Goal: Information Seeking & Learning: Learn about a topic

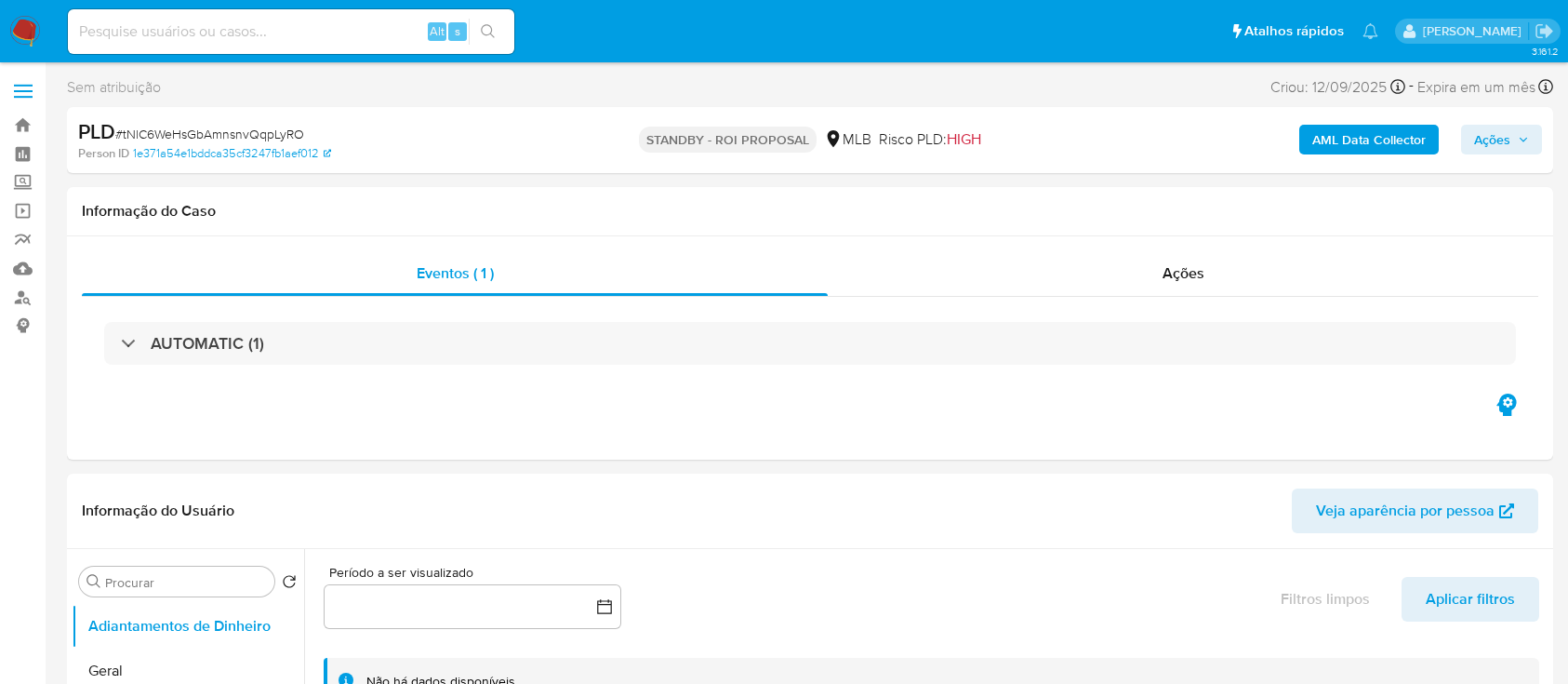
select select "10"
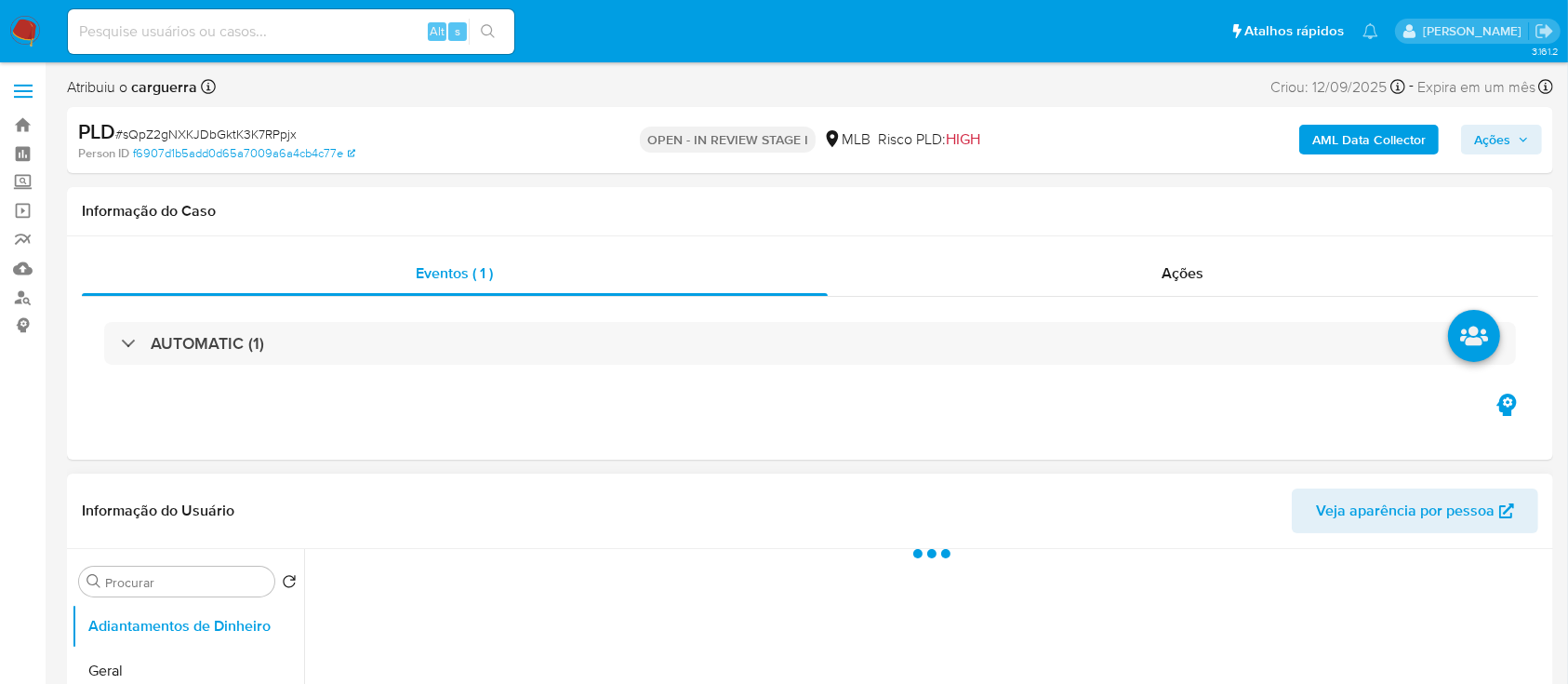
select select "10"
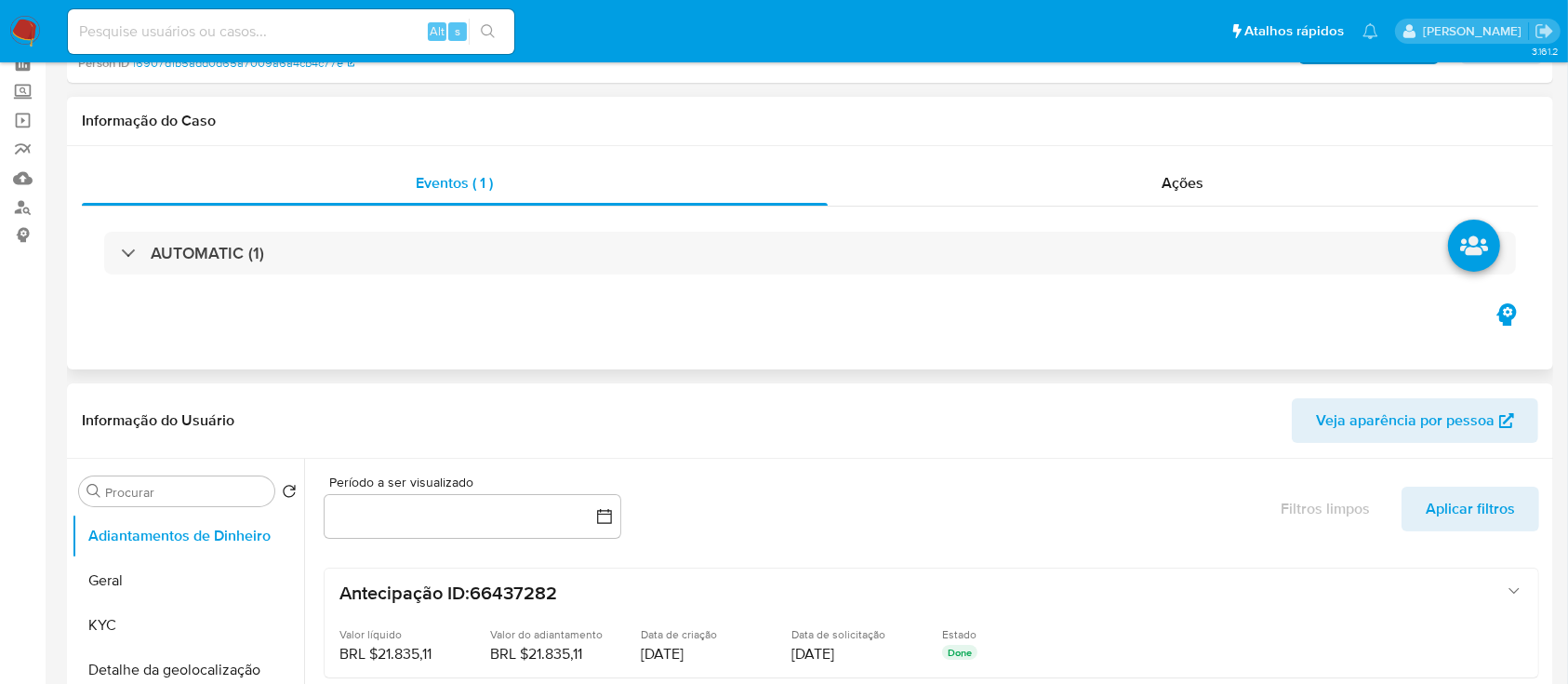
scroll to position [124, 0]
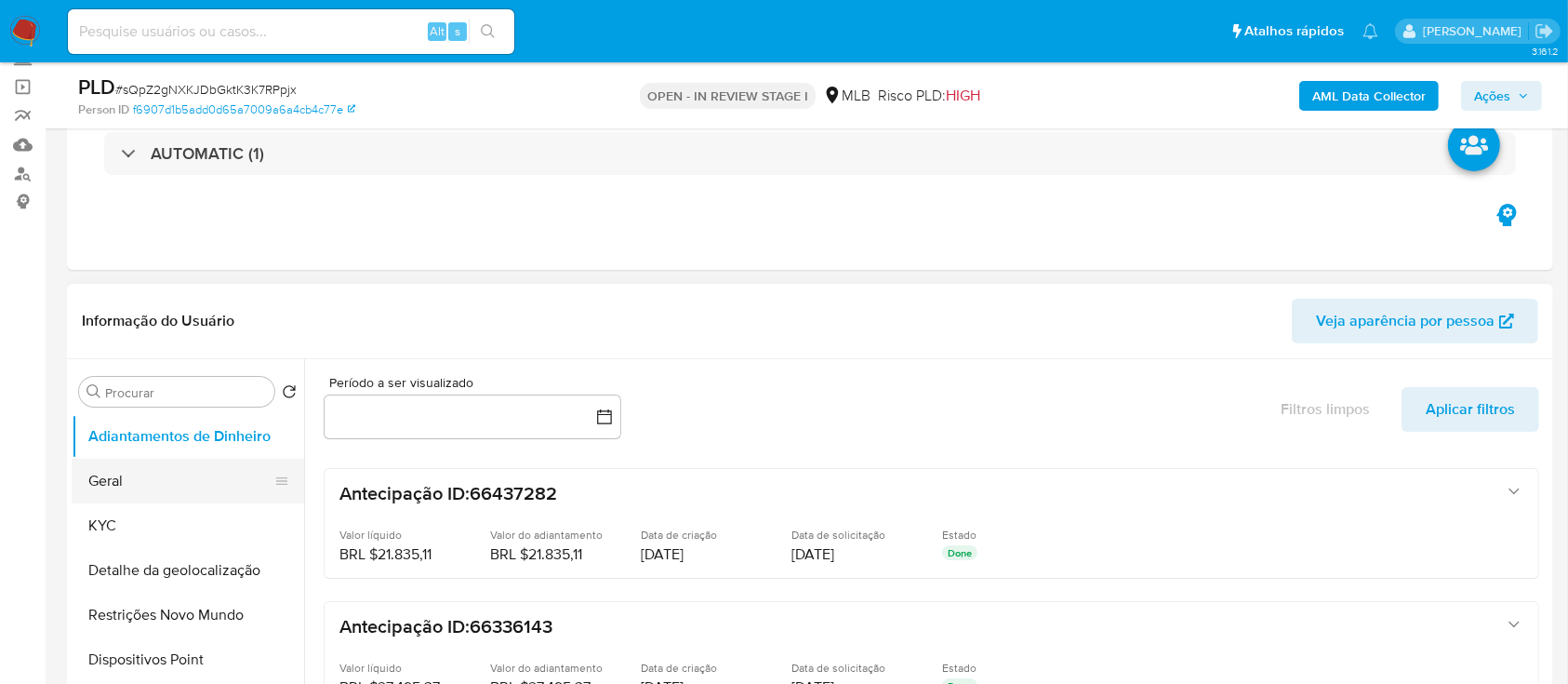
click at [148, 486] on button "Geral" at bounding box center [181, 481] width 218 height 45
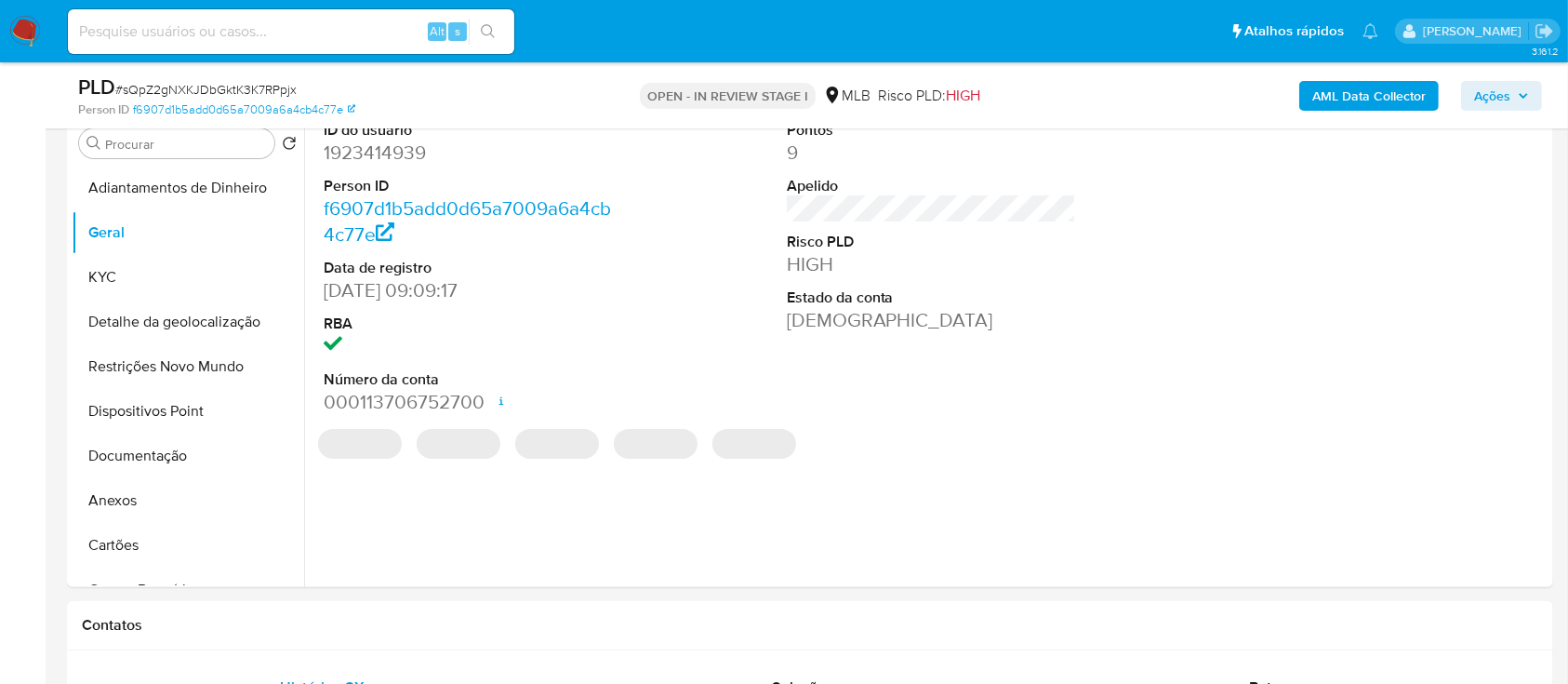
scroll to position [248, 0]
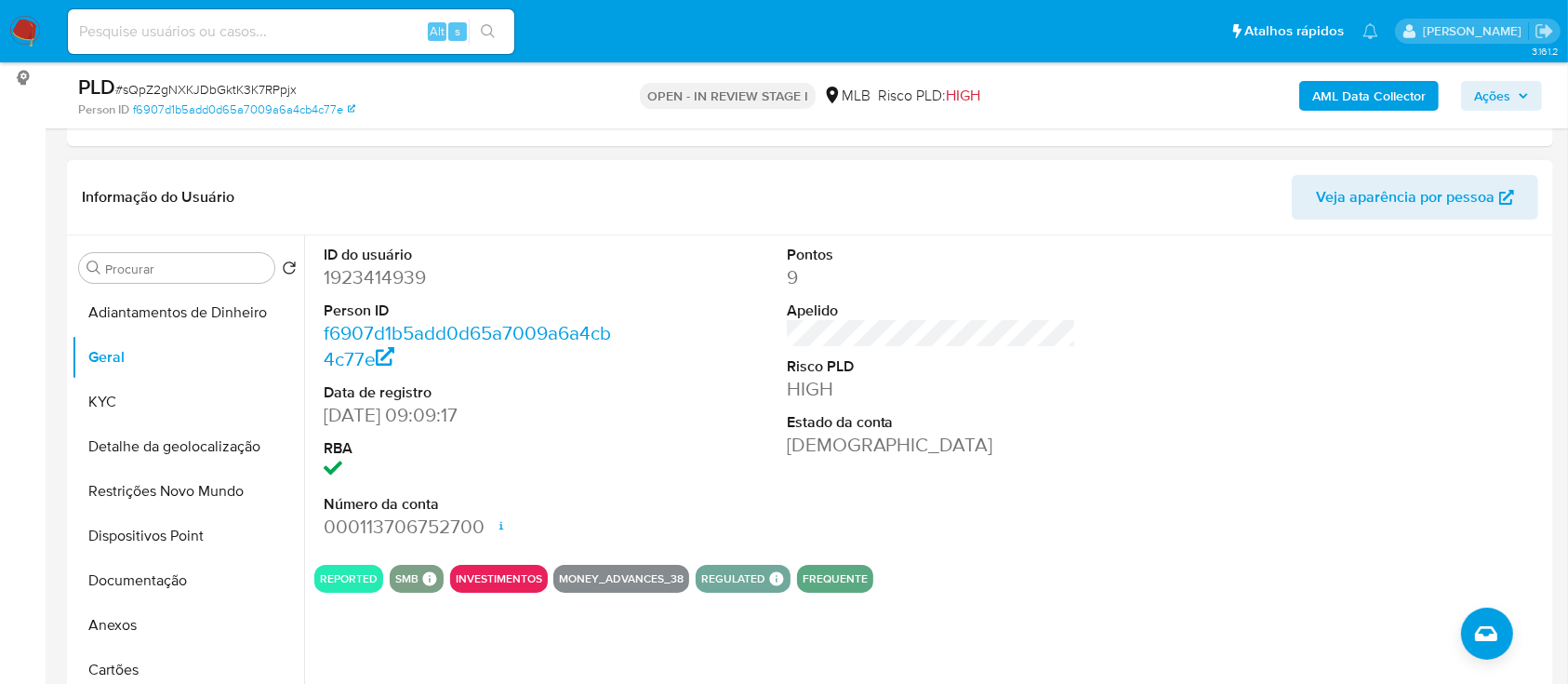
click at [1455, 307] on div at bounding box center [1393, 392] width 309 height 315
click at [110, 409] on button "KYC" at bounding box center [181, 402] width 218 height 45
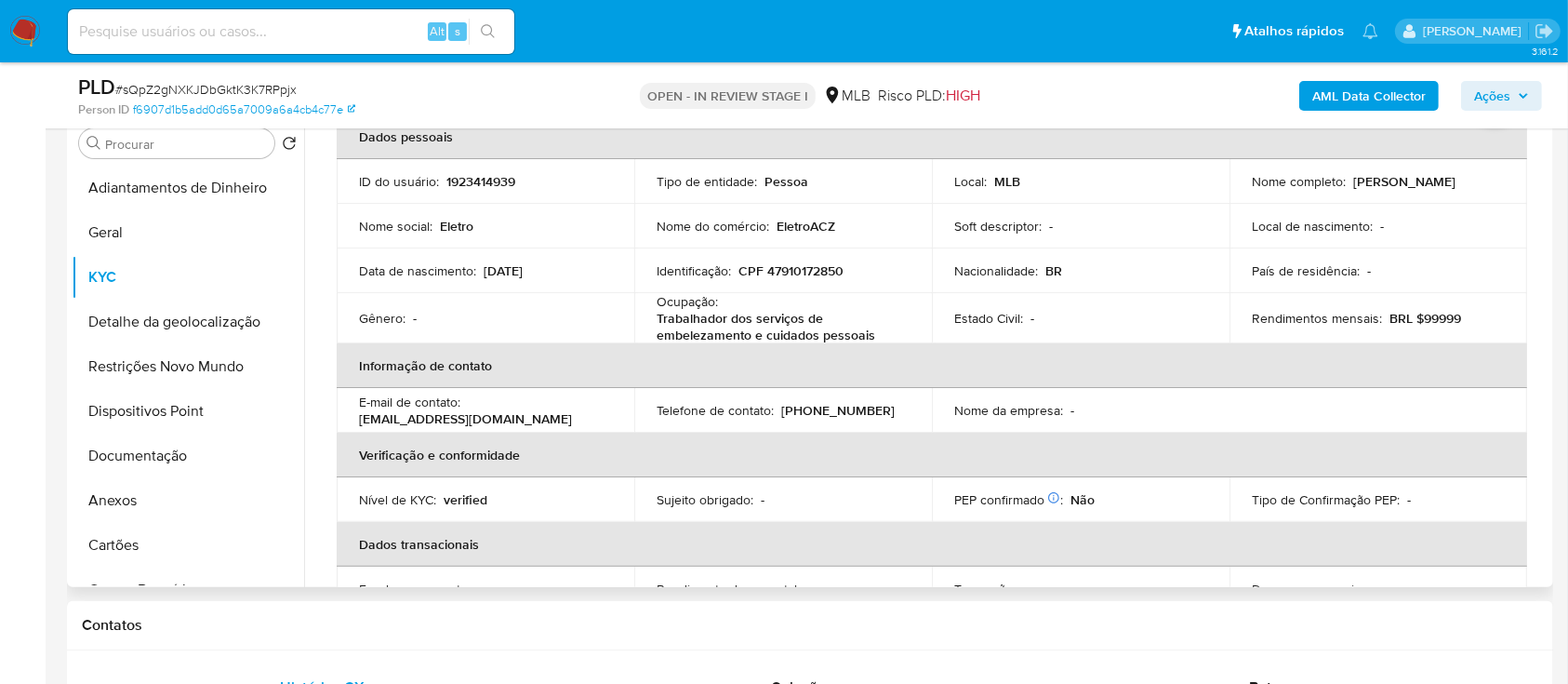
scroll to position [124, 0]
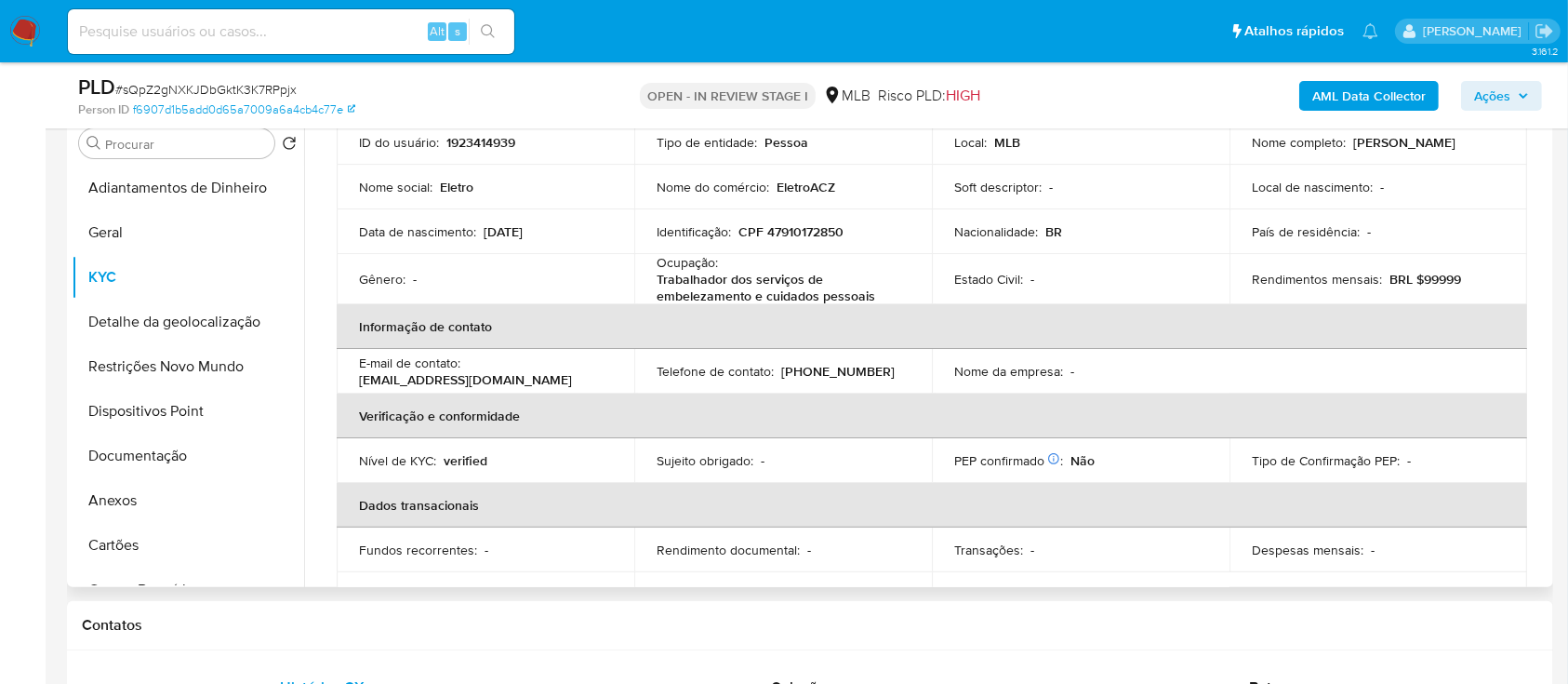
drag, startPoint x: 1547, startPoint y: 273, endPoint x: 1538, endPoint y: 258, distance: 17.5
click at [1545, 256] on div "Usuário KYC Status Atualizado há 2 meses Criado: 31/07/2024 10:09:18 Atualizado…" at bounding box center [925, 349] width 1244 height 476
drag, startPoint x: 1549, startPoint y: 252, endPoint x: 1549, endPoint y: 237, distance: 15.0
click at [1549, 237] on div "Procurar Retornar ao pedido padrão Adiantamentos de Dinheiro Geral KYC Detalhe …" at bounding box center [809, 349] width 1486 height 476
drag, startPoint x: 1549, startPoint y: 238, endPoint x: 1547, endPoint y: 220, distance: 18.1
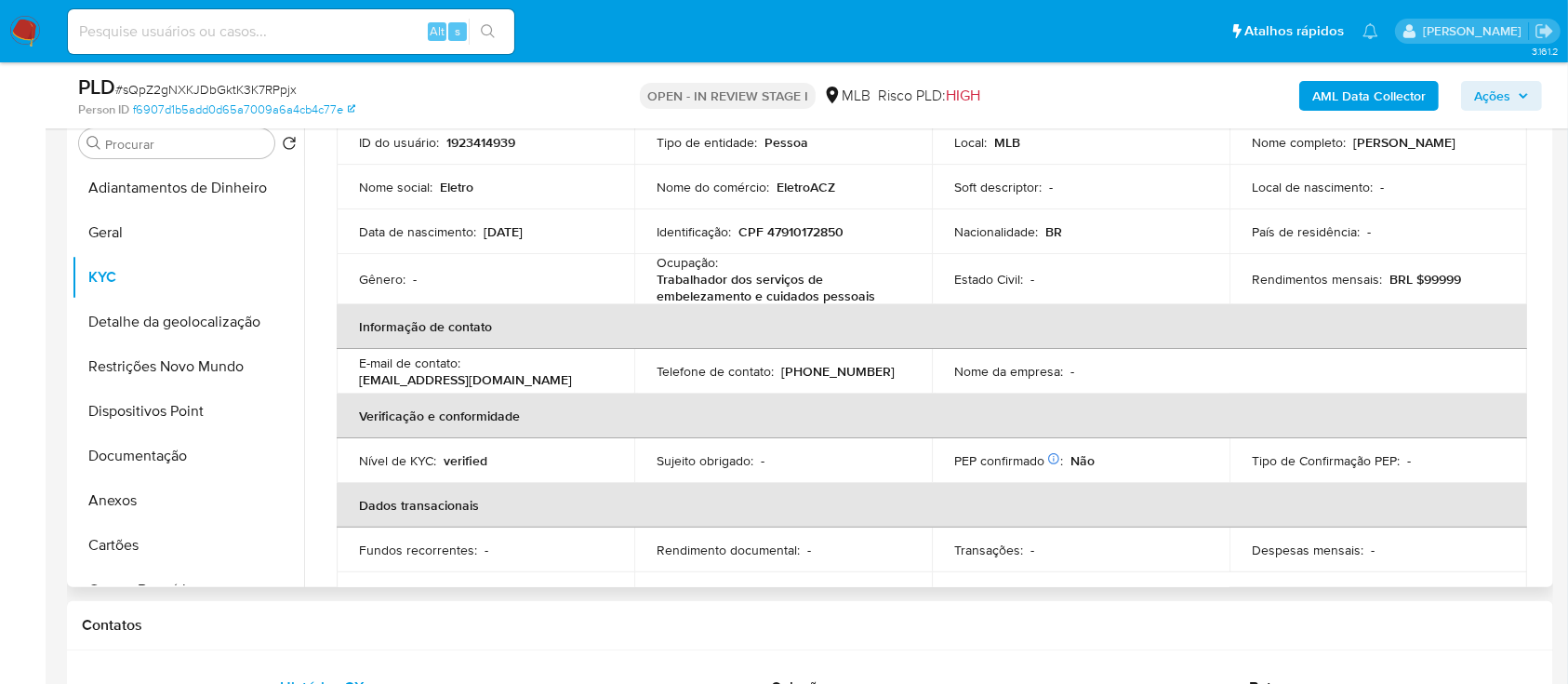
click at [1547, 220] on div "Procurar Retornar ao pedido padrão Adiantamentos de Dinheiro Geral KYC Detalhe …" at bounding box center [809, 349] width 1486 height 476
click at [130, 318] on button "Detalhe da geolocalização" at bounding box center [181, 322] width 218 height 45
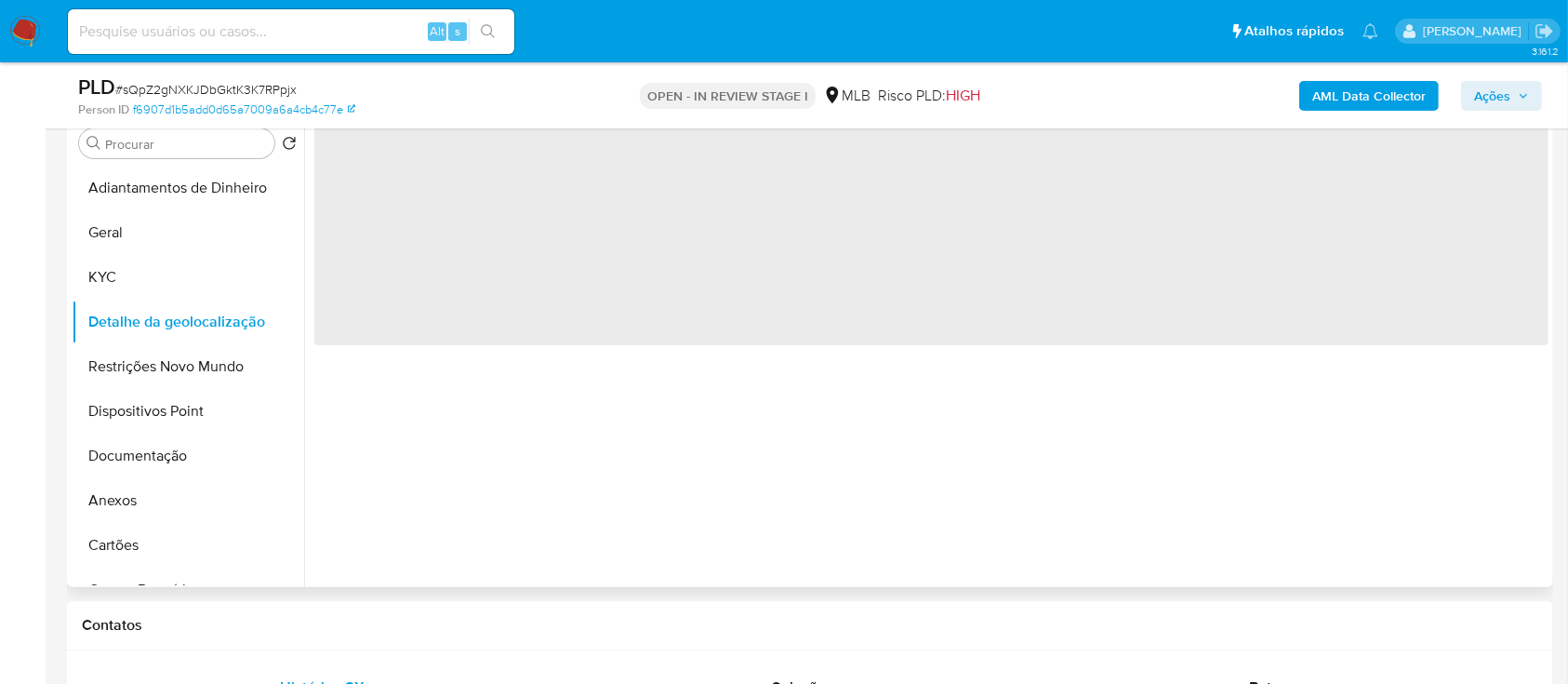
scroll to position [248, 0]
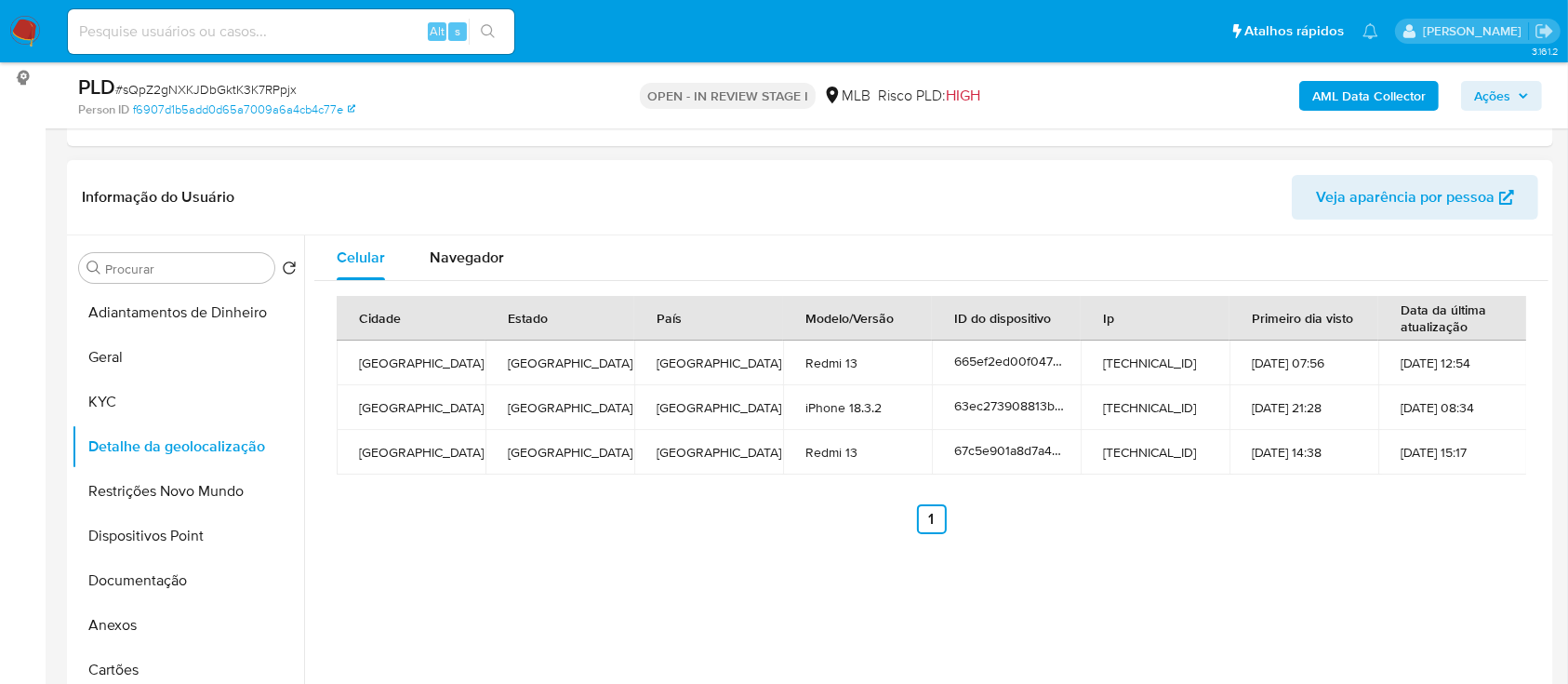
click at [1434, 513] on ul "Anterior 1 Siguiente" at bounding box center [931, 519] width 1189 height 30
drag, startPoint x: 164, startPoint y: 498, endPoint x: 191, endPoint y: 496, distance: 27.1
click at [164, 496] on button "Restrições Novo Mundo" at bounding box center [181, 491] width 218 height 45
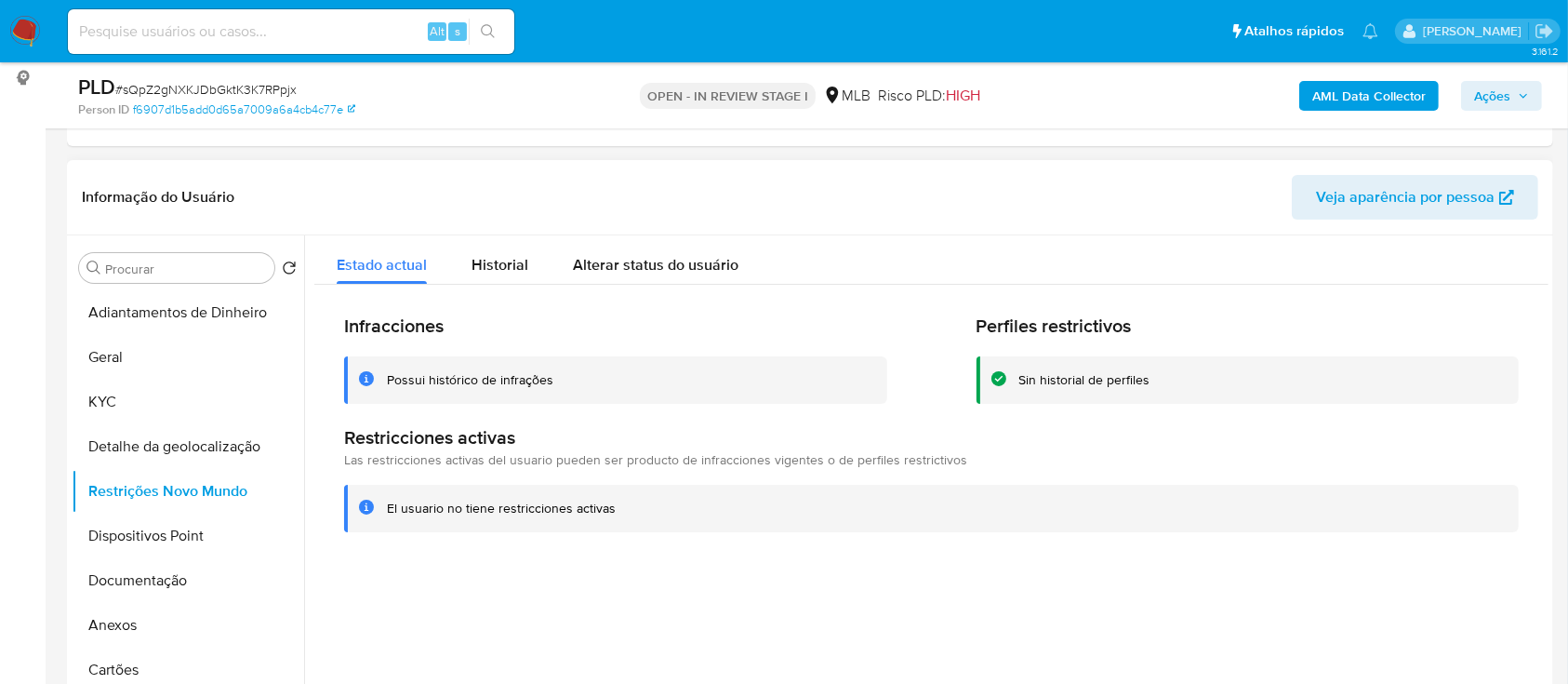
drag, startPoint x: 225, startPoint y: 182, endPoint x: 355, endPoint y: 146, distance: 134.9
click at [225, 183] on header "Informação do Usuário Veja aparência por pessoa" at bounding box center [809, 197] width 1456 height 45
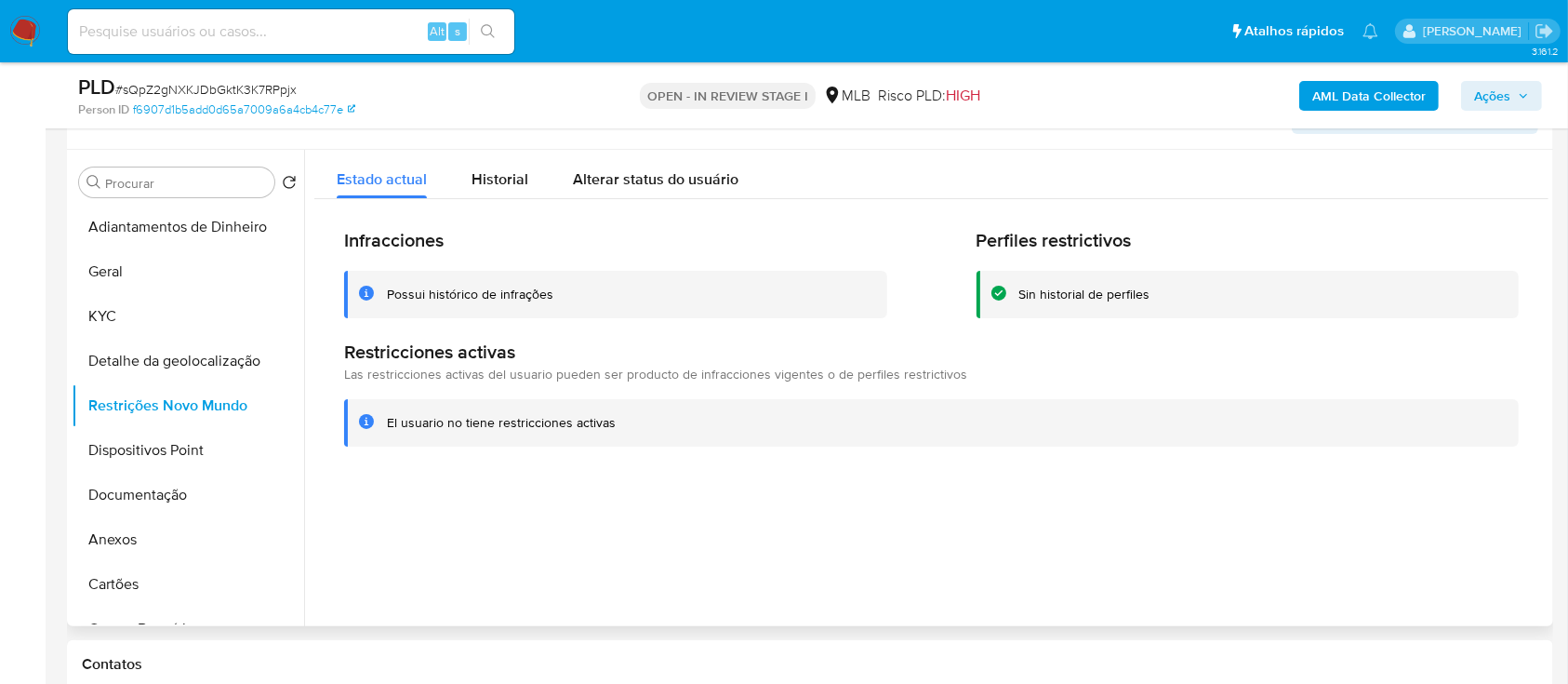
scroll to position [372, 0]
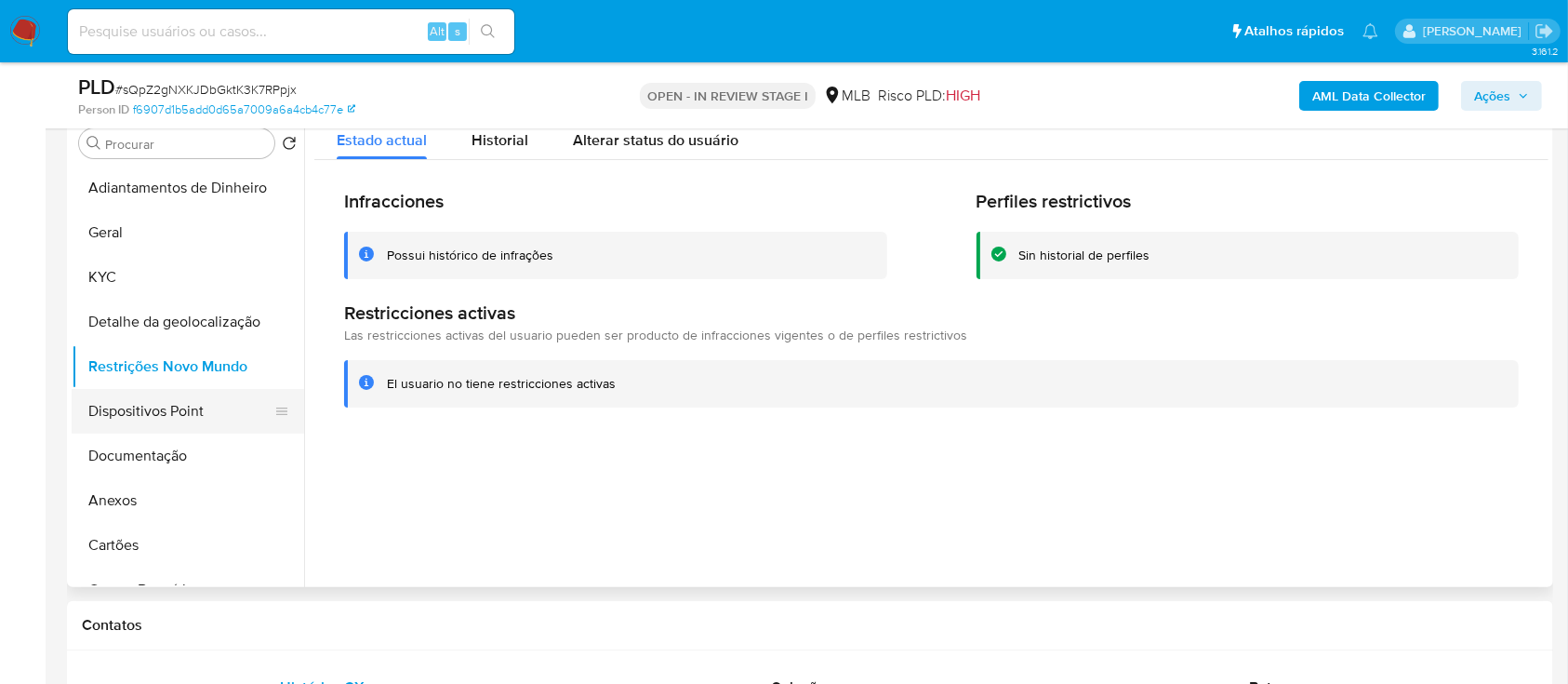
click at [179, 406] on button "Dispositivos Point" at bounding box center [181, 411] width 218 height 45
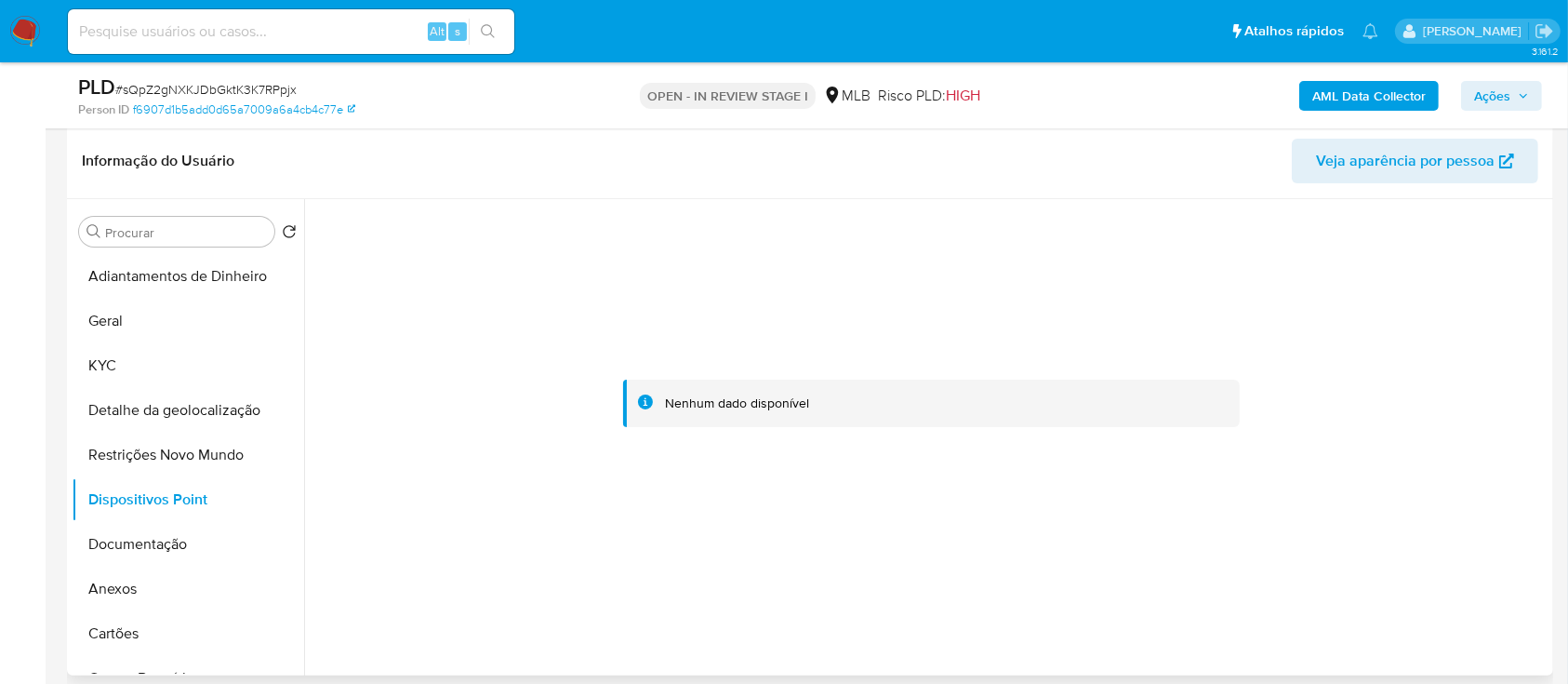
scroll to position [248, 0]
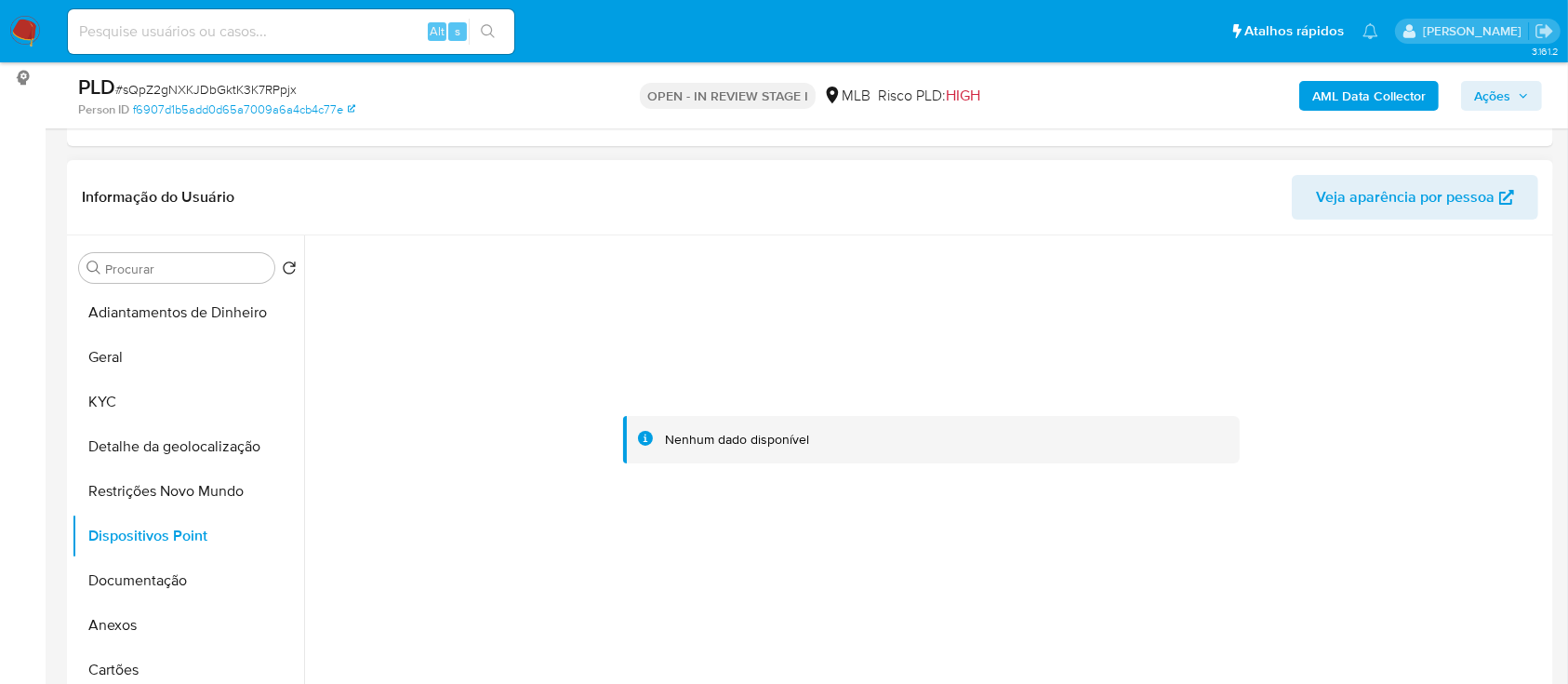
click at [1445, 315] on div at bounding box center [931, 439] width 1234 height 409
click at [120, 597] on button "Documentação" at bounding box center [181, 580] width 218 height 45
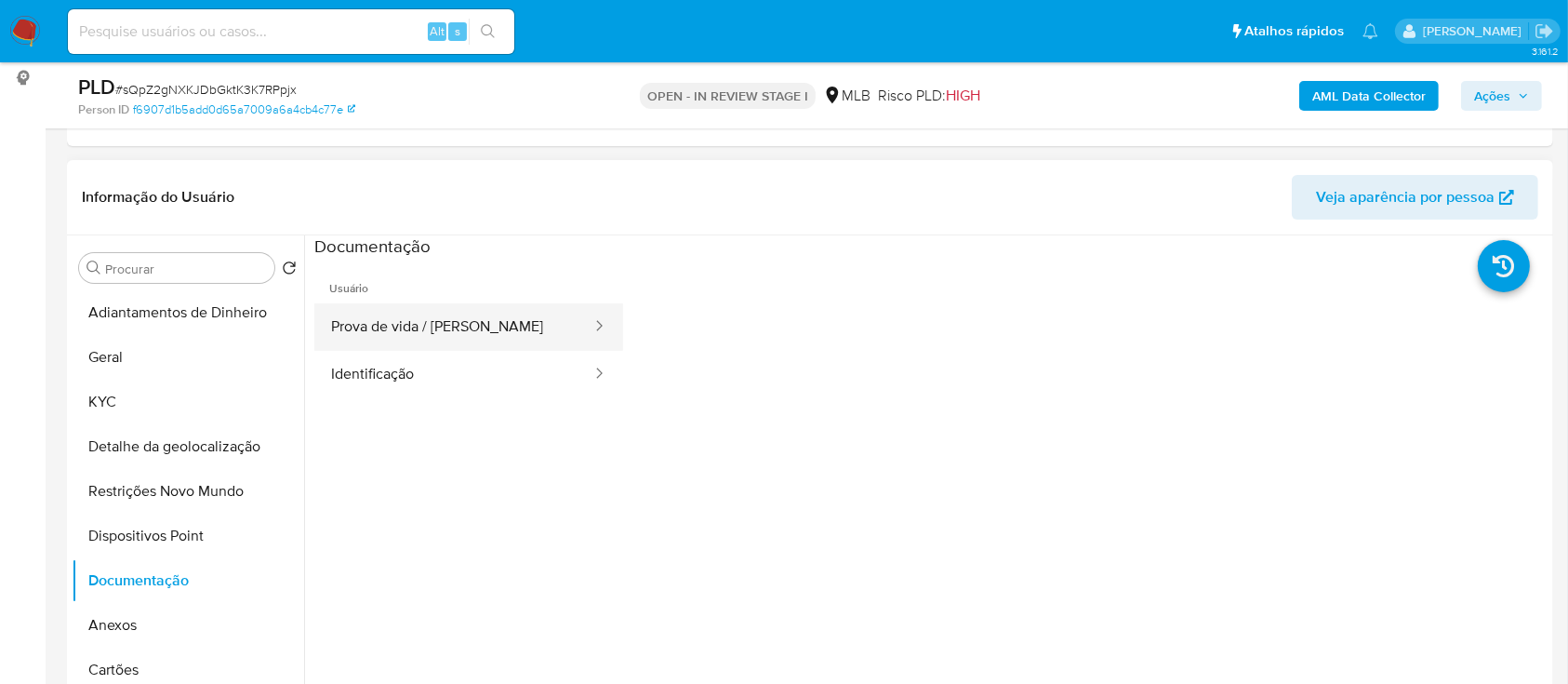
click at [379, 307] on button "Prova de vida / Selfie" at bounding box center [454, 326] width 279 height 47
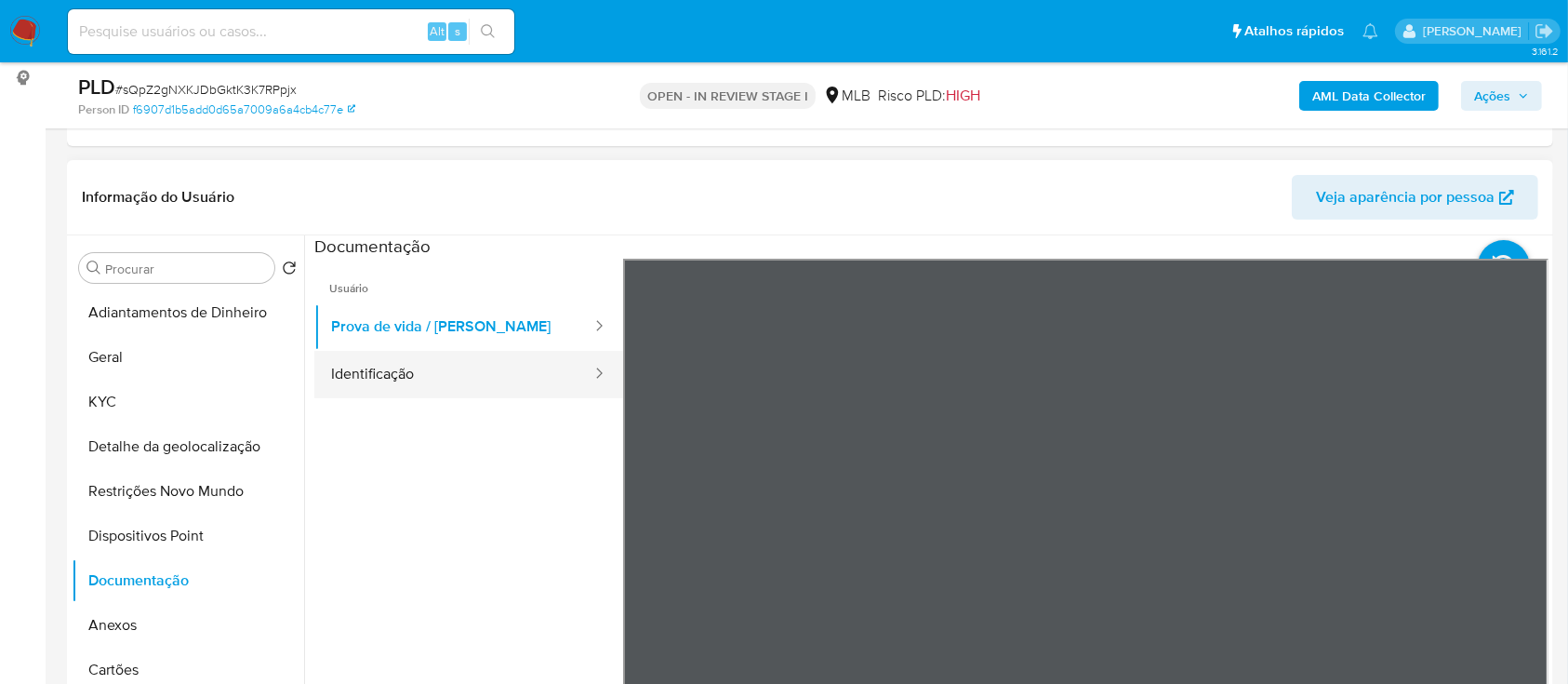
drag, startPoint x: 369, startPoint y: 365, endPoint x: 518, endPoint y: 383, distance: 150.1
click at [369, 366] on button "Identificação" at bounding box center [454, 374] width 279 height 47
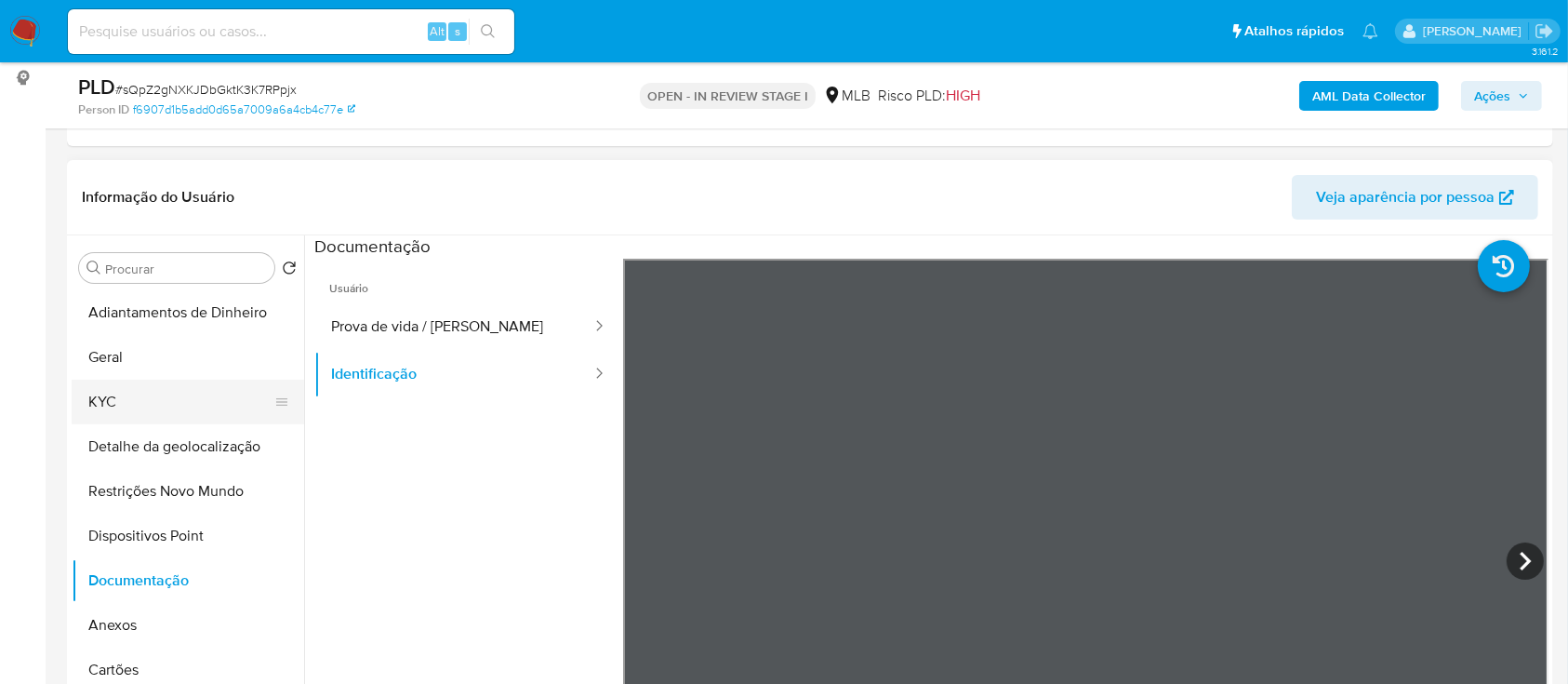
click at [106, 399] on button "KYC" at bounding box center [181, 402] width 218 height 45
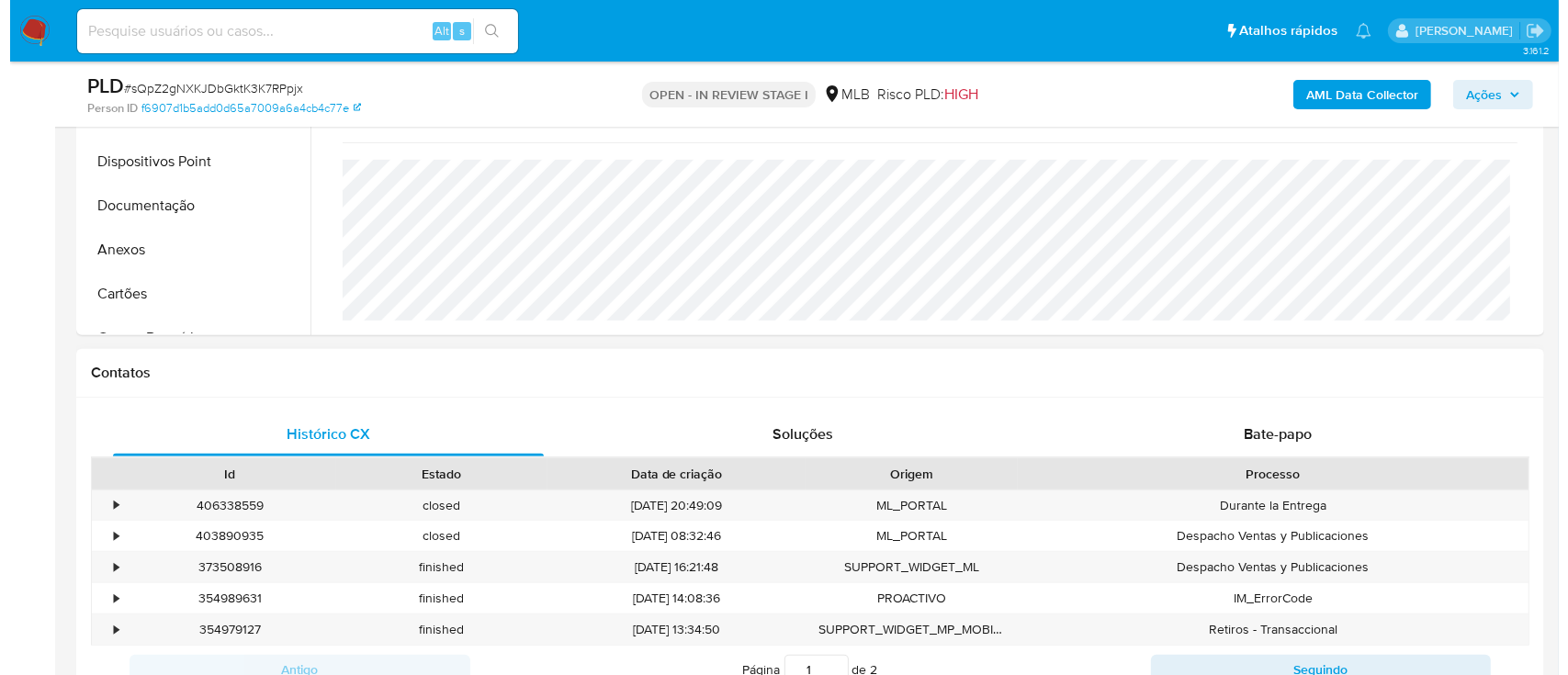
scroll to position [489, 0]
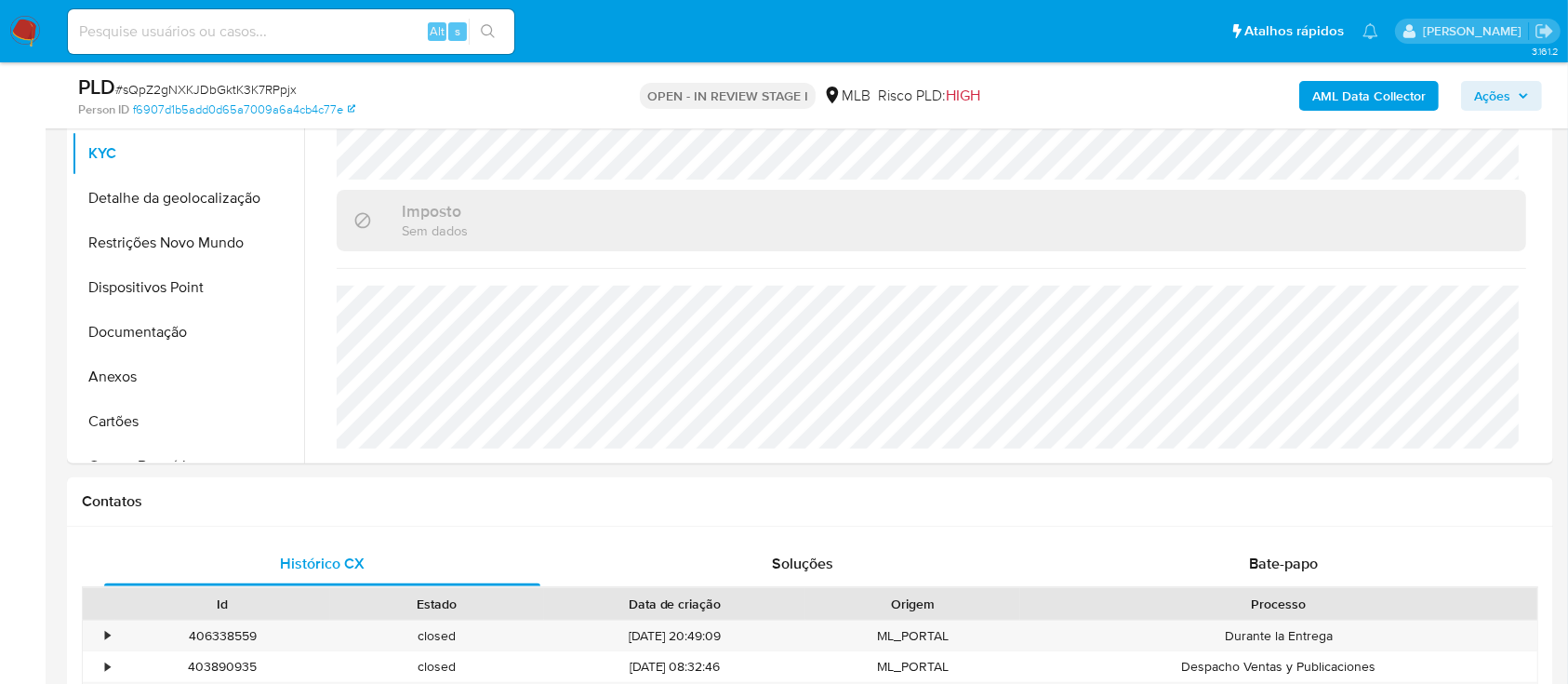
click at [1339, 101] on b "AML Data Collector" at bounding box center [1369, 96] width 114 height 30
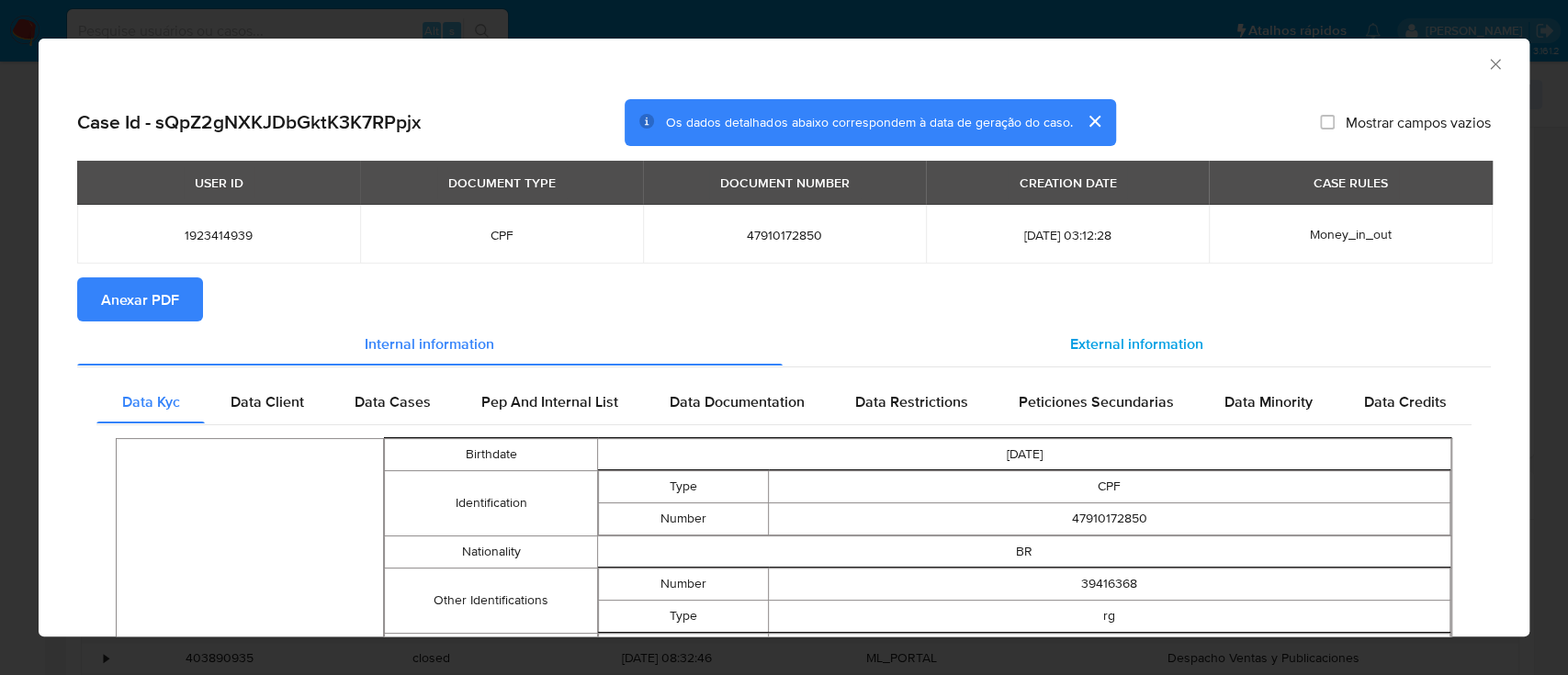
click at [1152, 341] on span "External information" at bounding box center [1136, 342] width 133 height 21
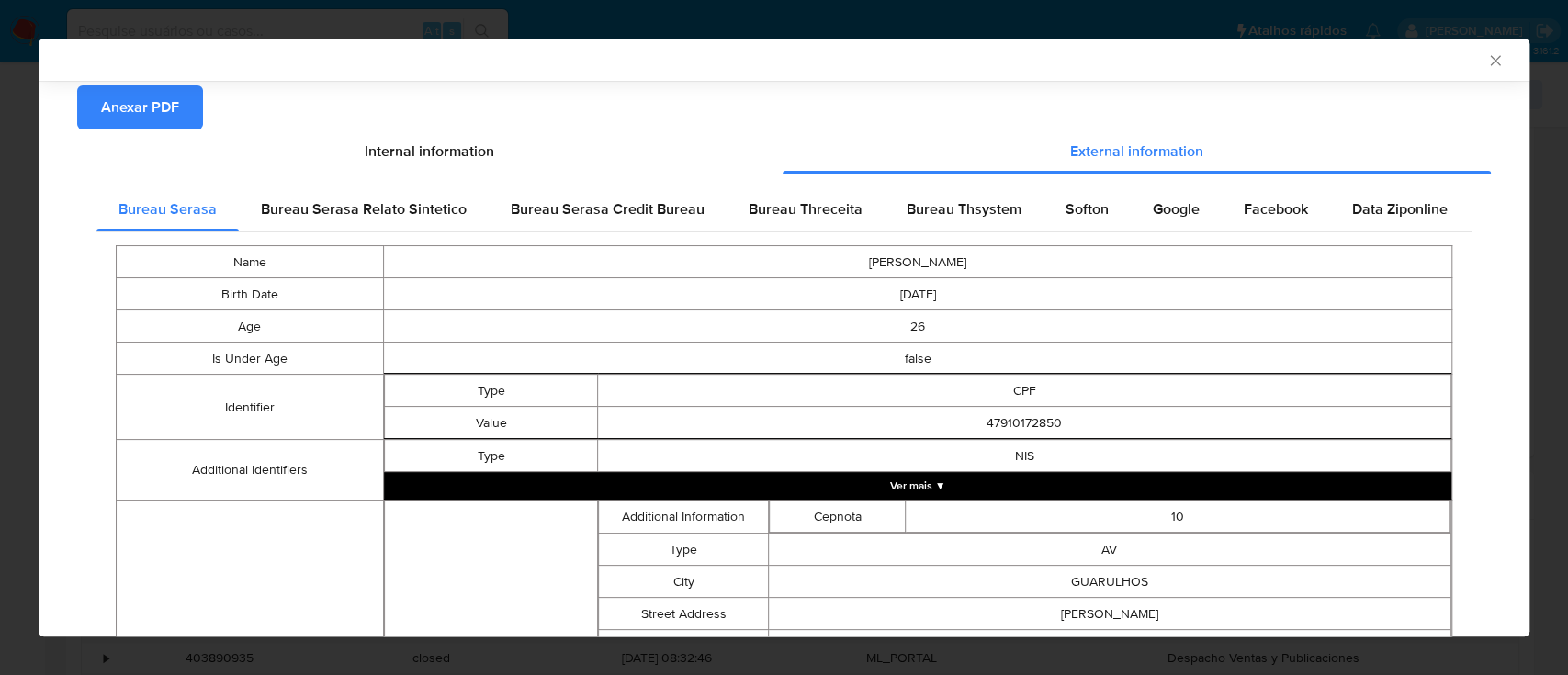
scroll to position [241, 0]
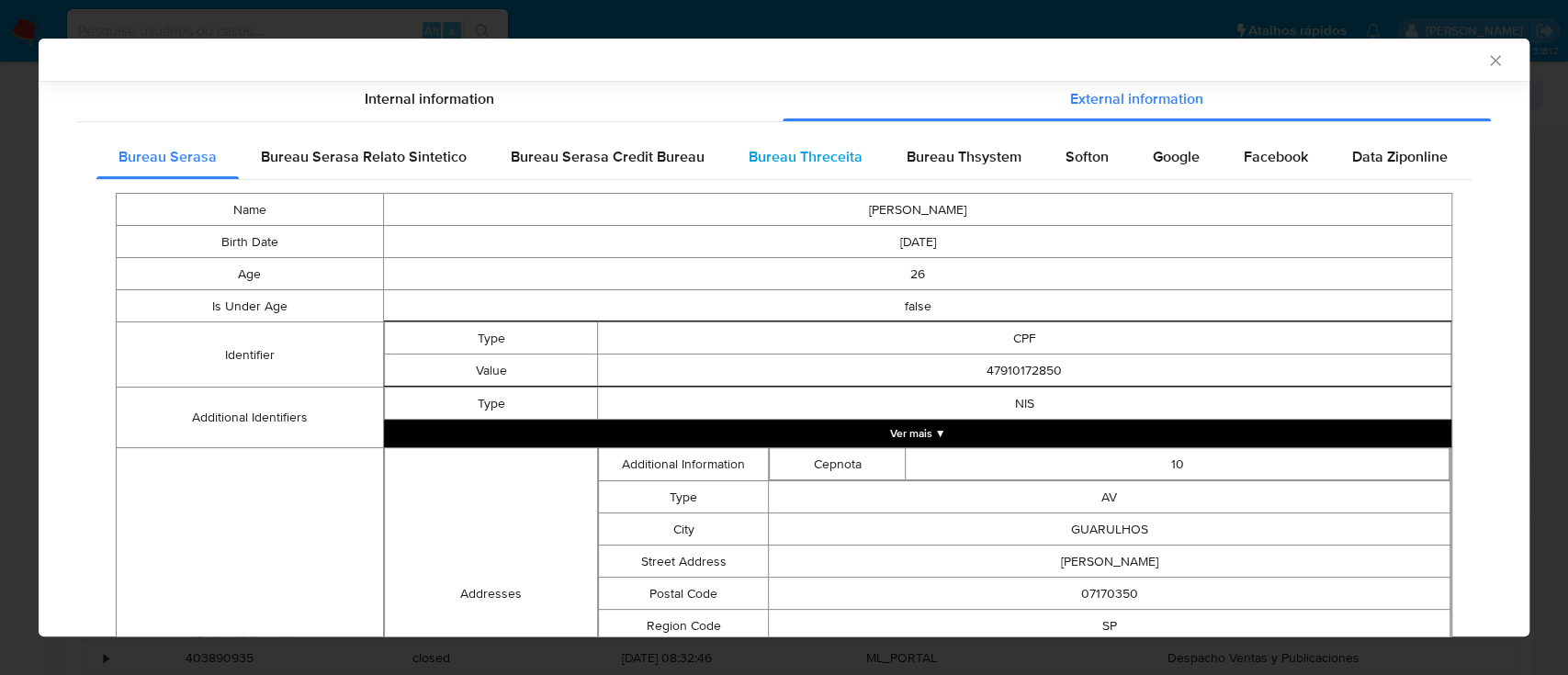
click at [761, 152] on span "Bureau Threceita" at bounding box center [804, 156] width 113 height 21
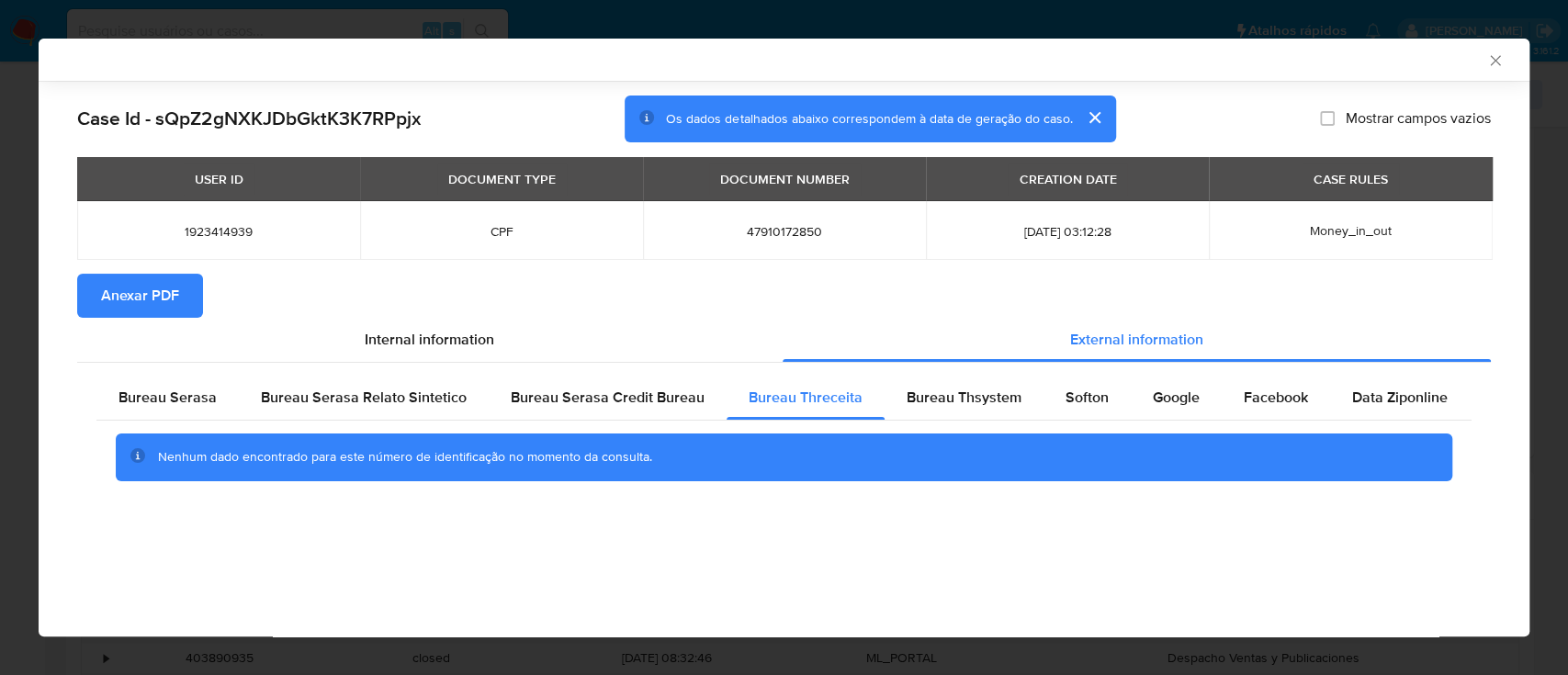
scroll to position [0, 0]
click at [1410, 61] on div "AML Data Collector" at bounding box center [769, 59] width 1435 height 17
click at [924, 404] on span "Bureau Thsystem" at bounding box center [963, 397] width 114 height 21
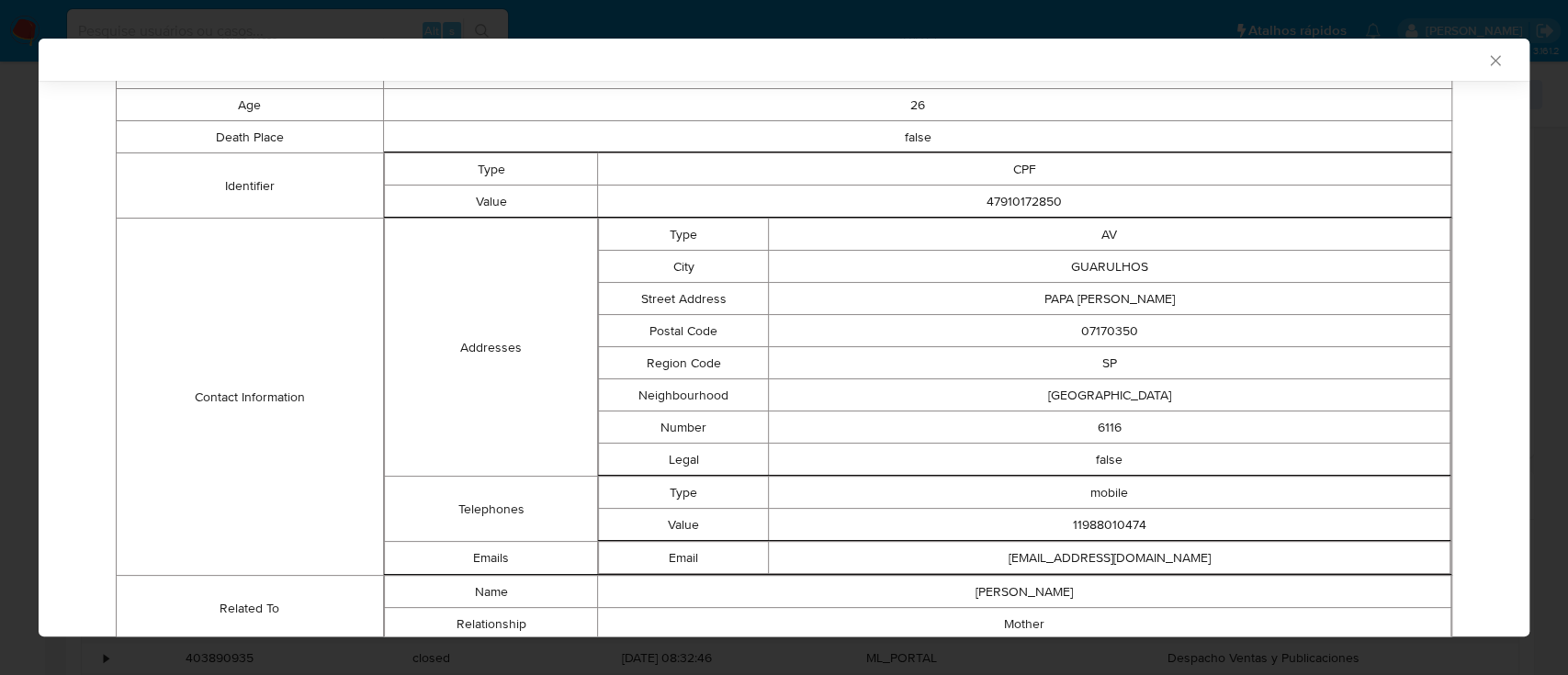
scroll to position [508, 0]
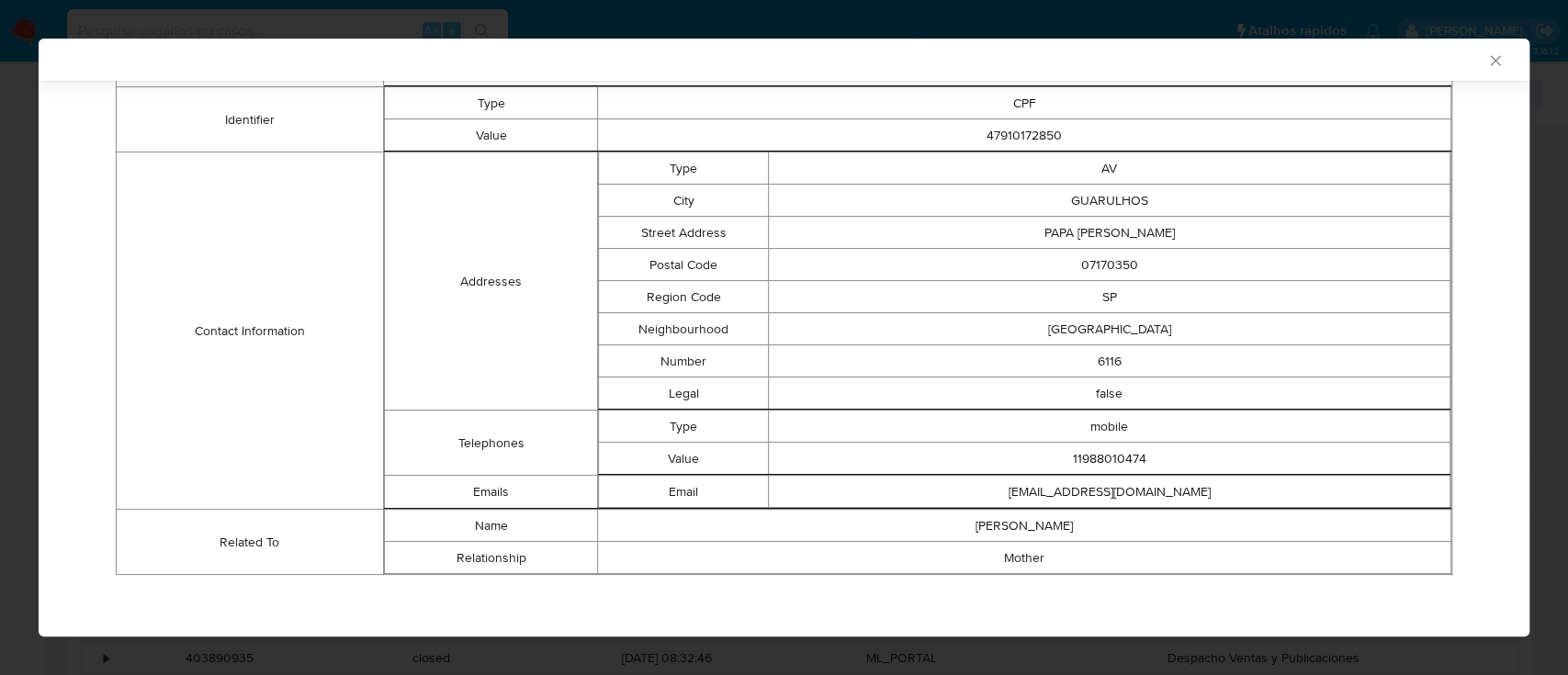
click at [205, 55] on div "AML Data Collector" at bounding box center [769, 59] width 1435 height 17
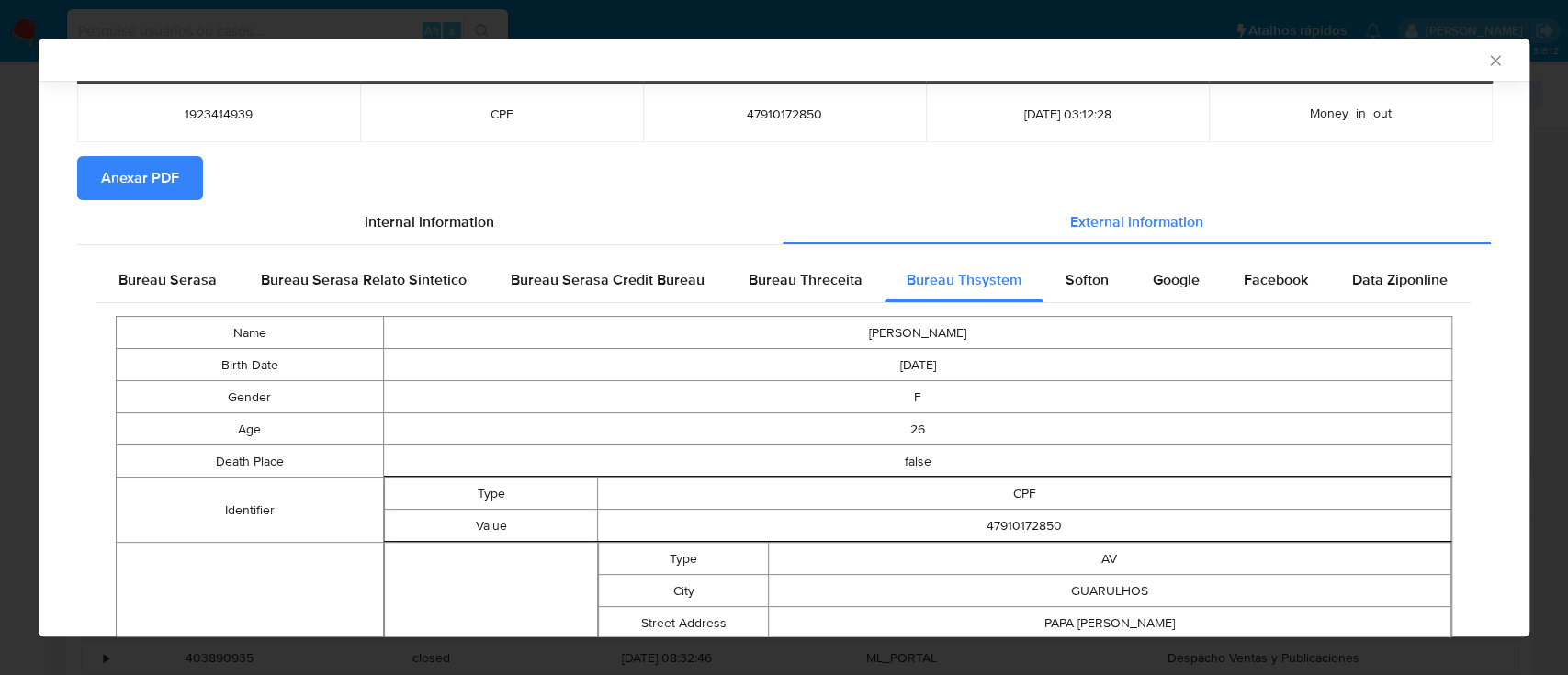
scroll to position [117, 0]
click at [1073, 271] on span "Softon" at bounding box center [1086, 279] width 43 height 21
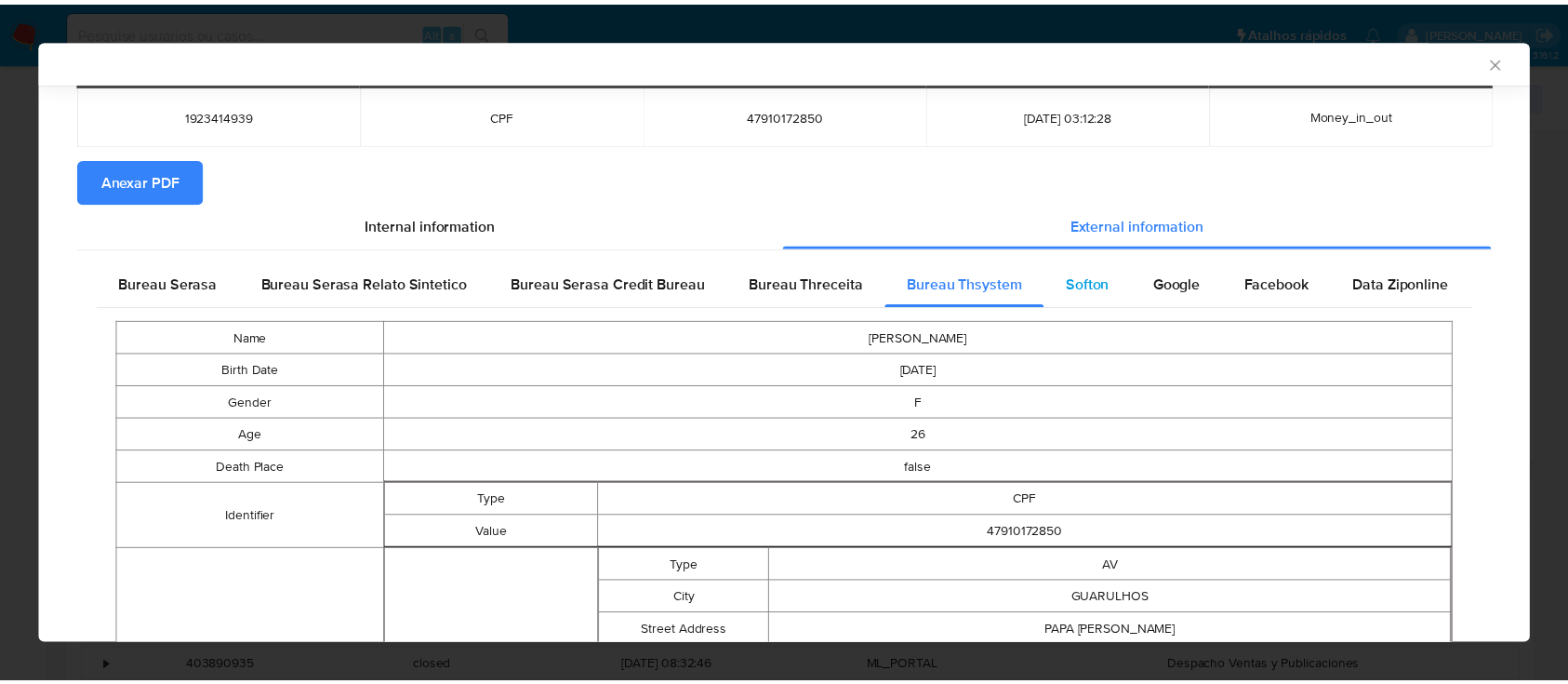
scroll to position [0, 0]
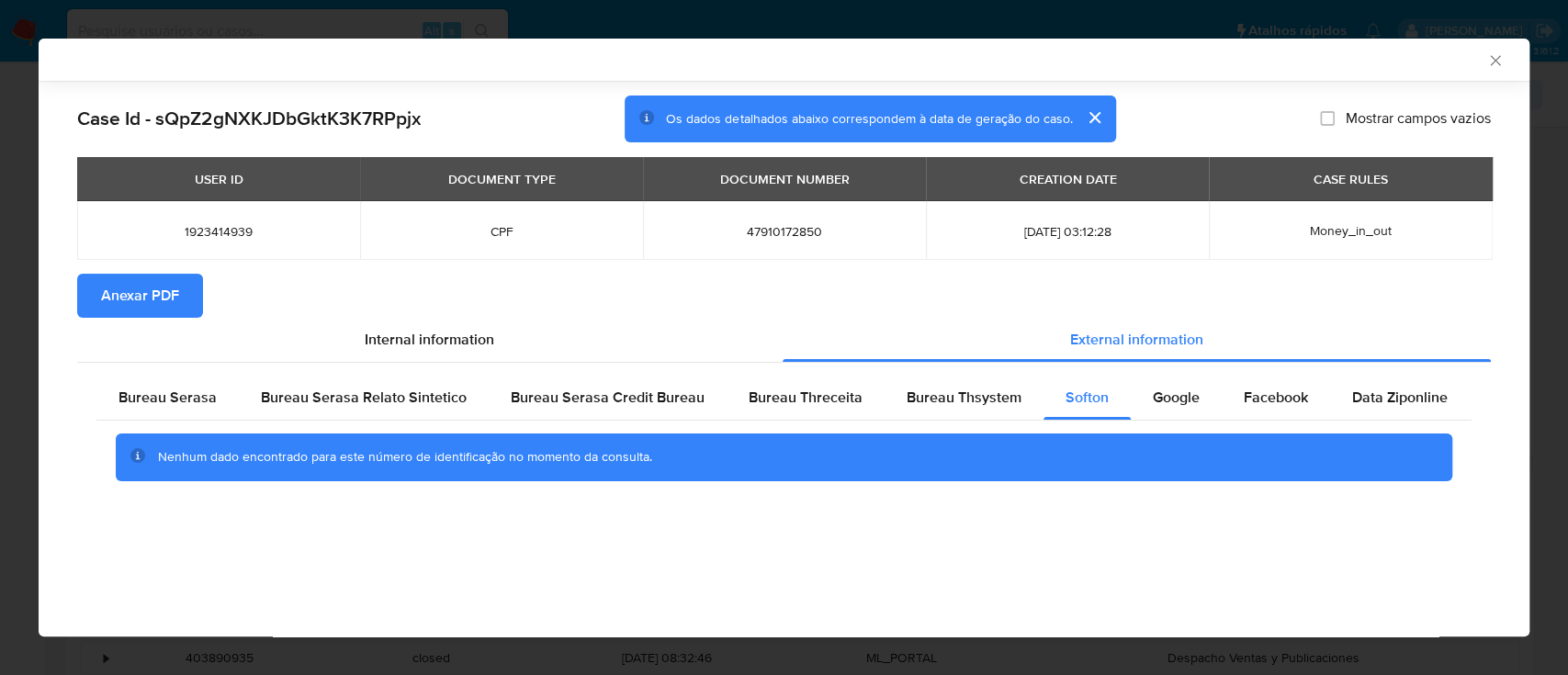
click at [268, 560] on div "AML Data Collector Case Id - sQpZ2gNXKJDbGktK3K7RPpjx Os dados detalhados abaix…" at bounding box center [784, 338] width 1490 height 598
click at [1500, 59] on icon "Fechar a janela" at bounding box center [1495, 60] width 19 height 19
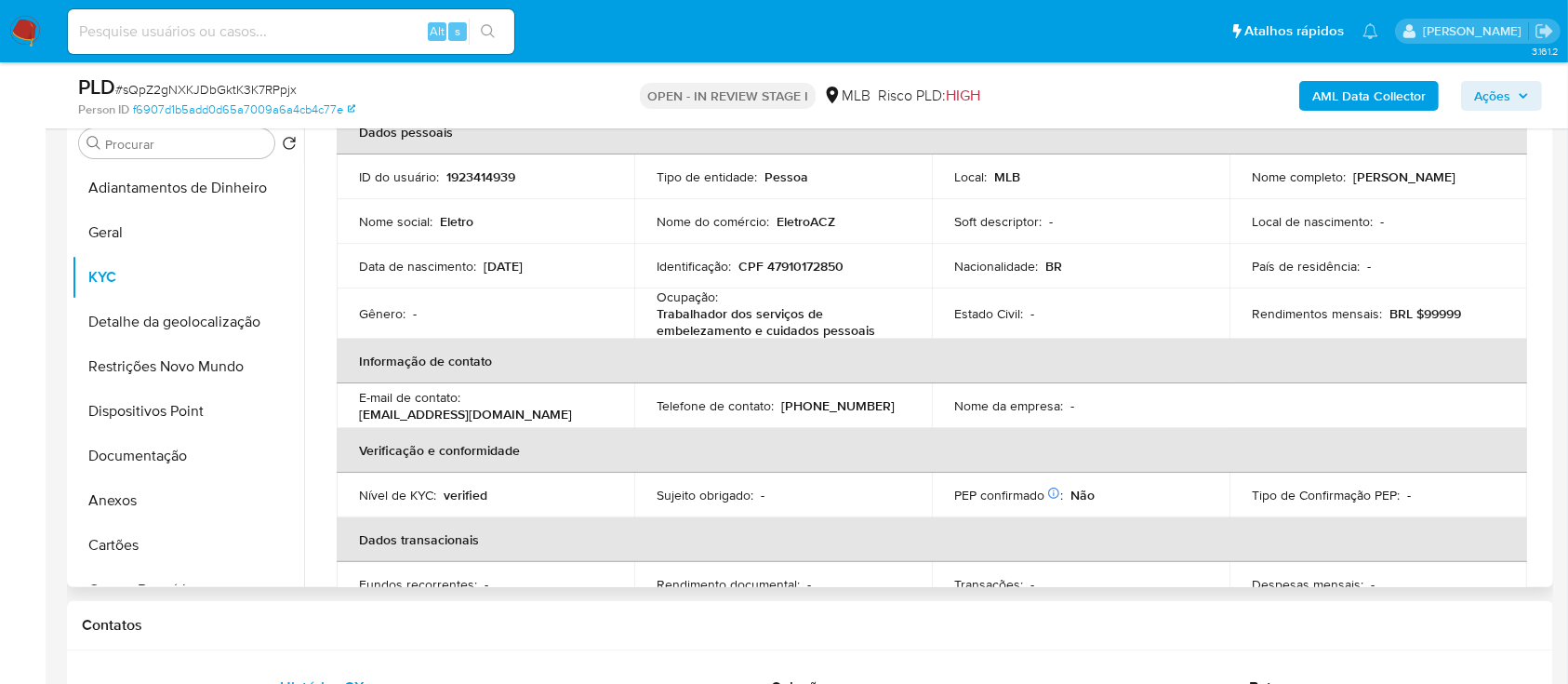
scroll to position [52, 0]
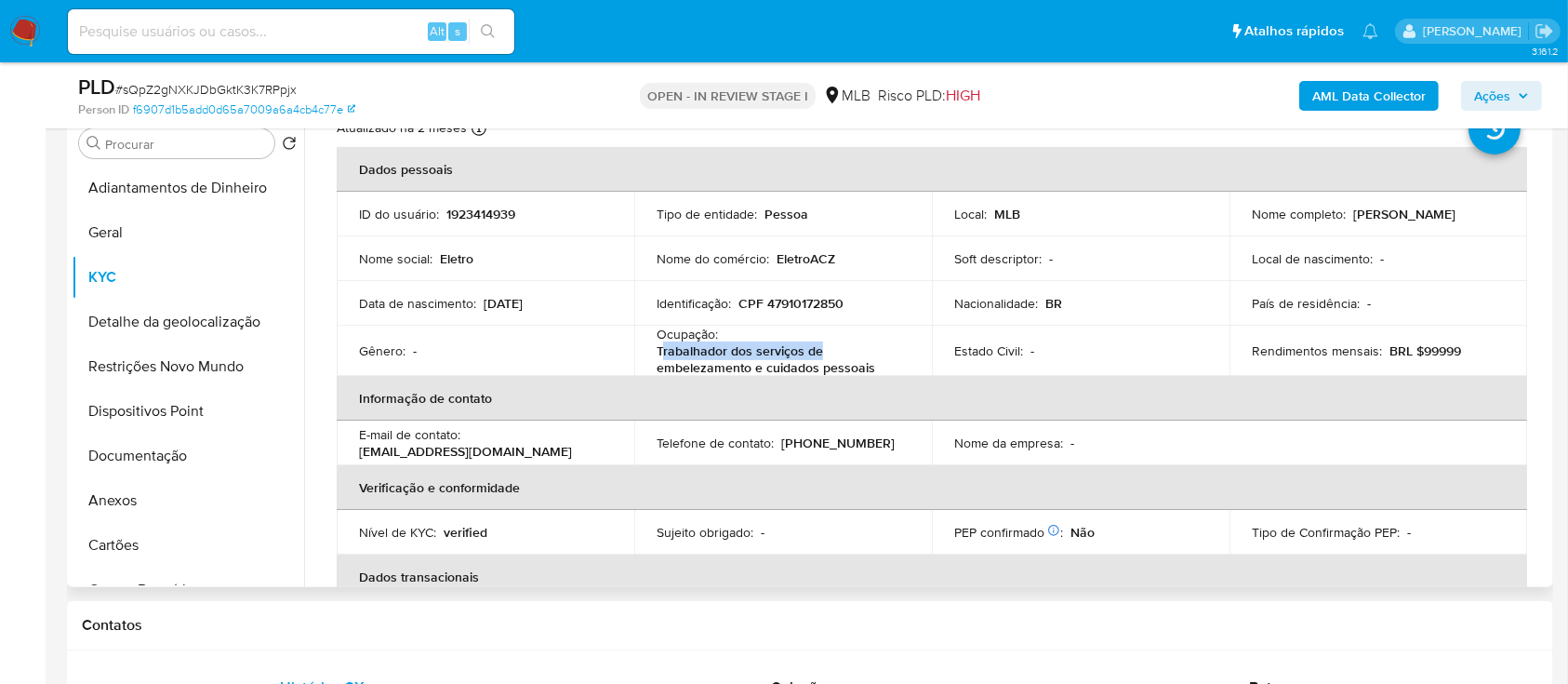
drag, startPoint x: 878, startPoint y: 357, endPoint x: 660, endPoint y: 354, distance: 218.0
click at [659, 354] on p "Trabalhador dos serviços de embelezamento e cuidados pessoais" at bounding box center [780, 359] width 246 height 34
drag, startPoint x: 872, startPoint y: 369, endPoint x: 638, endPoint y: 355, distance: 234.4
click at [638, 355] on td "Ocupação : Trabalhador dos serviços de embelezamento e cuidados pessoais" at bounding box center [784, 351] width 298 height 50
copy p "Trabalhador dos serviços de embelezamento e cuidados pessoais"
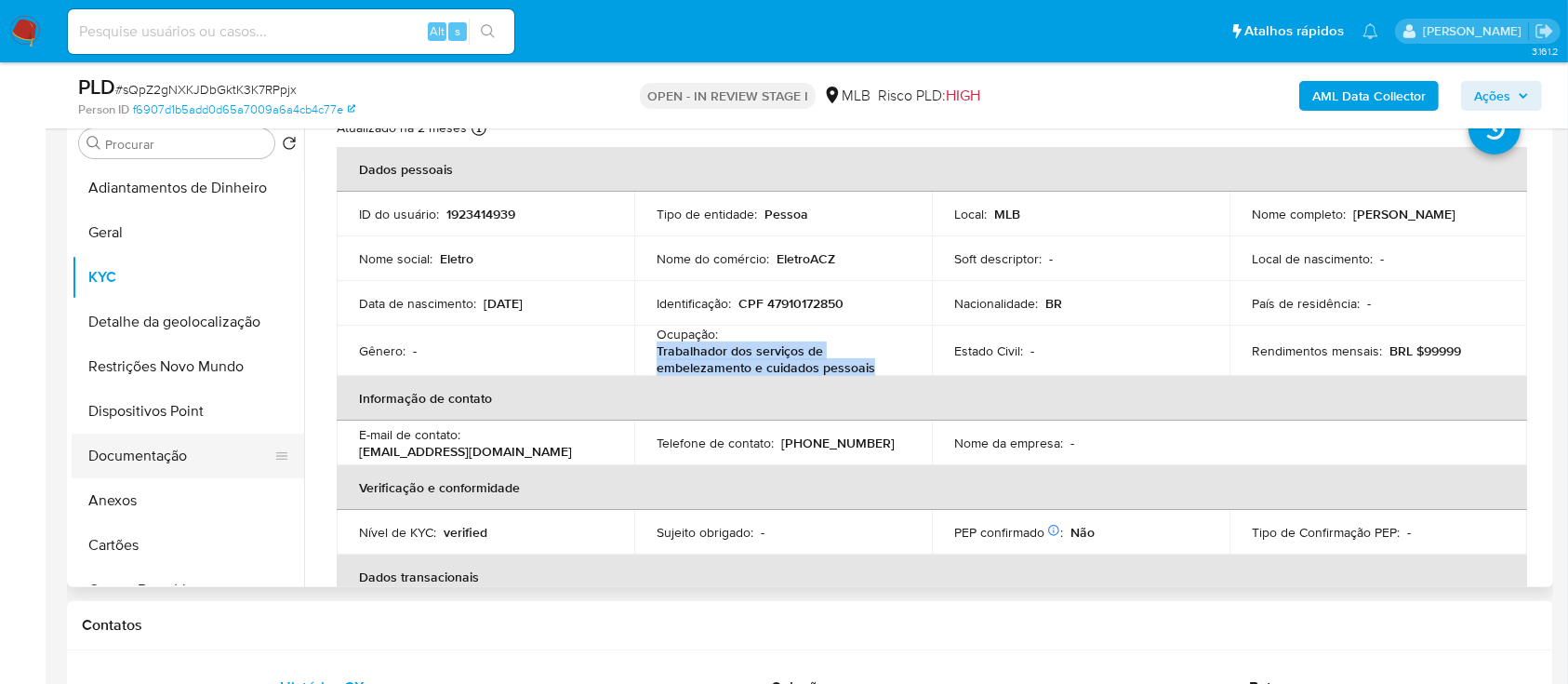
drag, startPoint x: 131, startPoint y: 470, endPoint x: 149, endPoint y: 472, distance: 18.1
click at [132, 470] on button "Documentação" at bounding box center [181, 456] width 218 height 45
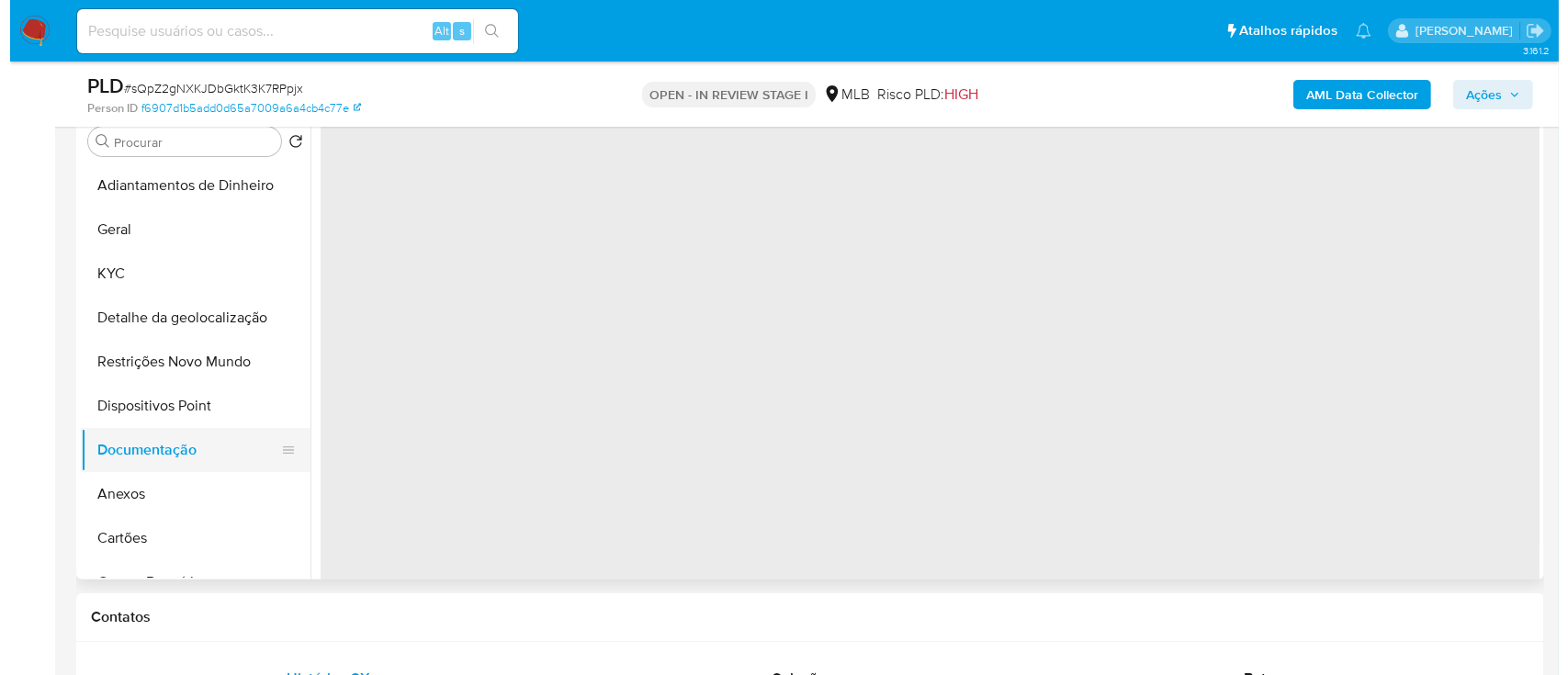
scroll to position [0, 0]
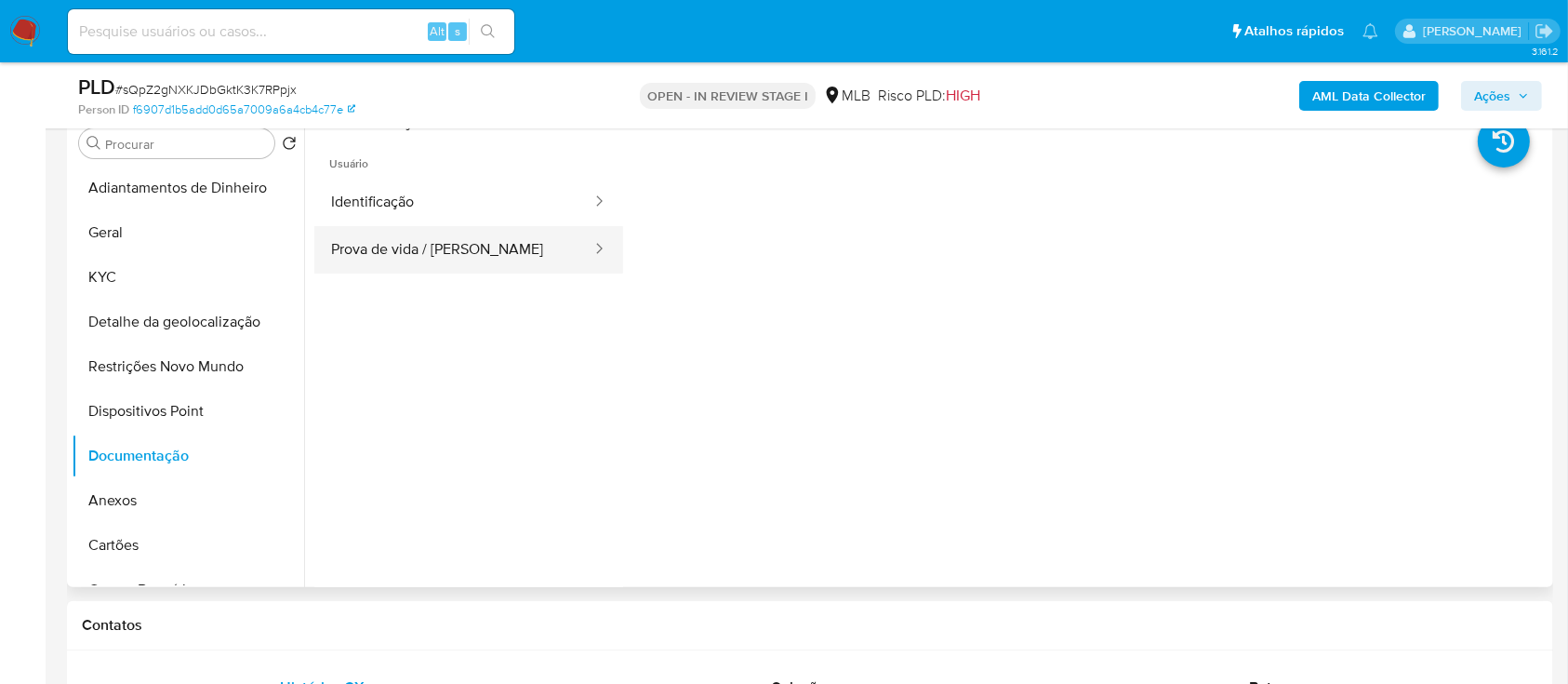
click at [452, 251] on button "Prova de vida / Selfie" at bounding box center [454, 249] width 279 height 47
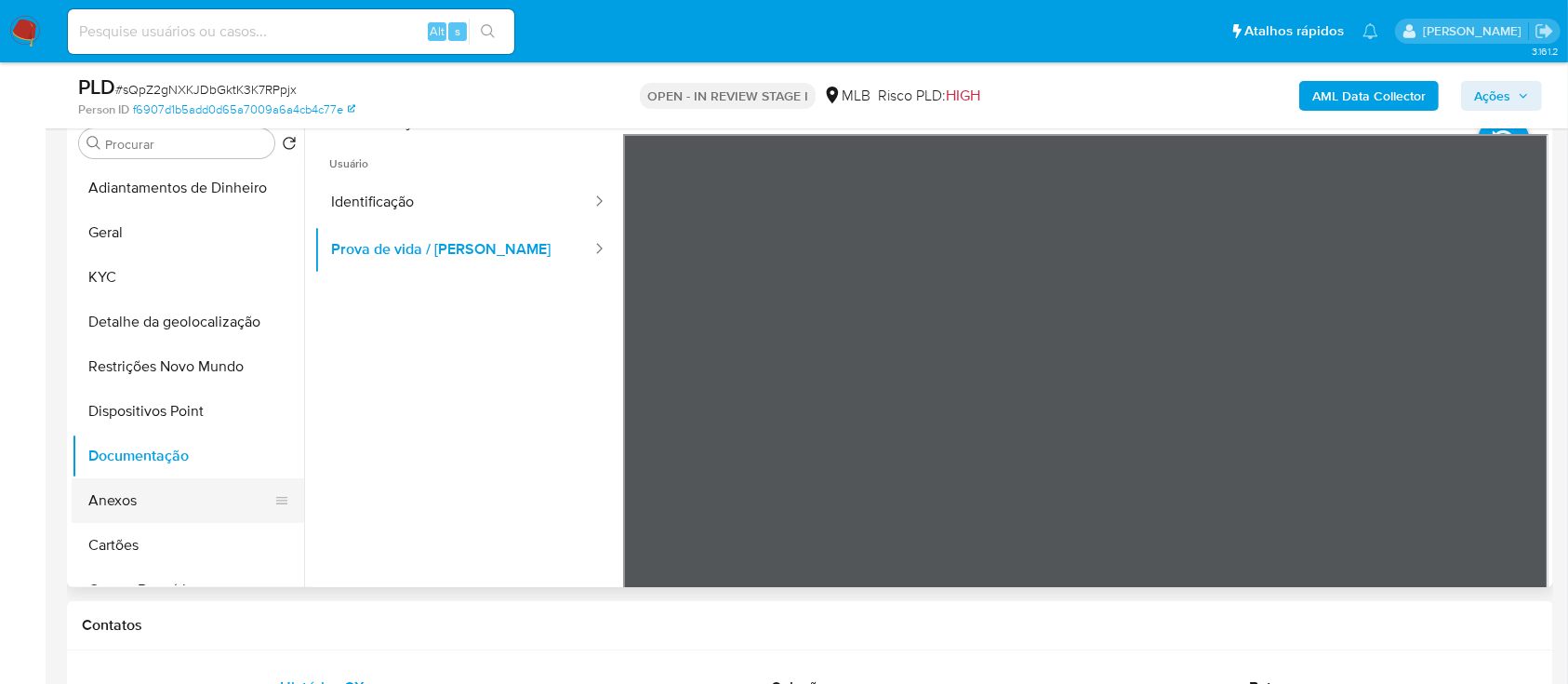
drag, startPoint x: 122, startPoint y: 490, endPoint x: 155, endPoint y: 492, distance: 33.1
click at [127, 492] on button "Anexos" at bounding box center [181, 500] width 218 height 45
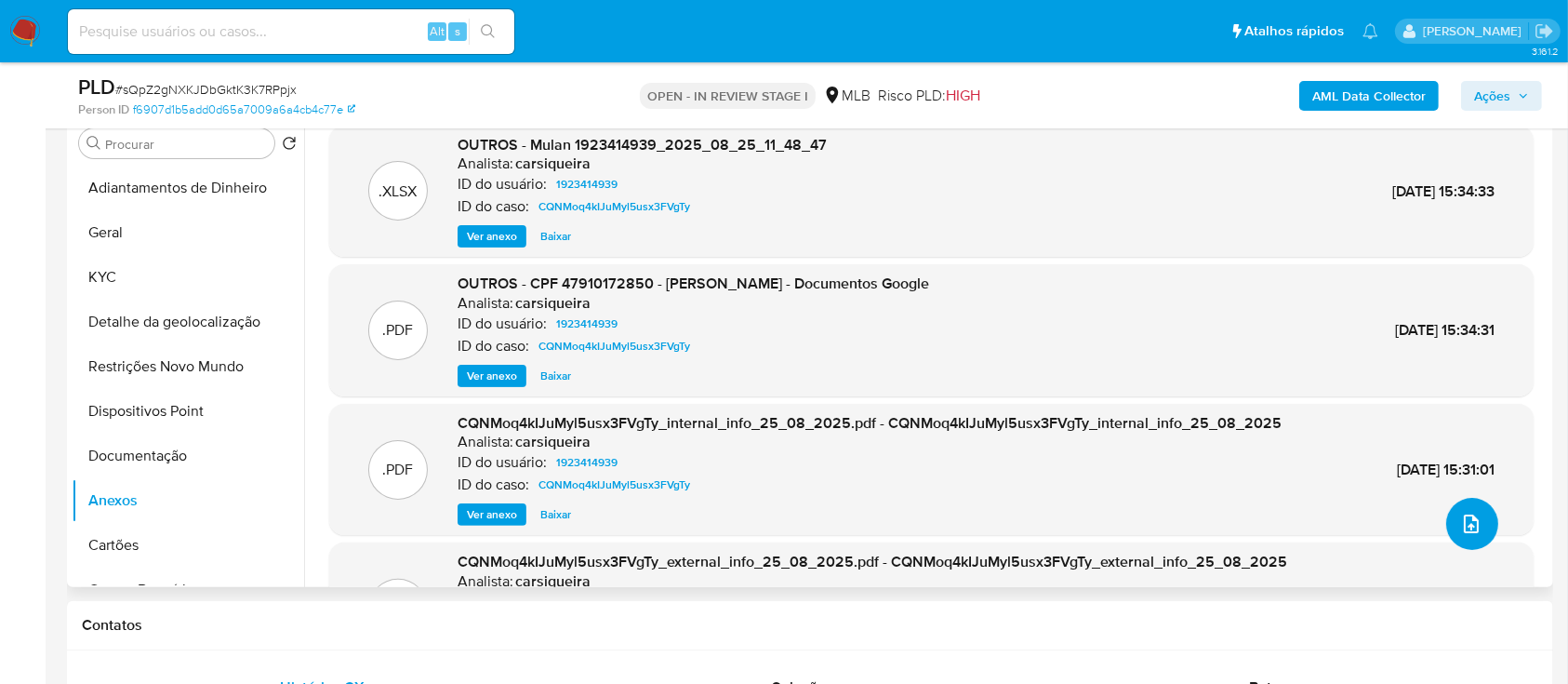
click at [1451, 528] on button "upload-file" at bounding box center [1472, 524] width 52 height 52
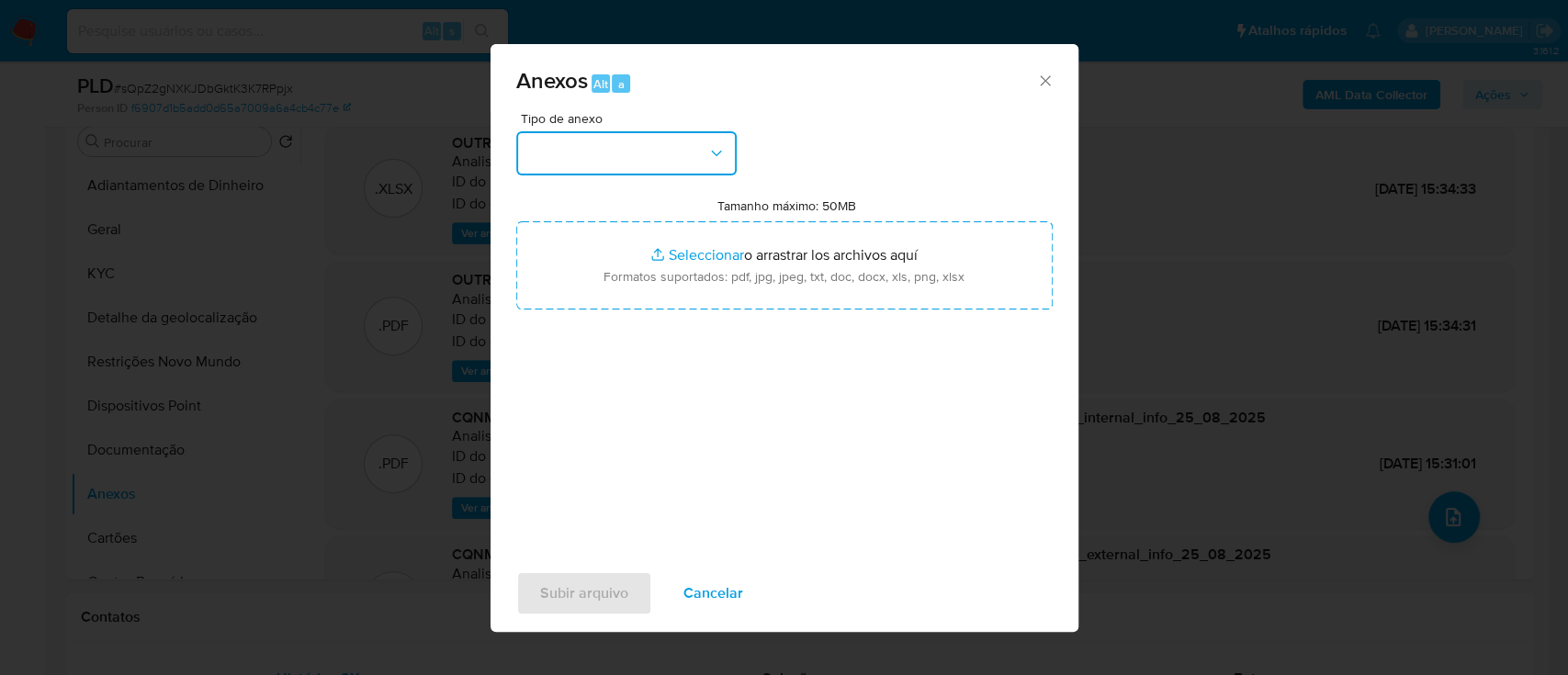
click at [560, 133] on button "button" at bounding box center [626, 153] width 220 height 44
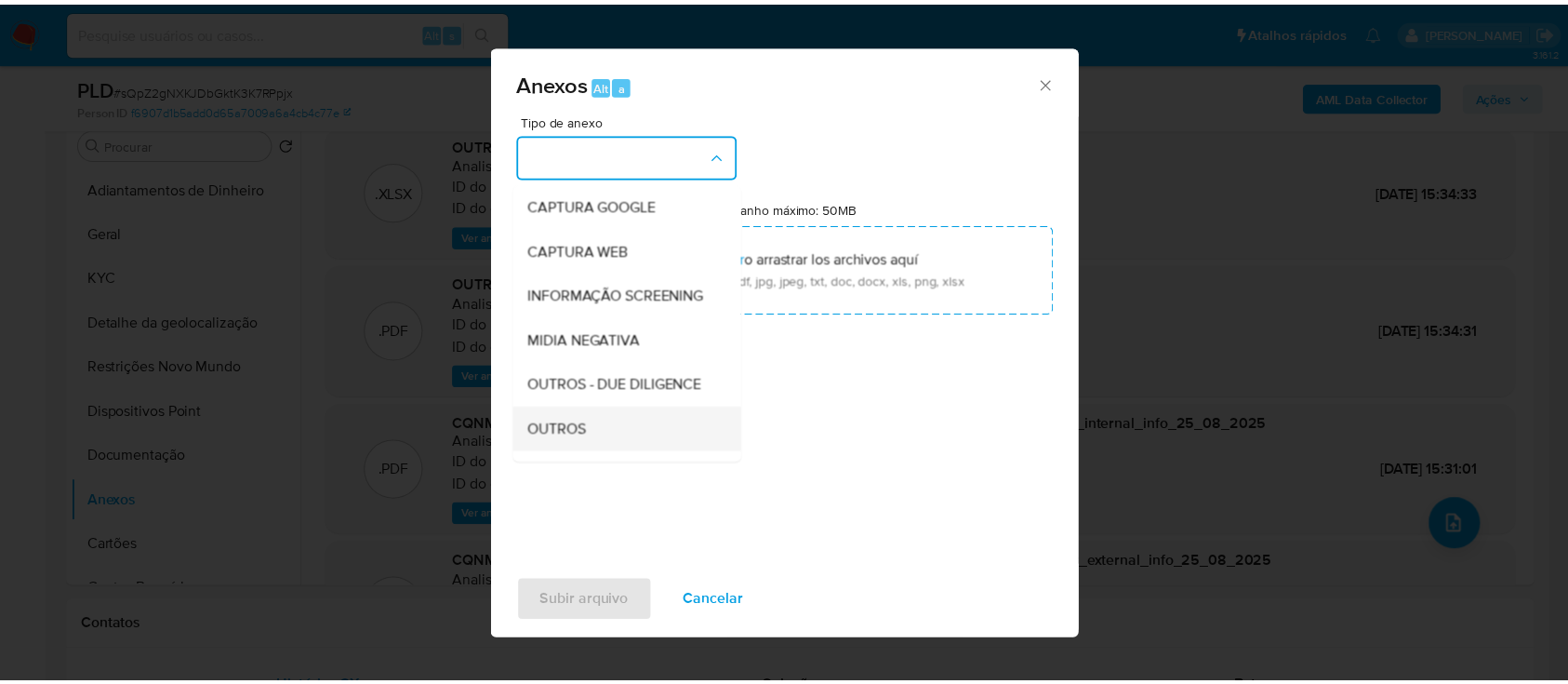
scroll to position [248, 0]
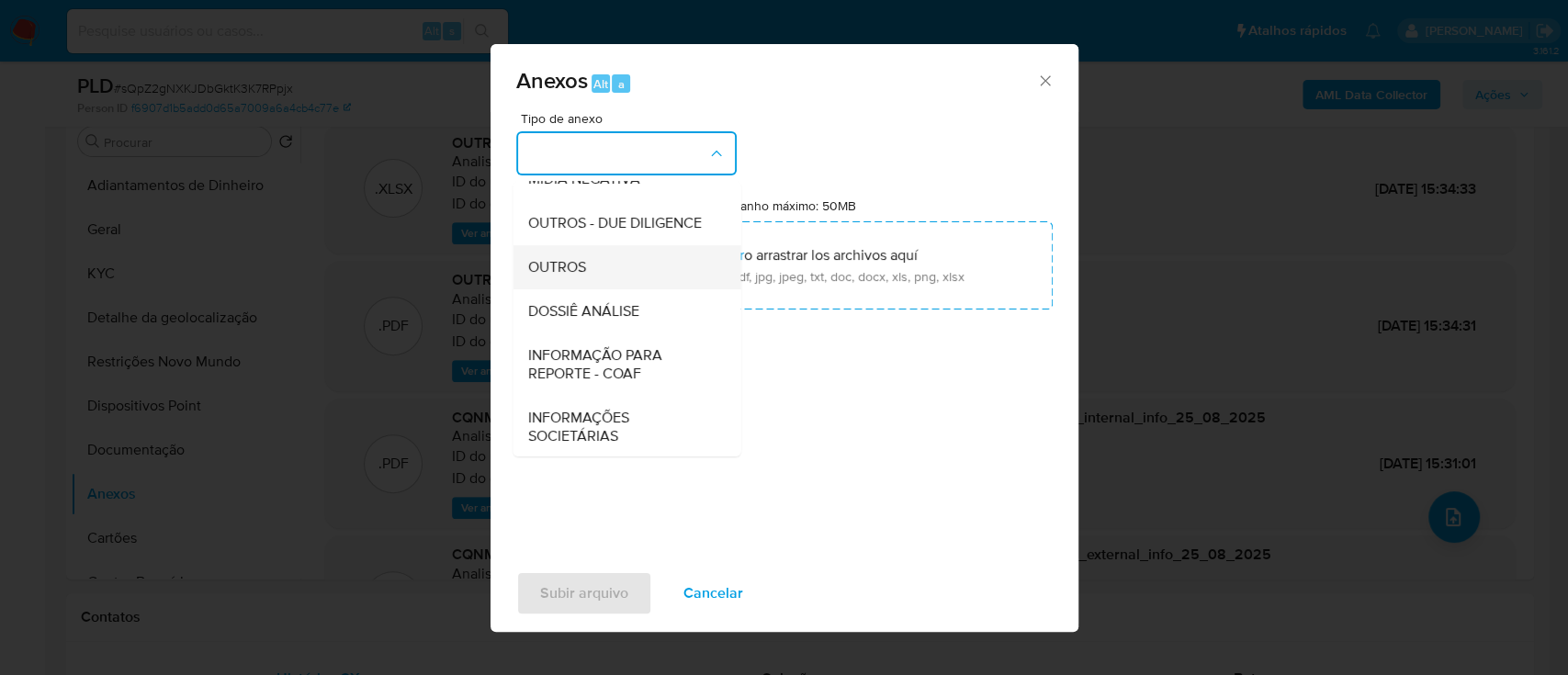
click at [573, 289] on div "OUTROS" at bounding box center [621, 266] width 187 height 44
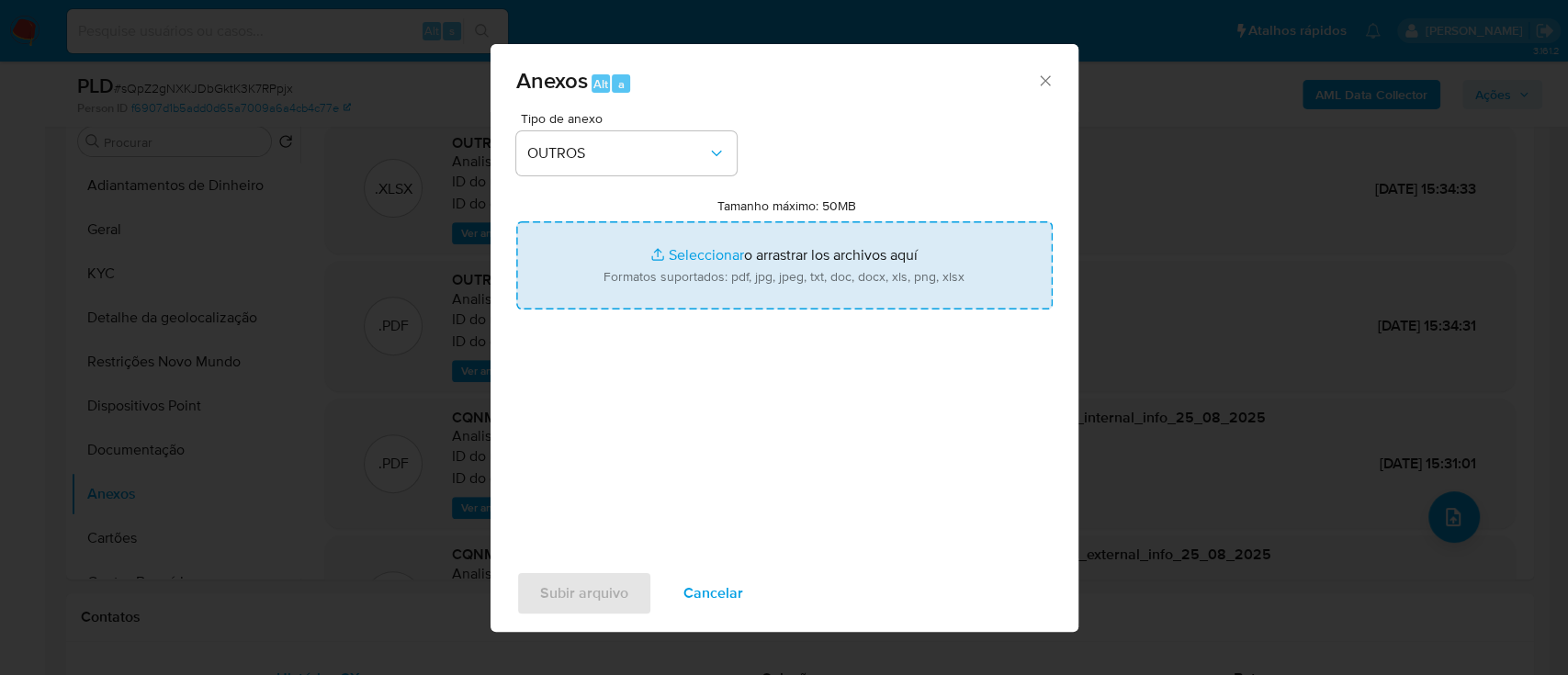
click at [696, 248] on input "Tamanho máximo: 50MB Seleccionar archivos" at bounding box center [784, 264] width 536 height 88
type input "C:\fakepath\Mulan 1923414939_2025_09_24_17_45_34.xlsx"
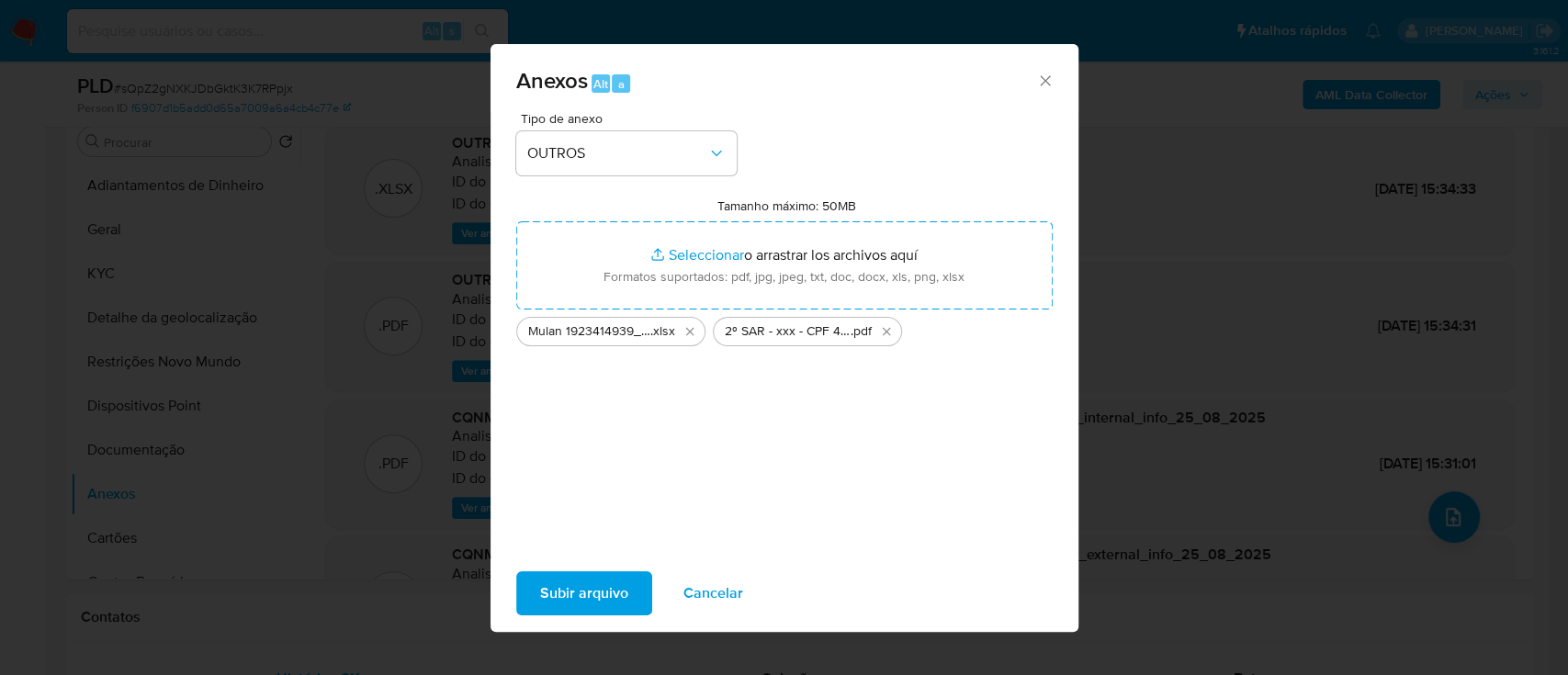
click at [582, 595] on span "Subir arquivo" at bounding box center [583, 593] width 88 height 40
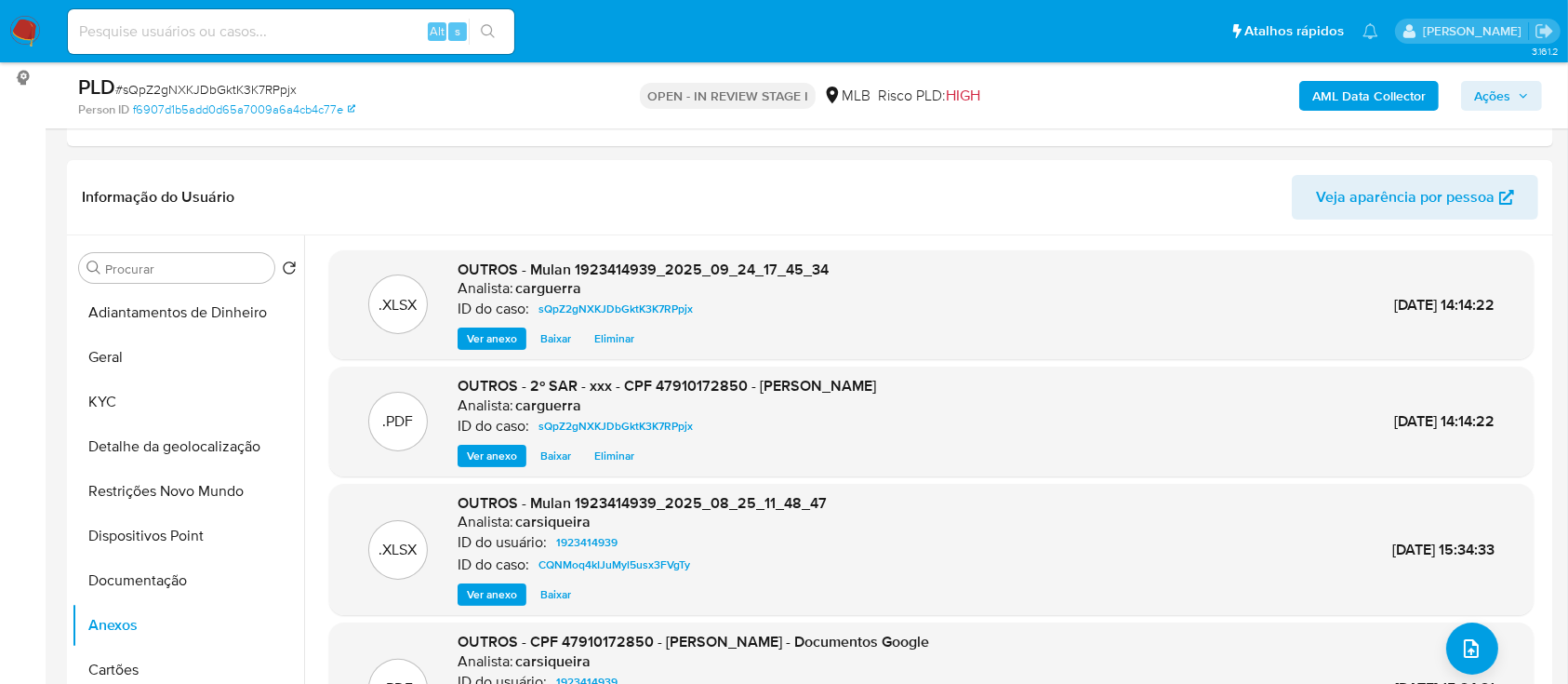
click at [1464, 87] on button "Ações" at bounding box center [1501, 96] width 81 height 30
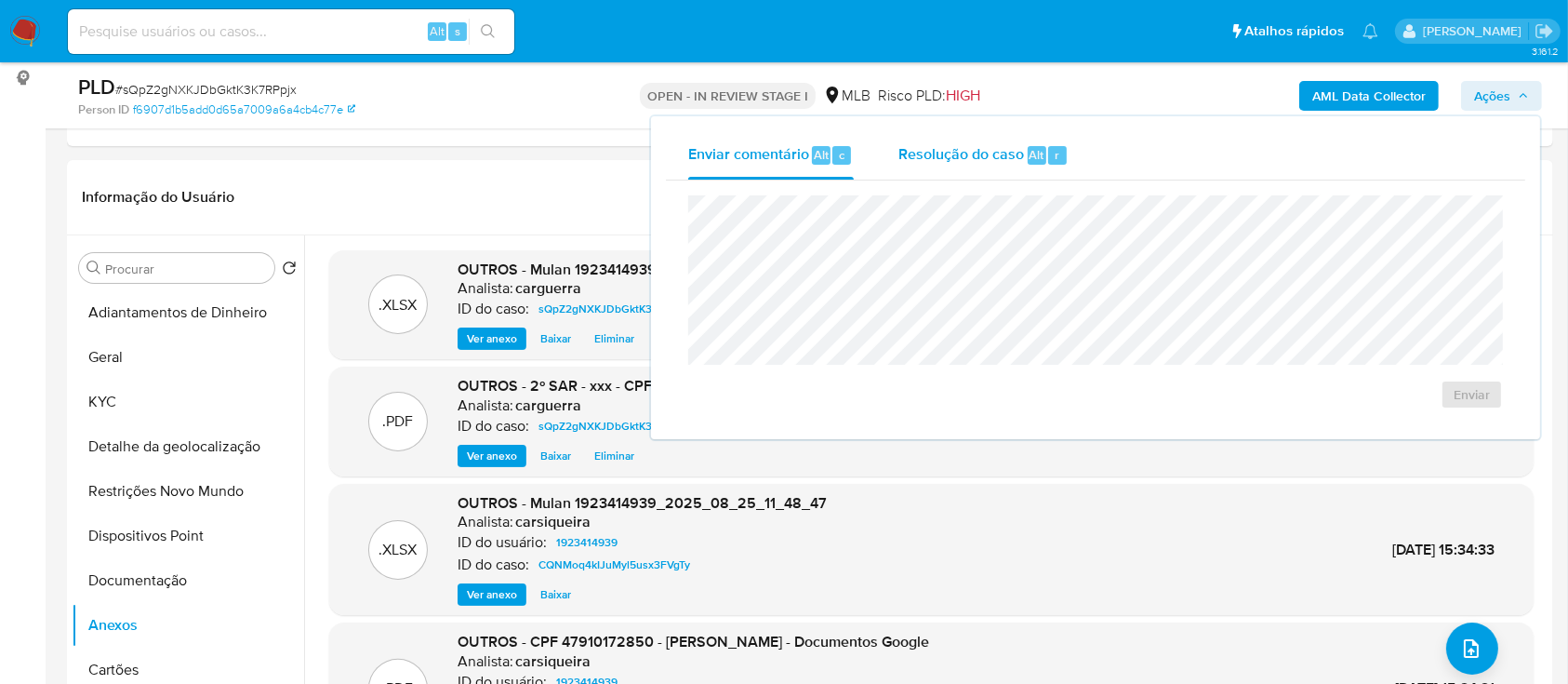
click at [897, 142] on button "Resolução do caso Alt r" at bounding box center [983, 155] width 215 height 48
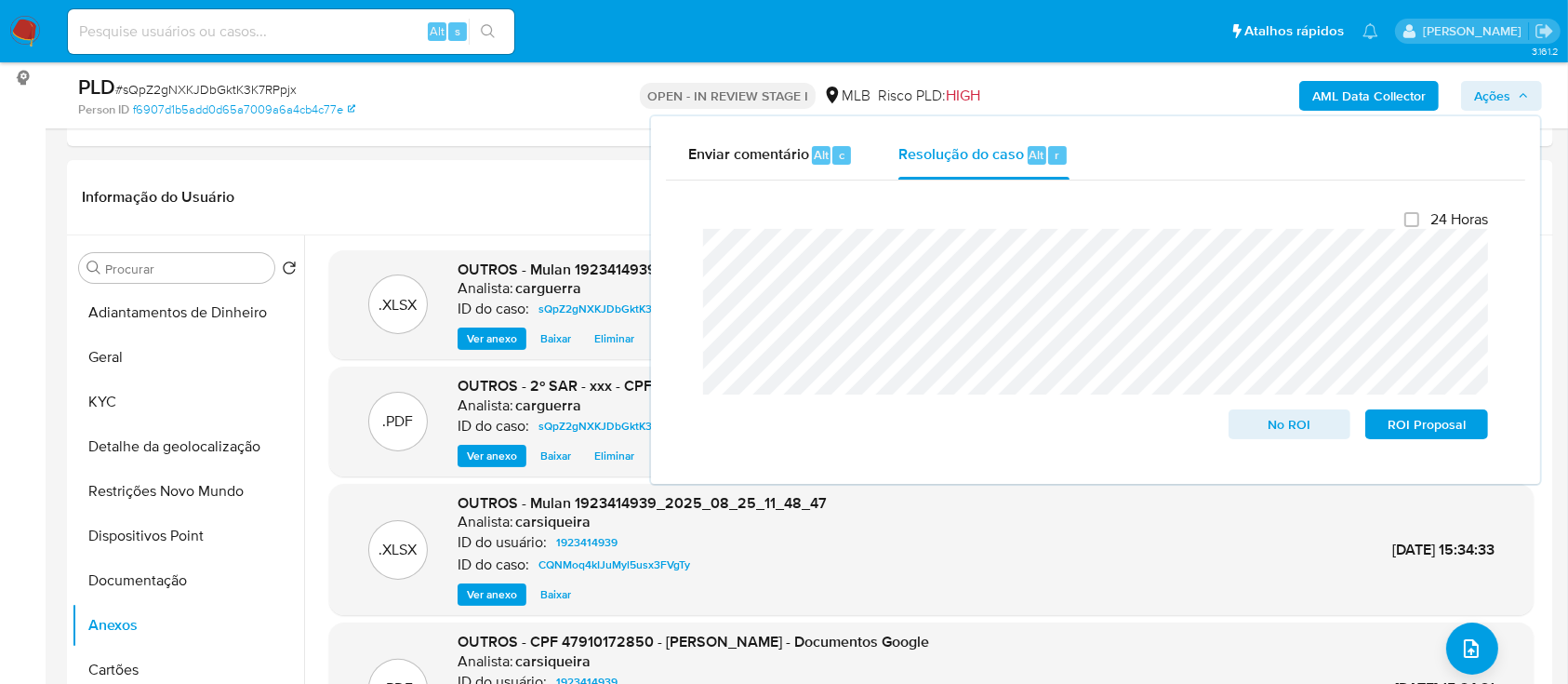
click at [1379, 91] on b "AML Data Collector" at bounding box center [1369, 96] width 114 height 30
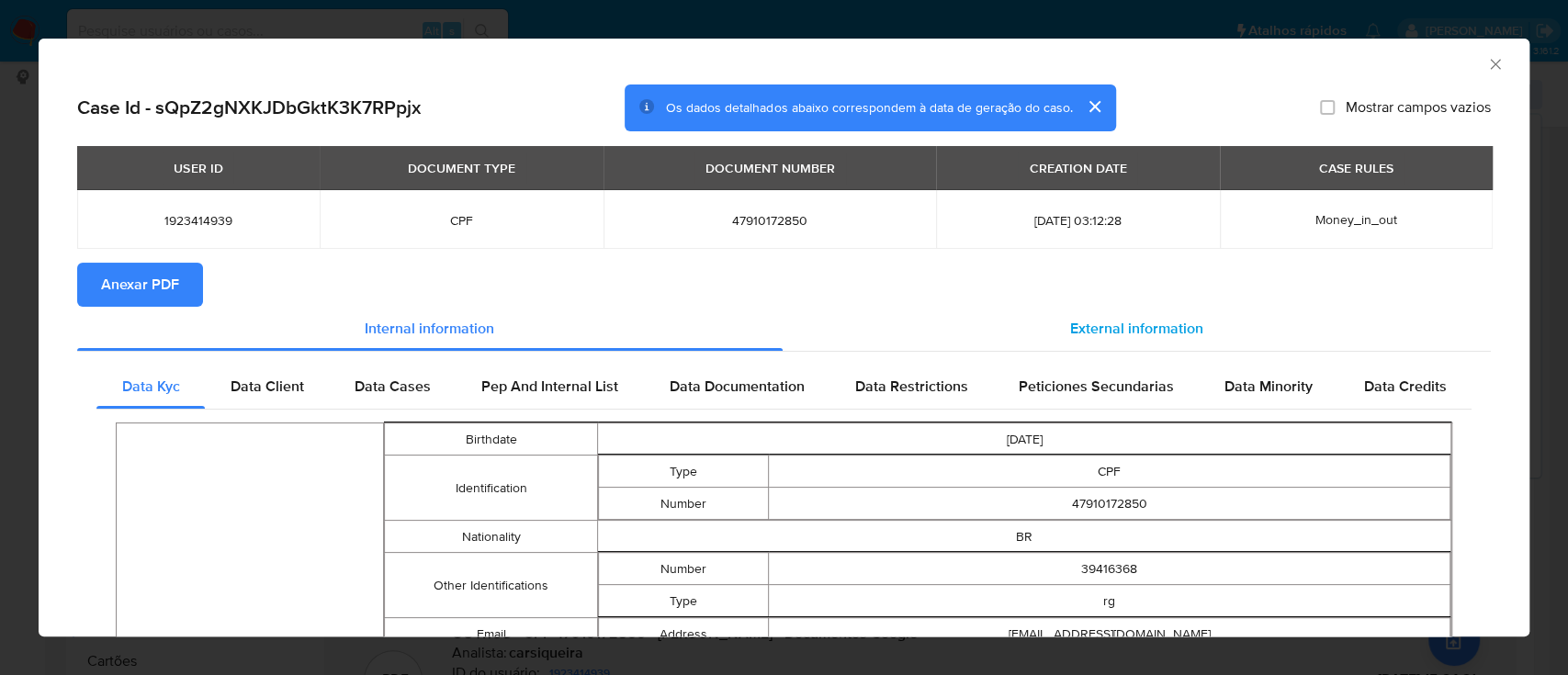
click at [1111, 320] on span "External information" at bounding box center [1136, 328] width 133 height 21
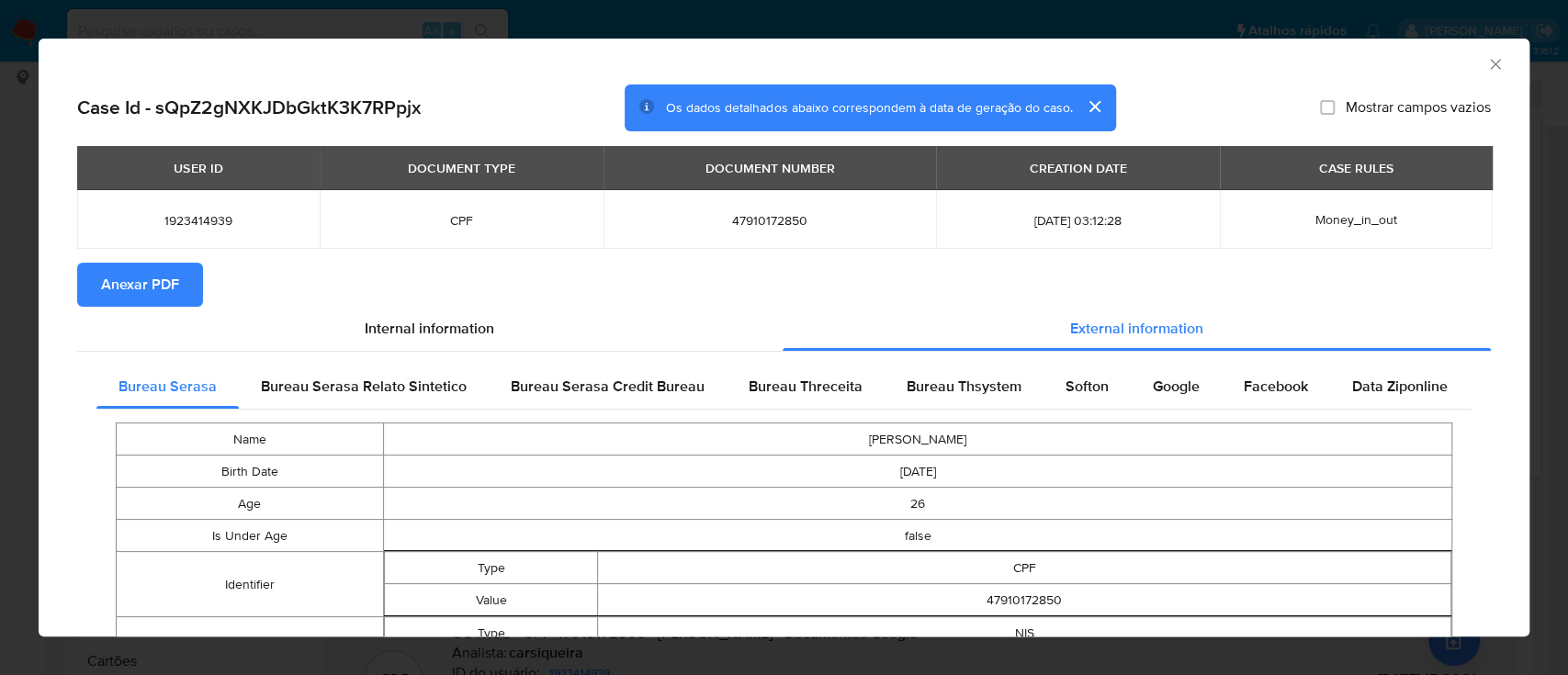
click at [149, 287] on span "Anexar PDF" at bounding box center [139, 284] width 78 height 40
click at [1489, 60] on icon "Fechar a janela" at bounding box center [1494, 64] width 10 height 10
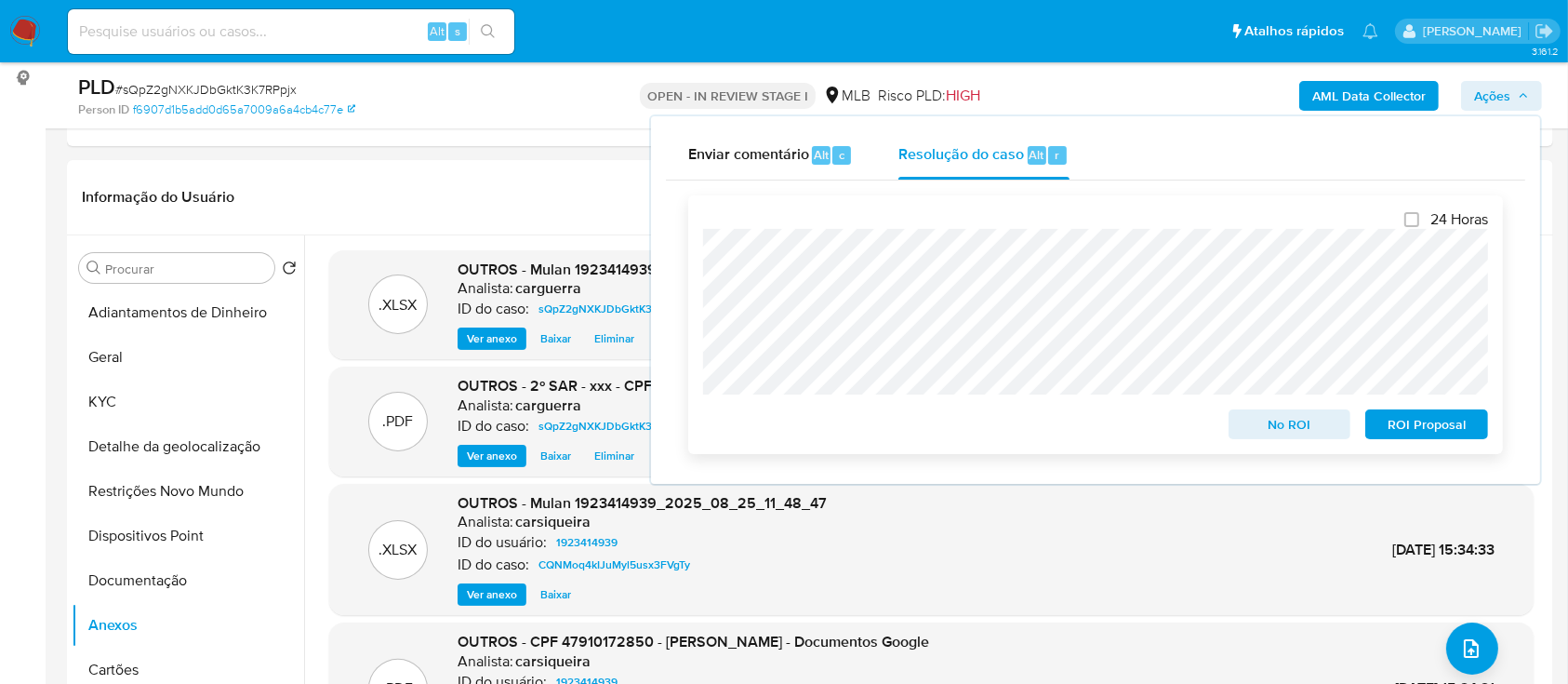
click at [1435, 424] on span "ROI Proposal" at bounding box center [1426, 424] width 97 height 26
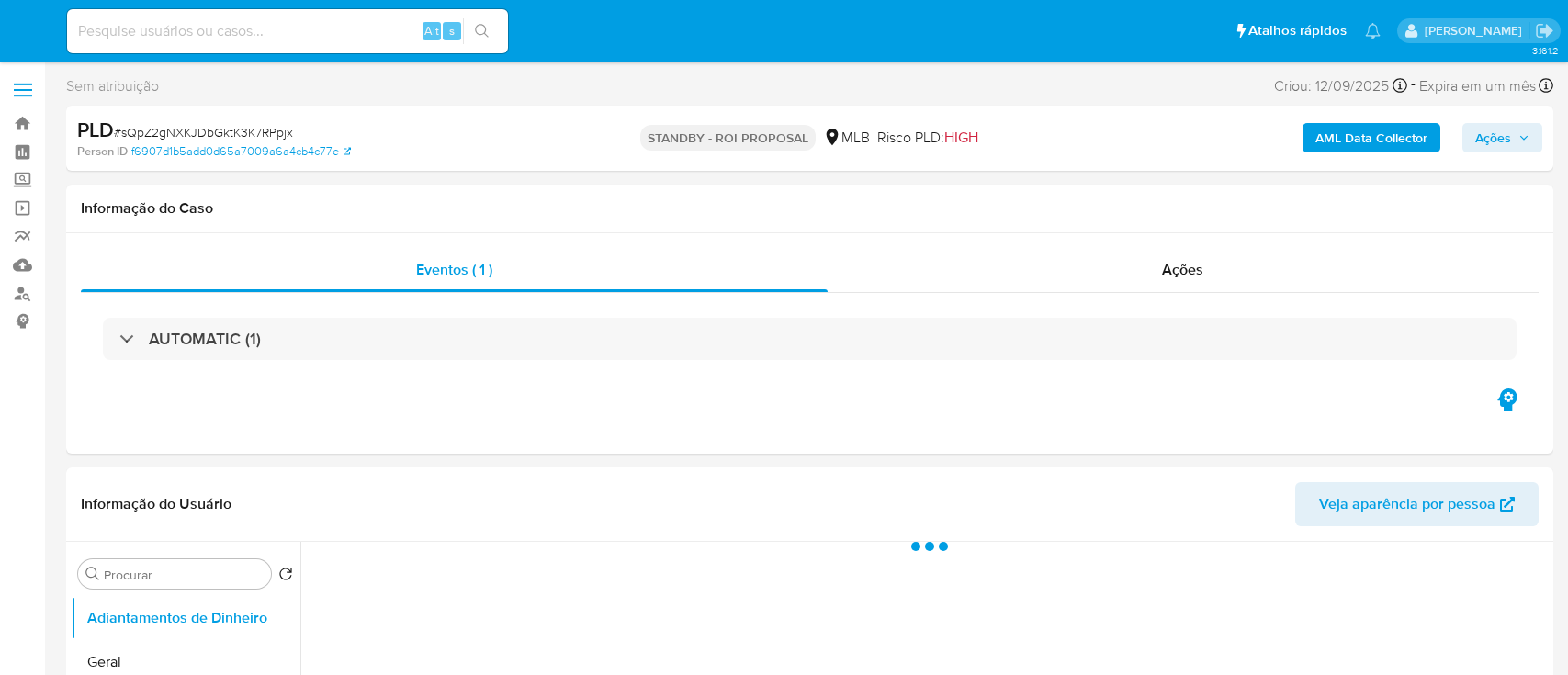
select select "10"
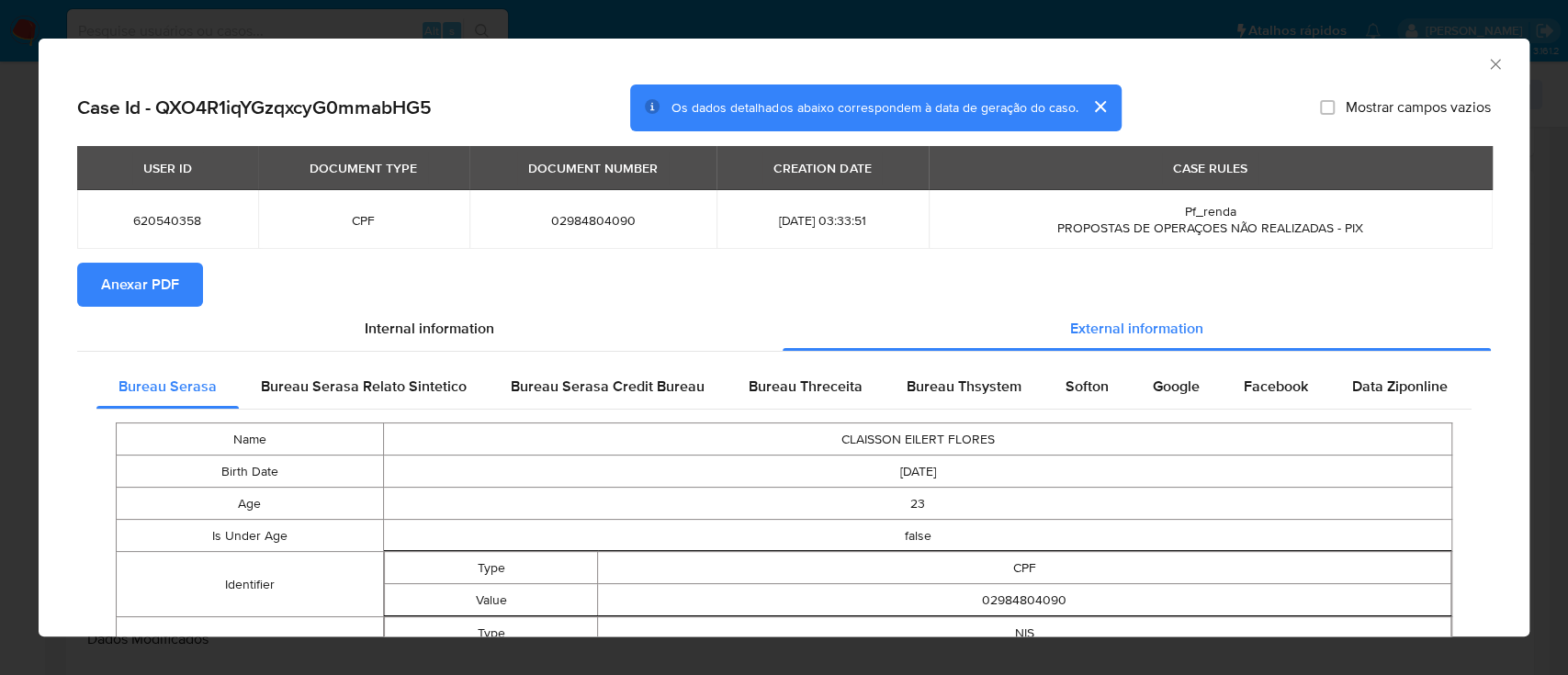
click at [1486, 59] on icon "Fechar a janela" at bounding box center [1495, 64] width 19 height 19
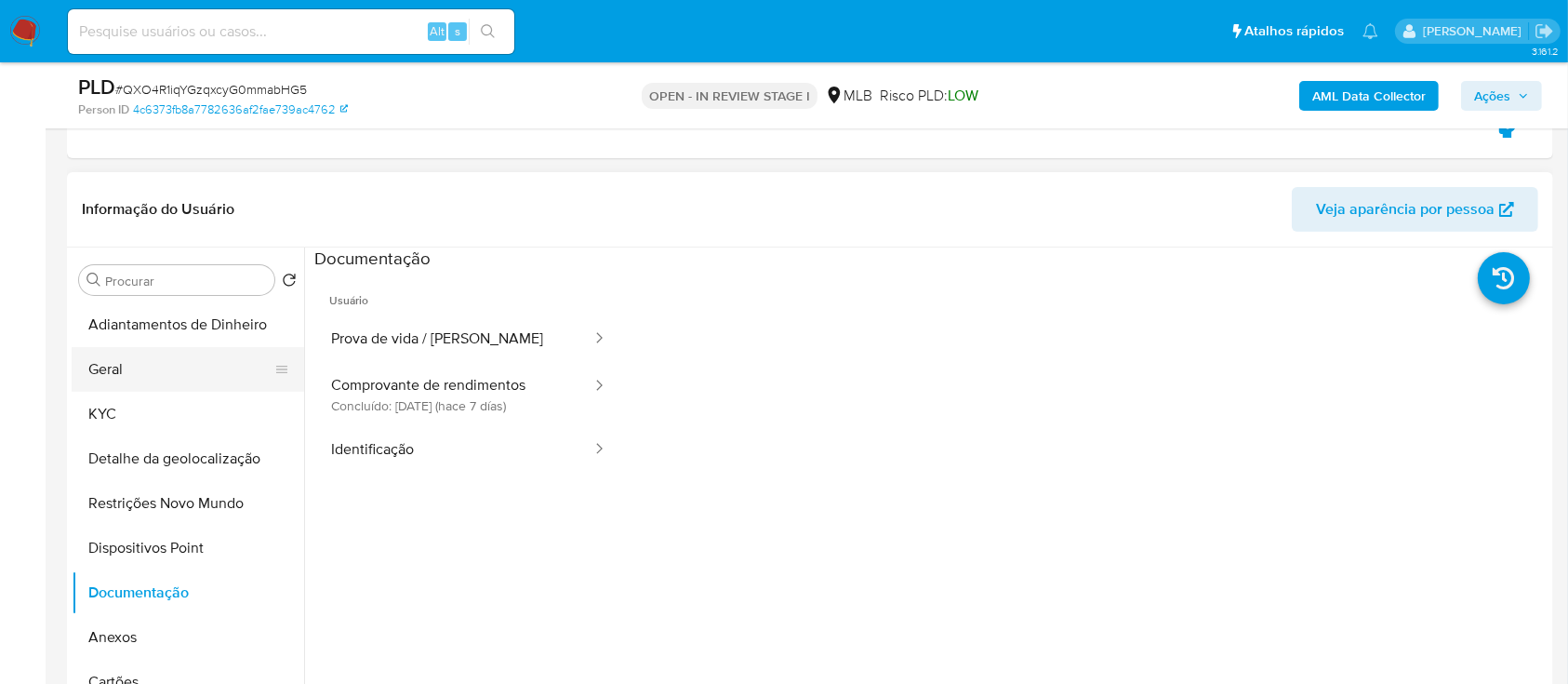
click at [137, 374] on button "Geral" at bounding box center [181, 369] width 218 height 45
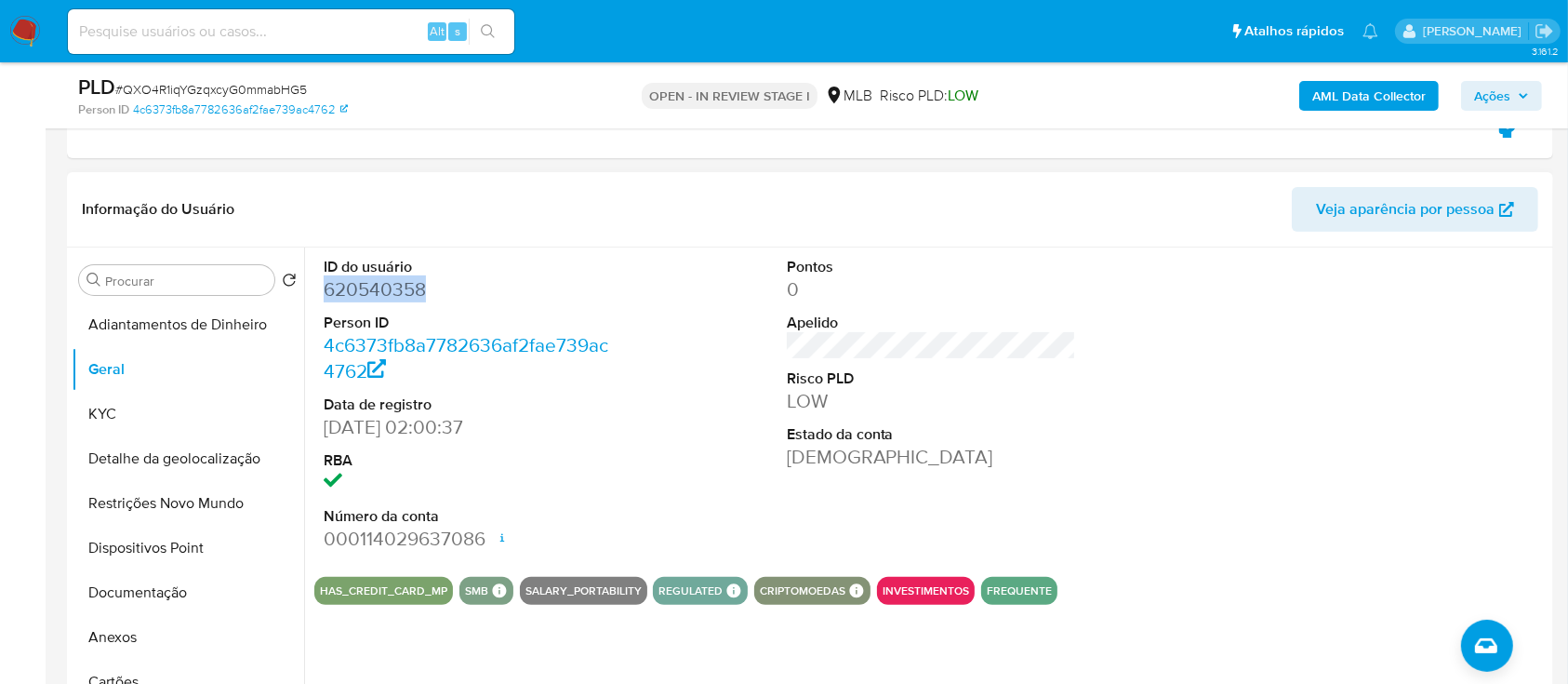
drag, startPoint x: 427, startPoint y: 284, endPoint x: 315, endPoint y: 293, distance: 112.4
click at [315, 293] on div "ID do usuário 620540358 Person ID 4c6373fb8a7782636af2fae739ac4762 Data de regi…" at bounding box center [469, 405] width 309 height 315
copy dd "620540358"
drag, startPoint x: 1431, startPoint y: 373, endPoint x: 671, endPoint y: 19, distance: 838.4
click at [1427, 372] on div at bounding box center [1393, 405] width 309 height 315
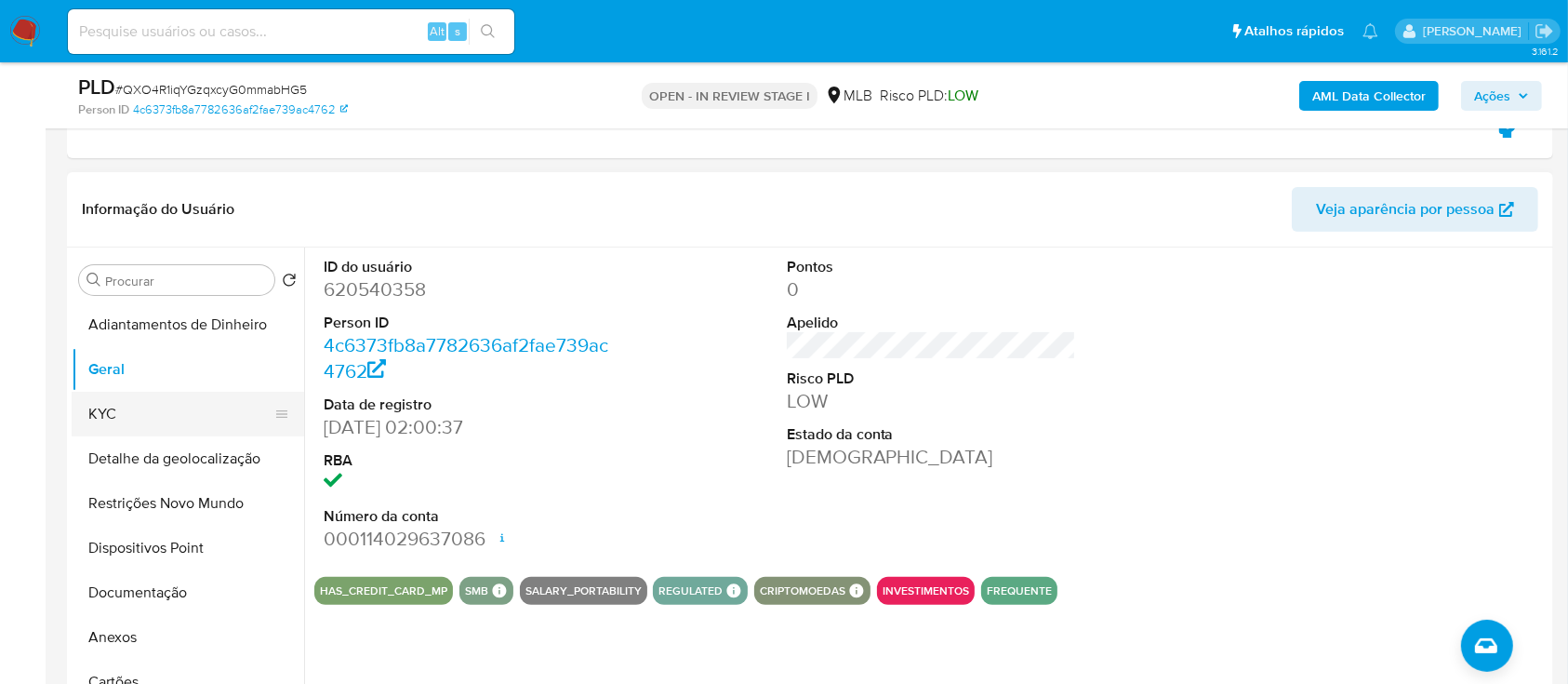
drag, startPoint x: 134, startPoint y: 417, endPoint x: 198, endPoint y: 406, distance: 64.9
click at [137, 416] on button "KYC" at bounding box center [181, 414] width 218 height 45
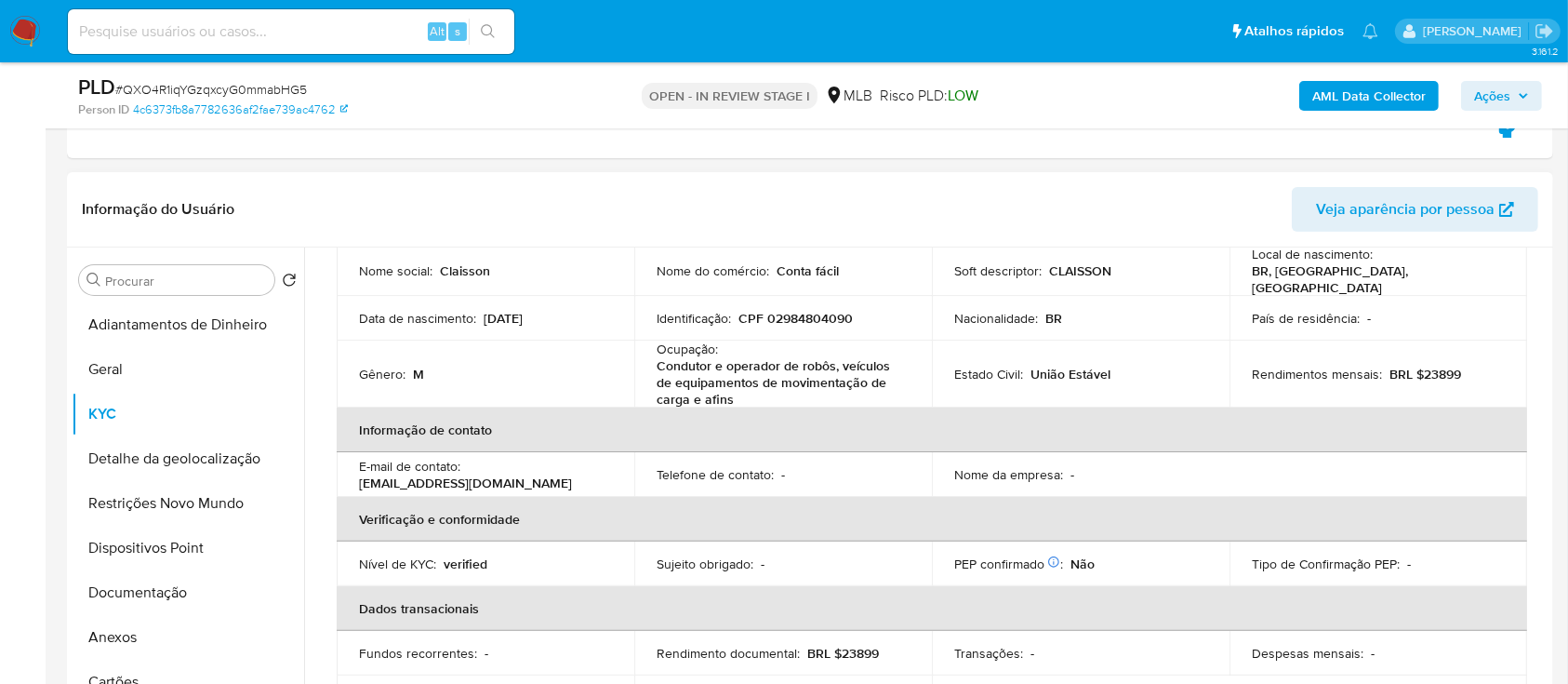
scroll to position [124, 0]
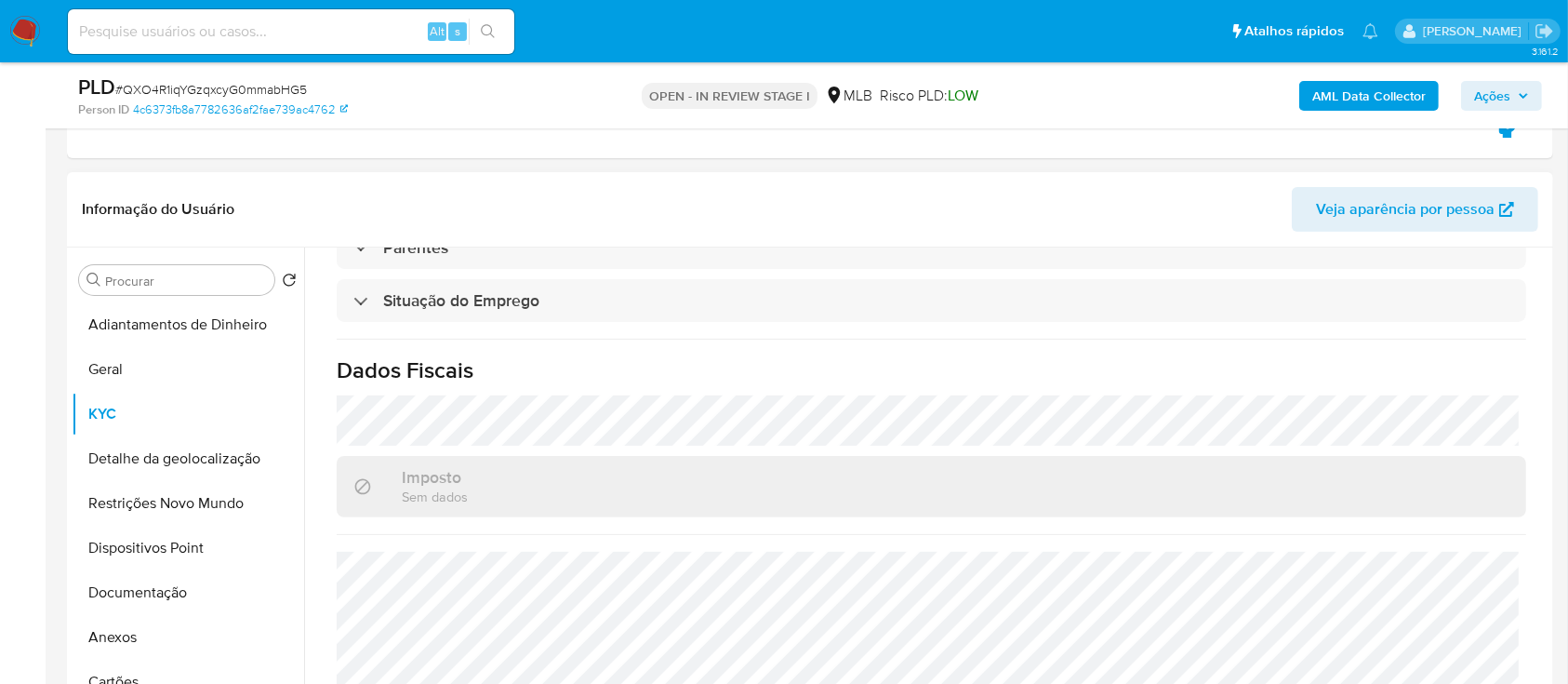
scroll to position [620, 0]
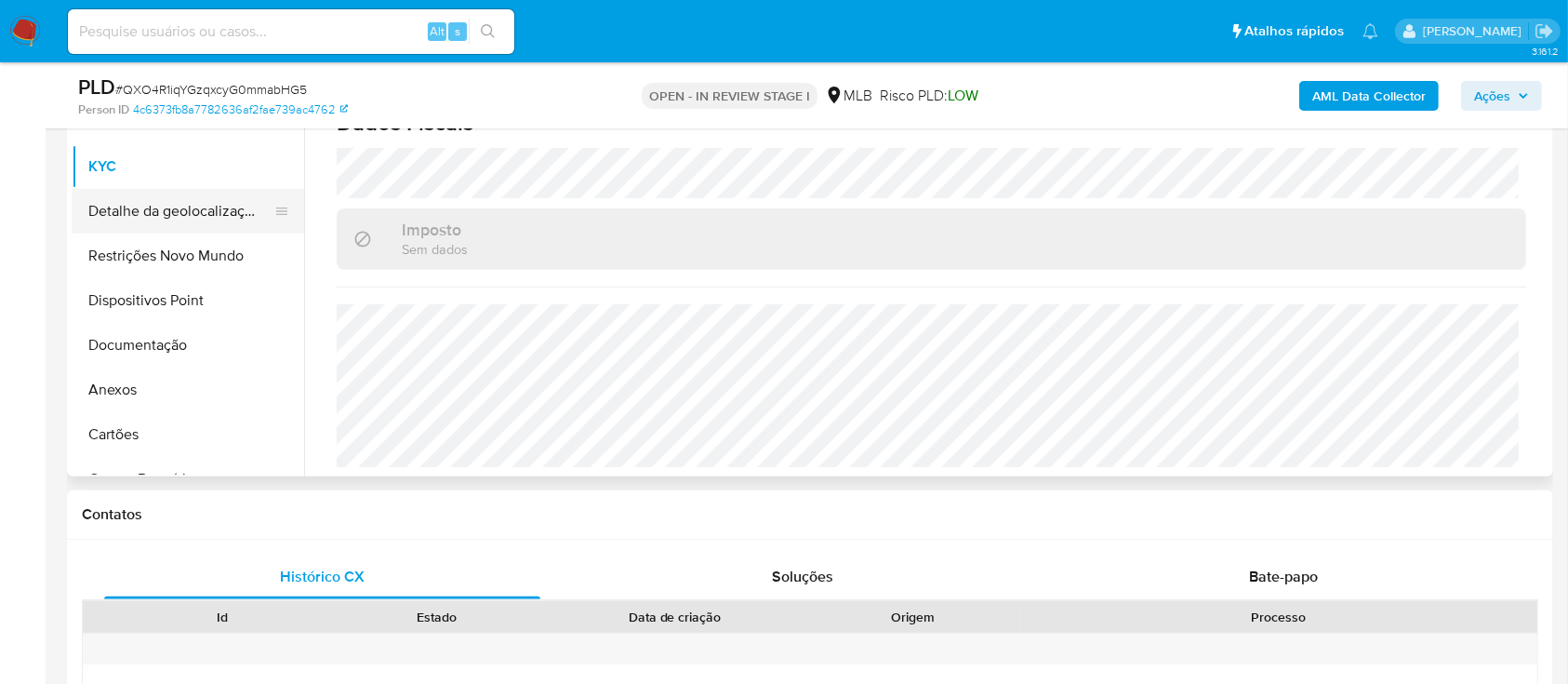
click at [184, 211] on button "Detalhe da geolocalização" at bounding box center [181, 211] width 218 height 45
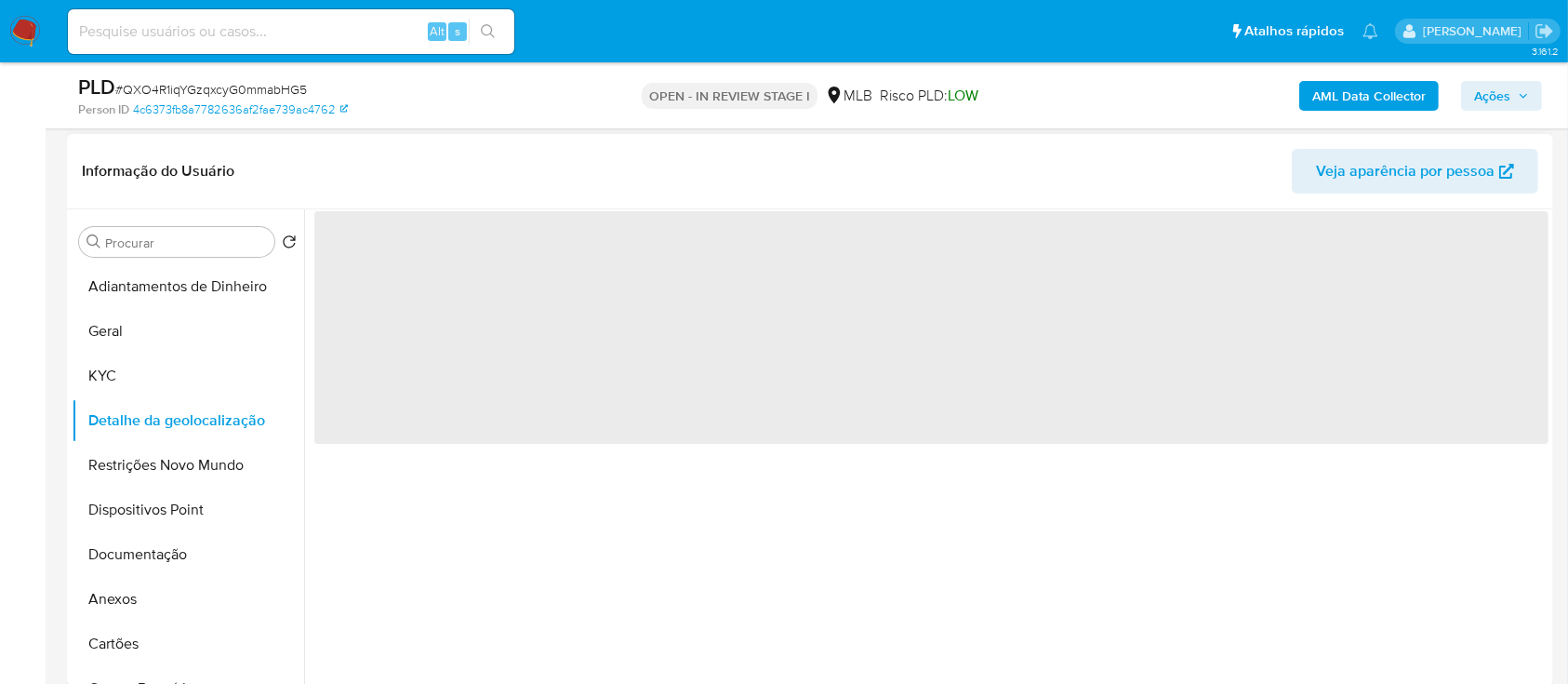
scroll to position [372, 0]
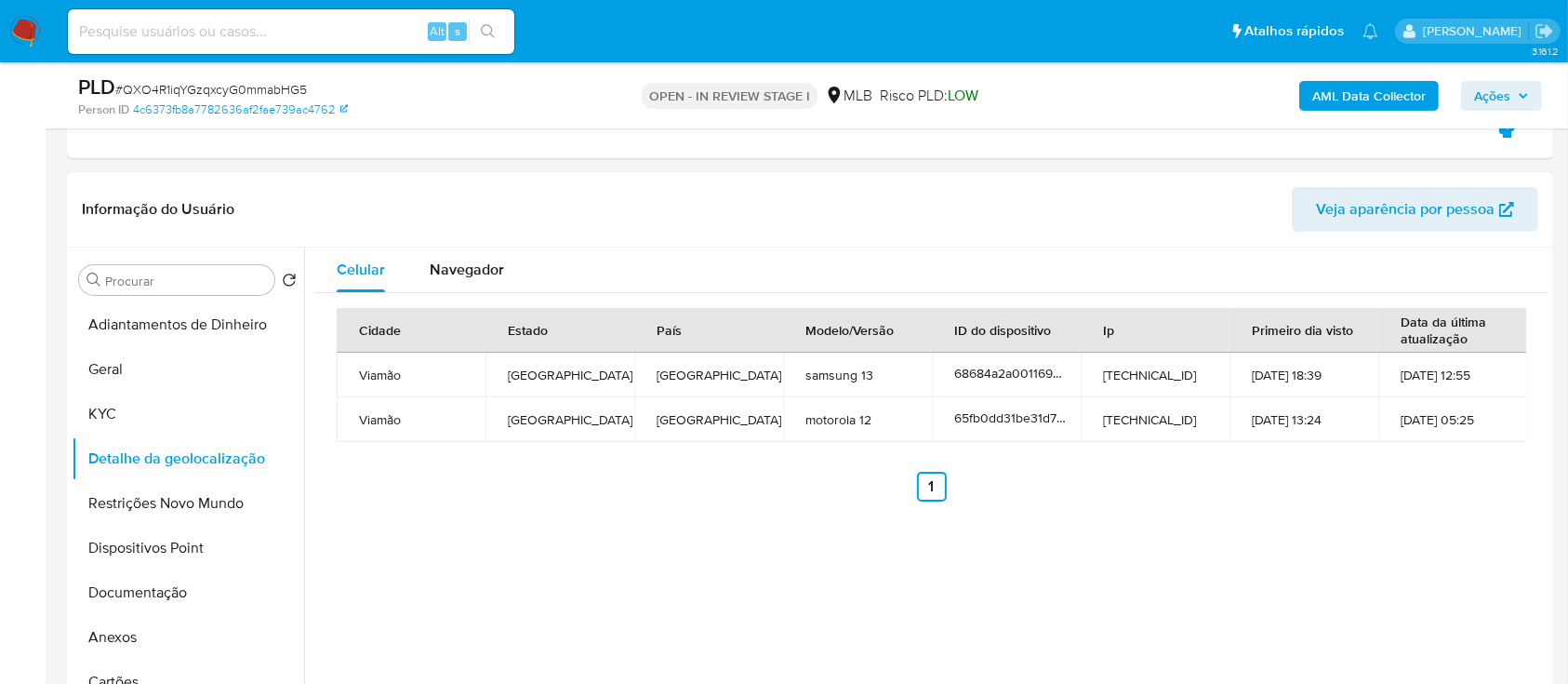
drag, startPoint x: 1298, startPoint y: 504, endPoint x: 1319, endPoint y: 513, distance: 22.8
click at [1300, 504] on div "Cidade Estado País Modelo/Versão ID do dispositivo Ip Primeiro dia visto Data d…" at bounding box center [931, 404] width 1234 height 223
click at [180, 502] on button "Restrições Novo Mundo" at bounding box center [181, 503] width 218 height 45
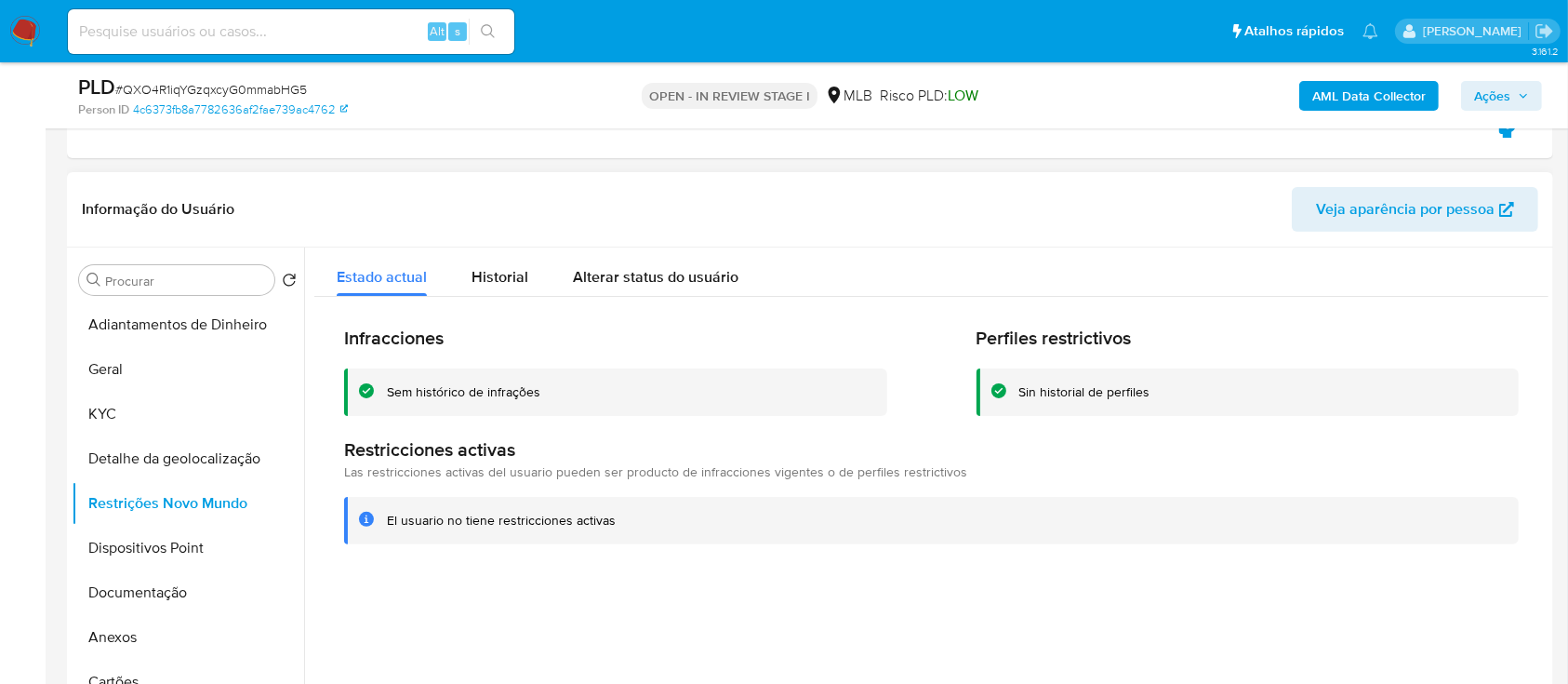
click at [104, 174] on div "Informação do Usuário Veja aparência por pessoa" at bounding box center [809, 209] width 1486 height 75
click at [160, 552] on button "Dispositivos Point" at bounding box center [181, 548] width 218 height 45
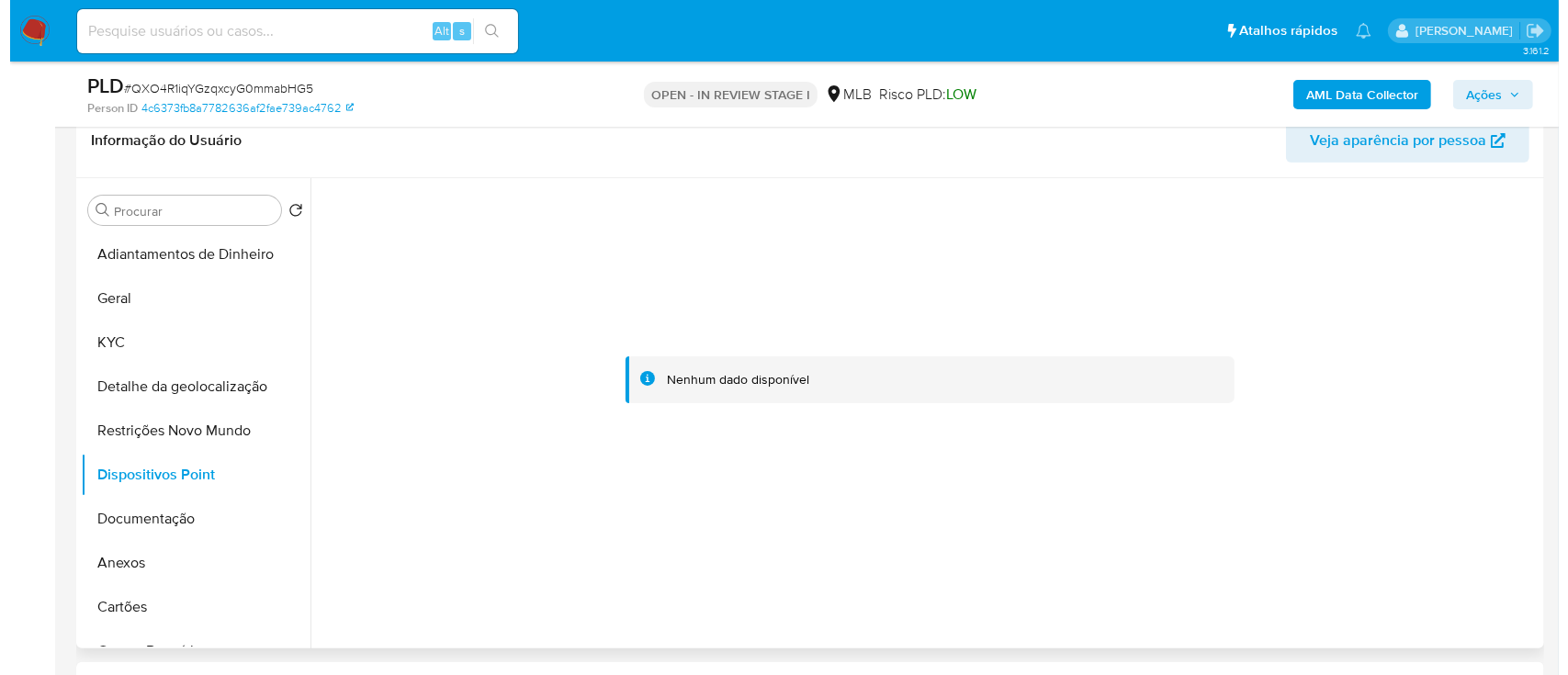
scroll to position [489, 0]
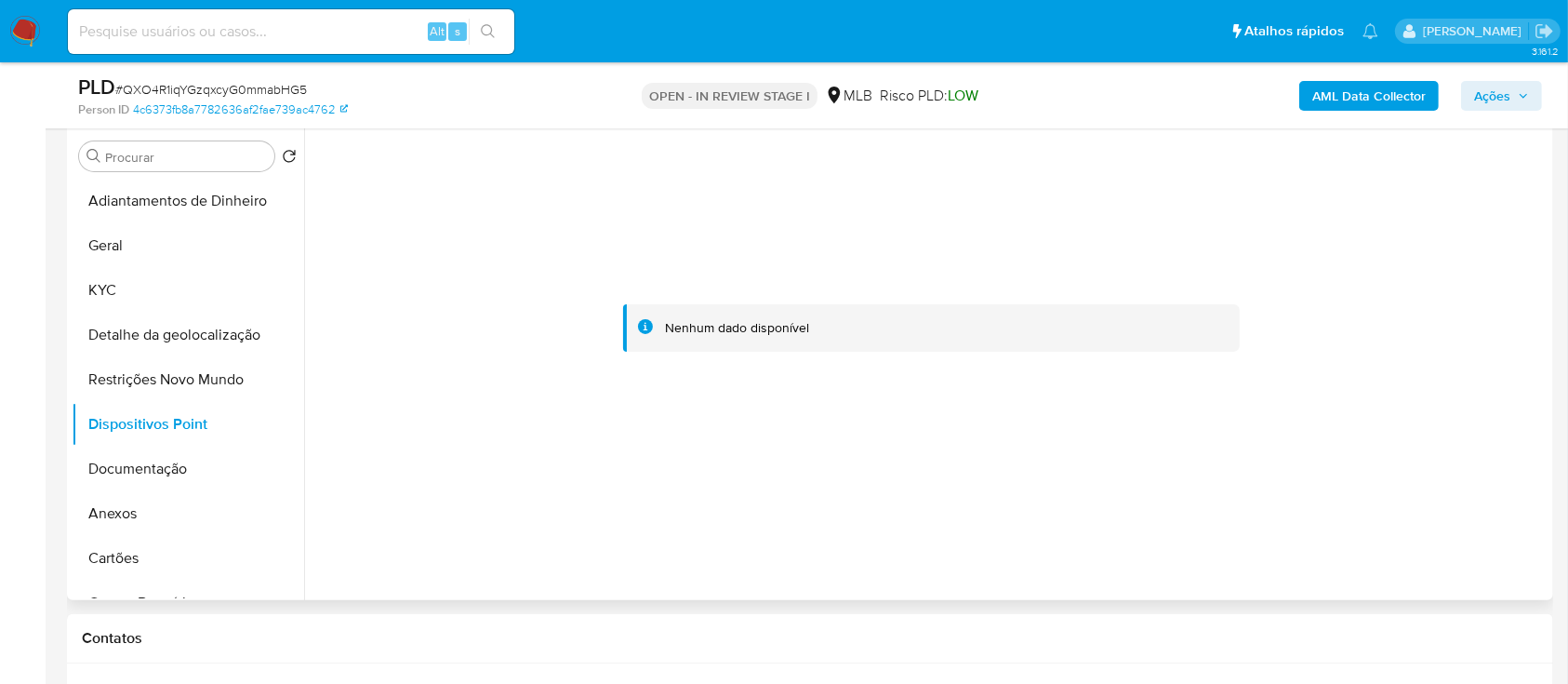
drag, startPoint x: 1327, startPoint y: 271, endPoint x: 1346, endPoint y: 242, distance: 34.7
click at [1330, 271] on div at bounding box center [931, 328] width 1234 height 409
click at [1322, 87] on b "AML Data Collector" at bounding box center [1369, 96] width 114 height 30
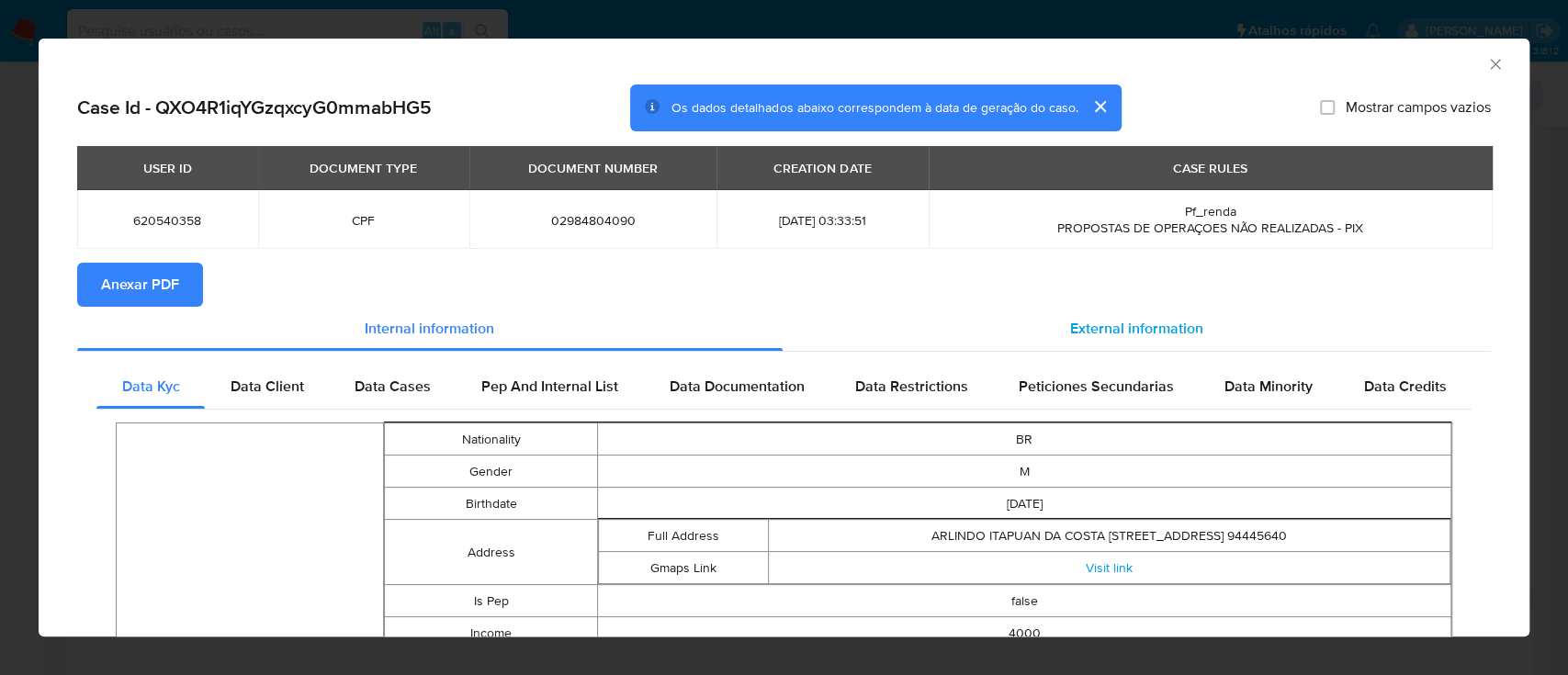
drag, startPoint x: 1091, startPoint y: 303, endPoint x: 1092, endPoint y: 312, distance: 9.1
click at [1092, 303] on section "Anexar PDF" at bounding box center [784, 284] width 1413 height 44
click at [1092, 319] on span "External information" at bounding box center [1136, 328] width 133 height 21
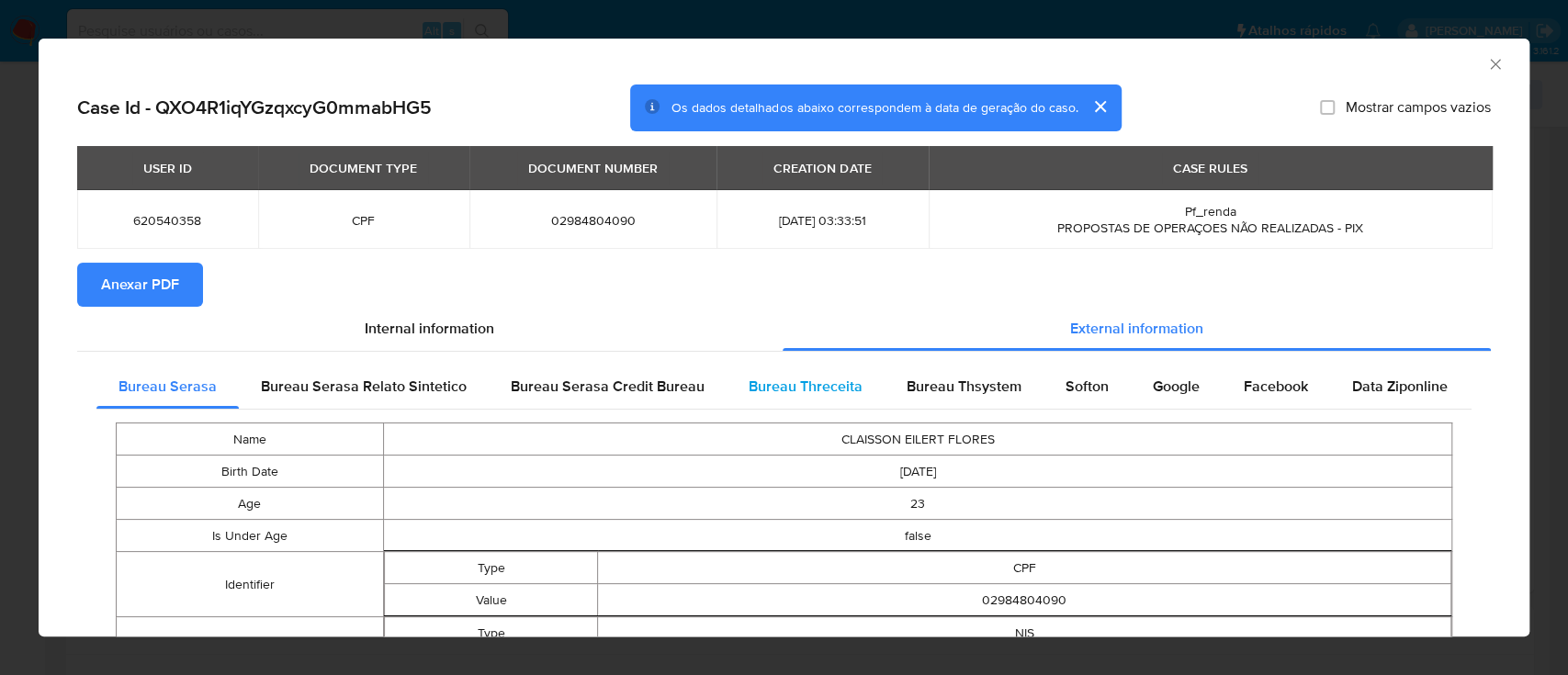
click at [845, 386] on span "Bureau Threceita" at bounding box center [804, 386] width 113 height 21
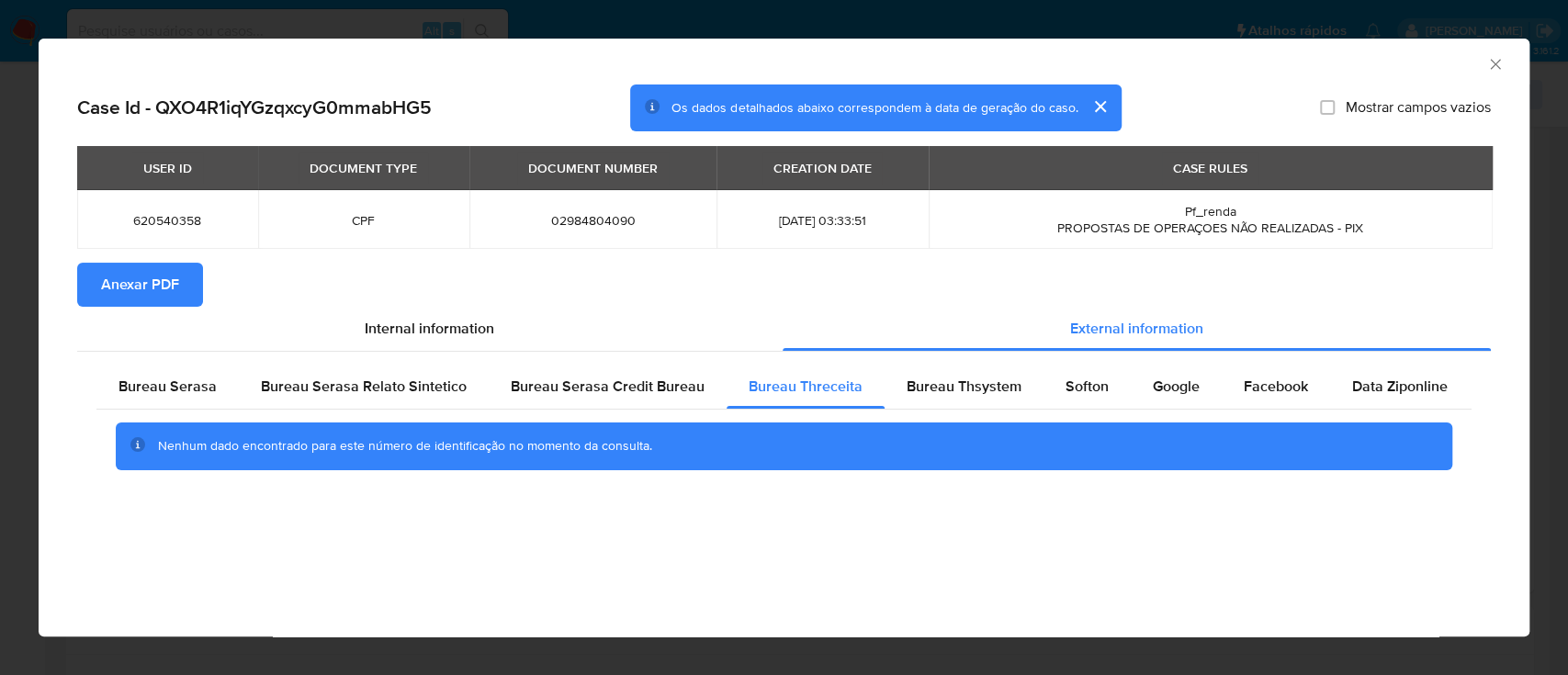
drag, startPoint x: 1343, startPoint y: 51, endPoint x: 1190, endPoint y: 2, distance: 160.7
click at [1343, 51] on div "AML Data Collector" at bounding box center [769, 61] width 1435 height 20
click at [933, 376] on div "Bureau Thsystem" at bounding box center [963, 386] width 159 height 44
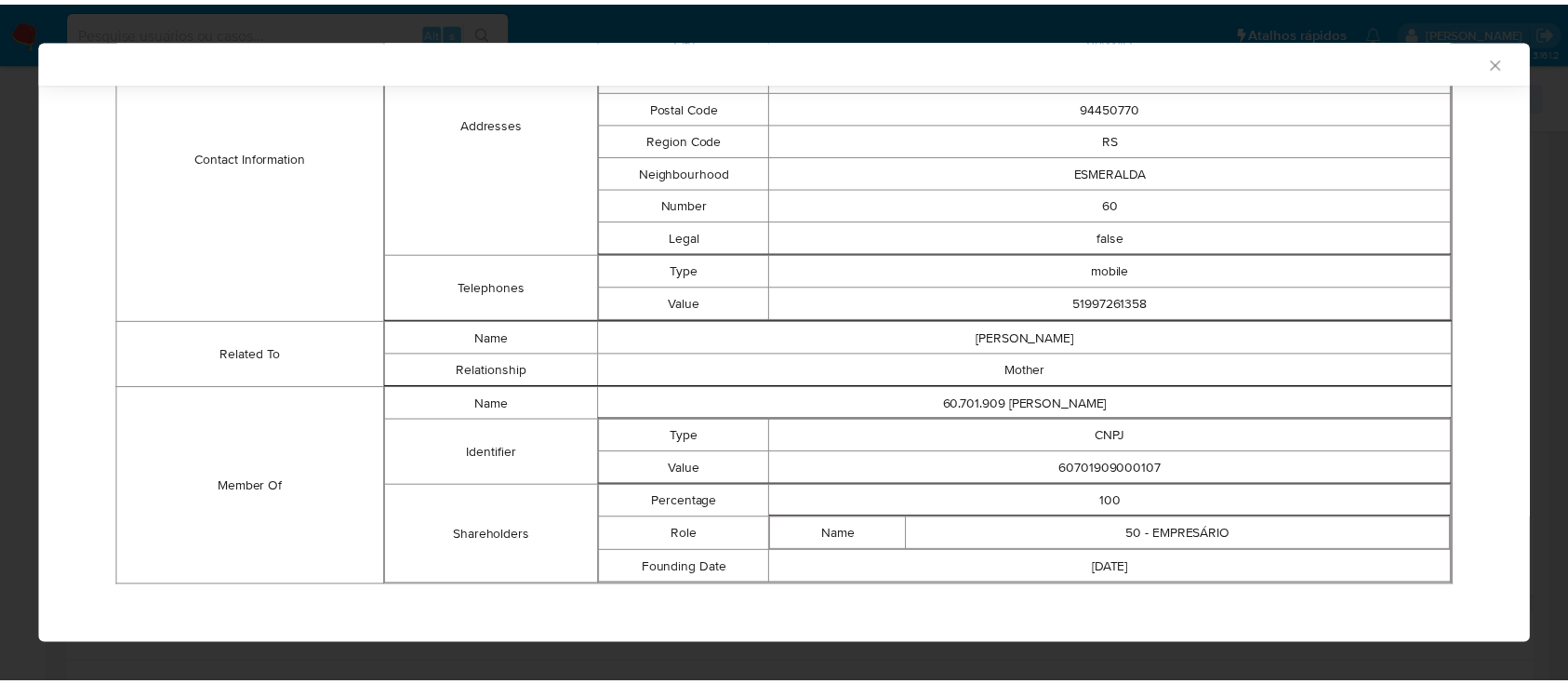
scroll to position [633, 0]
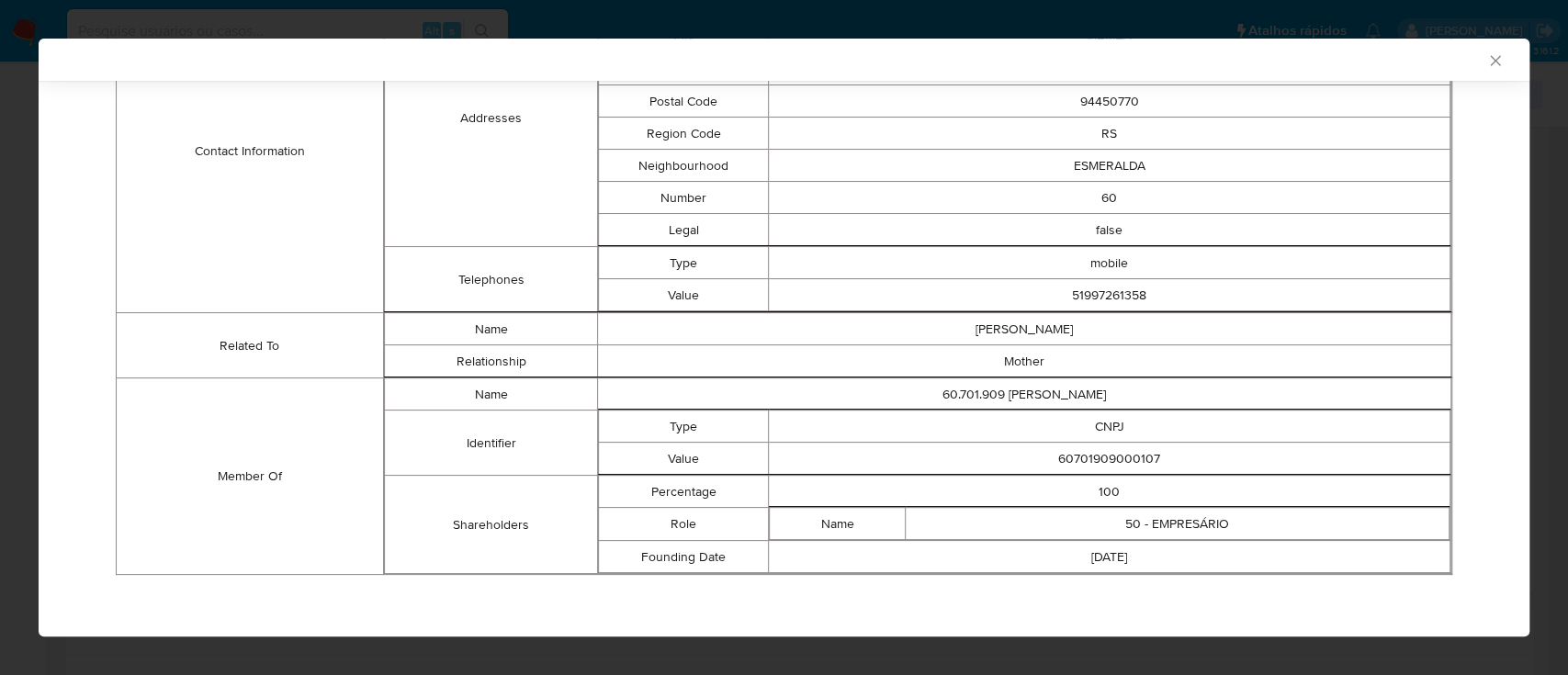
click at [1316, 57] on div "AML Data Collector" at bounding box center [769, 59] width 1435 height 17
drag, startPoint x: 1154, startPoint y: 458, endPoint x: 1016, endPoint y: 449, distance: 138.3
click at [1016, 448] on td "60701909000107" at bounding box center [1109, 459] width 681 height 33
copy td "60701909000107"
click at [1486, 62] on icon "Fechar a janela" at bounding box center [1495, 60] width 19 height 19
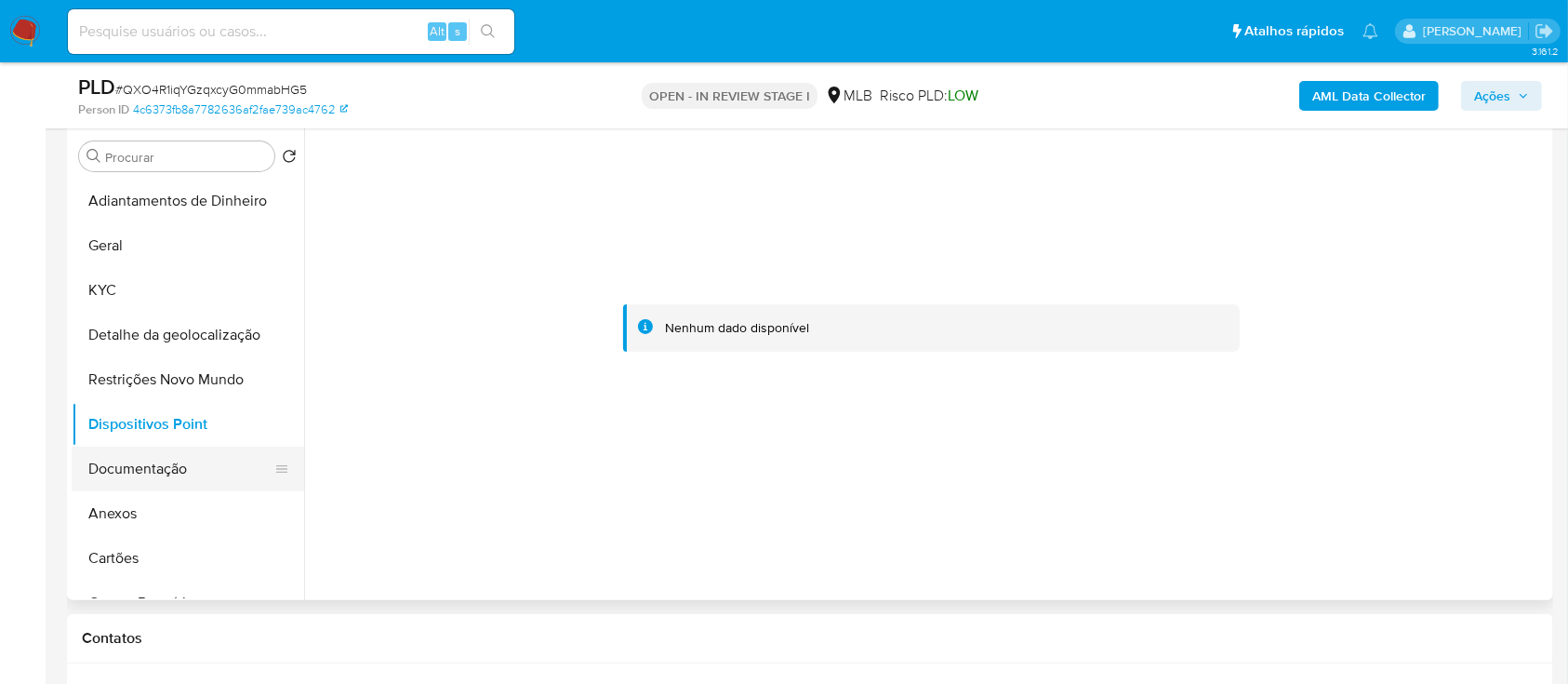
click at [164, 460] on button "Documentação" at bounding box center [181, 469] width 218 height 45
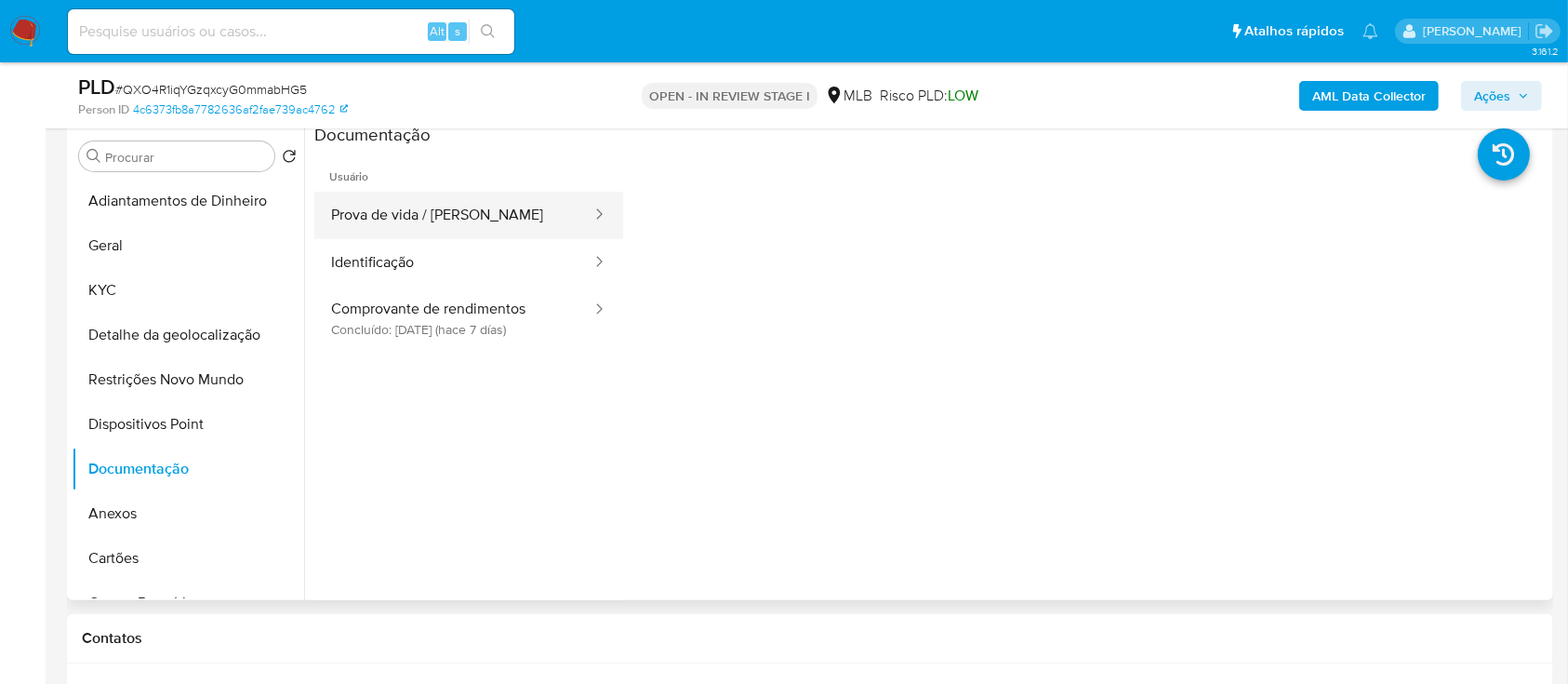
click at [439, 211] on button "Prova de vida / Selfie" at bounding box center [454, 215] width 279 height 47
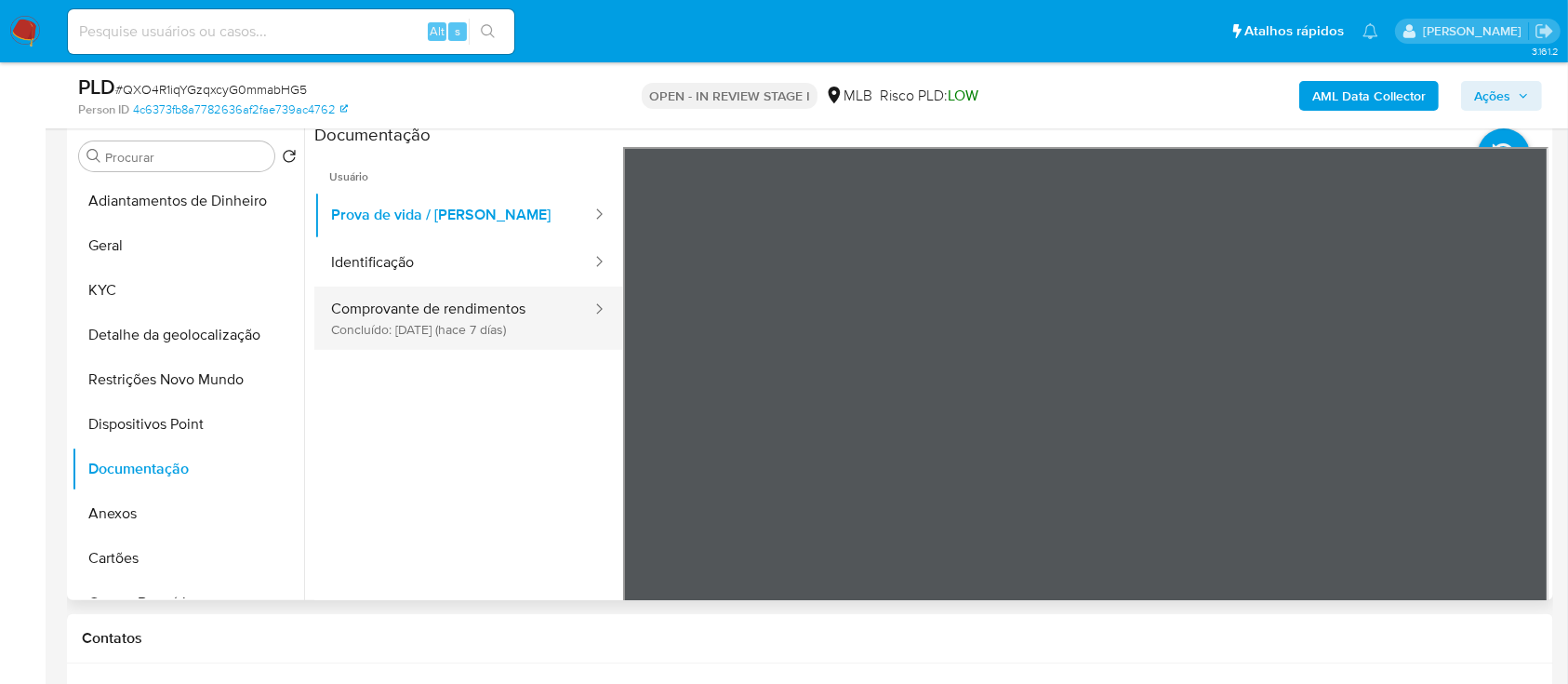
click at [437, 313] on button "Comprovante de rendimentos Concluído: 18/09/2025 (hace 7 días)" at bounding box center [454, 318] width 279 height 63
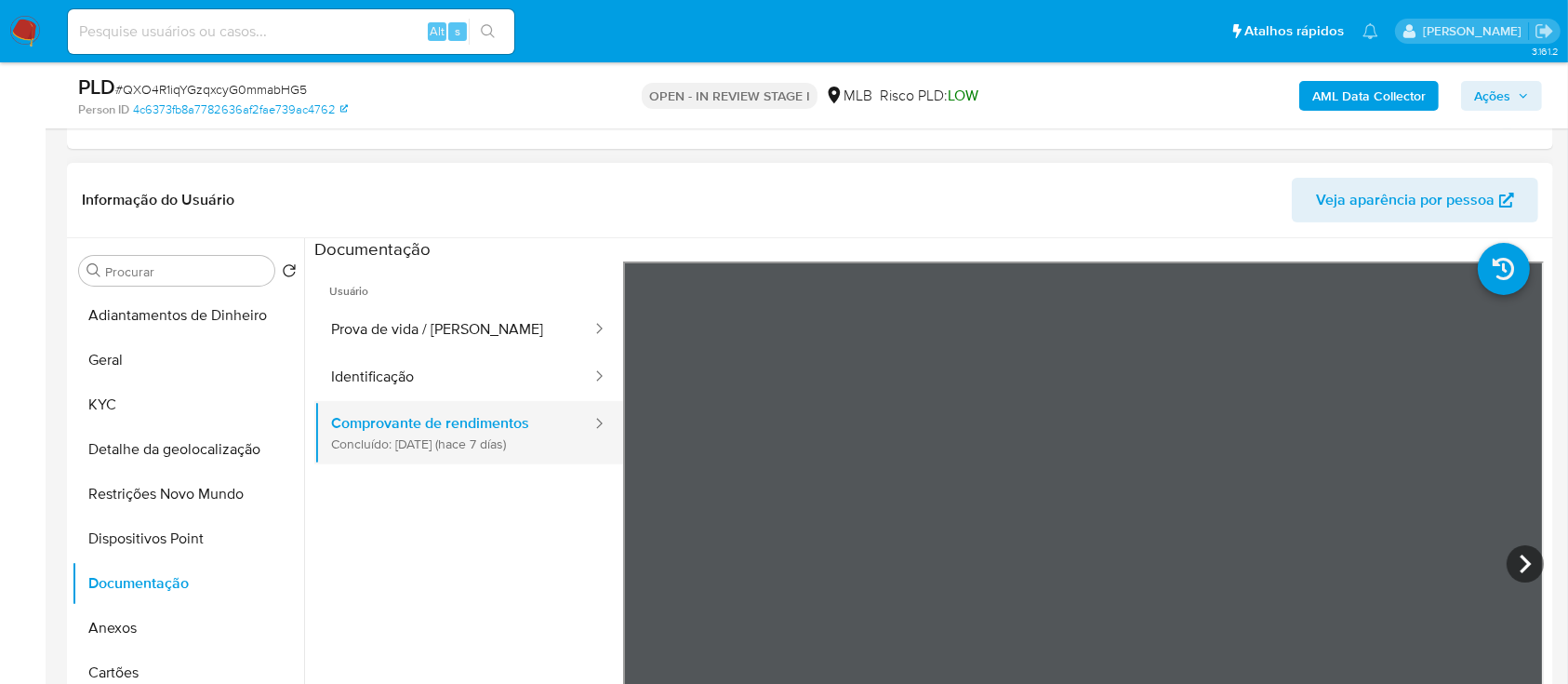
scroll to position [496, 0]
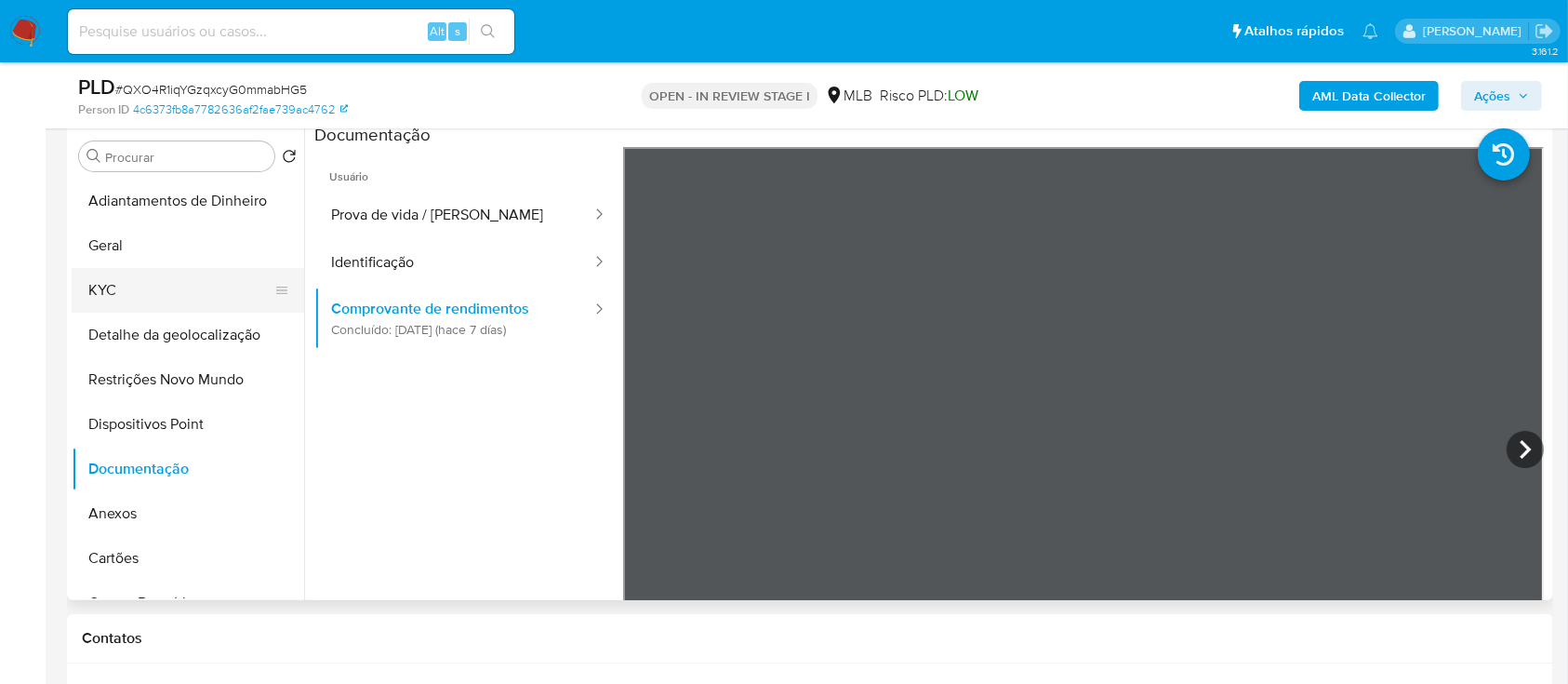
click at [131, 293] on button "KYC" at bounding box center [181, 290] width 218 height 45
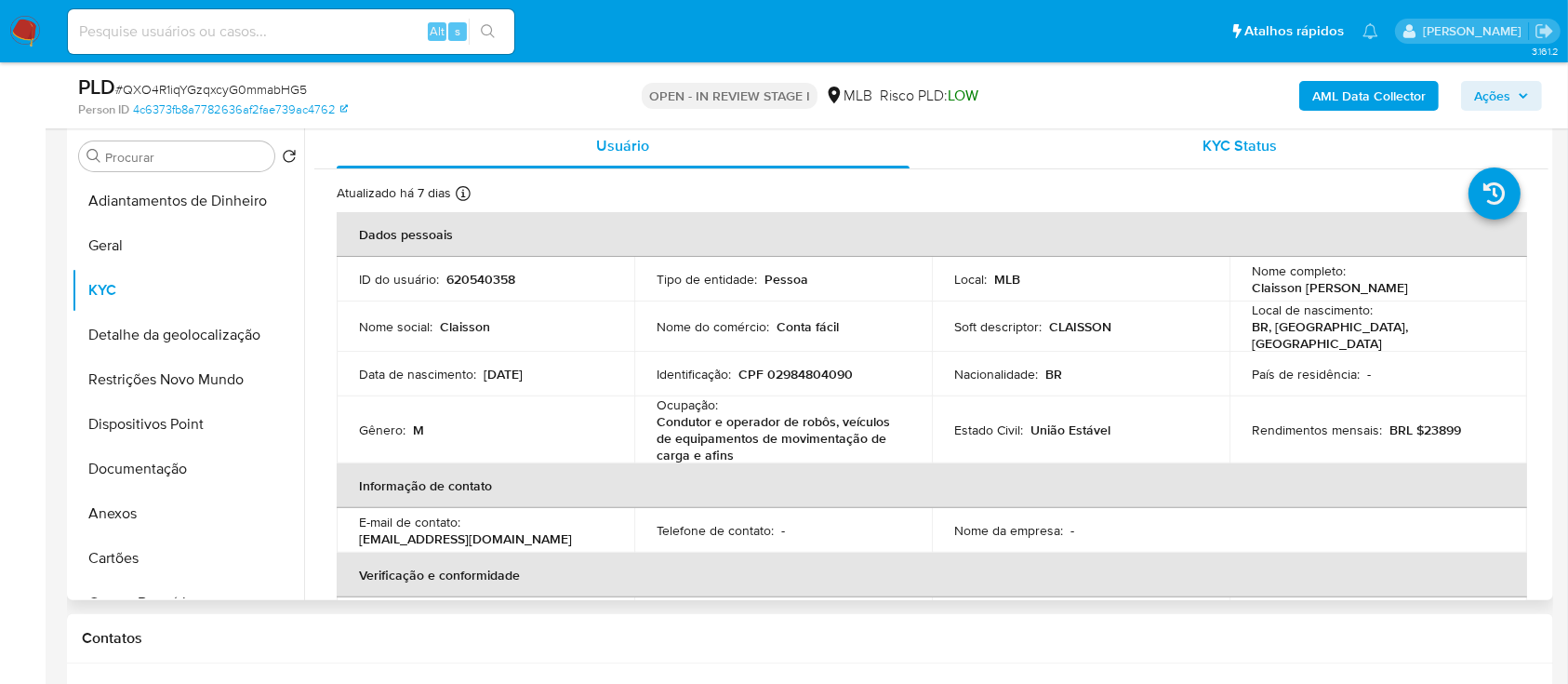
click at [1223, 160] on div "KYC Status" at bounding box center [1240, 146] width 573 height 45
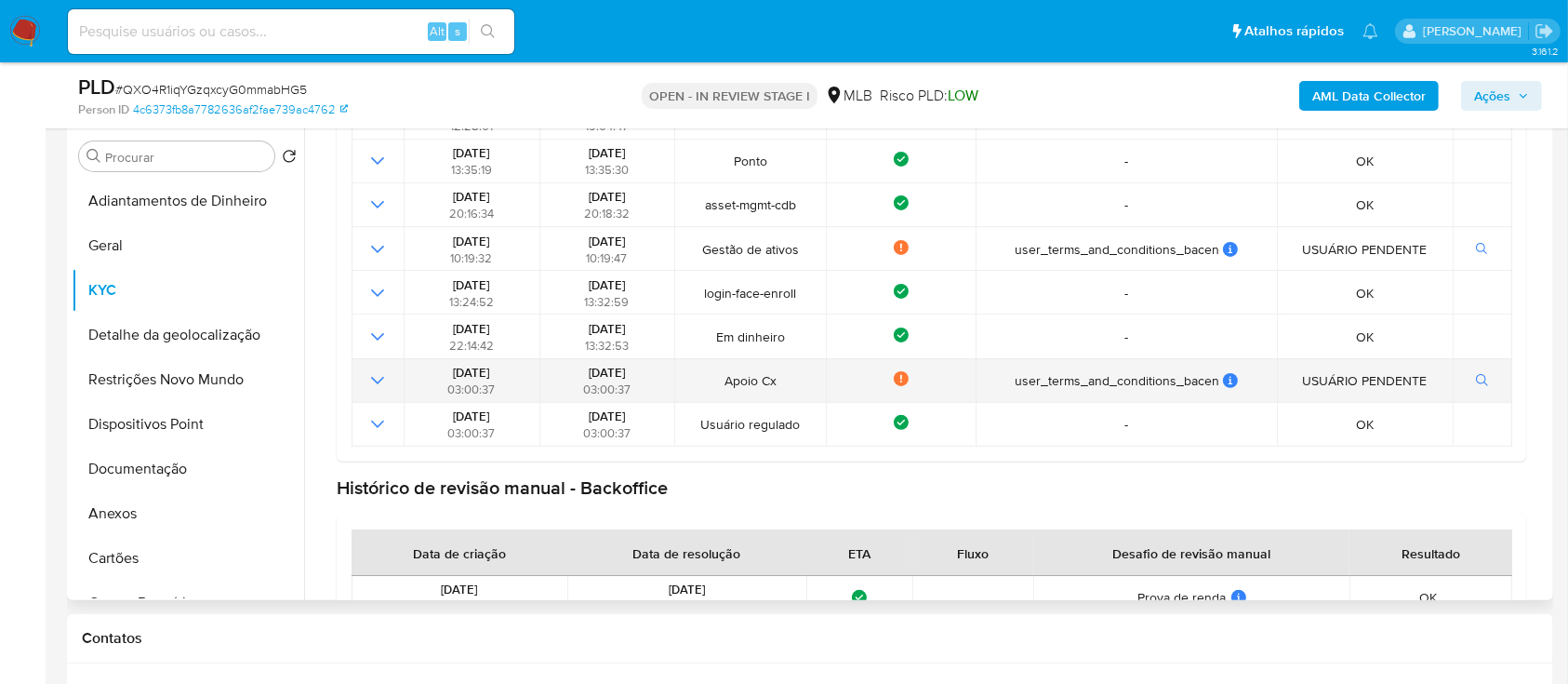
scroll to position [357, 0]
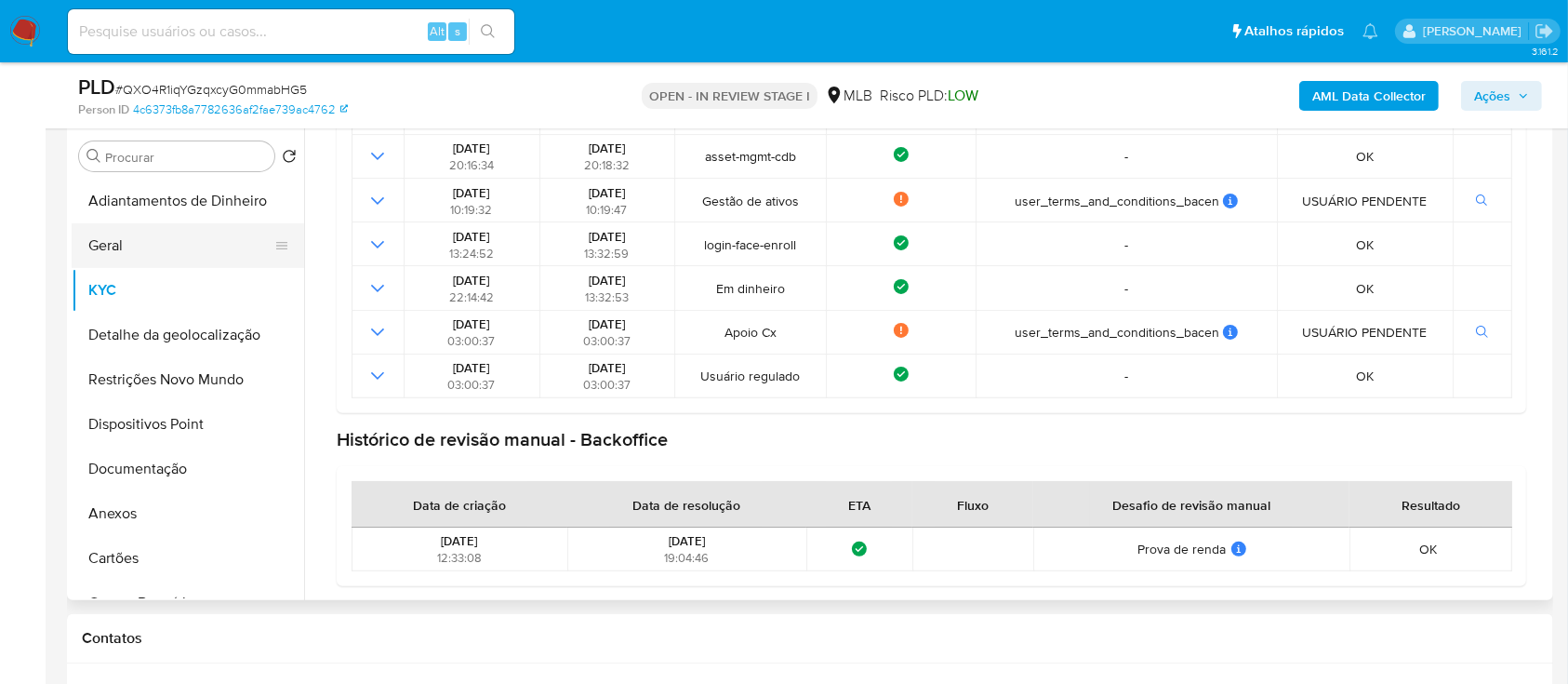
click at [131, 253] on button "Geral" at bounding box center [181, 245] width 218 height 45
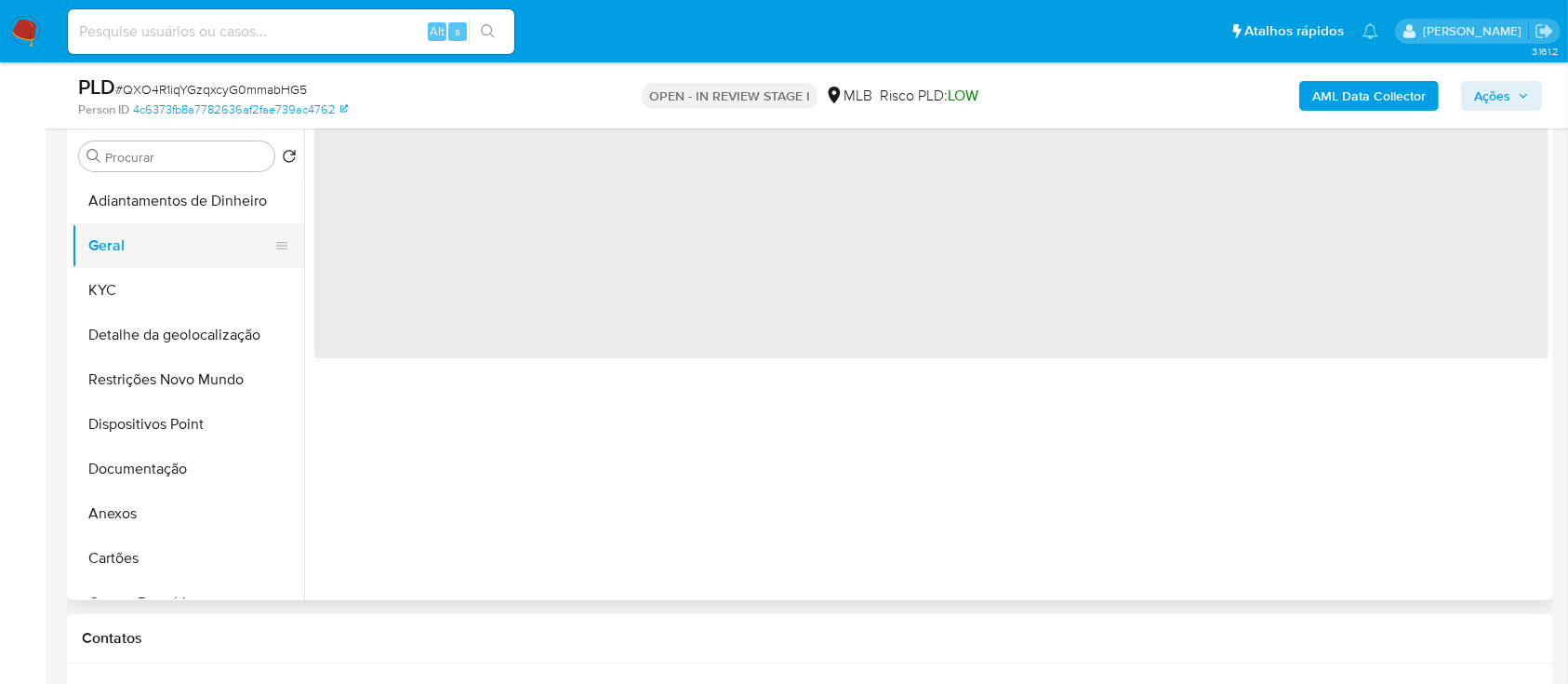
scroll to position [0, 0]
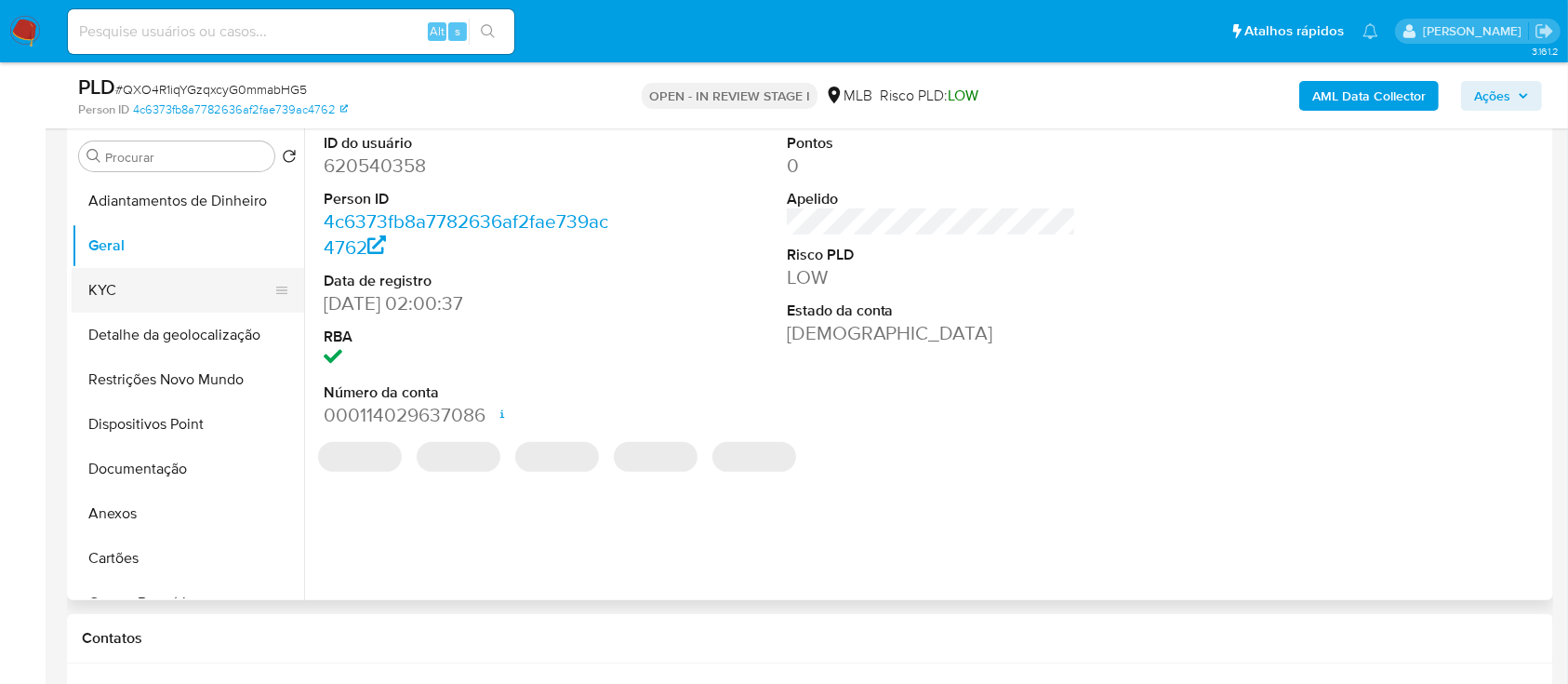
click at [140, 287] on button "KYC" at bounding box center [181, 290] width 218 height 45
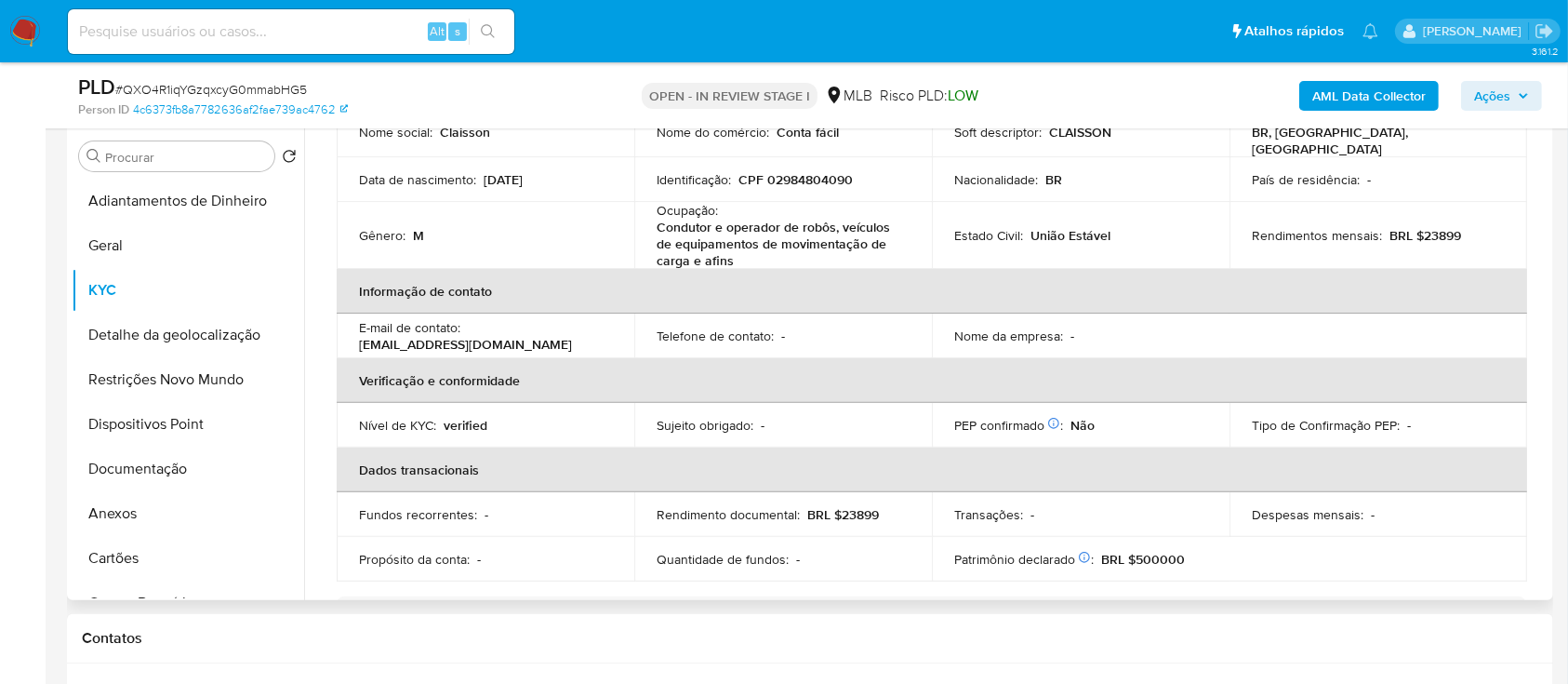
scroll to position [248, 0]
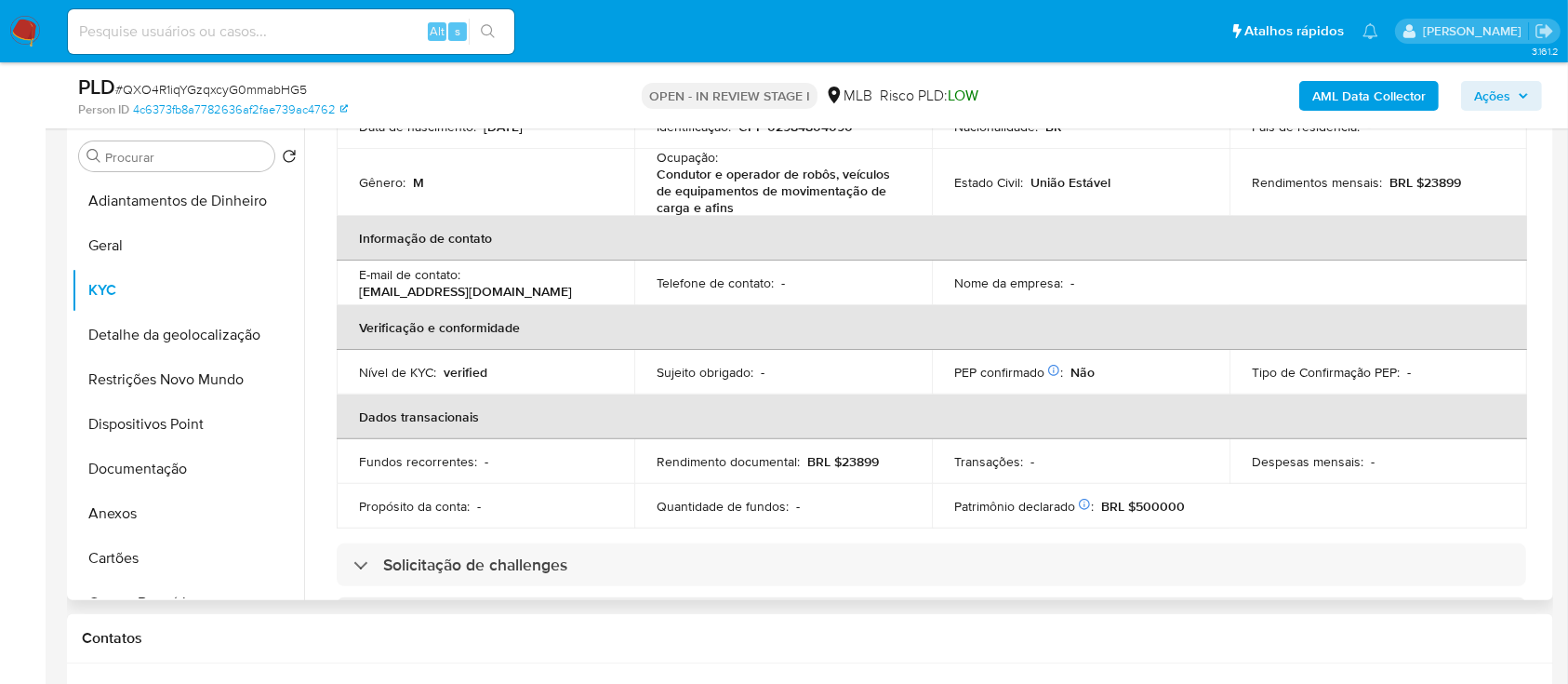
click at [854, 453] on p "BRL $23899" at bounding box center [843, 461] width 72 height 17
drag, startPoint x: 858, startPoint y: 458, endPoint x: 882, endPoint y: 464, distance: 24.7
click at [857, 458] on p "BRL $23899" at bounding box center [843, 461] width 72 height 17
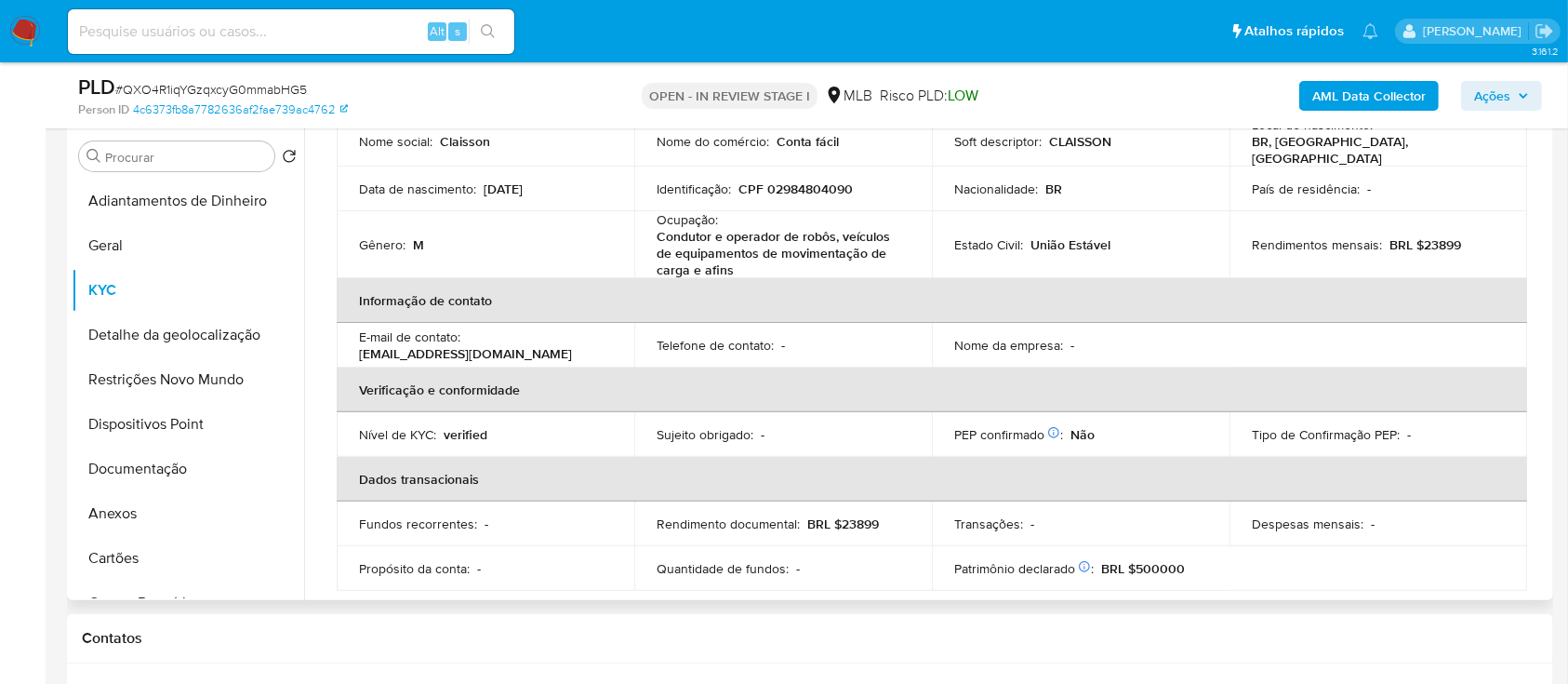
scroll to position [124, 0]
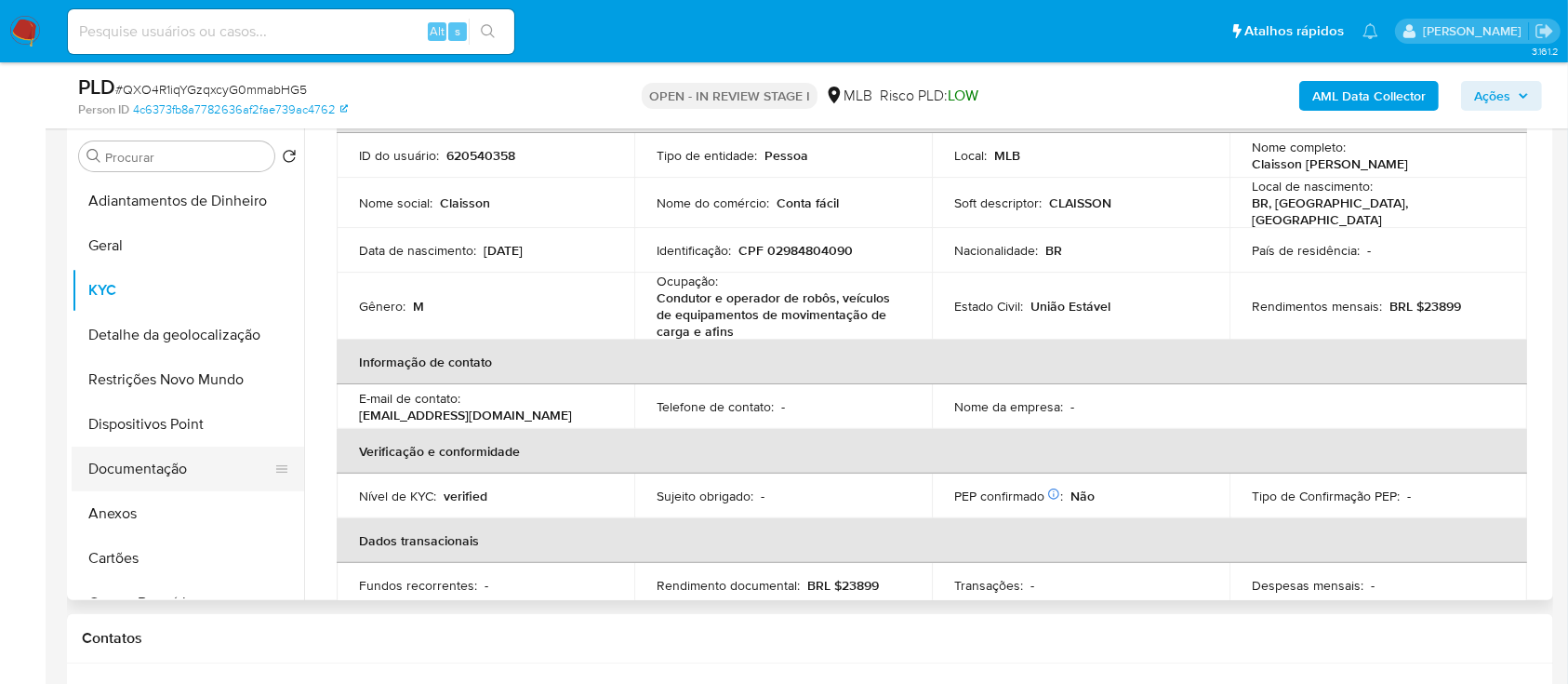
click at [162, 473] on button "Documentação" at bounding box center [181, 469] width 218 height 45
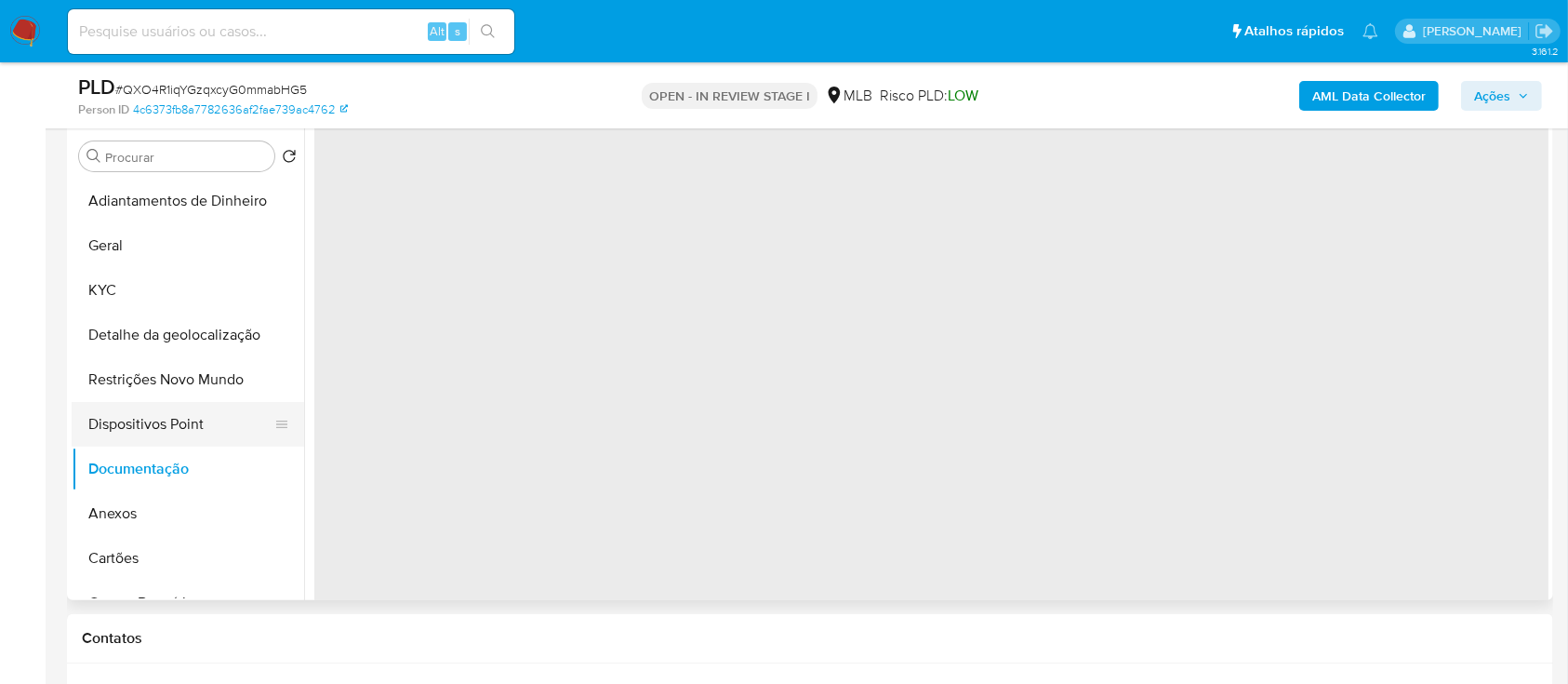
scroll to position [0, 0]
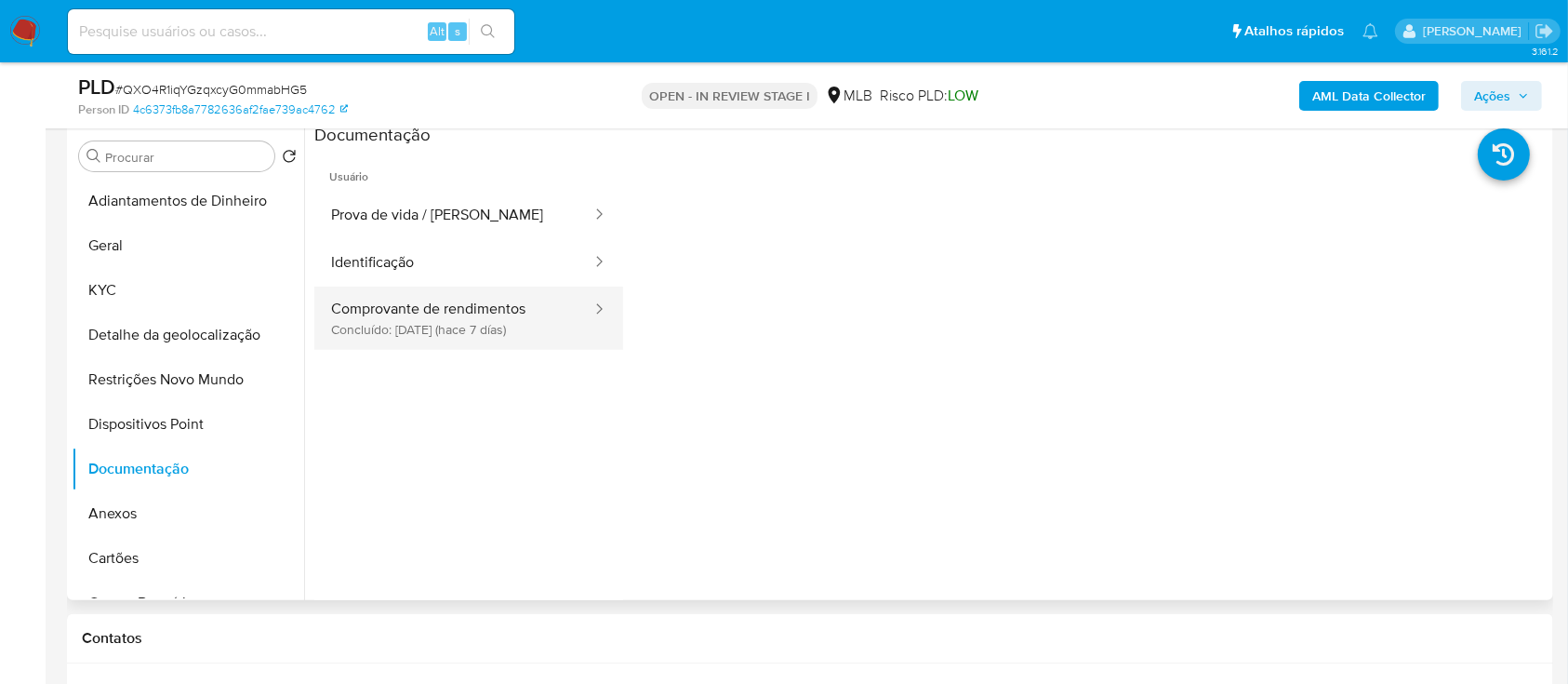
click at [482, 315] on button "Comprovante de rendimentos Concluído: 18/09/2025 (hace 7 días)" at bounding box center [454, 318] width 279 height 63
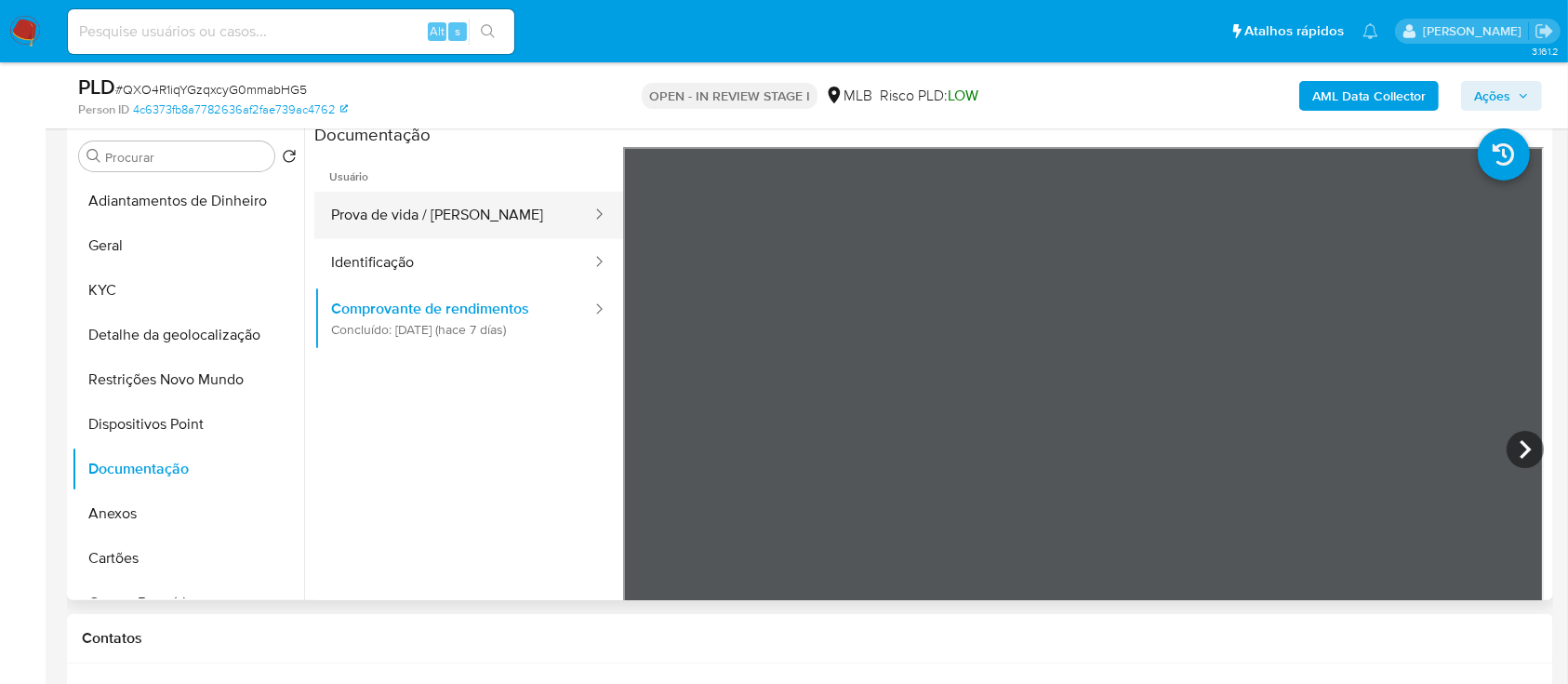
click at [358, 222] on button "Prova de vida / Selfie" at bounding box center [454, 215] width 279 height 47
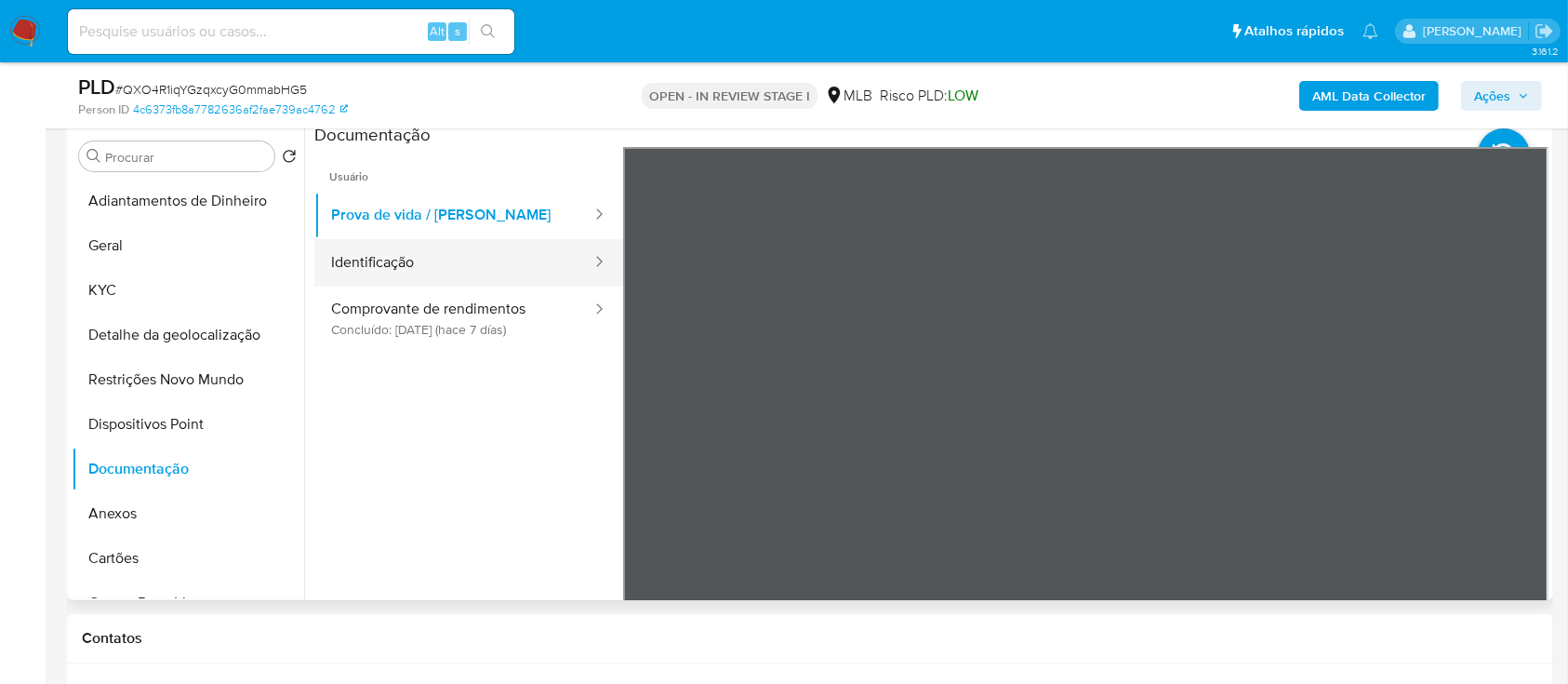
click at [369, 268] on button "Identificação" at bounding box center [454, 262] width 279 height 47
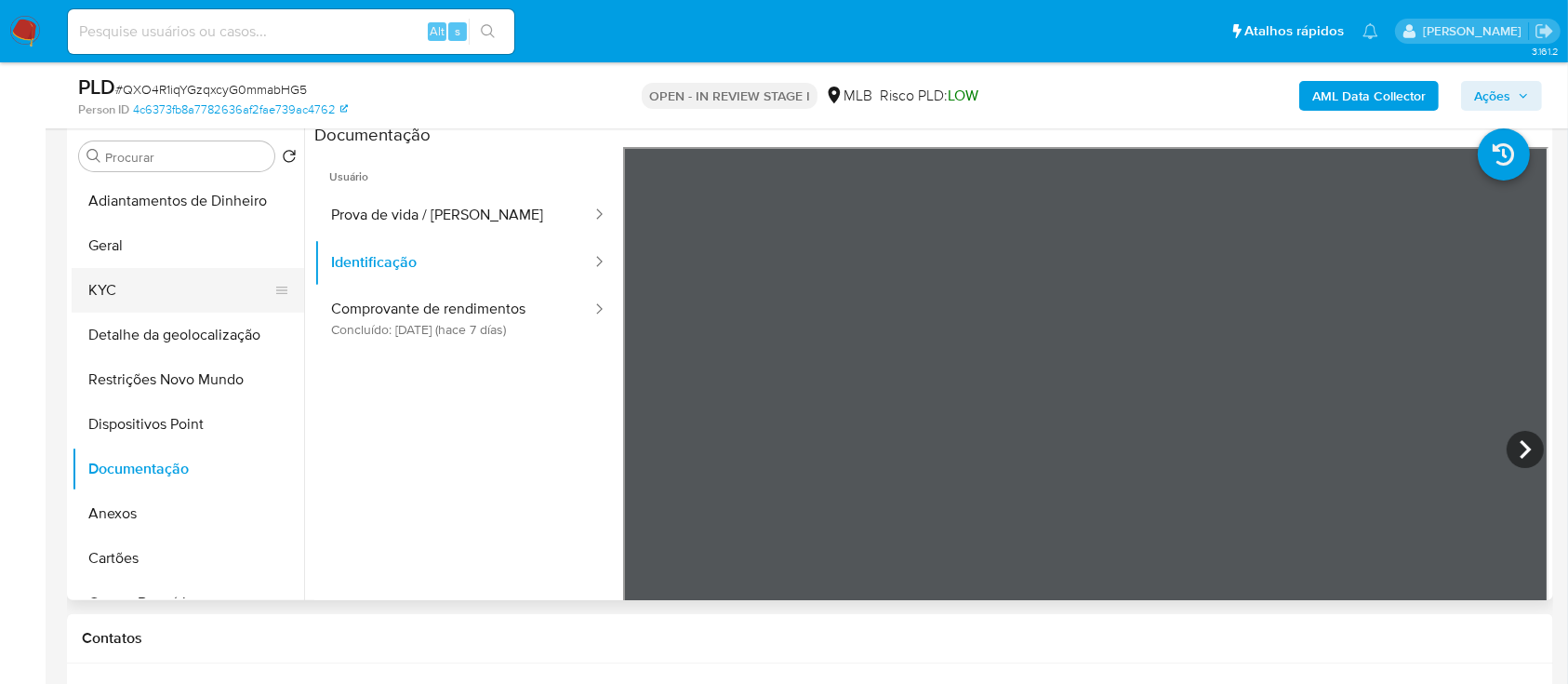
drag, startPoint x: 150, startPoint y: 298, endPoint x: 166, endPoint y: 293, distance: 16.8
click at [150, 299] on button "KYC" at bounding box center [181, 290] width 218 height 45
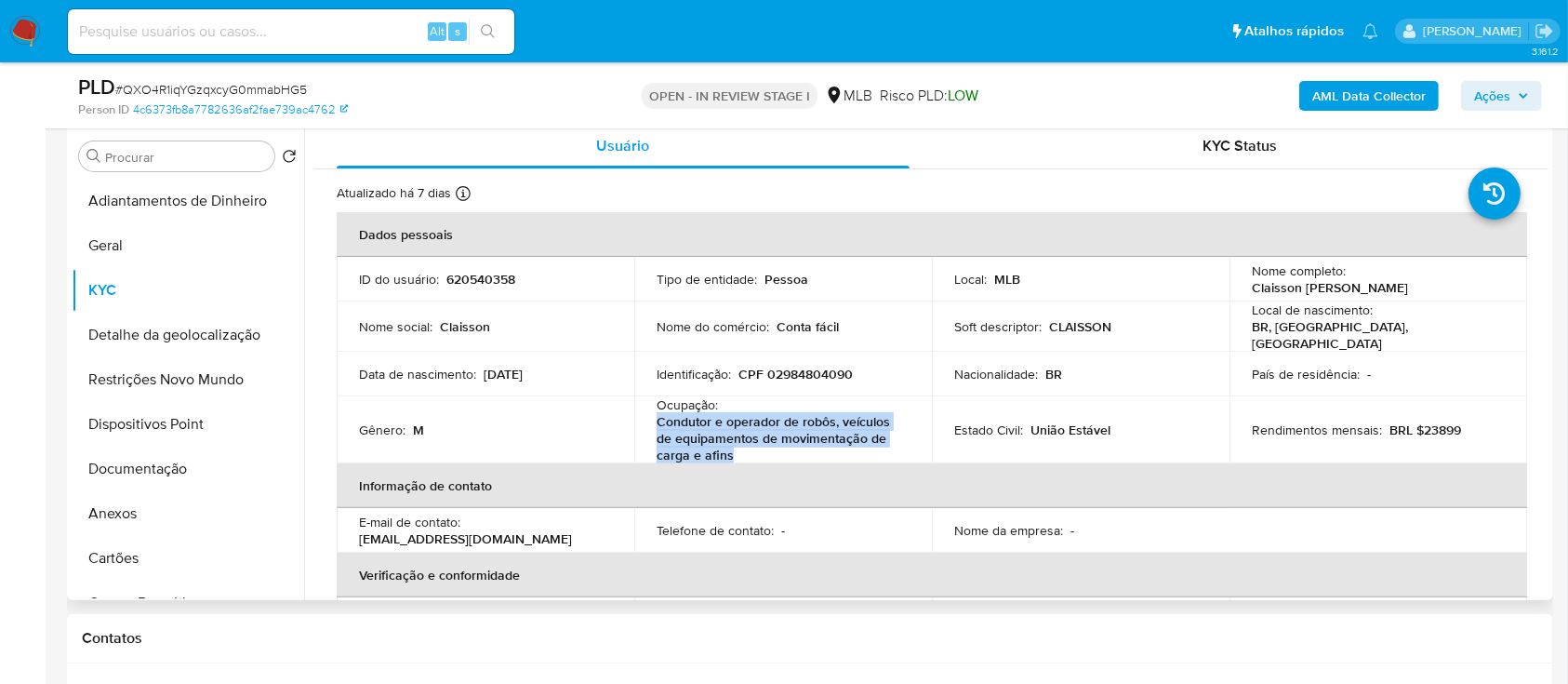
drag, startPoint x: 727, startPoint y: 449, endPoint x: 654, endPoint y: 414, distance: 81.0
click at [654, 414] on td "Ocupação : Condutor e operador de robôs, veículos de equipamentos de movimentaç…" at bounding box center [784, 429] width 298 height 67
copy p "Condutor e operador de robôs, veículos de equipamentos de movimentação de carga…"
drag, startPoint x: 566, startPoint y: 370, endPoint x: 487, endPoint y: 369, distance: 79.0
click at [483, 369] on div "Data de nascimento : 13/02/2002" at bounding box center [485, 374] width 253 height 17
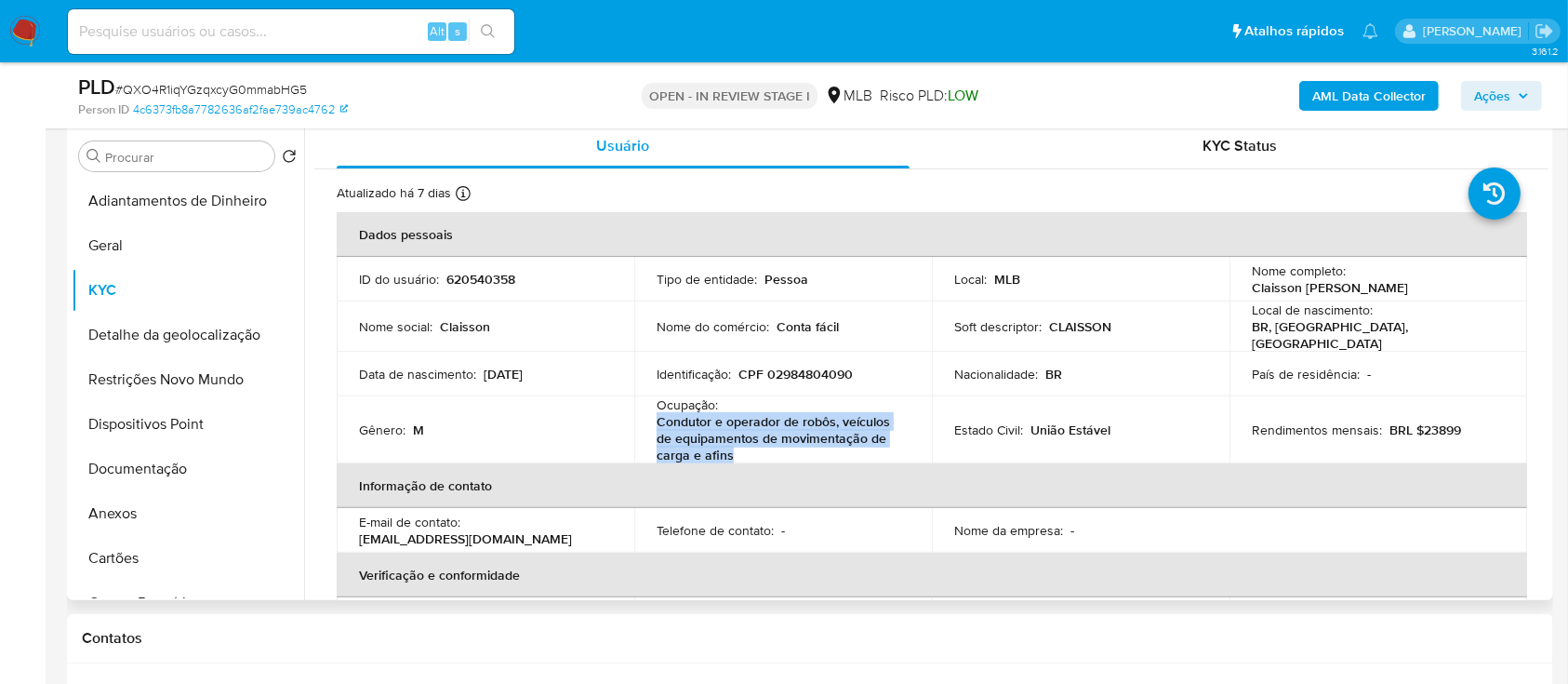
copy p "13/02/2002"
drag, startPoint x: 114, startPoint y: 530, endPoint x: 126, endPoint y: 520, distance: 15.6
click at [115, 528] on button "Anexos" at bounding box center [181, 513] width 218 height 45
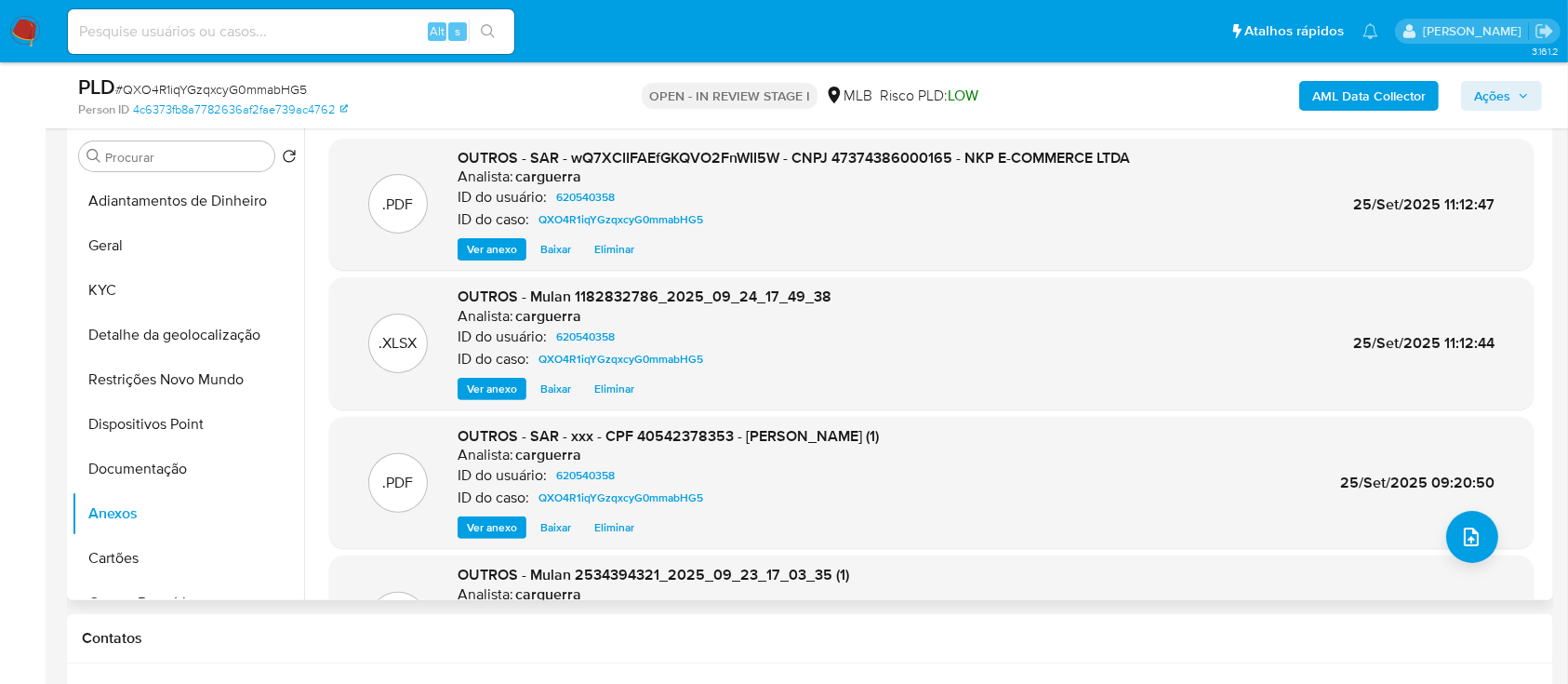
scroll to position [372, 0]
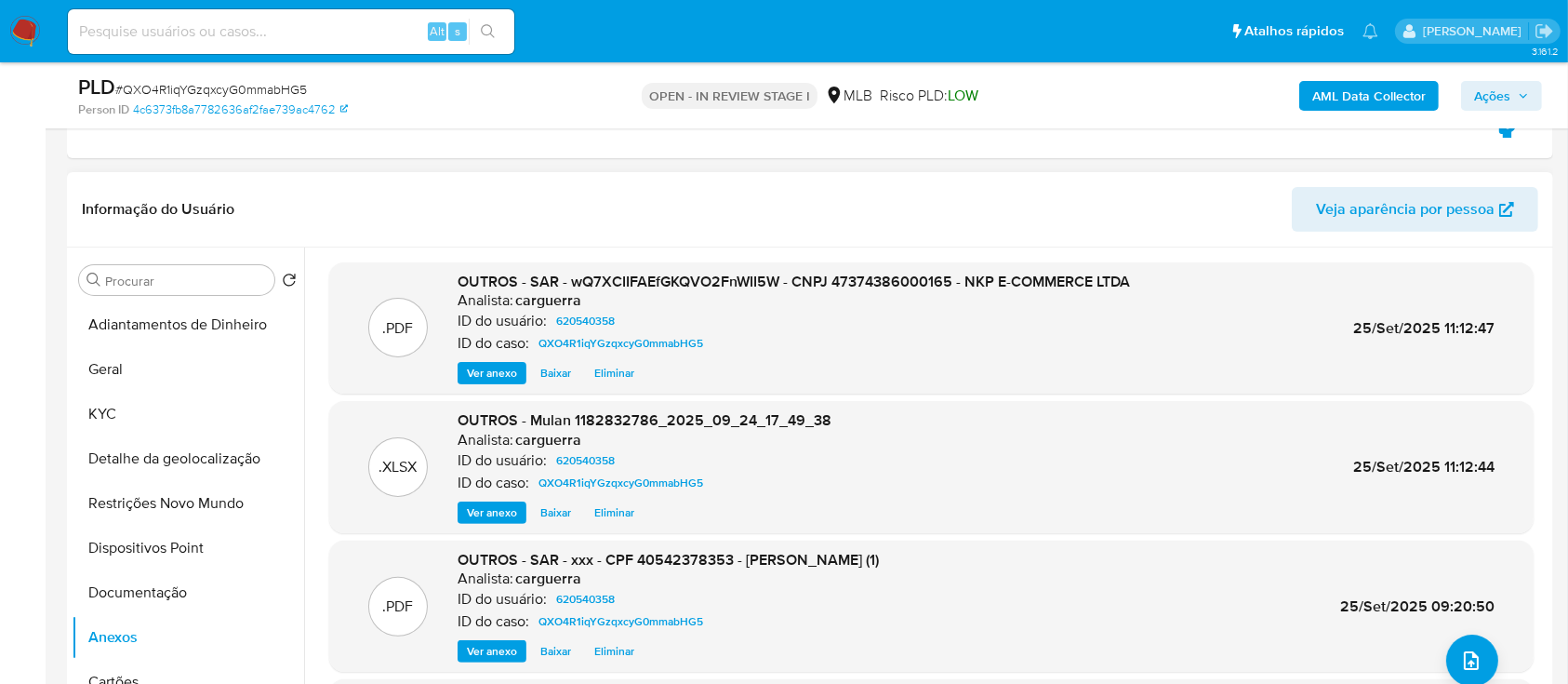
click at [626, 369] on span "Eliminar" at bounding box center [615, 373] width 40 height 19
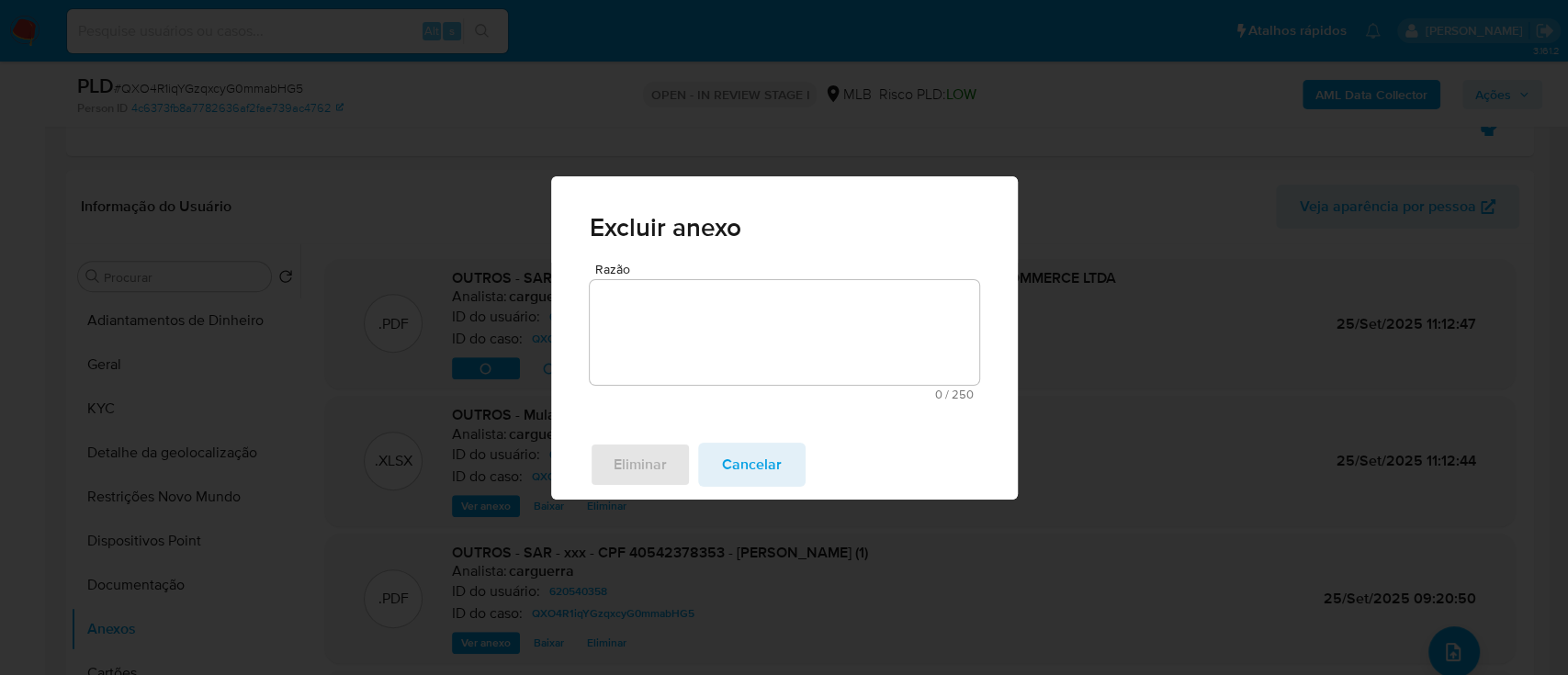
click at [721, 320] on textarea "Razão" at bounding box center [784, 333] width 390 height 105
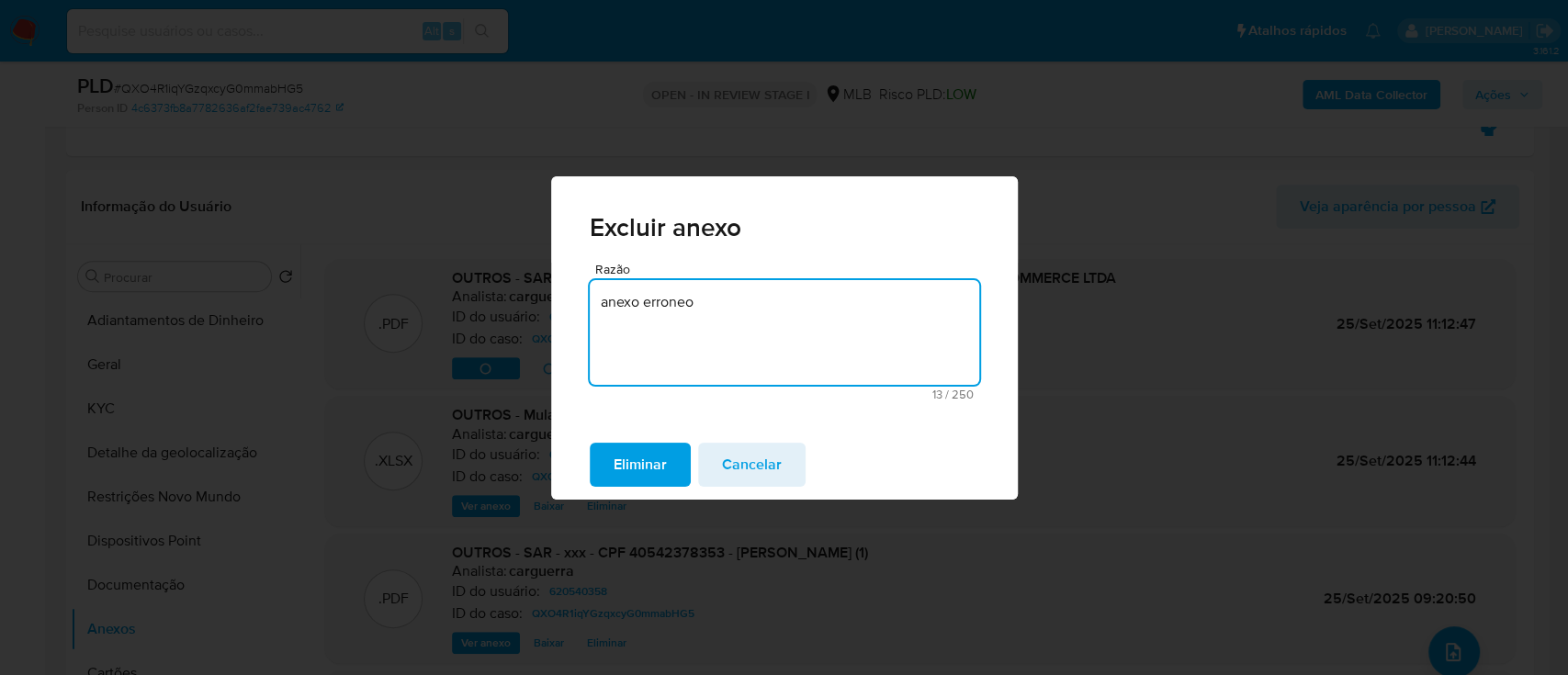
drag, startPoint x: 709, startPoint y: 313, endPoint x: 522, endPoint y: 300, distance: 187.5
click at [522, 300] on div "Excluir anexo Razão anexo erroneo 13 / 250 237 caracteres restantes Eliminar Ca…" at bounding box center [784, 338] width 1568 height 675
type textarea "anexo erroneo"
click at [625, 463] on span "Eliminar" at bounding box center [640, 464] width 53 height 40
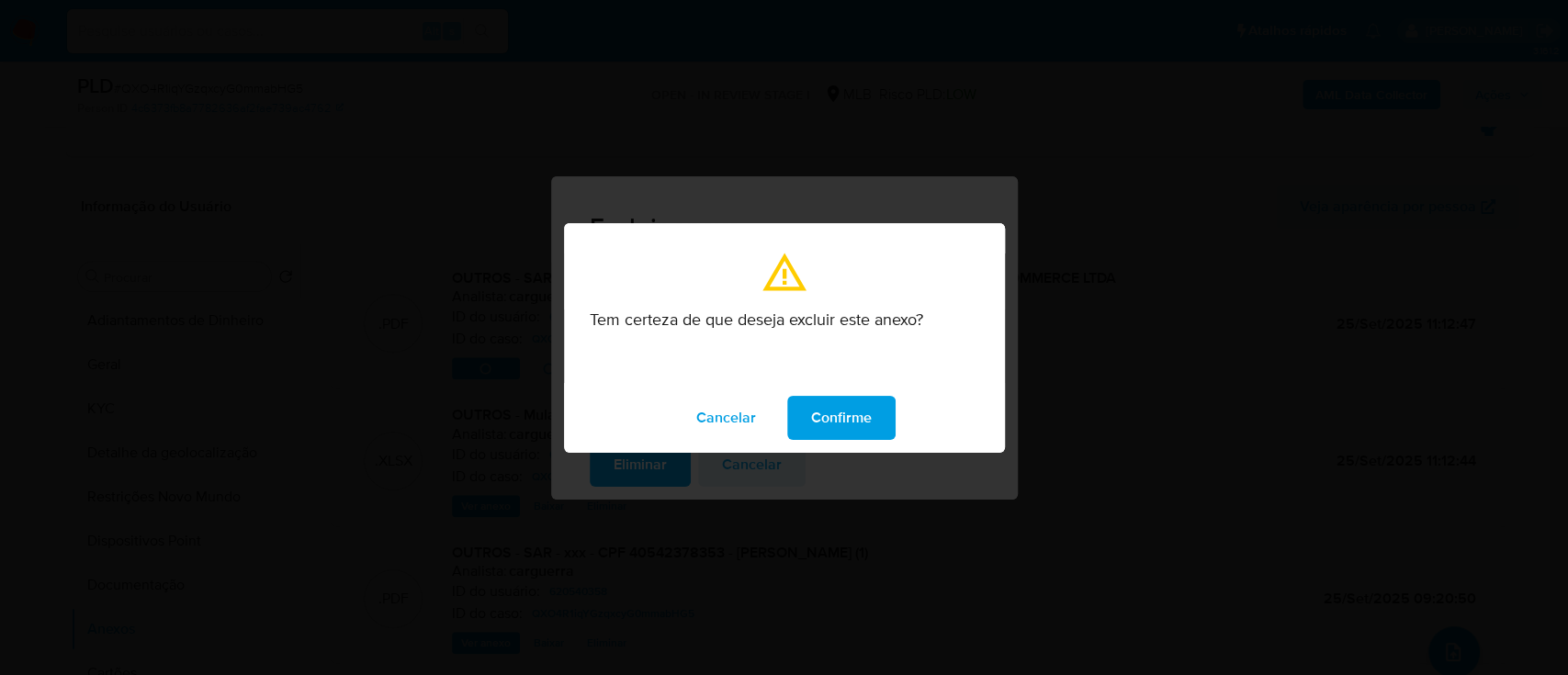
click at [878, 417] on button "Confirme" at bounding box center [842, 417] width 109 height 44
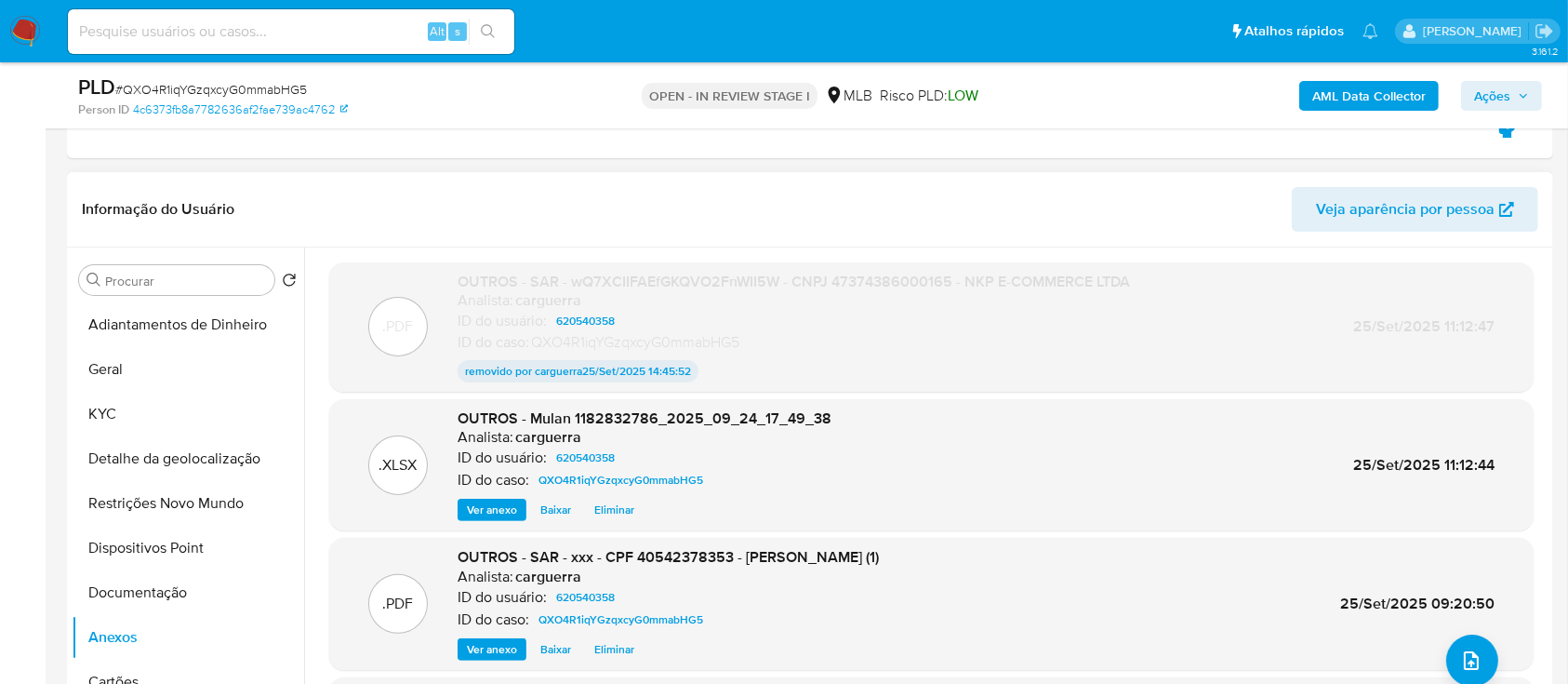
click at [618, 510] on span "Eliminar" at bounding box center [615, 510] width 40 height 19
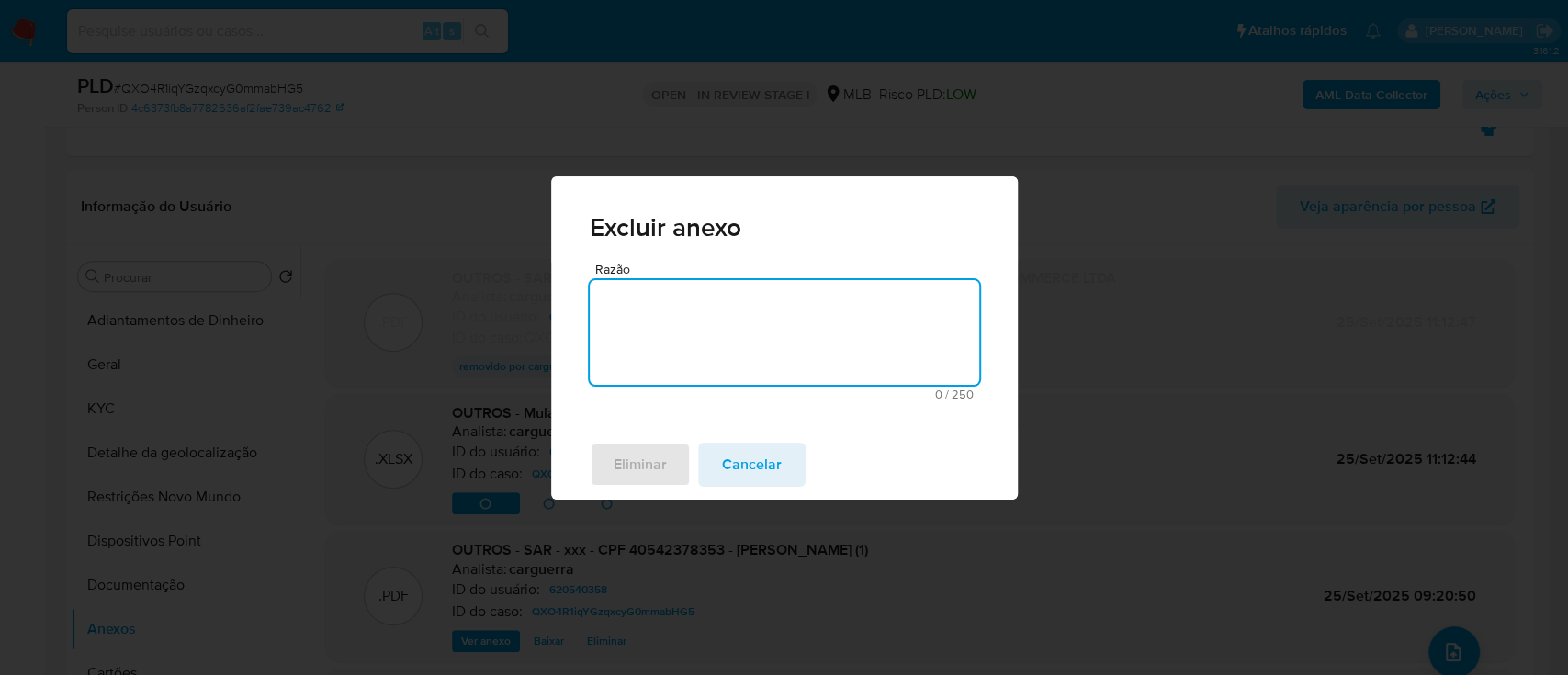
click at [727, 354] on textarea "Razão" at bounding box center [784, 333] width 390 height 105
paste textarea "anexo erroneo"
type textarea "anexo erroneo"
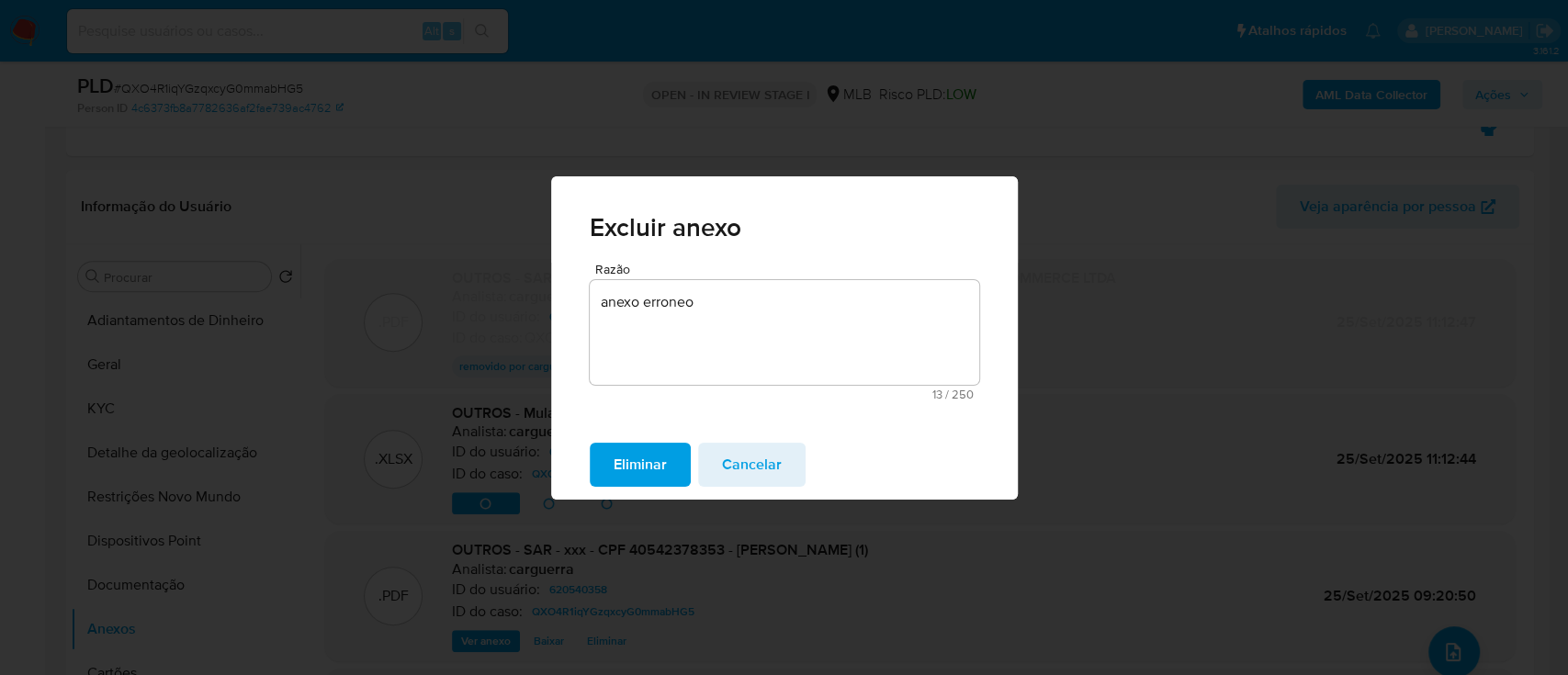
click at [645, 459] on span "Eliminar" at bounding box center [640, 464] width 53 height 40
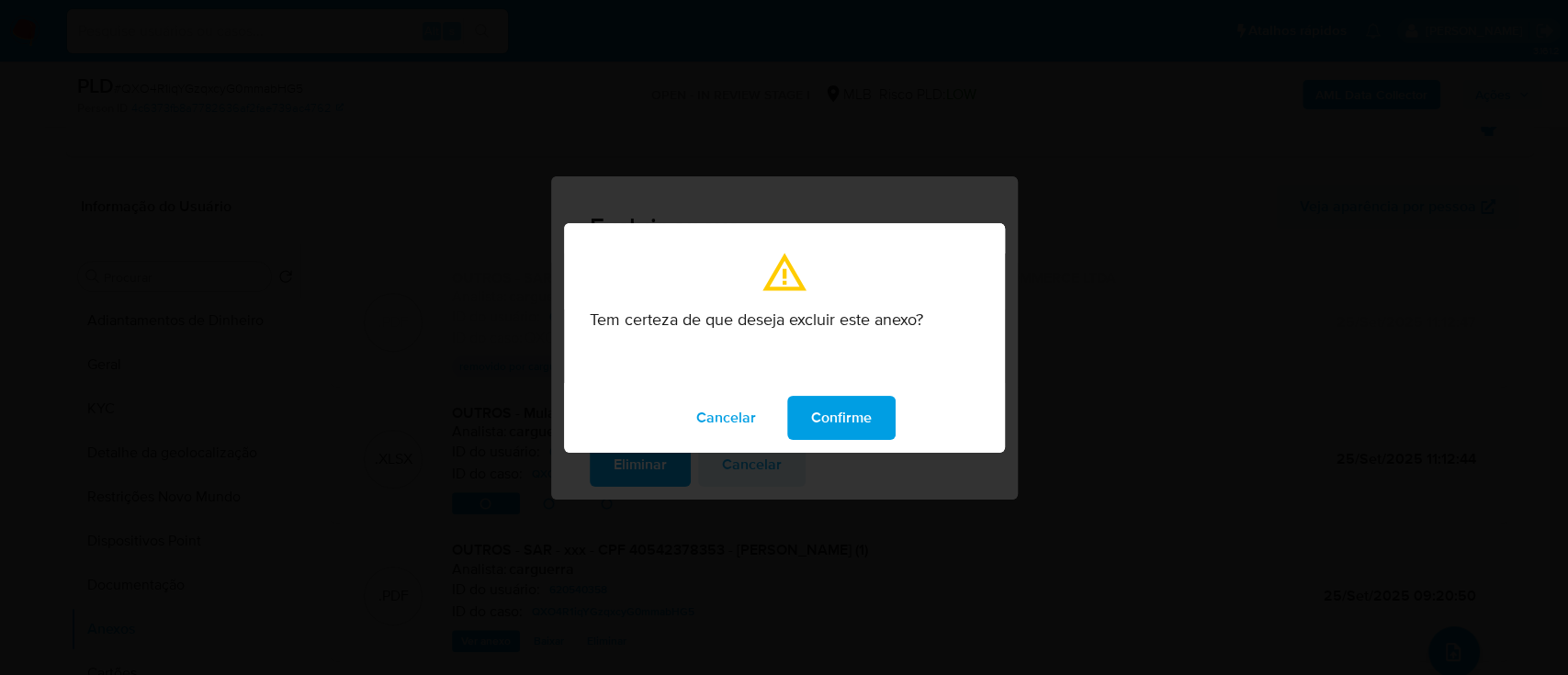
click at [827, 427] on span "Confirme" at bounding box center [841, 417] width 60 height 40
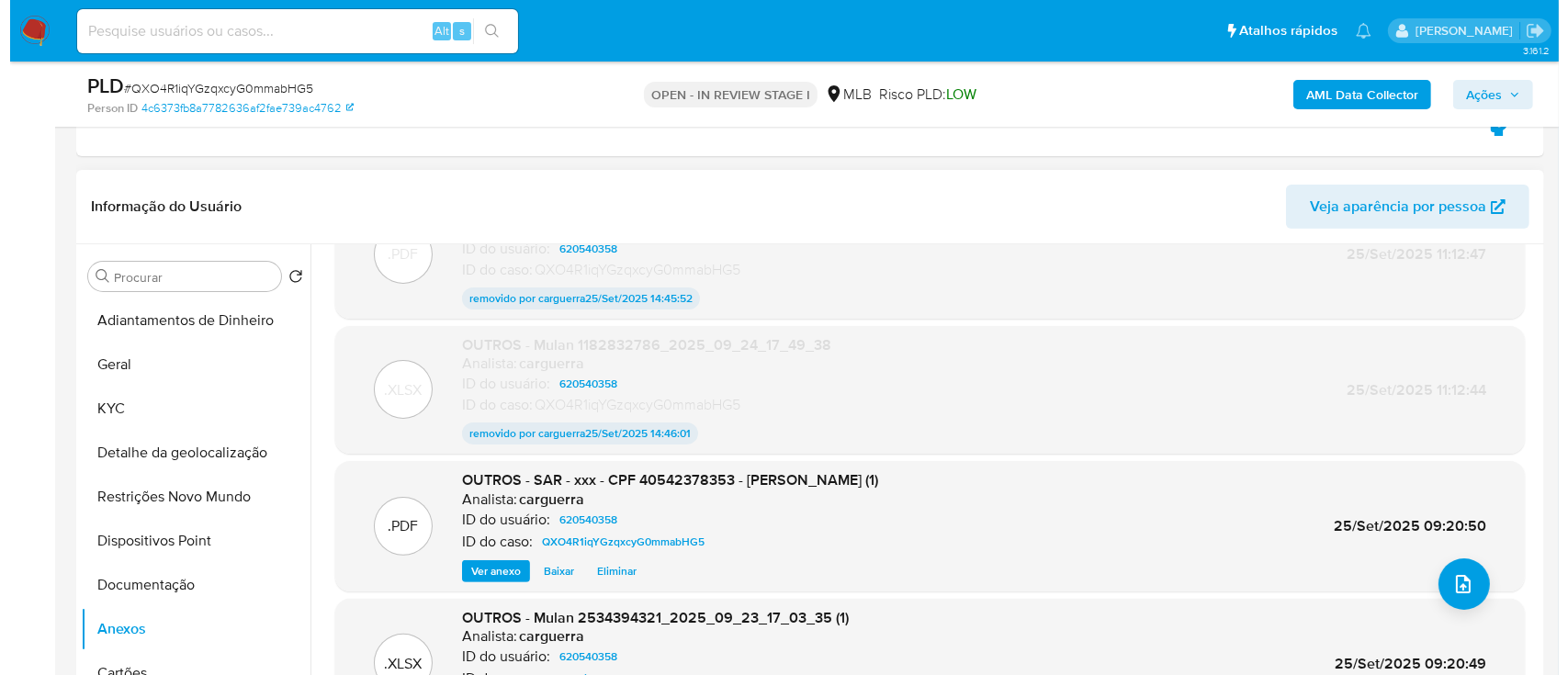
scroll to position [99, 0]
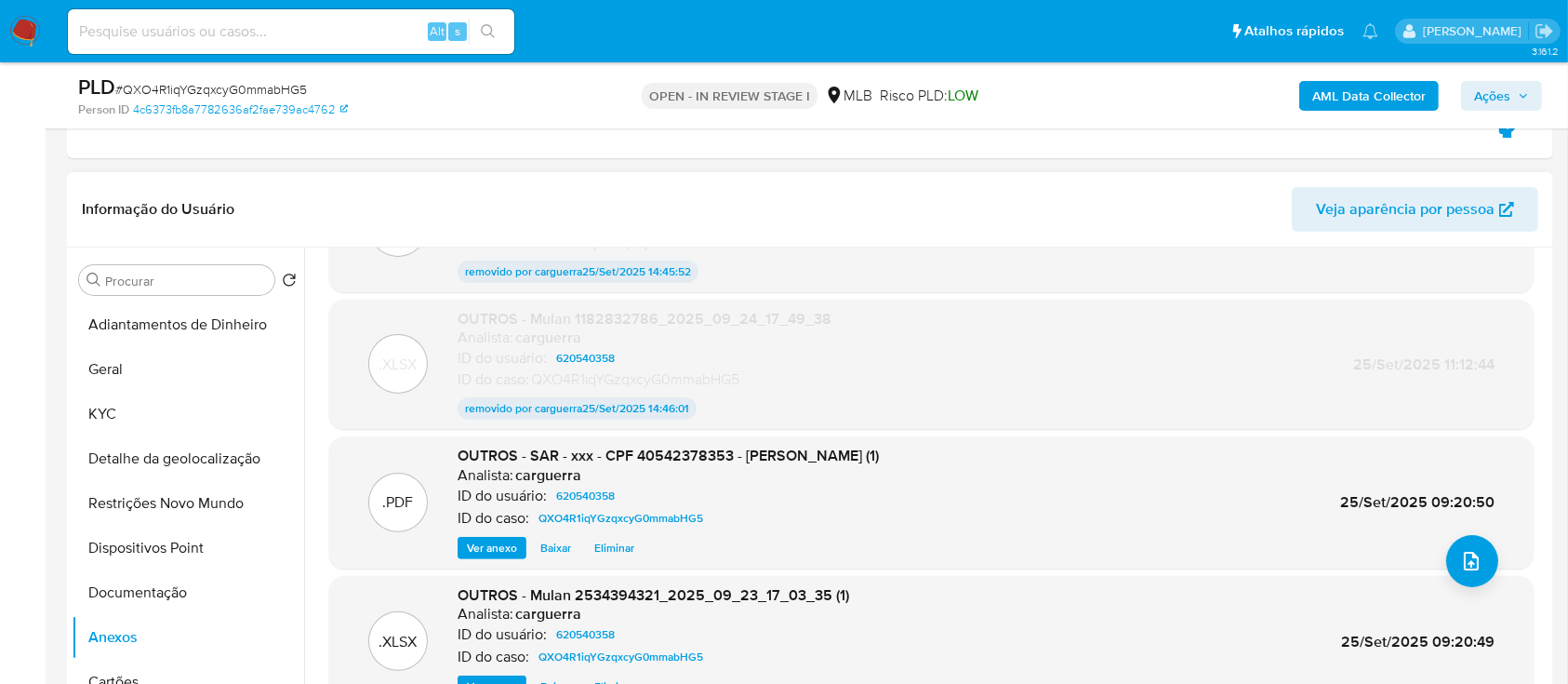
click at [613, 544] on span "Eliminar" at bounding box center [615, 548] width 40 height 19
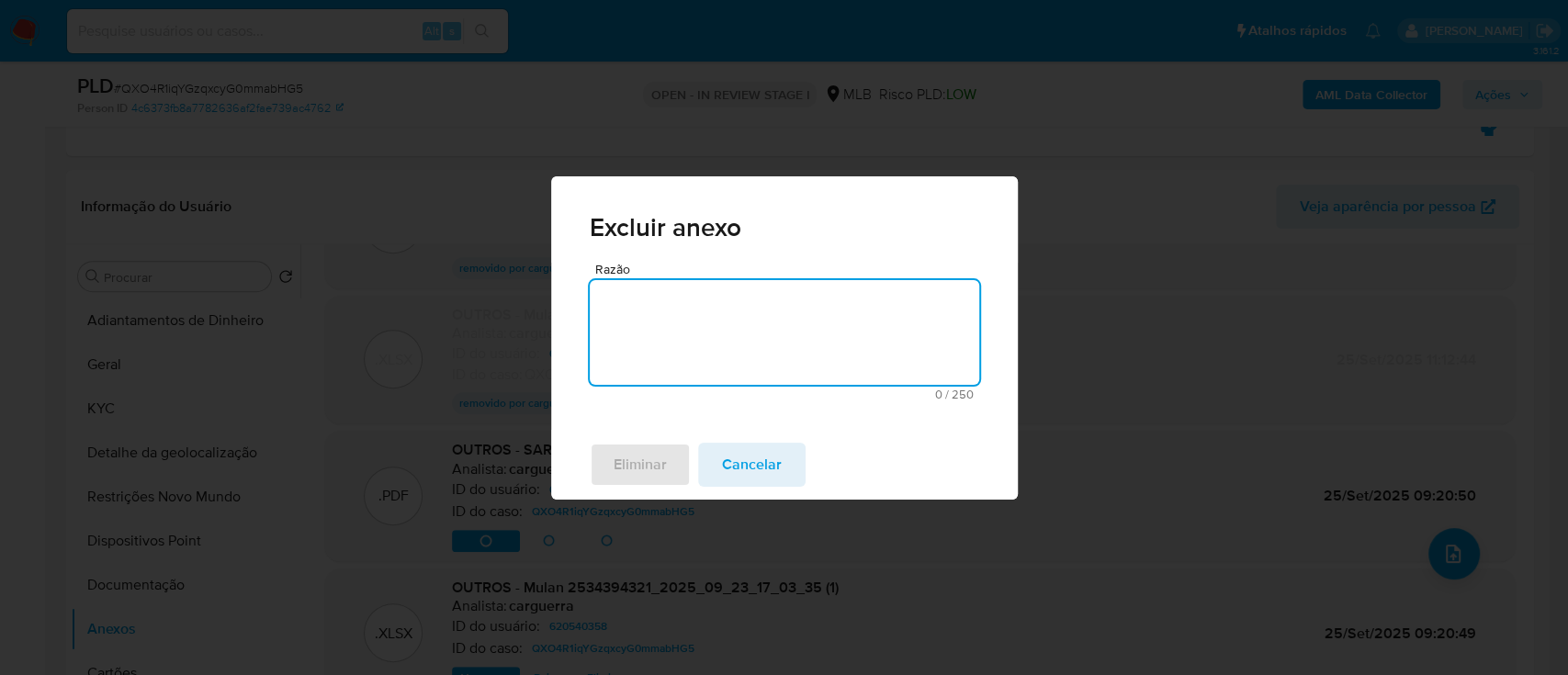
click at [768, 308] on textarea "Razão" at bounding box center [784, 333] width 390 height 105
paste textarea "anexo erroneo"
type textarea "anexo erroneo"
click at [637, 454] on span "Eliminar" at bounding box center [640, 464] width 53 height 40
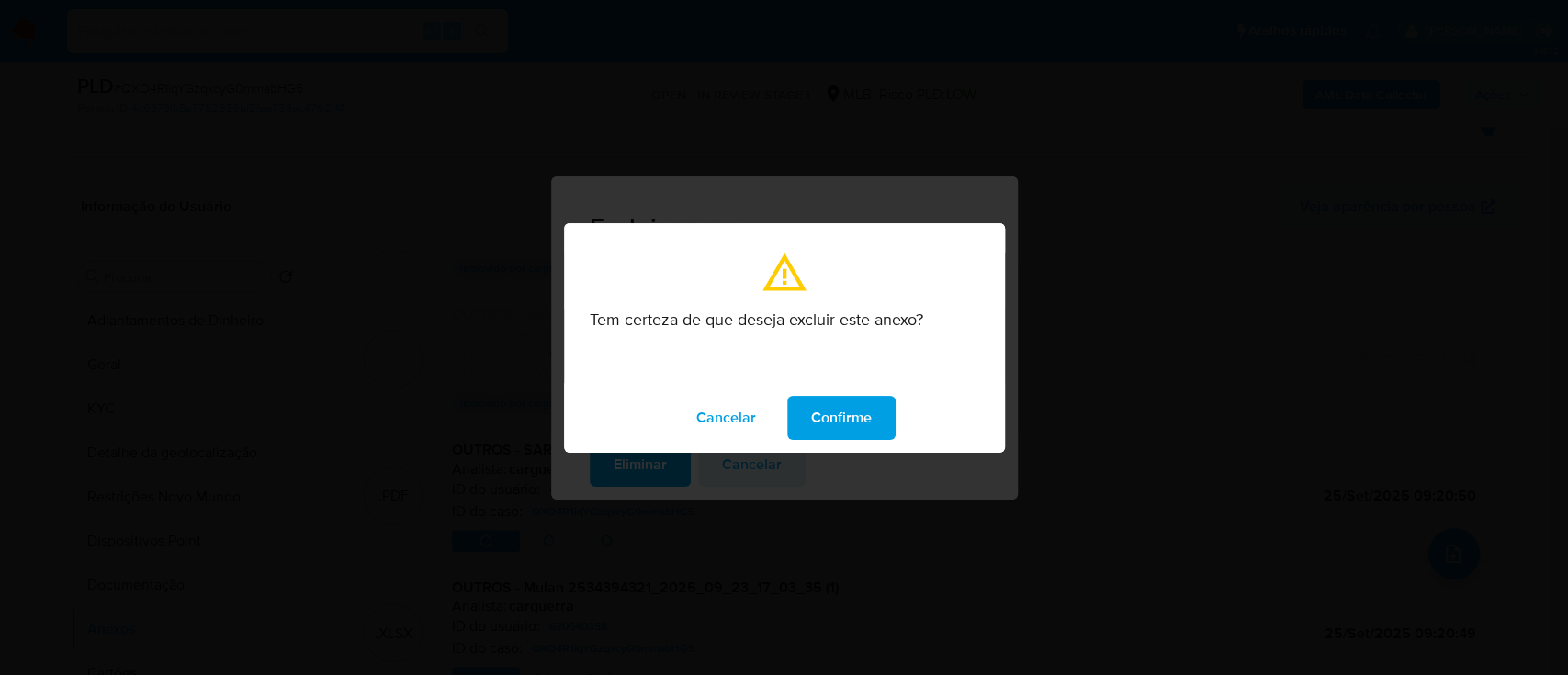
click at [816, 423] on span "Confirme" at bounding box center [841, 417] width 60 height 40
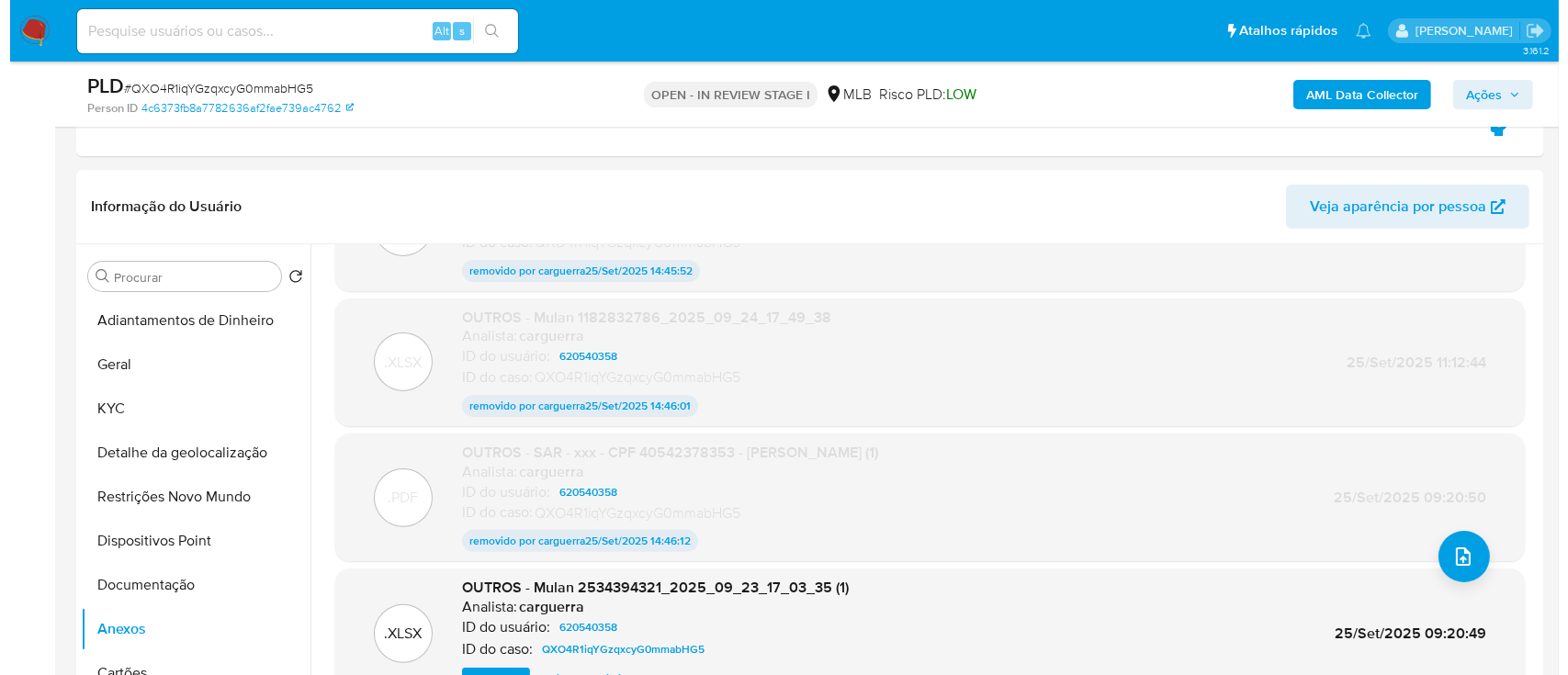
scroll to position [612, 0]
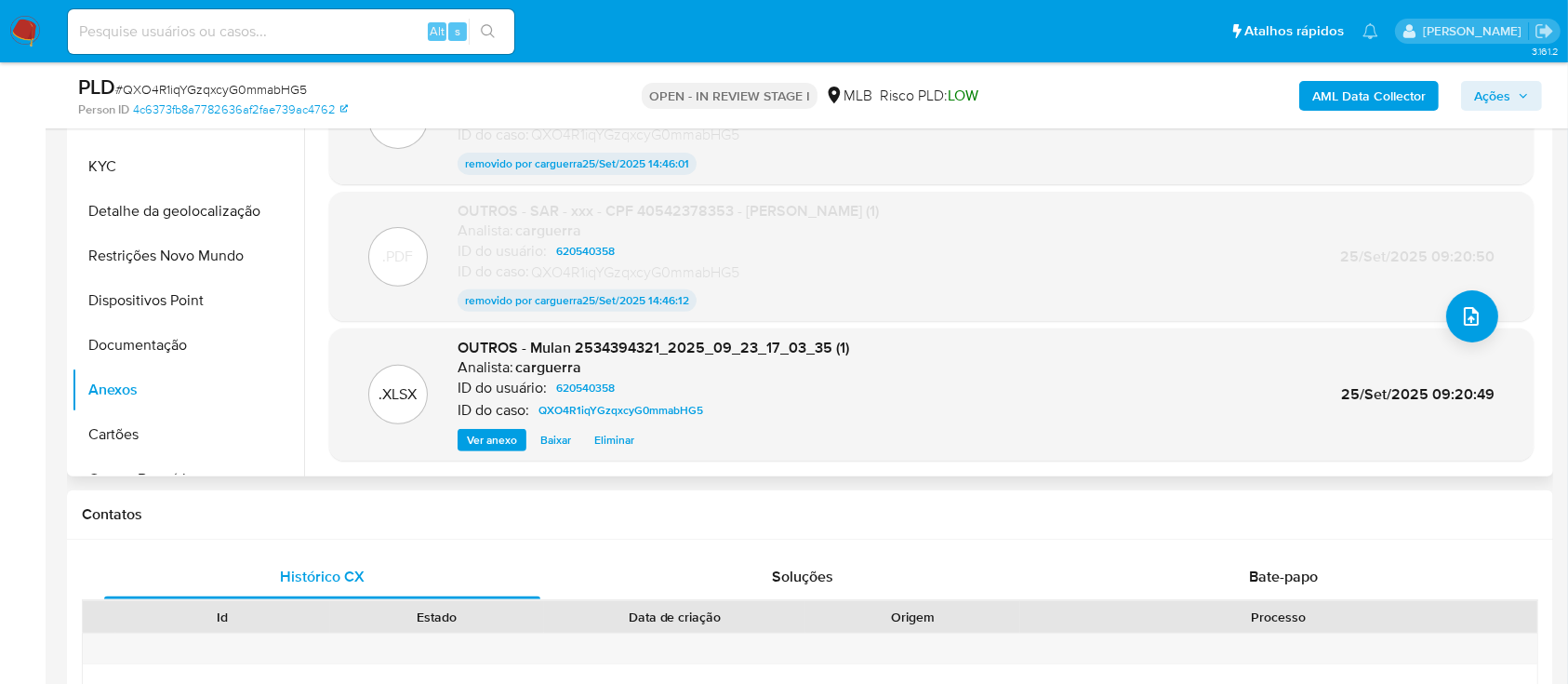
click at [620, 439] on span "Eliminar" at bounding box center [615, 440] width 40 height 19
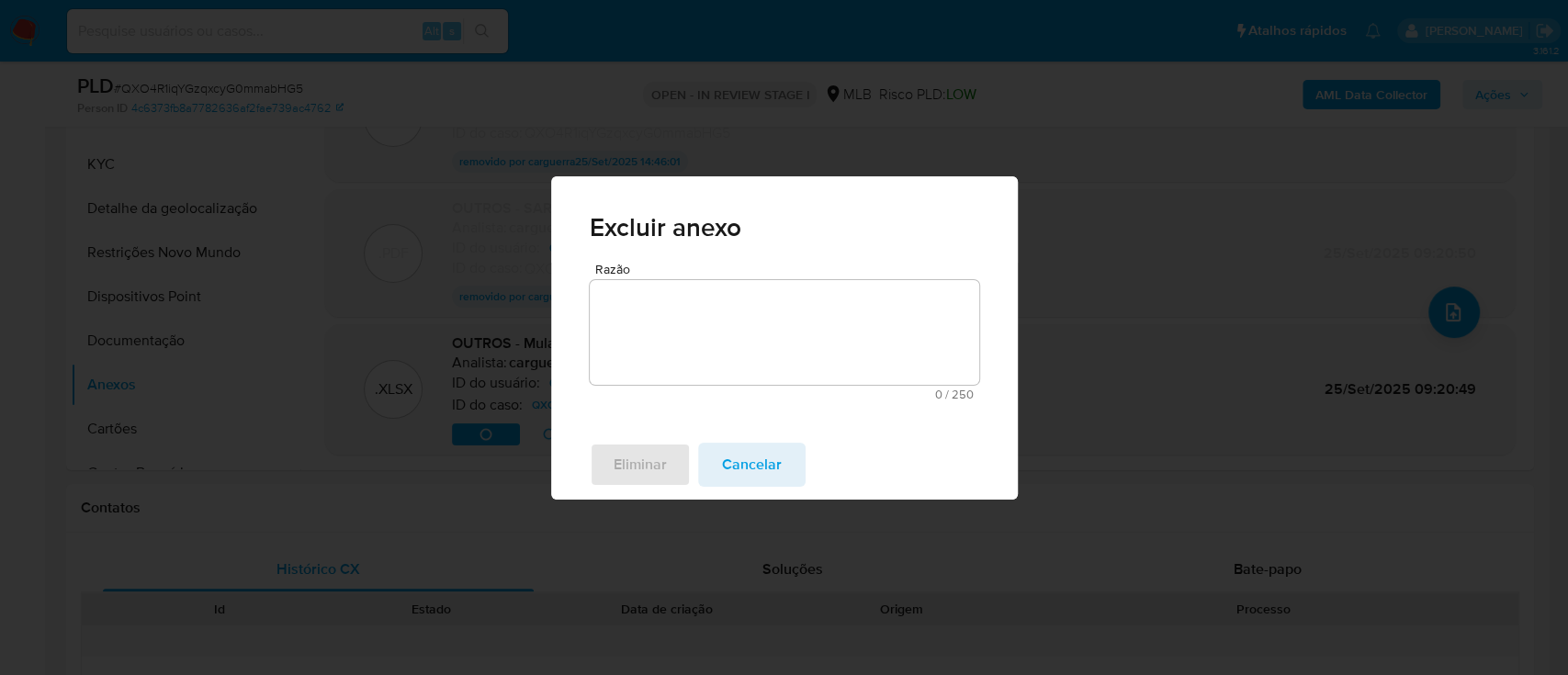
click at [654, 338] on textarea "Razão" at bounding box center [784, 333] width 390 height 105
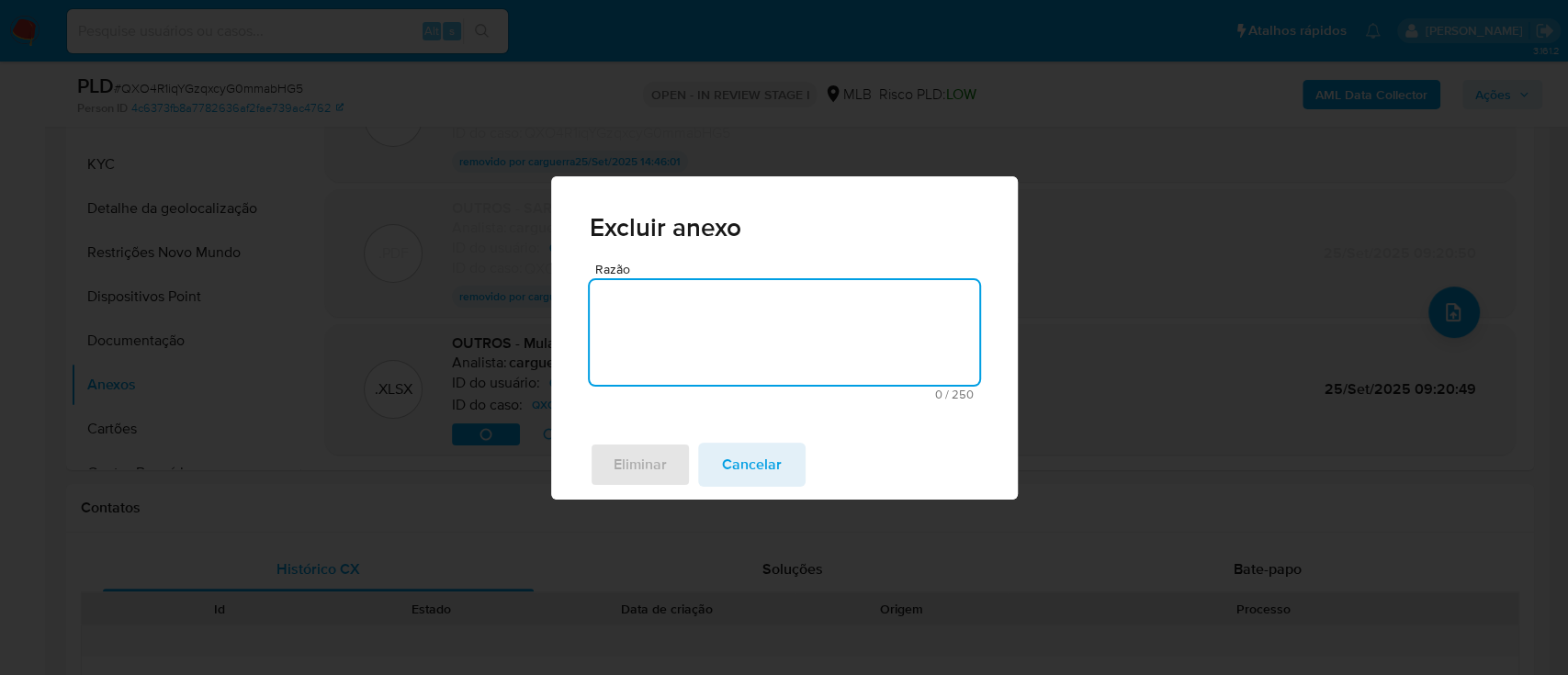
paste textarea "anexo erroneo"
type textarea "anexo erroneo"
click at [644, 472] on span "Eliminar" at bounding box center [640, 464] width 53 height 40
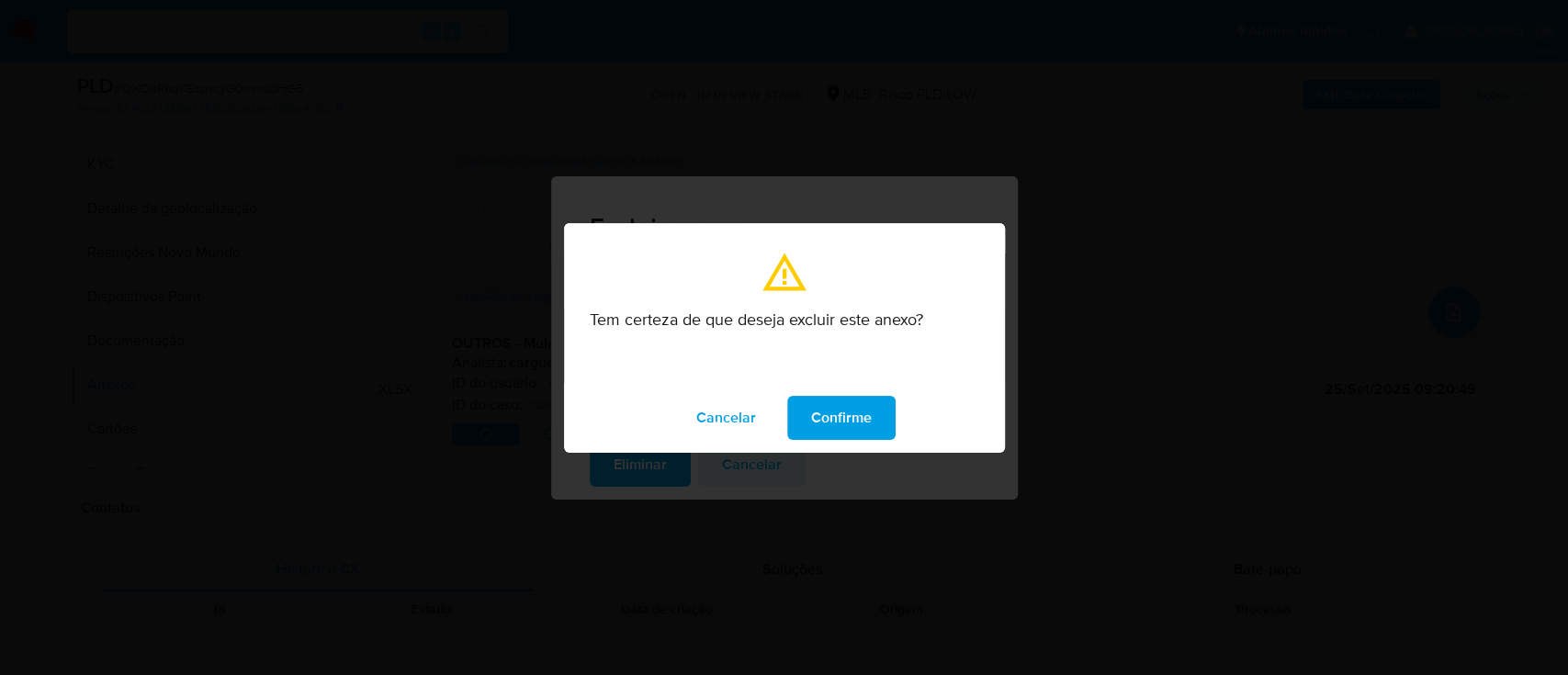
click at [844, 409] on span "Confirme" at bounding box center [841, 417] width 60 height 40
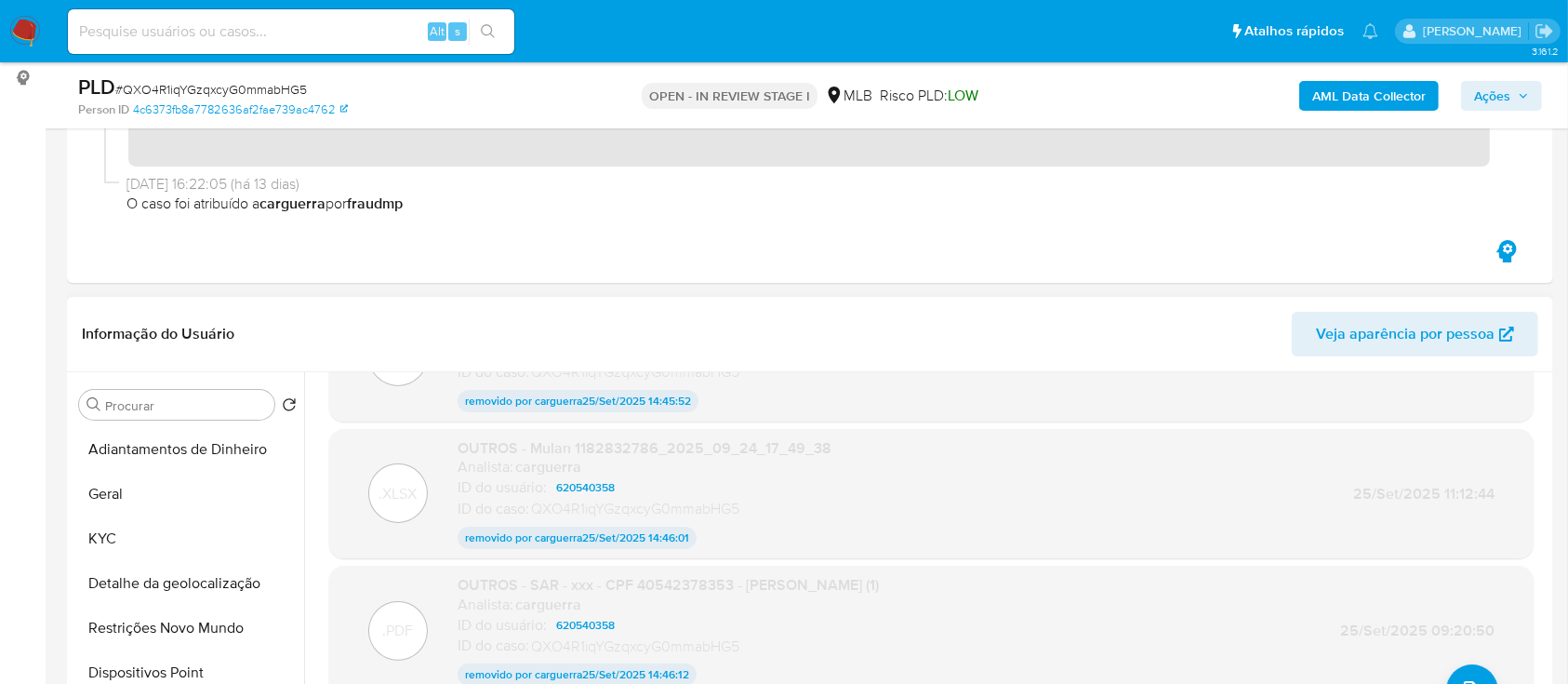
scroll to position [496, 0]
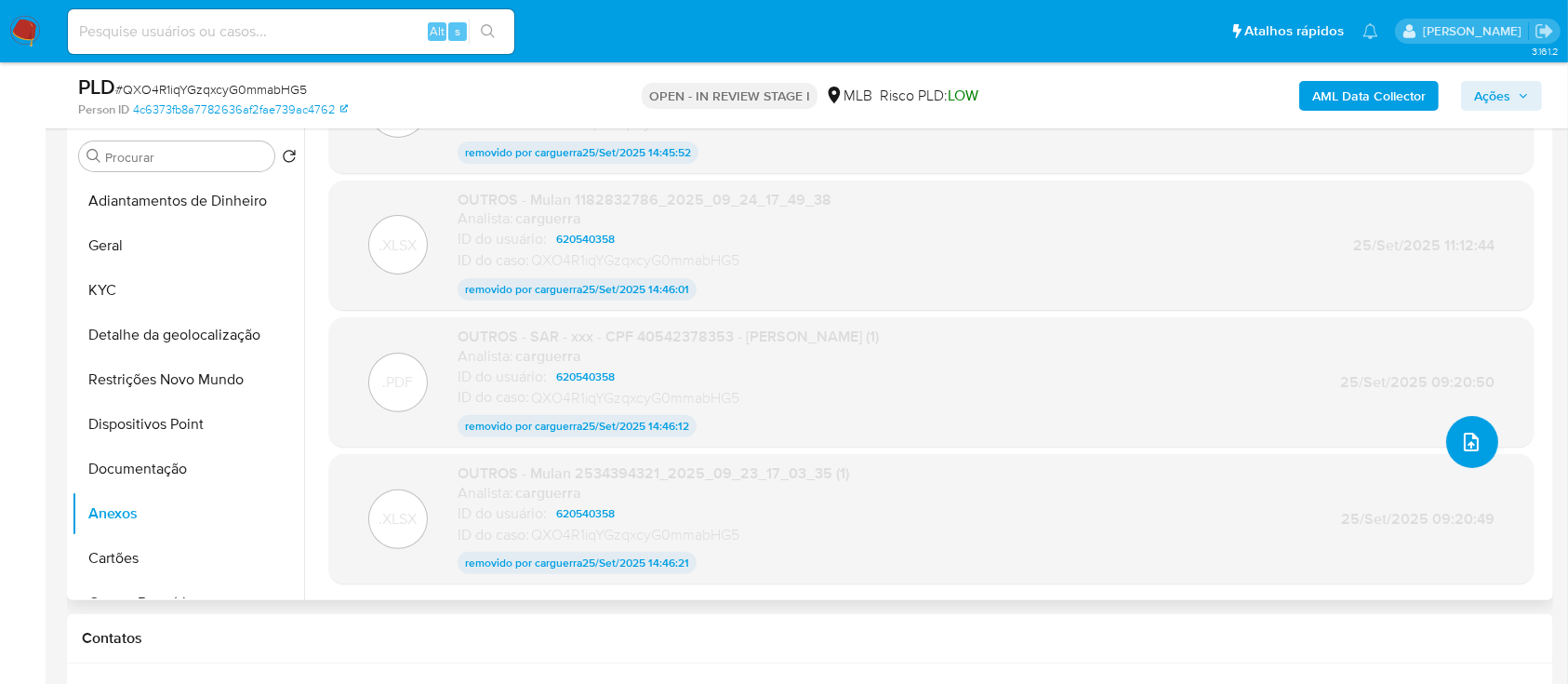
click at [1471, 436] on icon "upload-file" at bounding box center [1471, 442] width 22 height 22
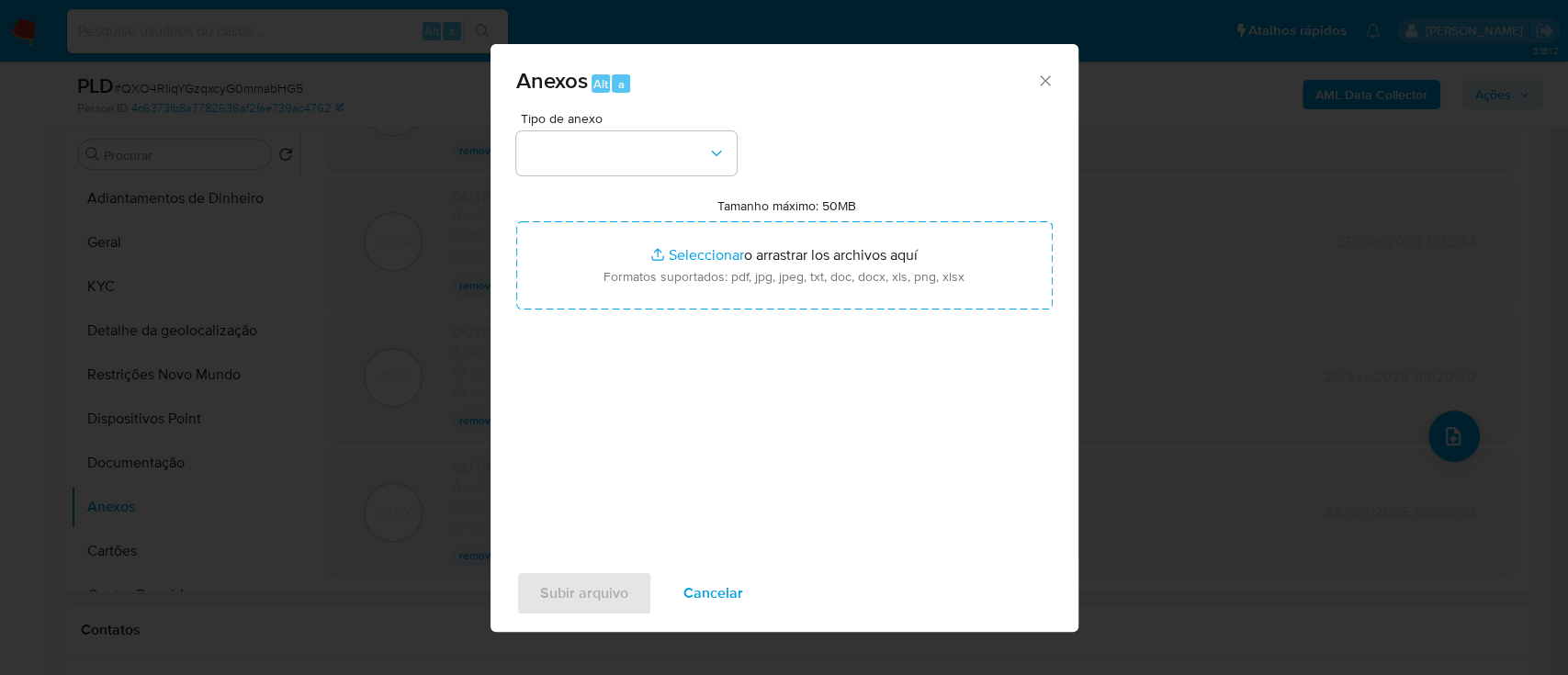
click at [356, 195] on div "Anexos Alt a Tipo de anexo Tamanho máximo: 50MB Seleccionar archivos Selecciona…" at bounding box center [784, 338] width 1568 height 675
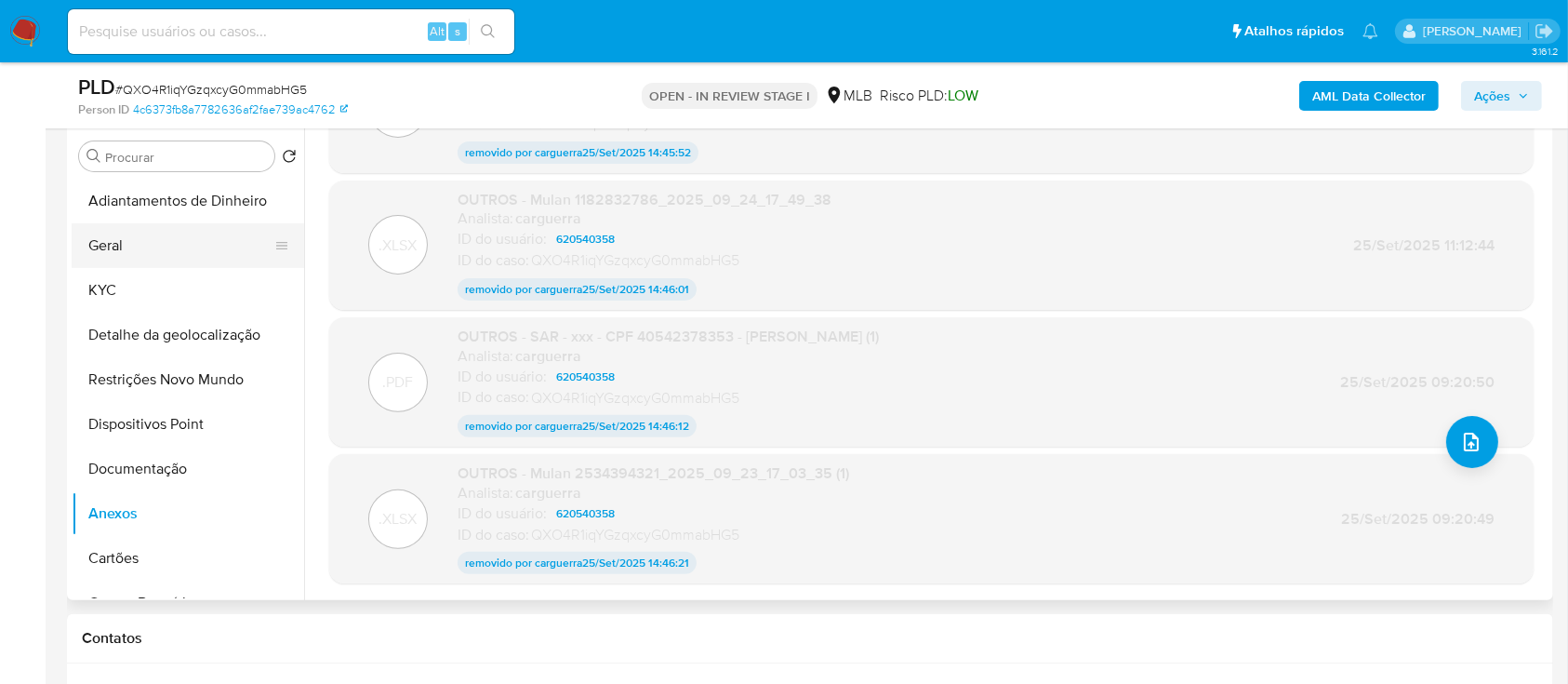
click at [119, 242] on button "Geral" at bounding box center [181, 245] width 218 height 45
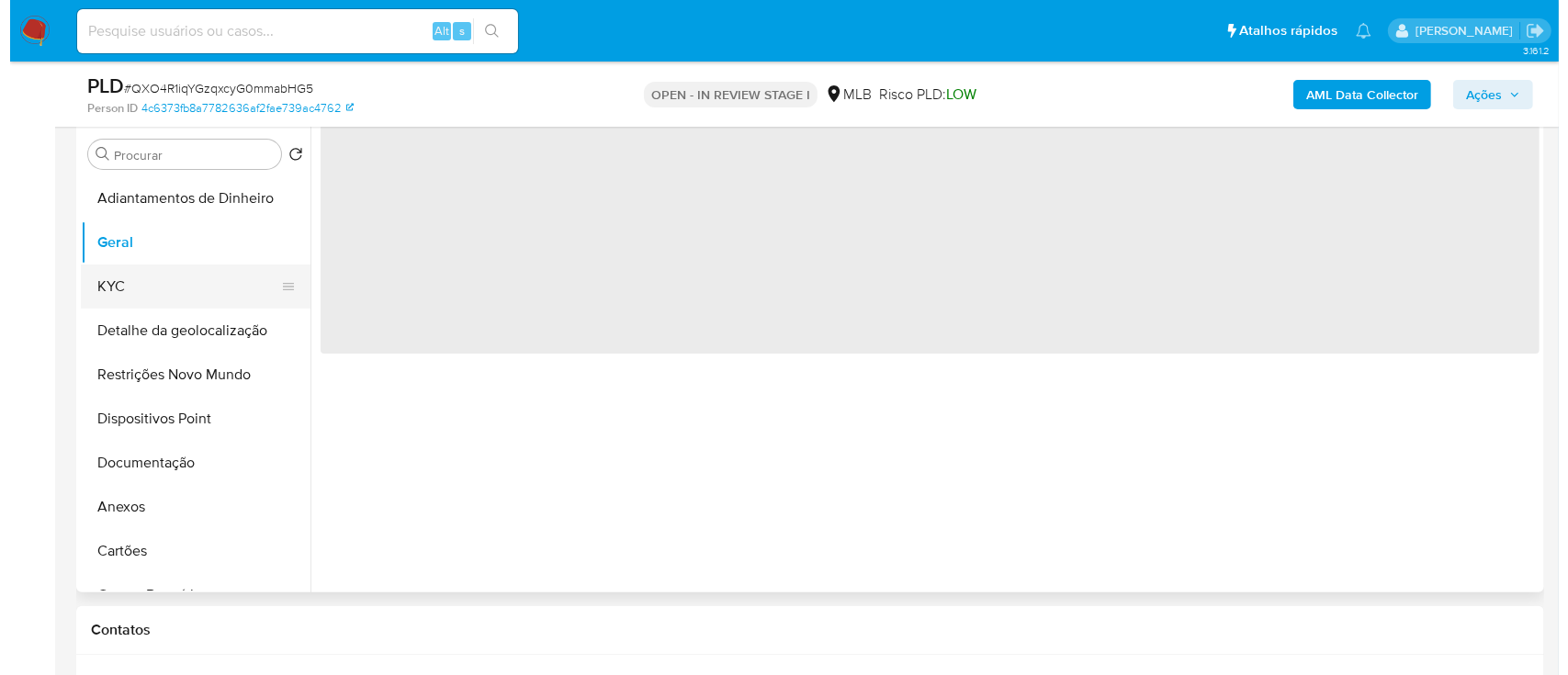
scroll to position [0, 0]
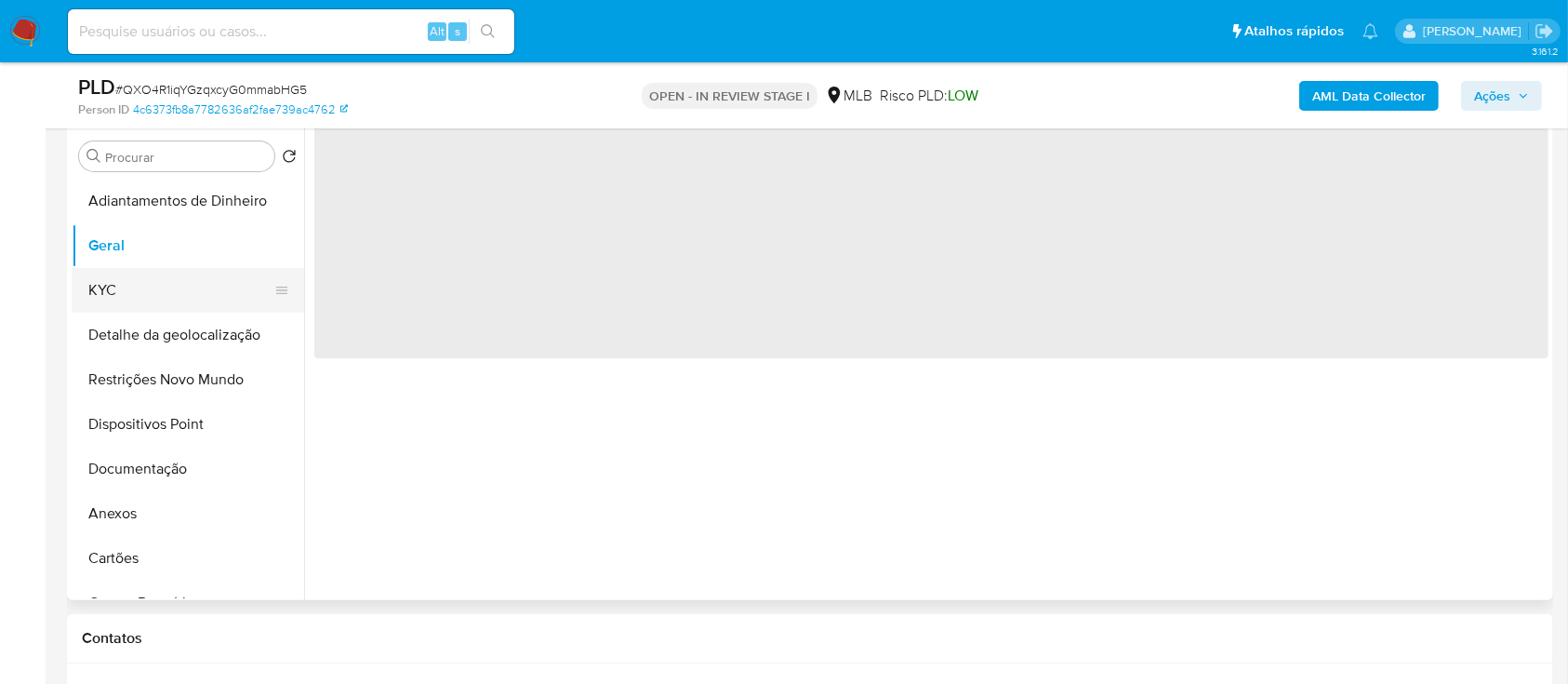
click at [118, 278] on button "KYC" at bounding box center [181, 290] width 218 height 45
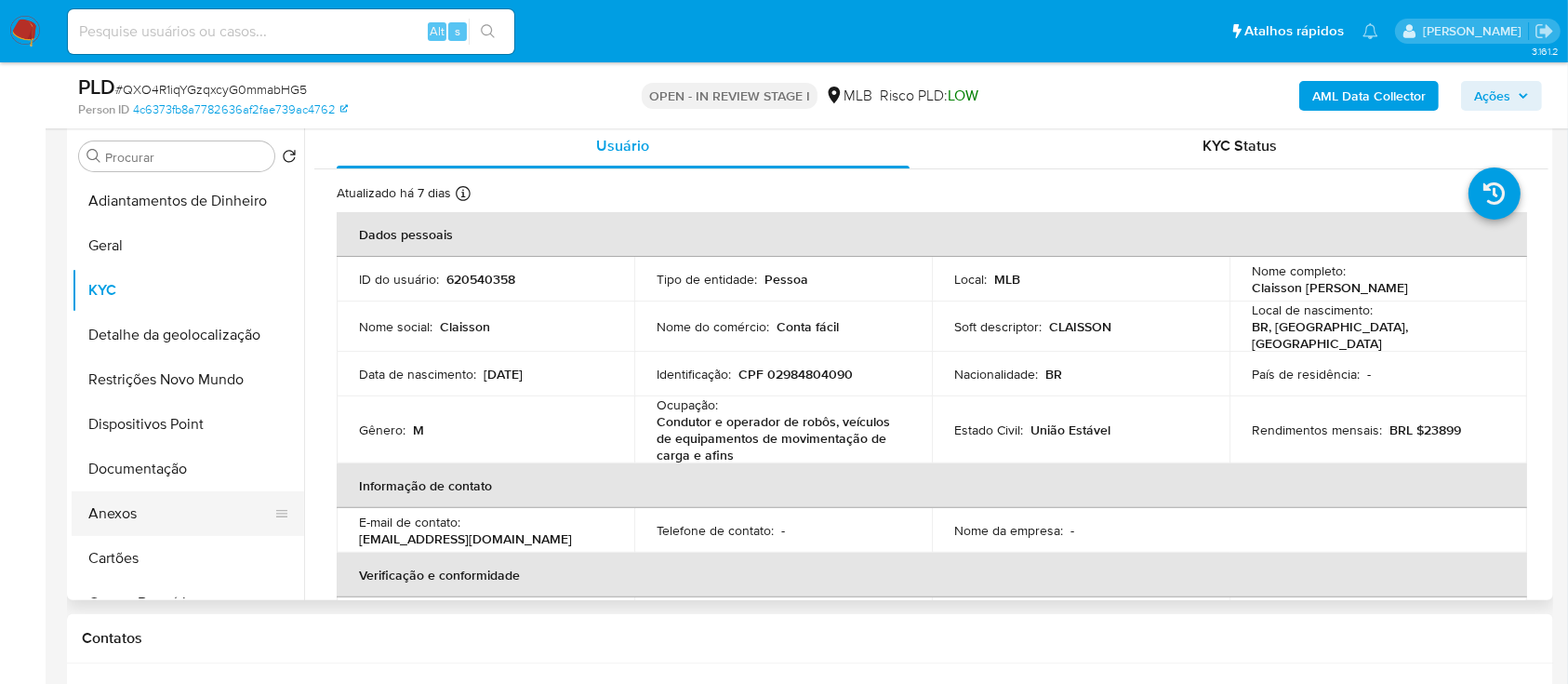
click at [116, 511] on button "Anexos" at bounding box center [181, 513] width 218 height 45
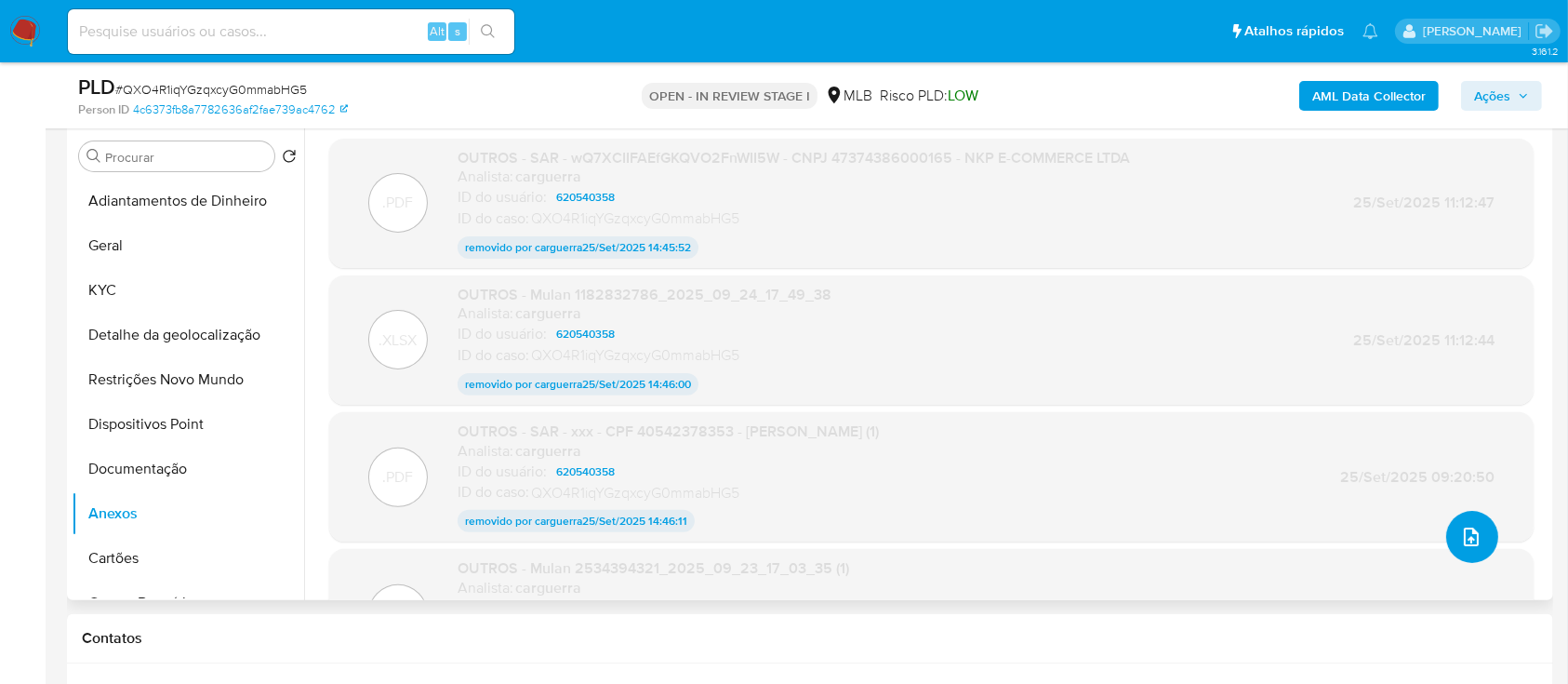
click at [1460, 534] on icon "upload-file" at bounding box center [1471, 537] width 22 height 22
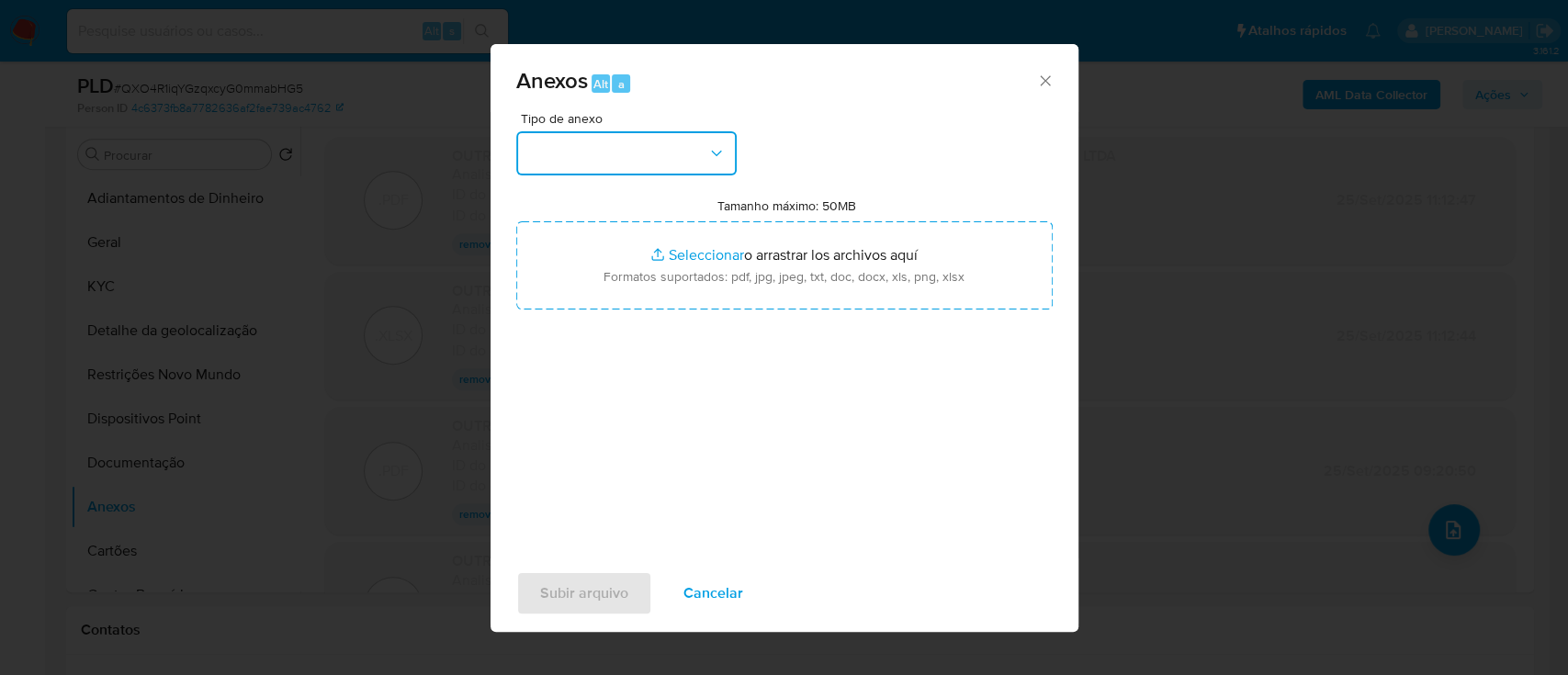
click at [674, 163] on button "button" at bounding box center [626, 153] width 220 height 44
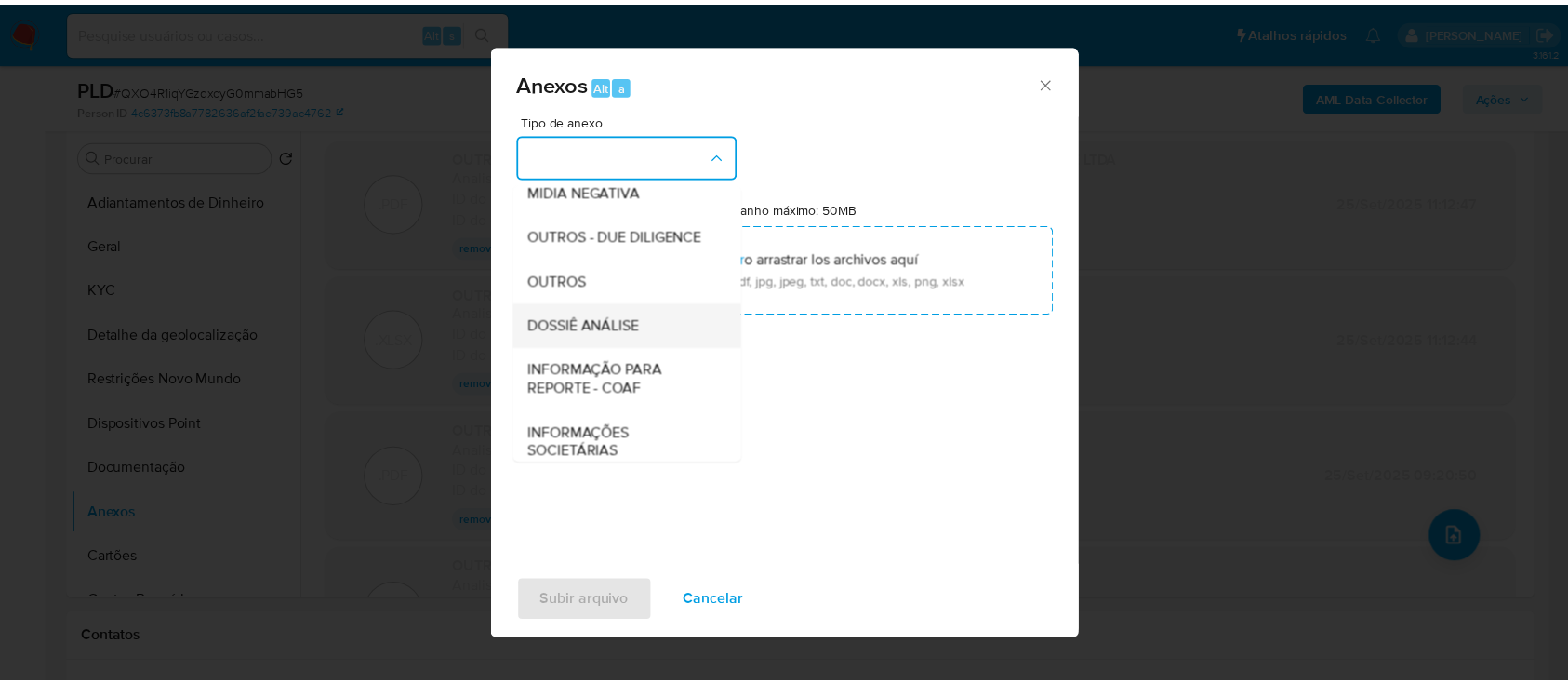
scroll to position [248, 0]
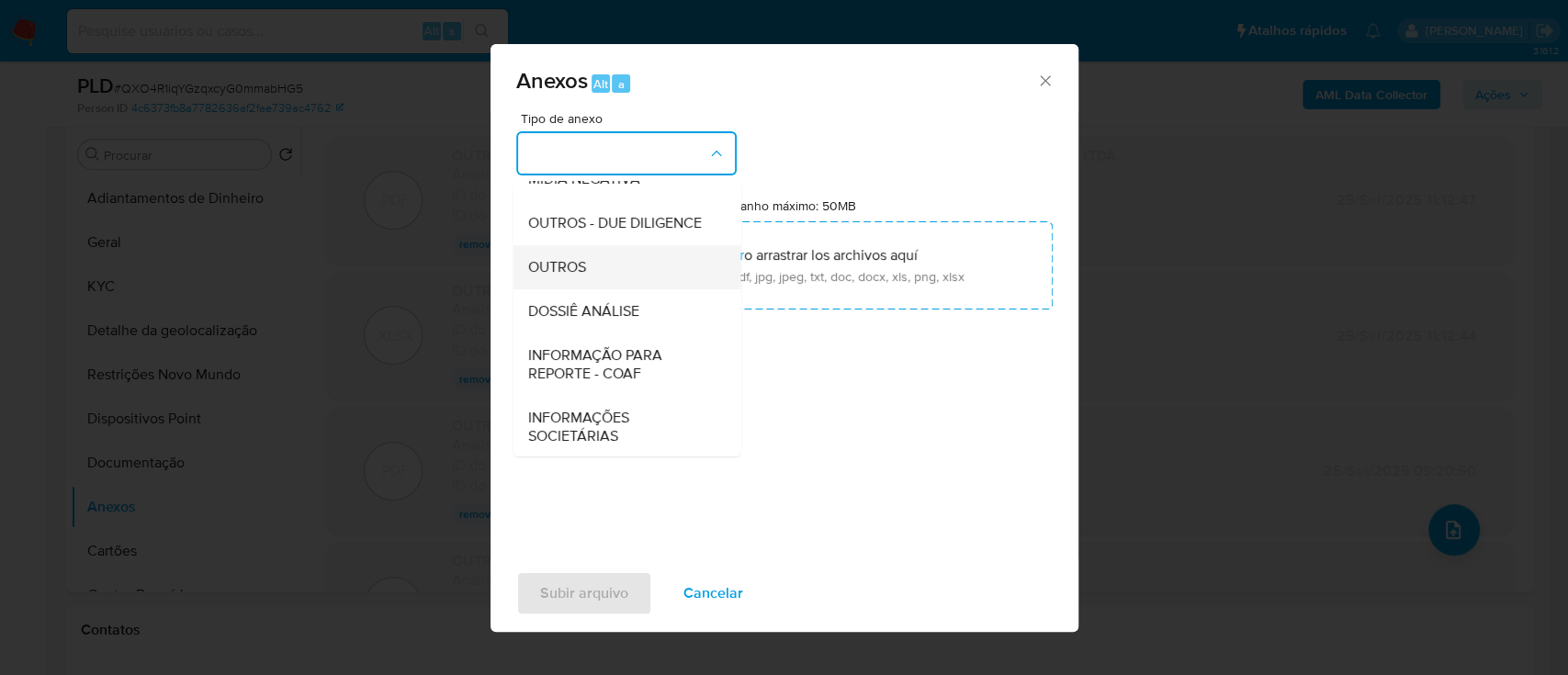
click at [587, 289] on div "OUTROS" at bounding box center [621, 266] width 187 height 44
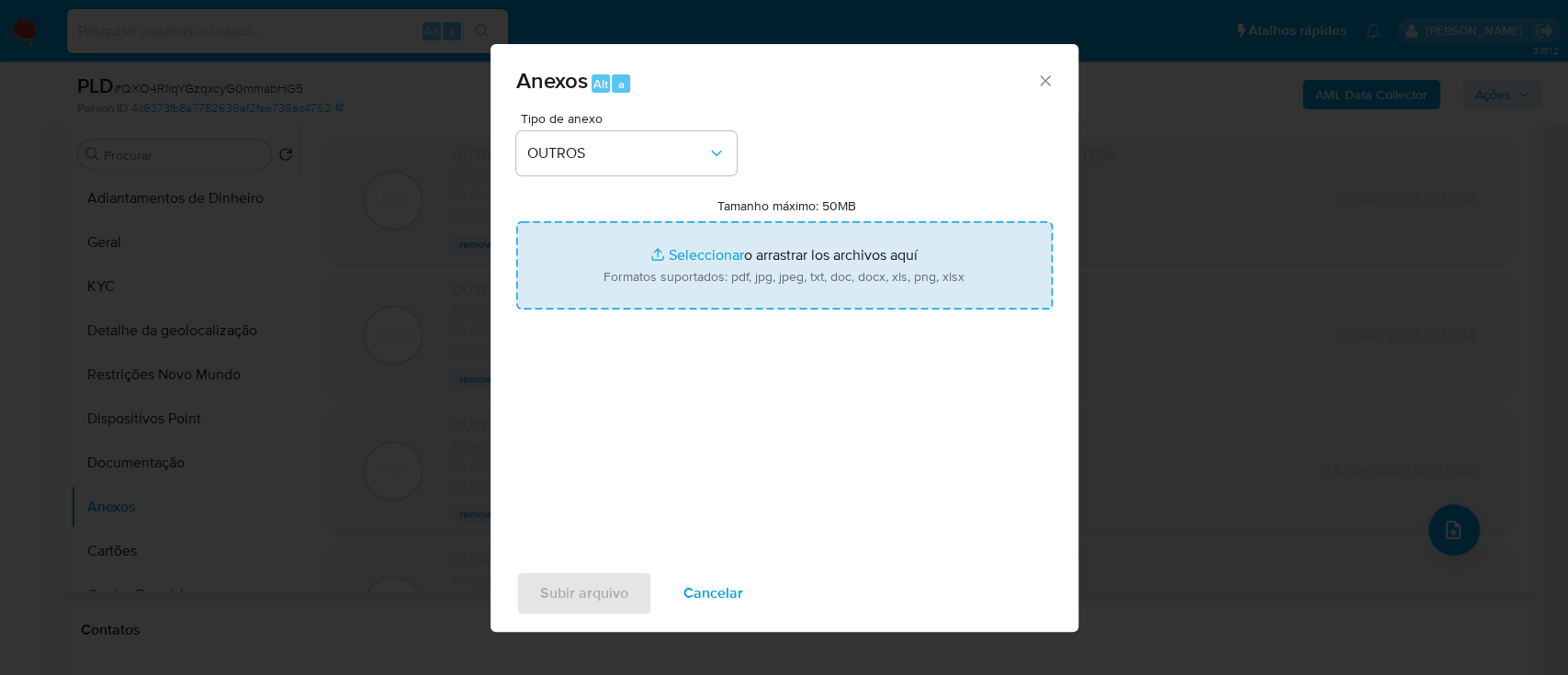
click at [682, 259] on input "Tamanho máximo: 50MB Seleccionar archivos" at bounding box center [784, 264] width 536 height 88
type input "C:\fakepath\Mulan 620540358_2025_09_25_06_48_31.xlsx"
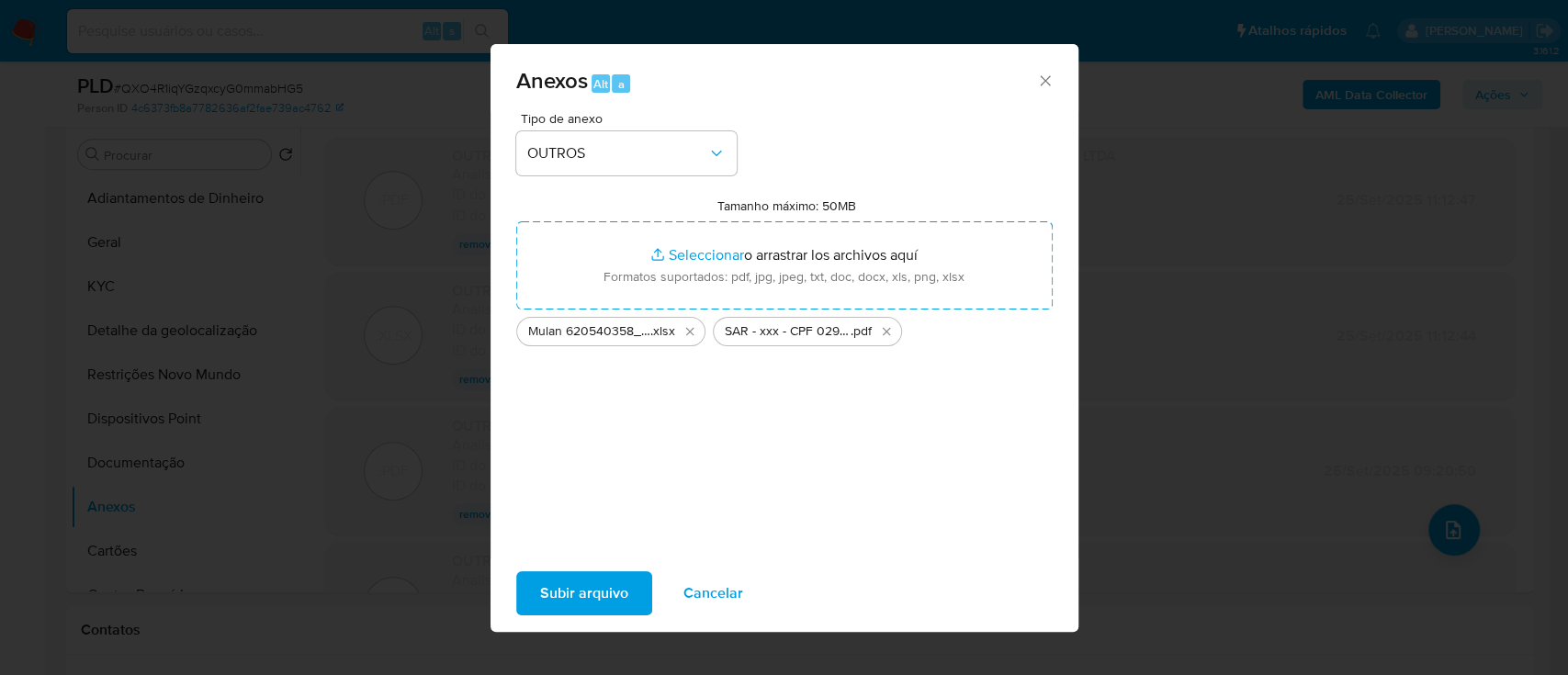
click at [596, 581] on span "Subir arquivo" at bounding box center [583, 593] width 88 height 40
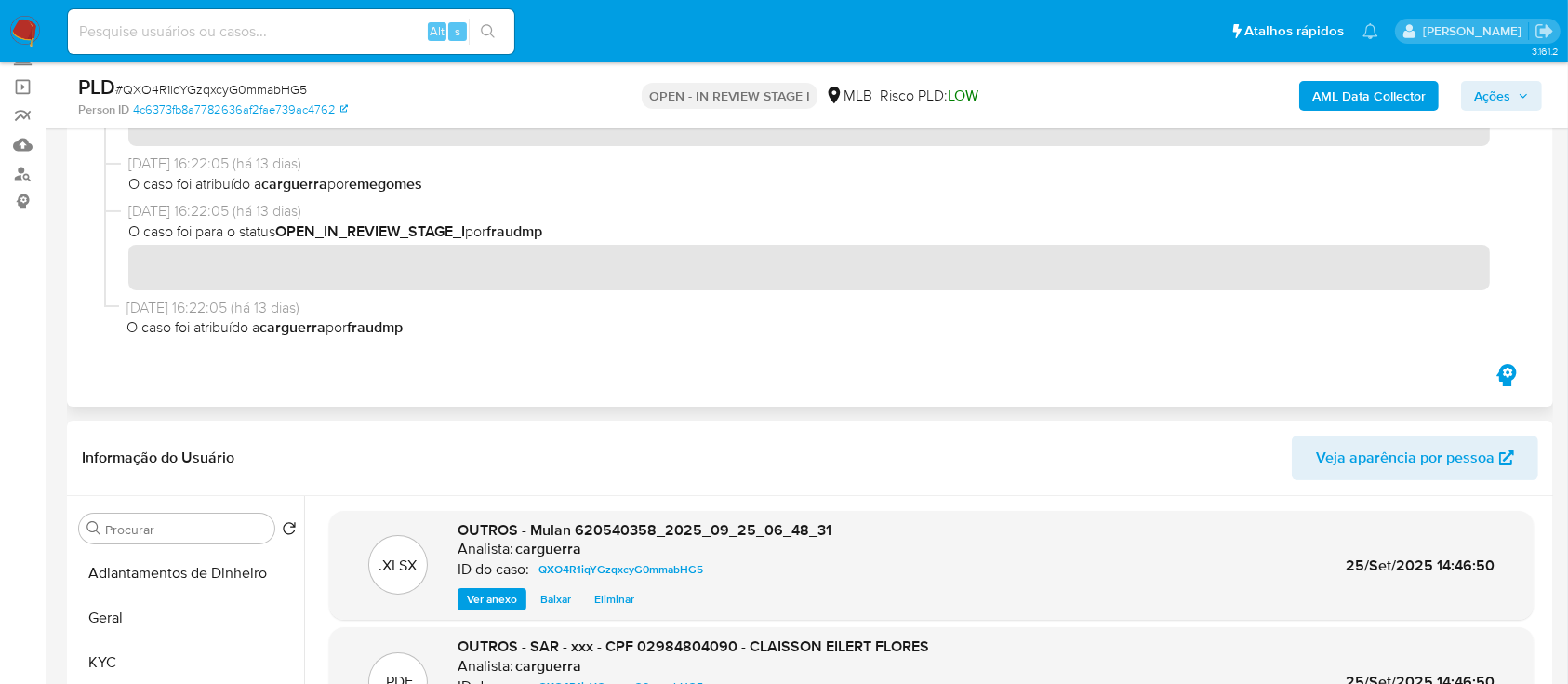
scroll to position [0, 0]
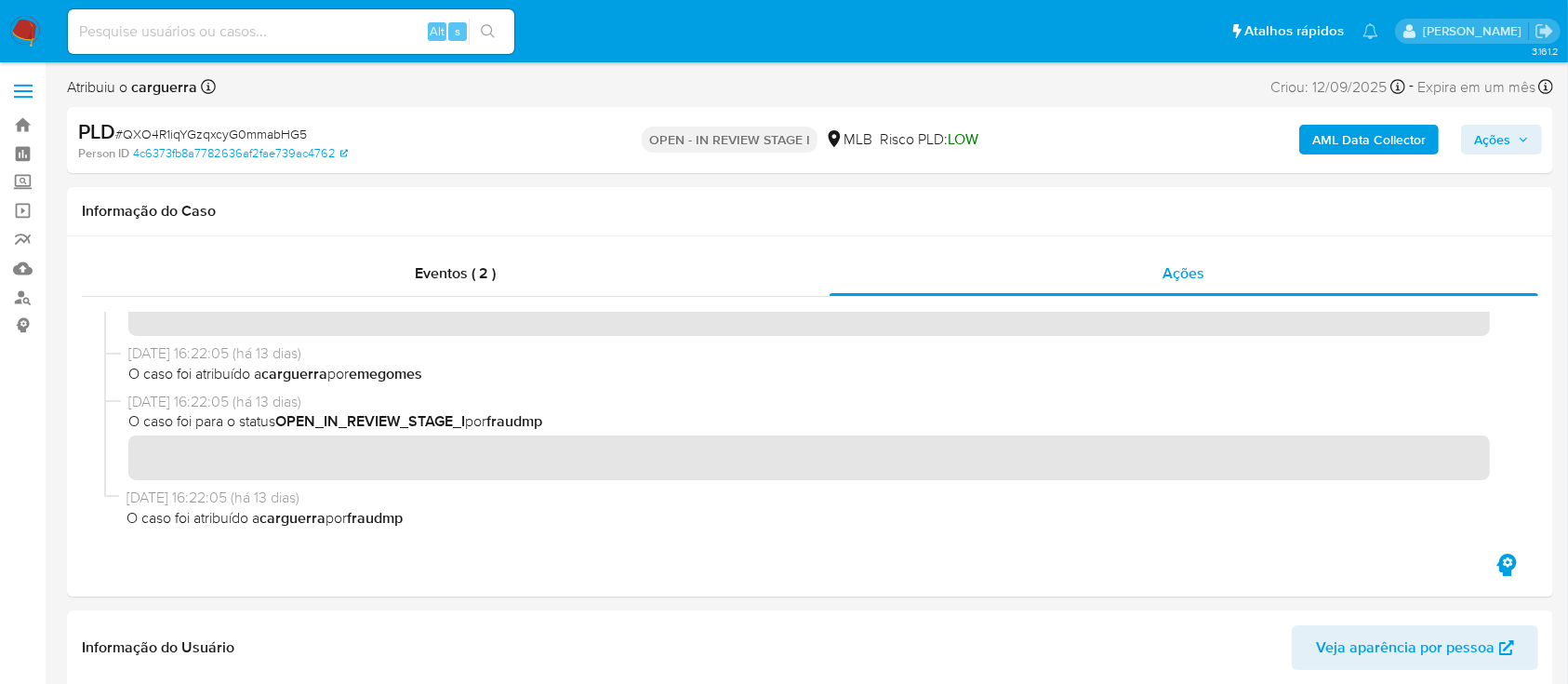
click at [1508, 136] on span "Ações" at bounding box center [1492, 140] width 36 height 30
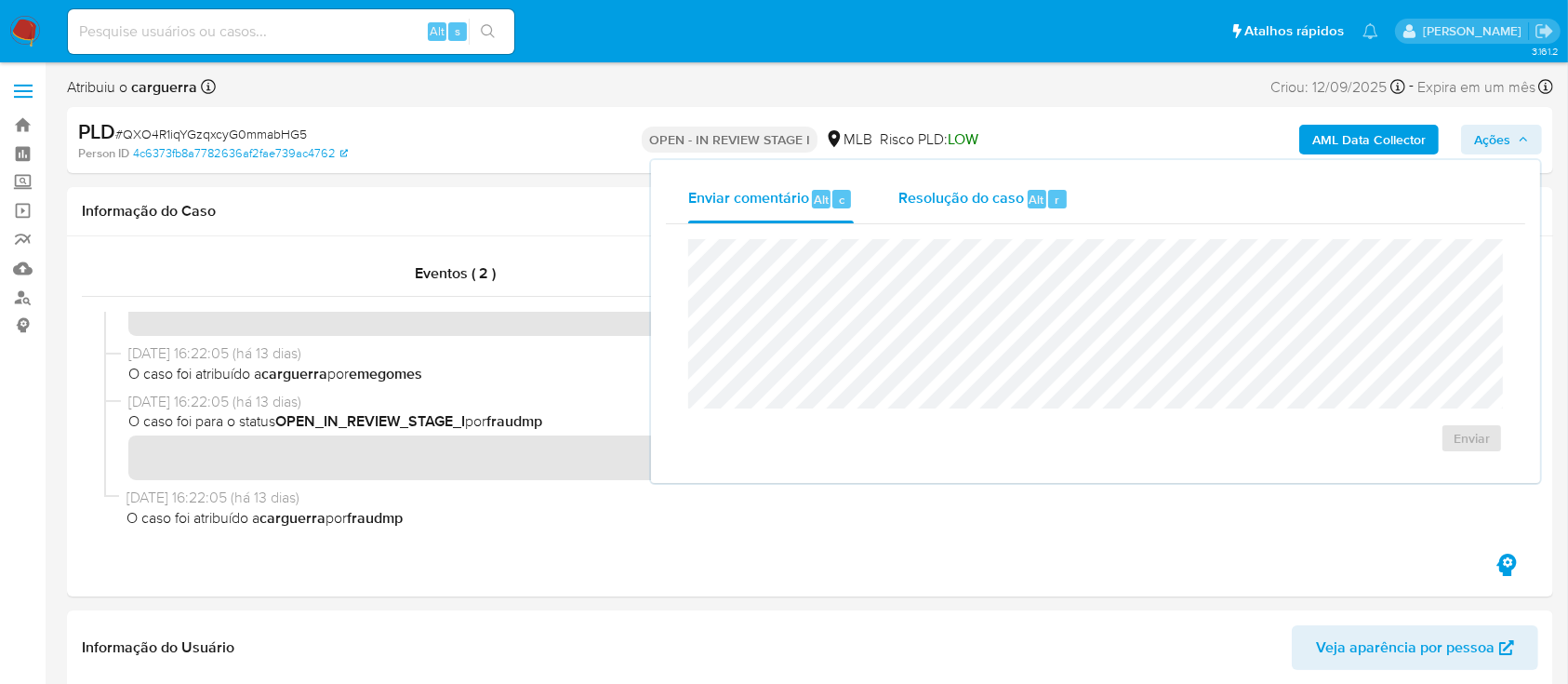
click at [944, 199] on span "Resolução do caso" at bounding box center [961, 198] width 126 height 21
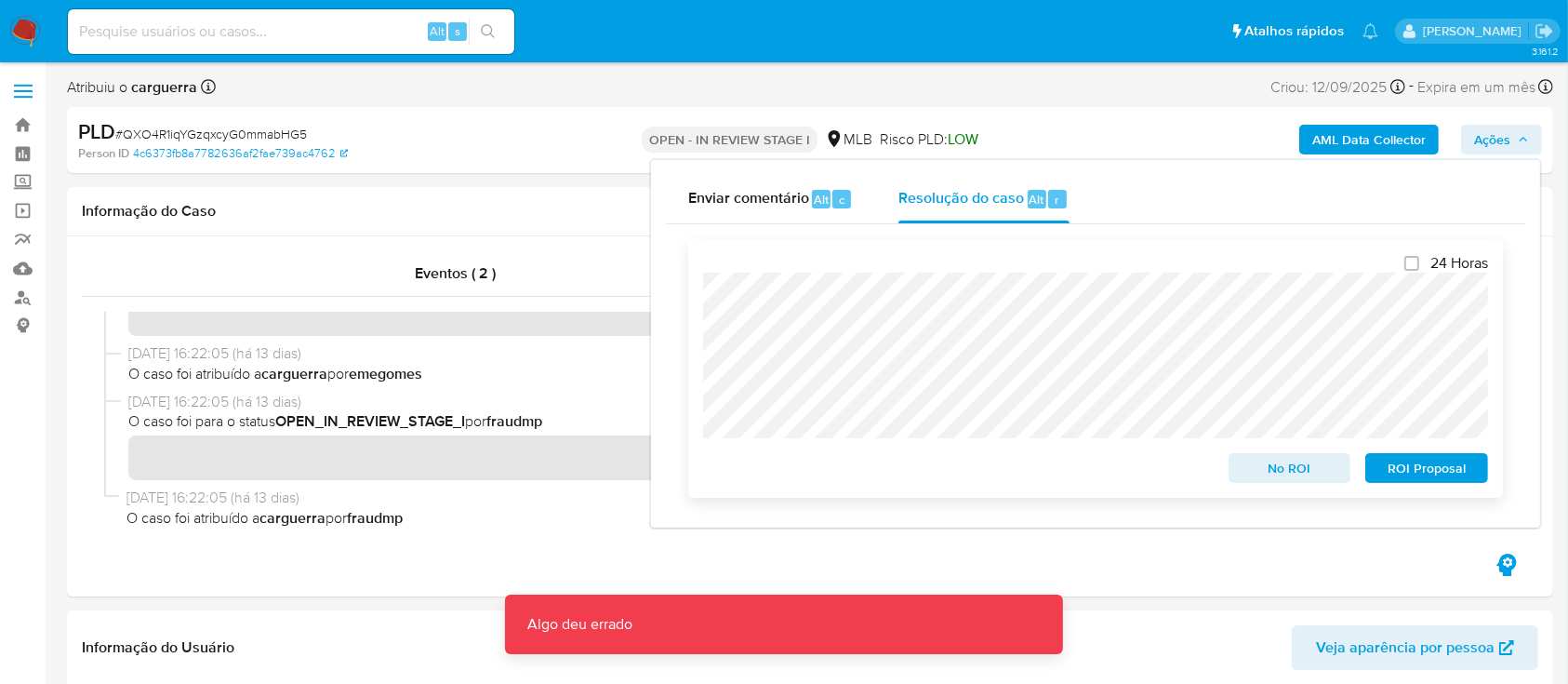
click at [1380, 467] on span "ROI Proposal" at bounding box center [1426, 468] width 97 height 26
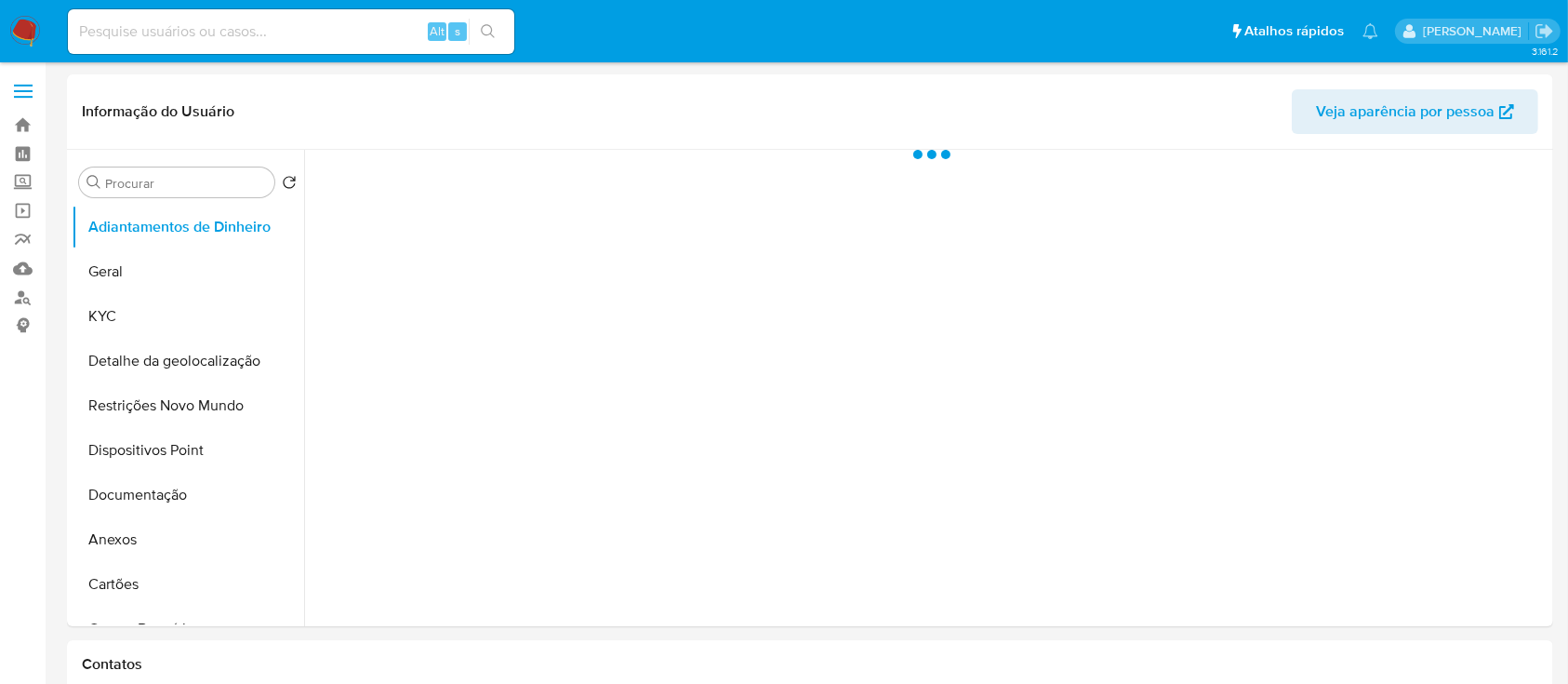
select select "10"
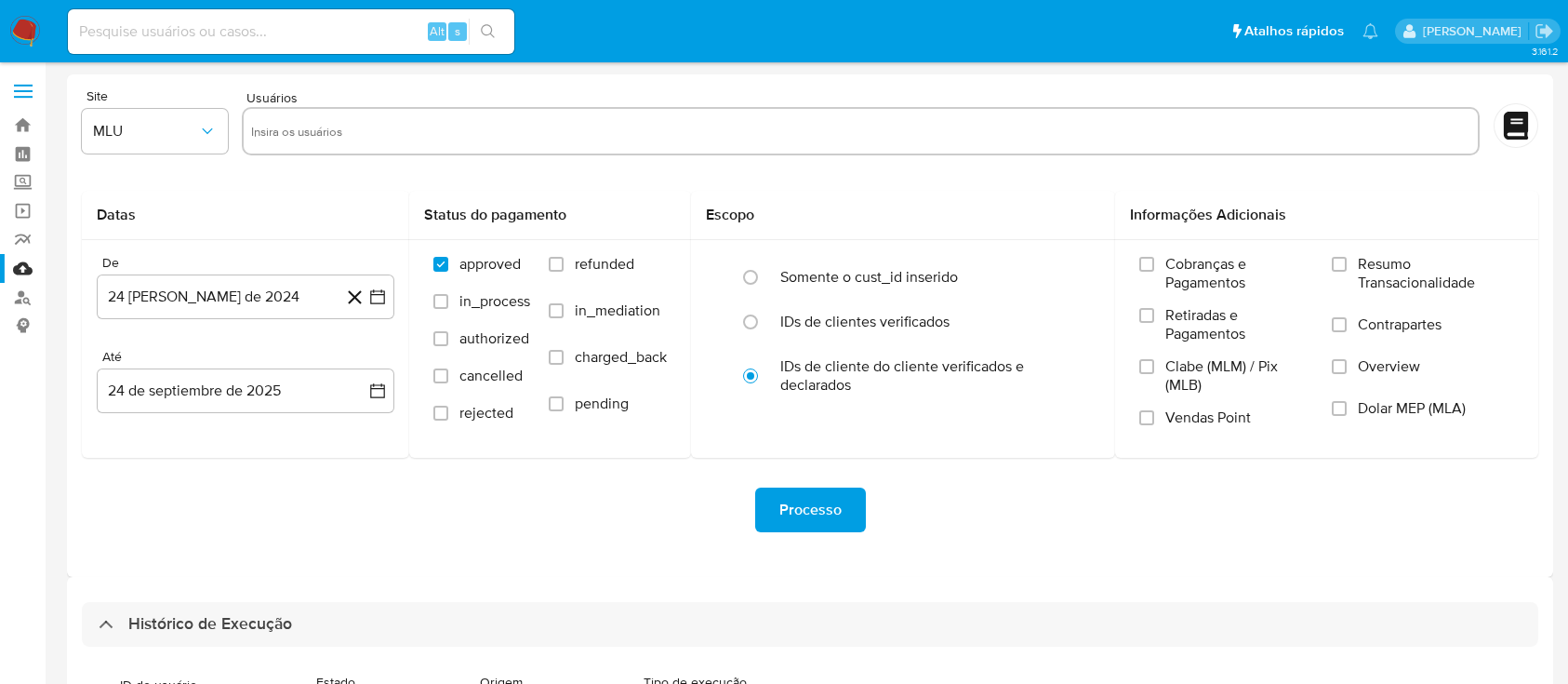
select select "10"
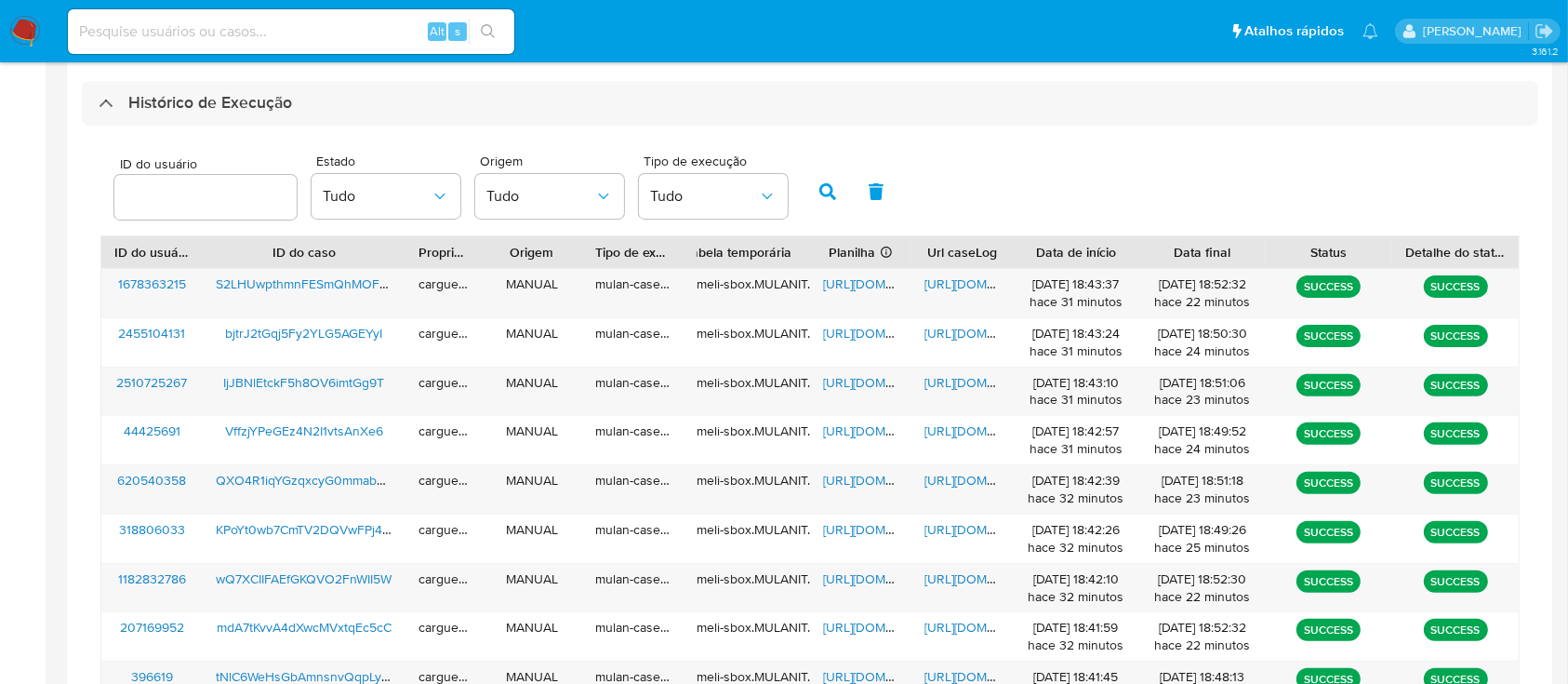
click at [1293, 179] on div "ID do usuário Estado Tudo Origem Tudo Tipo de execução Tudo" at bounding box center [810, 189] width 1419 height 91
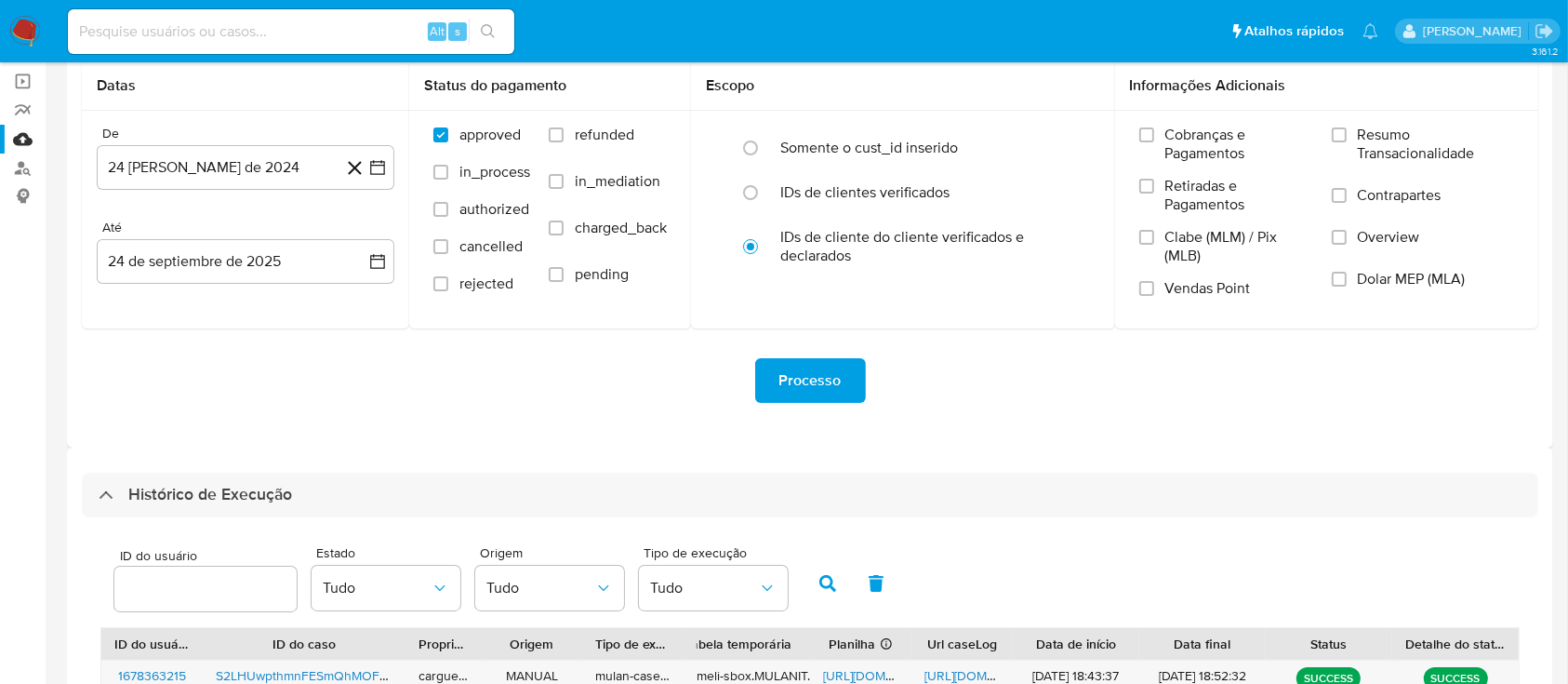
scroll to position [0, 0]
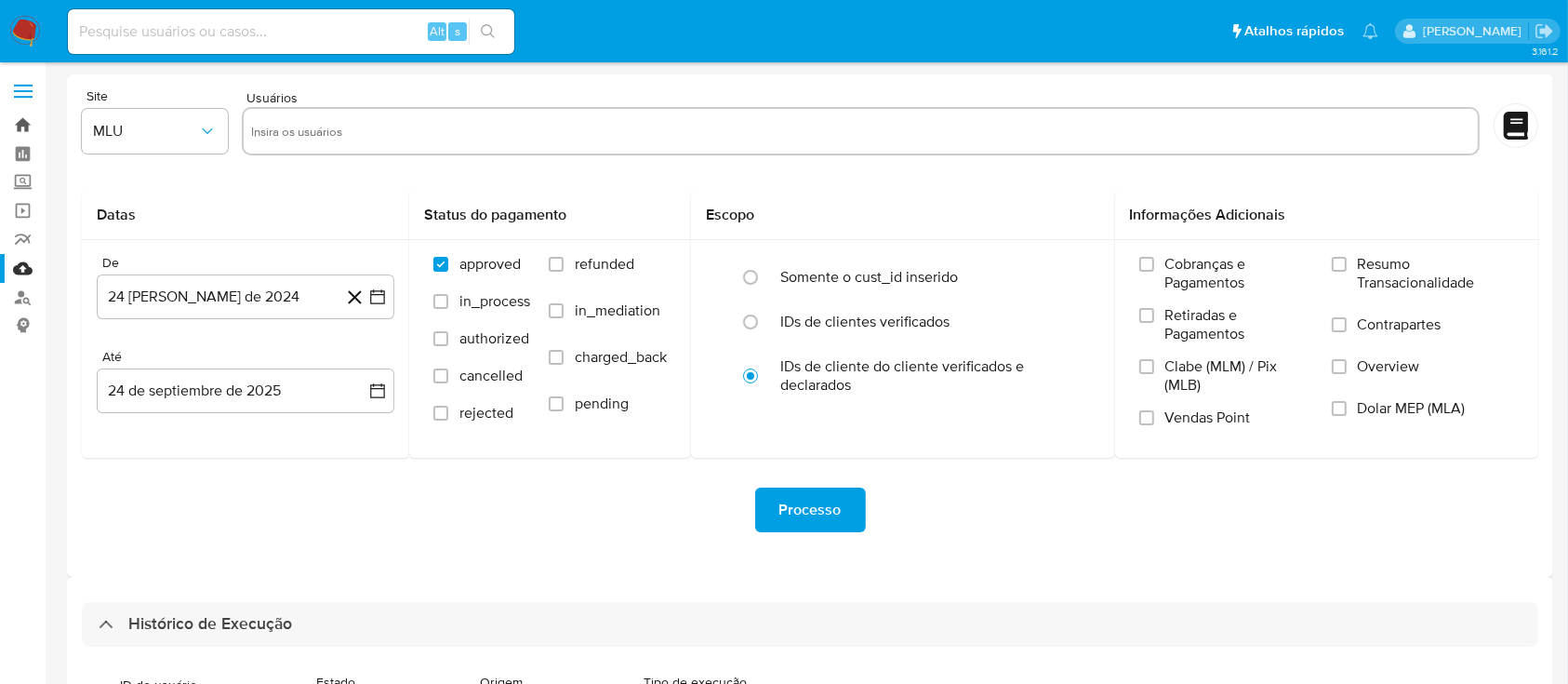
click at [25, 125] on link "Bandeja" at bounding box center [110, 125] width 221 height 29
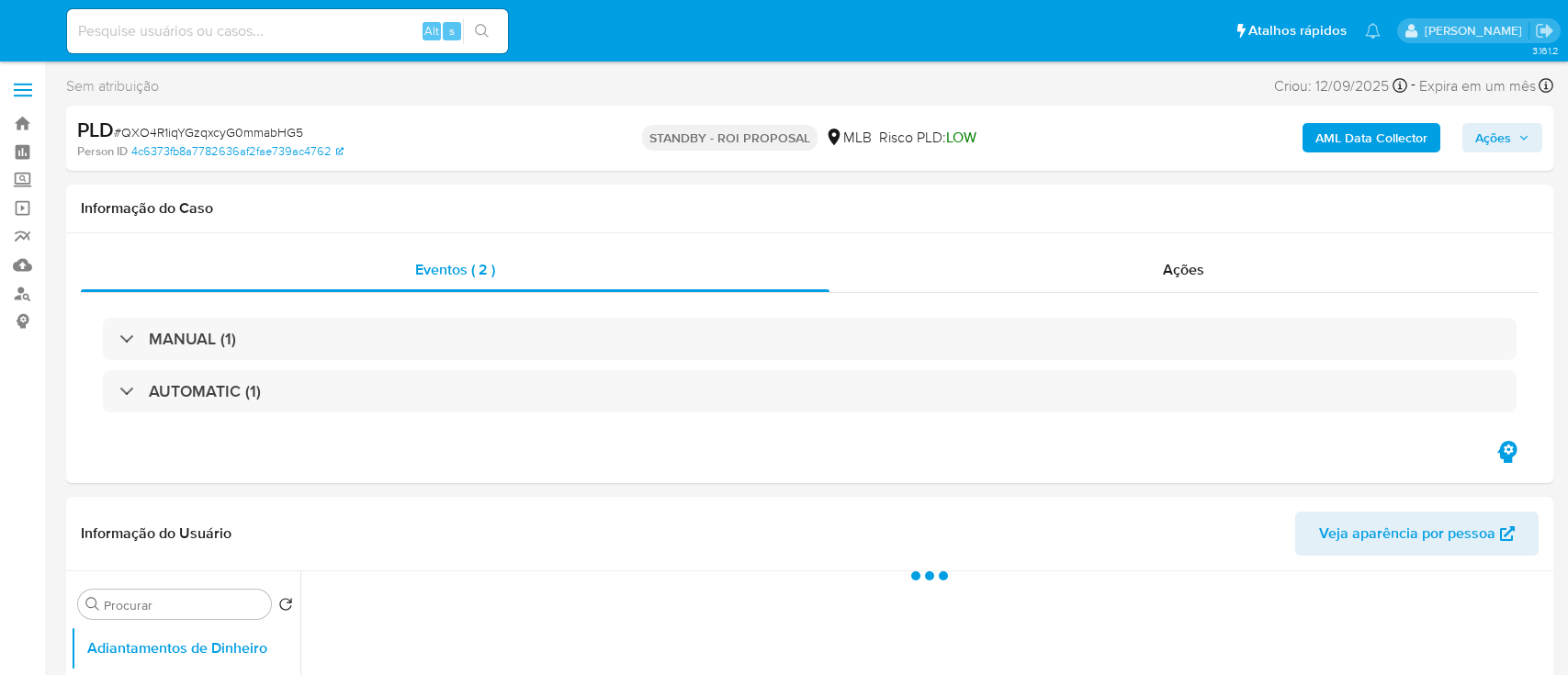
select select "10"
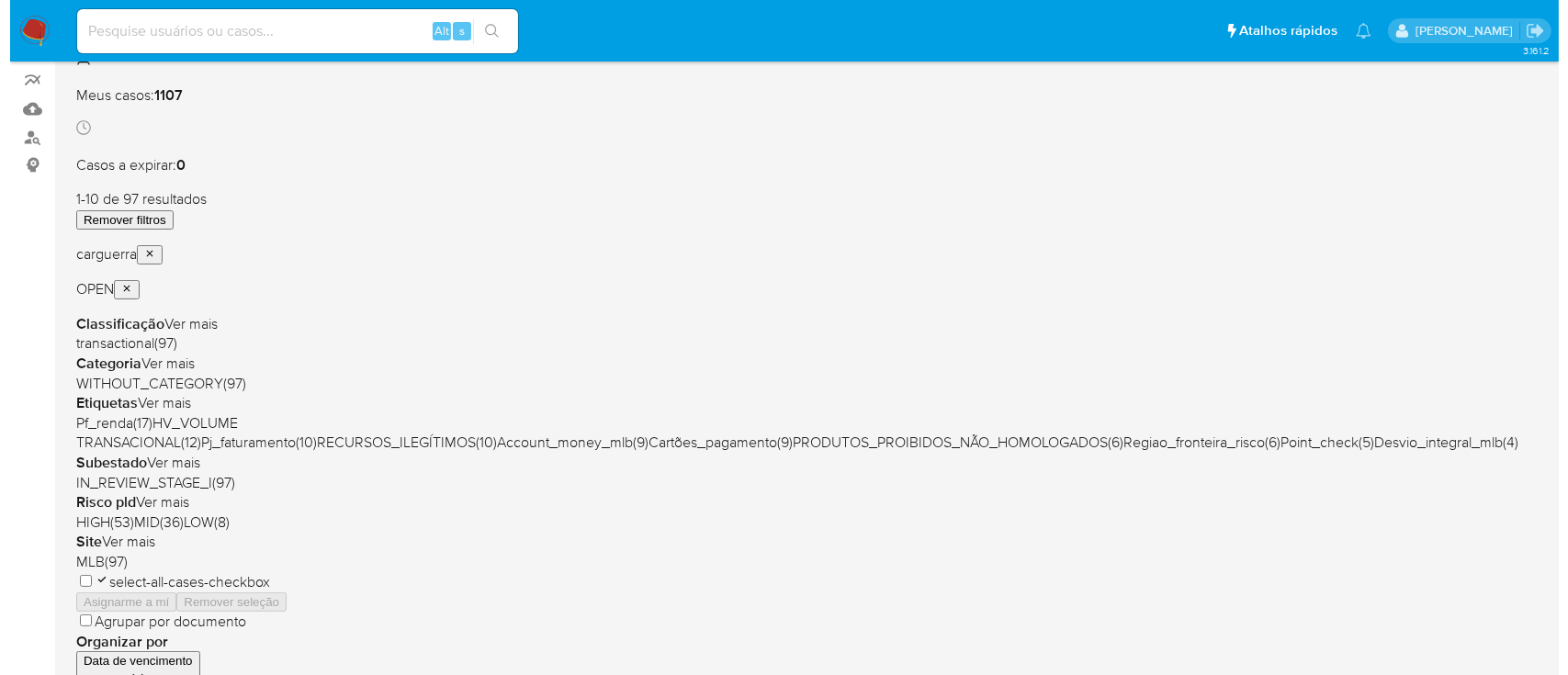
scroll to position [122, 0]
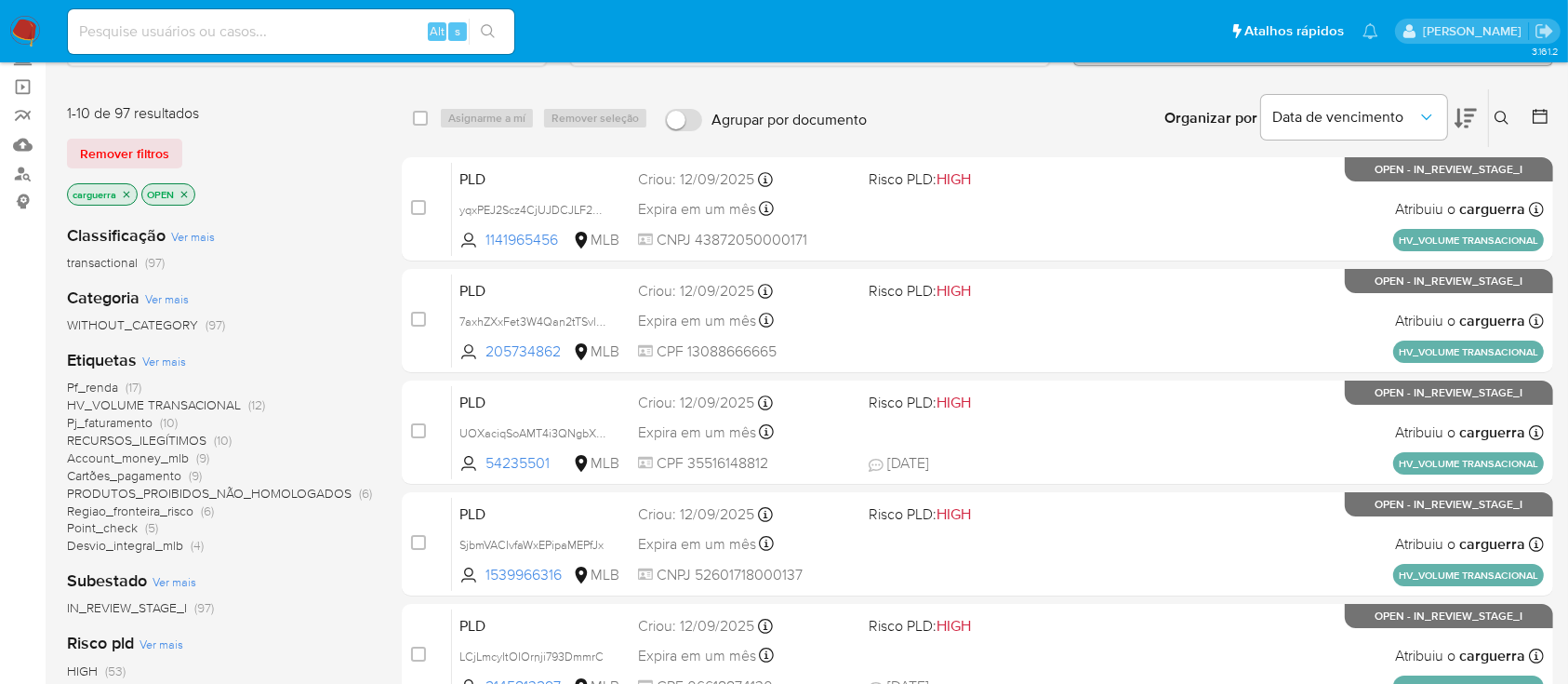
click at [155, 354] on span "Ver mais" at bounding box center [164, 361] width 44 height 17
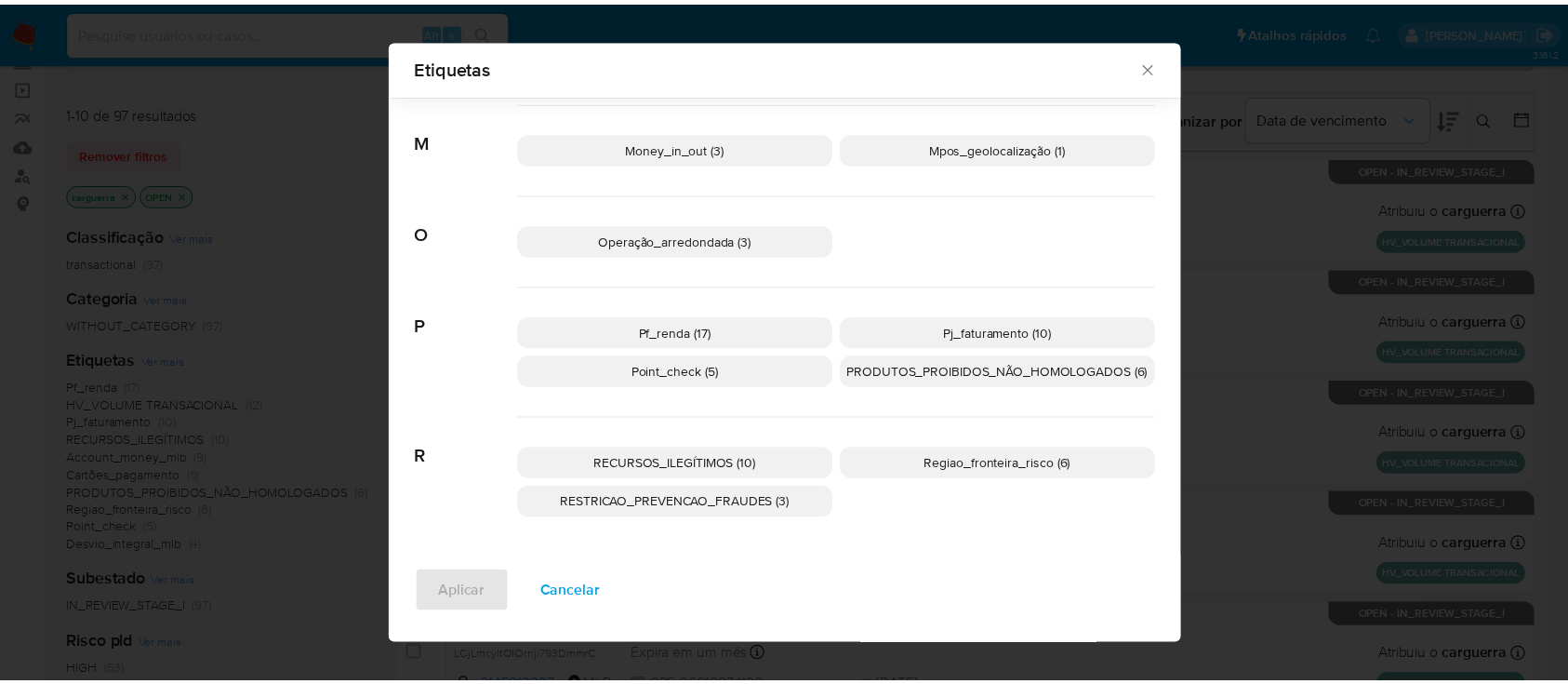
scroll to position [787, 0]
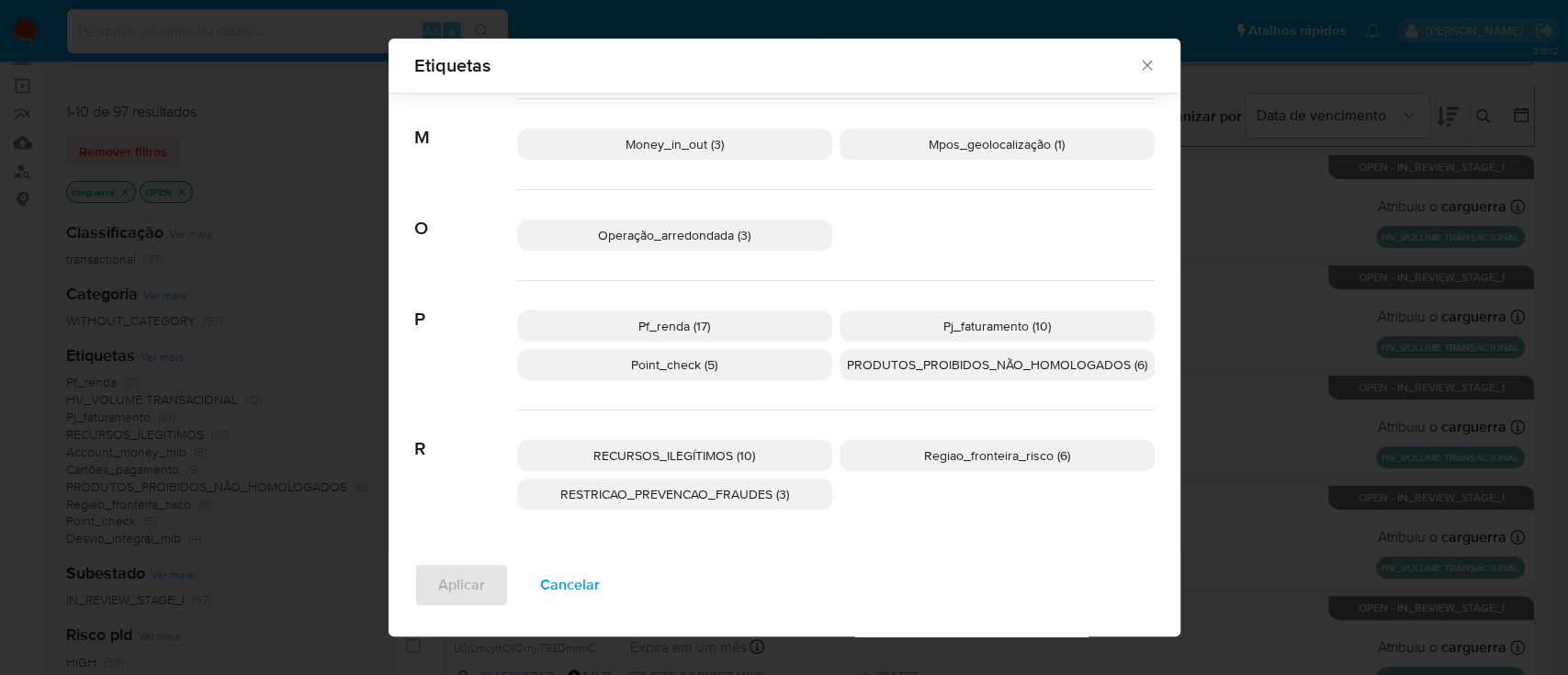
click at [1140, 65] on icon "Fechar" at bounding box center [1147, 65] width 19 height 19
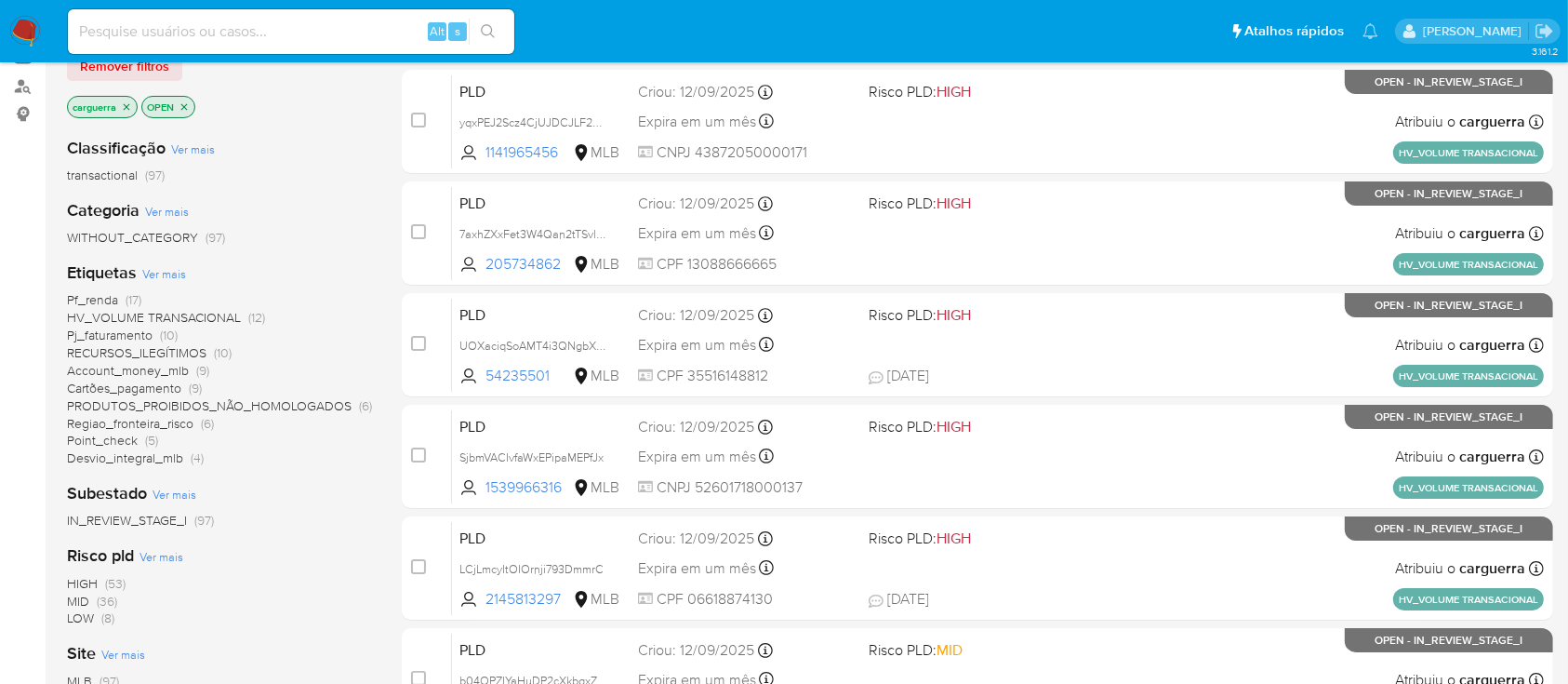
scroll to position [248, 0]
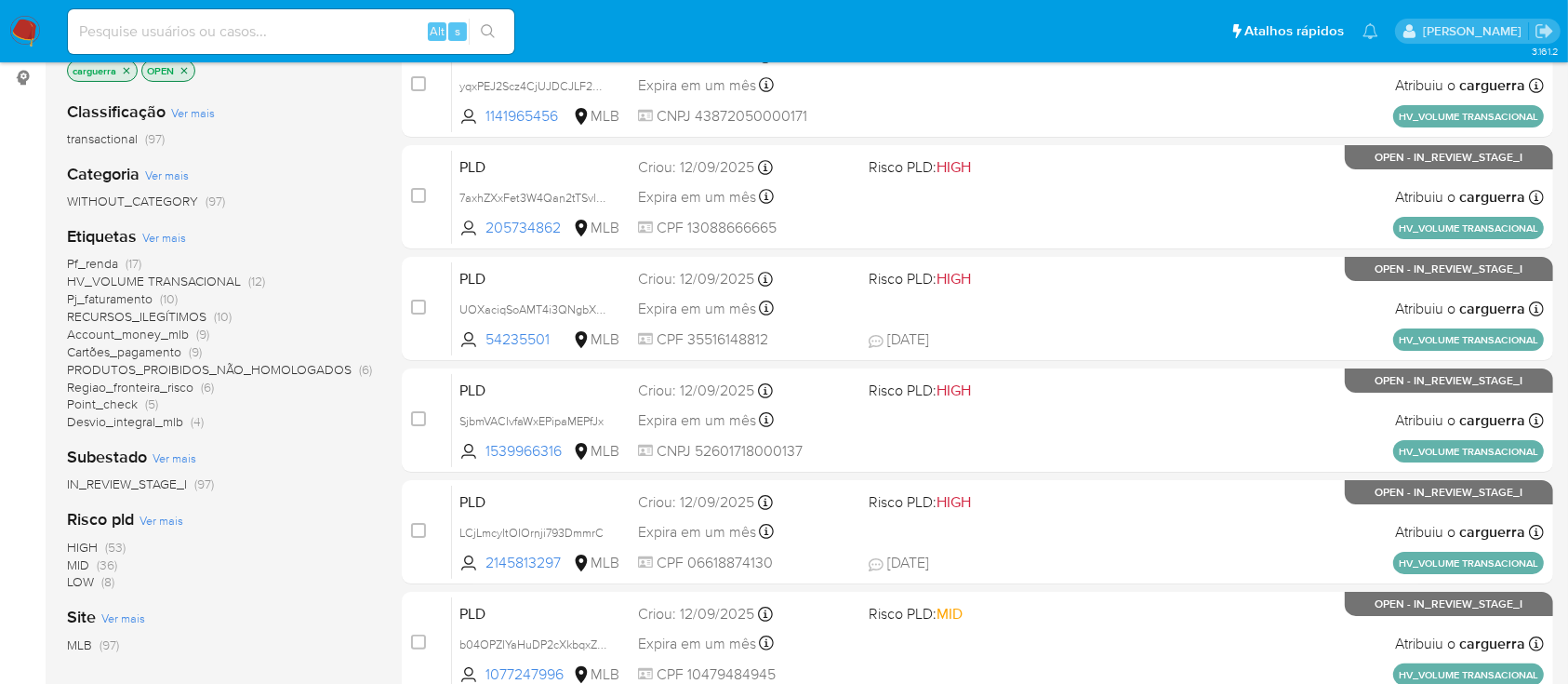
click at [213, 281] on span "HV_VOLUME TRANSACIONAL" at bounding box center [154, 281] width 174 height 19
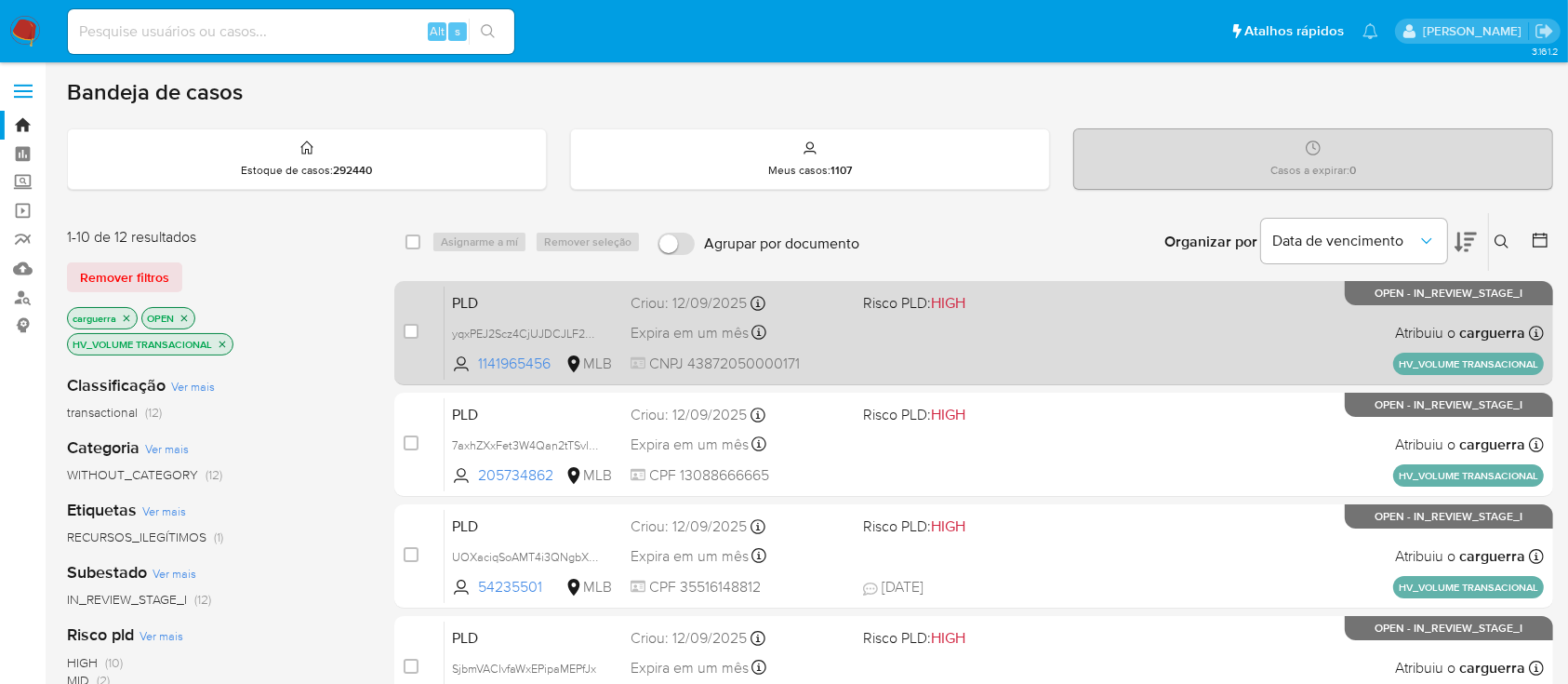
scroll to position [124, 0]
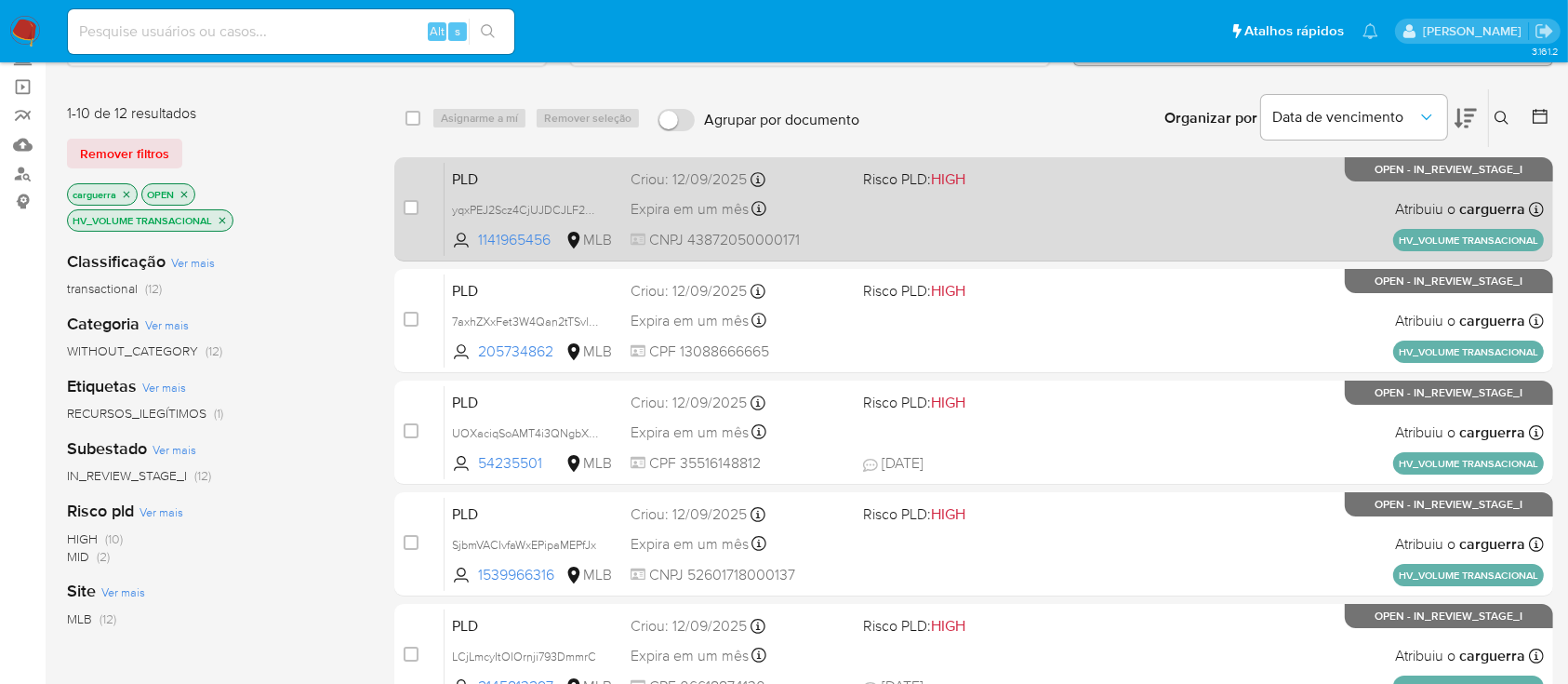
click at [881, 213] on div "PLD yqxPEJ2Scz4CjUJDCJLF26PB 1141965456 MLB Risco PLD: HIGH Criou: 12/09/2025 C…" at bounding box center [994, 209] width 1099 height 94
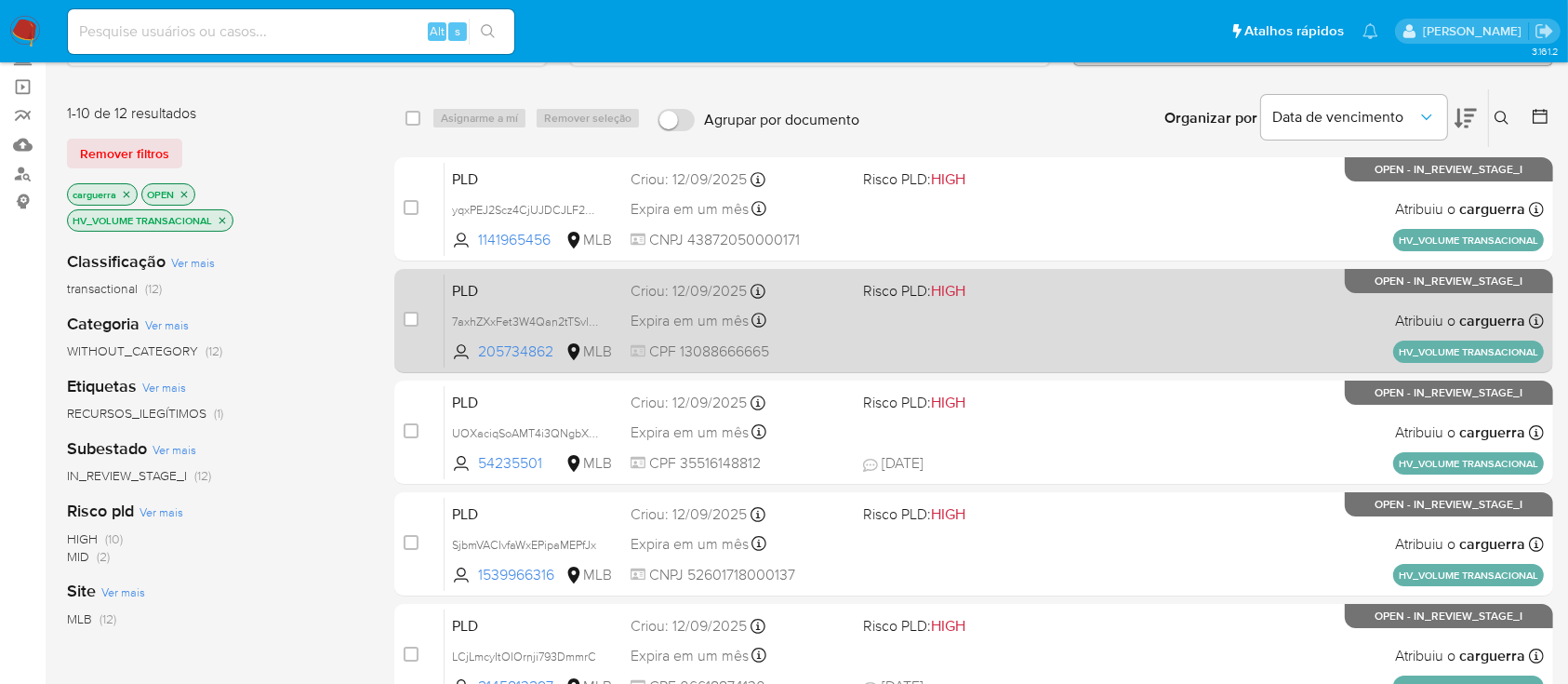
click at [1024, 331] on div "PLD 7axhZXxFet3W4Qan2tTSvl4M 205734862 MLB Risco PLD: HIGH Criou: 12/09/2025 Cr…" at bounding box center [994, 321] width 1099 height 94
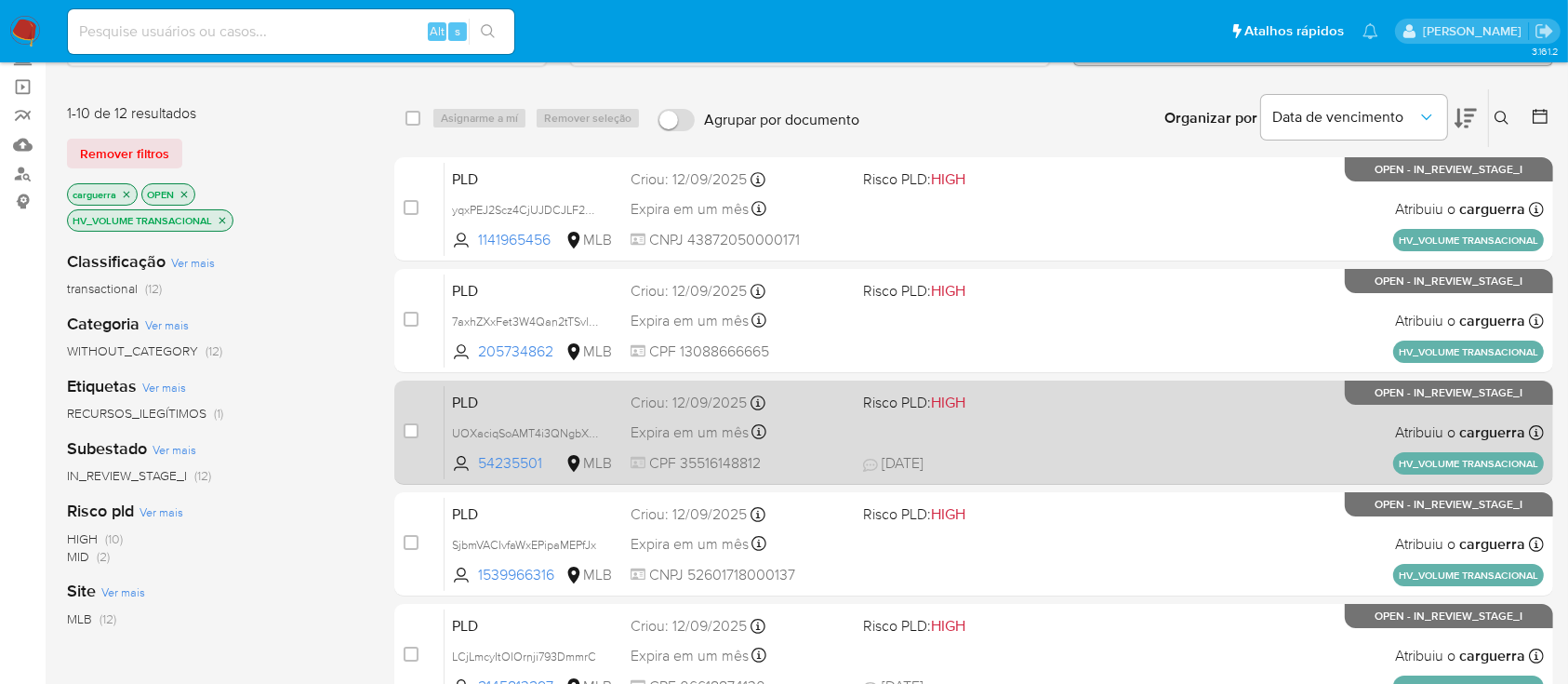
click at [1019, 423] on div "PLD UOXaciqSoAMT4i3QNgbXtLSO 54235501 MLB Risco PLD: HIGH Criou: 12/09/2025 Cri…" at bounding box center [994, 432] width 1099 height 94
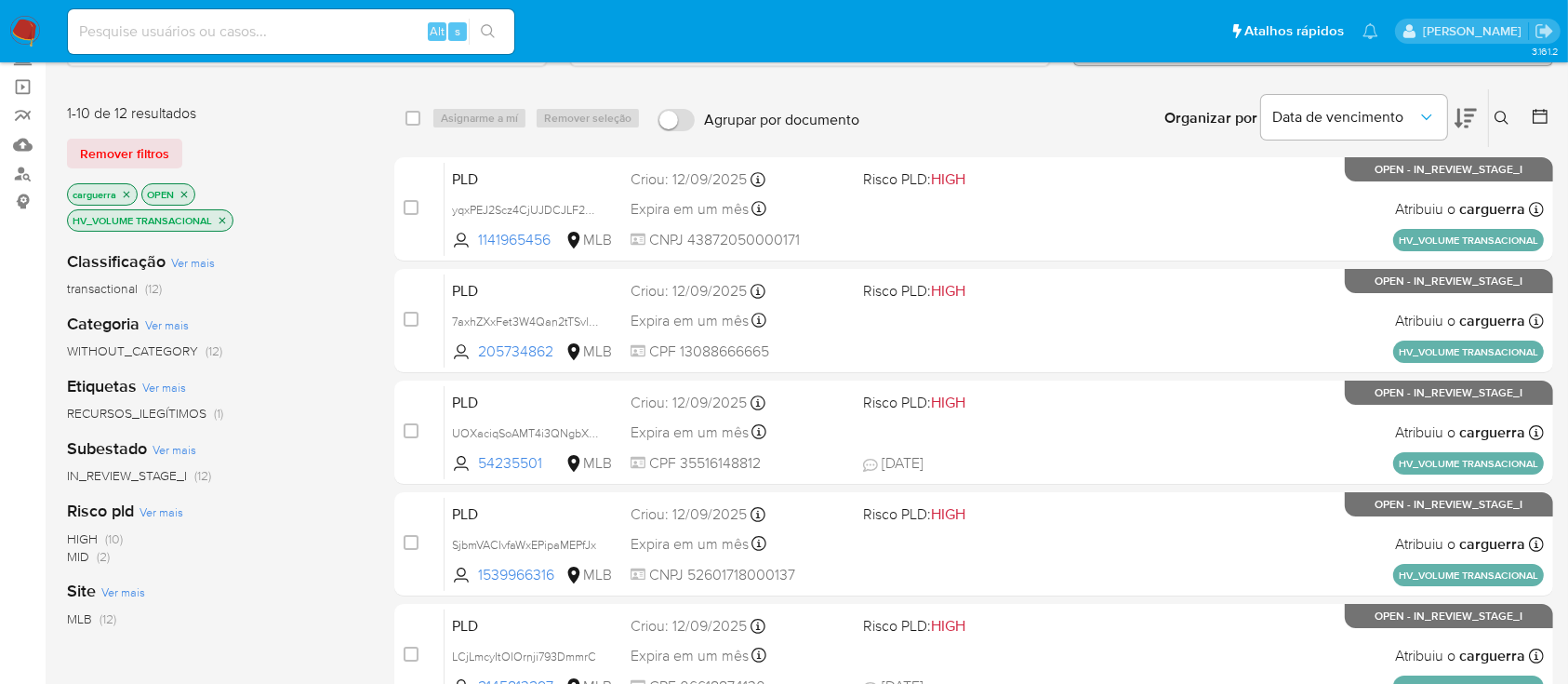
click at [225, 220] on icon "close-filter" at bounding box center [222, 220] width 11 height 11
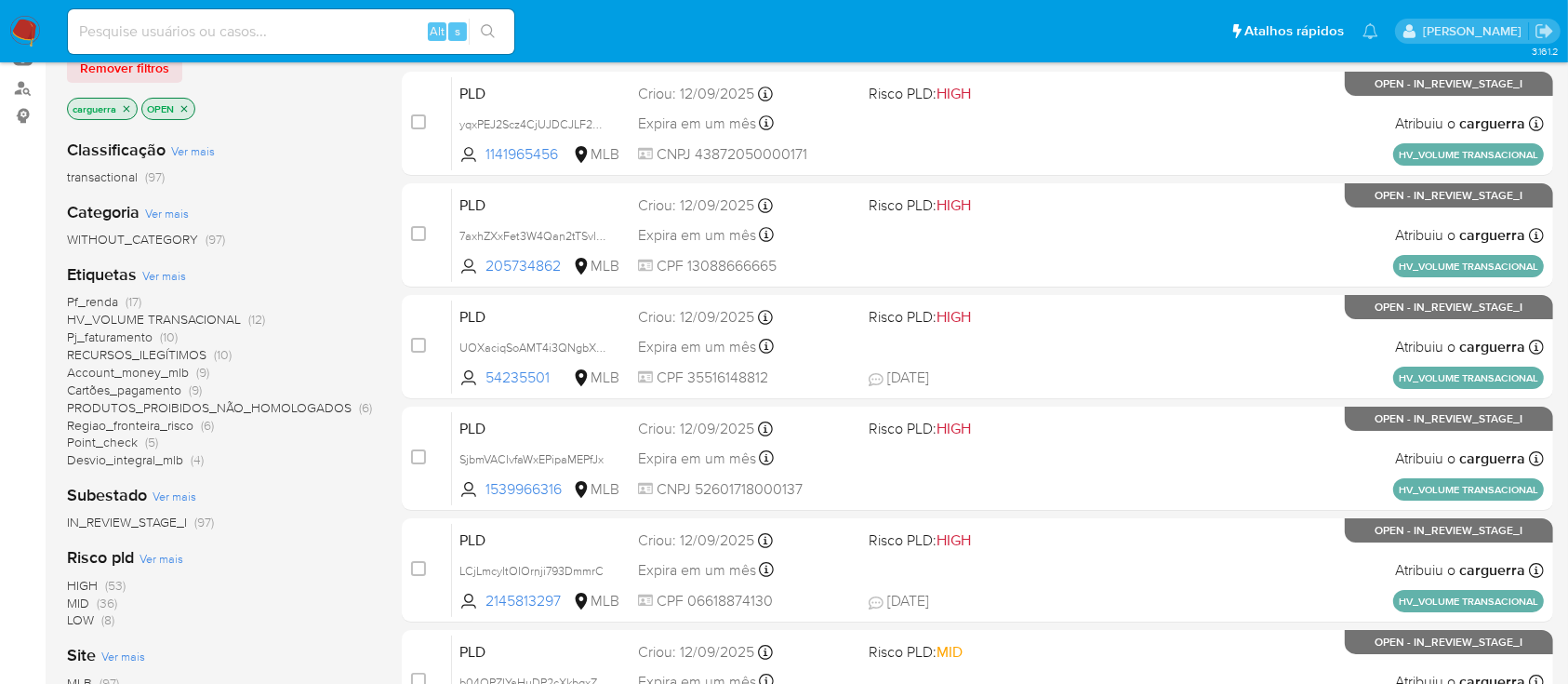
scroll to position [248, 0]
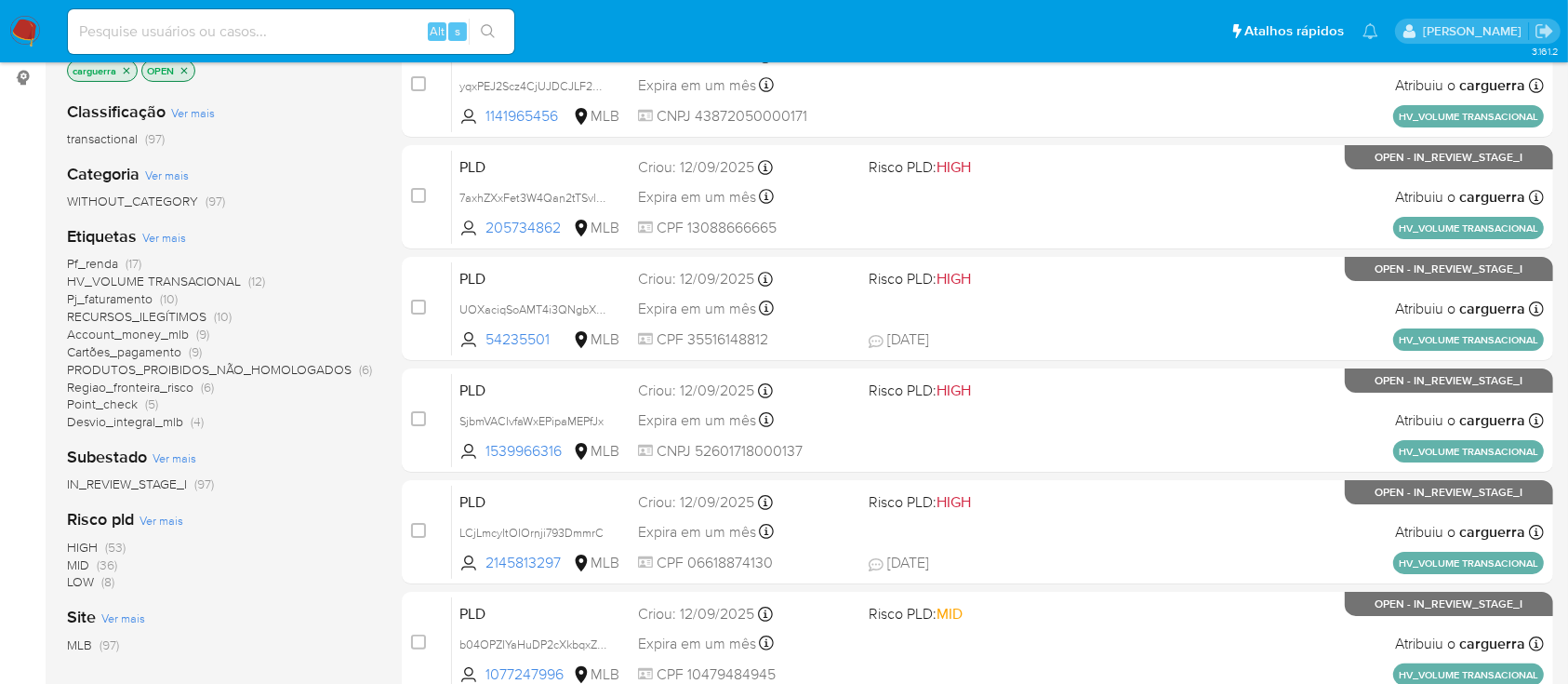
click at [152, 290] on span "Pj_faturamento (10)" at bounding box center [122, 299] width 111 height 18
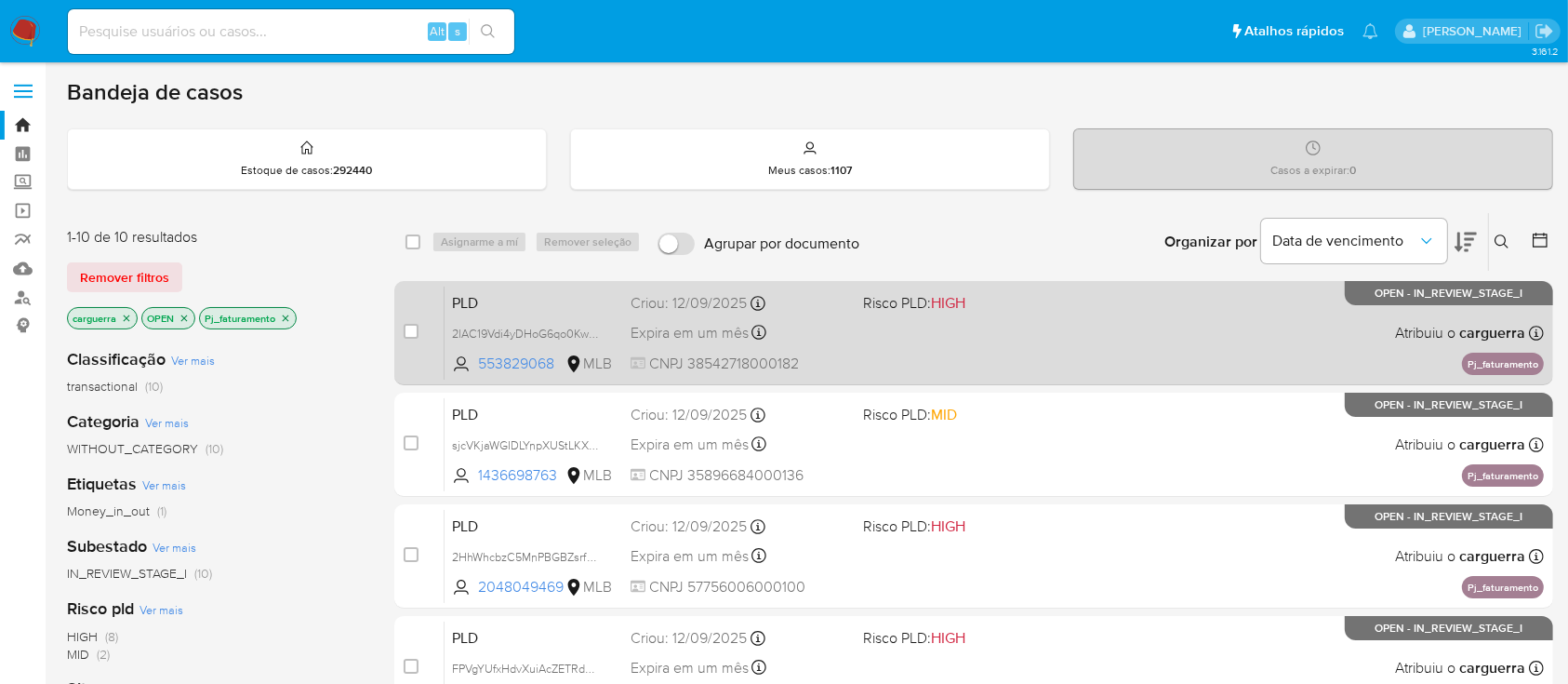
click at [956, 344] on div "PLD 2lAC19Vdi4yDHoG6qo0KwOcm 553829068 MLB Risco PLD: HIGH Criou: 12/09/2025 Cr…" at bounding box center [994, 333] width 1099 height 94
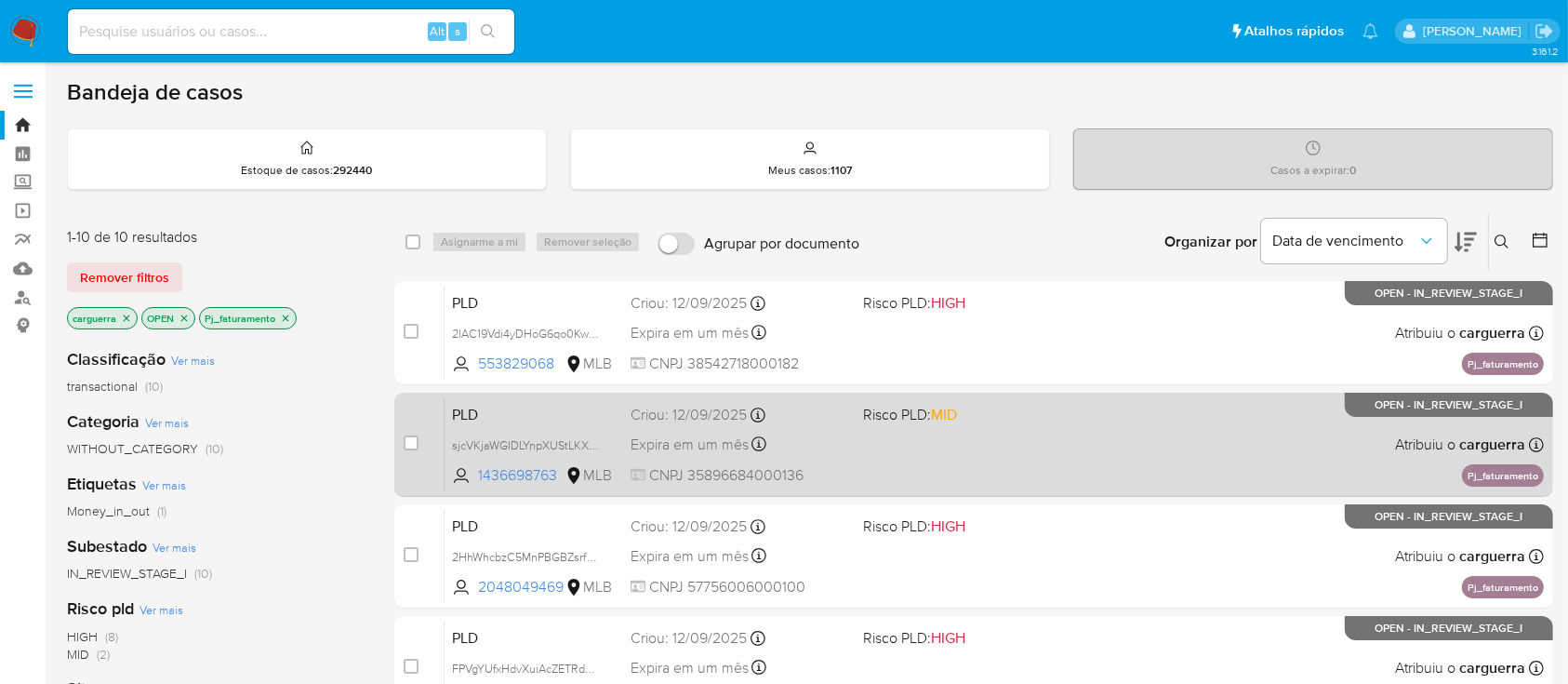
click at [999, 439] on div "PLD sjcVKjaWGIDLYnpXUStLKX8a 1436698763 MLB Risco PLD: MID Criou: 12/09/2025 Cr…" at bounding box center [994, 444] width 1099 height 94
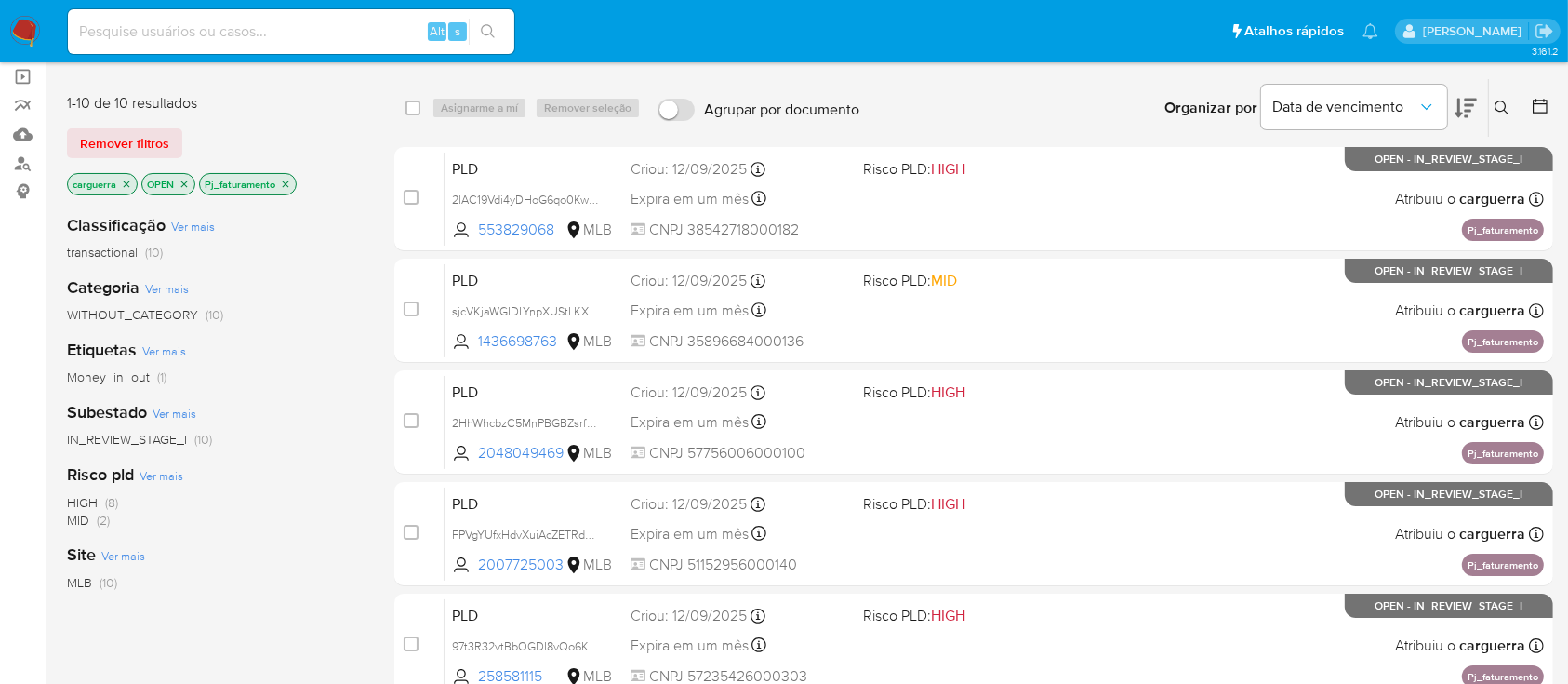
scroll to position [124, 0]
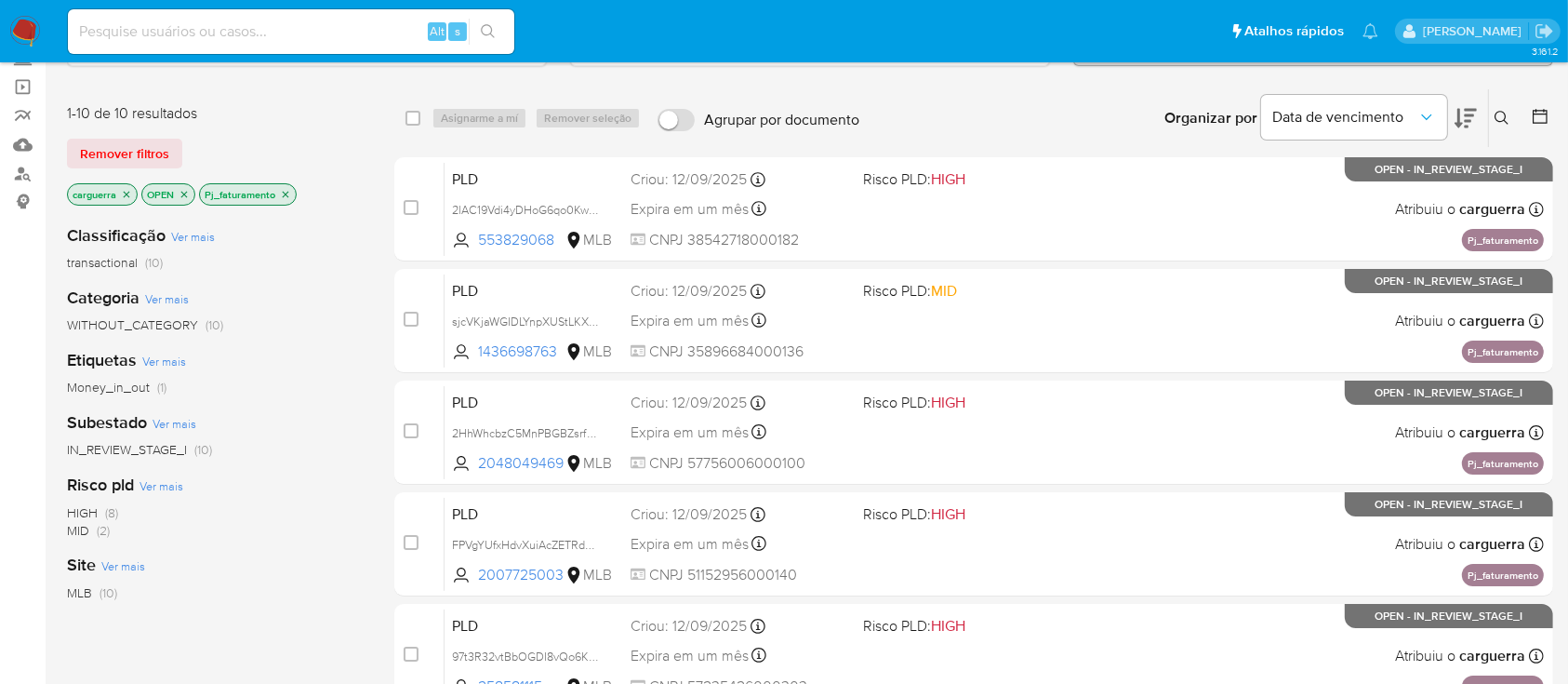
click at [283, 189] on icon "close-filter" at bounding box center [285, 194] width 11 height 11
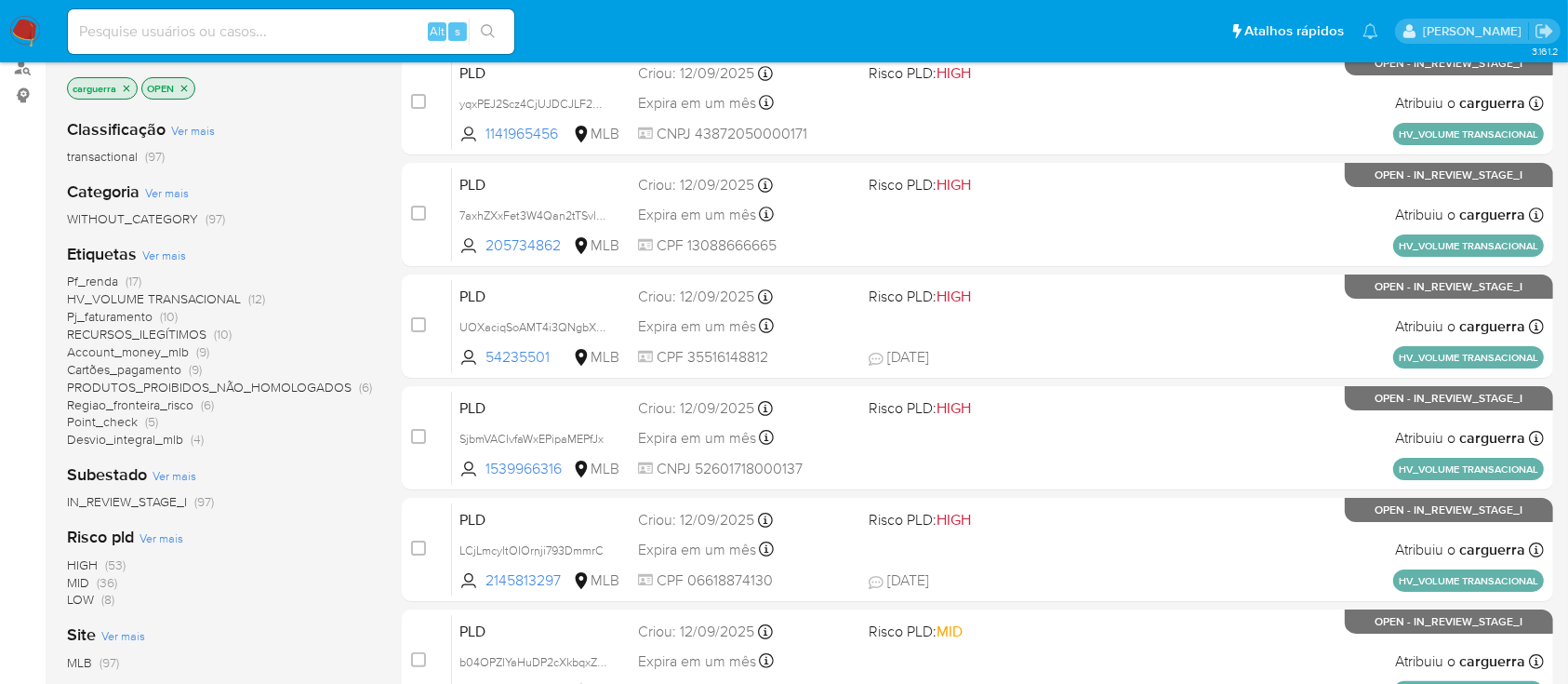
scroll to position [248, 0]
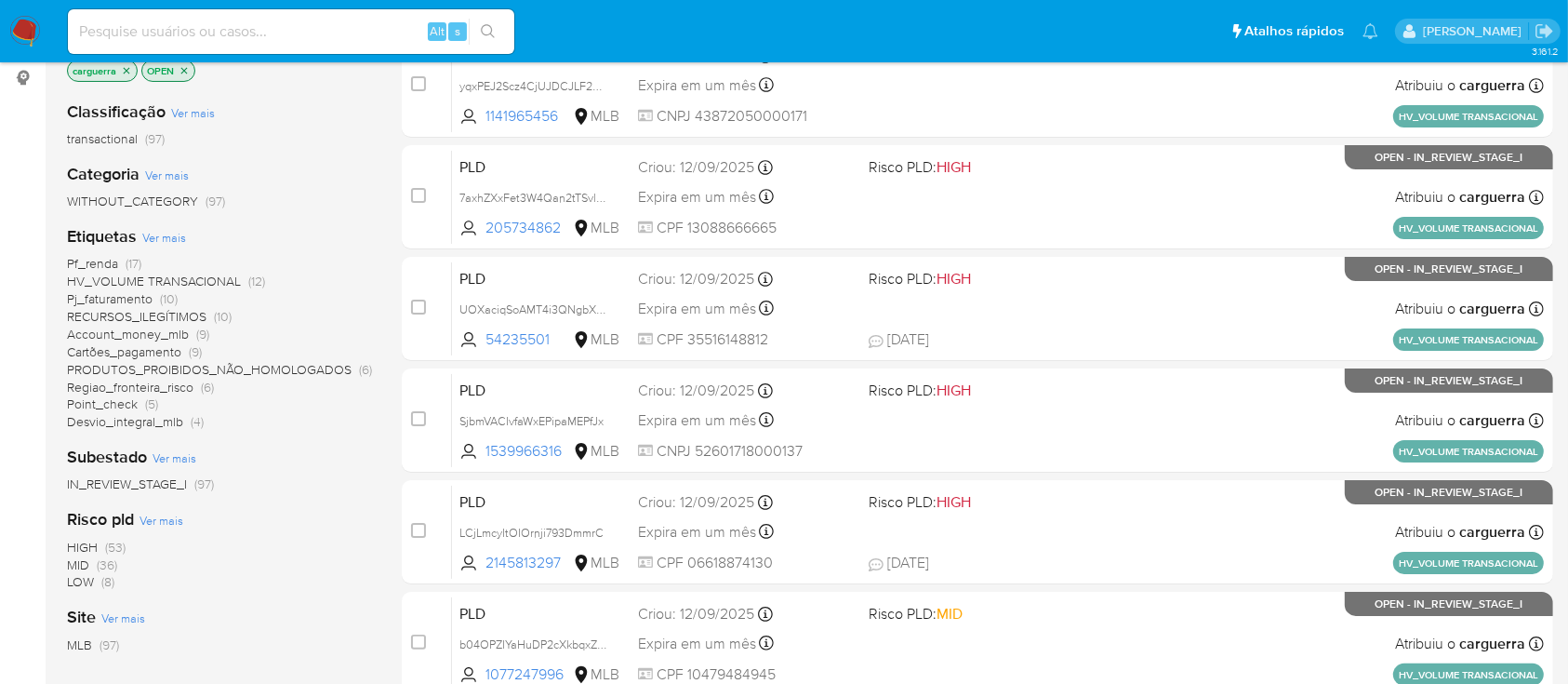
click at [197, 422] on span "(4)" at bounding box center [197, 421] width 13 height 19
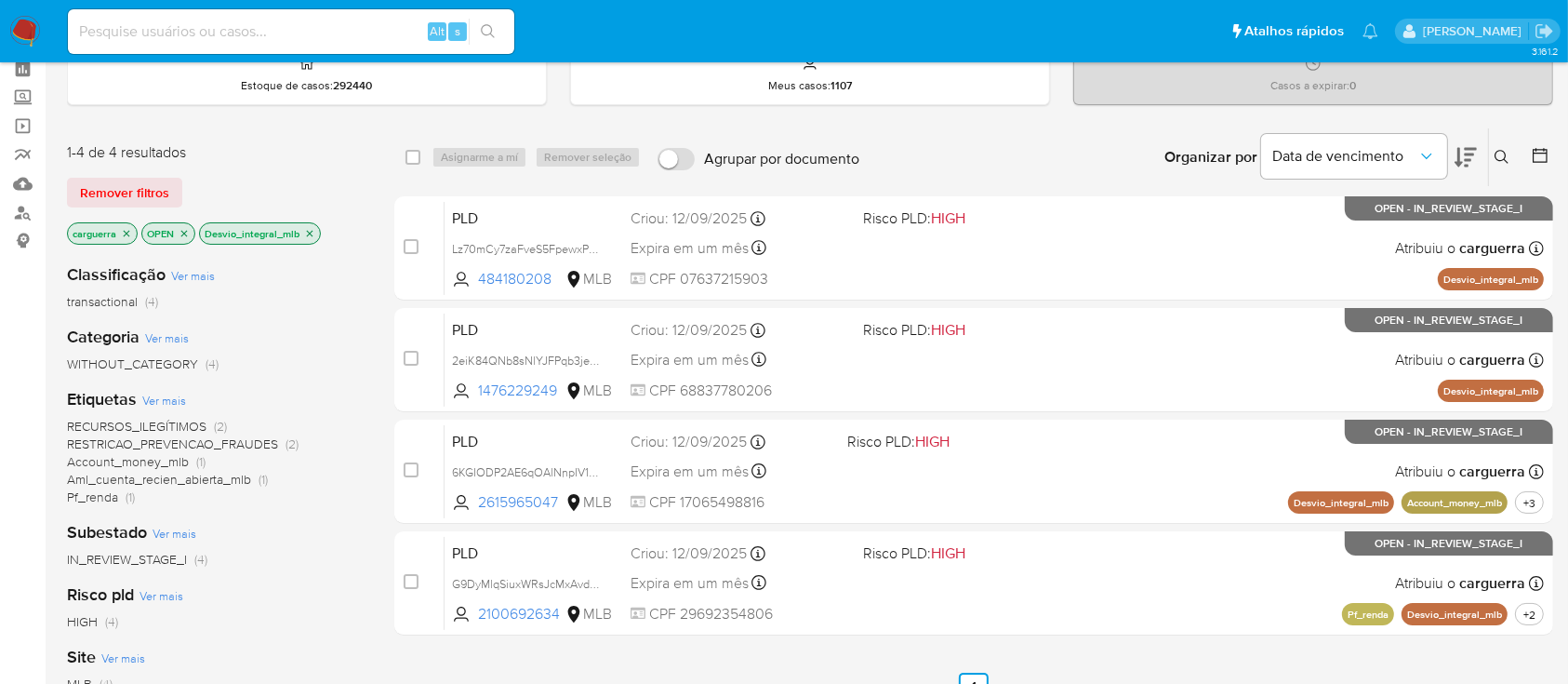
scroll to position [124, 0]
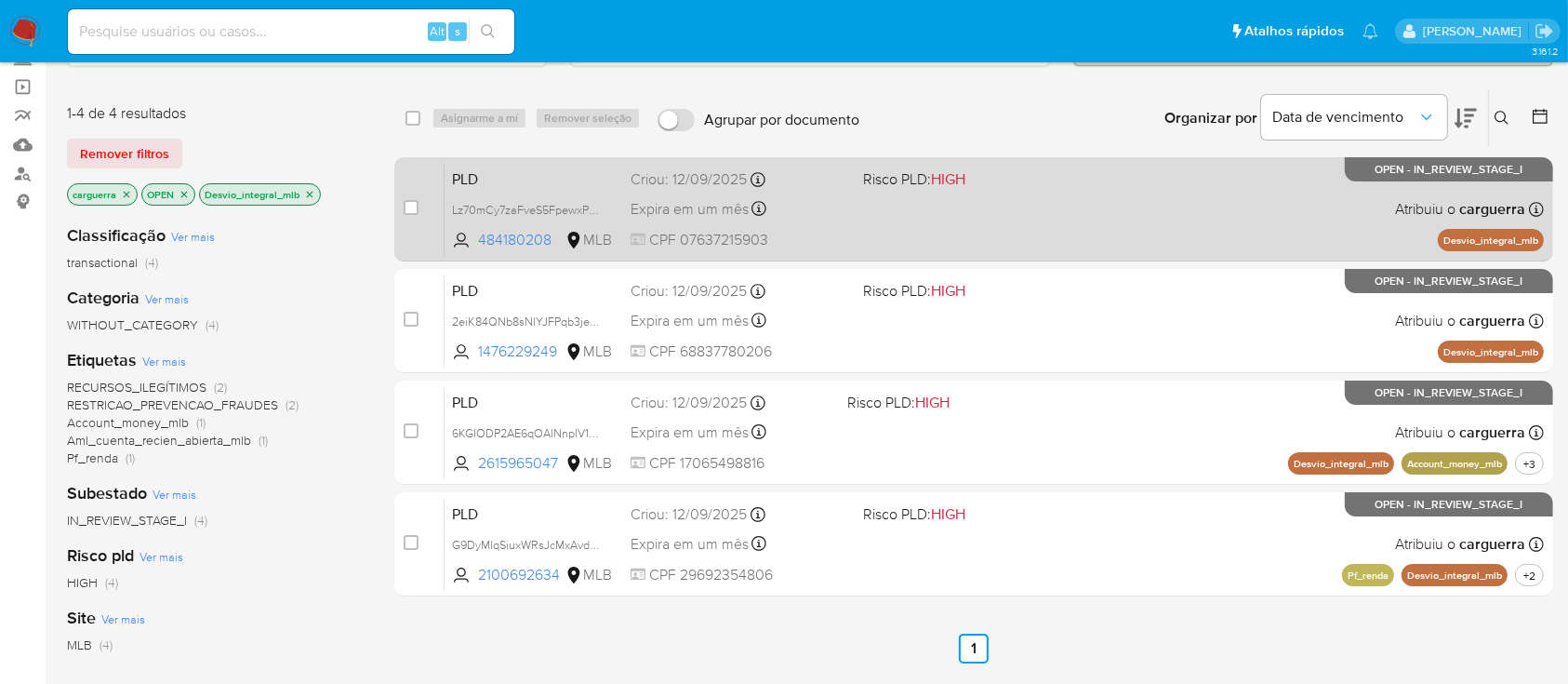
click at [1055, 194] on div "PLD Lz70mCy7zaFveS5FpewxPQdT 484180208 MLB Risco PLD: HIGH Criou: 12/09/2025 Cr…" at bounding box center [994, 209] width 1099 height 94
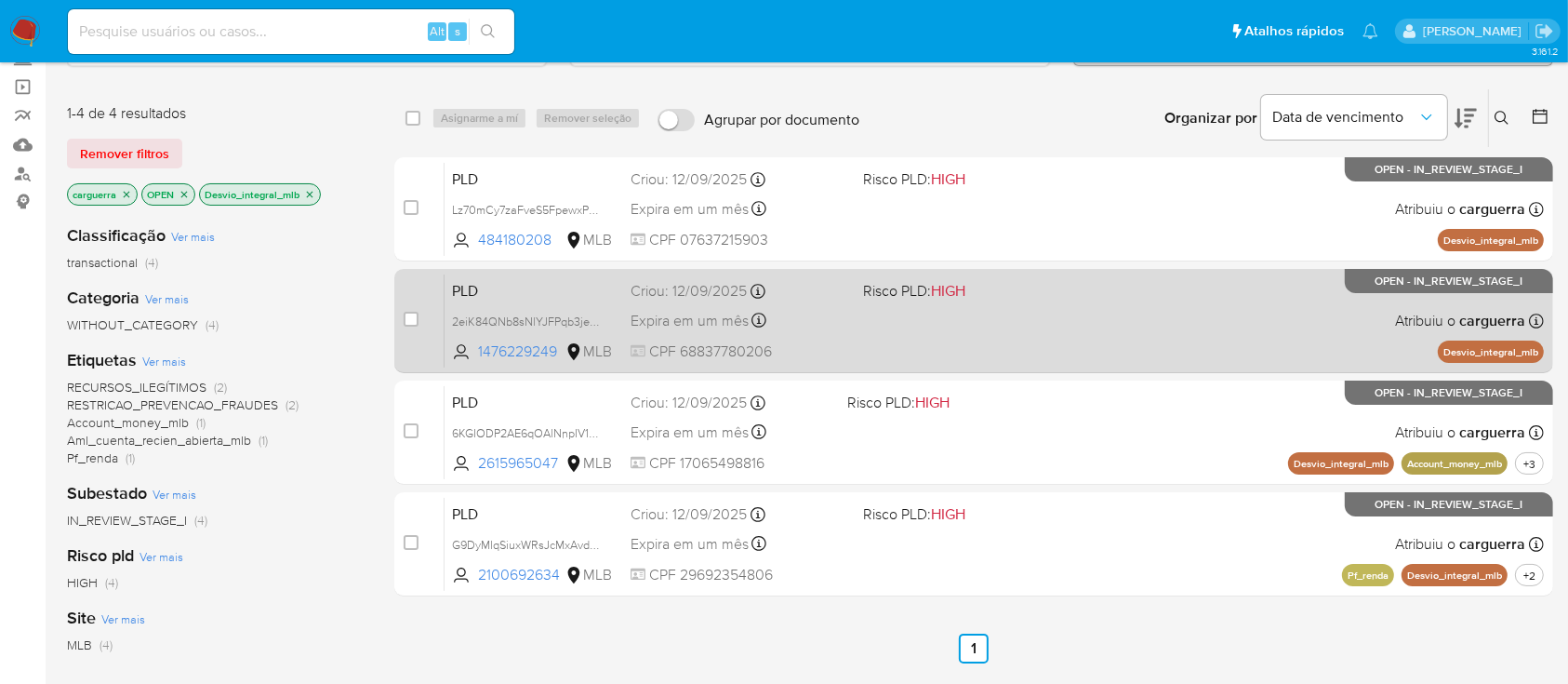
click at [1239, 330] on div "PLD 2eiK84QNb8sNlYJFPqb3je0C 1476229249 MLB Risco PLD: HIGH Criou: 12/09/2025 C…" at bounding box center [994, 321] width 1099 height 94
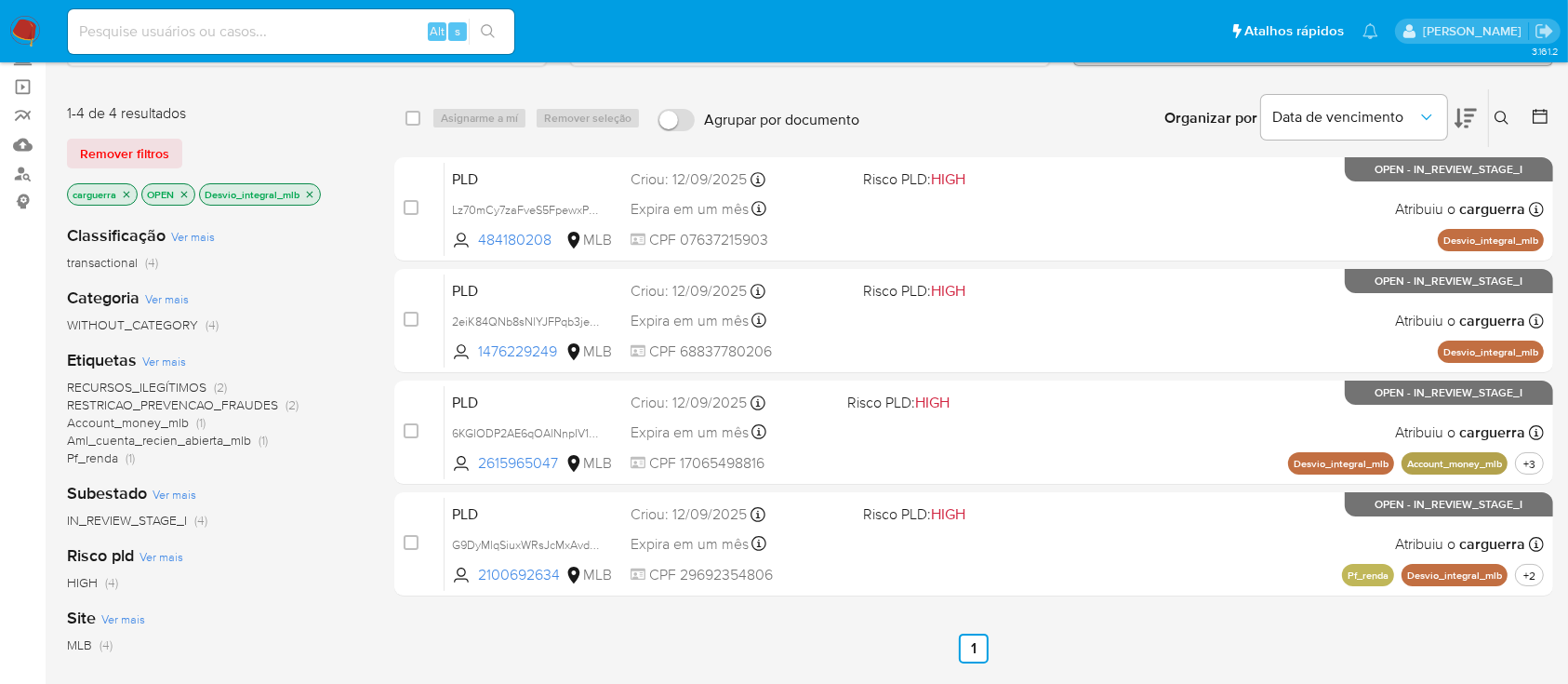
click at [312, 191] on icon "close-filter" at bounding box center [310, 194] width 7 height 7
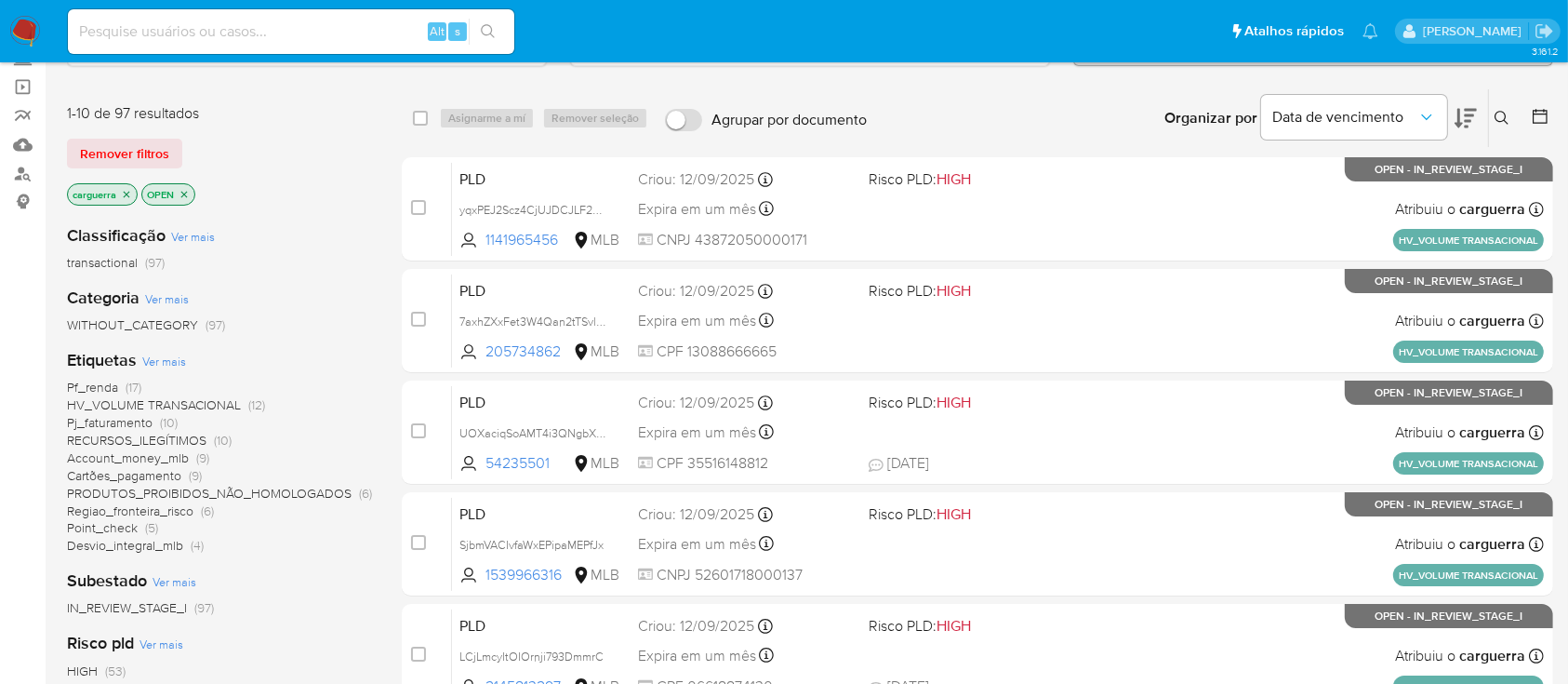
scroll to position [248, 0]
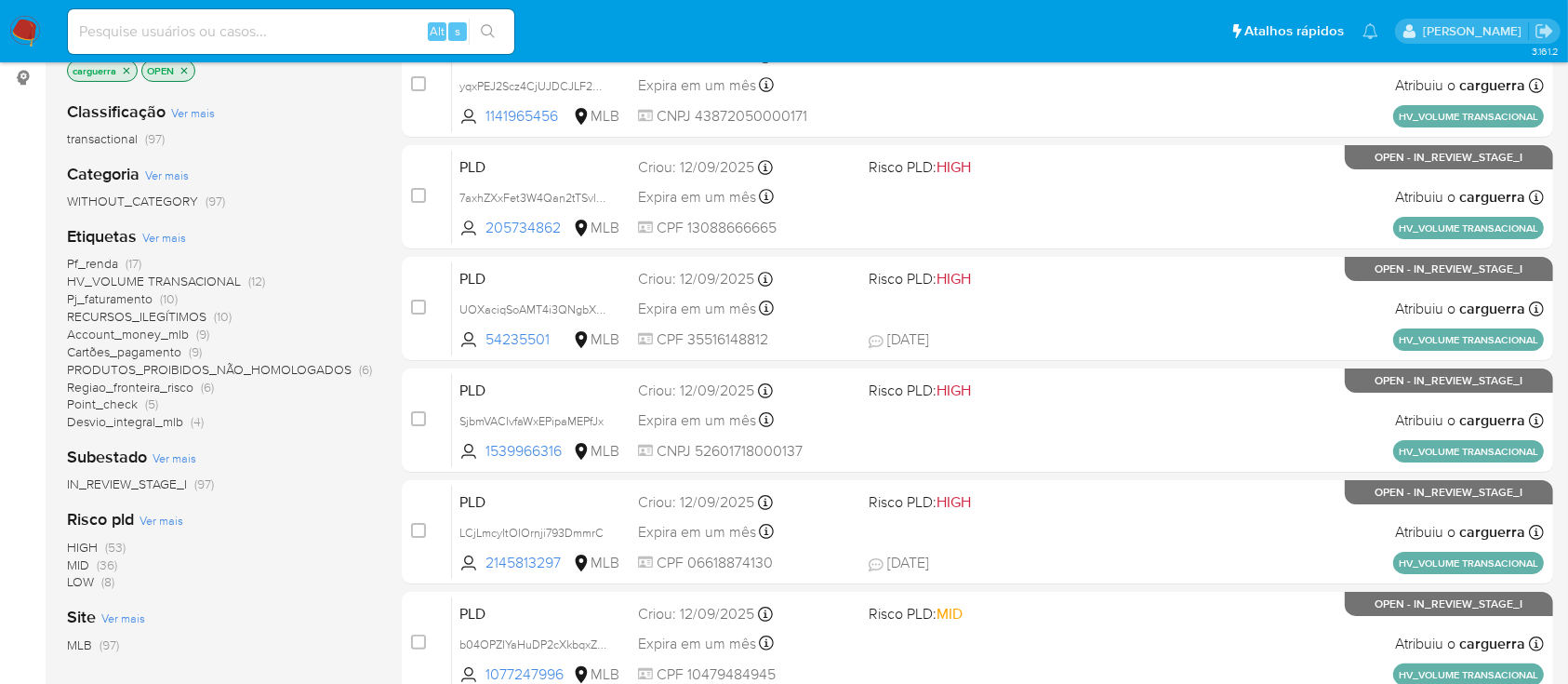
click at [204, 387] on span "(6)" at bounding box center [207, 387] width 13 height 19
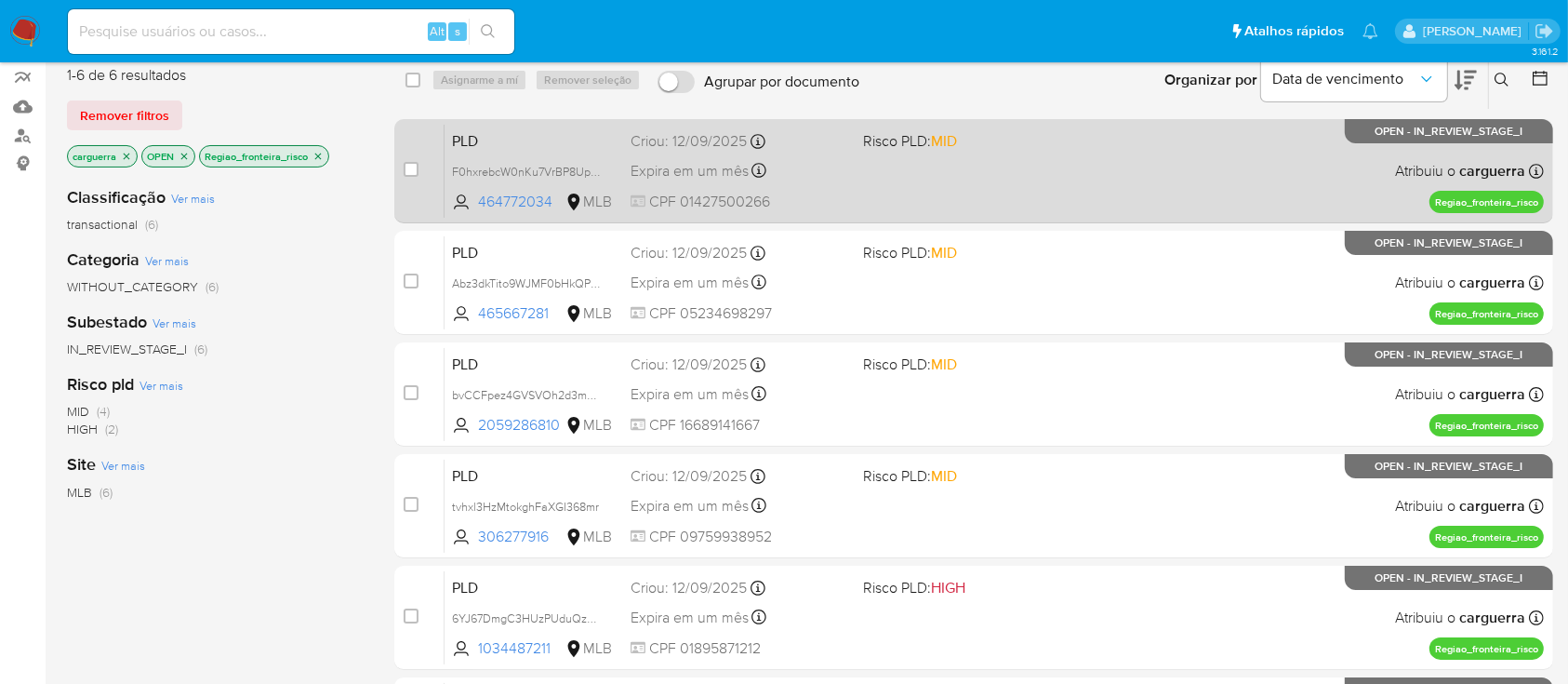
scroll to position [124, 0]
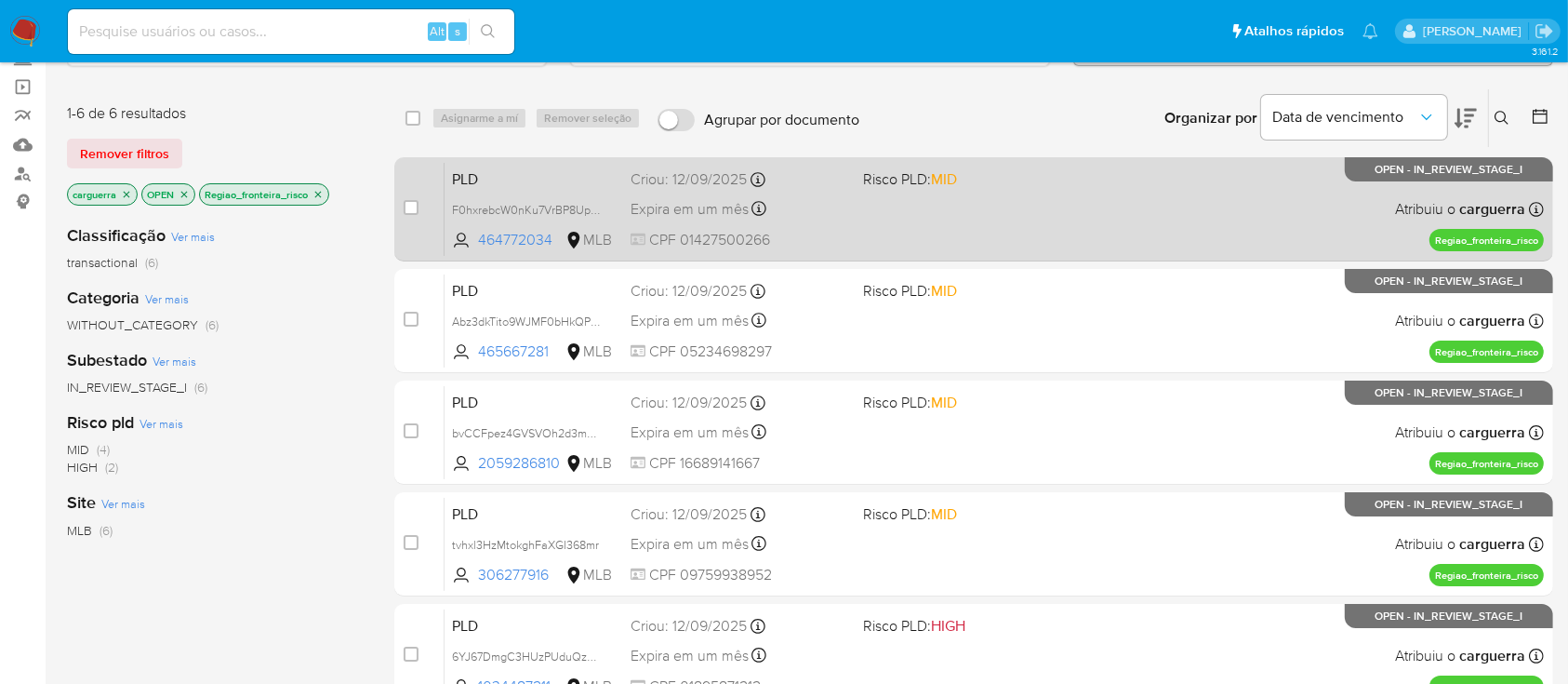
click at [1214, 227] on div "PLD F0hxrebcW0nKu7VrBP8UpZOs 464772034 MLB Risco PLD: MID Criou: 12/09/2025 Cri…" at bounding box center [994, 209] width 1099 height 94
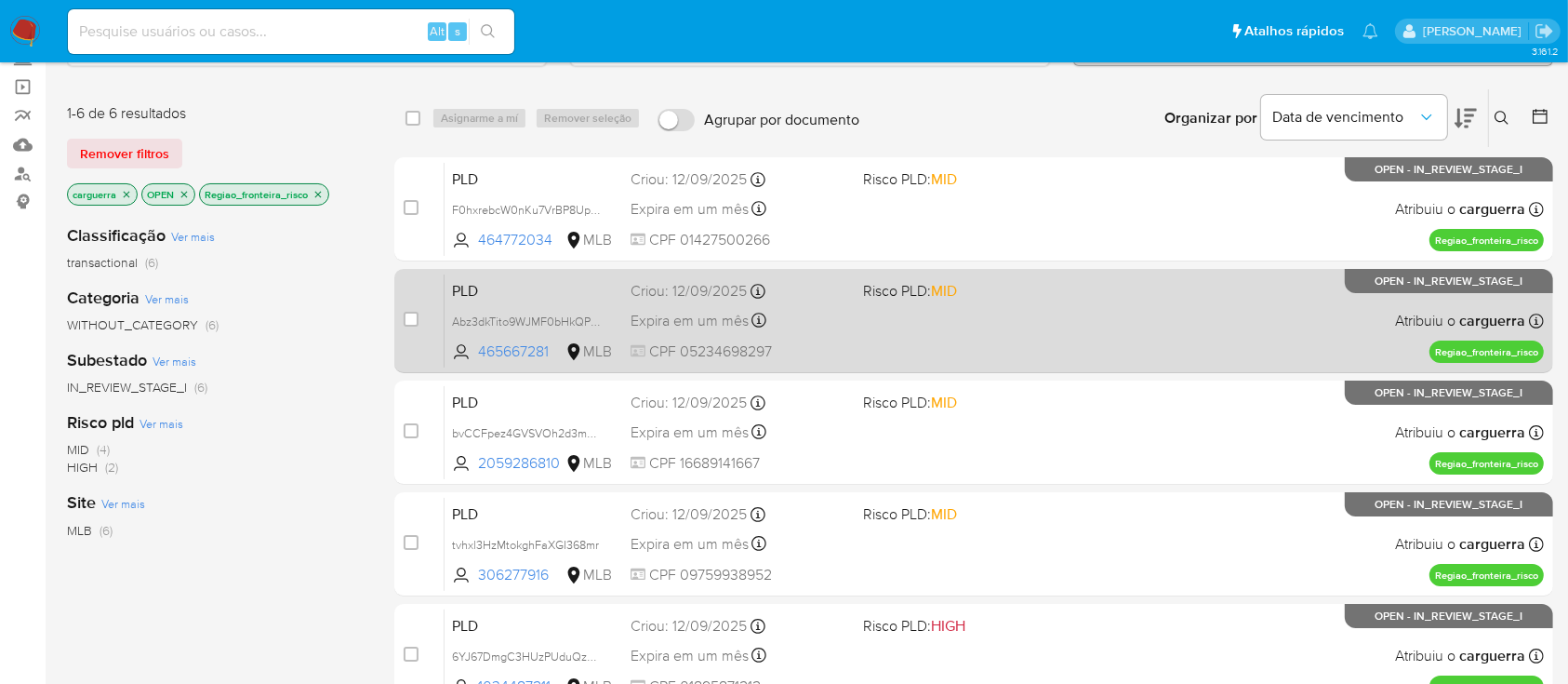
click at [1231, 319] on div "PLD Abz3dkTito9WJMF0bHkQPOsY 465667281 MLB Risco PLD: MID Criou: 12/09/2025 Cri…" at bounding box center [994, 321] width 1099 height 94
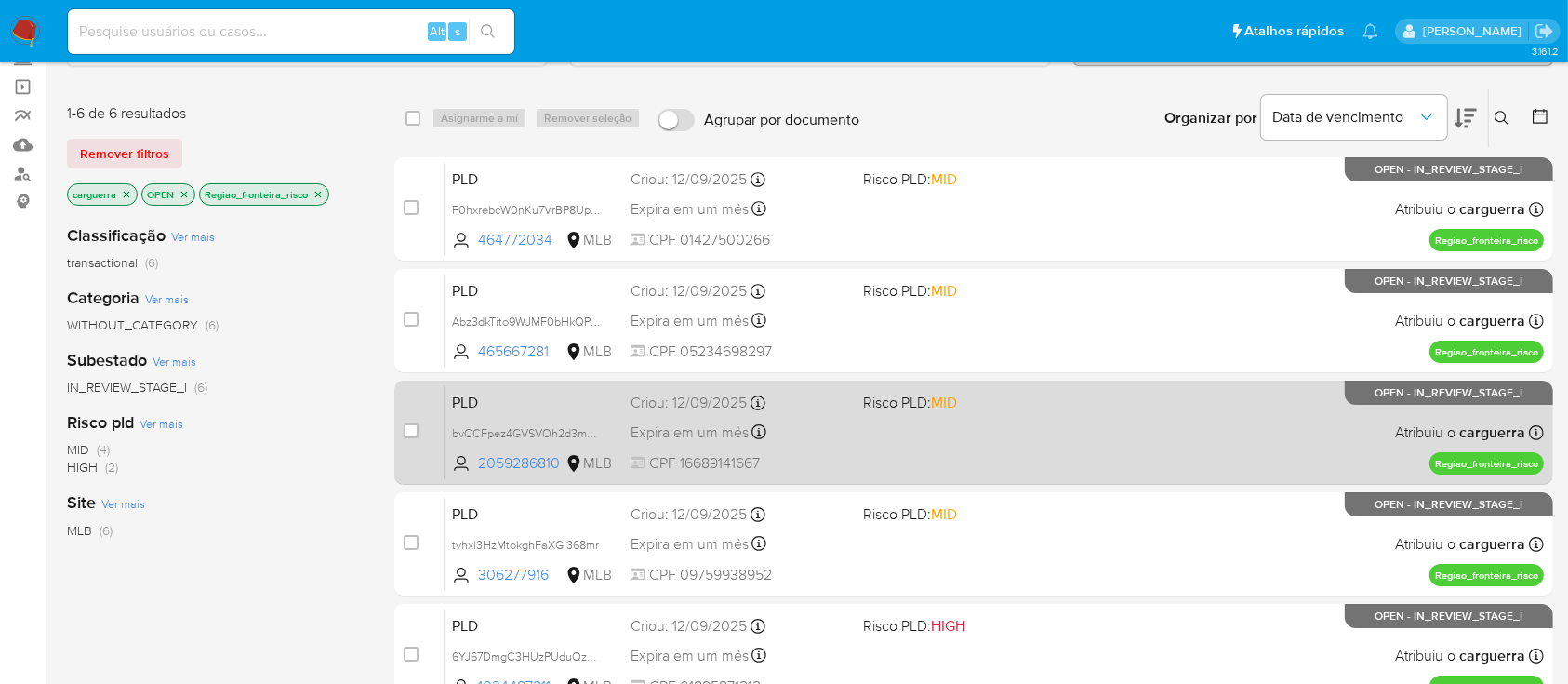
click at [1240, 411] on div "PLD bvCCFpez4GVSVOh2d3mJejPJ 2059286810 MLB Risco PLD: MID Criou: 12/09/2025 Cr…" at bounding box center [994, 432] width 1099 height 94
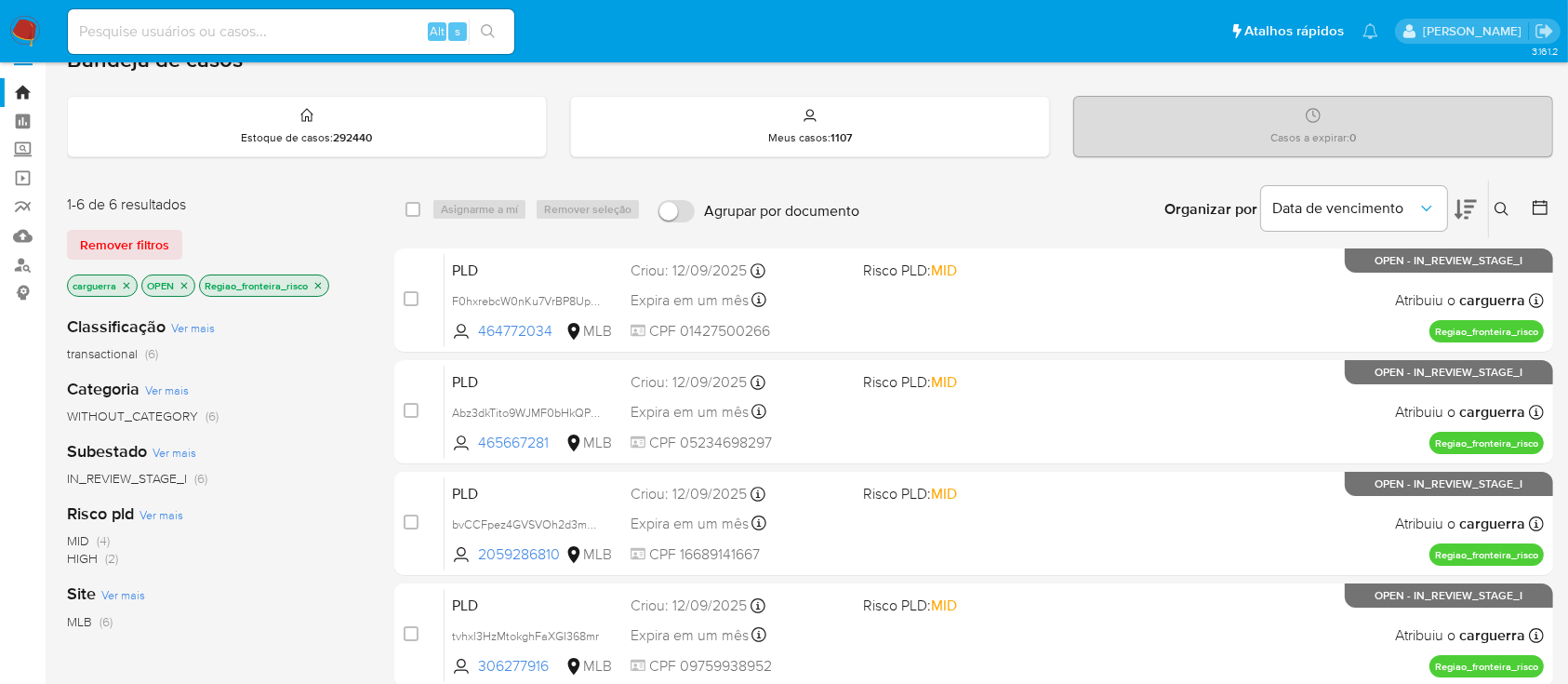
scroll to position [0, 0]
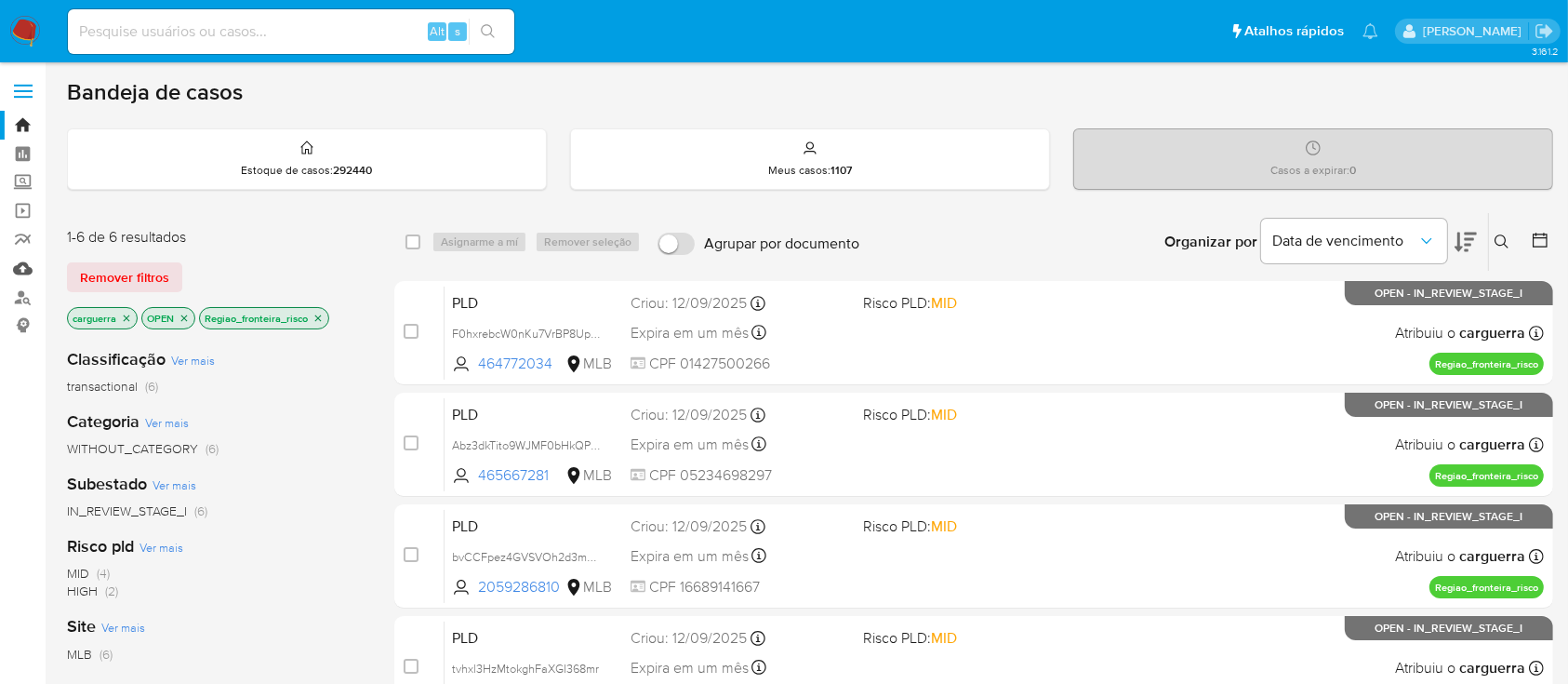
click at [22, 270] on link "Mulan" at bounding box center [110, 268] width 221 height 29
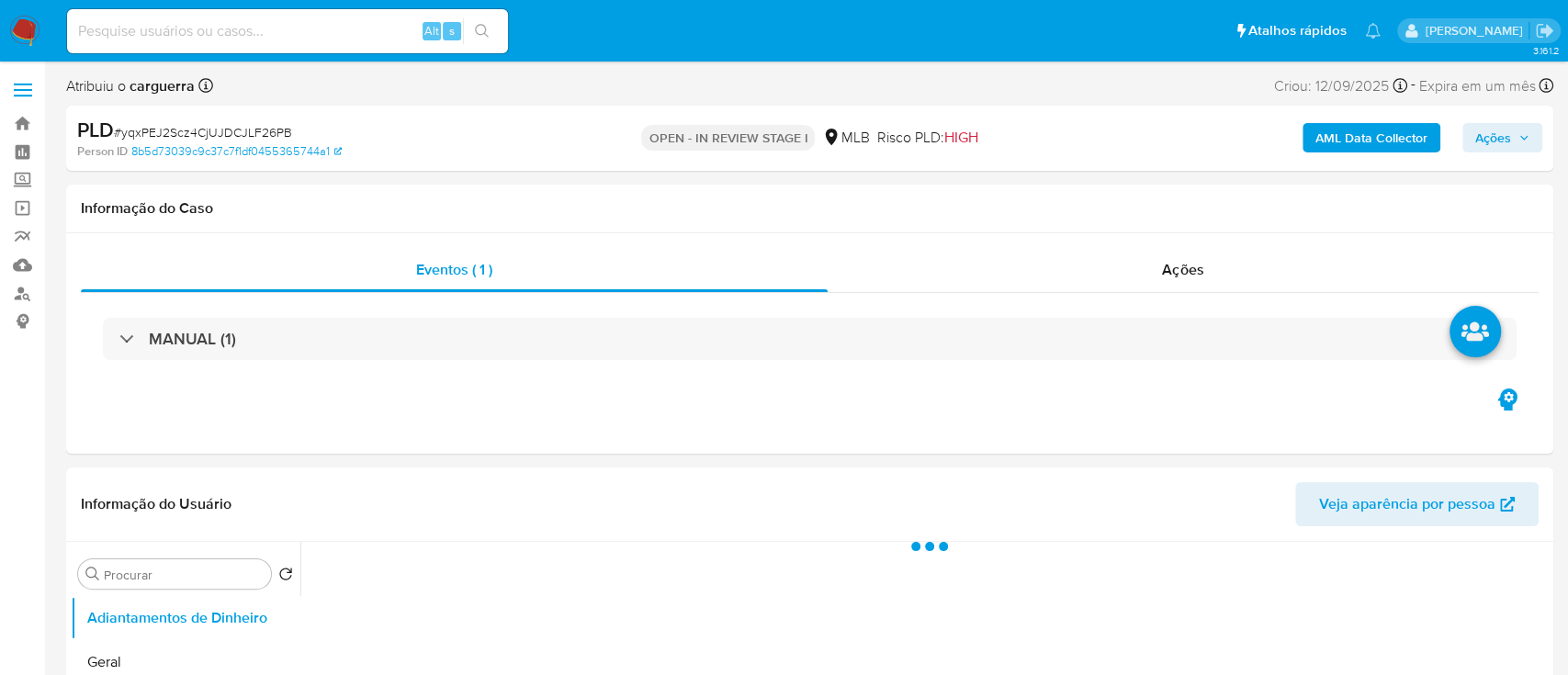
select select "10"
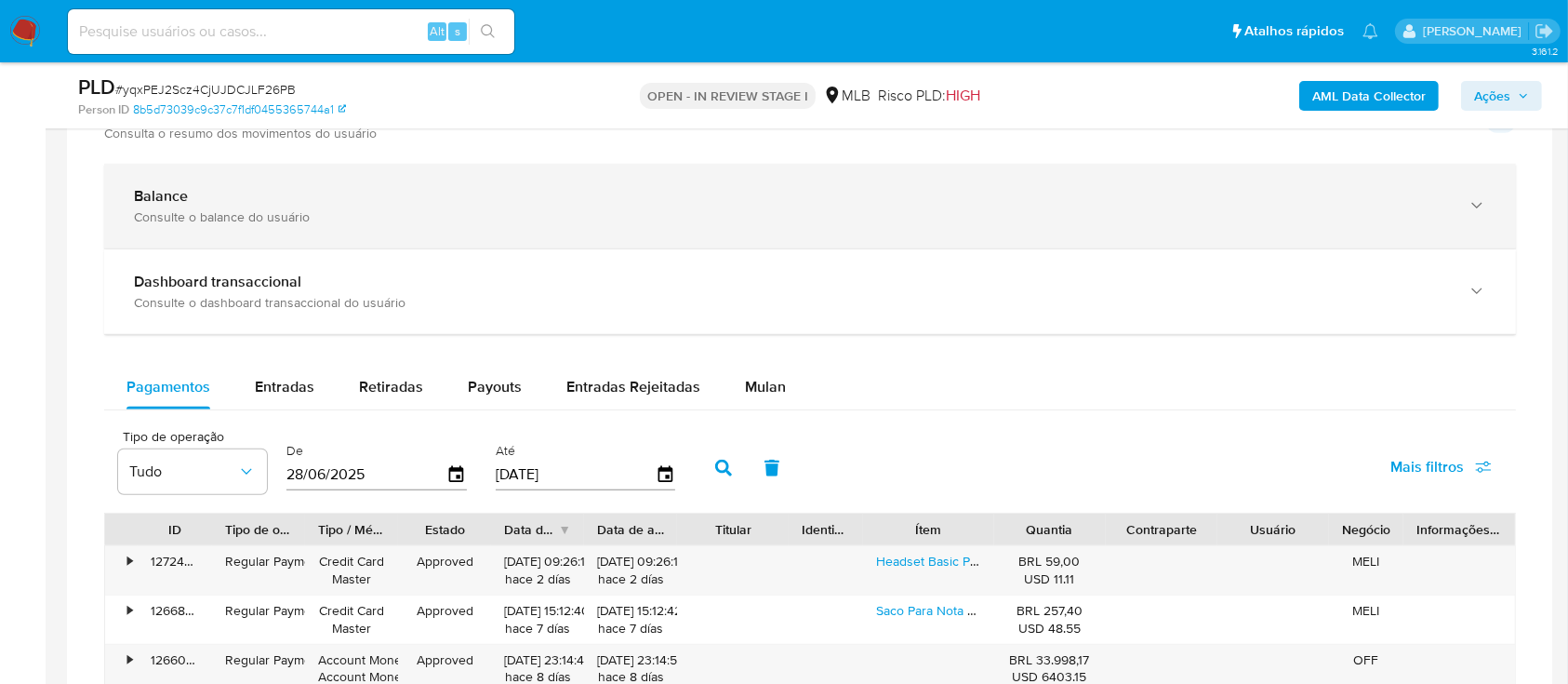
scroll to position [1364, 0]
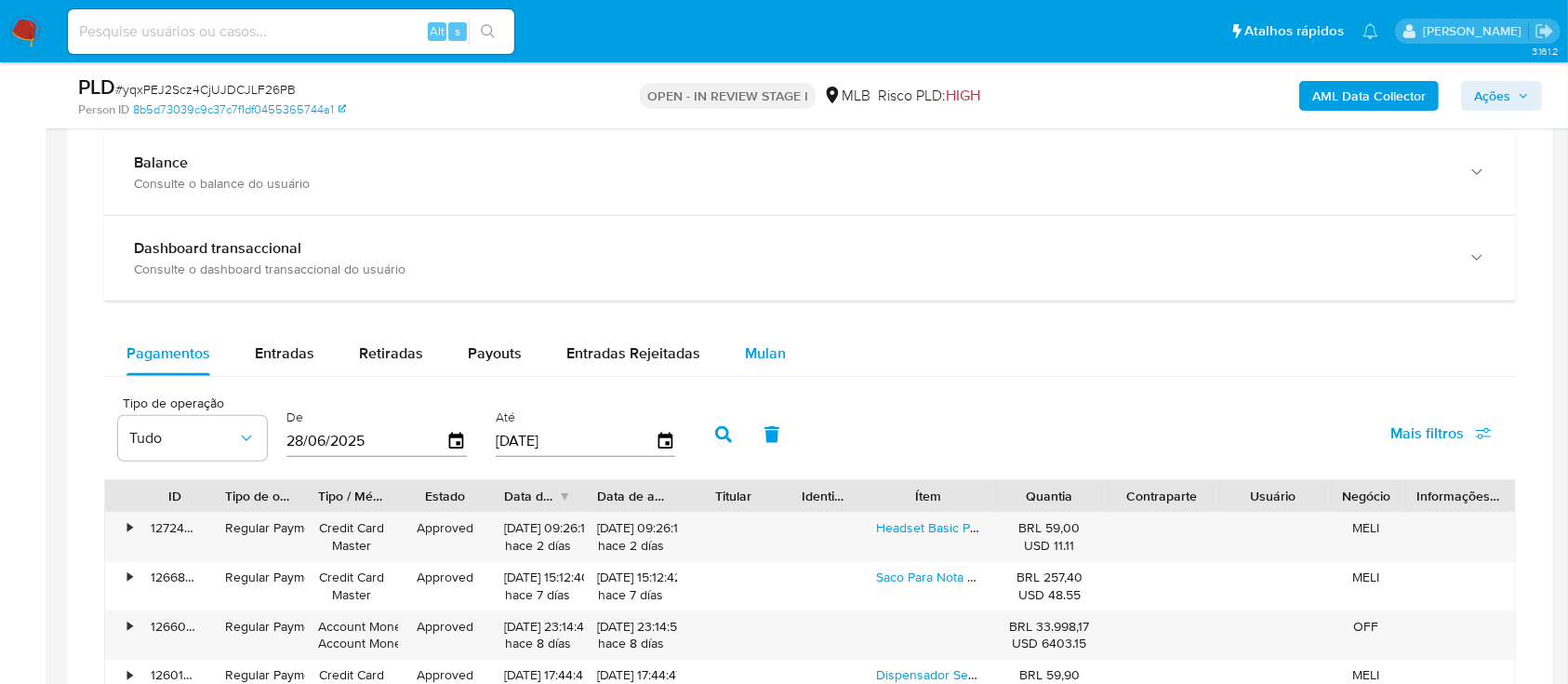
click at [773, 348] on span "Mulan" at bounding box center [765, 352] width 41 height 21
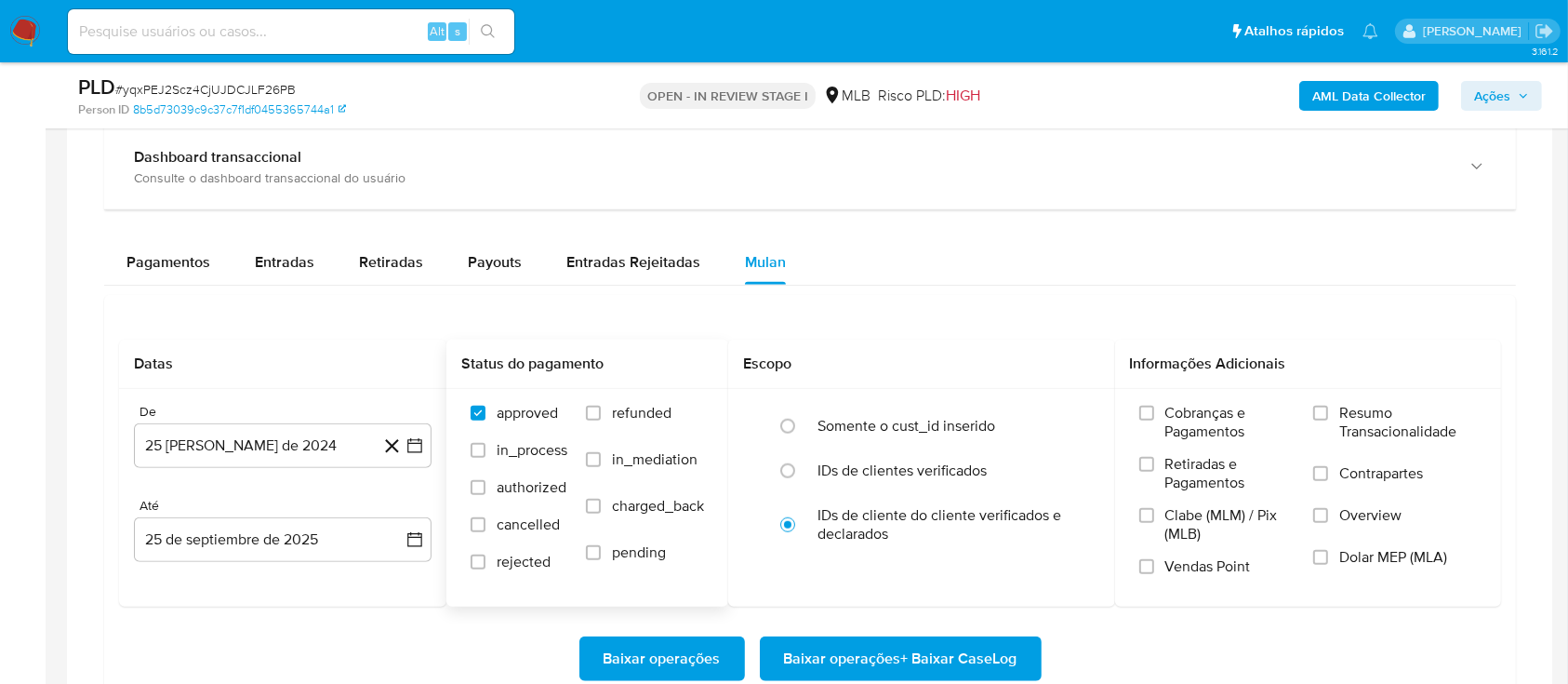
scroll to position [1613, 0]
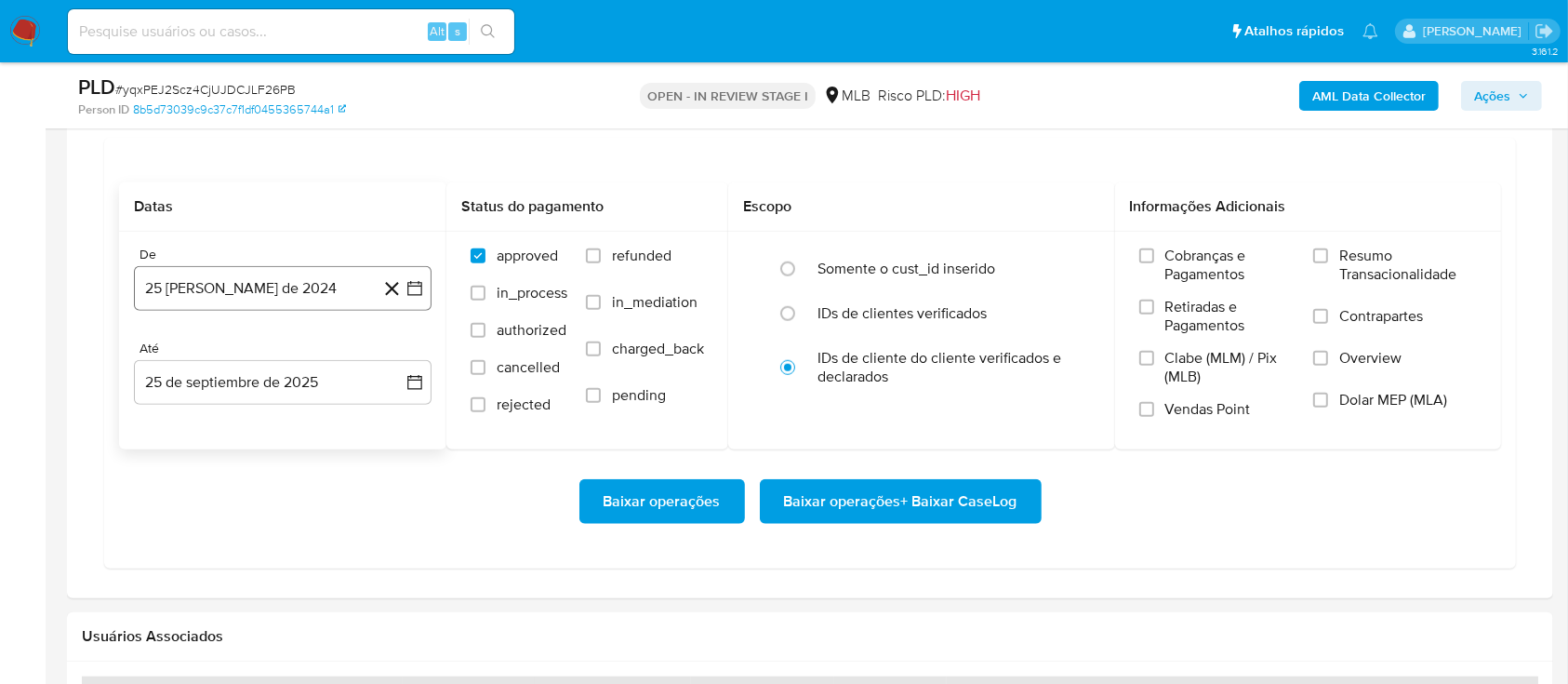
click at [421, 287] on icon "button" at bounding box center [415, 288] width 19 height 19
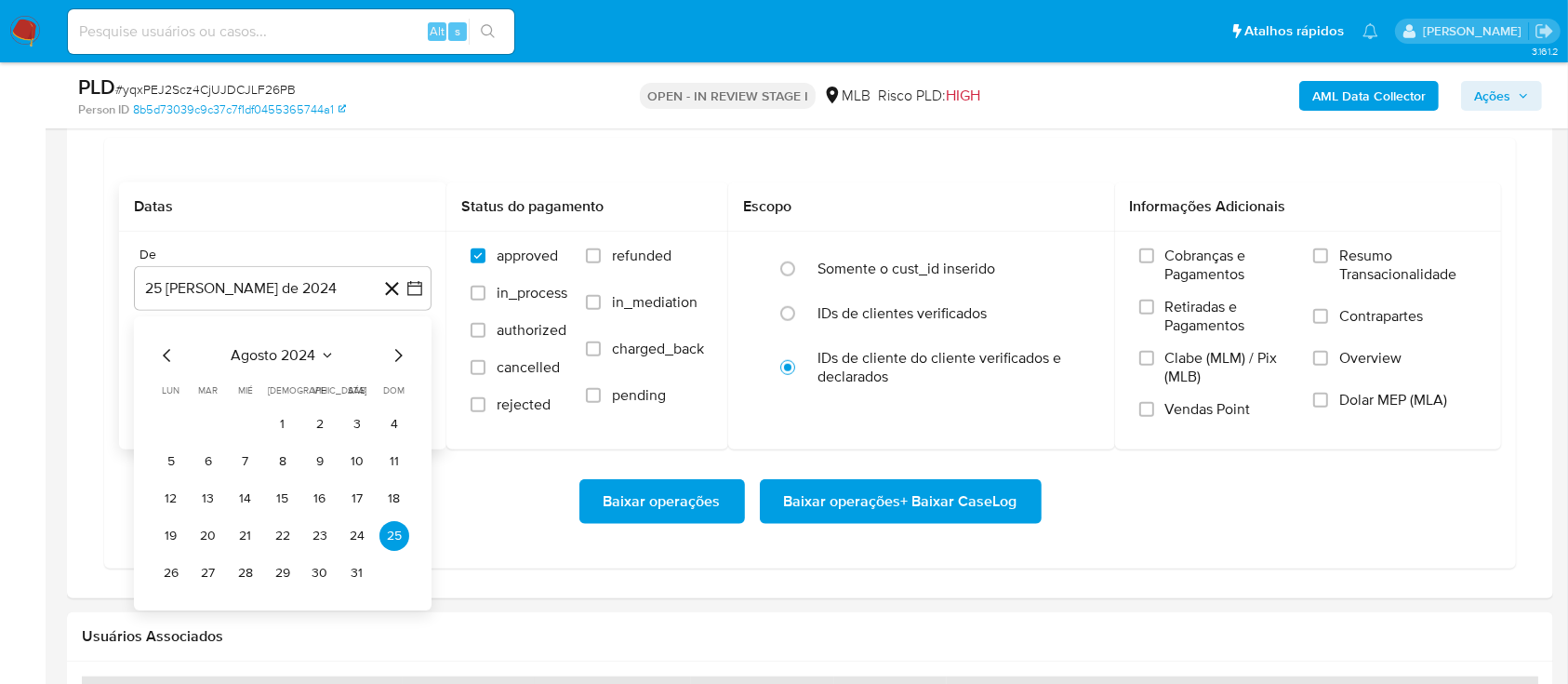
click at [320, 355] on icon "Seleccionar mes y año" at bounding box center [327, 355] width 15 height 15
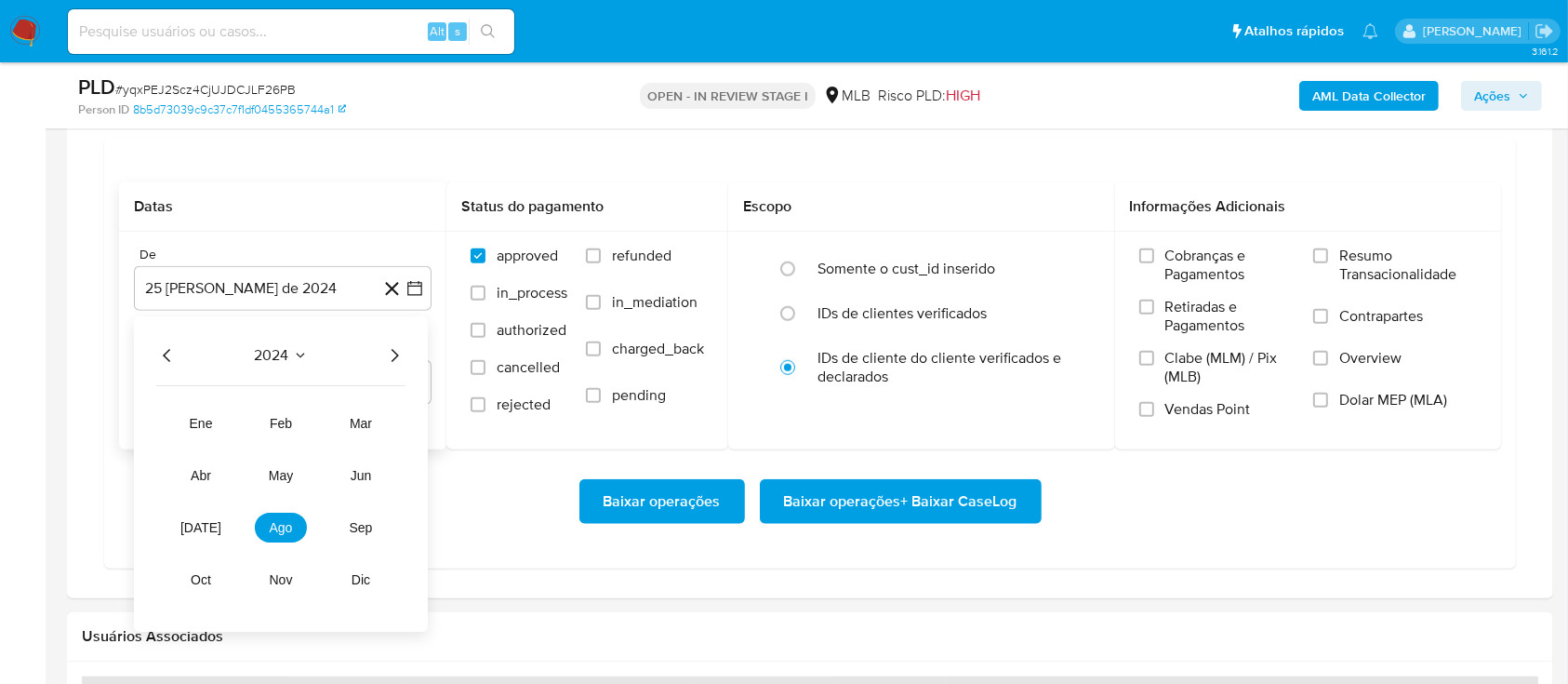
click at [395, 355] on icon "Año siguiente" at bounding box center [394, 355] width 22 height 22
click at [286, 525] on span "ago" at bounding box center [281, 527] width 23 height 15
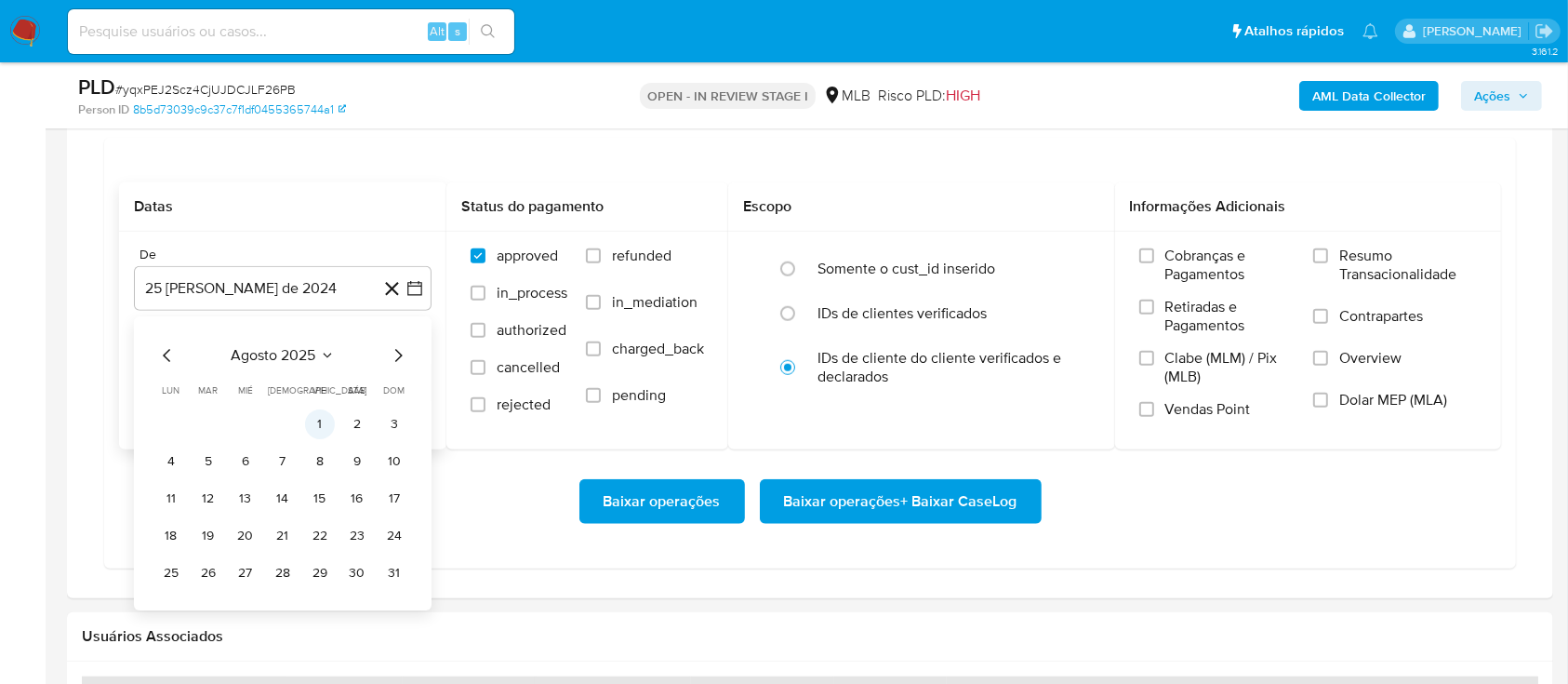
click at [315, 431] on button "1" at bounding box center [320, 424] width 30 height 30
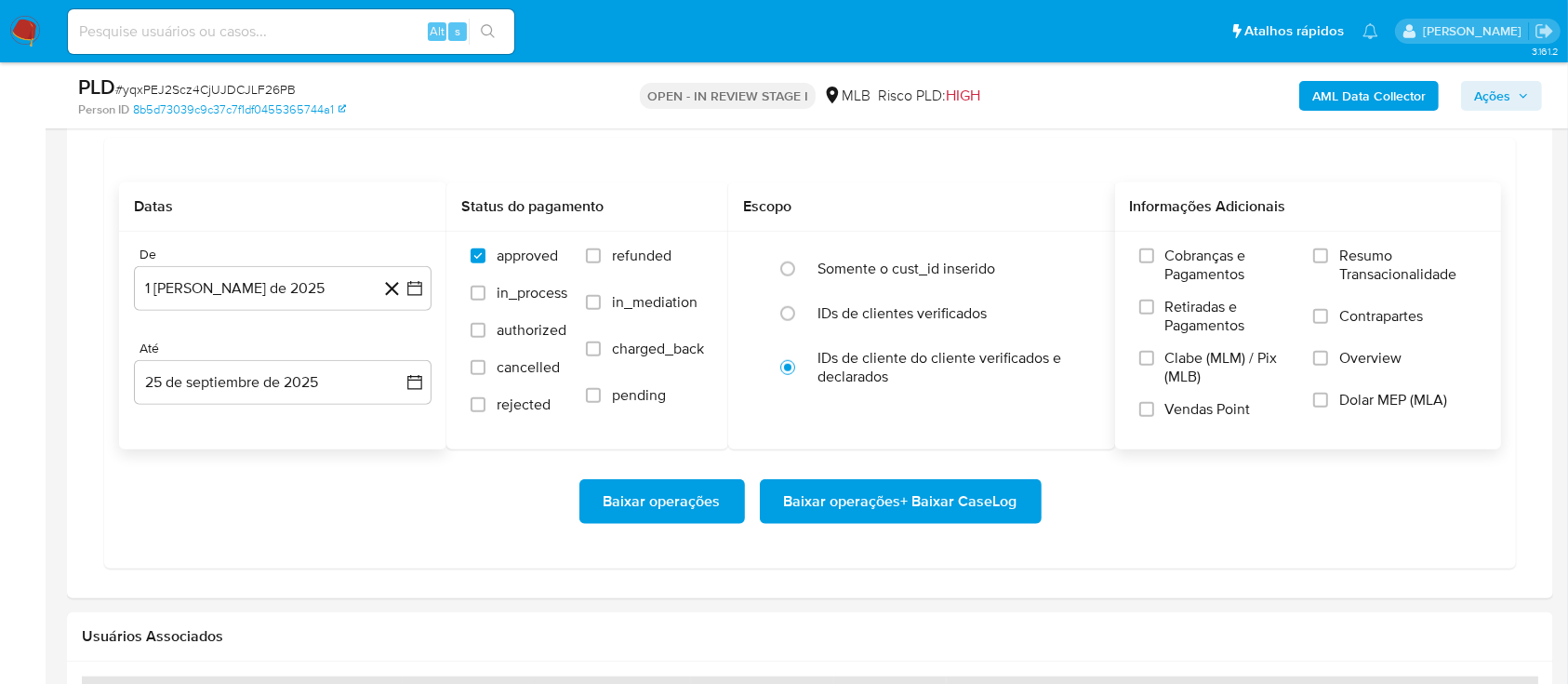
click at [1336, 249] on label "Resumo Transacionalidade" at bounding box center [1395, 277] width 164 height 60
click at [1328, 249] on input "Resumo Transacionalidade" at bounding box center [1320, 255] width 15 height 15
click at [982, 494] on span "Baixar operações + Baixar CaseLog" at bounding box center [900, 501] width 234 height 41
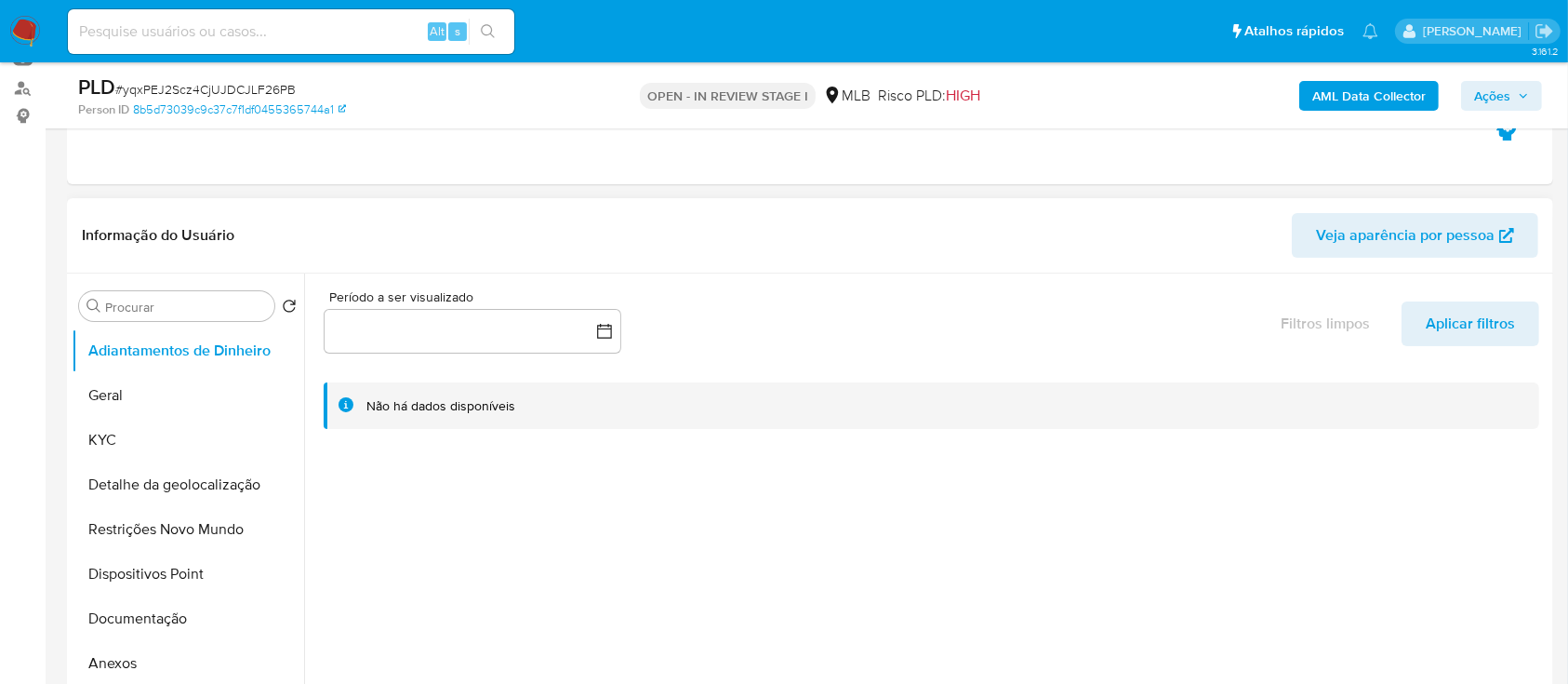
scroll to position [124, 0]
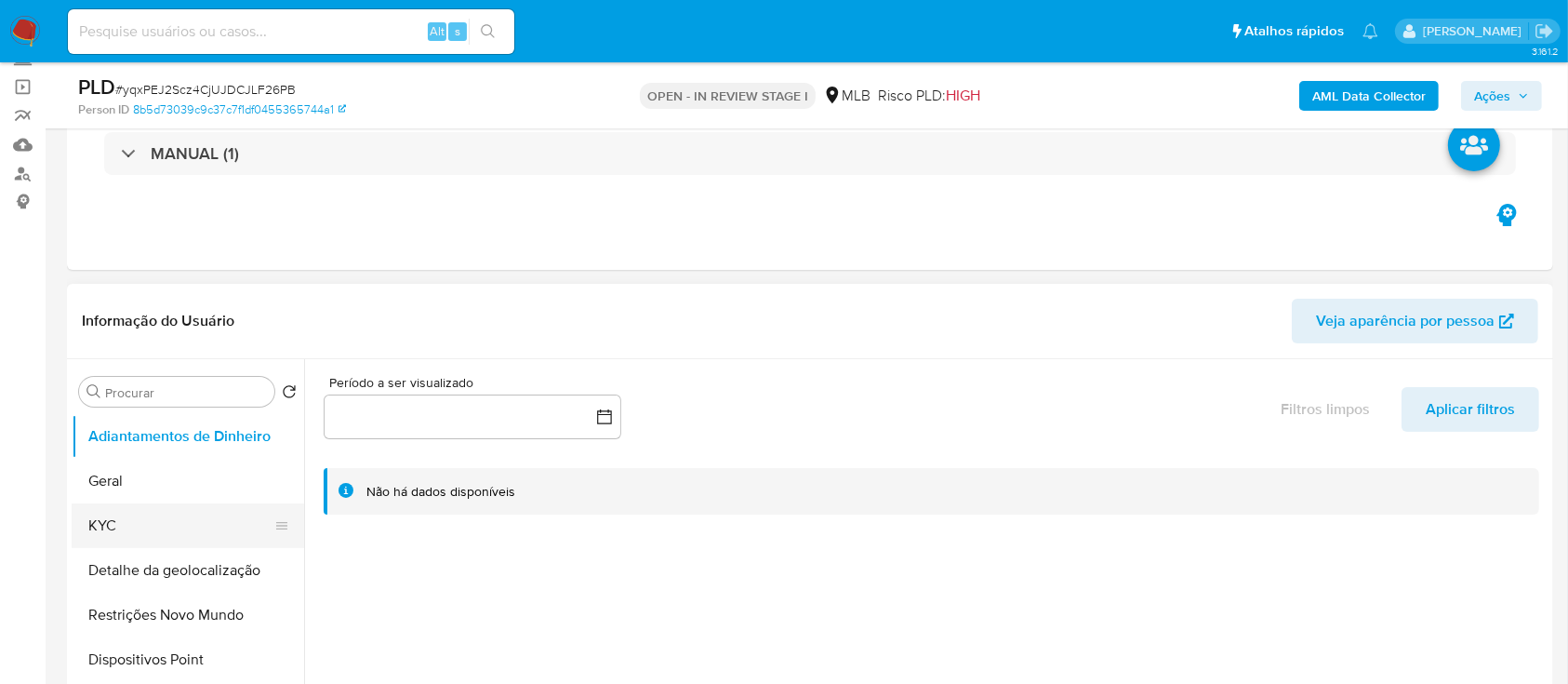
click at [132, 510] on button "KYC" at bounding box center [181, 525] width 218 height 45
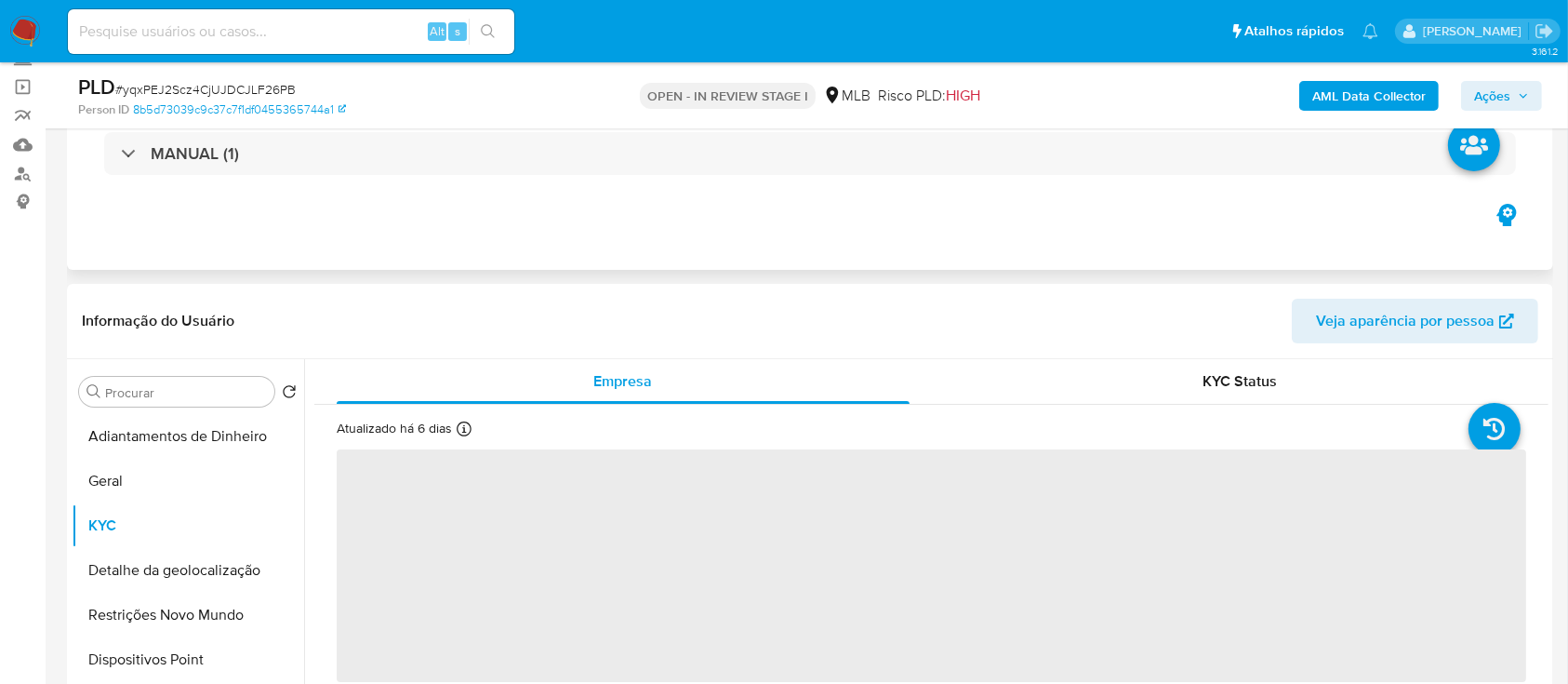
click at [677, 235] on div "Eventos ( 1 ) Ações MANUAL (1)" at bounding box center [809, 158] width 1486 height 223
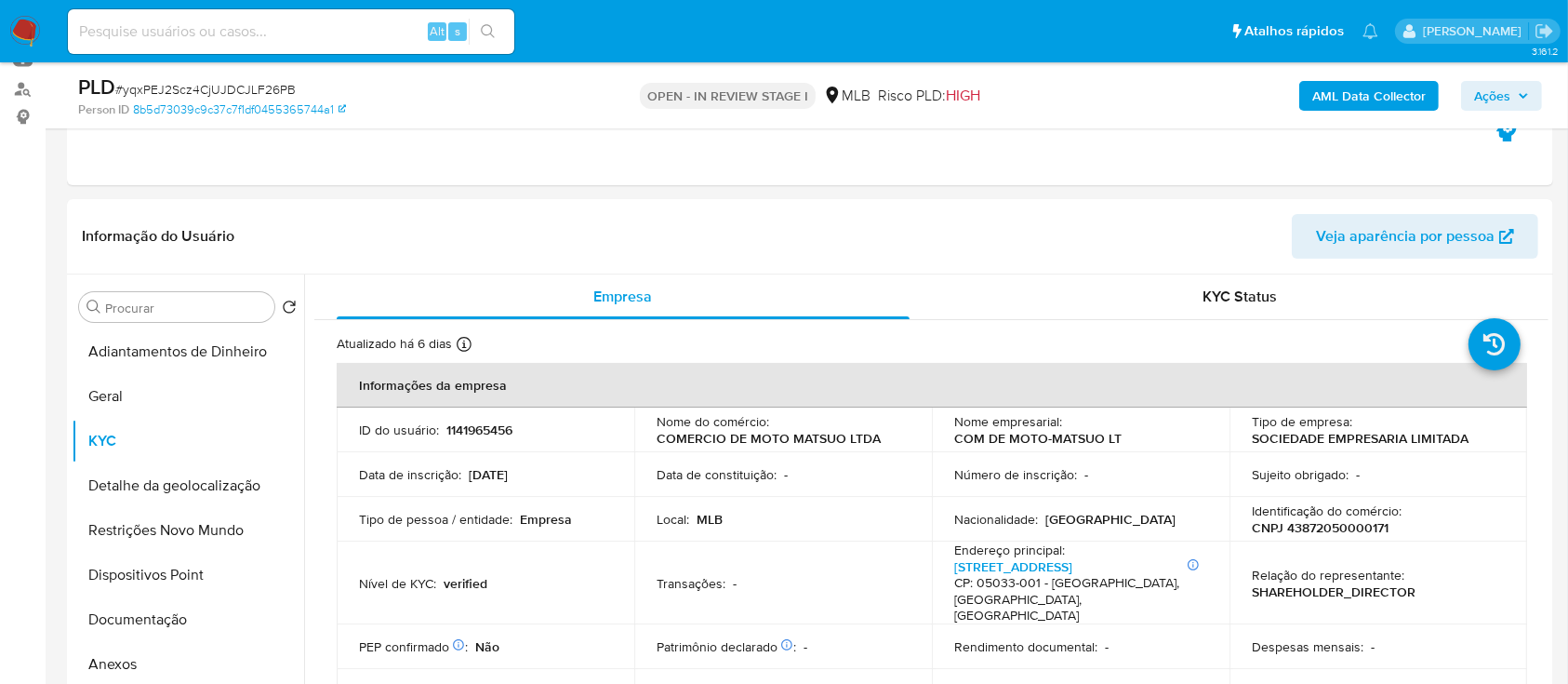
scroll to position [248, 0]
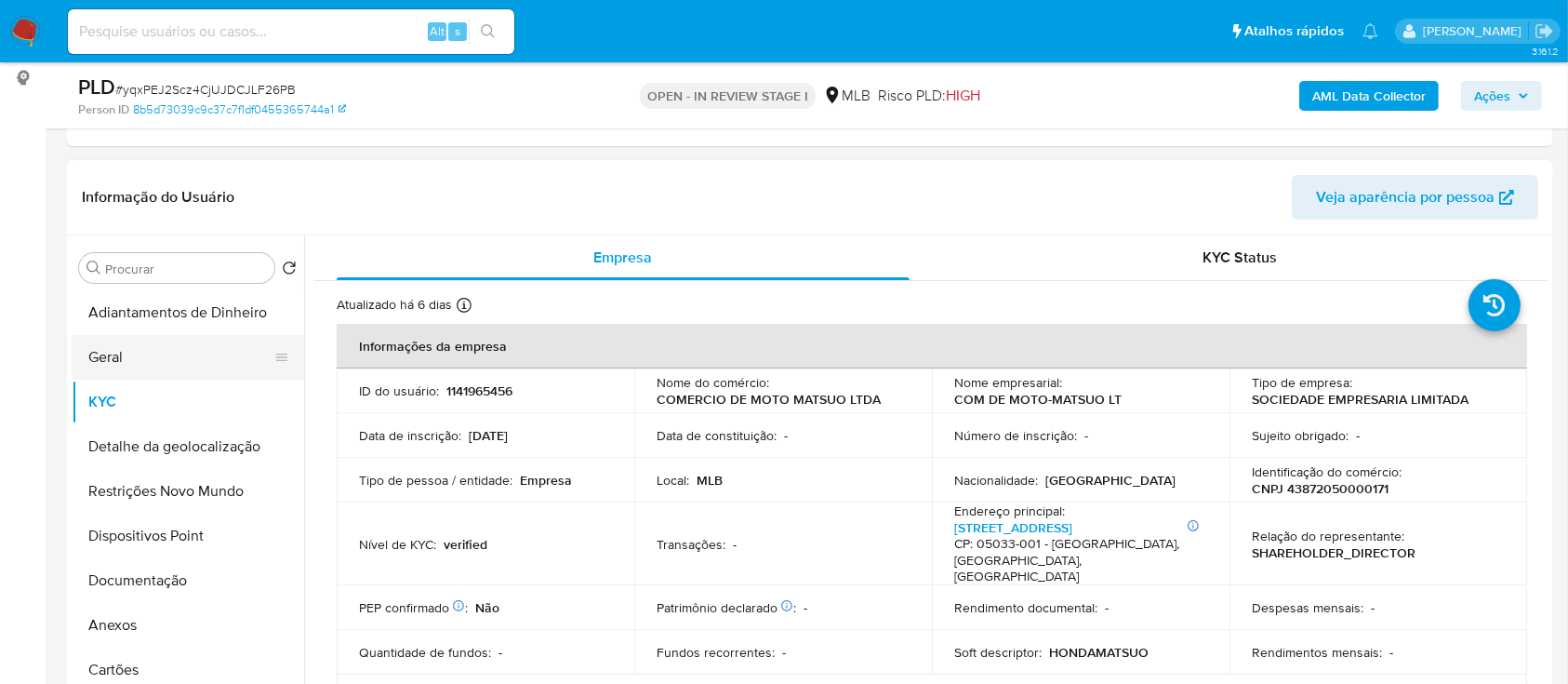
click at [132, 365] on button "Geral" at bounding box center [181, 357] width 218 height 45
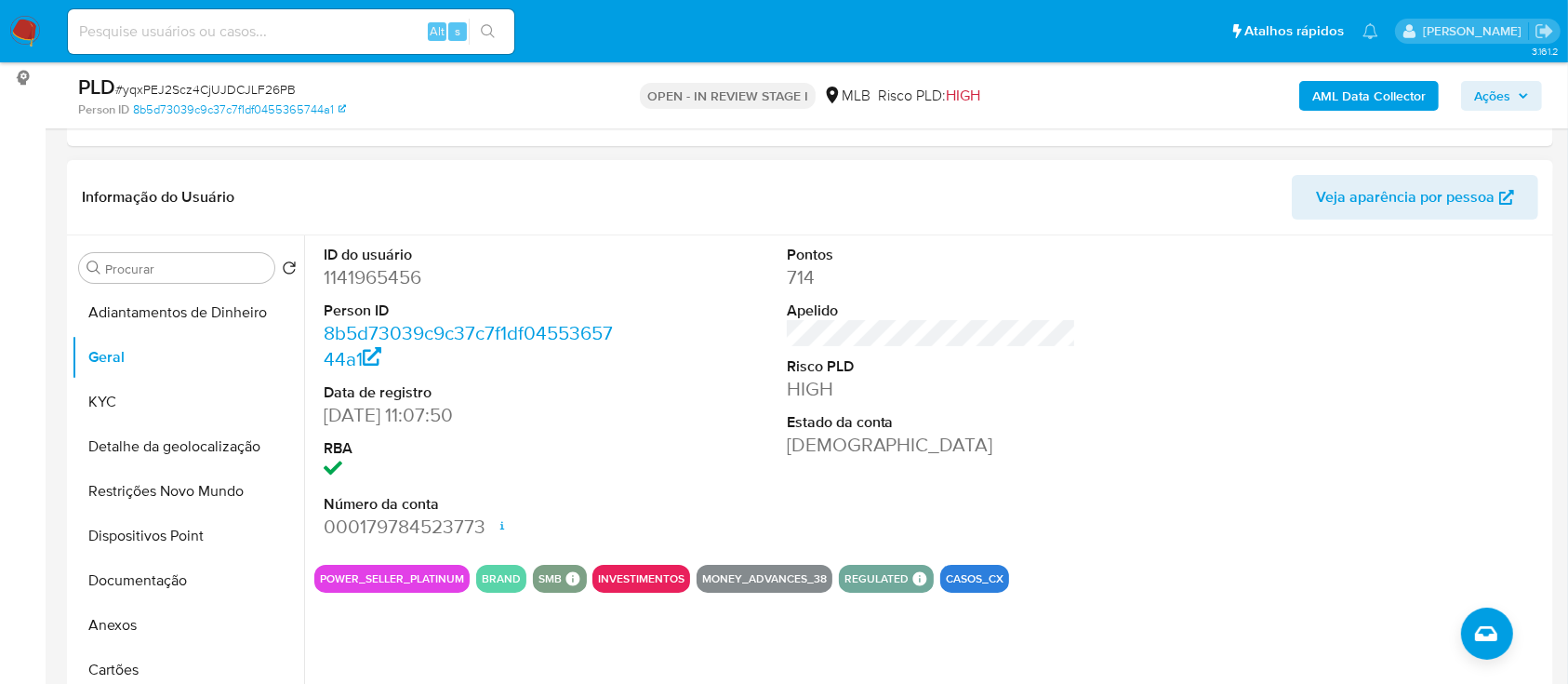
click at [1266, 321] on div at bounding box center [1393, 392] width 309 height 315
click at [135, 400] on button "KYC" at bounding box center [181, 402] width 218 height 45
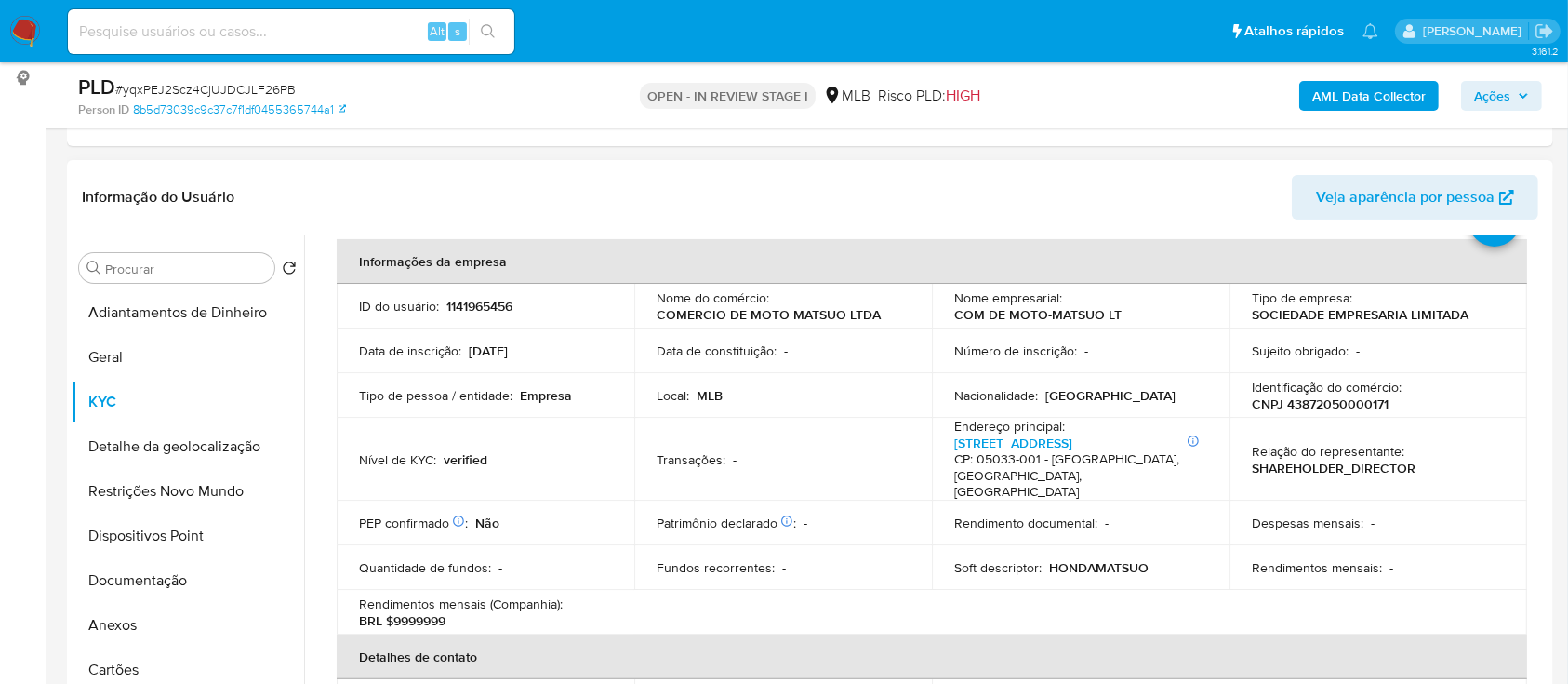
scroll to position [124, 0]
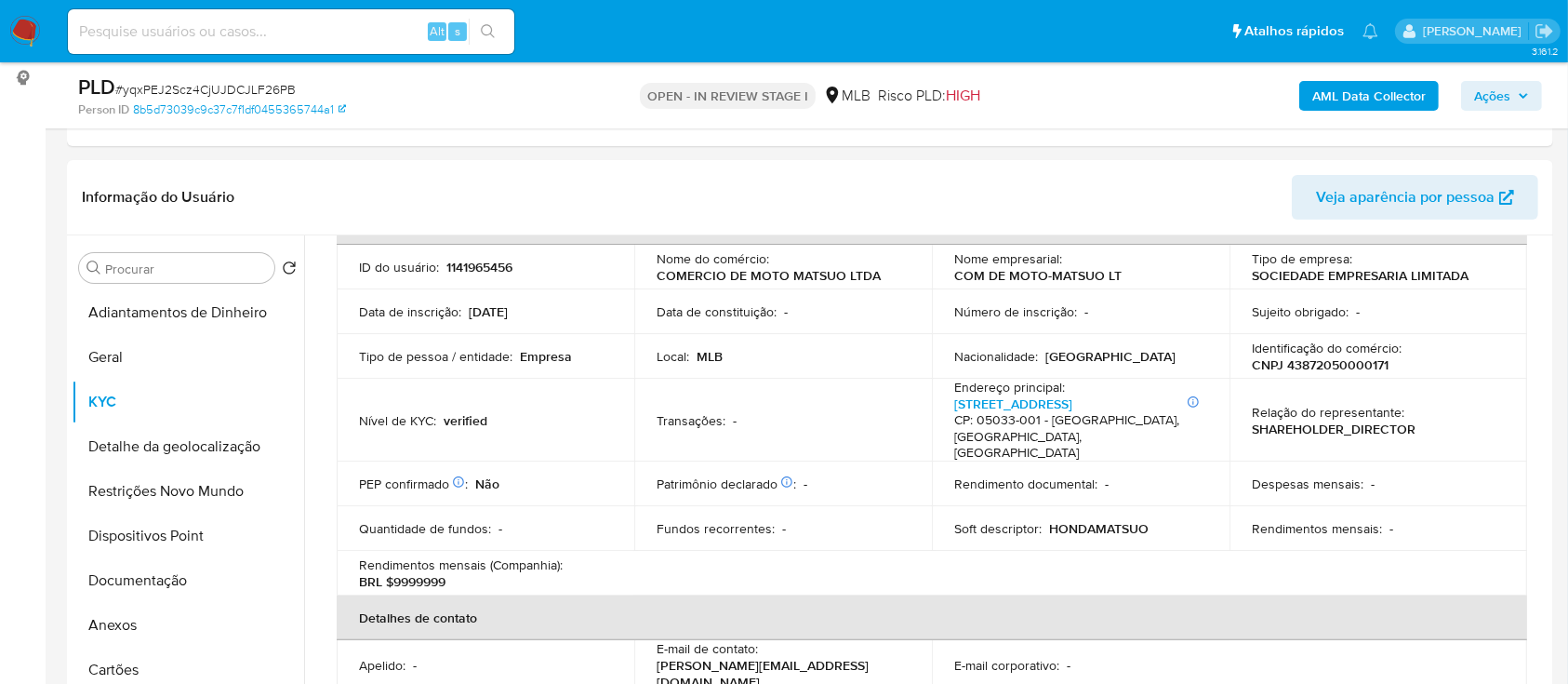
click at [1014, 100] on div "OPEN - IN REVIEW STAGE I MLB Risco PLD: HIGH" at bounding box center [809, 96] width 483 height 44
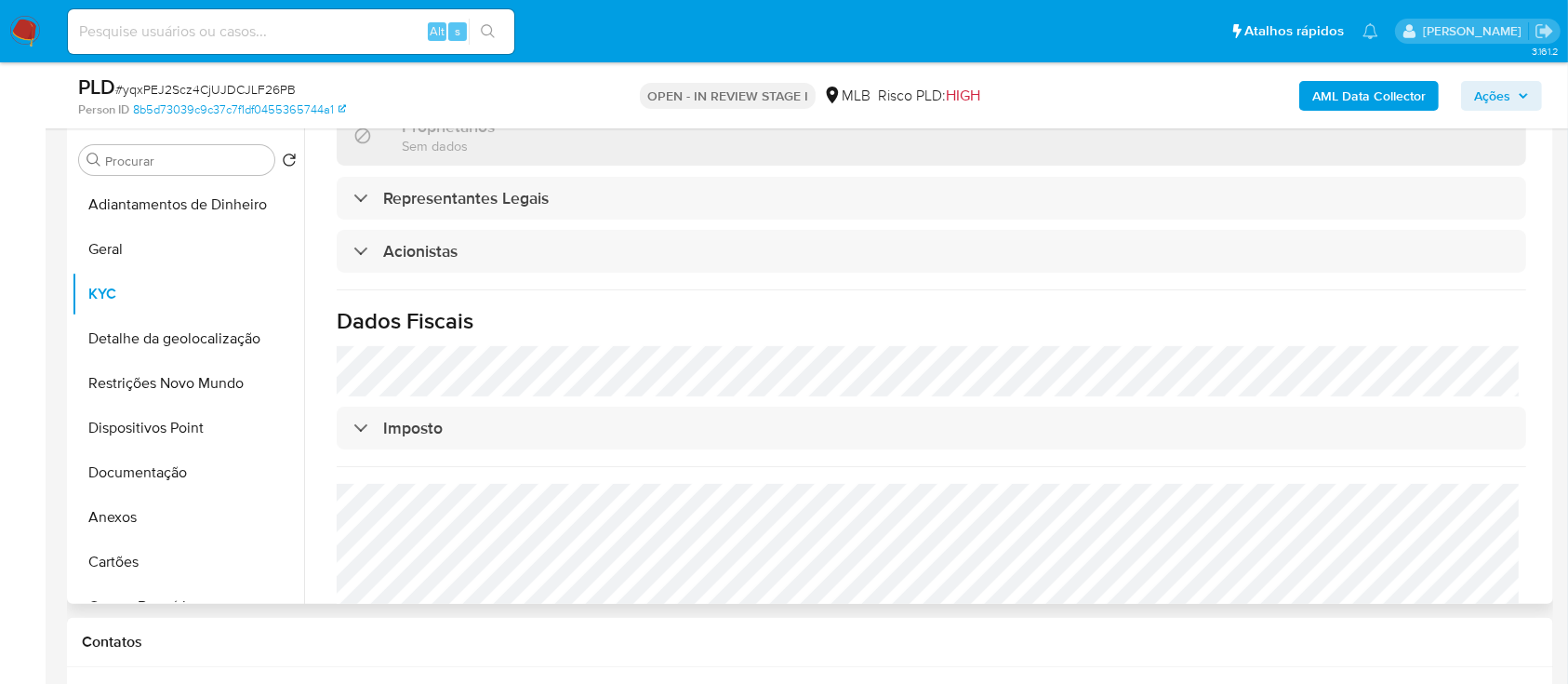
scroll to position [496, 0]
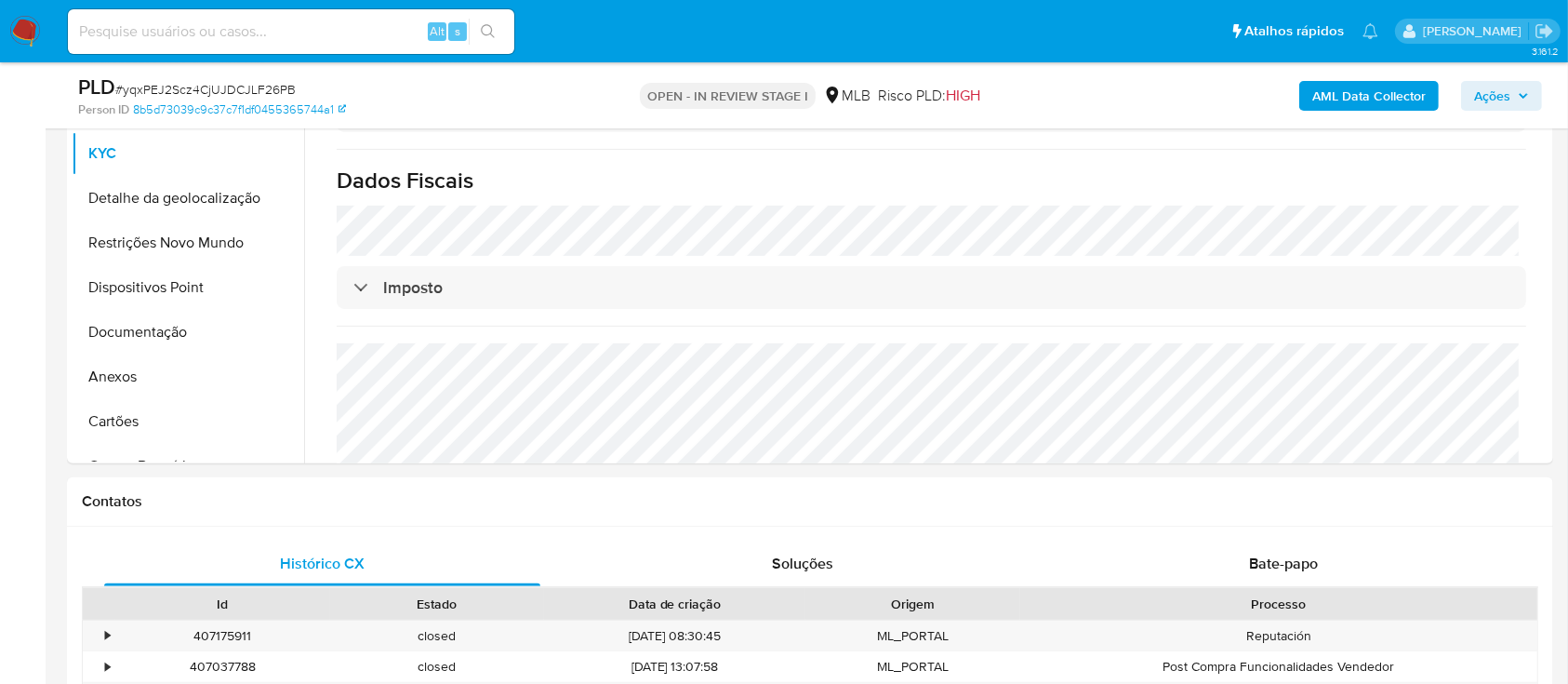
drag, startPoint x: 1025, startPoint y: 119, endPoint x: 1019, endPoint y: 112, distance: 9.2
click at [1025, 115] on div "PLD # yqxPEJ2Scz4CjUJDCJLF26PB Person ID 8b5d73039c9c37c7f1df0455365744a1 OPEN …" at bounding box center [809, 95] width 1486 height 66
click at [138, 182] on button "Detalhe da geolocalização" at bounding box center [181, 198] width 218 height 45
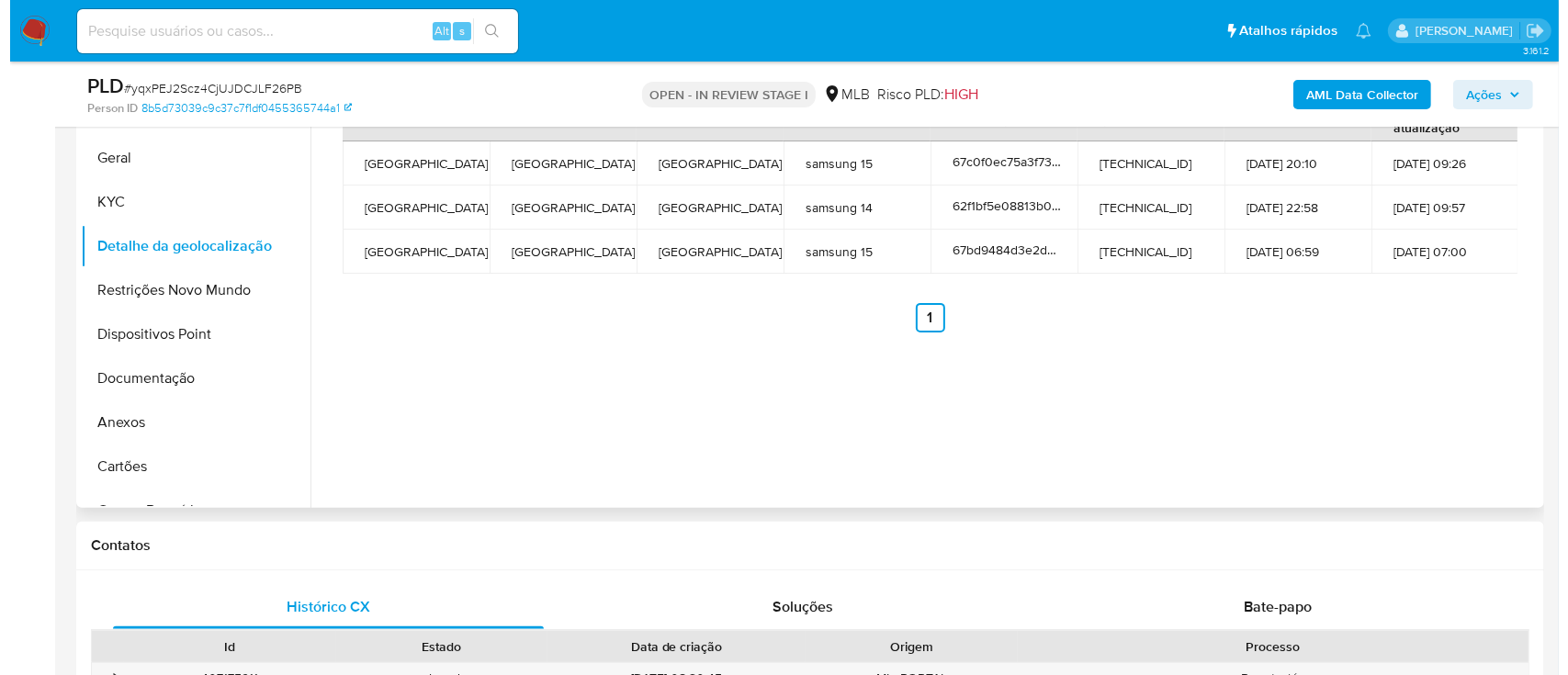
scroll to position [367, 0]
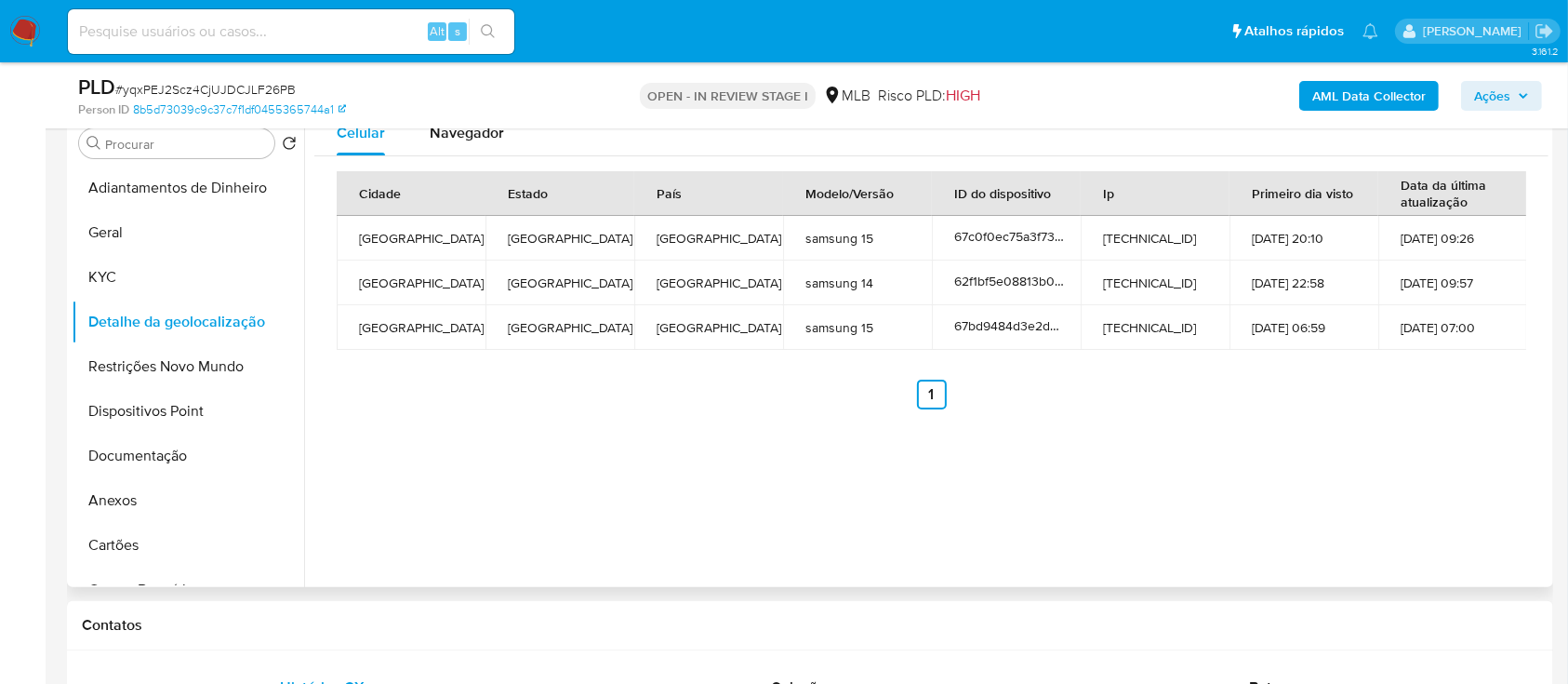
click at [355, 434] on div "Celular Navegador Cidade Estado País Modelo/Versão ID do dispositivo Ip Primeir…" at bounding box center [925, 349] width 1244 height 476
click at [145, 371] on button "Restrições Novo Mundo" at bounding box center [181, 366] width 218 height 45
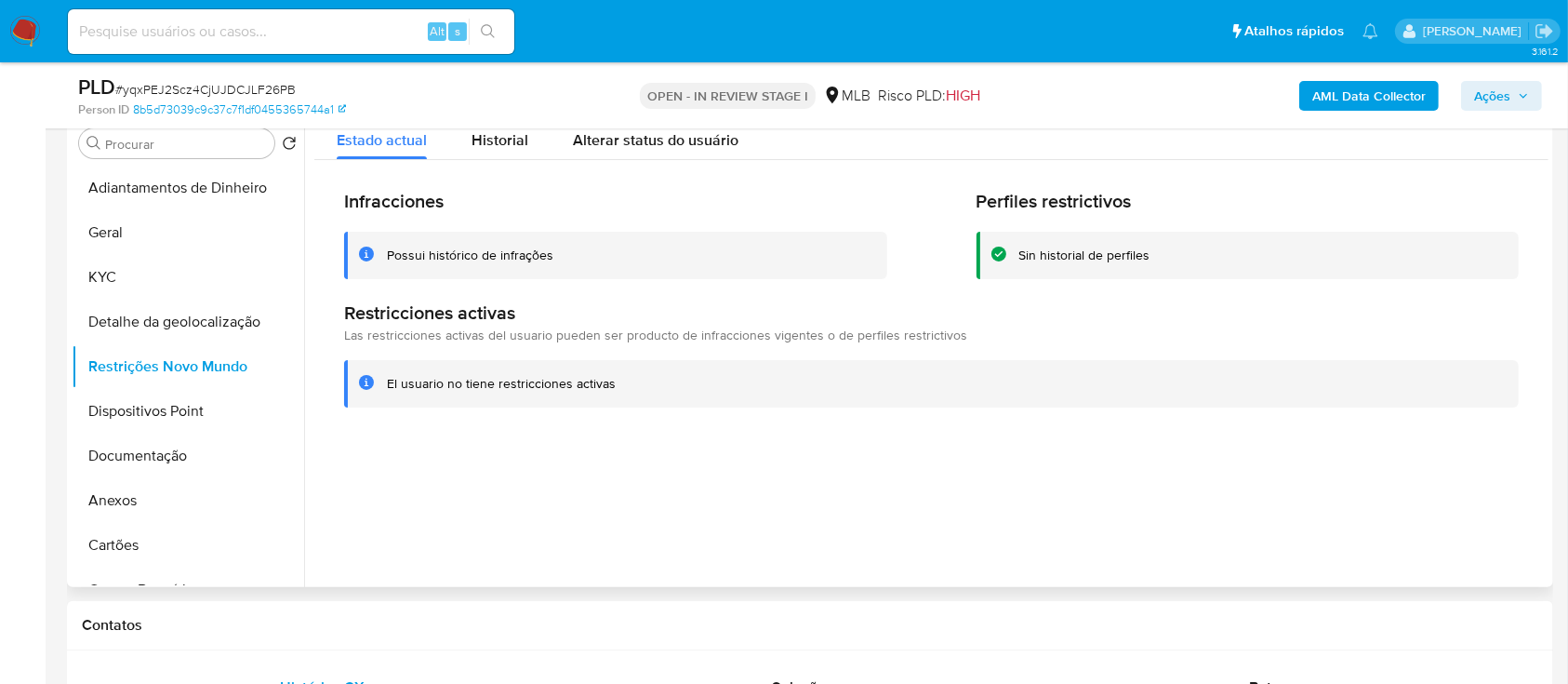
click at [350, 469] on div at bounding box center [925, 349] width 1244 height 476
click at [180, 420] on button "Dispositivos Point" at bounding box center [181, 411] width 218 height 45
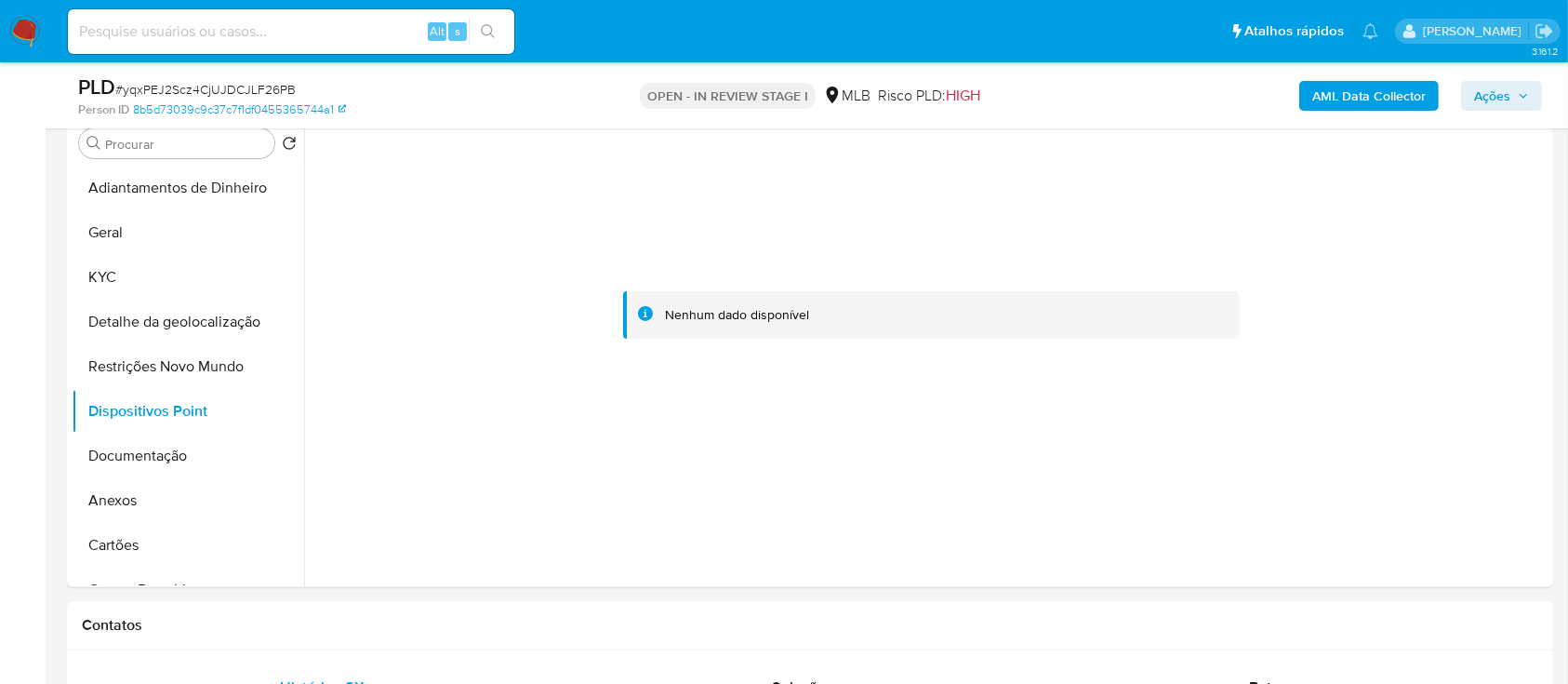
click at [1346, 93] on b "AML Data Collector" at bounding box center [1369, 96] width 114 height 30
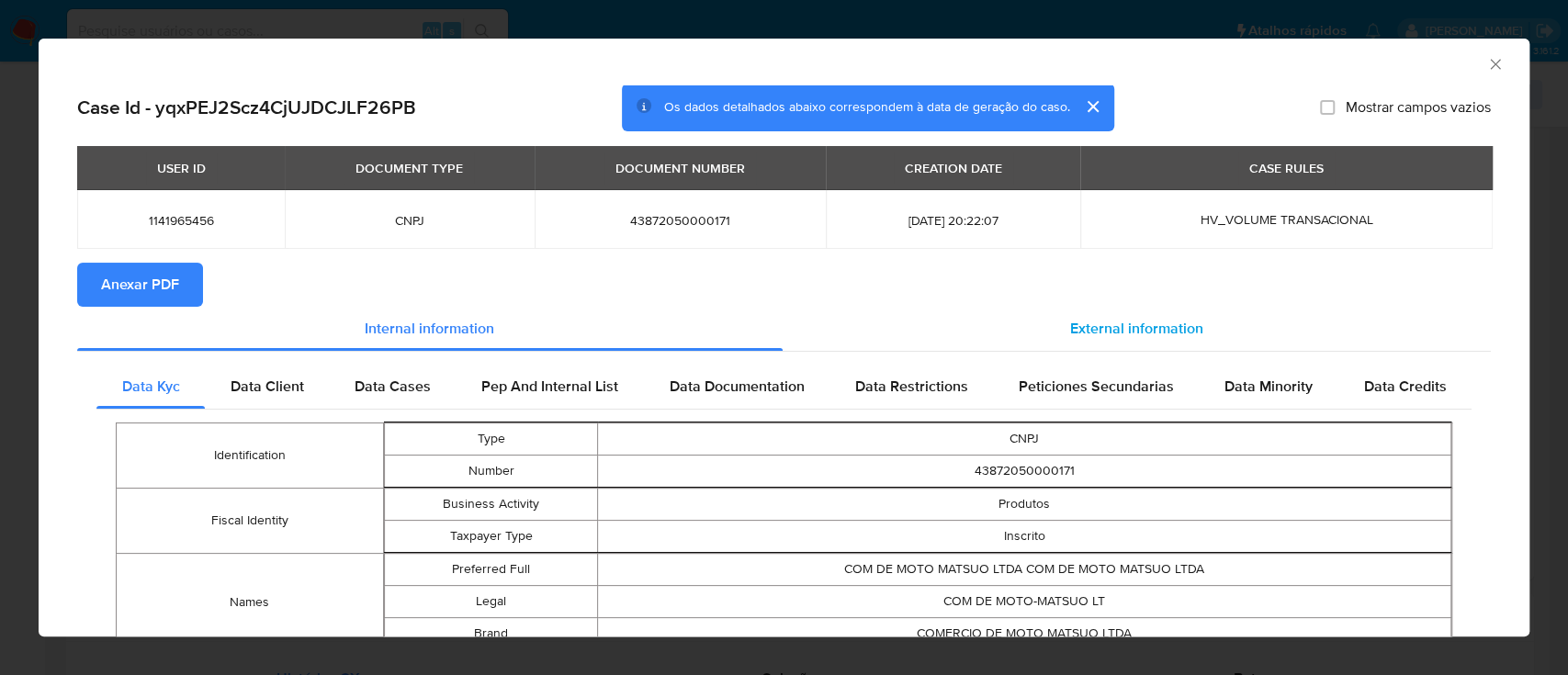
click at [1070, 337] on span "External information" at bounding box center [1136, 328] width 133 height 21
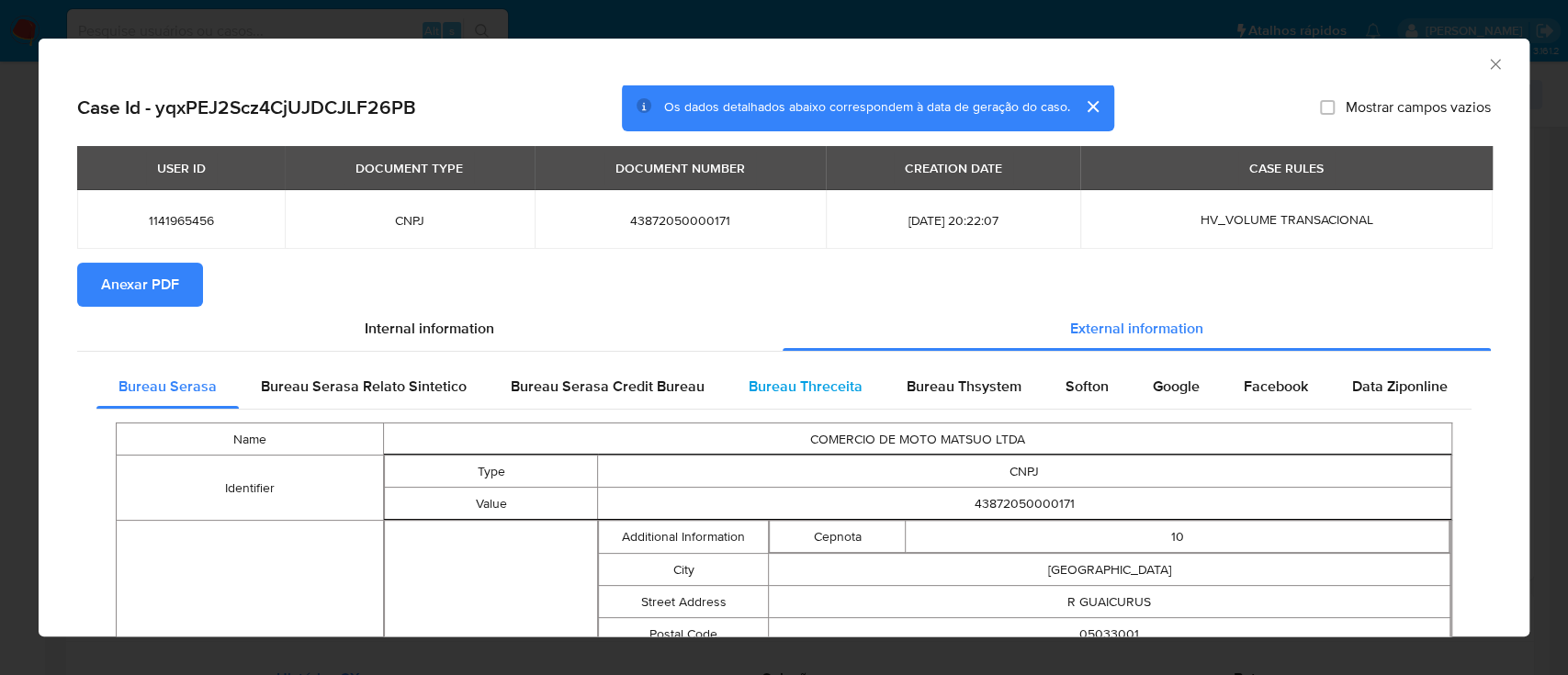
click at [815, 394] on span "Bureau Threceita" at bounding box center [804, 386] width 113 height 21
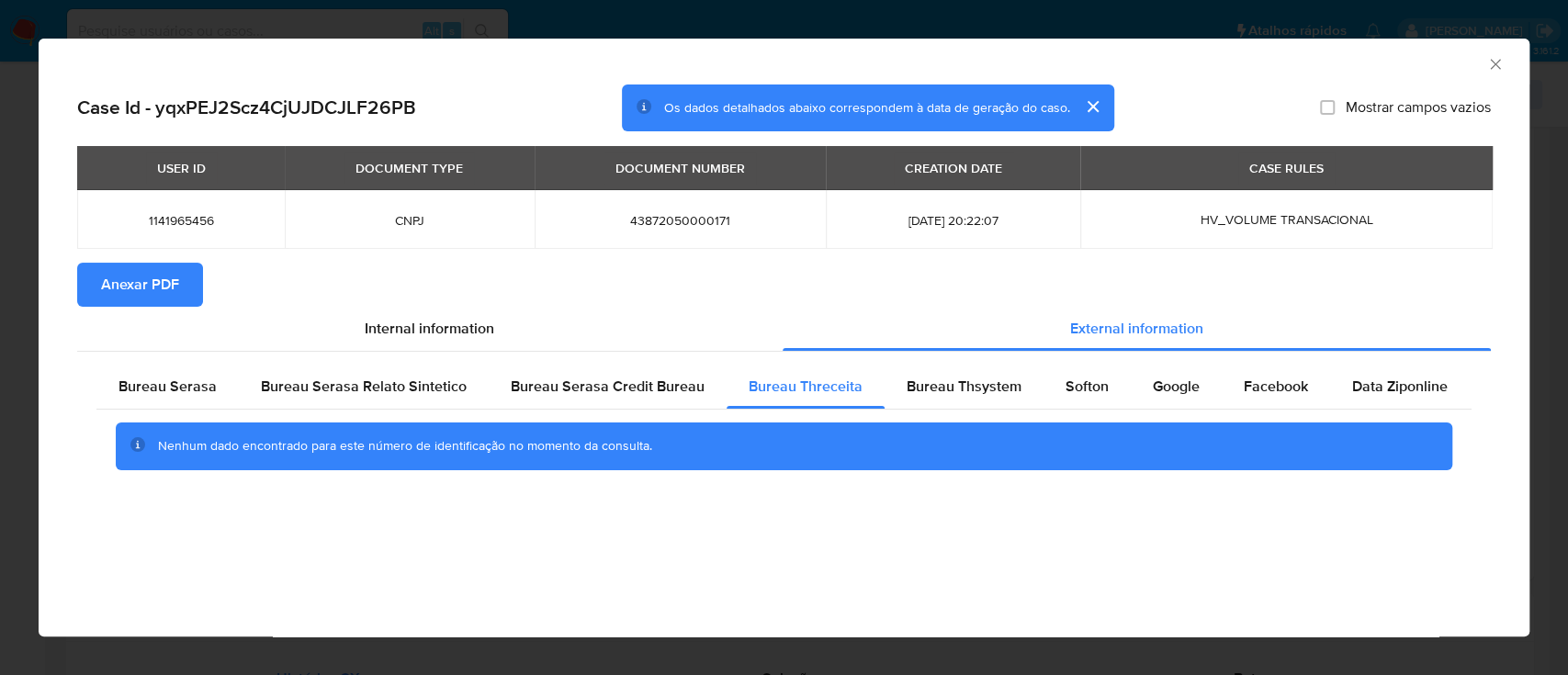
click at [331, 56] on div "AML Data Collector" at bounding box center [769, 61] width 1435 height 20
click at [962, 386] on span "Bureau Thsystem" at bounding box center [963, 386] width 114 height 21
drag, startPoint x: 338, startPoint y: 80, endPoint x: 405, endPoint y: 47, distance: 74.7
click at [339, 80] on div "AML Data Collector" at bounding box center [784, 61] width 1490 height 46
click at [1079, 392] on span "Softon" at bounding box center [1086, 386] width 43 height 21
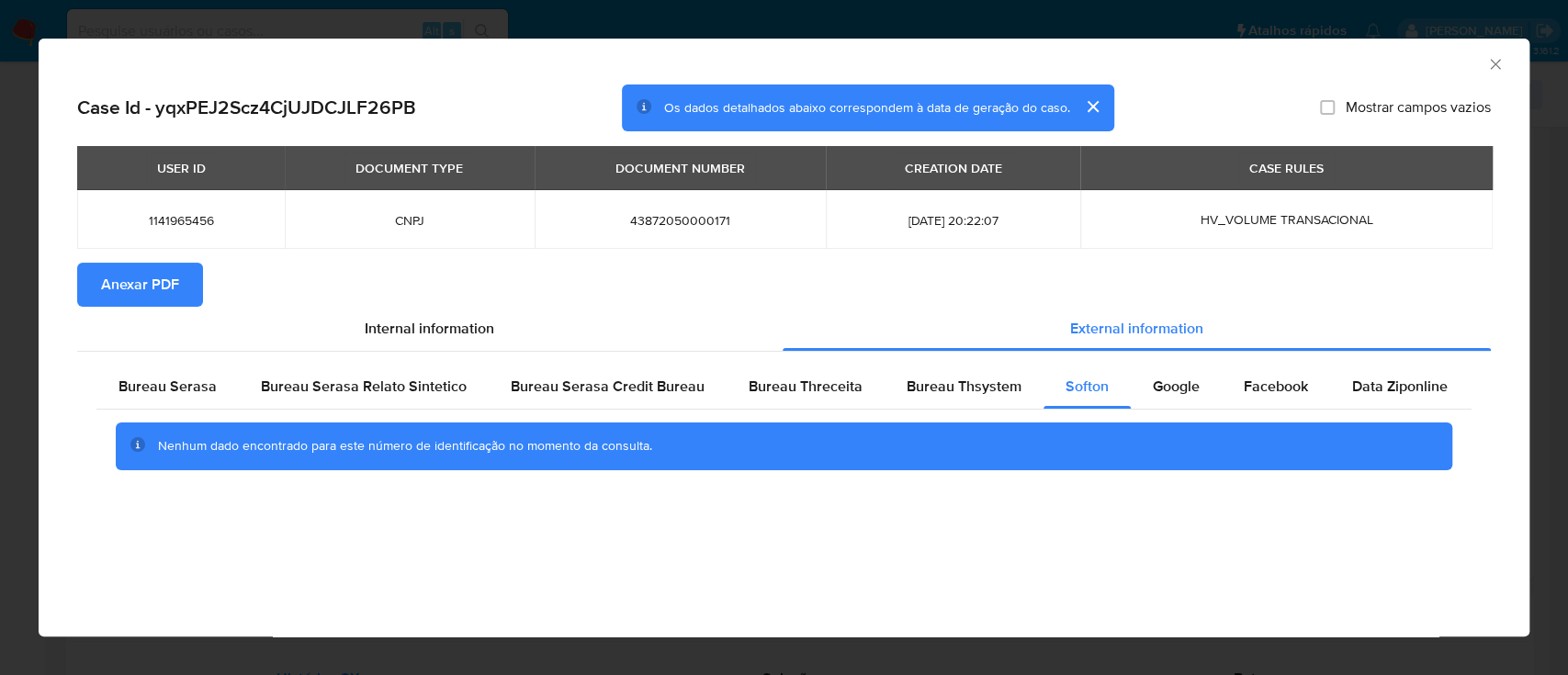
click at [309, 556] on div "AML Data Collector Case Id - yqxPEJ2Scz4CjUJDCJLF26PB Os dados detalhados abaix…" at bounding box center [784, 338] width 1490 height 598
click at [298, 605] on div "AML Data Collector Case Id - yqxPEJ2Scz4CjUJDCJLF26PB Os dados detalhados abaix…" at bounding box center [784, 338] width 1490 height 598
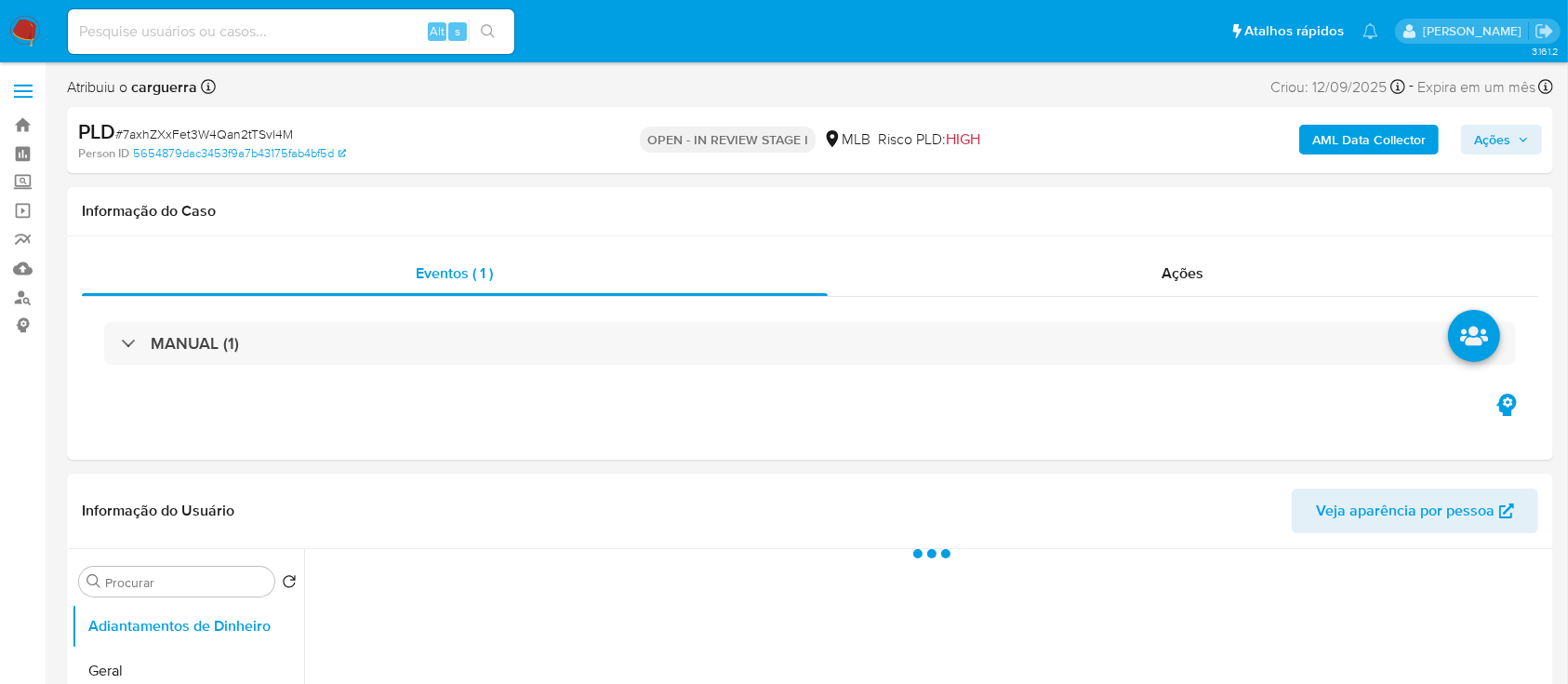
select select "10"
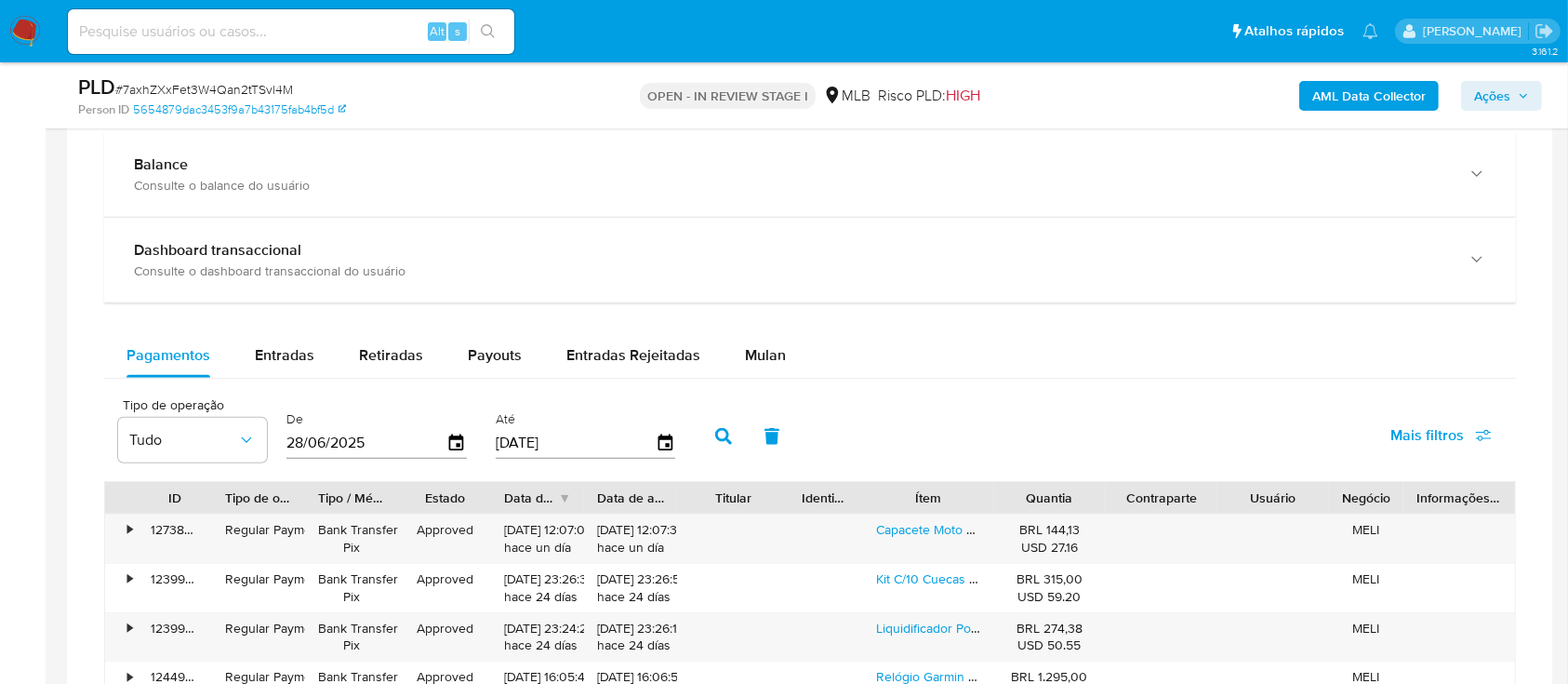
scroll to position [1364, 0]
click at [761, 342] on span "Mulan" at bounding box center [765, 352] width 41 height 21
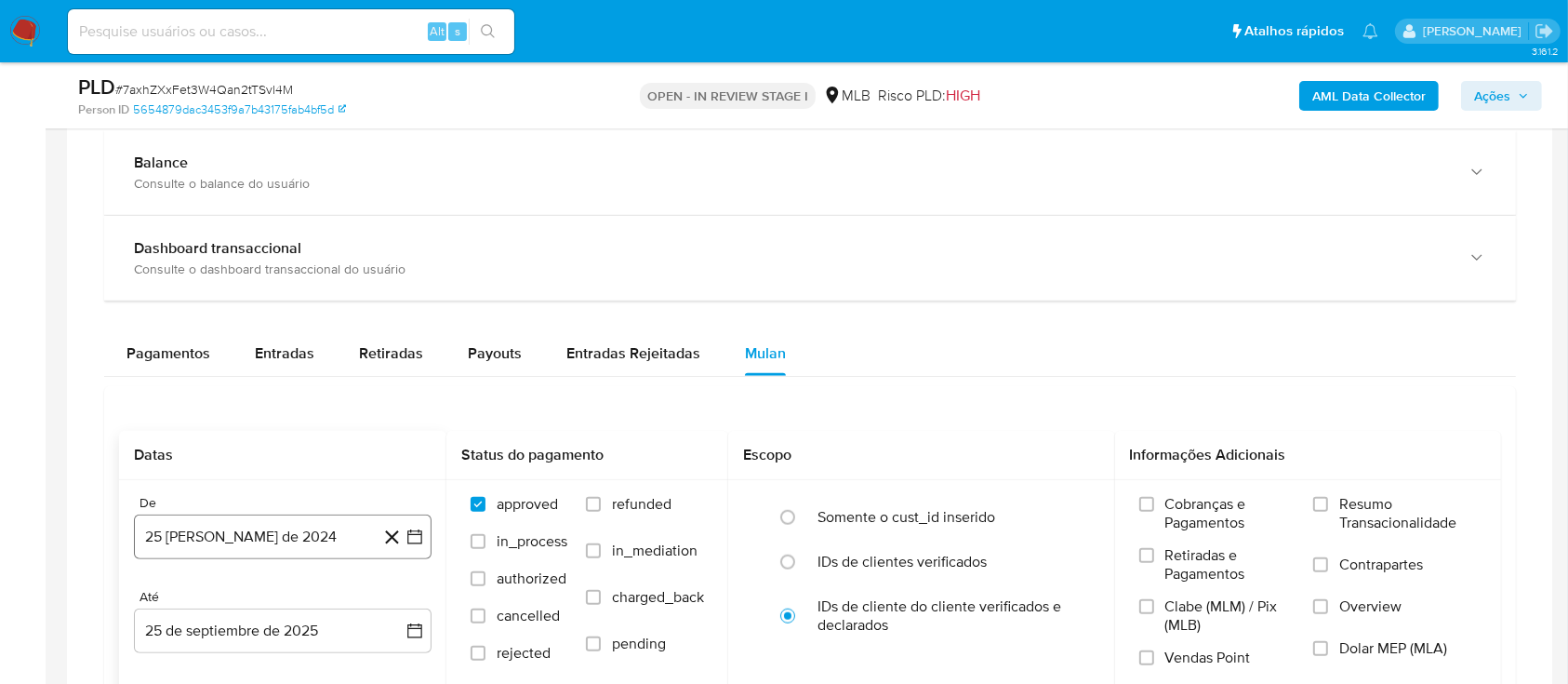
click at [407, 528] on icon "button" at bounding box center [415, 537] width 19 height 19
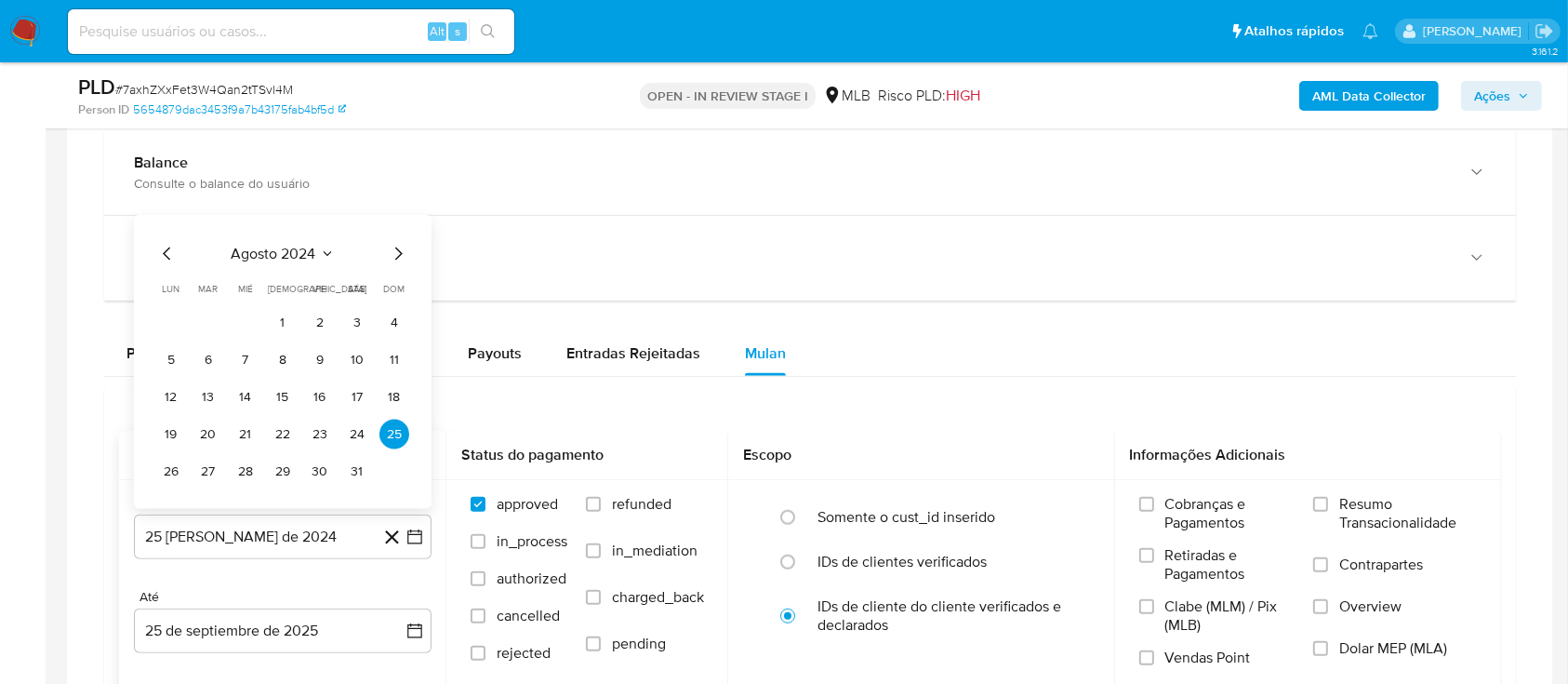
click at [321, 243] on div "agosto 2024" at bounding box center [282, 254] width 253 height 22
click at [321, 249] on icon "Seleccionar mes y año" at bounding box center [327, 254] width 15 height 15
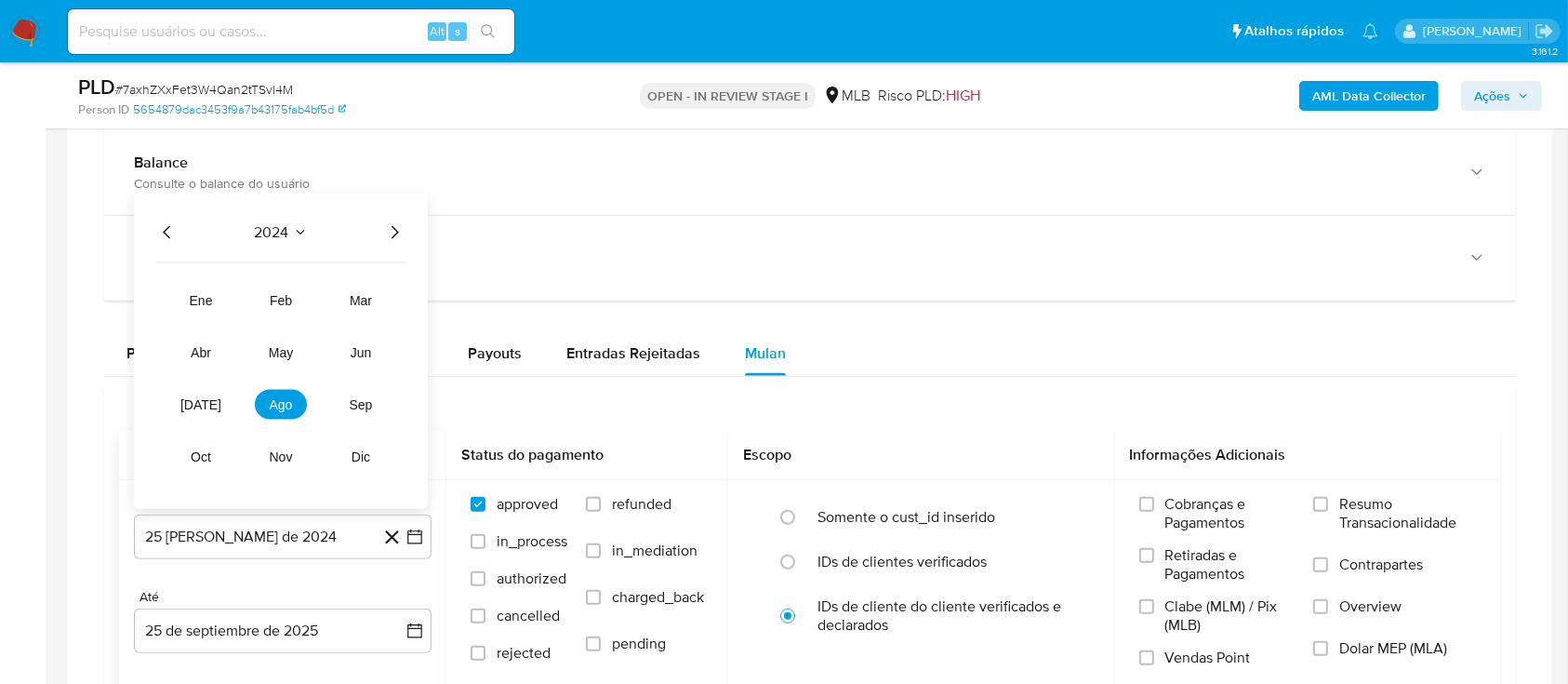
click at [393, 227] on icon "Año siguiente" at bounding box center [394, 232] width 22 height 22
click at [275, 397] on span "ago" at bounding box center [281, 404] width 23 height 15
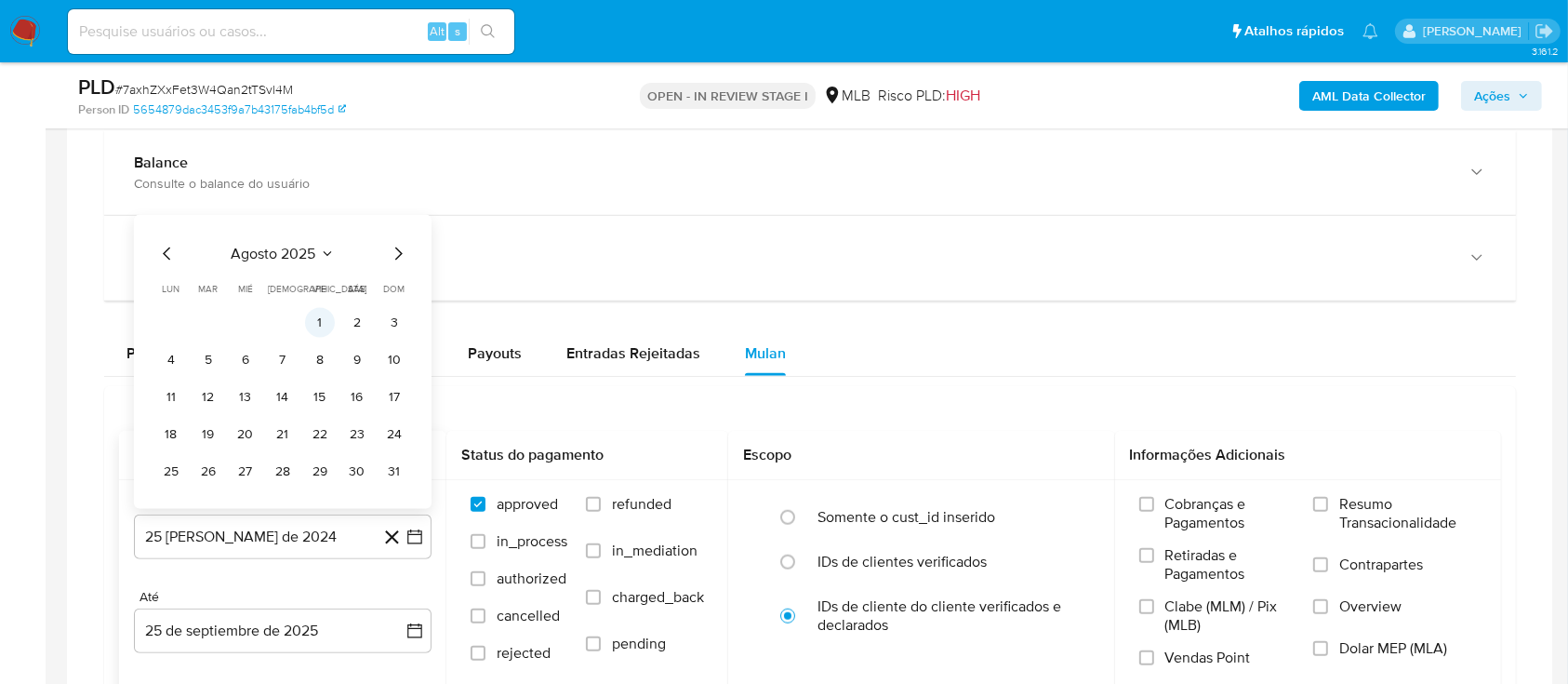
click at [317, 325] on button "1" at bounding box center [320, 323] width 30 height 30
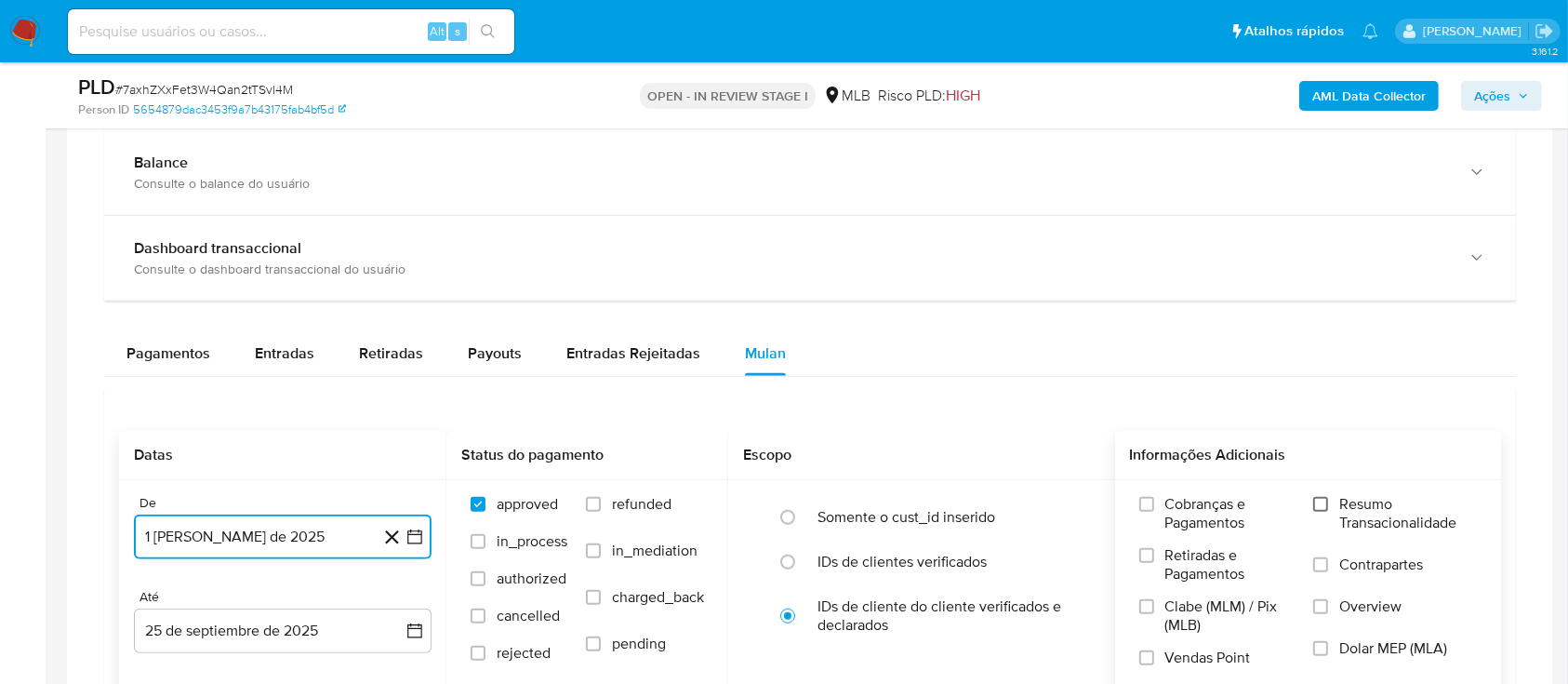
click at [1328, 504] on input "Resumo Transacionalidade" at bounding box center [1320, 504] width 15 height 15
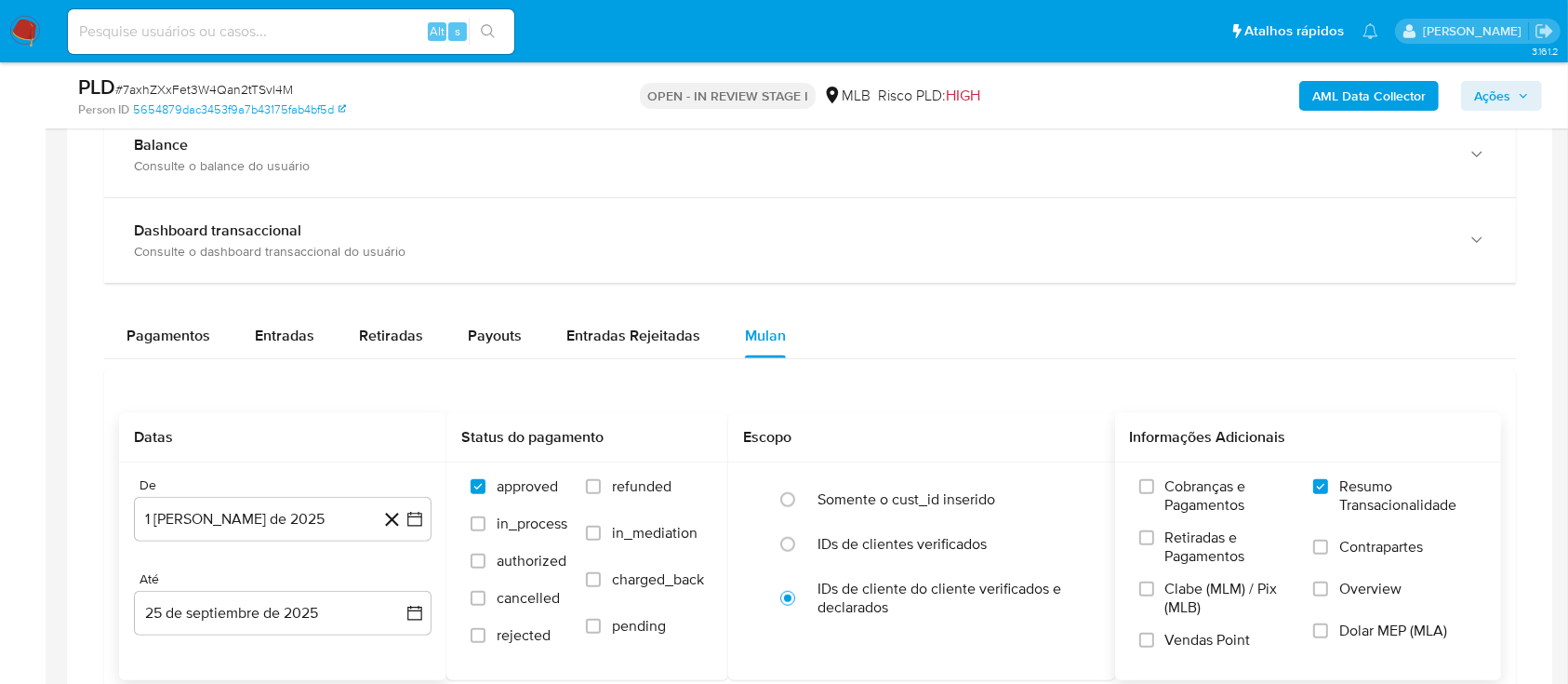
scroll to position [1613, 0]
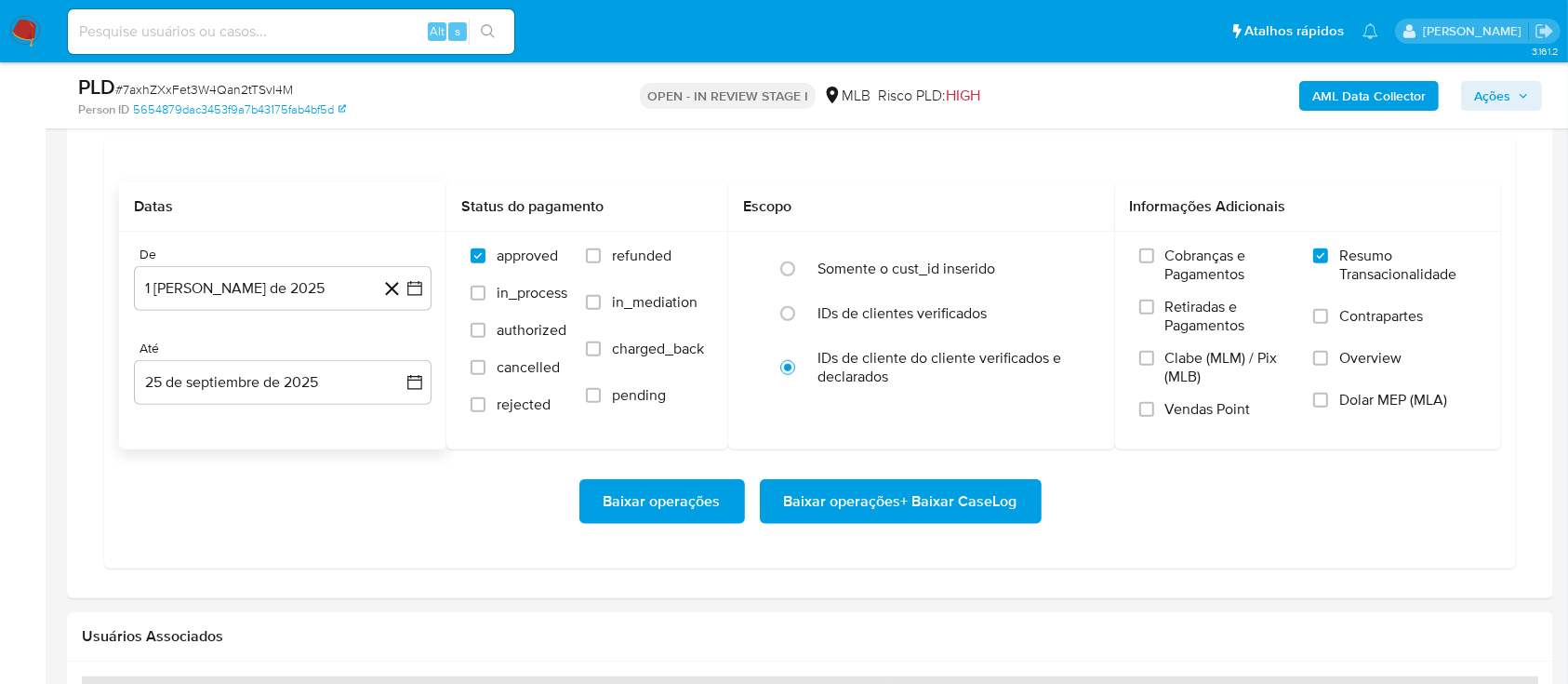
click at [943, 488] on span "Baixar operações + Baixar CaseLog" at bounding box center [900, 501] width 234 height 41
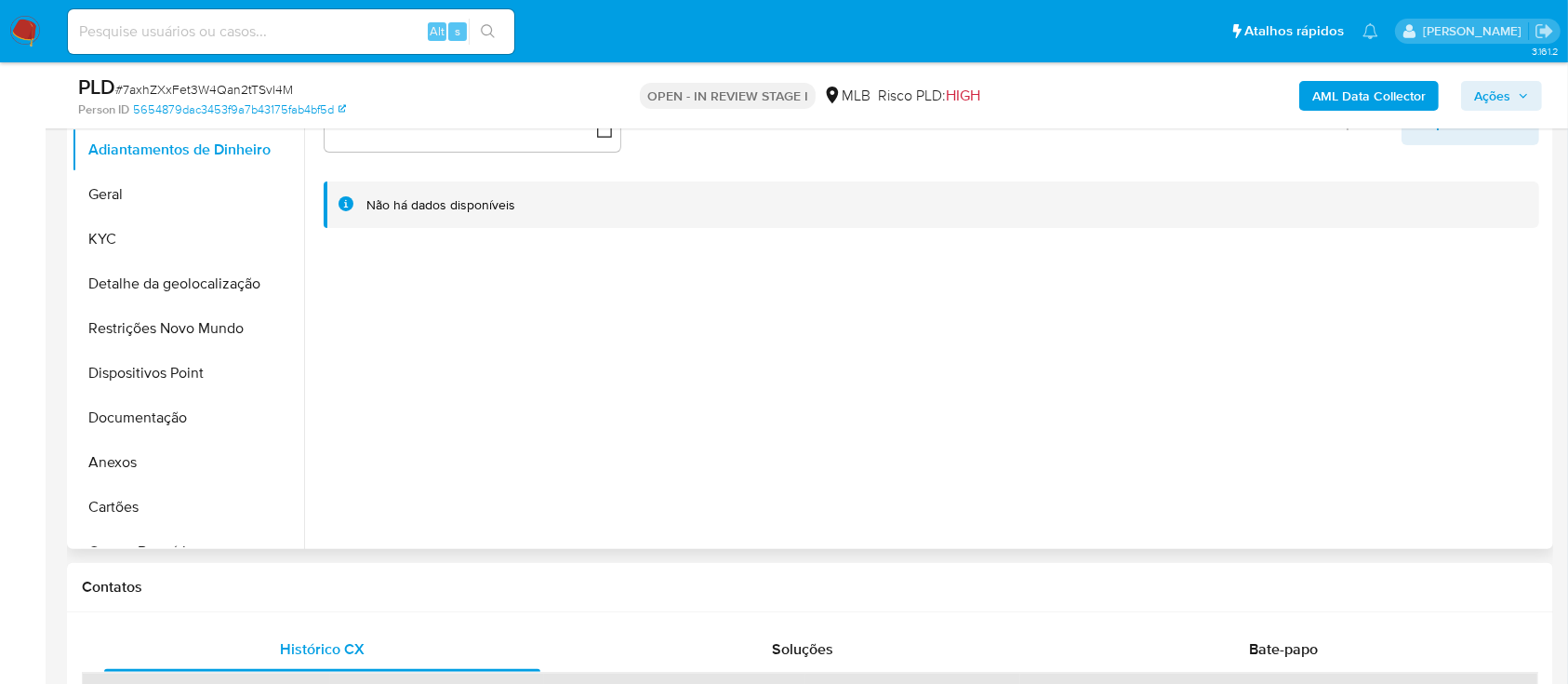
scroll to position [372, 0]
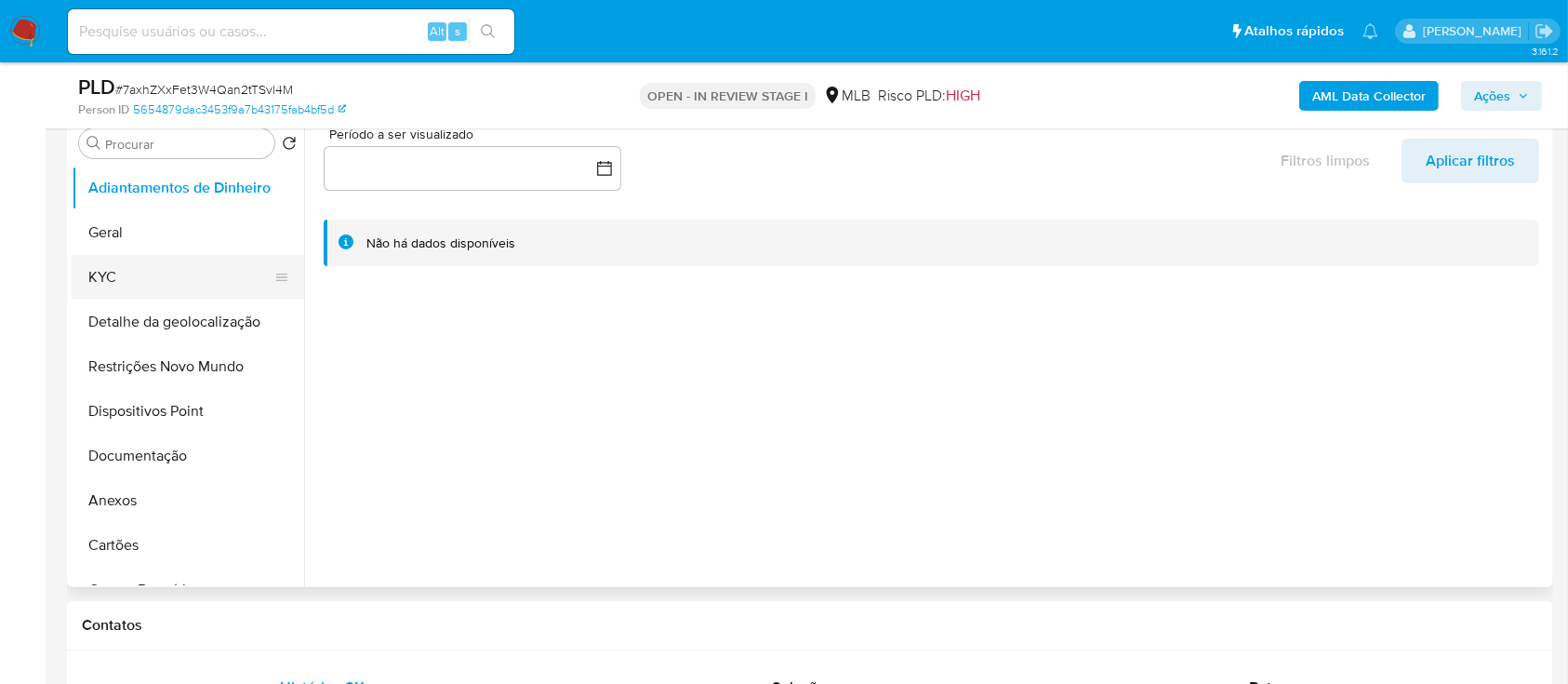
click at [157, 258] on button "KYC" at bounding box center [181, 277] width 218 height 45
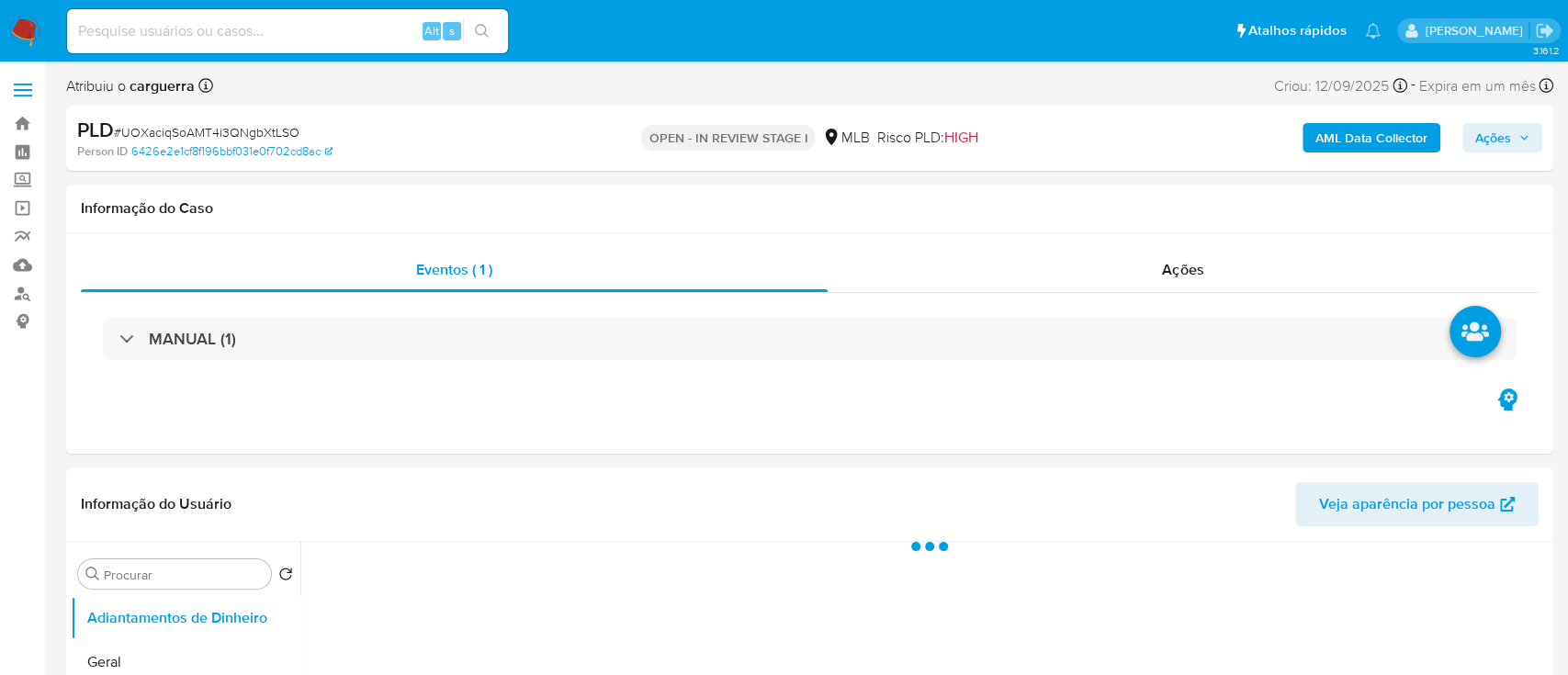
select select "10"
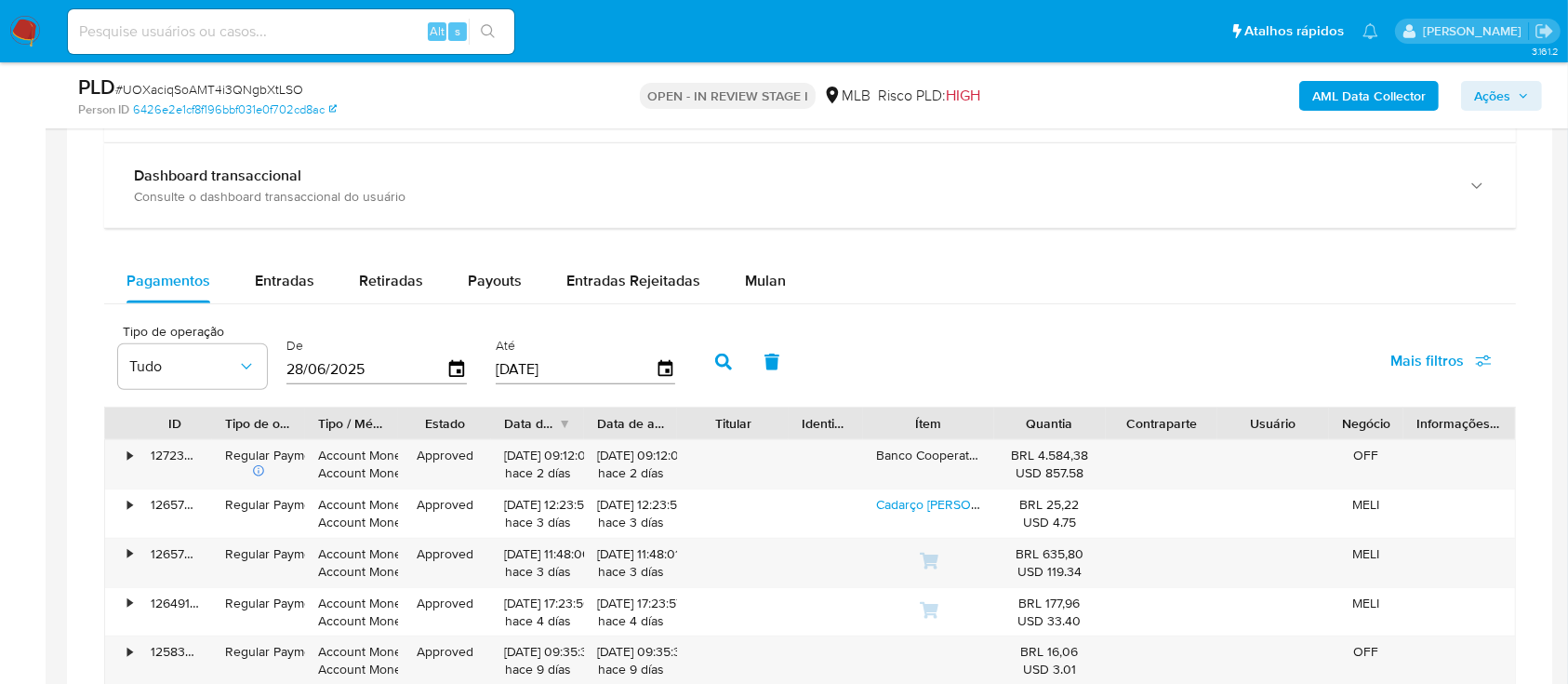
scroll to position [1364, 0]
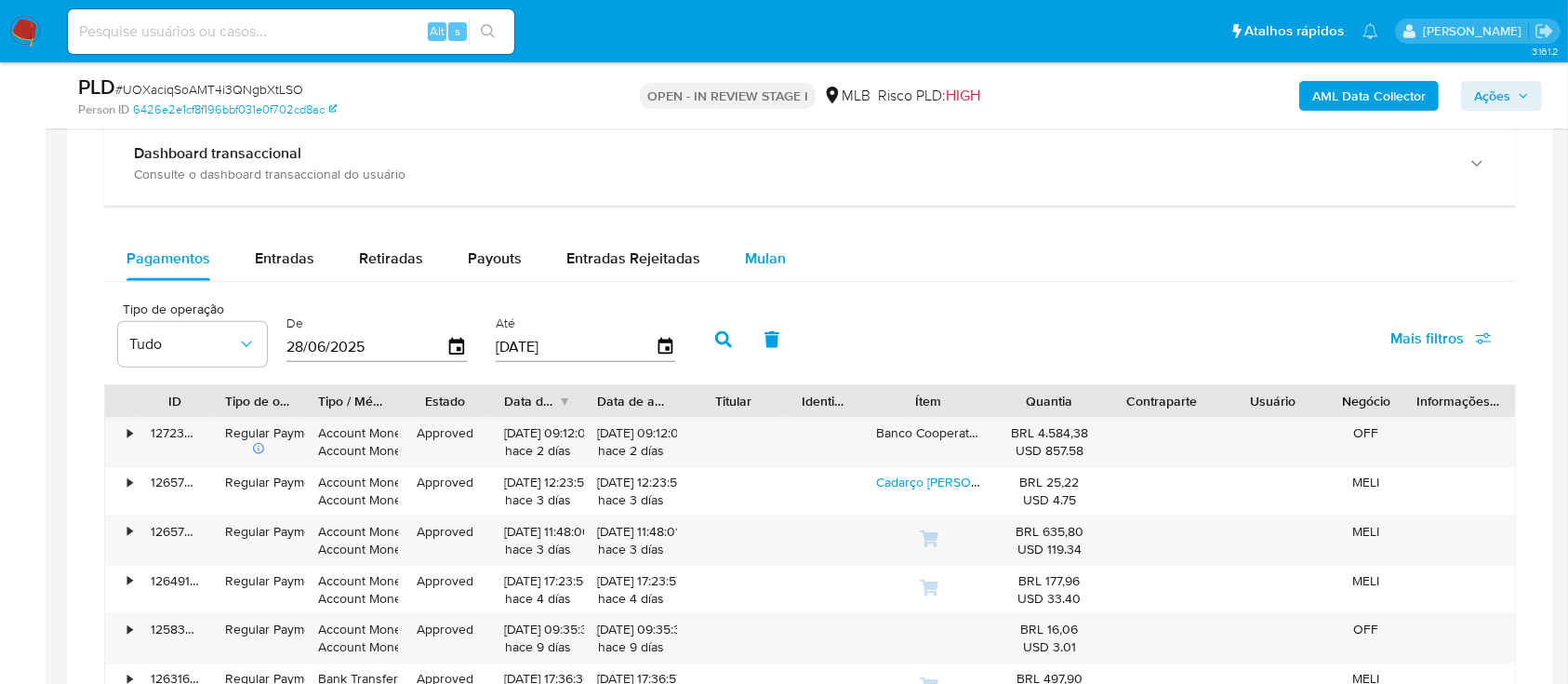
click at [767, 263] on span "Mulan" at bounding box center [765, 258] width 41 height 21
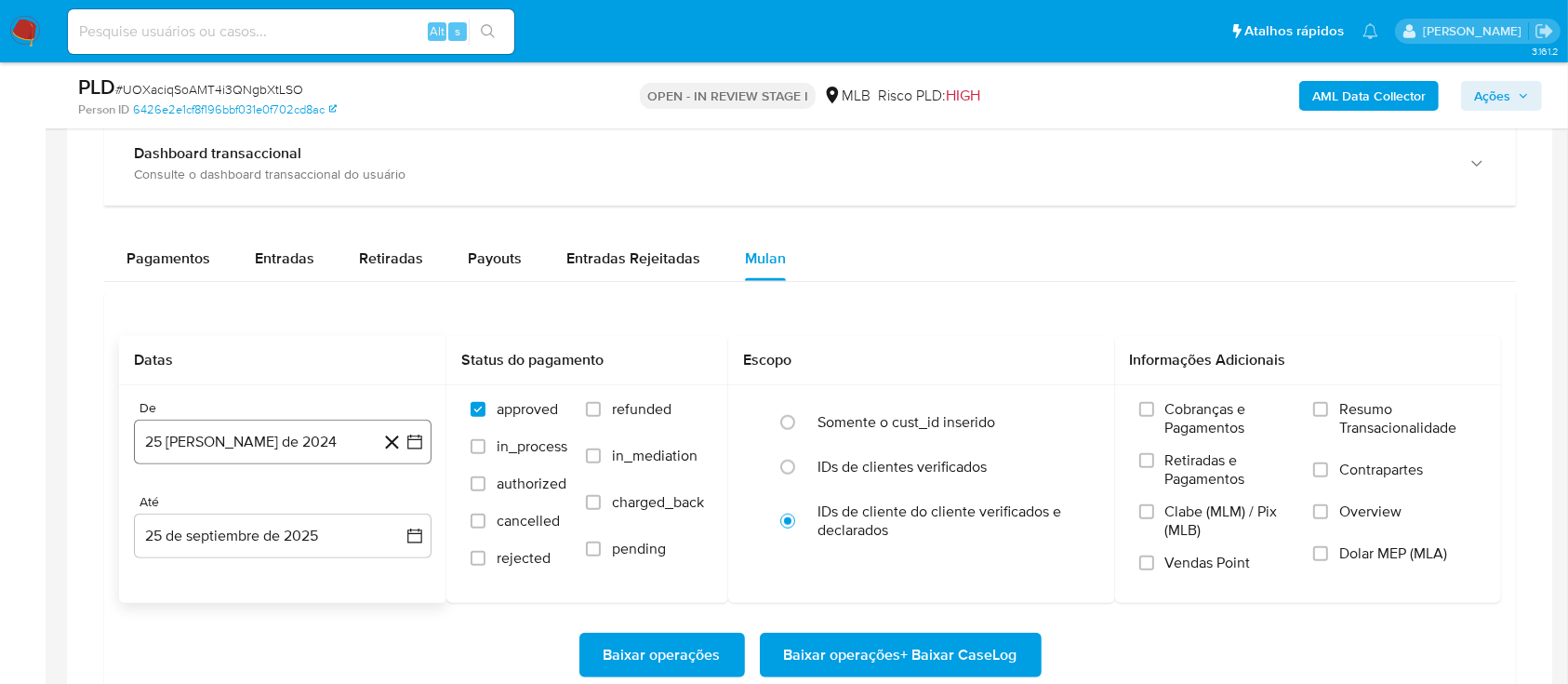
click at [406, 442] on icon "button" at bounding box center [415, 442] width 19 height 19
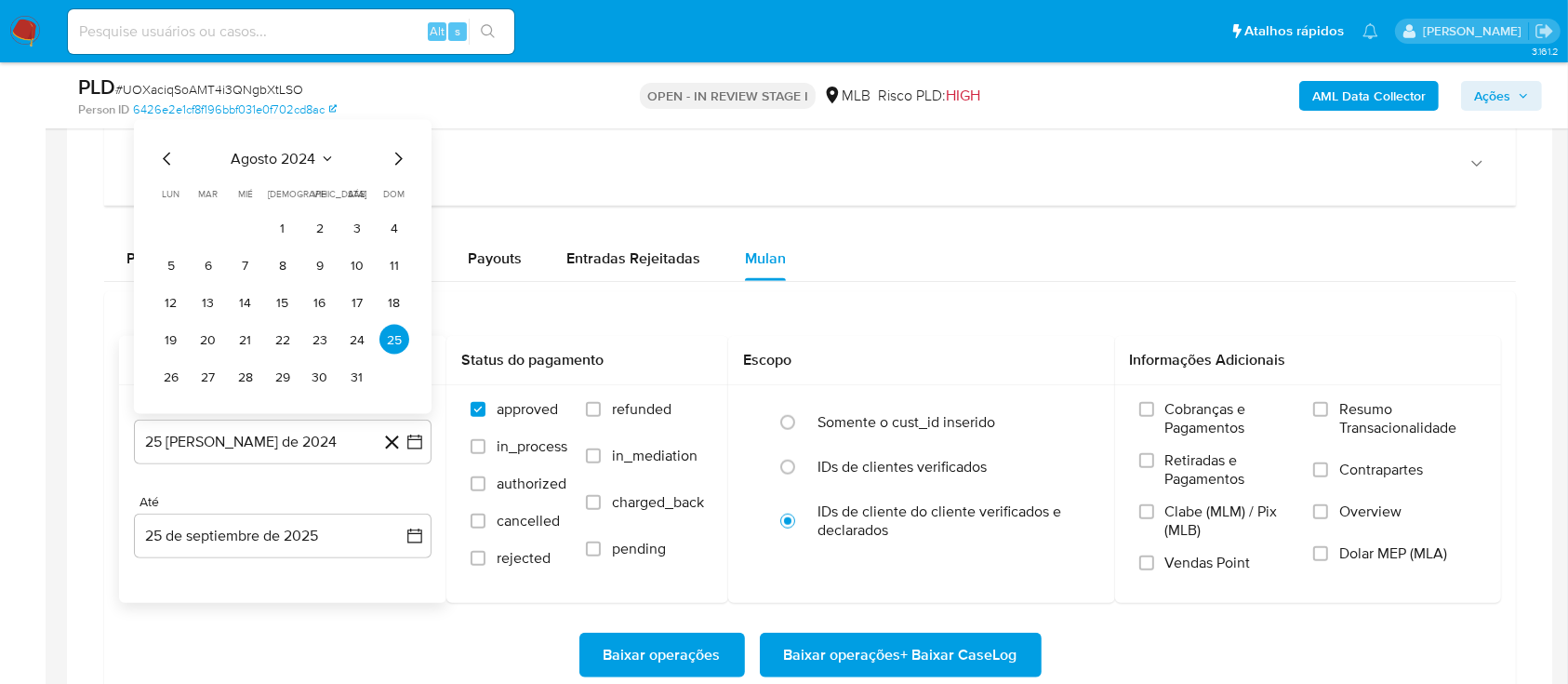
click at [311, 153] on span "agosto 2024" at bounding box center [274, 159] width 85 height 19
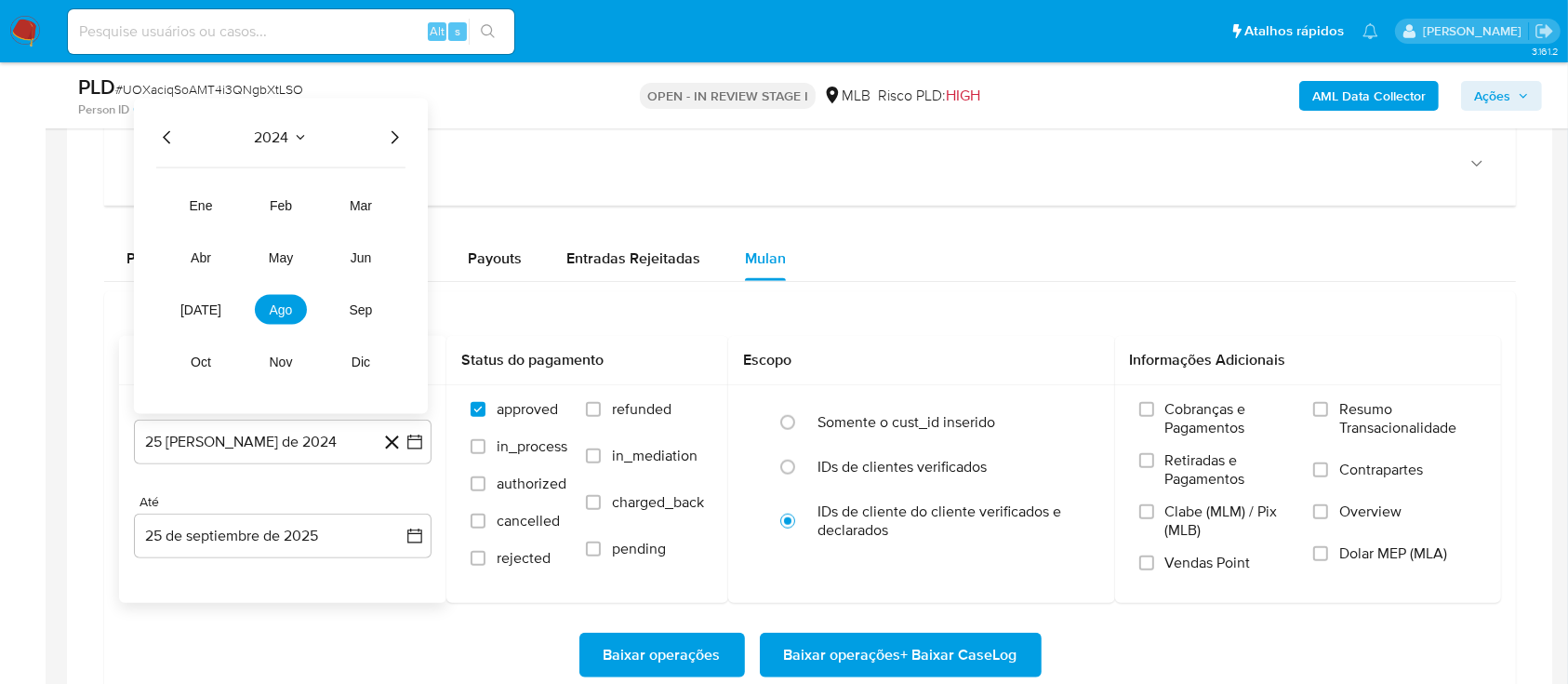
click at [406, 139] on div "2024 2024 ene feb mar abr may jun [DATE] ago sep oct nov dic" at bounding box center [281, 256] width 294 height 315
click at [390, 136] on icon "Año siguiente" at bounding box center [394, 138] width 22 height 22
click at [280, 323] on tr "ene feb mar abr may jun [DATE] ago sep oct nov dic" at bounding box center [281, 284] width 212 height 186
click at [275, 310] on span "ago" at bounding box center [281, 309] width 23 height 15
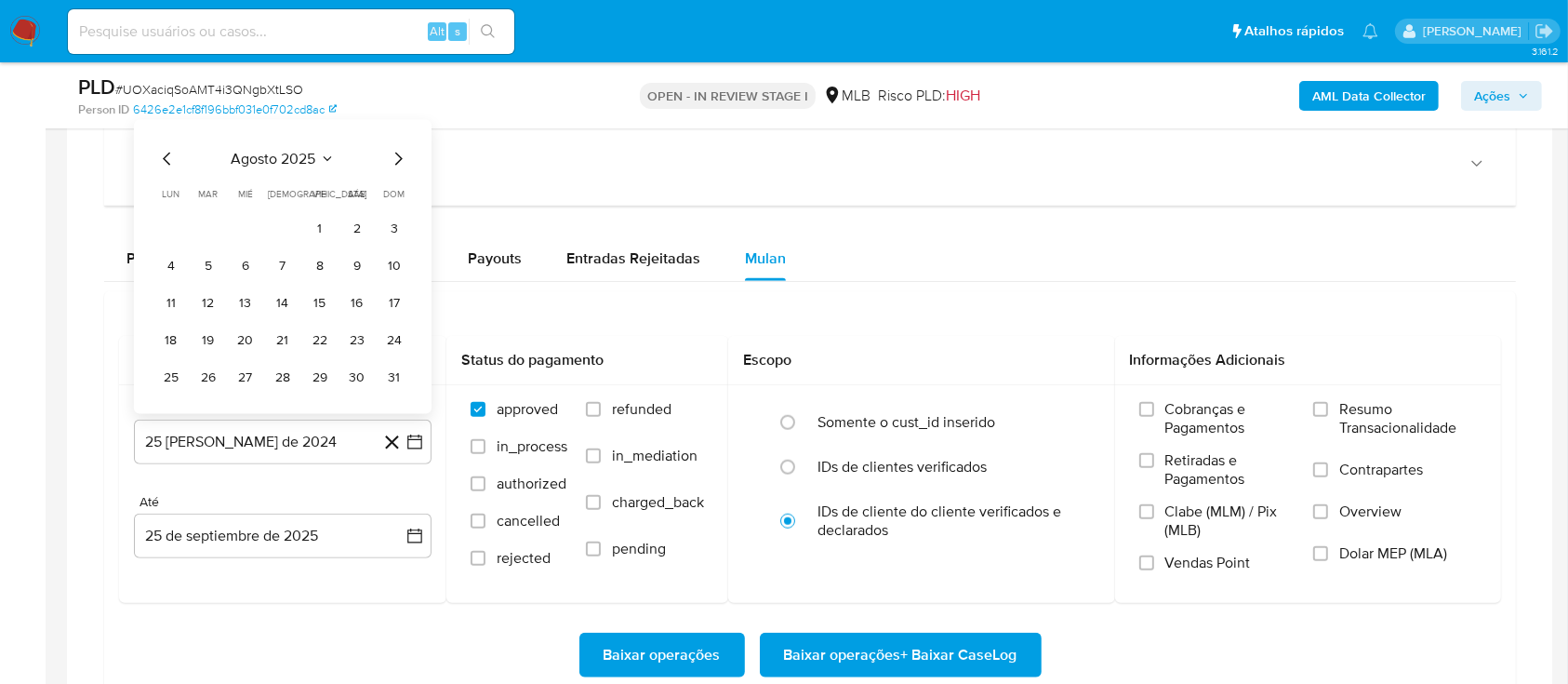
click at [313, 223] on button "1" at bounding box center [320, 228] width 30 height 30
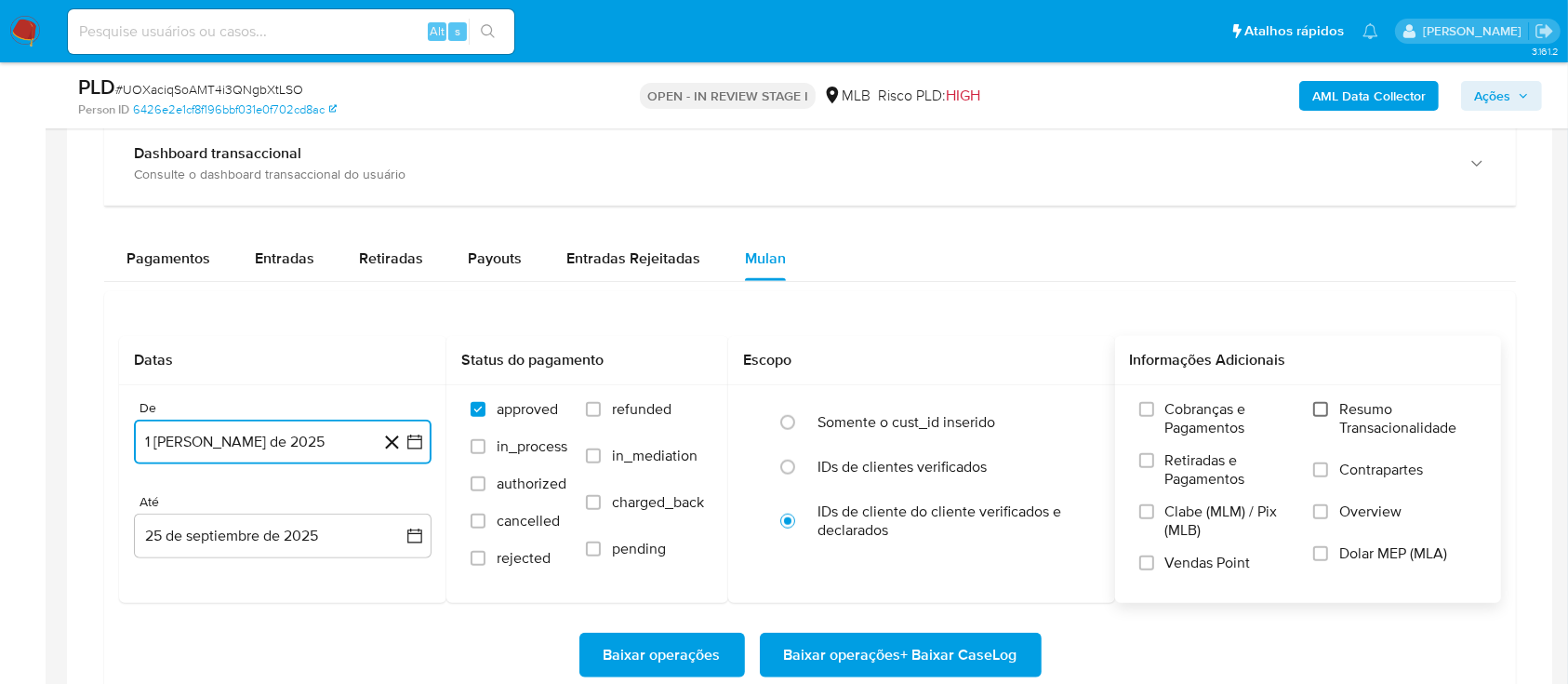
click at [1323, 408] on input "Resumo Transacionalidade" at bounding box center [1320, 409] width 15 height 15
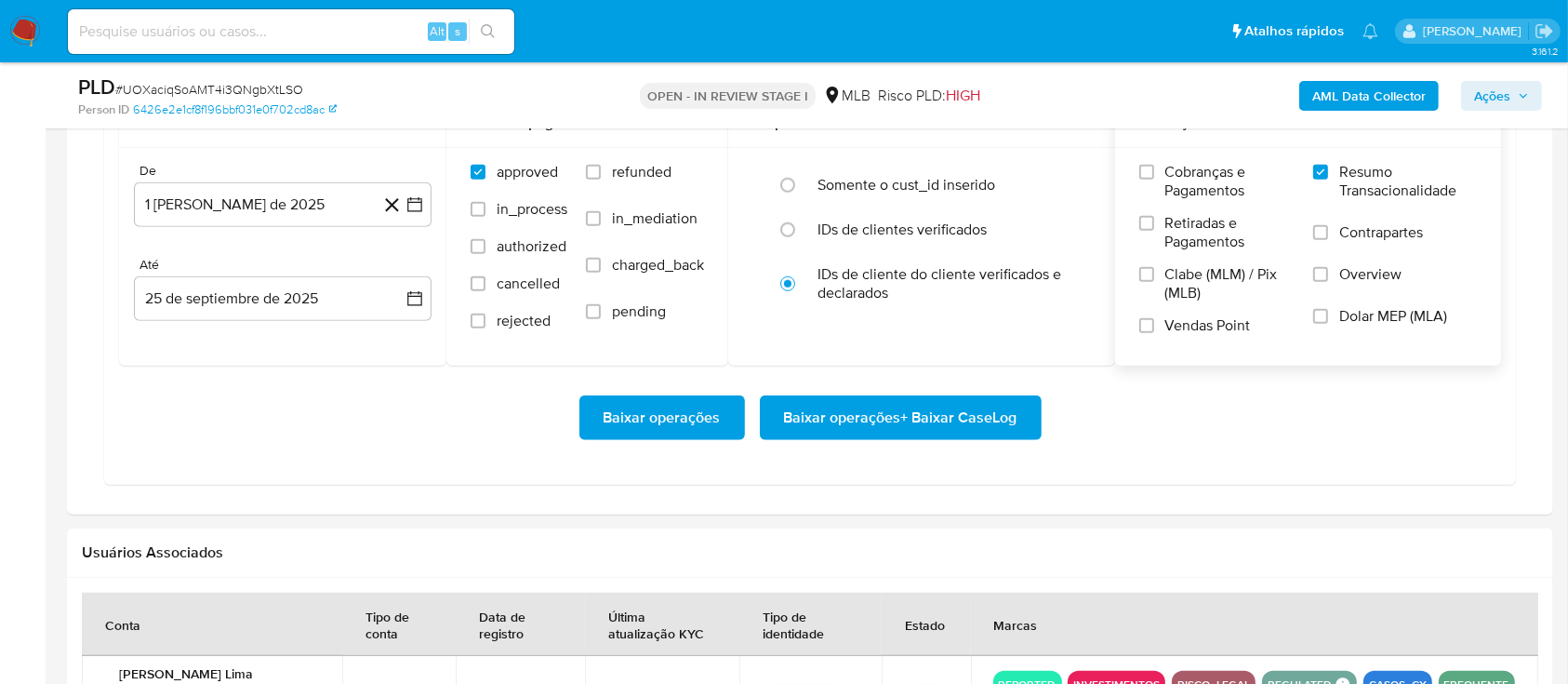
scroll to position [1613, 0]
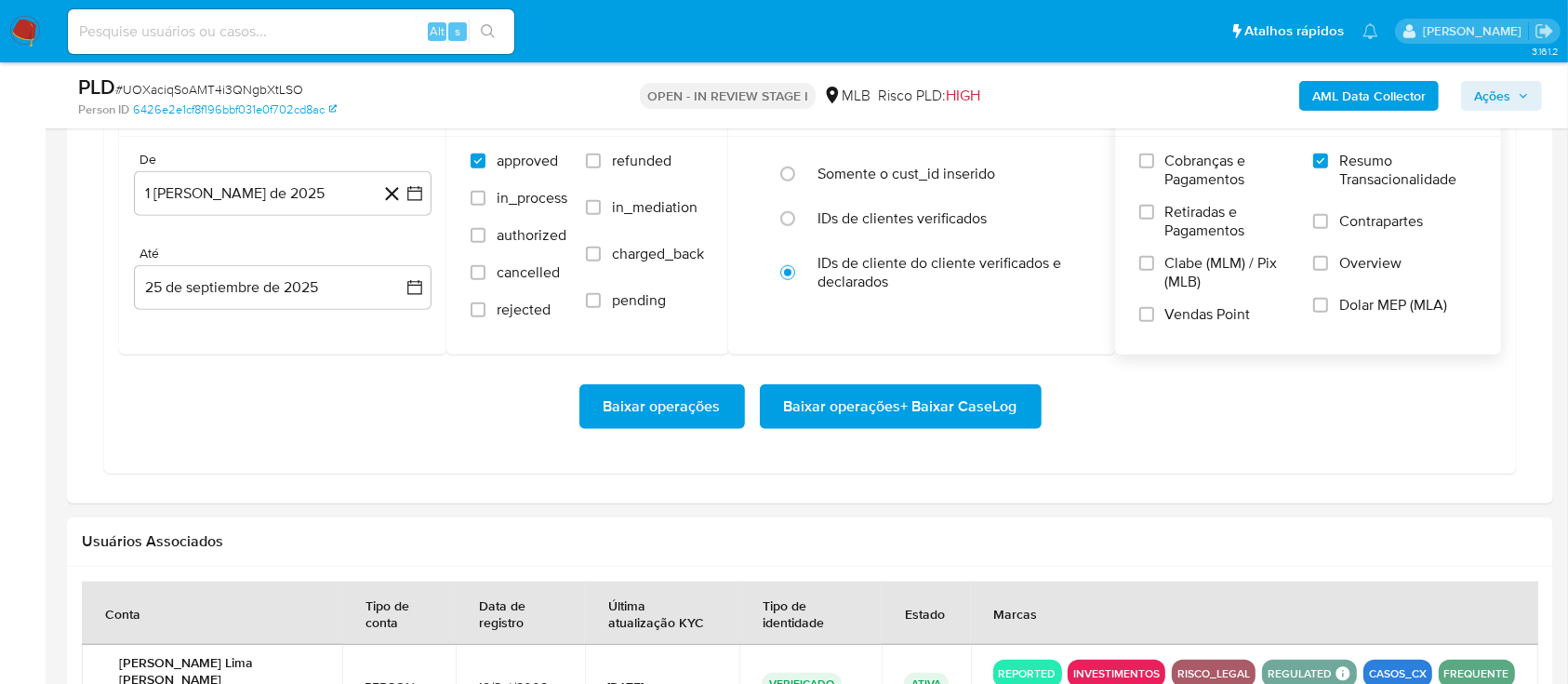
click at [904, 395] on span "Baixar operações + Baixar CaseLog" at bounding box center [900, 406] width 234 height 41
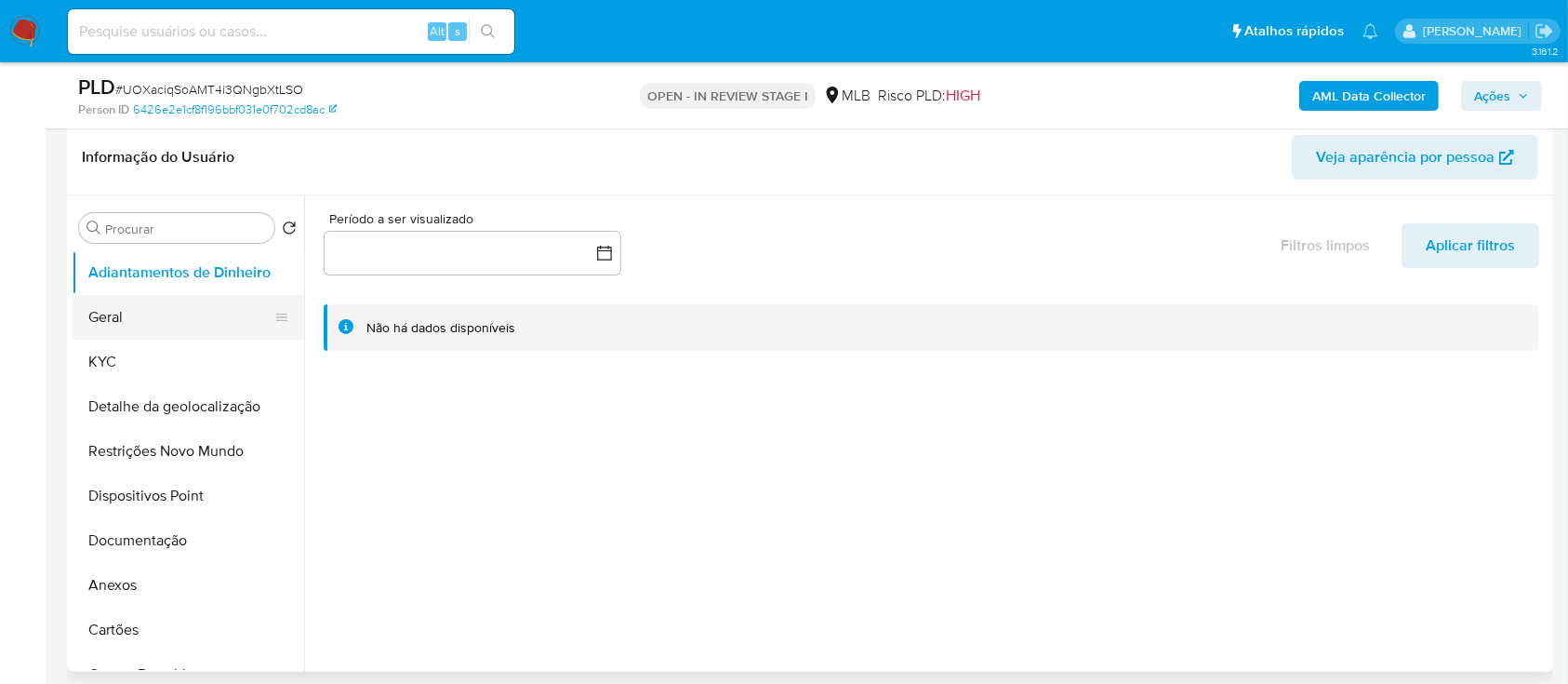
scroll to position [248, 0]
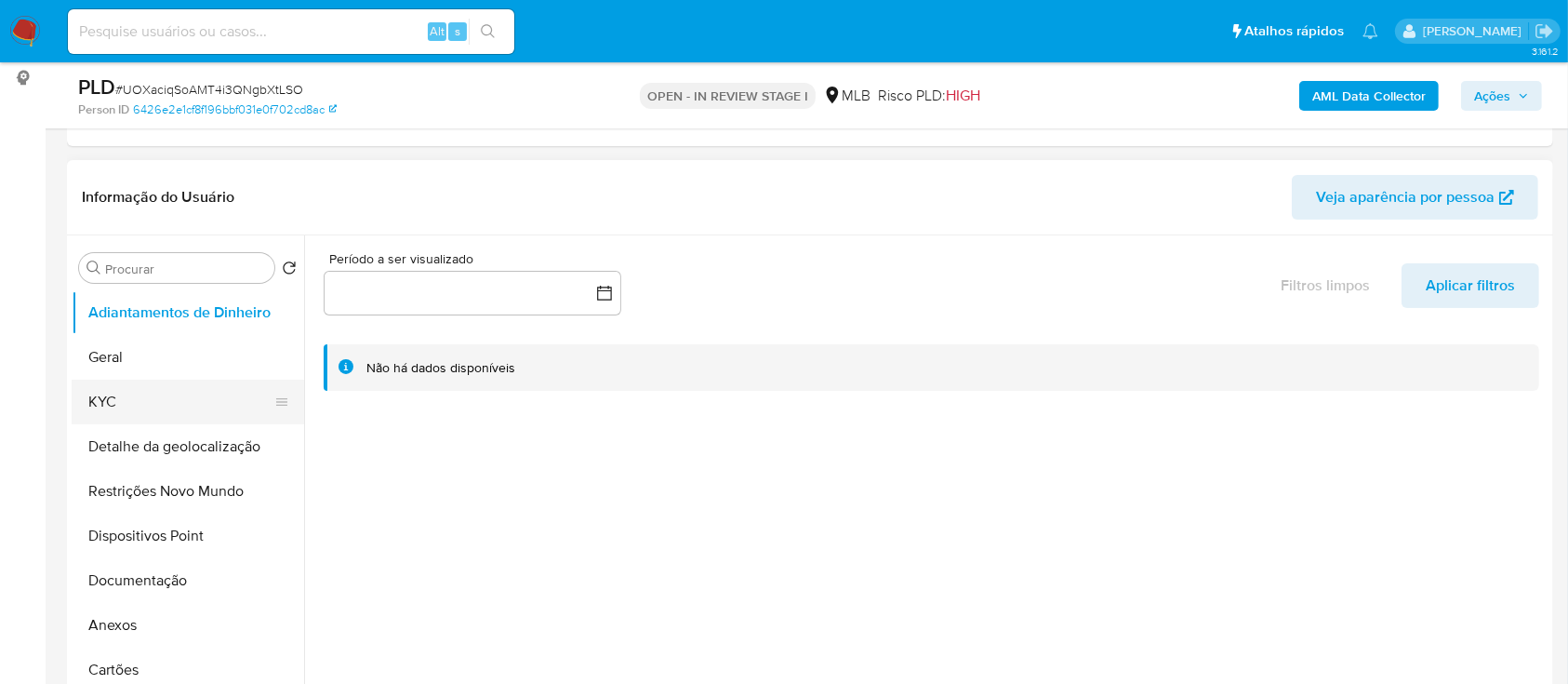
click at [137, 388] on button "KYC" at bounding box center [181, 402] width 218 height 45
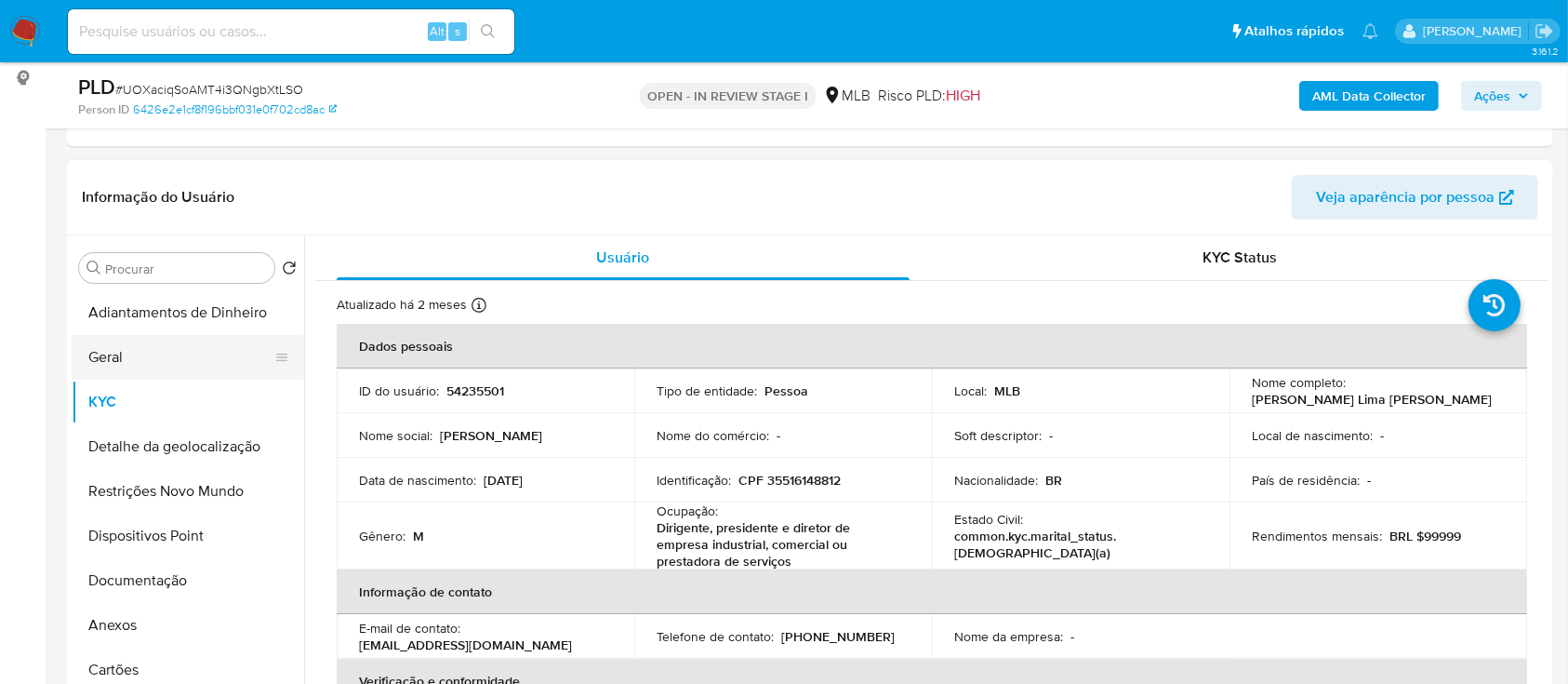
click at [152, 361] on button "Geral" at bounding box center [181, 357] width 218 height 45
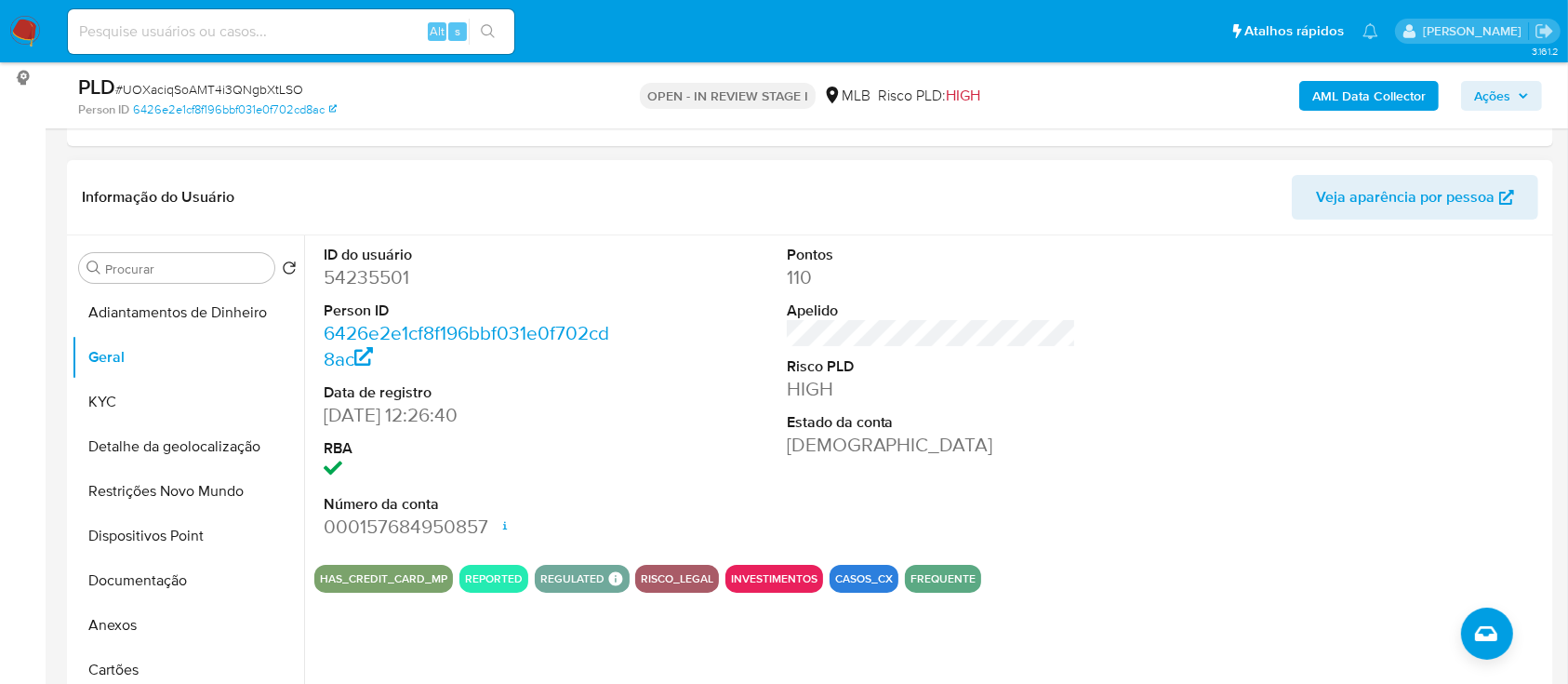
drag, startPoint x: 1474, startPoint y: 298, endPoint x: 1223, endPoint y: 208, distance: 266.6
click at [1467, 296] on div at bounding box center [1393, 392] width 309 height 315
click at [137, 401] on button "KYC" at bounding box center [181, 402] width 218 height 45
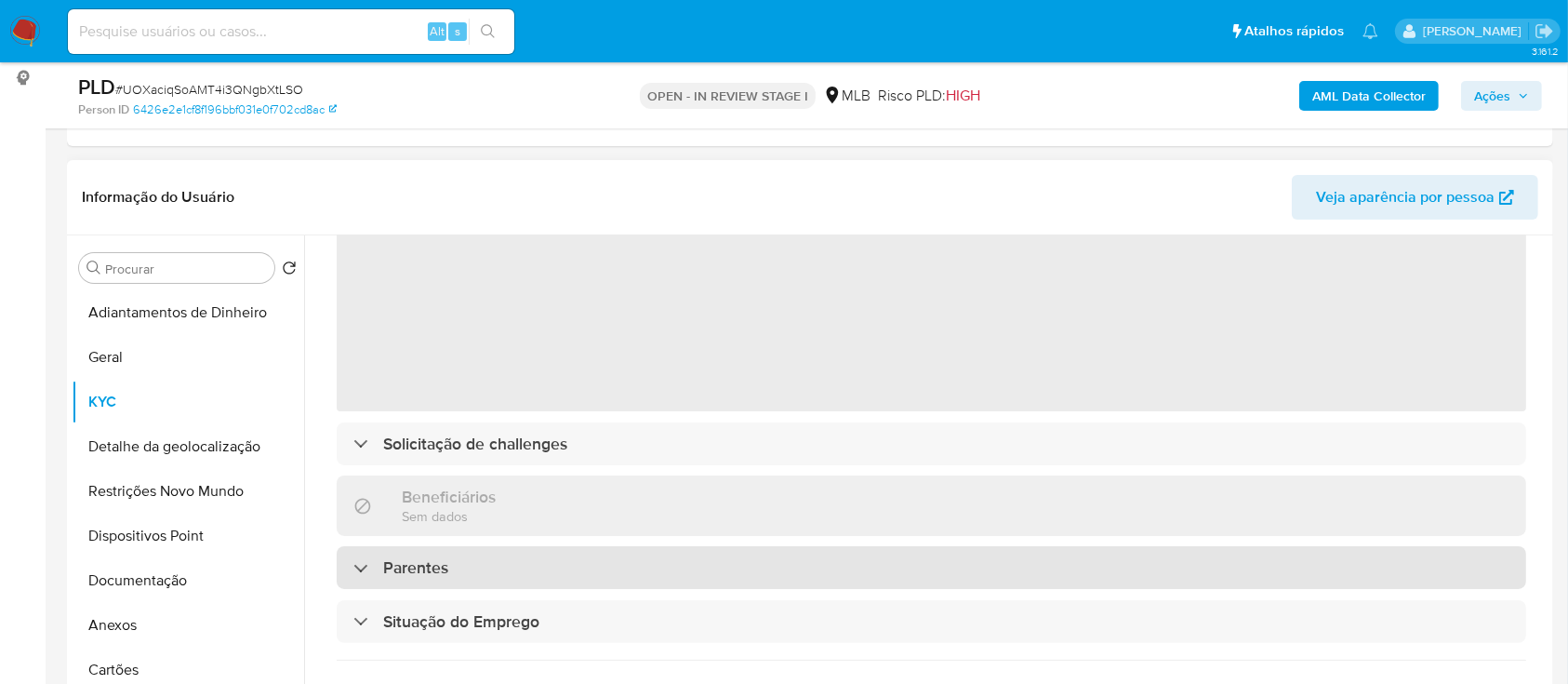
scroll to position [124, 0]
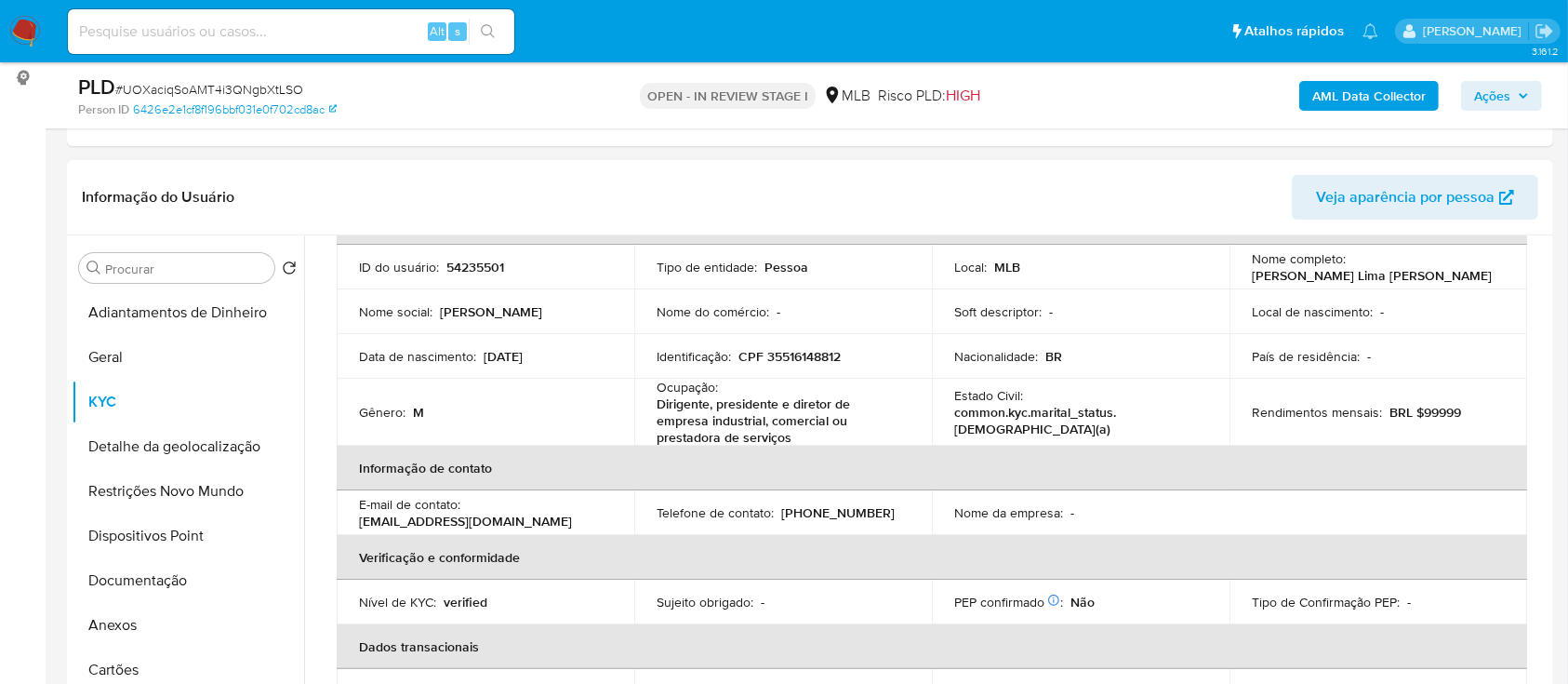
click at [321, 168] on div "Informação do Usuário Veja aparência por pessoa" at bounding box center [809, 197] width 1486 height 75
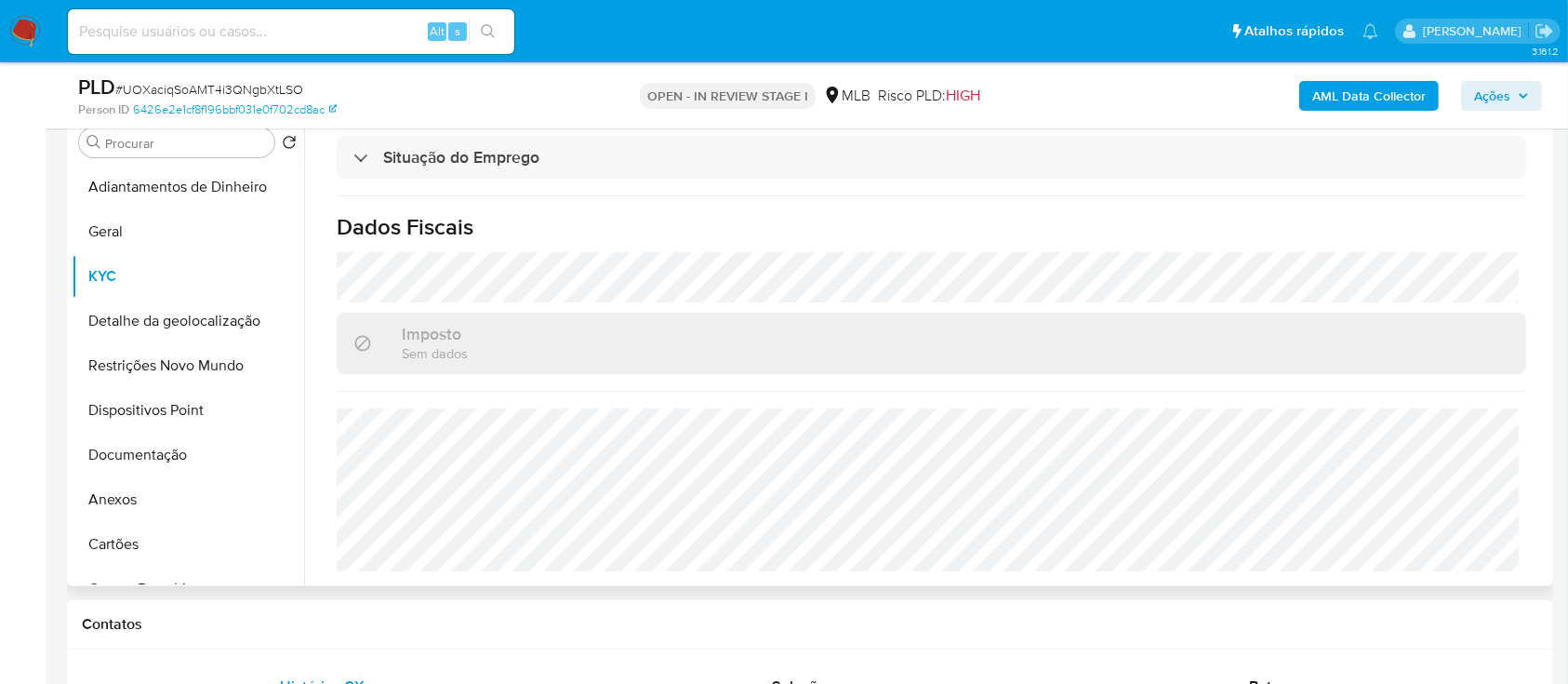
scroll to position [496, 0]
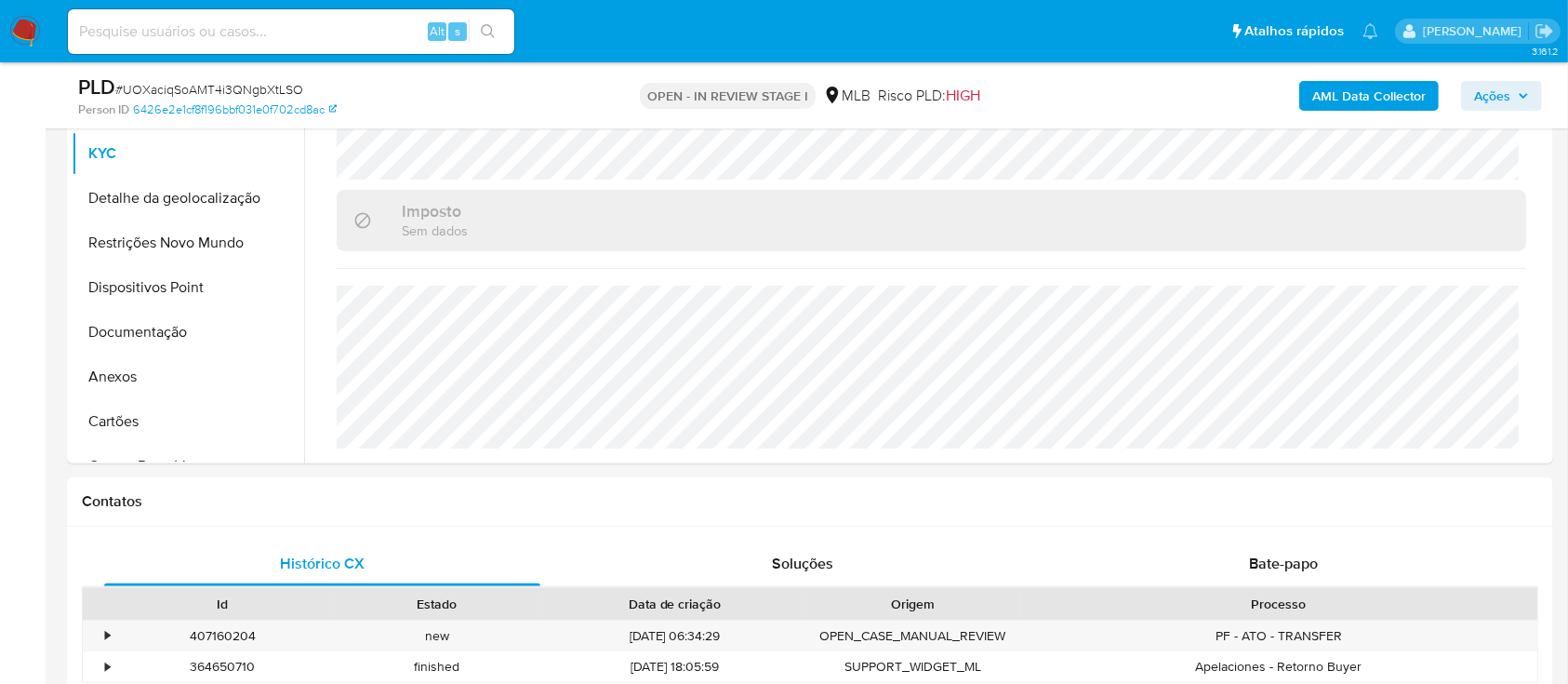
click at [152, 196] on button "Detalhe da geolocalização" at bounding box center [181, 198] width 218 height 45
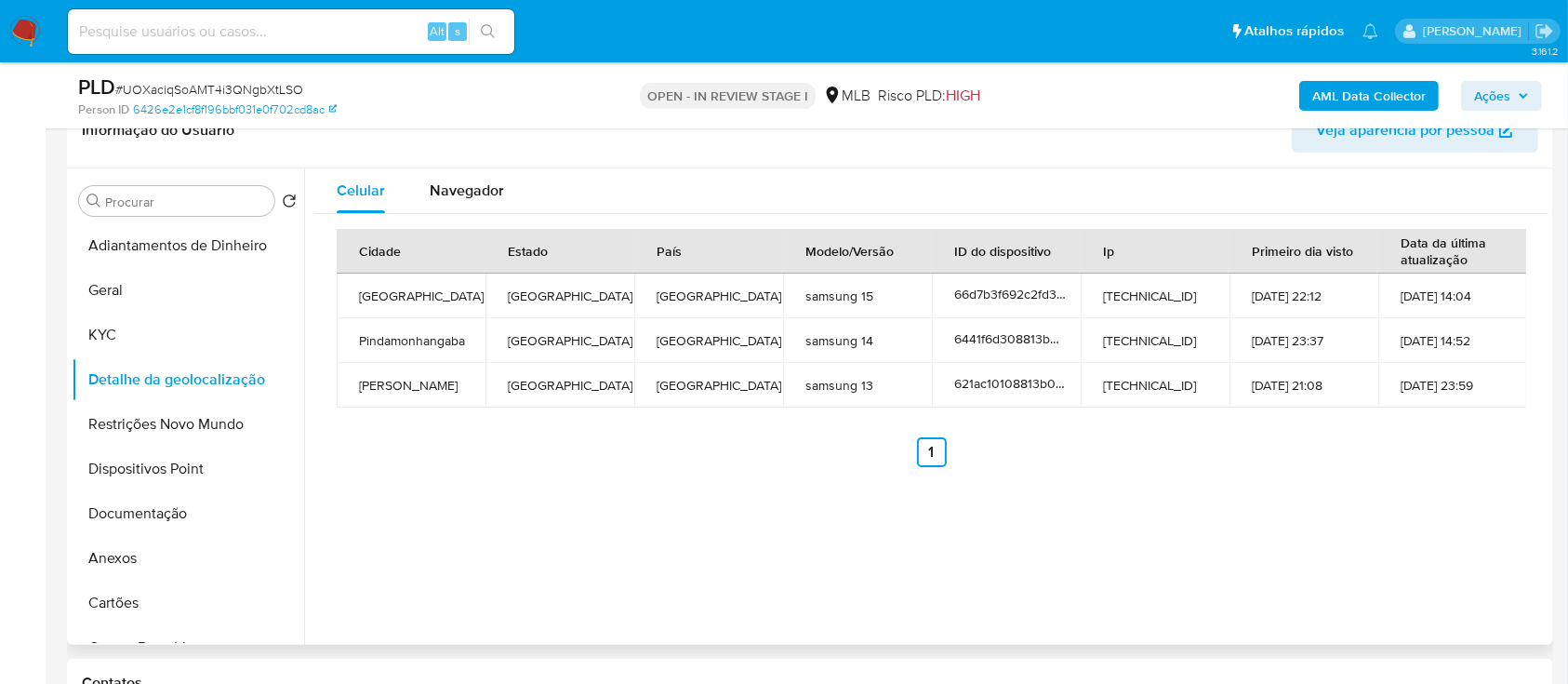
scroll to position [372, 0]
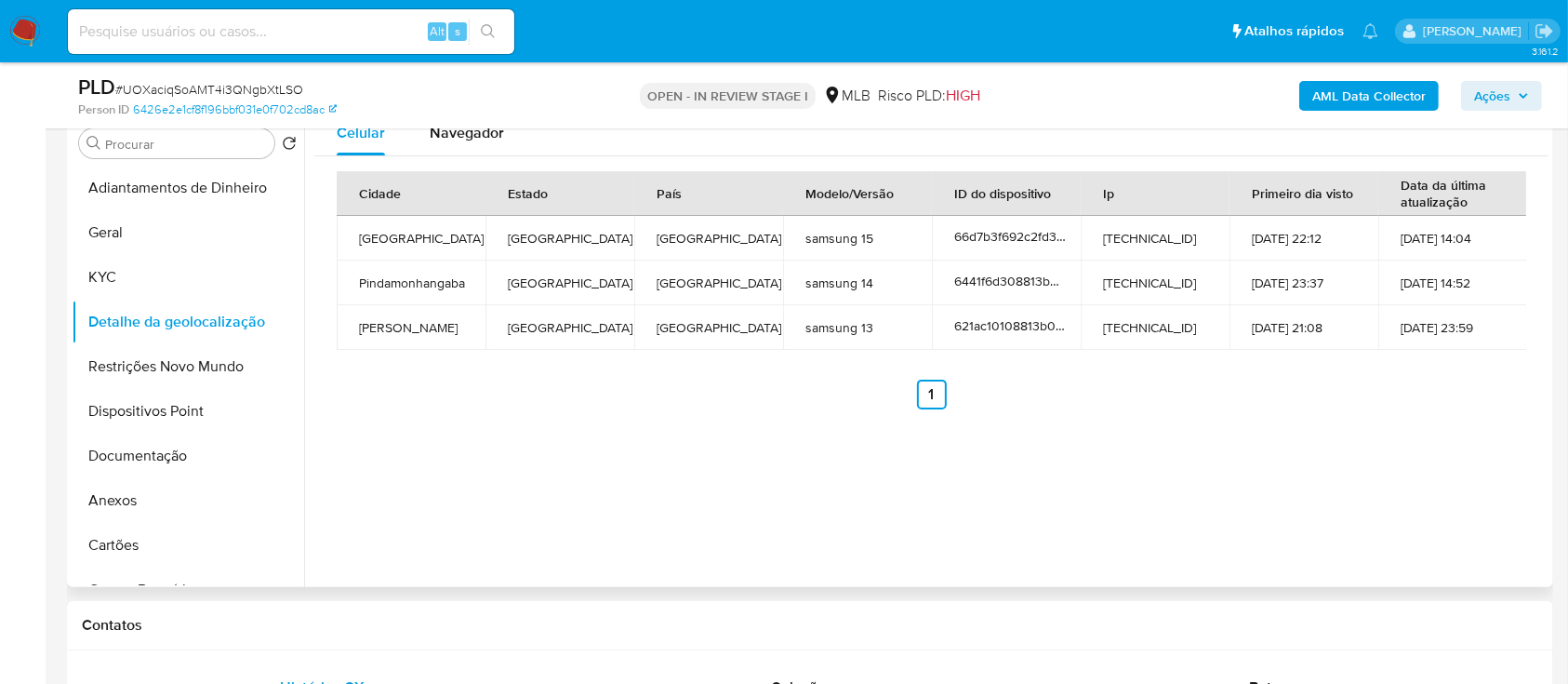
click at [353, 476] on div "Celular Navegador Cidade Estado País Modelo/Versão ID do dispositivo Ip Primeir…" at bounding box center [925, 349] width 1244 height 476
click at [112, 359] on button "Restrições Novo Mundo" at bounding box center [181, 366] width 218 height 45
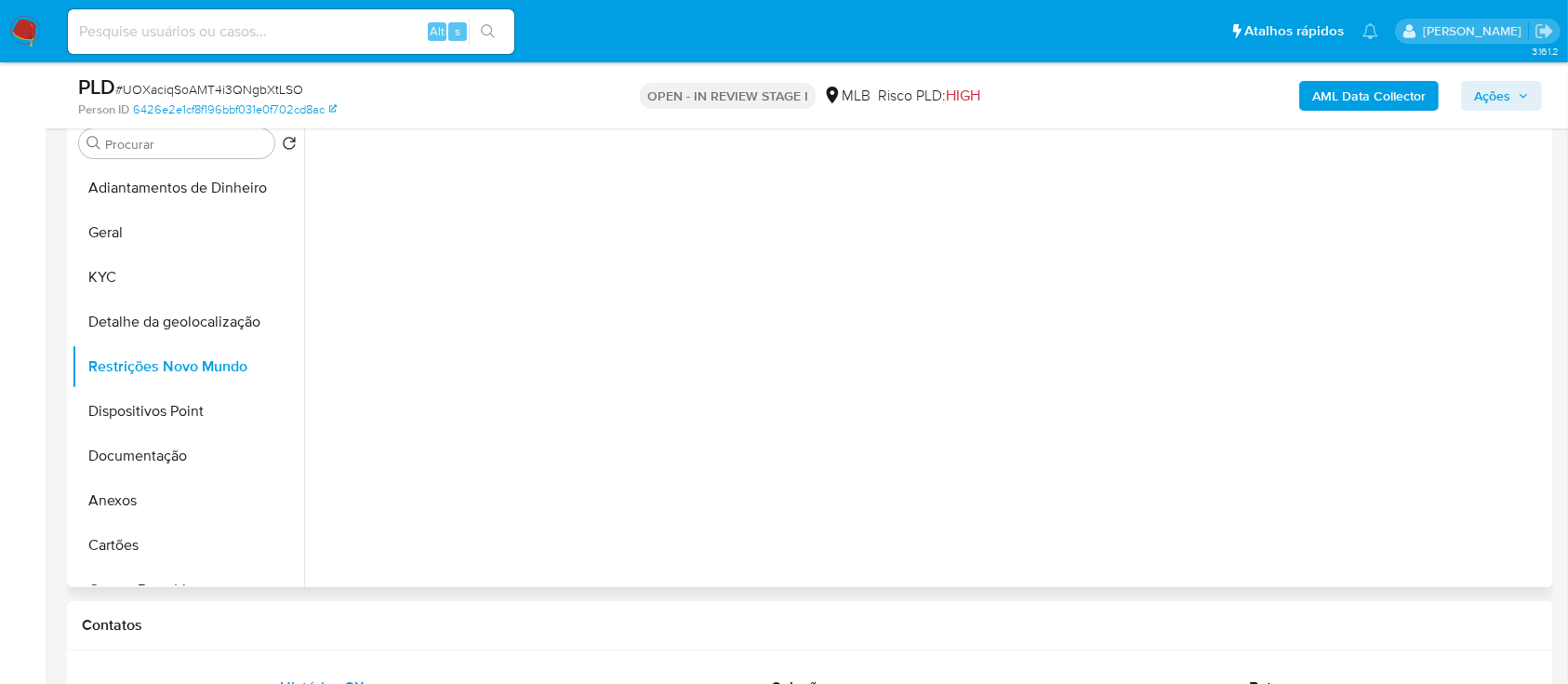
scroll to position [248, 0]
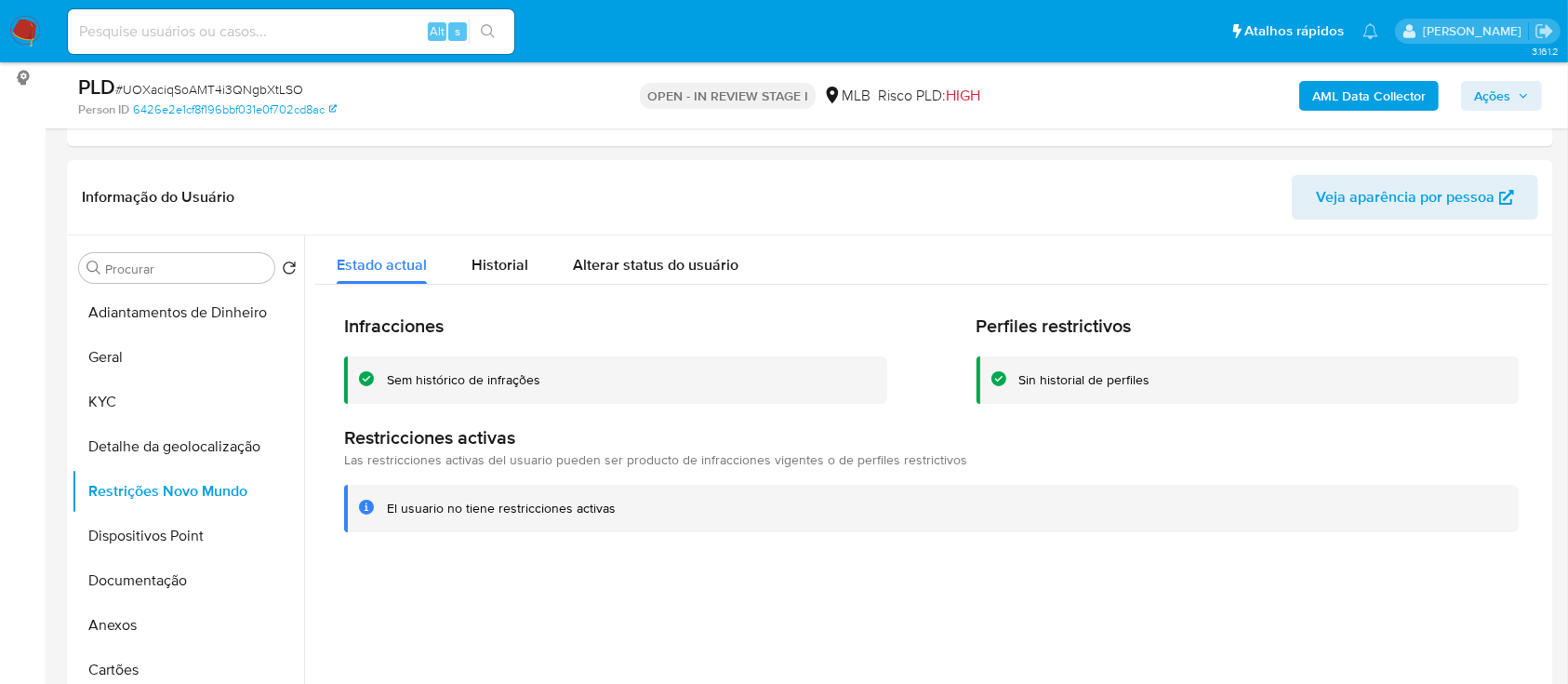
drag, startPoint x: 155, startPoint y: 547, endPoint x: 203, endPoint y: 550, distance: 48.1
click at [157, 547] on button "Dispositivos Point" at bounding box center [181, 536] width 218 height 45
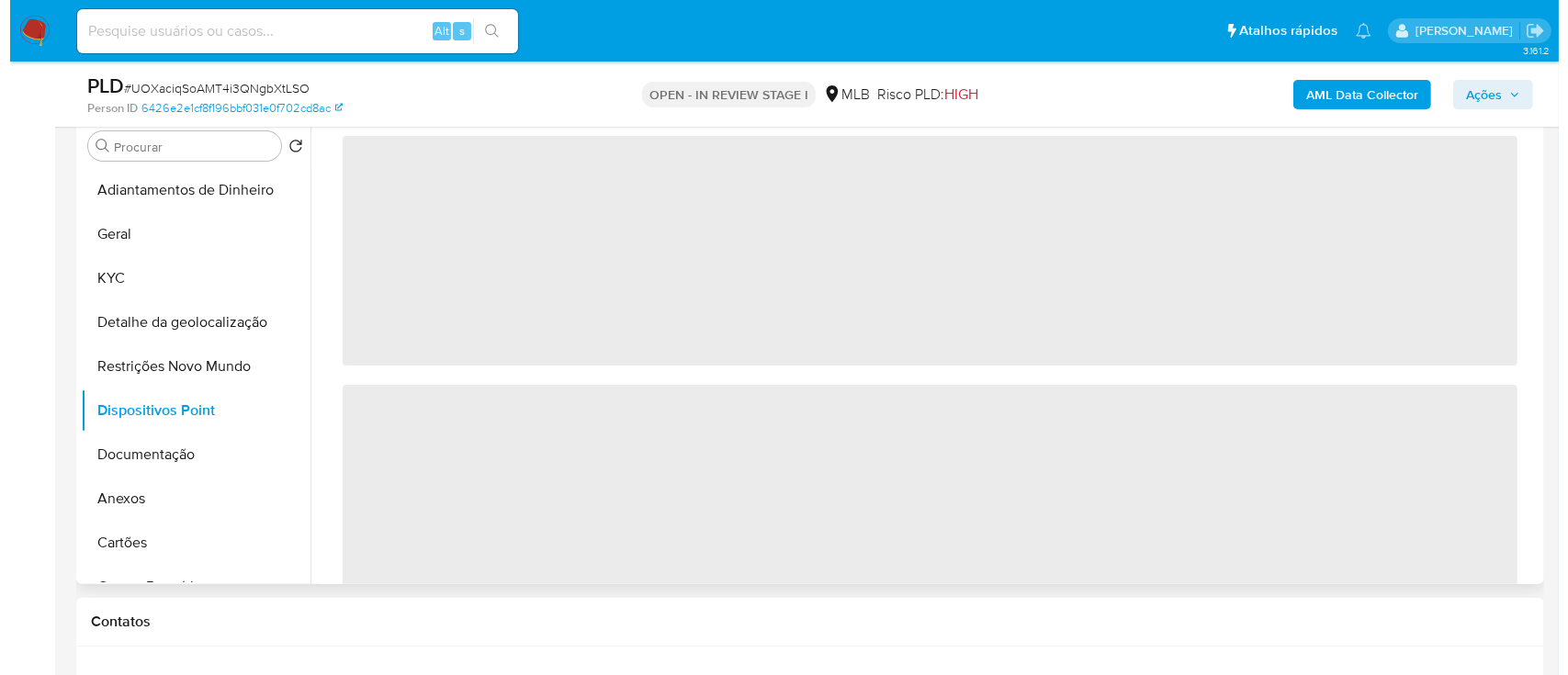
scroll to position [367, 0]
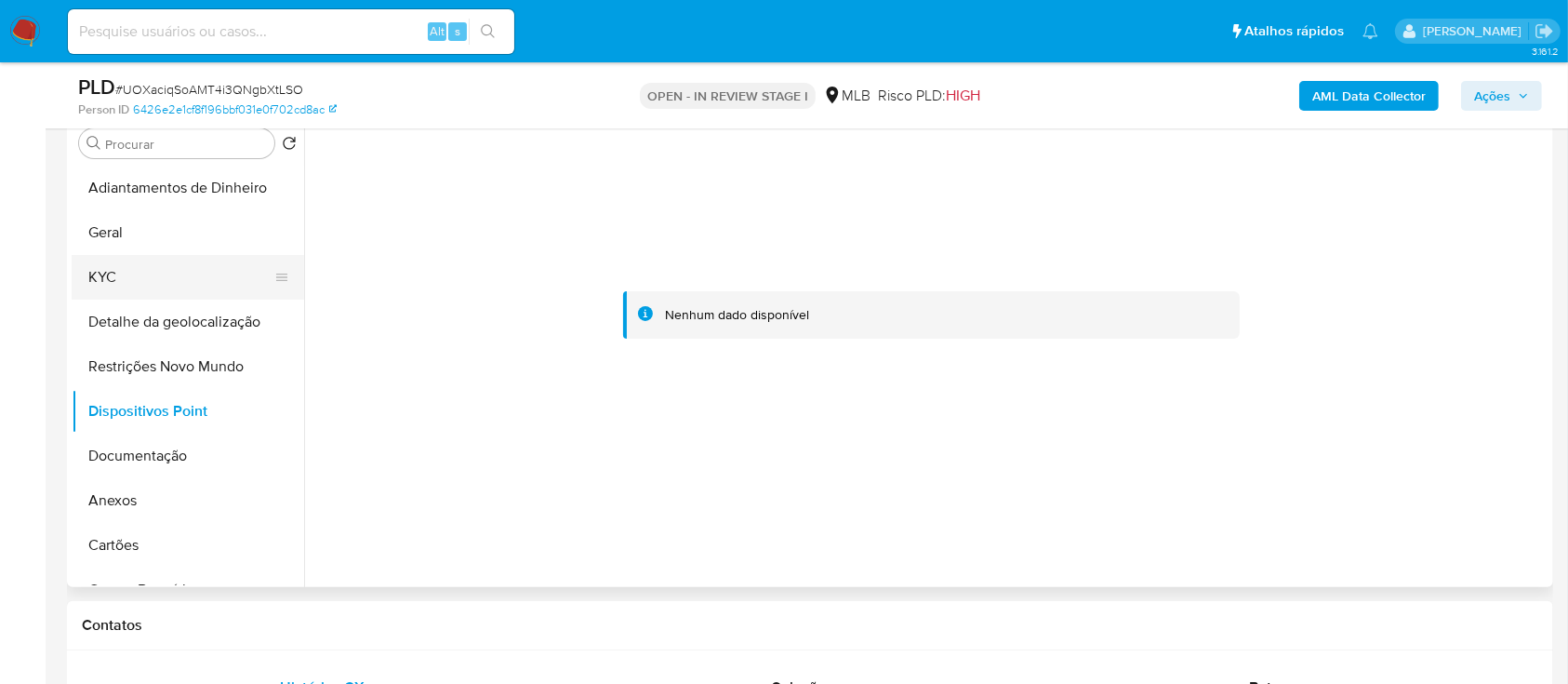
drag, startPoint x: 23, startPoint y: 407, endPoint x: 211, endPoint y: 283, distance: 225.2
click at [1346, 86] on b "AML Data Collector" at bounding box center [1369, 96] width 114 height 30
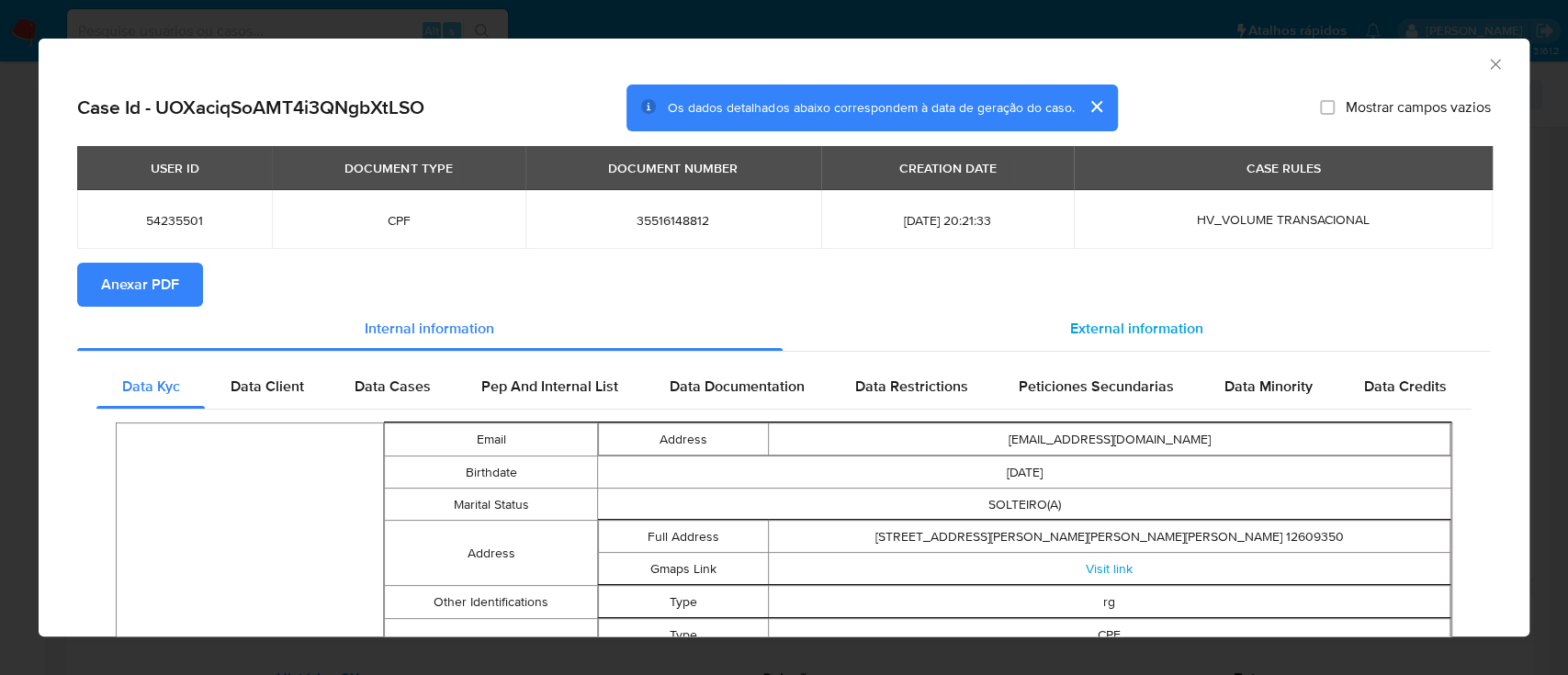
click at [1104, 329] on span "External information" at bounding box center [1136, 328] width 133 height 21
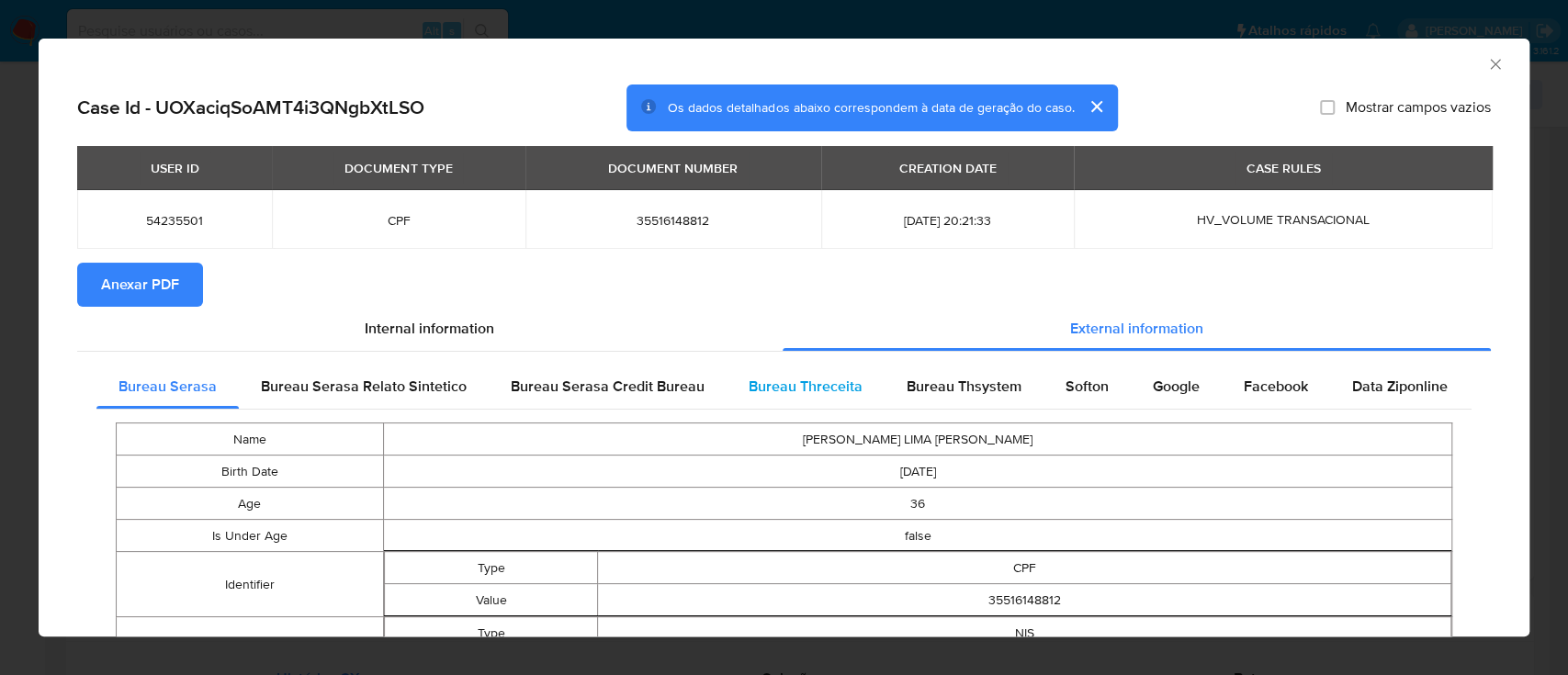
click at [839, 384] on span "Bureau Threceita" at bounding box center [804, 386] width 113 height 21
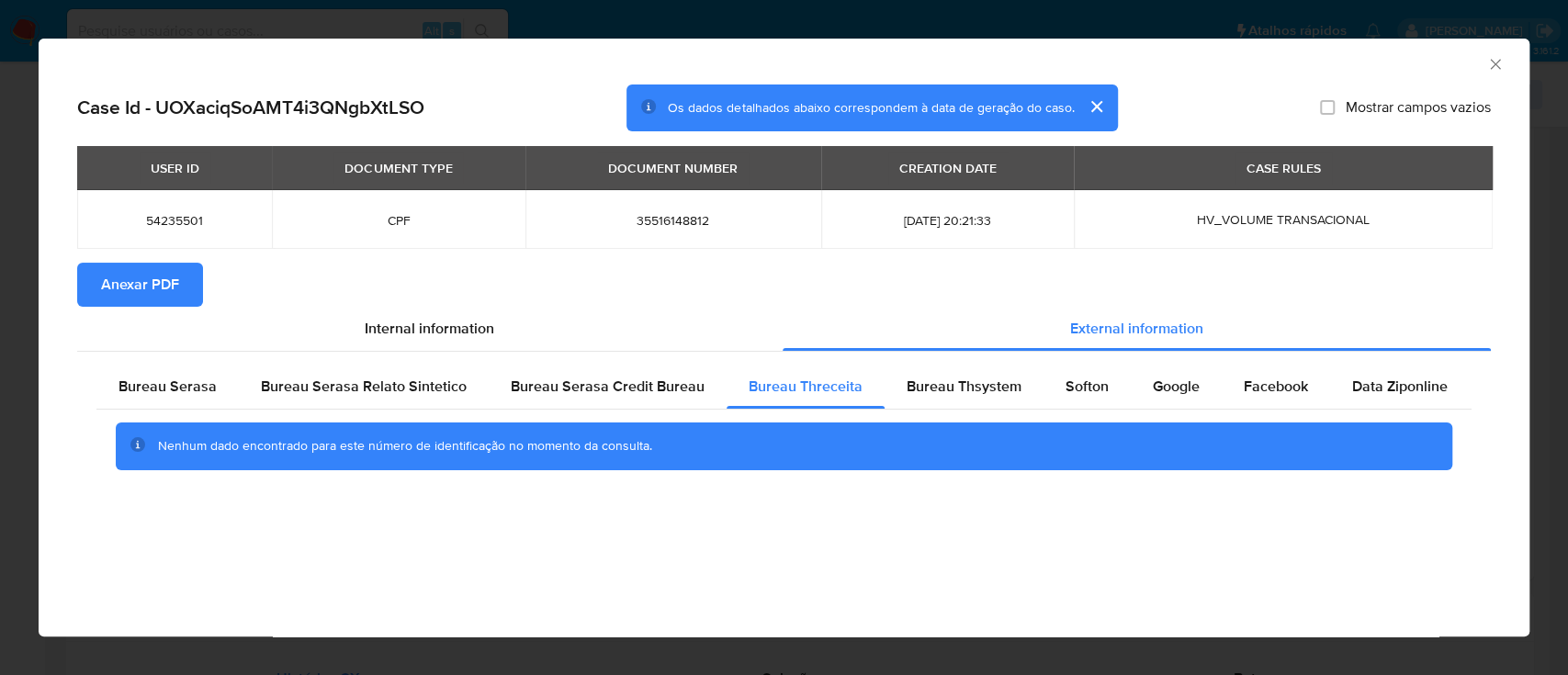
click at [139, 53] on div "AML Data Collector" at bounding box center [769, 61] width 1435 height 20
click at [965, 377] on span "Bureau Thsystem" at bounding box center [963, 386] width 114 height 21
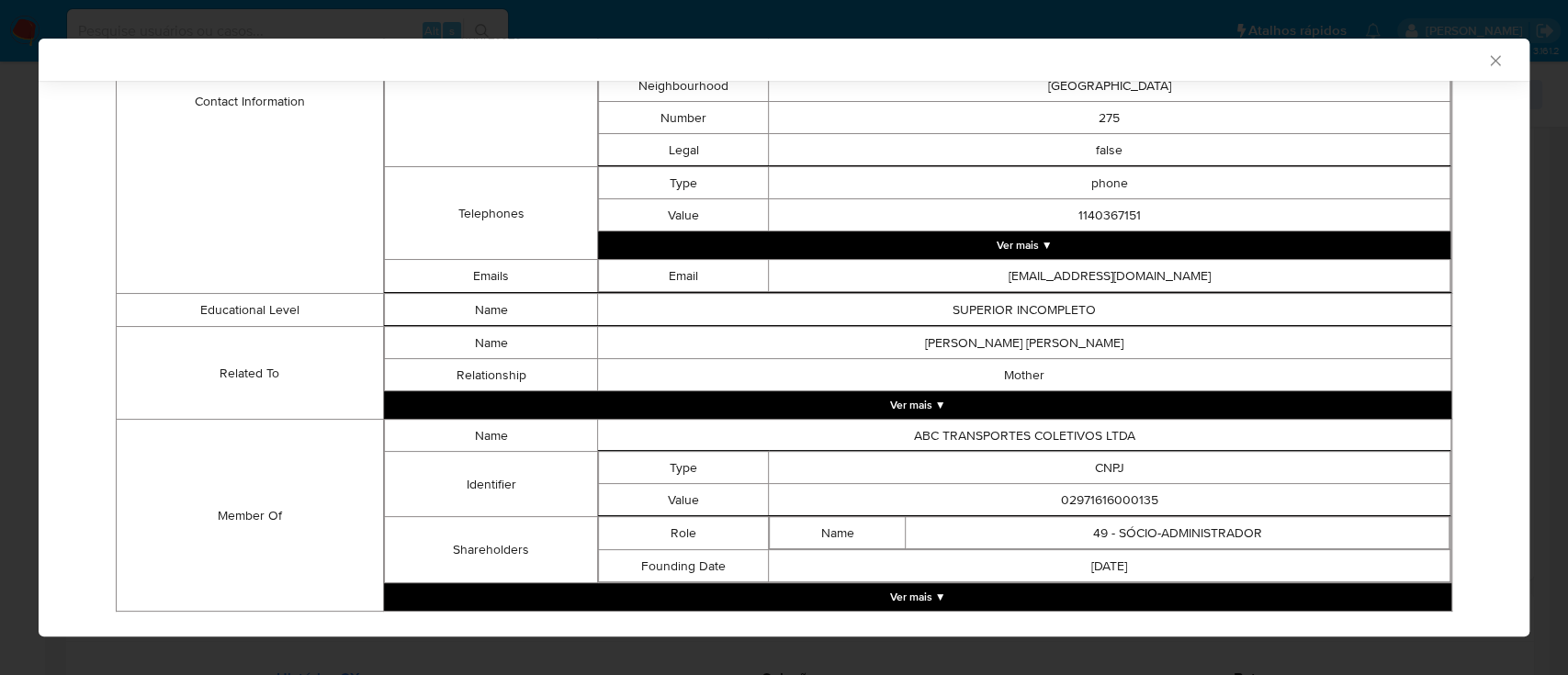
scroll to position [930, 0]
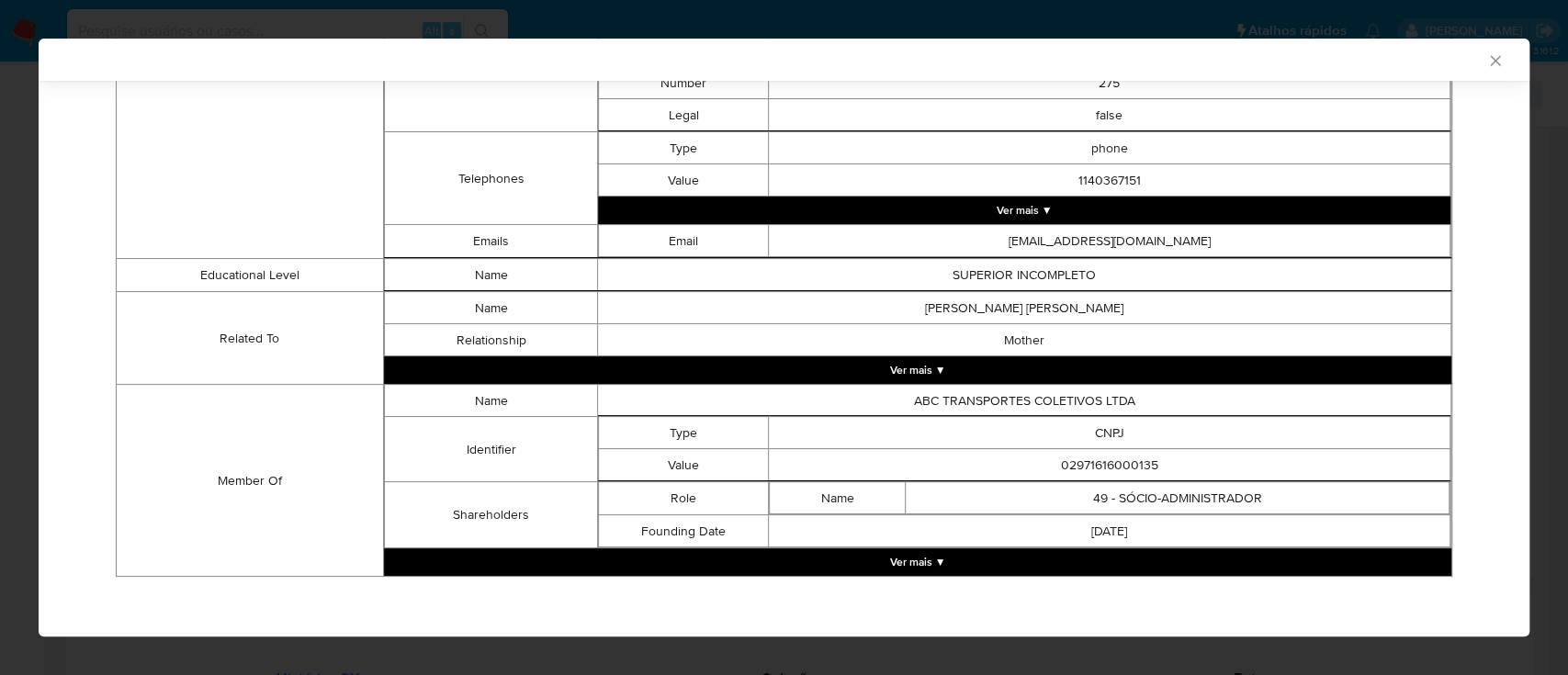
drag, startPoint x: 92, startPoint y: 226, endPoint x: 307, endPoint y: 106, distance: 246.2
click at [93, 225] on div "Bureau Serasa Bureau Serasa Relato Sintetico Bureau Serasa Credit Bureau Bureau…" at bounding box center [784, 11] width 1413 height 1184
drag, startPoint x: 1160, startPoint y: 455, endPoint x: 955, endPoint y: 444, distance: 205.3
click at [955, 449] on td "02971616000135" at bounding box center [1109, 465] width 681 height 33
copy tbody "CNPJ Value 02971616000135"
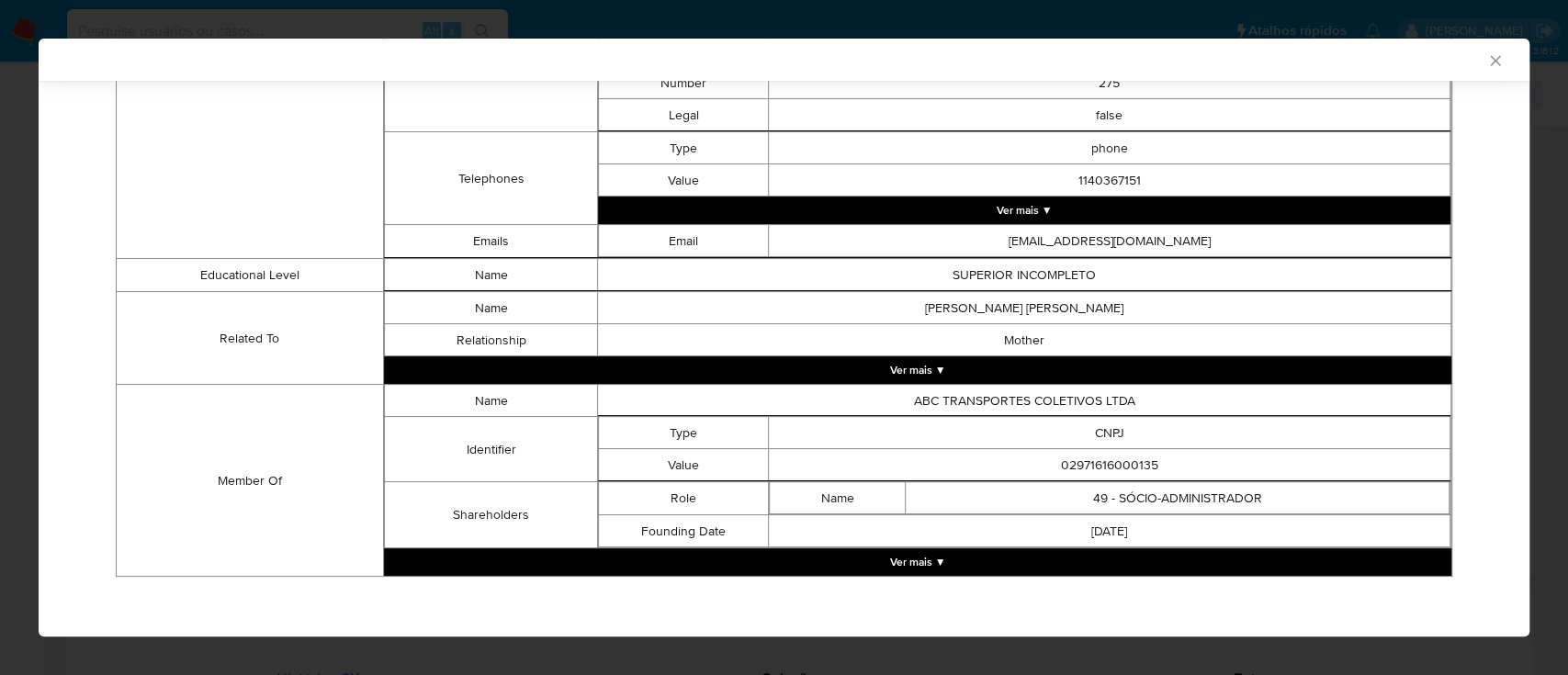
drag, startPoint x: 1238, startPoint y: 483, endPoint x: 1216, endPoint y: 482, distance: 22.0
click at [1235, 483] on td "49 - SÓCIO-ADMINISTRADOR" at bounding box center [1177, 498] width 544 height 33
drag, startPoint x: 1054, startPoint y: 459, endPoint x: 1133, endPoint y: 468, distance: 79.5
click at [1176, 466] on td "02971616000135" at bounding box center [1109, 465] width 681 height 33
drag, startPoint x: 1043, startPoint y: 450, endPoint x: 1171, endPoint y: 460, distance: 128.4
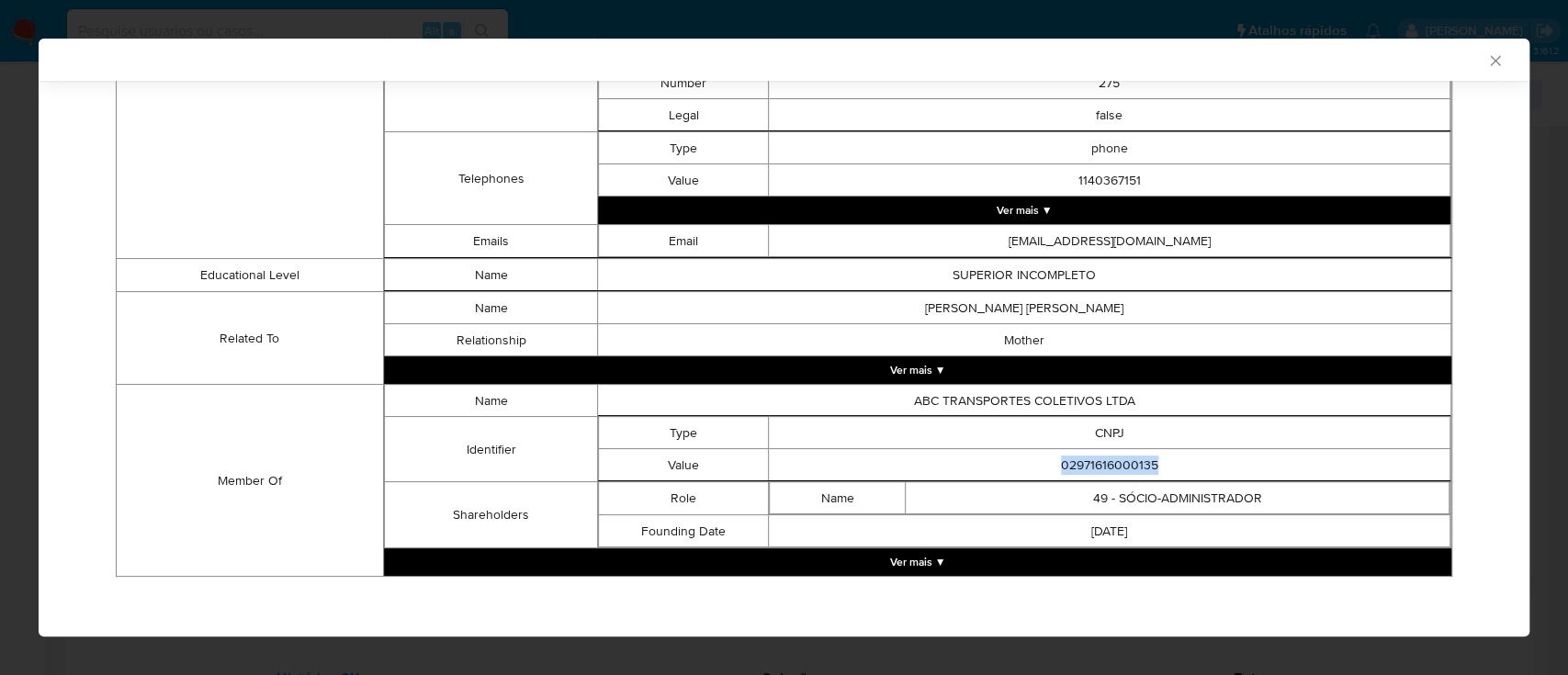
click at [1176, 456] on td "02971616000135" at bounding box center [1109, 465] width 681 height 33
copy td "02971616000135"
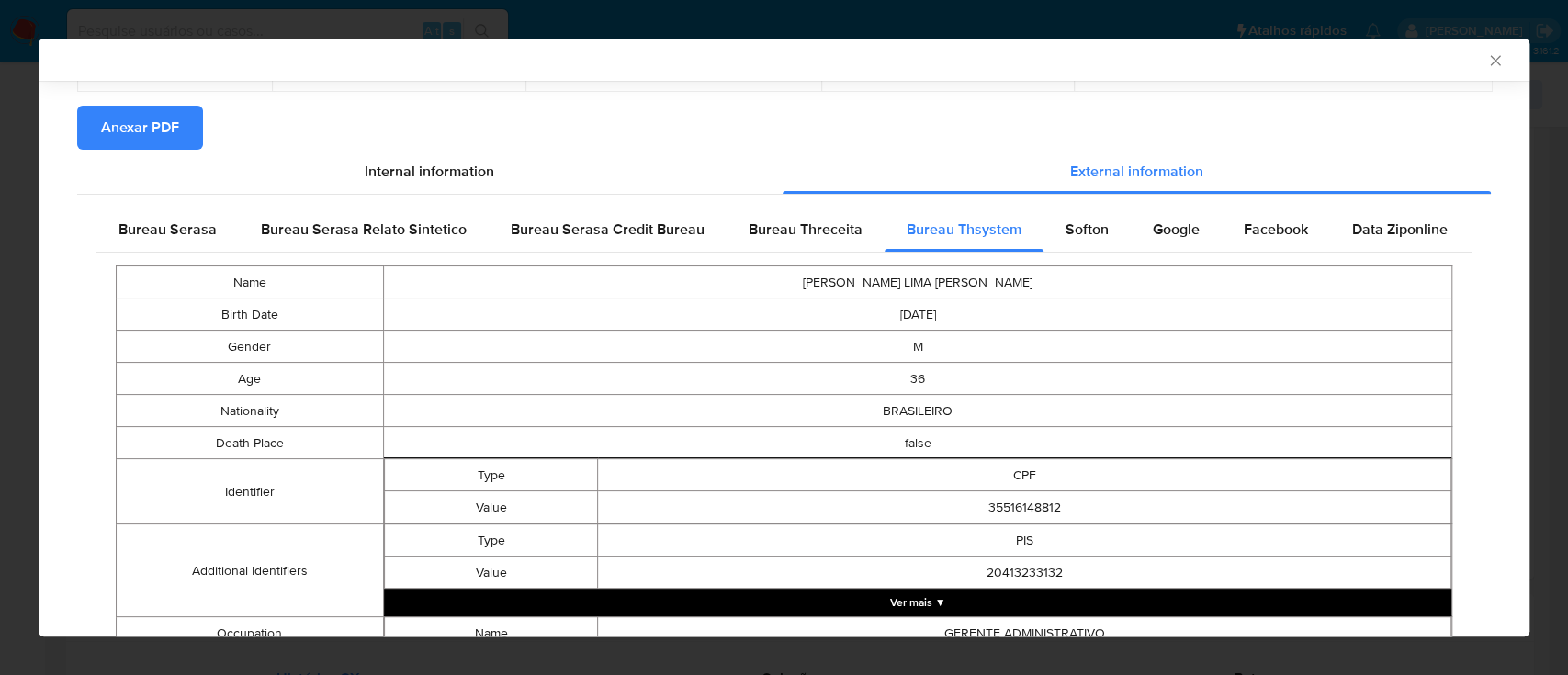
scroll to position [0, 0]
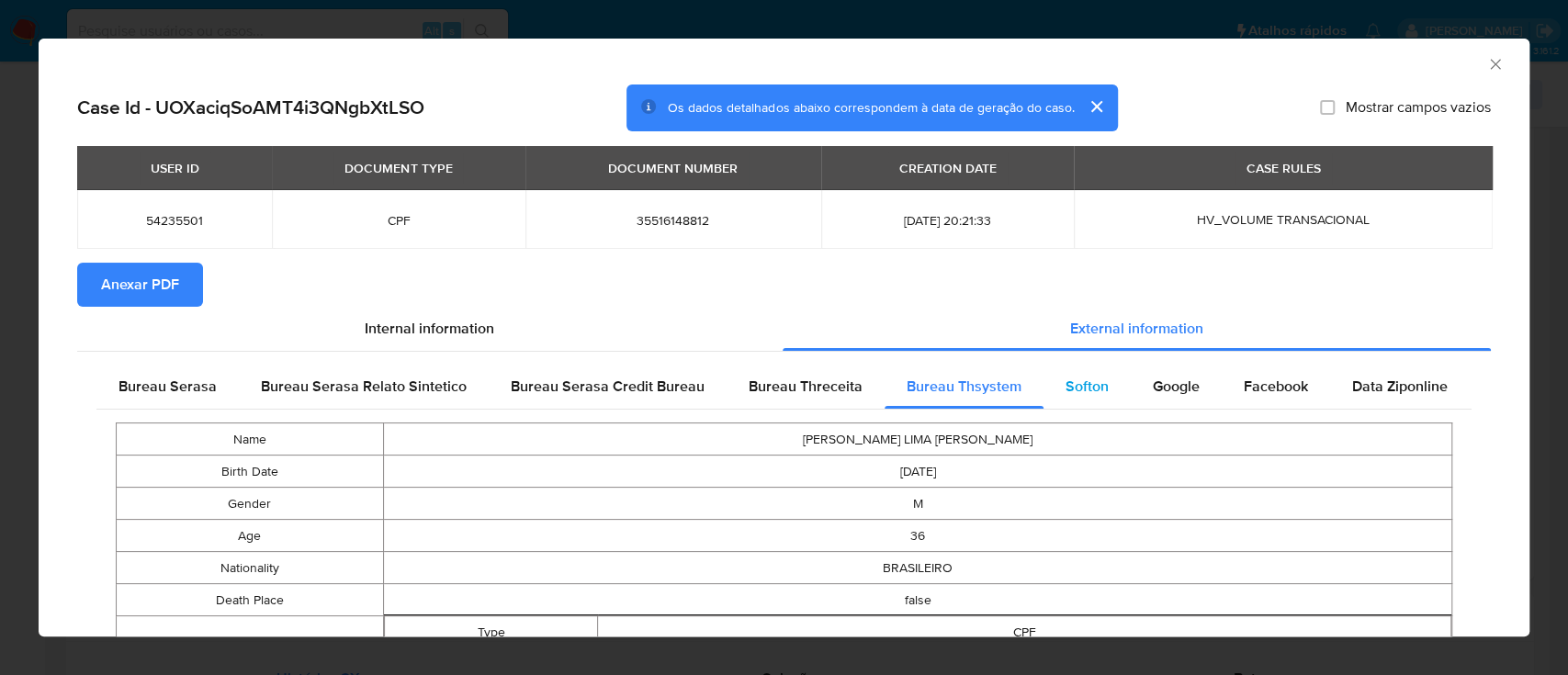
click at [1065, 394] on span "Softon" at bounding box center [1086, 386] width 43 height 21
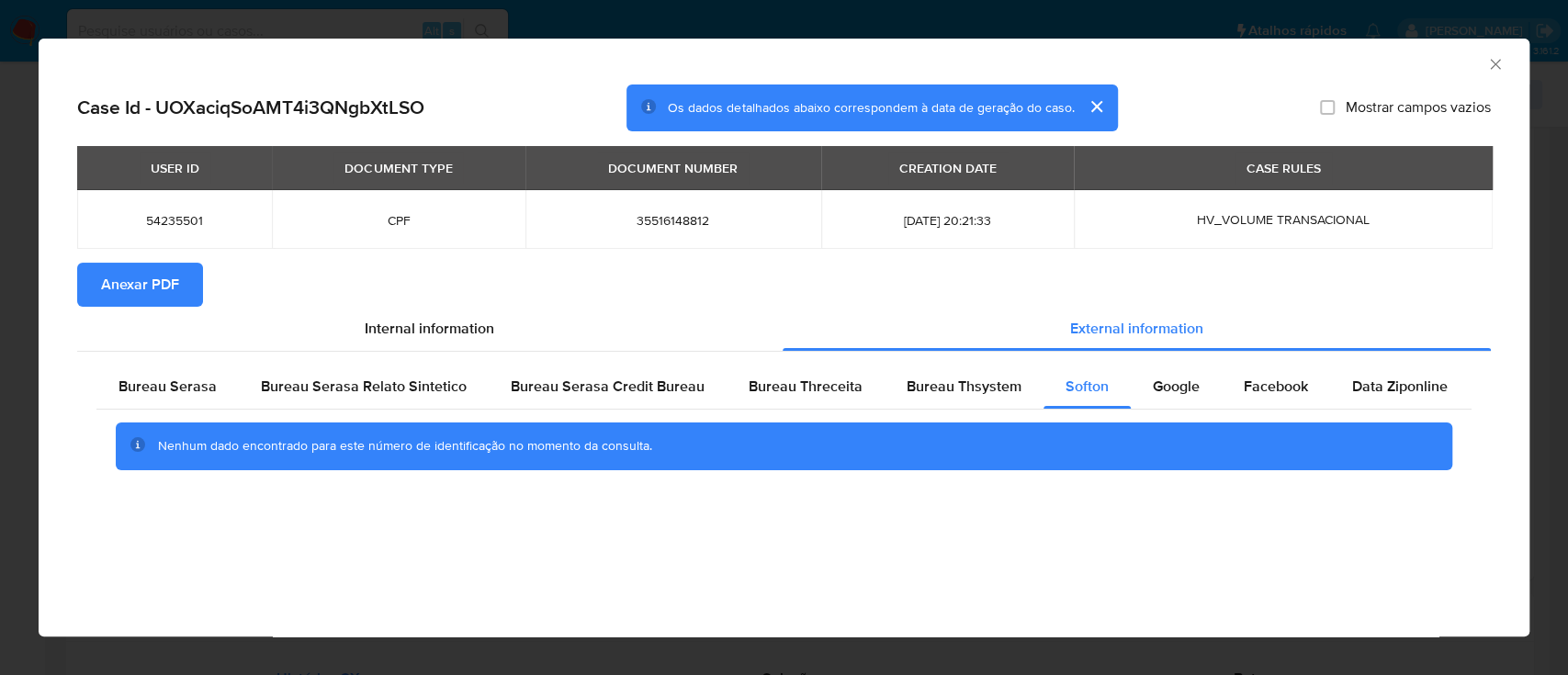
drag, startPoint x: 1368, startPoint y: 65, endPoint x: 1148, endPoint y: 12, distance: 226.3
click at [1359, 65] on div "AML Data Collector" at bounding box center [769, 61] width 1435 height 20
click at [1173, 394] on span "Google" at bounding box center [1175, 386] width 46 height 21
click at [1381, 57] on div "AML Data Collector" at bounding box center [769, 61] width 1435 height 20
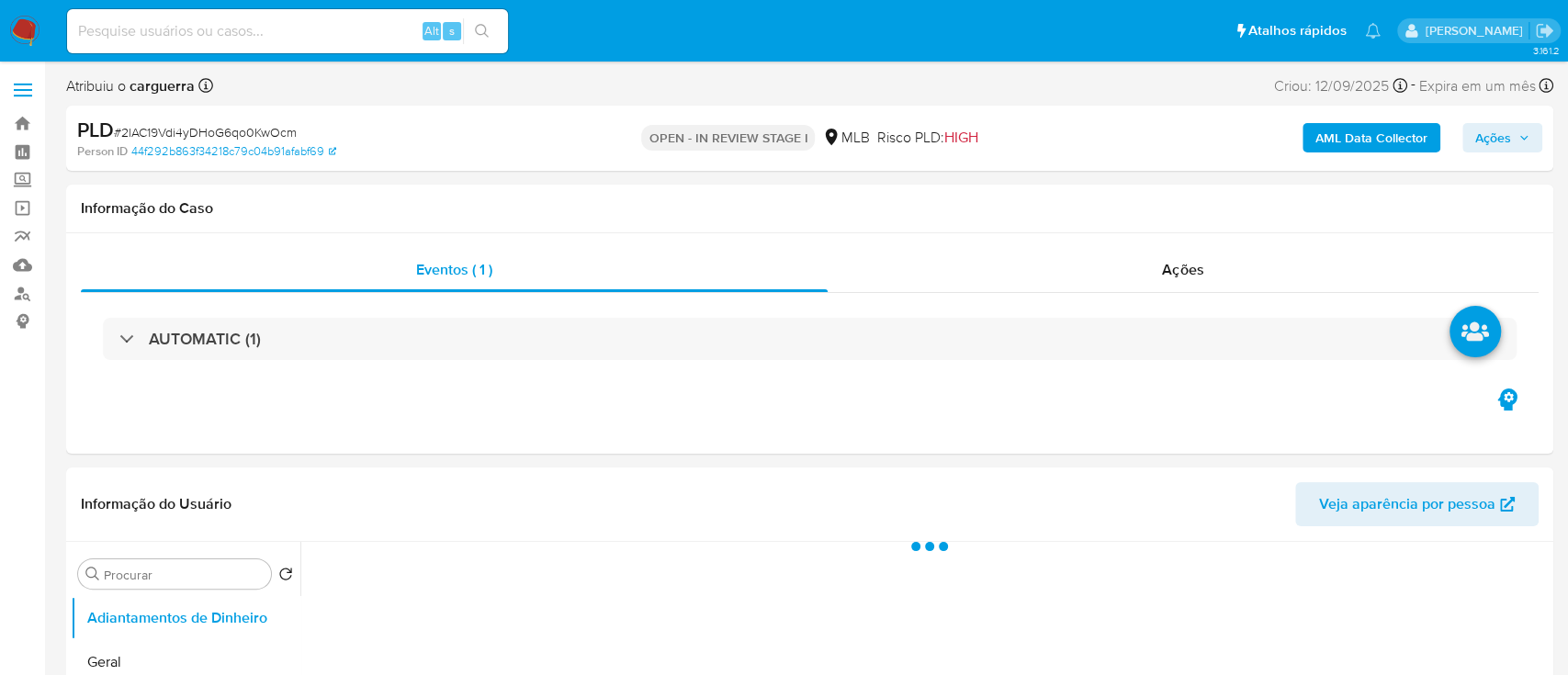
select select "10"
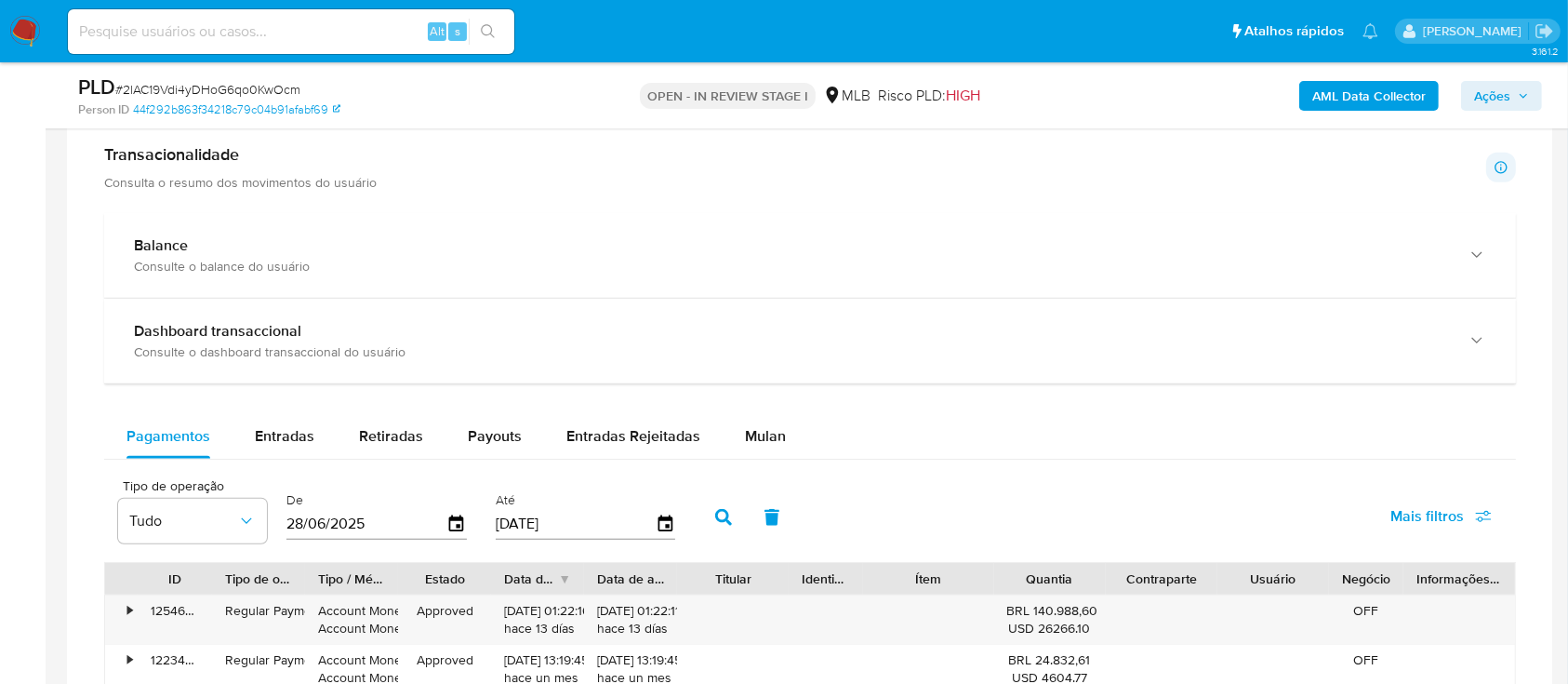
scroll to position [1364, 0]
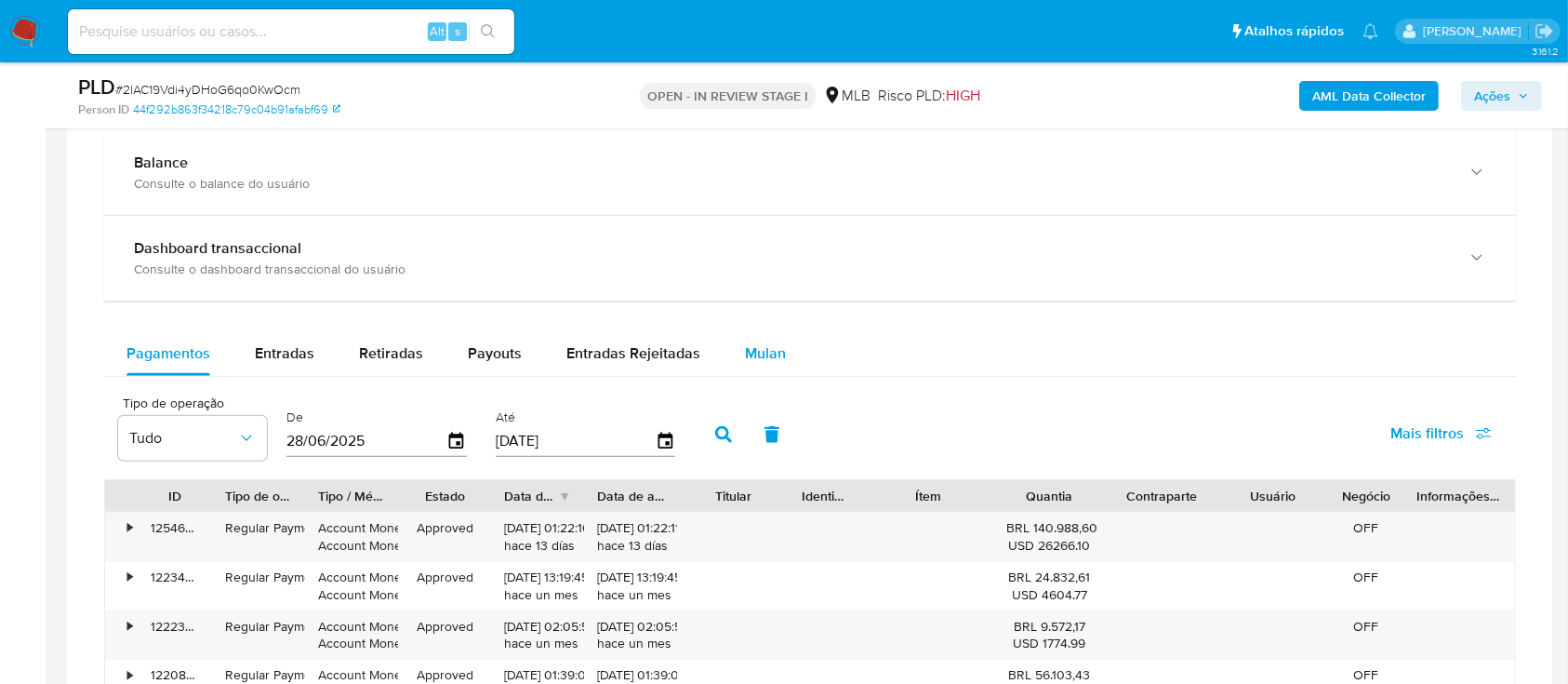
click at [798, 356] on button "Mulan" at bounding box center [766, 353] width 86 height 45
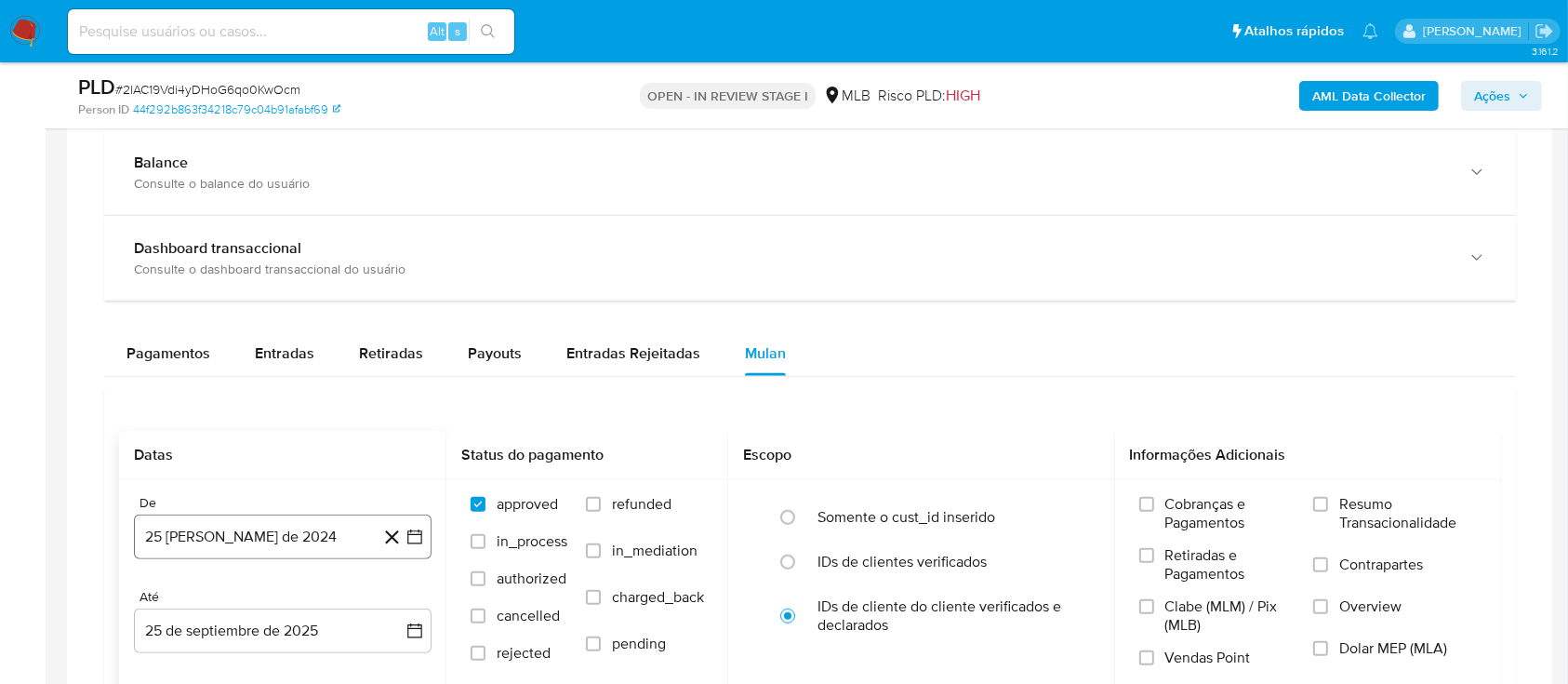
click at [414, 532] on icon "button" at bounding box center [415, 537] width 19 height 19
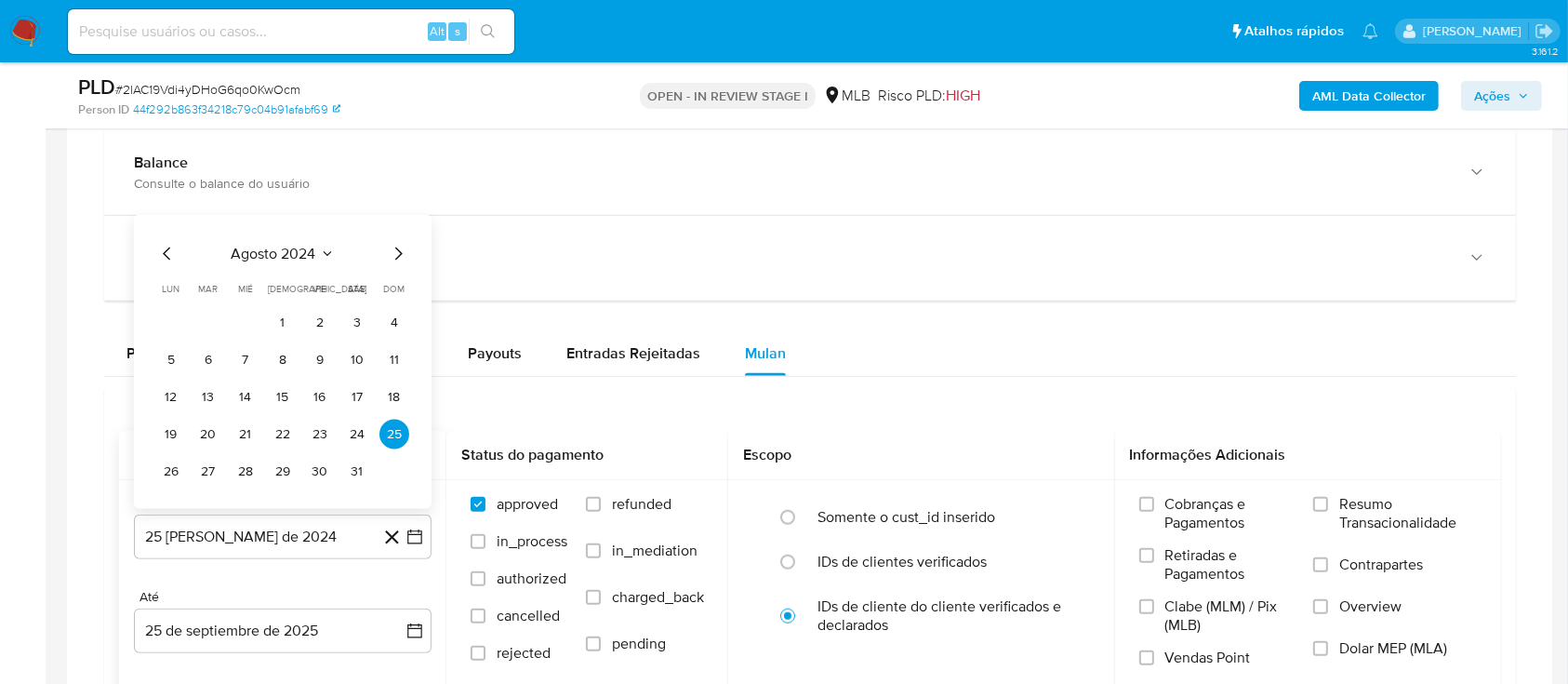
click at [313, 249] on span "agosto 2024" at bounding box center [274, 254] width 85 height 19
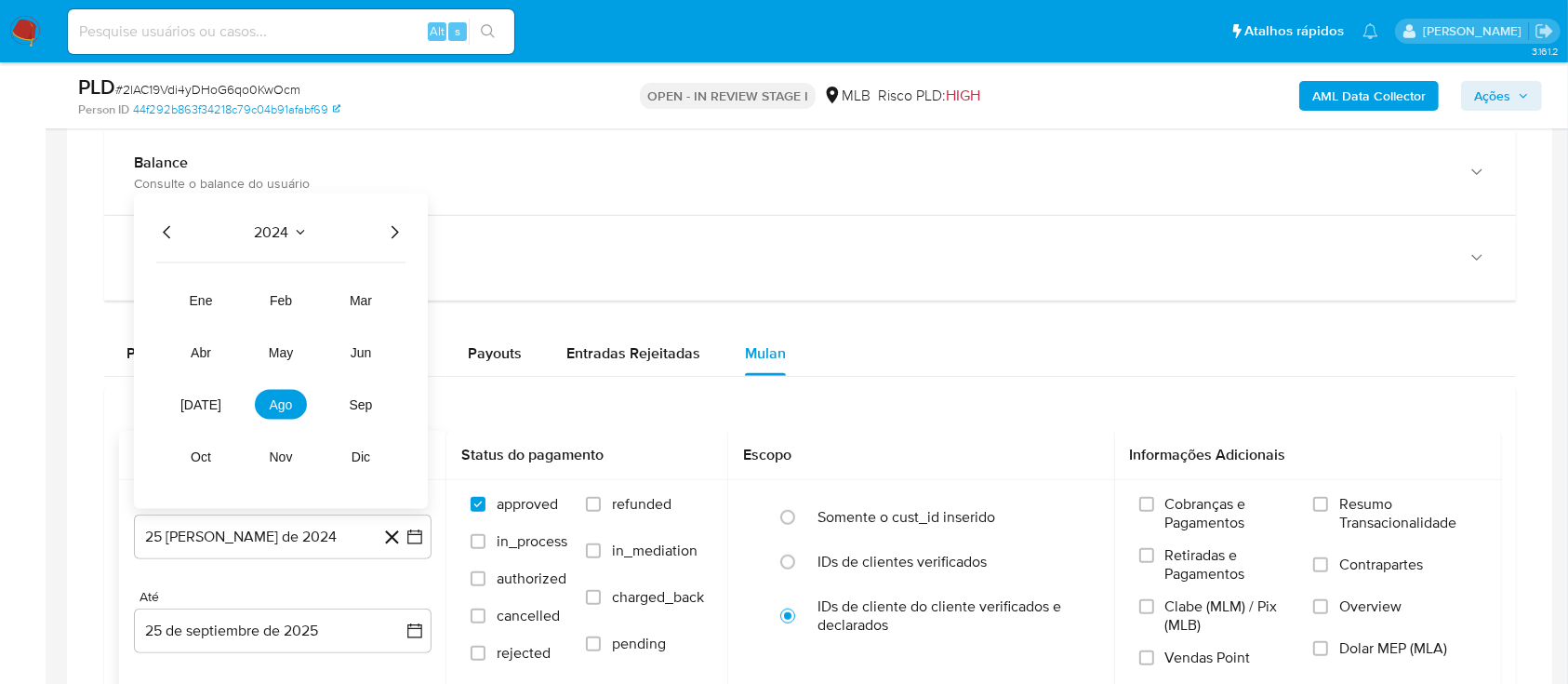
click at [397, 240] on icon "Año siguiente" at bounding box center [394, 232] width 22 height 22
click at [285, 419] on tr "ene feb mar abr may jun [DATE] ago sep oct nov dic" at bounding box center [281, 379] width 212 height 186
click at [290, 397] on span "ago" at bounding box center [281, 404] width 23 height 15
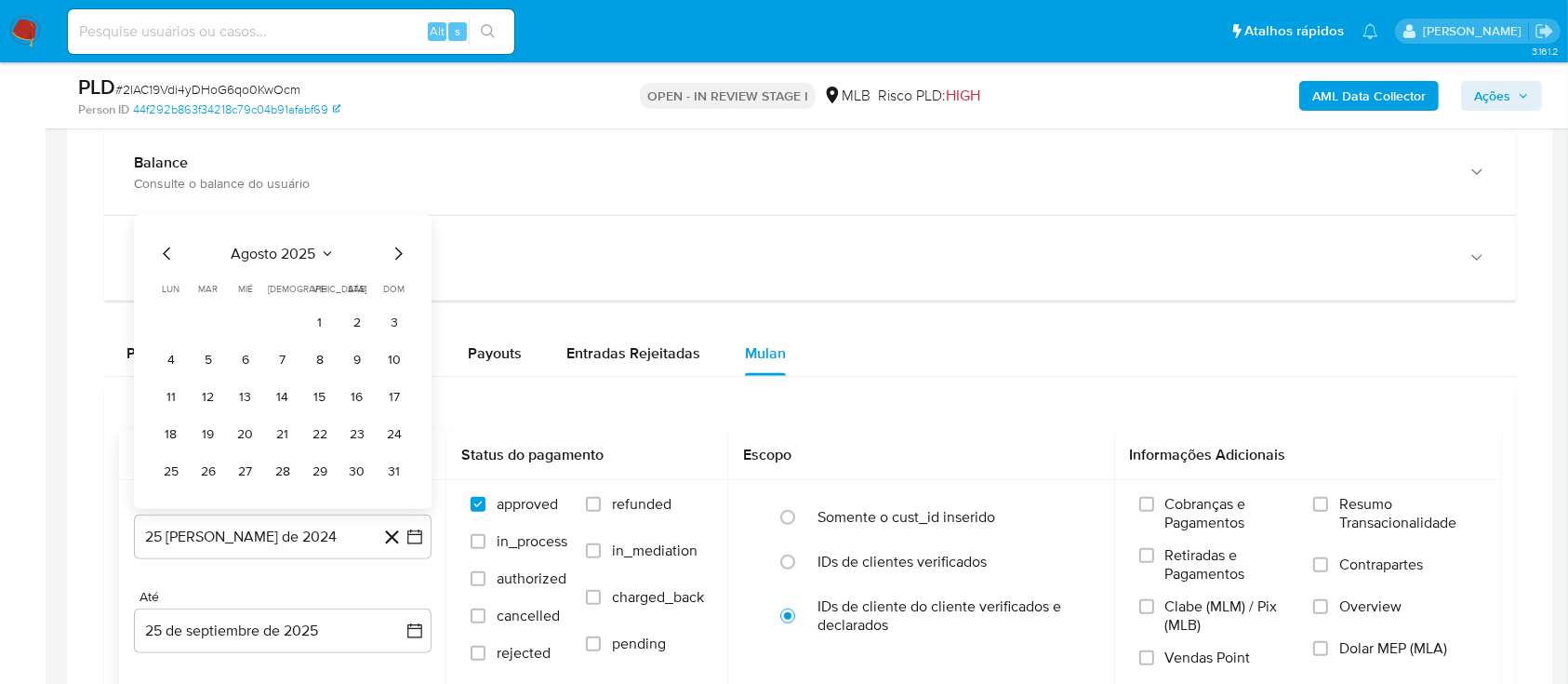
click at [304, 324] on tr "1 2 3" at bounding box center [282, 323] width 253 height 30
click at [336, 317] on tr "1 2 3" at bounding box center [282, 323] width 253 height 30
click at [325, 321] on button "1" at bounding box center [320, 323] width 30 height 30
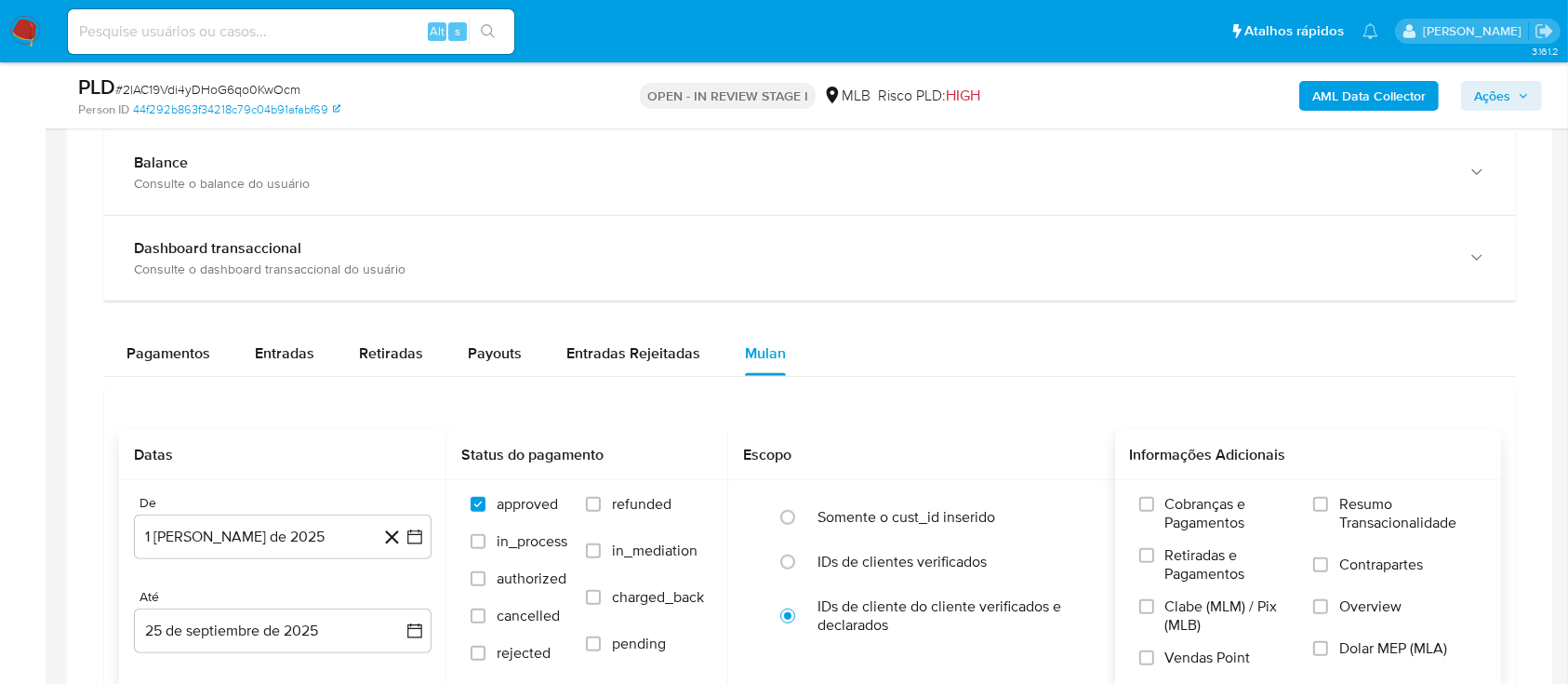
click at [1396, 510] on span "Resumo Transacionalidade" at bounding box center [1408, 513] width 138 height 37
click at [1328, 510] on input "Resumo Transacionalidade" at bounding box center [1320, 504] width 15 height 15
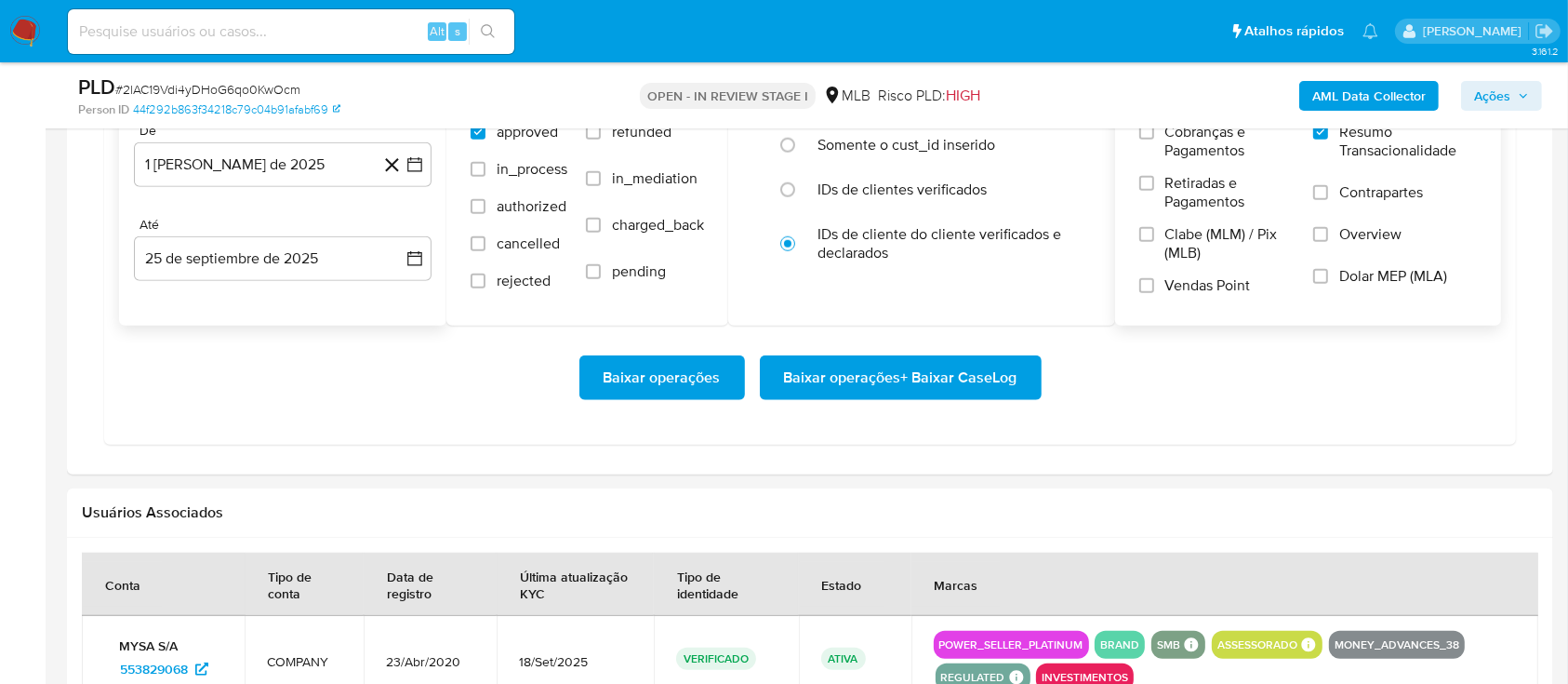
click at [856, 383] on span "Baixar operações + Baixar CaseLog" at bounding box center [900, 377] width 234 height 41
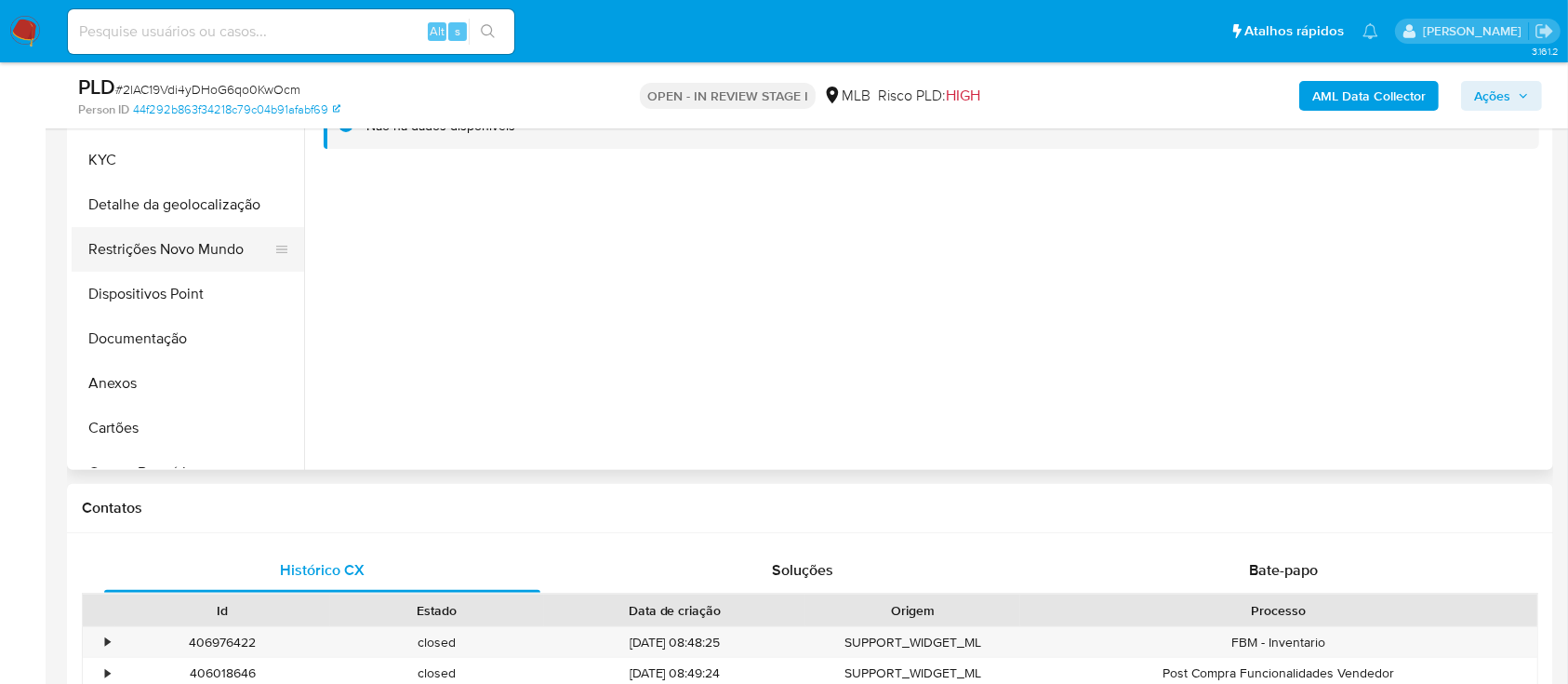
scroll to position [372, 0]
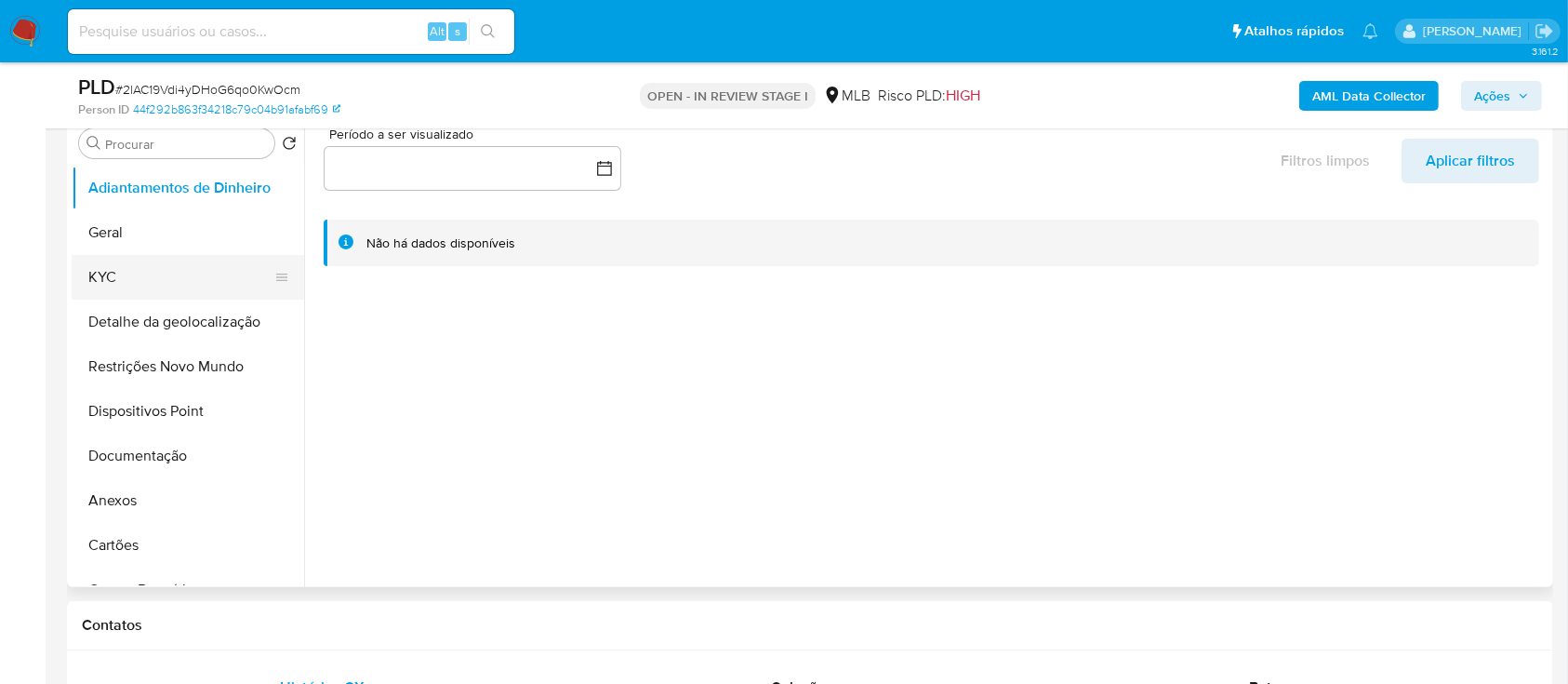
click at [122, 261] on button "KYC" at bounding box center [181, 277] width 218 height 45
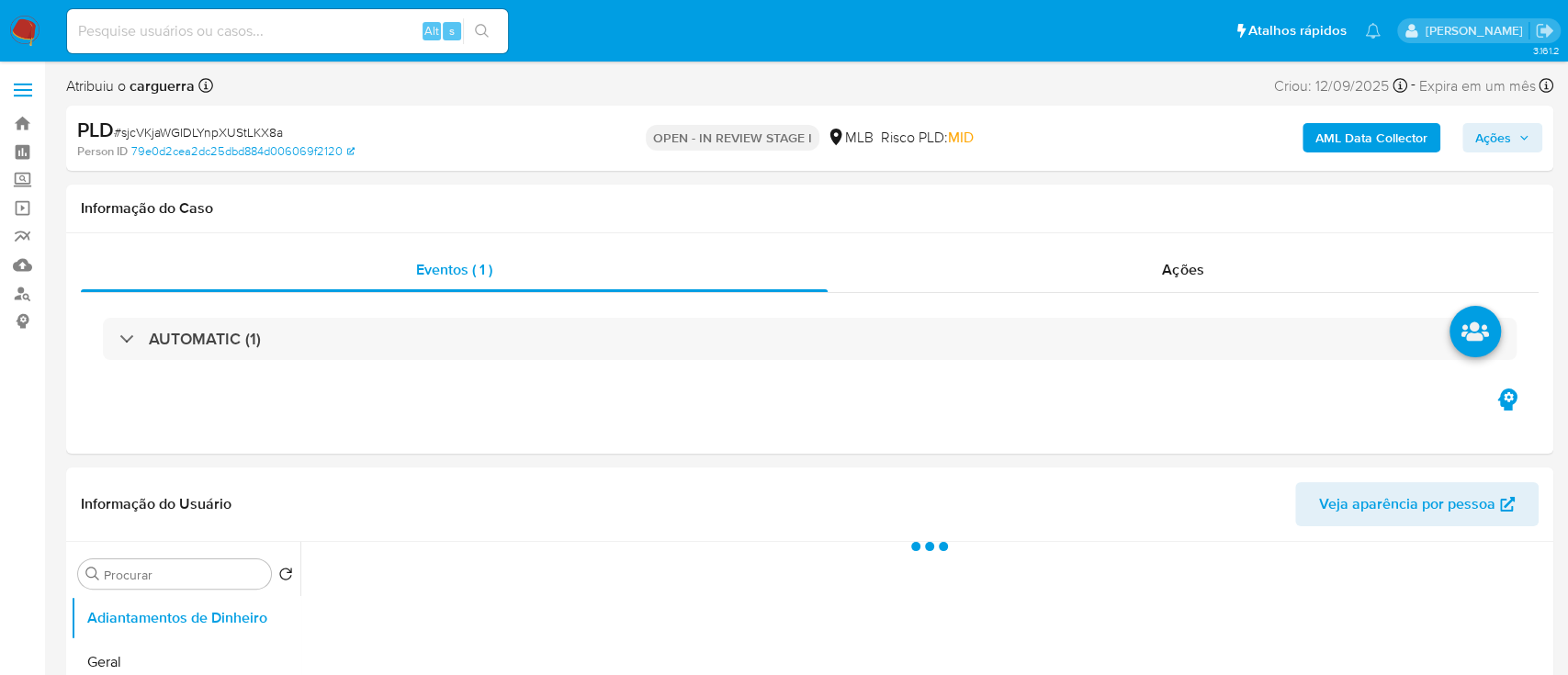
select select "10"
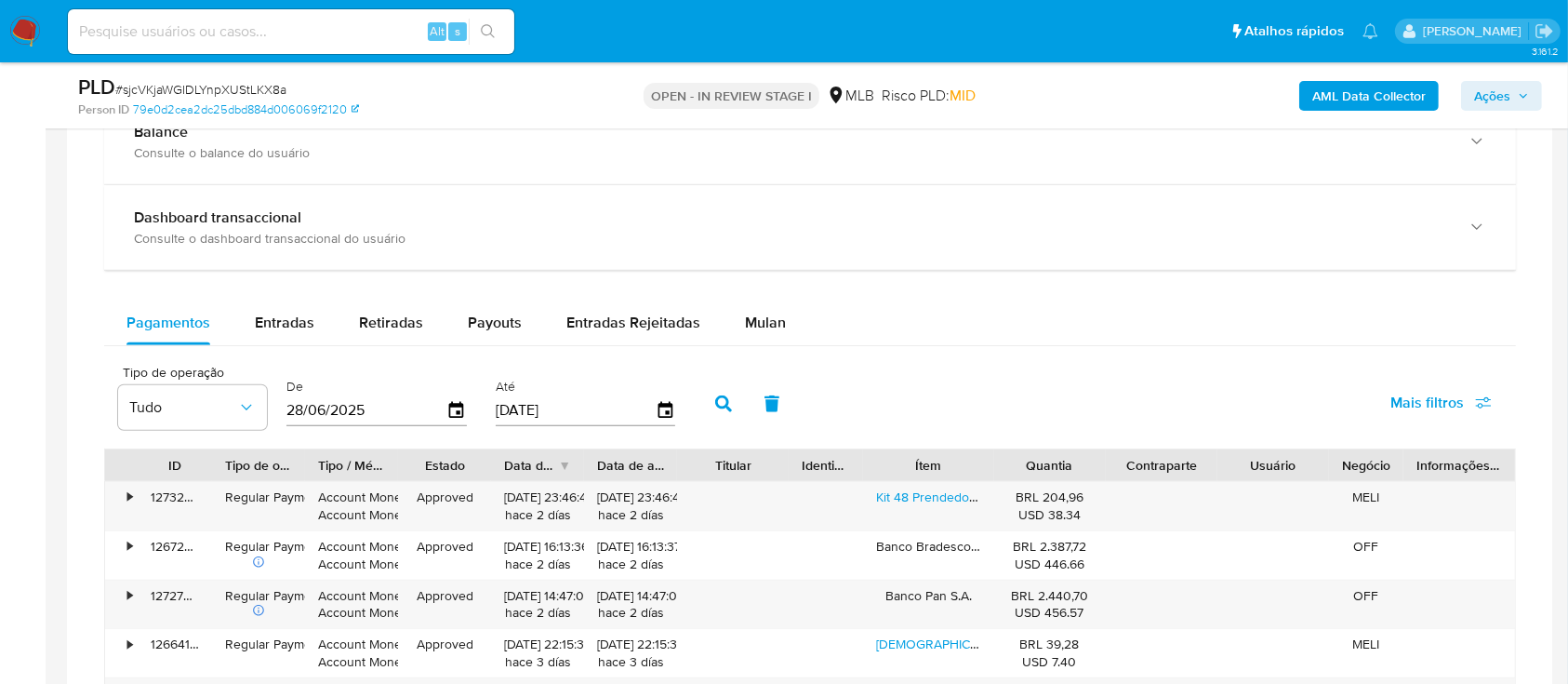
scroll to position [1489, 0]
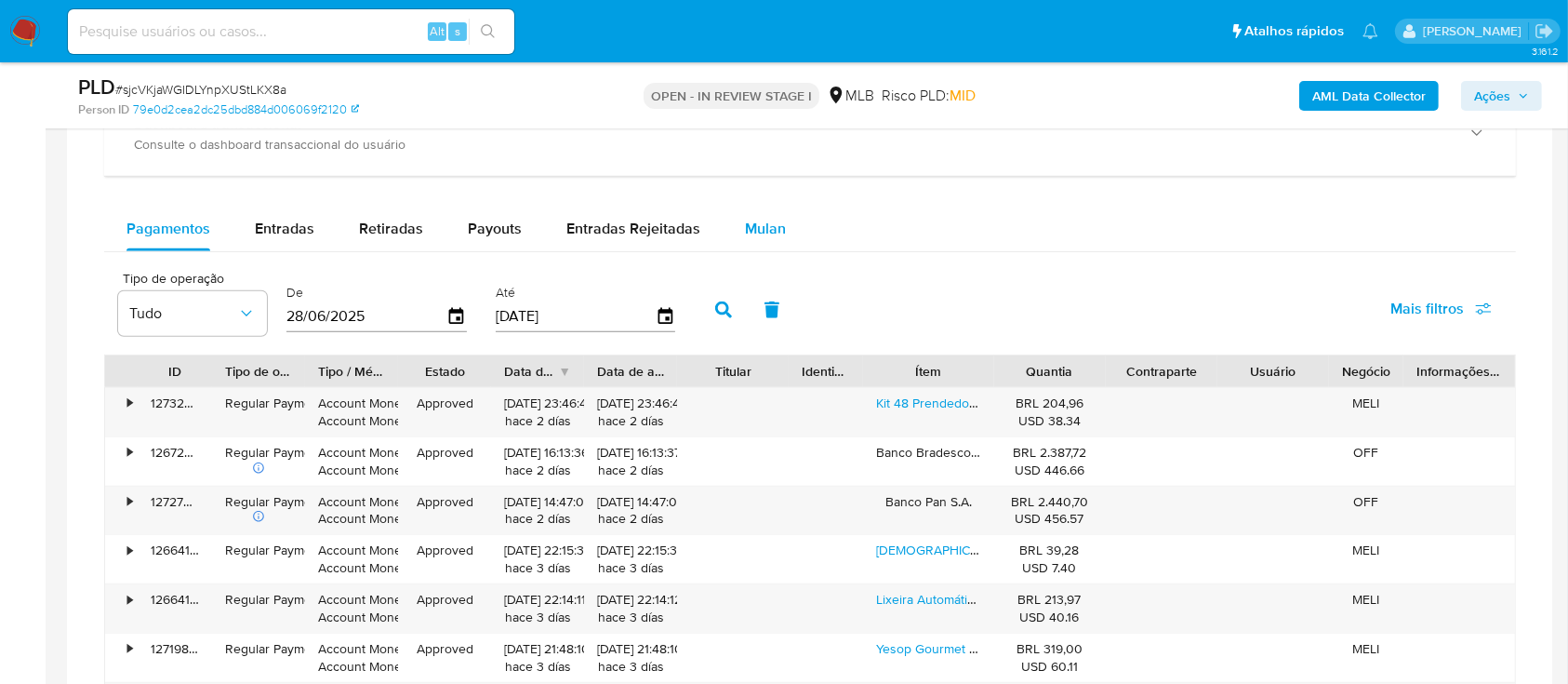
click at [752, 225] on span "Mulan" at bounding box center [765, 228] width 41 height 21
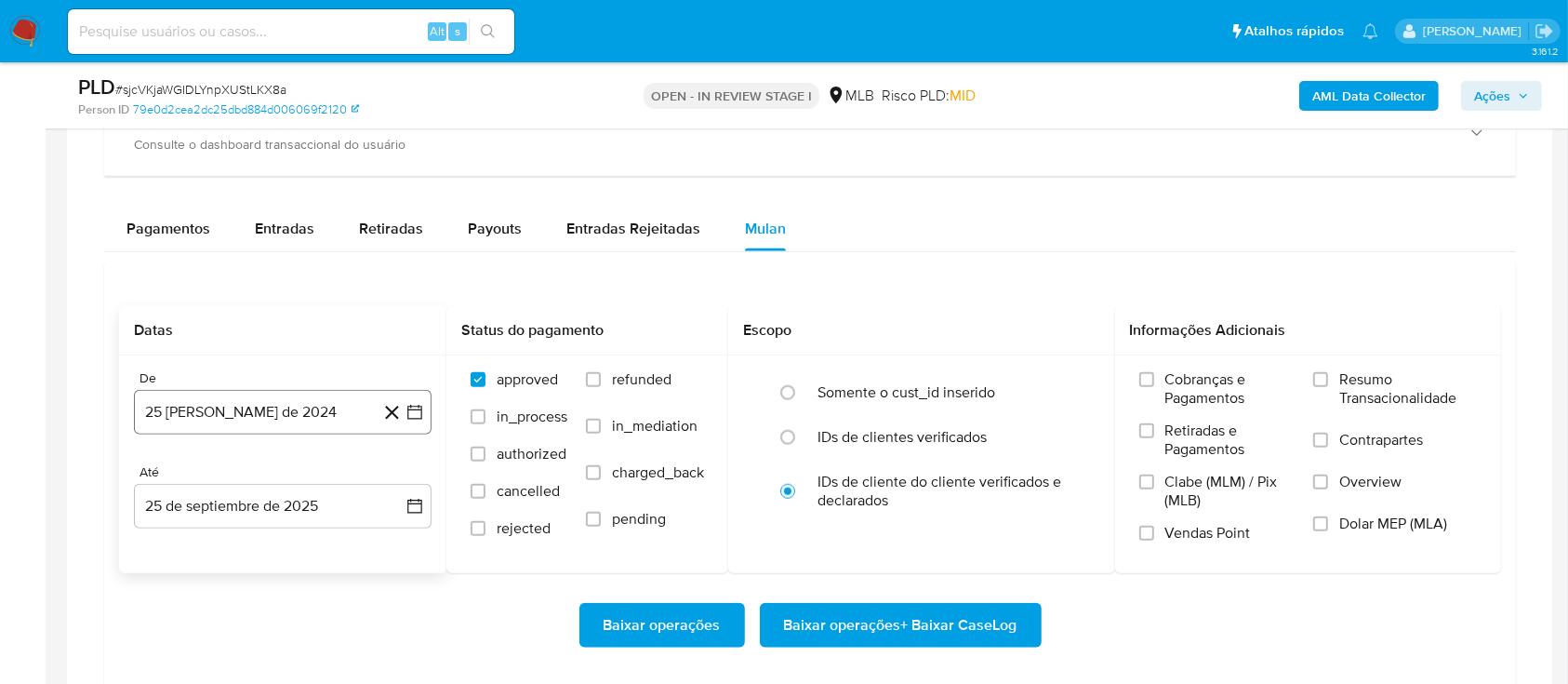
click at [410, 413] on icon "button" at bounding box center [415, 412] width 19 height 19
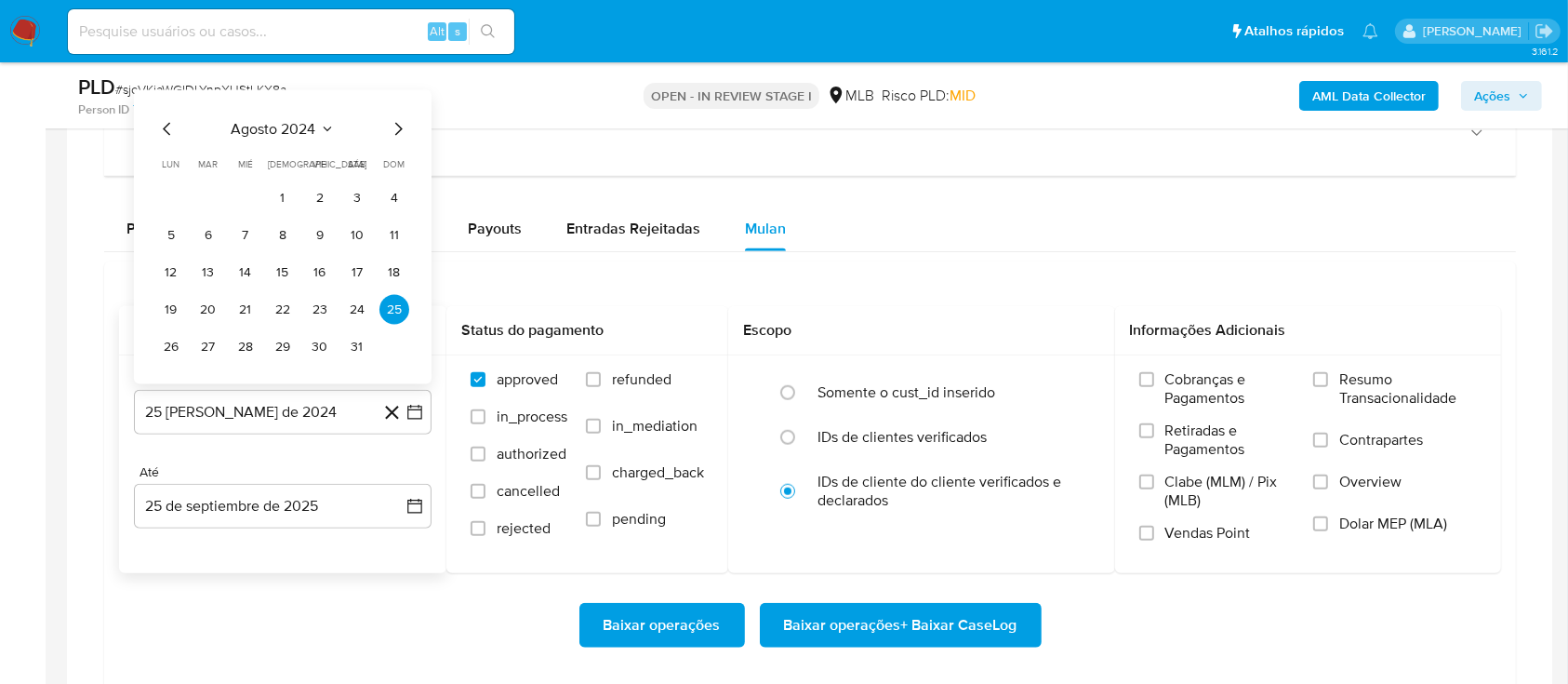
click at [323, 124] on icon "Seleccionar mes y año" at bounding box center [327, 129] width 15 height 15
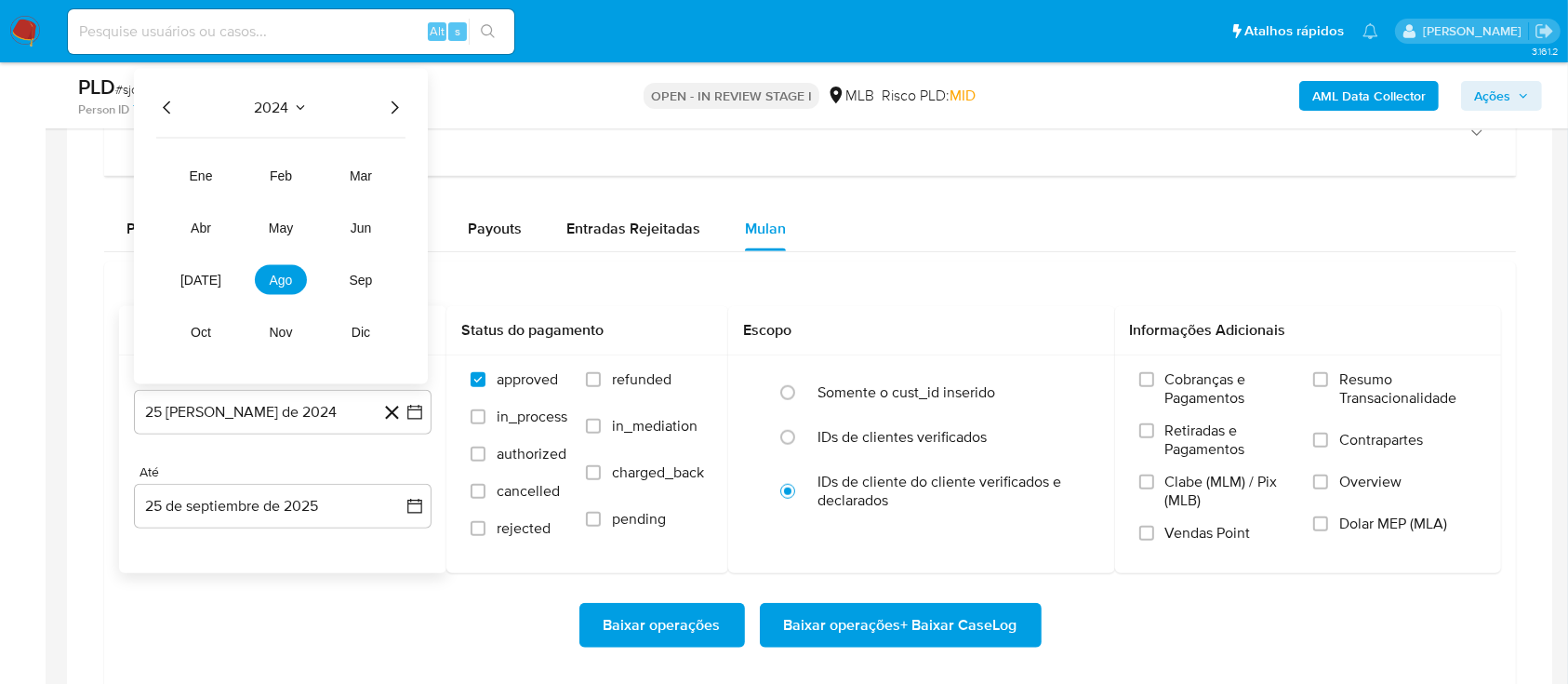
click at [398, 108] on icon "Año siguiente" at bounding box center [394, 108] width 22 height 22
click at [287, 290] on button "ago" at bounding box center [281, 280] width 52 height 30
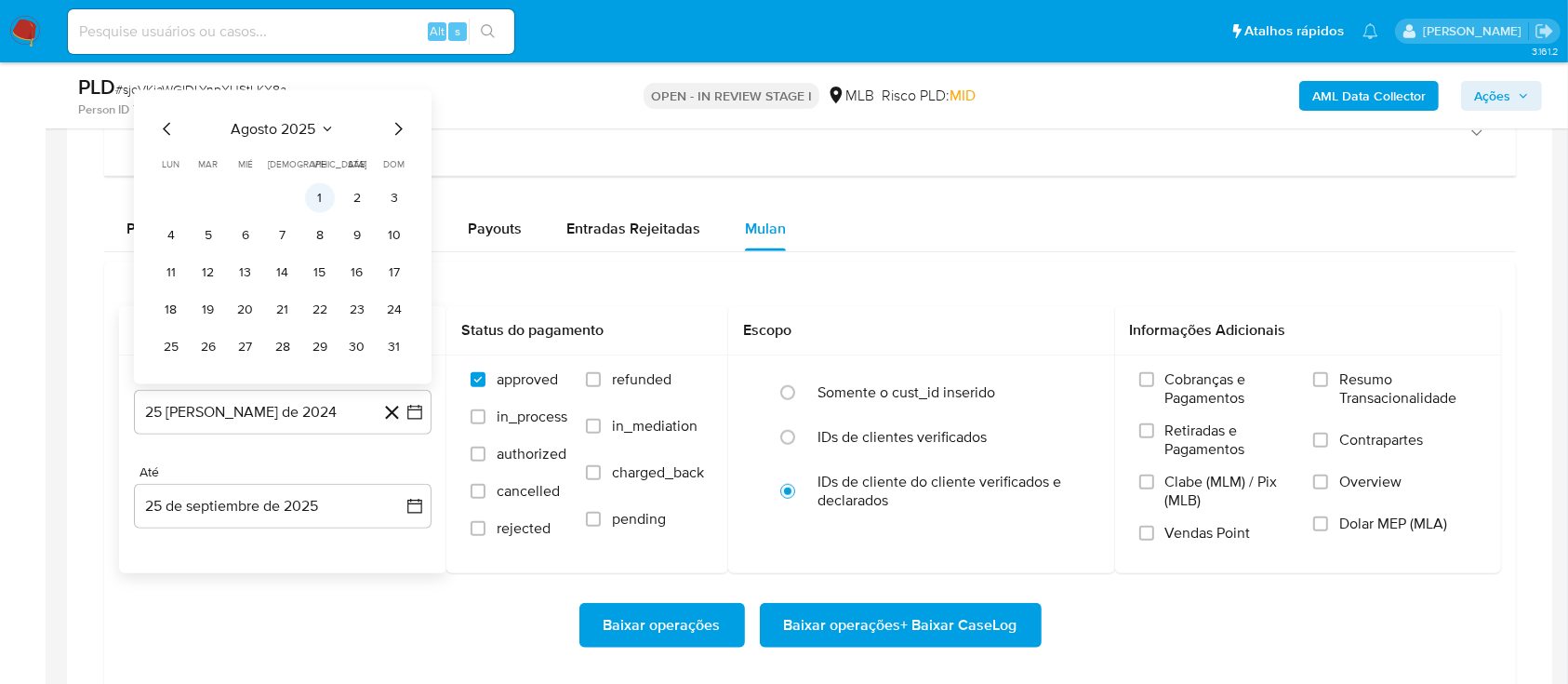
click at [328, 191] on button "1" at bounding box center [320, 198] width 30 height 30
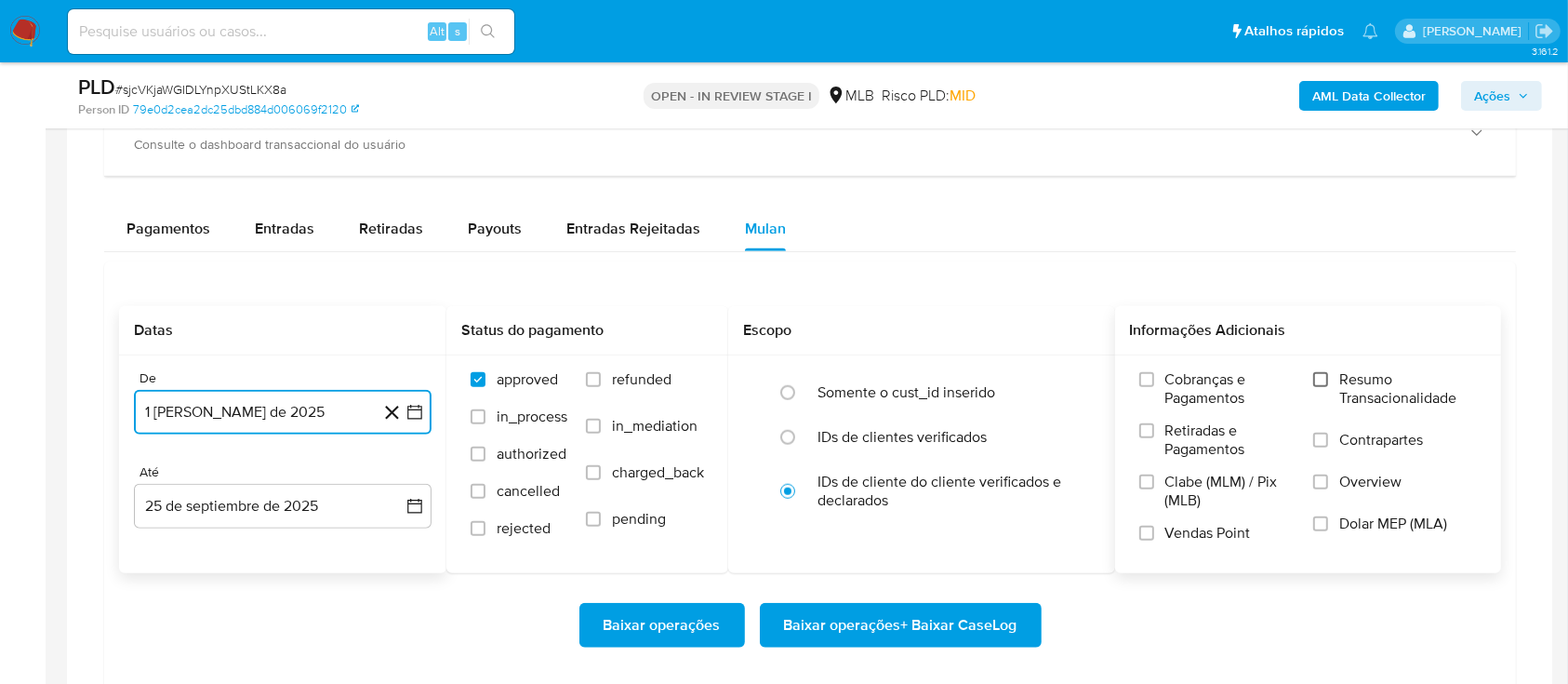
click at [1319, 383] on input "Resumo Transacionalidade" at bounding box center [1320, 379] width 15 height 15
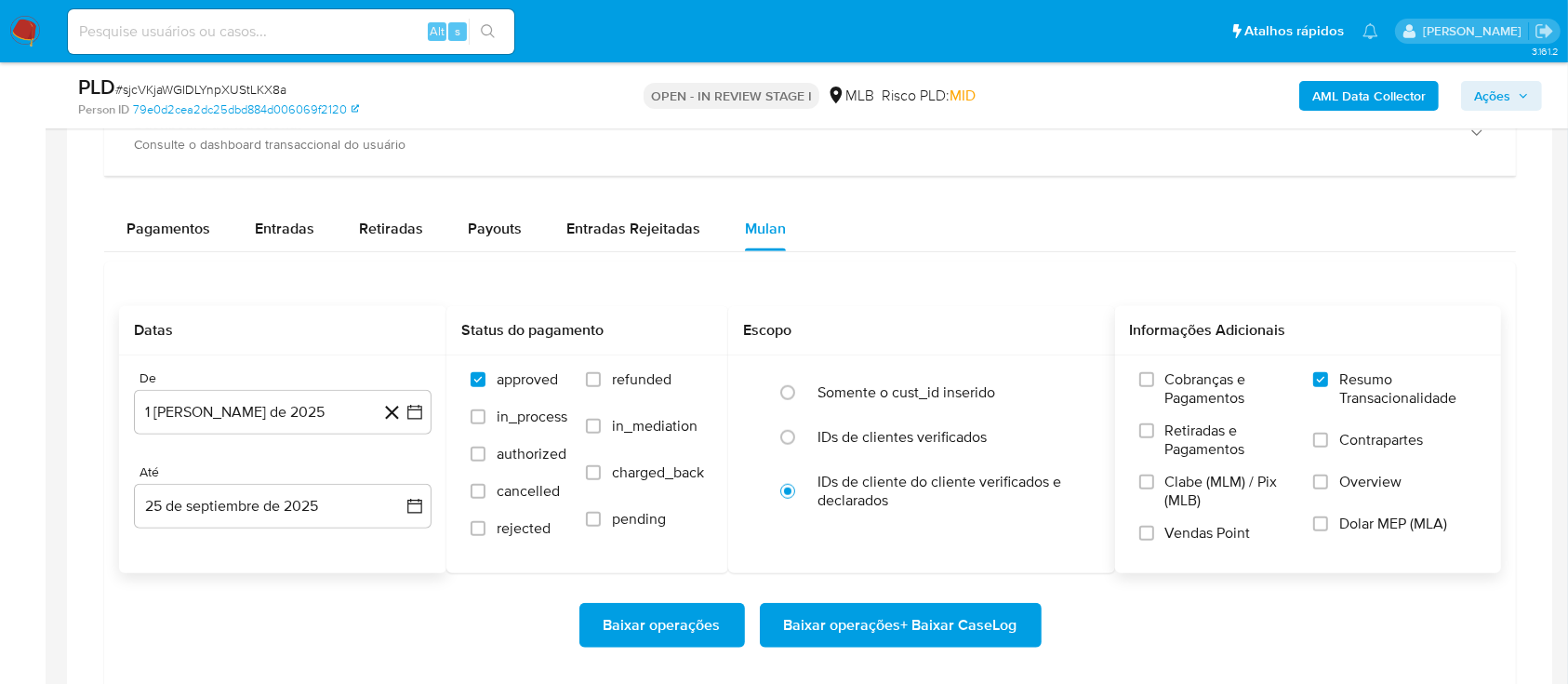
click at [889, 627] on span "Baixar operações + Baixar CaseLog" at bounding box center [900, 625] width 234 height 41
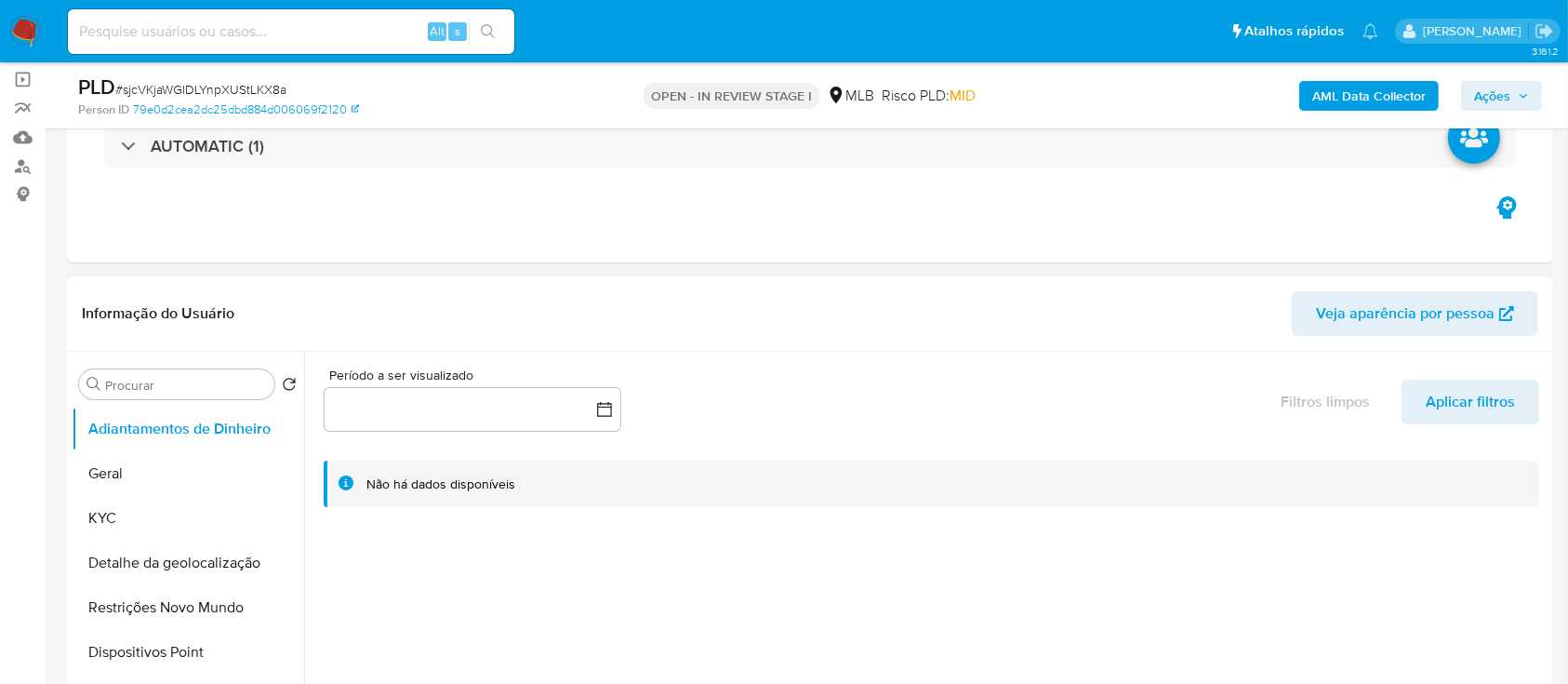
scroll to position [124, 0]
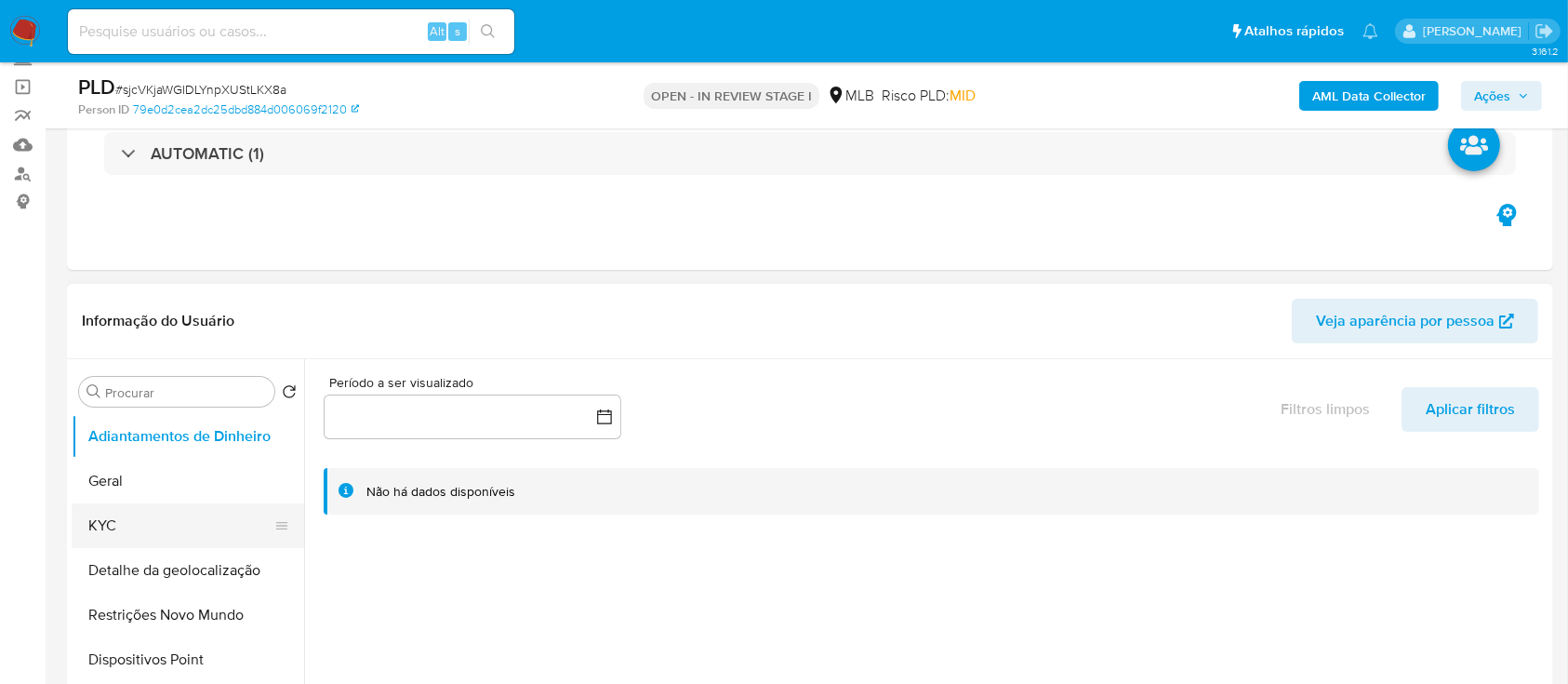
click at [104, 521] on button "KYC" at bounding box center [181, 525] width 218 height 45
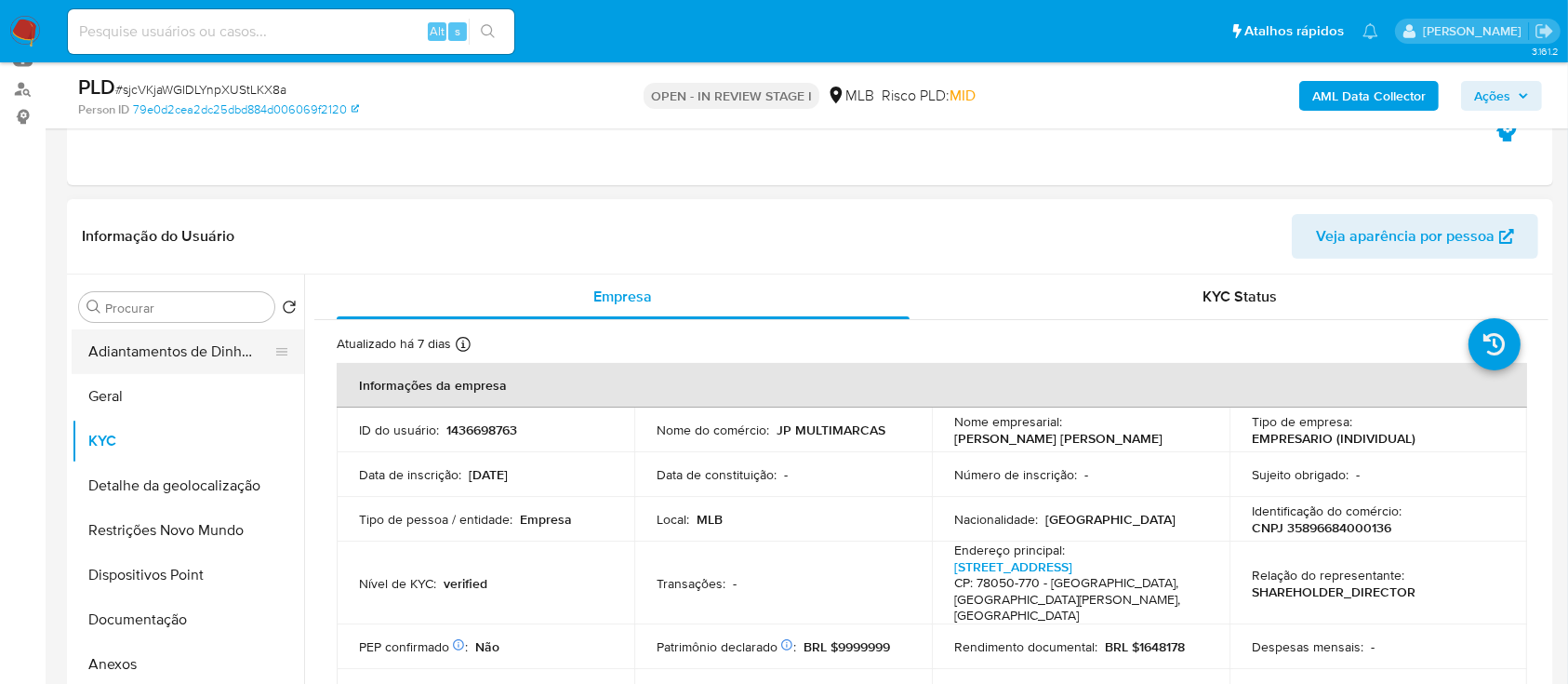
scroll to position [248, 0]
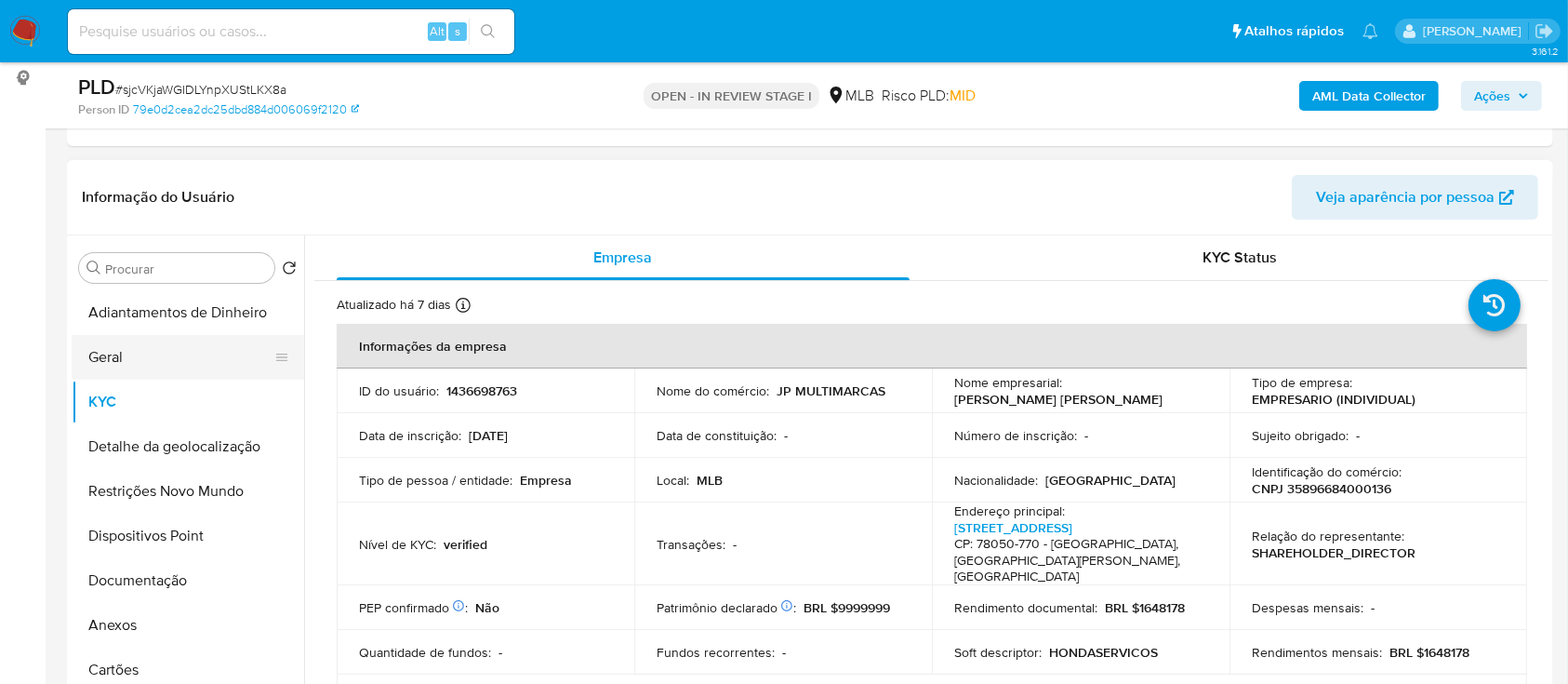
click at [130, 359] on button "Geral" at bounding box center [181, 357] width 218 height 45
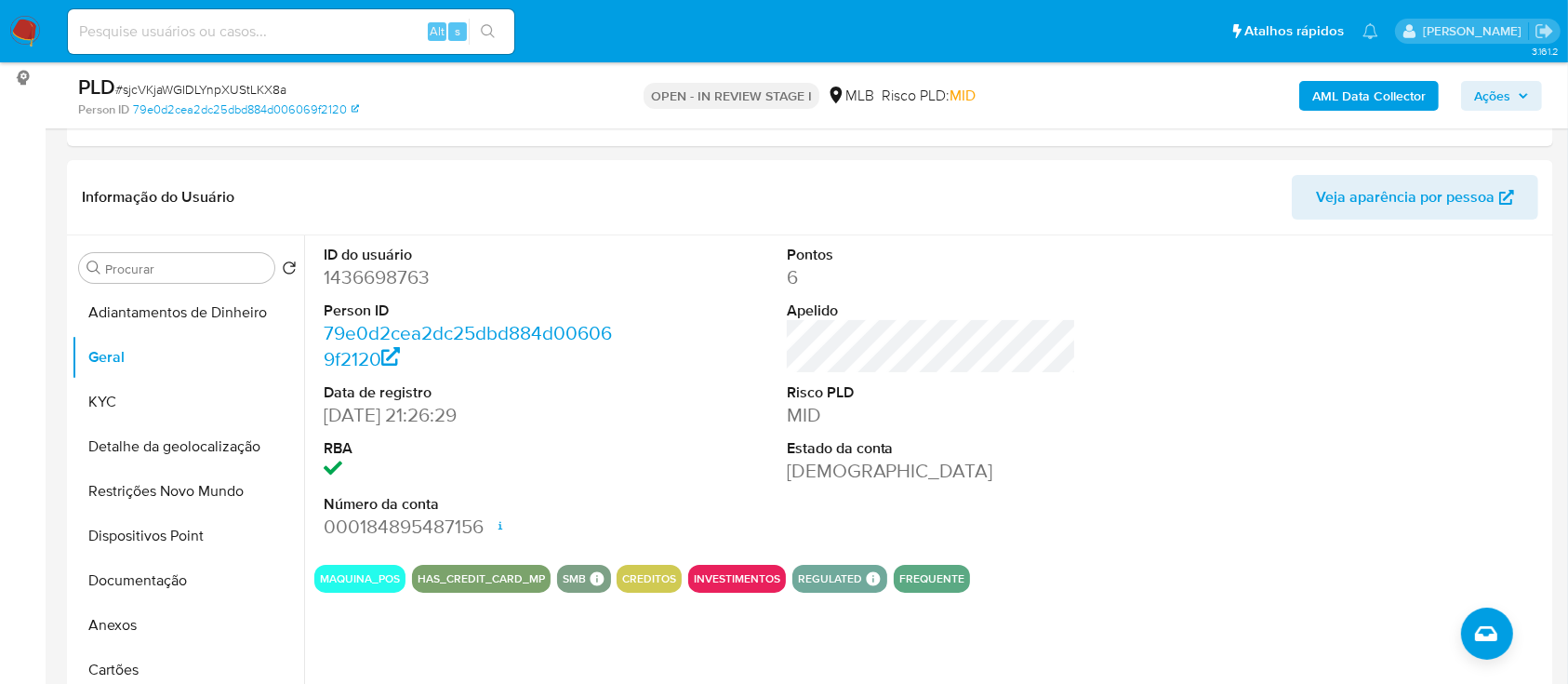
click at [141, 407] on button "KYC" at bounding box center [181, 402] width 218 height 45
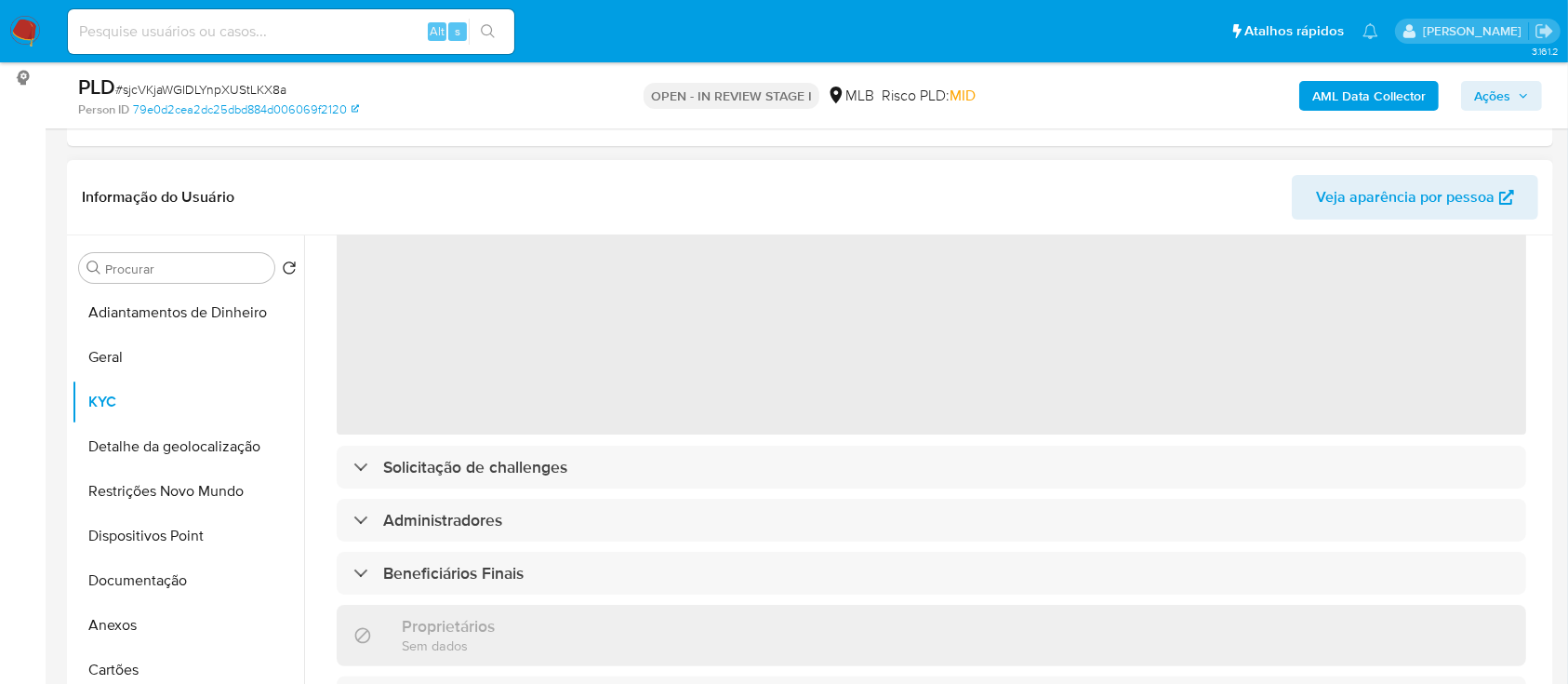
scroll to position [124, 0]
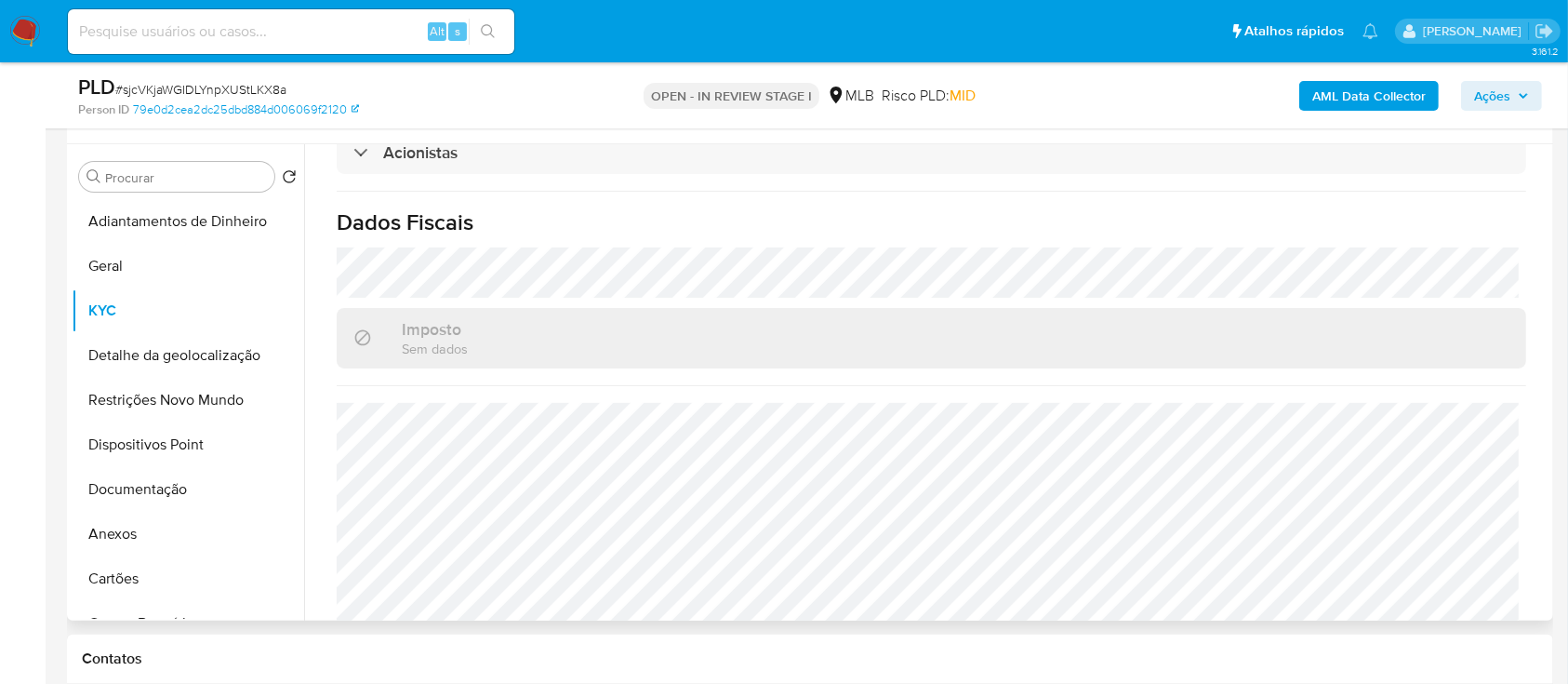
scroll to position [372, 0]
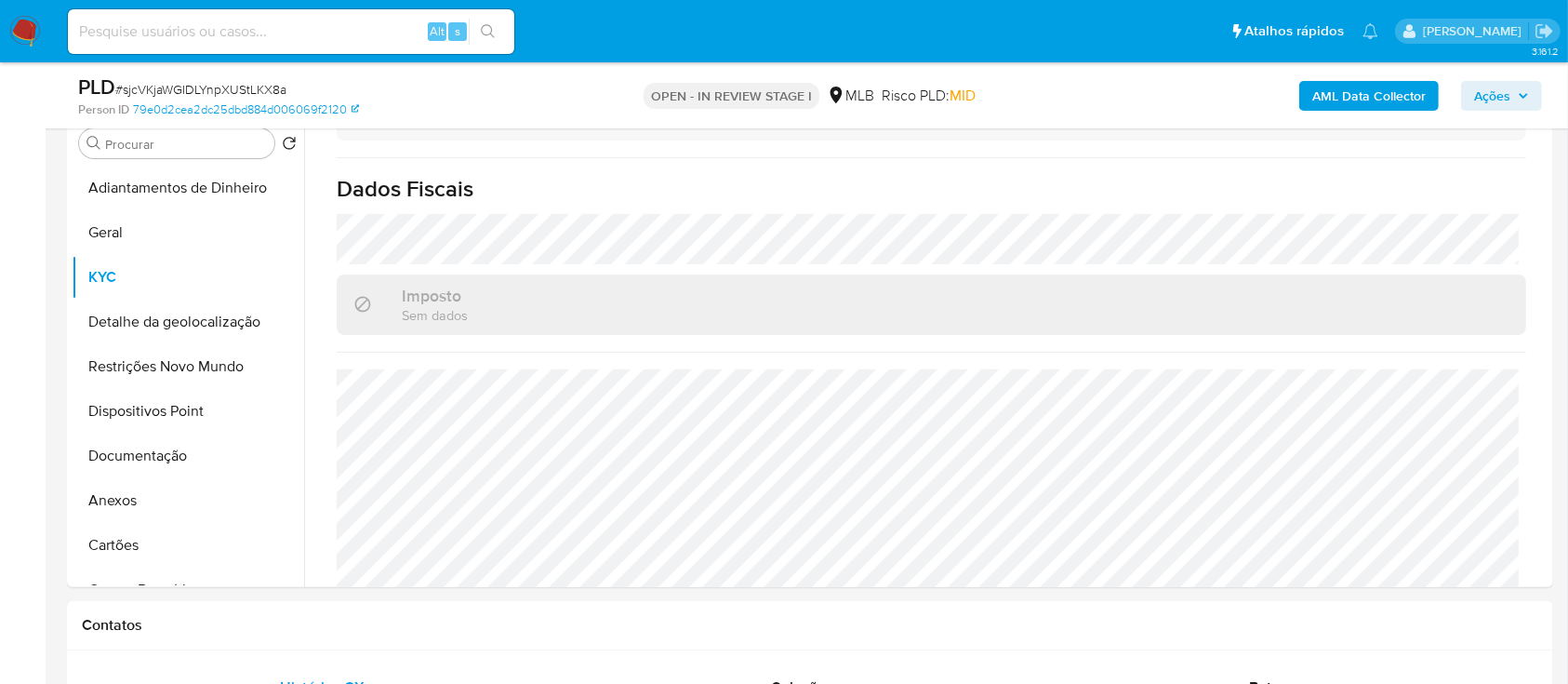
click at [149, 331] on button "Detalhe da geolocalização" at bounding box center [181, 322] width 218 height 45
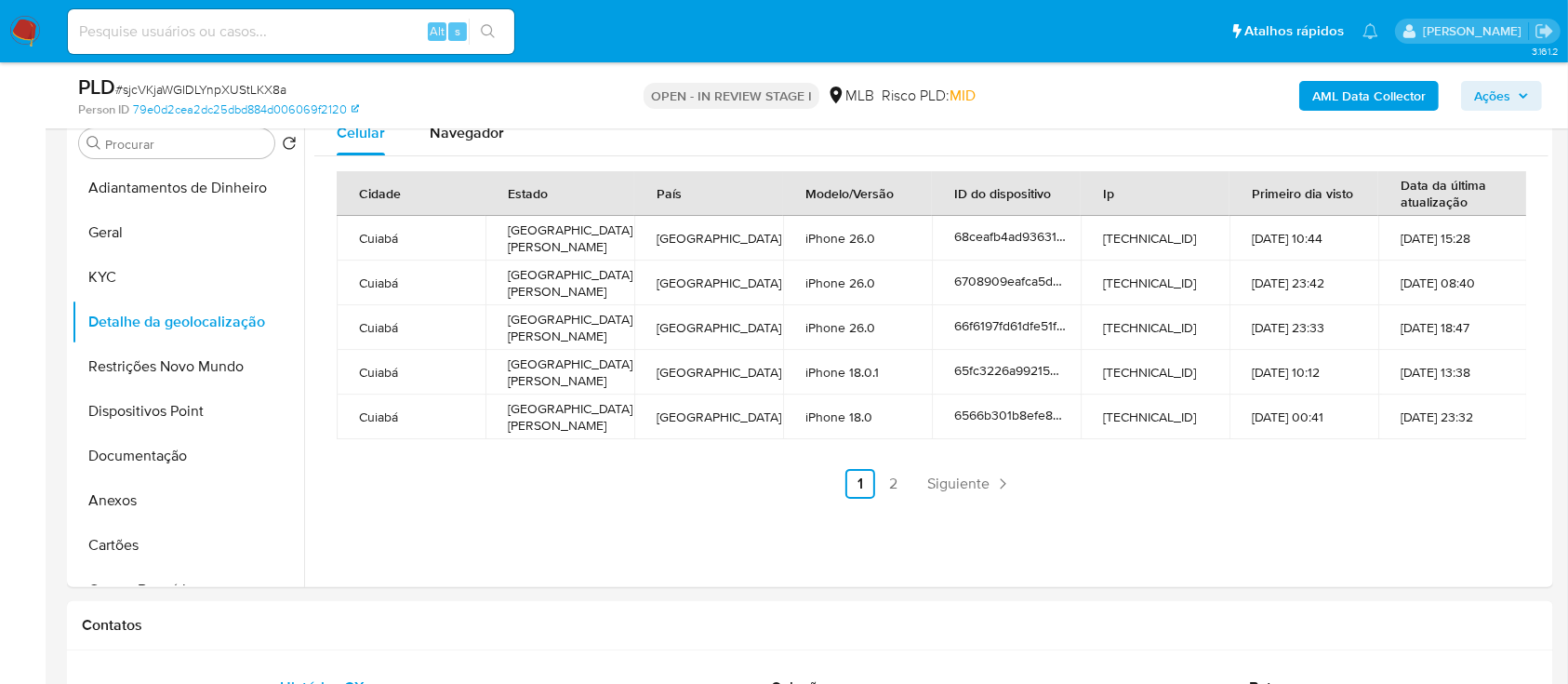
click at [893, 488] on link "2" at bounding box center [893, 484] width 30 height 30
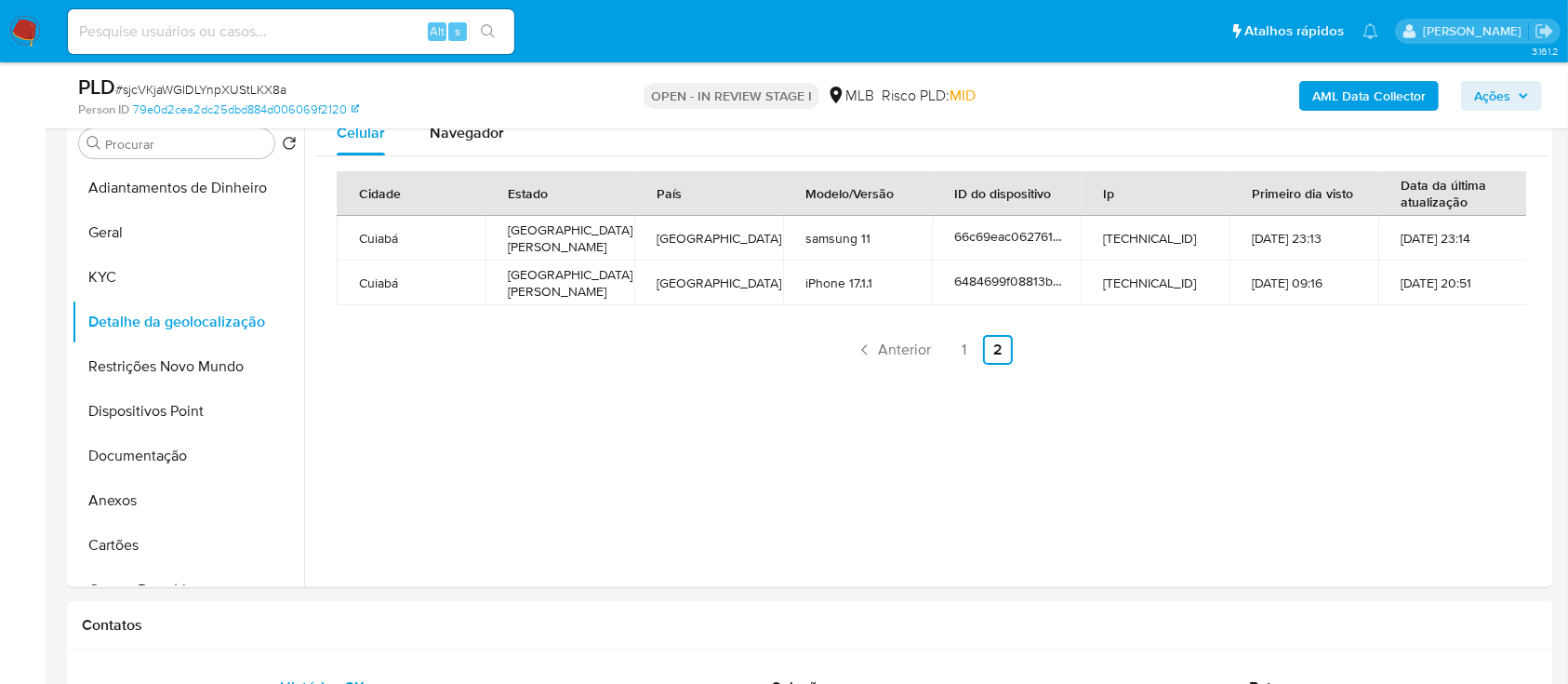
click at [583, 545] on div "Celular Navegador Cidade Estado País Modelo/Versão ID do dispositivo Ip Primeir…" at bounding box center [925, 349] width 1244 height 476
click at [203, 369] on button "Restrições Novo Mundo" at bounding box center [181, 366] width 218 height 45
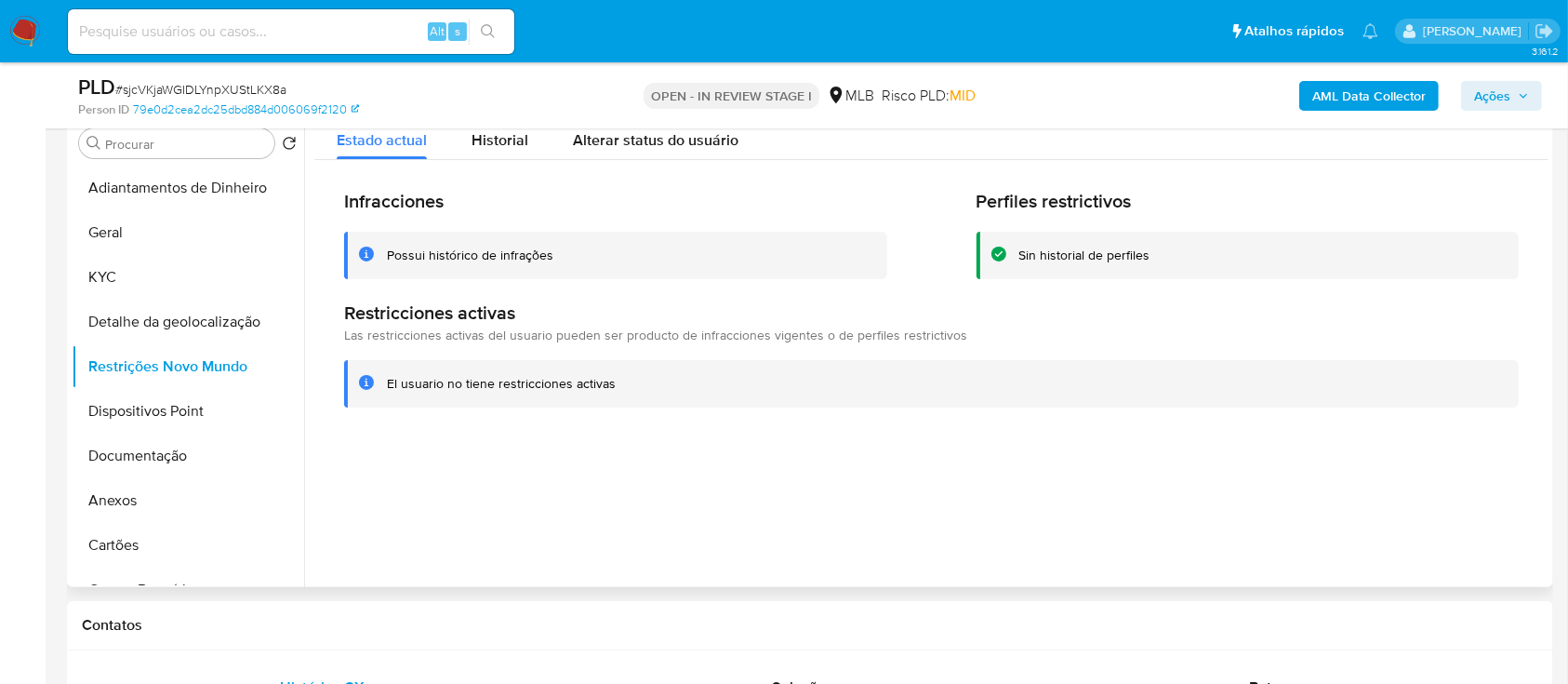
drag, startPoint x: 1349, startPoint y: 479, endPoint x: 1279, endPoint y: 441, distance: 79.6
click at [1344, 476] on div at bounding box center [925, 349] width 1244 height 476
click at [149, 417] on button "Dispositivos Point" at bounding box center [181, 411] width 218 height 45
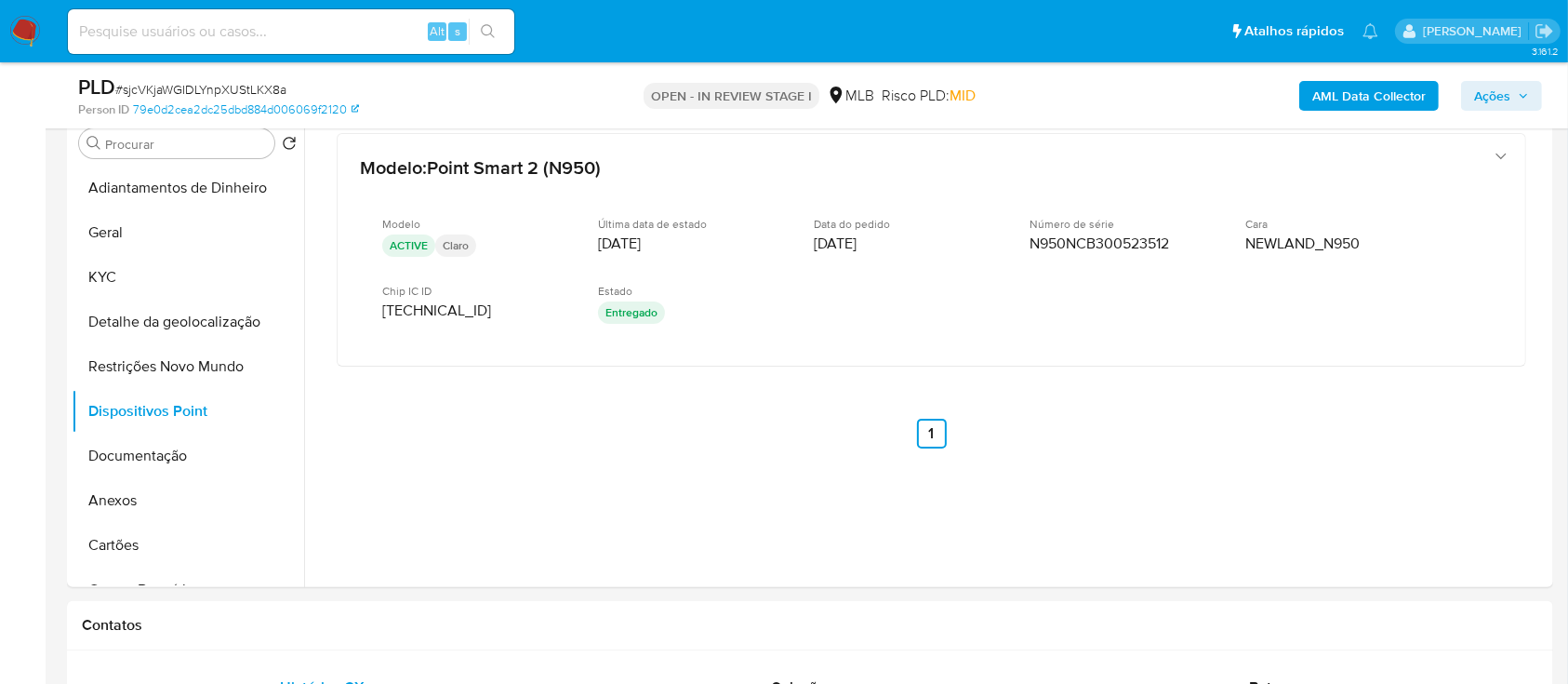
click at [1372, 90] on b "AML Data Collector" at bounding box center [1369, 96] width 114 height 30
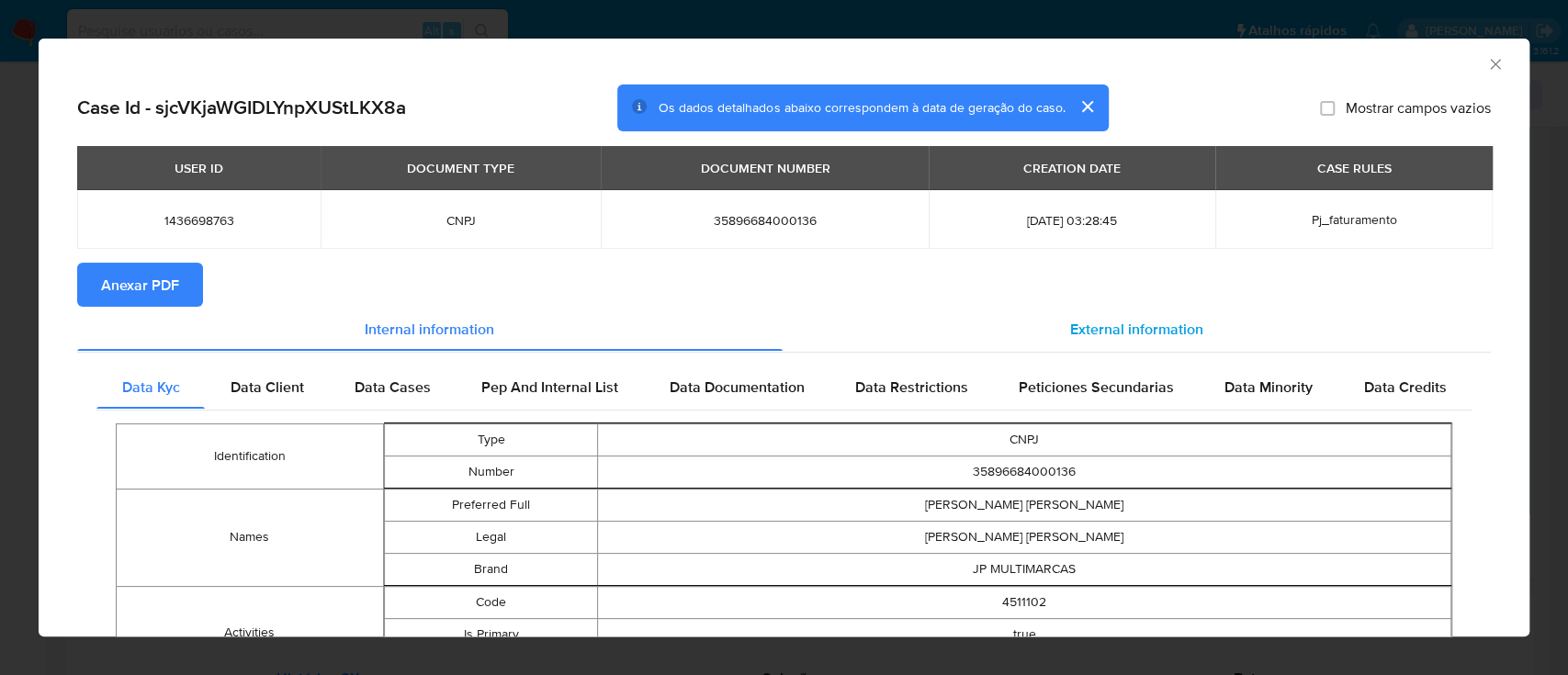
click at [1102, 330] on span "External information" at bounding box center [1136, 328] width 133 height 21
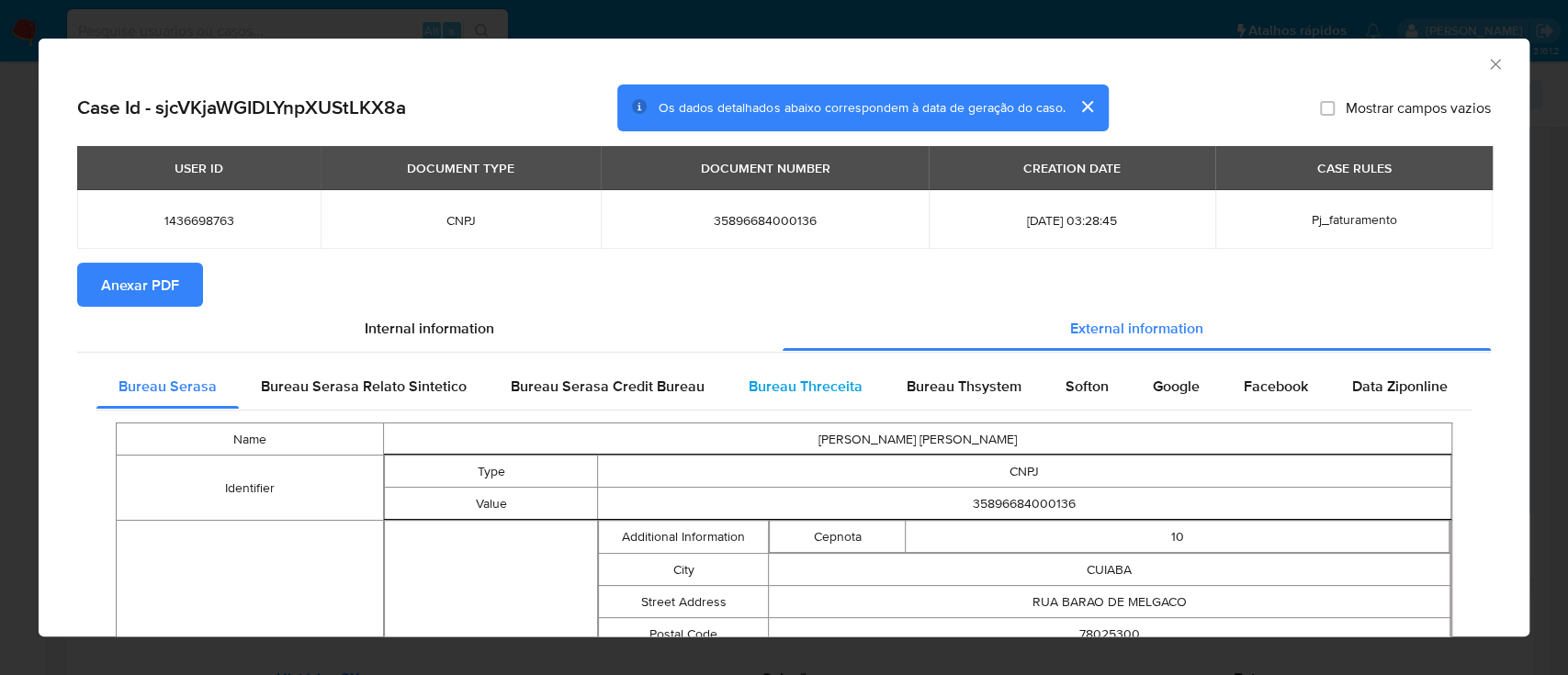
click at [784, 399] on div "Bureau Threceita" at bounding box center [805, 386] width 158 height 44
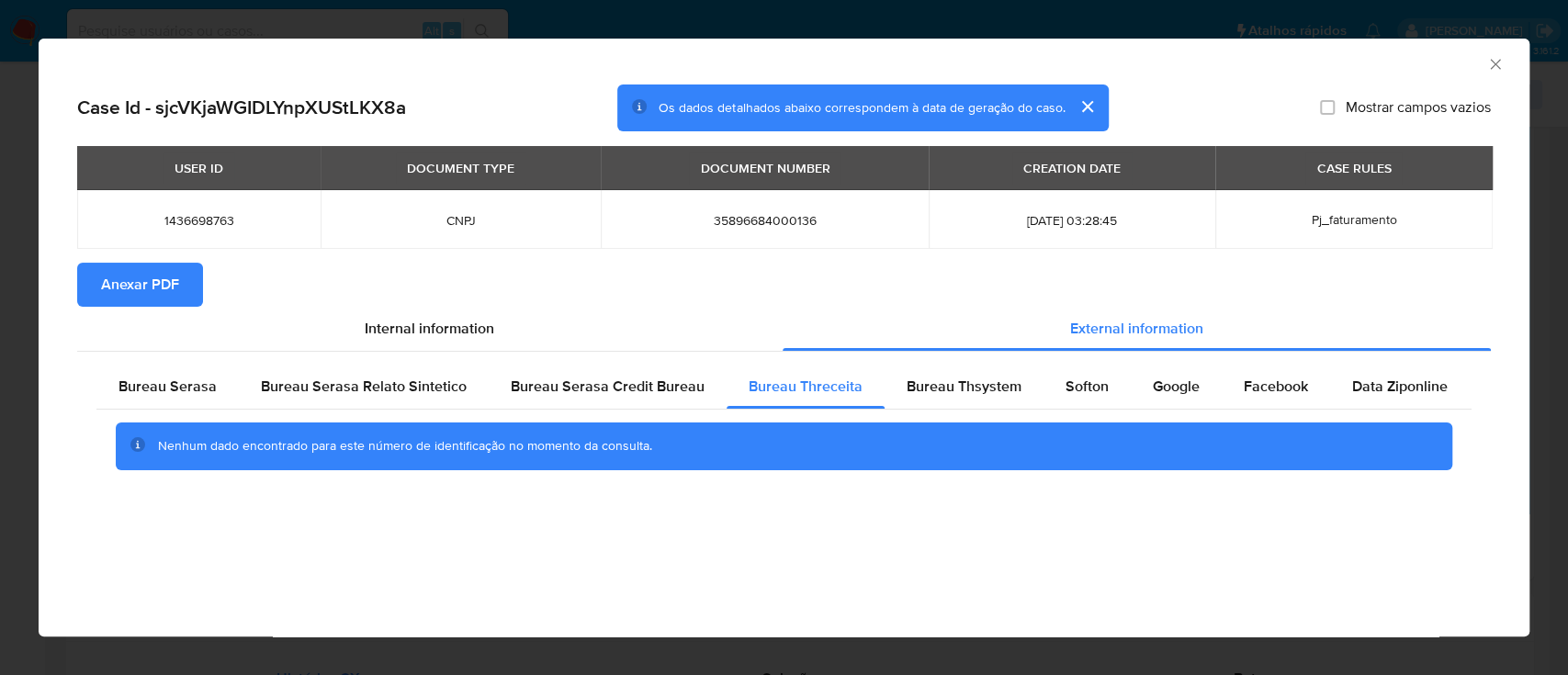
drag, startPoint x: 540, startPoint y: 566, endPoint x: 661, endPoint y: 487, distance: 144.5
click at [547, 564] on div "AML Data Collector Case Id - sjcVKjaWGIDLYnpXUStLKX8a Os dados detalhados abaix…" at bounding box center [784, 338] width 1490 height 598
click at [940, 382] on span "Bureau Thsystem" at bounding box center [963, 386] width 114 height 21
click at [88, 55] on div "AML Data Collector" at bounding box center [769, 61] width 1435 height 20
click at [1065, 378] on span "Softon" at bounding box center [1086, 386] width 43 height 21
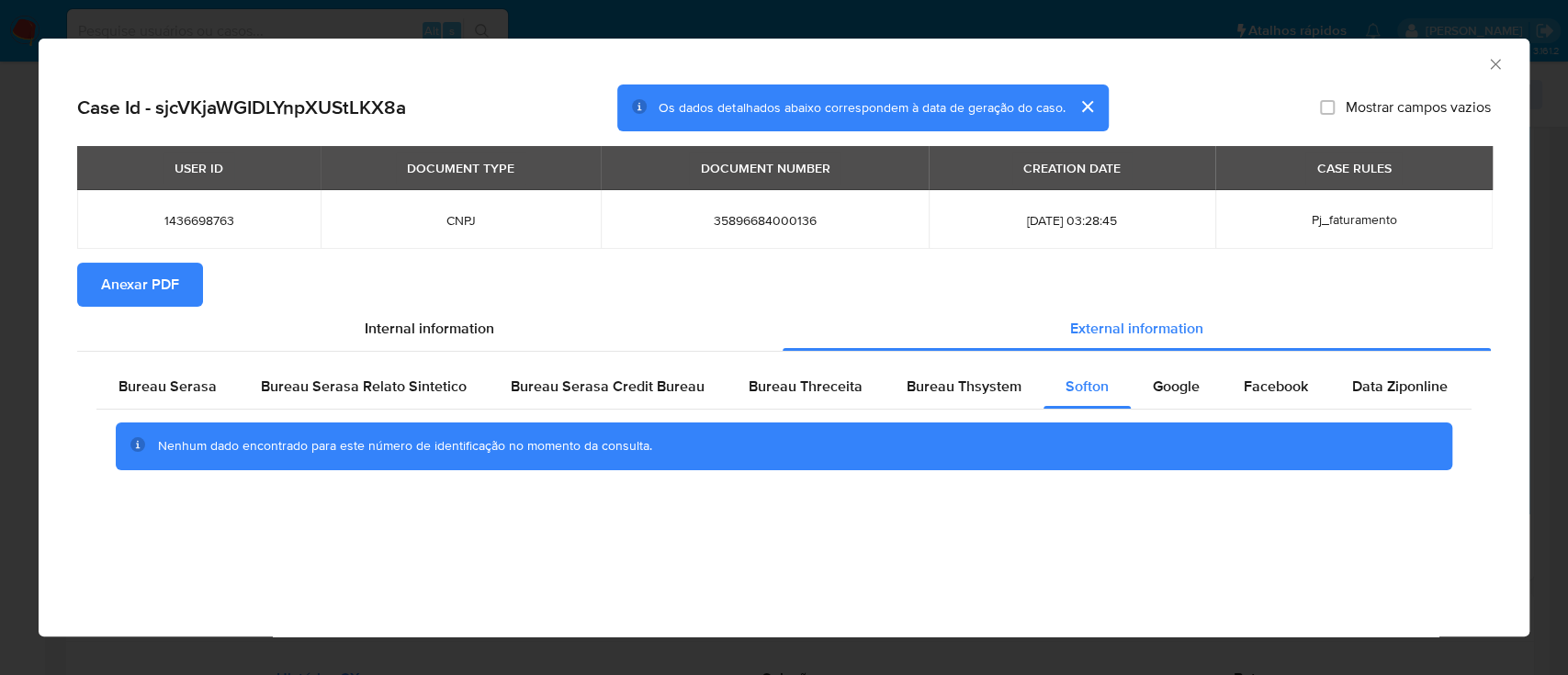
drag, startPoint x: 139, startPoint y: 541, endPoint x: 789, endPoint y: 217, distance: 726.3
click at [150, 536] on div "AML Data Collector Case Id - sjcVKjaWGIDLYnpXUStLKX8a Os dados detalhados abaix…" at bounding box center [784, 338] width 1490 height 598
click at [1170, 398] on div "Google" at bounding box center [1176, 386] width 91 height 44
drag, startPoint x: 166, startPoint y: 573, endPoint x: 220, endPoint y: 546, distance: 60.4
click at [166, 572] on div "AML Data Collector Case Id - sjcVKjaWGIDLYnpXUStLKX8a Os dados detalhados abaix…" at bounding box center [784, 338] width 1490 height 598
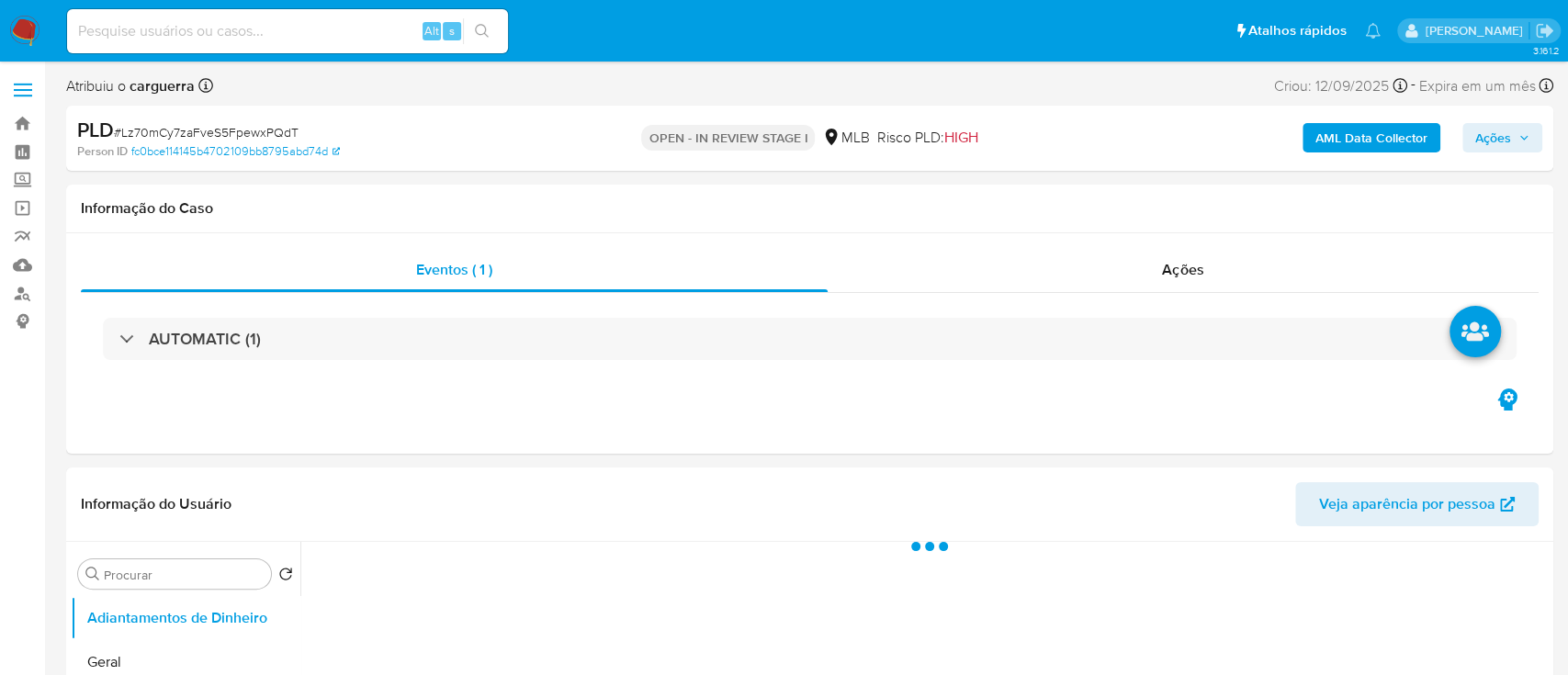
select select "10"
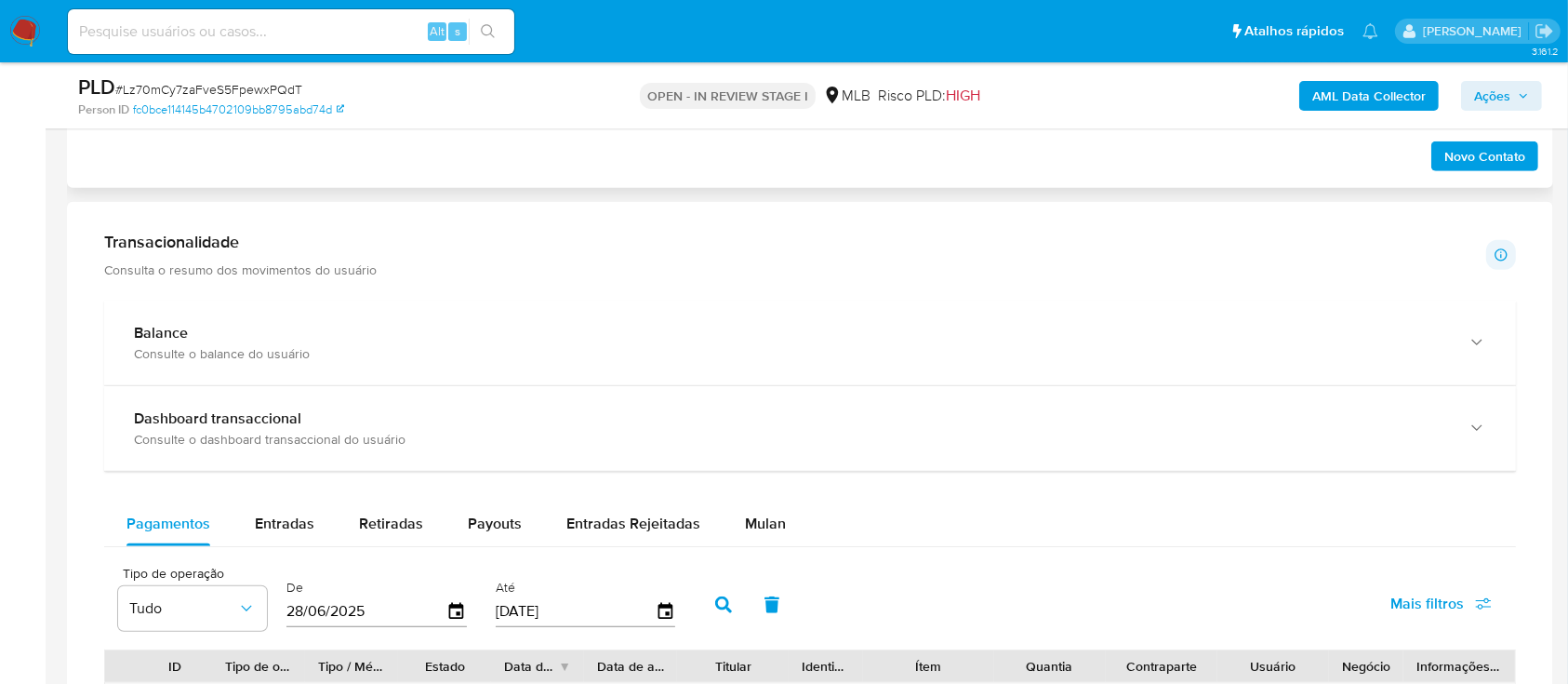
scroll to position [1364, 0]
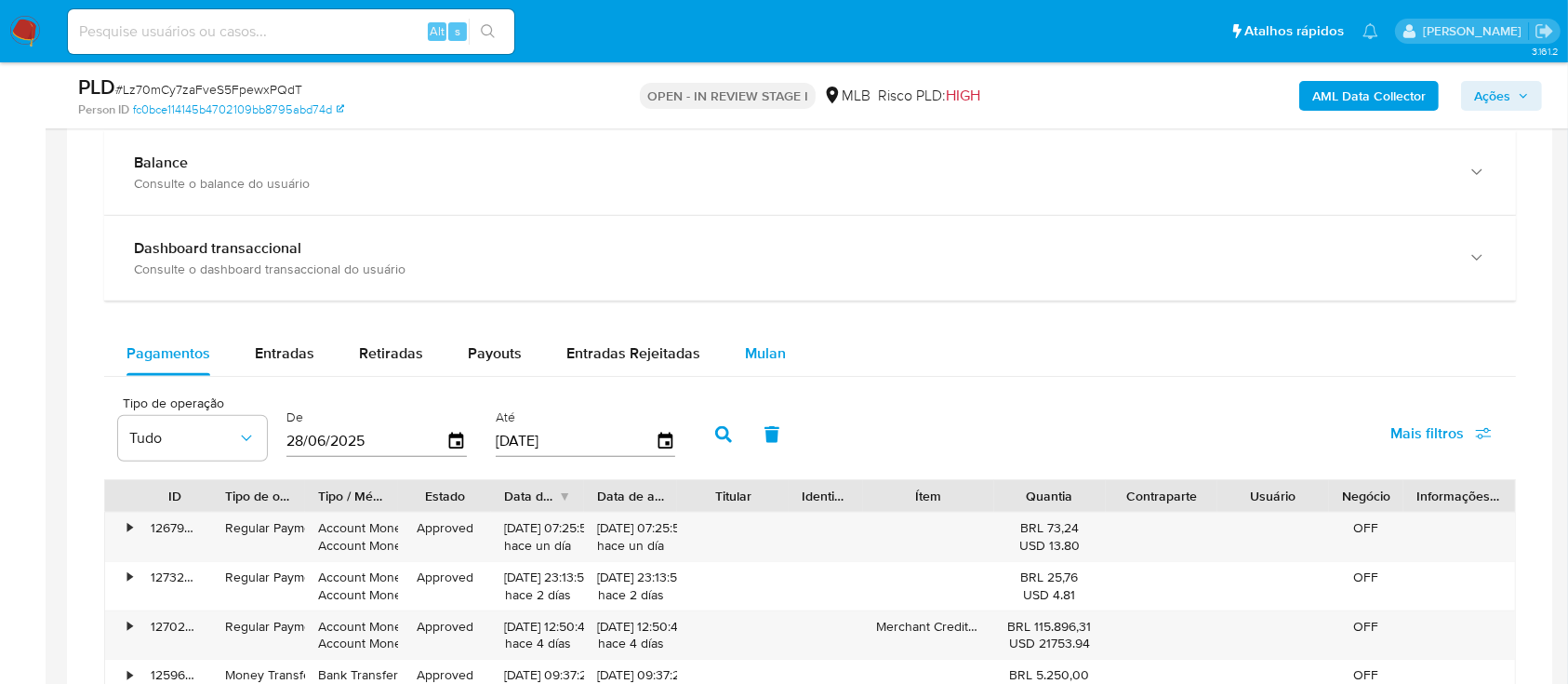
click at [767, 353] on span "Mulan" at bounding box center [765, 352] width 41 height 21
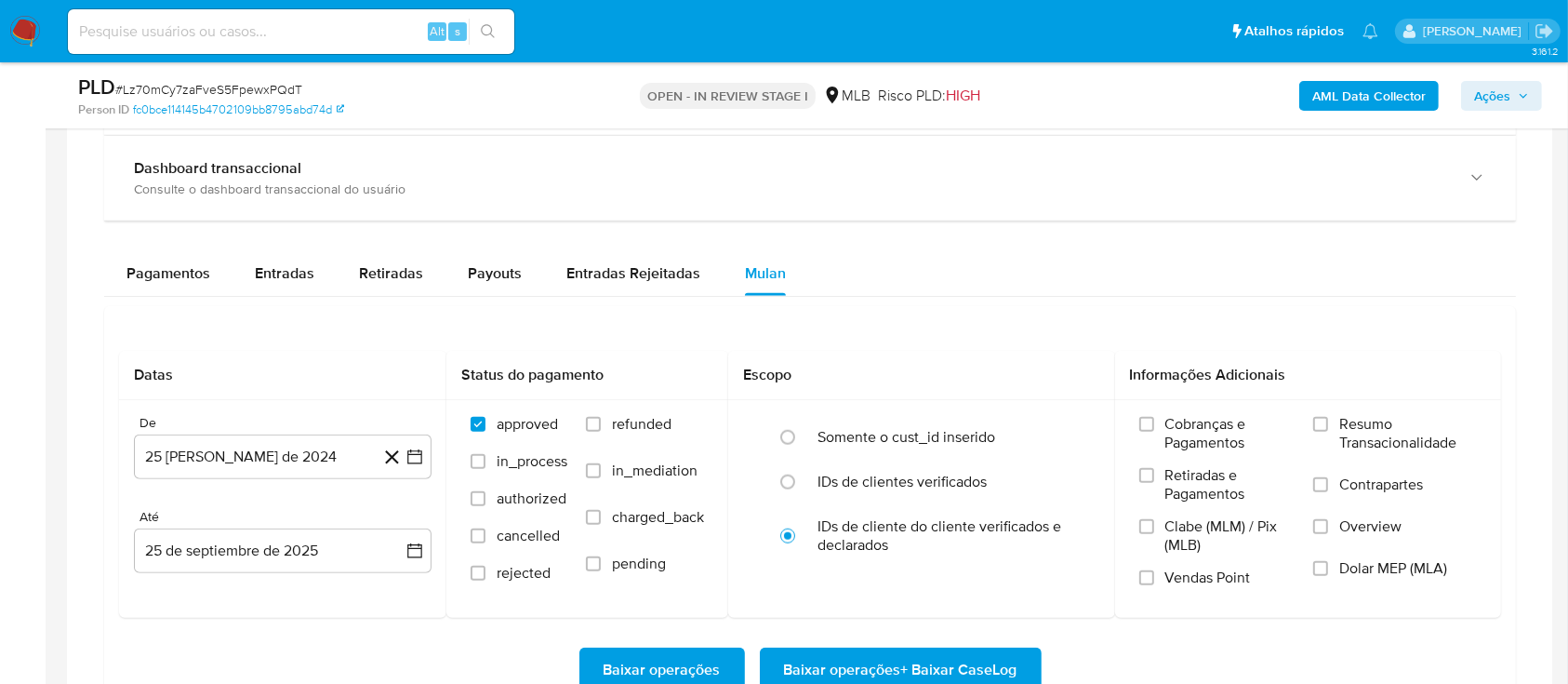
scroll to position [1613, 0]
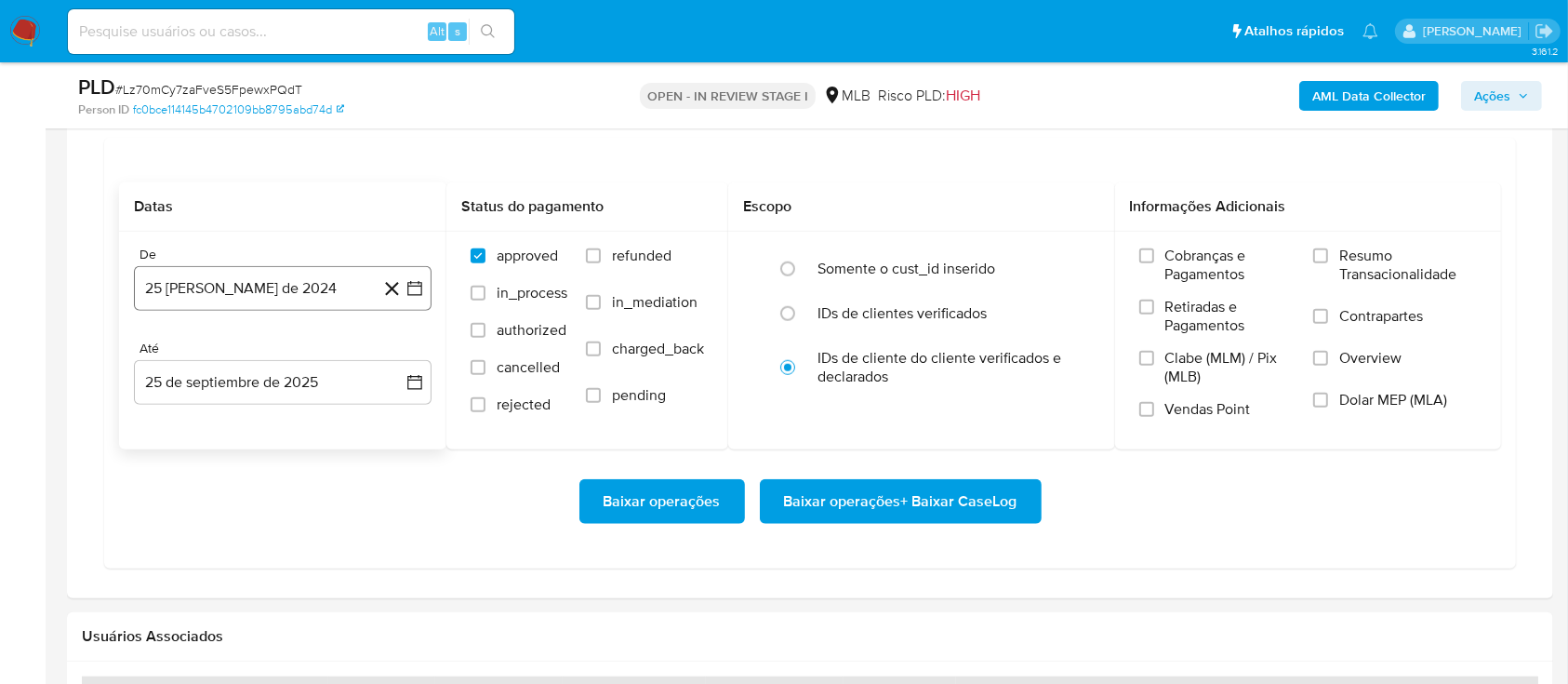
click at [413, 294] on icon "button" at bounding box center [415, 288] width 15 height 15
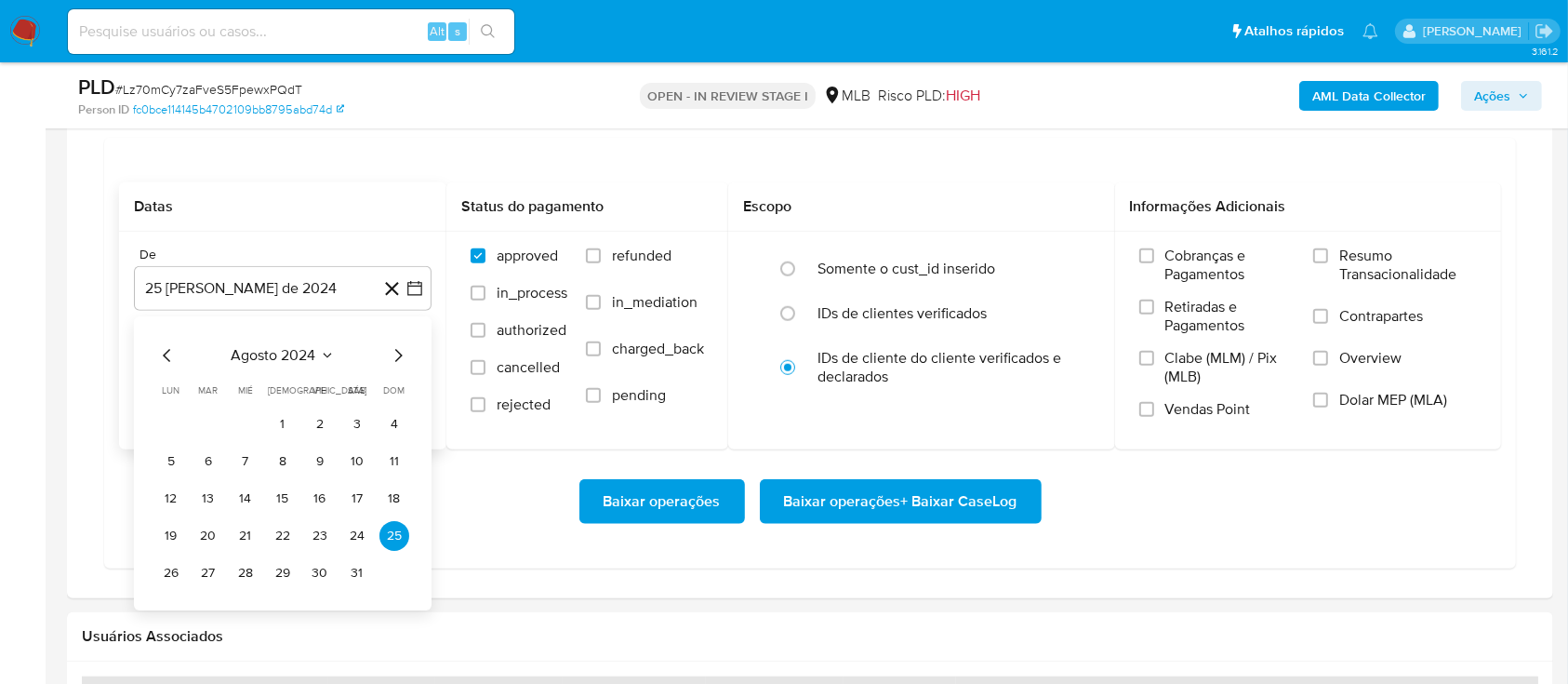
click at [390, 353] on icon "Mes siguiente" at bounding box center [398, 355] width 22 height 22
click at [314, 353] on span "septiembre 2024" at bounding box center [274, 355] width 114 height 19
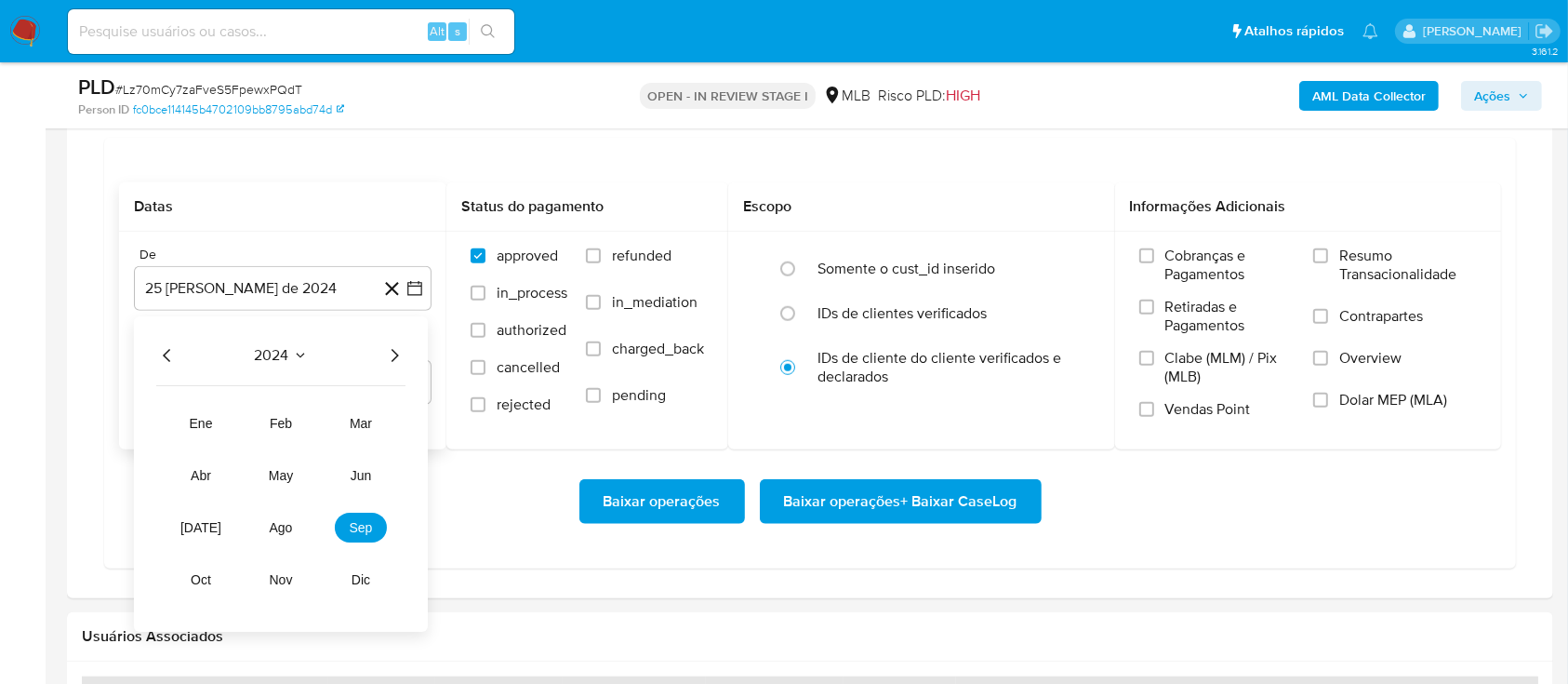
click at [384, 360] on icon "Año siguiente" at bounding box center [394, 355] width 22 height 22
click at [275, 527] on span "ago" at bounding box center [281, 527] width 23 height 15
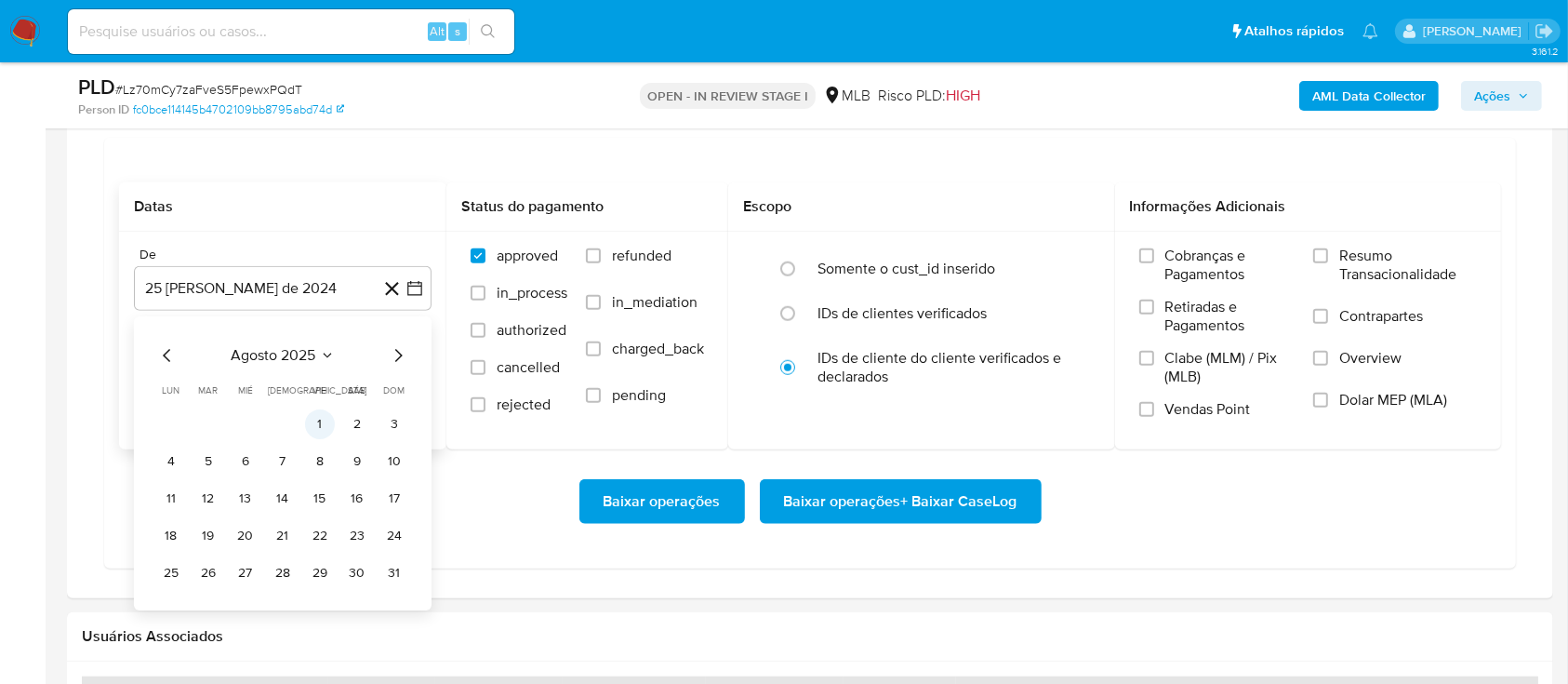
click at [319, 410] on button "1" at bounding box center [320, 424] width 30 height 30
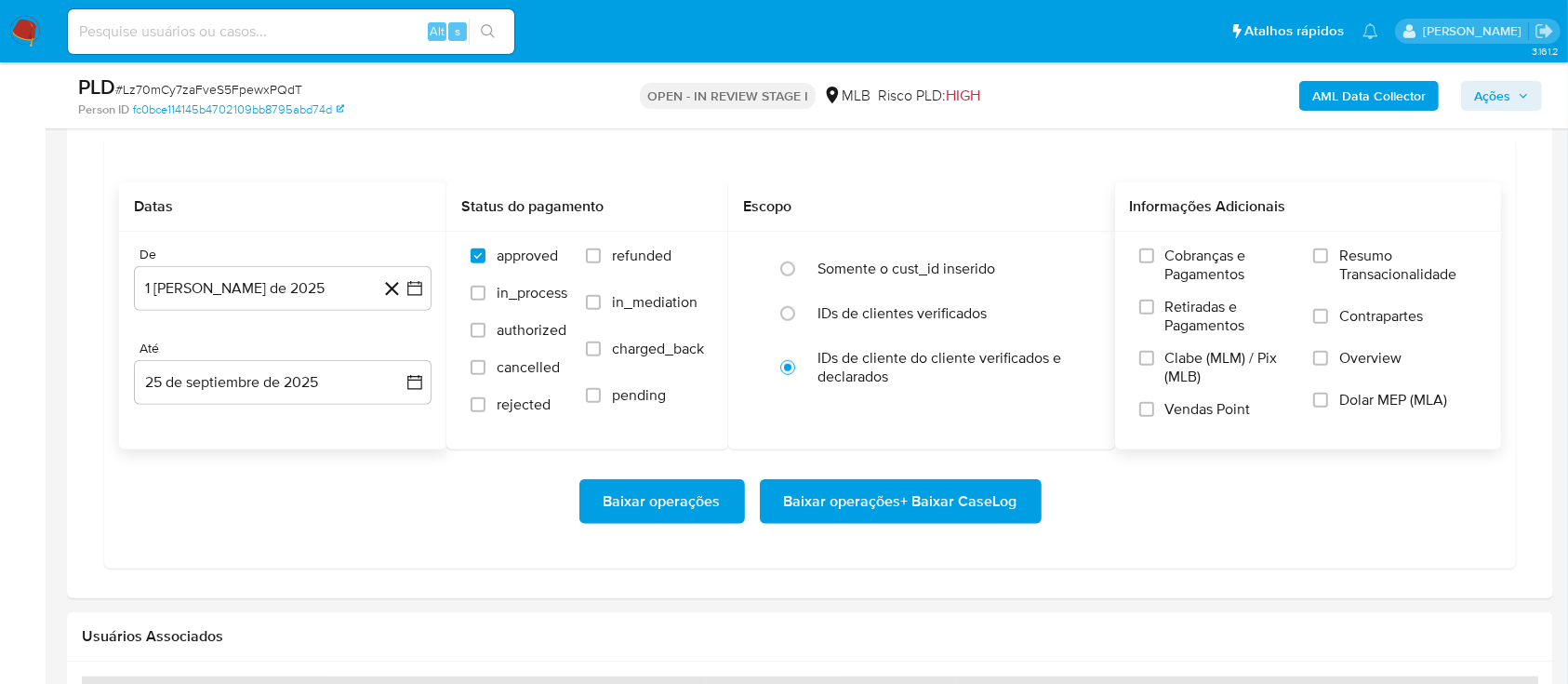
click at [1358, 256] on span "Resumo Transacionalidade" at bounding box center [1408, 265] width 138 height 37
click at [1328, 256] on input "Resumo Transacionalidade" at bounding box center [1320, 255] width 15 height 15
click at [932, 492] on span "Baixar operações + Baixar CaseLog" at bounding box center [900, 501] width 234 height 41
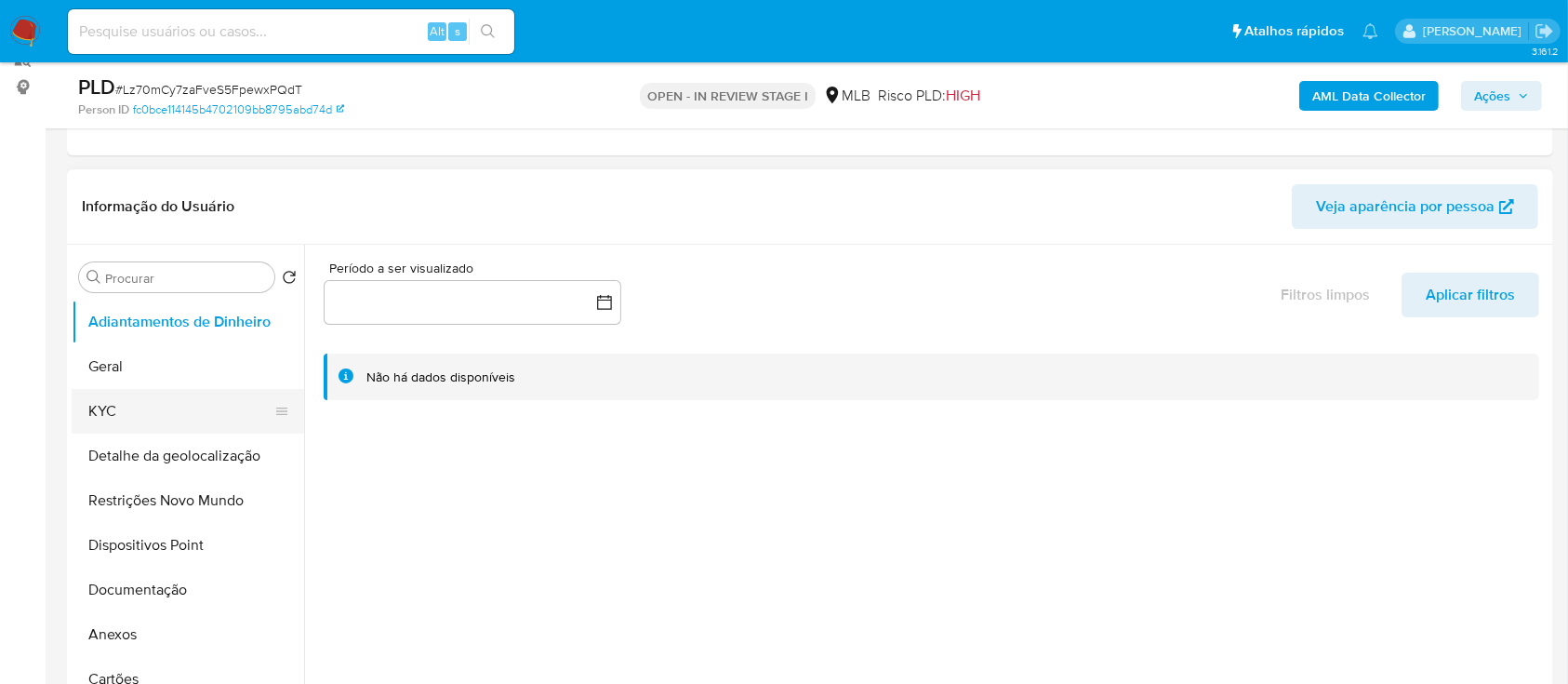
scroll to position [248, 0]
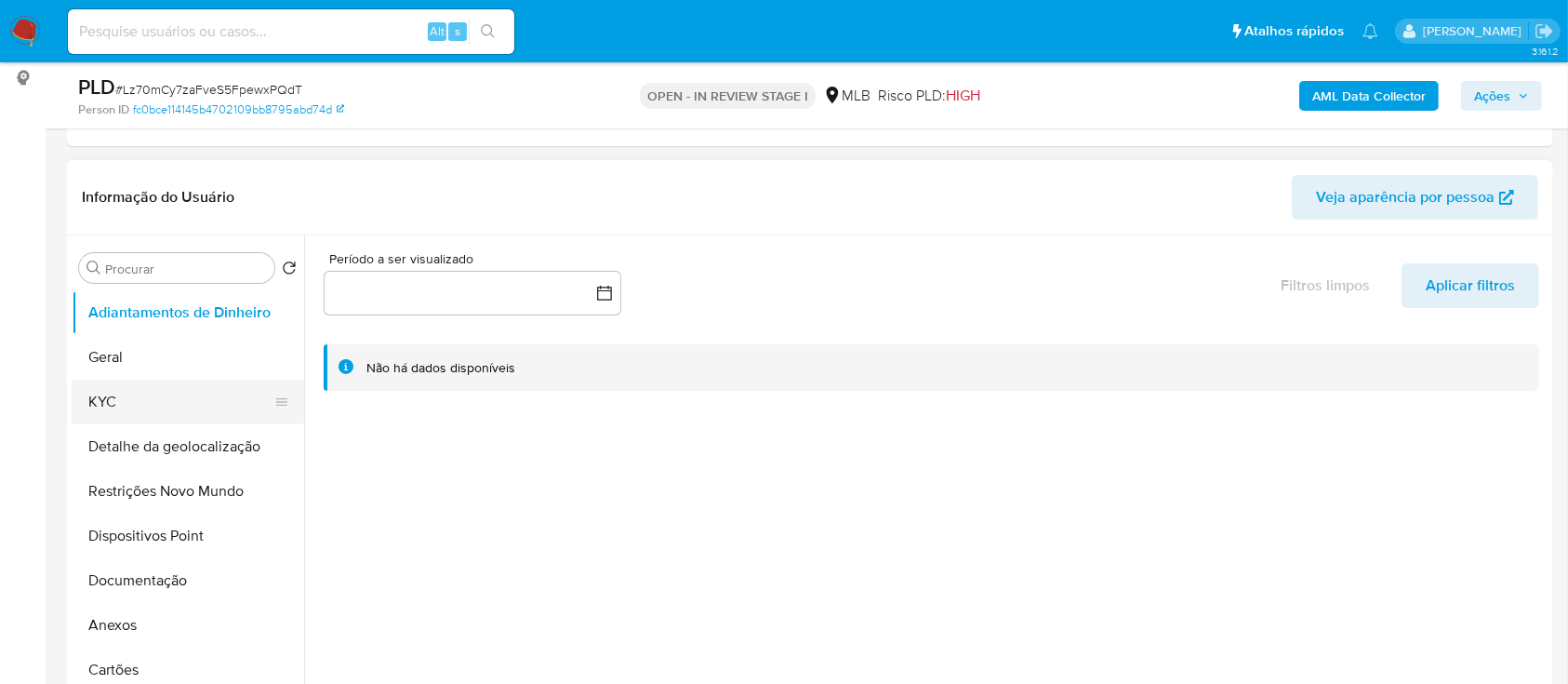
click at [134, 398] on button "KYC" at bounding box center [181, 402] width 218 height 45
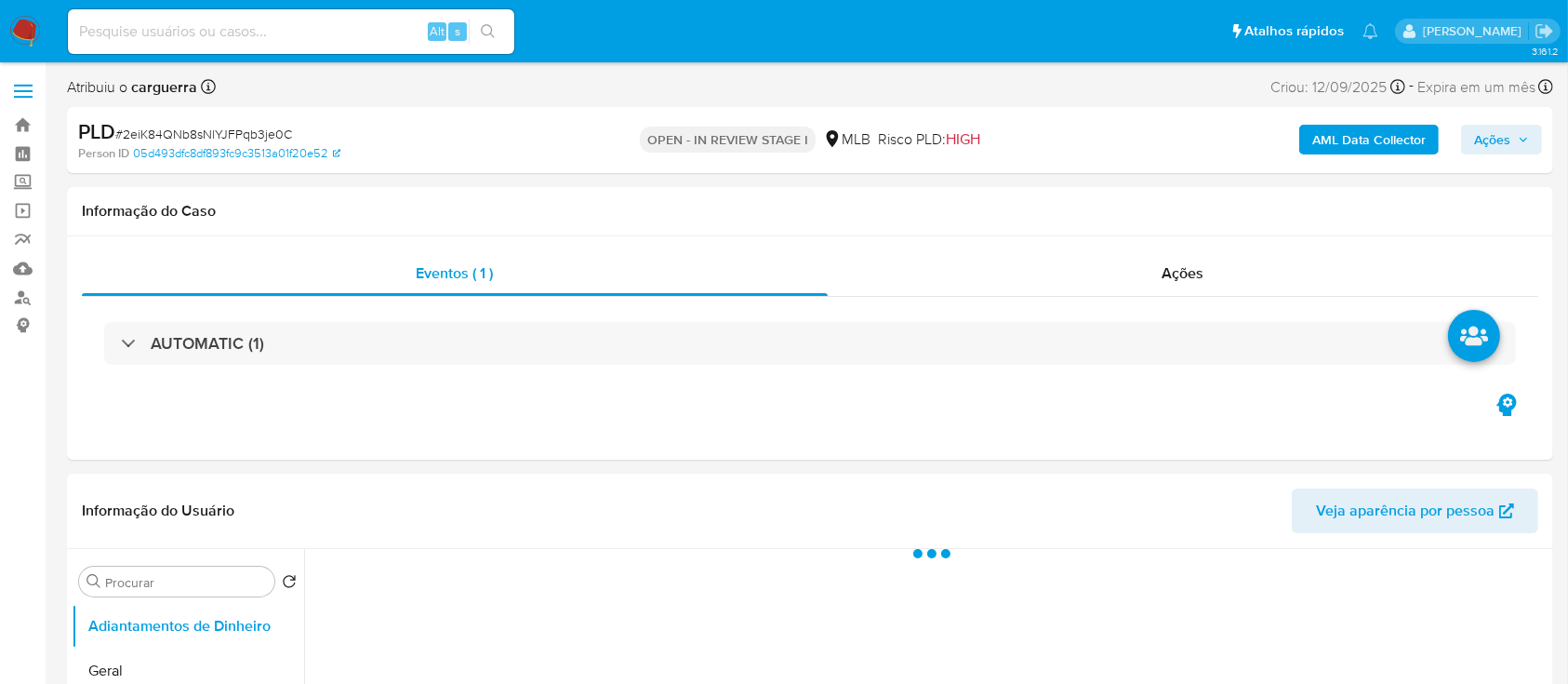
select select "10"
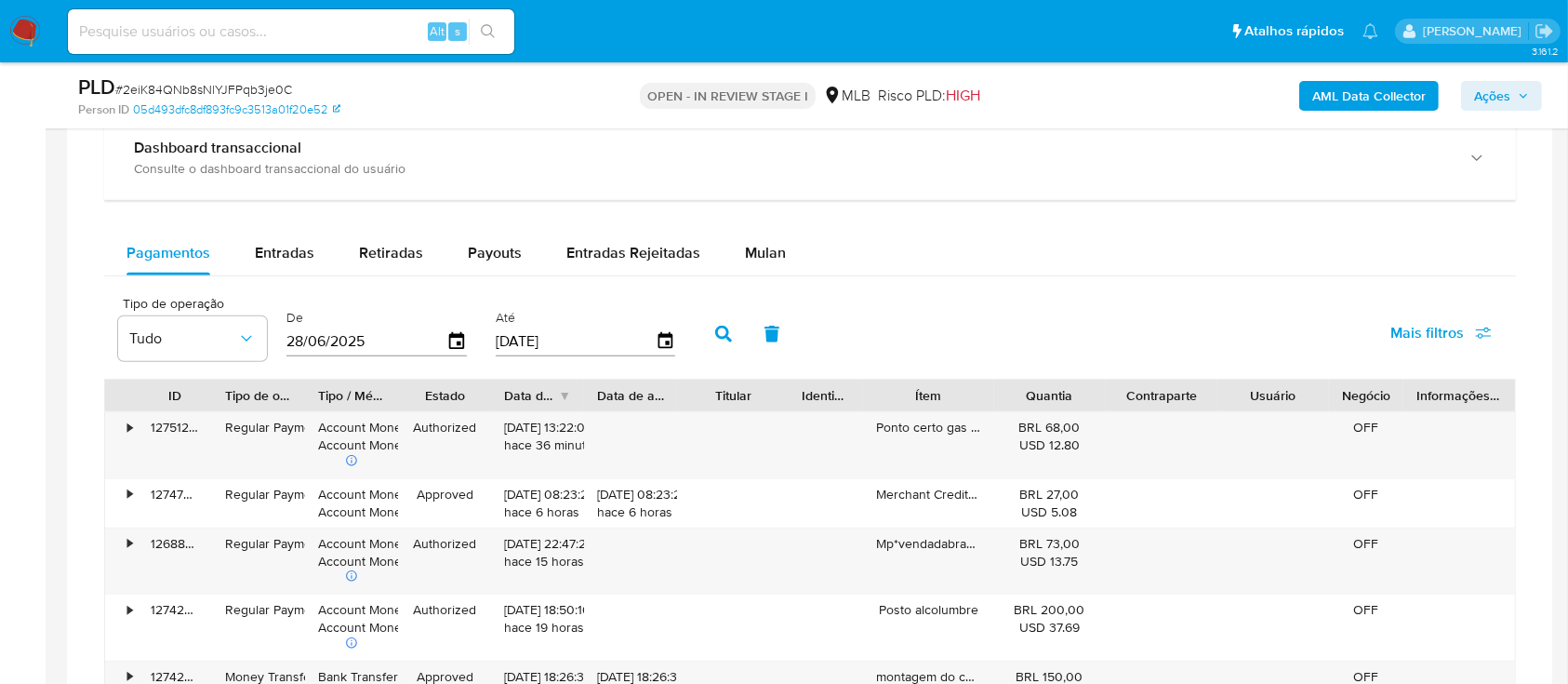
scroll to position [1364, 0]
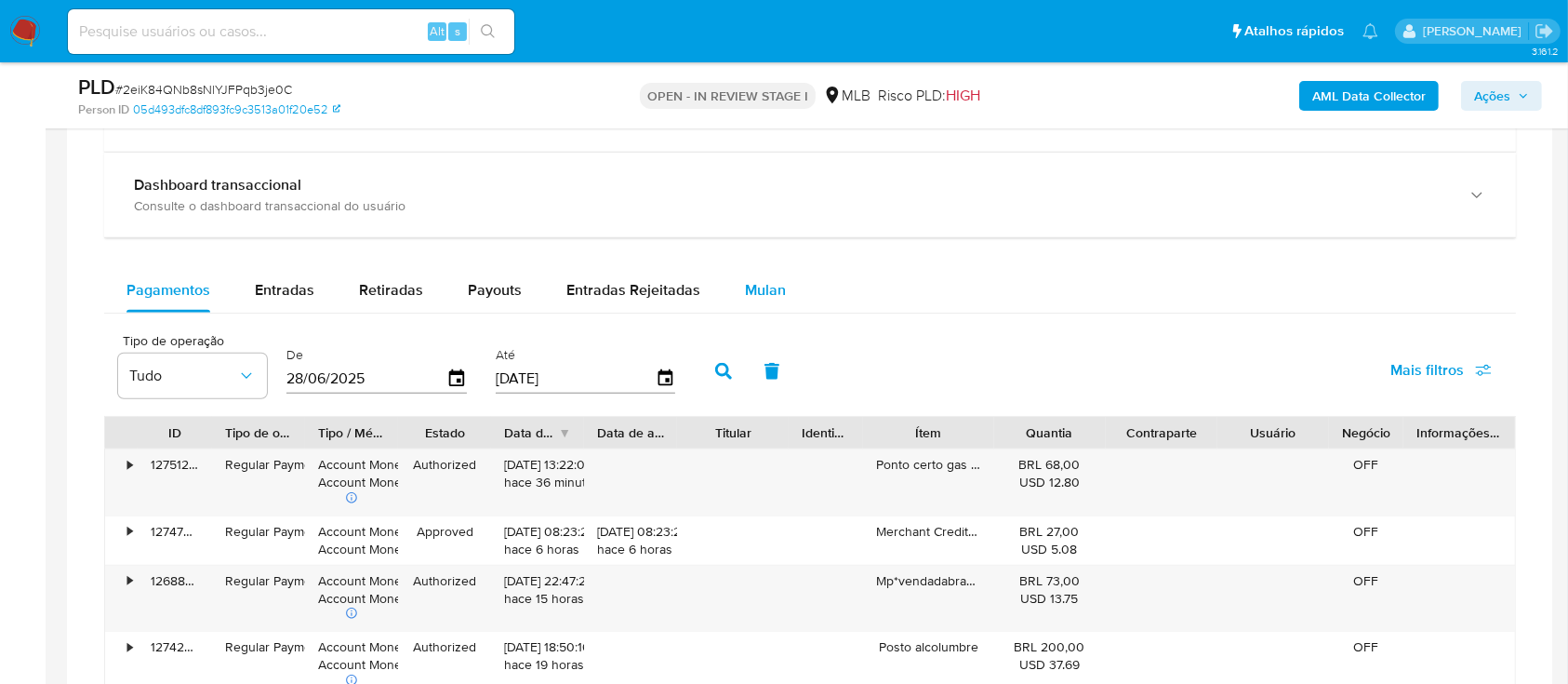
click at [752, 280] on span "Mulan" at bounding box center [765, 289] width 41 height 21
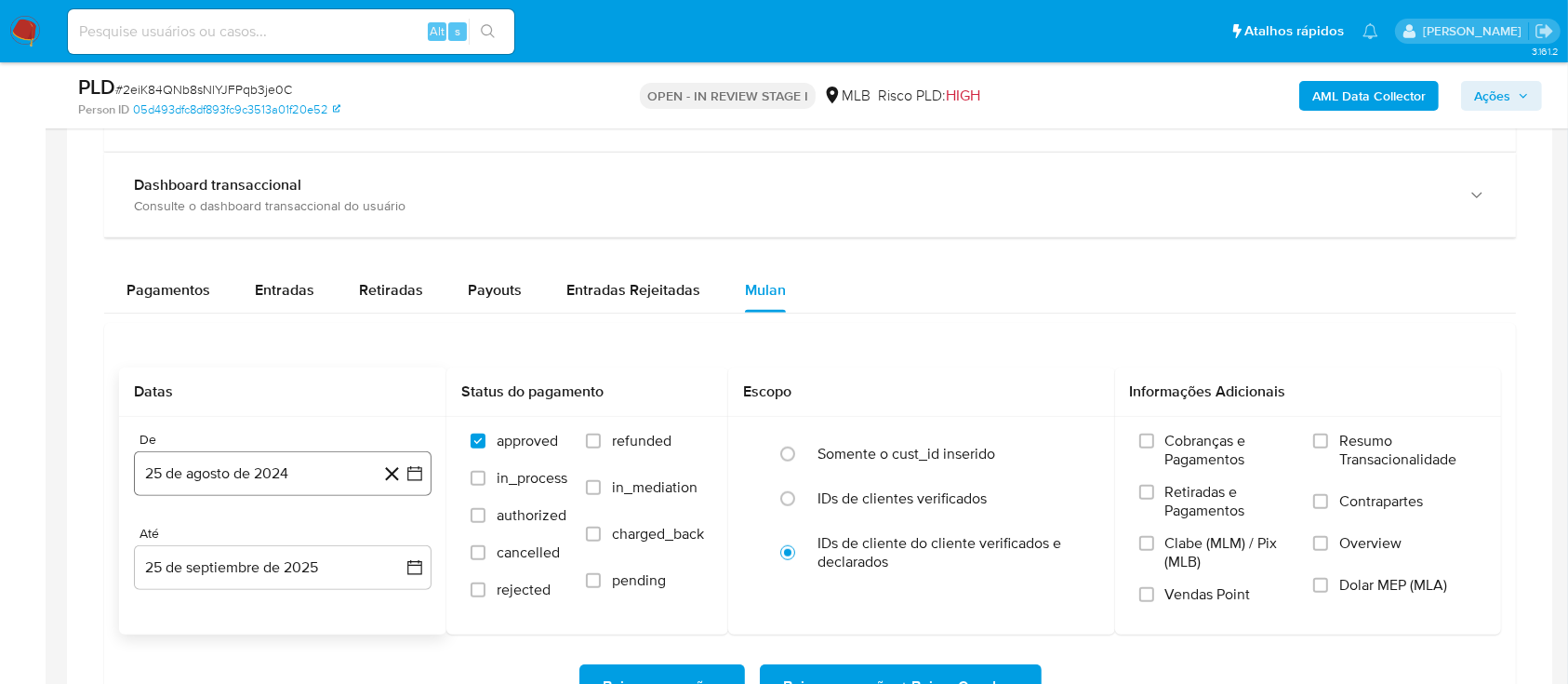
click at [419, 484] on button "25 de agosto de 2024" at bounding box center [283, 473] width 298 height 45
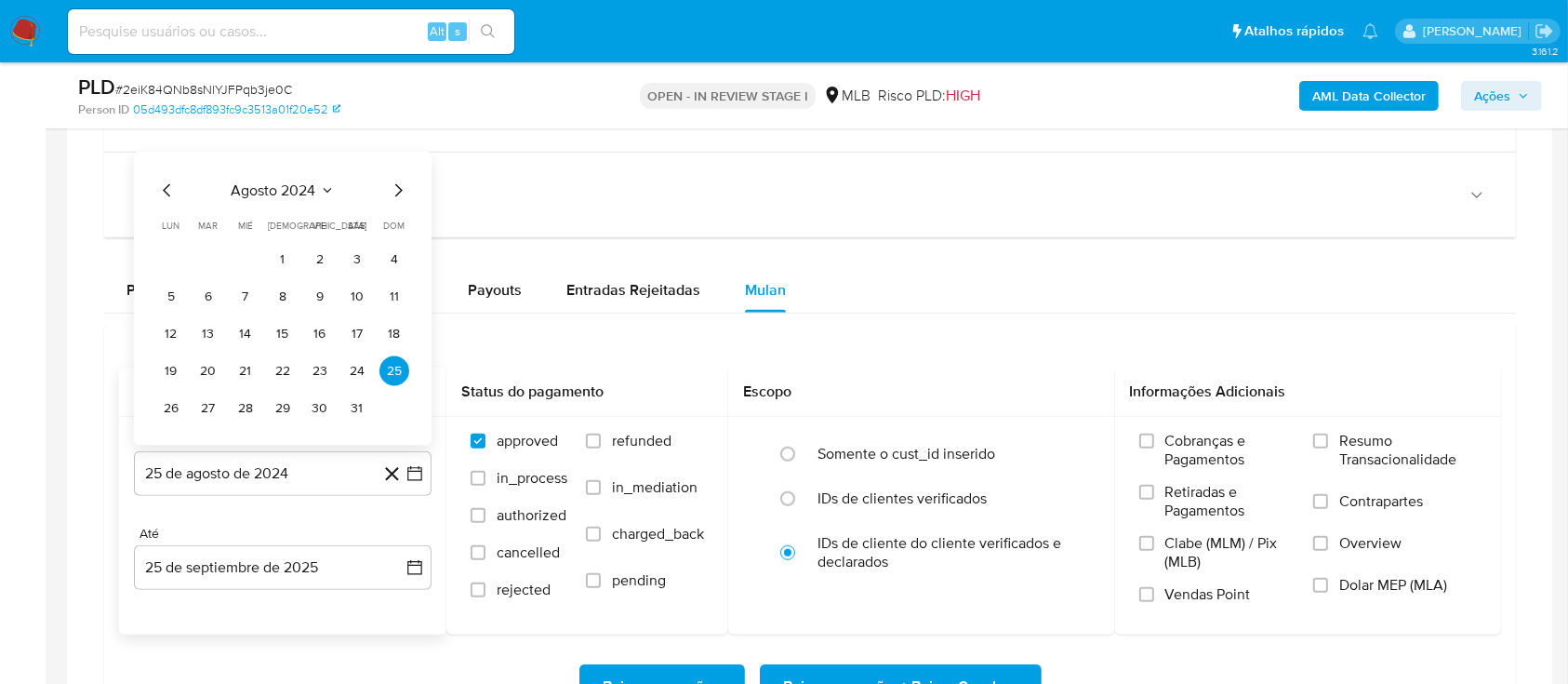
click at [323, 188] on icon "Seleccionar mes y año" at bounding box center [327, 190] width 15 height 15
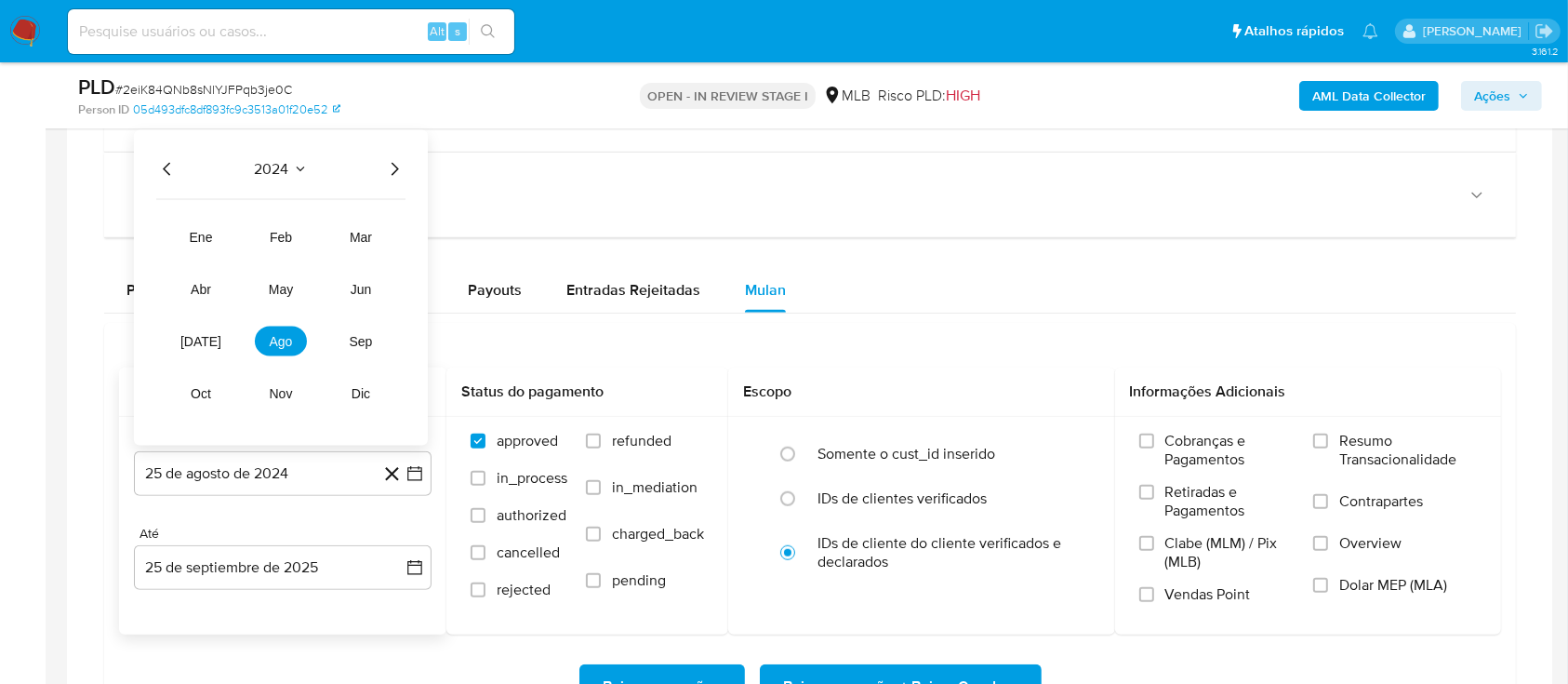
click at [396, 168] on icon "Año siguiente" at bounding box center [395, 169] width 7 height 13
click at [288, 345] on span "ago" at bounding box center [281, 341] width 23 height 15
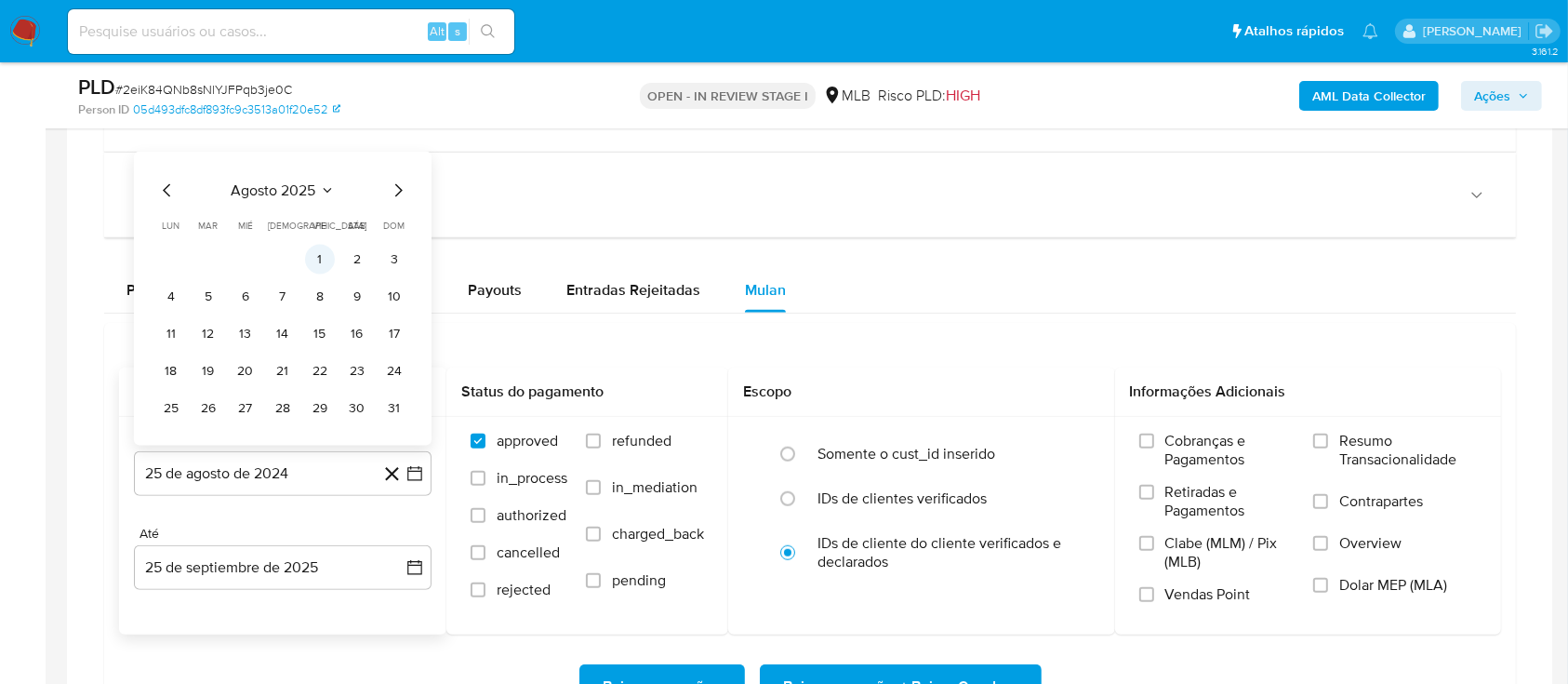
click at [322, 257] on button "1" at bounding box center [320, 260] width 30 height 30
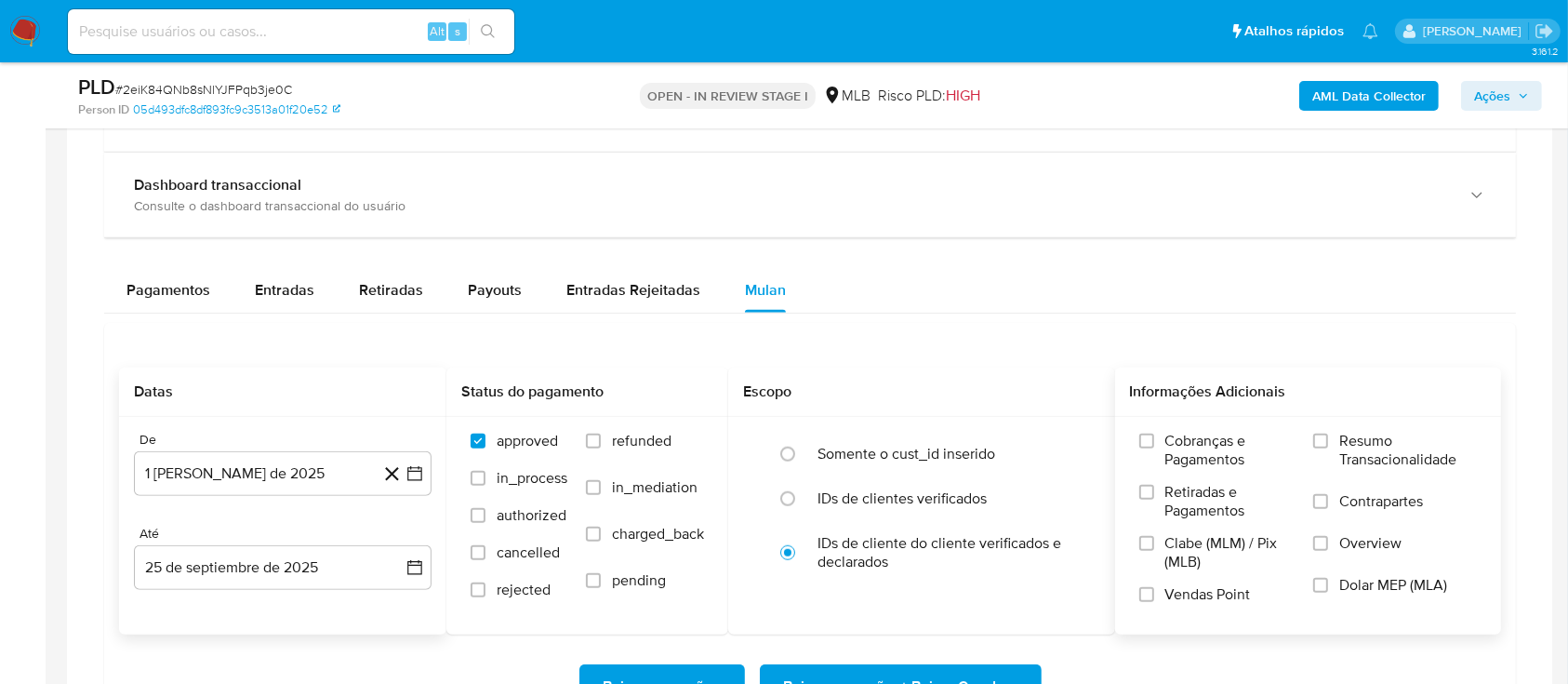
click at [1340, 444] on label "Resumo Transacionalidade" at bounding box center [1395, 462] width 164 height 60
click at [1328, 444] on input "Resumo Transacionalidade" at bounding box center [1320, 441] width 15 height 15
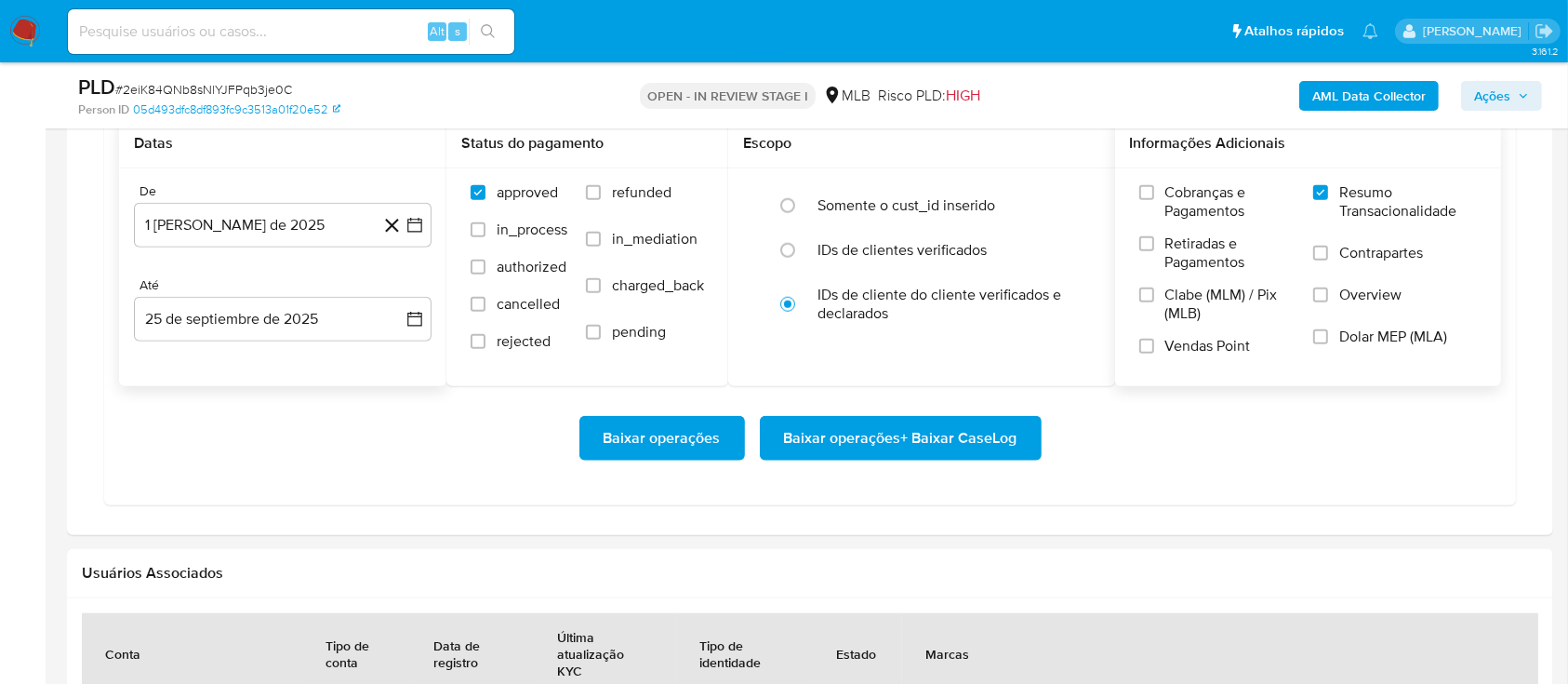
click at [938, 436] on span "Baixar operações + Baixar CaseLog" at bounding box center [900, 438] width 234 height 41
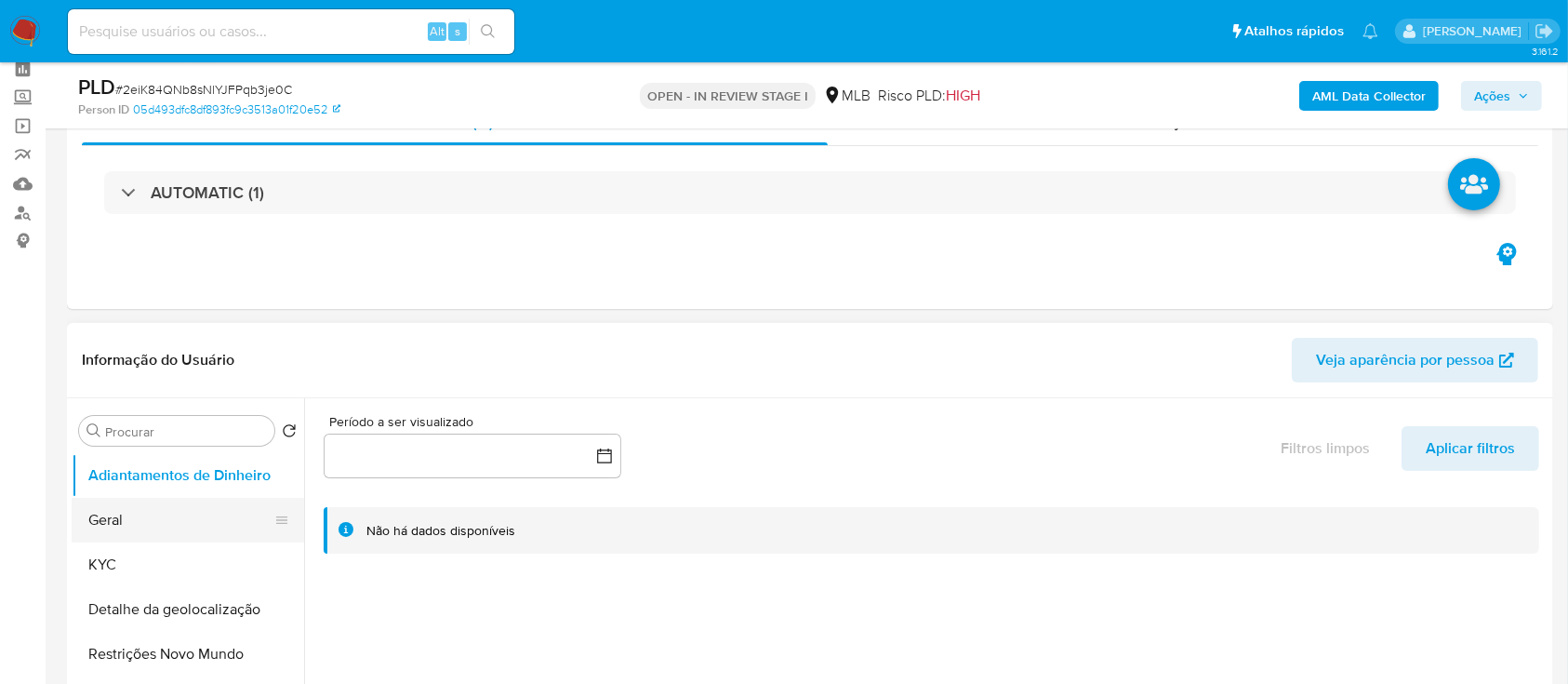
scroll to position [124, 0]
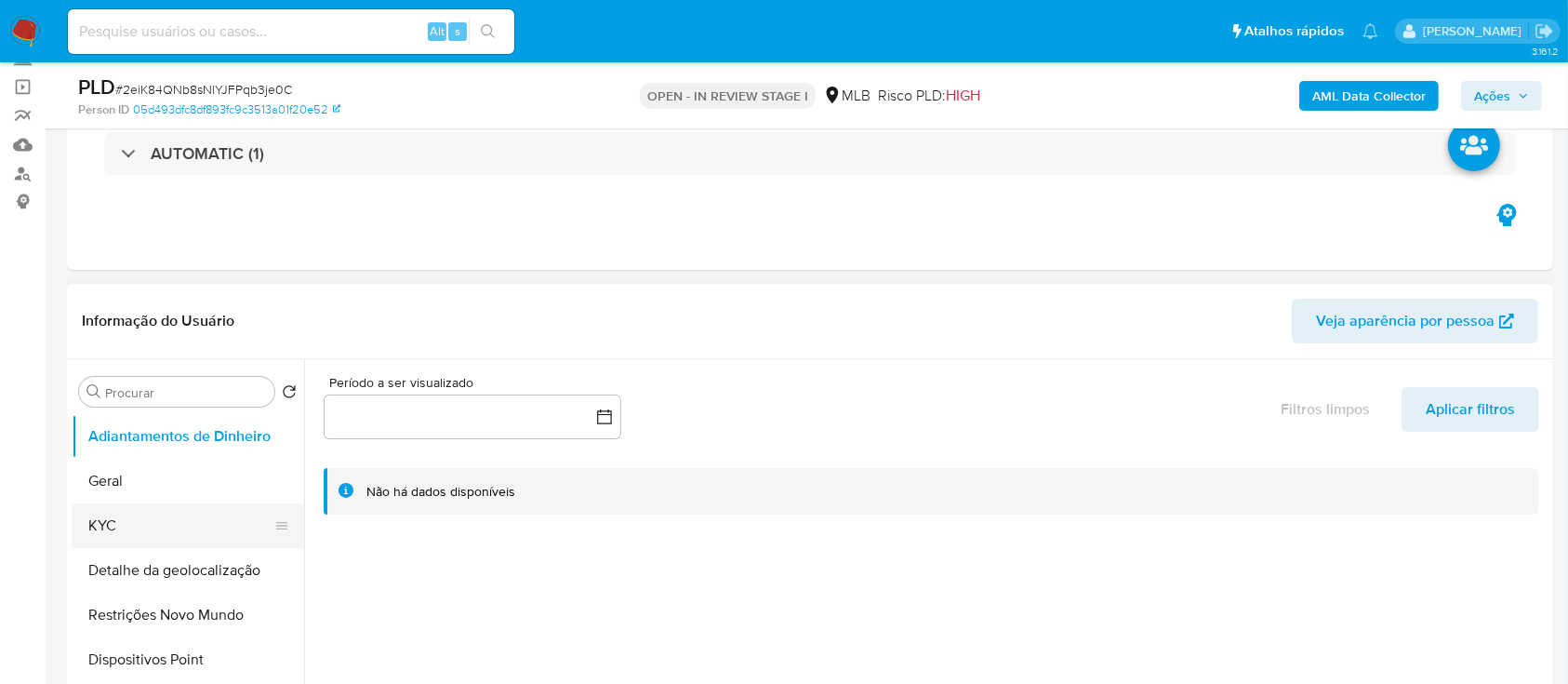
click at [149, 527] on button "KYC" at bounding box center [181, 525] width 218 height 45
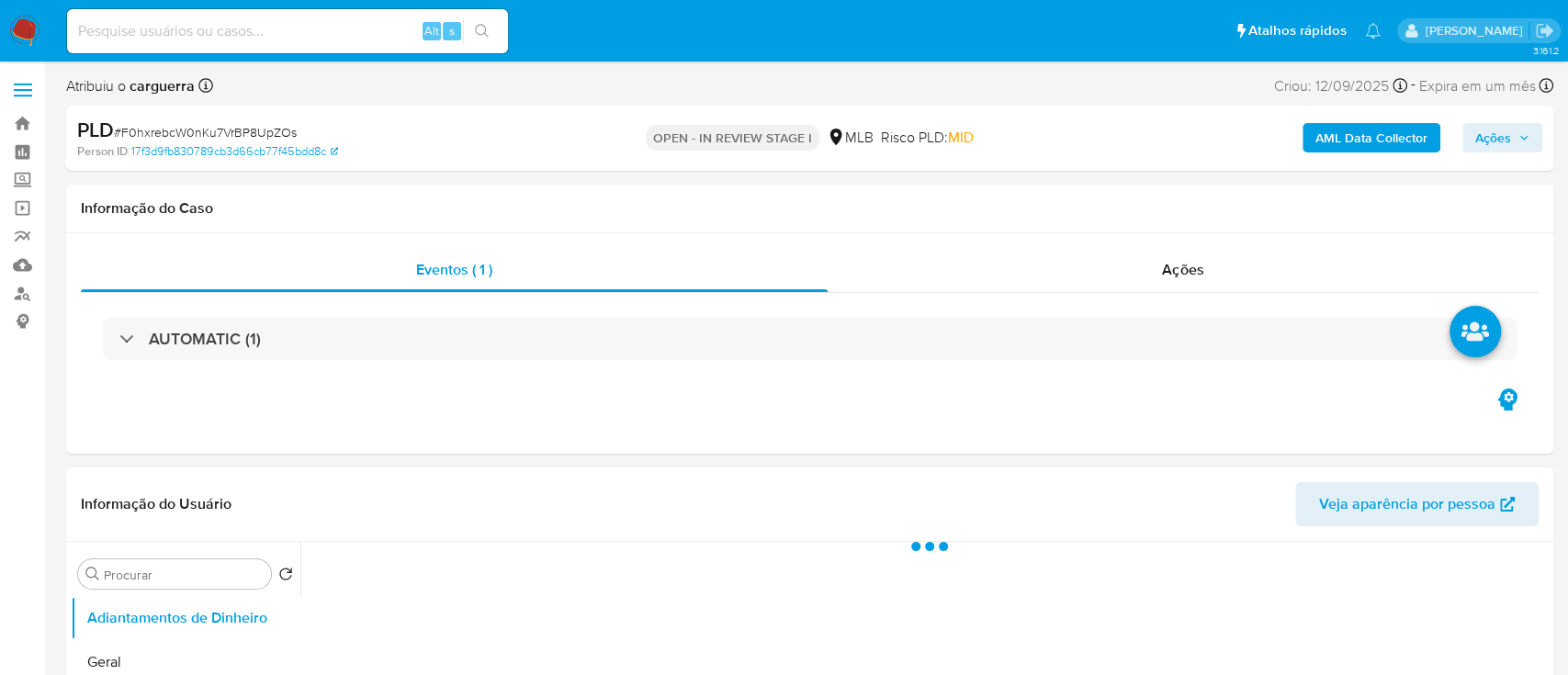
select select "10"
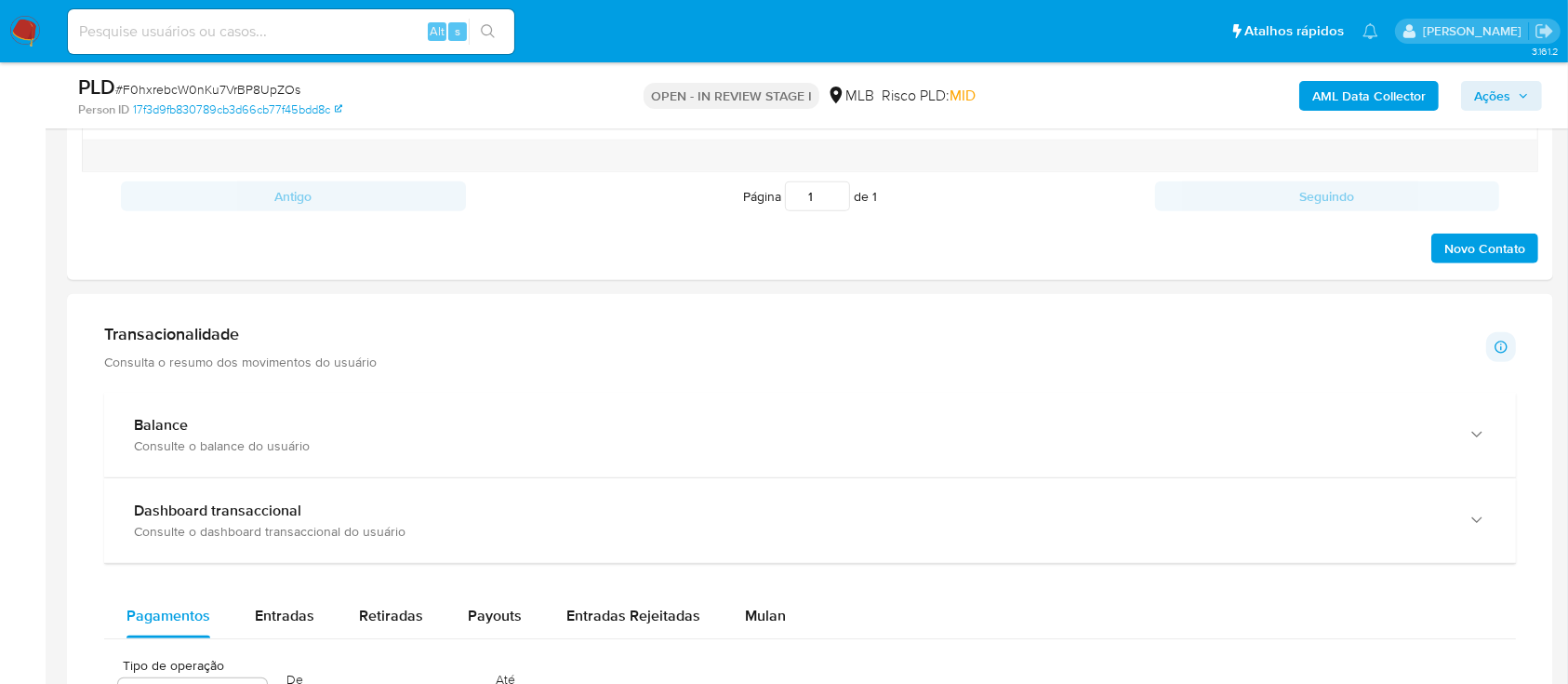
scroll to position [1364, 0]
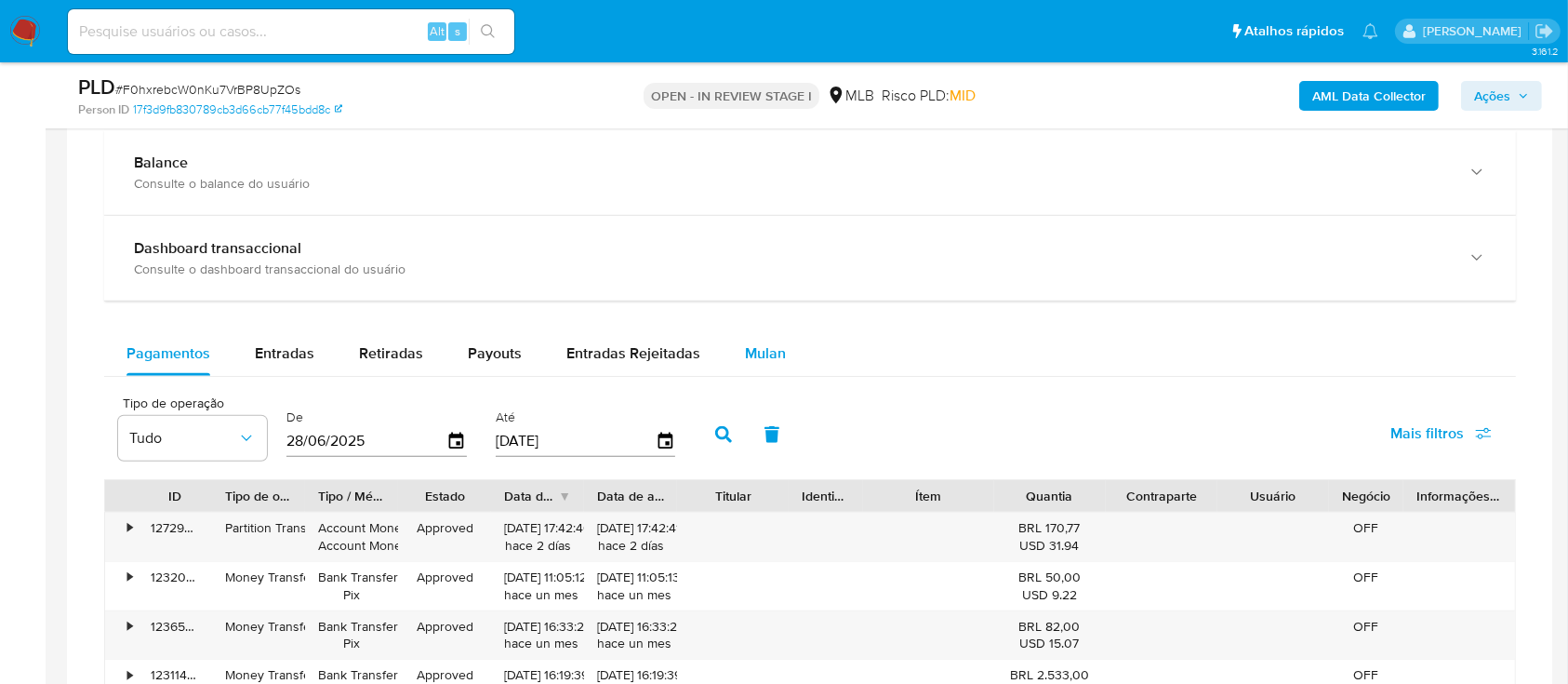
click at [757, 349] on span "Mulan" at bounding box center [765, 352] width 41 height 21
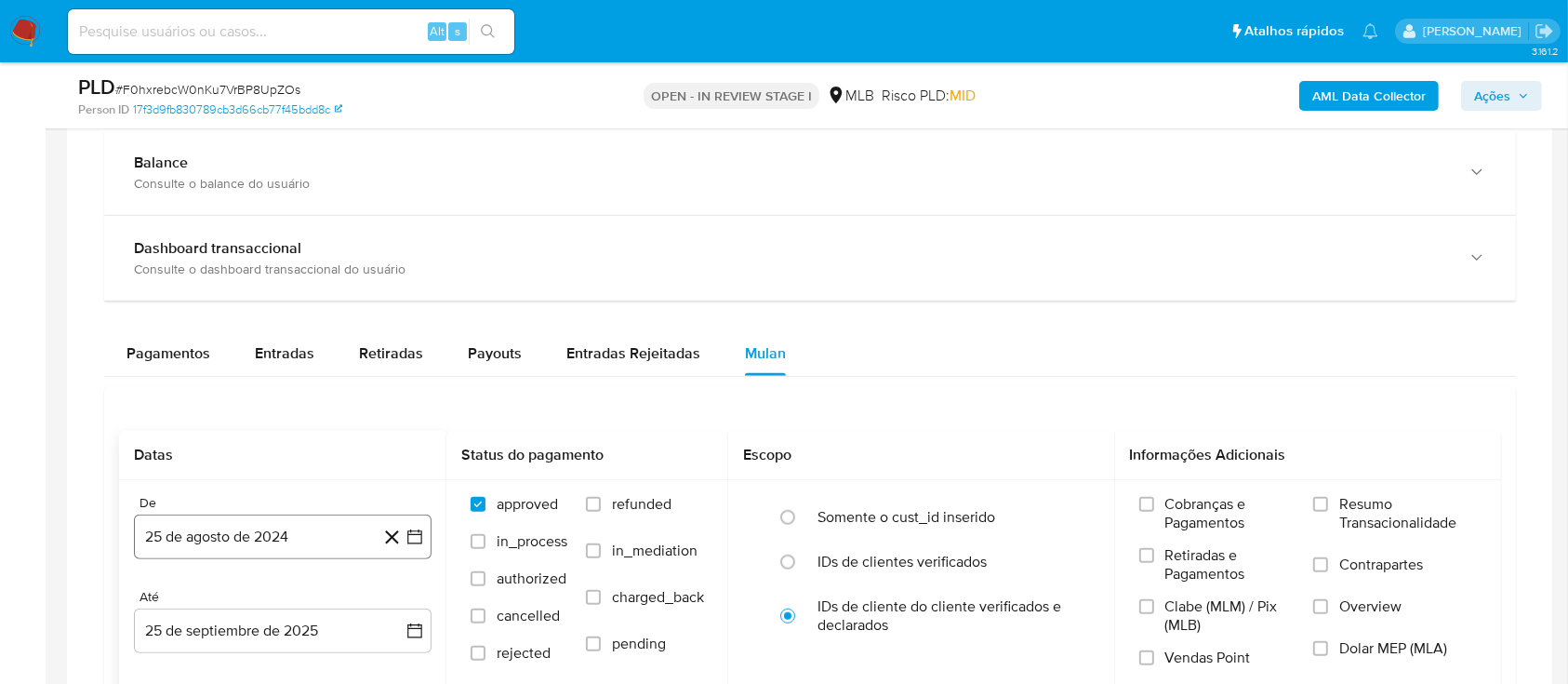
click at [407, 530] on icon "button" at bounding box center [415, 537] width 19 height 19
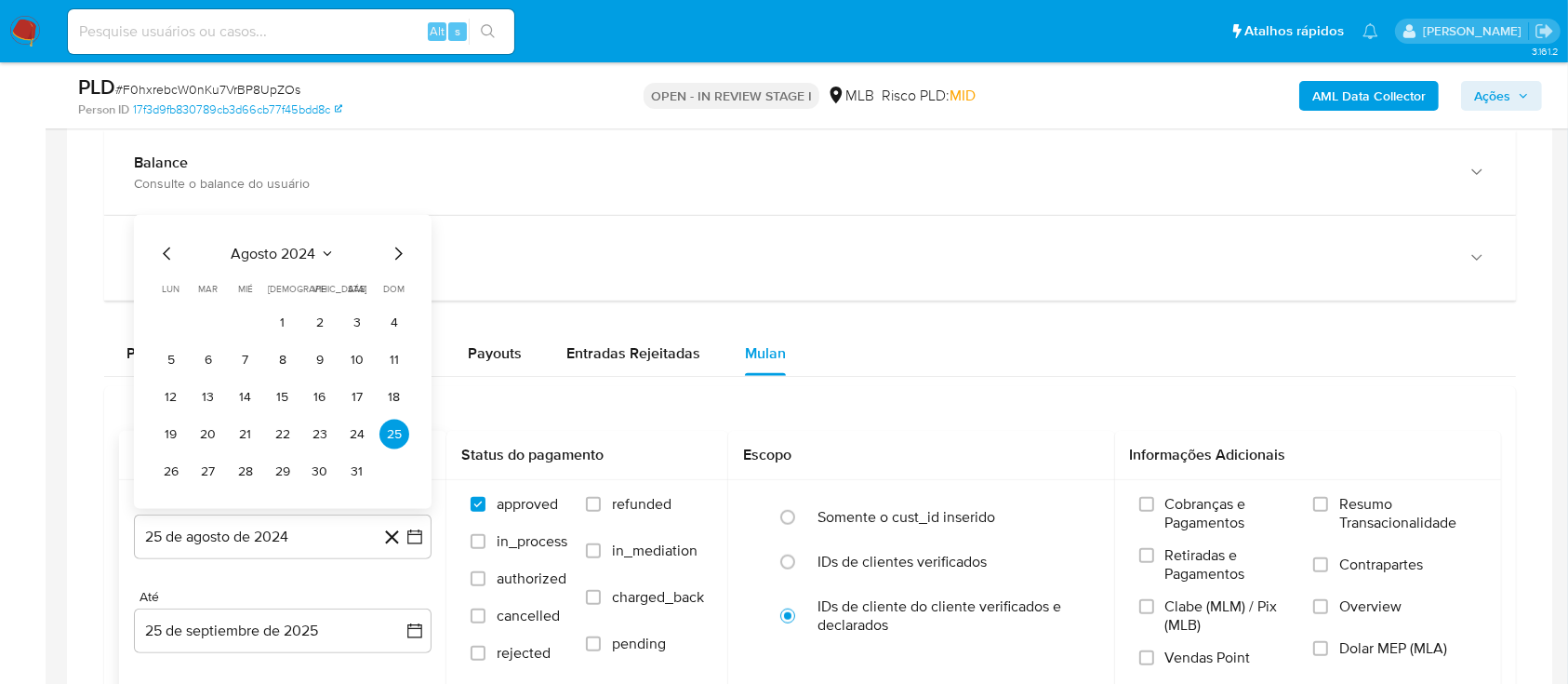
click at [394, 247] on icon "Mes siguiente" at bounding box center [398, 254] width 22 height 22
click at [344, 220] on icon "Seleccionar mes y año" at bounding box center [341, 216] width 15 height 15
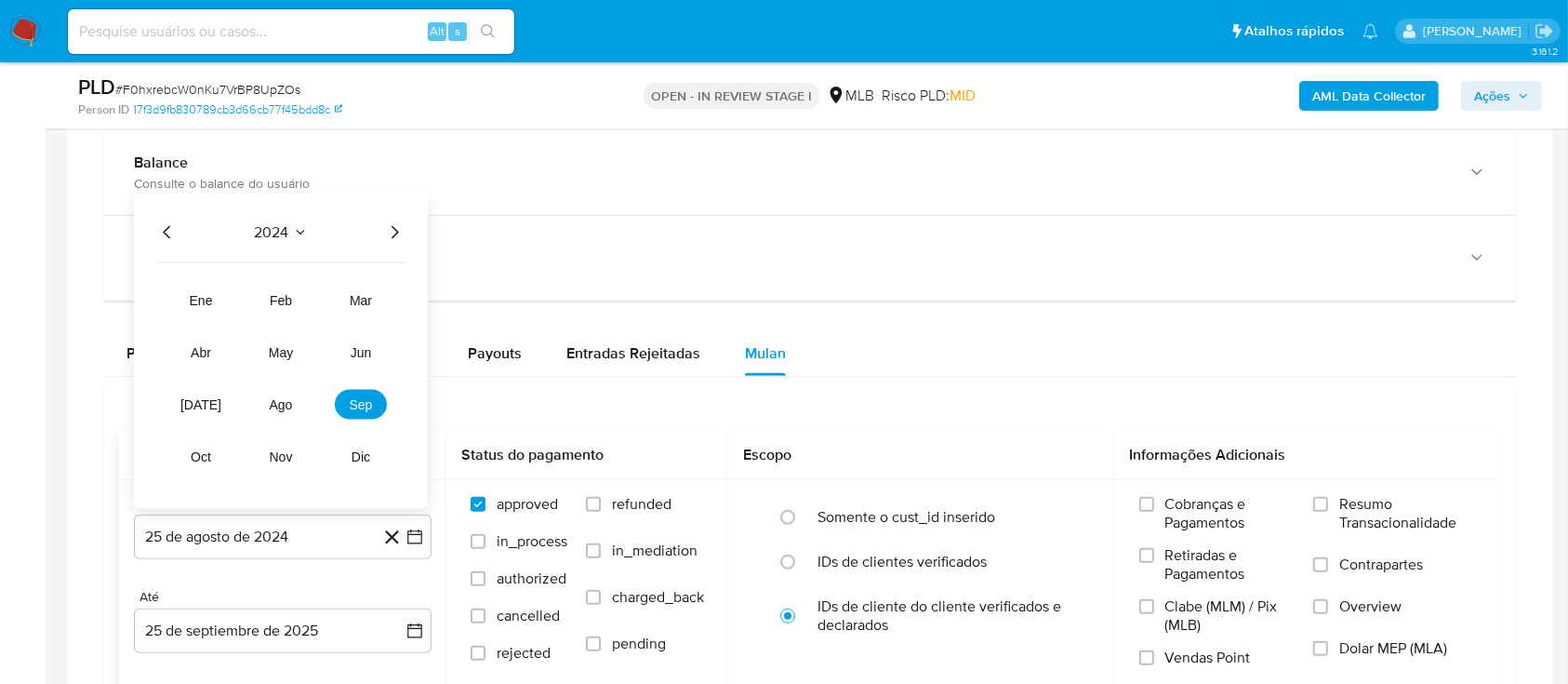
click at [387, 229] on icon "Año siguiente" at bounding box center [394, 232] width 22 height 22
click at [277, 402] on span "ago" at bounding box center [281, 404] width 23 height 15
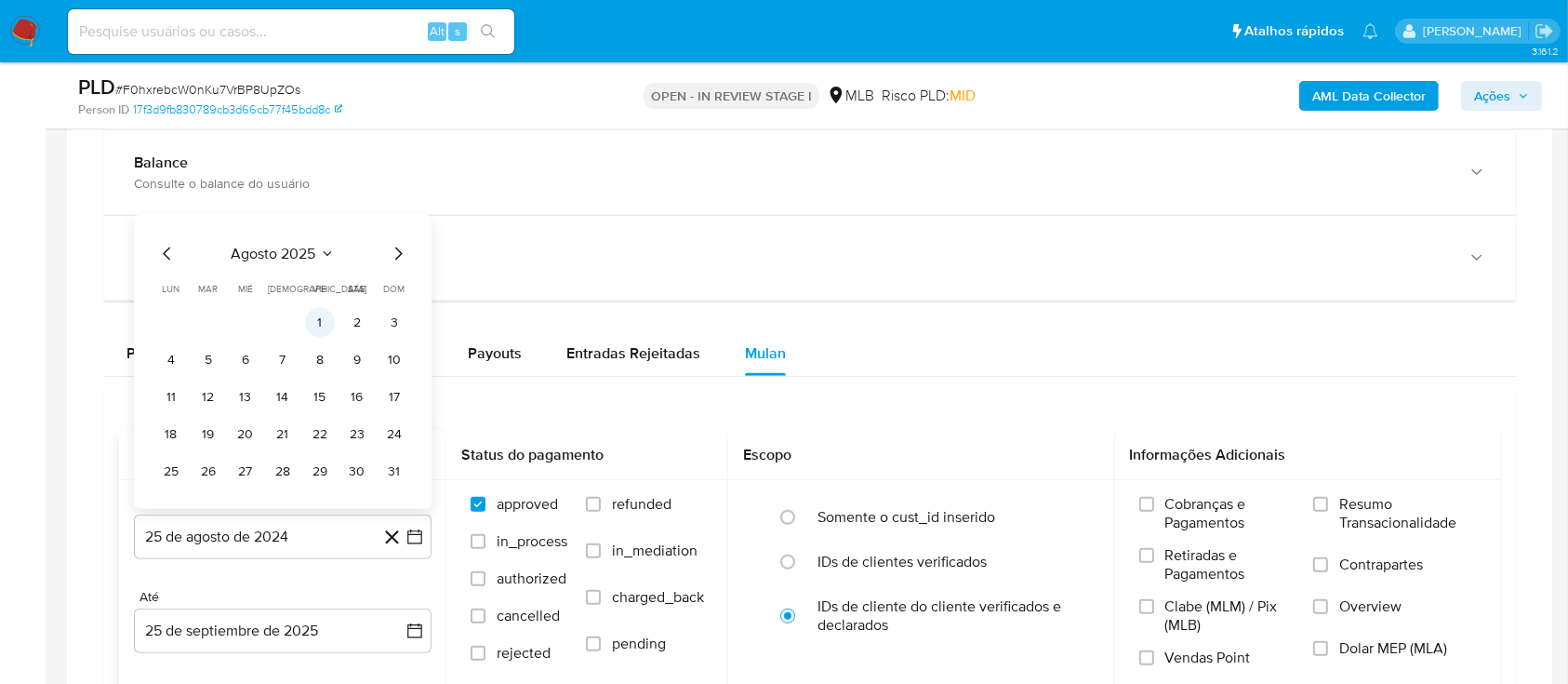
click at [323, 328] on button "1" at bounding box center [320, 323] width 30 height 30
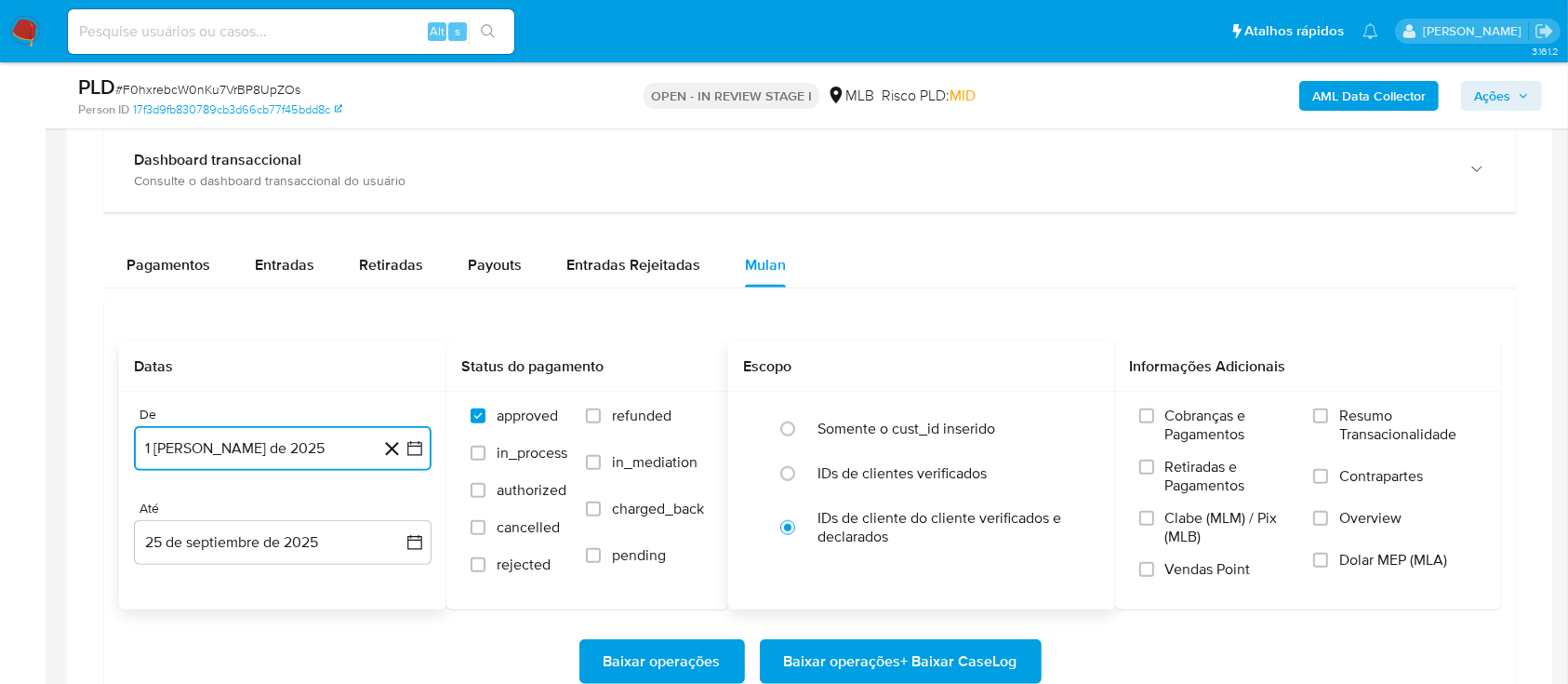
scroll to position [1489, 0]
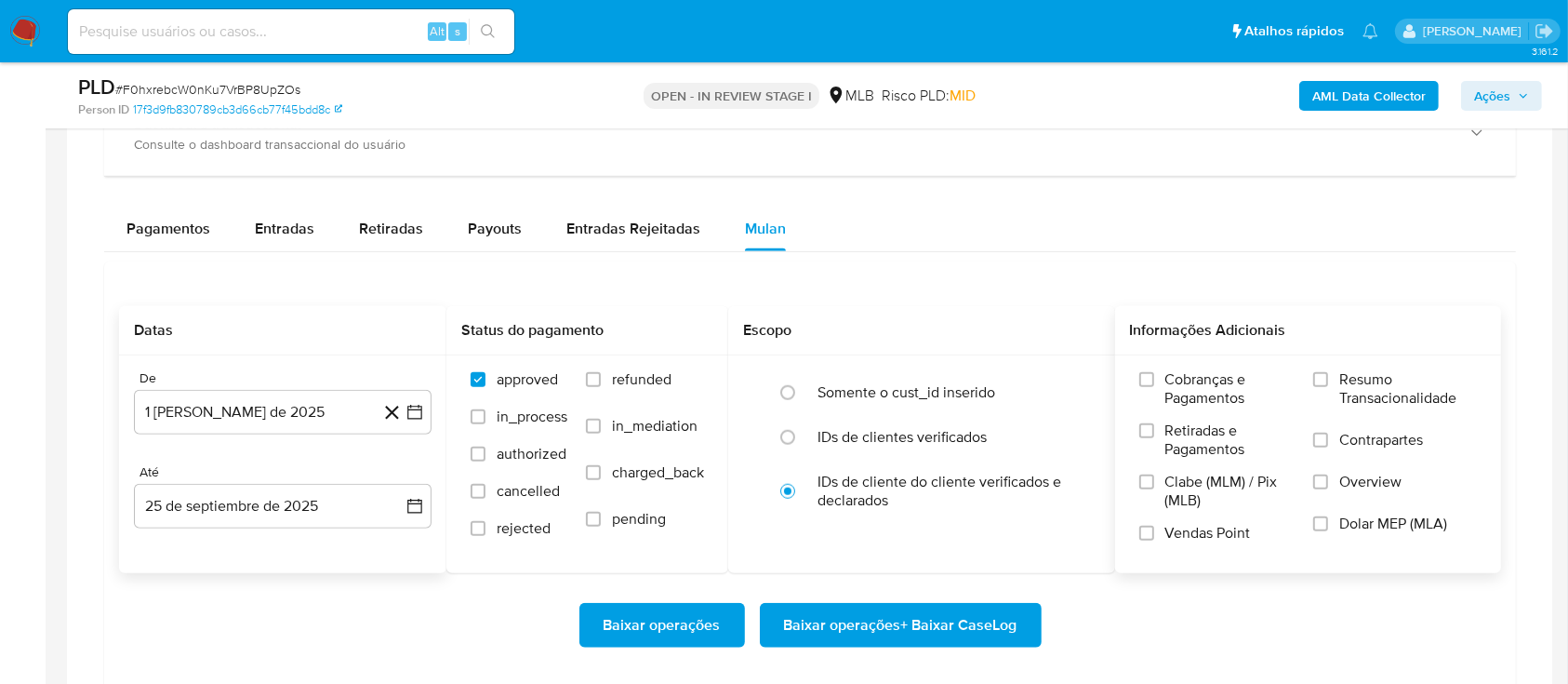
click at [1331, 376] on label "Resumo Transacionalidade" at bounding box center [1395, 400] width 164 height 60
click at [1328, 376] on input "Resumo Transacionalidade" at bounding box center [1320, 379] width 15 height 15
click at [868, 625] on span "Baixar operações + Baixar CaseLog" at bounding box center [900, 625] width 234 height 41
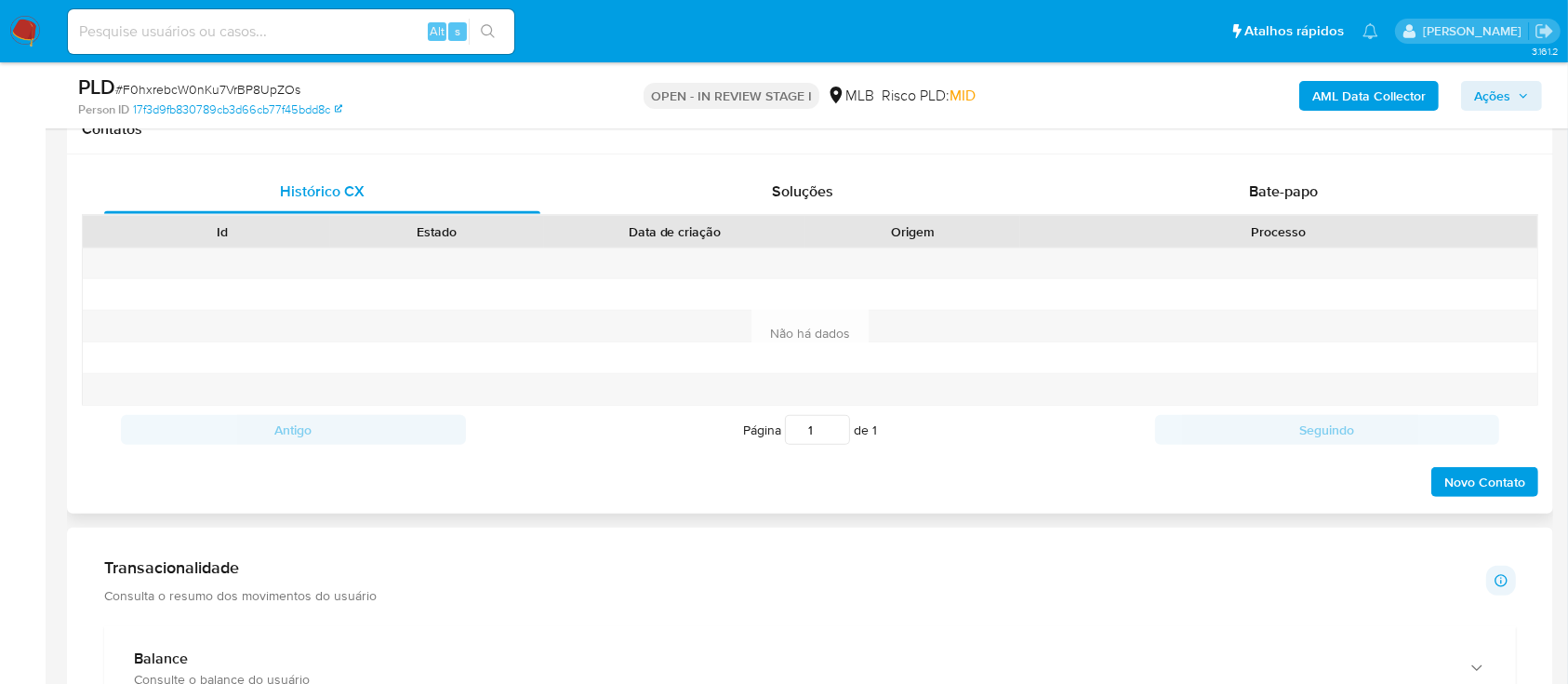
scroll to position [248, 0]
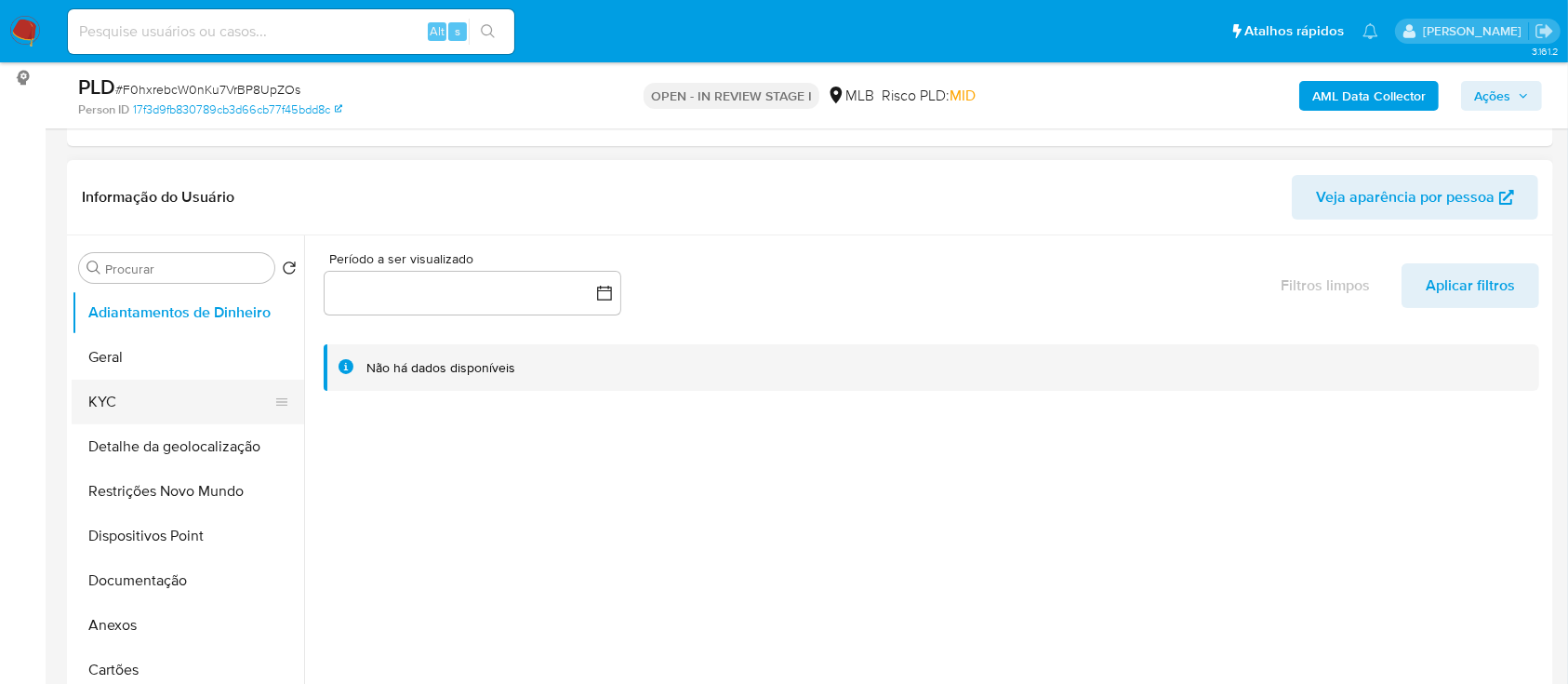
click at [141, 399] on button "KYC" at bounding box center [181, 402] width 218 height 45
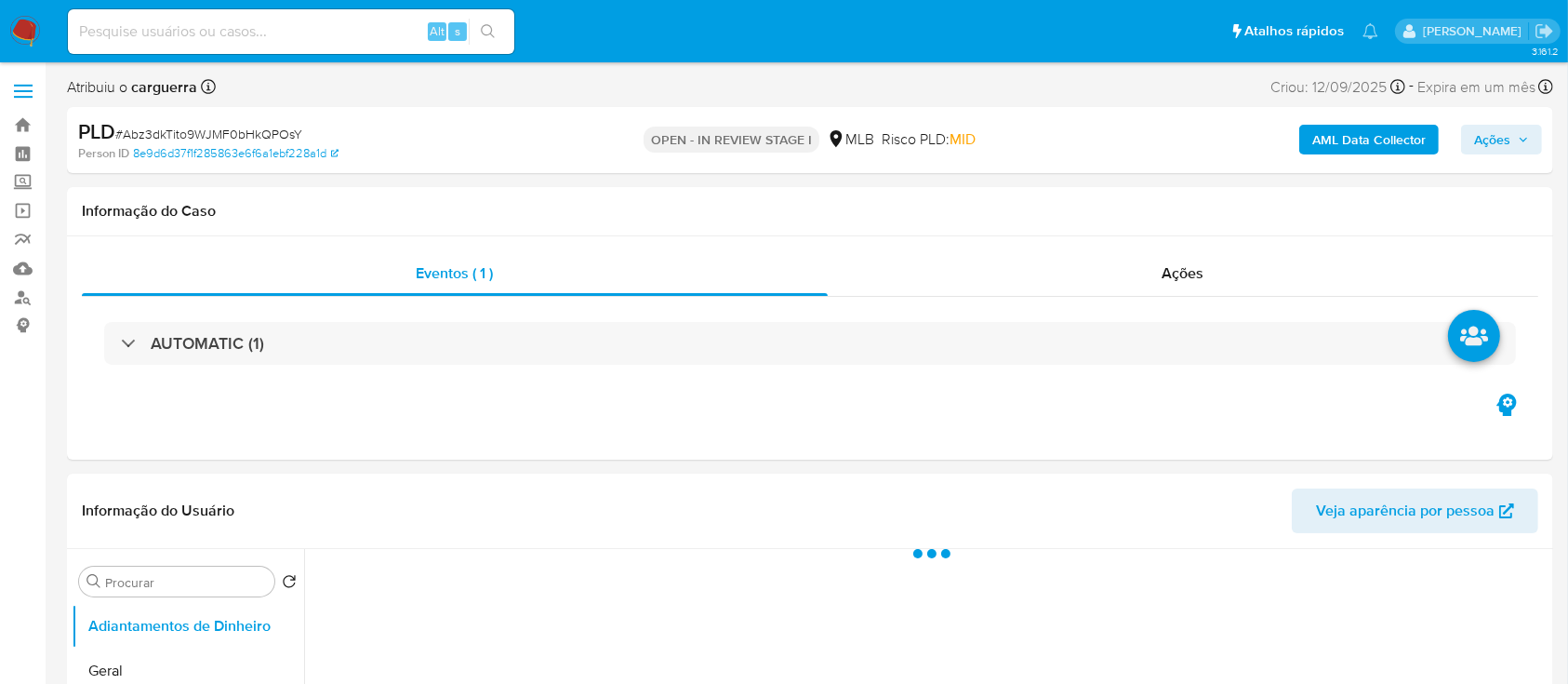
select select "10"
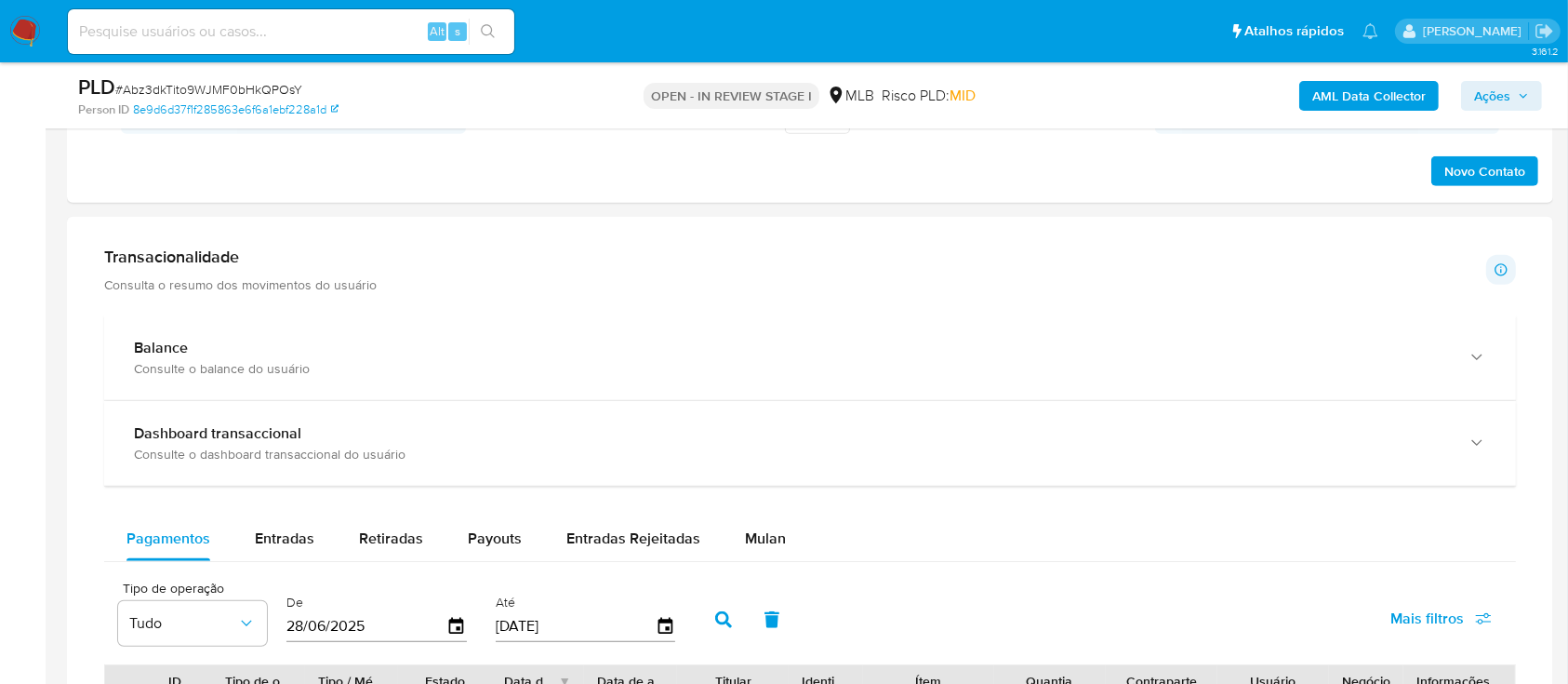
scroll to position [1489, 0]
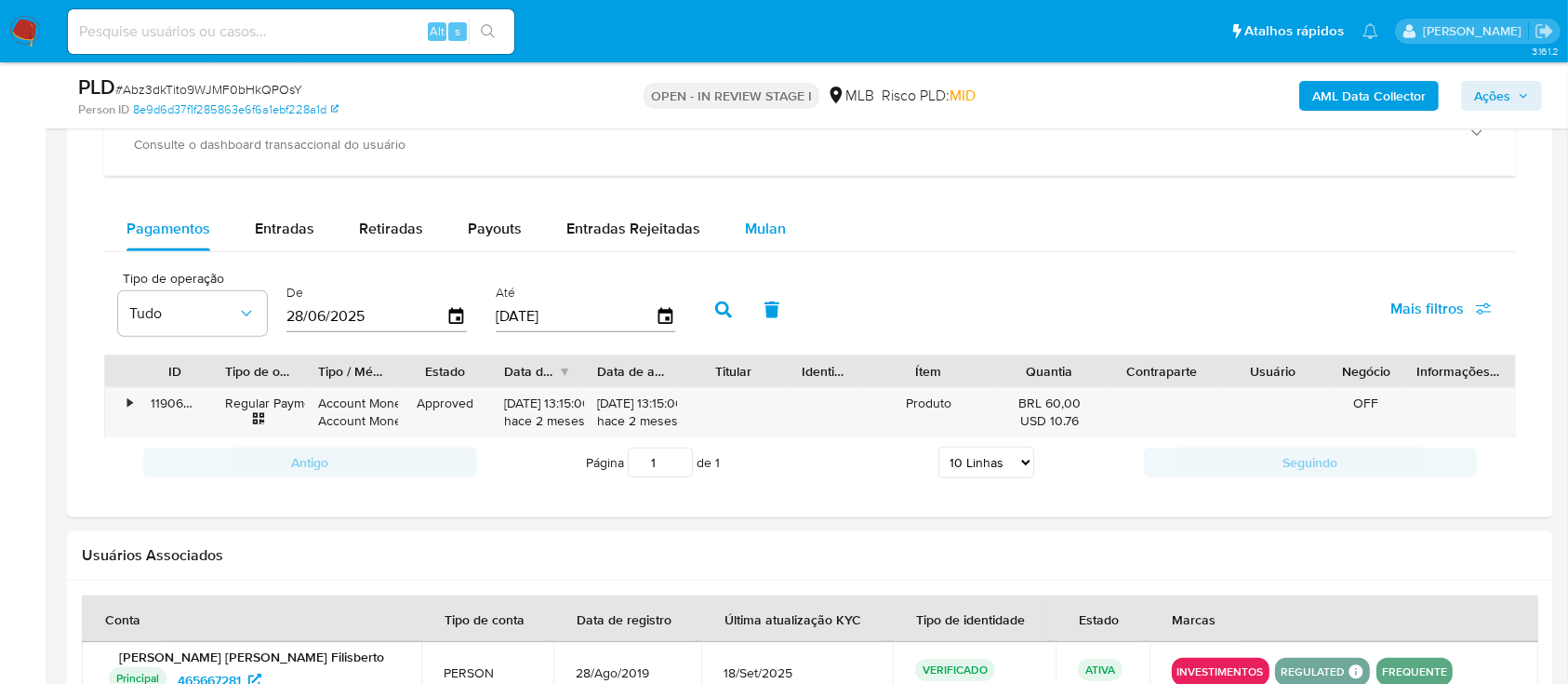
click at [775, 219] on span "Mulan" at bounding box center [765, 228] width 41 height 21
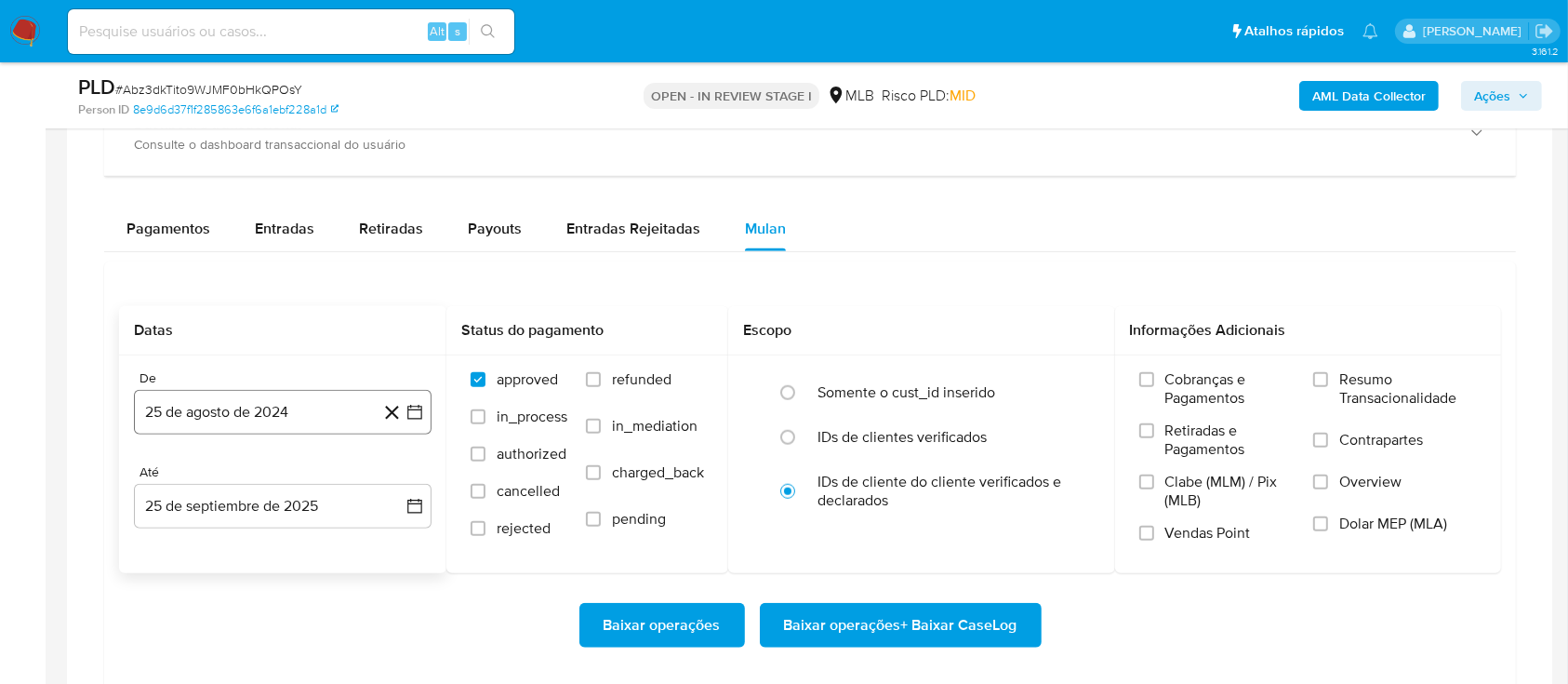
click at [417, 419] on icon "button" at bounding box center [415, 412] width 19 height 19
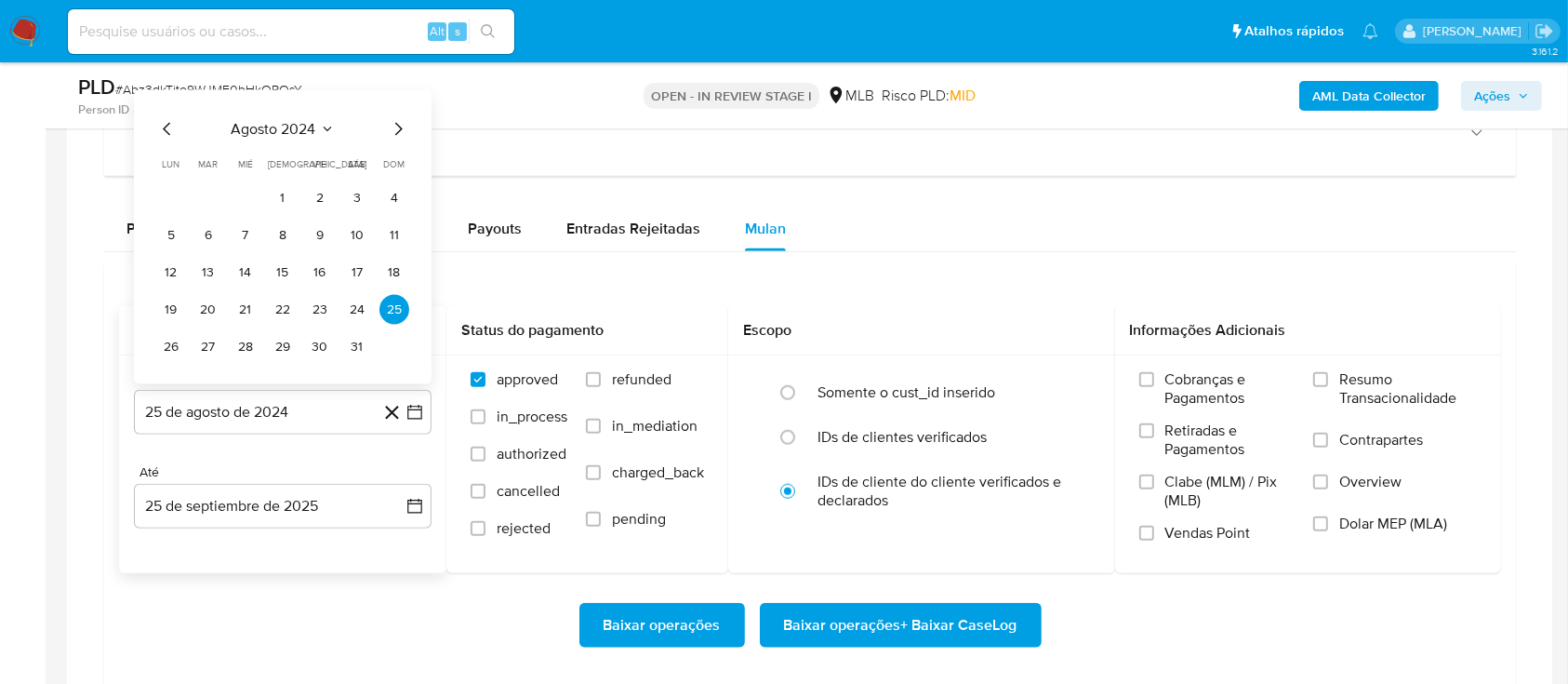
click at [325, 132] on icon "Seleccionar mes y año" at bounding box center [327, 129] width 15 height 15
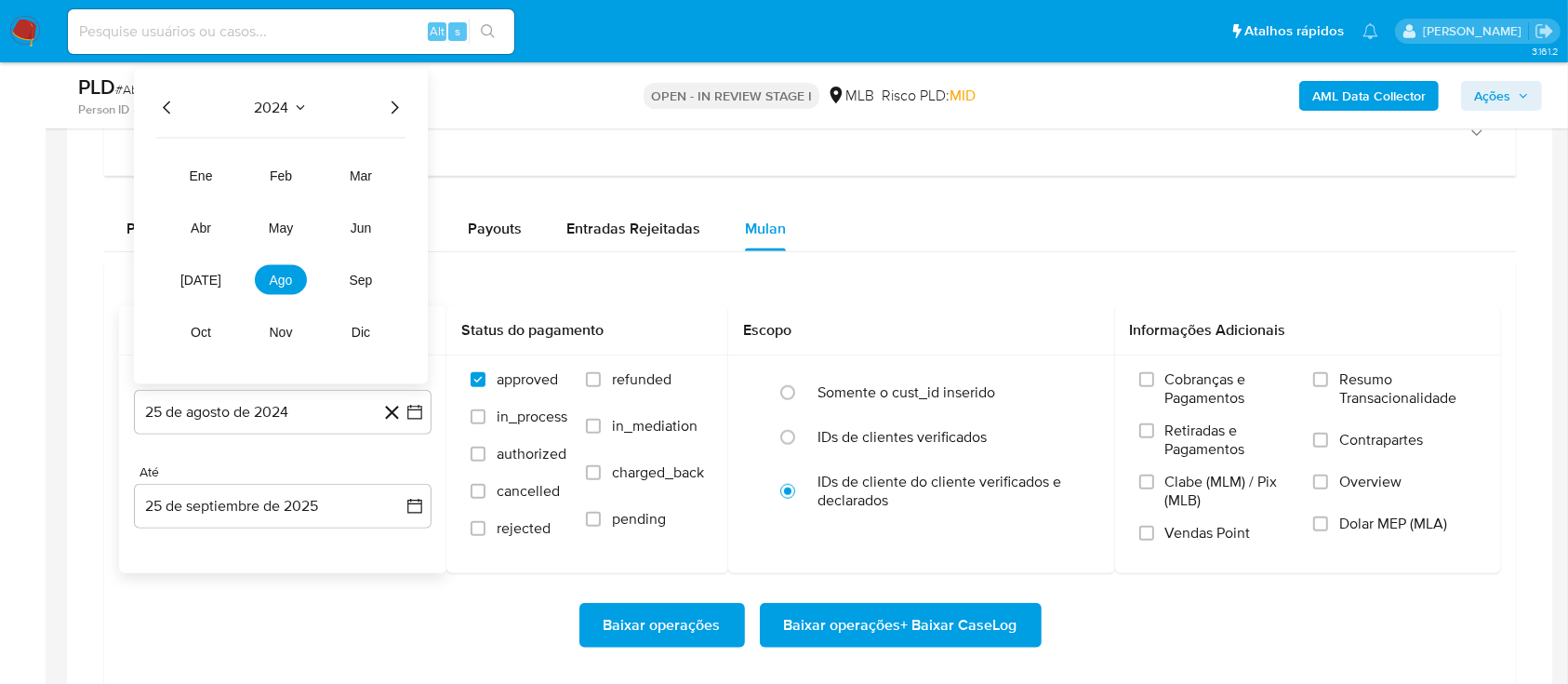
click at [298, 104] on icon "Seleccionar mes y año" at bounding box center [300, 108] width 15 height 15
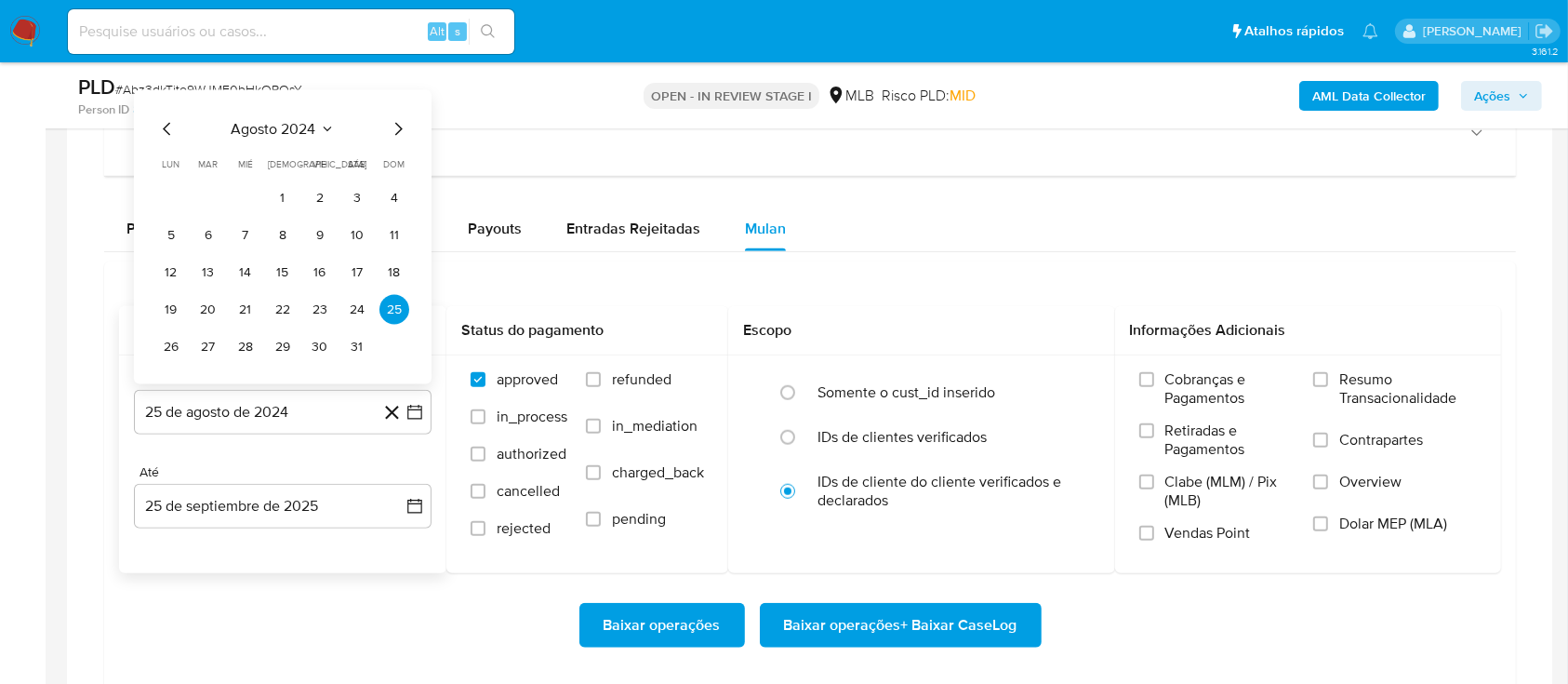
click at [322, 126] on icon "Seleccionar mes y año" at bounding box center [327, 129] width 15 height 15
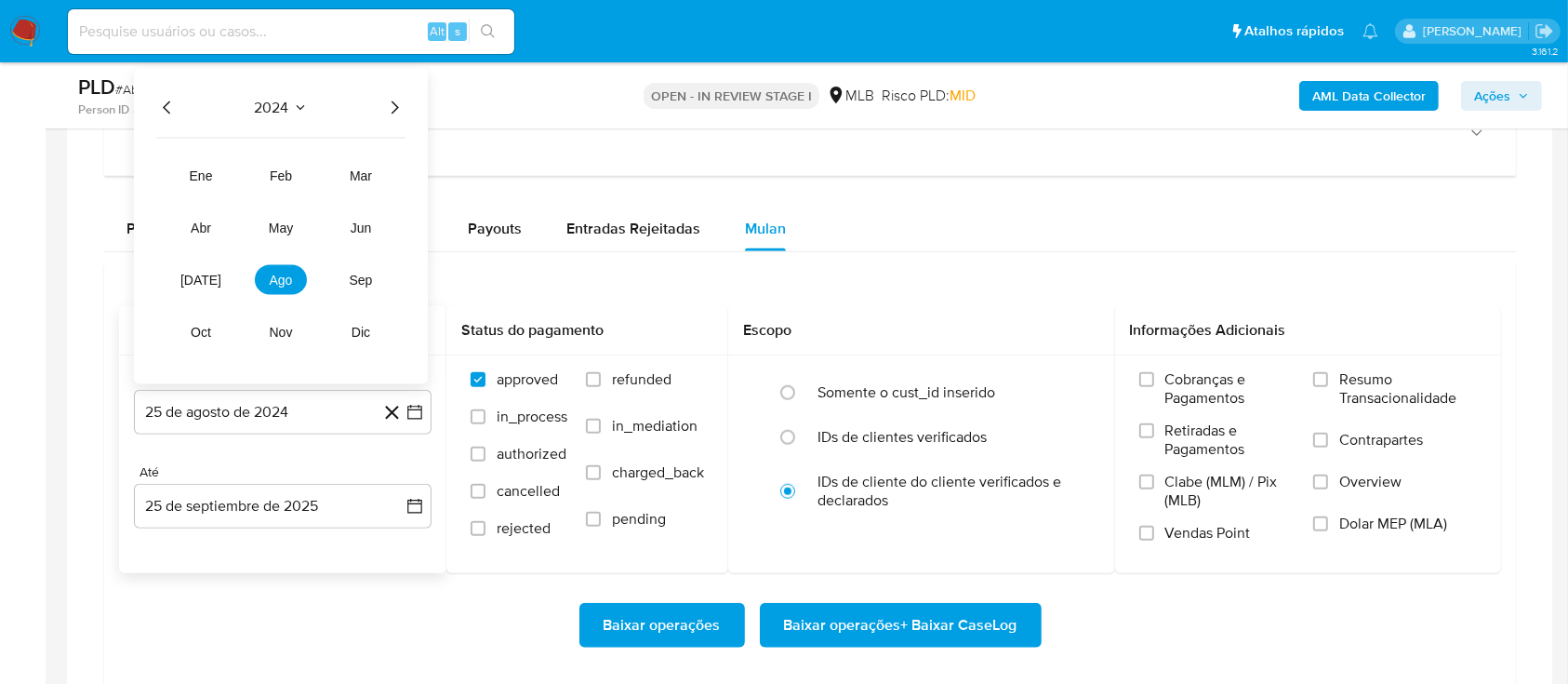
click at [387, 106] on icon "Año siguiente" at bounding box center [394, 108] width 22 height 22
click at [283, 276] on span "ago" at bounding box center [281, 280] width 23 height 15
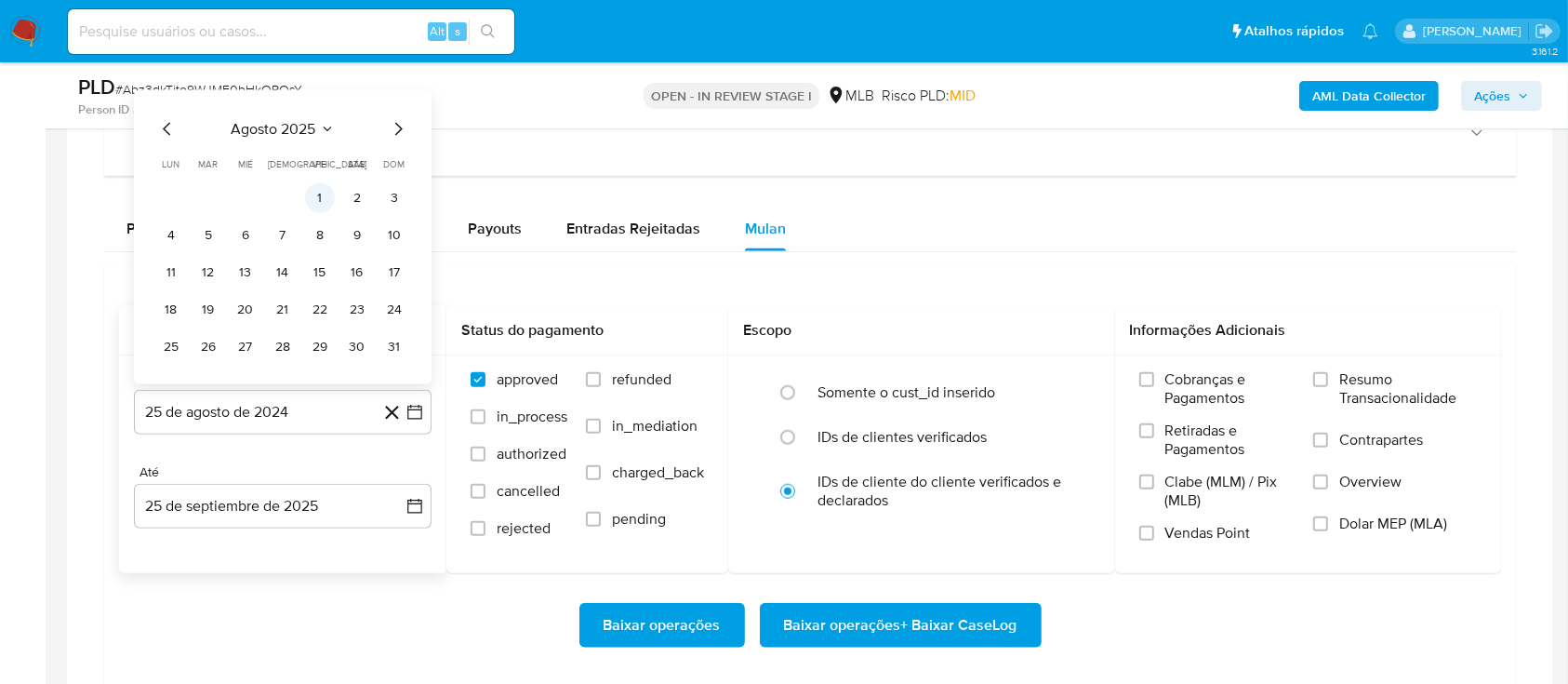
click at [329, 187] on button "1" at bounding box center [320, 198] width 30 height 30
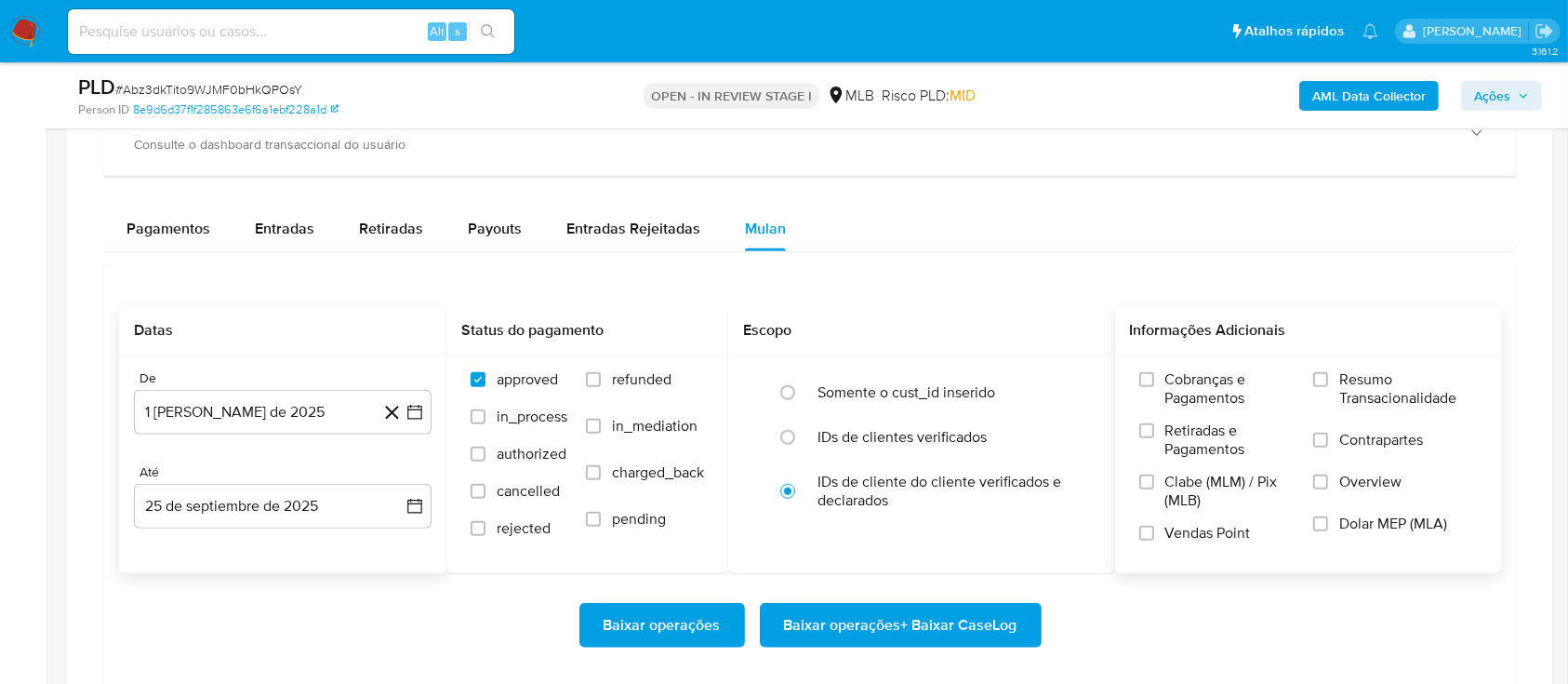
click at [1368, 384] on span "Resumo Transacionalidade" at bounding box center [1408, 388] width 138 height 37
click at [1328, 384] on input "Resumo Transacionalidade" at bounding box center [1320, 379] width 15 height 15
click at [915, 631] on span "Baixar operações + Baixar CaseLog" at bounding box center [900, 625] width 234 height 41
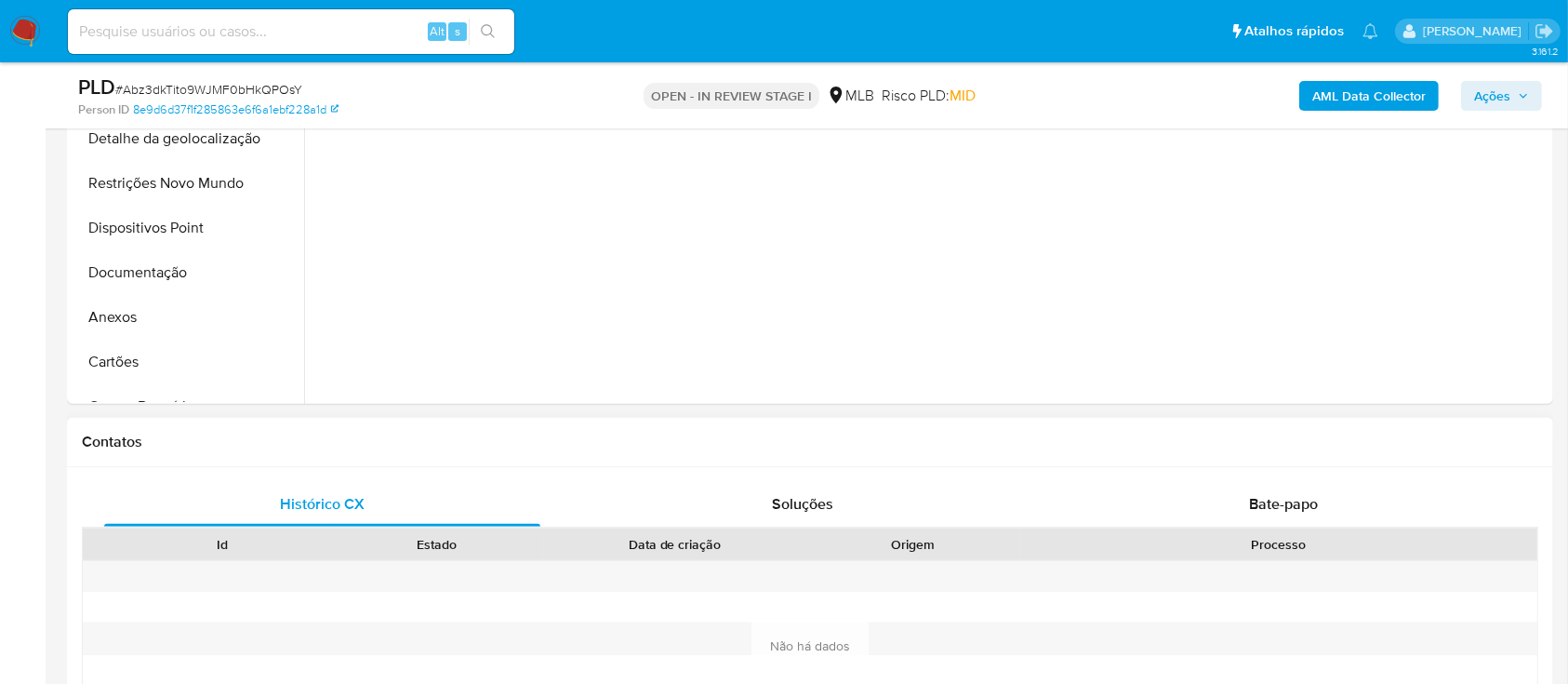
scroll to position [248, 0]
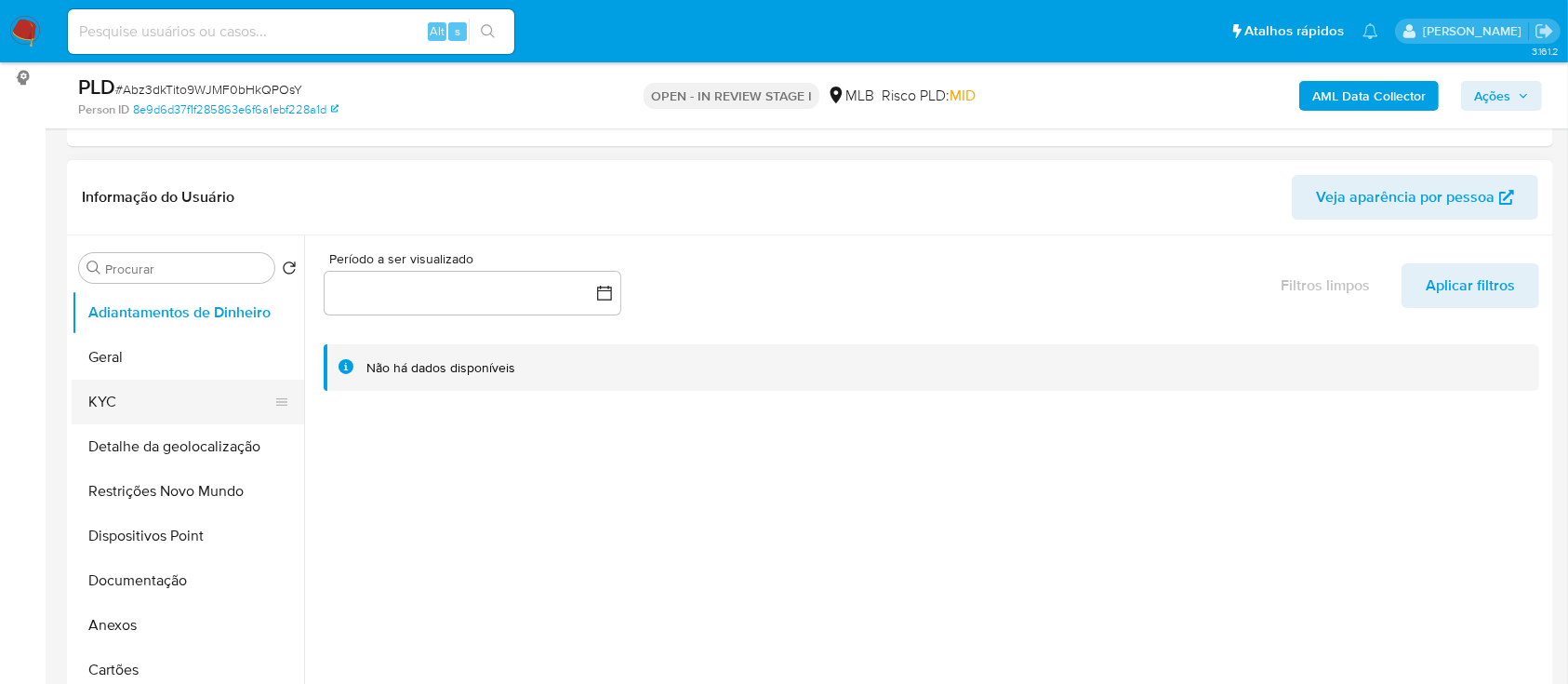
click at [108, 395] on button "KYC" at bounding box center [181, 402] width 218 height 45
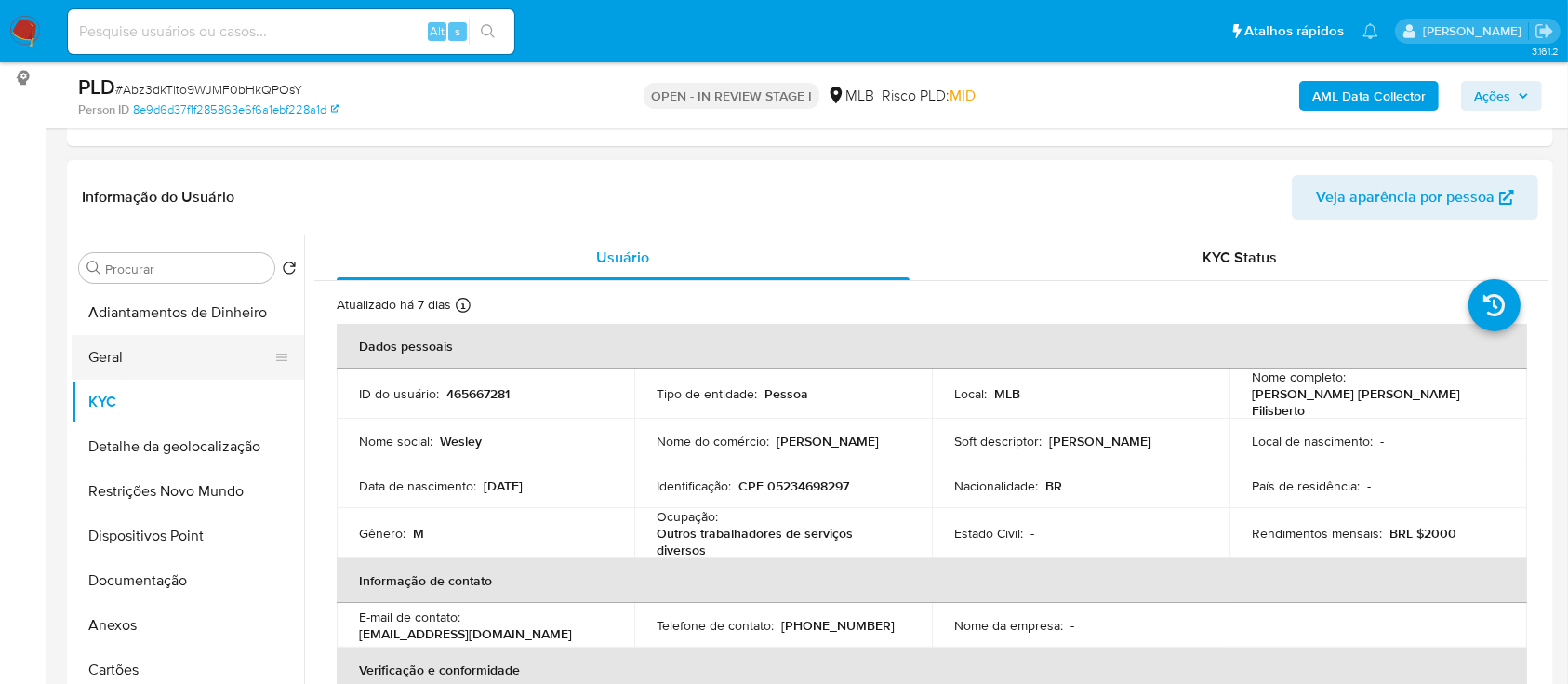
click at [167, 361] on button "Geral" at bounding box center [181, 357] width 218 height 45
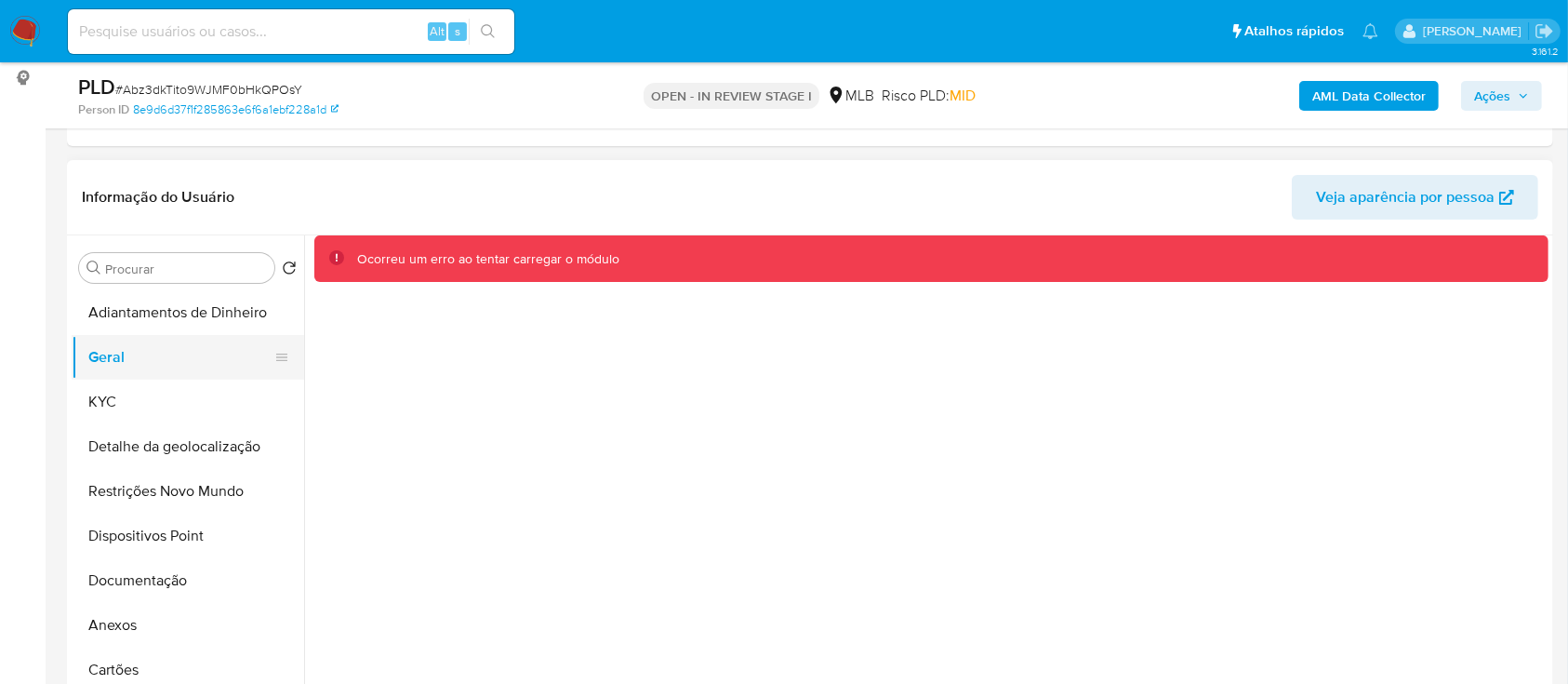
drag, startPoint x: 115, startPoint y: 399, endPoint x: 108, endPoint y: 377, distance: 23.1
click at [114, 394] on button "KYC" at bounding box center [188, 402] width 233 height 45
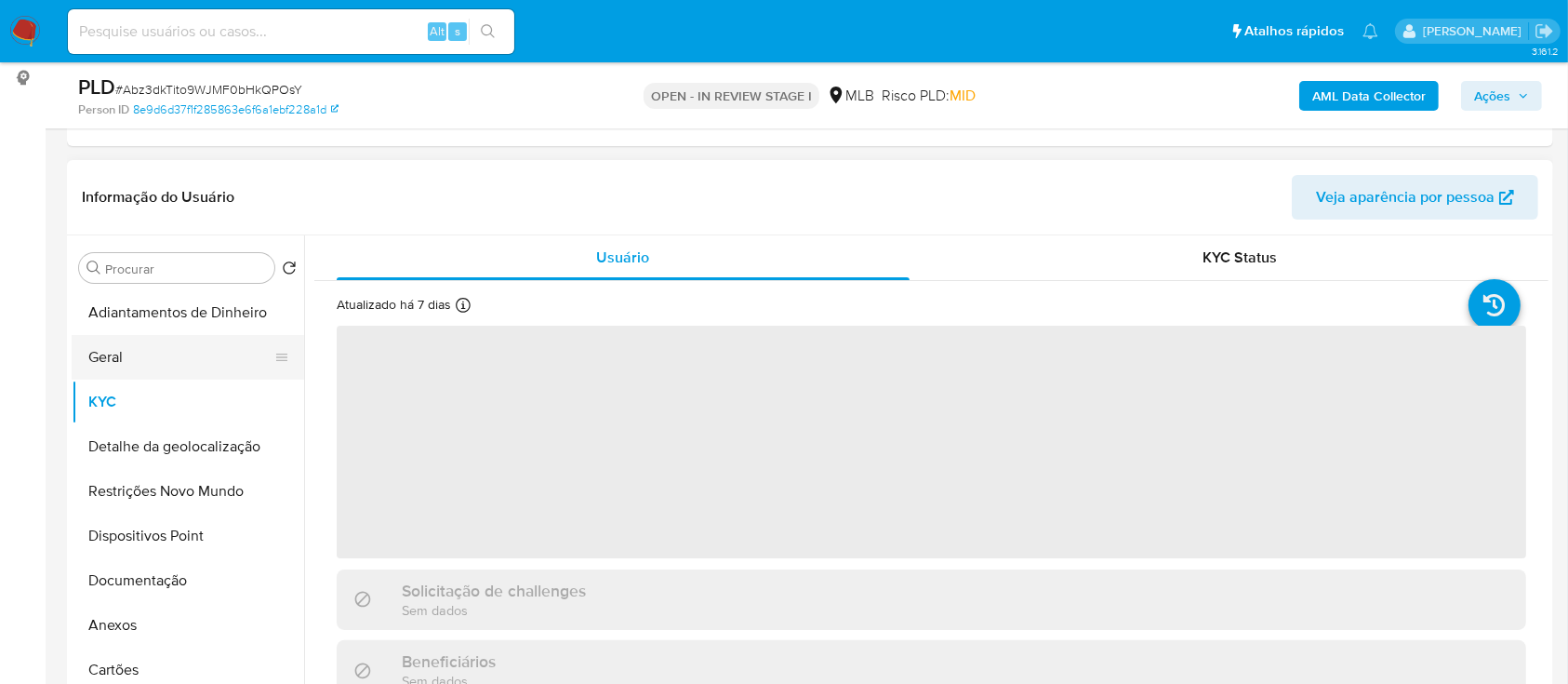
click at [113, 360] on button "Geral" at bounding box center [181, 357] width 218 height 45
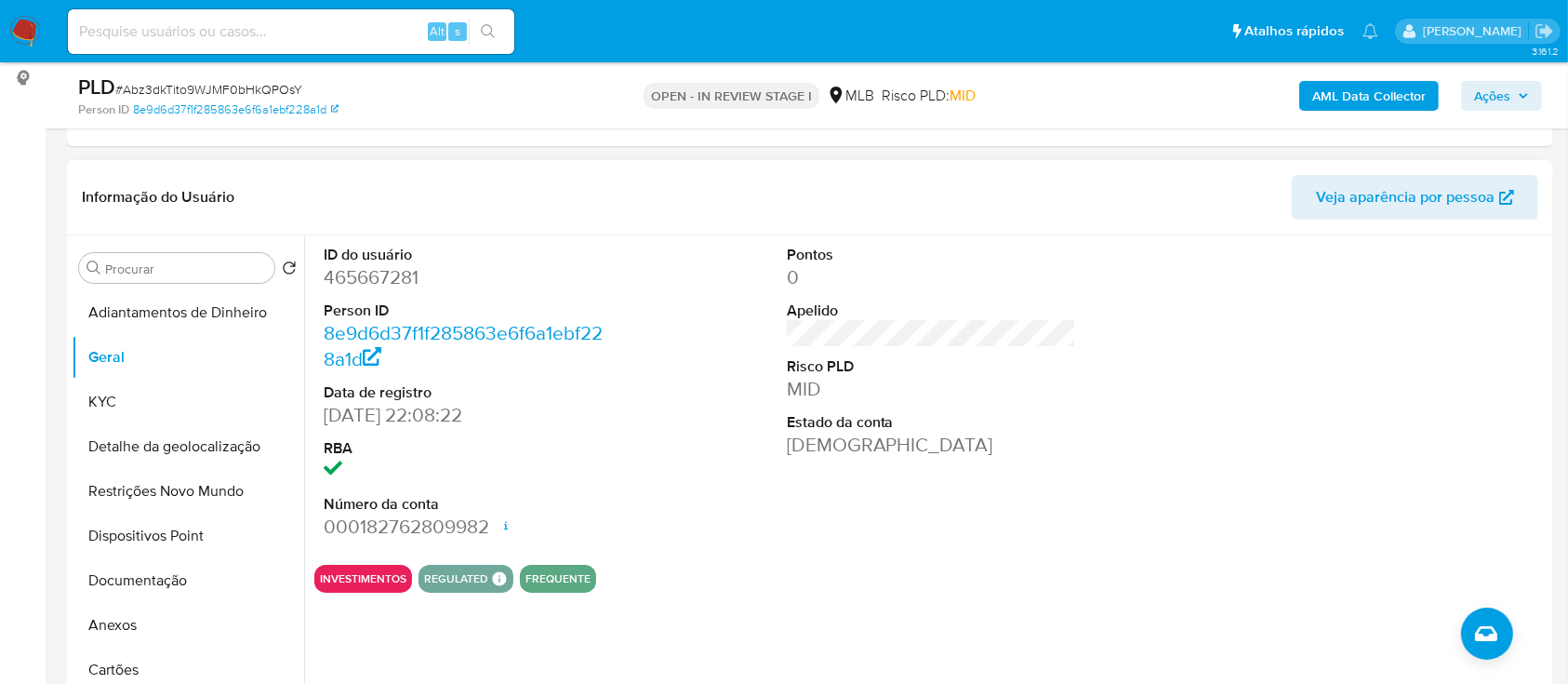
click at [1293, 458] on div at bounding box center [1393, 392] width 309 height 315
click at [82, 396] on button "KYC" at bounding box center [181, 402] width 218 height 45
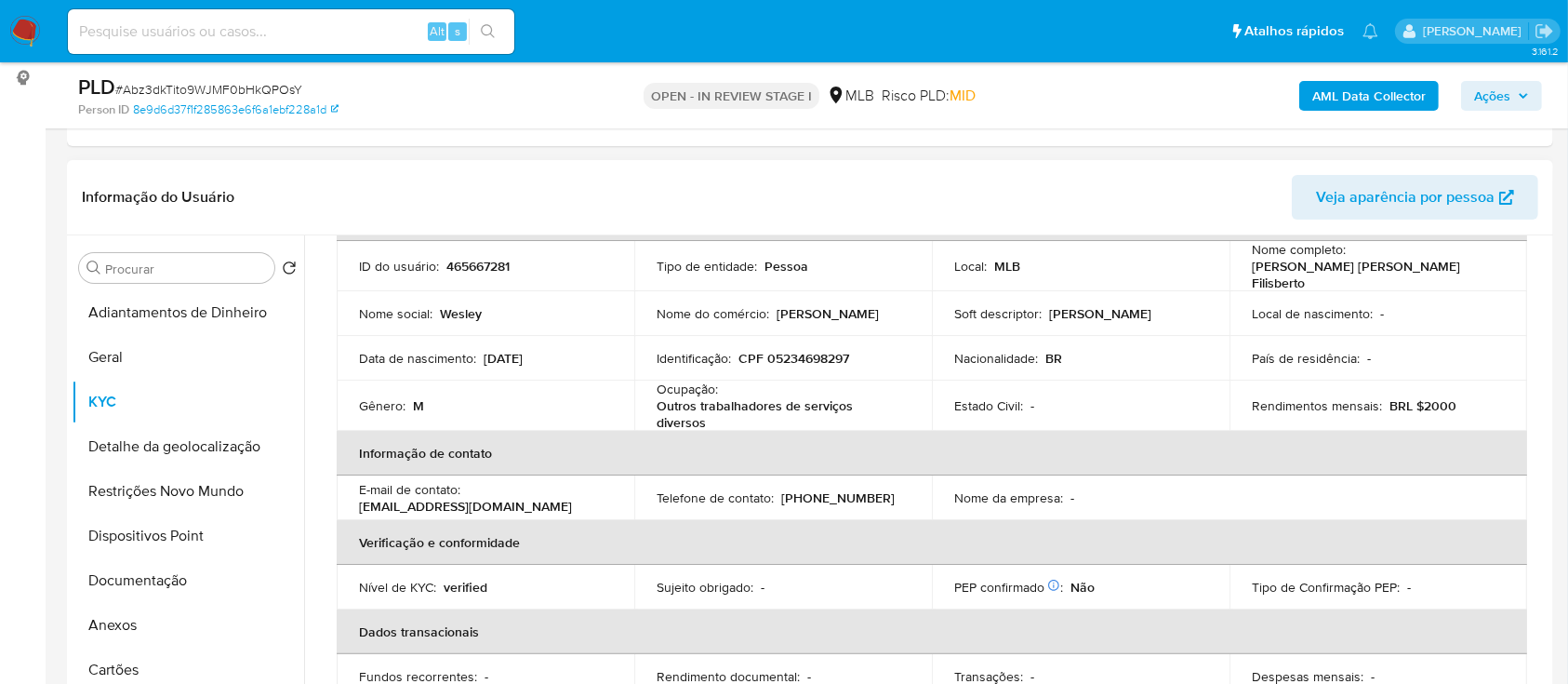
scroll to position [124, 0]
drag, startPoint x: 29, startPoint y: 188, endPoint x: 658, endPoint y: 81, distance: 638.0
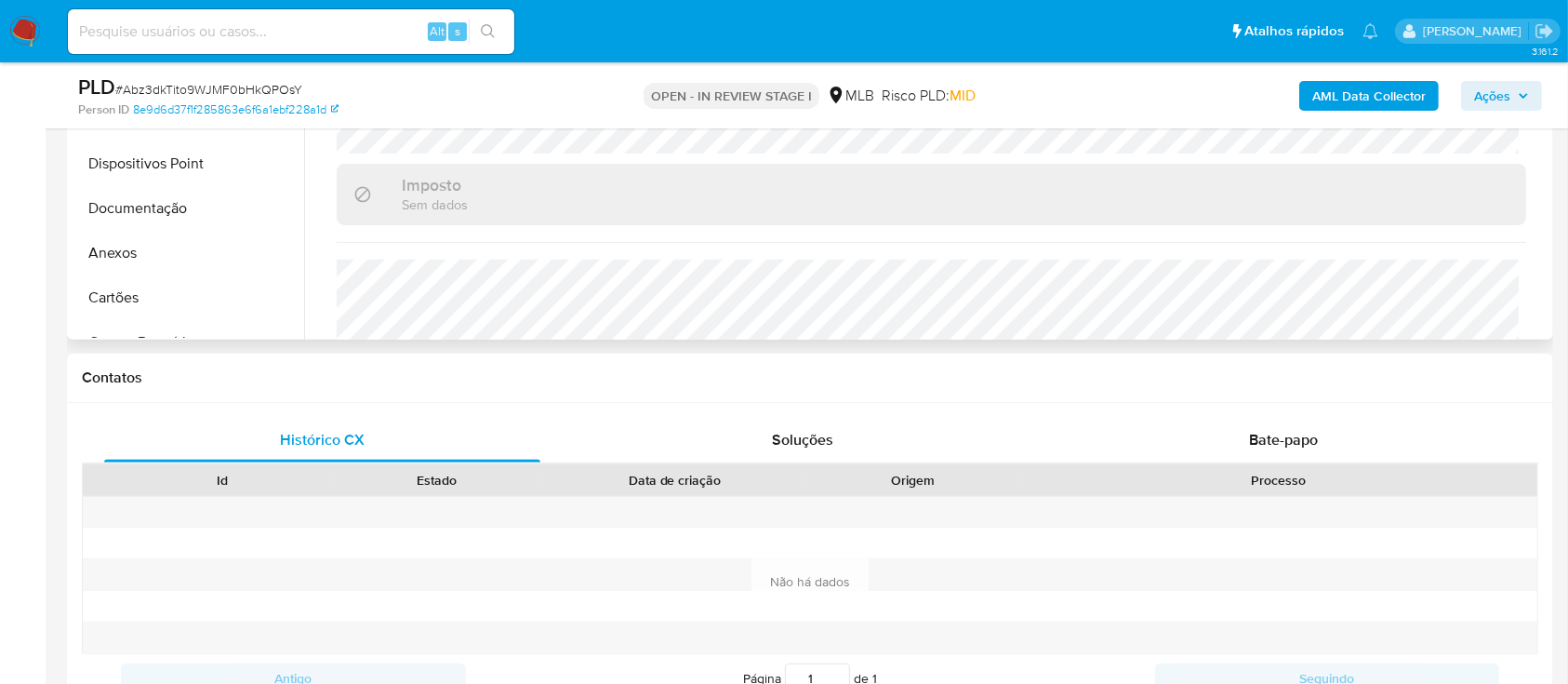
scroll to position [744, 0]
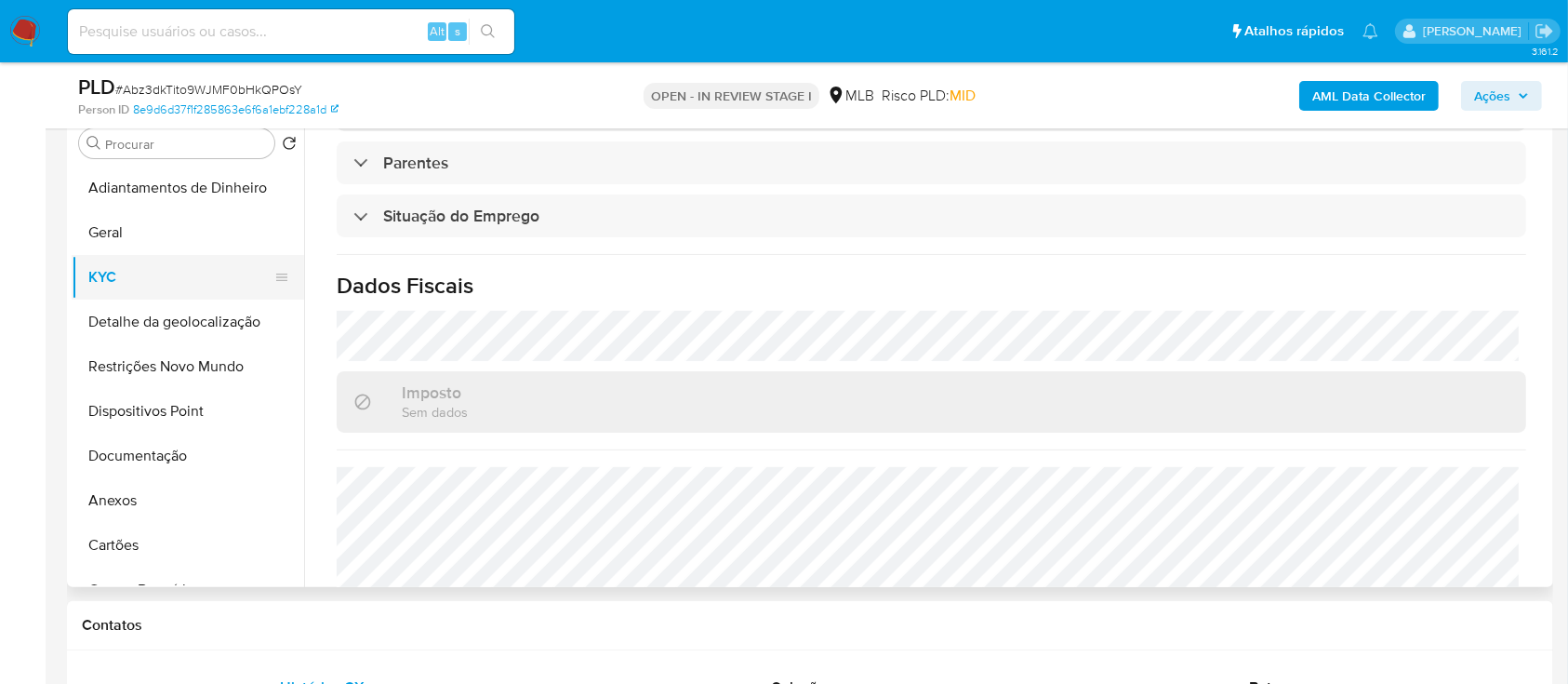
click at [184, 314] on ul "Adiantamentos de Dinheiro Geral KYC Detalhe da geolocalização Restrições Novo M…" at bounding box center [188, 376] width 233 height 420
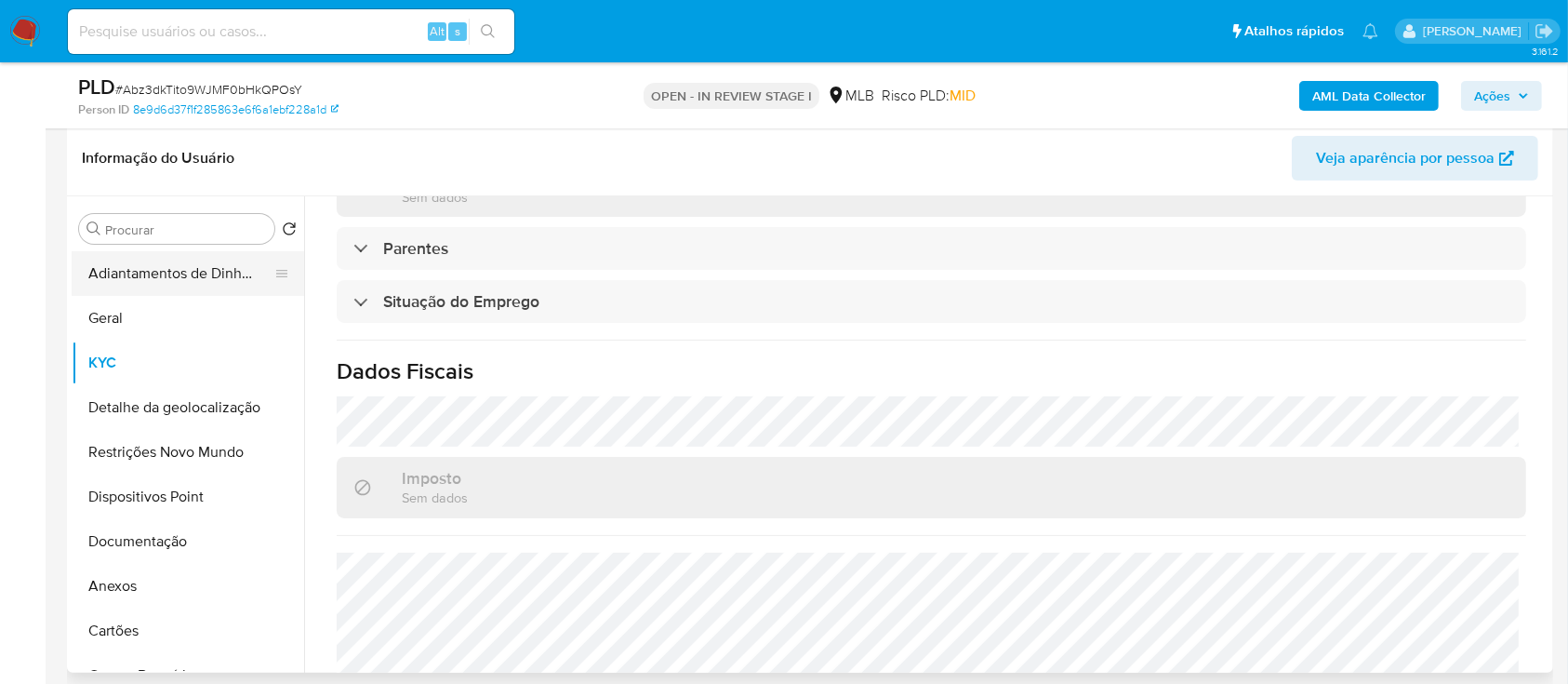
scroll to position [248, 0]
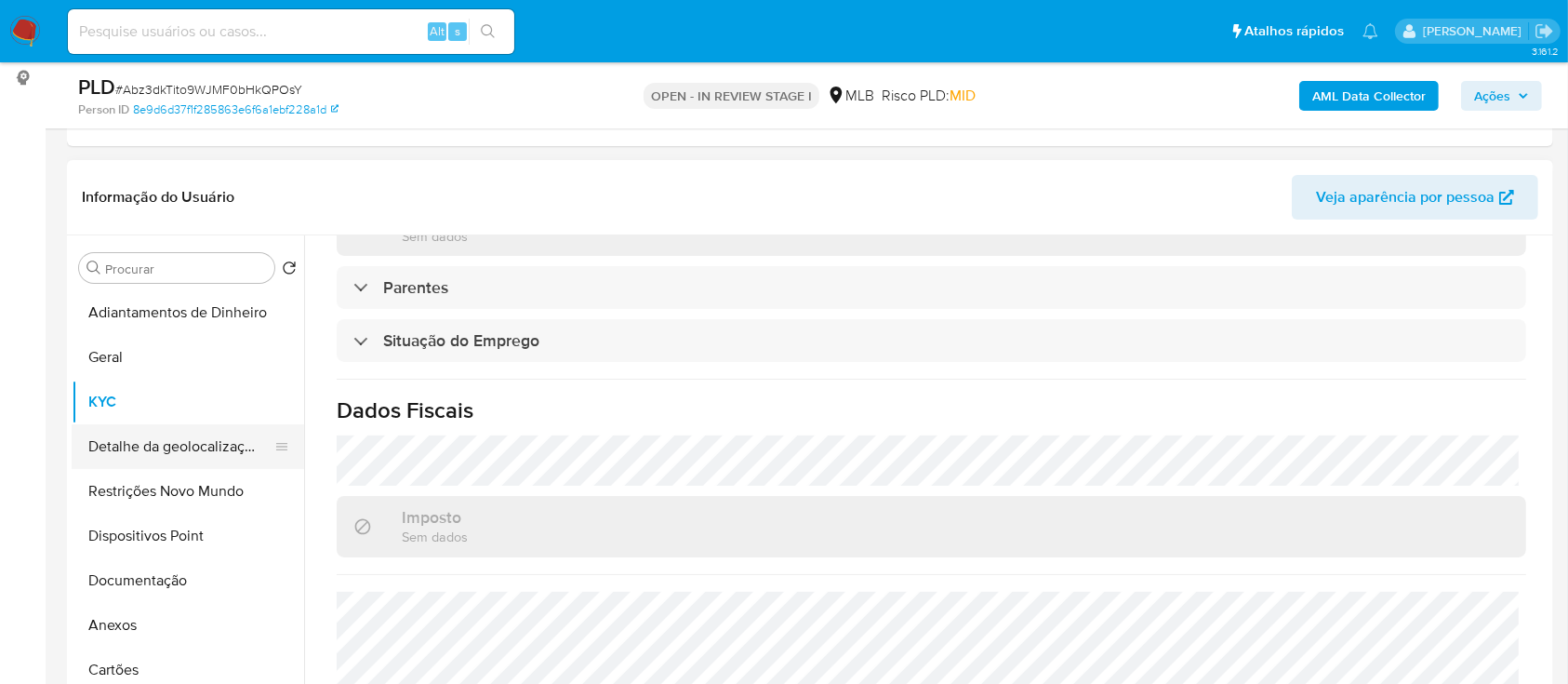
click at [216, 445] on button "Detalhe da geolocalização" at bounding box center [181, 446] width 218 height 45
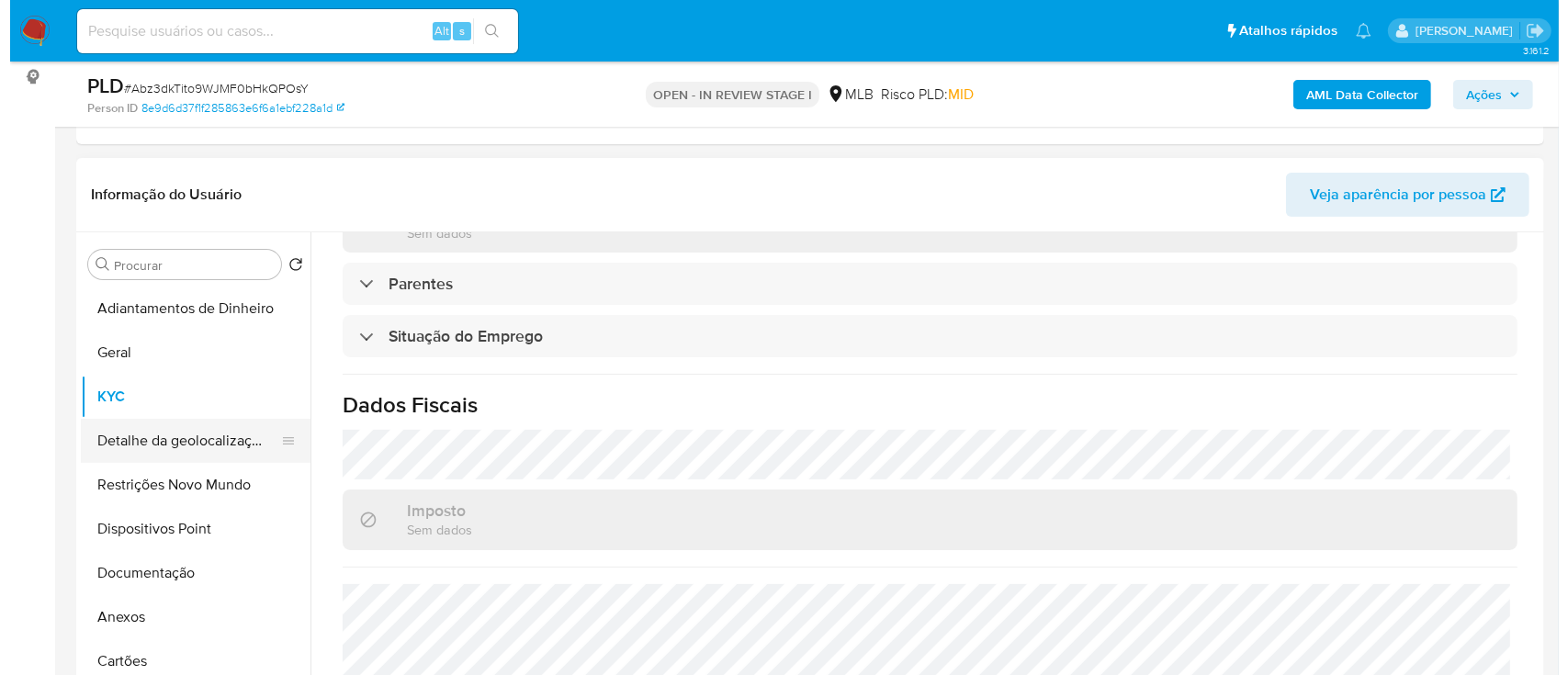
scroll to position [0, 0]
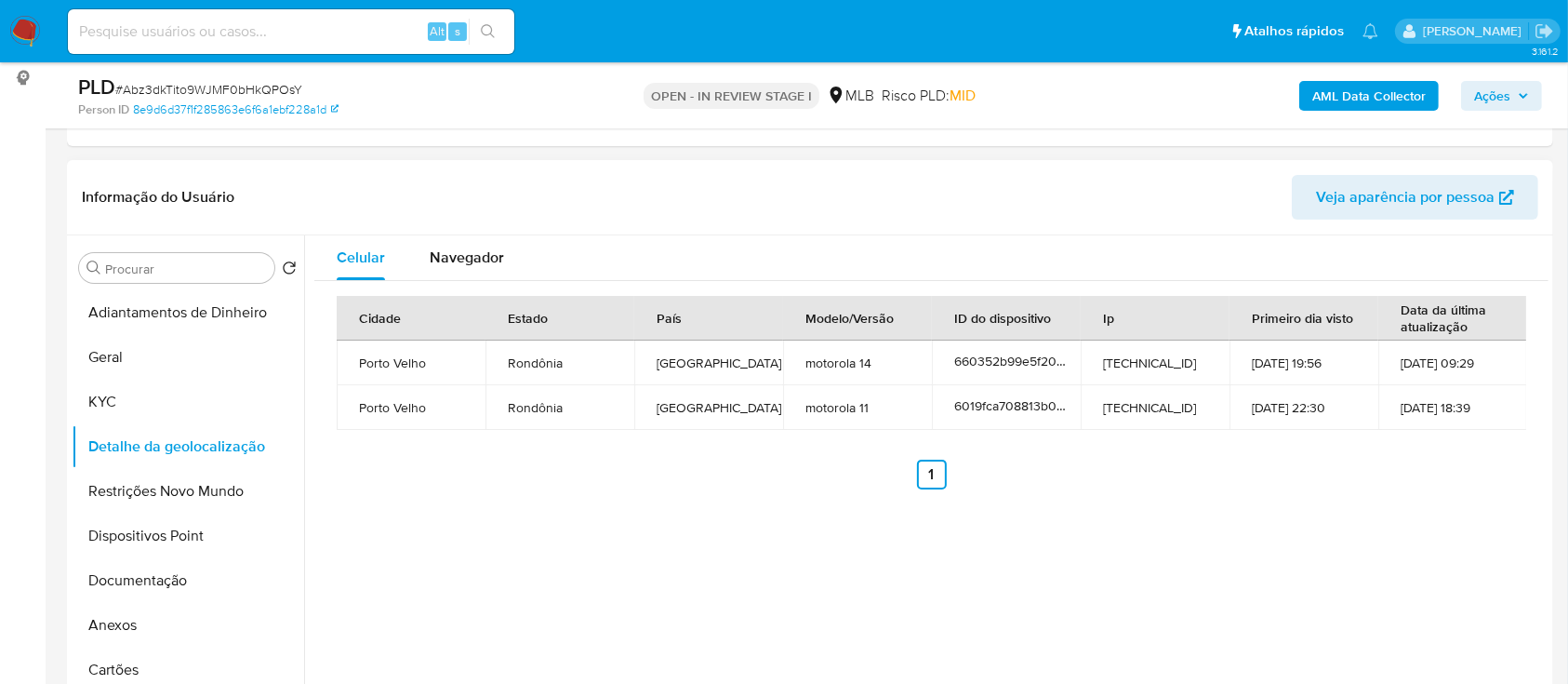
drag, startPoint x: 1143, startPoint y: 530, endPoint x: 1136, endPoint y: 517, distance: 14.8
click at [1139, 523] on div "Celular Navegador Cidade Estado País Modelo/Versão ID do dispositivo Ip Primeir…" at bounding box center [925, 473] width 1244 height 476
click at [195, 491] on button "Restrições Novo Mundo" at bounding box center [181, 491] width 218 height 45
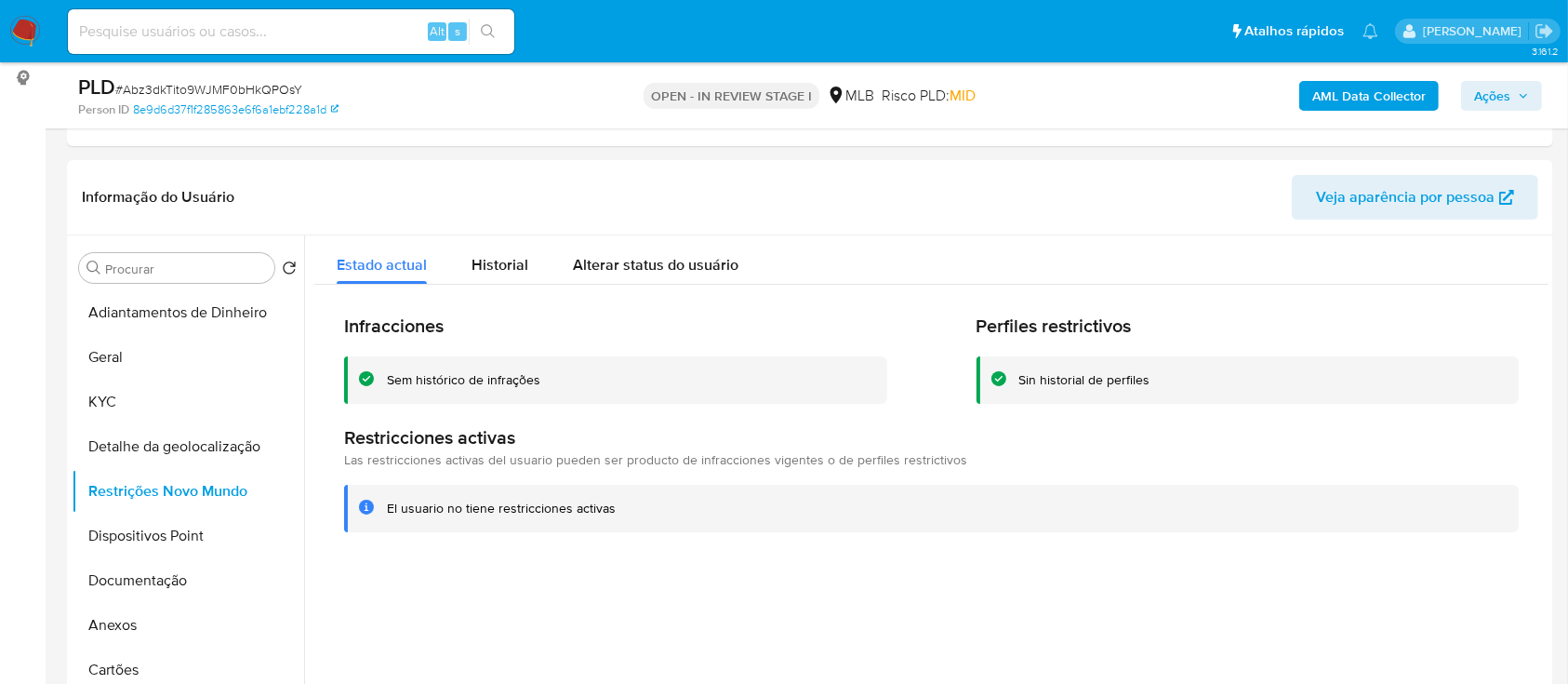
click at [161, 533] on button "Dispositivos Point" at bounding box center [181, 536] width 218 height 45
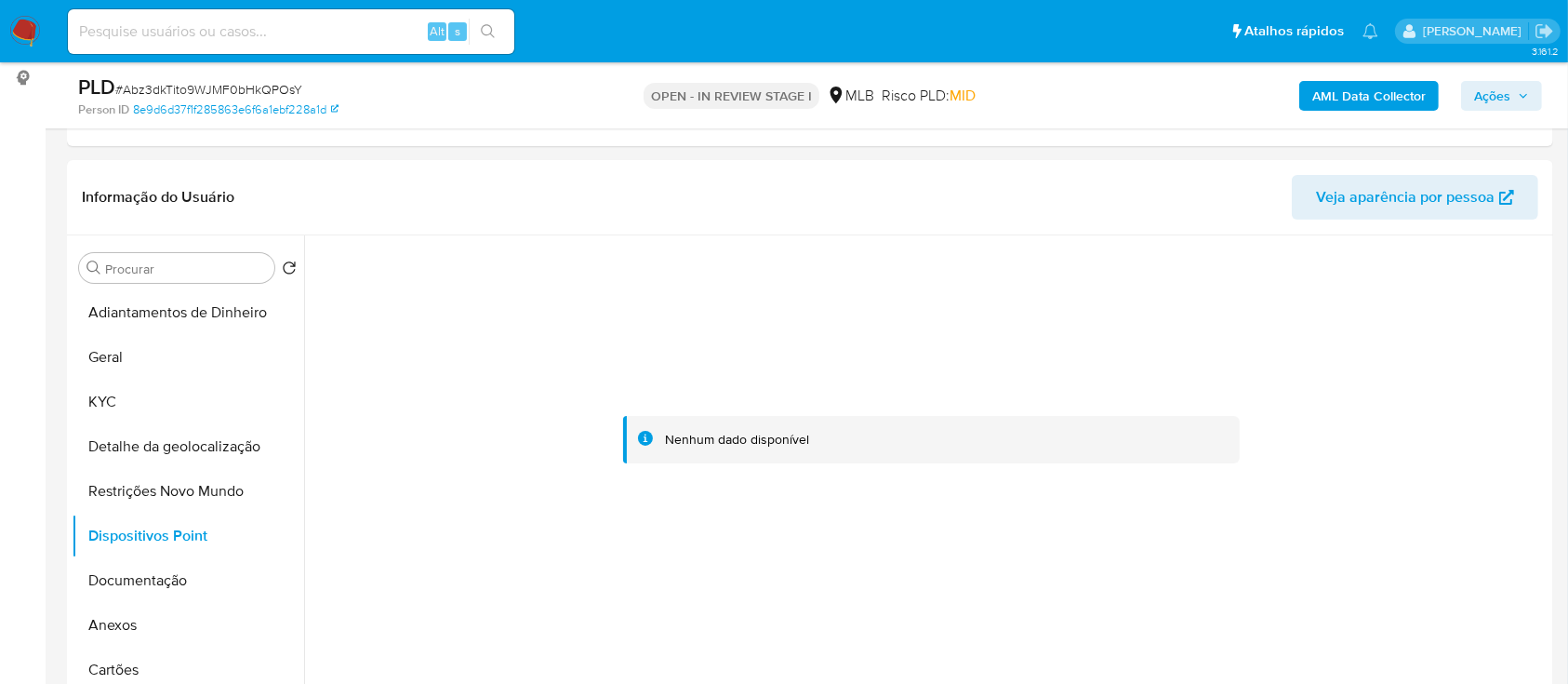
click at [1413, 93] on b "AML Data Collector" at bounding box center [1369, 96] width 114 height 30
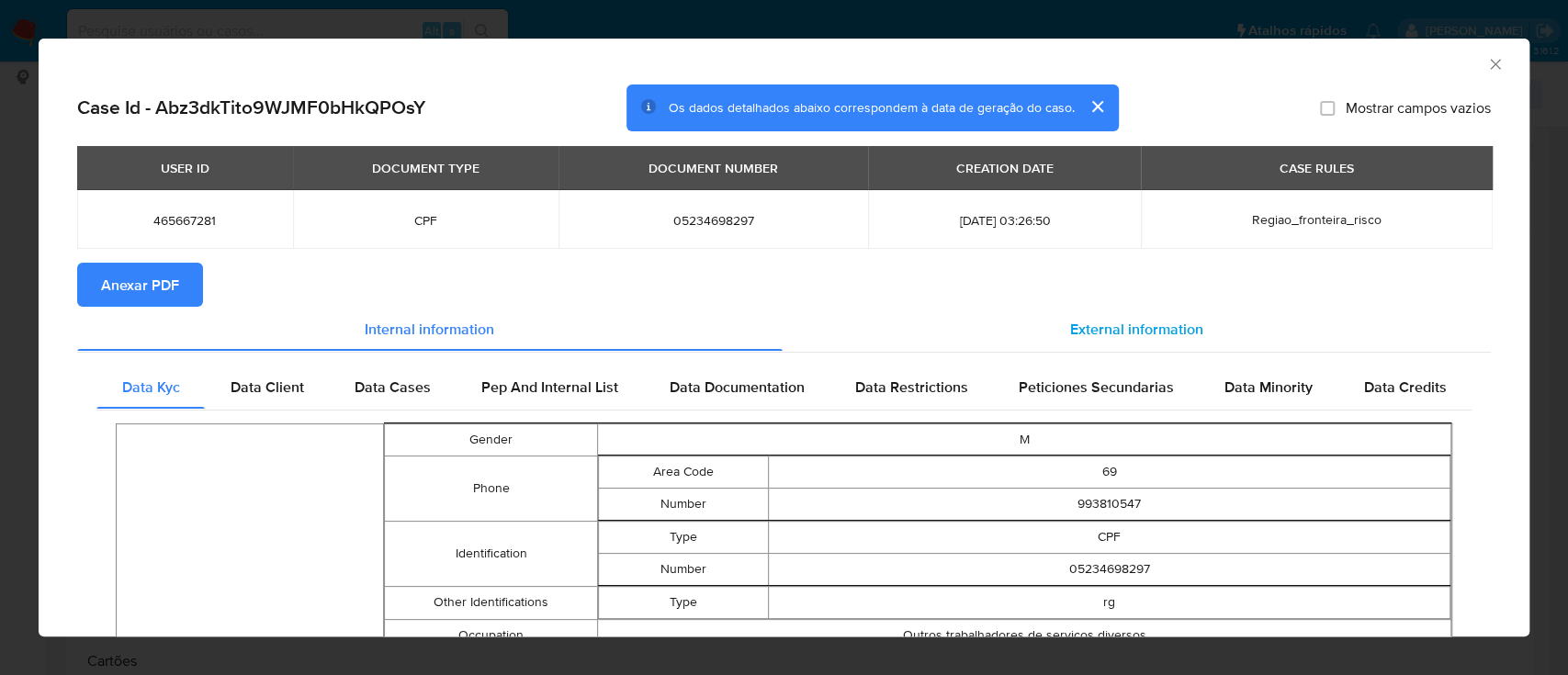
click at [1134, 340] on div "External information" at bounding box center [1137, 329] width 709 height 44
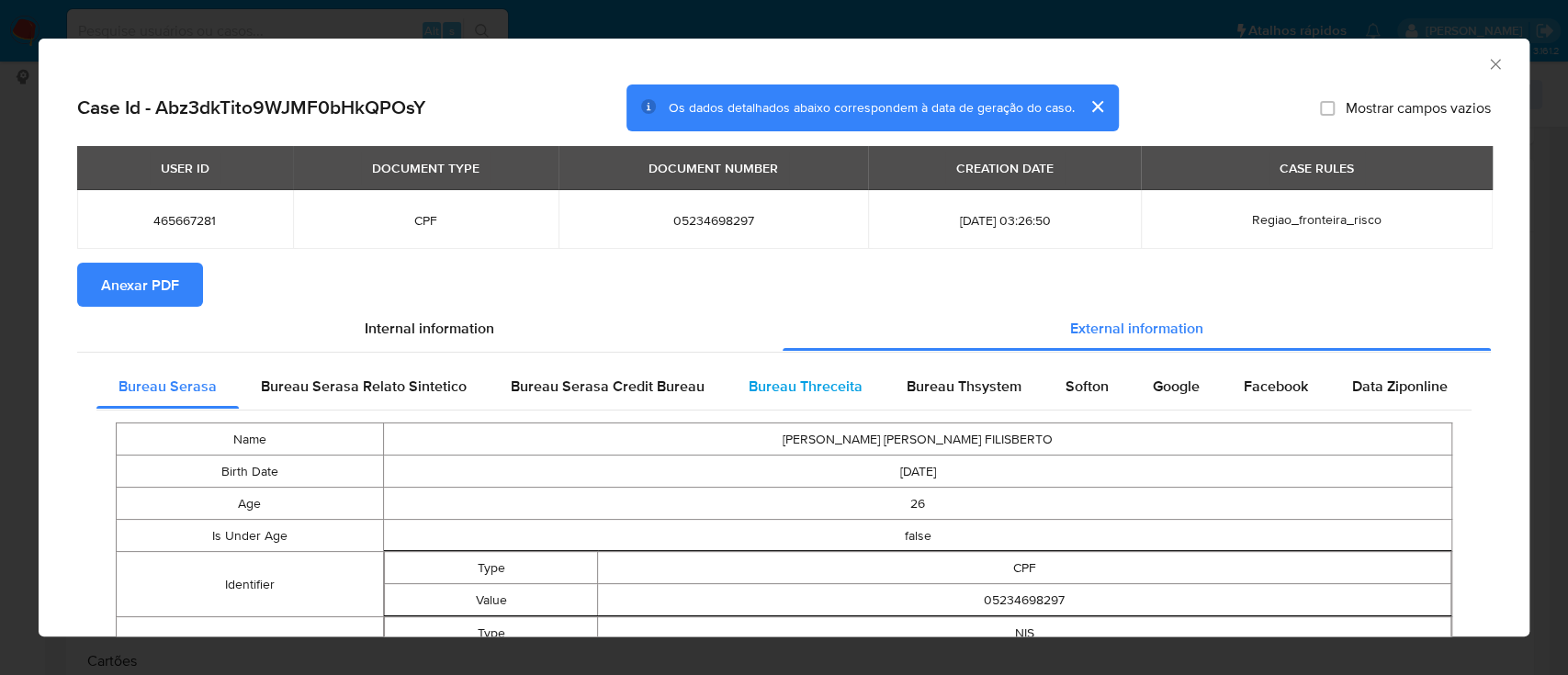
click at [811, 384] on span "Bureau Threceita" at bounding box center [804, 386] width 113 height 21
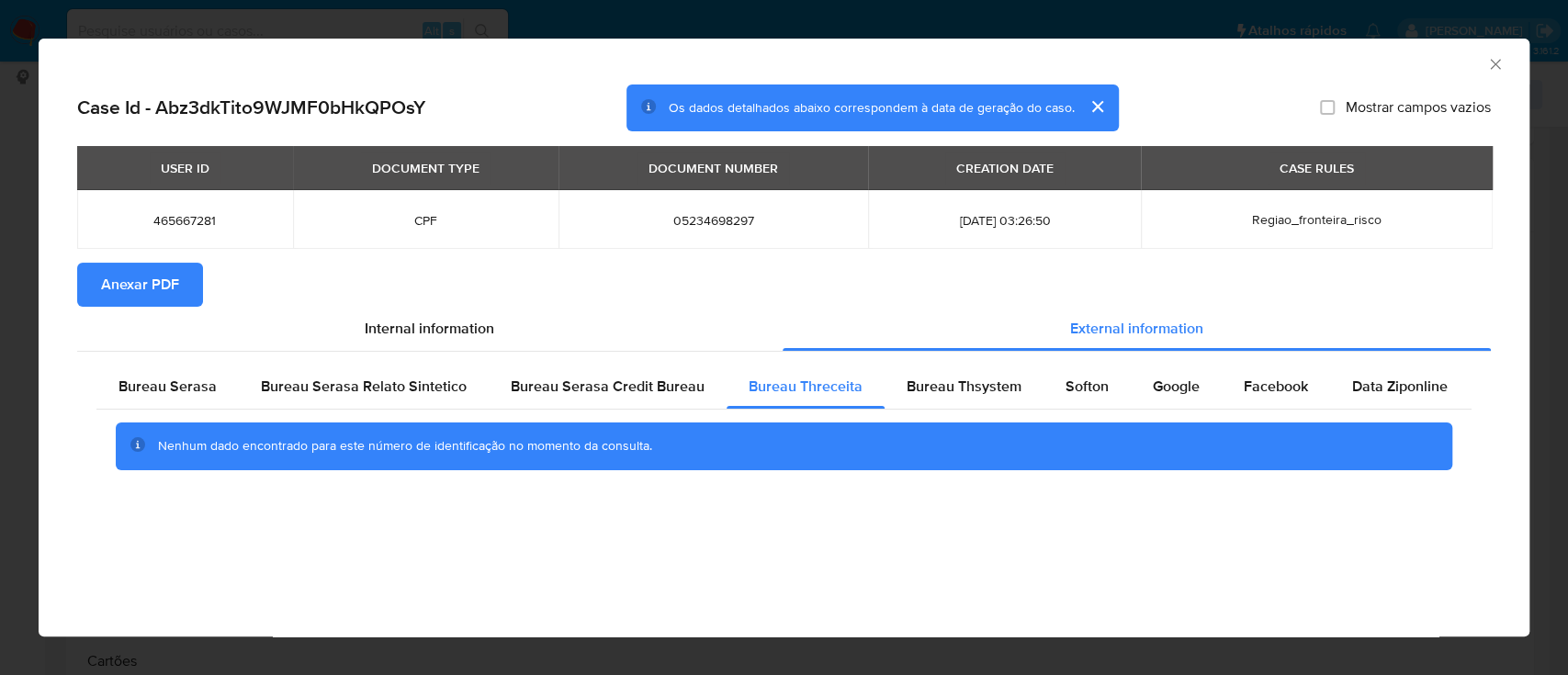
click at [1381, 77] on div "AML Data Collector" at bounding box center [784, 61] width 1490 height 46
click at [943, 393] on span "Bureau Thsystem" at bounding box center [963, 386] width 114 height 21
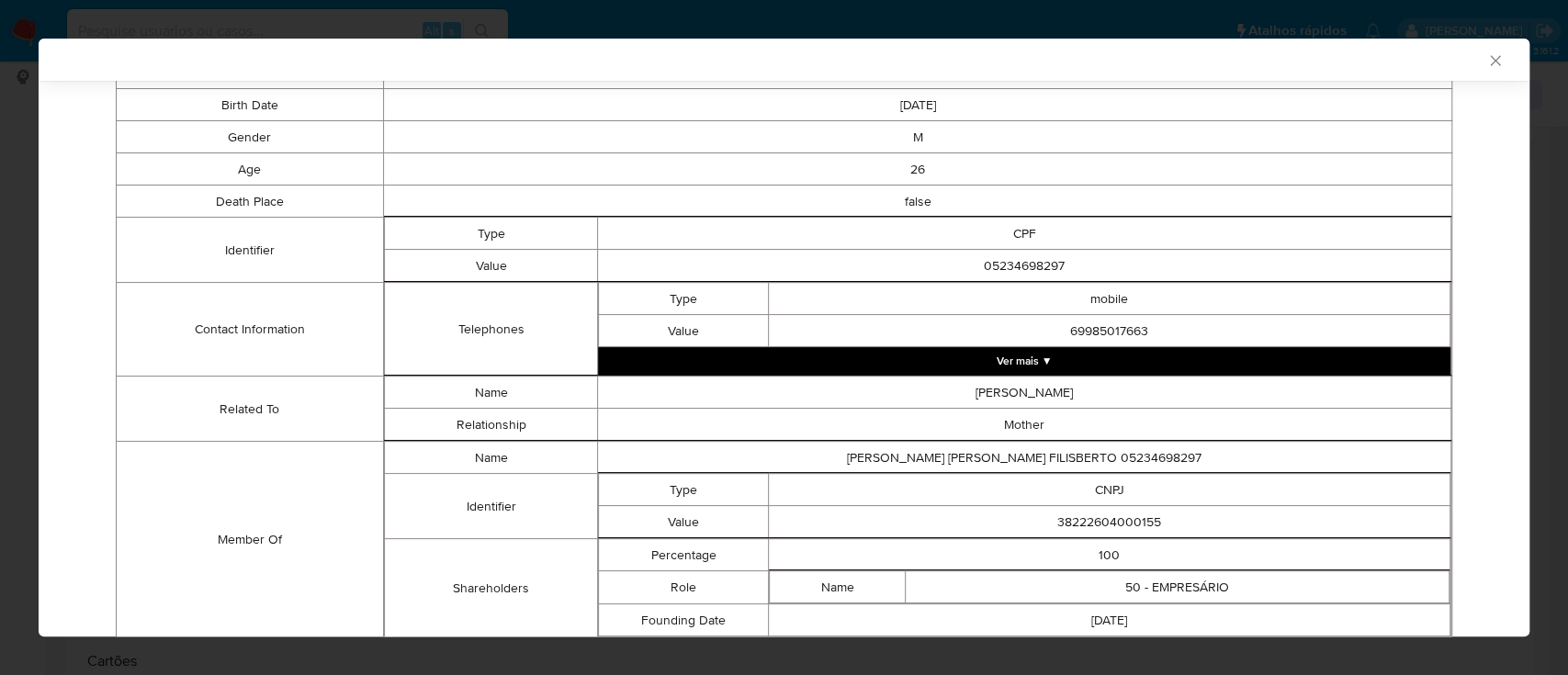
scroll to position [426, 0]
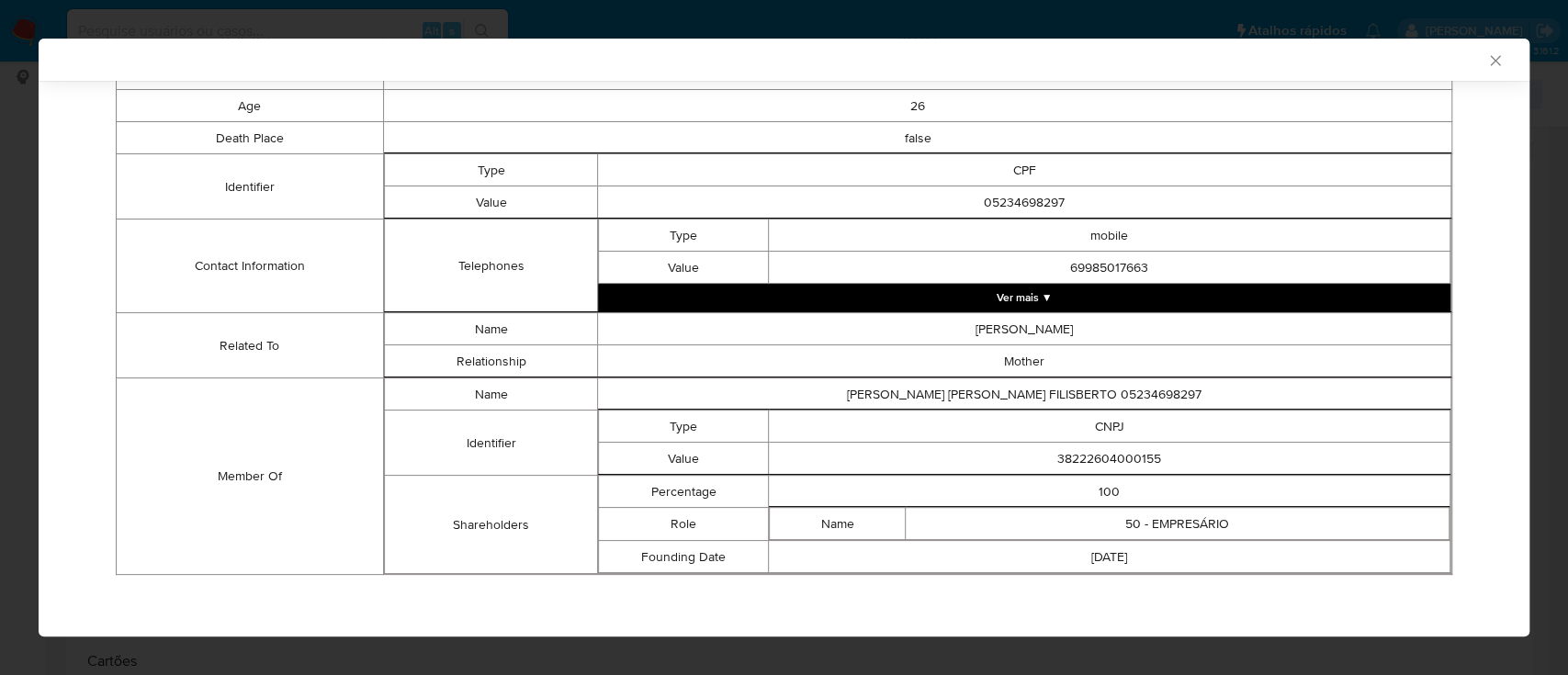
click at [1190, 62] on div "AML Data Collector" at bounding box center [769, 59] width 1435 height 17
drag, startPoint x: 1115, startPoint y: 456, endPoint x: 983, endPoint y: 466, distance: 132.4
click at [983, 466] on td "38222604000155" at bounding box center [1109, 459] width 681 height 33
copy td "38222604000155"
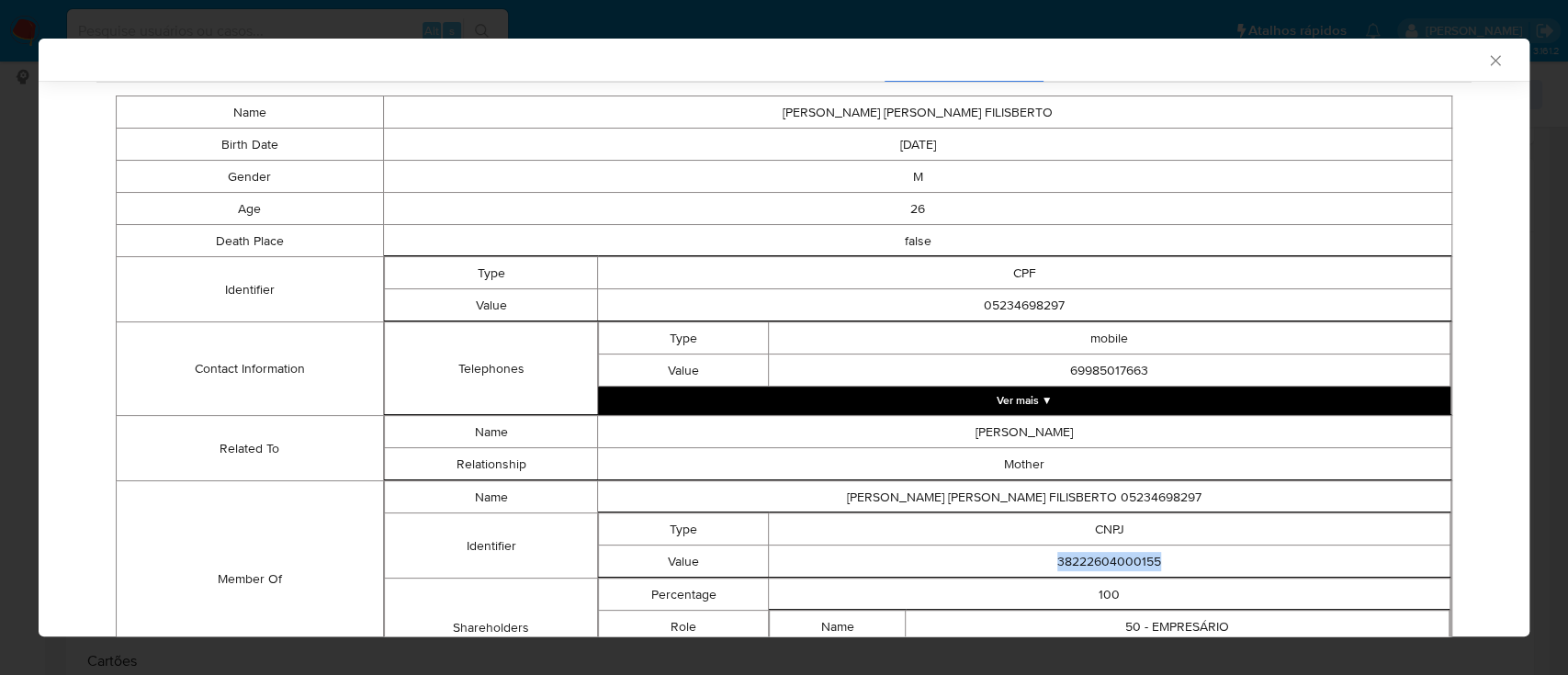
scroll to position [0, 0]
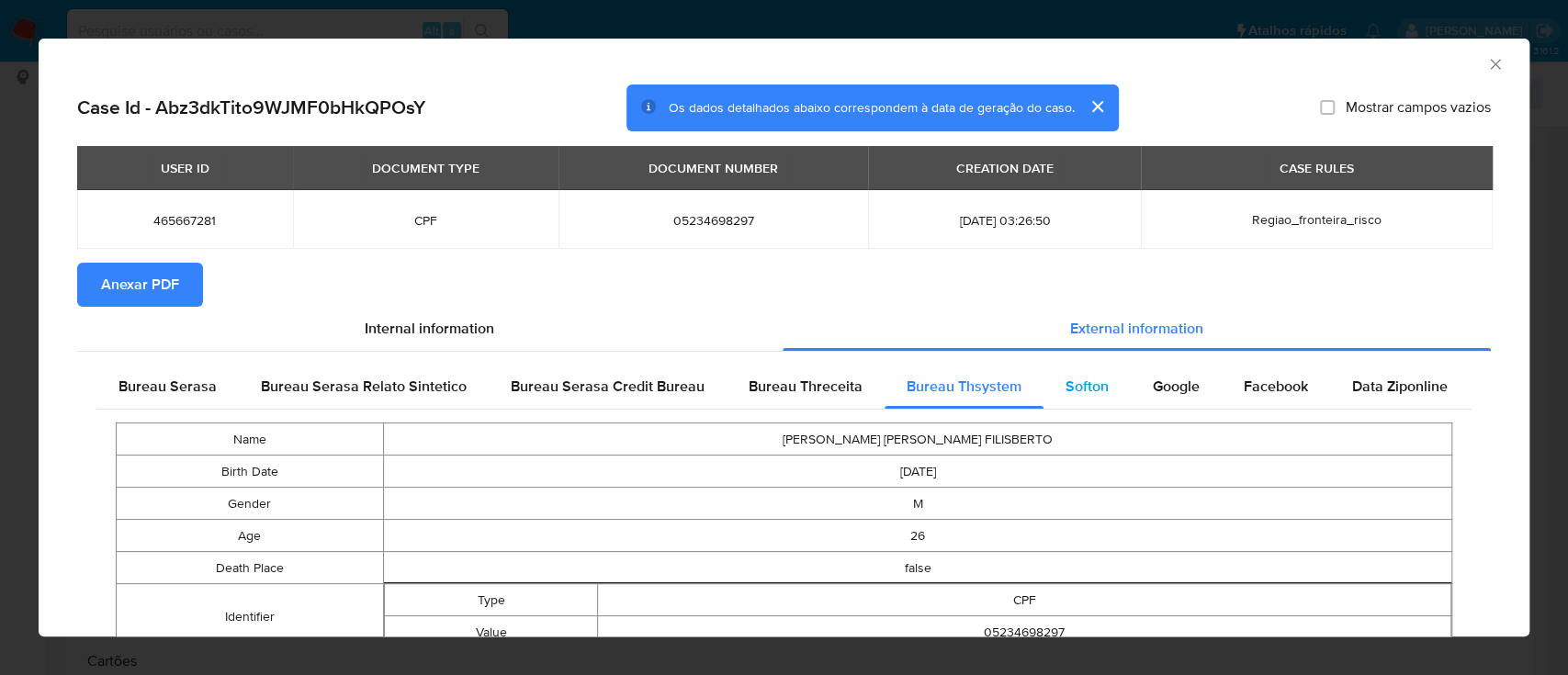
click at [1093, 393] on span "Softon" at bounding box center [1086, 386] width 43 height 21
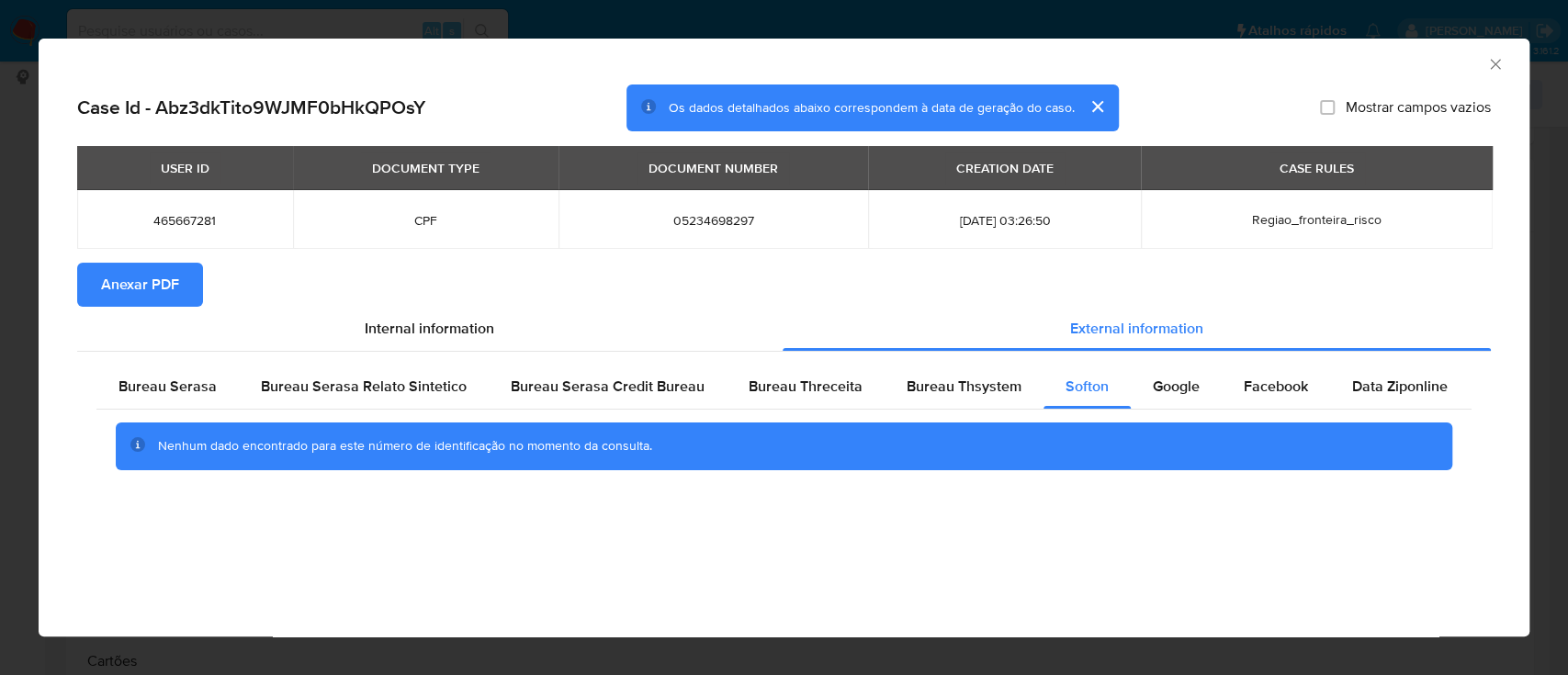
click at [1272, 64] on div "AML Data Collector" at bounding box center [769, 61] width 1435 height 20
click at [1184, 387] on span "Google" at bounding box center [1175, 386] width 46 height 21
drag, startPoint x: 1407, startPoint y: 70, endPoint x: 1206, endPoint y: 33, distance: 204.4
click at [1394, 65] on div "AML Data Collector" at bounding box center [769, 61] width 1435 height 20
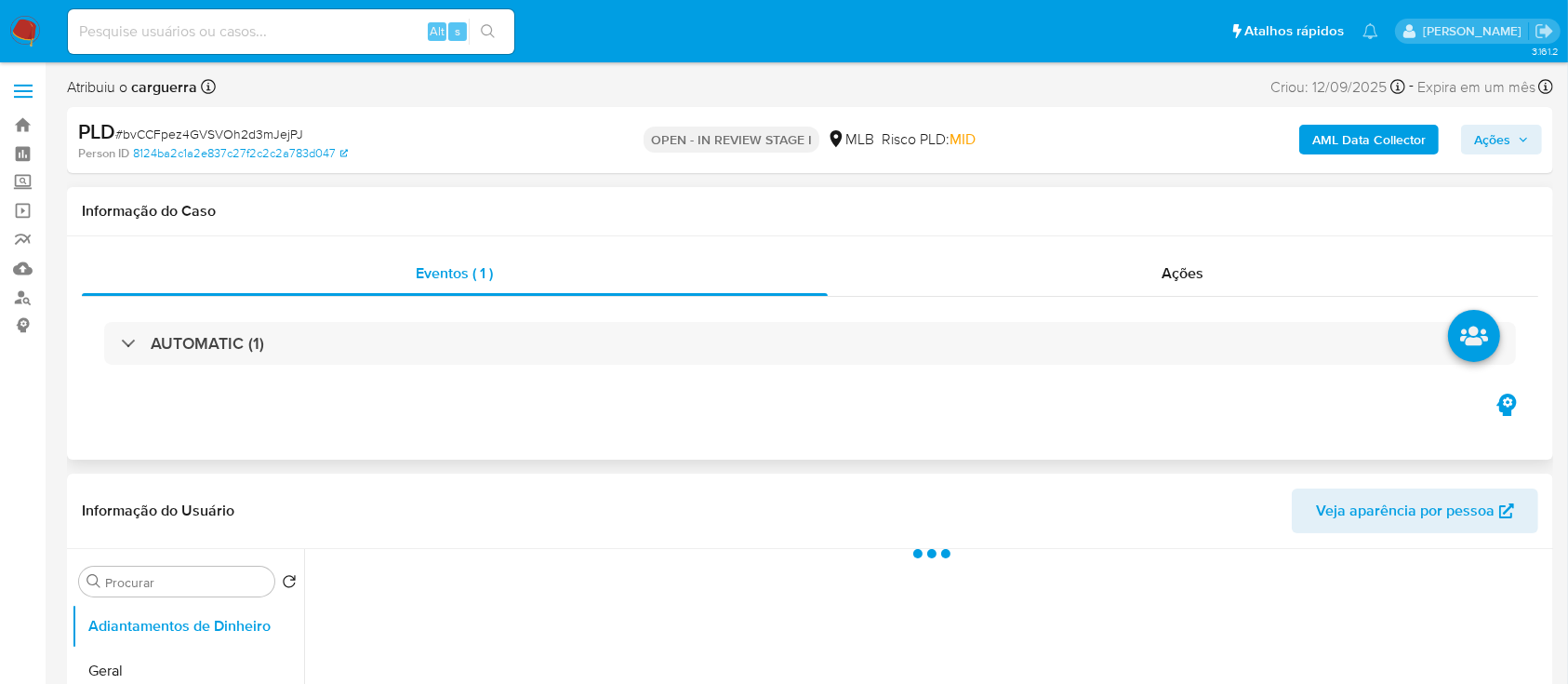
select select "10"
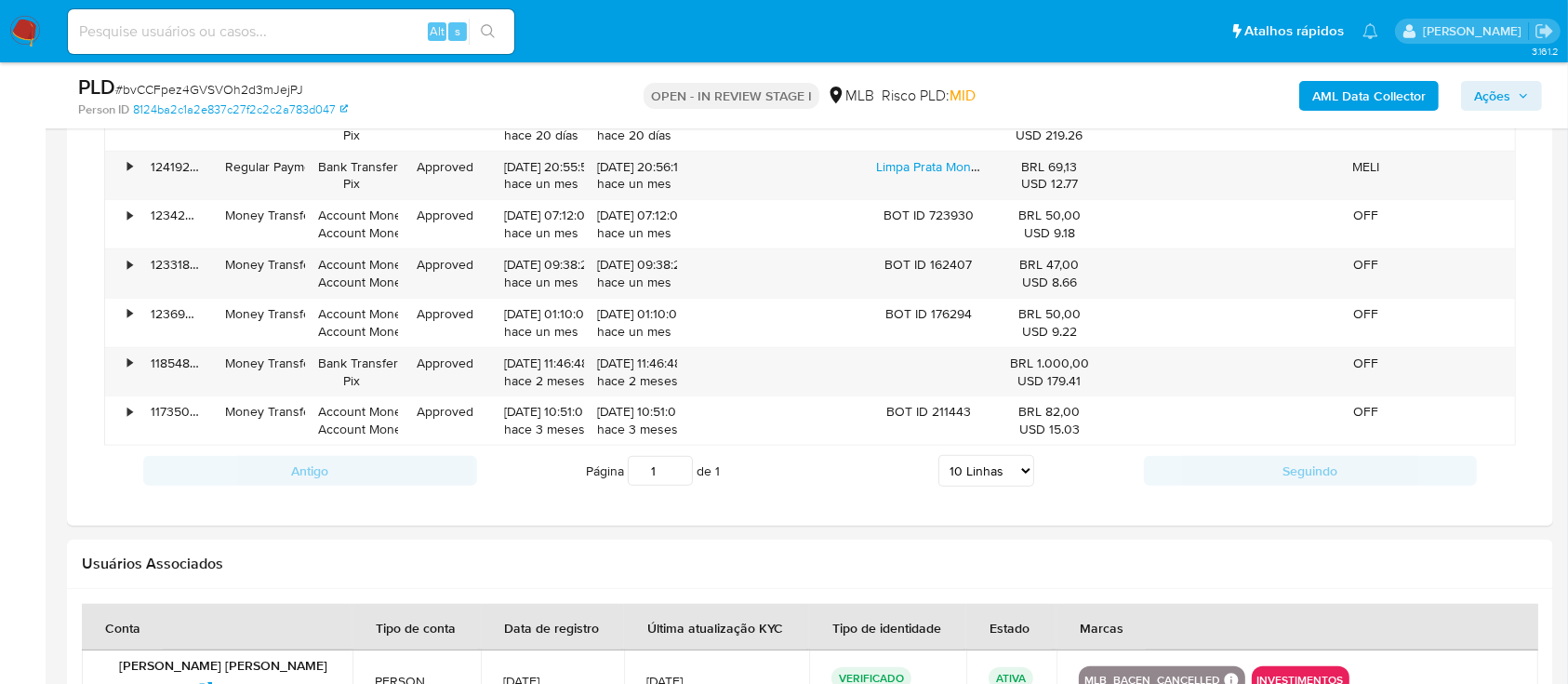
scroll to position [1489, 0]
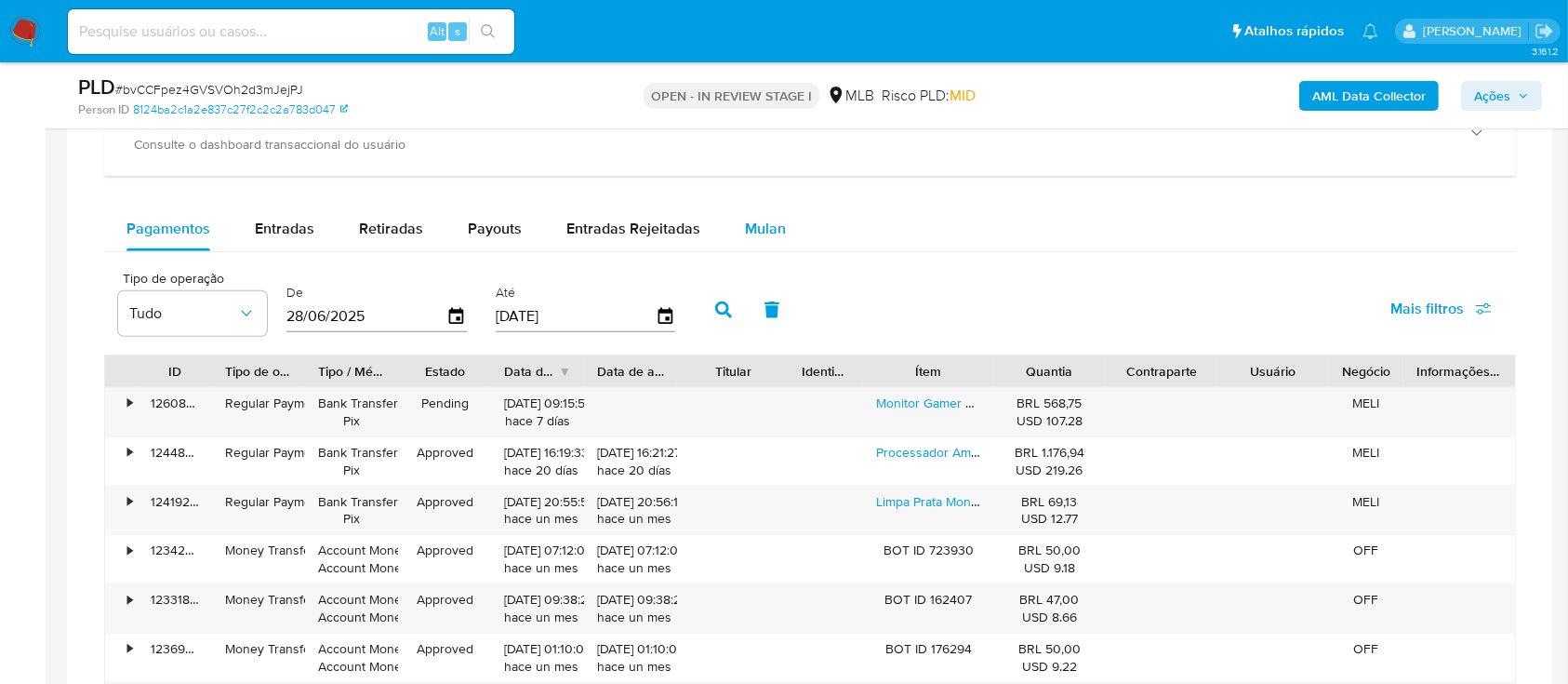
click at [752, 227] on span "Mulan" at bounding box center [765, 228] width 41 height 21
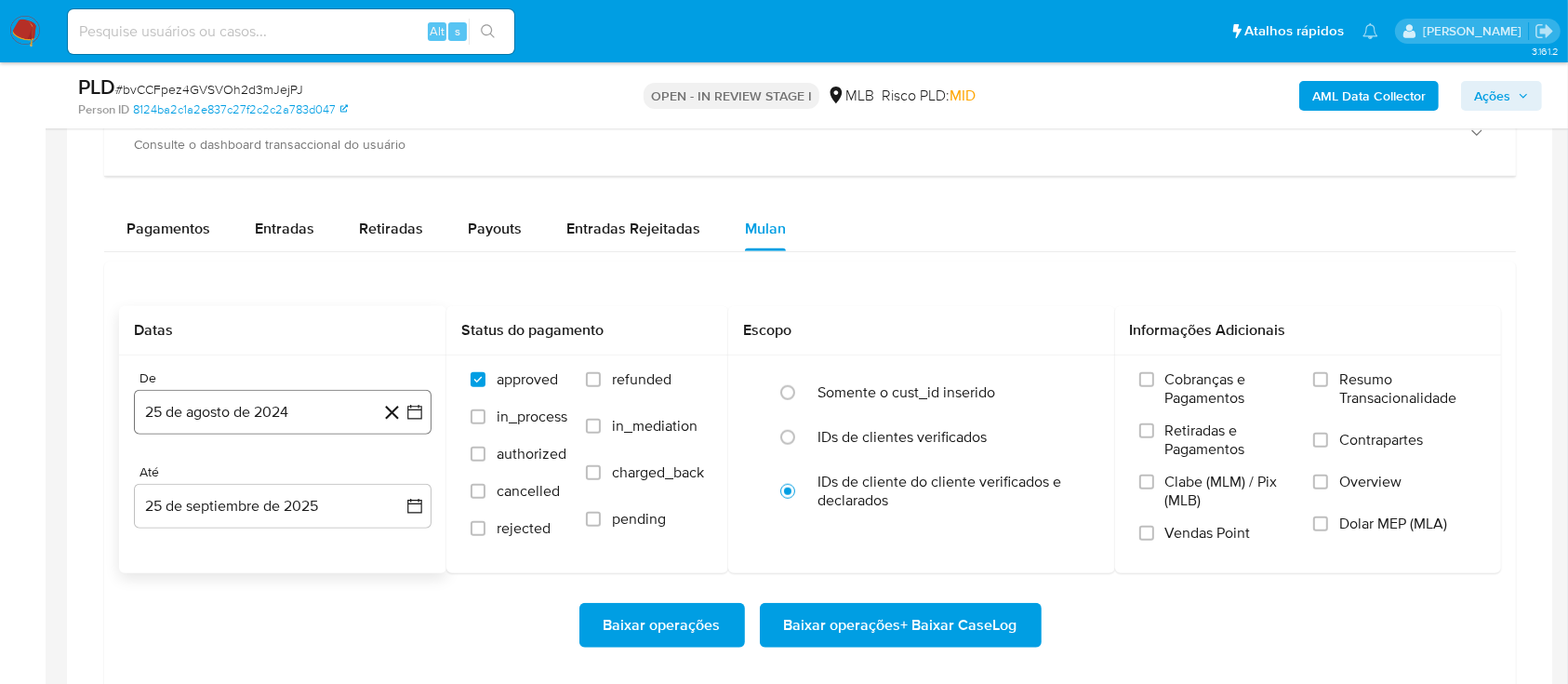
click at [407, 412] on icon "button" at bounding box center [415, 412] width 19 height 19
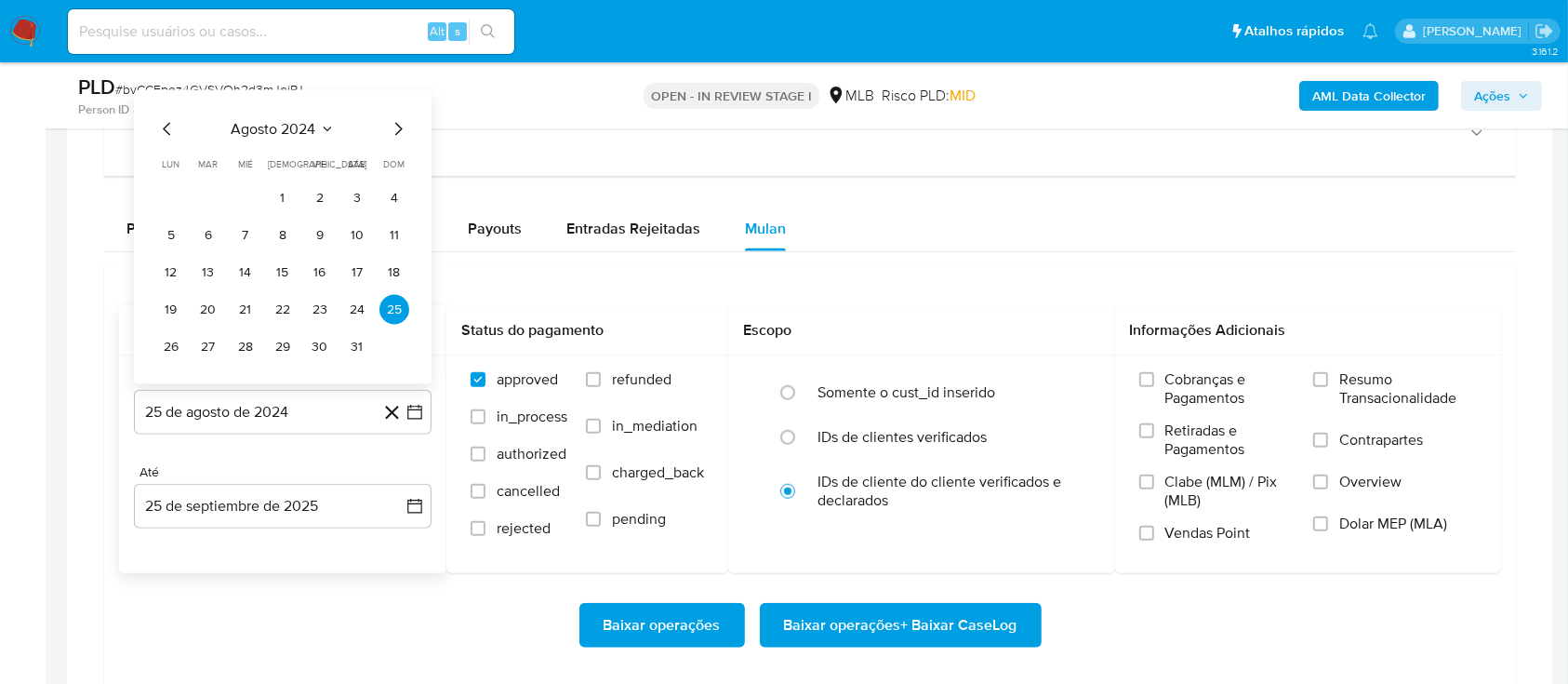
click at [327, 125] on icon "Seleccionar mes y año" at bounding box center [327, 129] width 15 height 15
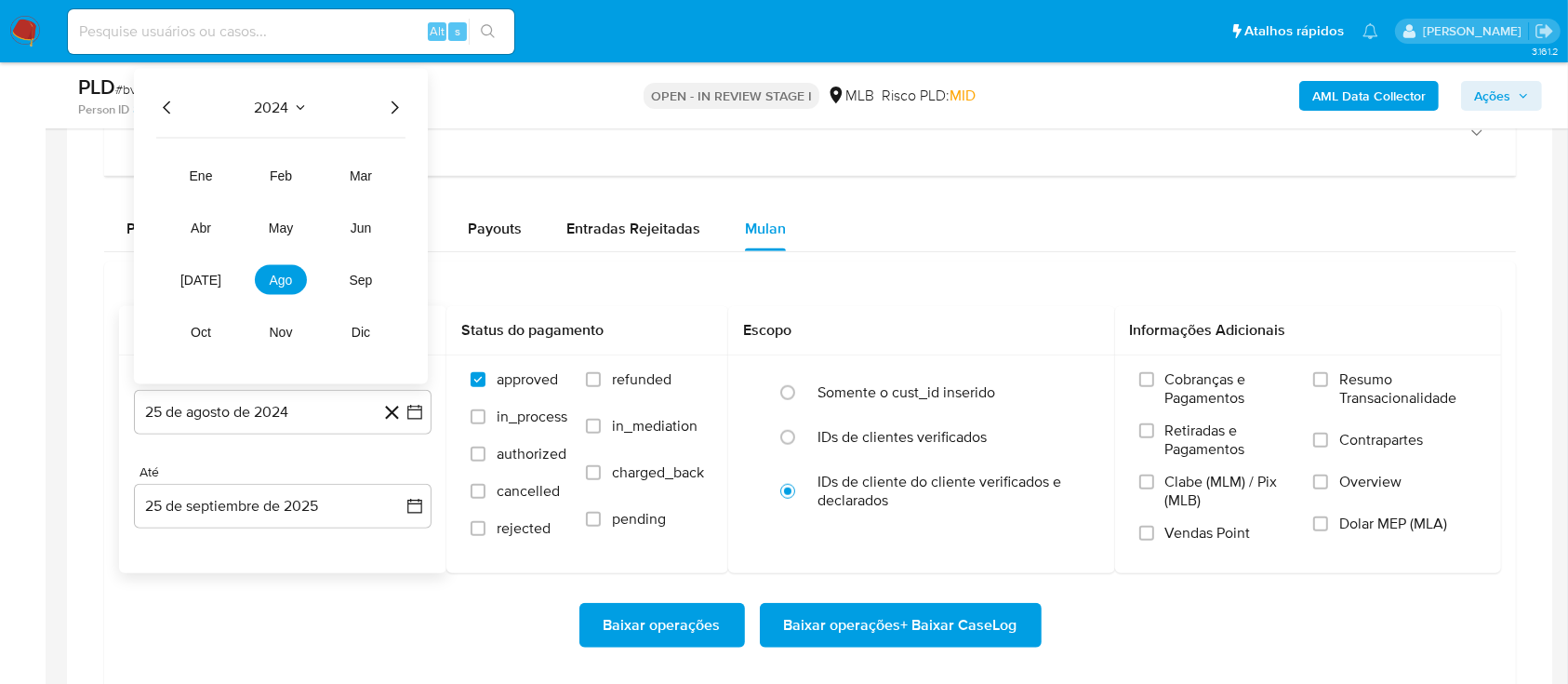
click at [395, 106] on icon "Año siguiente" at bounding box center [394, 108] width 22 height 22
click at [275, 280] on span "ago" at bounding box center [281, 280] width 23 height 15
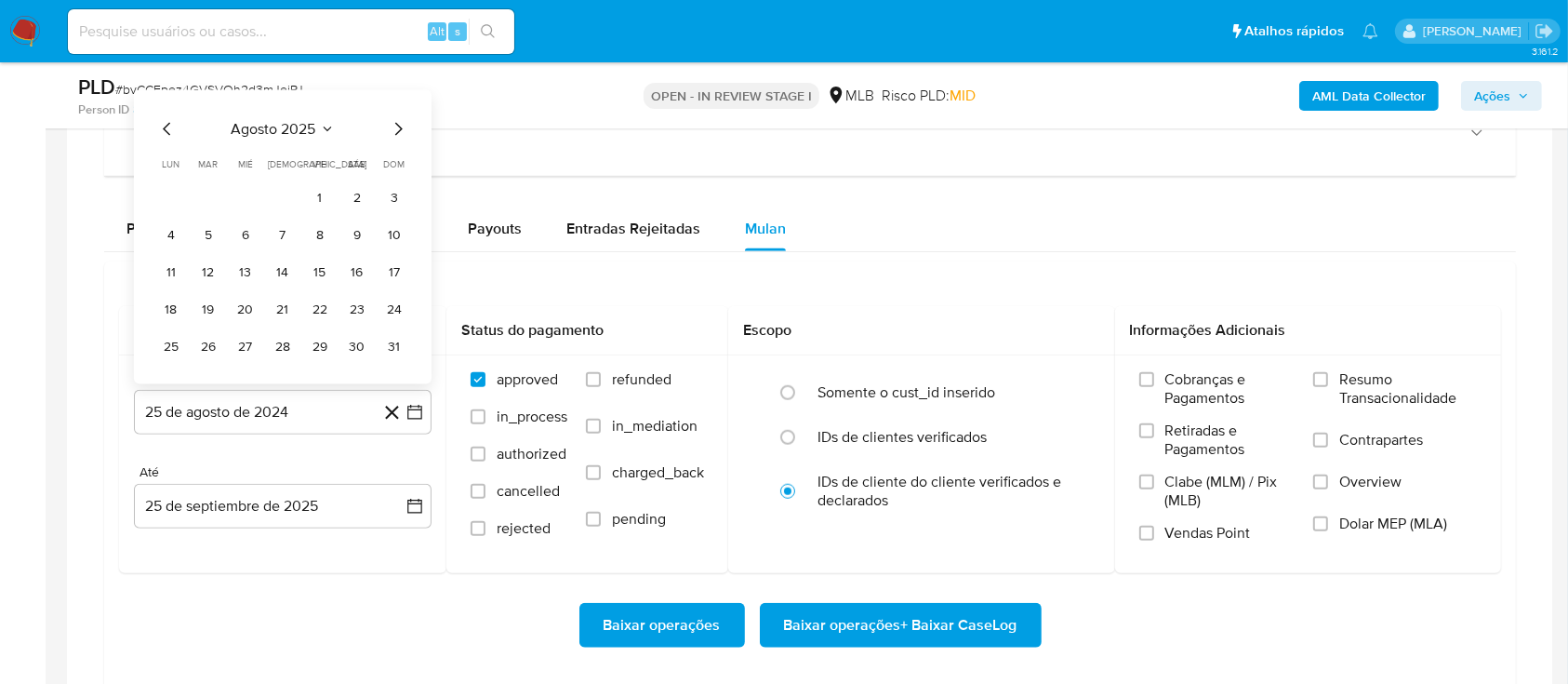
drag, startPoint x: 308, startPoint y: 194, endPoint x: 317, endPoint y: 195, distance: 9.1
click at [309, 195] on button "1" at bounding box center [320, 198] width 30 height 30
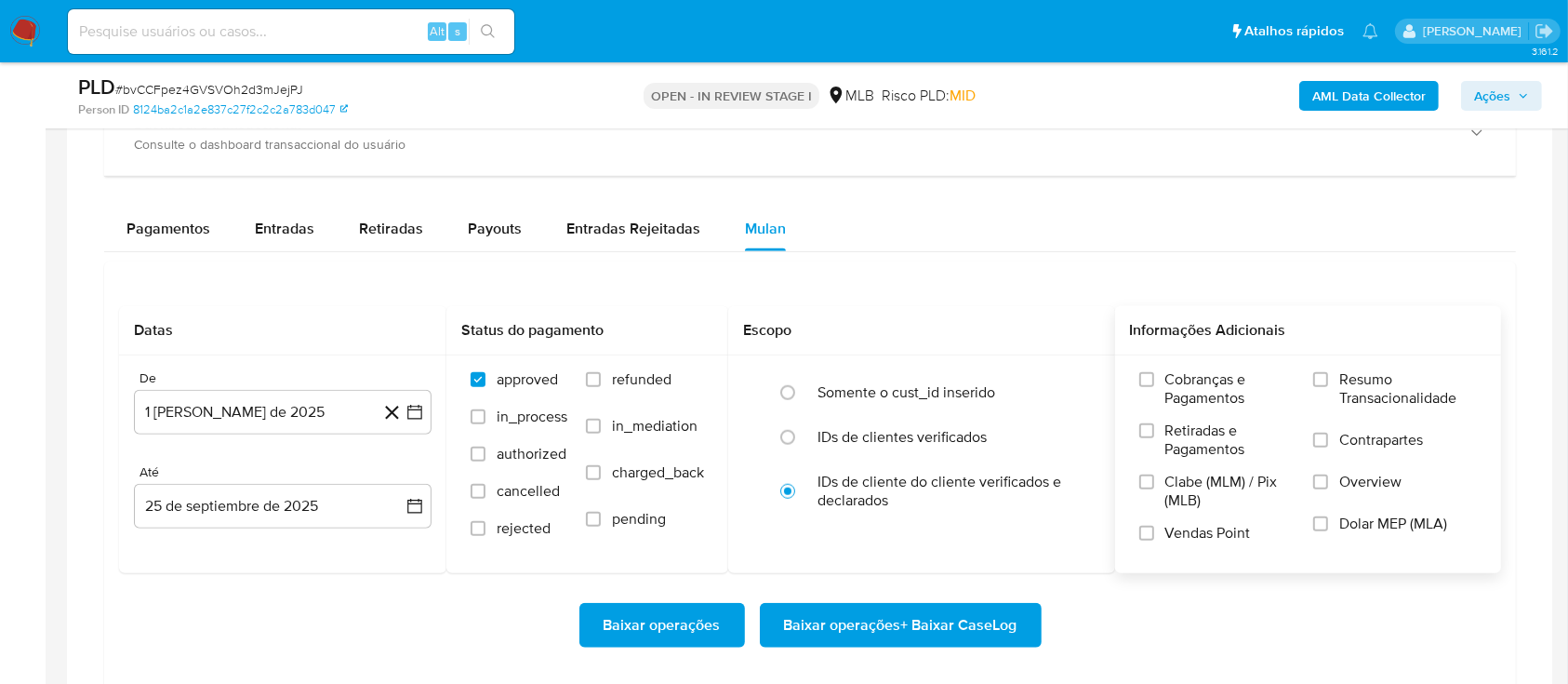
click at [1365, 390] on span "Resumo Transacionalidade" at bounding box center [1408, 388] width 138 height 37
click at [1328, 387] on input "Resumo Transacionalidade" at bounding box center [1320, 379] width 15 height 15
click at [929, 629] on span "Baixar operações + Baixar CaseLog" at bounding box center [900, 625] width 234 height 41
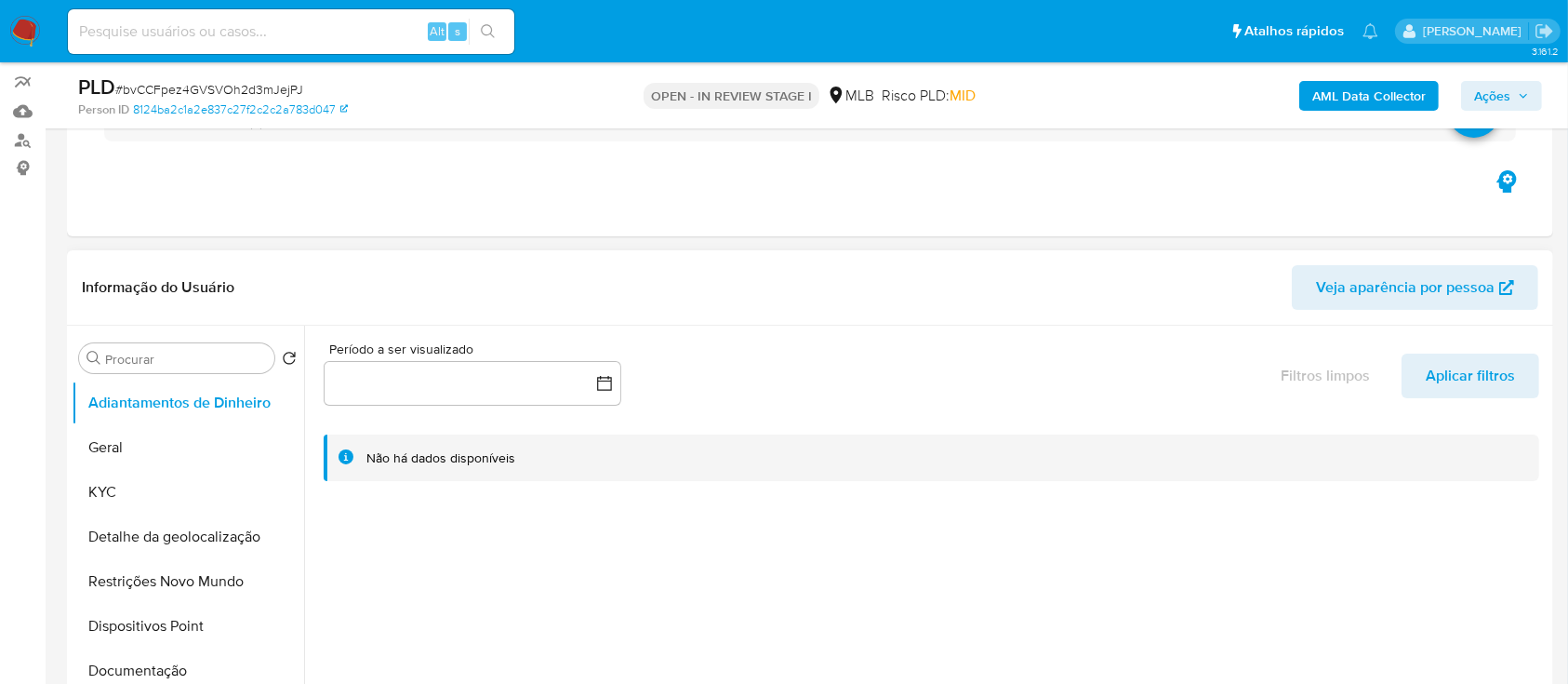
scroll to position [248, 0]
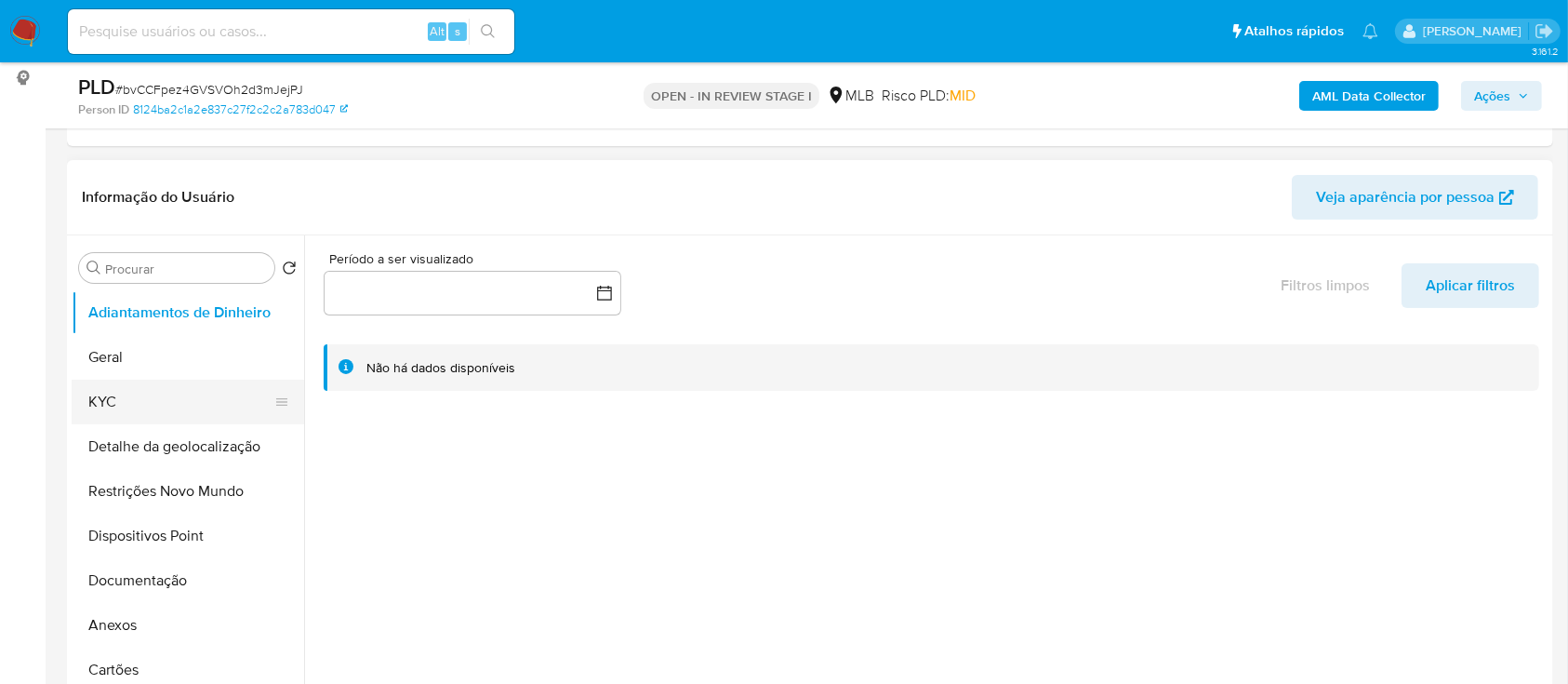
click at [93, 398] on button "KYC" at bounding box center [181, 402] width 218 height 45
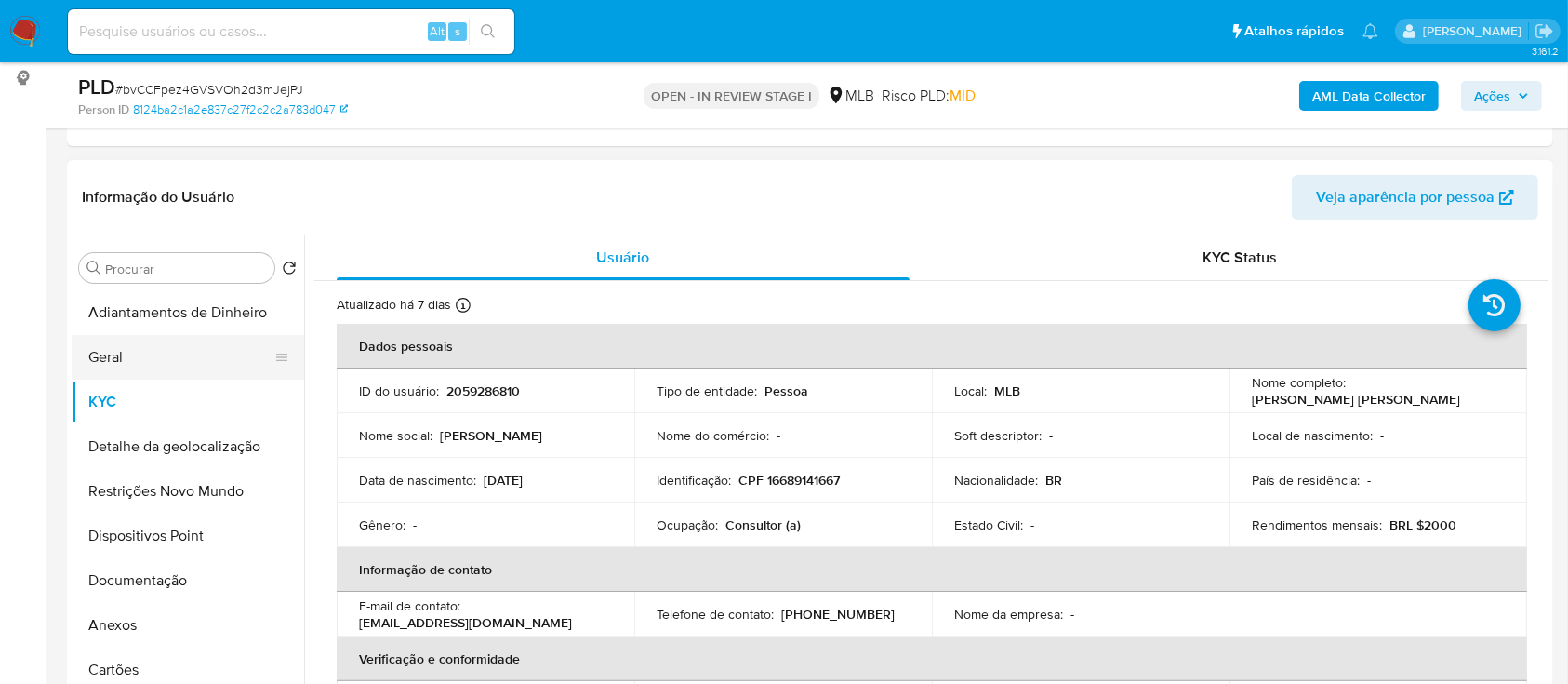
drag, startPoint x: 133, startPoint y: 367, endPoint x: 150, endPoint y: 350, distance: 24.0
click at [133, 368] on button "Geral" at bounding box center [181, 357] width 218 height 45
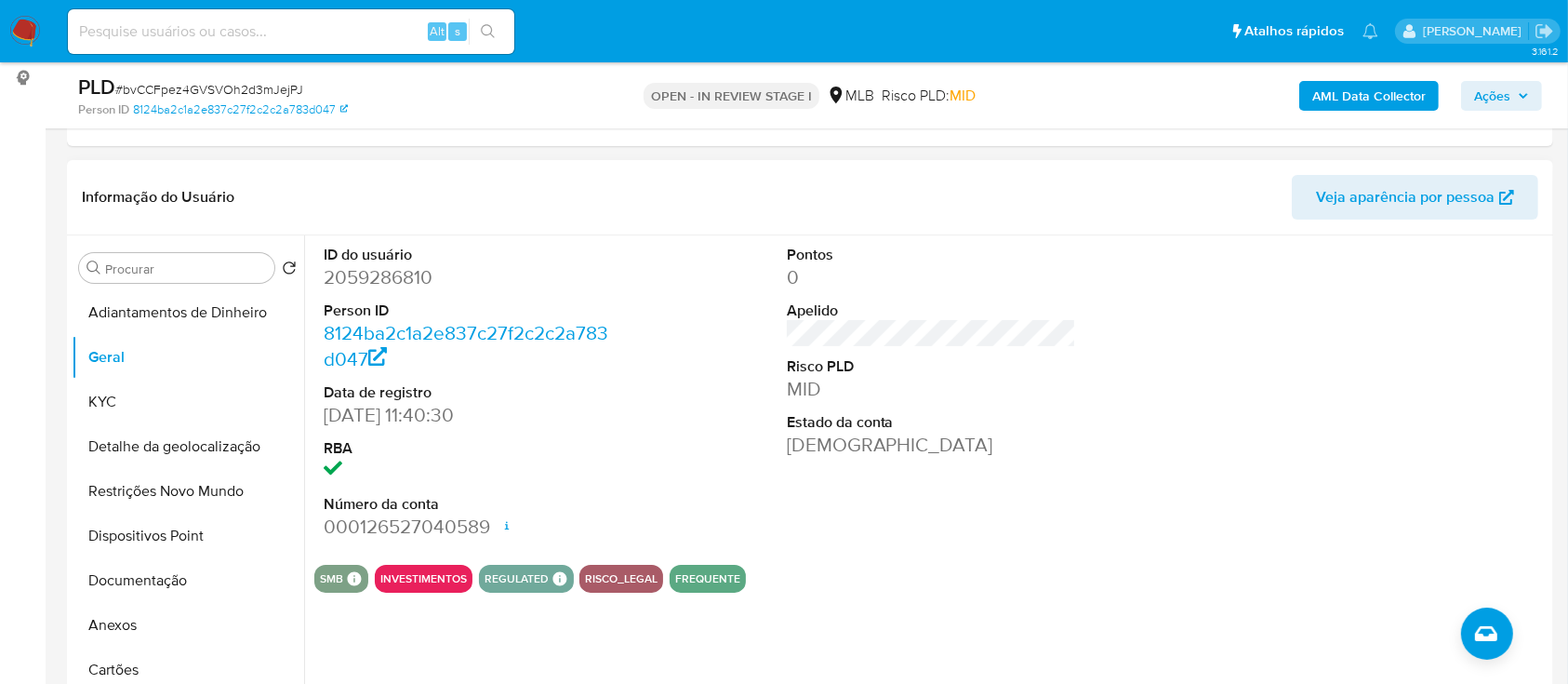
click at [1394, 364] on div at bounding box center [1393, 392] width 309 height 315
click at [143, 413] on button "KYC" at bounding box center [181, 402] width 218 height 45
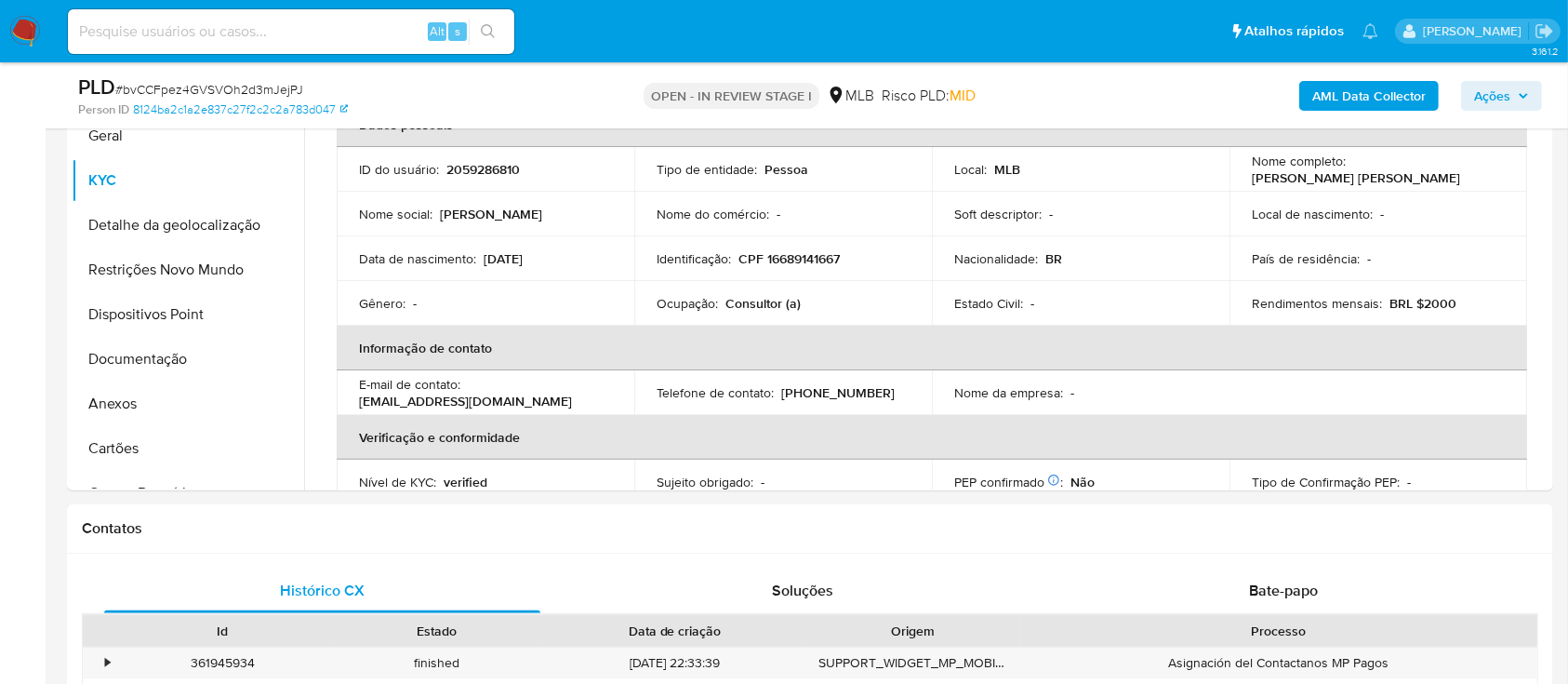
scroll to position [474, 0]
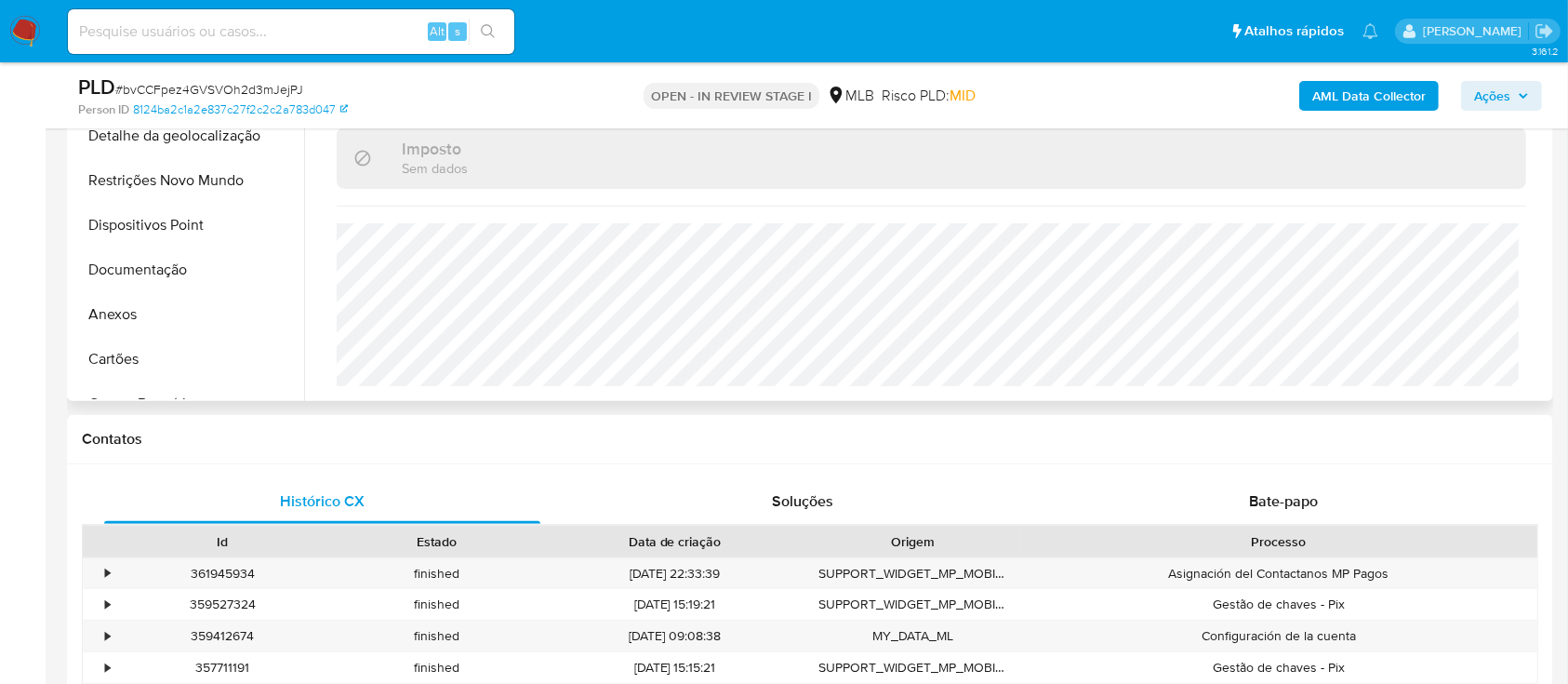
scroll to position [597, 0]
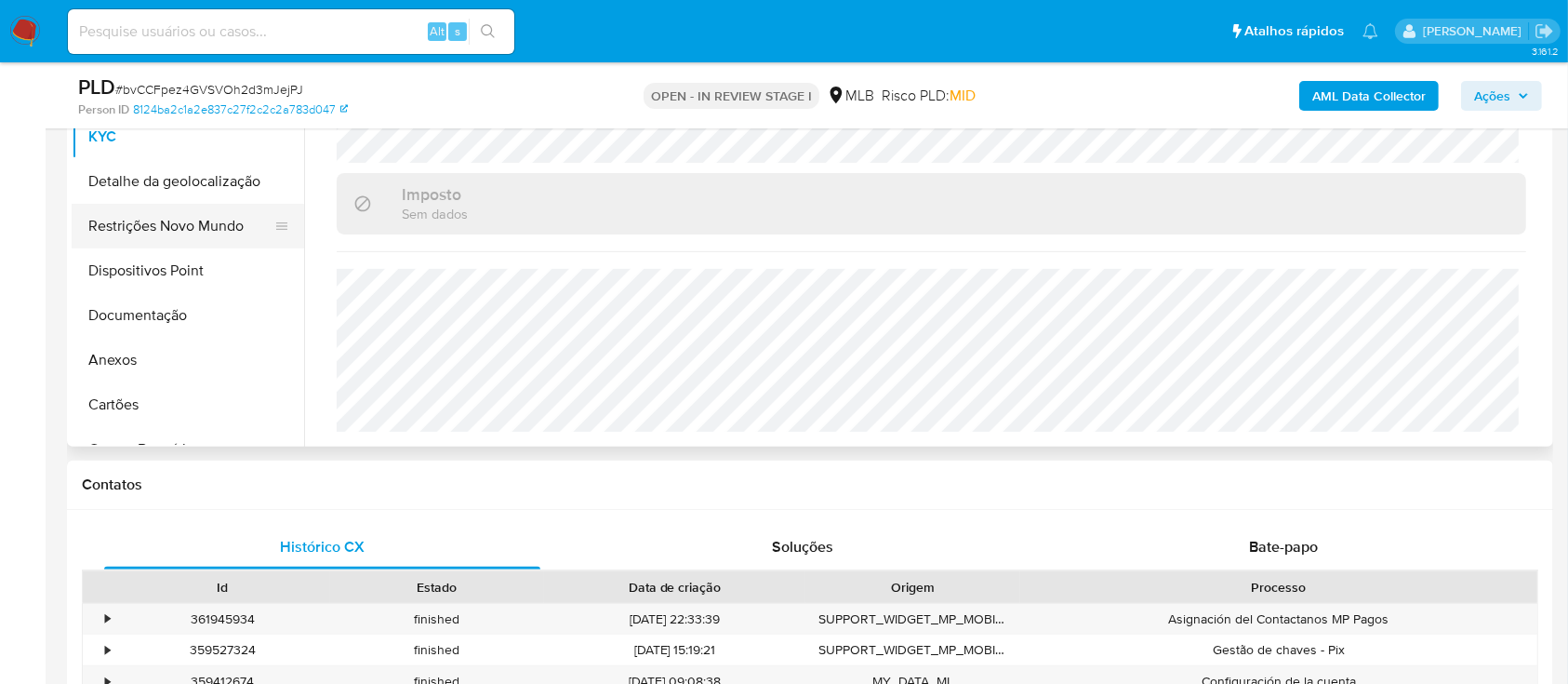
scroll to position [474, 0]
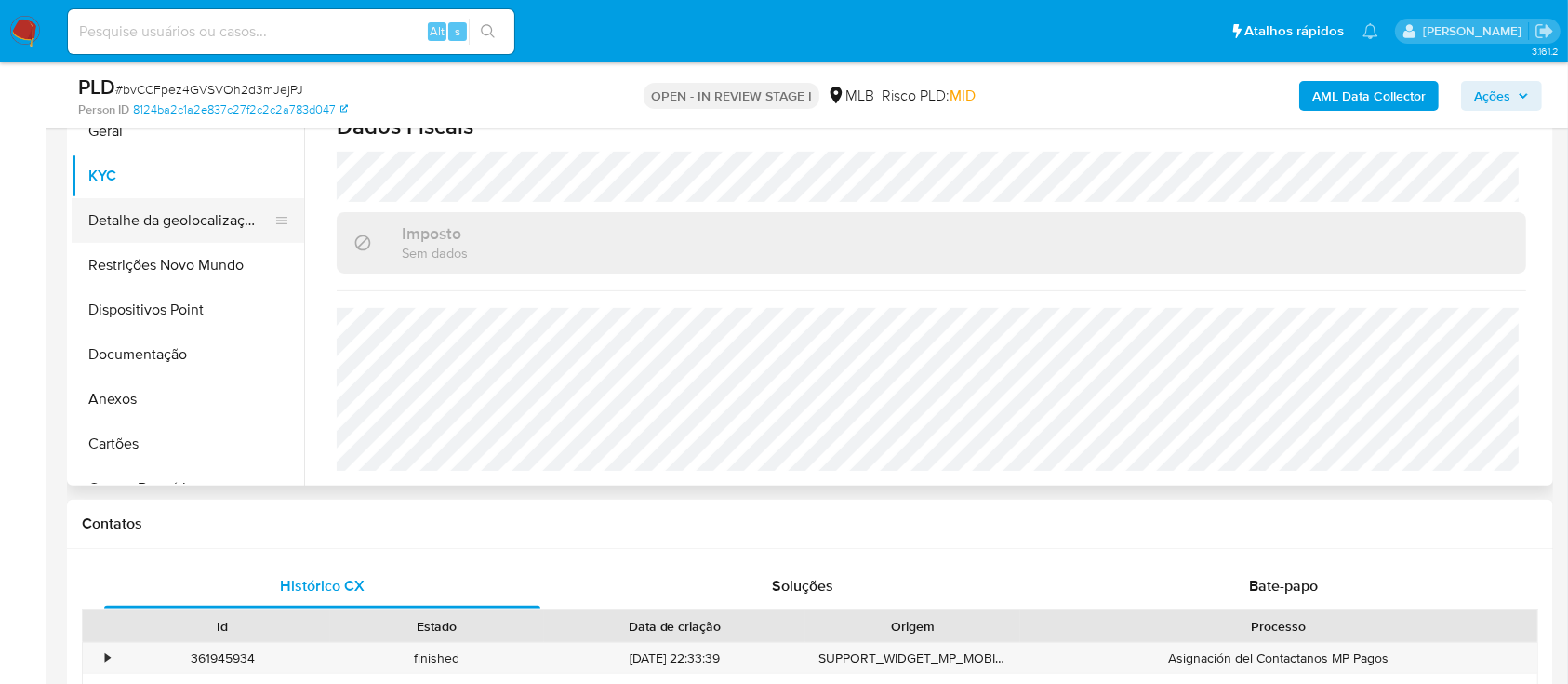
click at [145, 208] on button "Detalhe da geolocalização" at bounding box center [181, 220] width 218 height 45
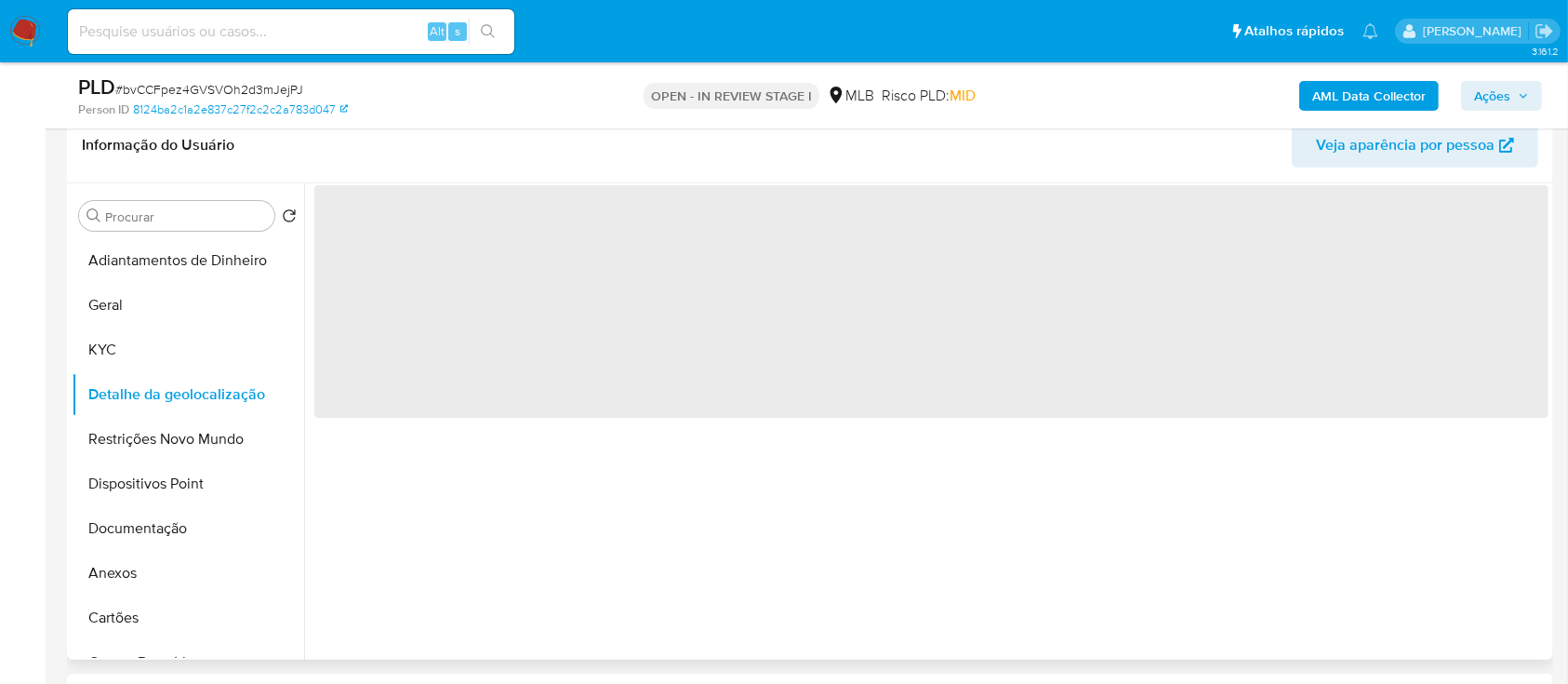
scroll to position [225, 0]
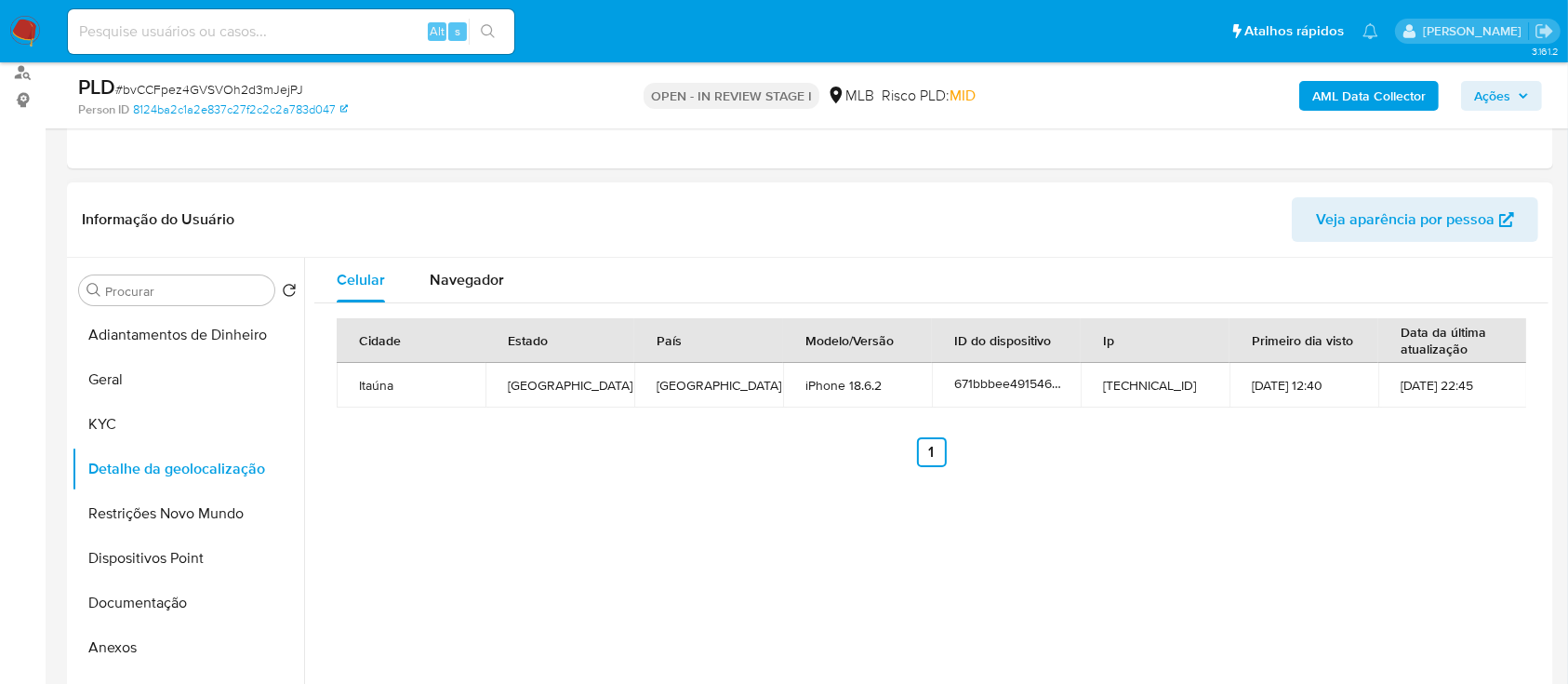
drag, startPoint x: 1460, startPoint y: 497, endPoint x: 1453, endPoint y: 487, distance: 12.2
click at [1460, 496] on div "Celular Navegador Cidade Estado País Modelo/Versão ID do dispositivo Ip Primeir…" at bounding box center [925, 496] width 1244 height 476
click at [151, 525] on button "Restrições Novo Mundo" at bounding box center [181, 513] width 218 height 45
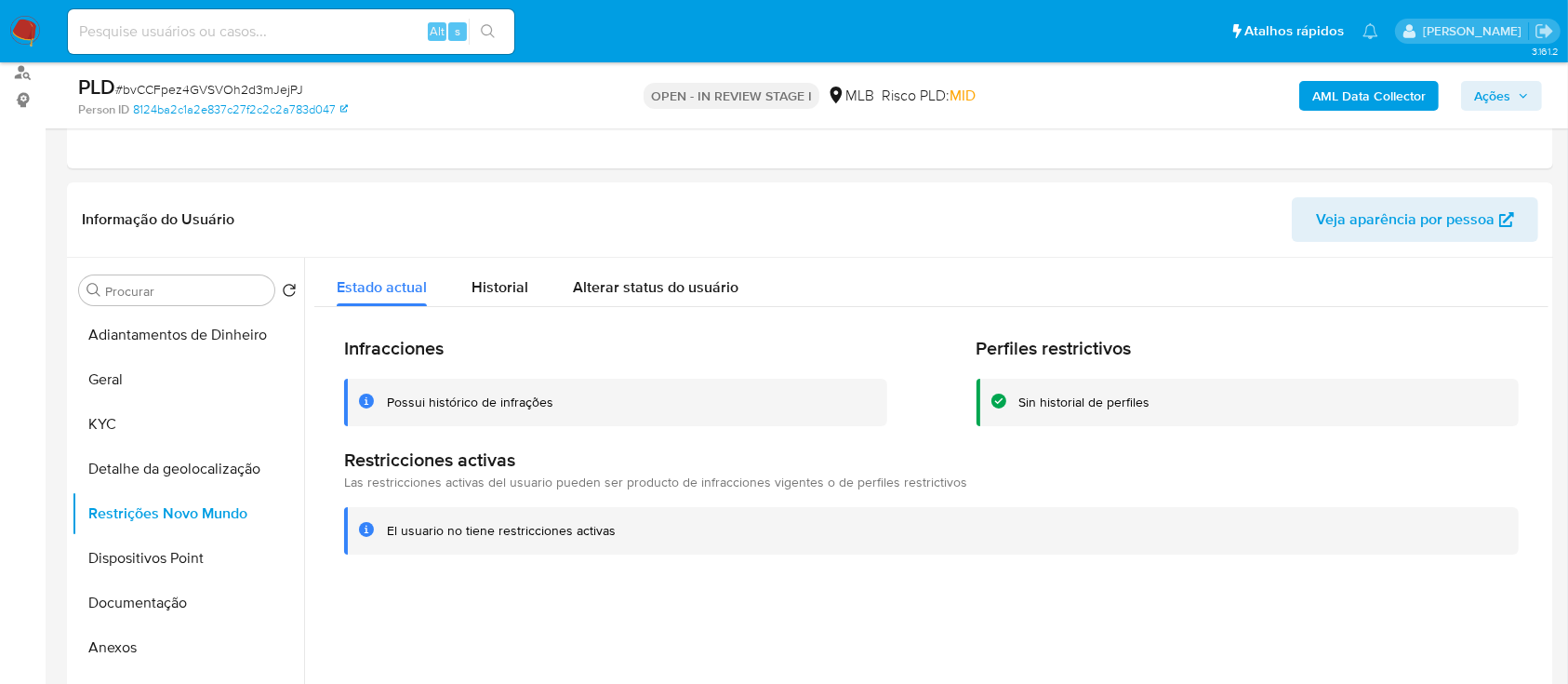
click at [105, 564] on button "Dispositivos Point" at bounding box center [181, 558] width 218 height 45
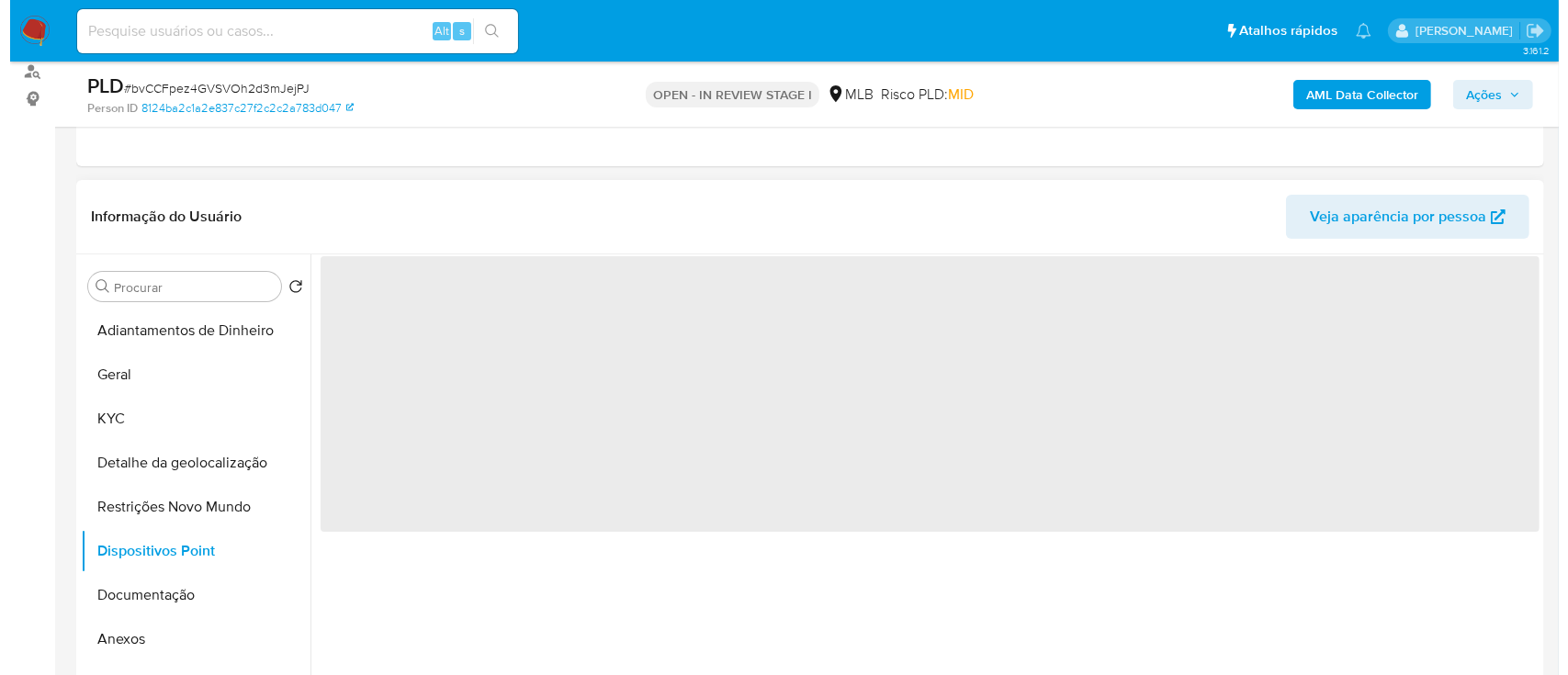
scroll to position [345, 0]
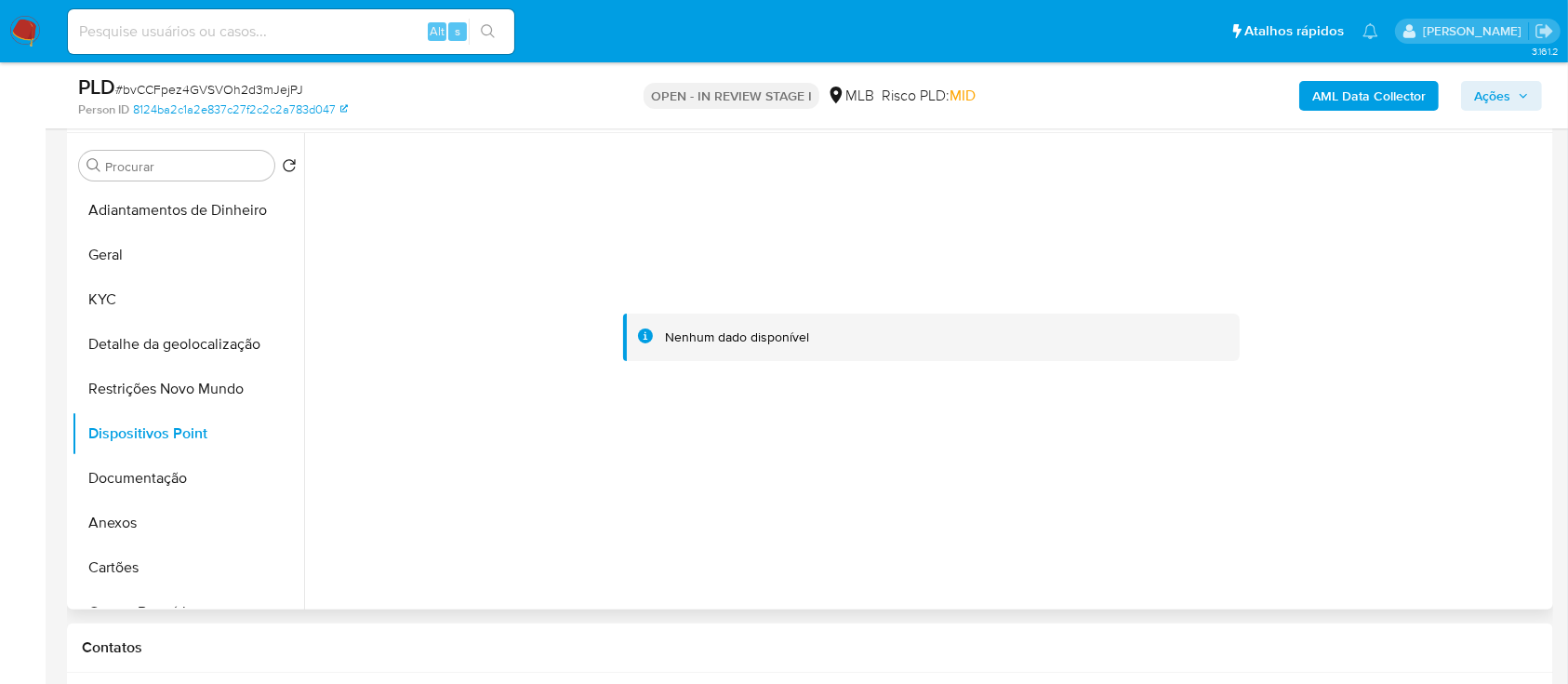
click at [1449, 250] on div at bounding box center [931, 337] width 1234 height 409
click at [139, 486] on button "Documentação" at bounding box center [181, 478] width 218 height 45
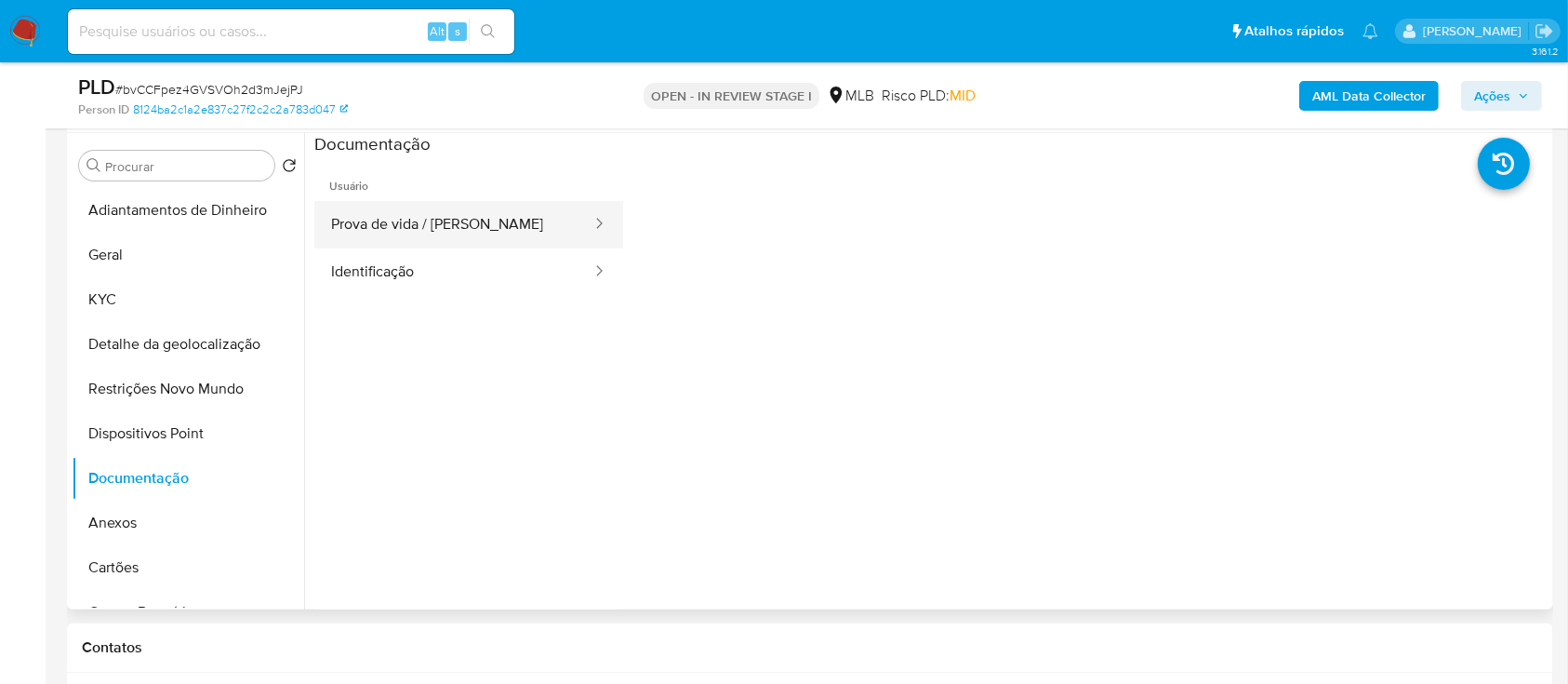
click at [475, 238] on button "Prova de vida / Selfie" at bounding box center [454, 224] width 279 height 47
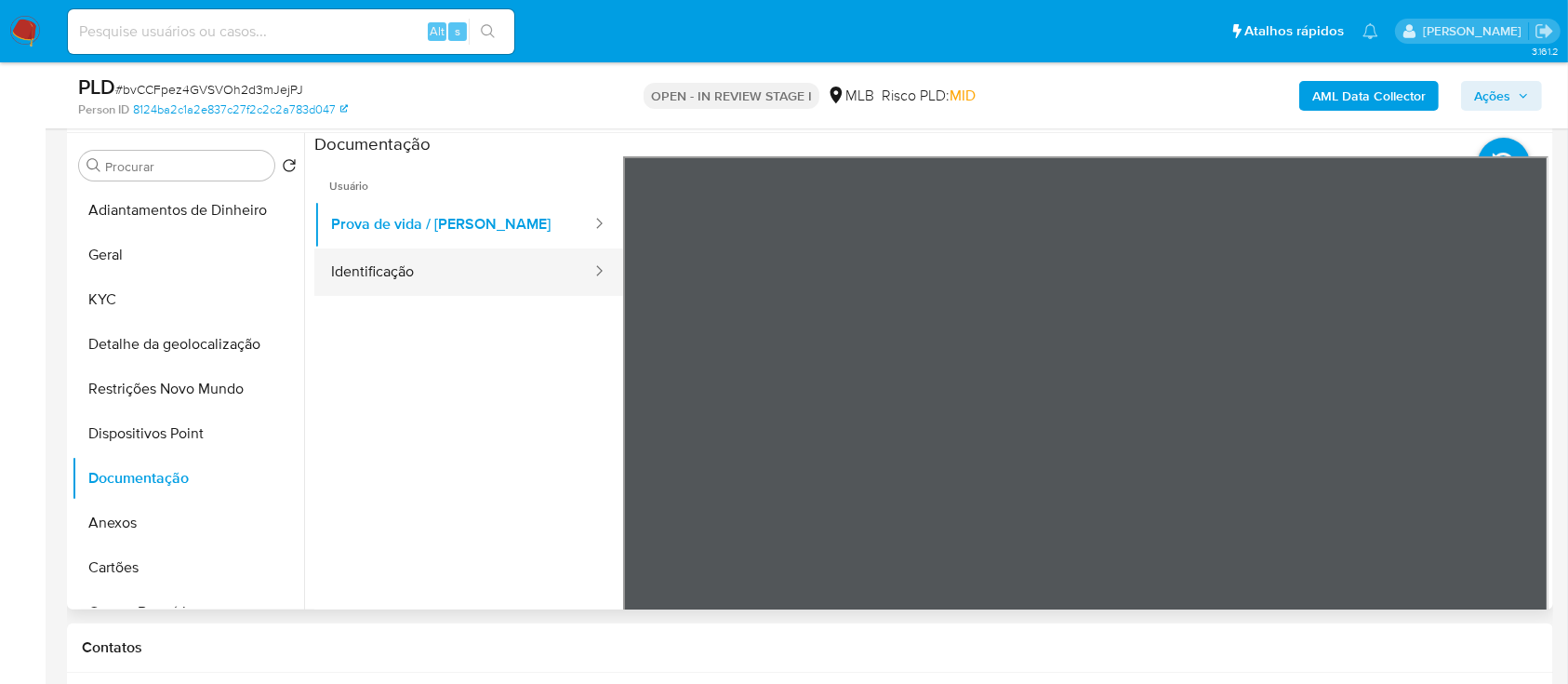
click at [441, 273] on button "Identificação" at bounding box center [454, 271] width 279 height 47
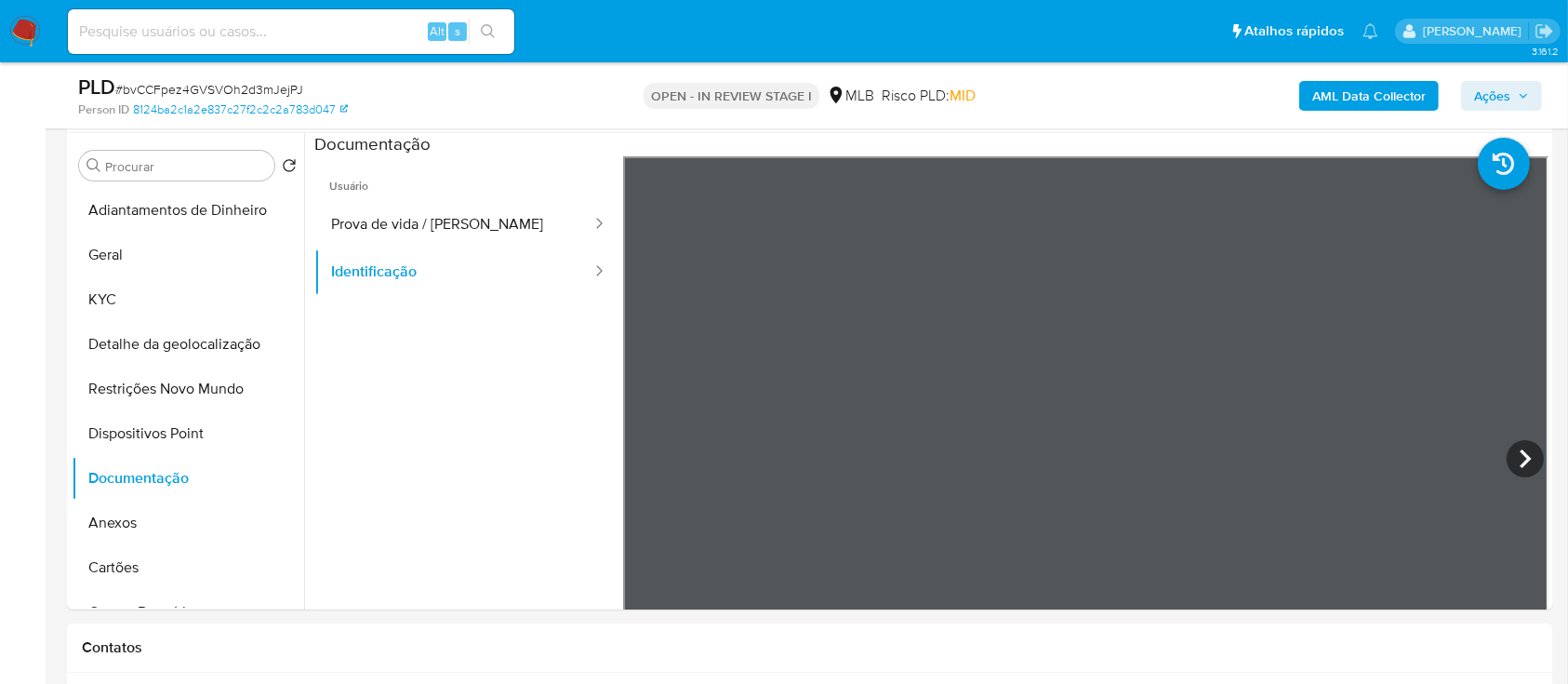
click at [1337, 91] on b "AML Data Collector" at bounding box center [1369, 96] width 114 height 30
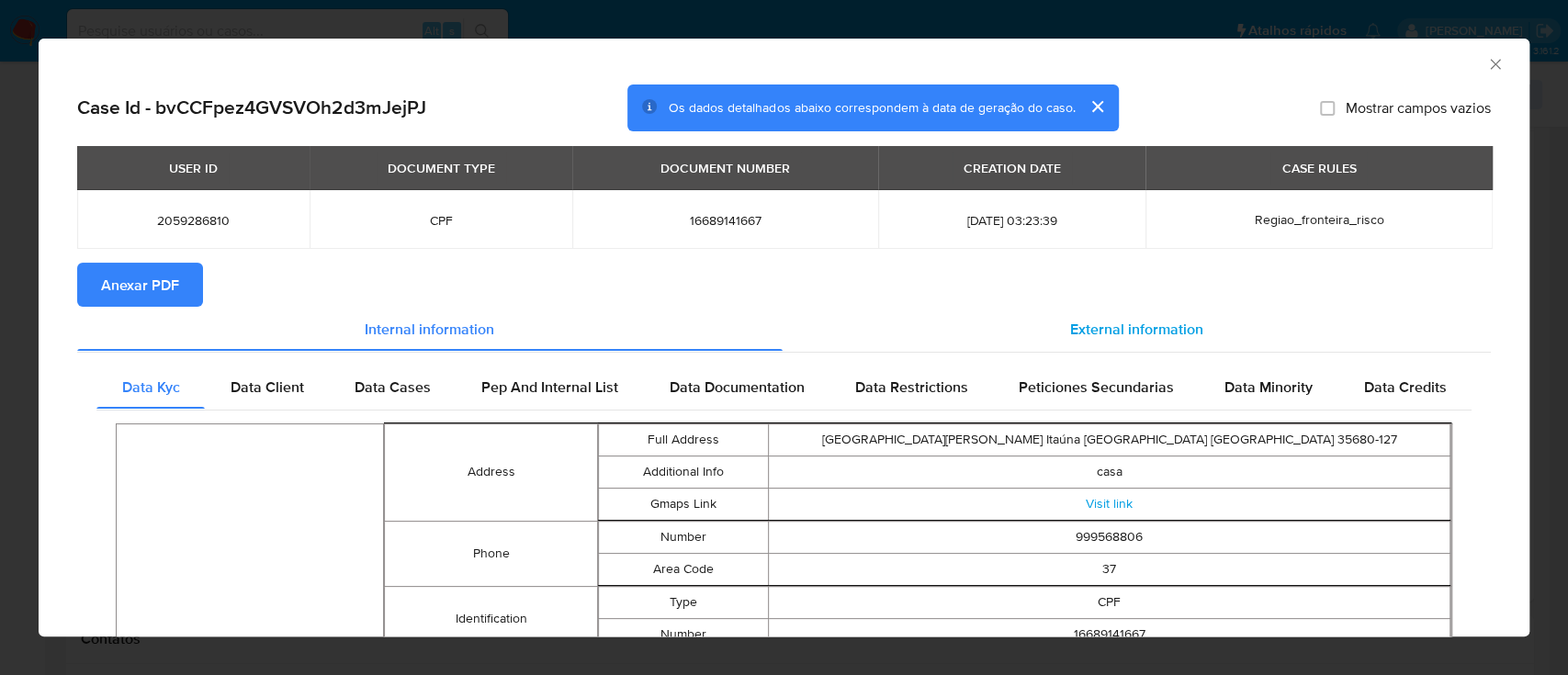
click at [1121, 339] on div "External information" at bounding box center [1137, 329] width 709 height 44
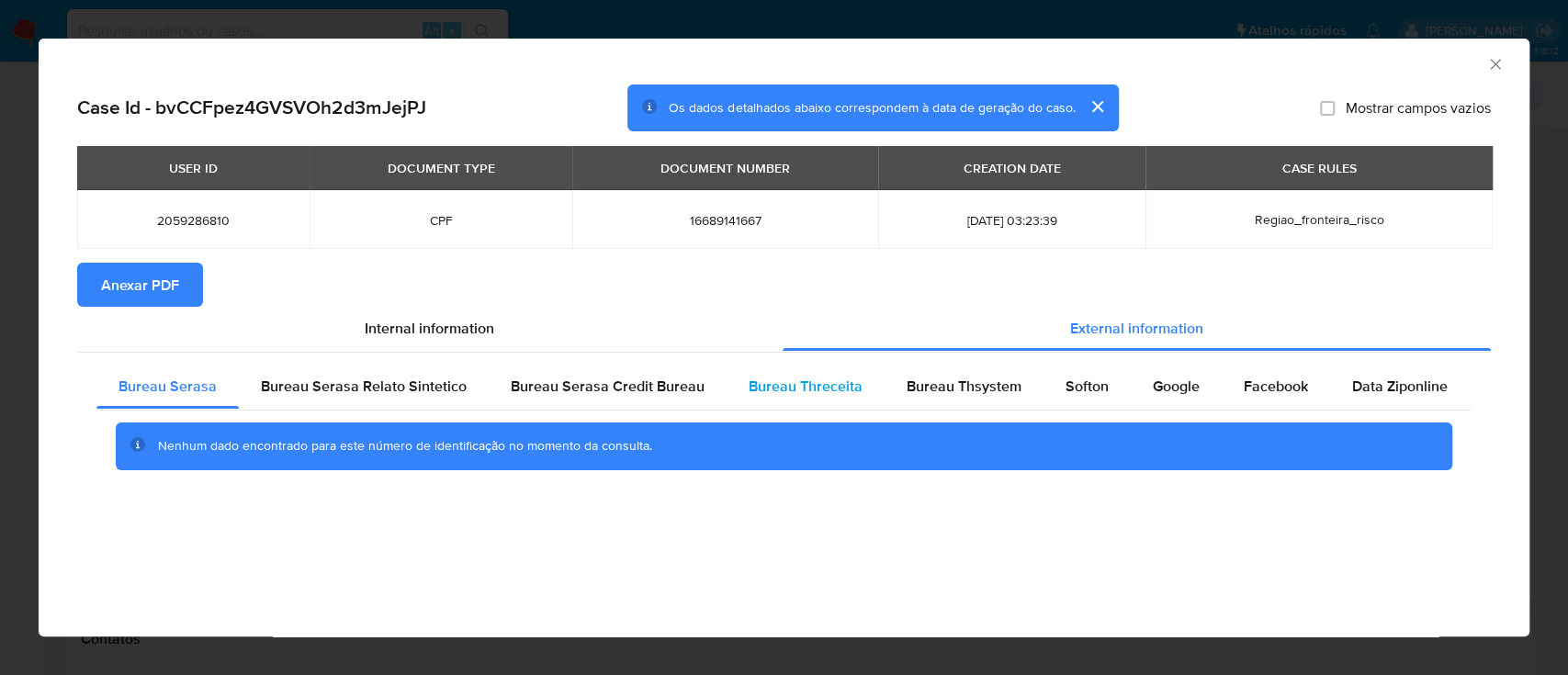
click at [789, 387] on span "Bureau Threceita" at bounding box center [804, 386] width 113 height 21
click at [311, 589] on div "AML Data Collector Case Id - bvCCFpez4GVSVOh2d3mJejPJ Os dados detalhados abaix…" at bounding box center [784, 338] width 1490 height 598
click at [979, 380] on span "Bureau Thsystem" at bounding box center [963, 386] width 114 height 21
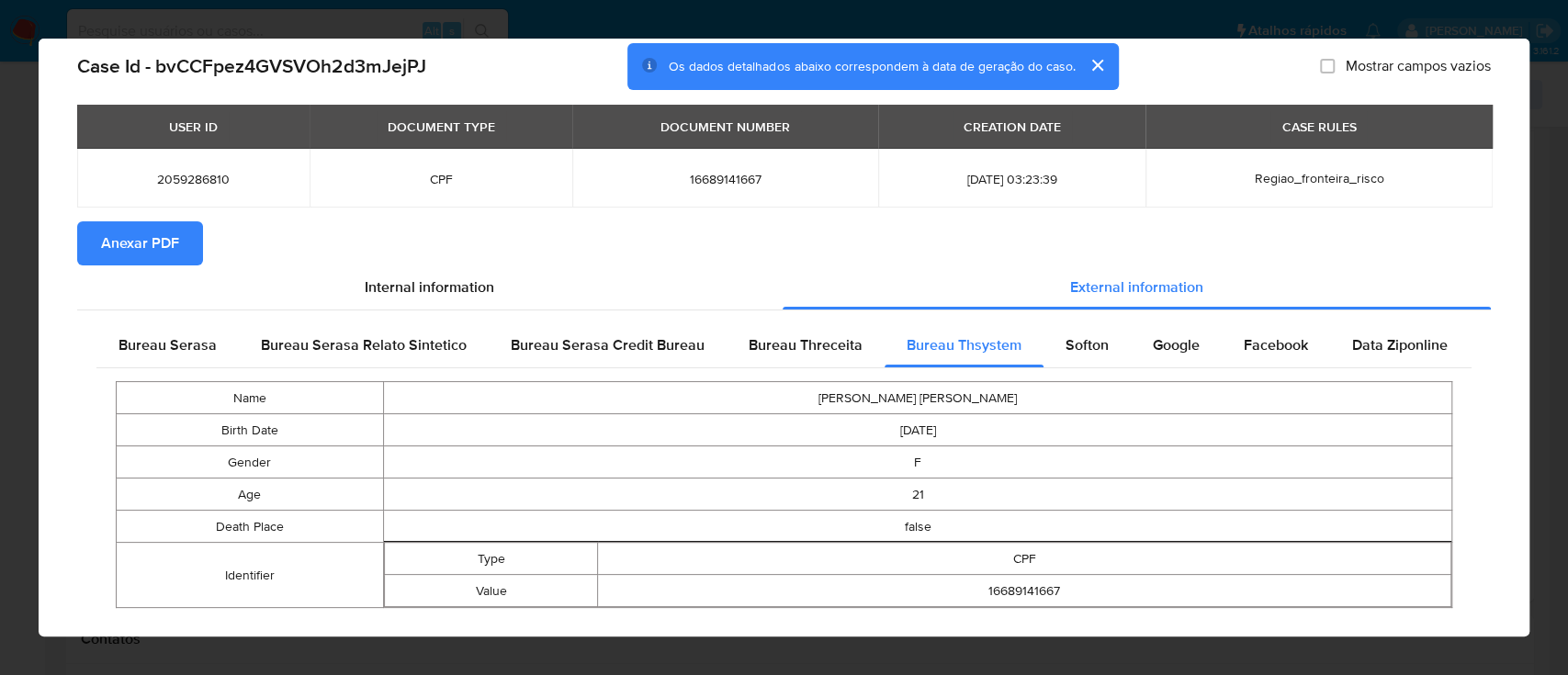
scroll to position [73, 0]
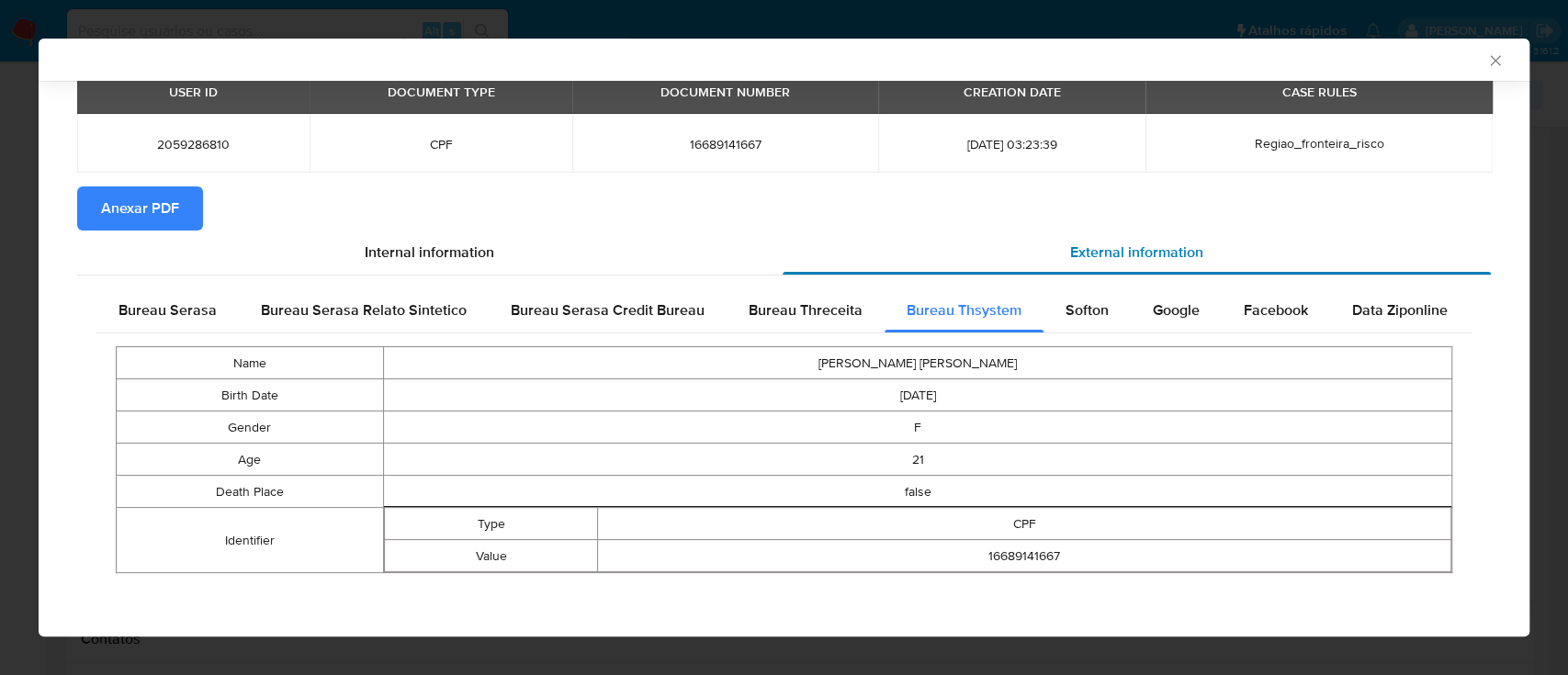
click at [1073, 309] on span "Softon" at bounding box center [1086, 309] width 43 height 21
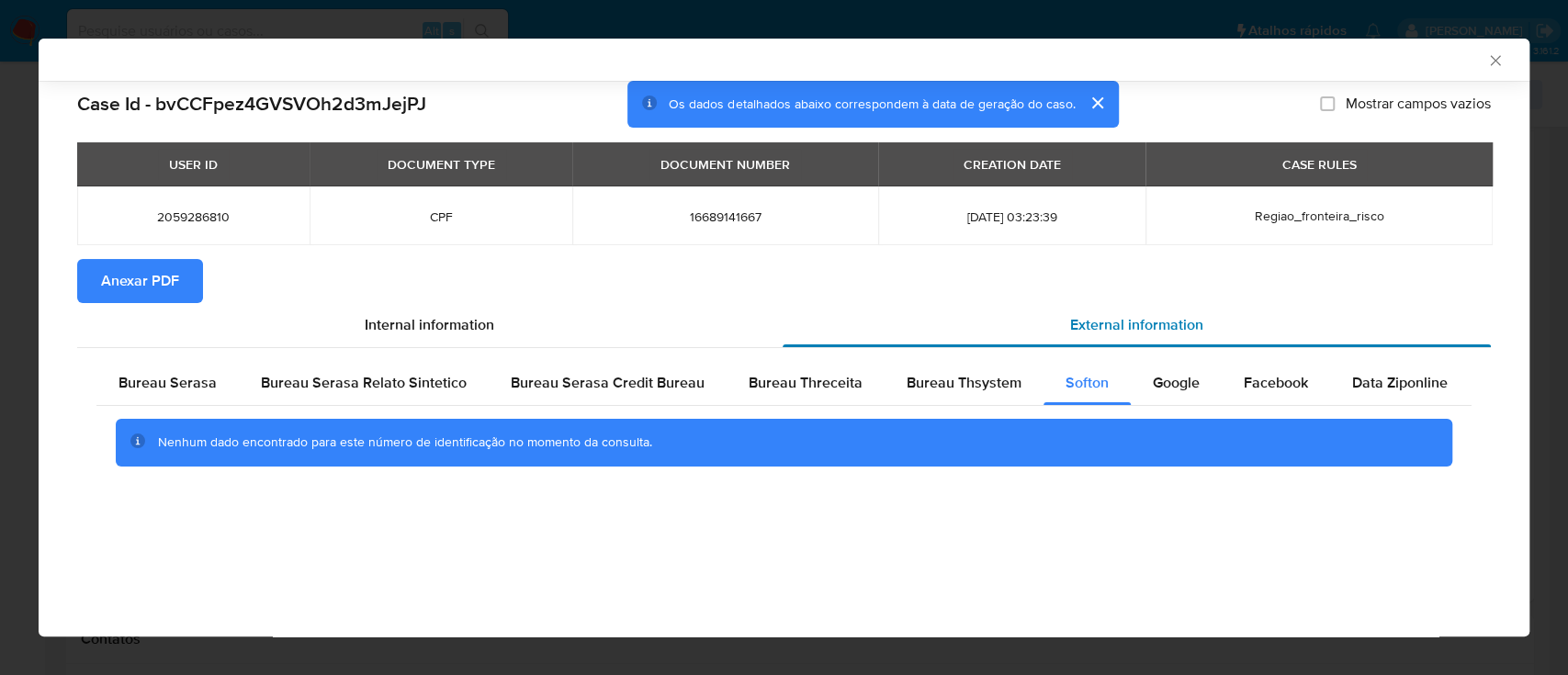
scroll to position [0, 0]
click at [1304, 63] on div "AML Data Collector" at bounding box center [769, 59] width 1435 height 17
click at [1174, 383] on span "Google" at bounding box center [1175, 382] width 46 height 21
click at [1166, 526] on div "Case Id - bvCCFpez4GVSVOh2d3mJejPJ Os dados detalhados abaixo correspondem à da…" at bounding box center [784, 306] width 1490 height 451
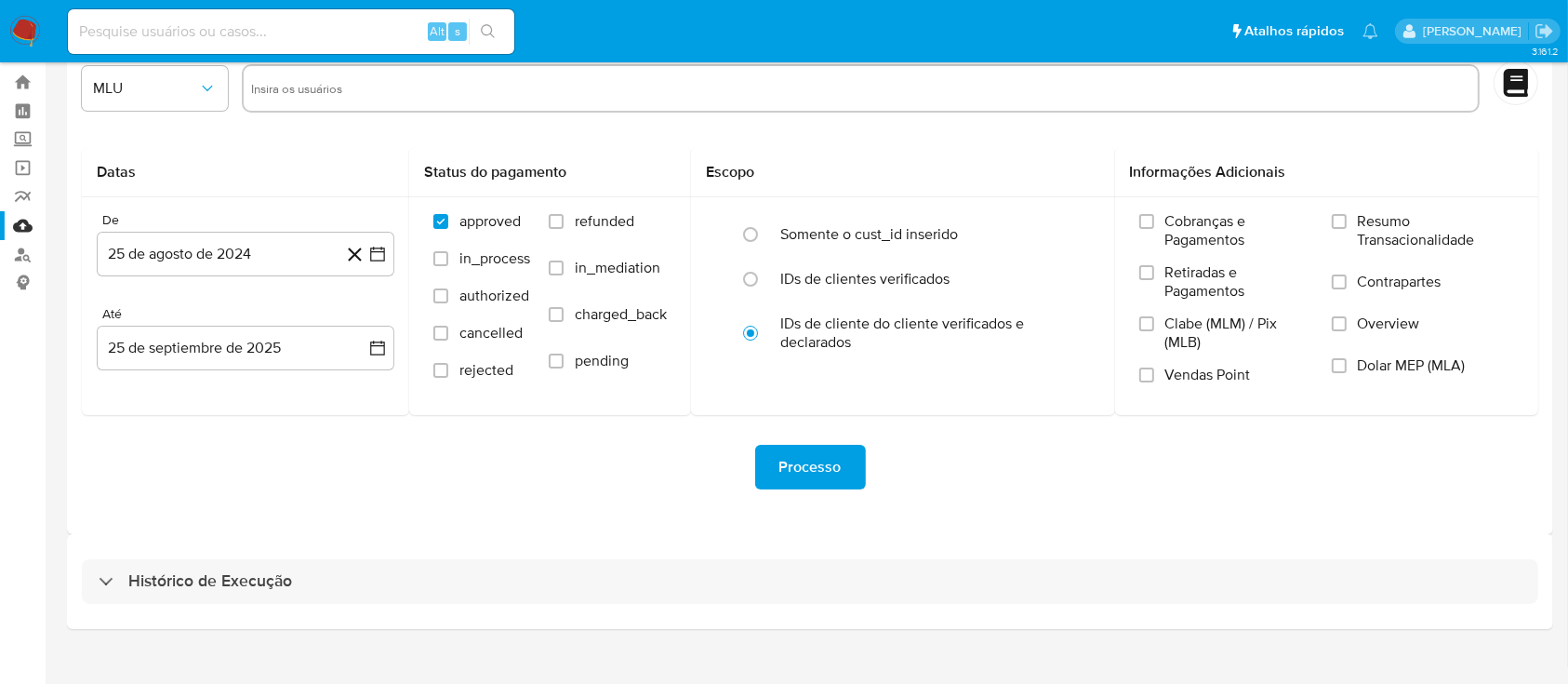
scroll to position [67, 0]
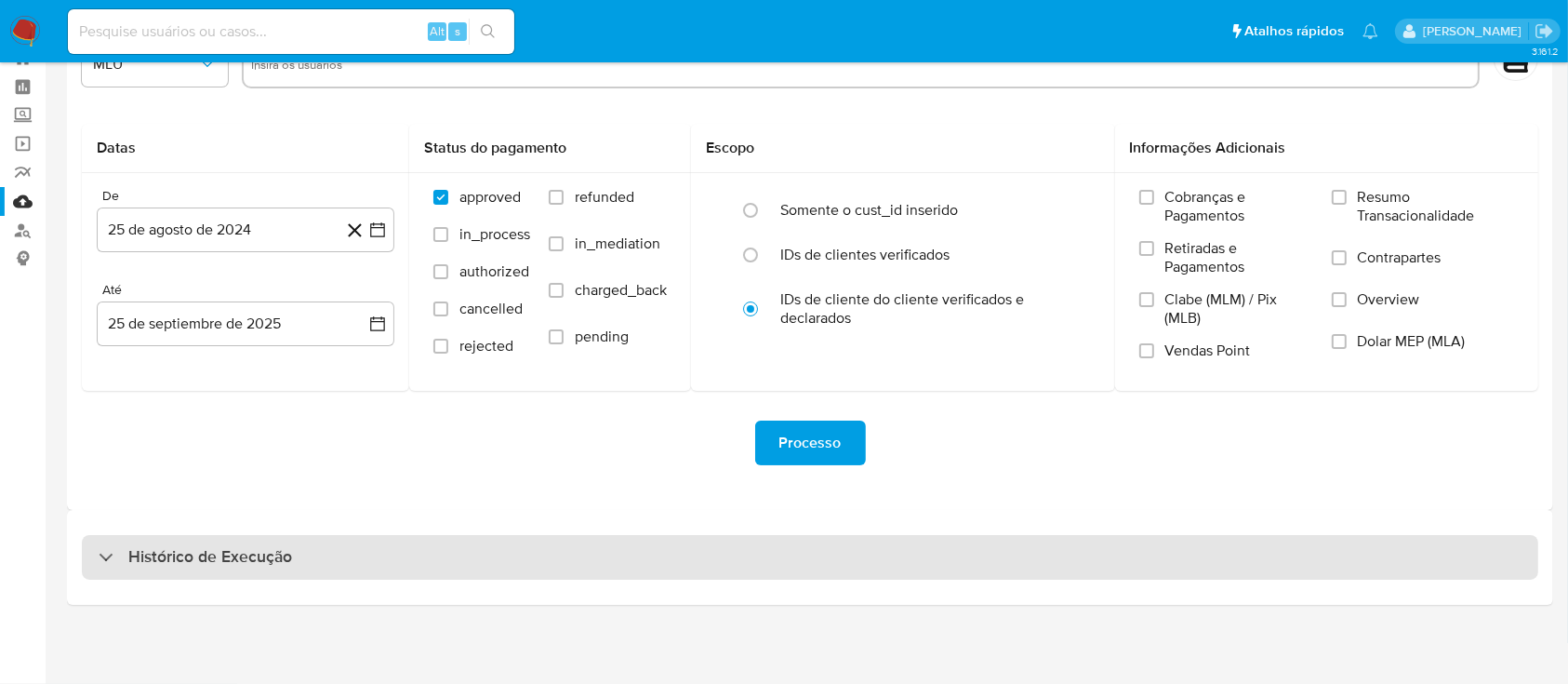
click at [106, 547] on div "Histórico de Execução" at bounding box center [196, 557] width 194 height 22
select select "10"
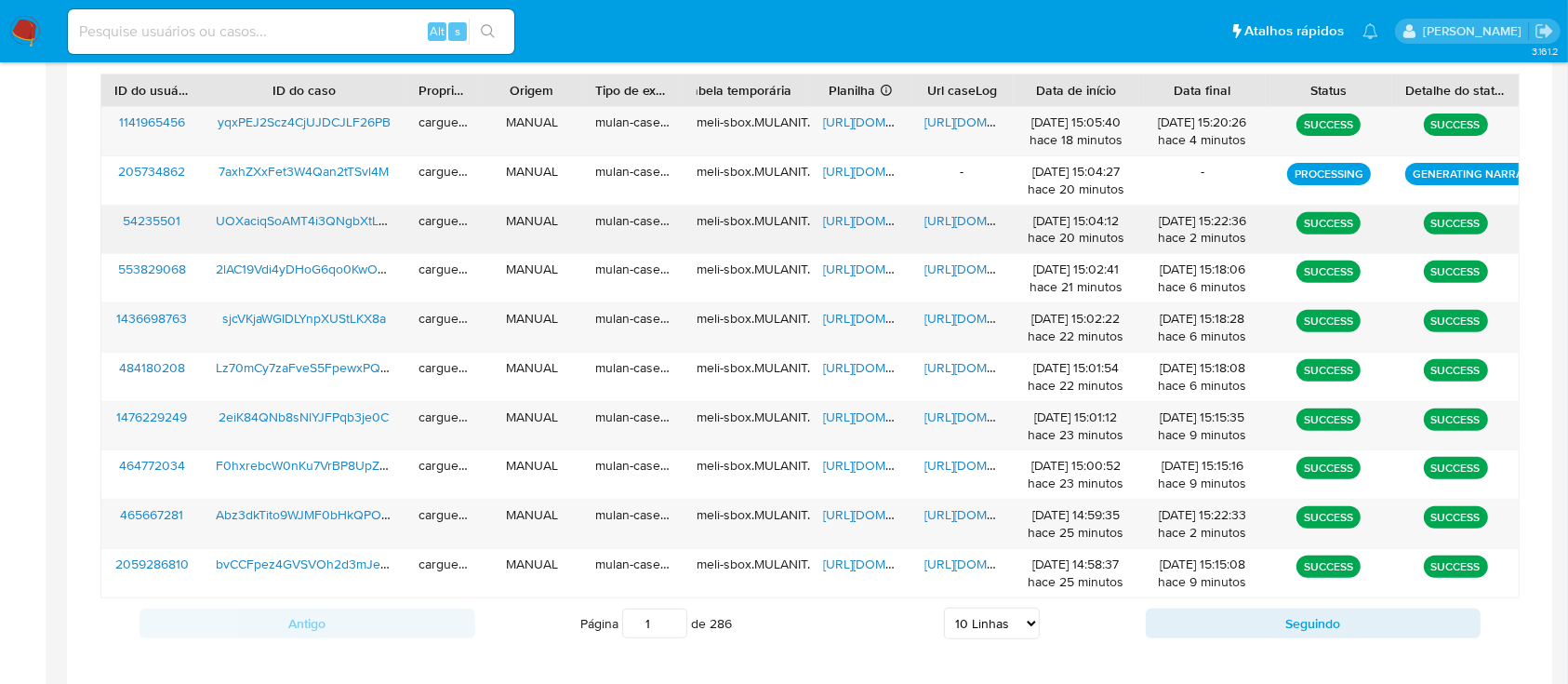
scroll to position [645, 0]
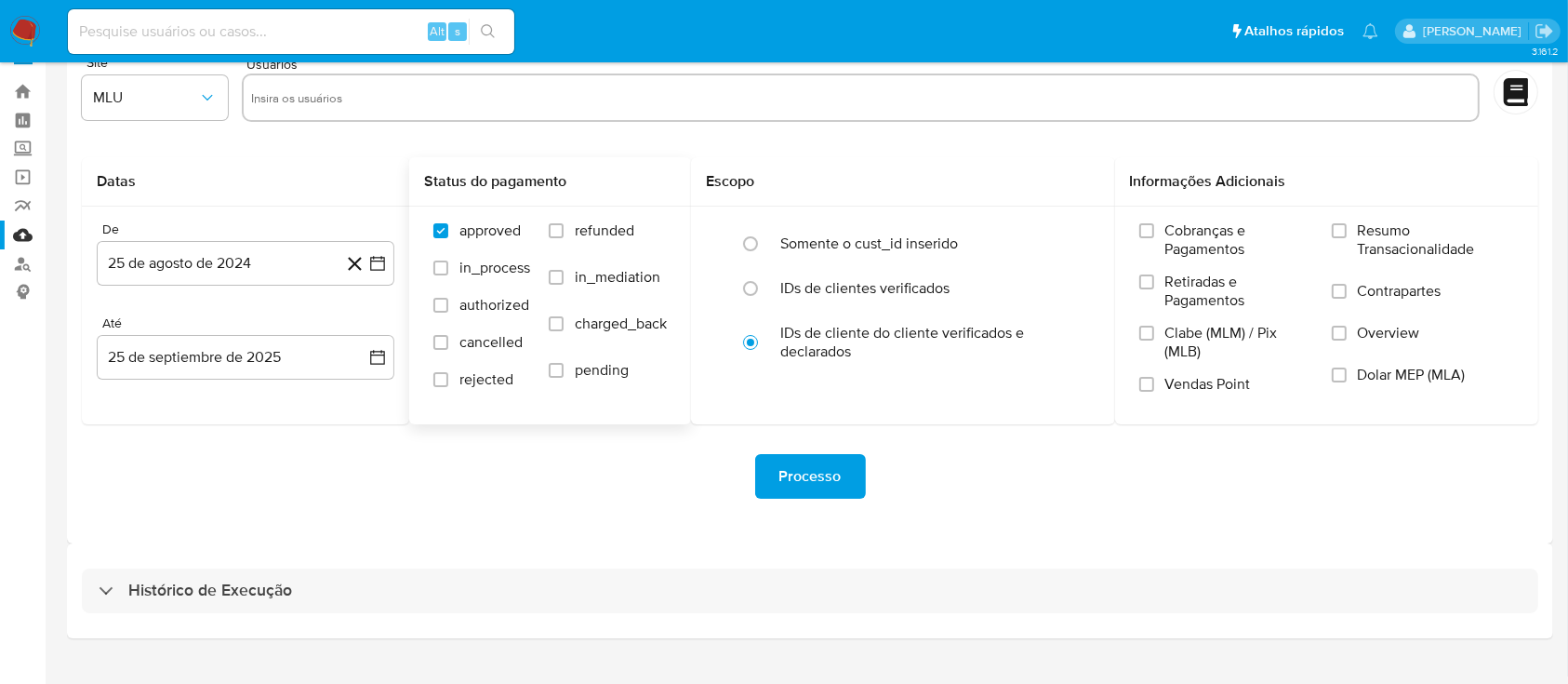
scroll to position [67, 0]
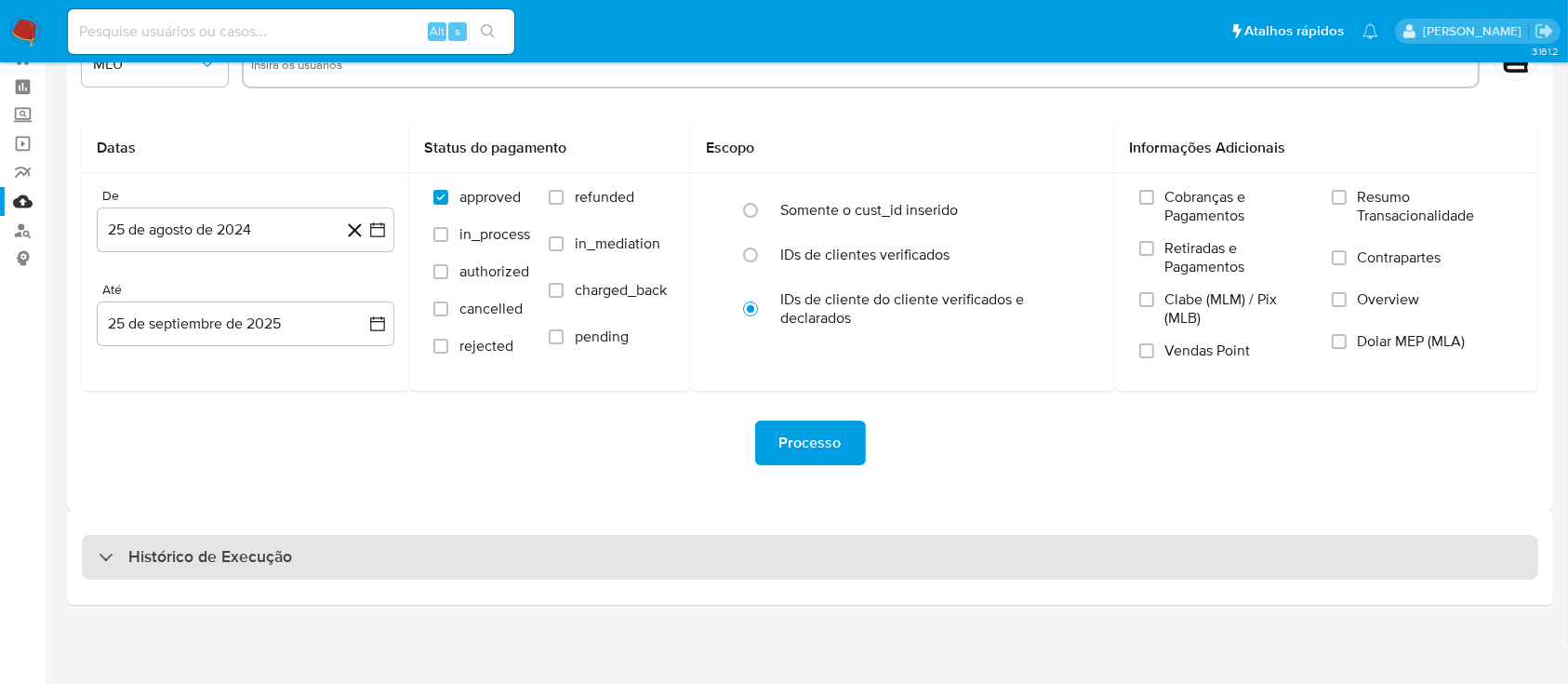
click at [102, 551] on div "Histórico de Execução" at bounding box center [196, 557] width 194 height 22
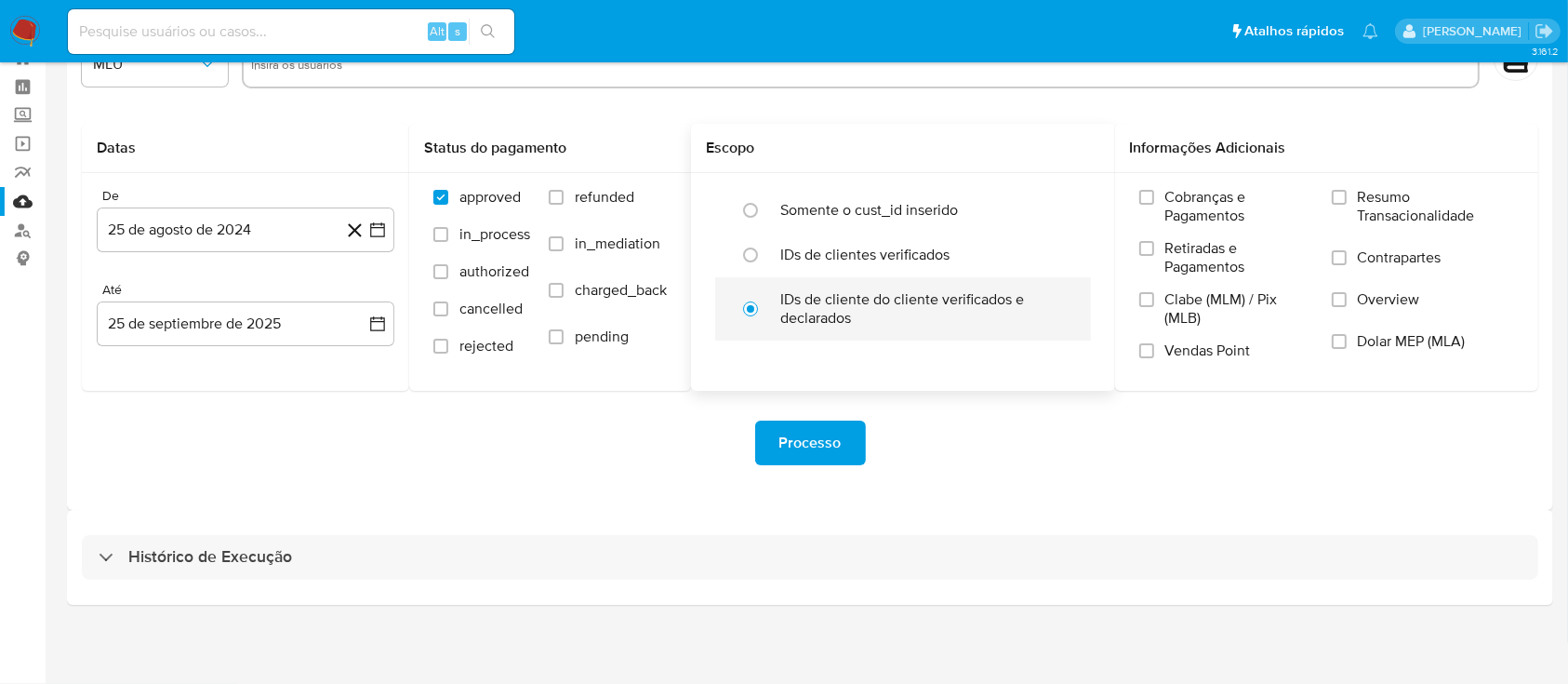
select select "10"
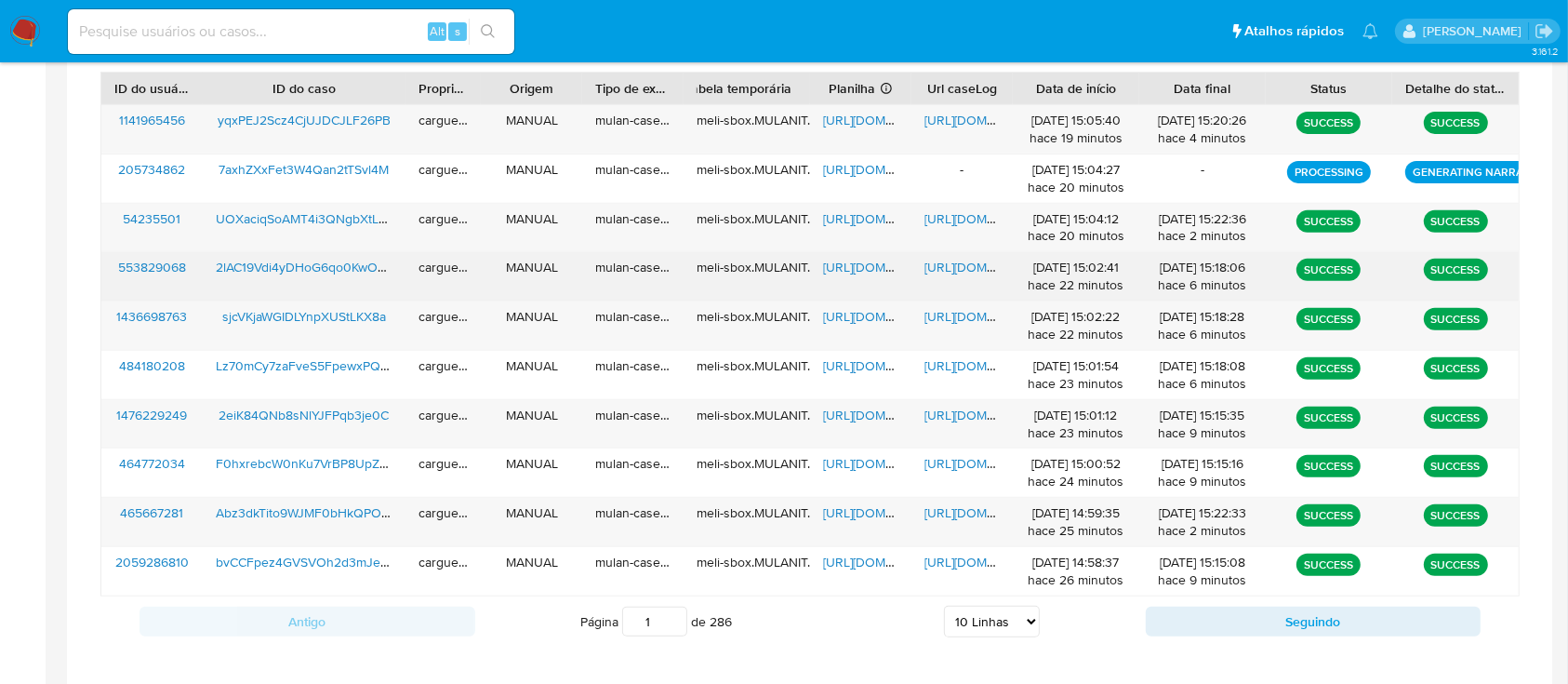
scroll to position [687, 0]
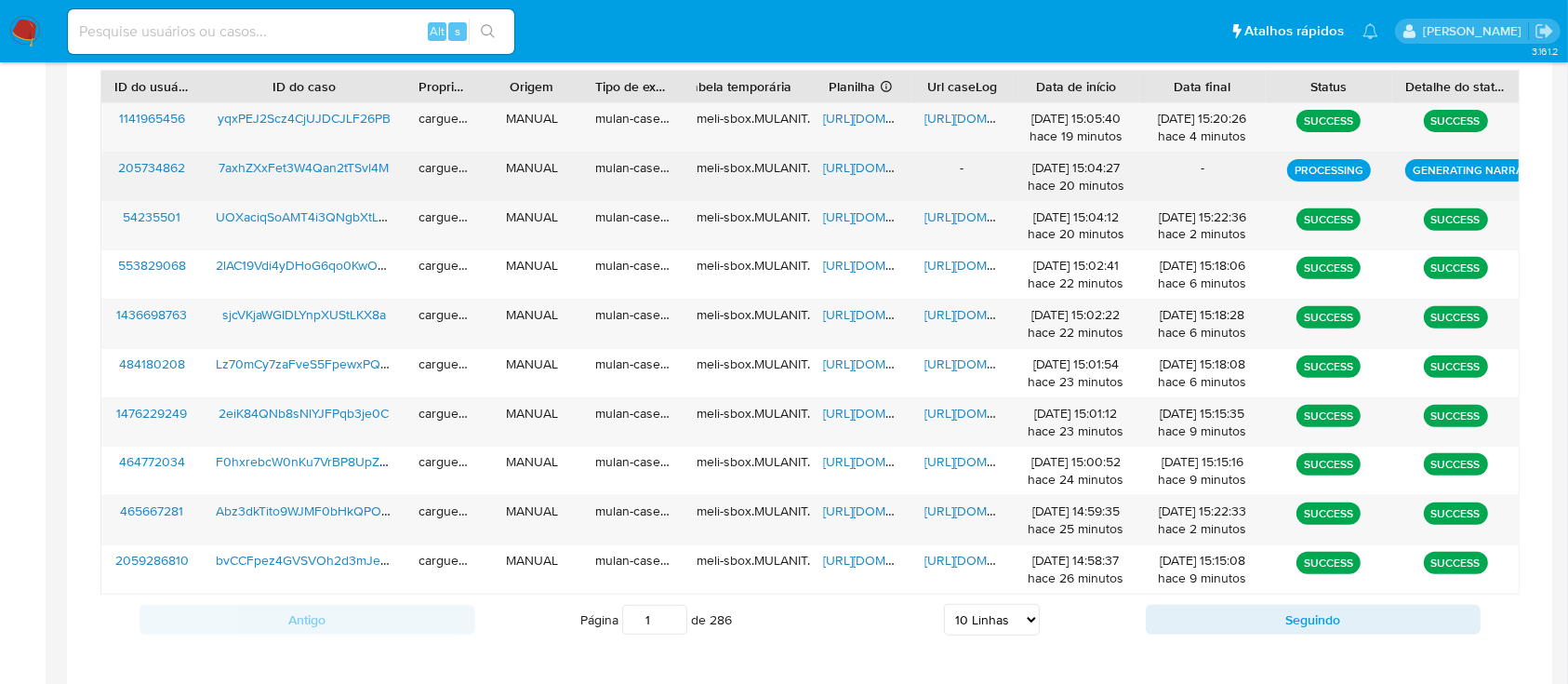
drag, startPoint x: 188, startPoint y: 166, endPoint x: 111, endPoint y: 171, distance: 77.2
click at [109, 170] on div "205734862" at bounding box center [151, 177] width 101 height 48
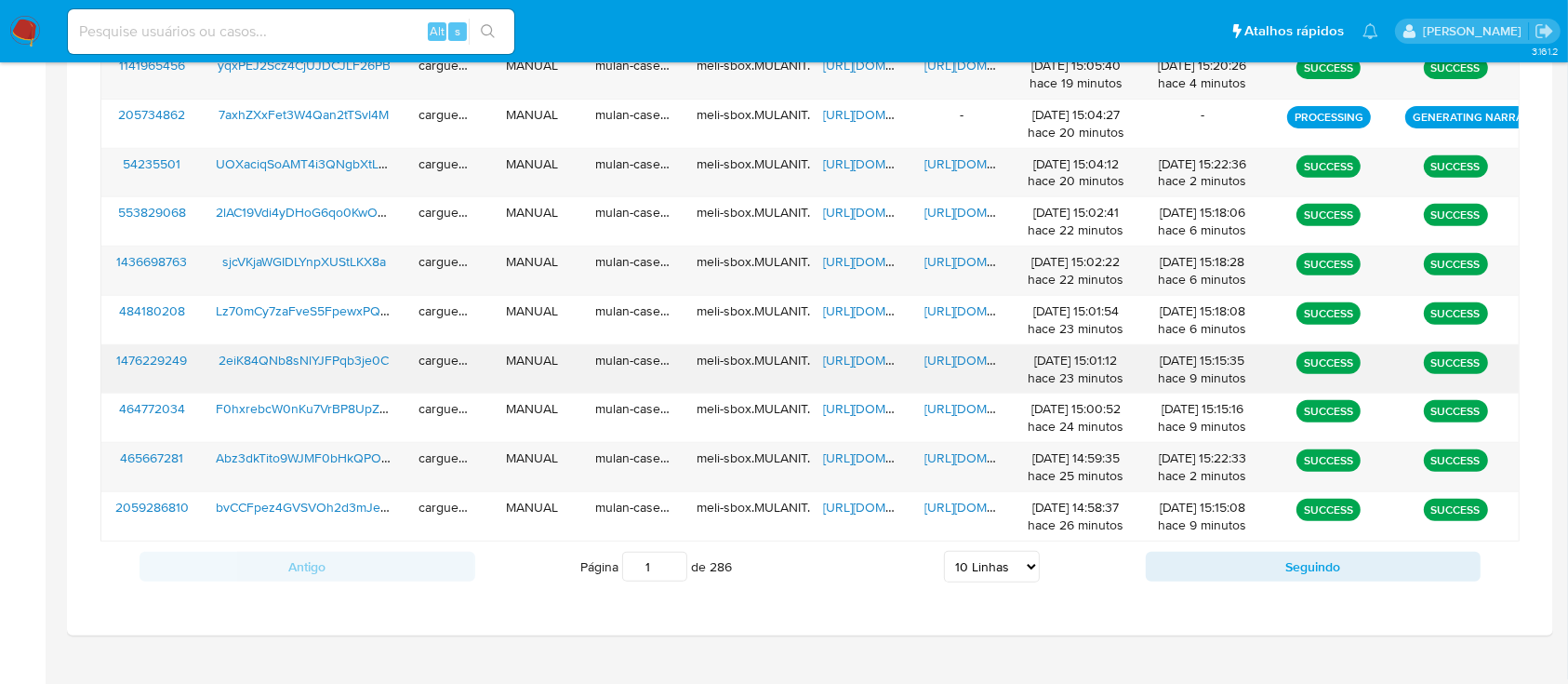
scroll to position [769, 0]
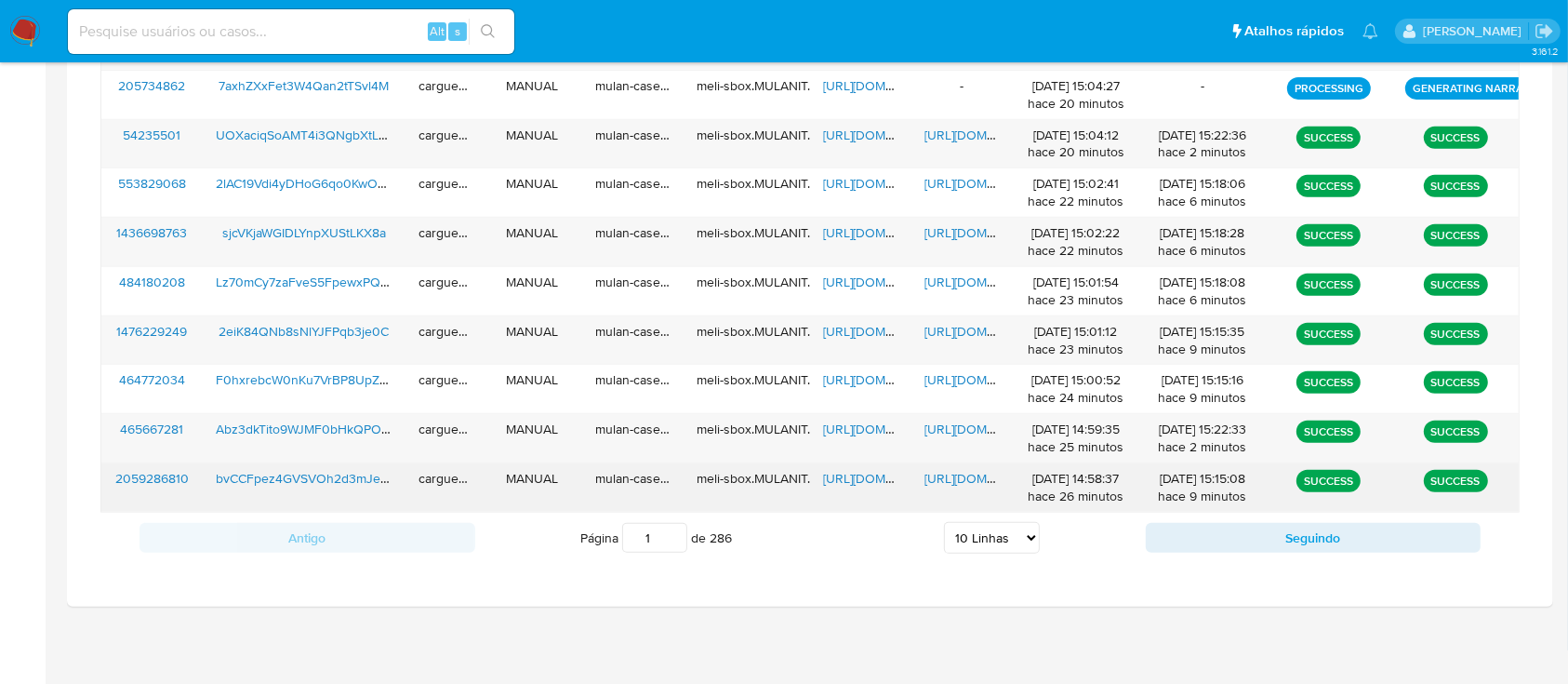
click at [854, 480] on span "[URL][DOMAIN_NAME]" at bounding box center [887, 478] width 128 height 19
click at [968, 479] on span "[URL][DOMAIN_NAME]" at bounding box center [988, 478] width 128 height 19
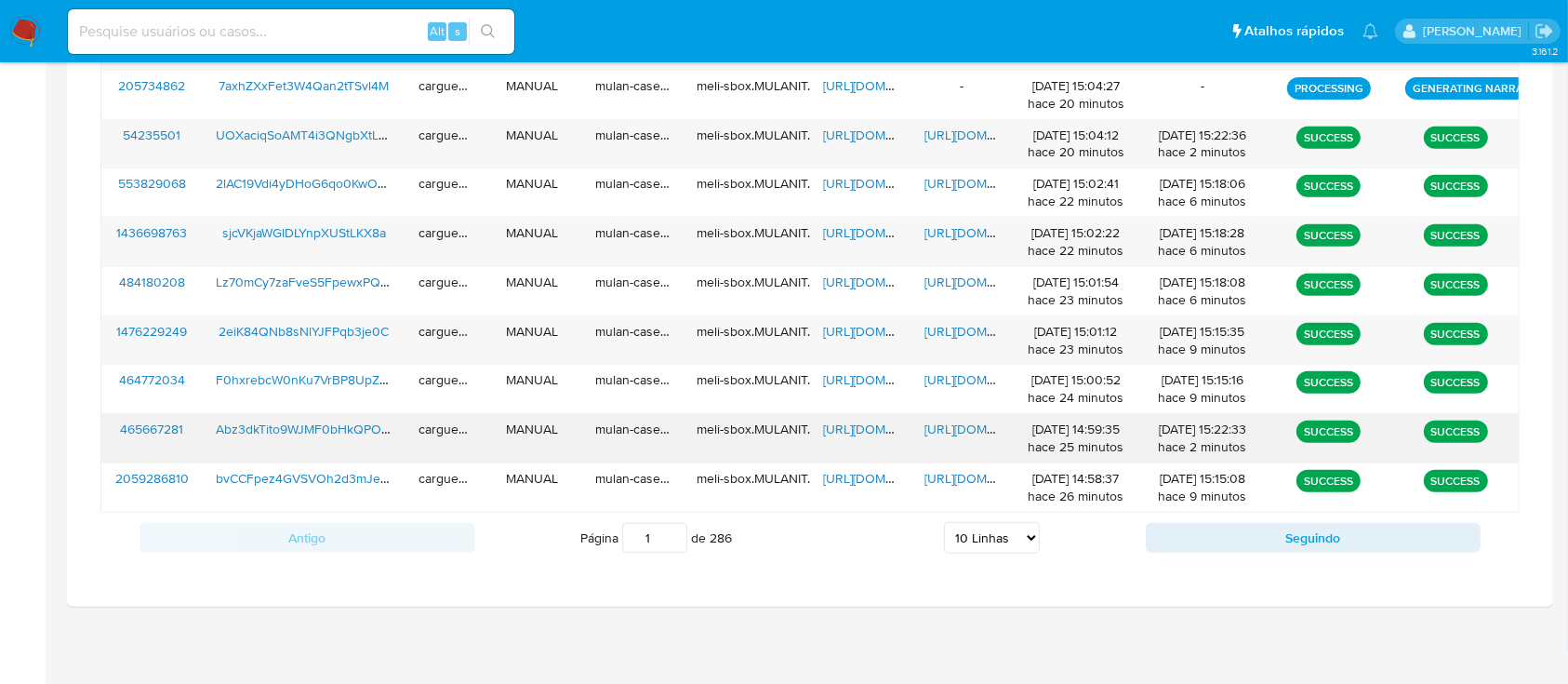
click at [839, 436] on span "[URL][DOMAIN_NAME]" at bounding box center [887, 429] width 128 height 19
click at [948, 428] on span "[URL][DOMAIN_NAME]" at bounding box center [988, 429] width 128 height 19
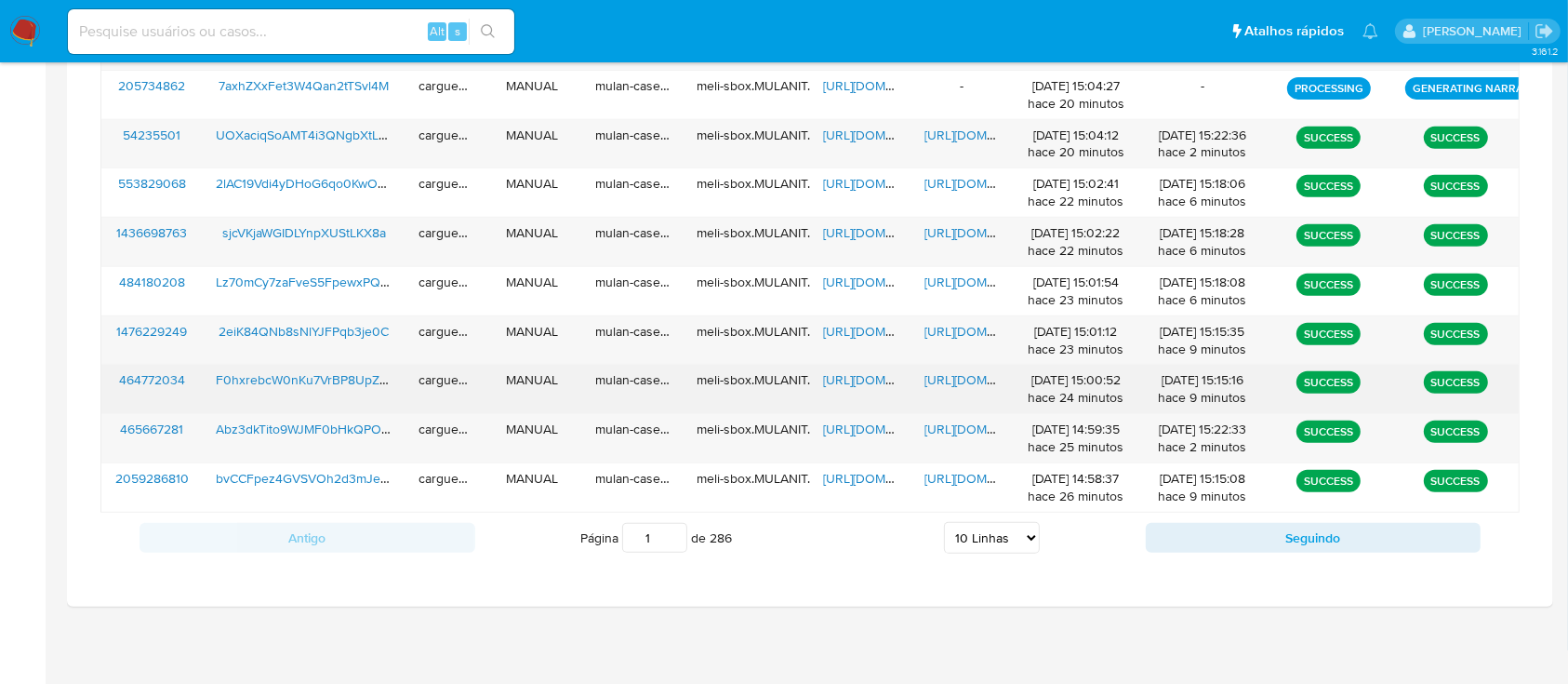
click at [850, 382] on span "[URL][DOMAIN_NAME]" at bounding box center [887, 379] width 128 height 19
click at [939, 381] on span "[URL][DOMAIN_NAME]" at bounding box center [988, 379] width 128 height 19
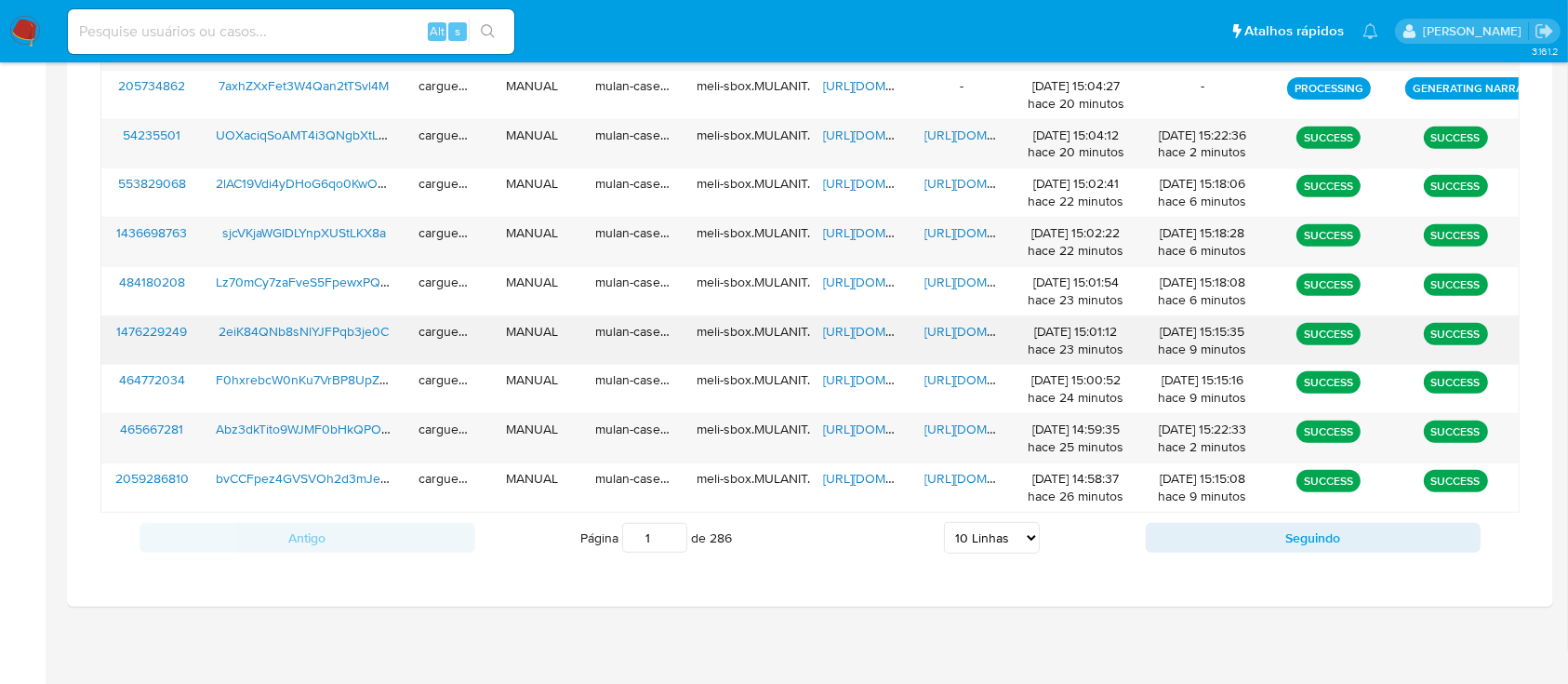
click at [846, 336] on span "[URL][DOMAIN_NAME]" at bounding box center [887, 331] width 128 height 19
click at [952, 329] on span "[URL][DOMAIN_NAME]" at bounding box center [988, 331] width 128 height 19
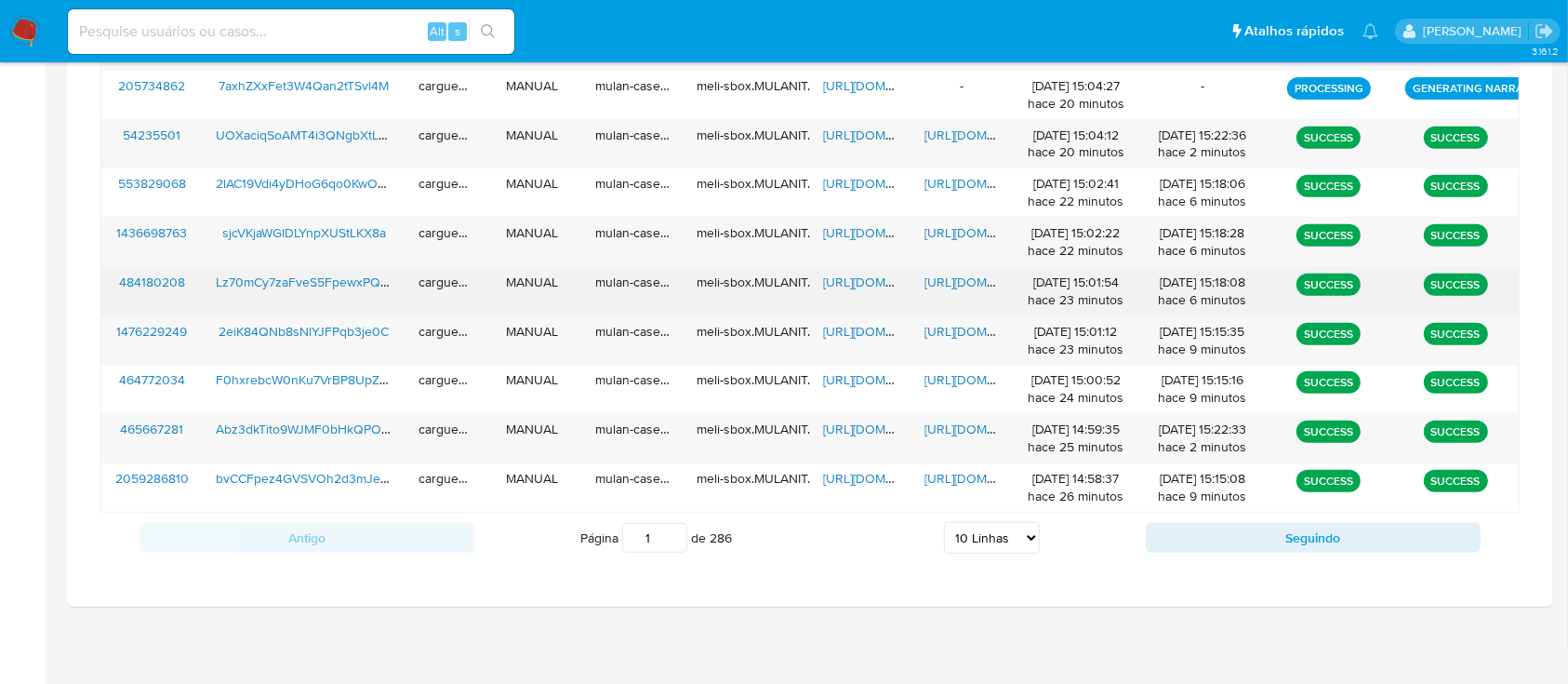
click at [844, 286] on span "[URL][DOMAIN_NAME]" at bounding box center [887, 282] width 128 height 19
click at [957, 284] on span "[URL][DOMAIN_NAME]" at bounding box center [988, 282] width 128 height 19
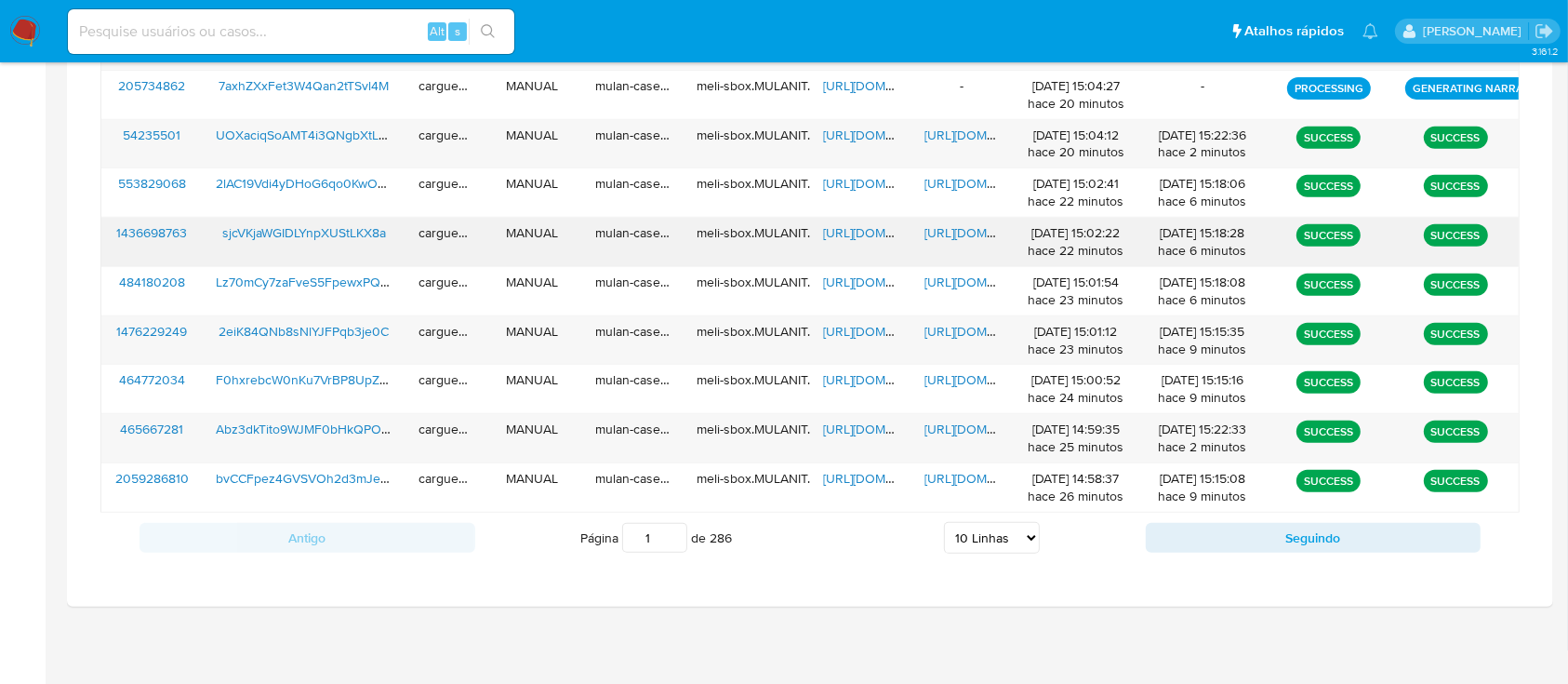
click at [877, 231] on span "[URL][DOMAIN_NAME]" at bounding box center [887, 232] width 128 height 19
click at [952, 230] on span "[URL][DOMAIN_NAME]" at bounding box center [988, 232] width 128 height 19
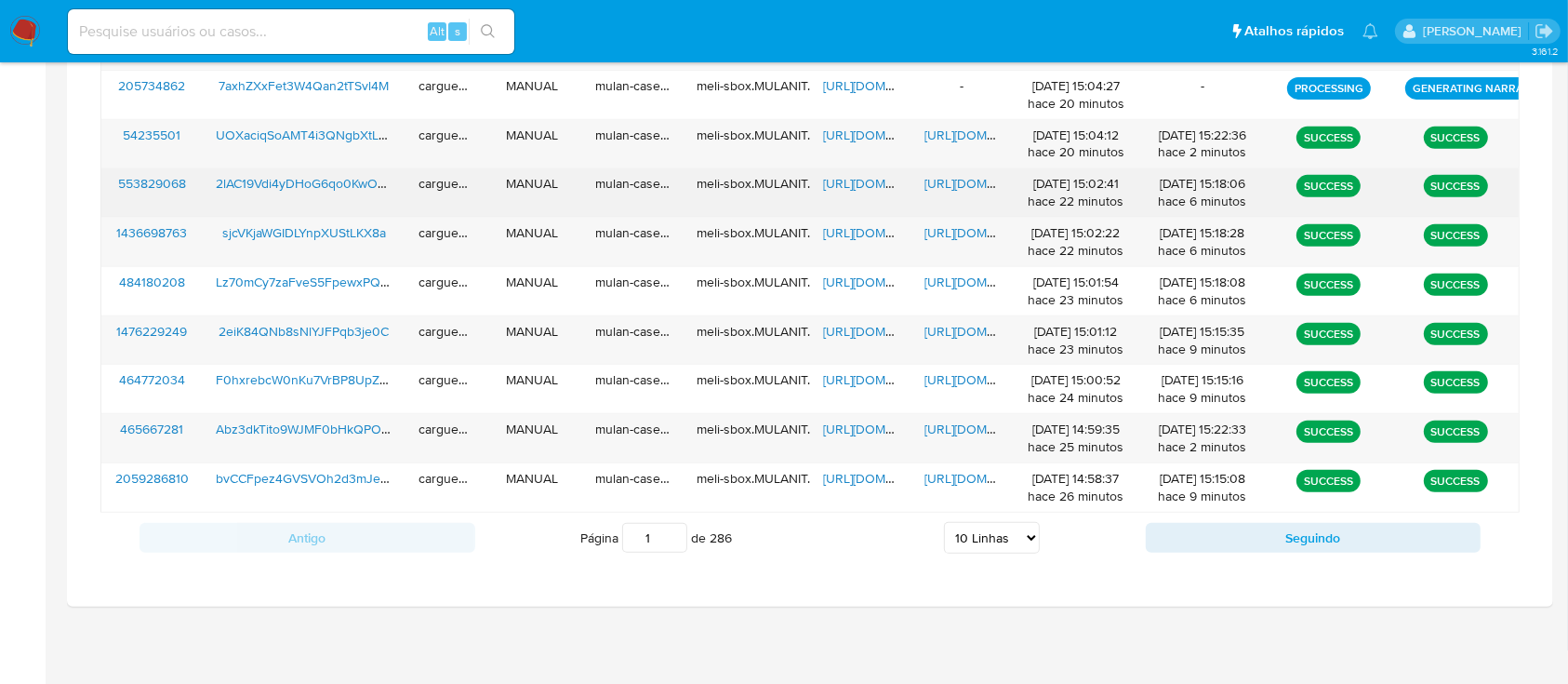
click at [834, 186] on span "[URL][DOMAIN_NAME]" at bounding box center [887, 183] width 128 height 19
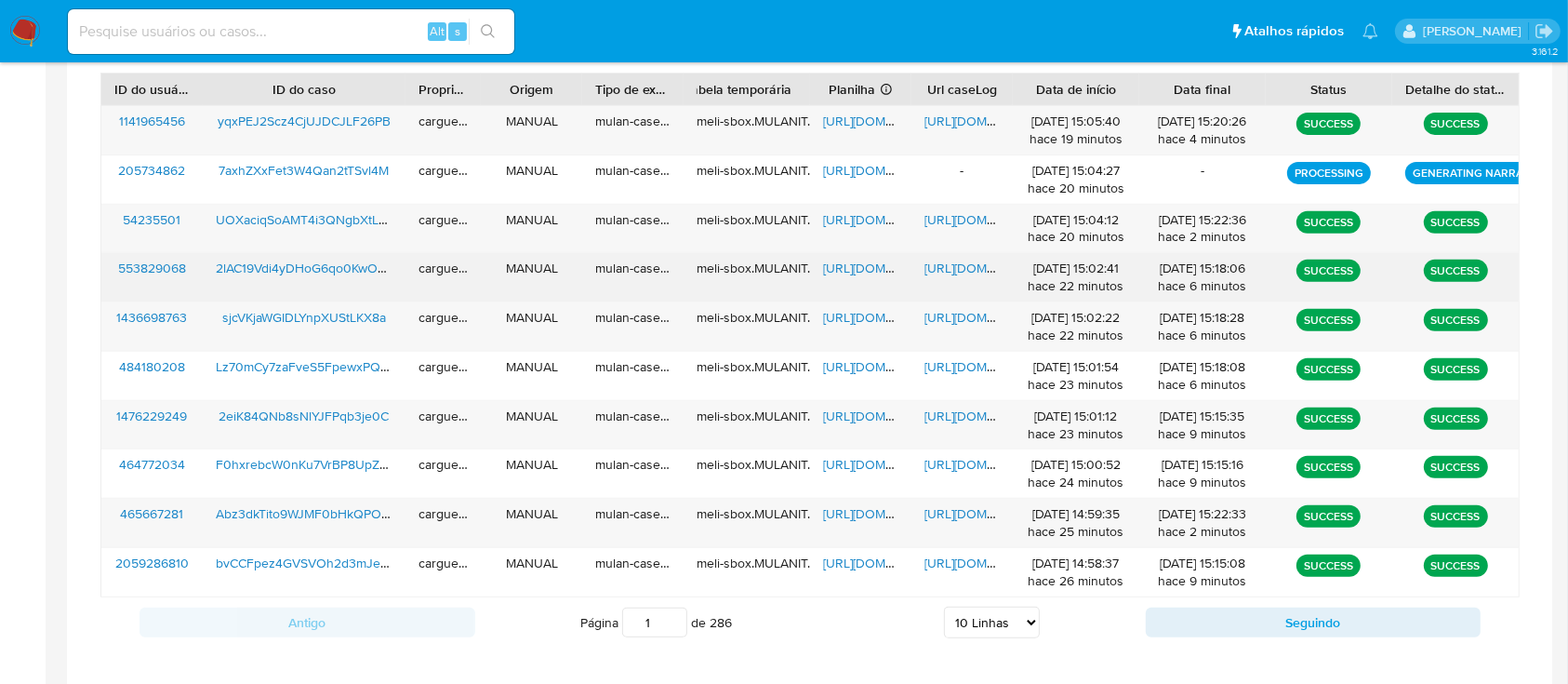
scroll to position [645, 0]
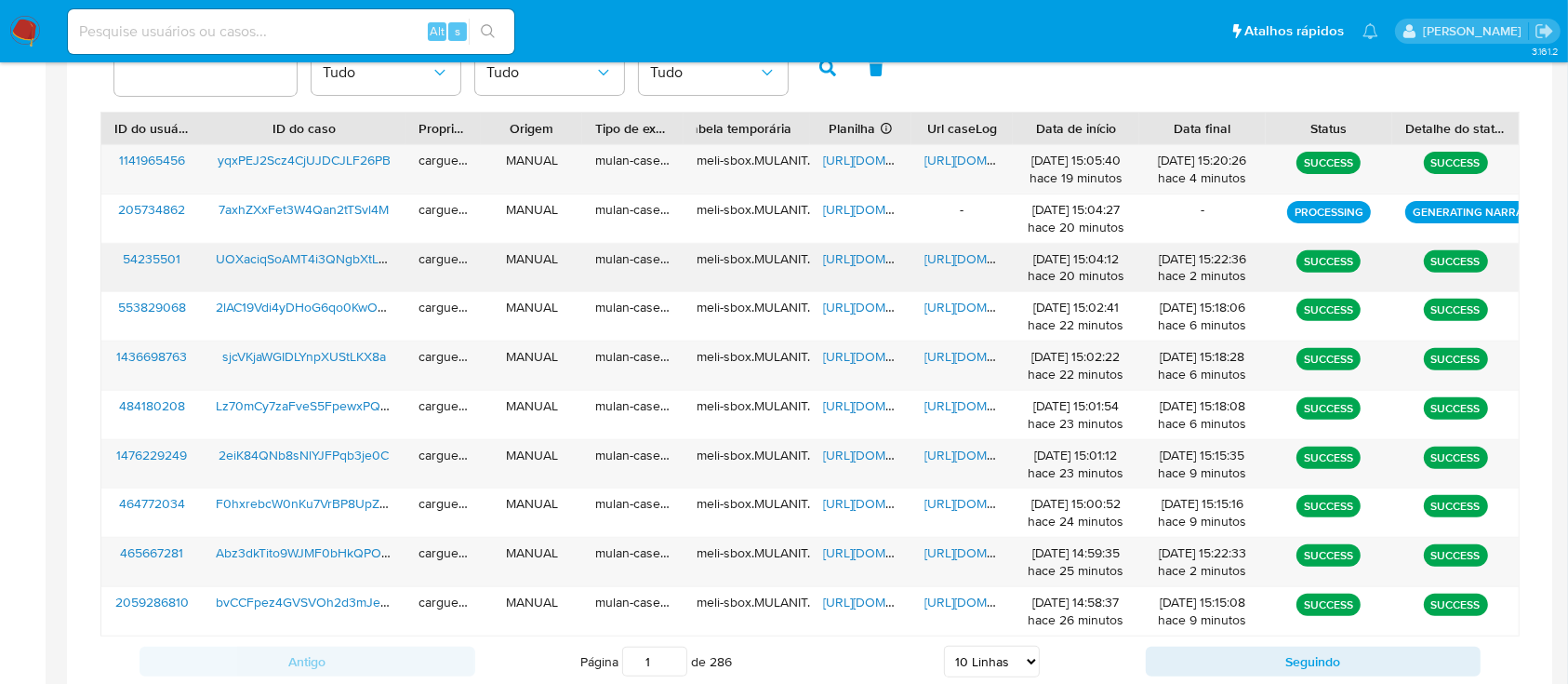
click at [975, 263] on span "[URL][DOMAIN_NAME]" at bounding box center [988, 258] width 128 height 19
click at [854, 163] on span "https://docs.google.com/spreadsheets/d/16KCu62vXjYIqYYUAGECP1_h1brQnJL9-EXjYkwW…" at bounding box center [887, 160] width 128 height 19
click at [952, 160] on span "https://docs.google.com/document/d/1dfKe37PcJMZjBb_Y-aTJ9hZHrx3l1G_QNxjUZKUvXe8…" at bounding box center [988, 160] width 128 height 19
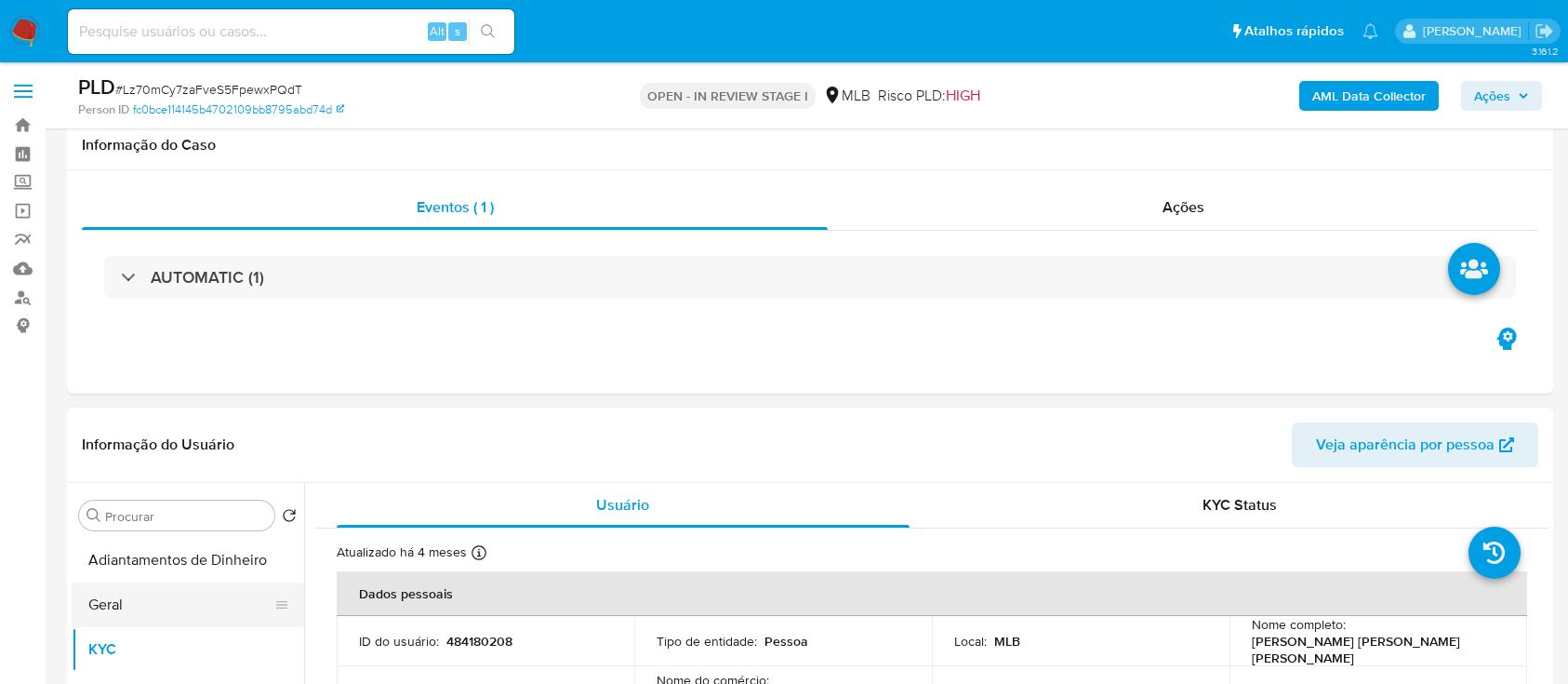
scroll to position [248, 0]
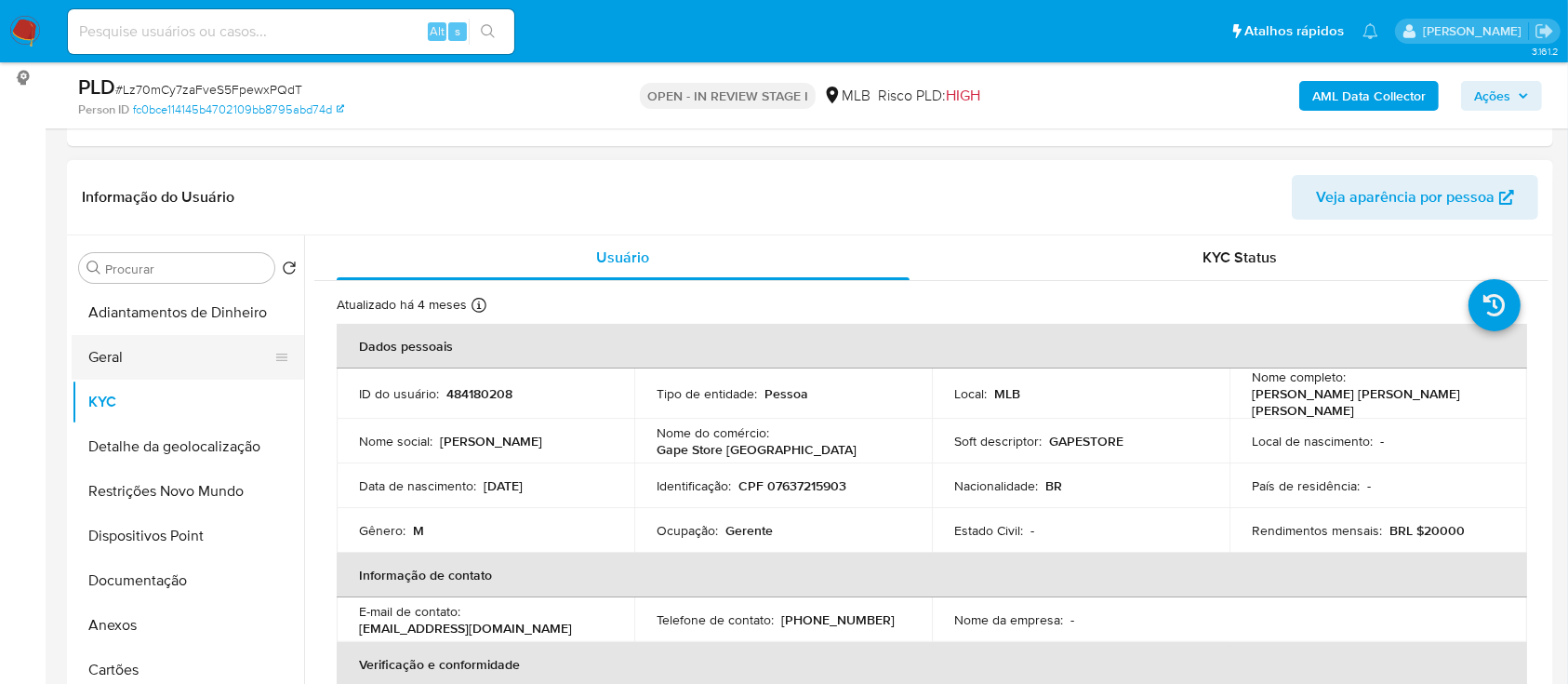
click at [151, 354] on button "Geral" at bounding box center [181, 357] width 218 height 45
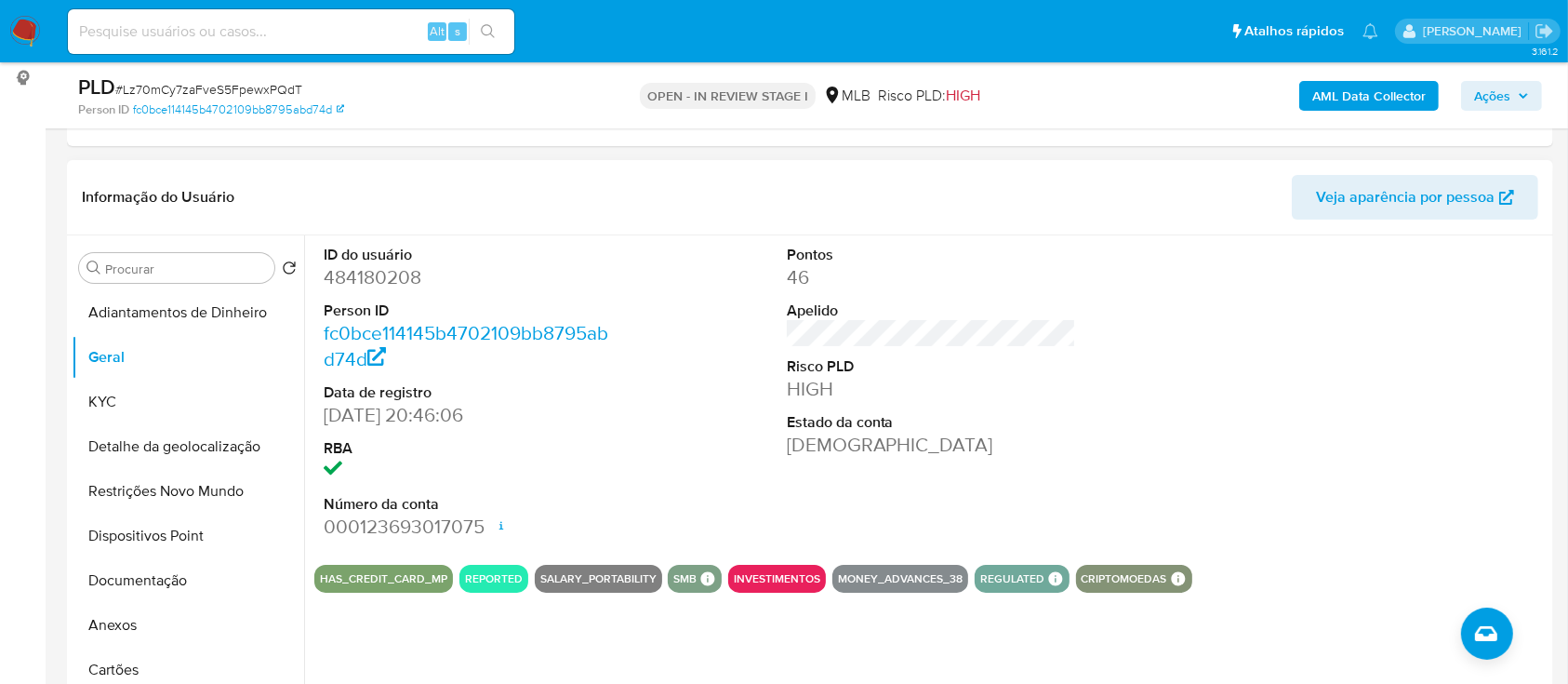
drag, startPoint x: 1373, startPoint y: 302, endPoint x: 915, endPoint y: 63, distance: 516.6
click at [1368, 302] on div at bounding box center [1393, 392] width 309 height 315
click at [116, 390] on button "KYC" at bounding box center [181, 402] width 218 height 45
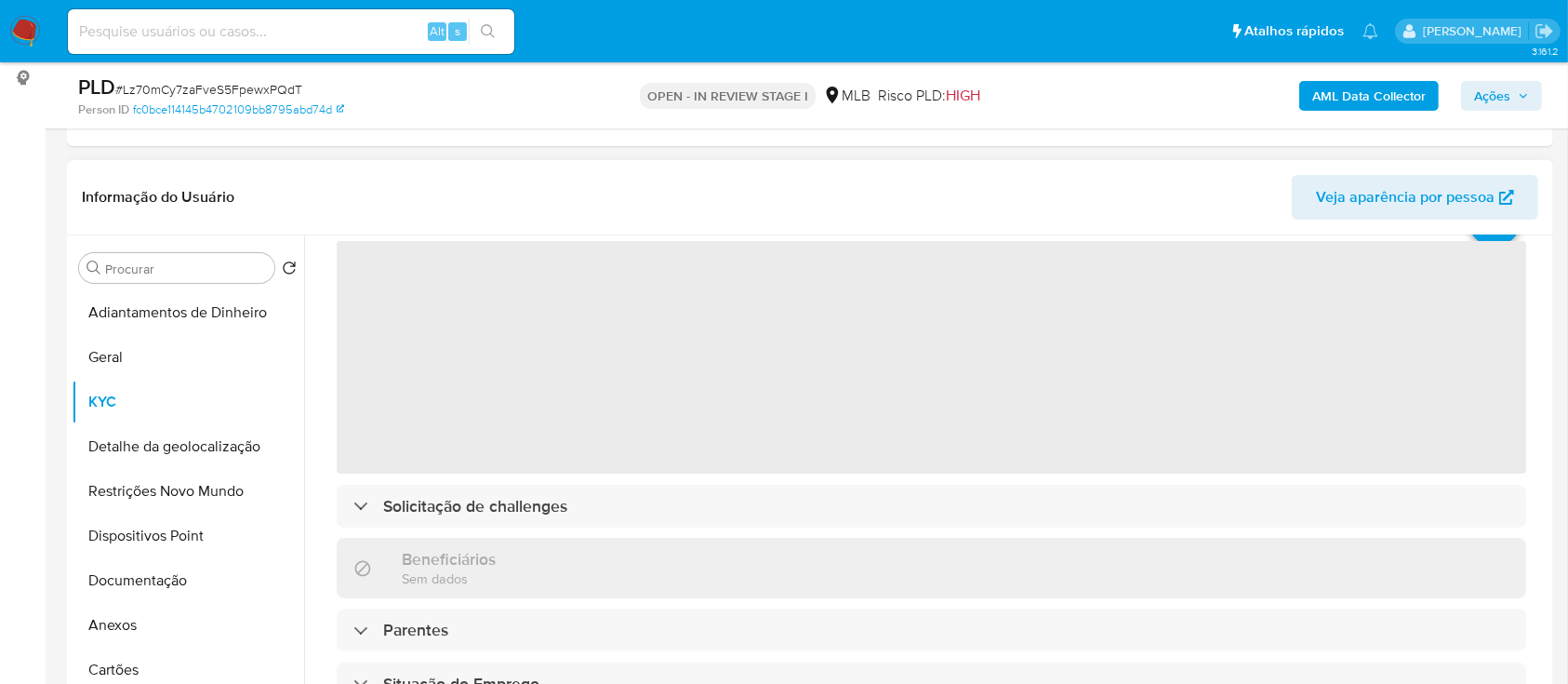
scroll to position [124, 0]
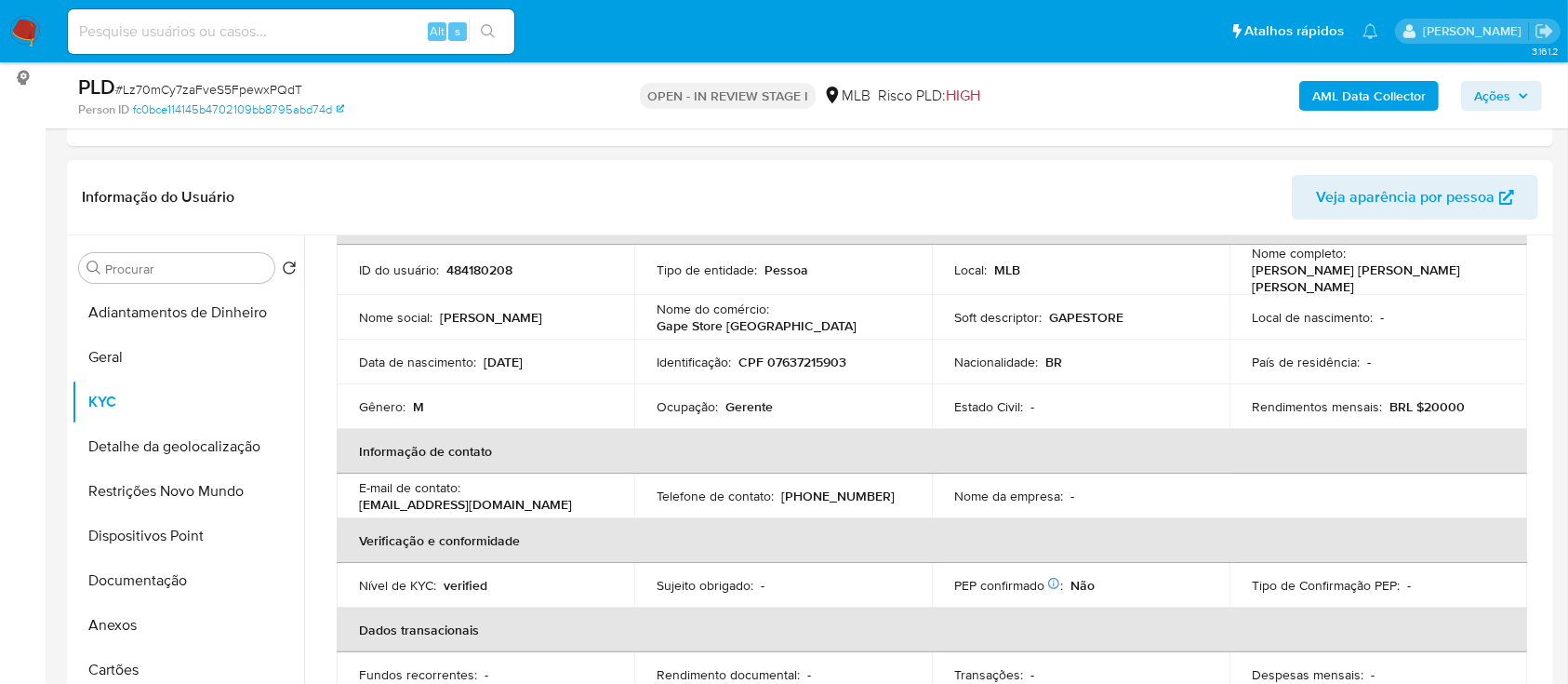
drag, startPoint x: 7, startPoint y: 212, endPoint x: 328, endPoint y: 127, distance: 332.1
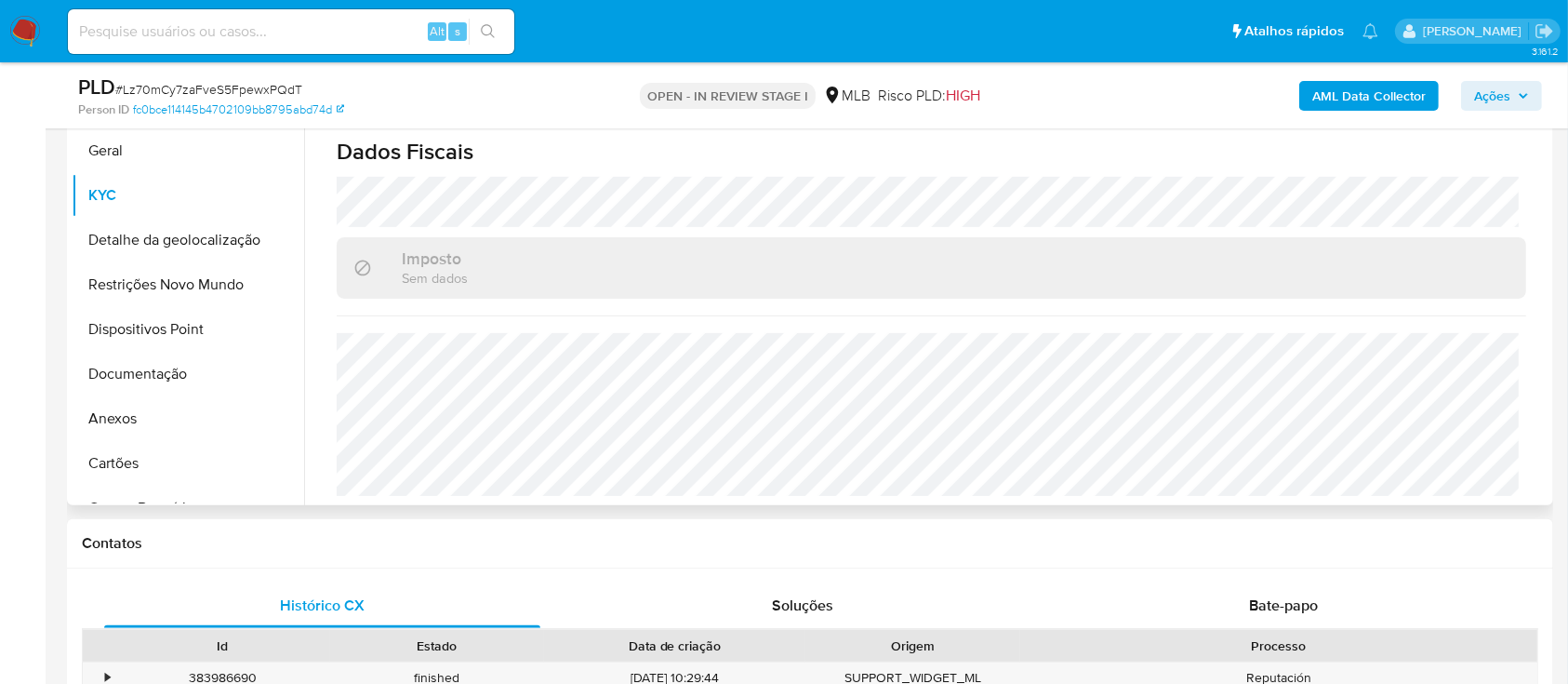
scroll to position [496, 0]
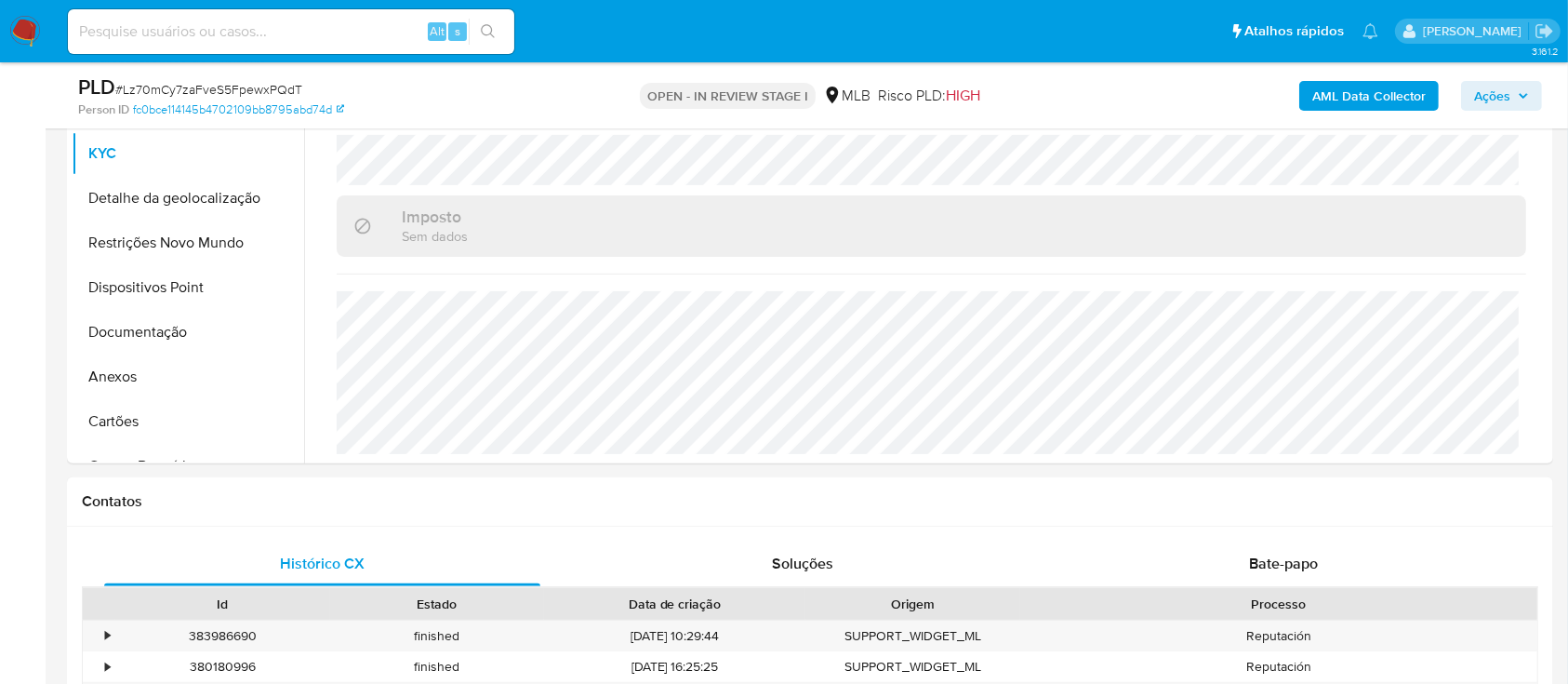
click at [134, 204] on button "Detalhe da geolocalização" at bounding box center [181, 198] width 218 height 45
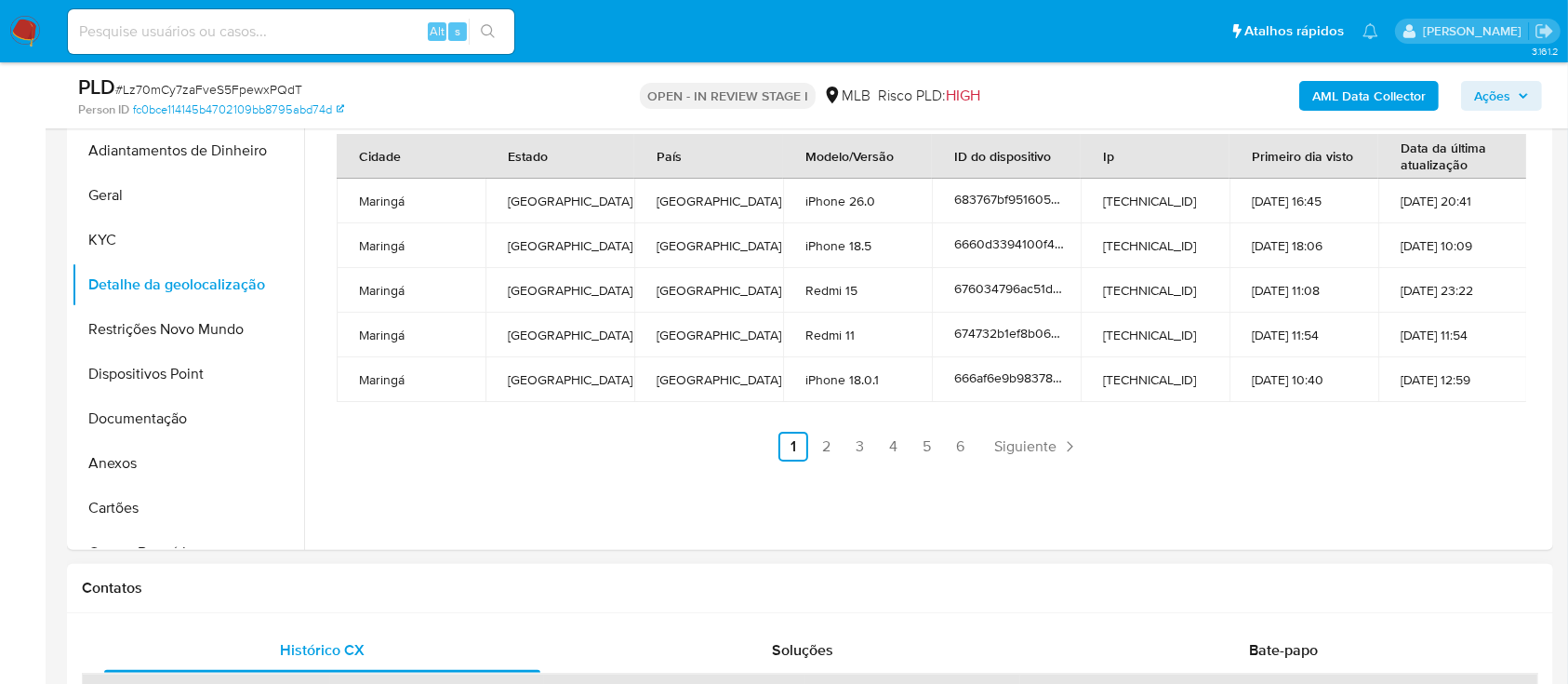
scroll to position [372, 0]
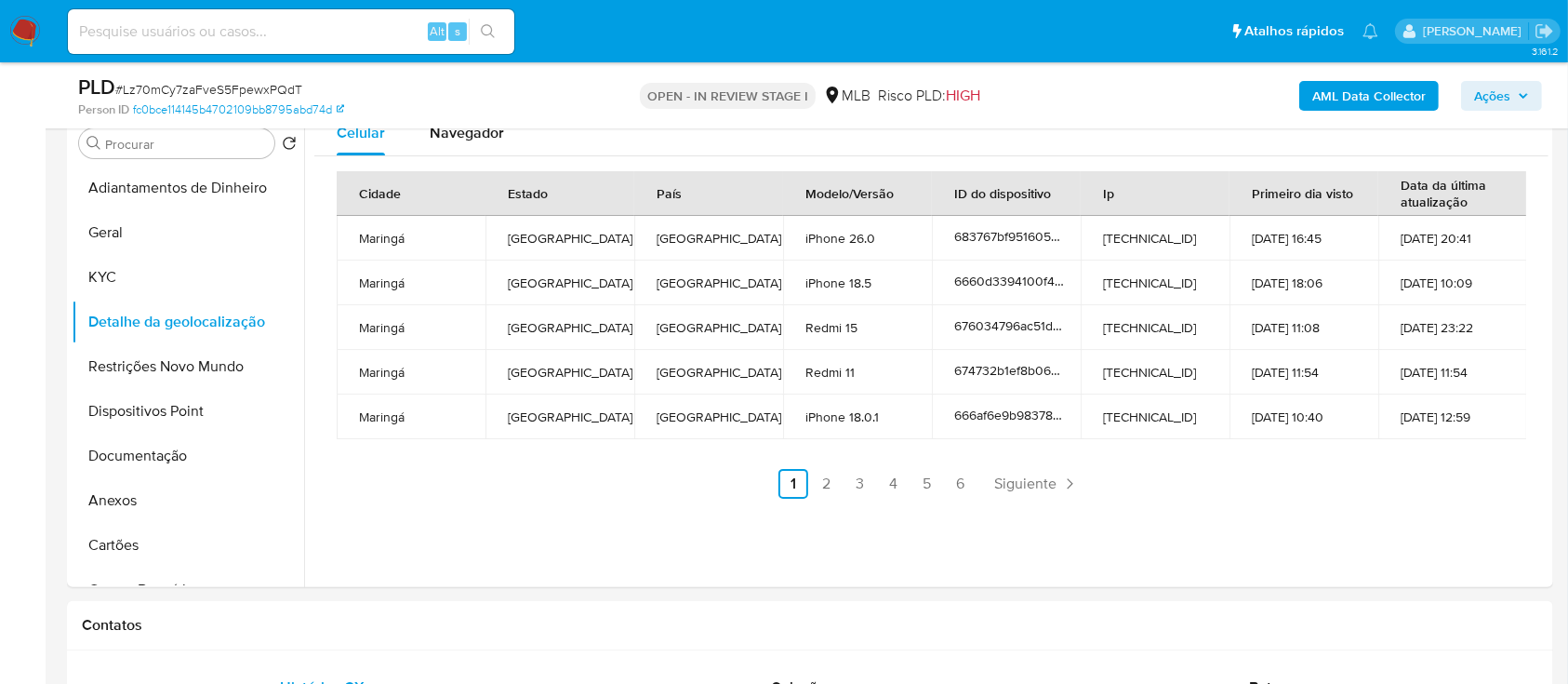
click at [818, 486] on link "2" at bounding box center [826, 484] width 30 height 30
click at [901, 479] on link "3" at bounding box center [910, 484] width 30 height 30
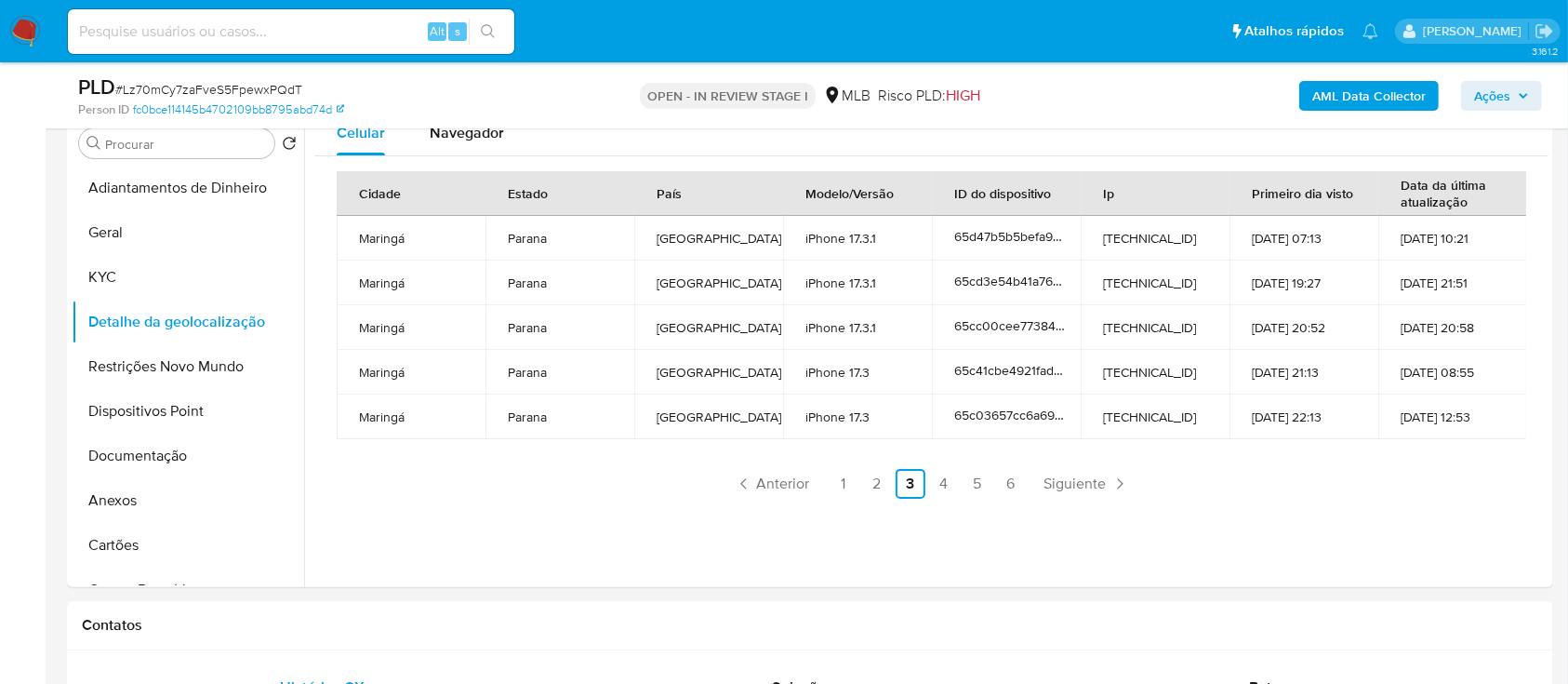
click at [949, 492] on link "4" at bounding box center [944, 484] width 30 height 30
click at [965, 484] on link "5" at bounding box center [977, 484] width 30 height 30
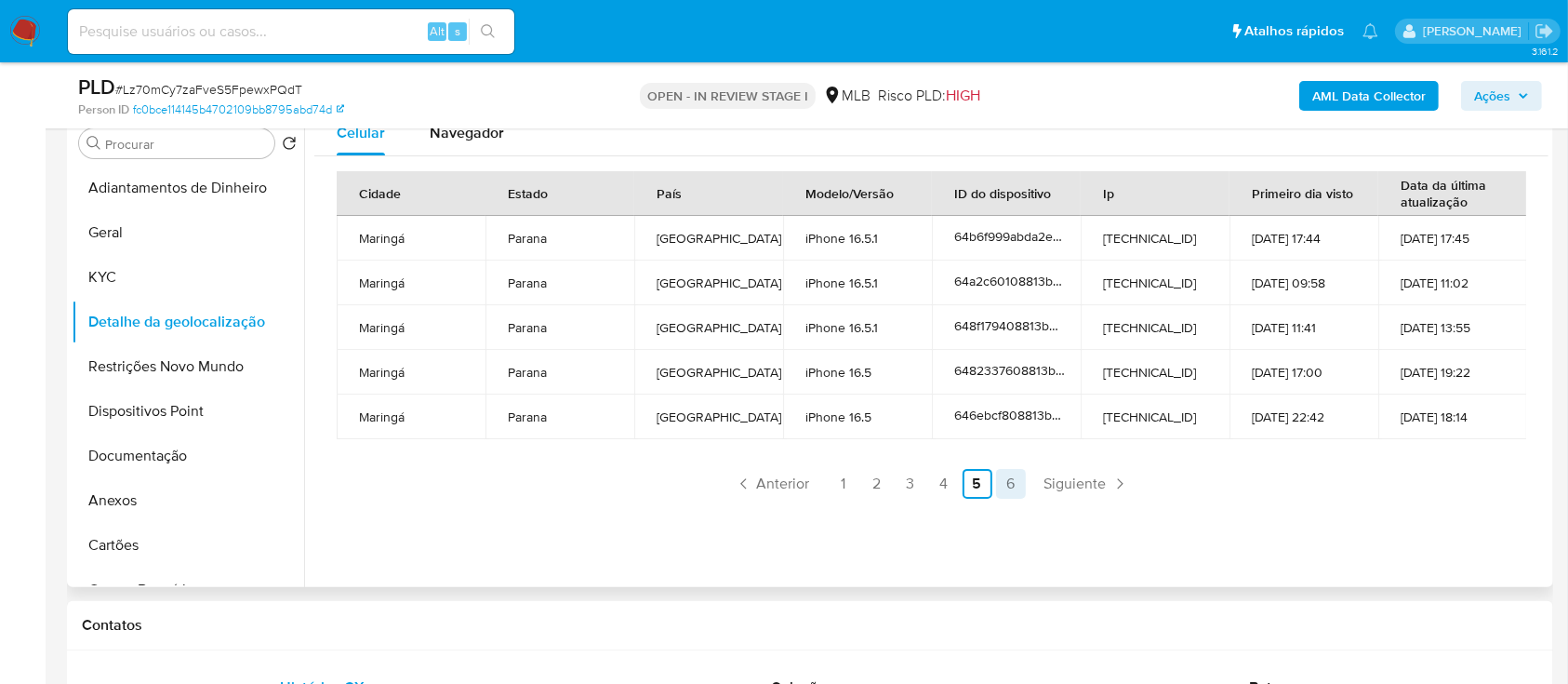
click at [1005, 485] on link "6" at bounding box center [1011, 484] width 30 height 30
click at [141, 361] on button "Restrições Novo Mundo" at bounding box center [181, 366] width 218 height 45
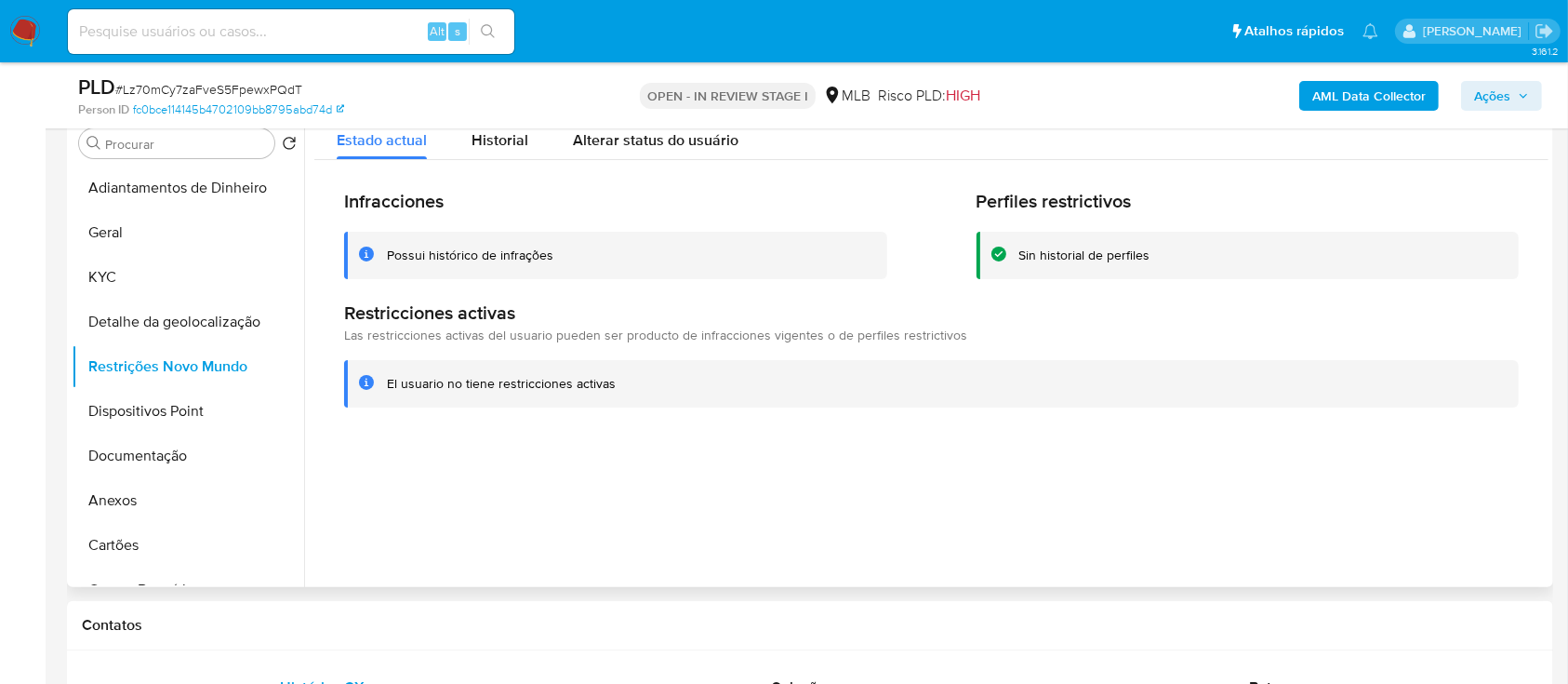
drag, startPoint x: 1302, startPoint y: 526, endPoint x: 1289, endPoint y: 516, distance: 16.4
click at [1299, 525] on div at bounding box center [925, 349] width 1244 height 476
click at [178, 402] on button "Dispositivos Point" at bounding box center [181, 411] width 218 height 45
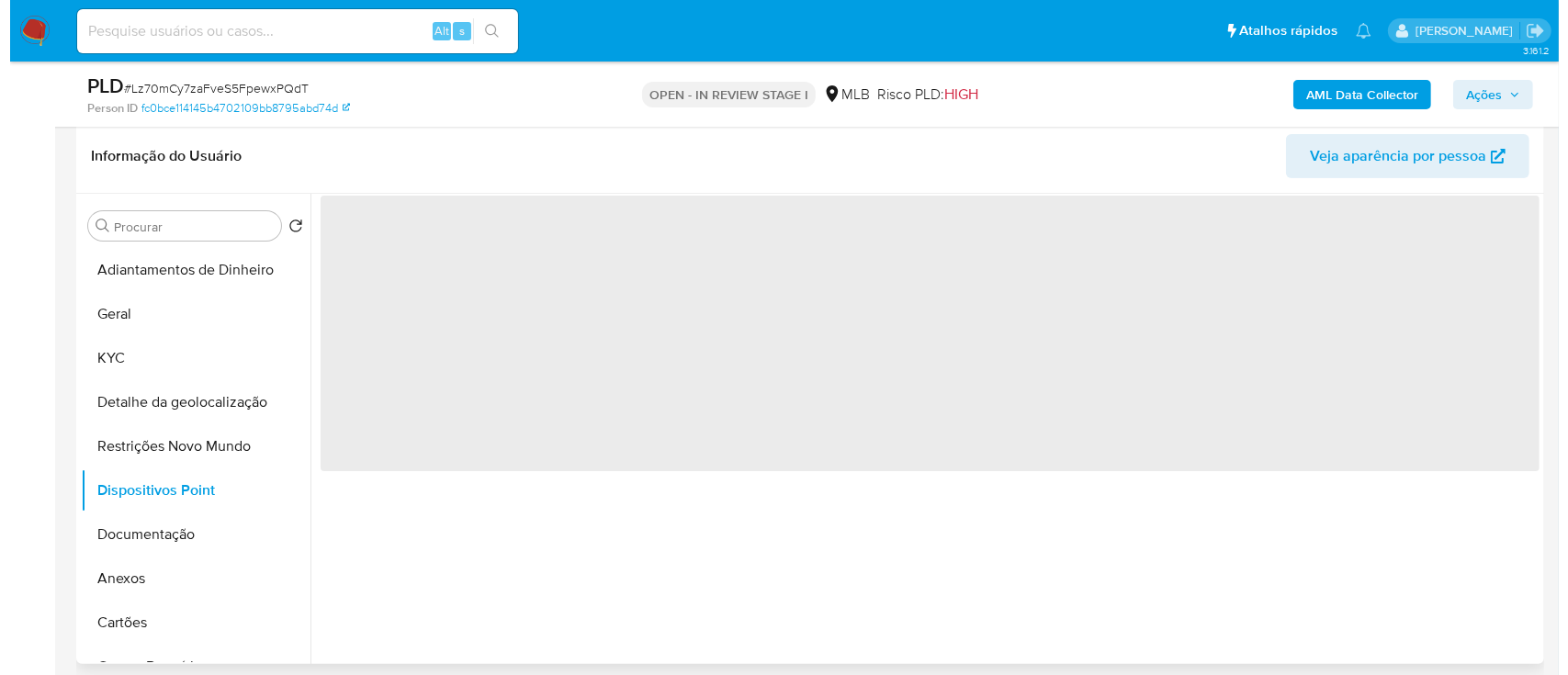
scroll to position [245, 0]
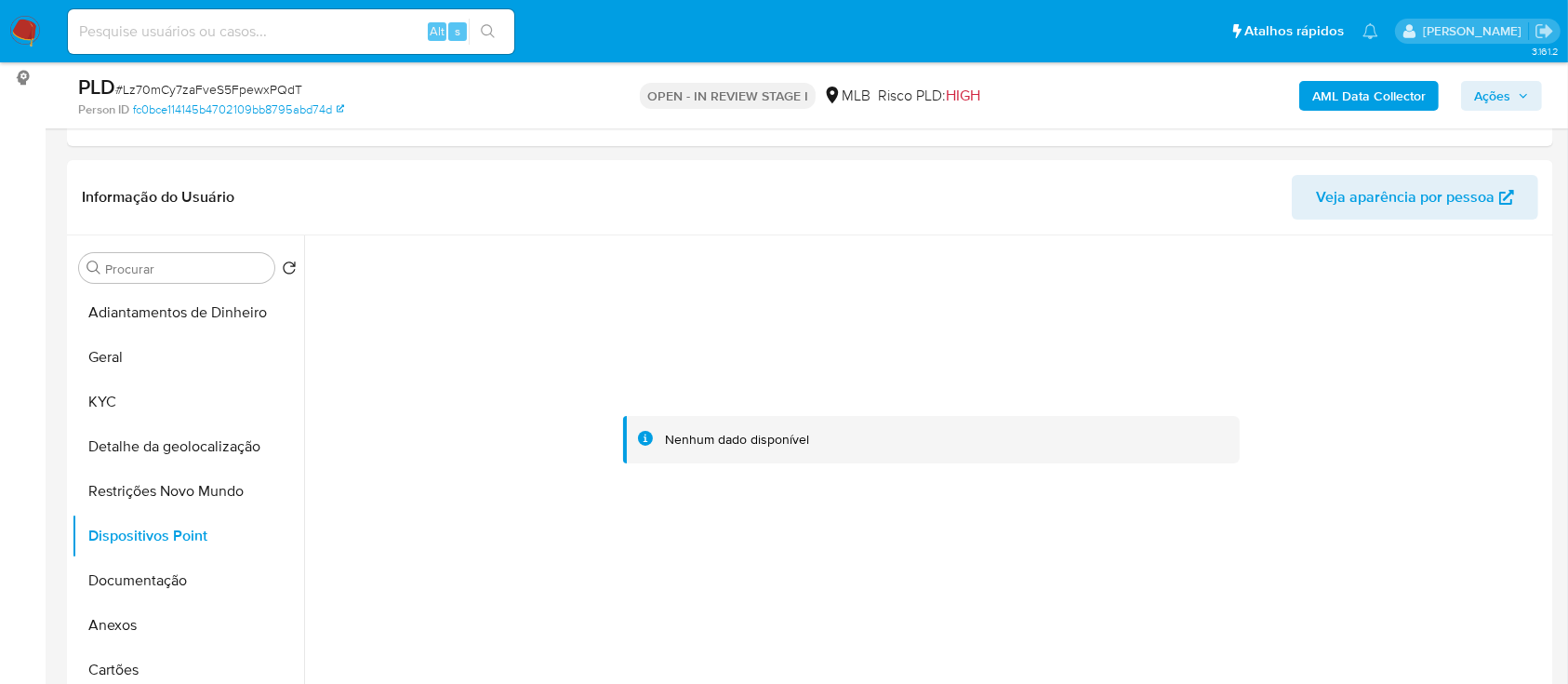
drag, startPoint x: 19, startPoint y: 288, endPoint x: 53, endPoint y: 271, distance: 38.0
click at [154, 584] on button "Documentação" at bounding box center [181, 580] width 218 height 45
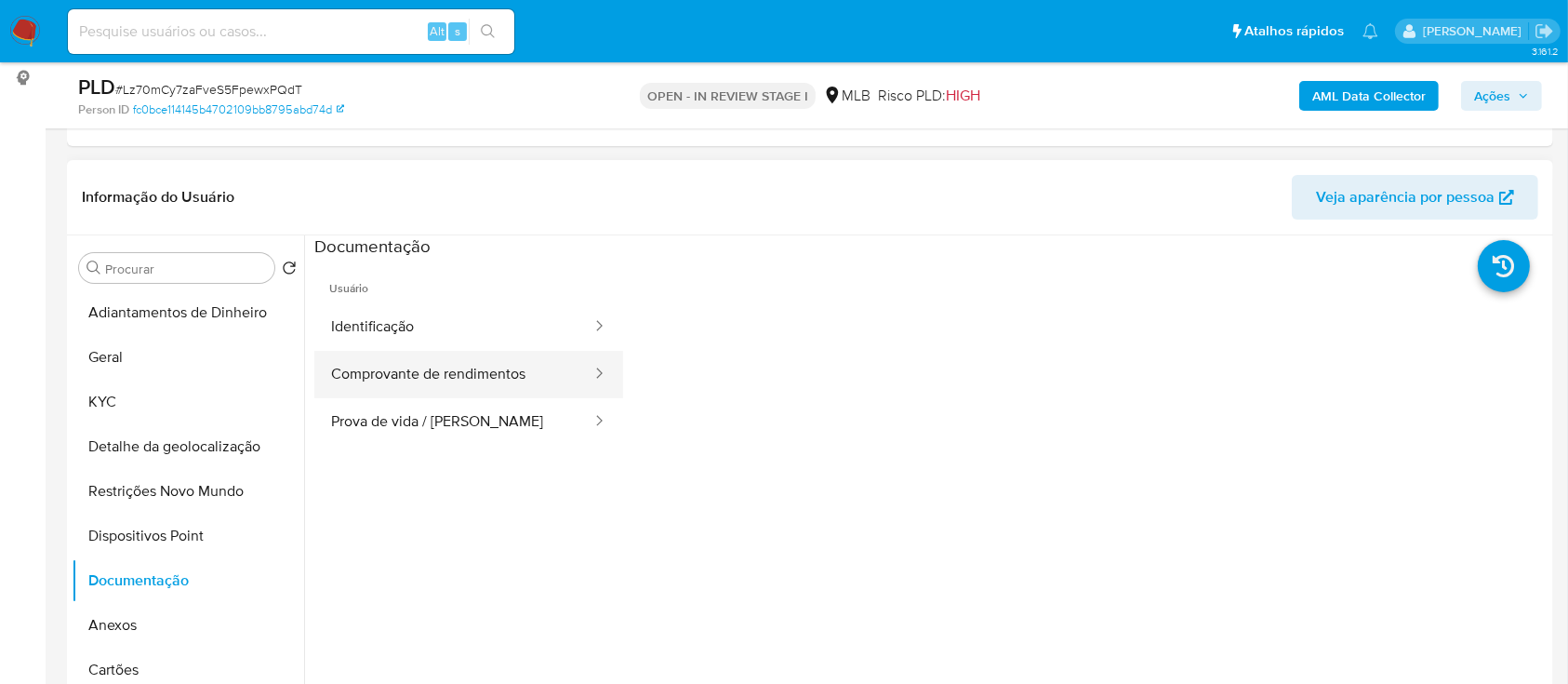
click at [425, 369] on button "Comprovante de rendimentos" at bounding box center [454, 374] width 279 height 47
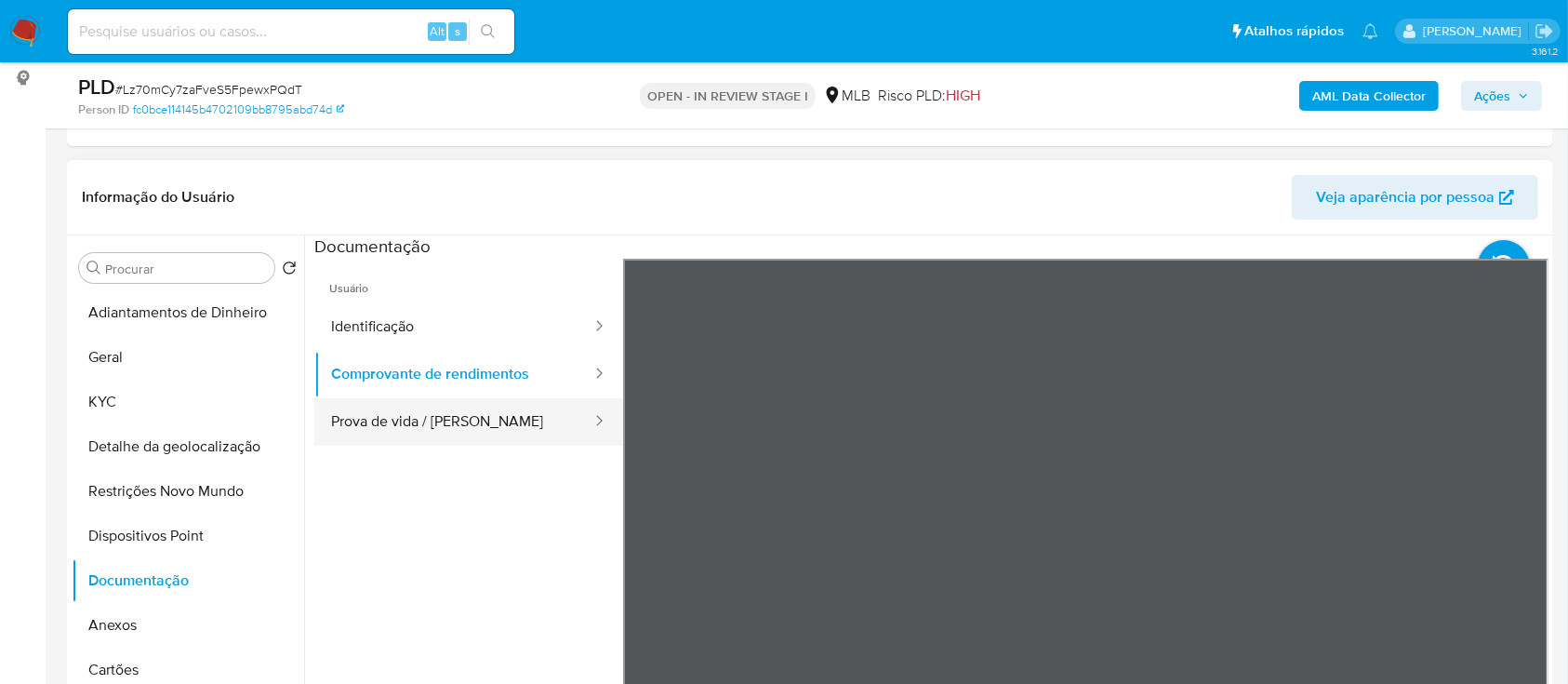
click at [448, 406] on button "Prova de vida / Selfie" at bounding box center [454, 421] width 279 height 47
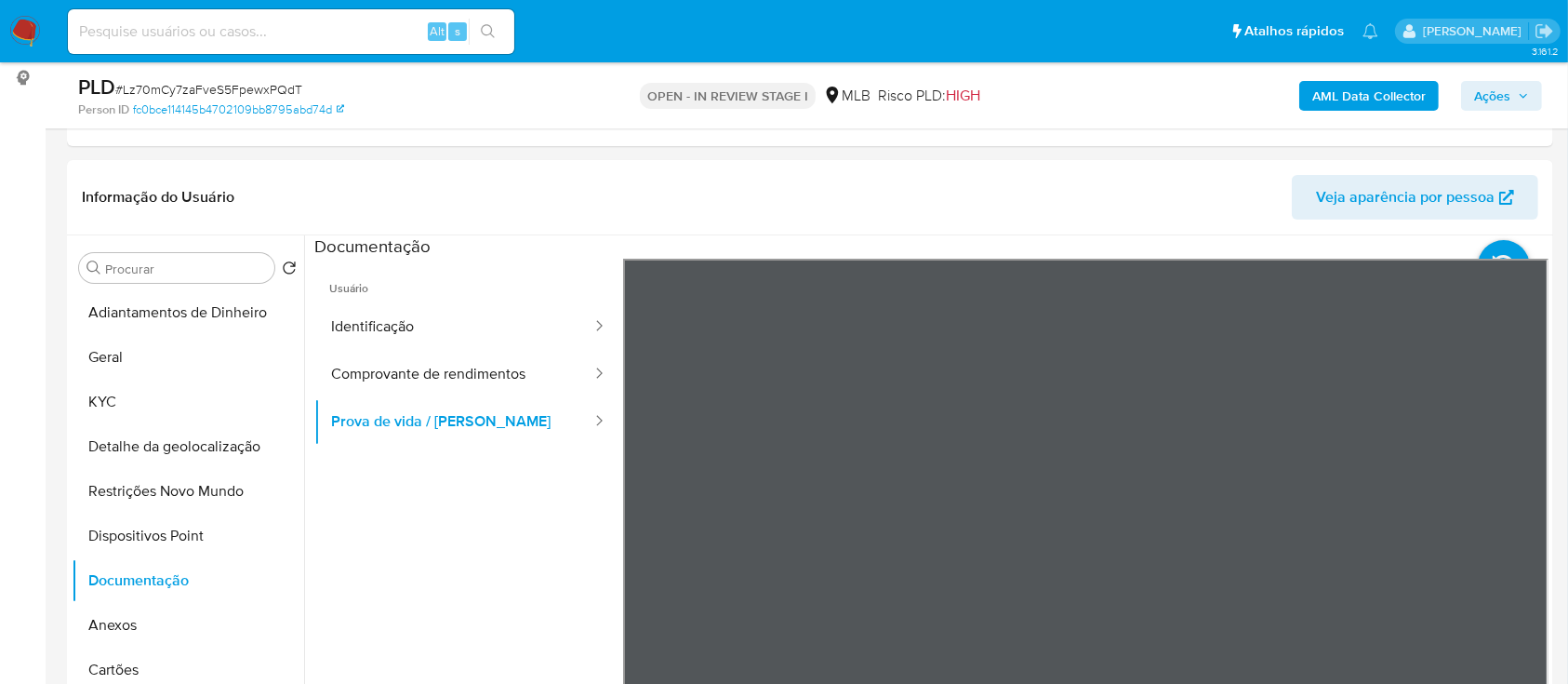
click at [1349, 97] on b "AML Data Collector" at bounding box center [1369, 96] width 114 height 30
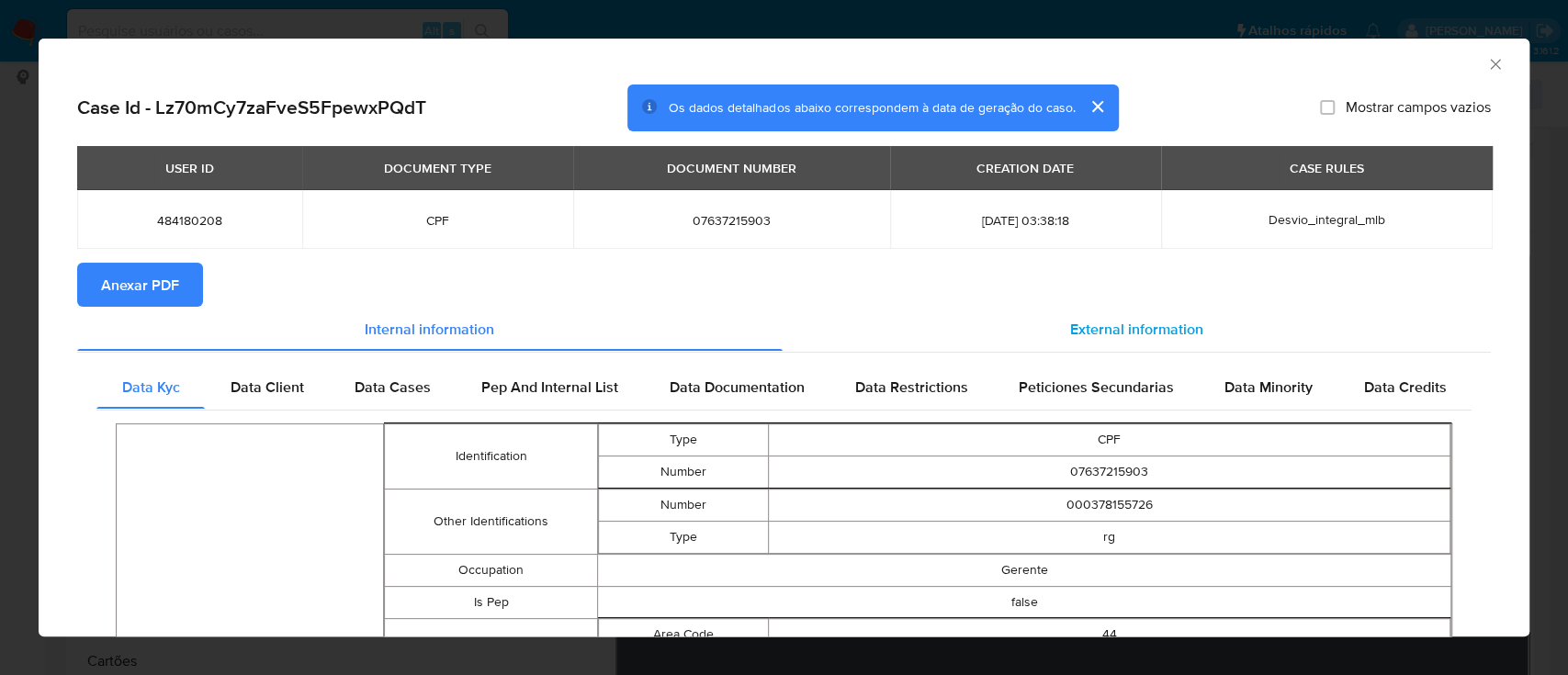
click at [1164, 327] on span "External information" at bounding box center [1136, 328] width 133 height 21
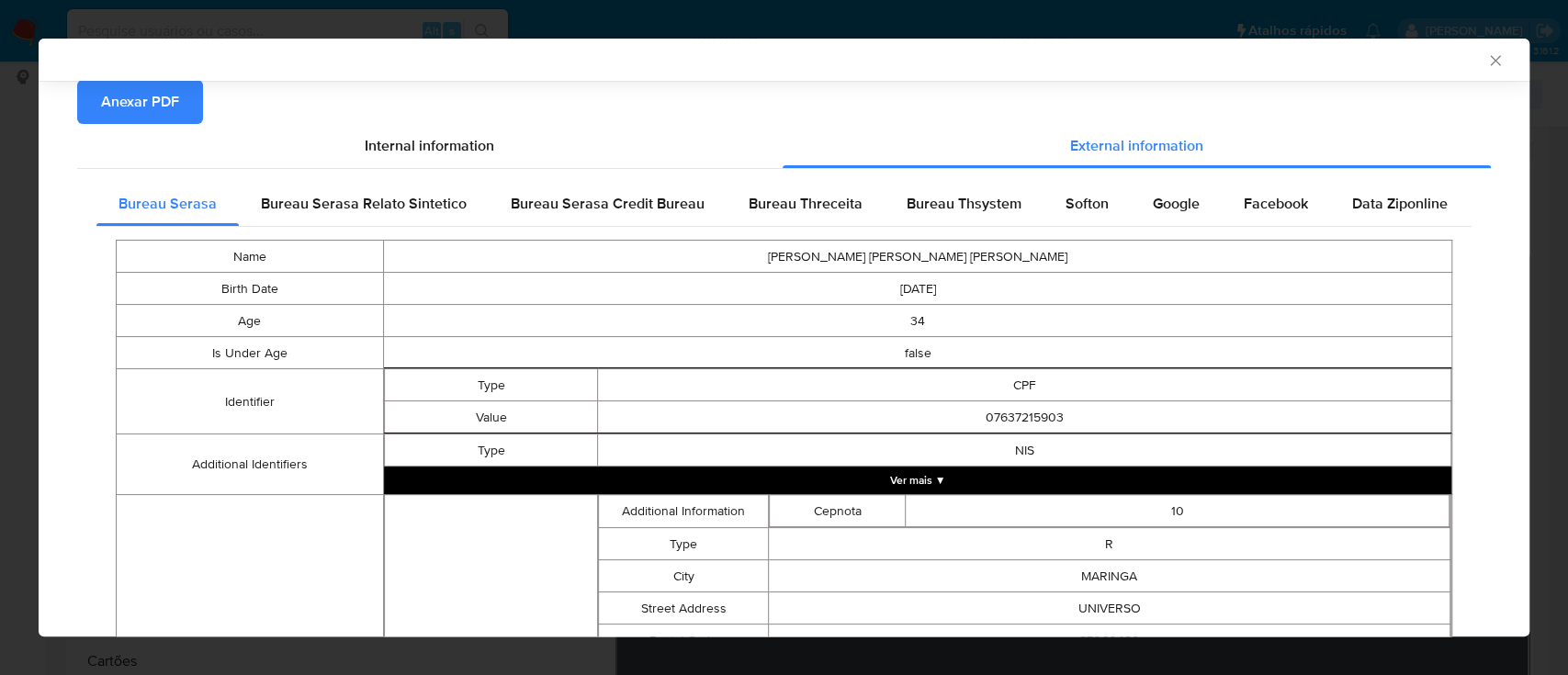
scroll to position [0, 0]
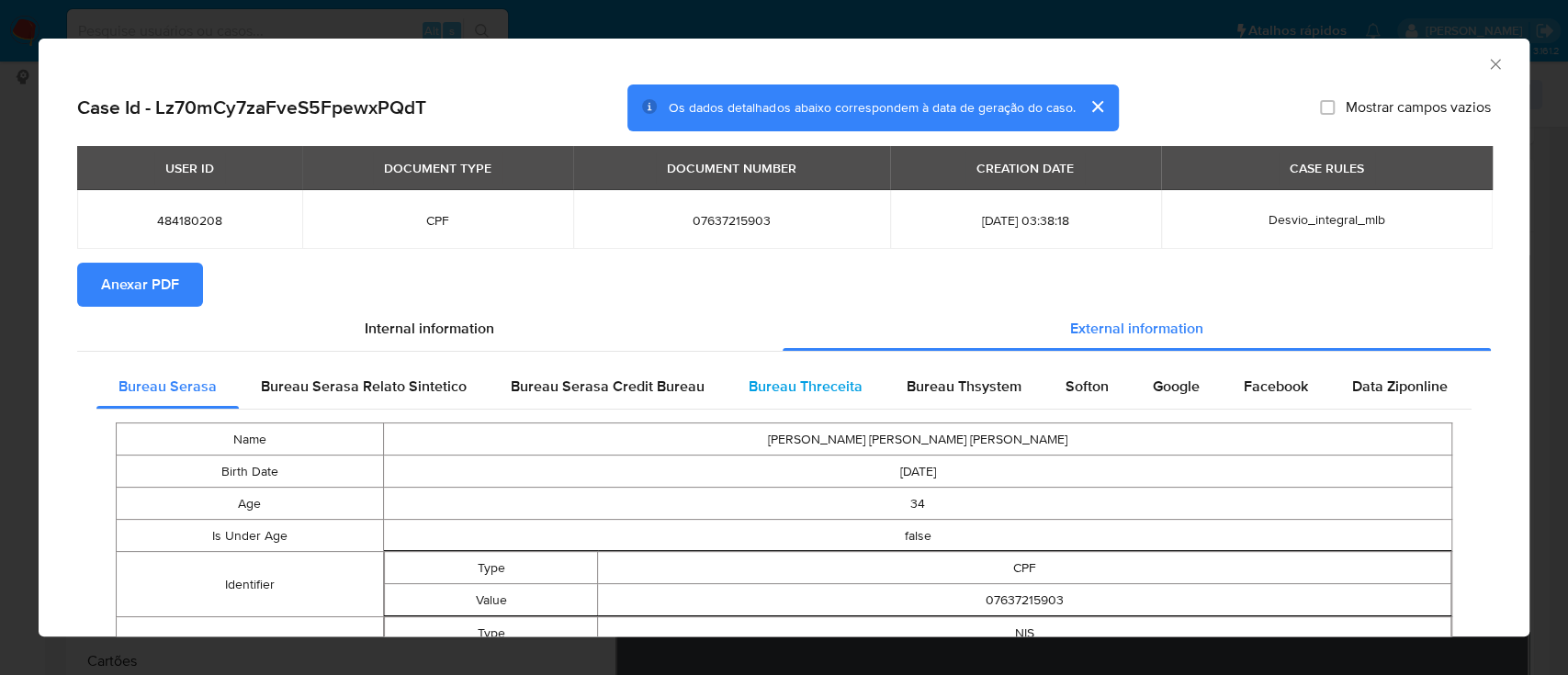
click at [806, 393] on span "Bureau Threceita" at bounding box center [804, 386] width 113 height 21
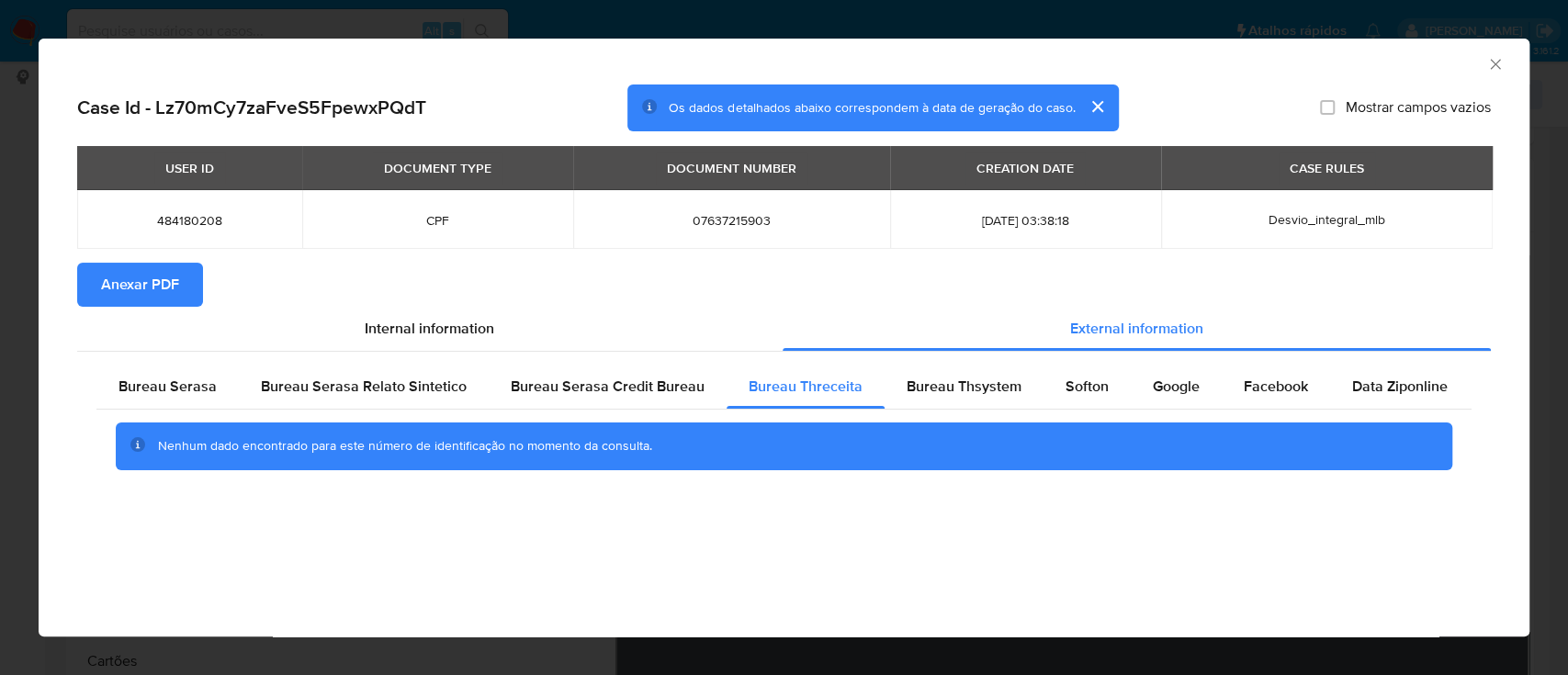
drag, startPoint x: 517, startPoint y: 576, endPoint x: 585, endPoint y: 540, distance: 76.9
click at [519, 576] on div "AML Data Collector Case Id - Lz70mCy7zaFveS5FpewxPQdT Os dados detalhados abaix…" at bounding box center [784, 338] width 1490 height 598
click at [946, 401] on div "Bureau Thsystem" at bounding box center [963, 386] width 159 height 44
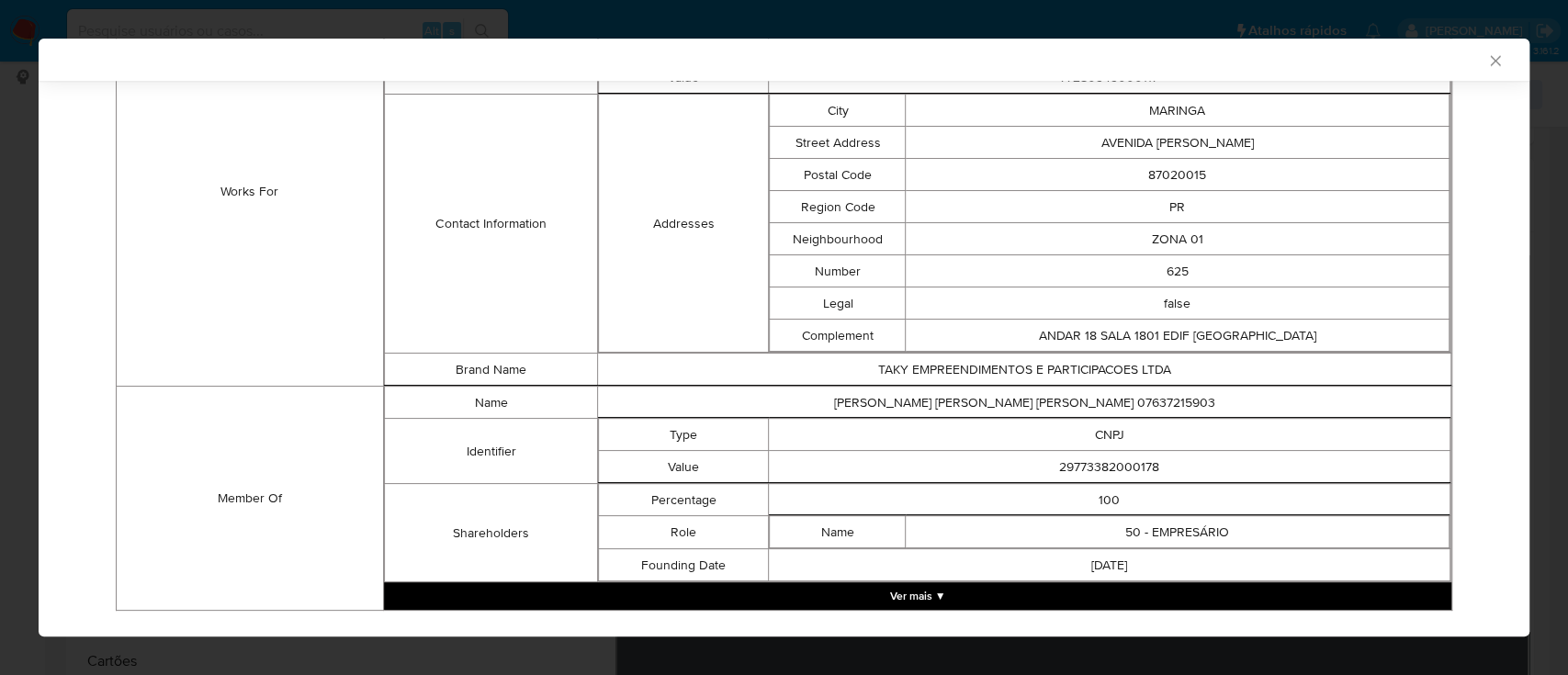
scroll to position [1355, 0]
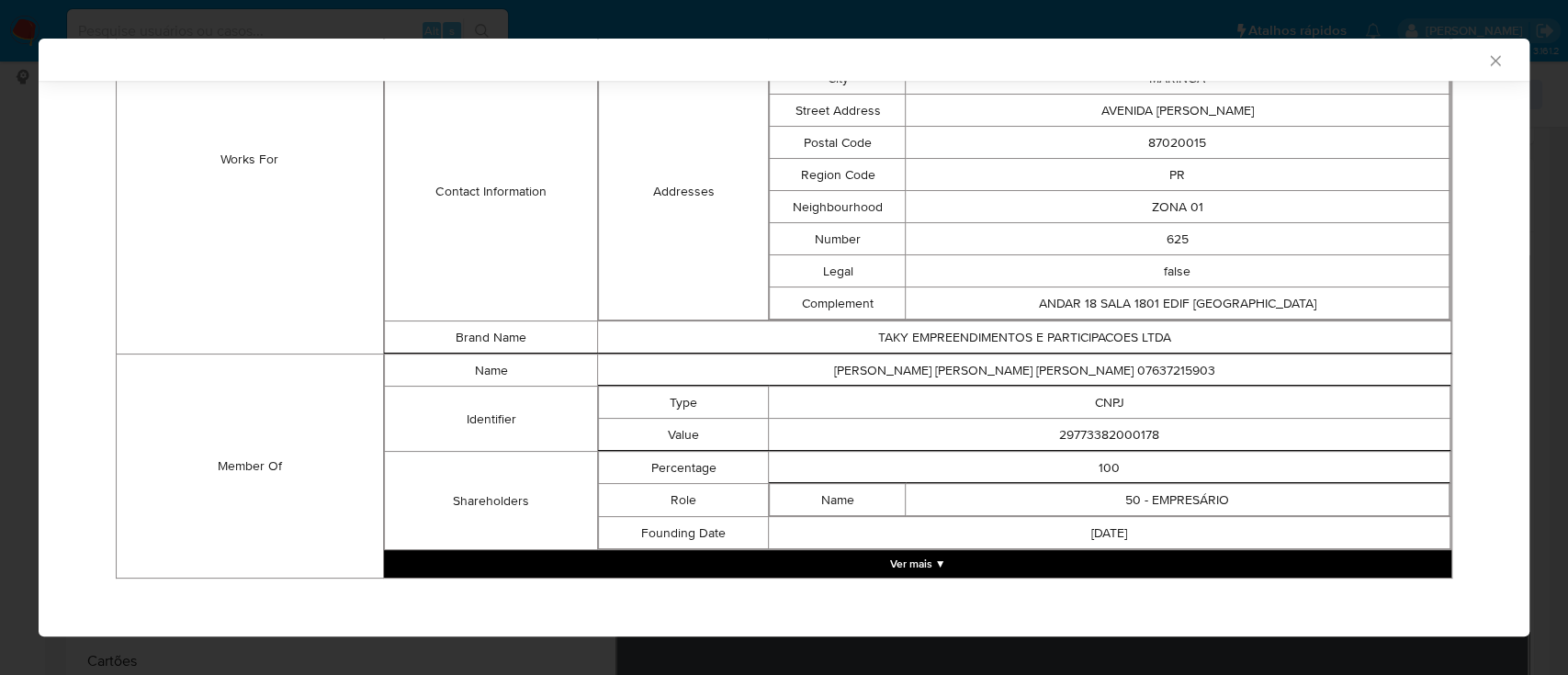
drag, startPoint x: 157, startPoint y: 567, endPoint x: 228, endPoint y: 552, distance: 72.6
click at [162, 569] on td "Member Of" at bounding box center [250, 466] width 267 height 224
drag, startPoint x: 1152, startPoint y: 435, endPoint x: 1031, endPoint y: 445, distance: 121.4
click at [1031, 444] on tbody "Name EDUARDO JOILSON DA SILVA SANTOS 07637215903 Identifier Type CNPJ Value 297…" at bounding box center [917, 452] width 1066 height 195
copy tbody "Shareholders"
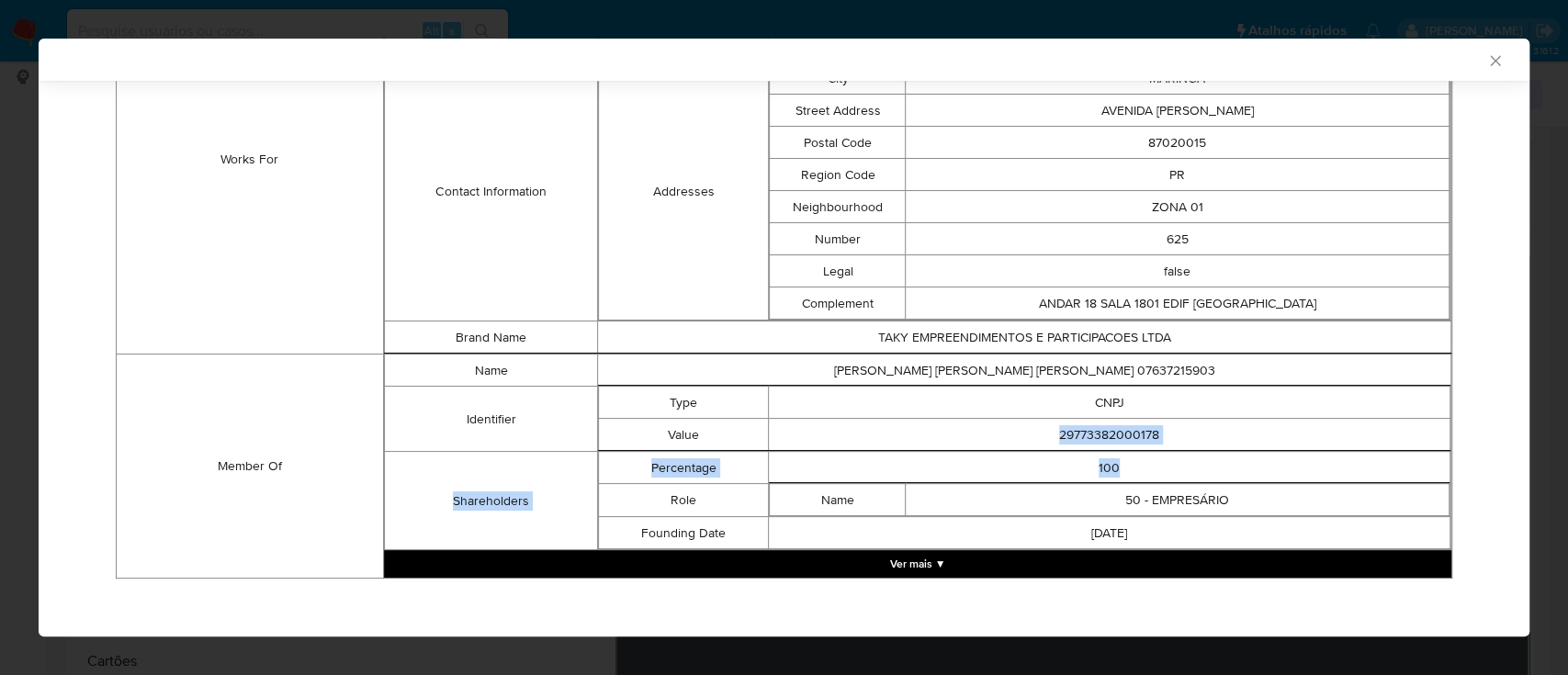
drag, startPoint x: 1043, startPoint y: 425, endPoint x: 1178, endPoint y: 456, distance: 138.5
click at [1178, 456] on tbody "Name EDUARDO JOILSON DA SILVA SANTOS 07637215903 Identifier Type CNPJ Value 297…" at bounding box center [917, 452] width 1066 height 195
drag, startPoint x: 1115, startPoint y: 546, endPoint x: 1104, endPoint y: 518, distance: 30.1
click at [1114, 550] on button "Ver mais ▼" at bounding box center [917, 563] width 1067 height 28
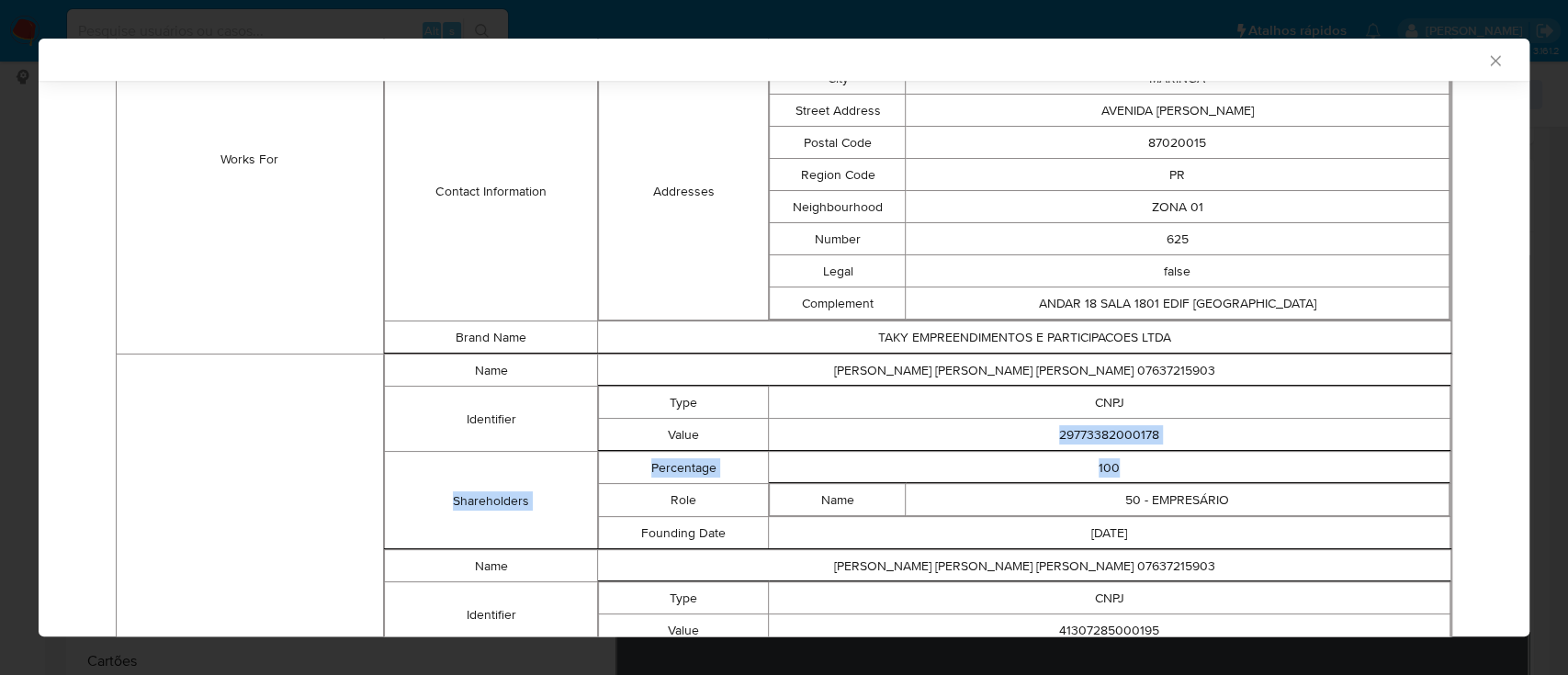
click at [1208, 427] on td "29773382000178" at bounding box center [1109, 434] width 681 height 33
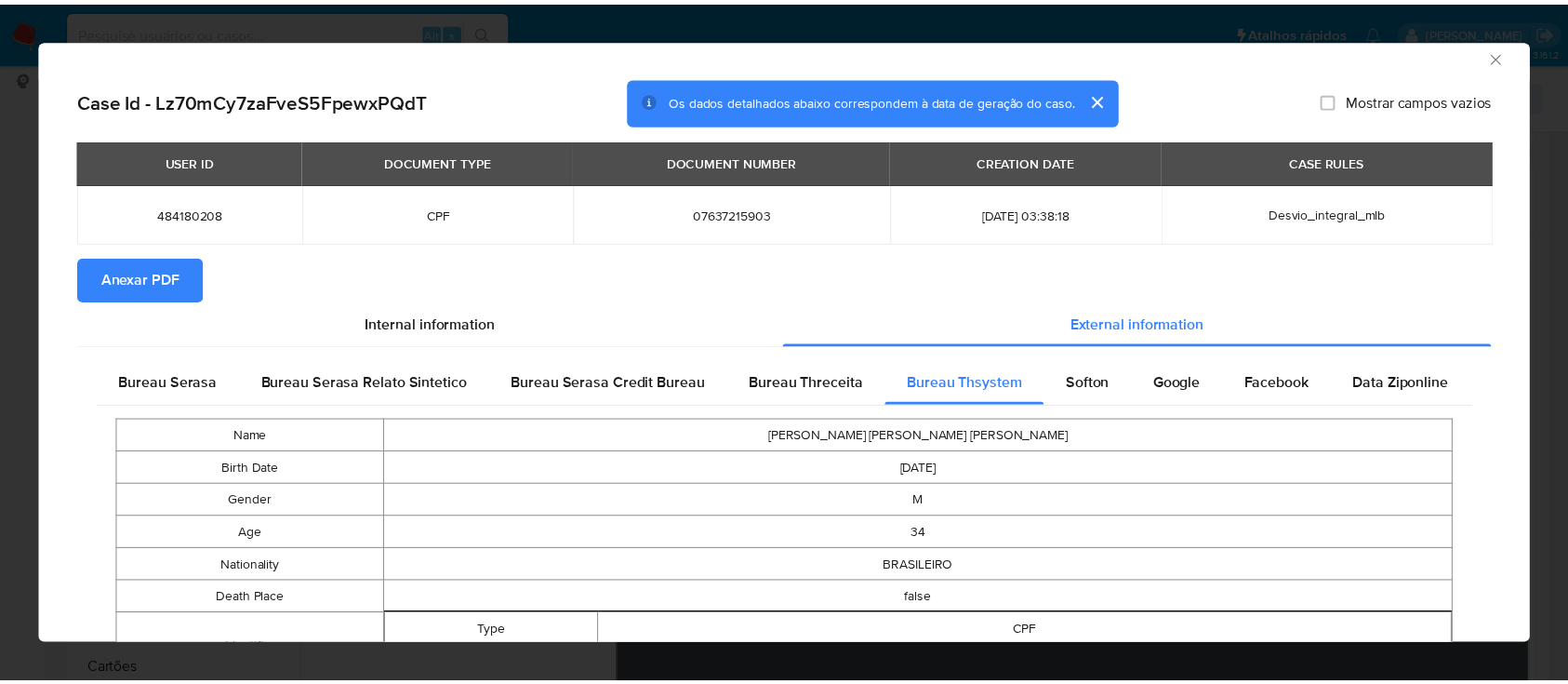
scroll to position [0, 0]
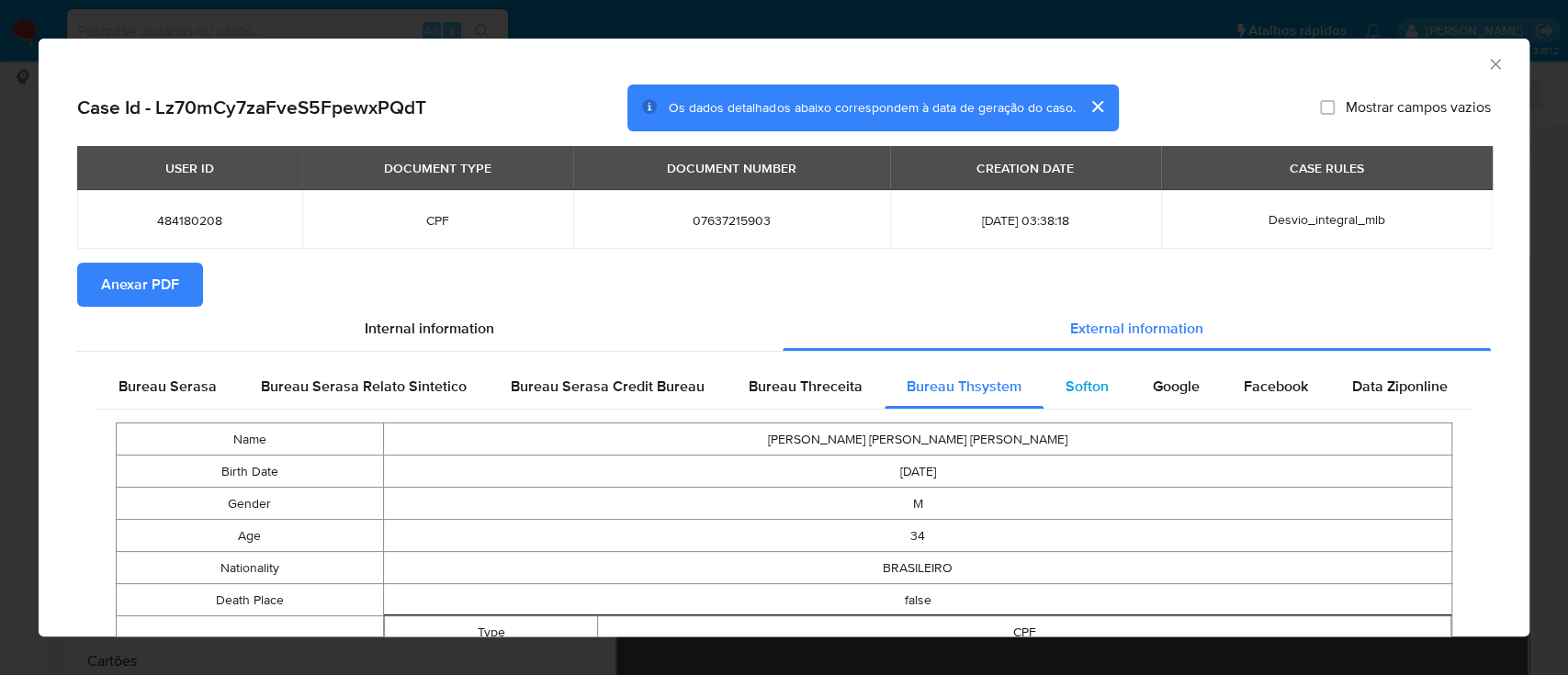
click at [1075, 383] on span "Softon" at bounding box center [1086, 386] width 43 height 21
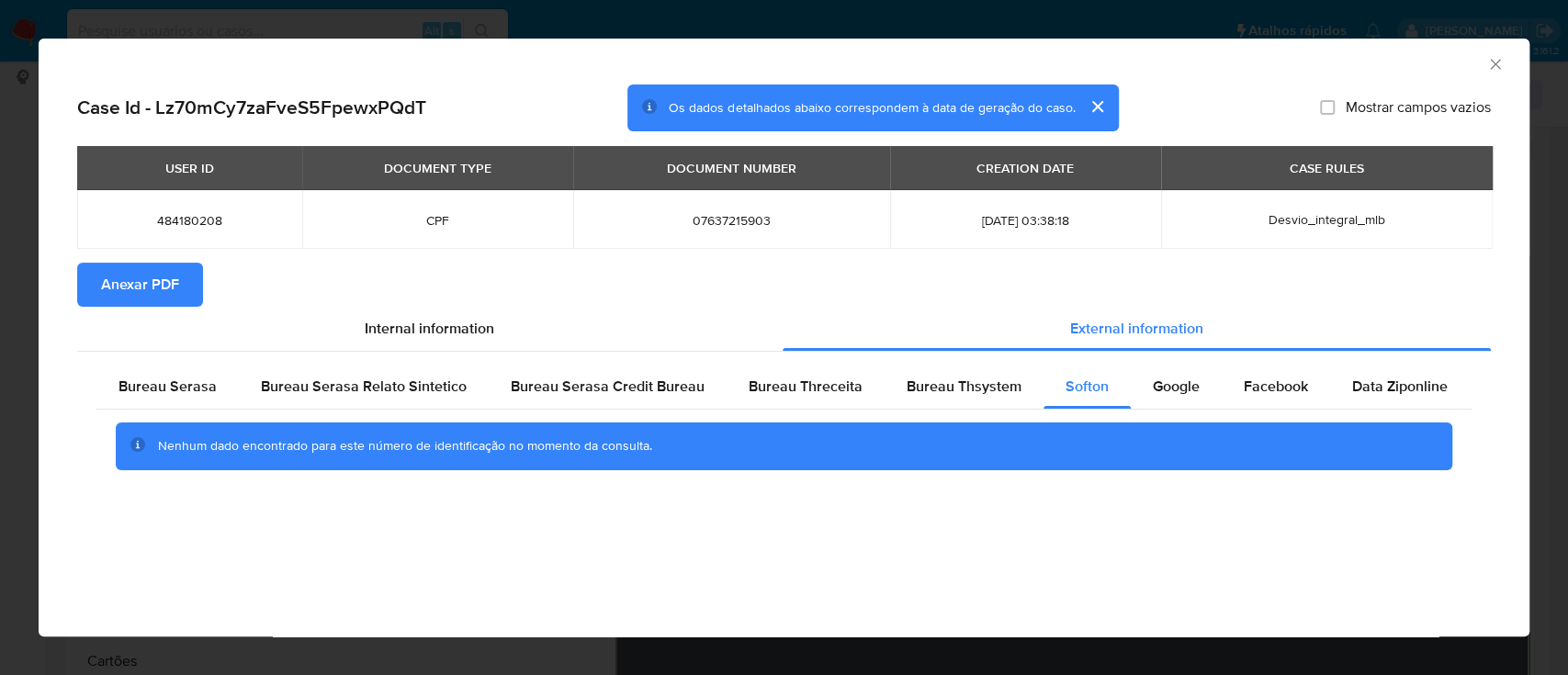
click at [1325, 51] on div "AML Data Collector" at bounding box center [769, 61] width 1435 height 20
click at [1158, 396] on span "Google" at bounding box center [1175, 386] width 46 height 21
drag, startPoint x: 1267, startPoint y: 55, endPoint x: 1245, endPoint y: 59, distance: 22.4
click at [1258, 56] on div "AML Data Collector" at bounding box center [769, 61] width 1435 height 20
click at [1498, 67] on icon "Fechar a janela" at bounding box center [1495, 64] width 19 height 19
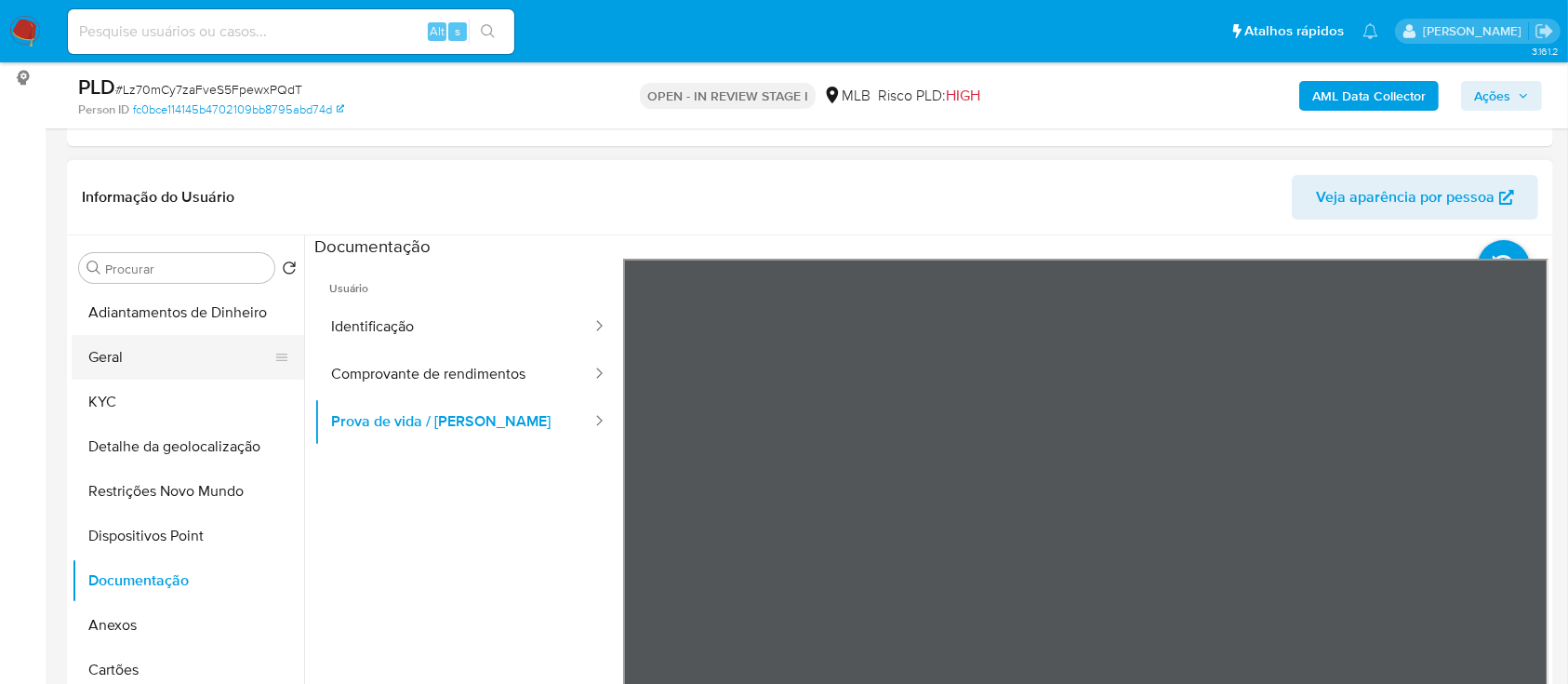
click at [127, 369] on button "Geral" at bounding box center [181, 357] width 218 height 45
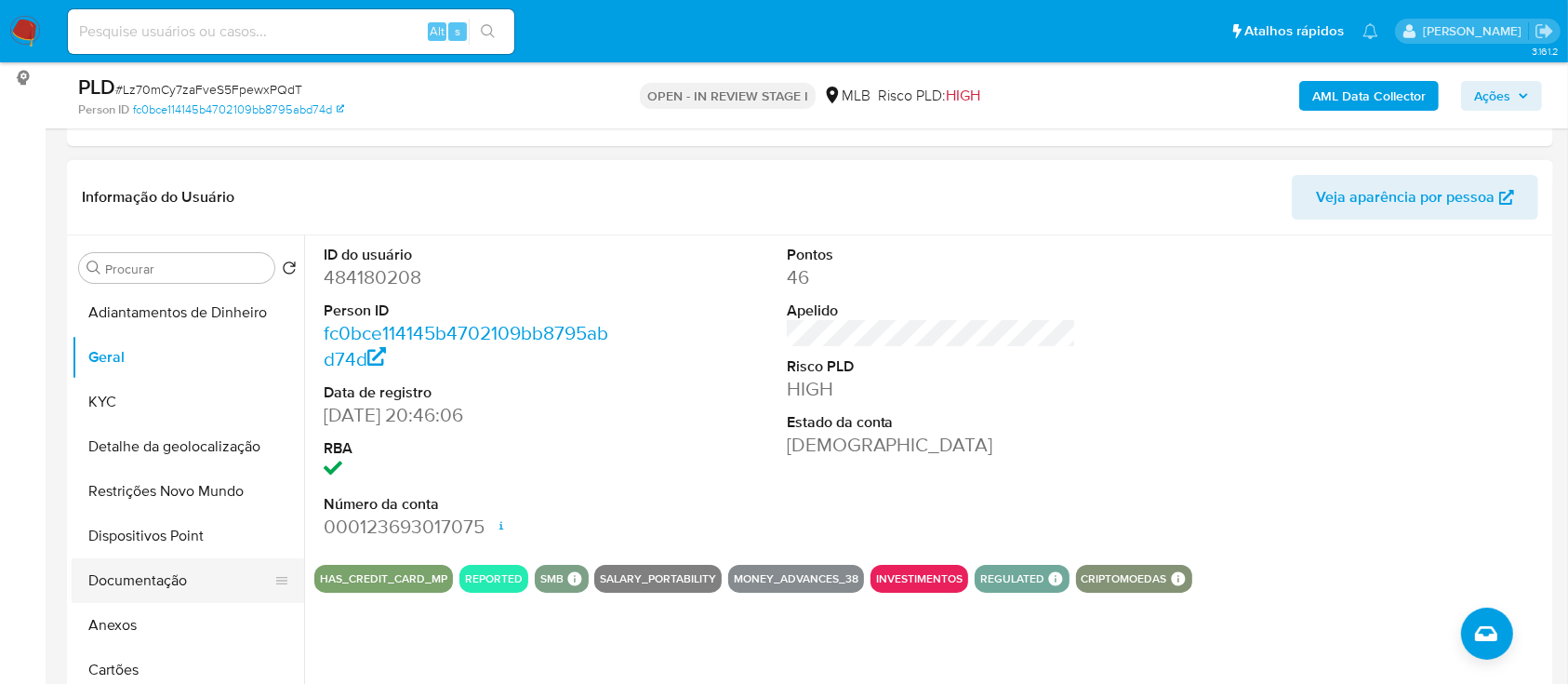
click at [142, 569] on button "Documentação" at bounding box center [181, 580] width 218 height 45
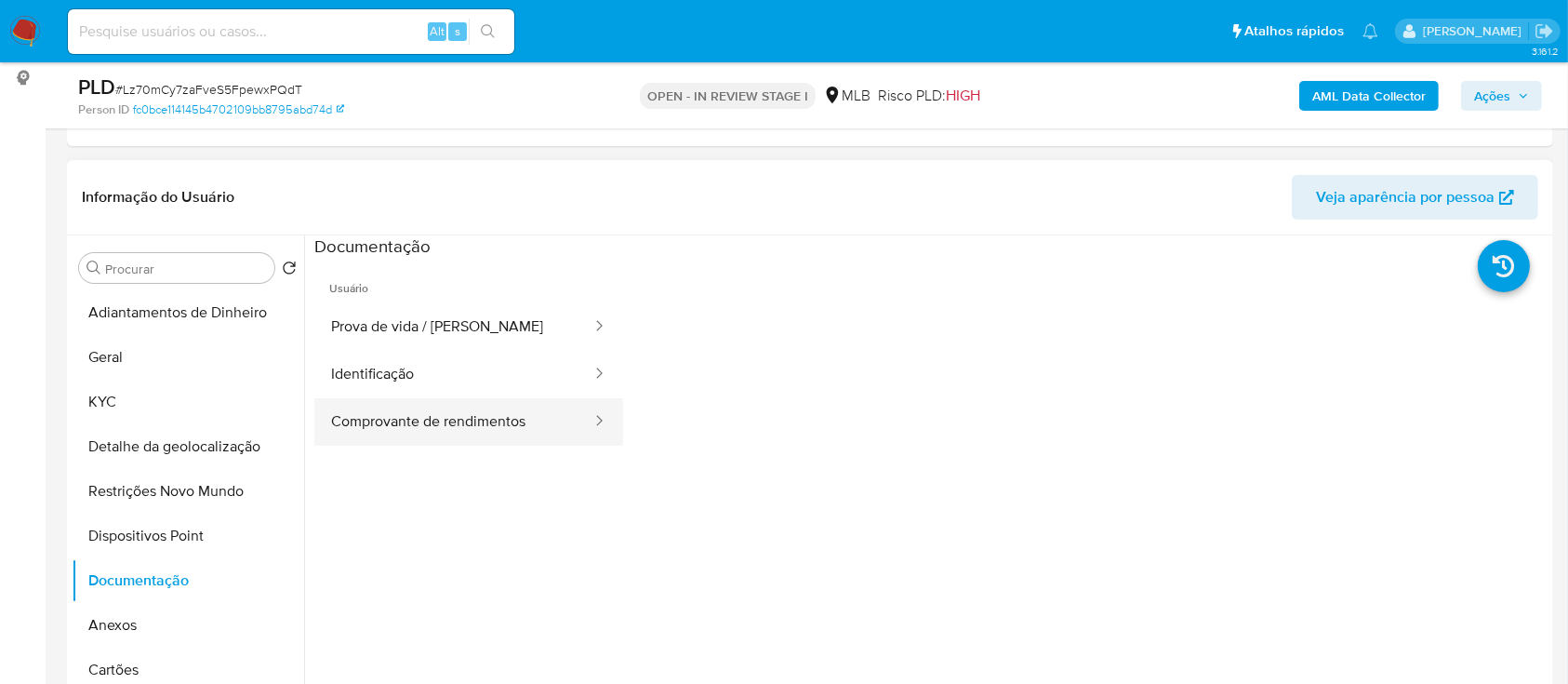
click at [460, 412] on button "Comprovante de rendimentos" at bounding box center [454, 421] width 279 height 47
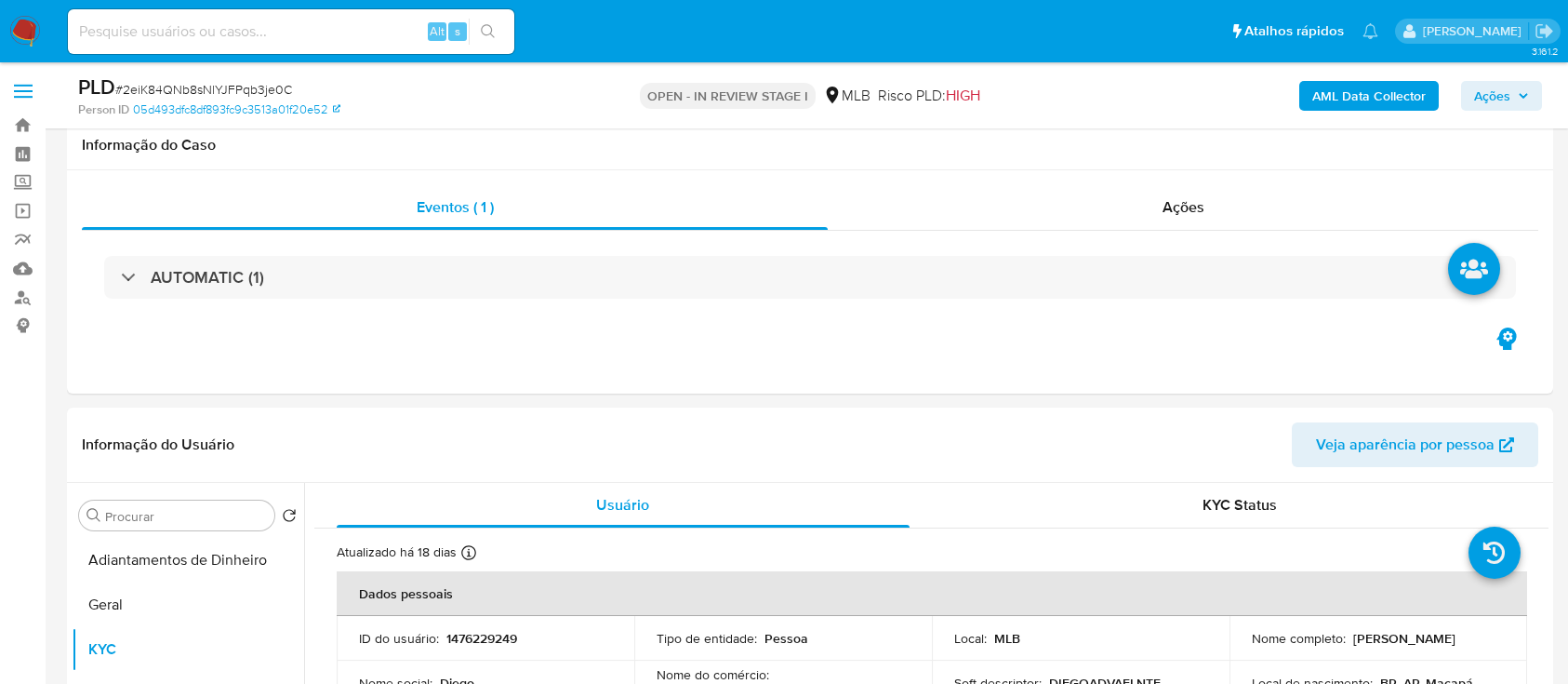
scroll to position [248, 0]
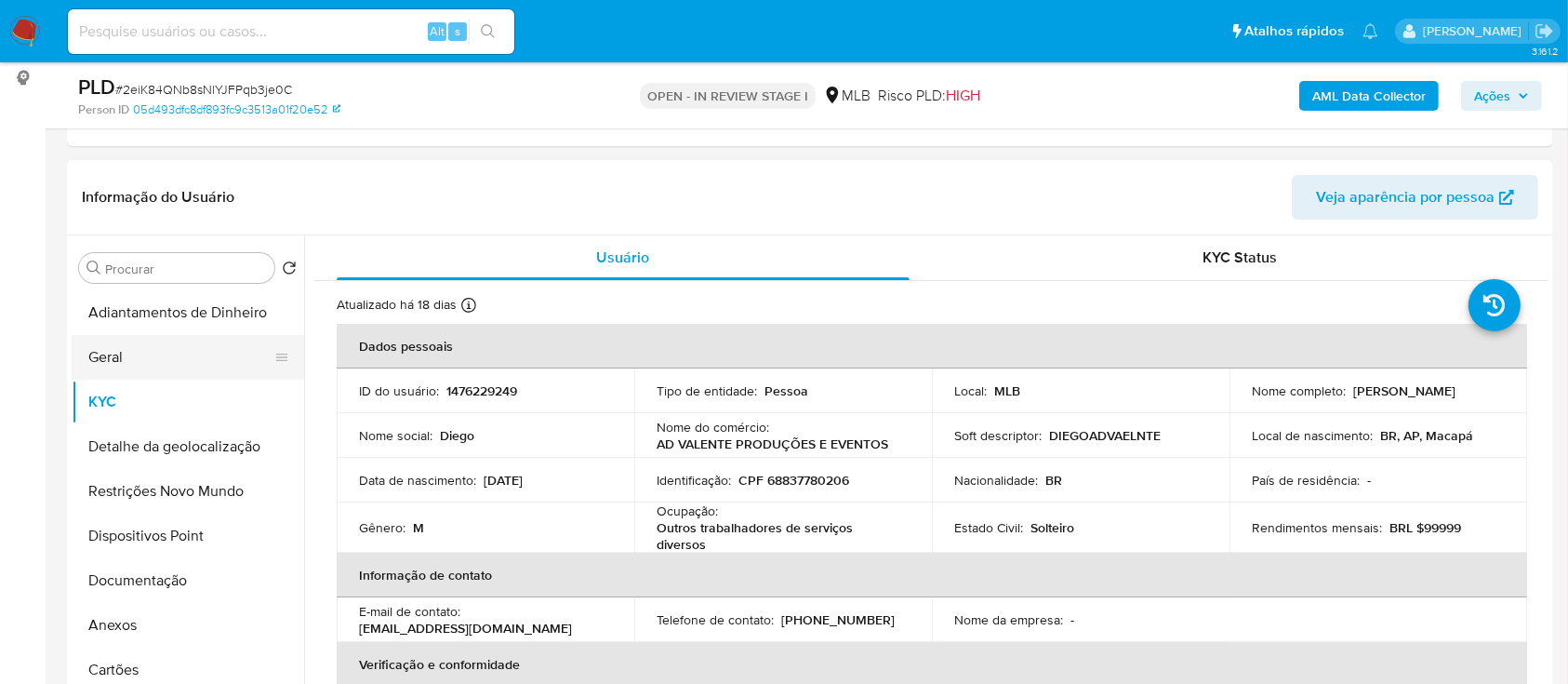
drag, startPoint x: 98, startPoint y: 353, endPoint x: 128, endPoint y: 355, distance: 30.1
click at [99, 353] on button "Geral" at bounding box center [181, 357] width 218 height 45
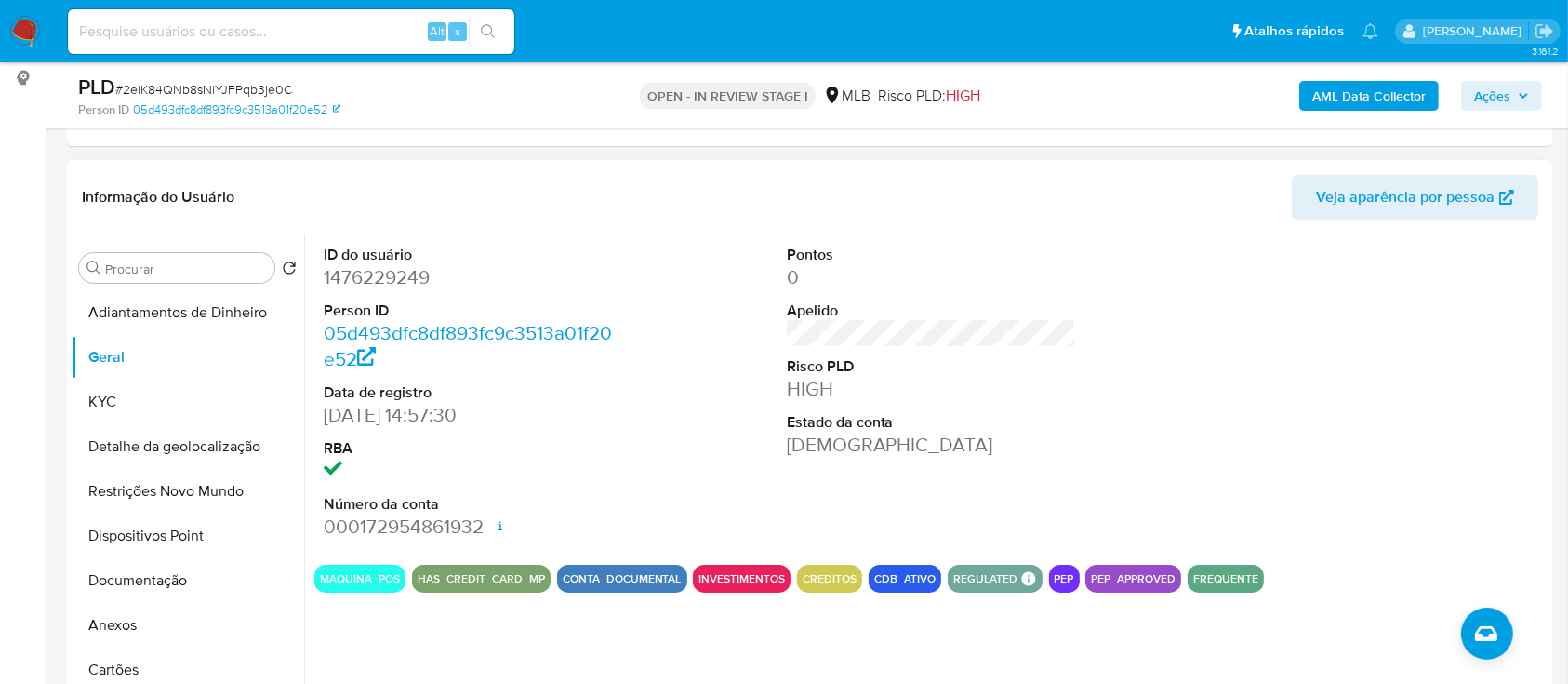
drag, startPoint x: 1333, startPoint y: 331, endPoint x: 1317, endPoint y: 315, distance: 22.6
click at [1327, 324] on div at bounding box center [1393, 392] width 309 height 315
click at [152, 406] on button "KYC" at bounding box center [181, 402] width 218 height 45
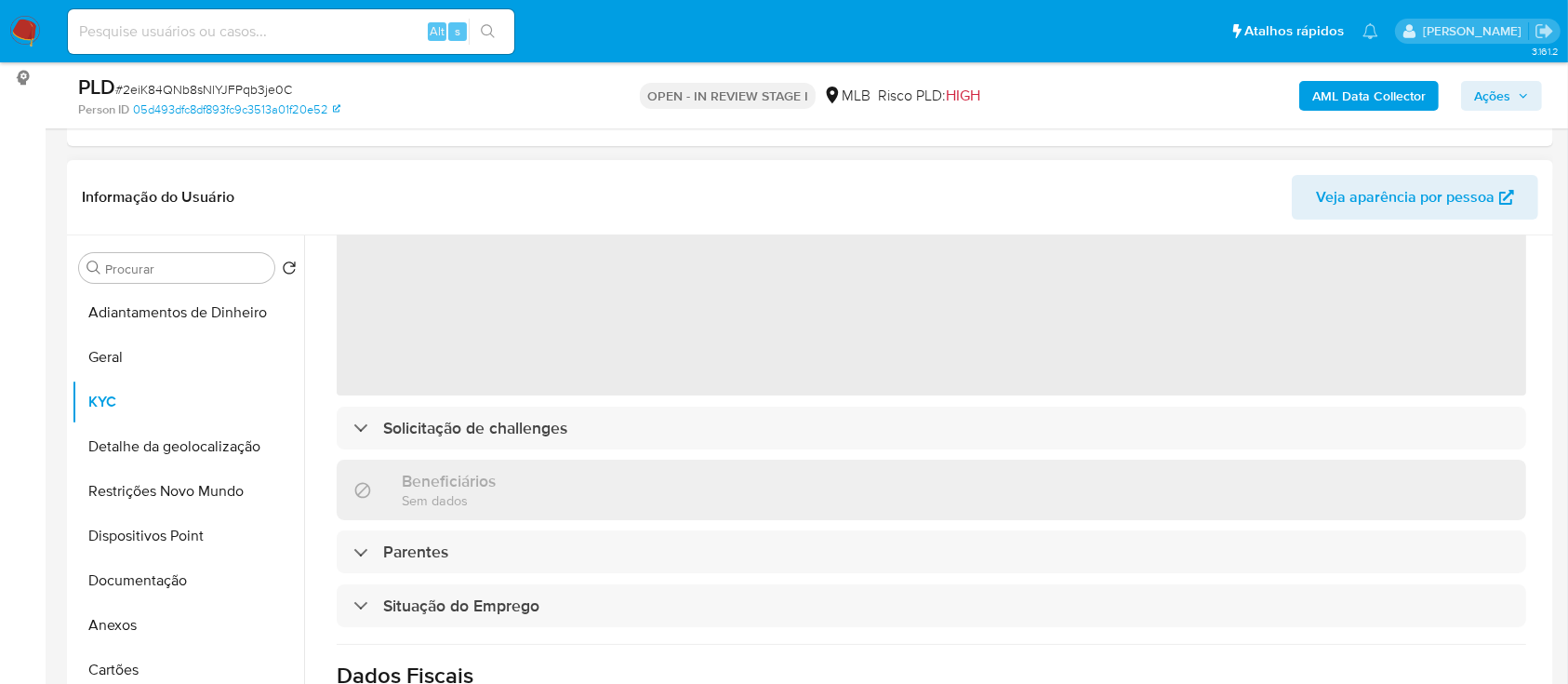
scroll to position [124, 0]
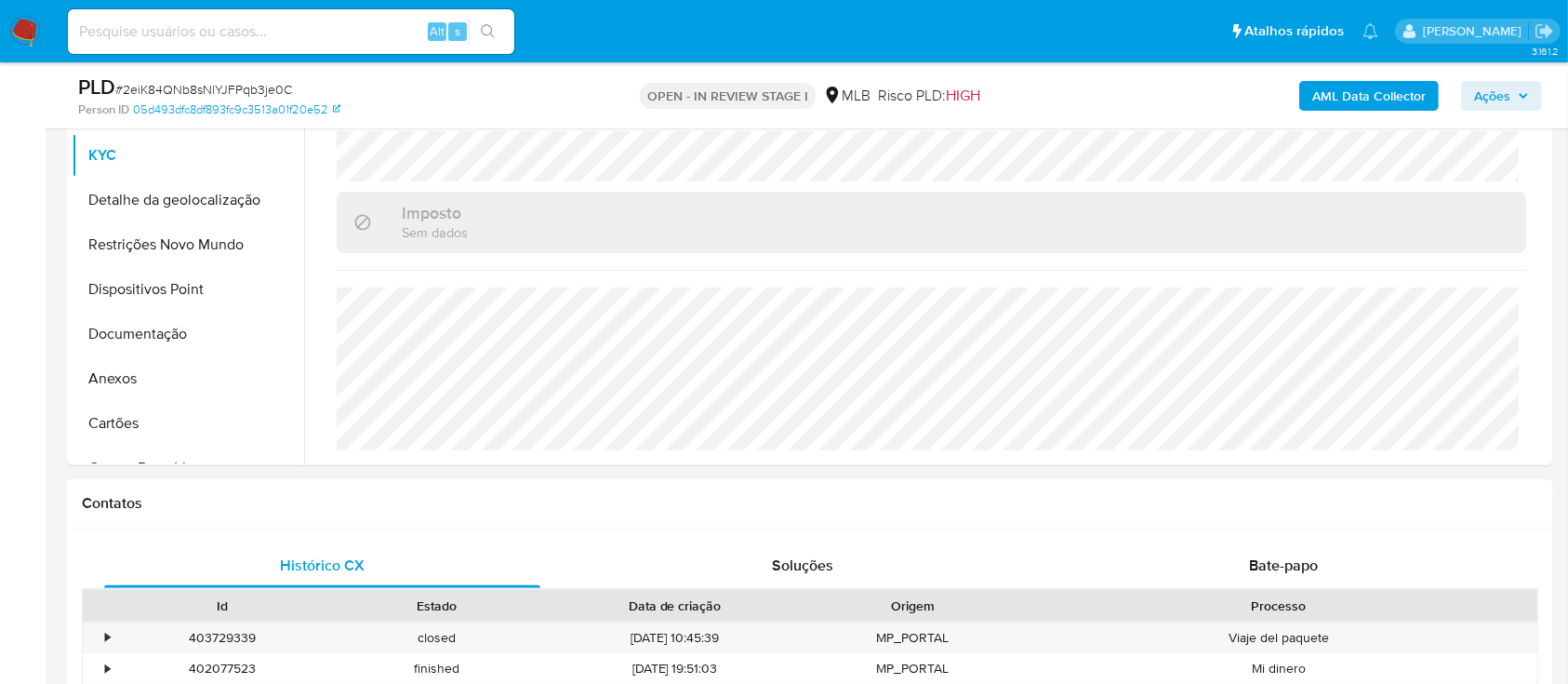
scroll to position [496, 0]
click at [1189, 90] on div "AML Data Collector Ações" at bounding box center [1300, 96] width 483 height 44
click at [178, 197] on button "Detalhe da geolocalização" at bounding box center [181, 198] width 218 height 45
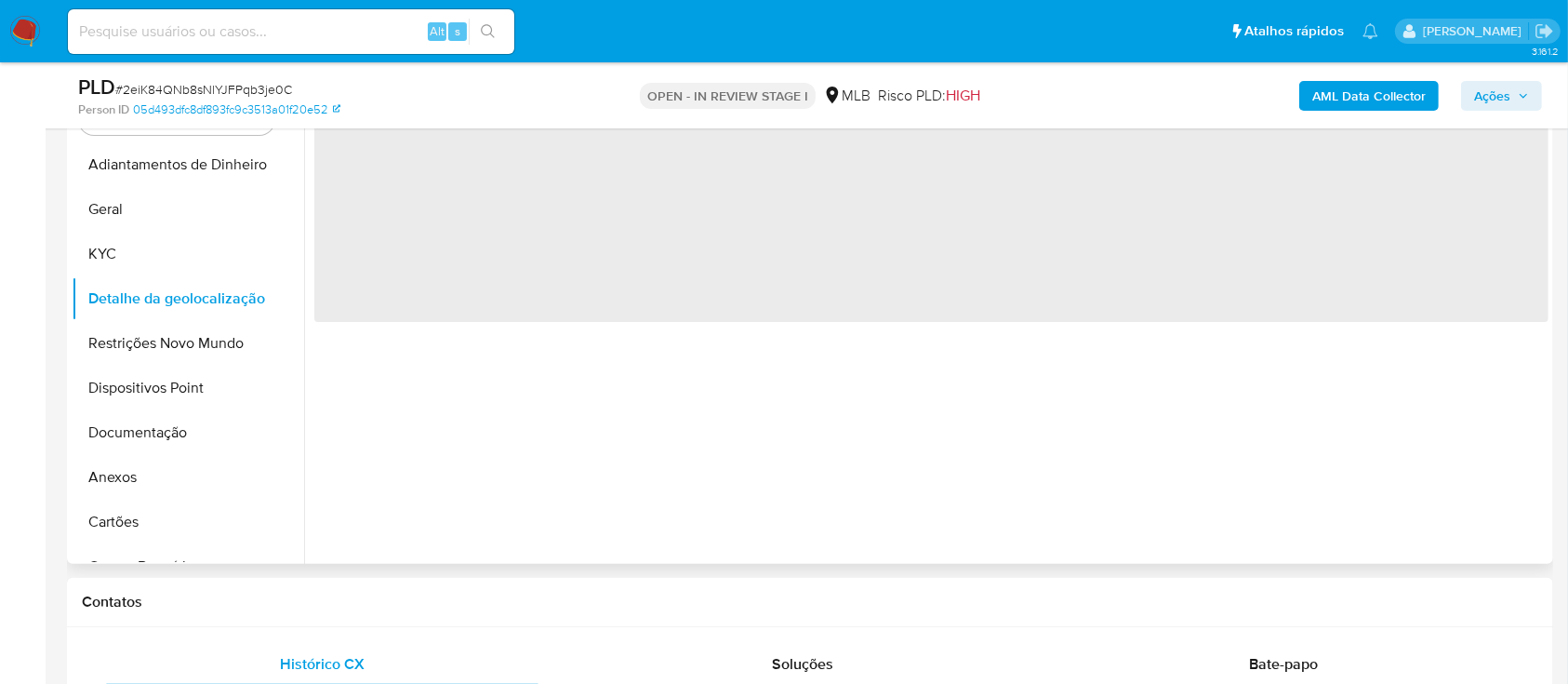
scroll to position [248, 0]
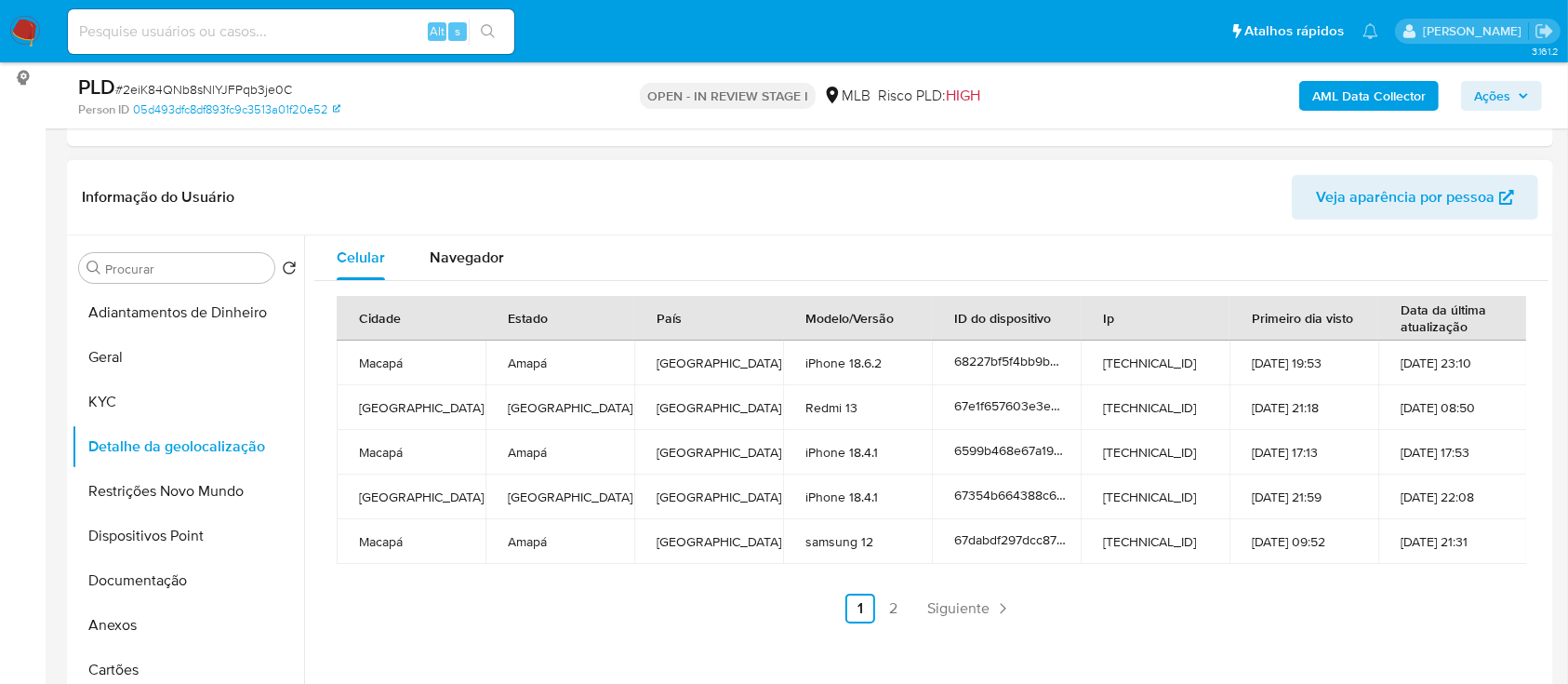
drag, startPoint x: 1156, startPoint y: 181, endPoint x: 1130, endPoint y: 173, distance: 27.2
click at [1156, 180] on header "Informação do Usuário Veja aparência por pessoa" at bounding box center [809, 197] width 1456 height 45
click at [893, 603] on link "2" at bounding box center [893, 609] width 30 height 30
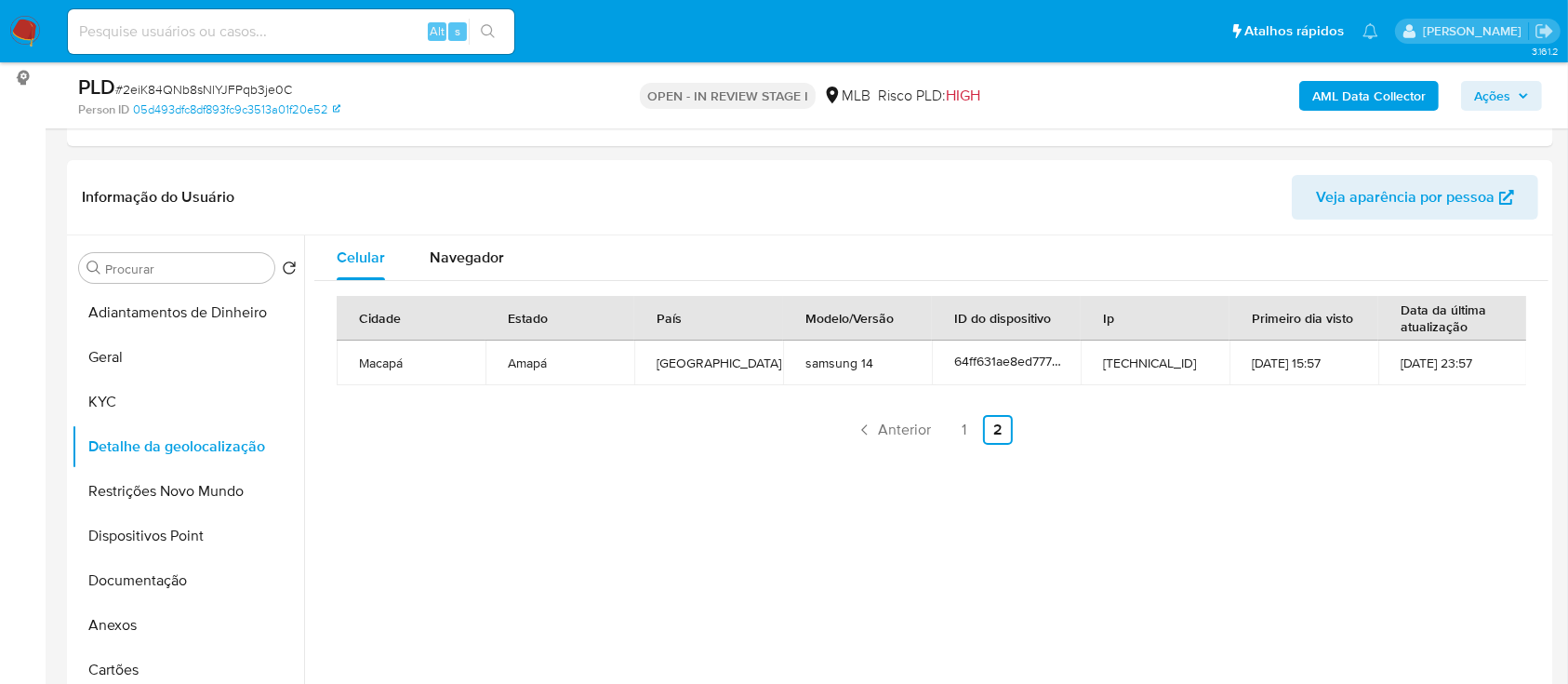
drag, startPoint x: 134, startPoint y: 496, endPoint x: 154, endPoint y: 495, distance: 20.0
click at [134, 496] on button "Restrições Novo Mundo" at bounding box center [181, 491] width 218 height 45
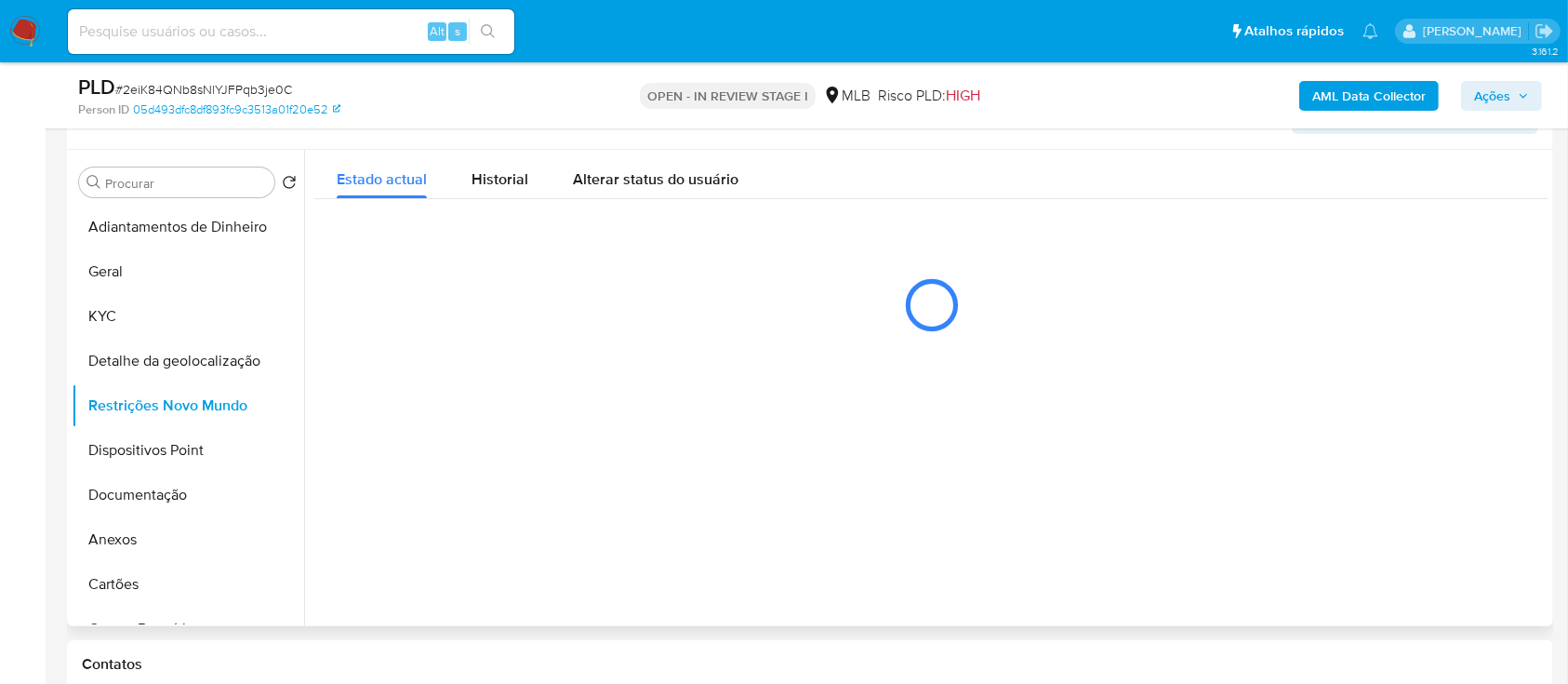
scroll to position [372, 0]
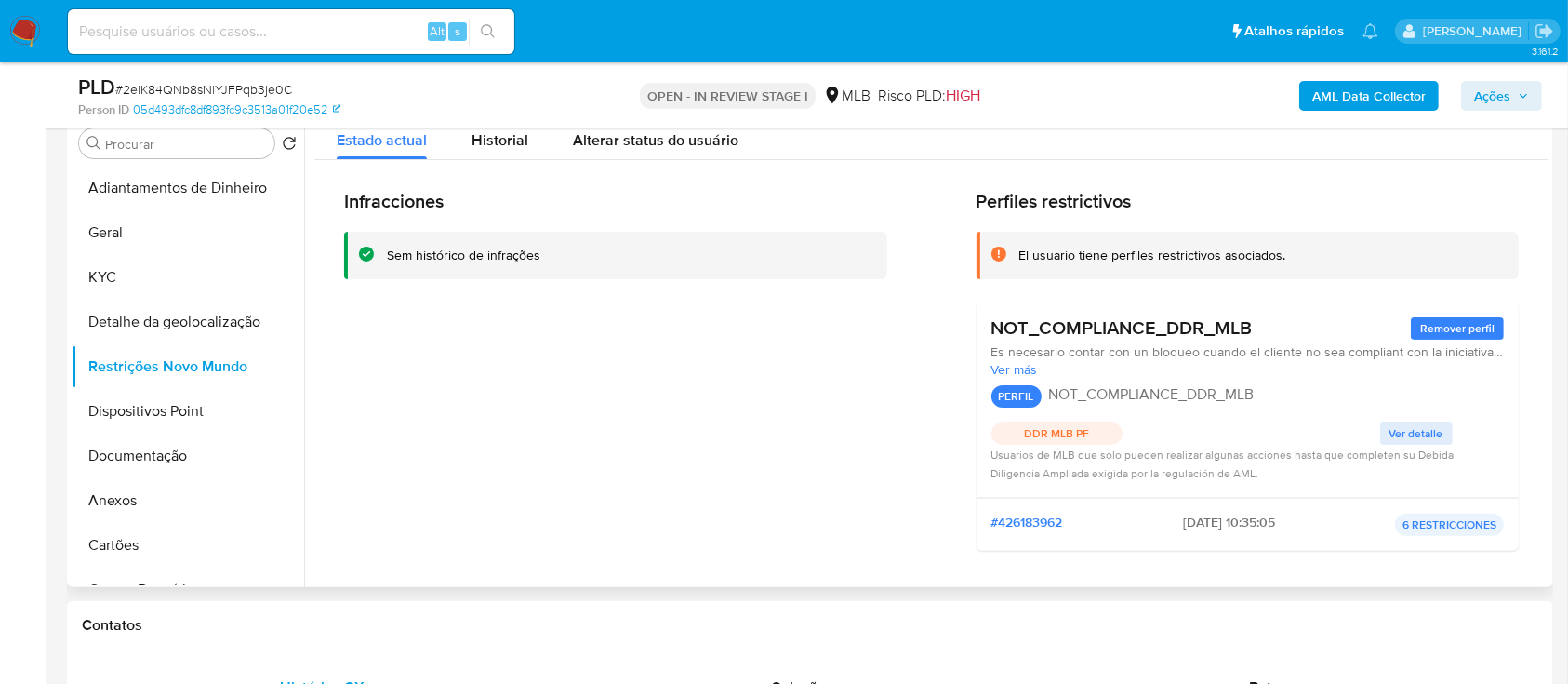
click at [1469, 322] on span "Remover perfil" at bounding box center [1457, 328] width 74 height 19
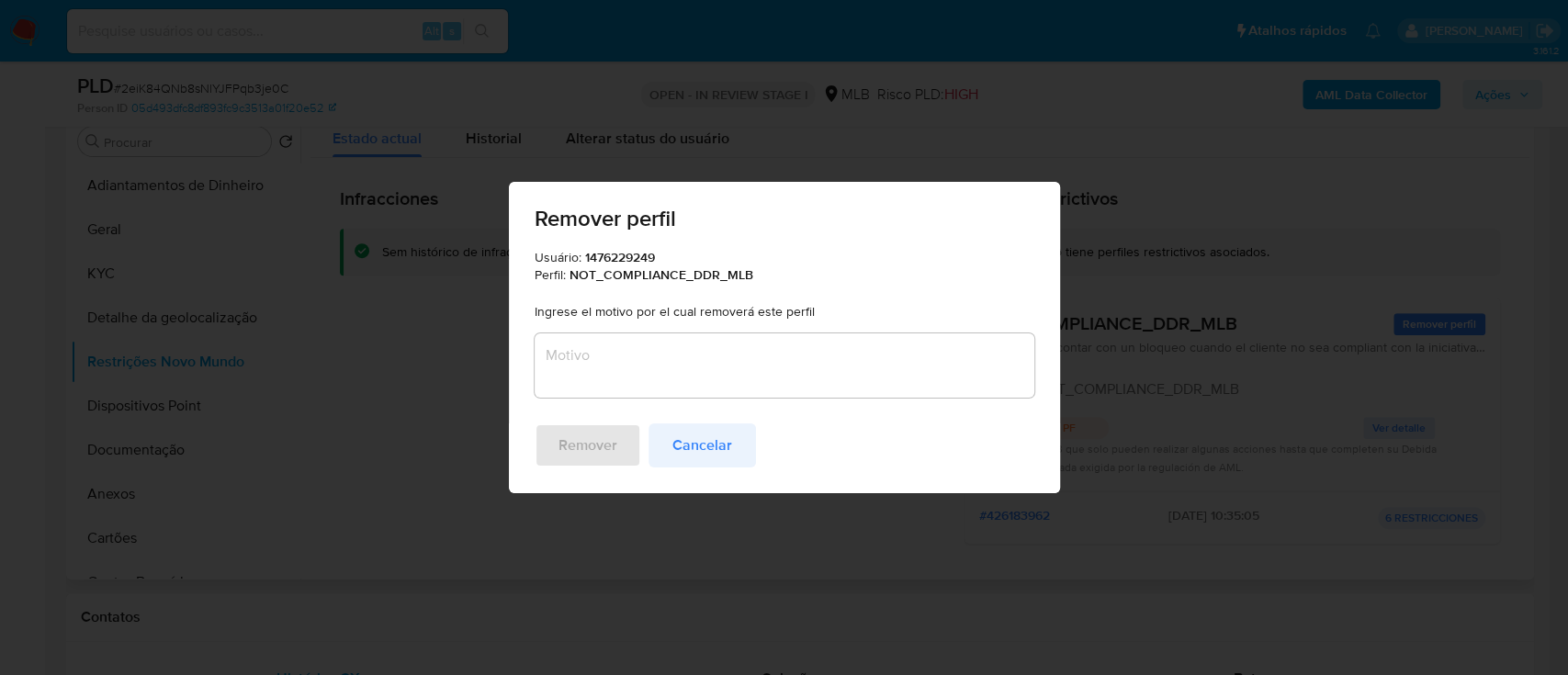
click at [683, 438] on span "Cancelar" at bounding box center [702, 445] width 59 height 40
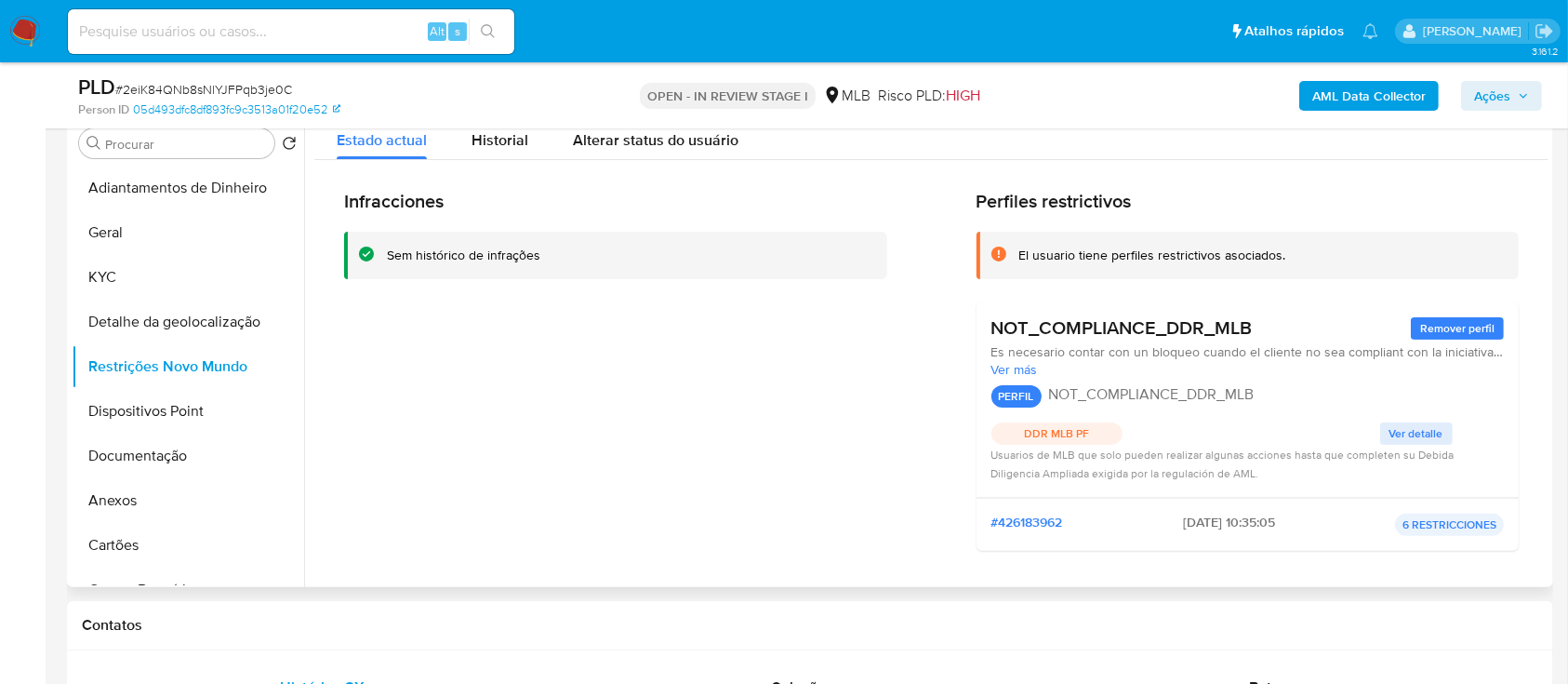
click at [1389, 427] on span "Ver detalle" at bounding box center [1416, 433] width 54 height 19
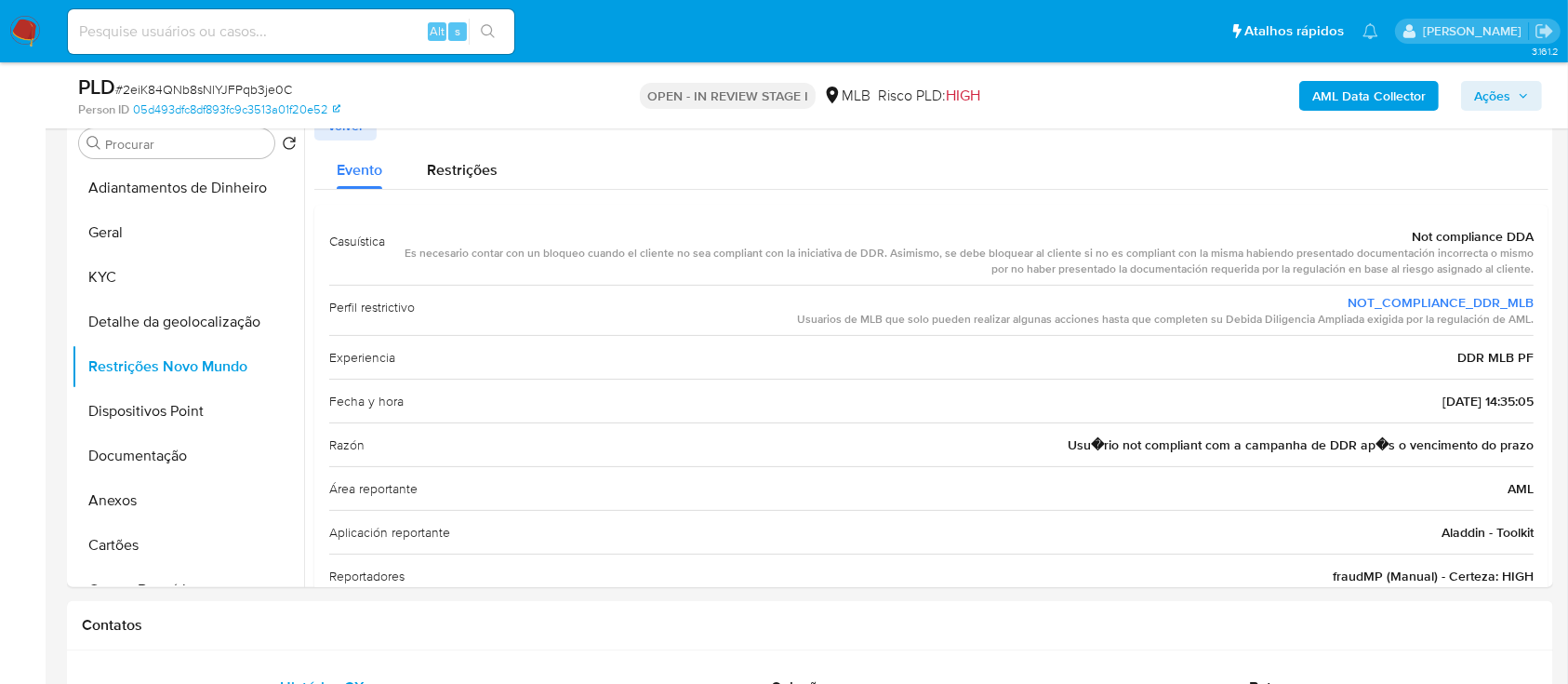
click at [203, 411] on button "Dispositivos Point" at bounding box center [181, 411] width 218 height 45
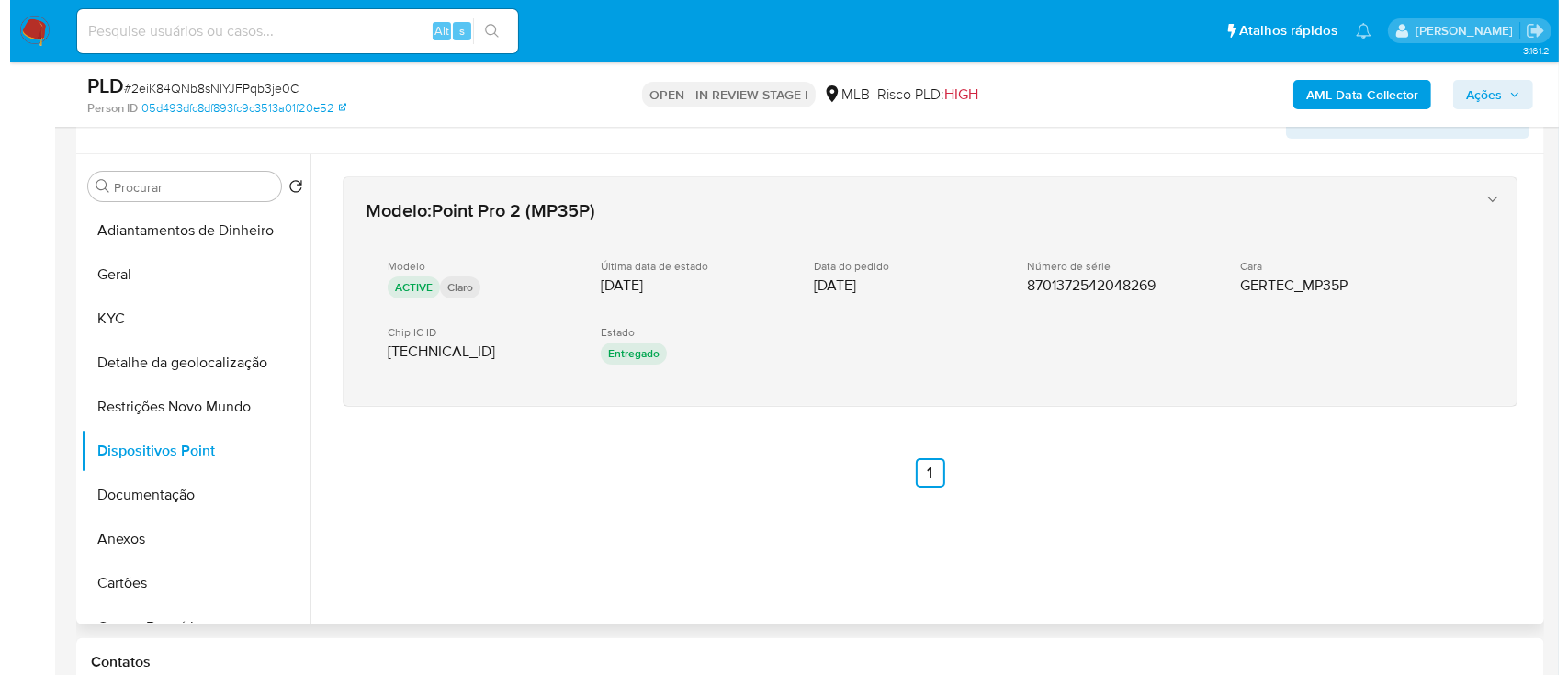
scroll to position [245, 0]
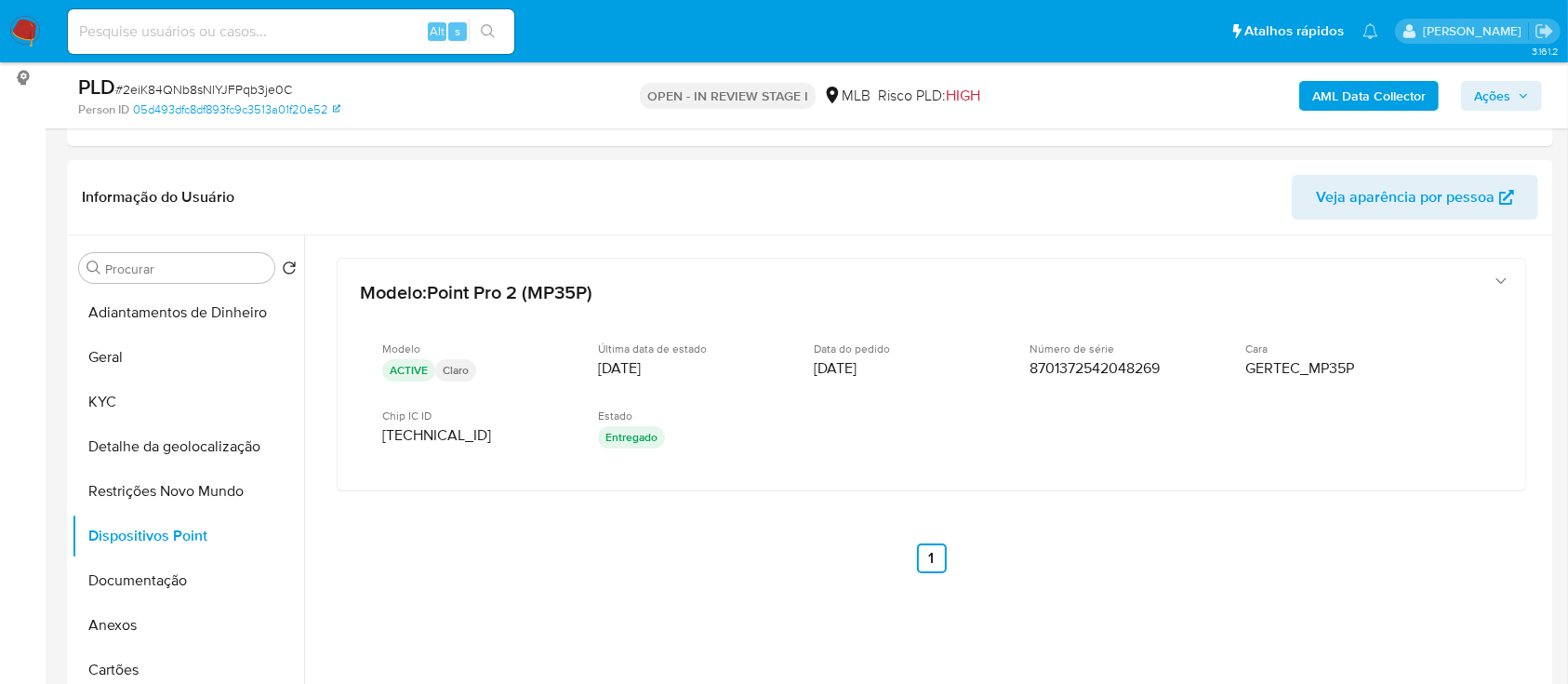
click at [689, 198] on header "Informação do Usuário Veja aparência por pessoa" at bounding box center [809, 197] width 1456 height 45
click at [1332, 95] on b "AML Data Collector" at bounding box center [1369, 96] width 114 height 30
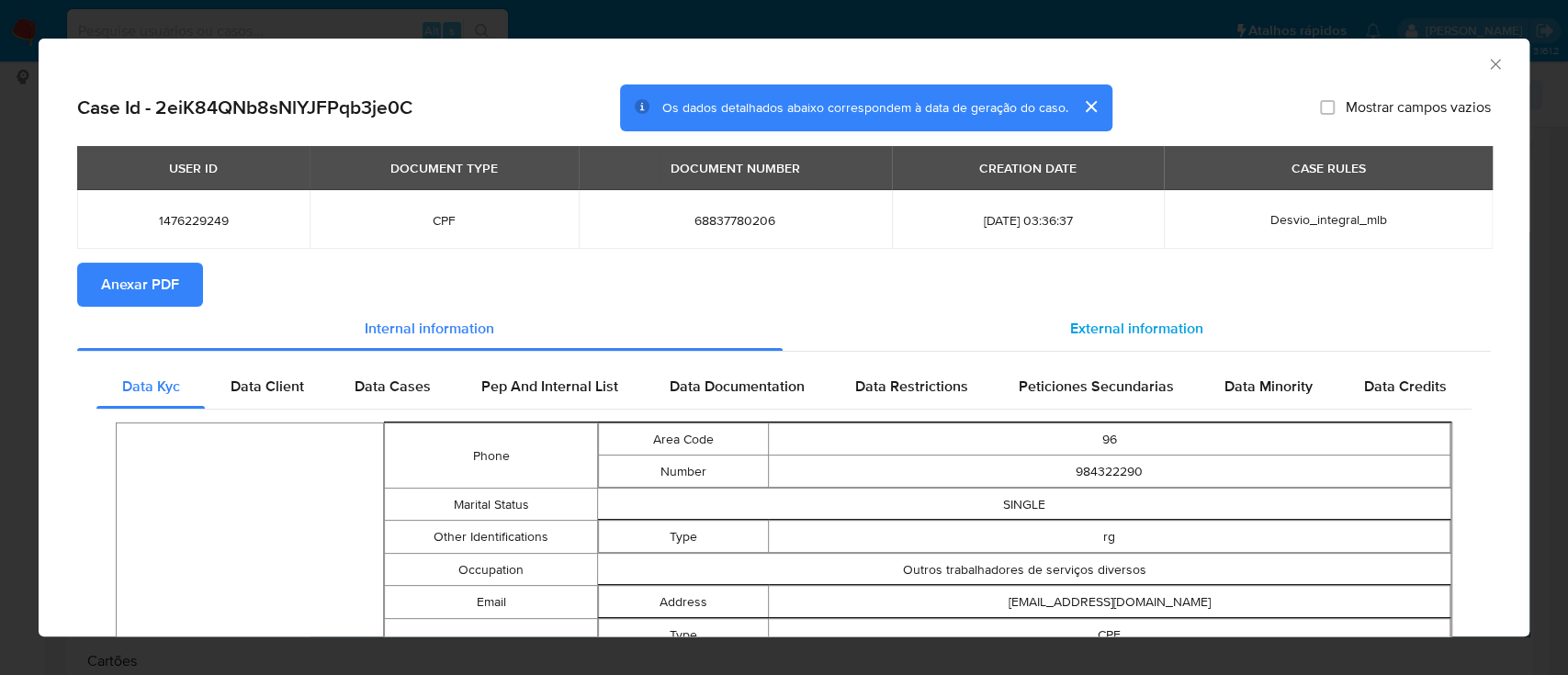
click at [1109, 321] on span "External information" at bounding box center [1136, 328] width 133 height 21
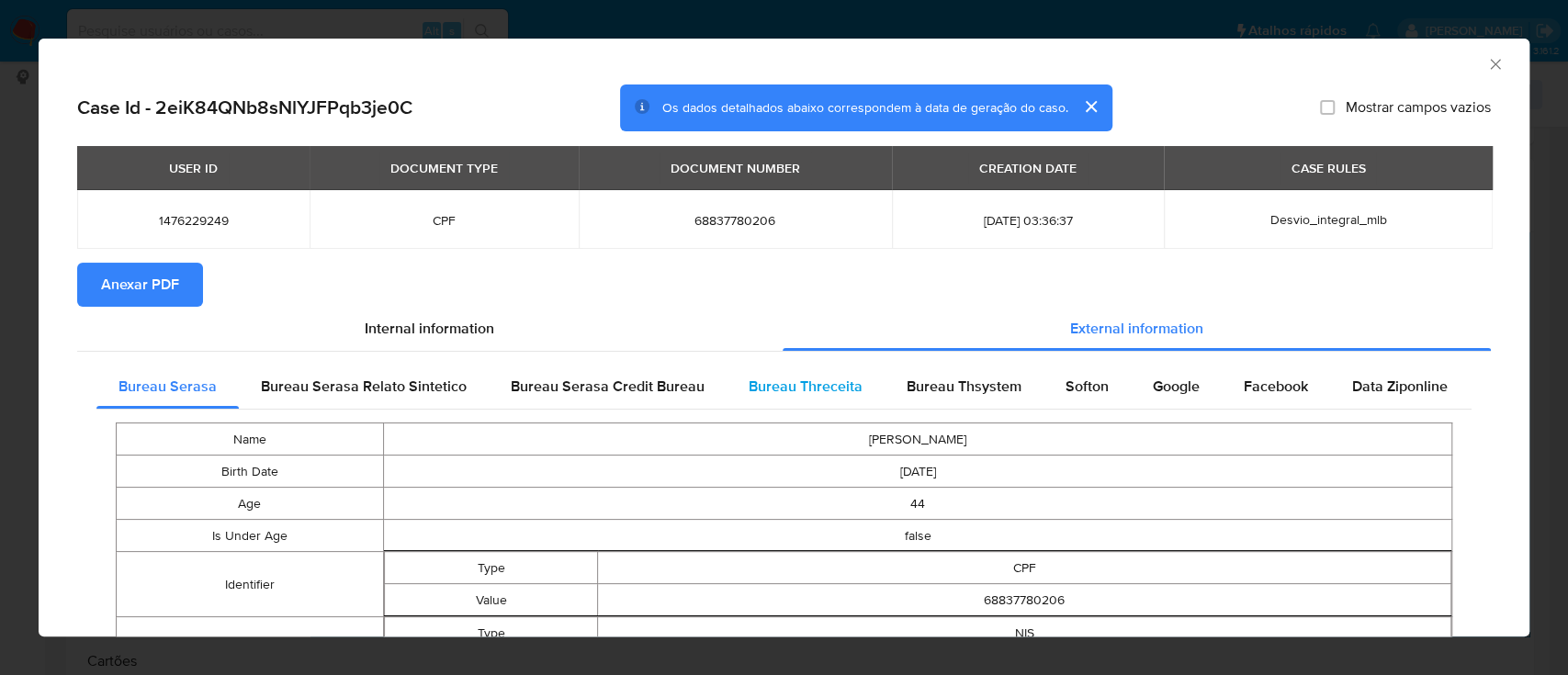
click at [830, 382] on span "Bureau Threceita" at bounding box center [804, 386] width 113 height 21
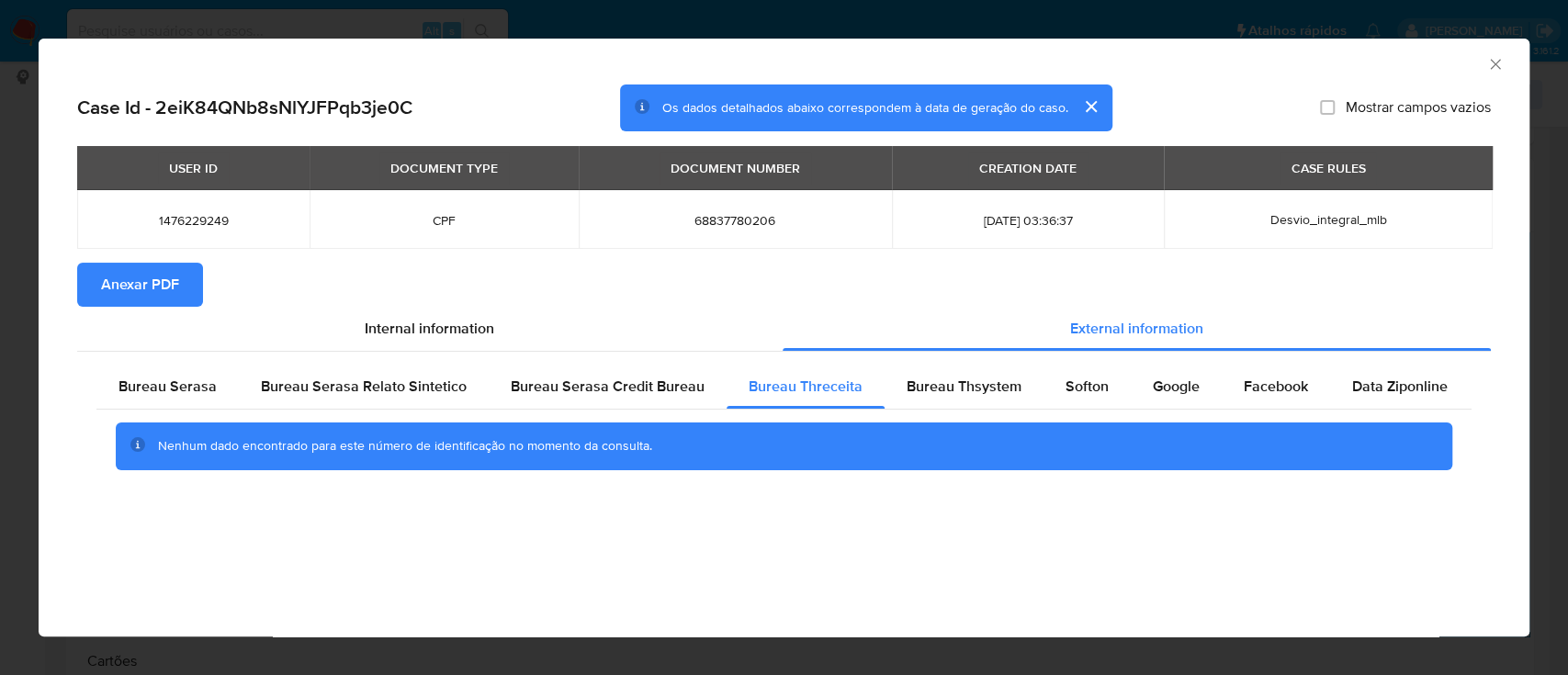
click at [275, 523] on div "Case Id - 2eiK84QNb8sNlYJFPqb3je0C Os dados detalhados abaixo correspondem à da…" at bounding box center [784, 310] width 1490 height 451
click at [938, 402] on div "Bureau Thsystem" at bounding box center [963, 386] width 159 height 44
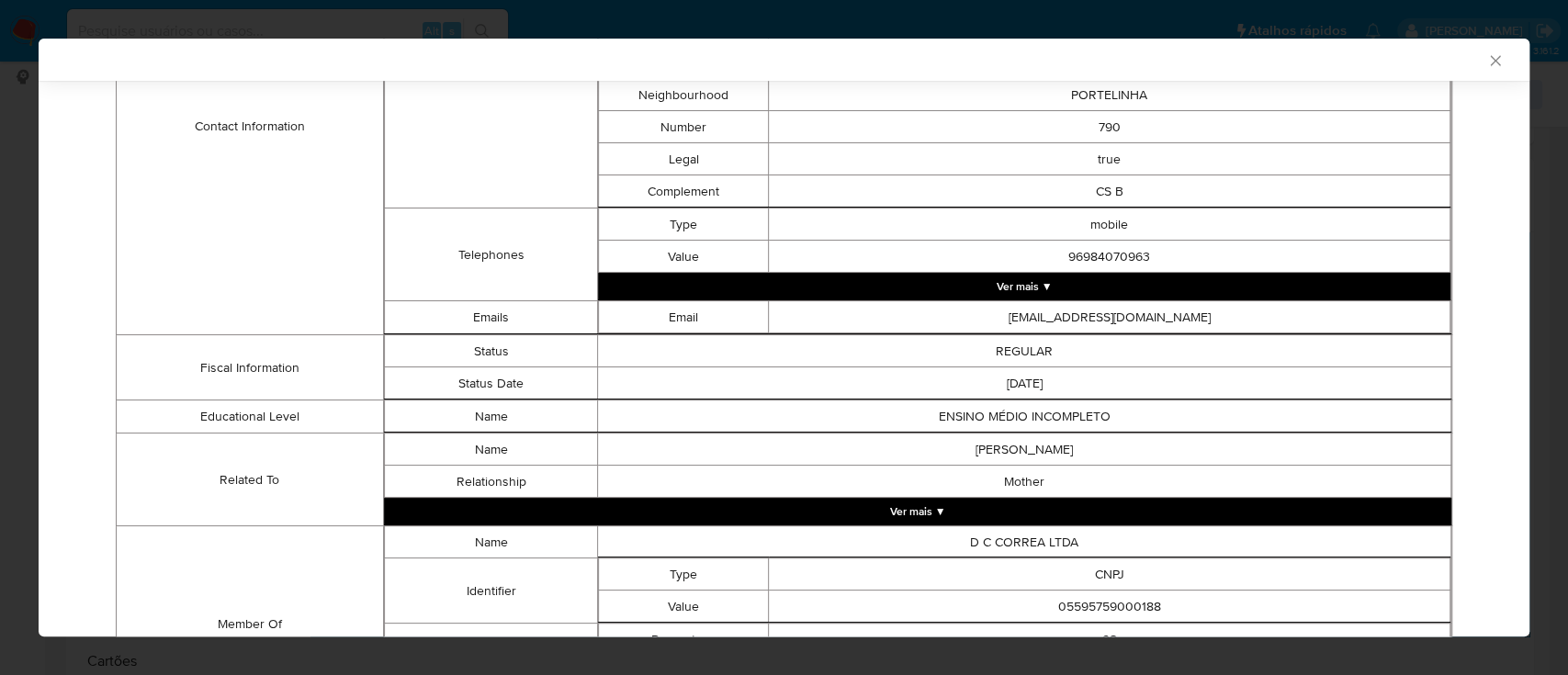
scroll to position [999, 0]
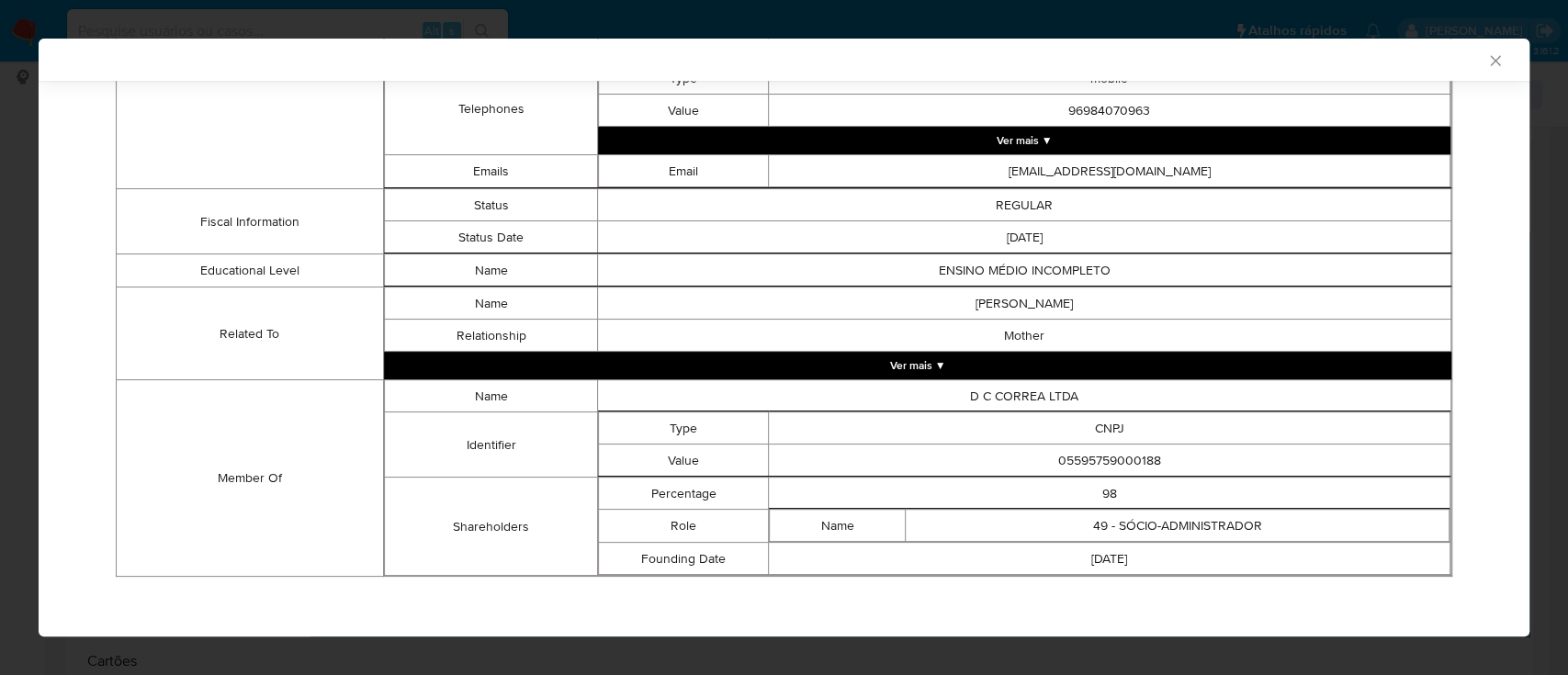
click at [258, 246] on td "Fiscal Information" at bounding box center [250, 222] width 267 height 65
drag, startPoint x: 1174, startPoint y: 460, endPoint x: 1009, endPoint y: 454, distance: 165.1
click at [1009, 454] on td "05595759000188" at bounding box center [1109, 460] width 681 height 33
copy td "05595759000188"
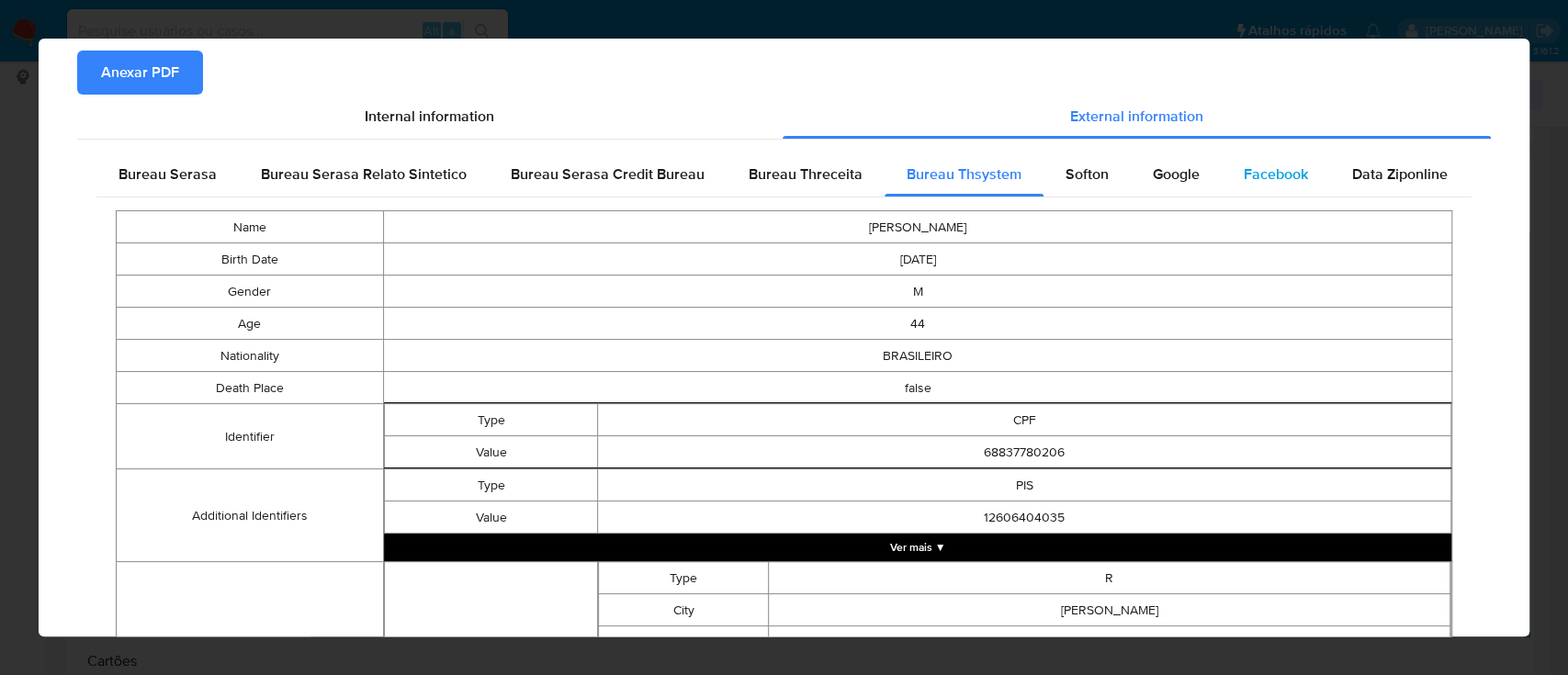
scroll to position [0, 0]
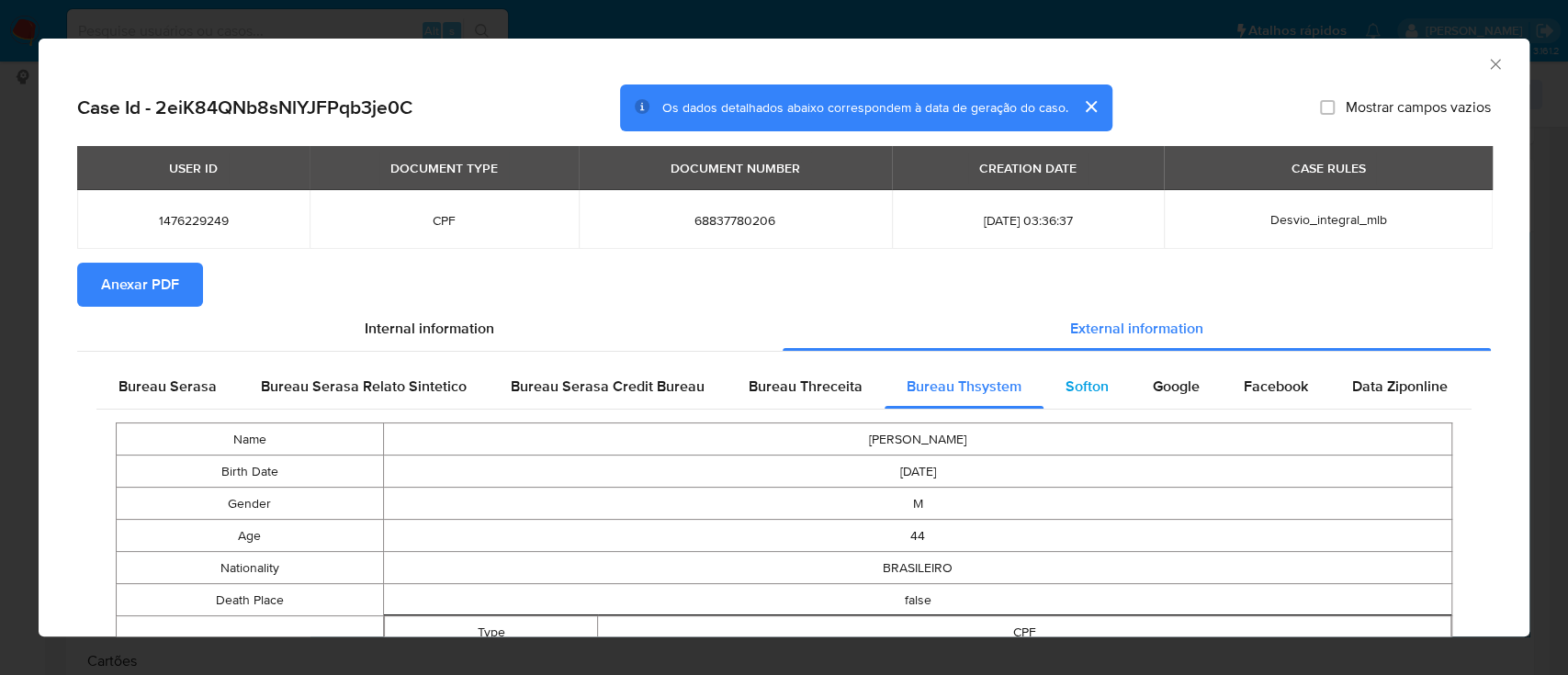
click at [1089, 384] on span "Softon" at bounding box center [1086, 386] width 43 height 21
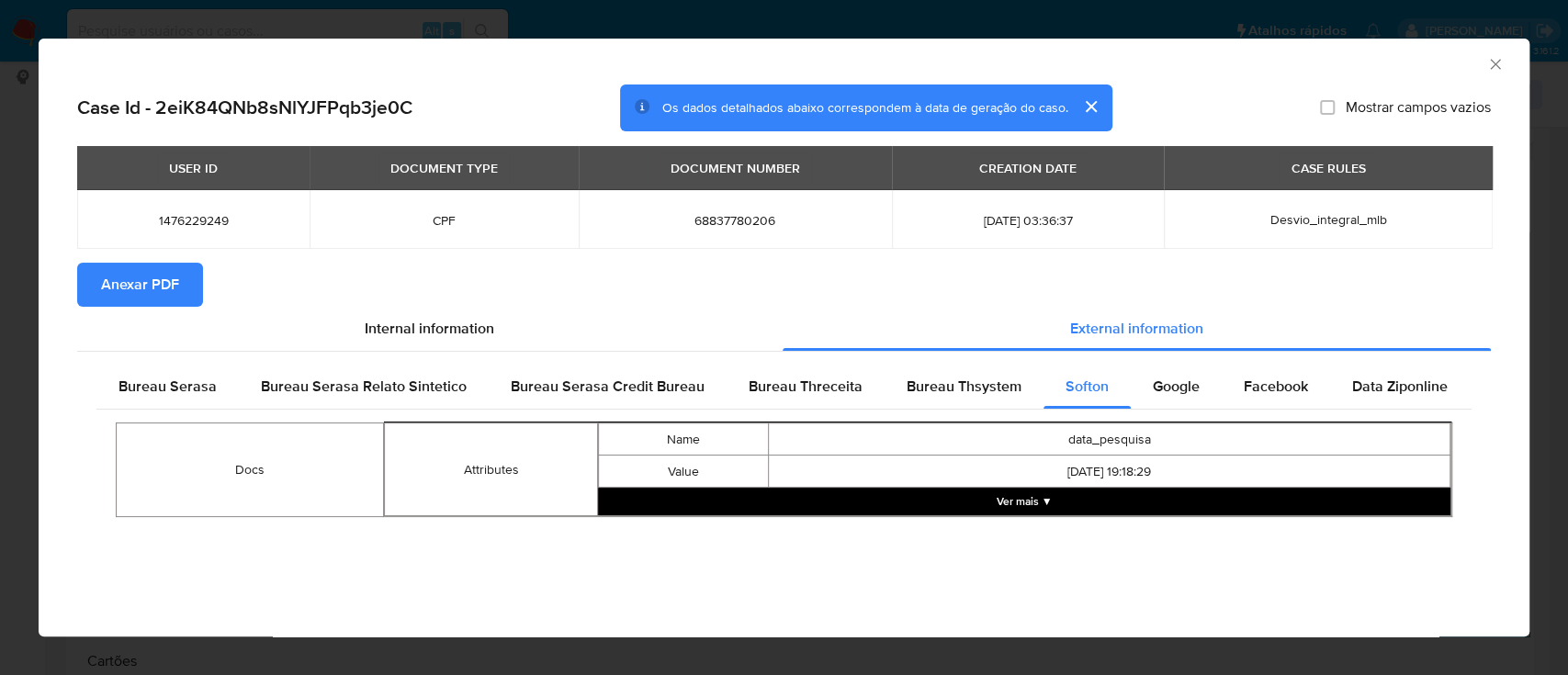
click at [292, 212] on td "1476229249" at bounding box center [192, 220] width 232 height 59
click at [993, 506] on button "Ver mais ▼" at bounding box center [1024, 501] width 853 height 28
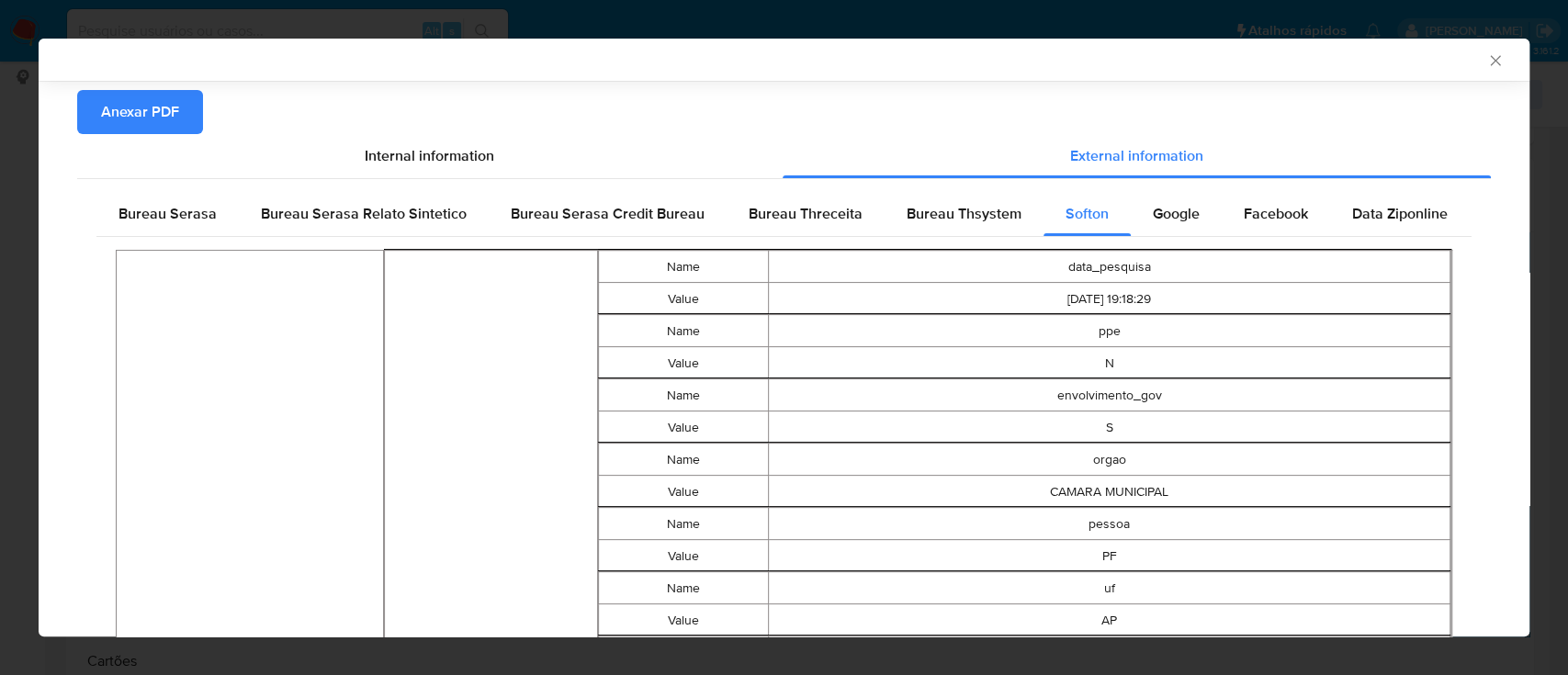
scroll to position [63, 0]
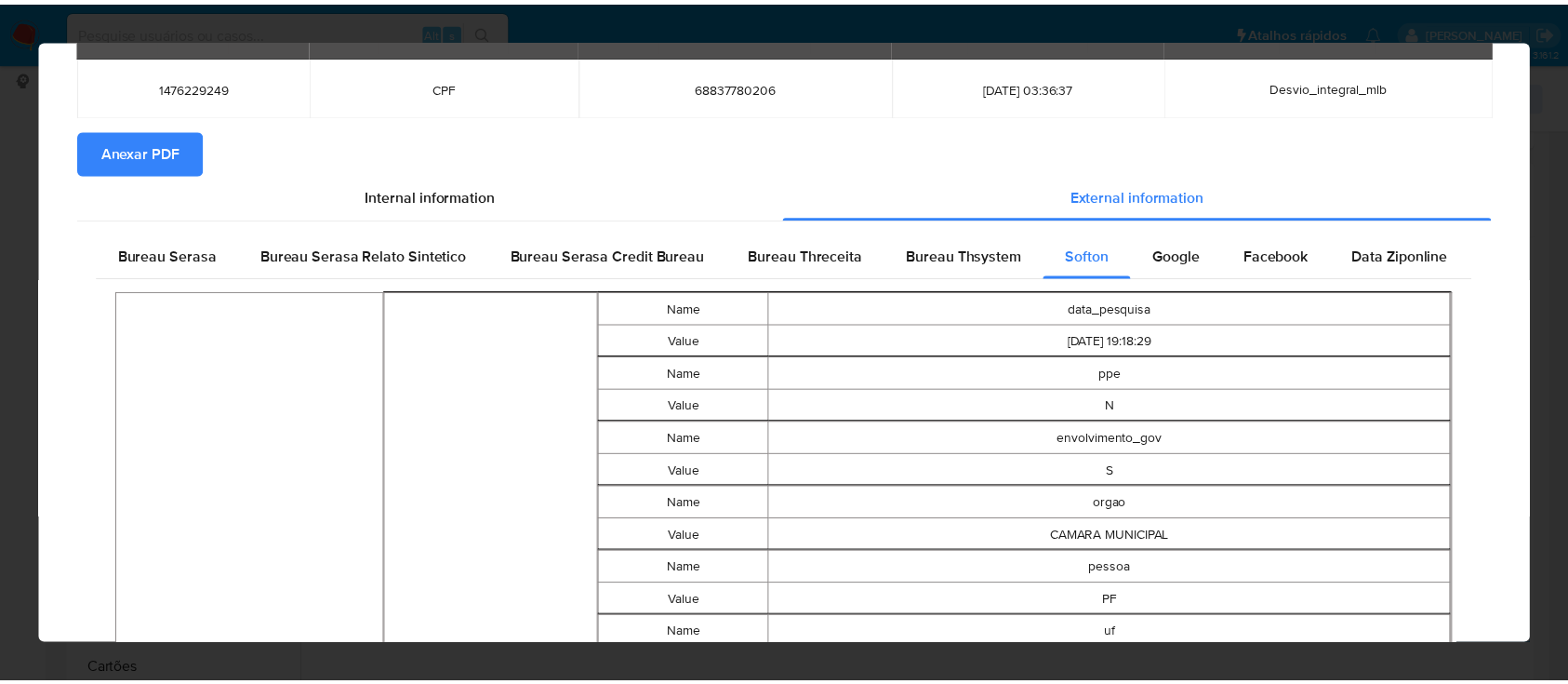
scroll to position [0, 0]
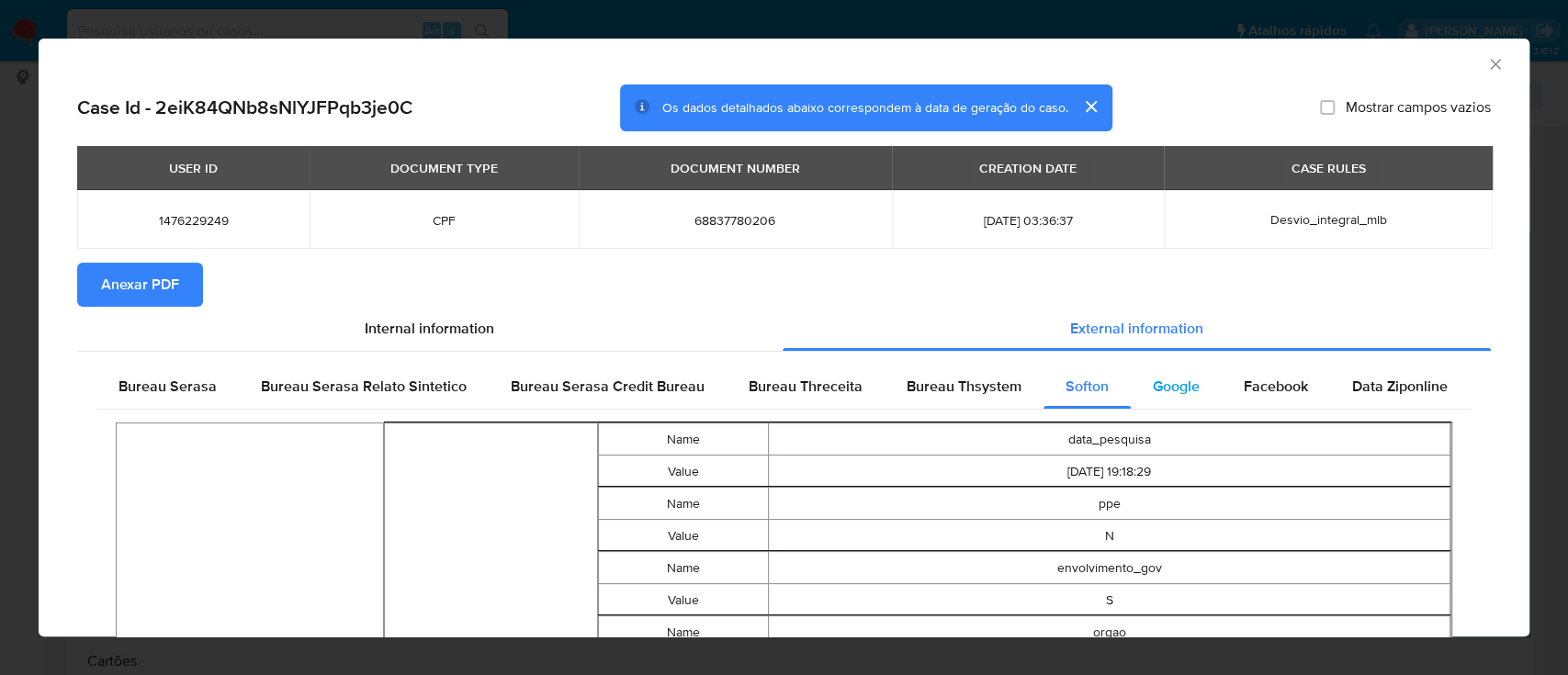
click at [1178, 393] on span "Google" at bounding box center [1175, 386] width 46 height 21
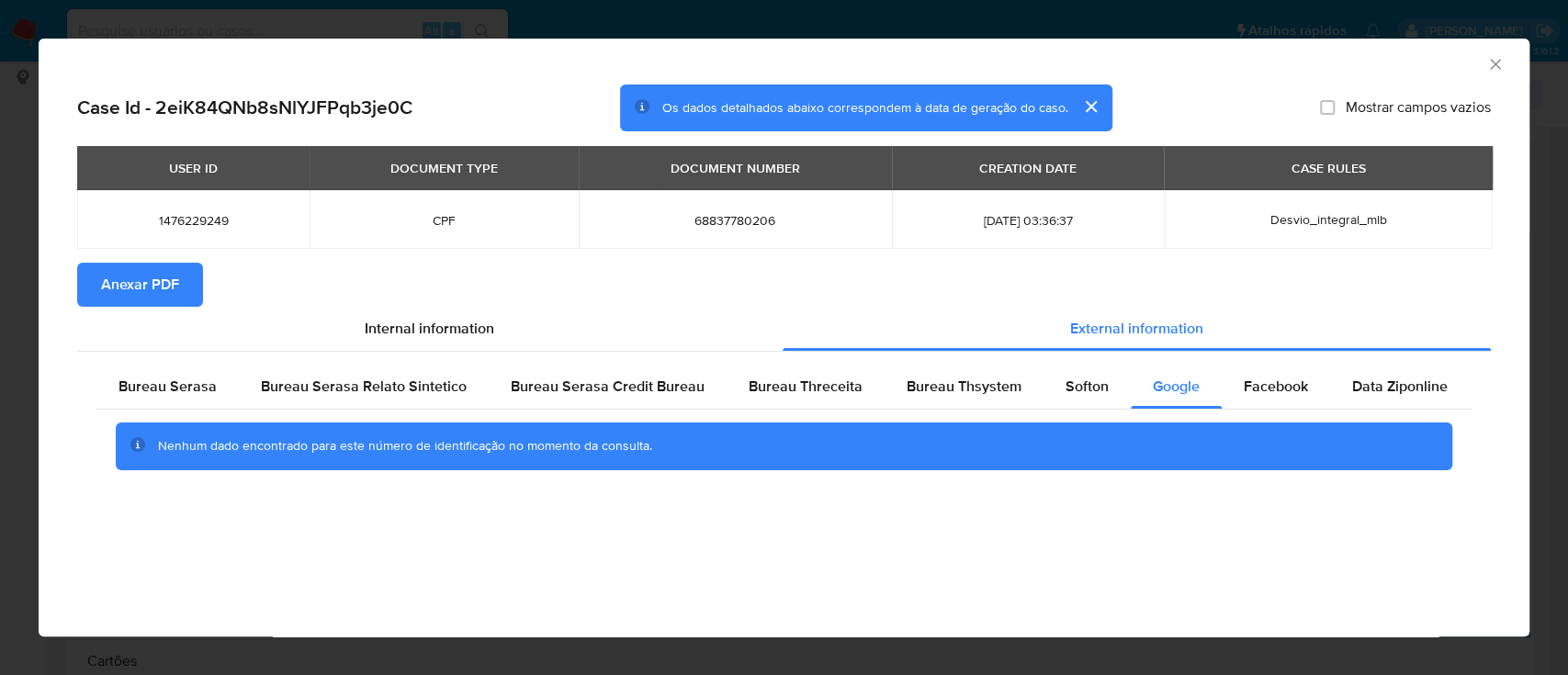
click at [242, 70] on div "AML Data Collector" at bounding box center [769, 61] width 1435 height 20
click at [1496, 64] on icon "Fechar a janela" at bounding box center [1495, 64] width 19 height 19
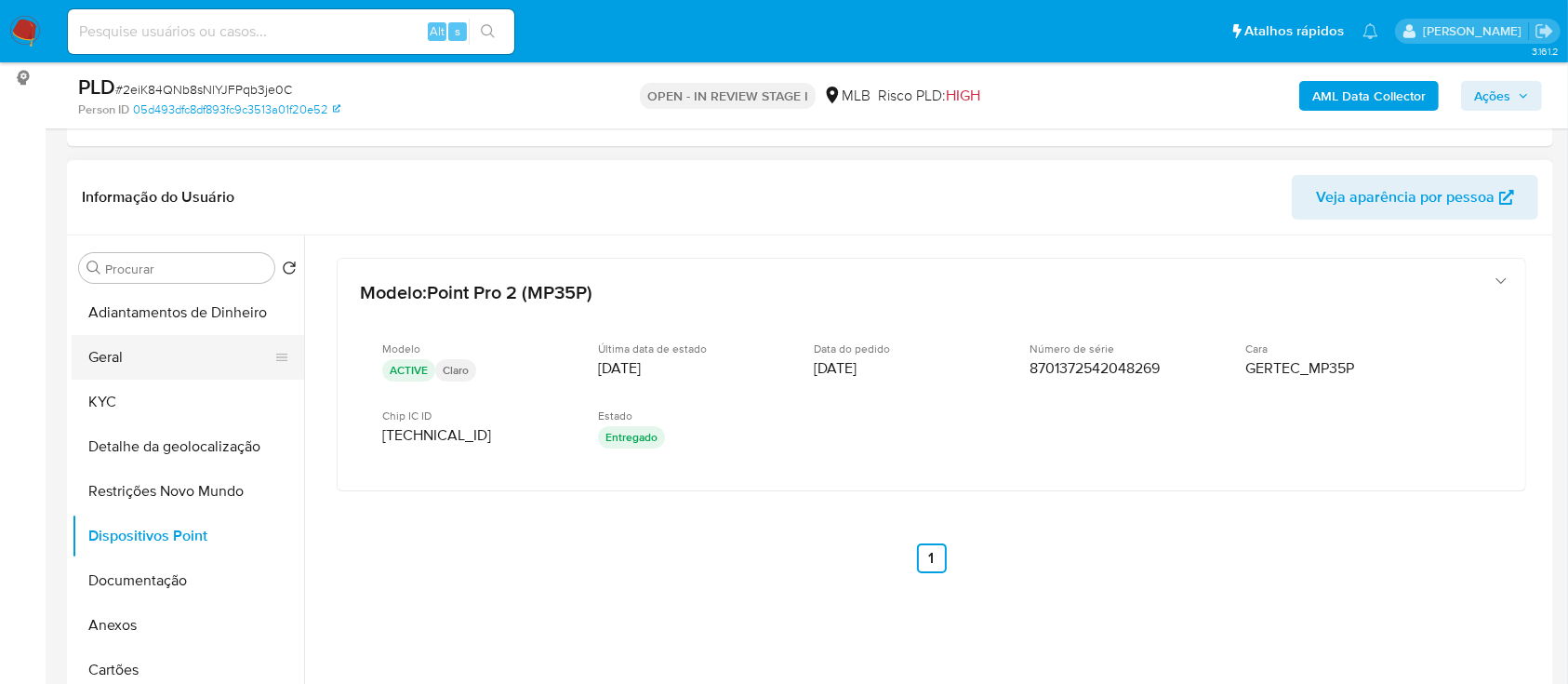
click at [160, 369] on button "Geral" at bounding box center [181, 357] width 218 height 45
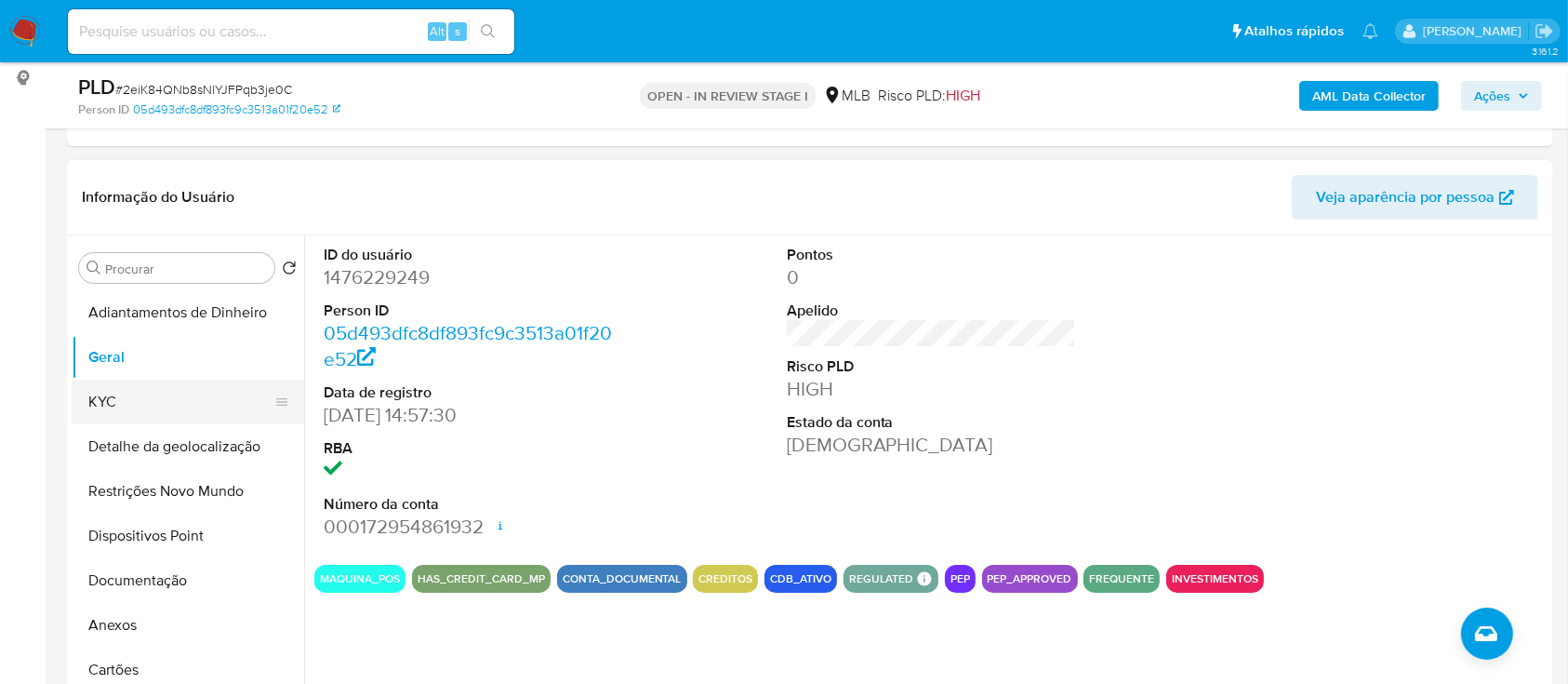
click at [100, 399] on button "KYC" at bounding box center [181, 402] width 218 height 45
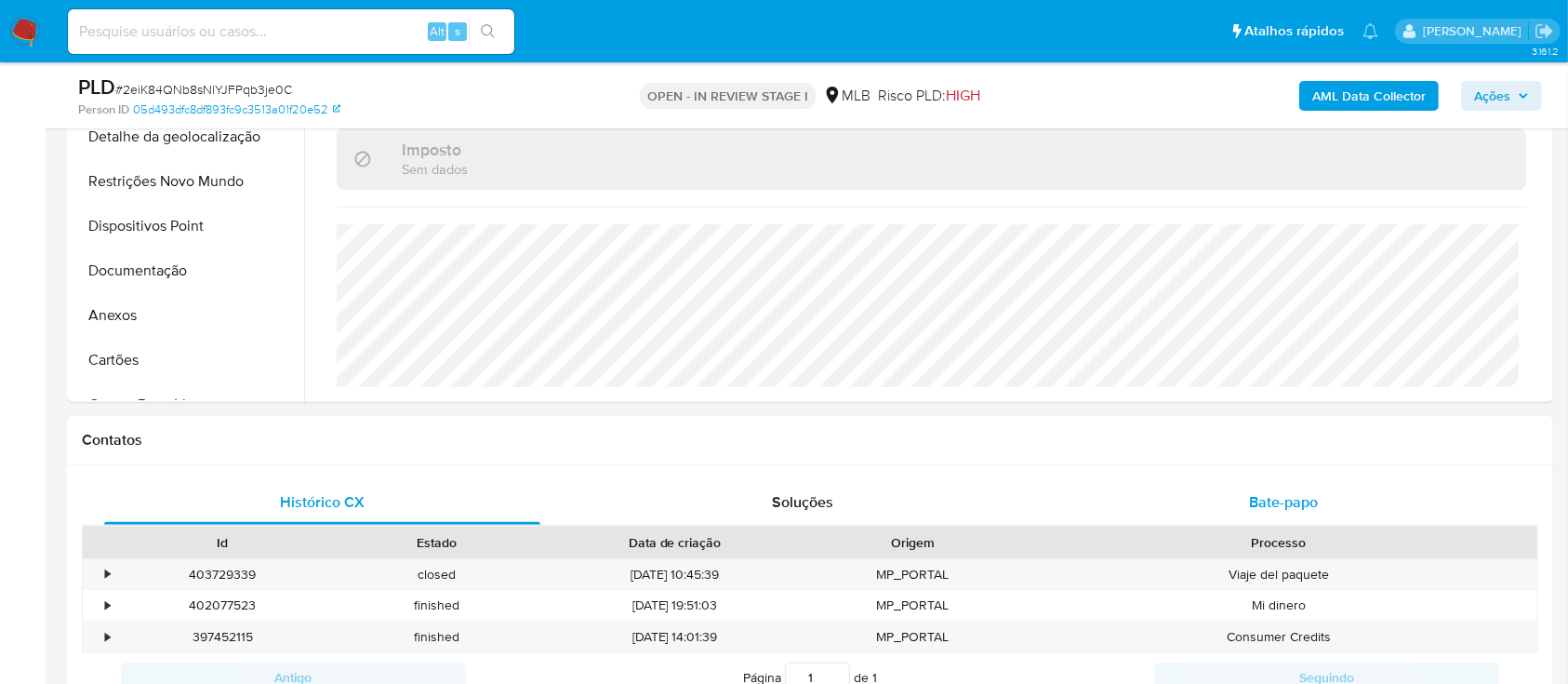
scroll to position [496, 0]
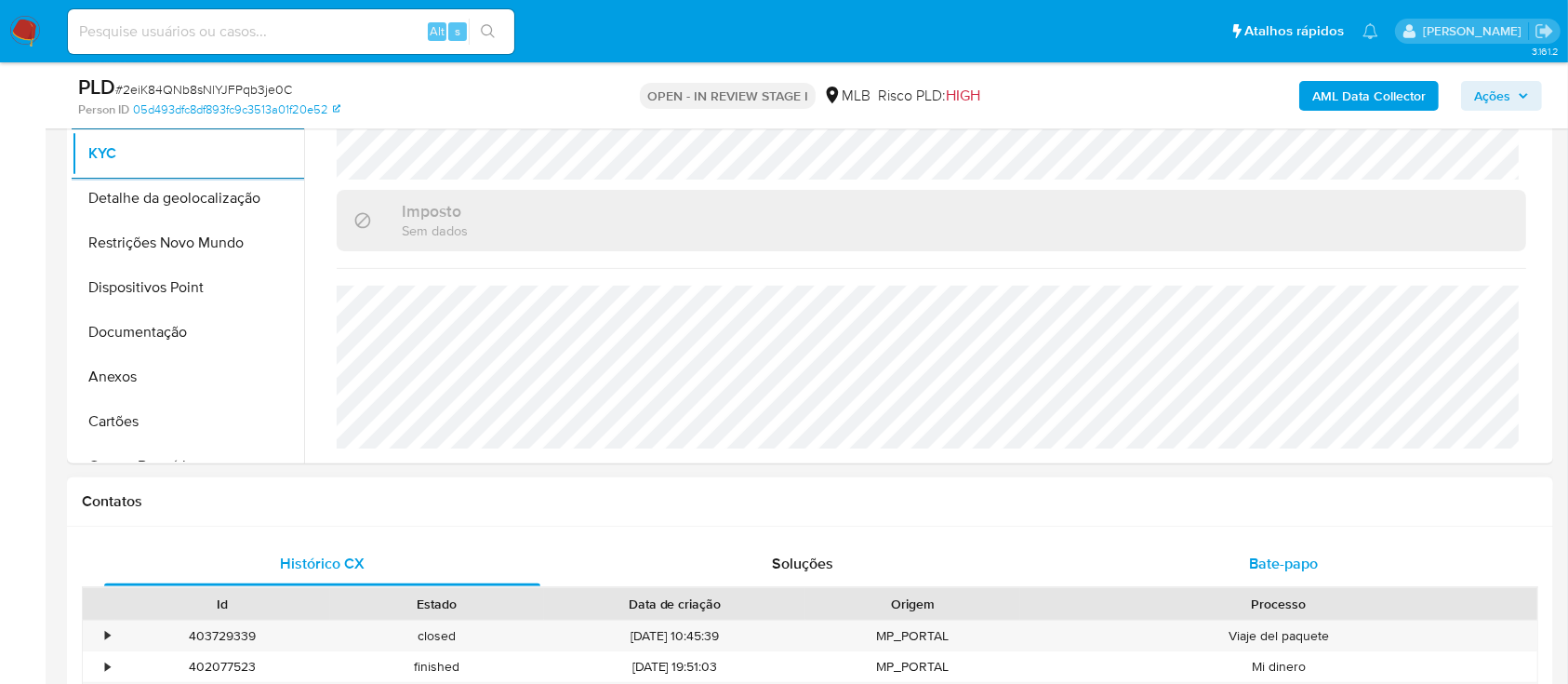
click at [1314, 551] on div "Bate-papo" at bounding box center [1283, 564] width 436 height 45
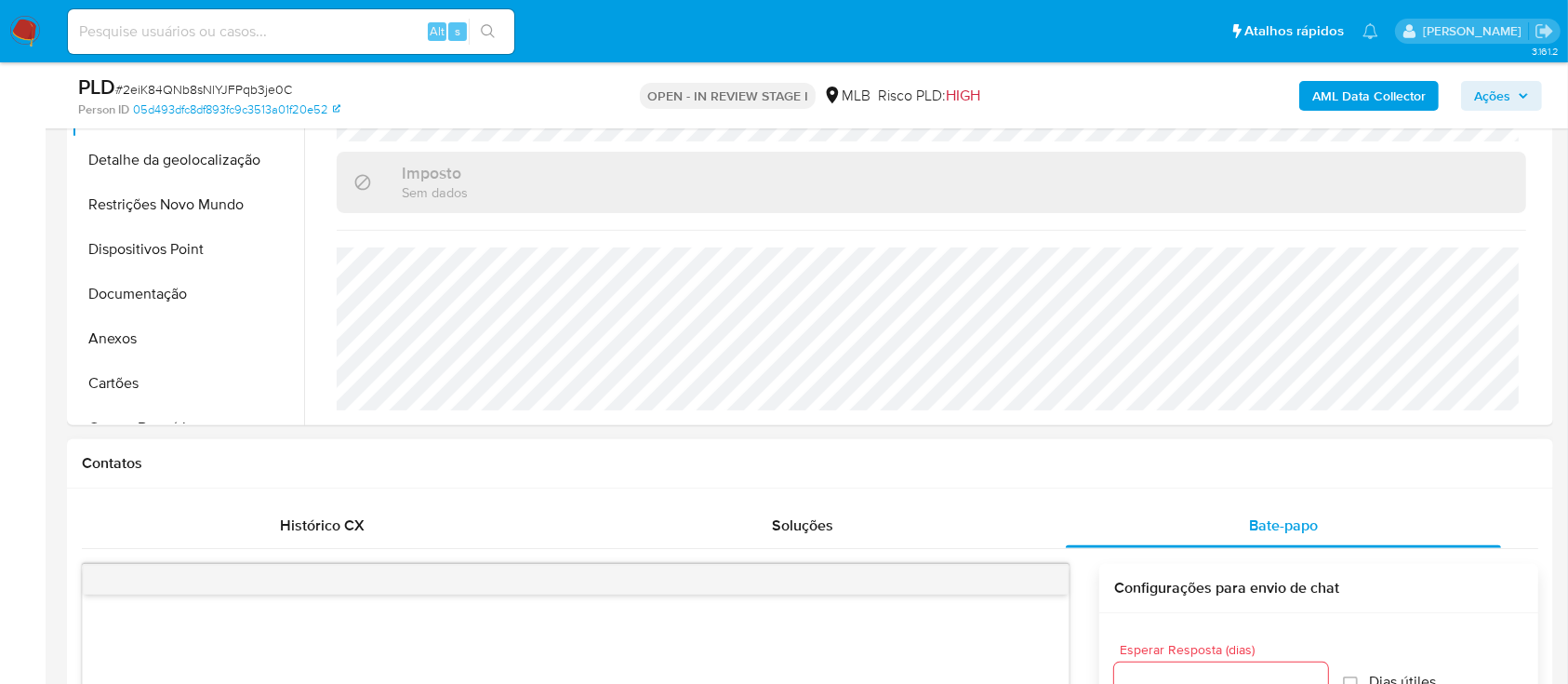
scroll to position [372, 0]
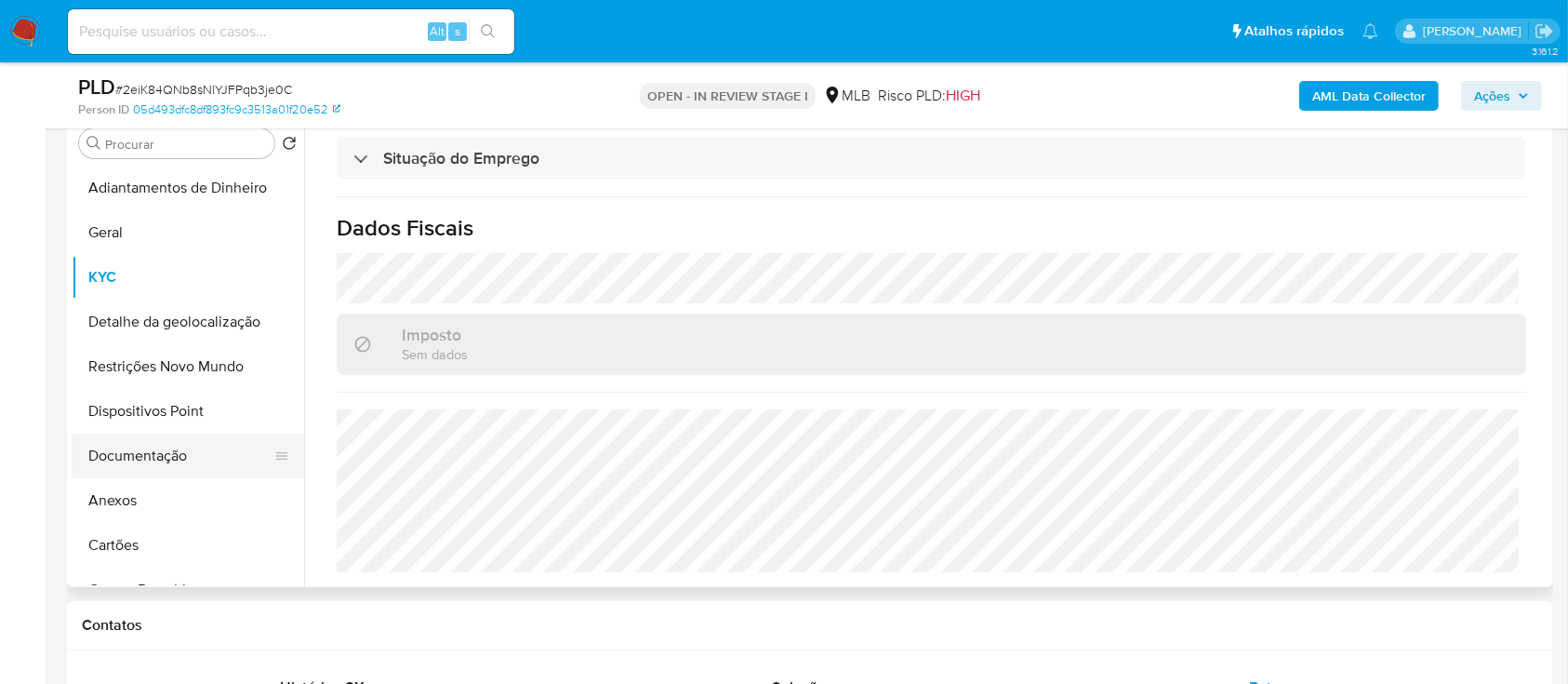
drag, startPoint x: 172, startPoint y: 457, endPoint x: 181, endPoint y: 456, distance: 9.1
click at [173, 456] on button "Documentação" at bounding box center [181, 456] width 218 height 45
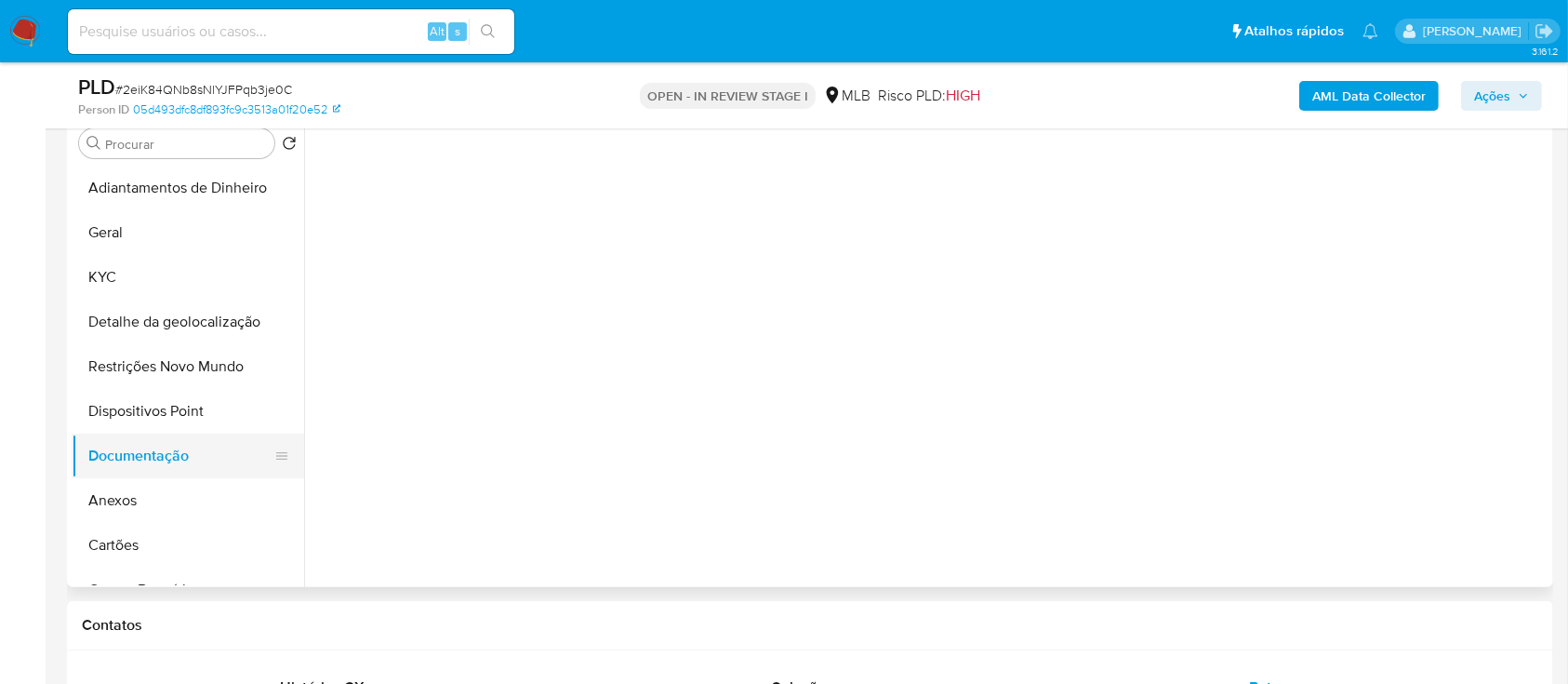
scroll to position [0, 0]
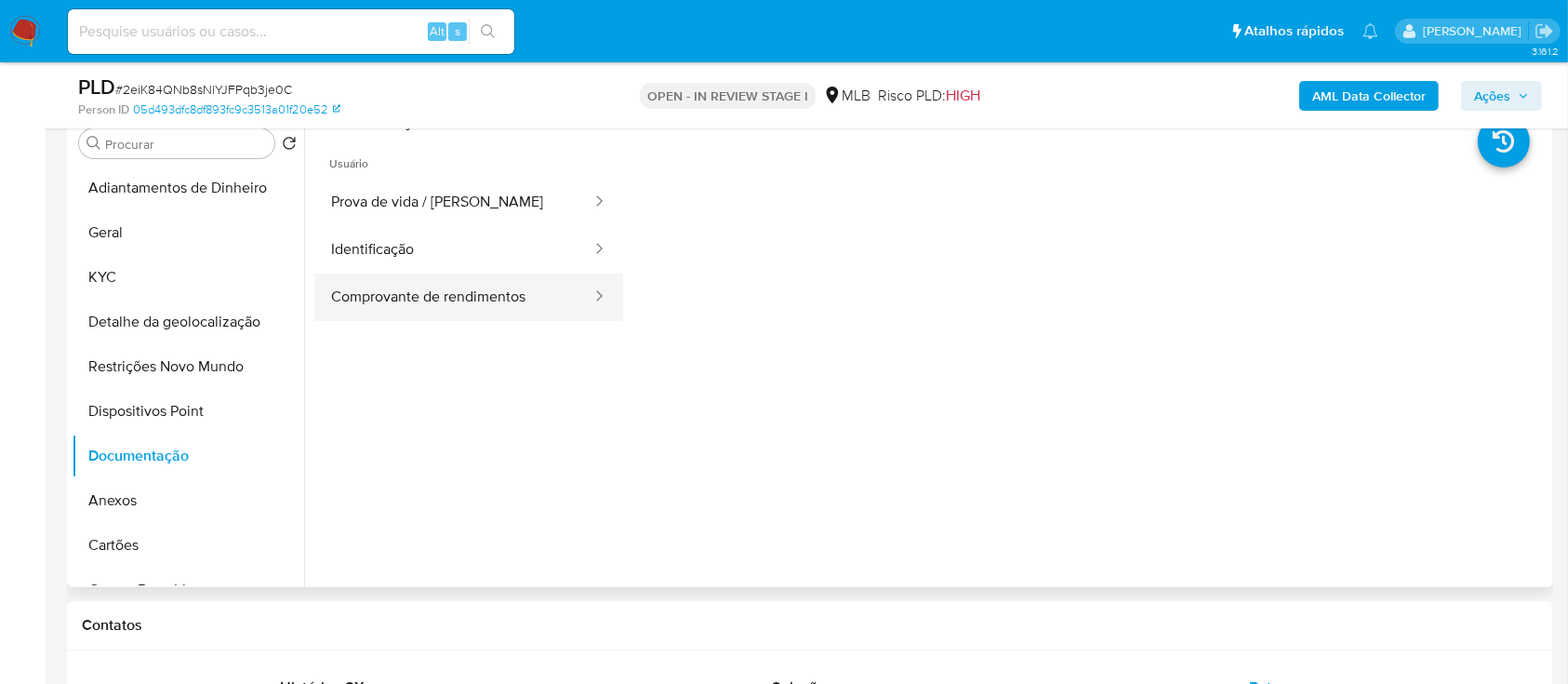
click at [466, 309] on button "Comprovante de rendimentos" at bounding box center [454, 297] width 279 height 47
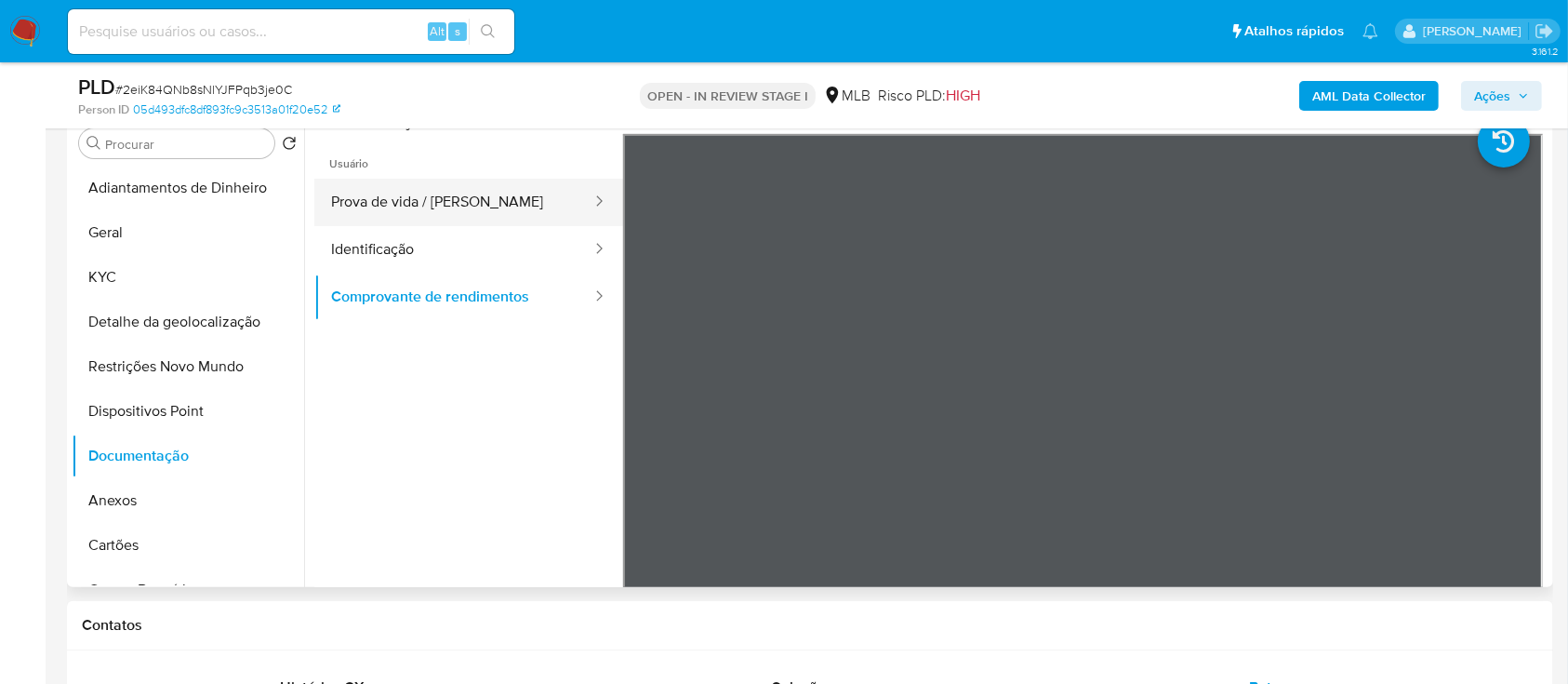
click at [428, 229] on button "Identificação" at bounding box center [454, 249] width 279 height 47
click at [439, 193] on button "Prova de vida / [PERSON_NAME]" at bounding box center [454, 202] width 279 height 47
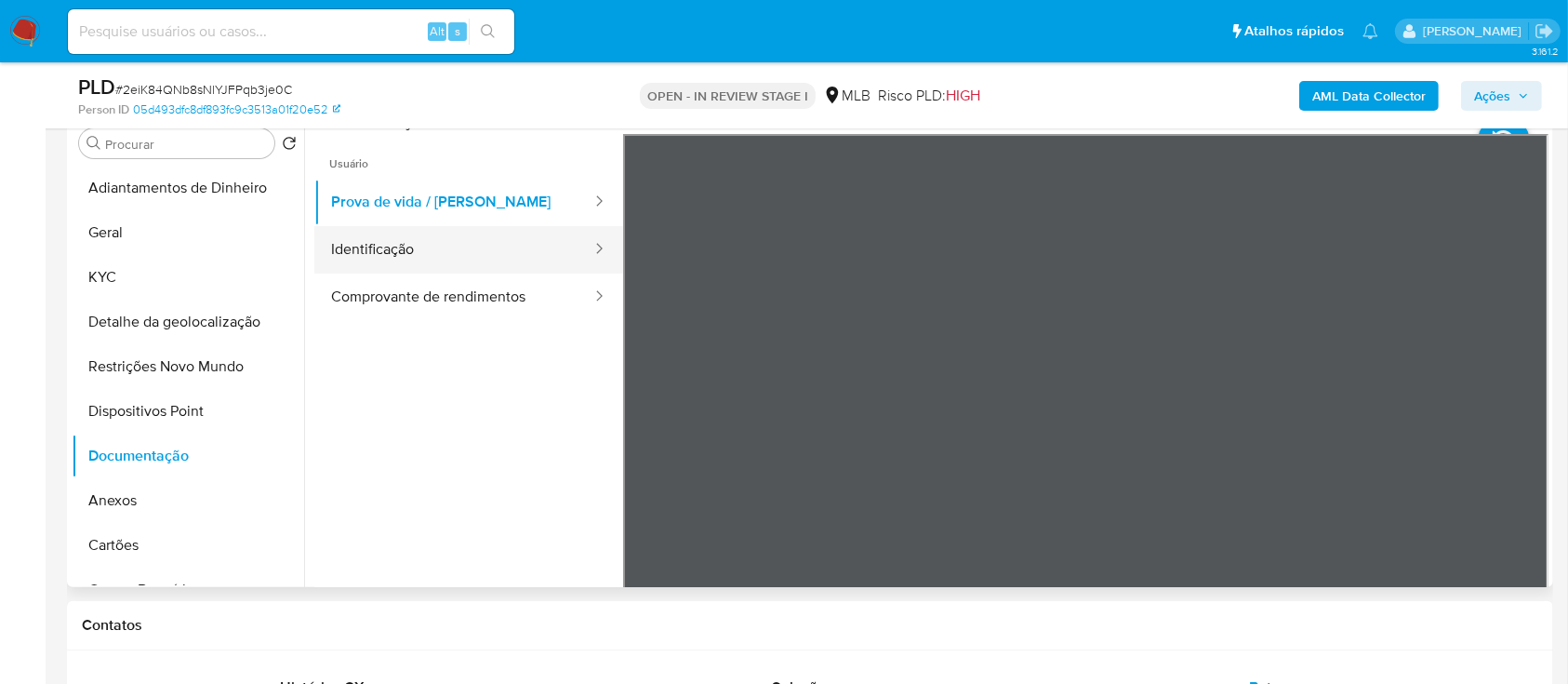
click at [388, 243] on button "Identificação" at bounding box center [454, 249] width 279 height 47
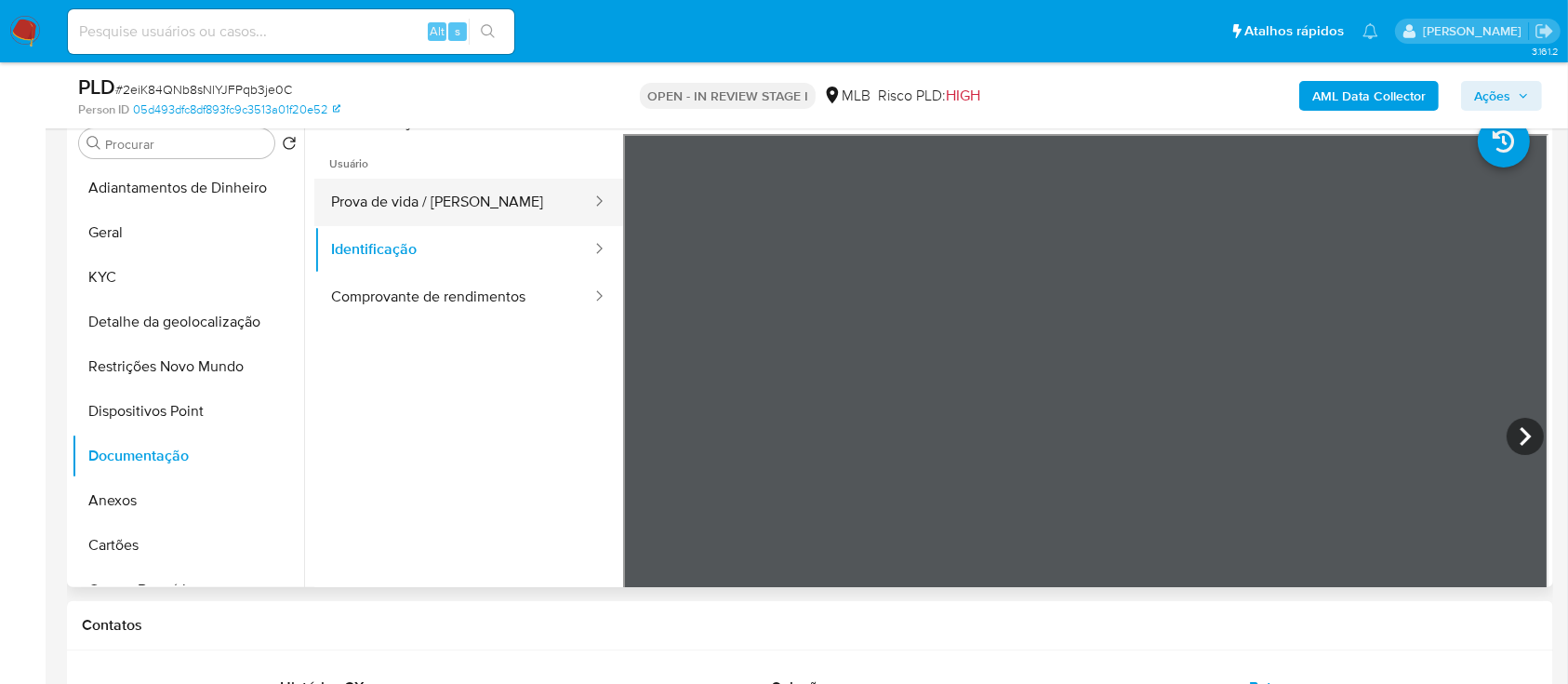
drag, startPoint x: 407, startPoint y: 205, endPoint x: 467, endPoint y: 214, distance: 60.7
click at [408, 205] on button "Prova de vida / [PERSON_NAME]" at bounding box center [454, 202] width 279 height 47
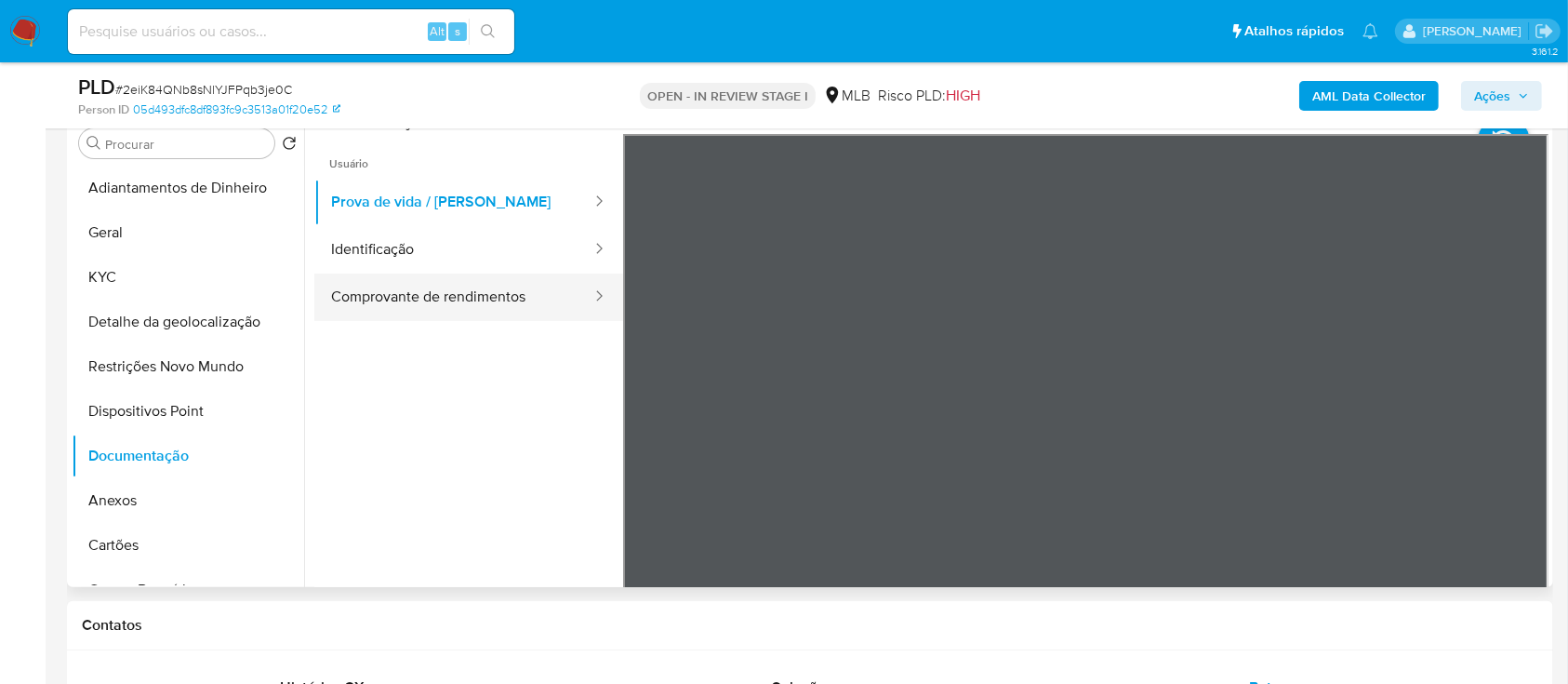
click at [464, 306] on button "Comprovante de rendimentos" at bounding box center [454, 297] width 279 height 47
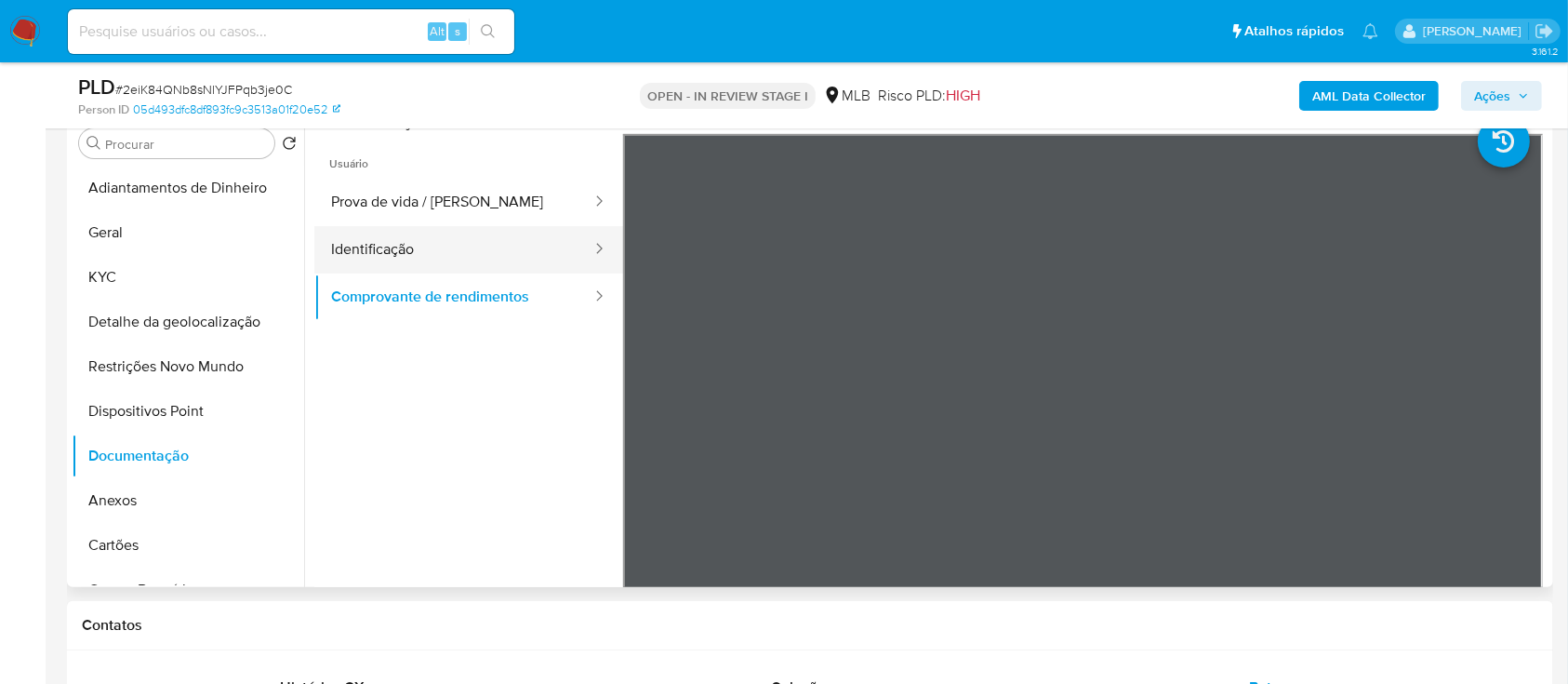
click at [432, 261] on button "Identificação" at bounding box center [454, 249] width 279 height 47
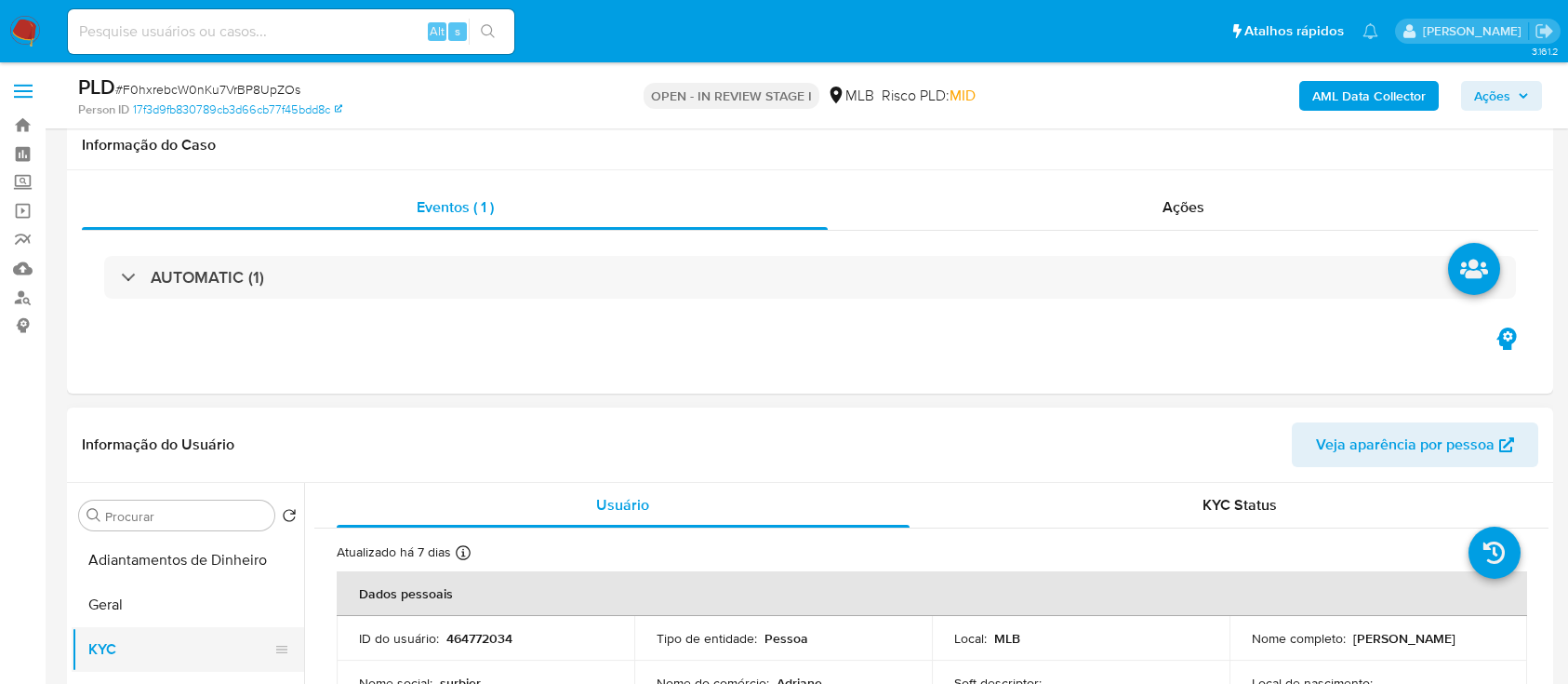
scroll to position [248, 0]
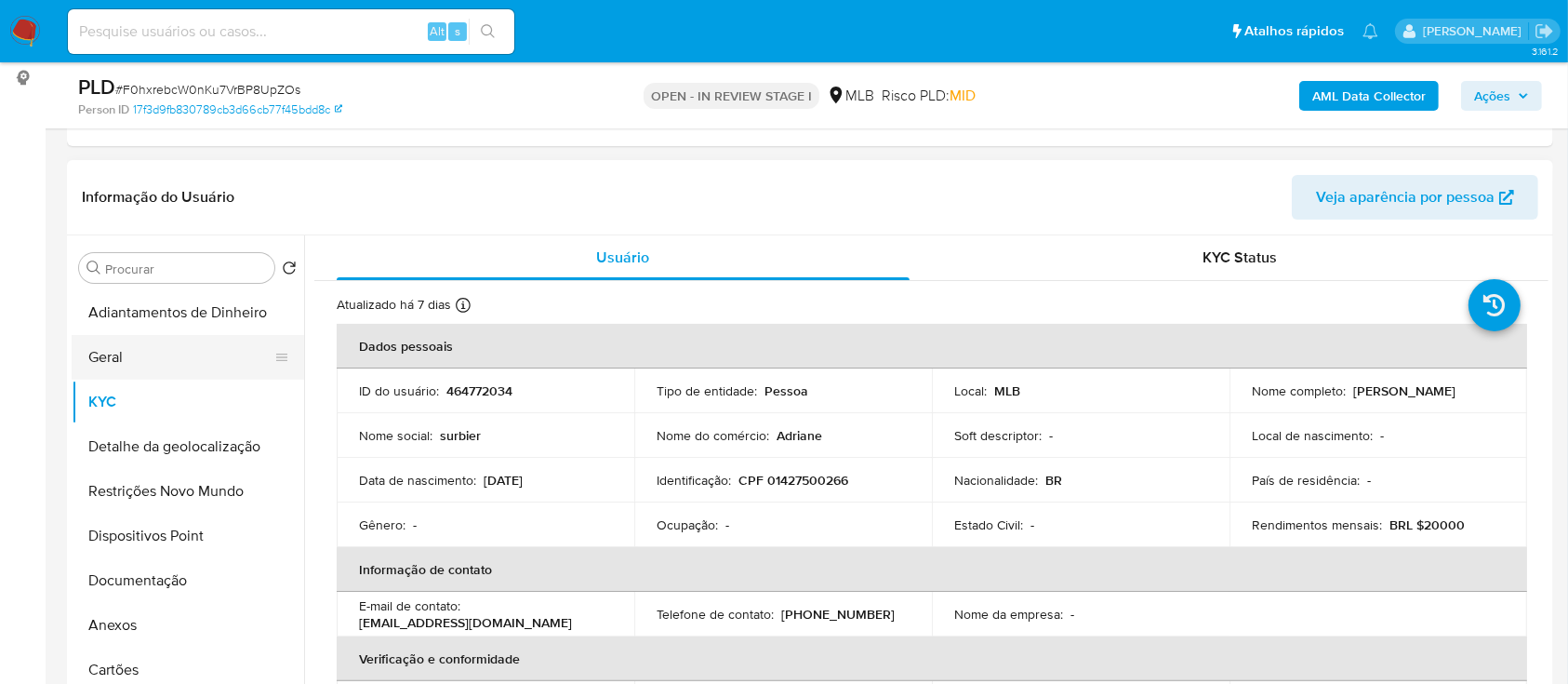
click at [152, 356] on button "Geral" at bounding box center [181, 357] width 218 height 45
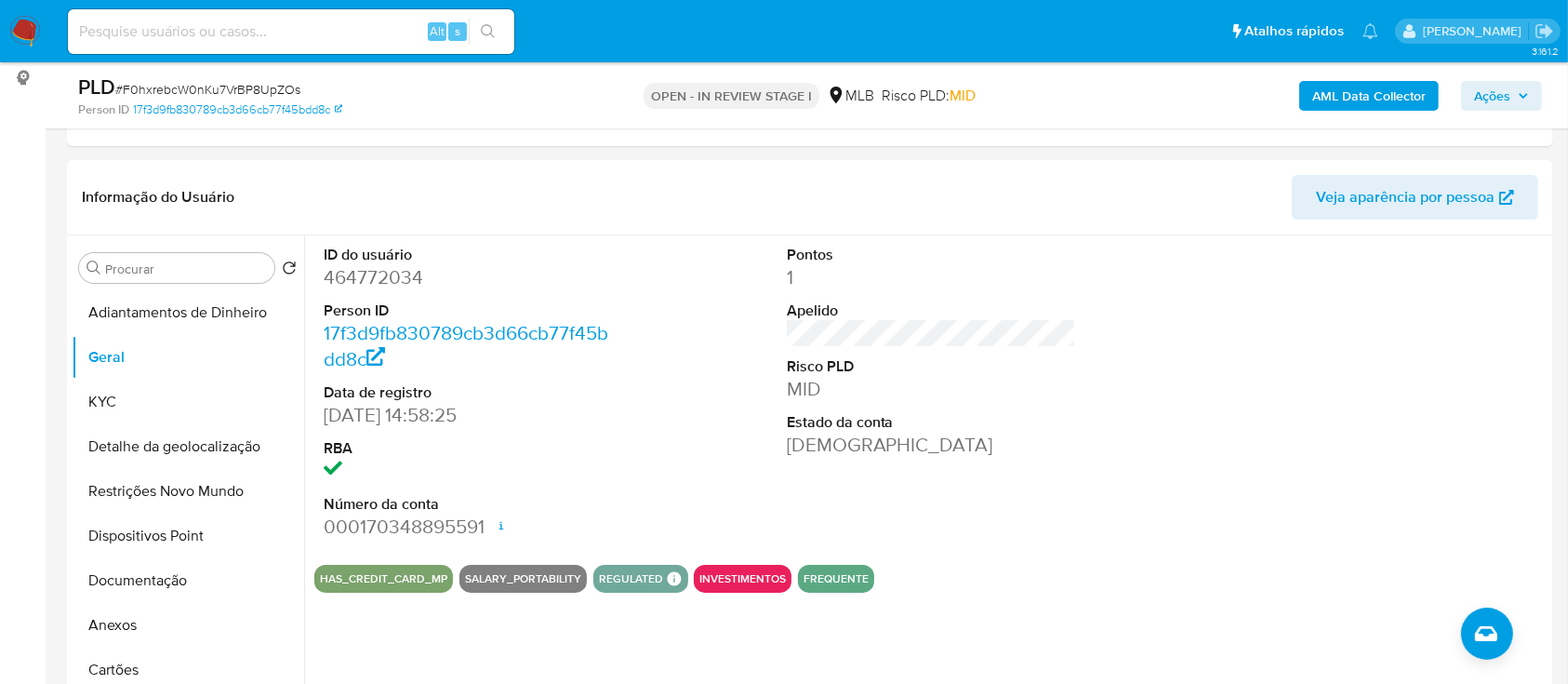
click at [99, 397] on button "KYC" at bounding box center [181, 402] width 218 height 45
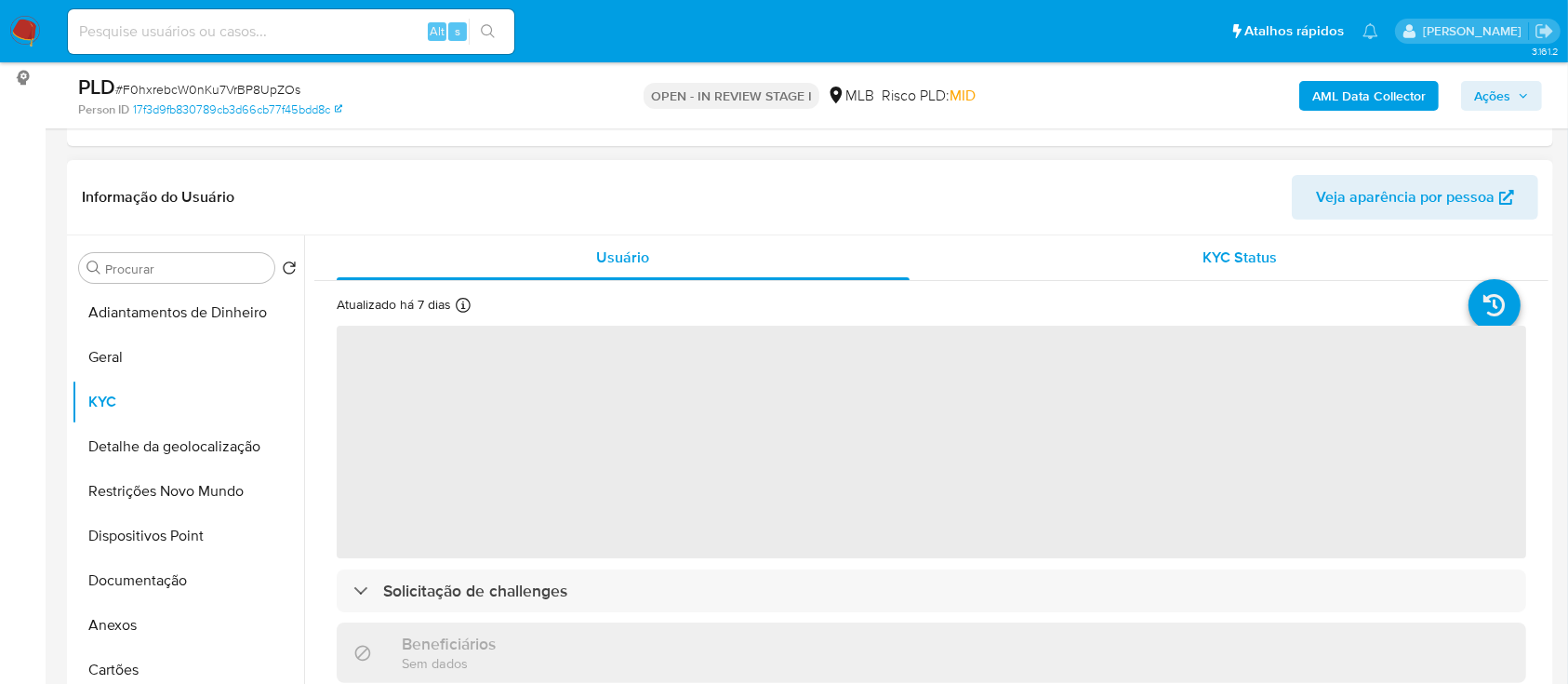
scroll to position [124, 0]
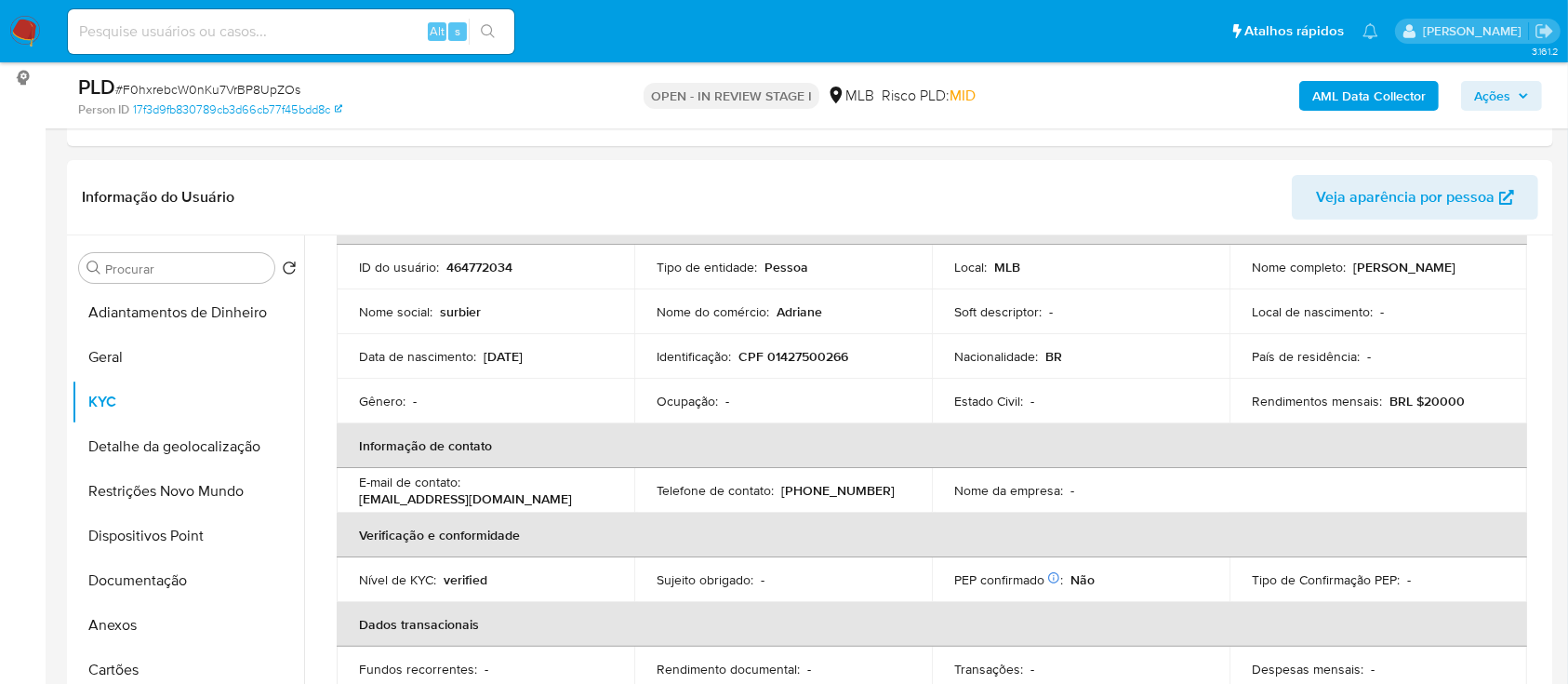
drag, startPoint x: 7, startPoint y: 185, endPoint x: 17, endPoint y: 184, distance: 10.0
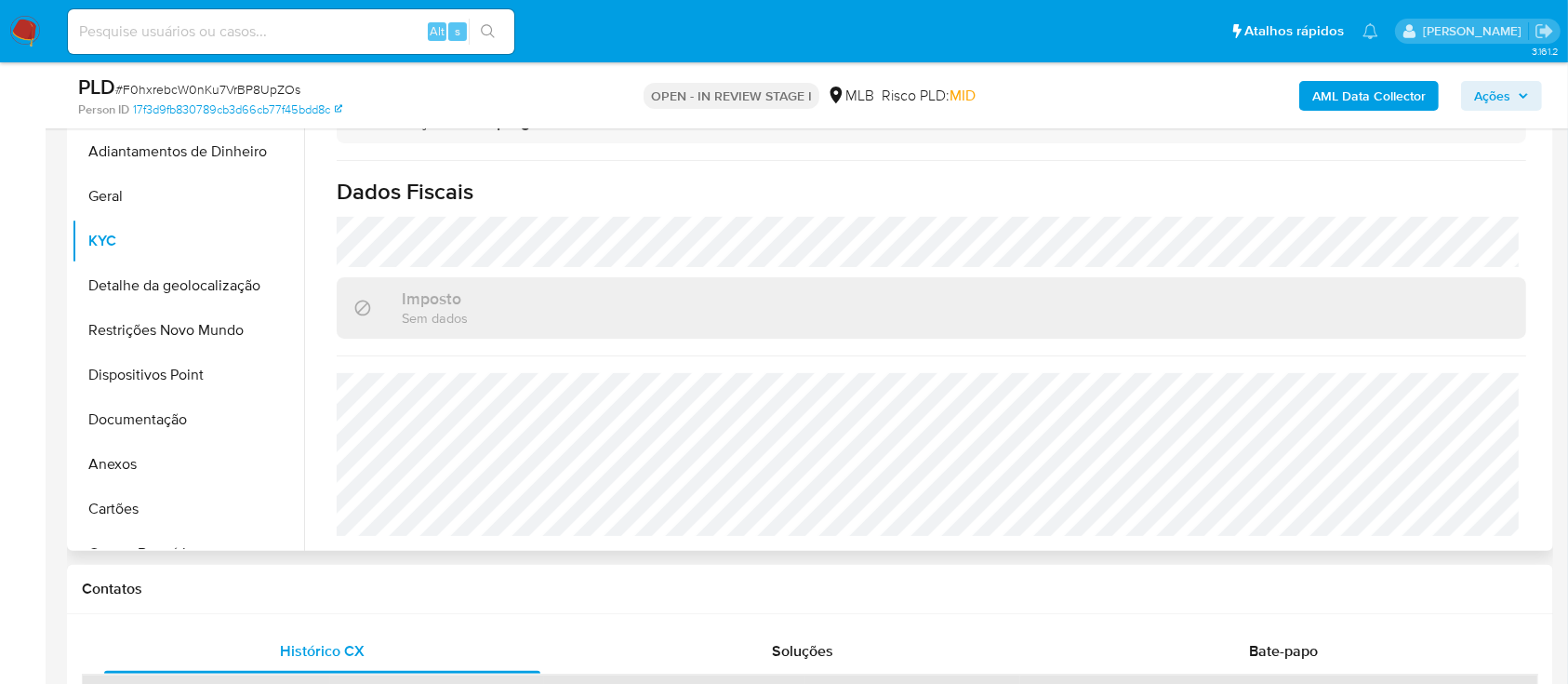
scroll to position [496, 0]
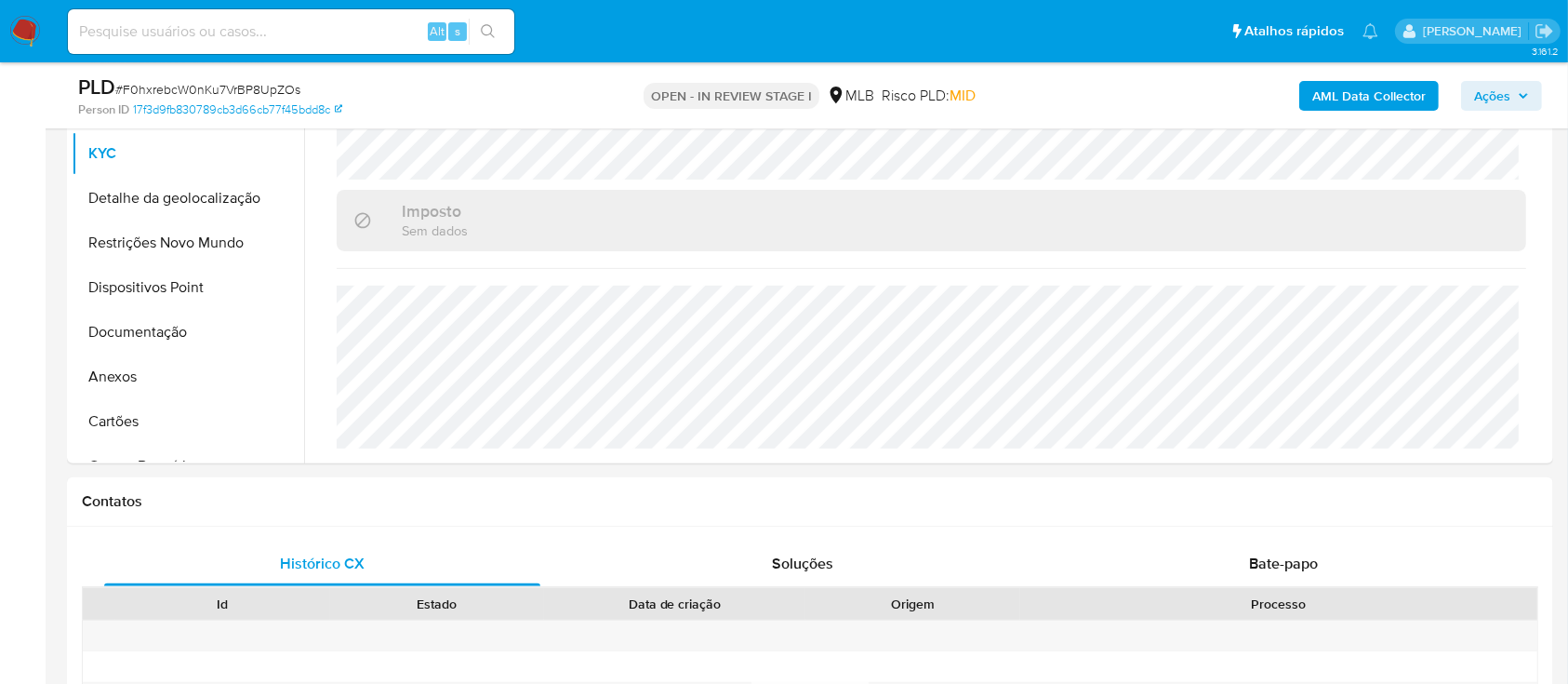
drag, startPoint x: 0, startPoint y: 104, endPoint x: 465, endPoint y: 44, distance: 468.9
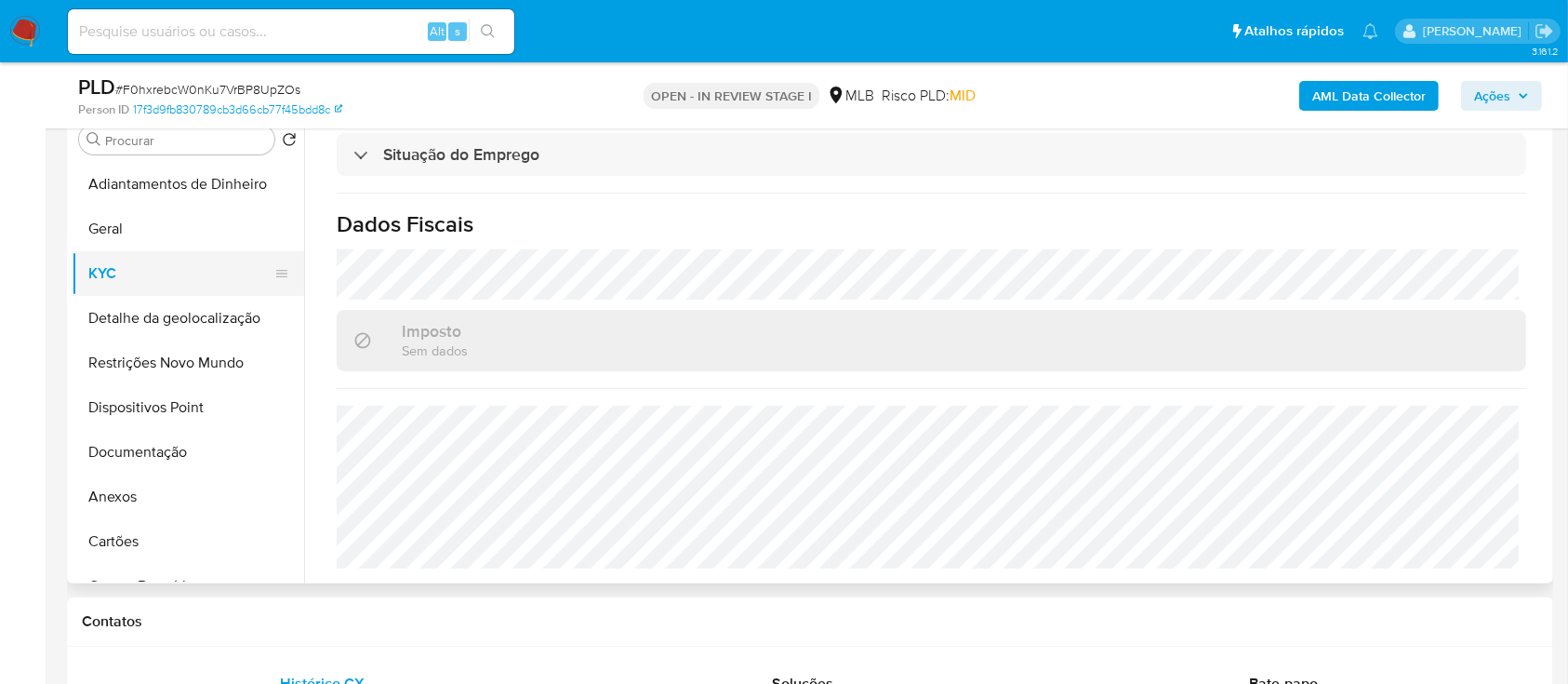
scroll to position [372, 0]
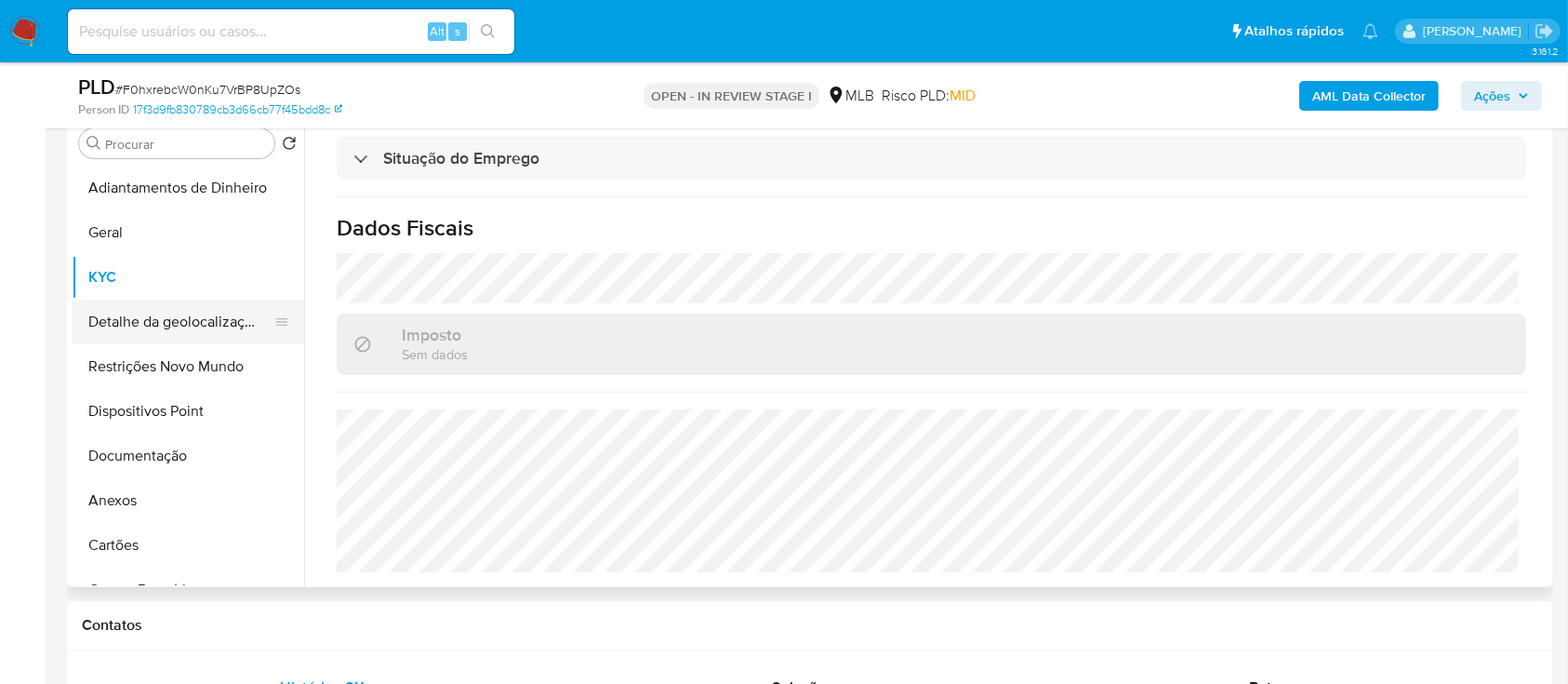
click at [219, 335] on button "Detalhe da geolocalização" at bounding box center [181, 322] width 218 height 45
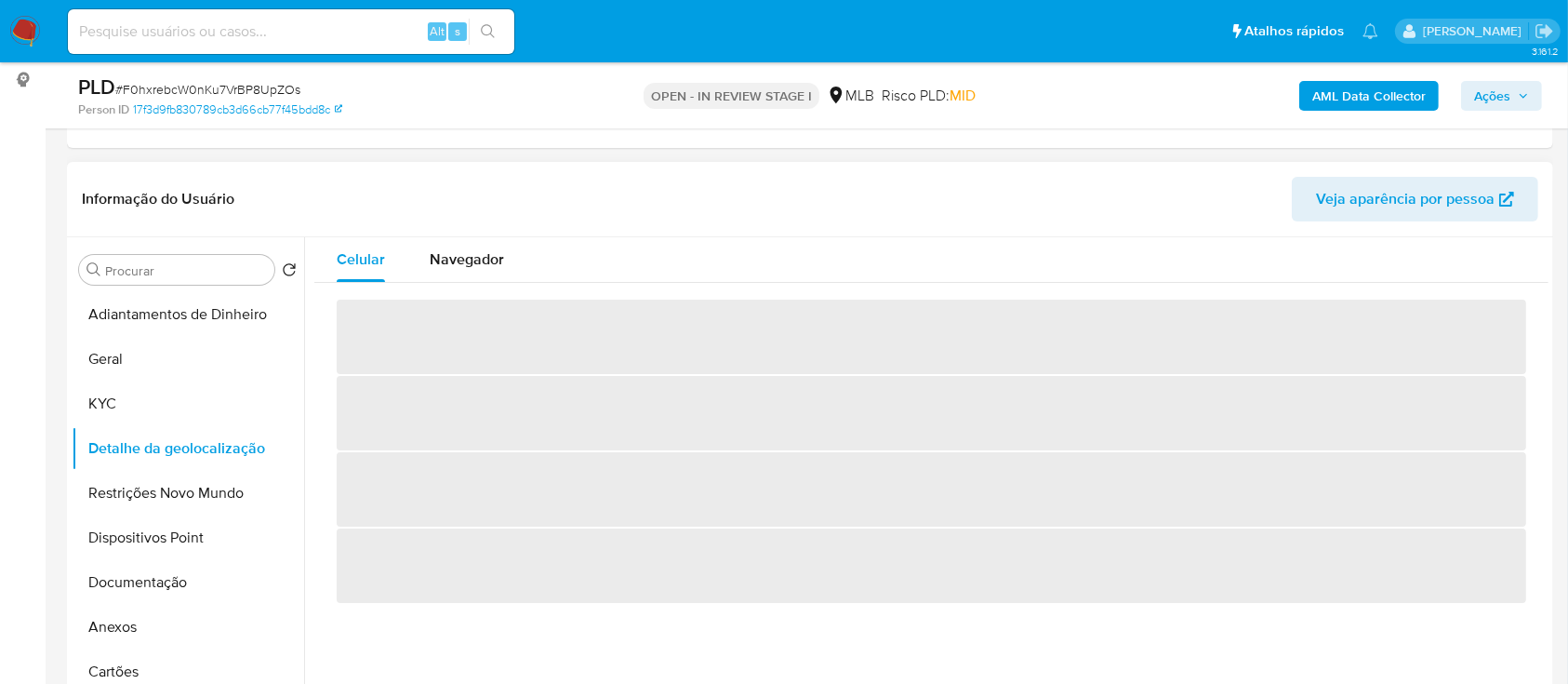
scroll to position [248, 0]
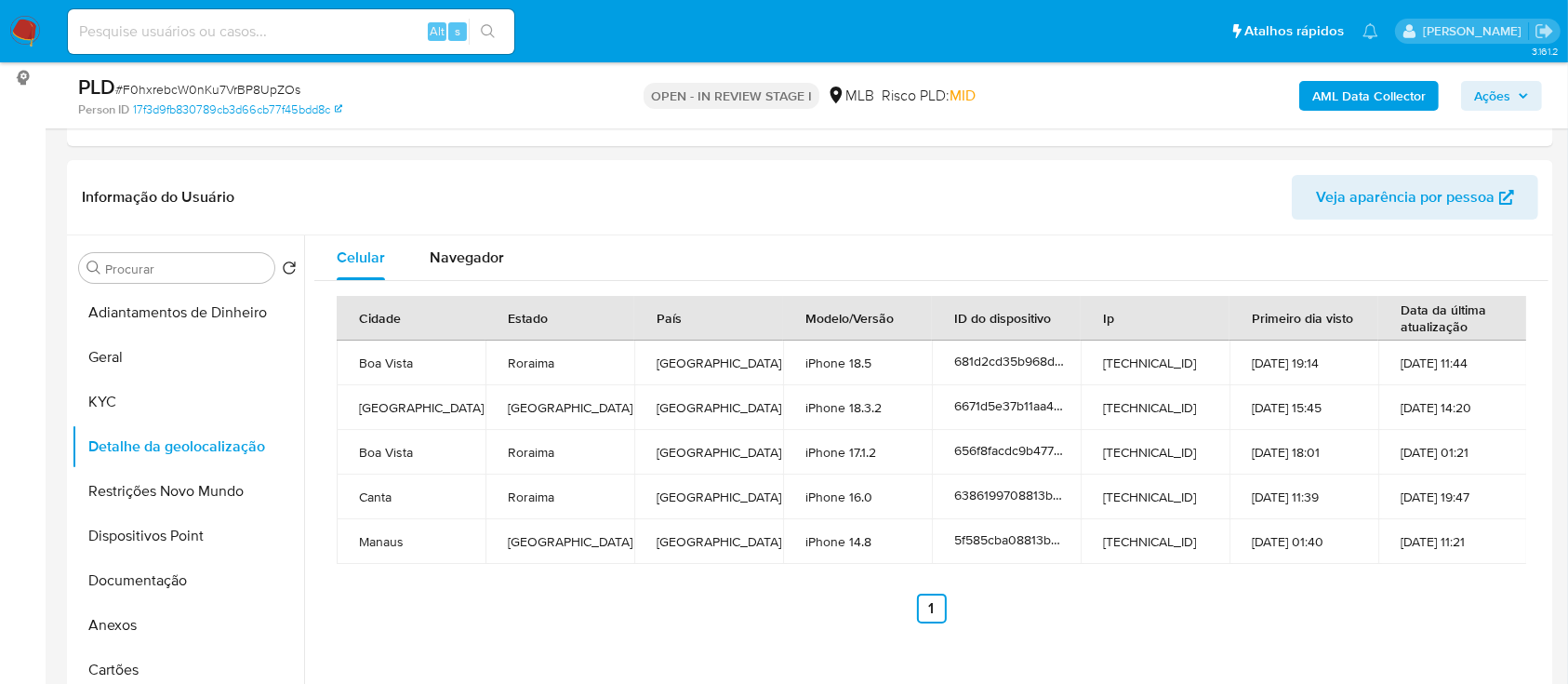
click at [181, 480] on button "Restrições Novo Mundo" at bounding box center [181, 491] width 218 height 45
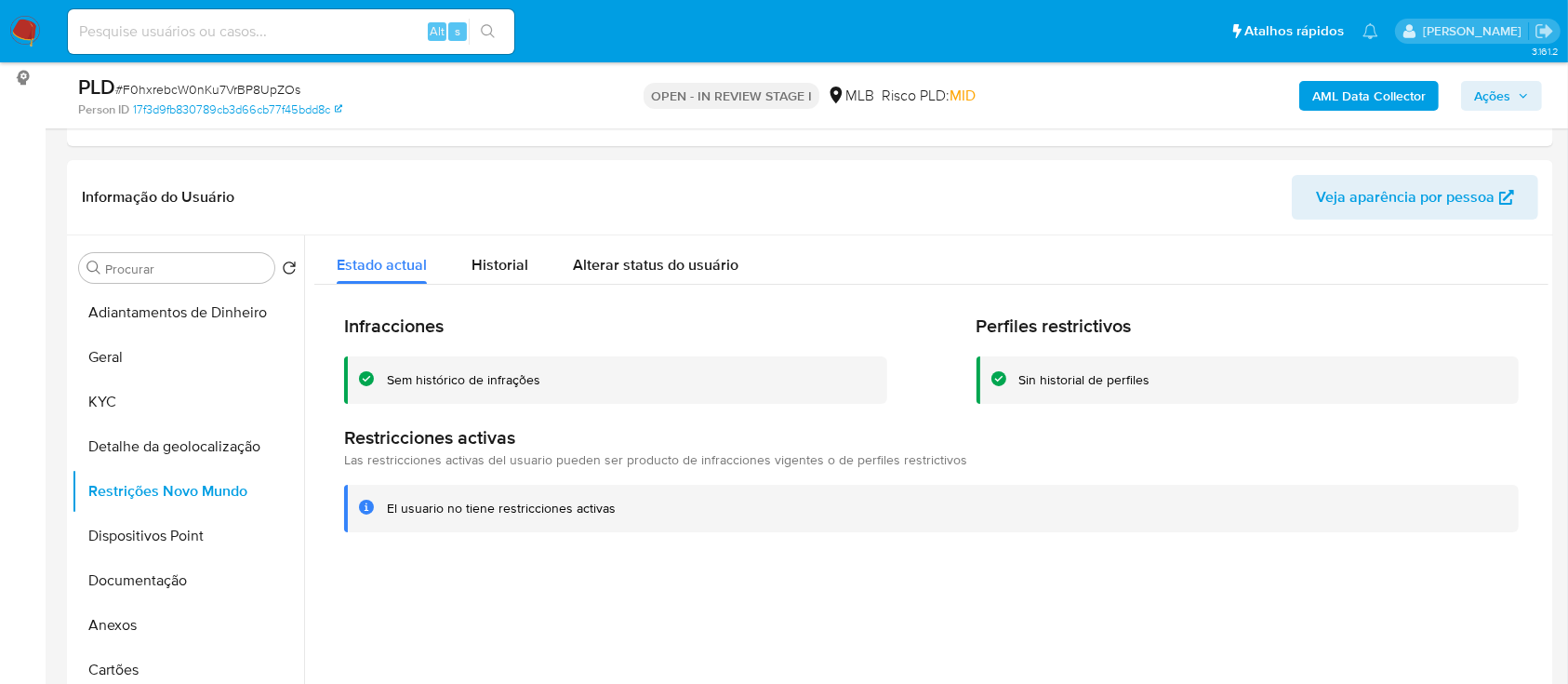
click at [153, 539] on button "Dispositivos Point" at bounding box center [181, 536] width 218 height 45
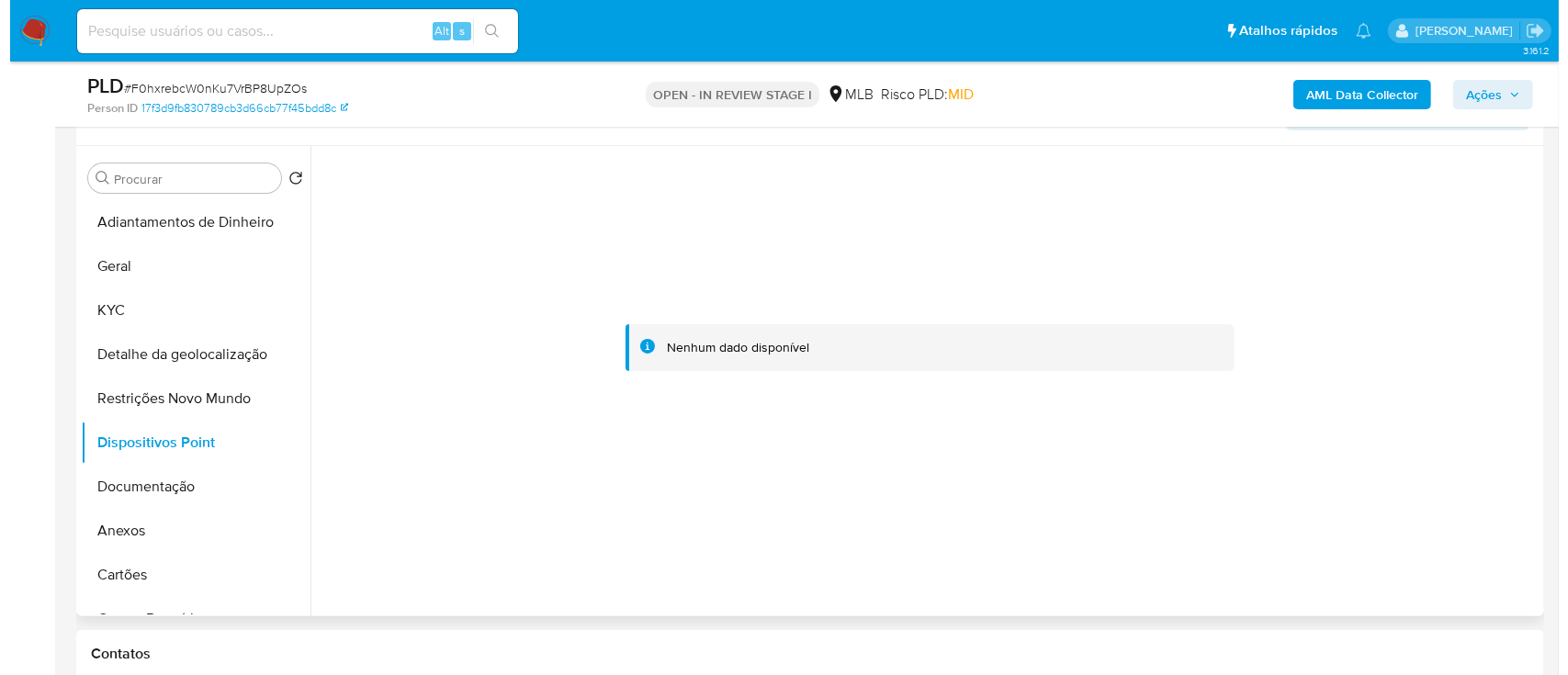
scroll to position [367, 0]
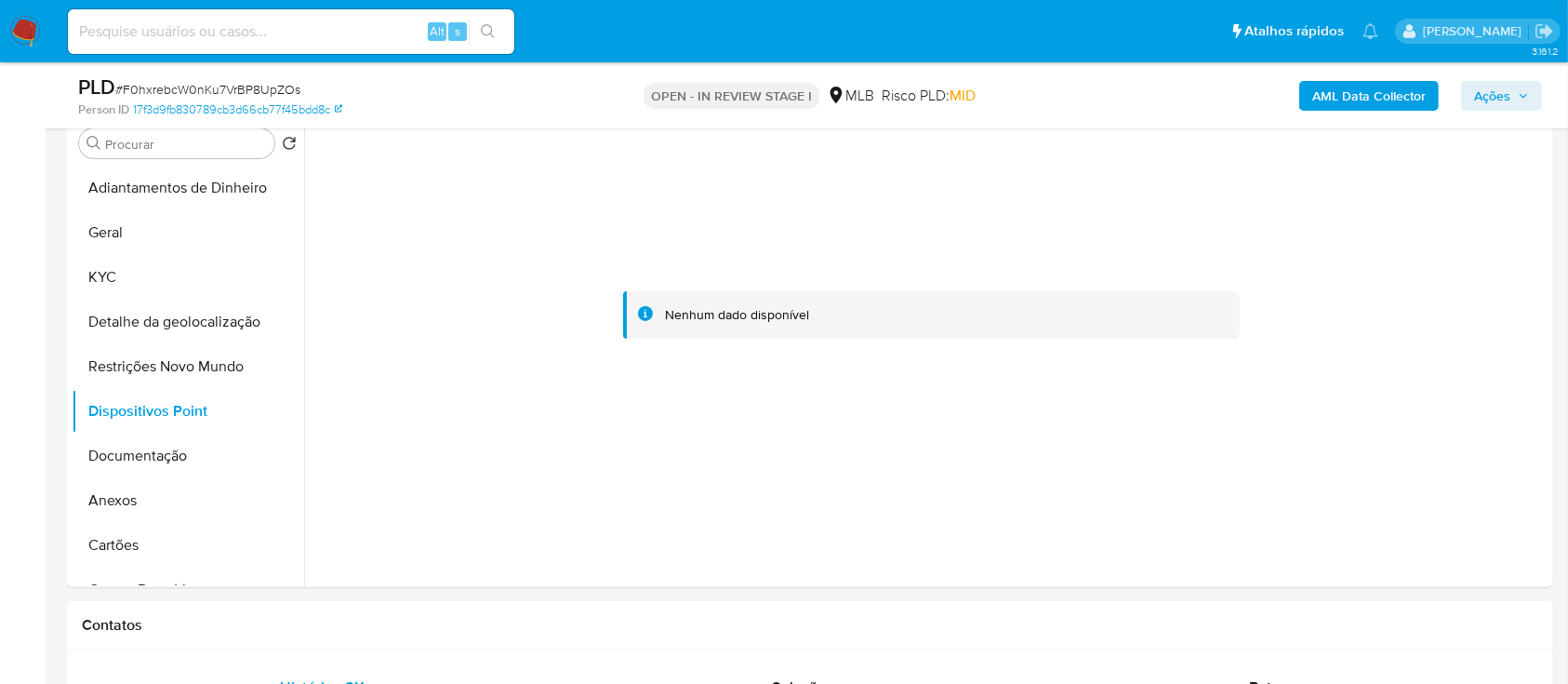
click at [141, 465] on button "Documentação" at bounding box center [181, 456] width 218 height 45
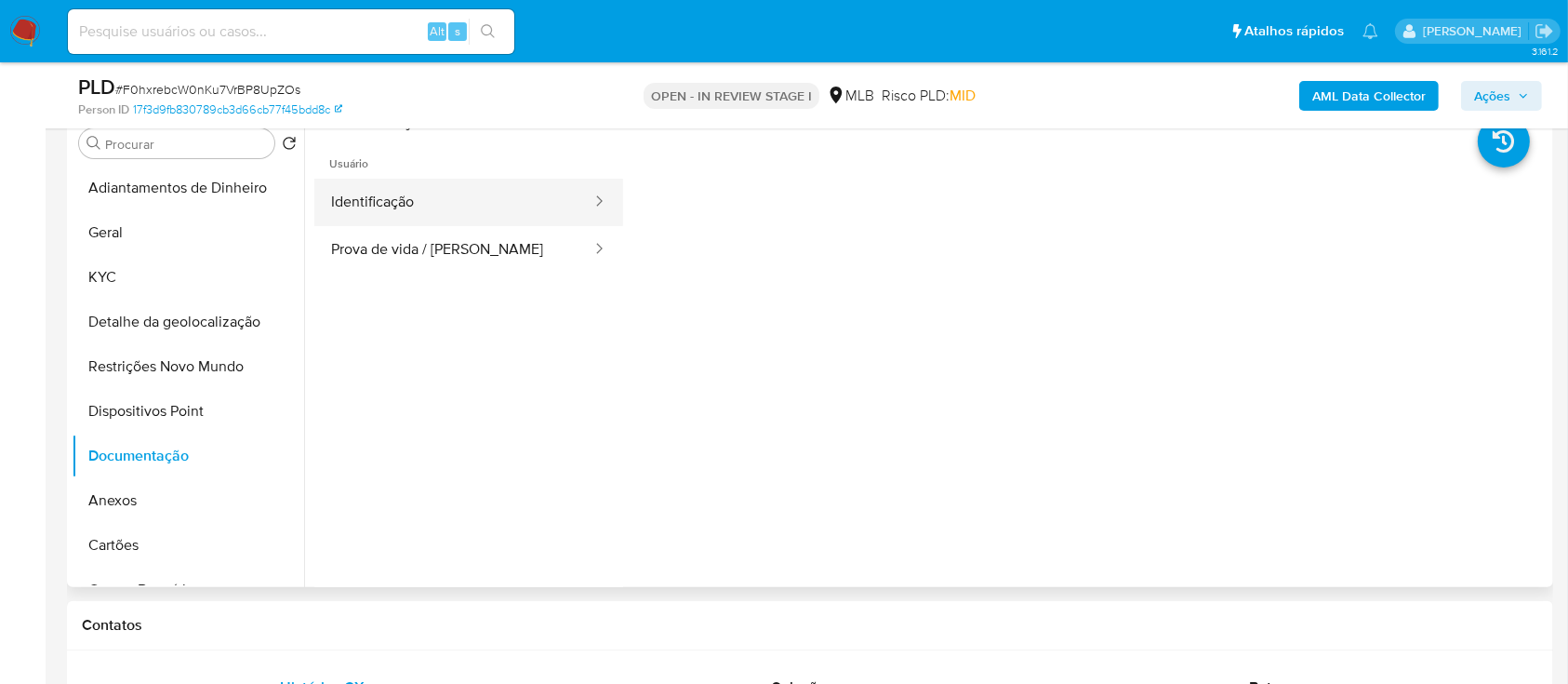
click at [463, 200] on button "Identificação" at bounding box center [454, 202] width 279 height 47
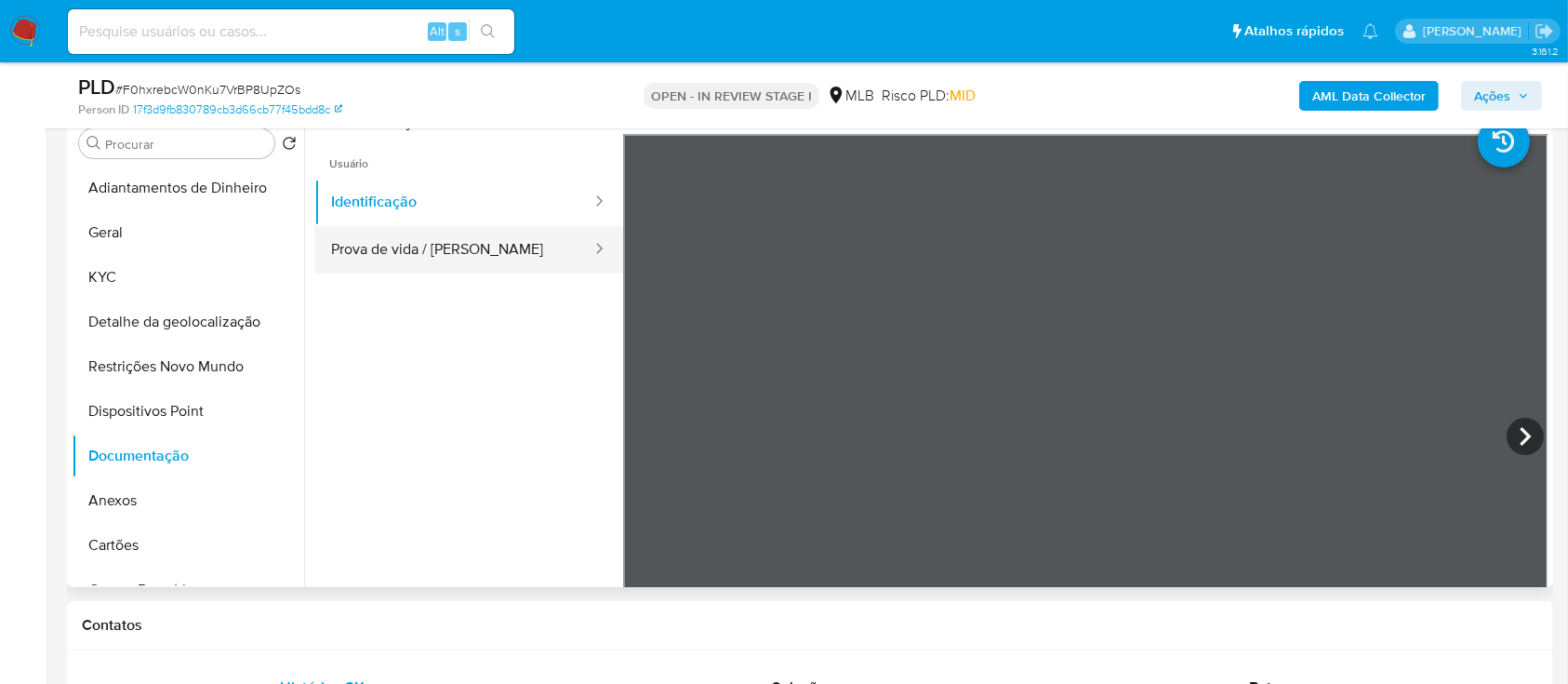
click at [494, 248] on button "Prova de vida / [PERSON_NAME]" at bounding box center [454, 249] width 279 height 47
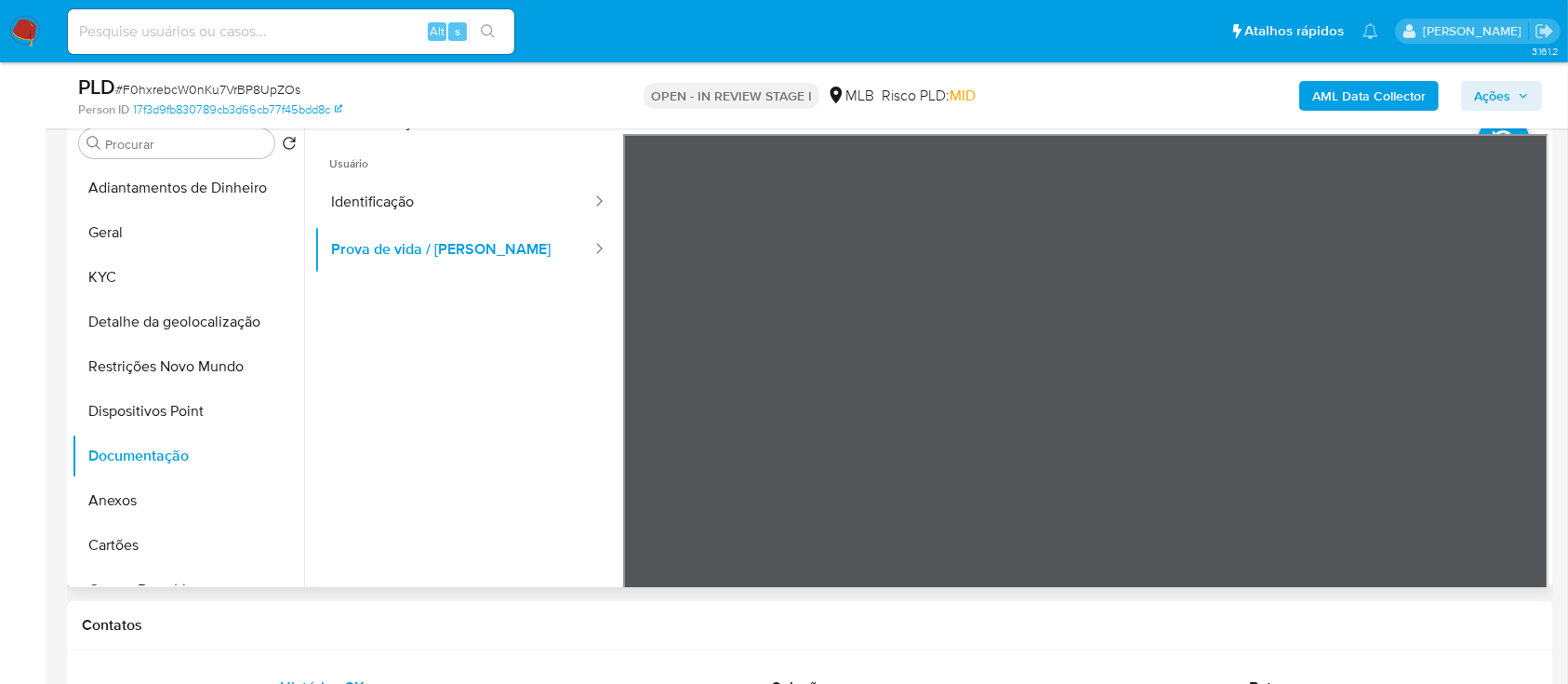
click at [350, 469] on ul "Usuário Identificação Prova de vida / [PERSON_NAME]" at bounding box center [469, 402] width 309 height 536
click at [1377, 87] on b "AML Data Collector" at bounding box center [1369, 96] width 114 height 30
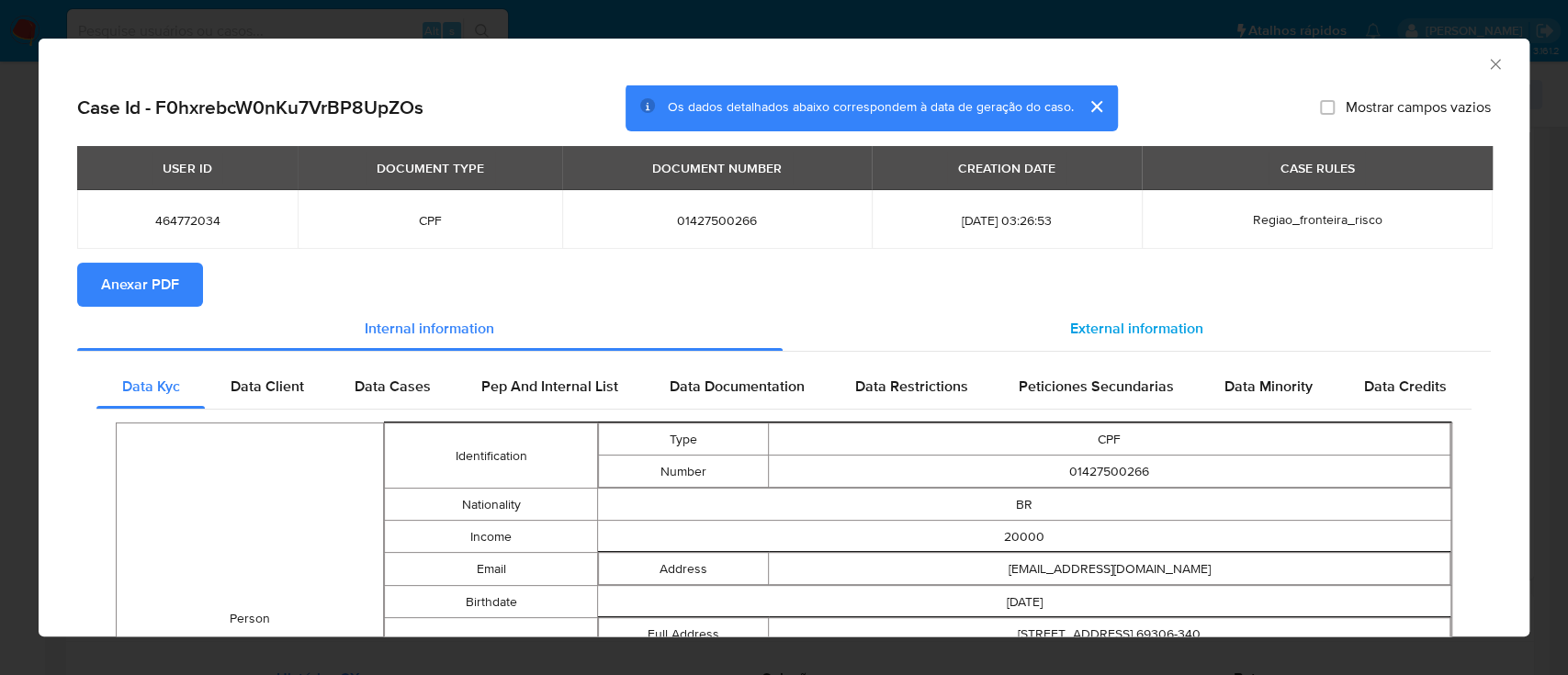
click at [1102, 327] on span "External information" at bounding box center [1136, 328] width 133 height 21
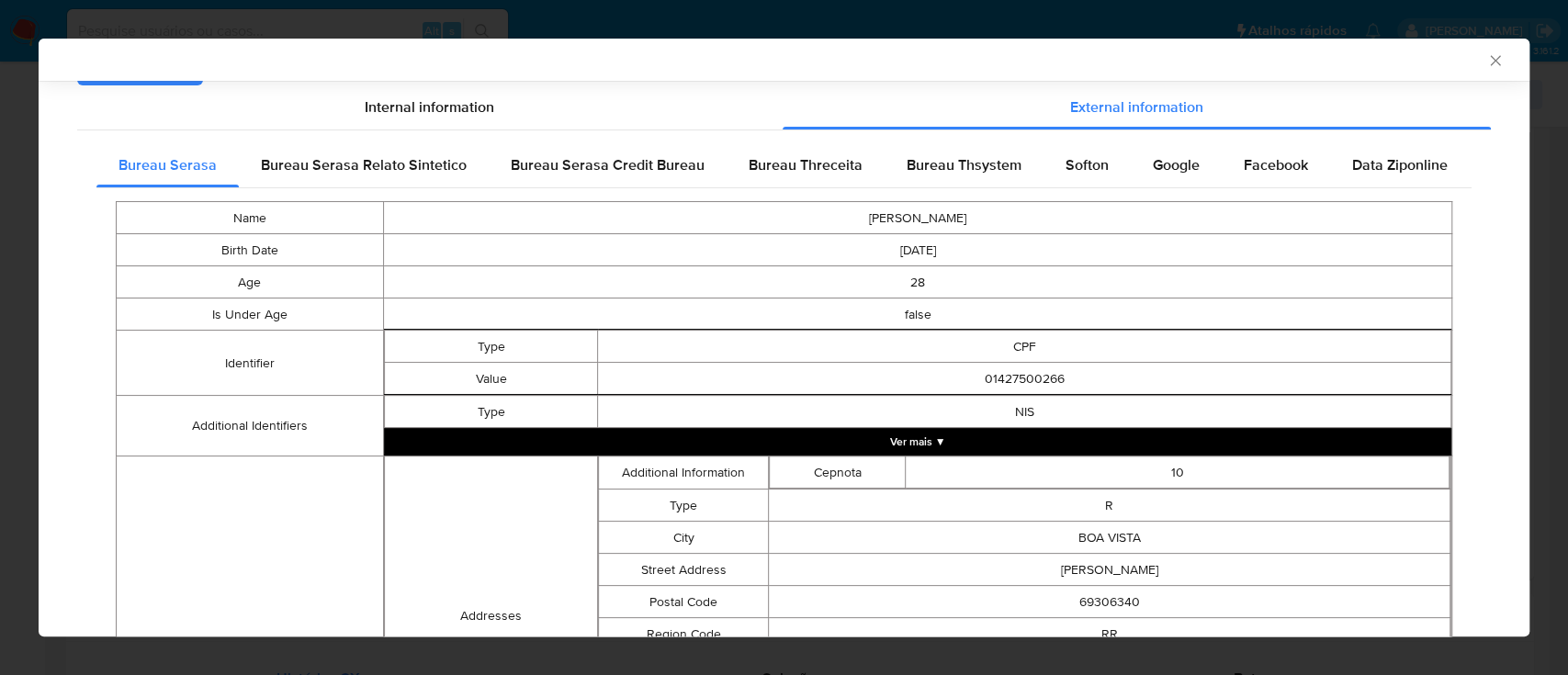
scroll to position [241, 0]
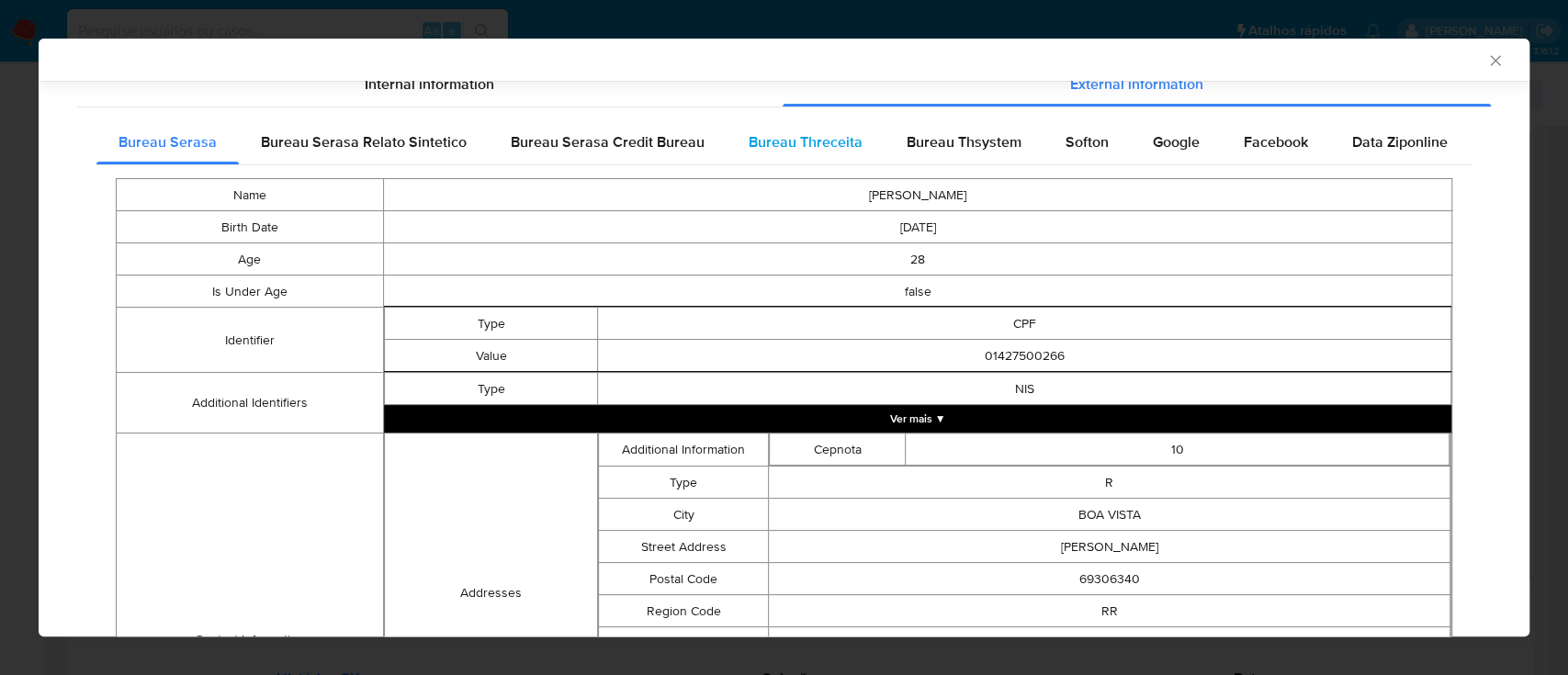
click at [798, 143] on span "Bureau Threceita" at bounding box center [804, 141] width 113 height 21
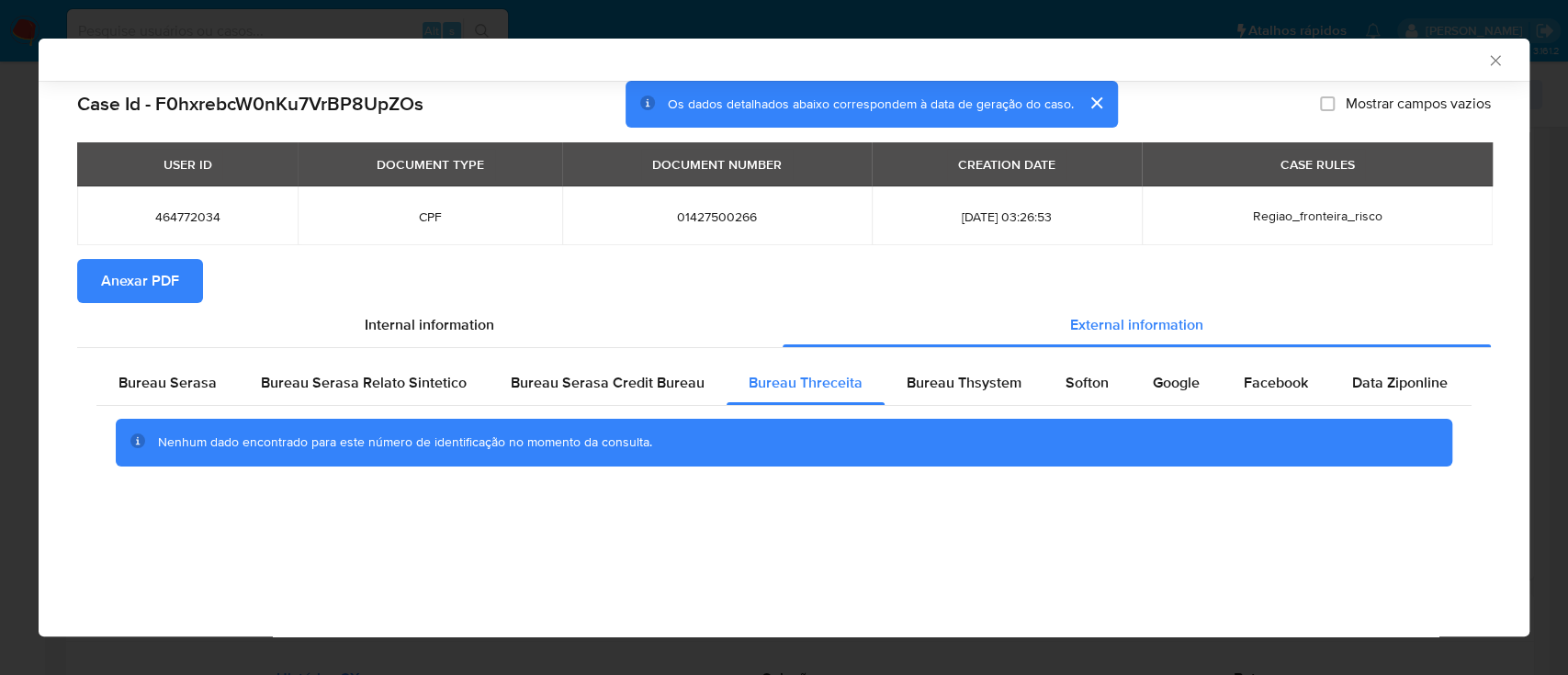
click at [1358, 61] on div "AML Data Collector" at bounding box center [769, 59] width 1435 height 17
click at [955, 383] on span "Bureau Thsystem" at bounding box center [963, 382] width 114 height 21
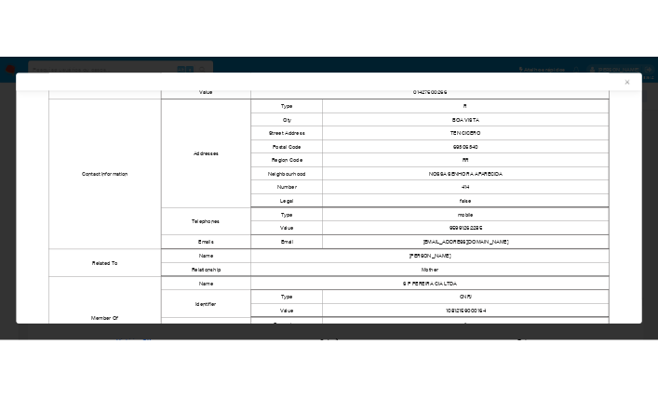
scroll to position [665, 0]
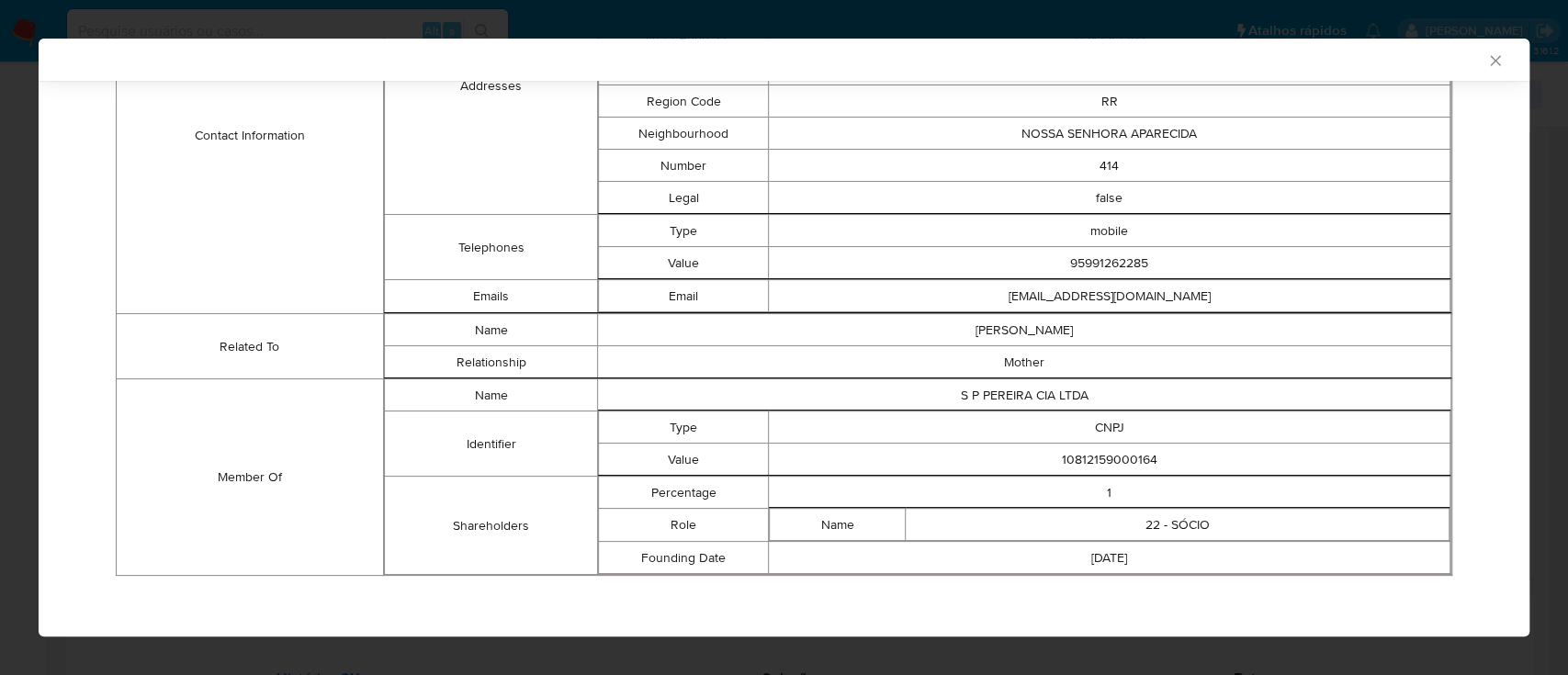
click at [1336, 65] on div "AML Data Collector" at bounding box center [769, 59] width 1435 height 17
drag, startPoint x: 1180, startPoint y: 465, endPoint x: 909, endPoint y: 464, distance: 271.0
click at [909, 464] on td "10812159000164" at bounding box center [1109, 459] width 681 height 33
copy td "10812159000164"
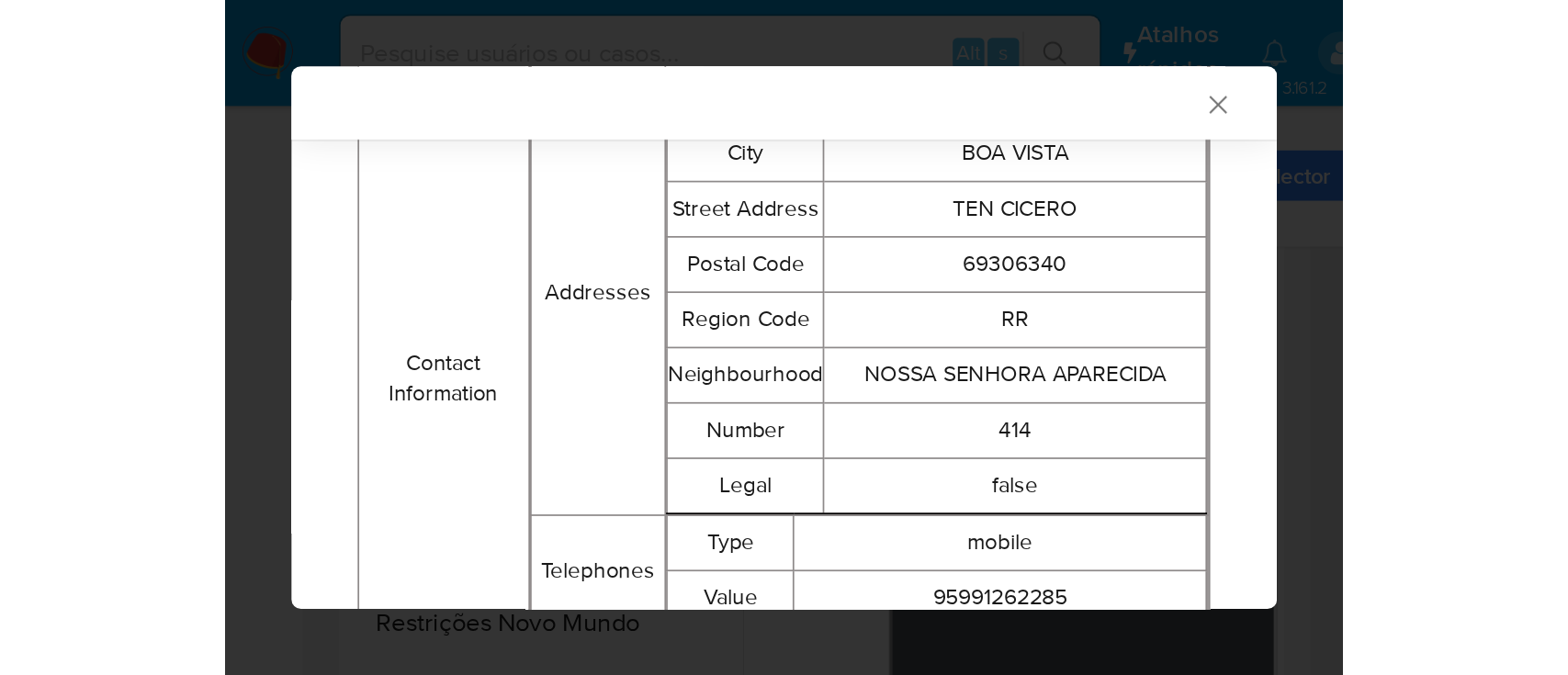
scroll to position [0, 360]
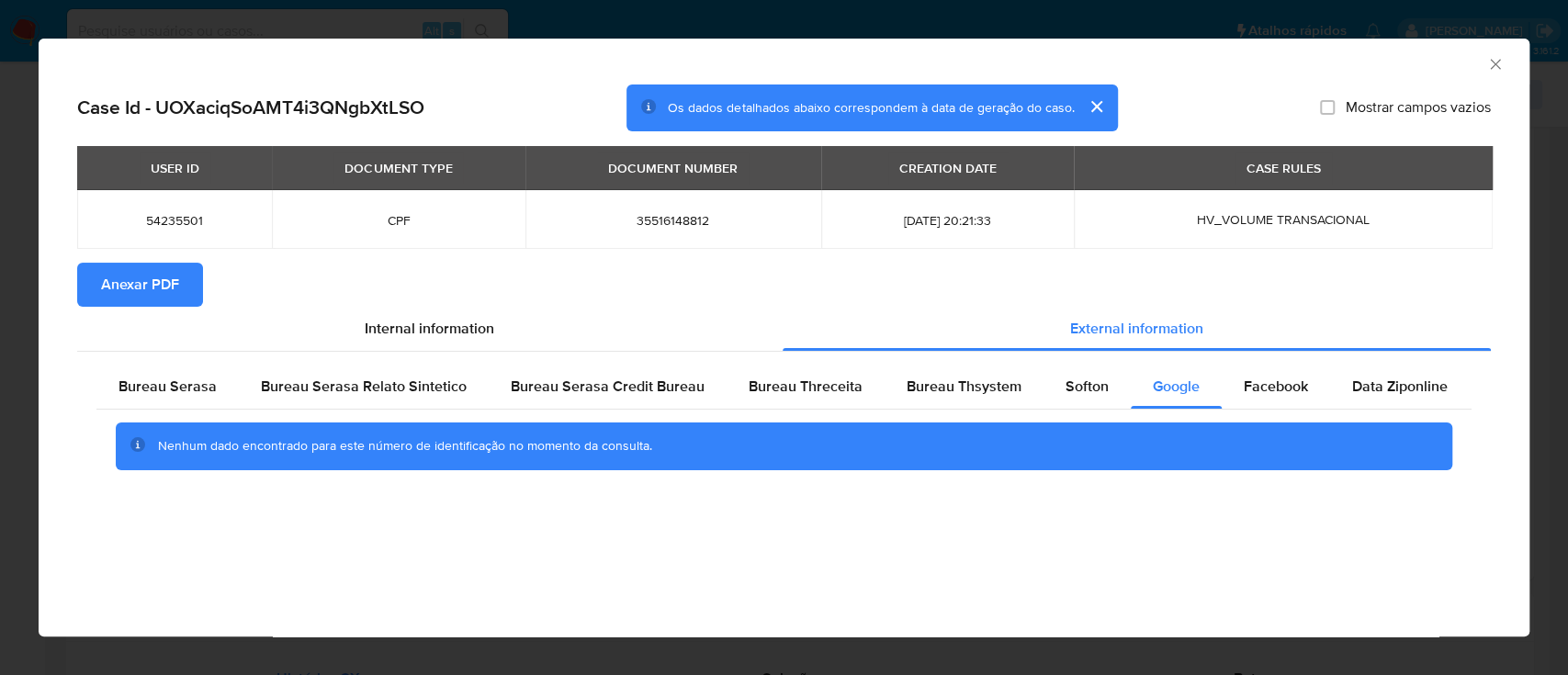
scroll to position [367, 0]
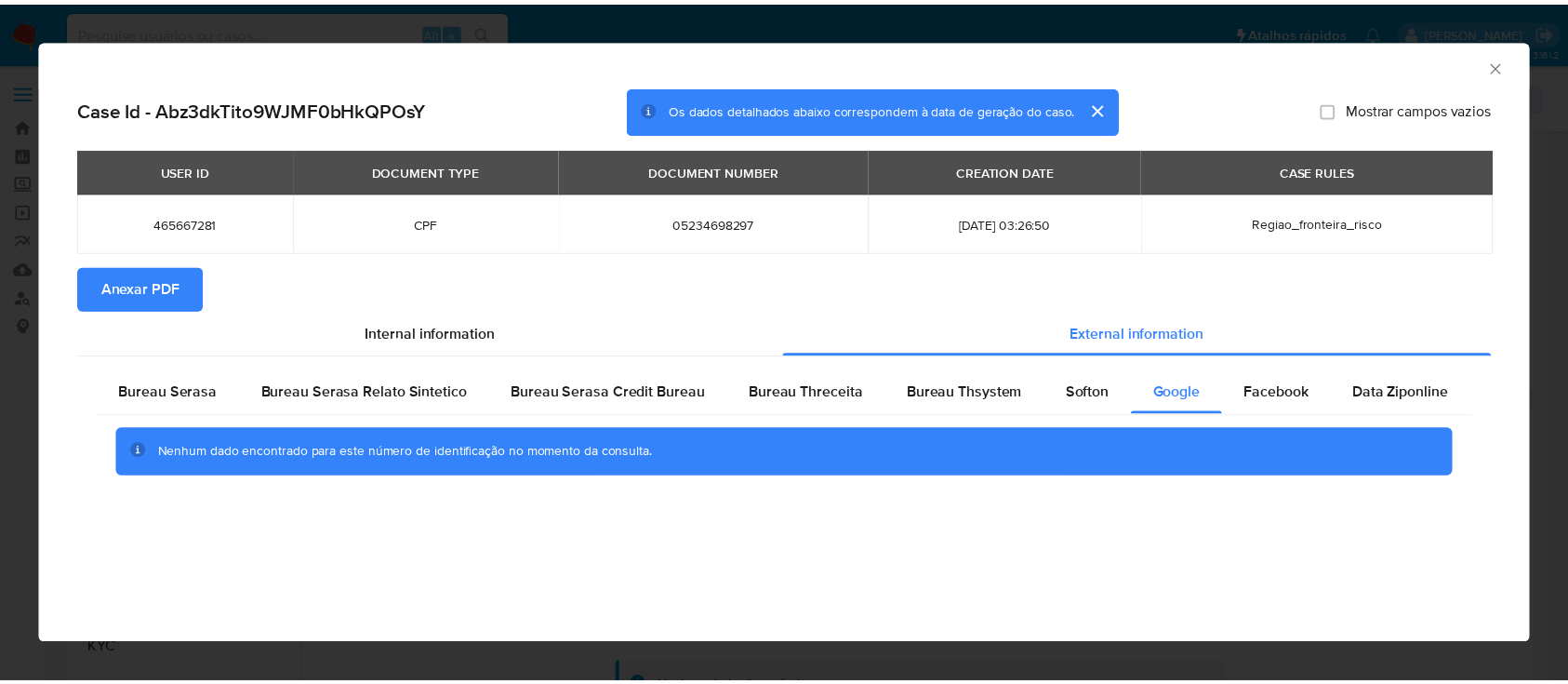
scroll to position [248, 0]
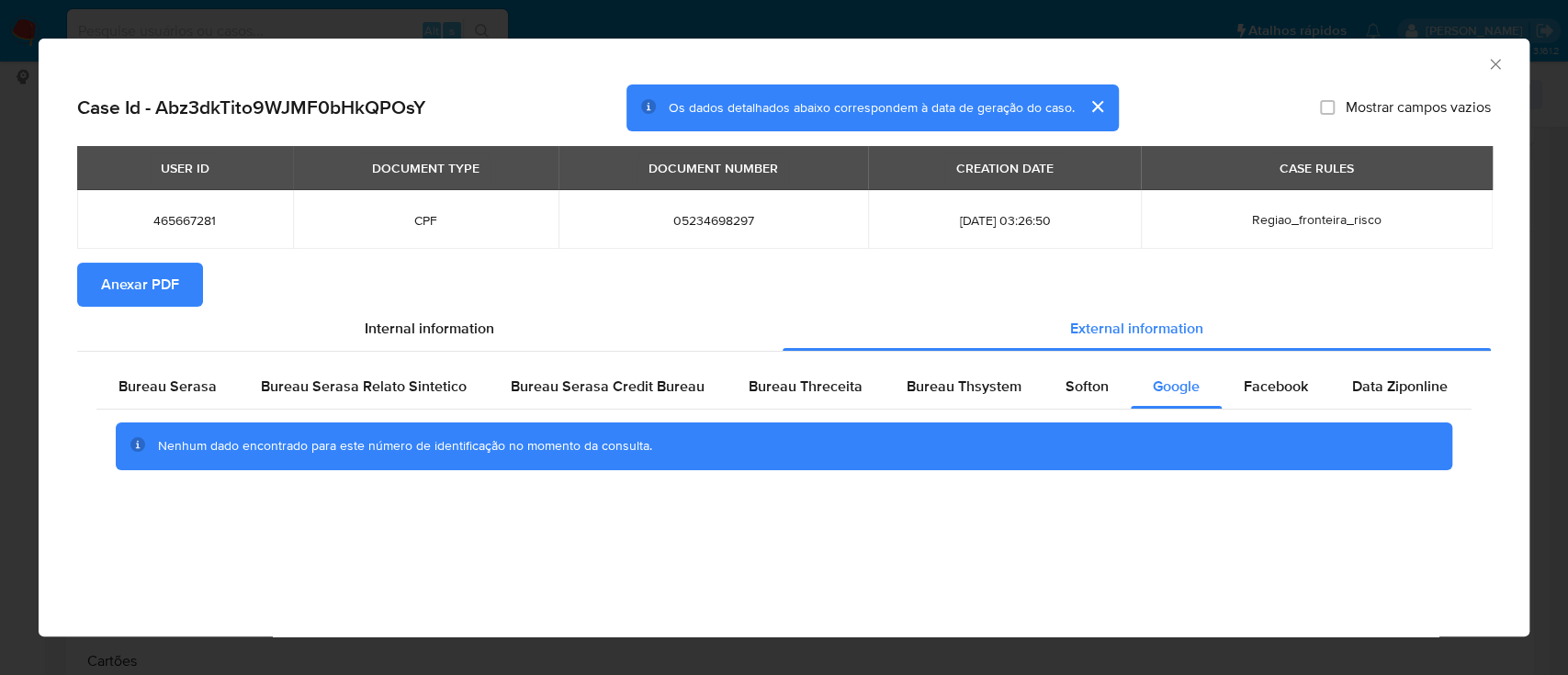
click at [1497, 57] on icon "Fechar a janela" at bounding box center [1495, 64] width 19 height 19
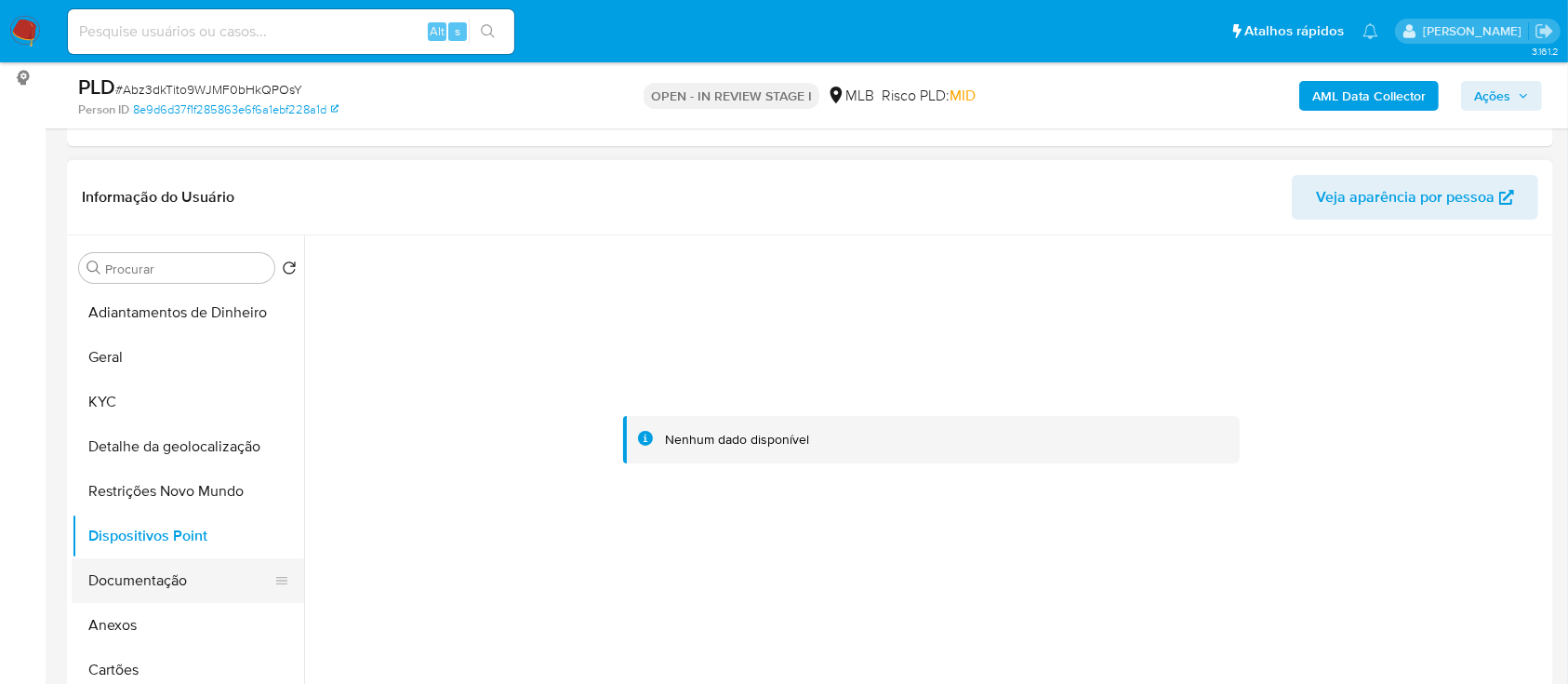
click at [133, 575] on button "Documentação" at bounding box center [181, 580] width 218 height 45
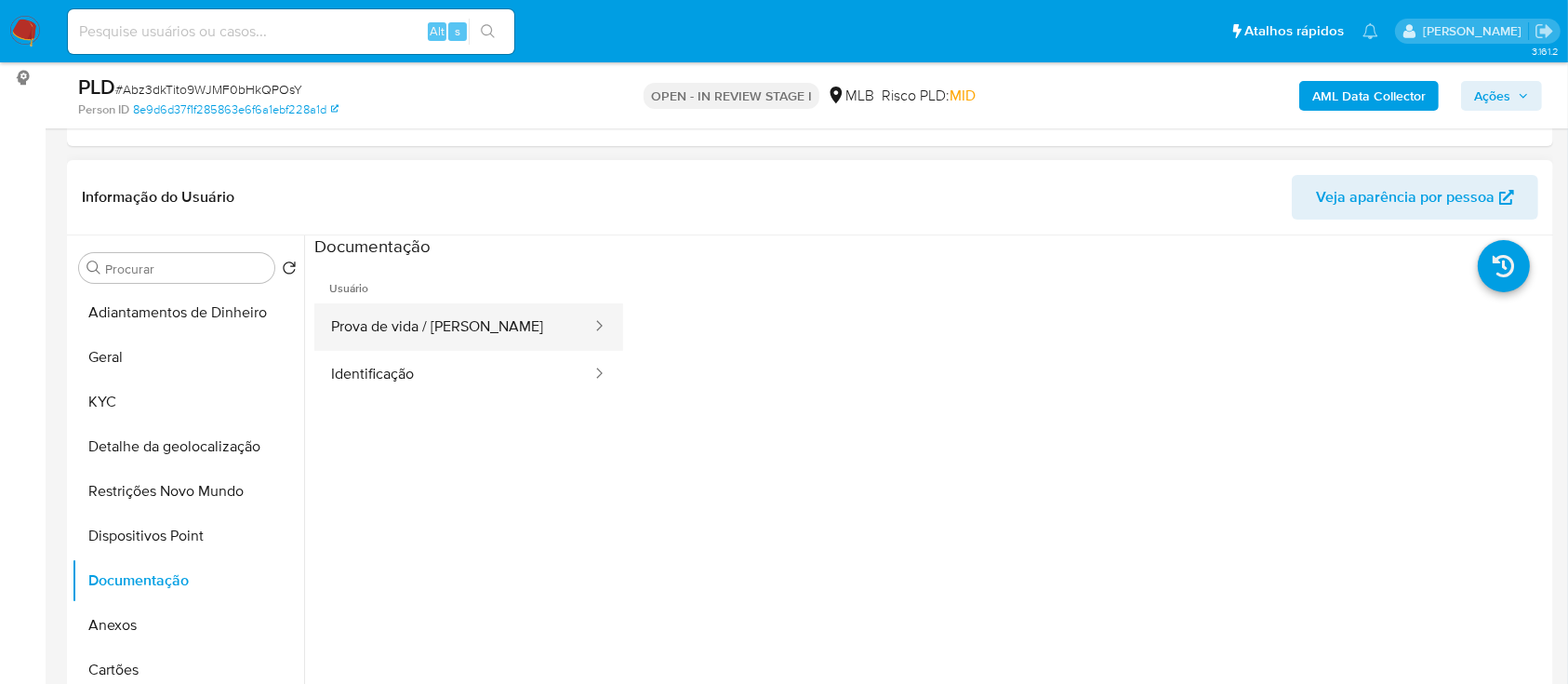
click at [449, 335] on button "Prova de vida / Selfie" at bounding box center [454, 326] width 279 height 47
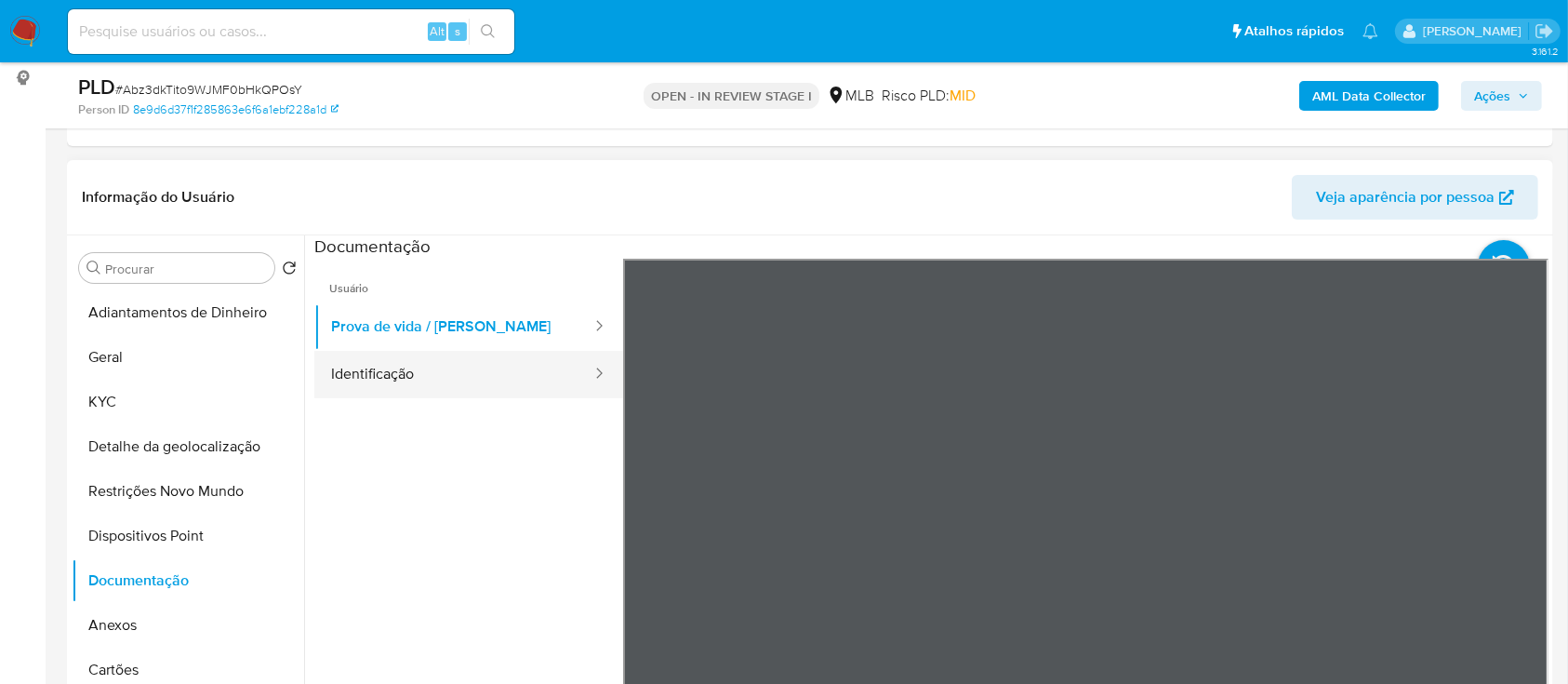
click at [422, 374] on button "Identificação" at bounding box center [454, 374] width 279 height 47
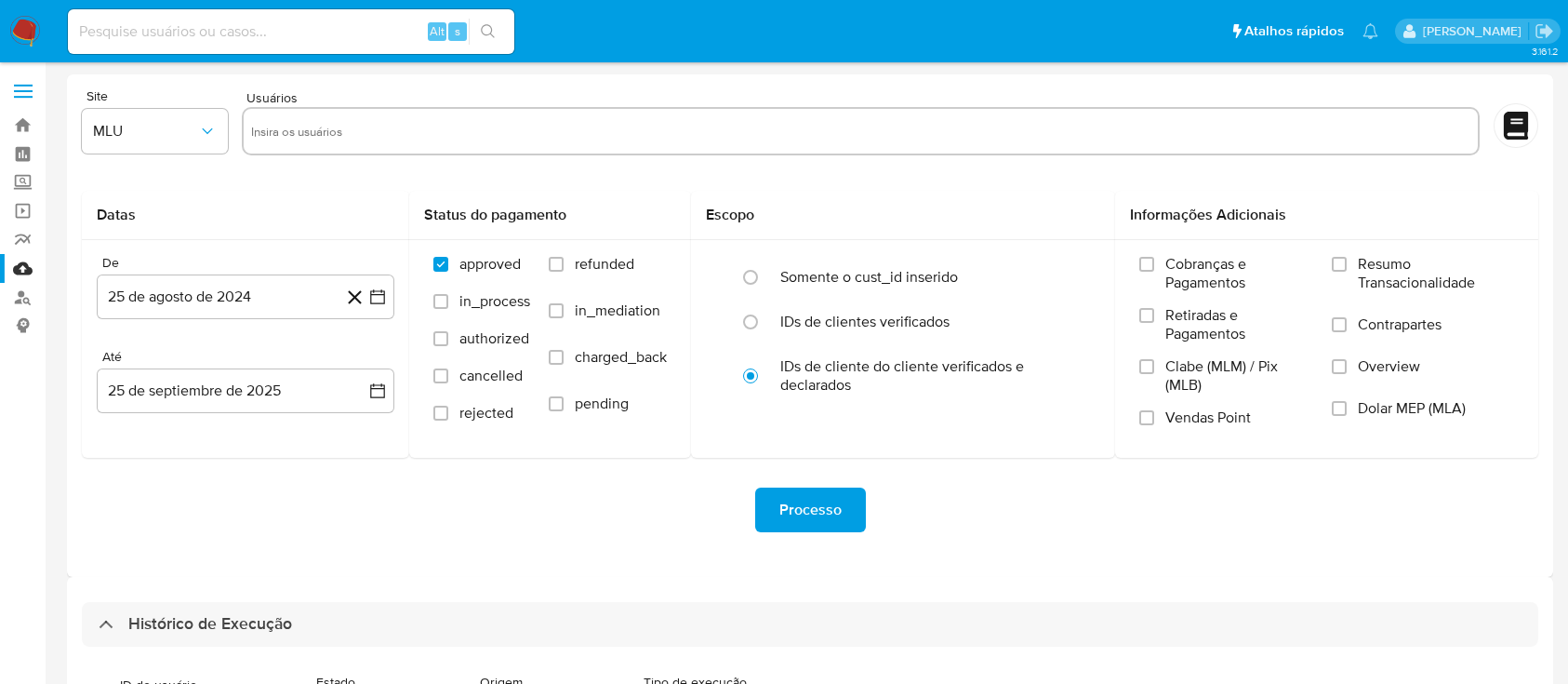
select select "10"
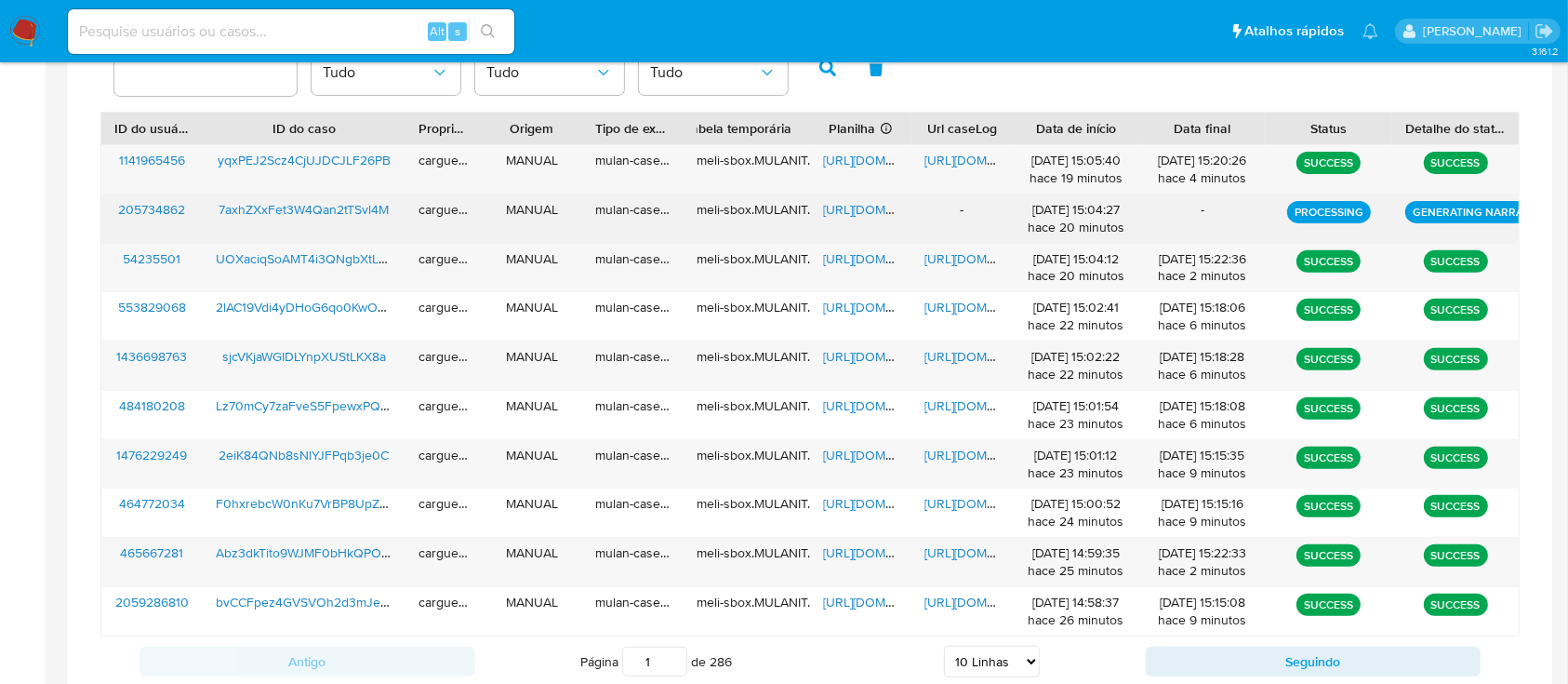
click at [954, 211] on div "-" at bounding box center [961, 218] width 101 height 48
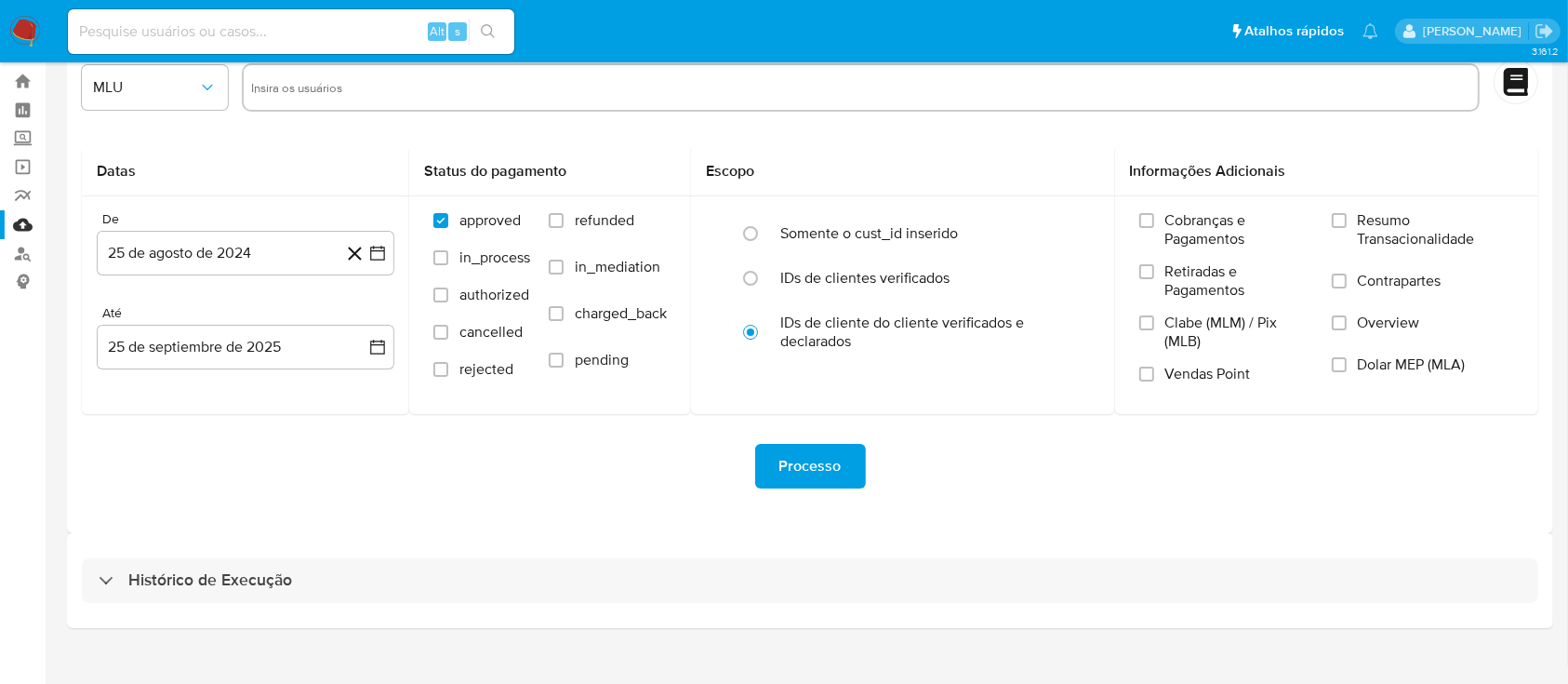
scroll to position [67, 0]
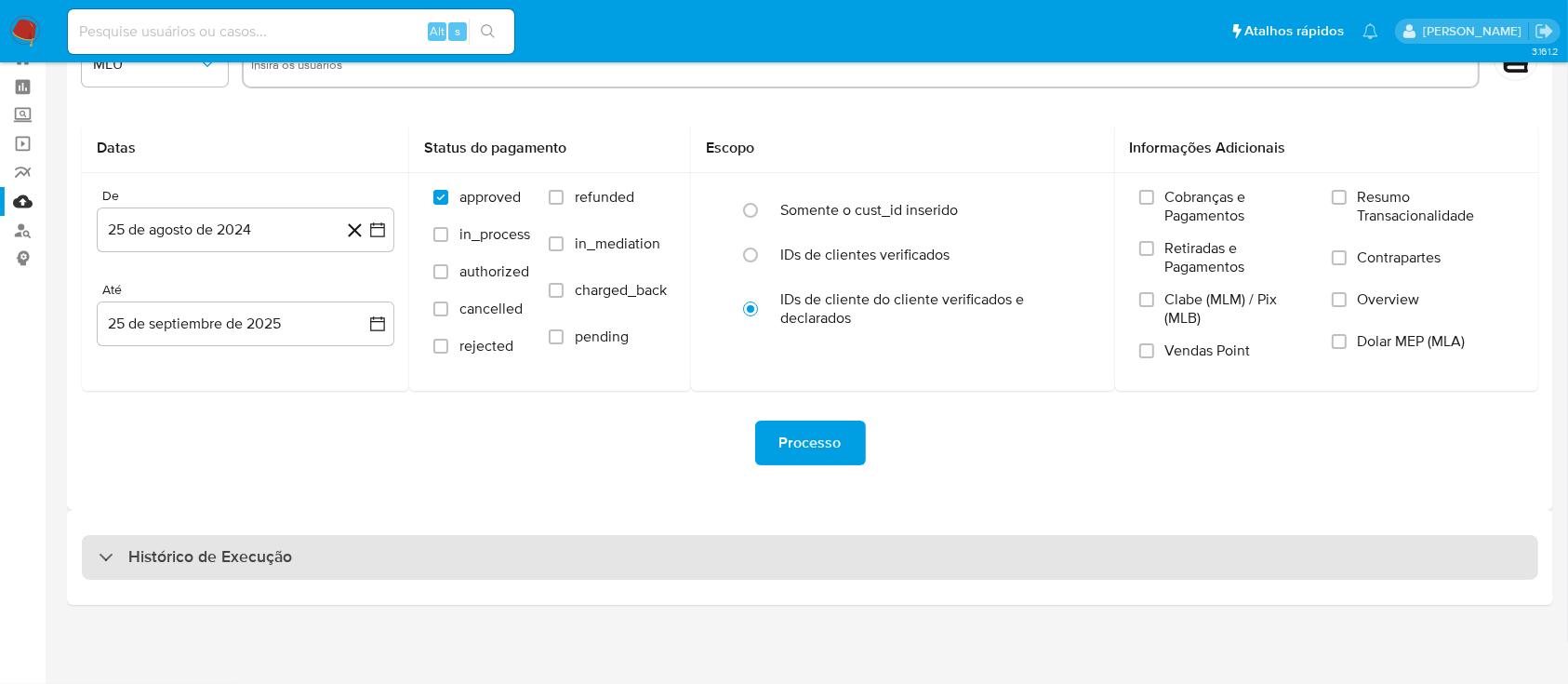
click at [113, 550] on div "Histórico de Execução" at bounding box center [196, 557] width 194 height 22
select select "10"
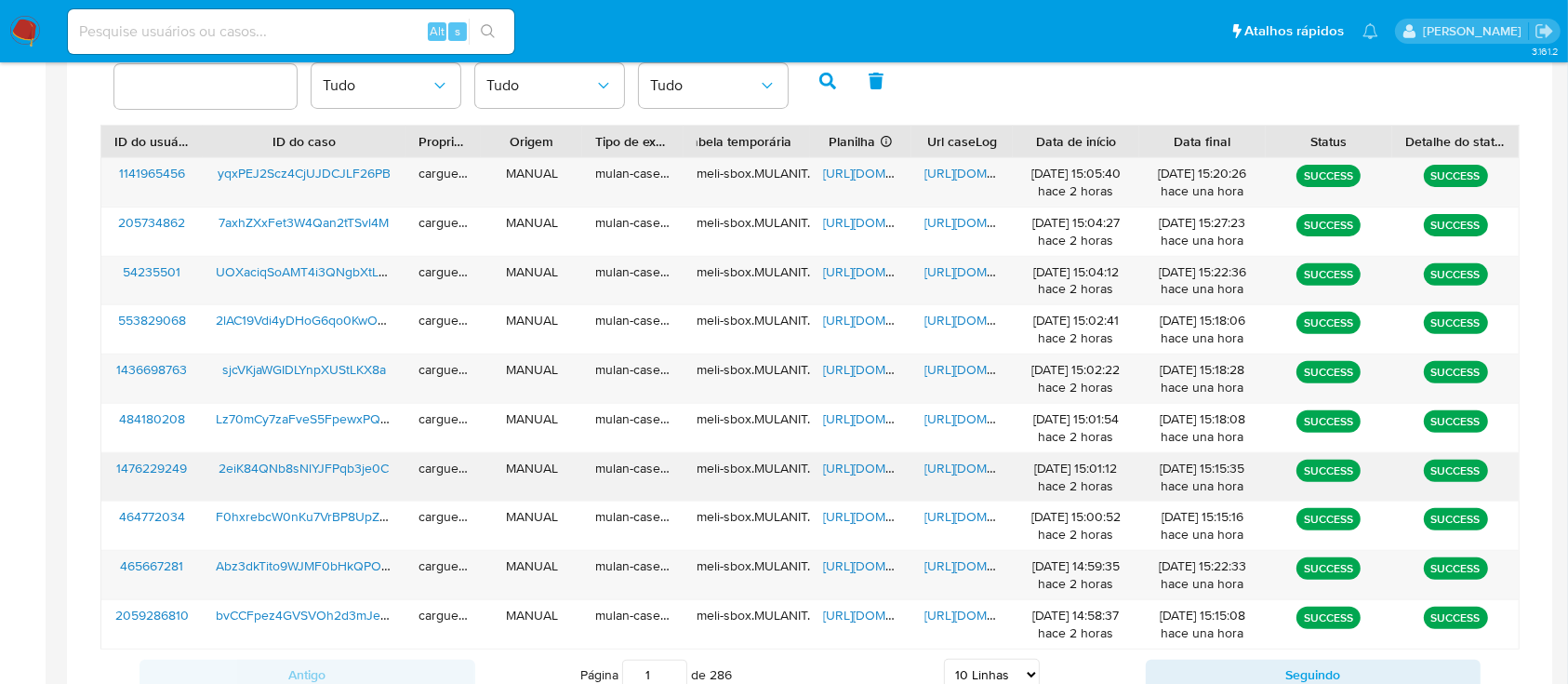
scroll to position [687, 0]
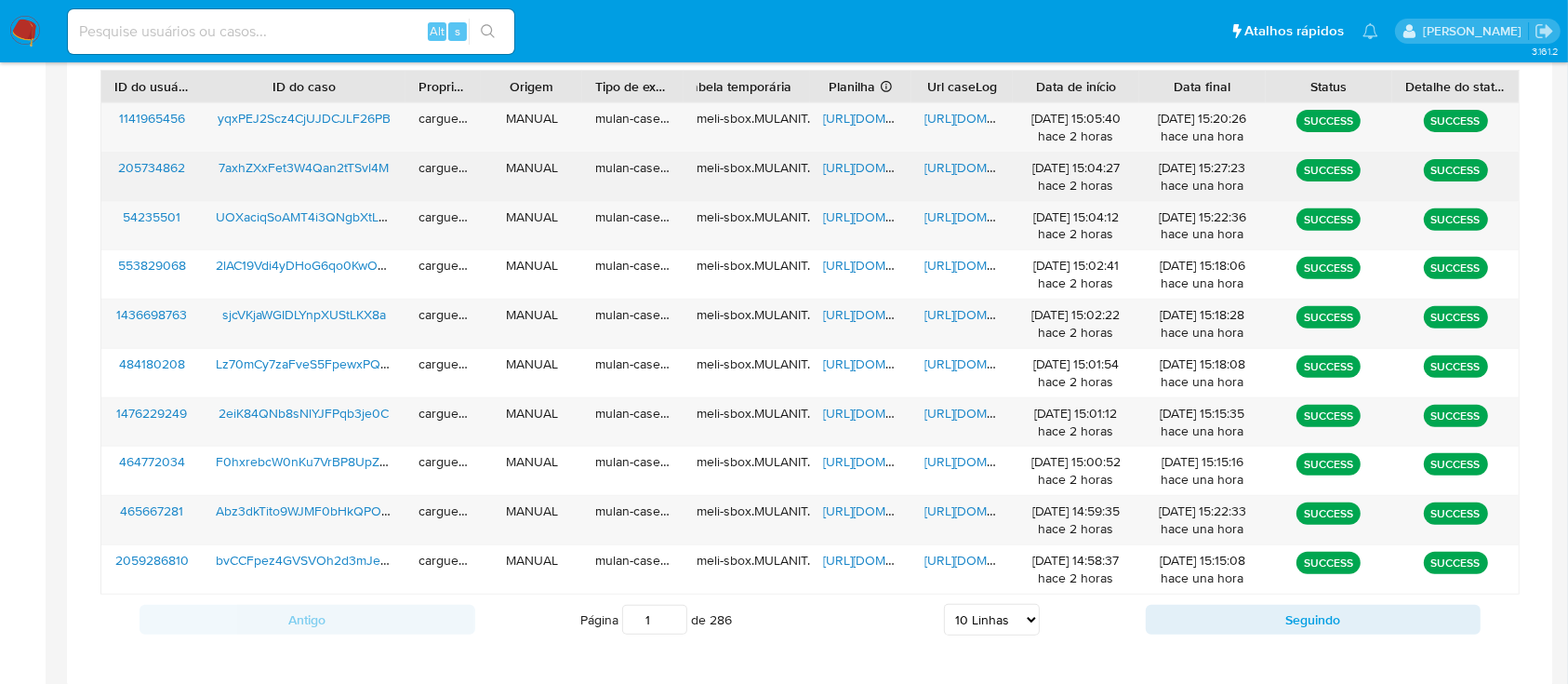
click at [855, 160] on span "[URL][DOMAIN_NAME]" at bounding box center [887, 167] width 128 height 19
click at [947, 168] on span "https://docs.google.com/document/d/1acO8mAPDlPWw5H5ZbyfK1LF79k5L1ZtFgcyY3F9XdIg…" at bounding box center [988, 167] width 128 height 19
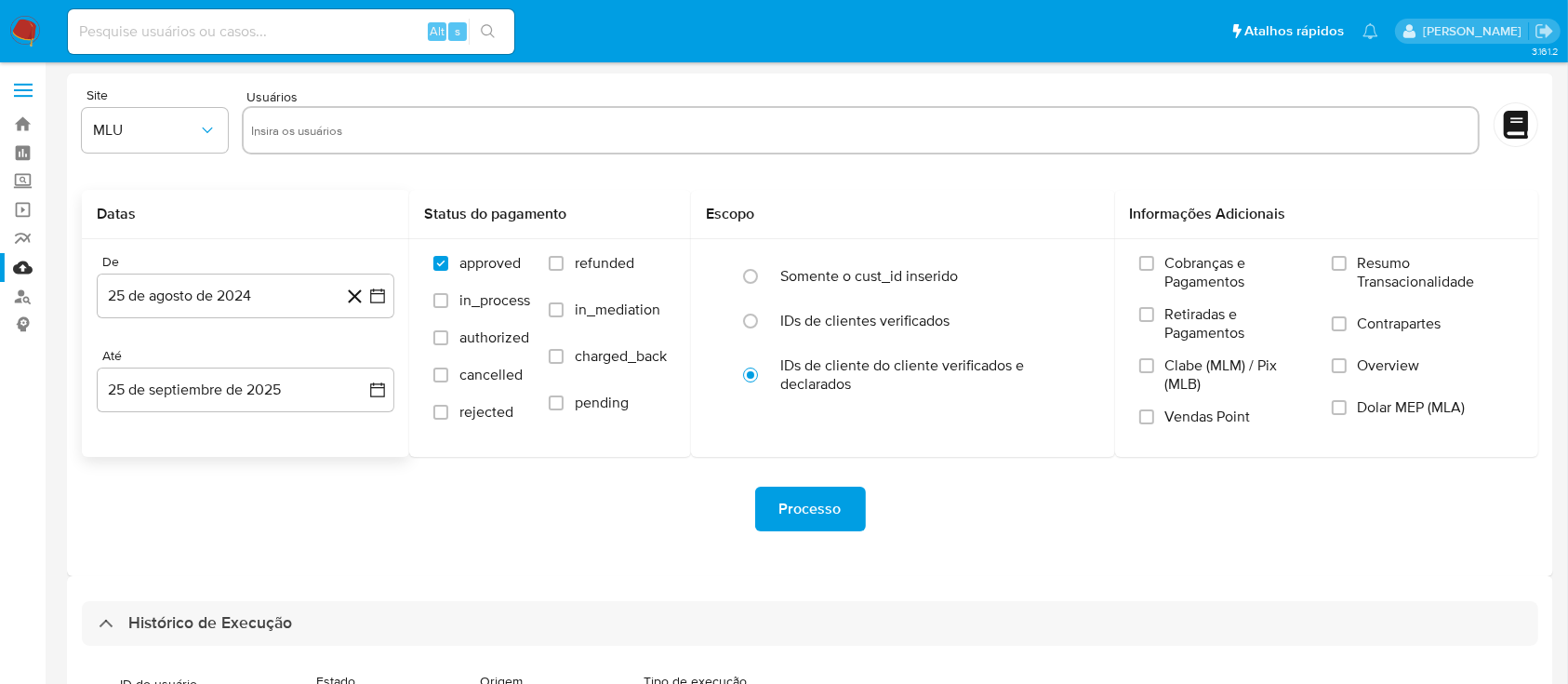
scroll to position [0, 0]
click at [24, 124] on link "Bandeja" at bounding box center [110, 125] width 221 height 29
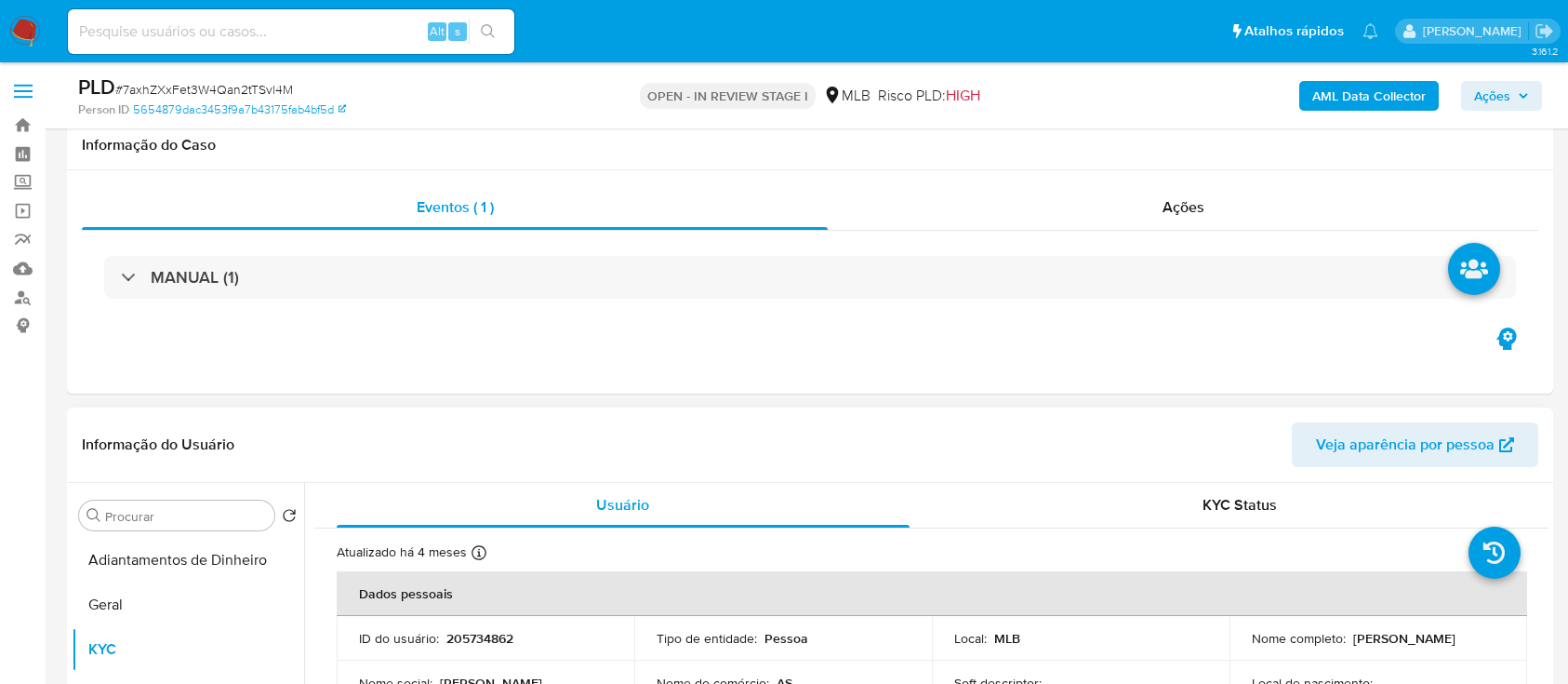
scroll to position [372, 0]
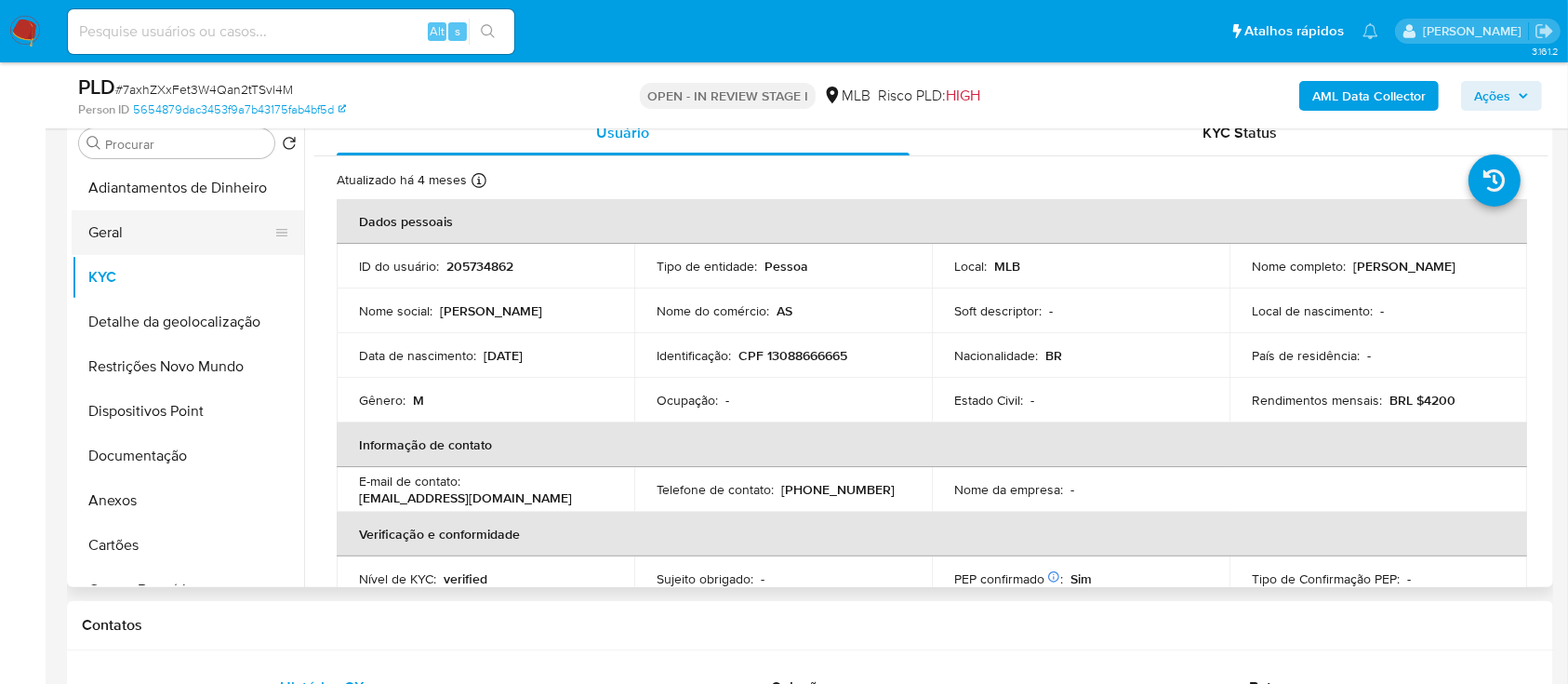
click at [132, 235] on button "Geral" at bounding box center [181, 232] width 218 height 45
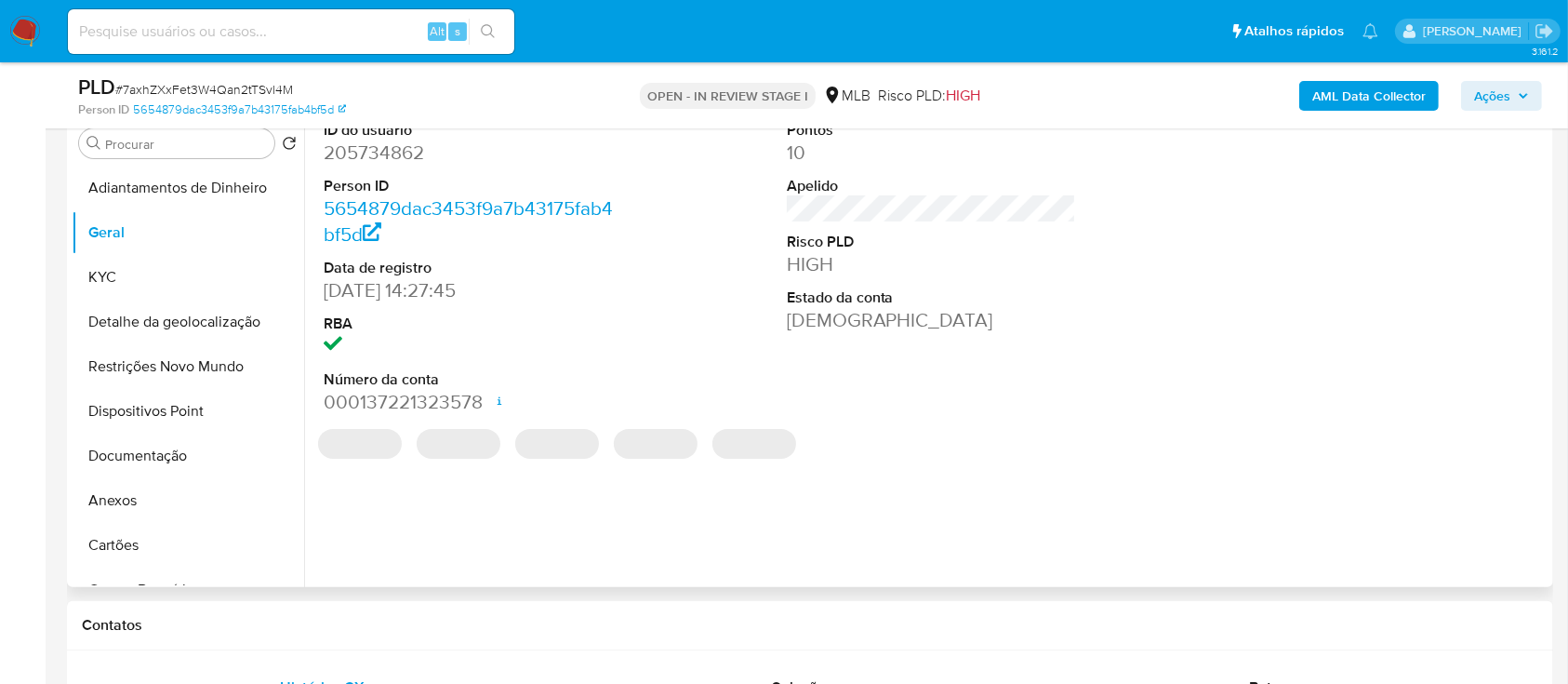
scroll to position [248, 0]
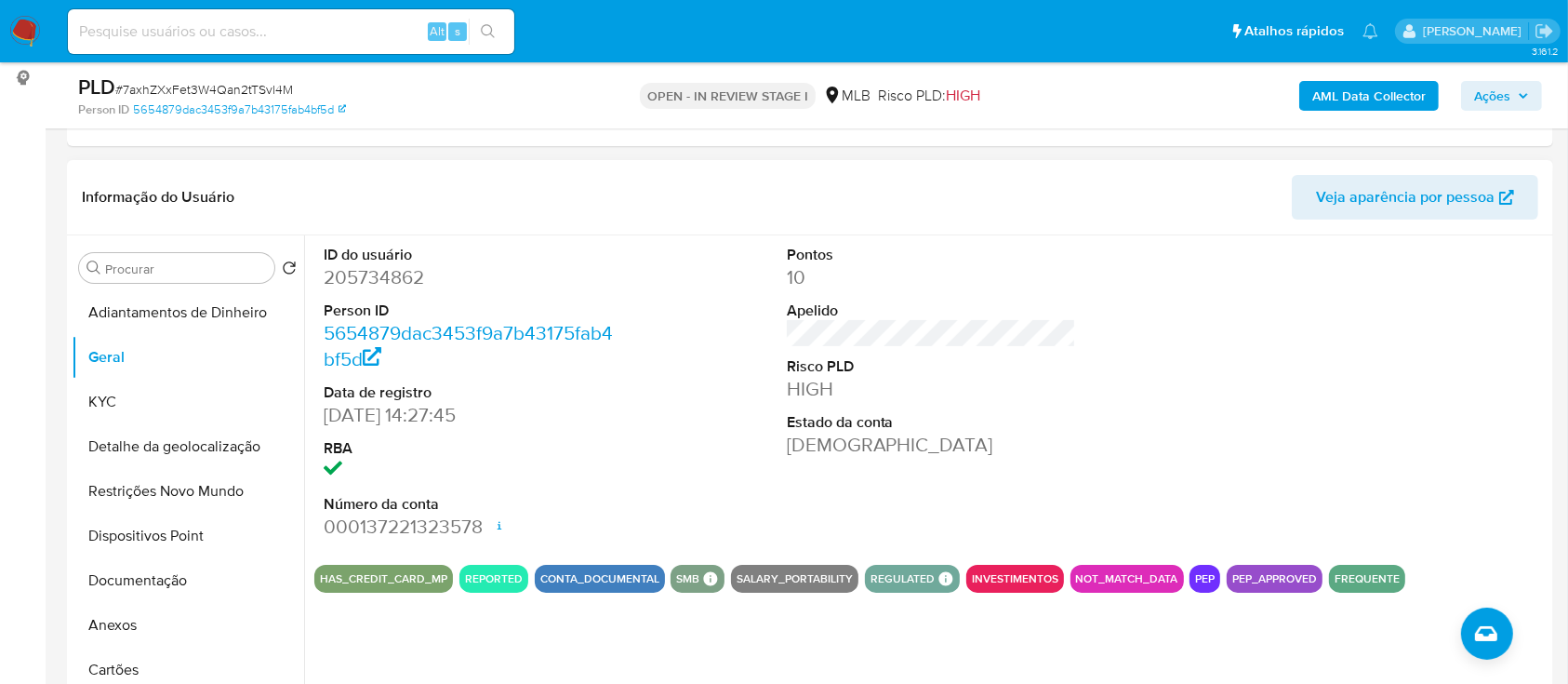
click at [1299, 381] on div at bounding box center [1393, 392] width 309 height 315
click at [145, 421] on button "KYC" at bounding box center [181, 402] width 218 height 45
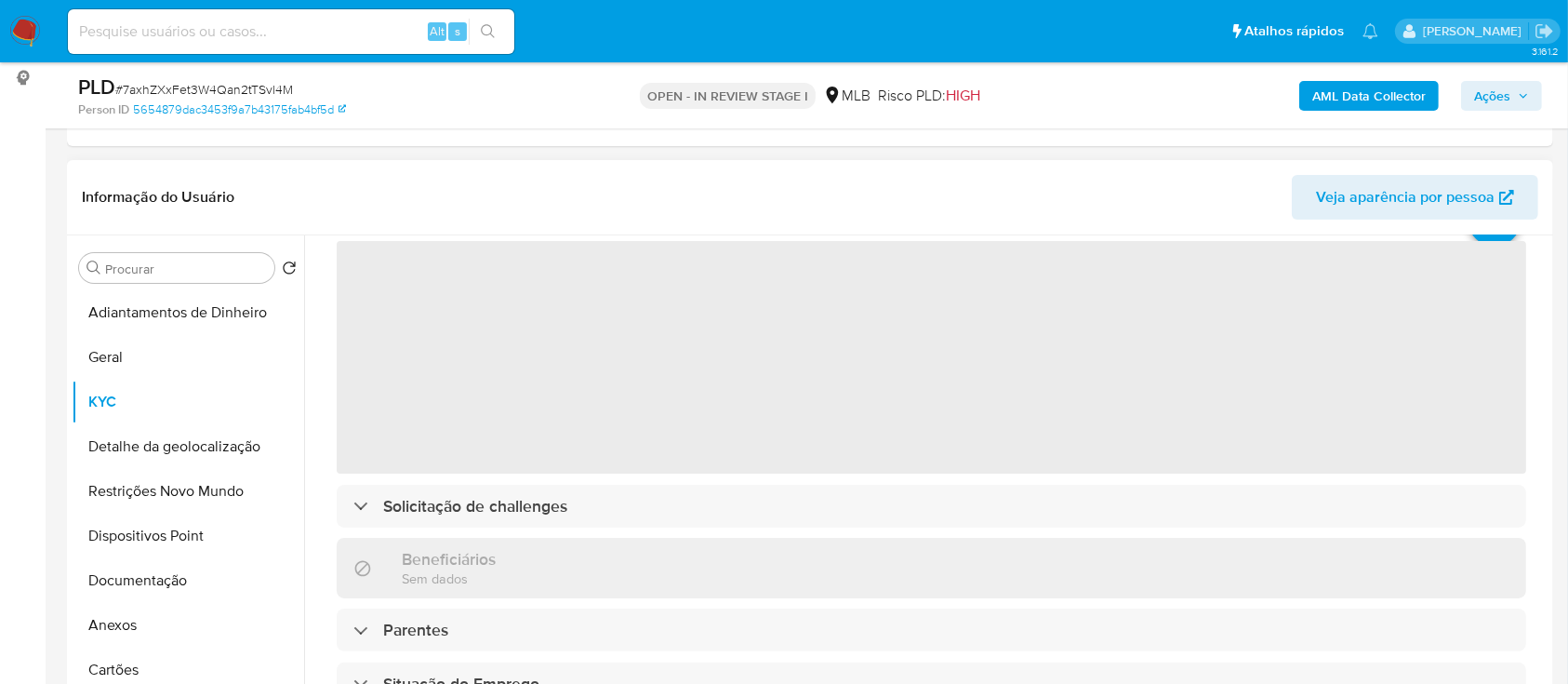
scroll to position [124, 0]
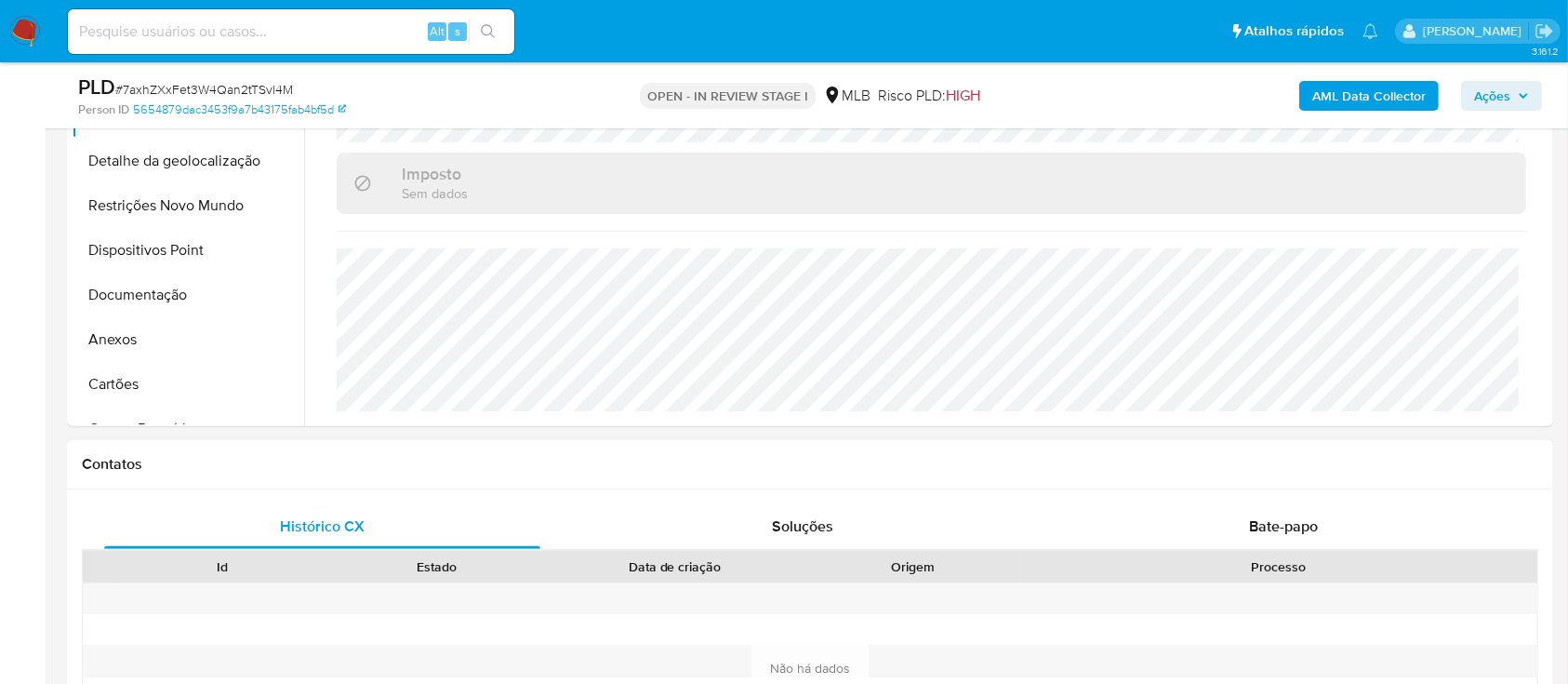
scroll to position [496, 0]
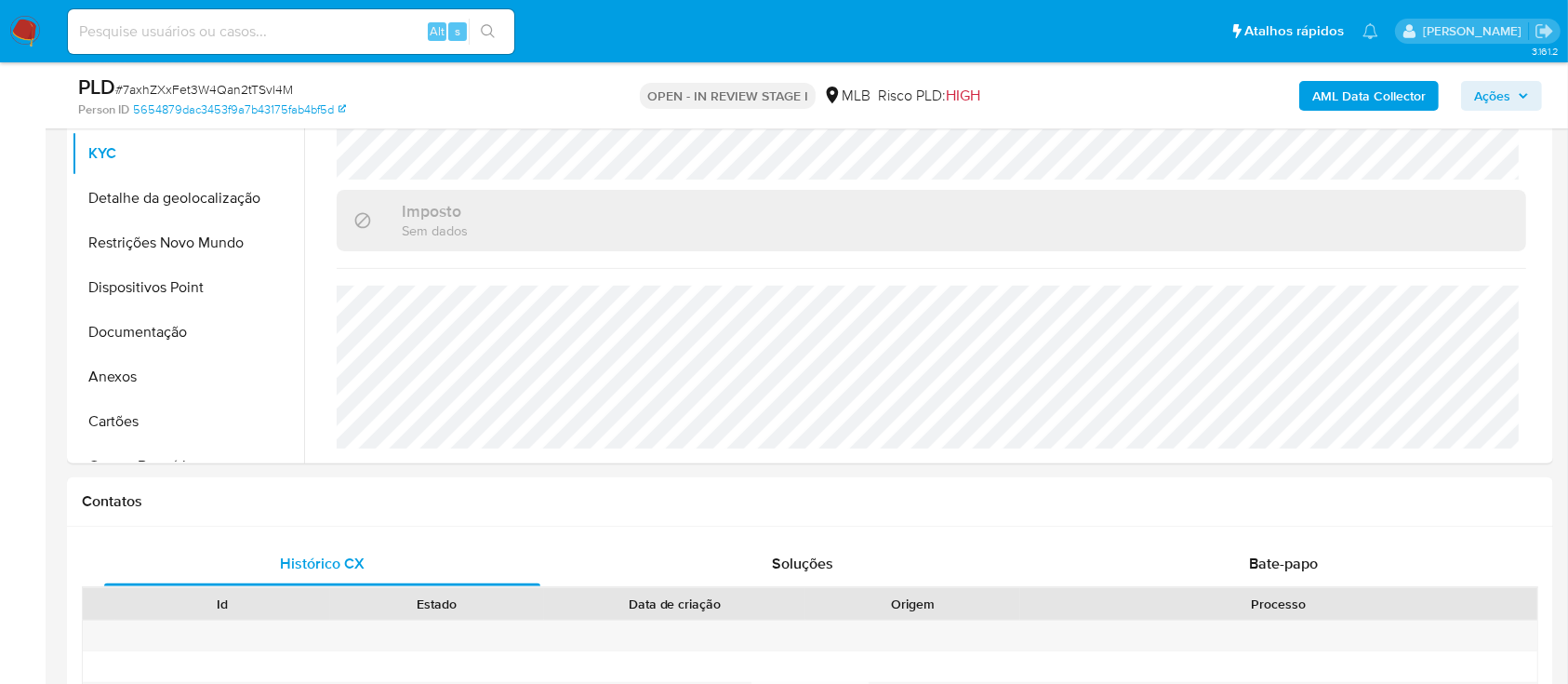
click at [170, 205] on button "Detalhe da geolocalização" at bounding box center [181, 198] width 218 height 45
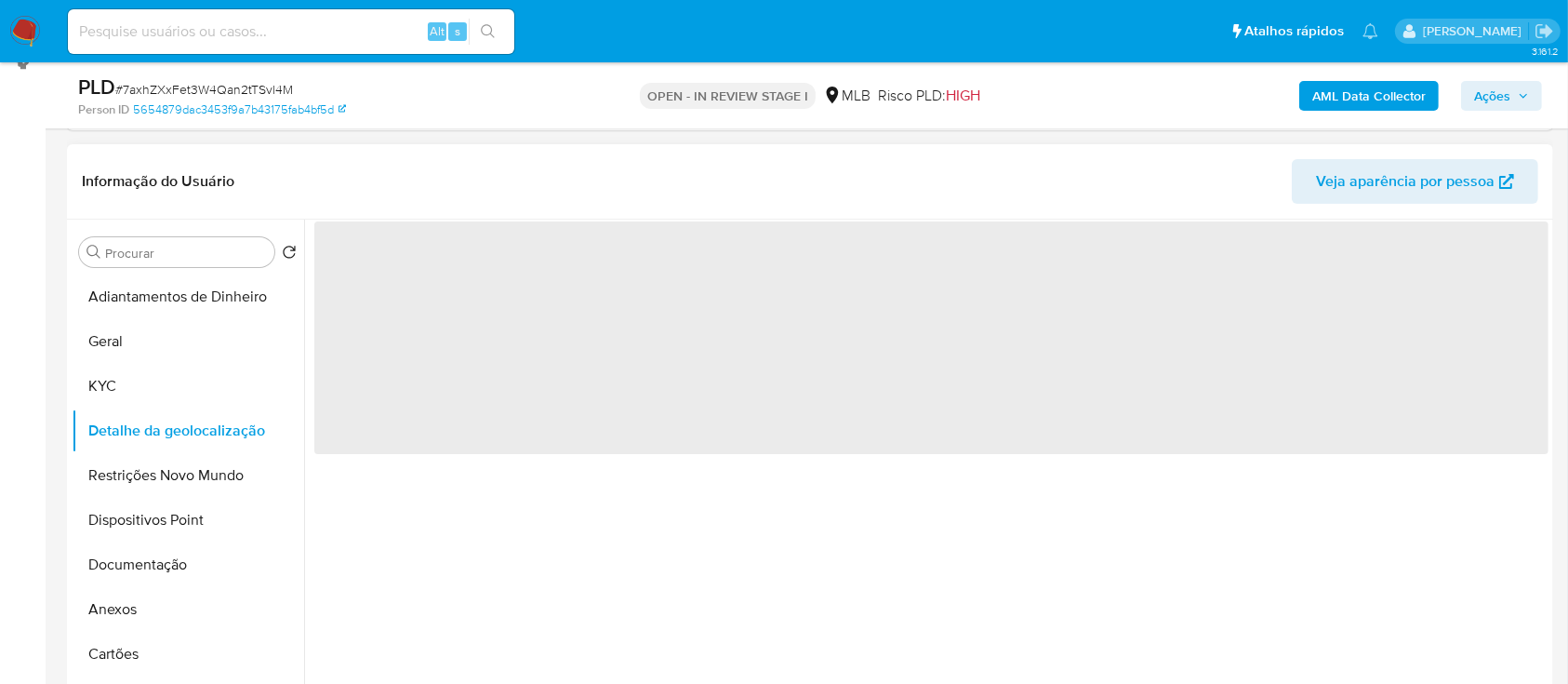
scroll to position [248, 0]
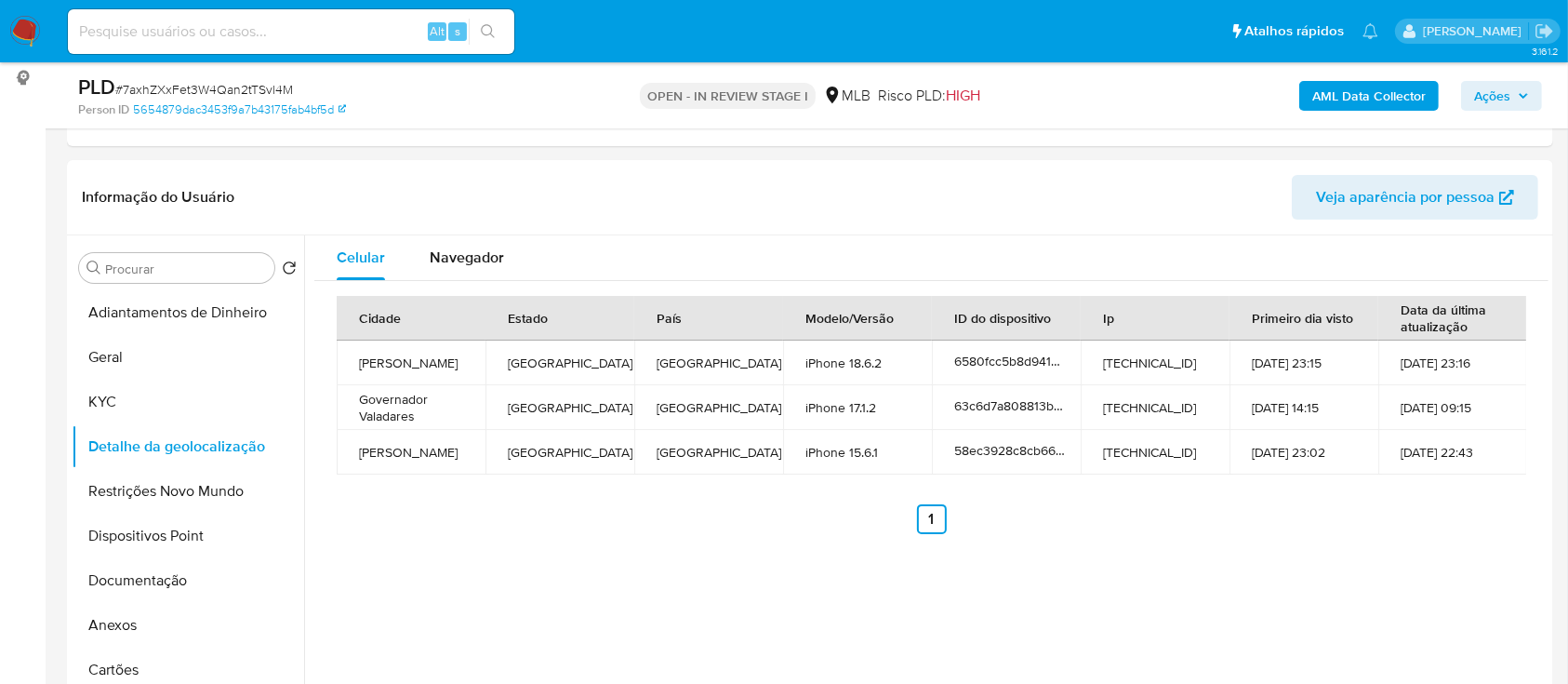
click at [168, 499] on button "Restrições Novo Mundo" at bounding box center [181, 491] width 218 height 45
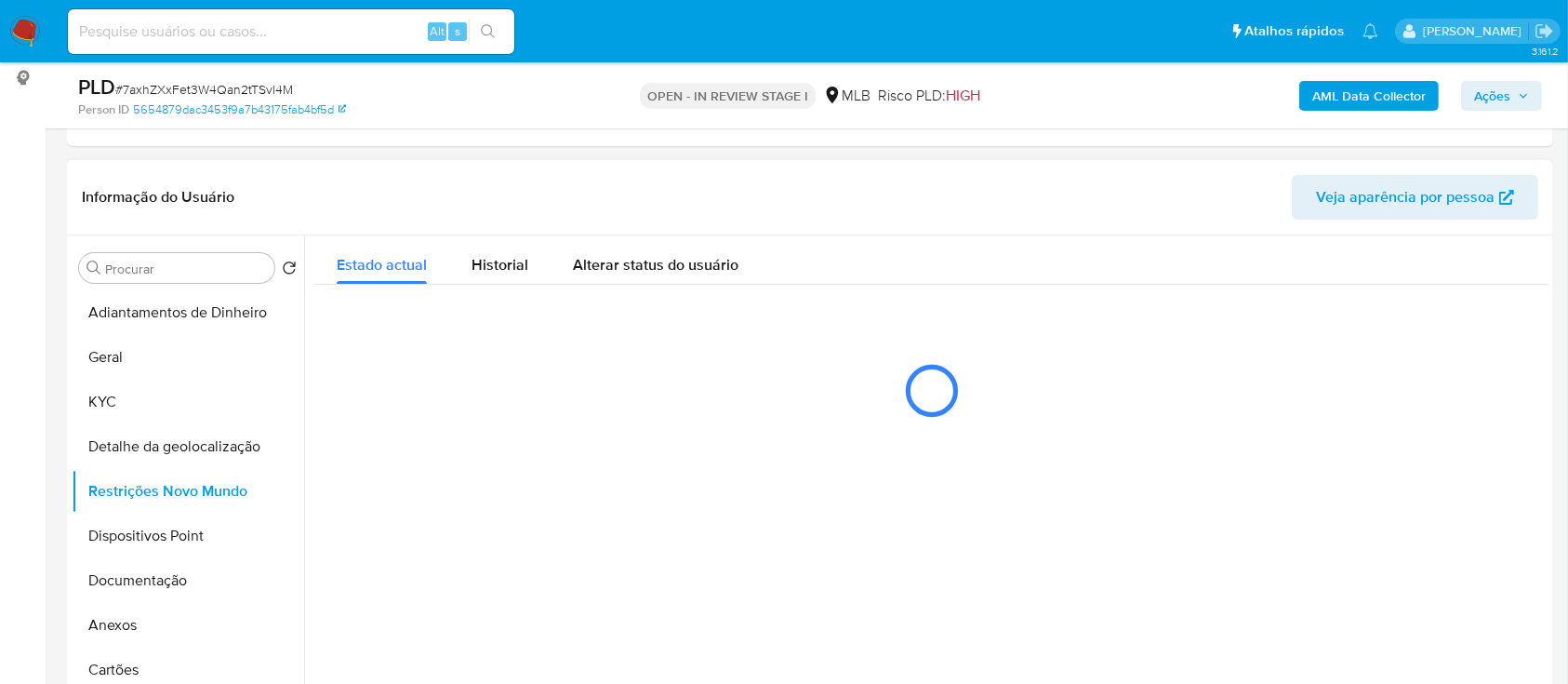
scroll to position [372, 0]
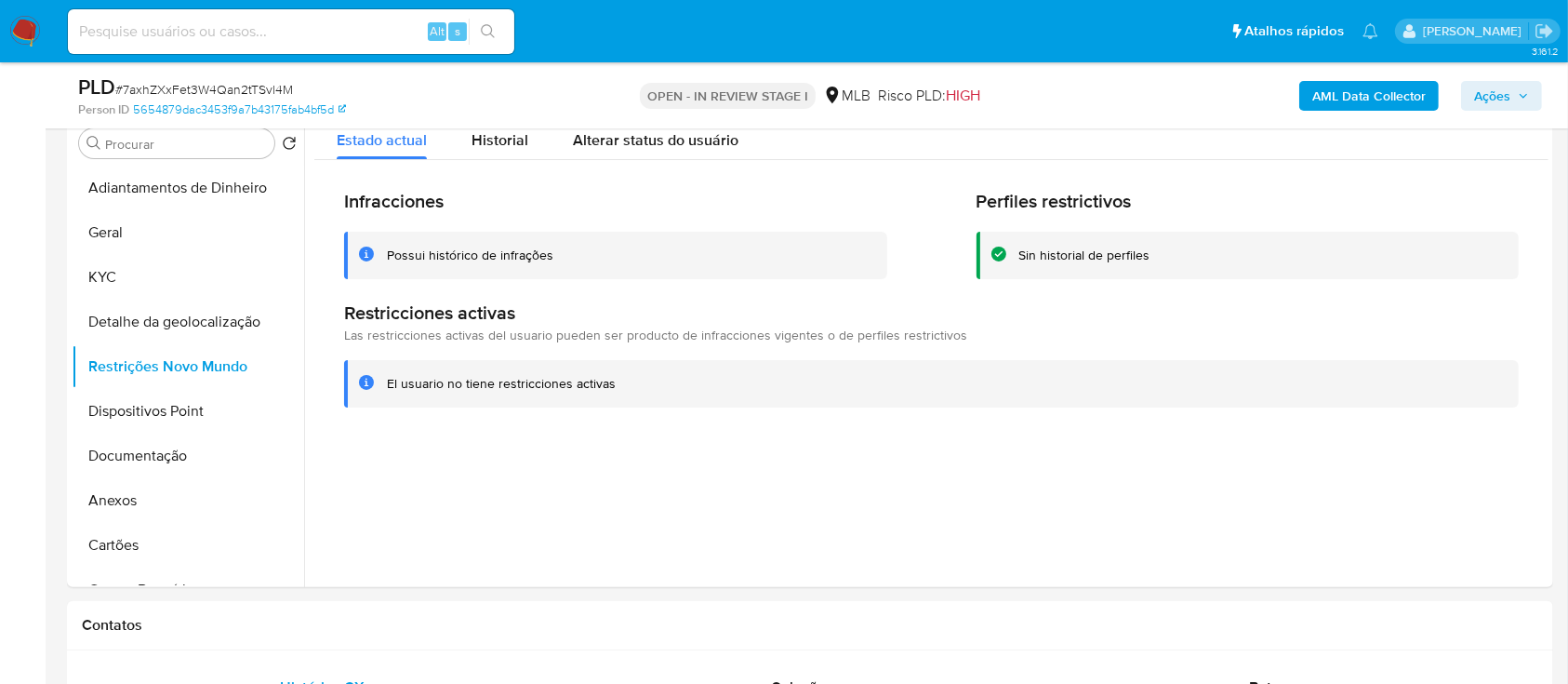
click at [203, 401] on button "Dispositivos Point" at bounding box center [181, 411] width 218 height 45
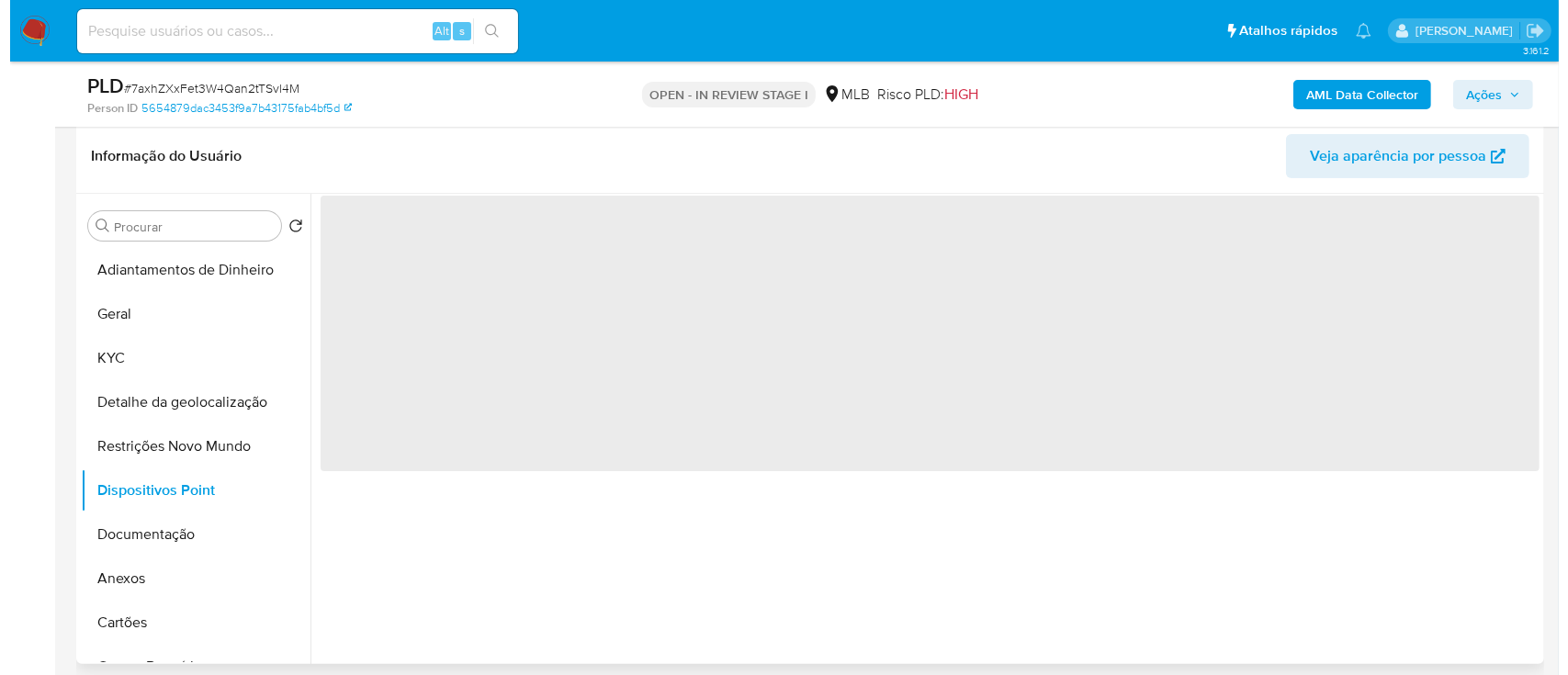
scroll to position [245, 0]
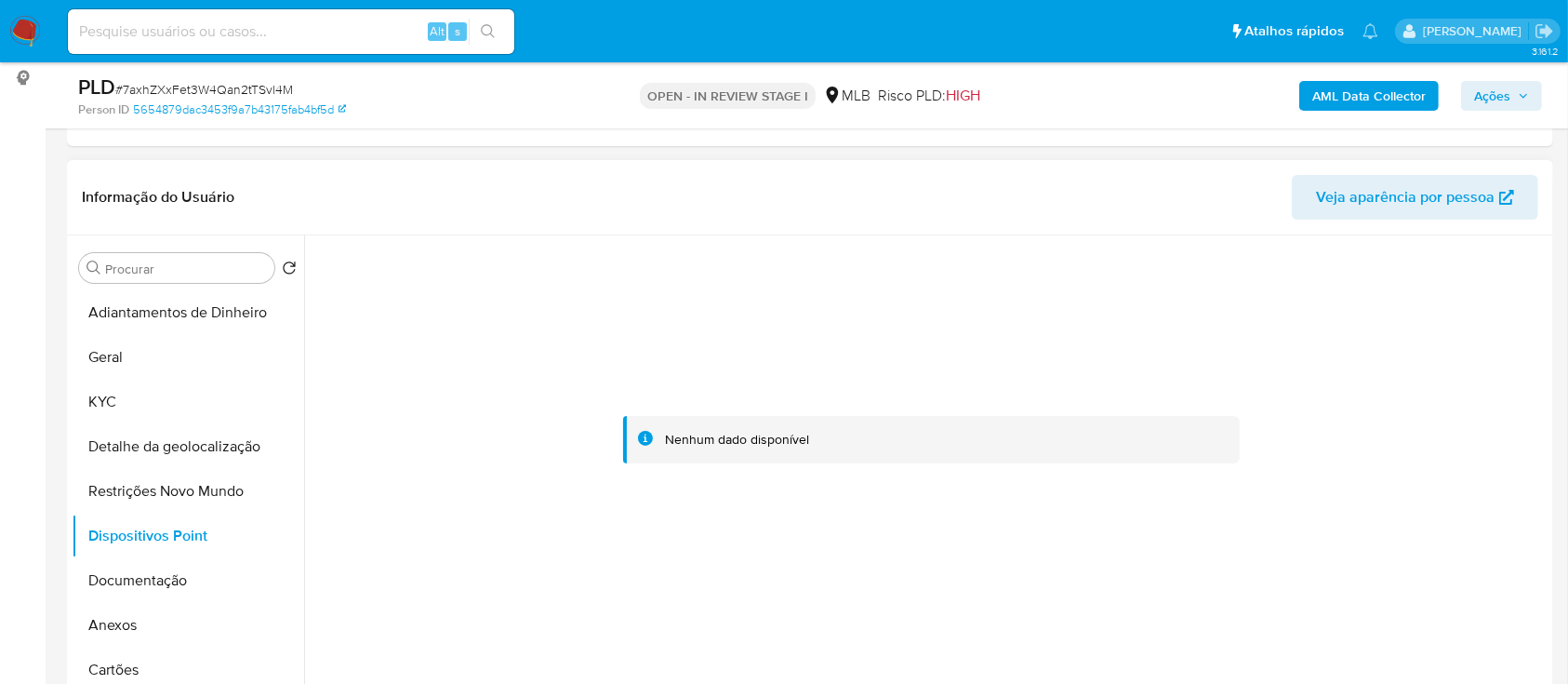
click at [1395, 87] on b "AML Data Collector" at bounding box center [1369, 96] width 114 height 30
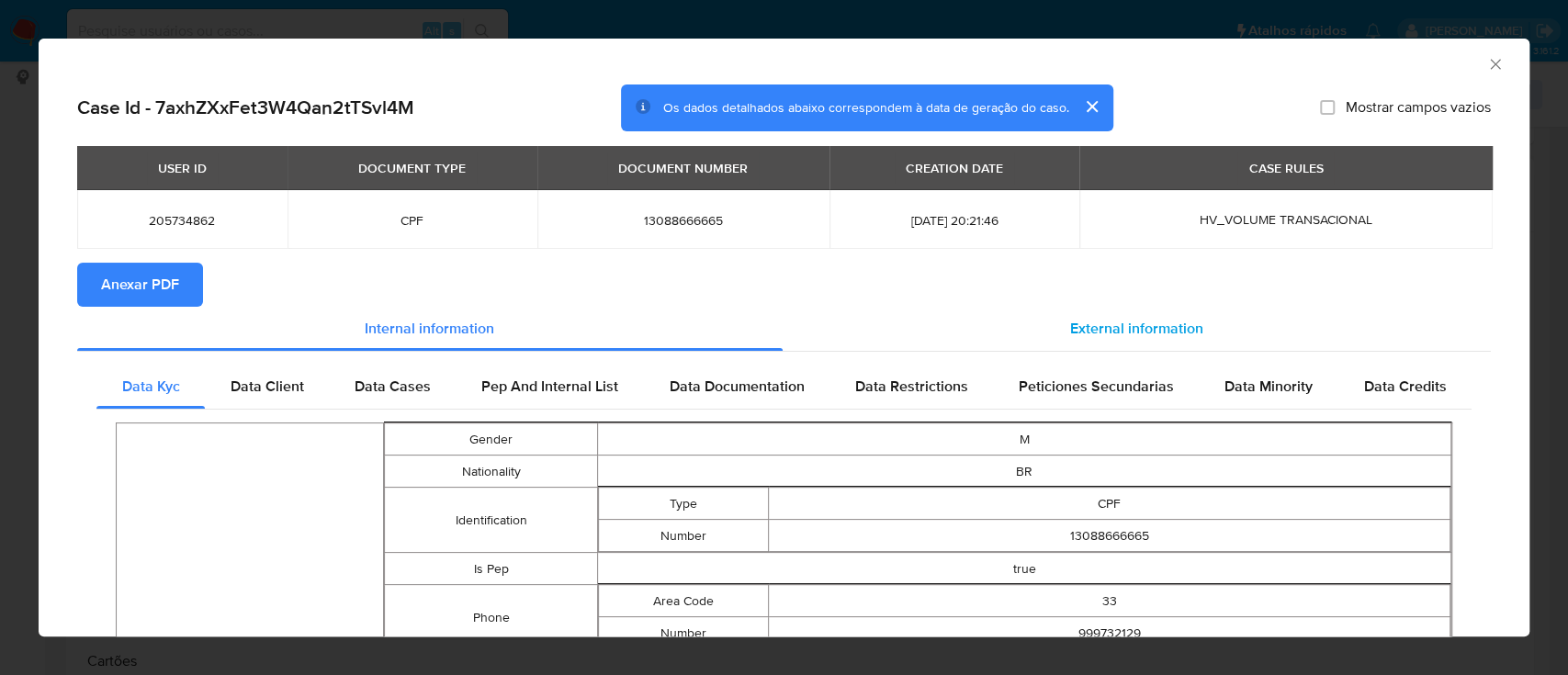
click at [1148, 317] on div "External information" at bounding box center [1137, 329] width 709 height 44
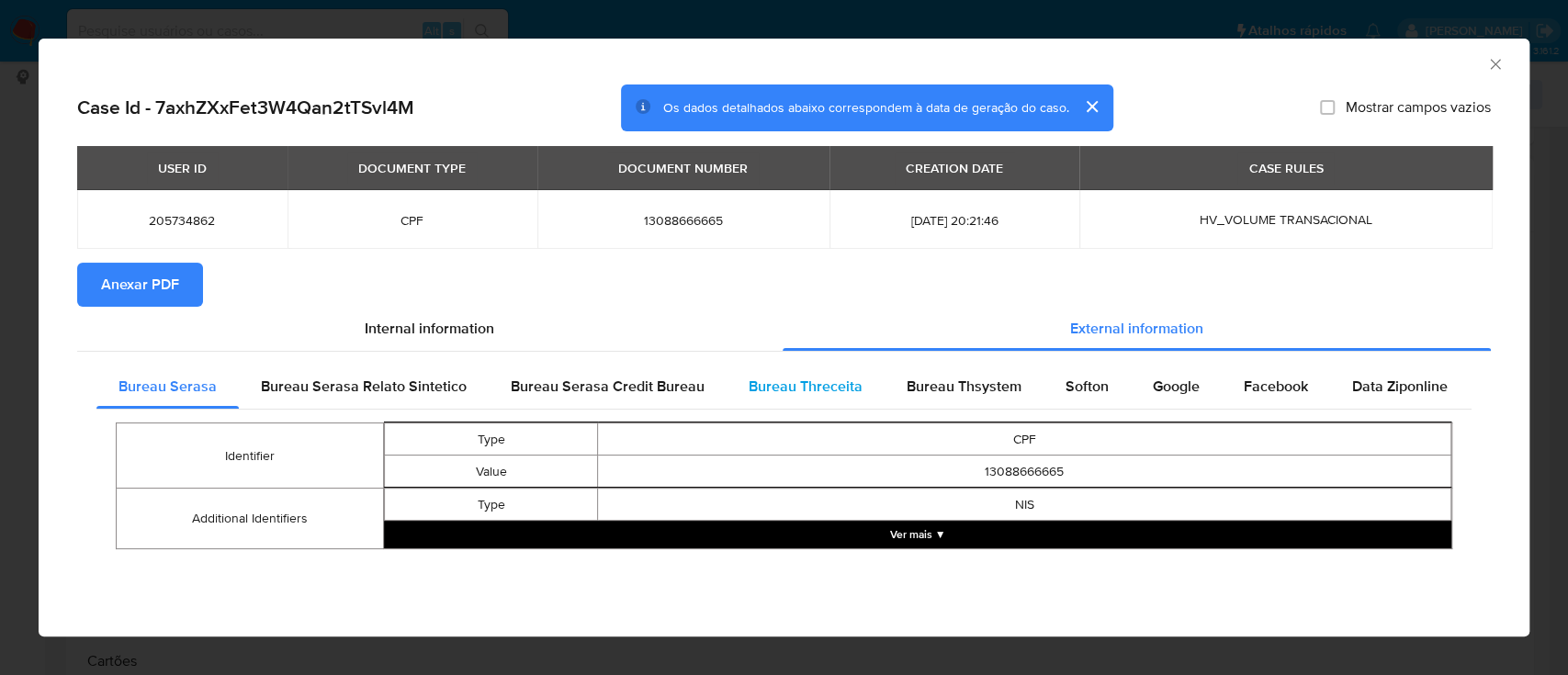
click at [790, 397] on span "Bureau Threceita" at bounding box center [804, 386] width 113 height 21
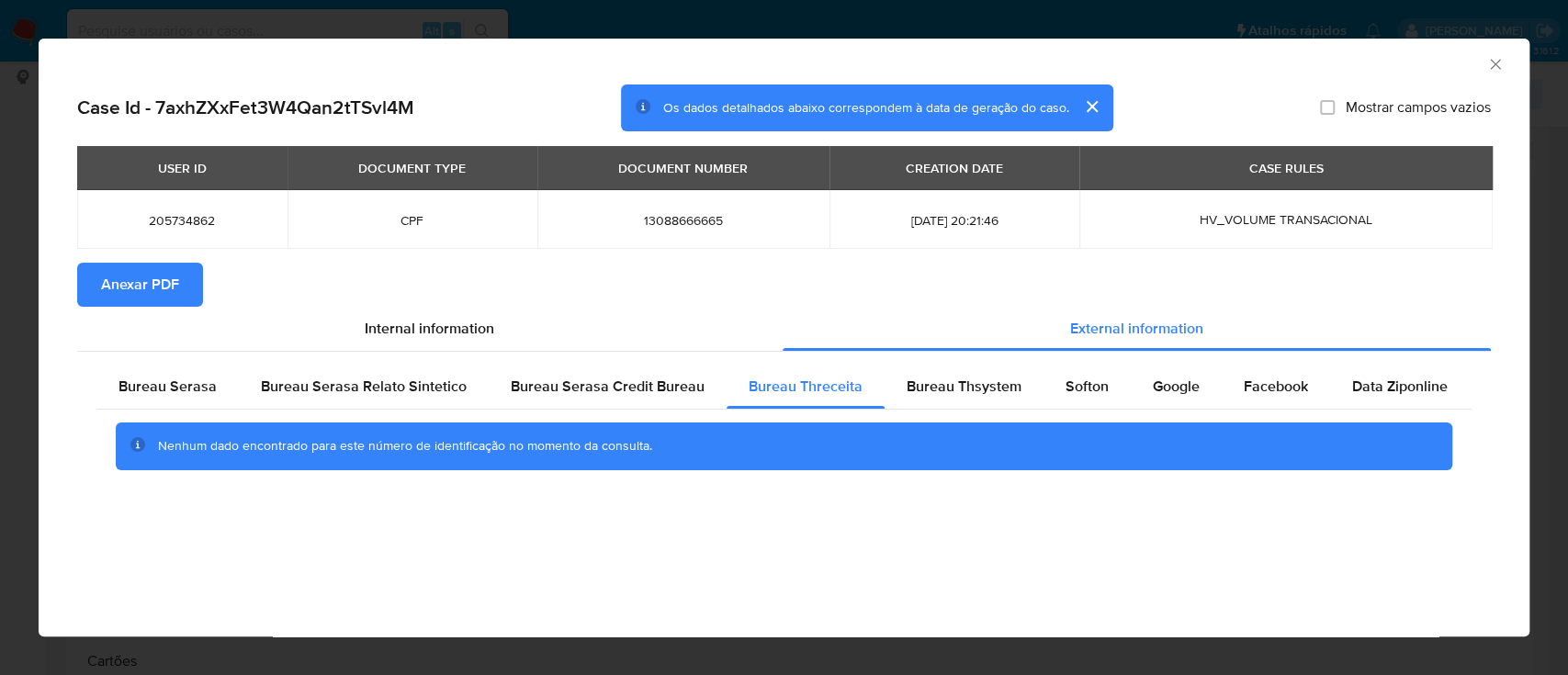
click at [1319, 39] on div "AML Data Collector" at bounding box center [784, 61] width 1490 height 46
click at [953, 391] on span "Bureau Thsystem" at bounding box center [963, 386] width 114 height 21
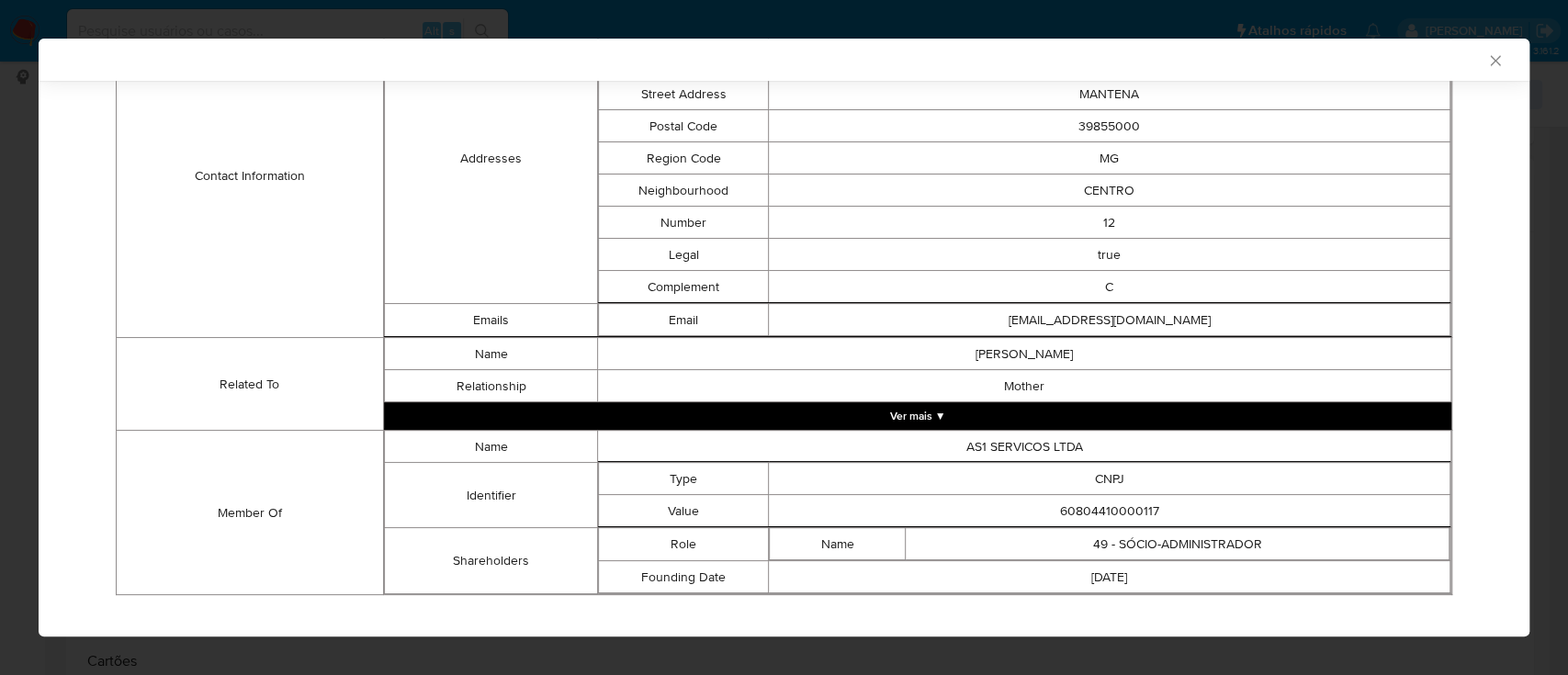
scroll to position [651, 0]
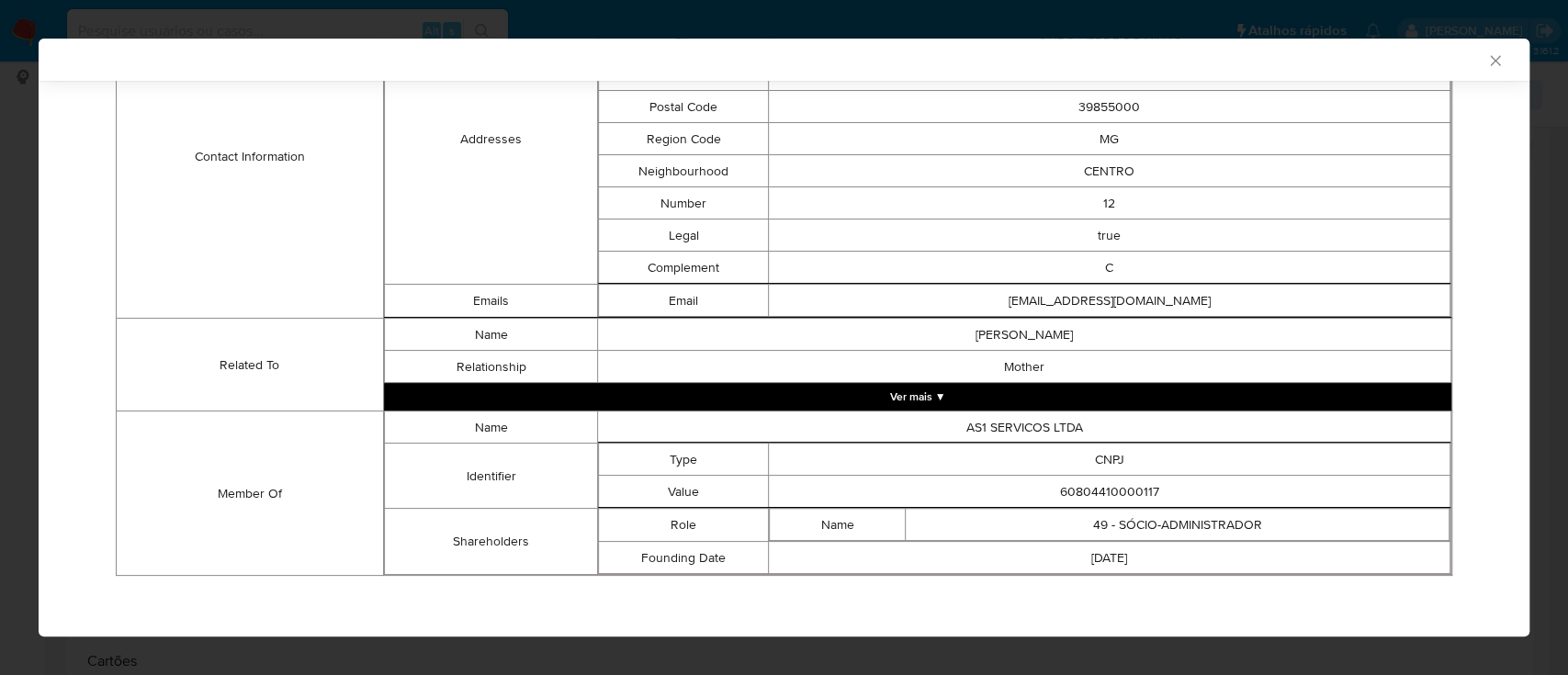
click at [155, 185] on td "Contact Information" at bounding box center [250, 156] width 267 height 324
click at [913, 388] on button "Ver mais ▼" at bounding box center [917, 397] width 1067 height 28
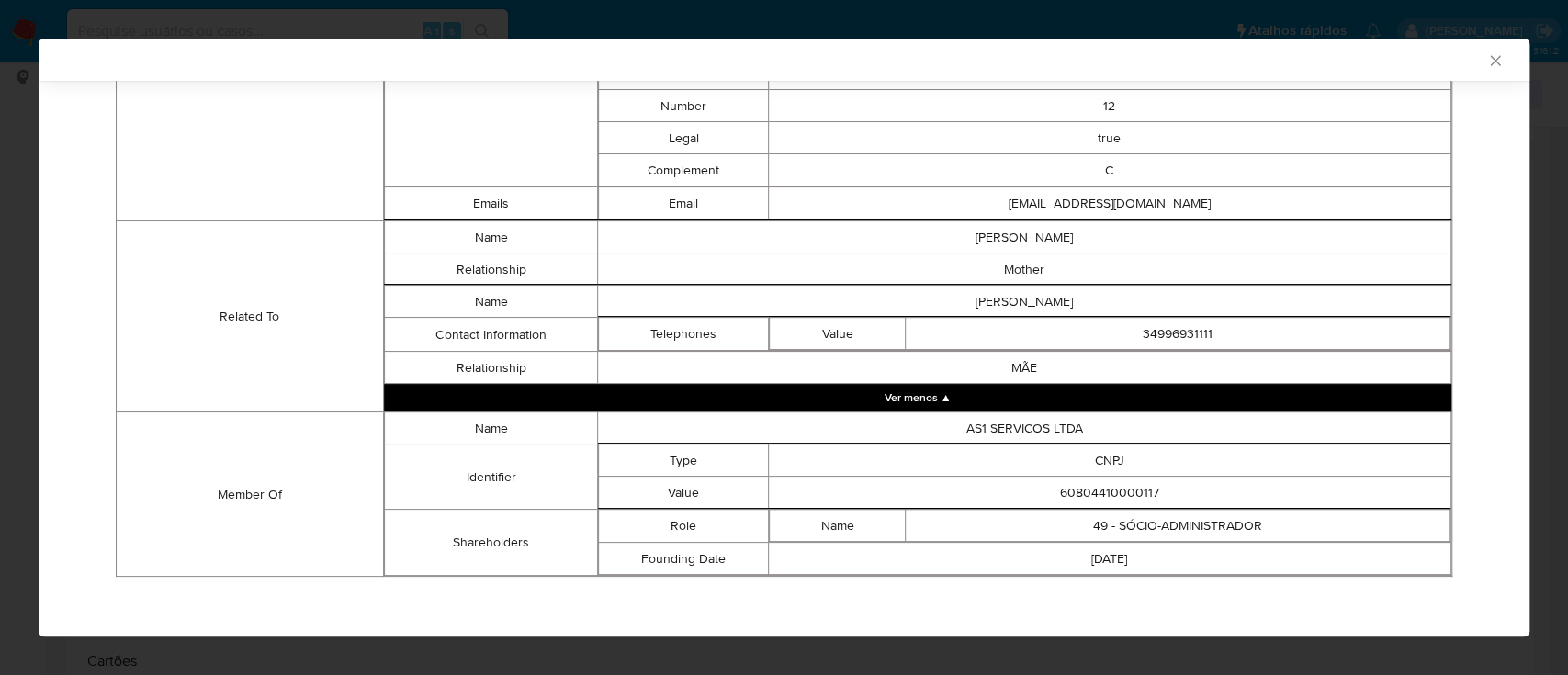
scroll to position [749, 0]
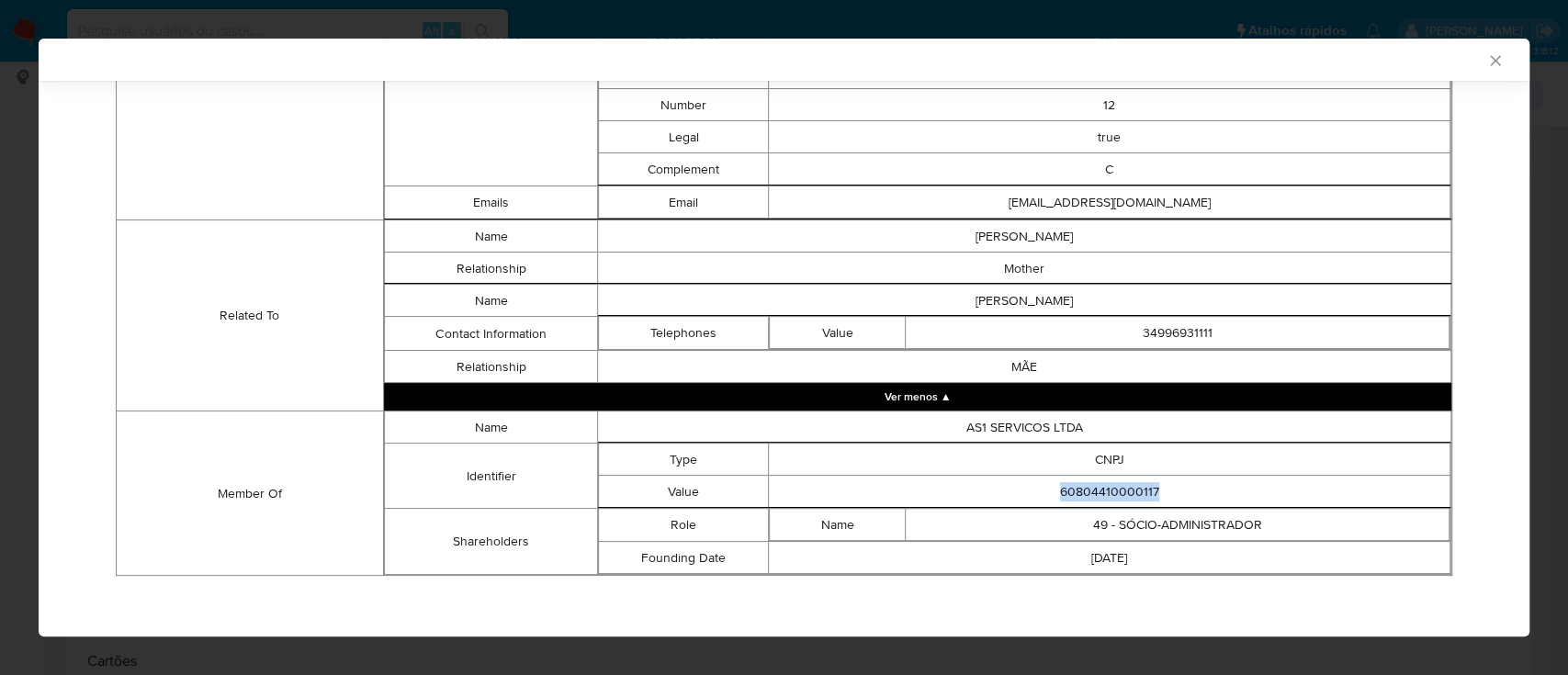
drag, startPoint x: 1160, startPoint y: 490, endPoint x: 1029, endPoint y: 503, distance: 131.6
click at [1030, 503] on tbody "Name AS1 SERVICOS LTDA Identifier Type CNPJ Value 60804410000117 Shareholders R…" at bounding box center [917, 493] width 1066 height 164
copy tbody "Shareholders Role"
click at [1202, 496] on td "60804410000117" at bounding box center [1109, 491] width 681 height 33
click at [1042, 486] on td "60804410000117" at bounding box center [1109, 491] width 681 height 33
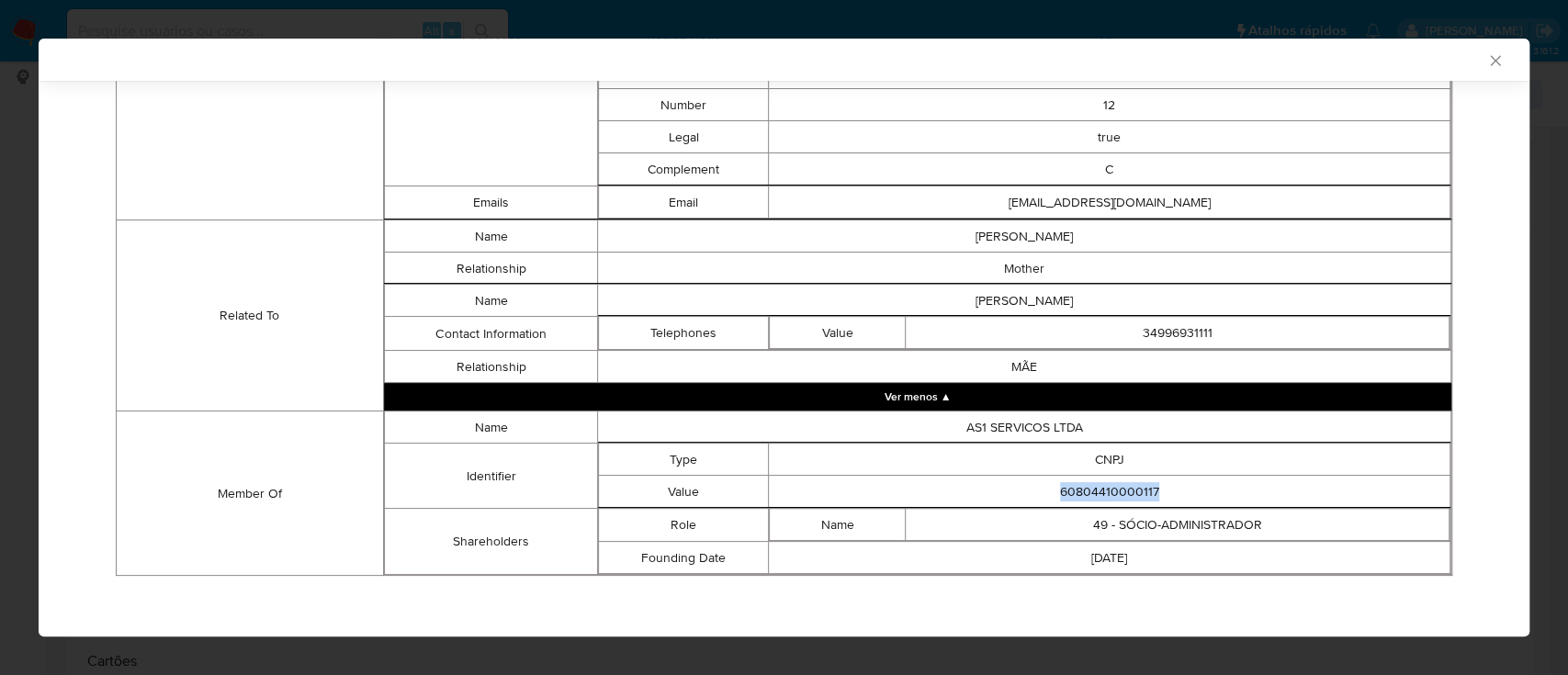
drag, startPoint x: 1048, startPoint y: 485, endPoint x: 1160, endPoint y: 483, distance: 112.0
click at [1160, 483] on td "60804410000117" at bounding box center [1109, 491] width 681 height 33
copy td "60804410000117"
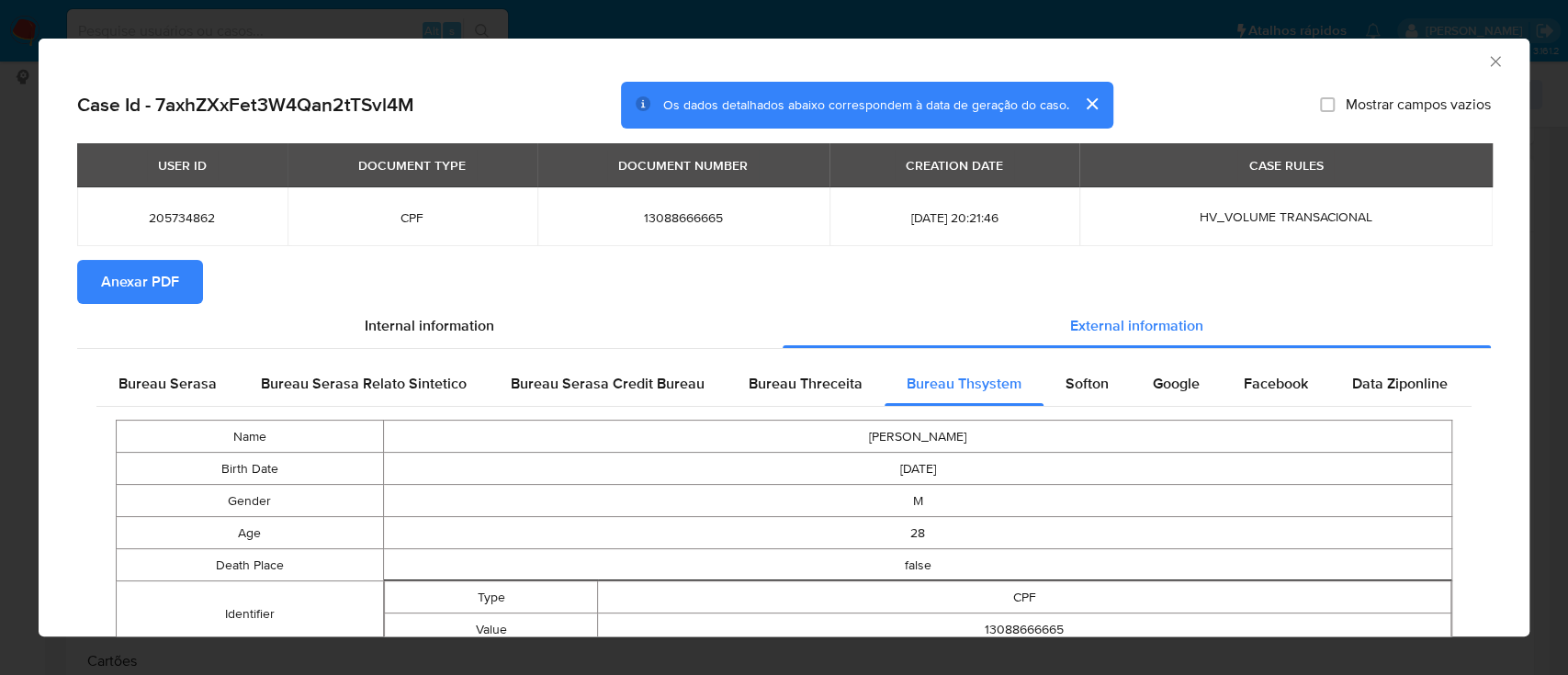
scroll to position [0, 0]
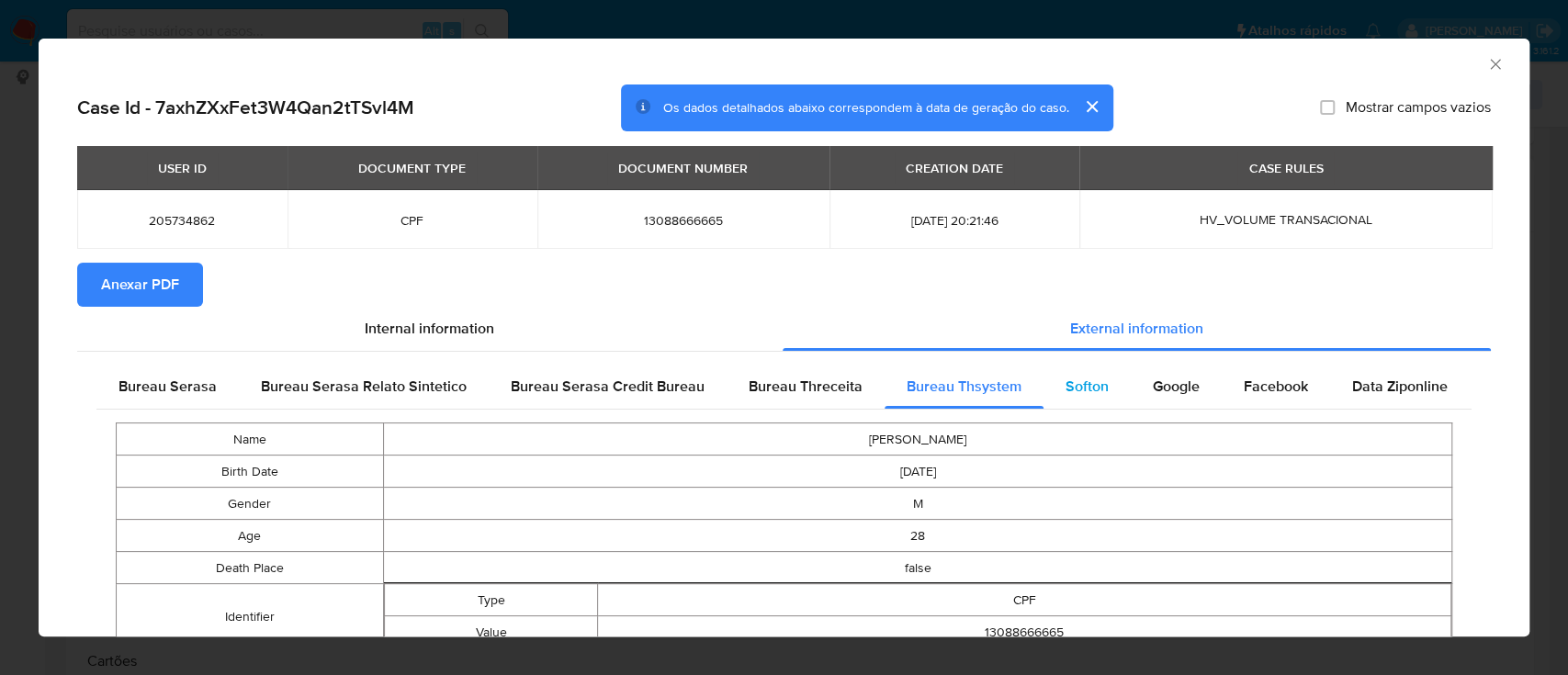
click at [1099, 389] on div "Softon" at bounding box center [1086, 386] width 87 height 44
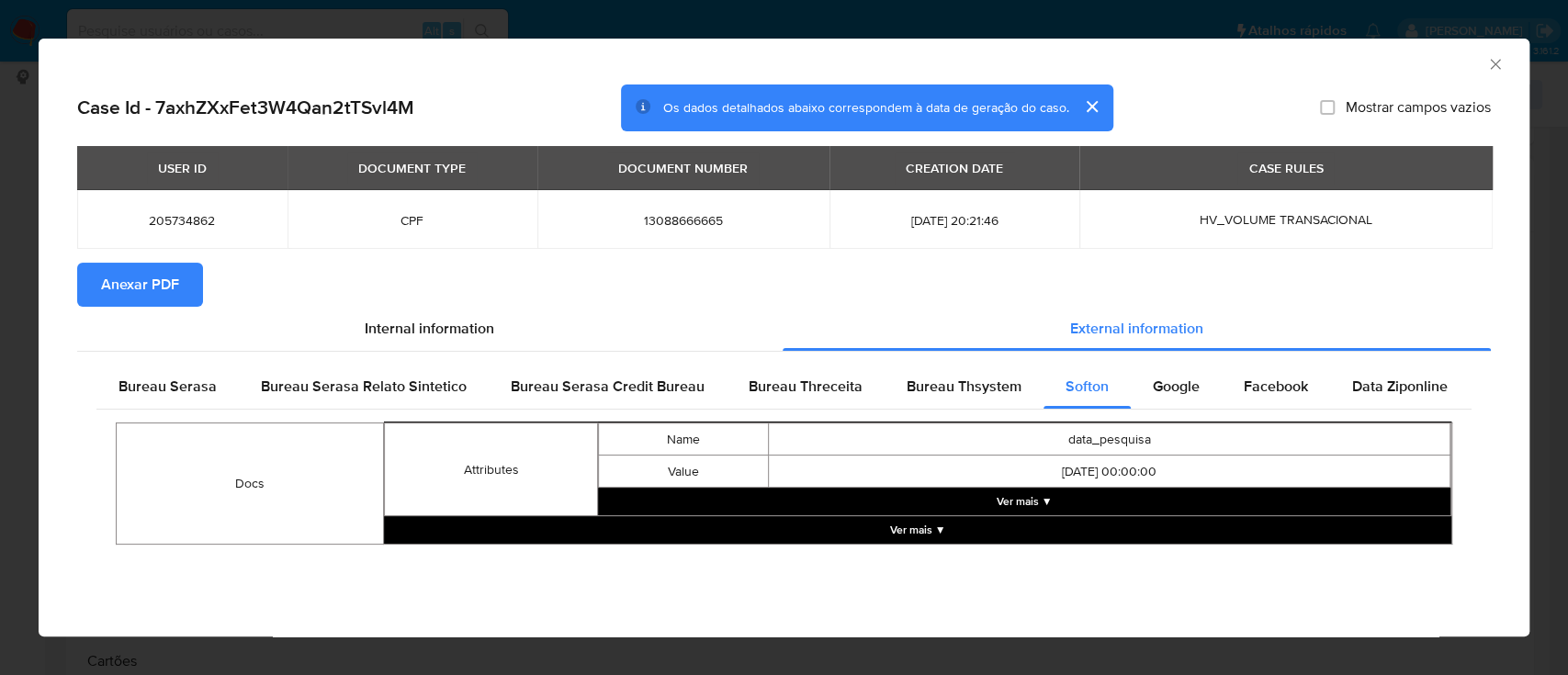
click at [1054, 493] on button "Ver mais ▼" at bounding box center [1024, 501] width 853 height 28
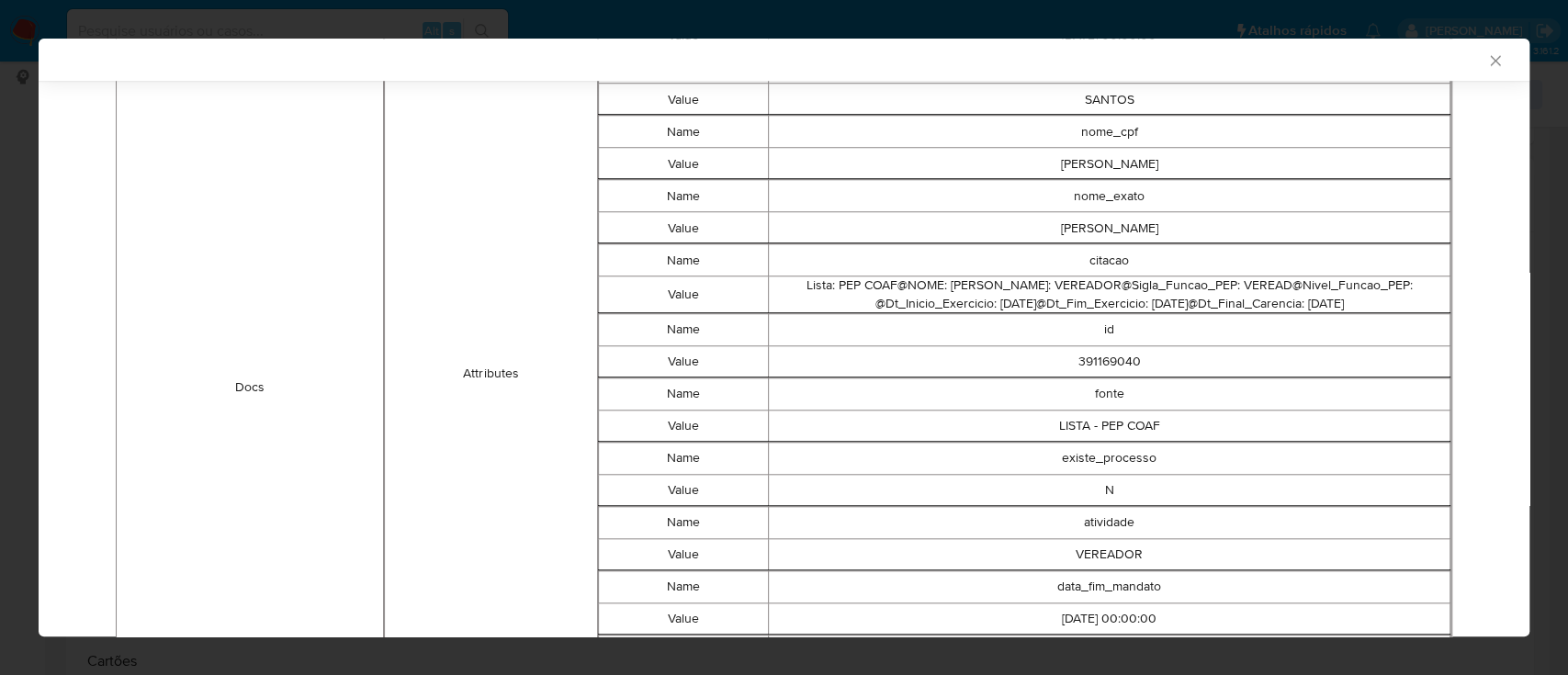
scroll to position [853, 0]
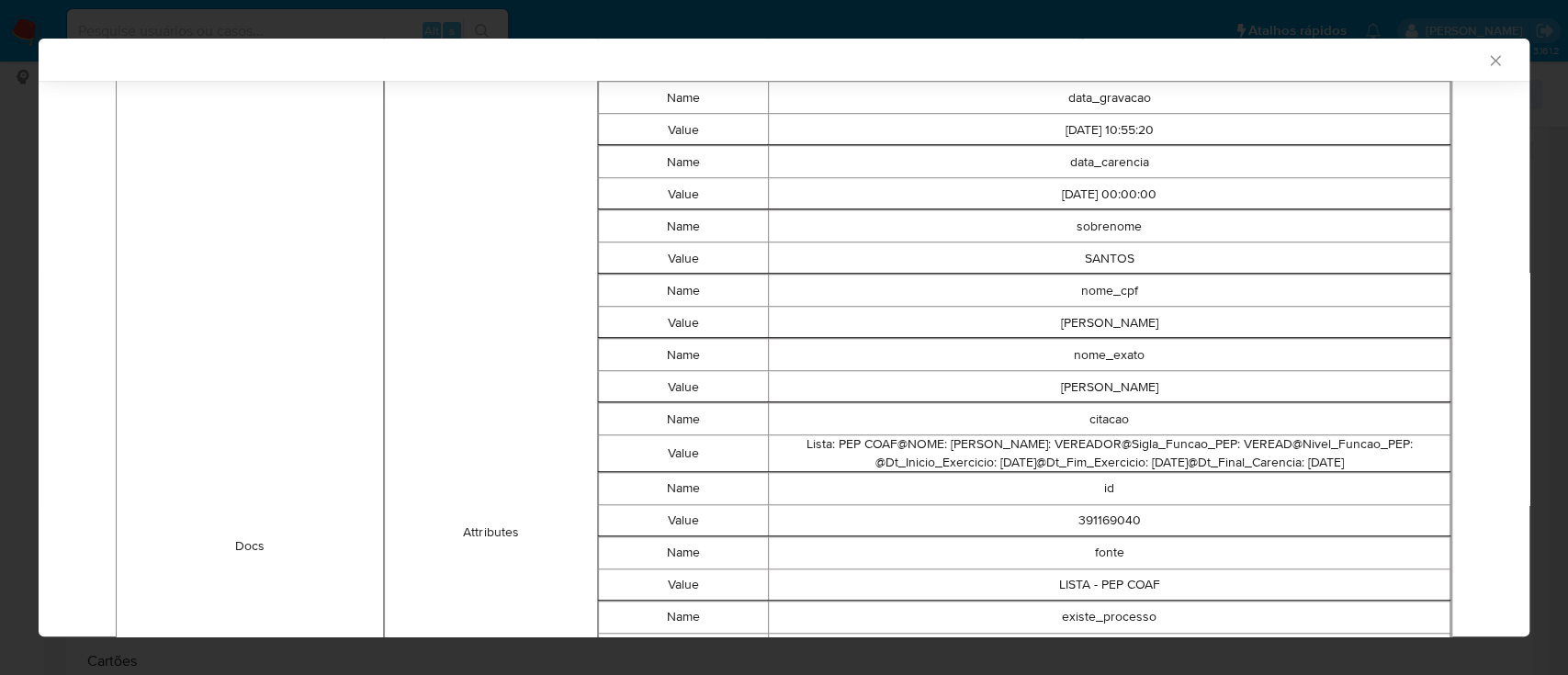
drag, startPoint x: 112, startPoint y: 336, endPoint x: 137, endPoint y: 322, distance: 28.7
click at [115, 337] on div "Docs Attributes Name data_pesquisa Value 2025.09.03 00:00:00 Name ppe Value S N…" at bounding box center [784, 546] width 1375 height 1985
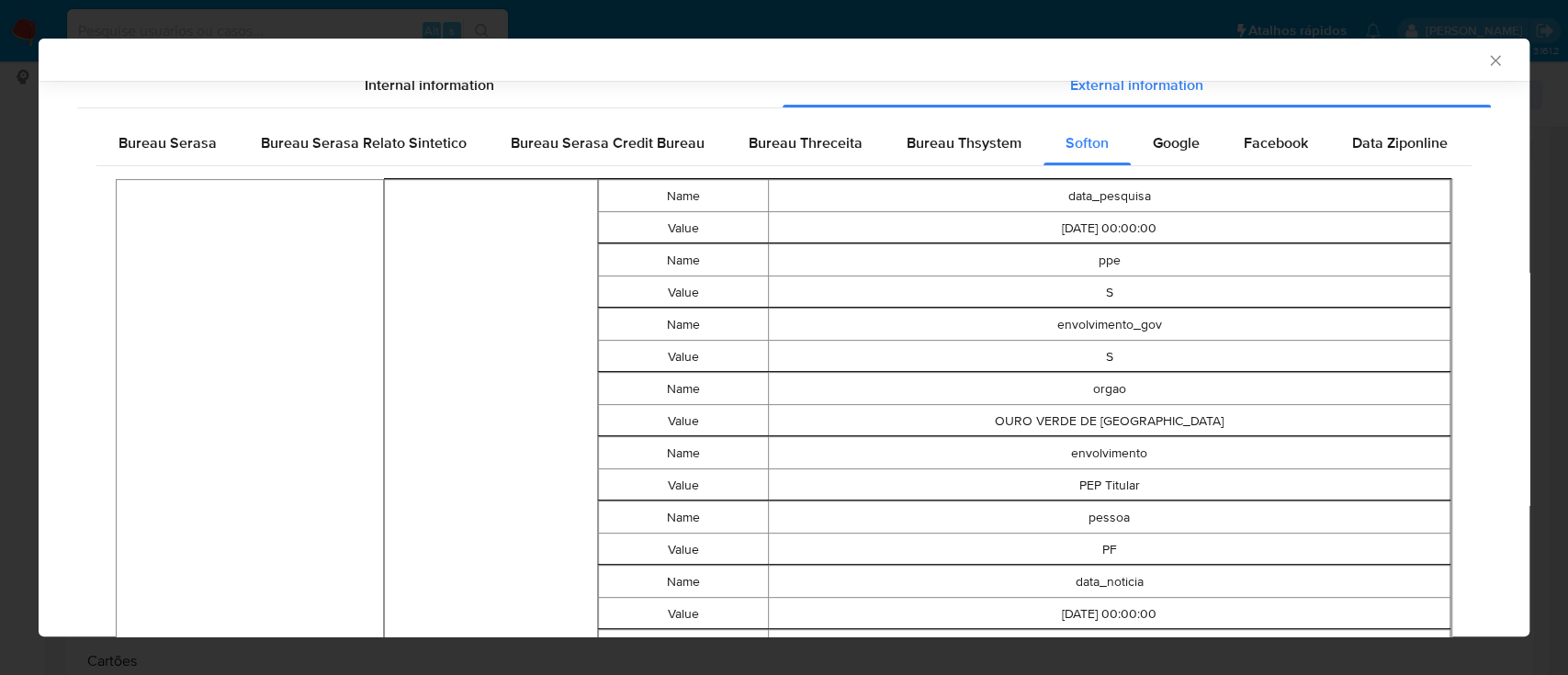
scroll to position [241, 0]
click at [1170, 131] on span "Google" at bounding box center [1175, 141] width 46 height 21
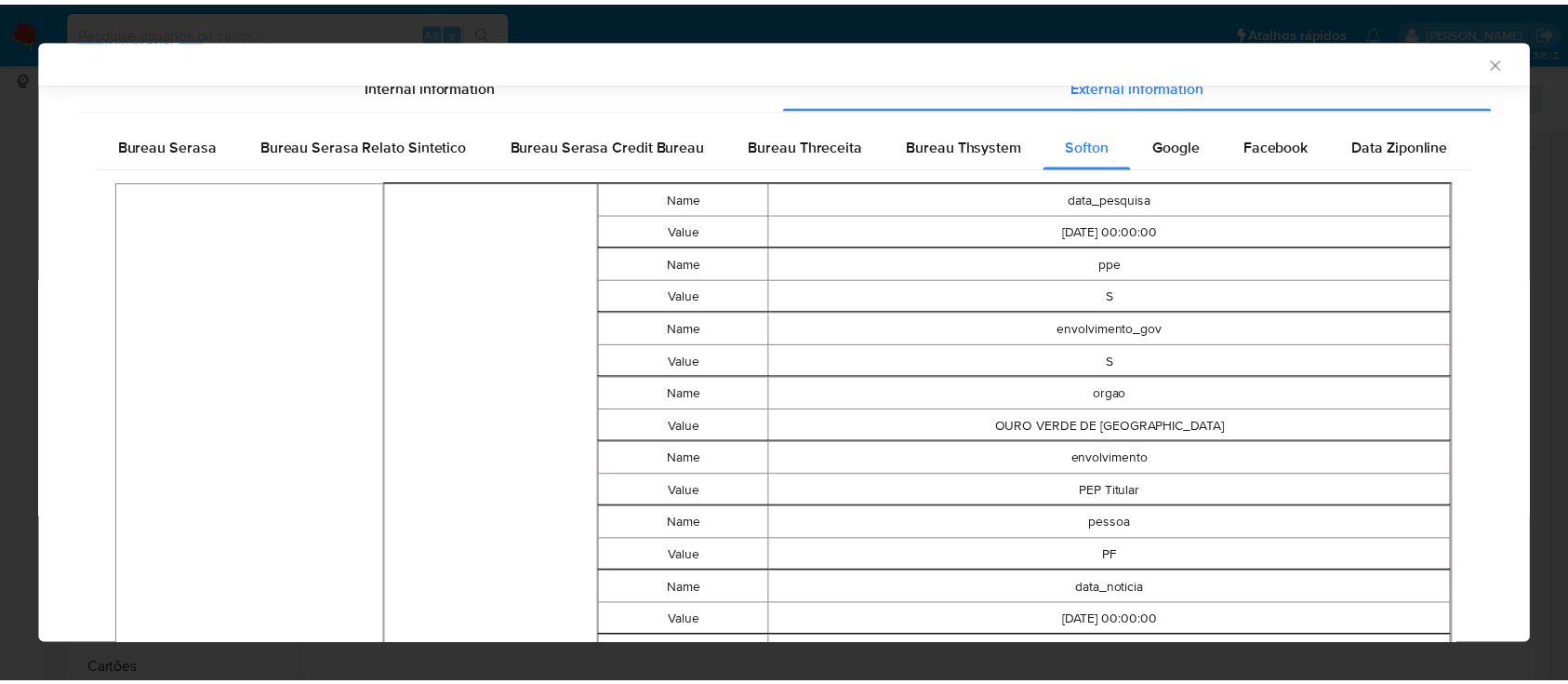
scroll to position [0, 0]
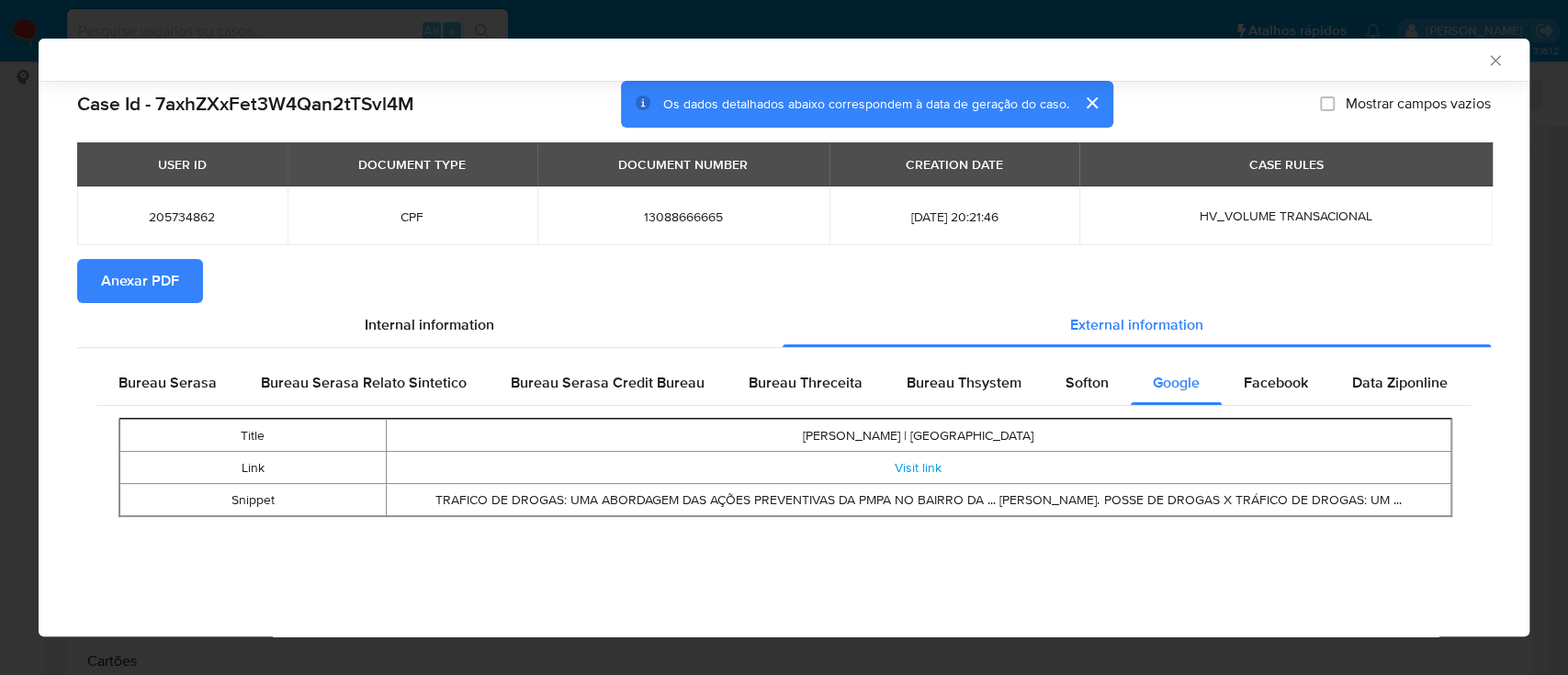
click at [1225, 81] on div "Case Id - 7axhZXxFet3W4Qan2tTSvl4M Os dados detalhados abaixo correspondem à da…" at bounding box center [784, 105] width 1413 height 47
click at [1491, 55] on icon "Fechar a janela" at bounding box center [1495, 60] width 19 height 19
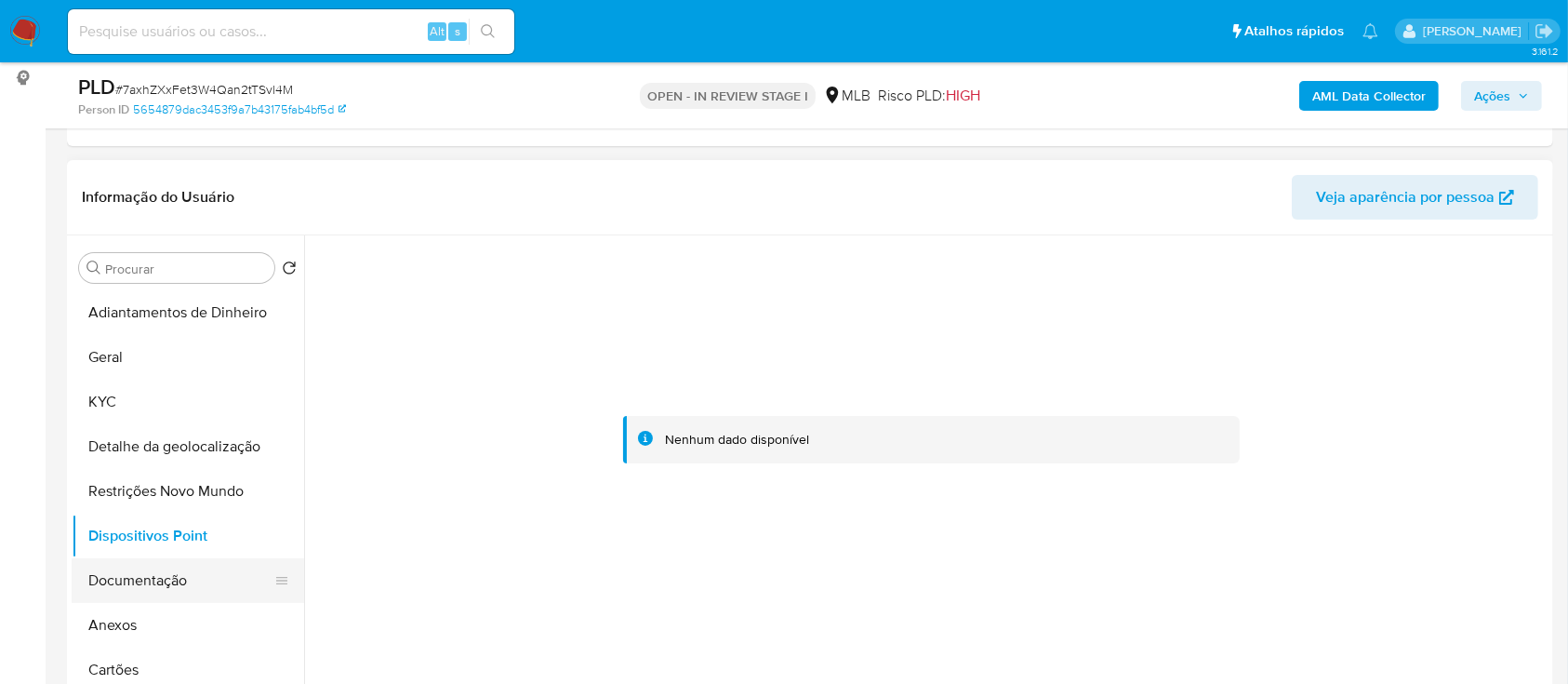
drag, startPoint x: 143, startPoint y: 580, endPoint x: 159, endPoint y: 577, distance: 16.3
click at [143, 579] on button "Documentação" at bounding box center [181, 580] width 218 height 45
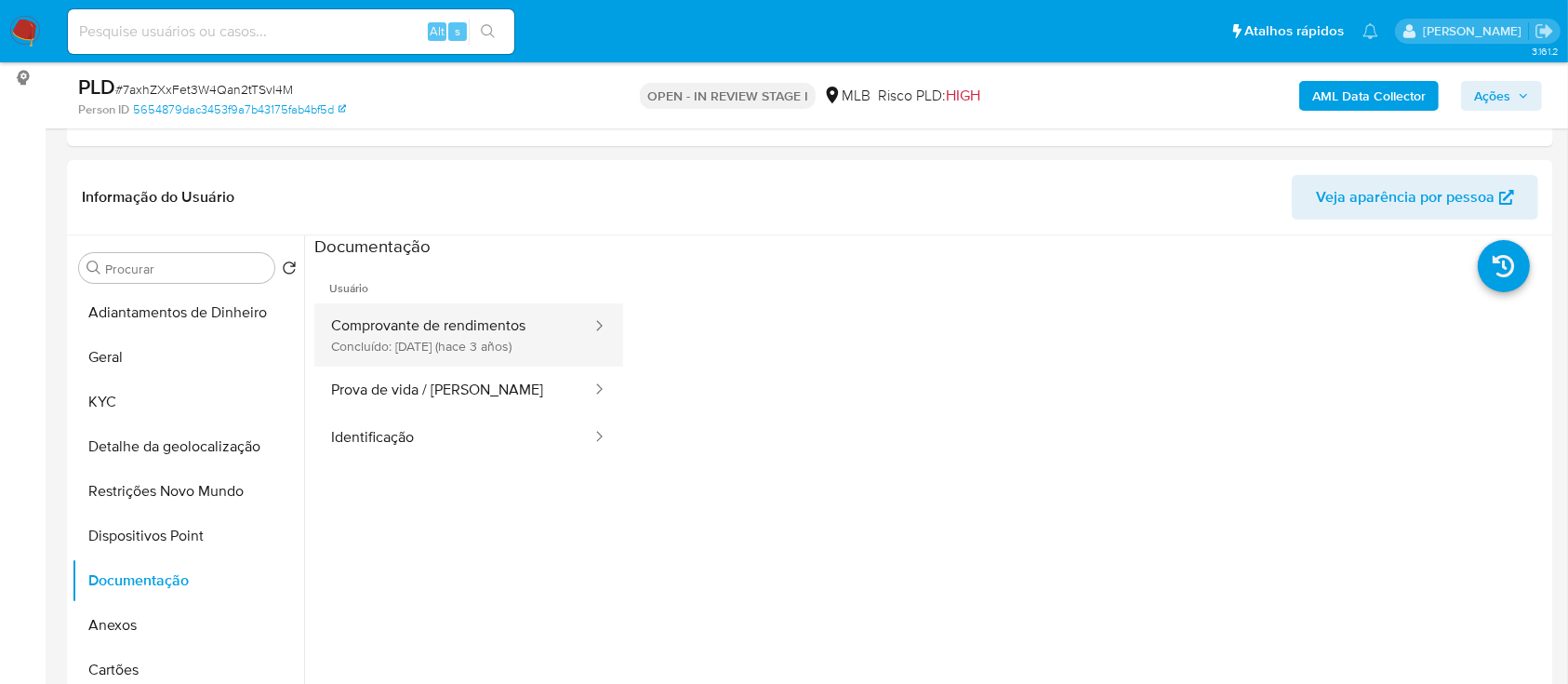
click at [476, 363] on button "Comprovante de rendimentos Concluído: 18/11/2022 (hace 3 años)" at bounding box center [454, 334] width 279 height 63
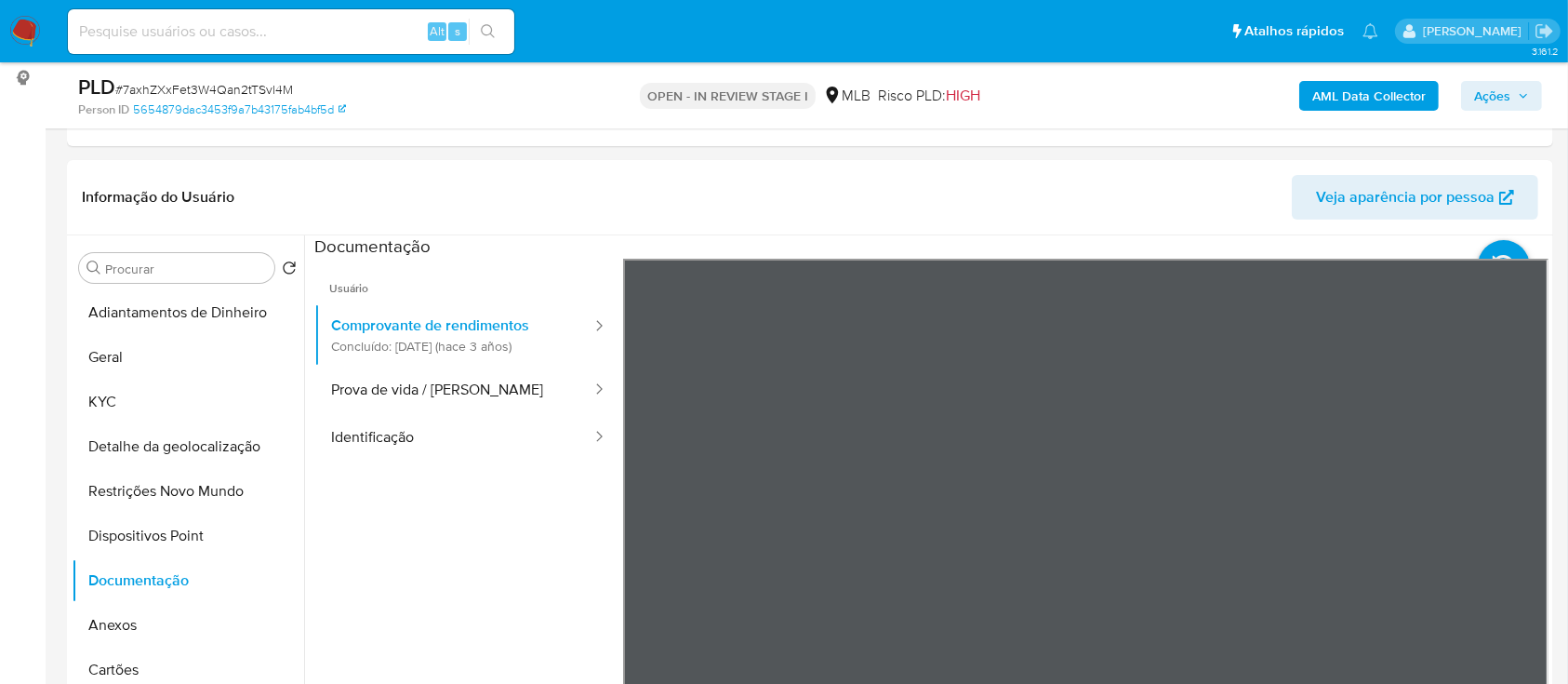
drag, startPoint x: 432, startPoint y: 388, endPoint x: 616, endPoint y: 417, distance: 186.3
click at [432, 388] on button "Prova de vida / [PERSON_NAME]" at bounding box center [454, 390] width 279 height 47
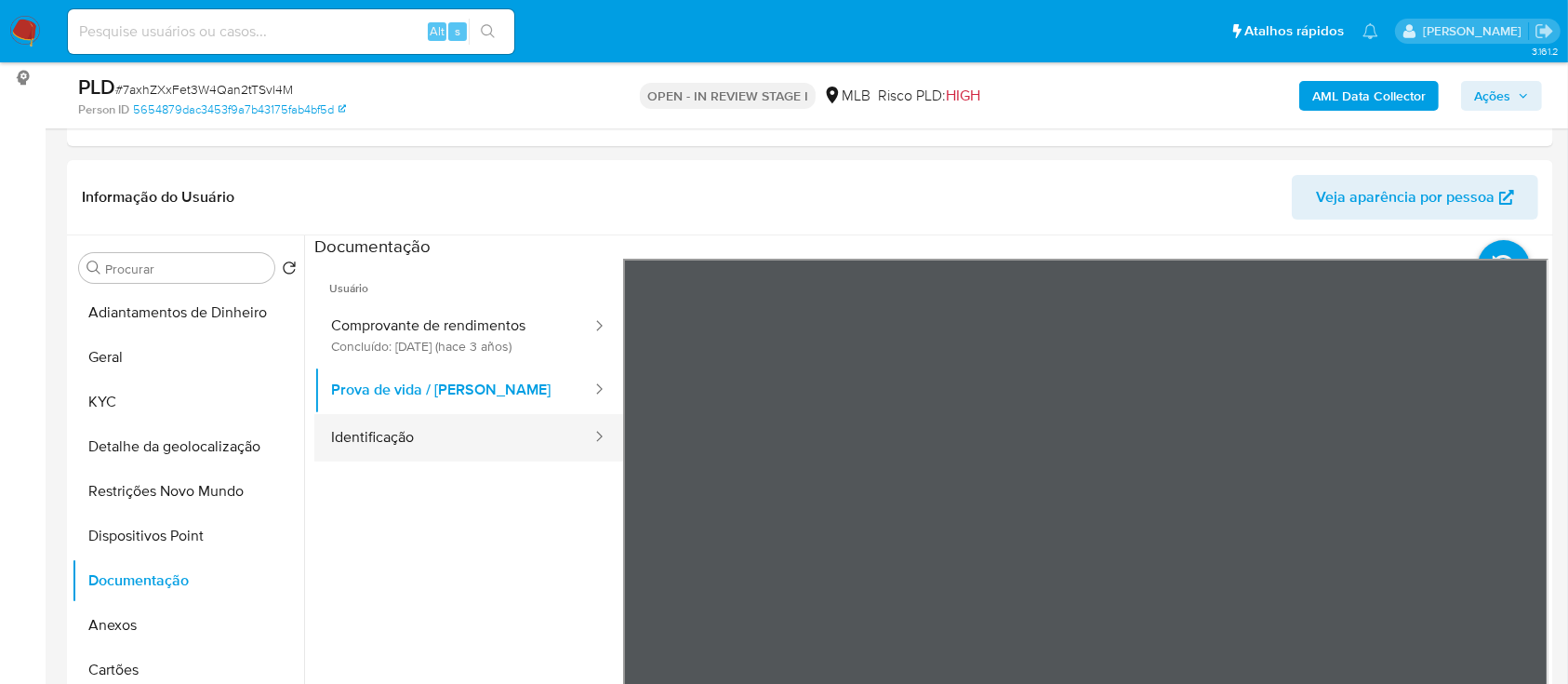
click at [397, 435] on button "Identificação" at bounding box center [454, 437] width 279 height 47
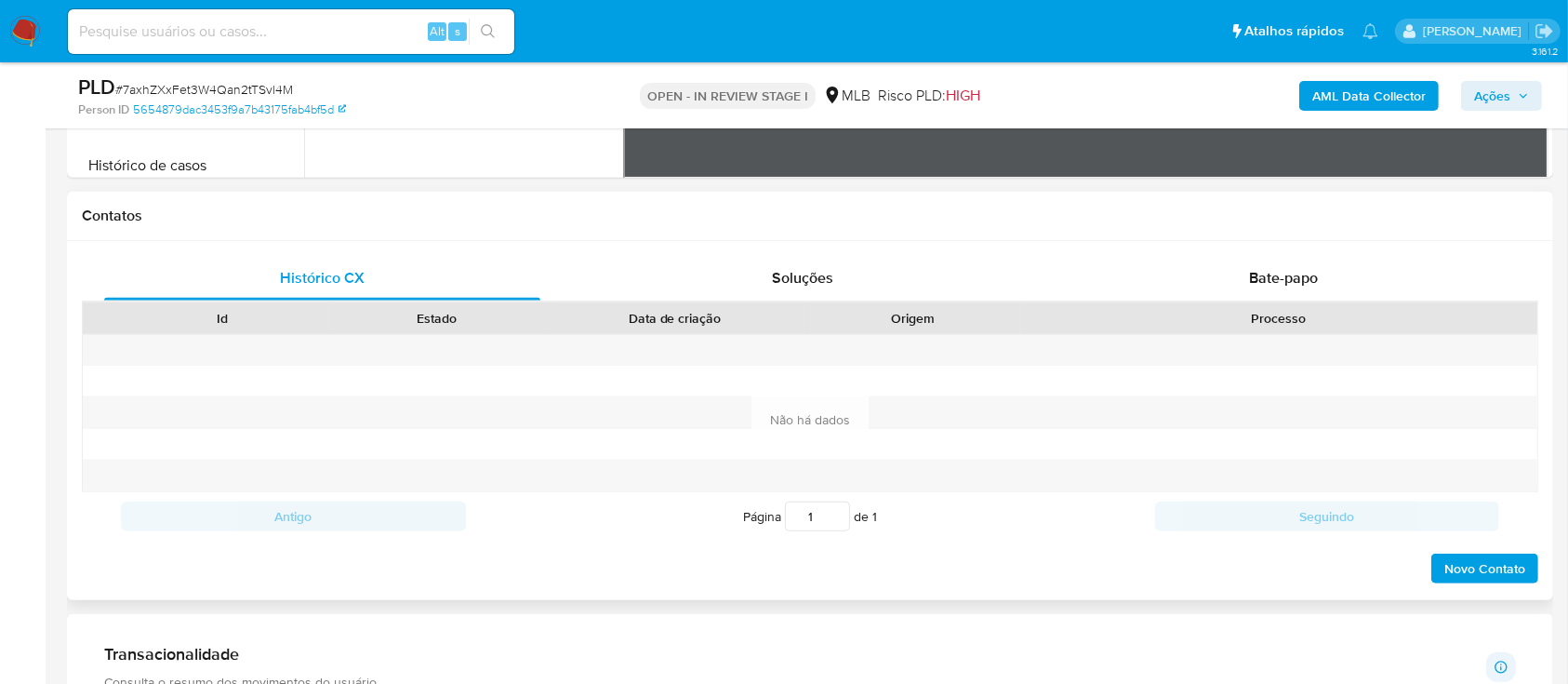
scroll to position [744, 0]
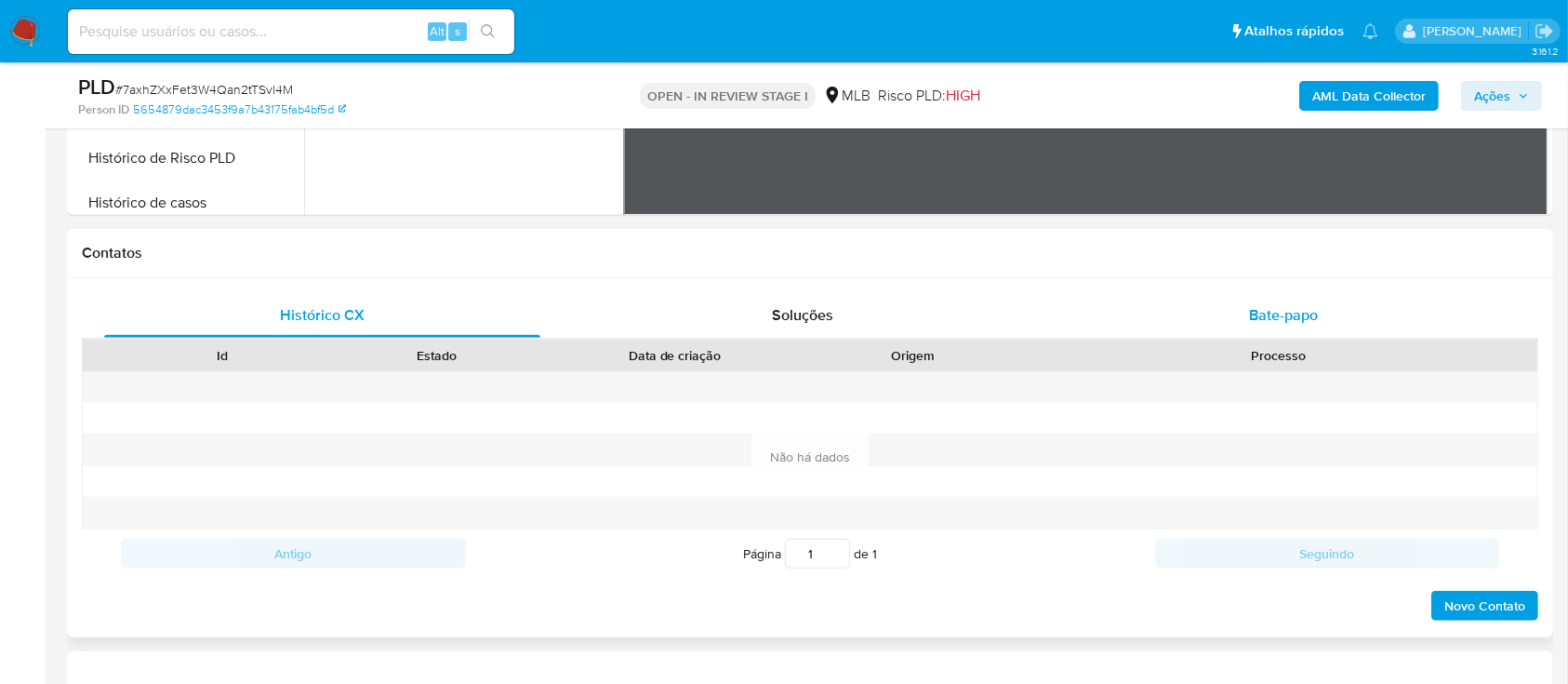
click at [1287, 317] on span "Bate-papo" at bounding box center [1283, 314] width 69 height 21
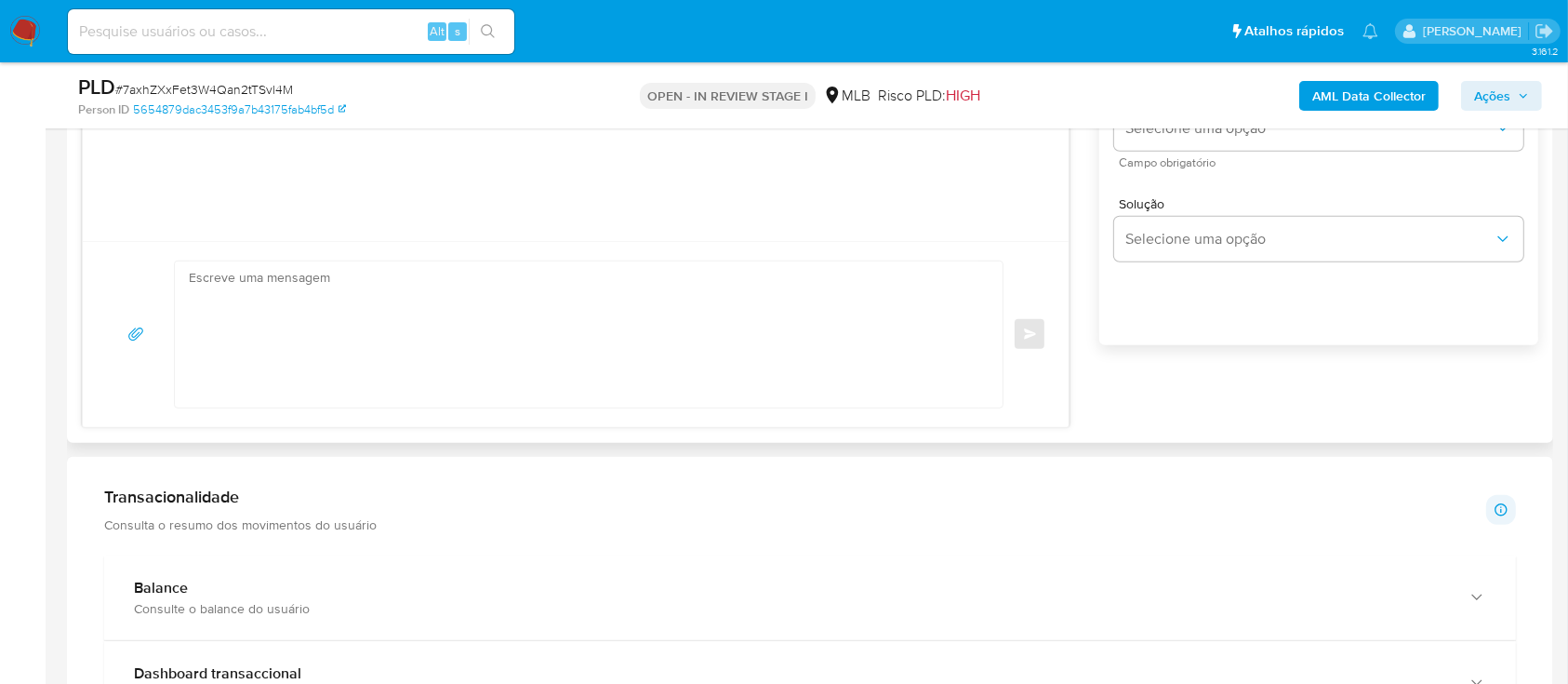
scroll to position [868, 0]
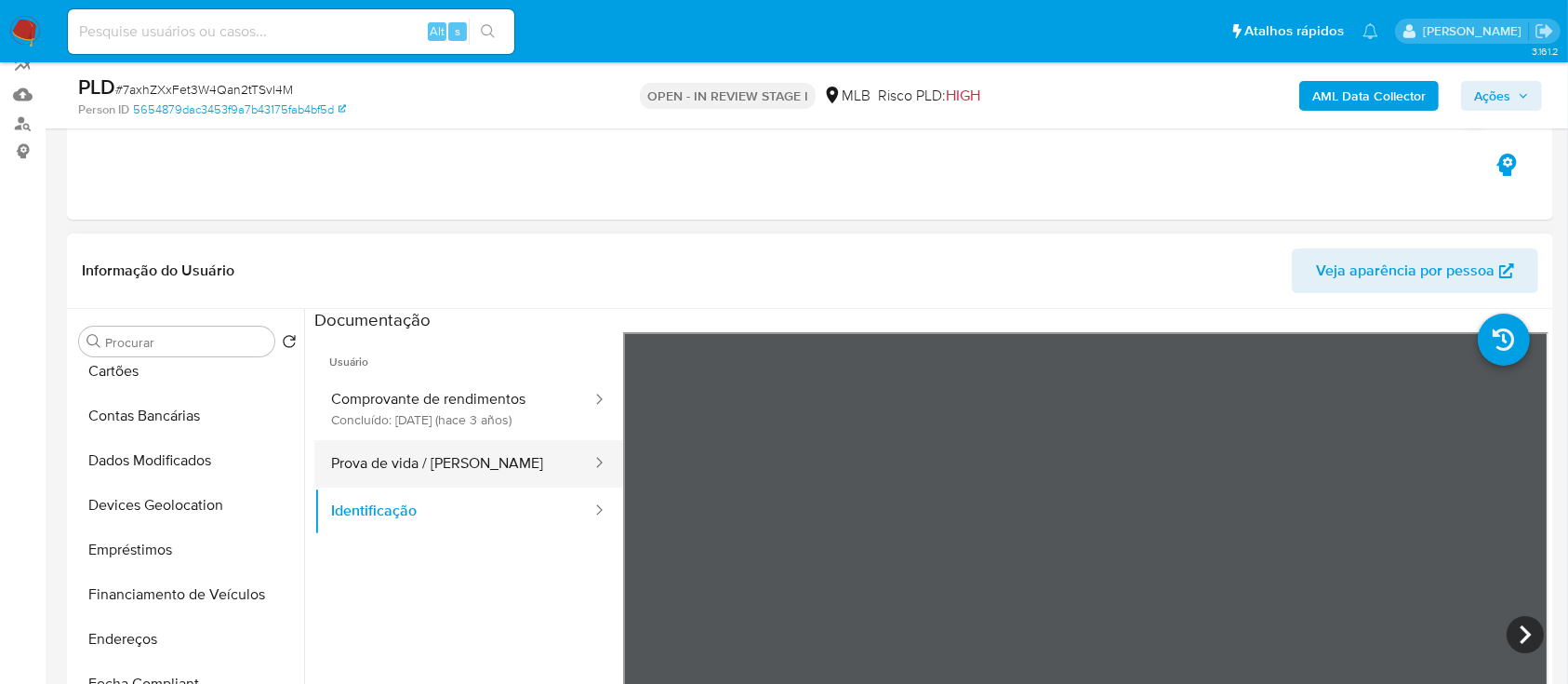
scroll to position [248, 0]
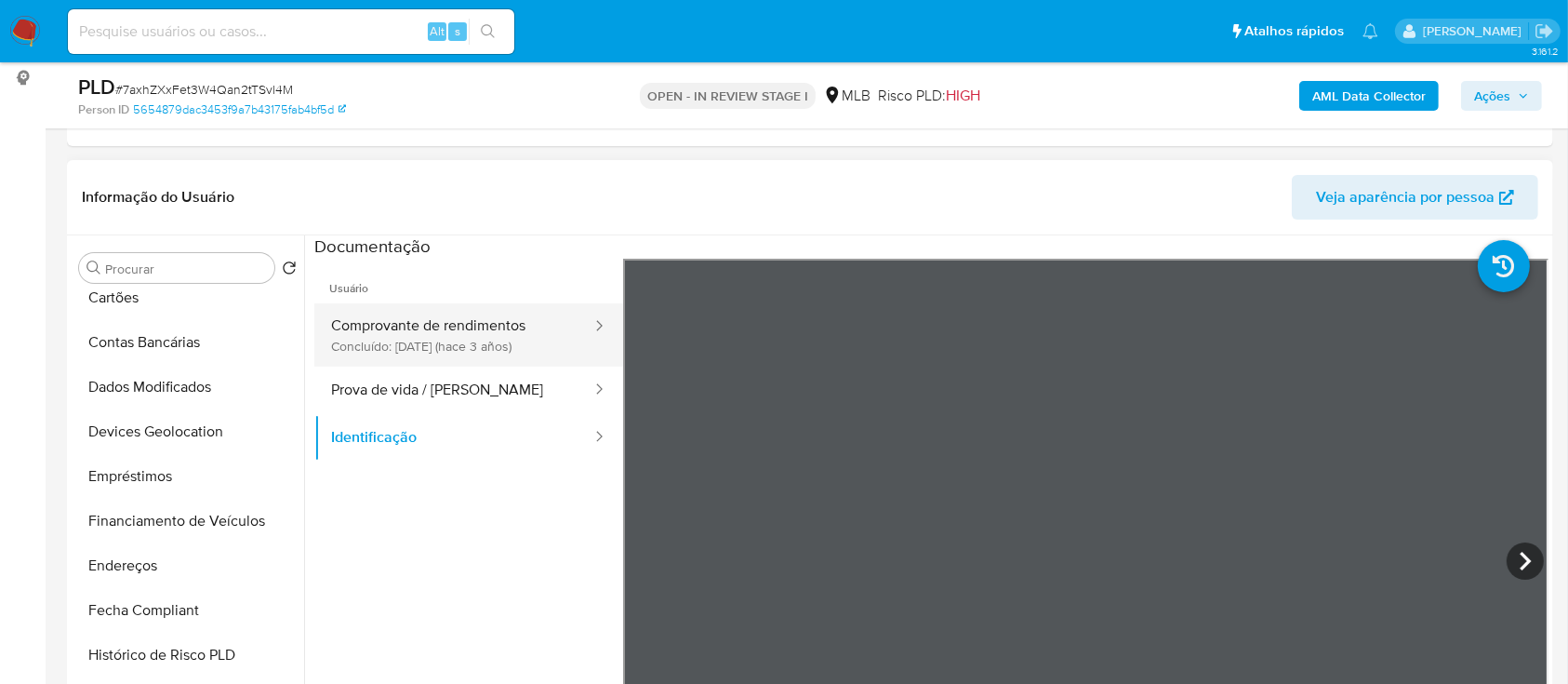
click at [458, 342] on button "Comprovante de rendimentos Concluído: 18/11/2022 (hace 3 años)" at bounding box center [454, 334] width 279 height 63
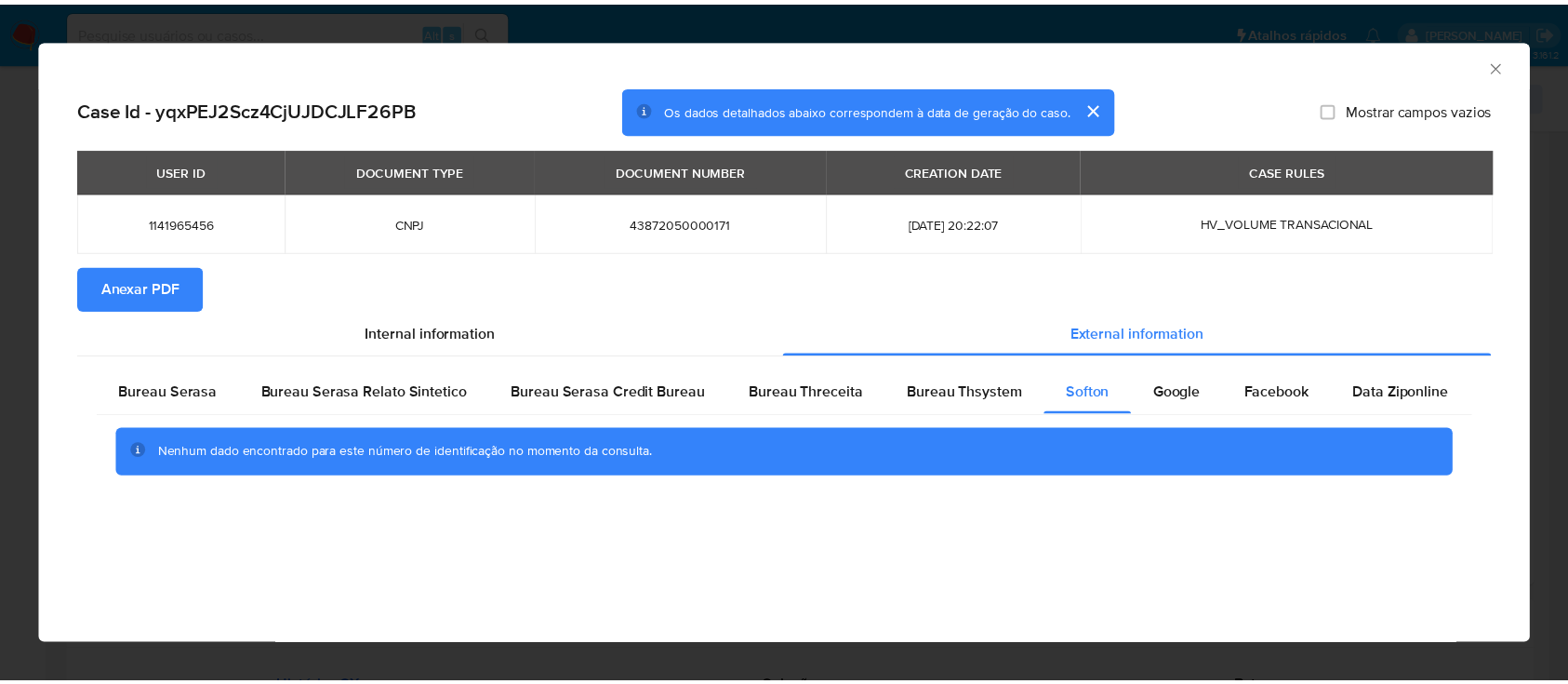
scroll to position [372, 0]
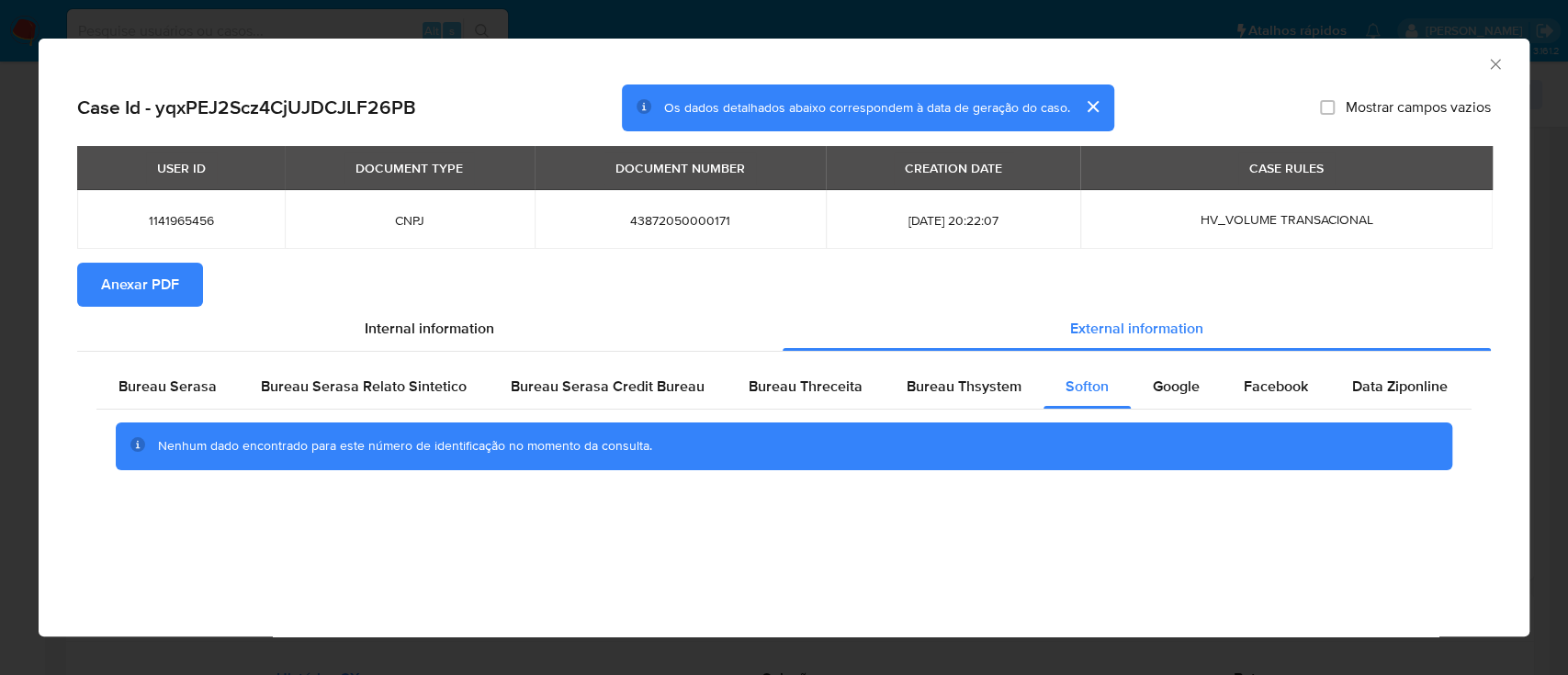
click at [1493, 57] on icon "Fechar a janela" at bounding box center [1495, 64] width 19 height 19
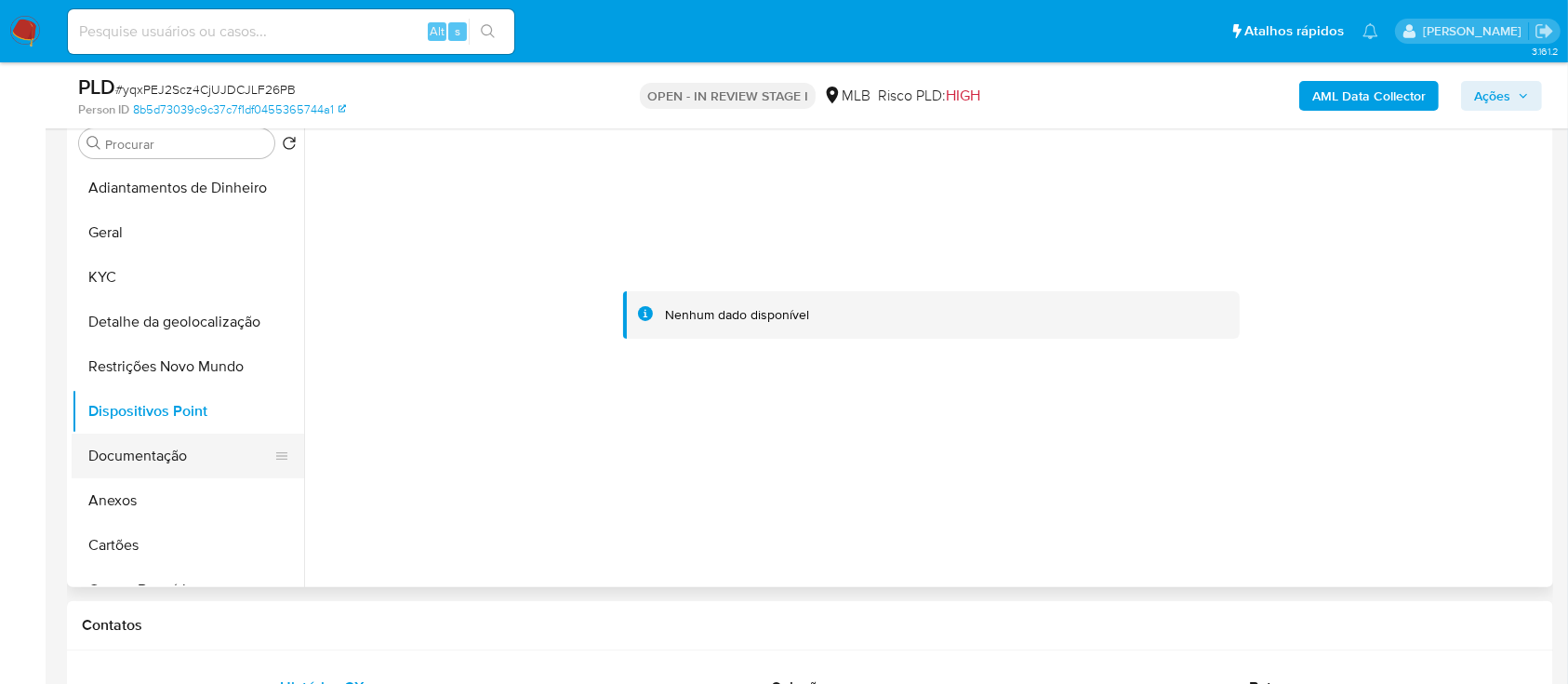
drag, startPoint x: 120, startPoint y: 449, endPoint x: 148, endPoint y: 449, distance: 28.0
click at [122, 449] on button "Documentação" at bounding box center [181, 456] width 218 height 45
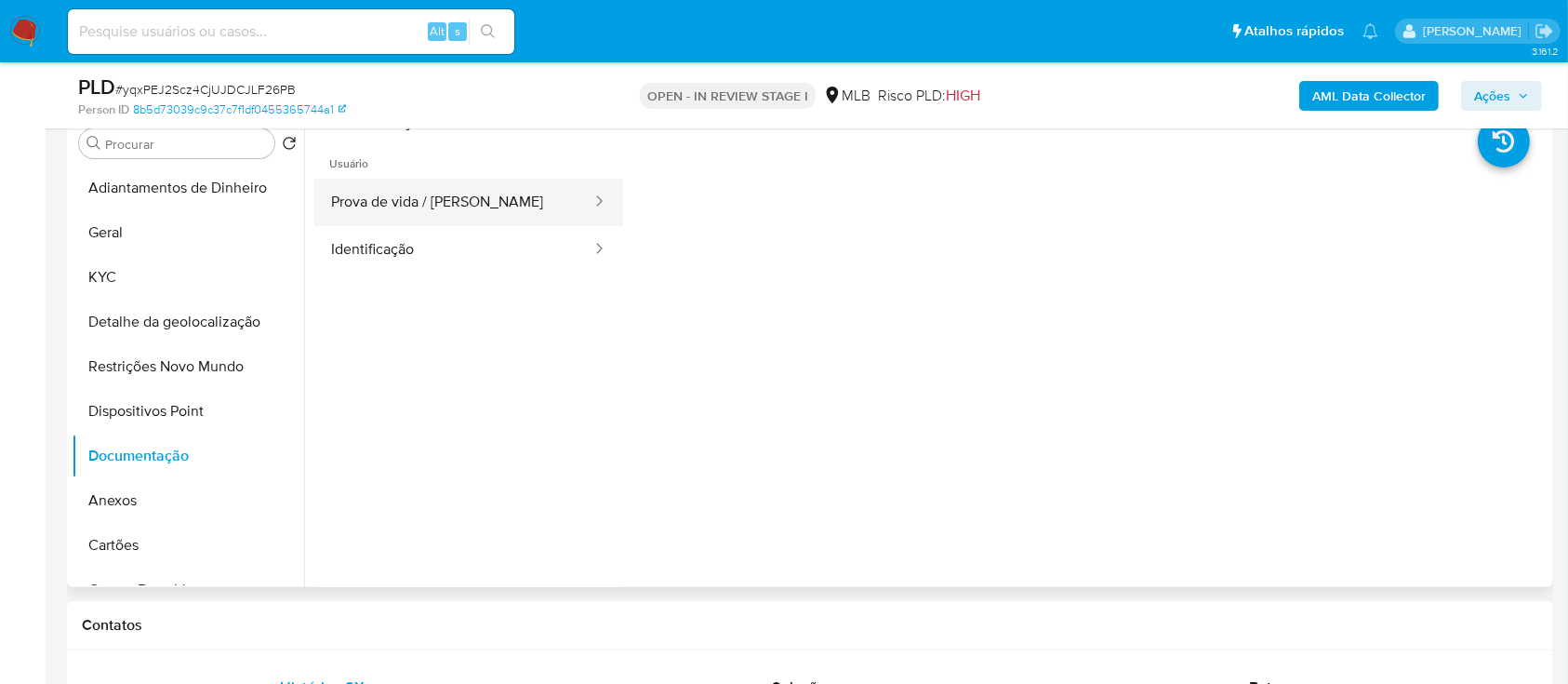
click at [473, 213] on button "Prova de vida / [PERSON_NAME]" at bounding box center [454, 202] width 279 height 47
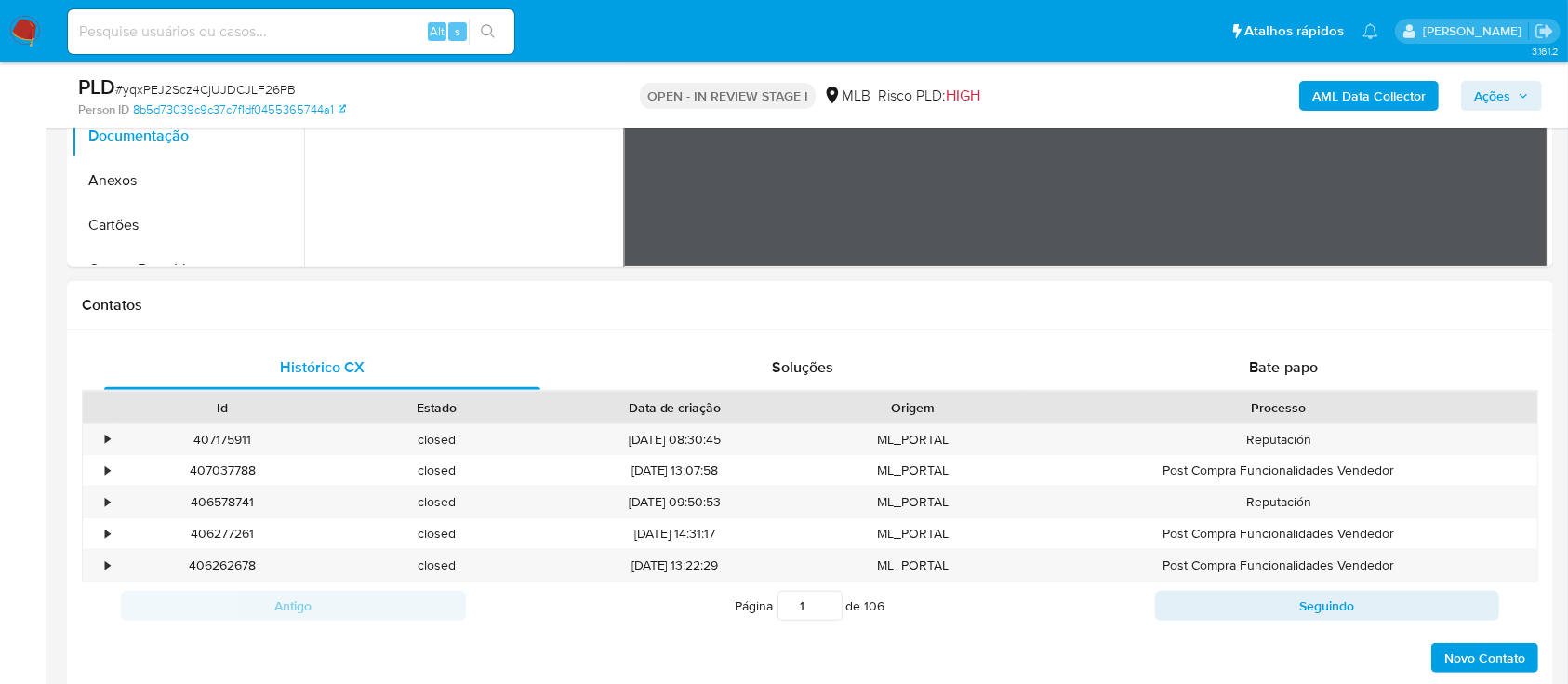
scroll to position [620, 0]
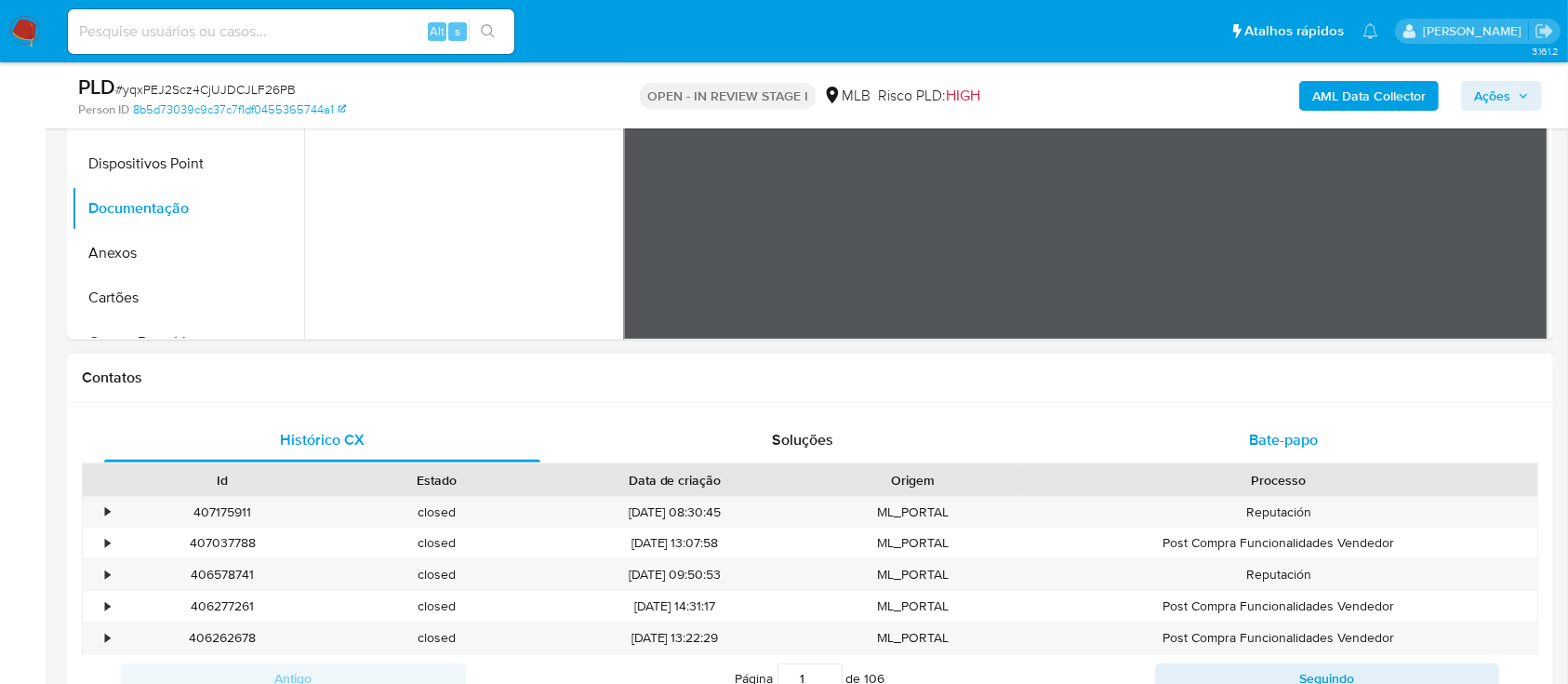
click at [1294, 434] on span "Bate-papo" at bounding box center [1283, 439] width 69 height 21
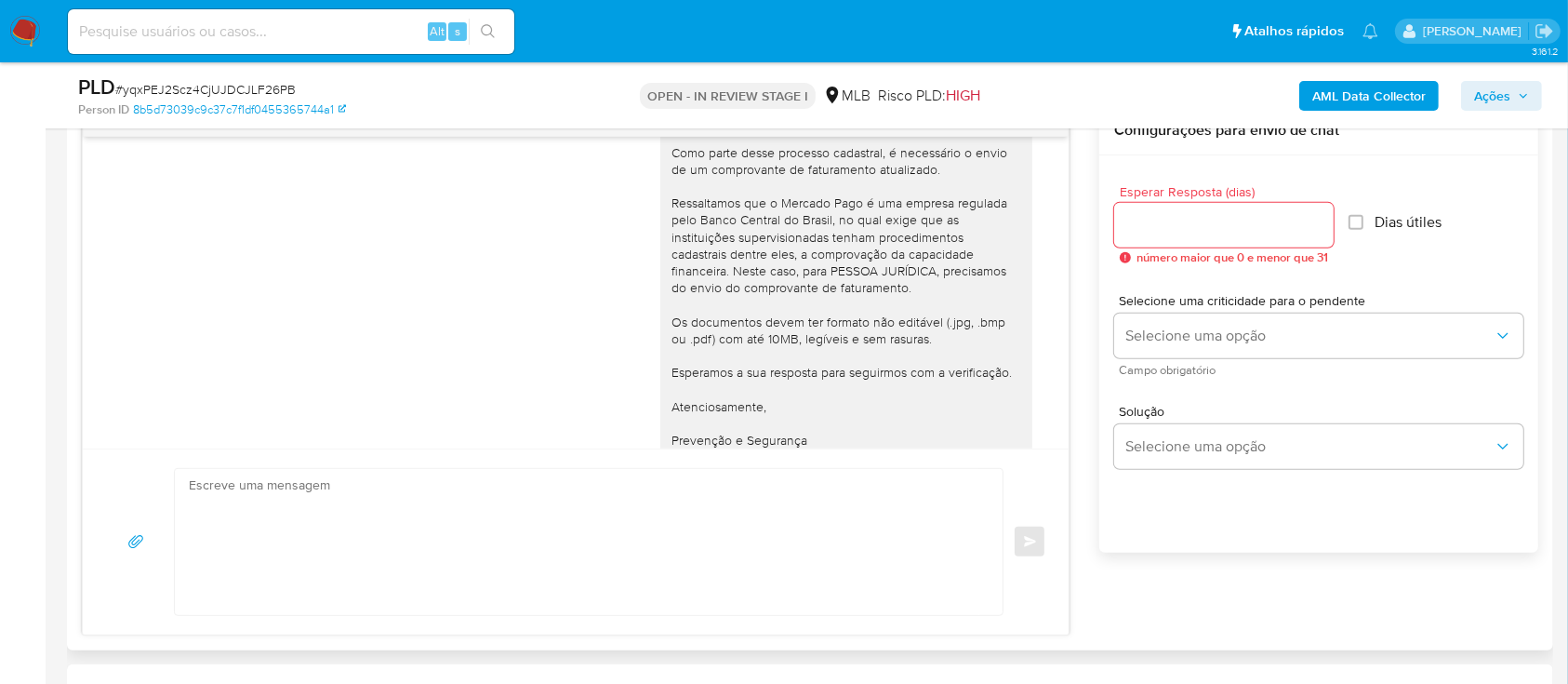
scroll to position [201, 0]
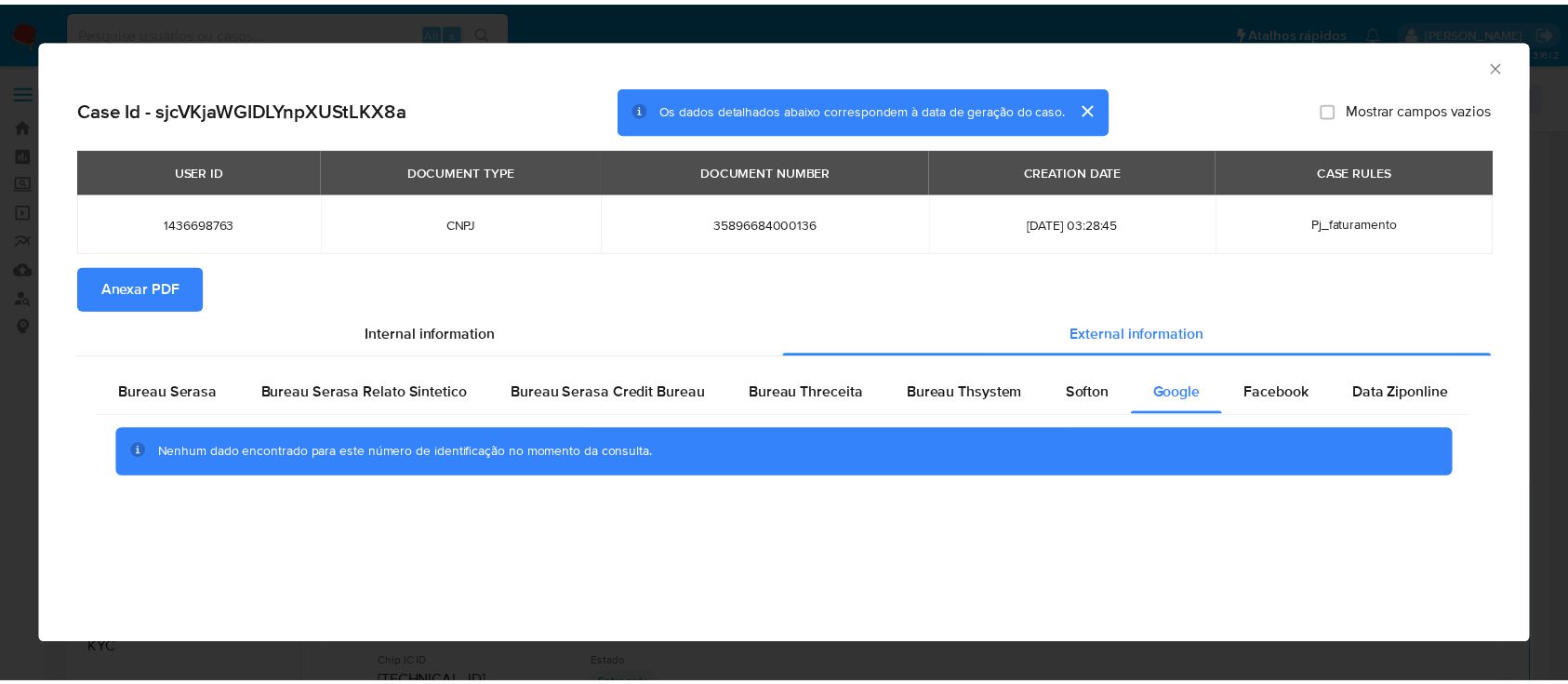
scroll to position [372, 0]
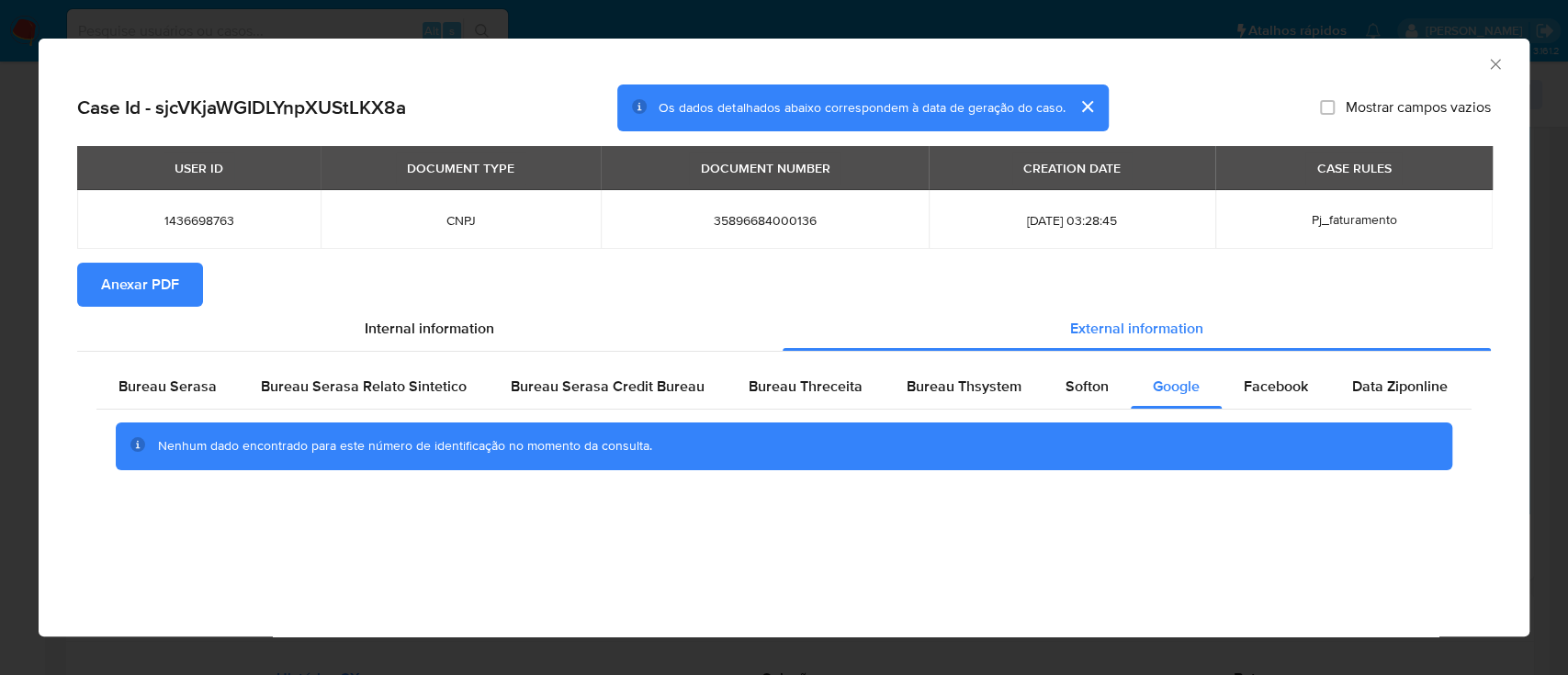
click at [1496, 69] on icon "Fechar a janela" at bounding box center [1495, 64] width 19 height 19
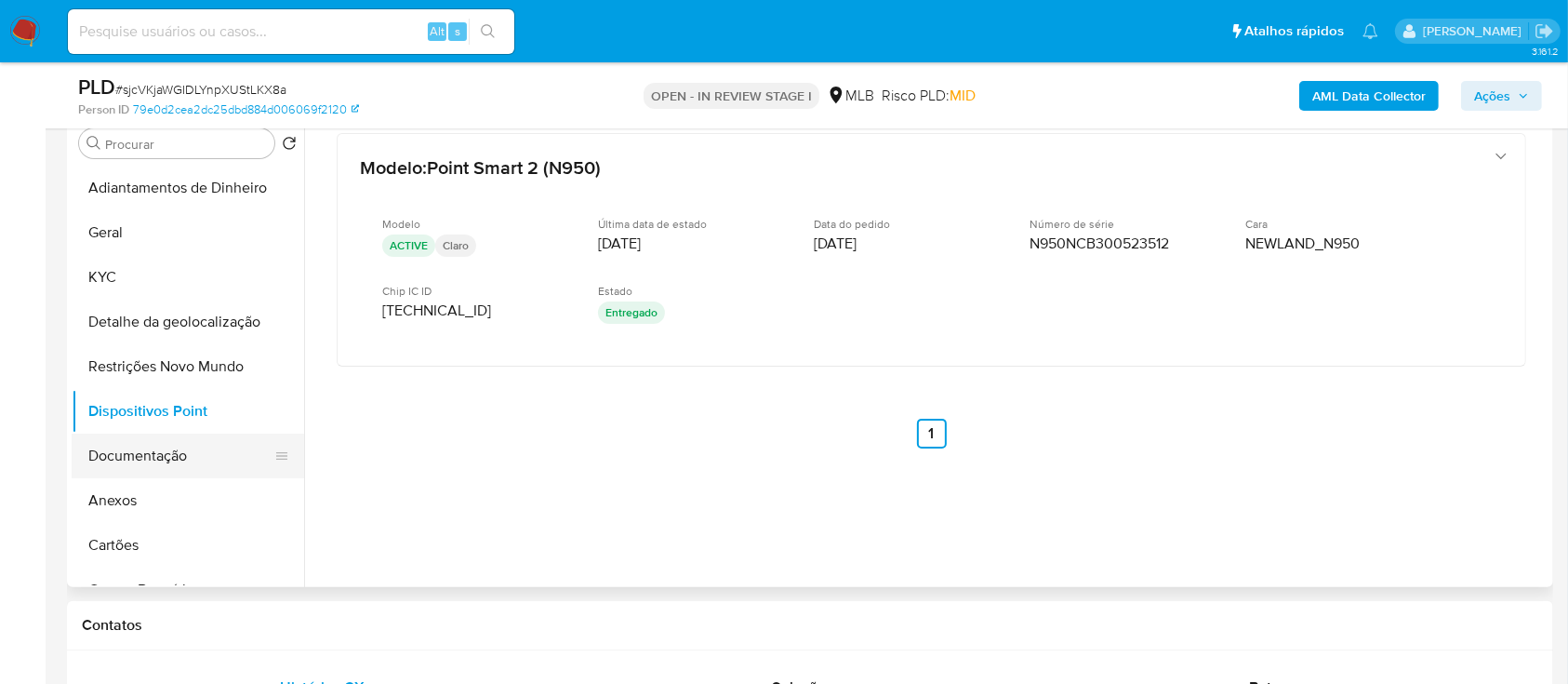
drag, startPoint x: 149, startPoint y: 455, endPoint x: 223, endPoint y: 443, distance: 75.0
click at [149, 454] on button "Documentação" at bounding box center [181, 456] width 218 height 45
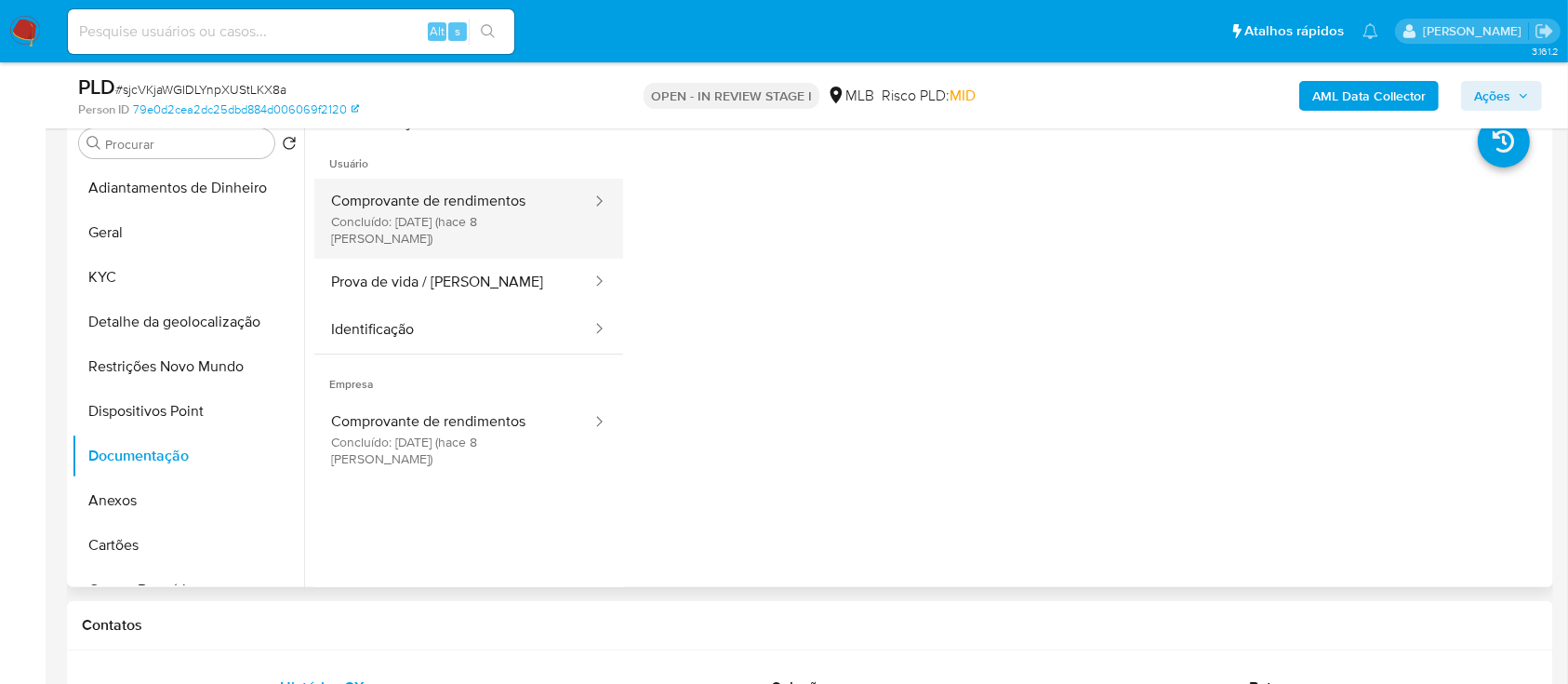
click at [469, 220] on button "Comprovante de rendimentos Concluído: 17/09/2025 (hace 8 días)" at bounding box center [454, 219] width 279 height 80
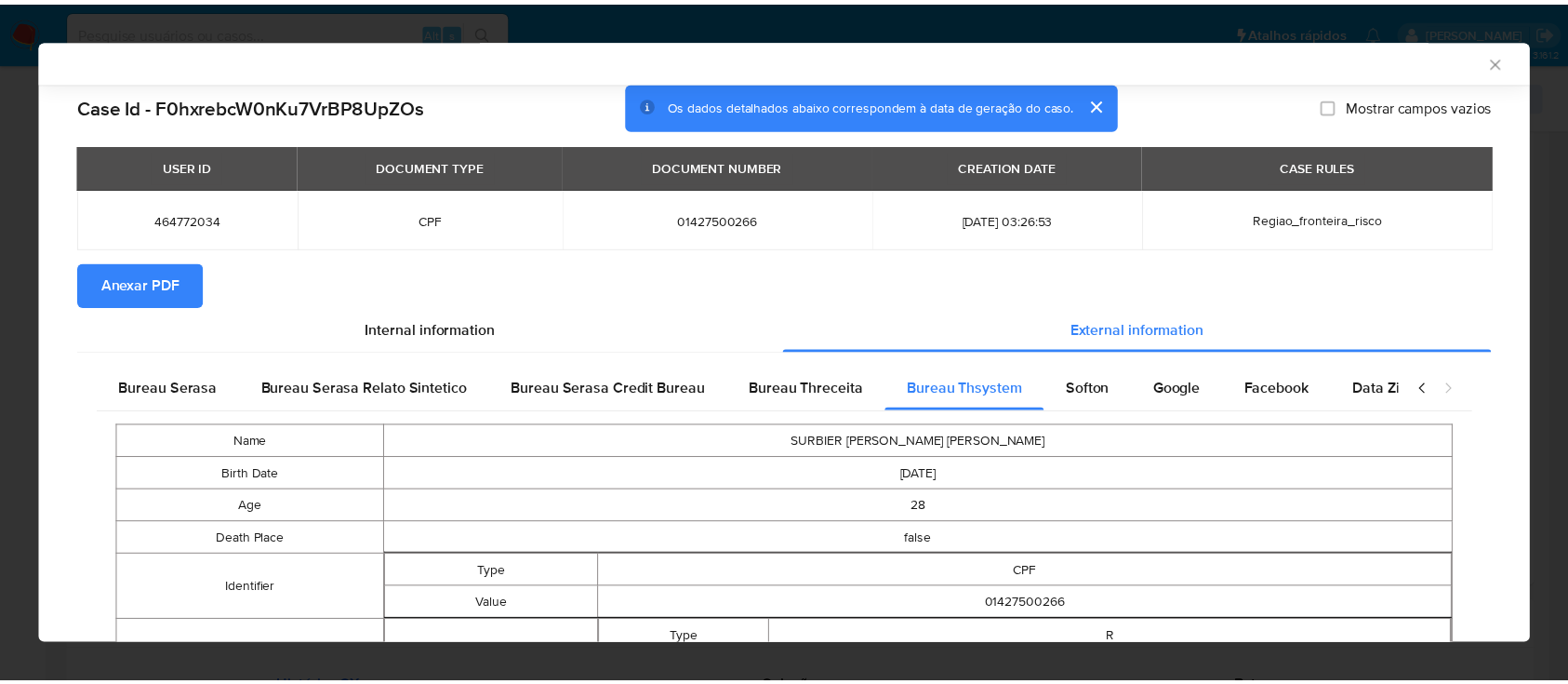
scroll to position [0, 365]
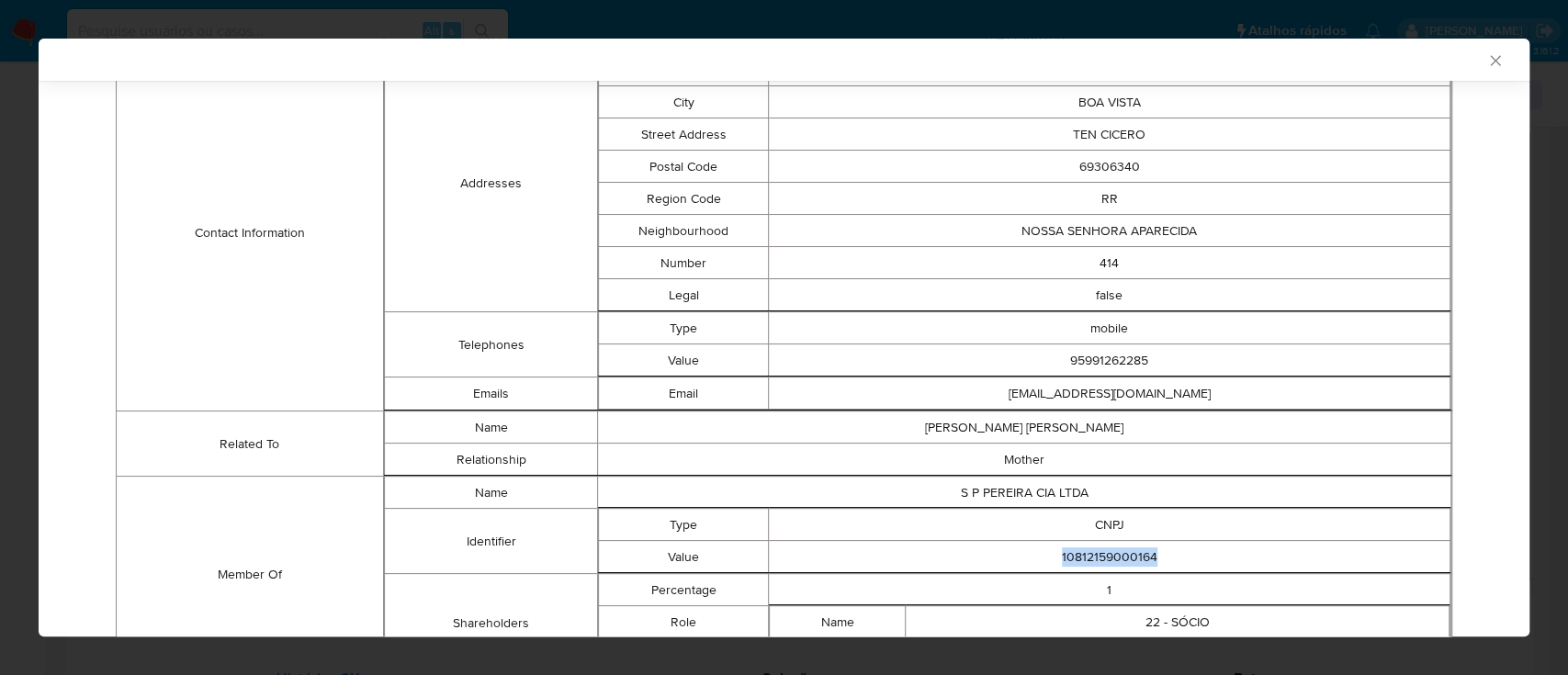
click at [1486, 55] on icon "Fechar a janela" at bounding box center [1495, 60] width 19 height 19
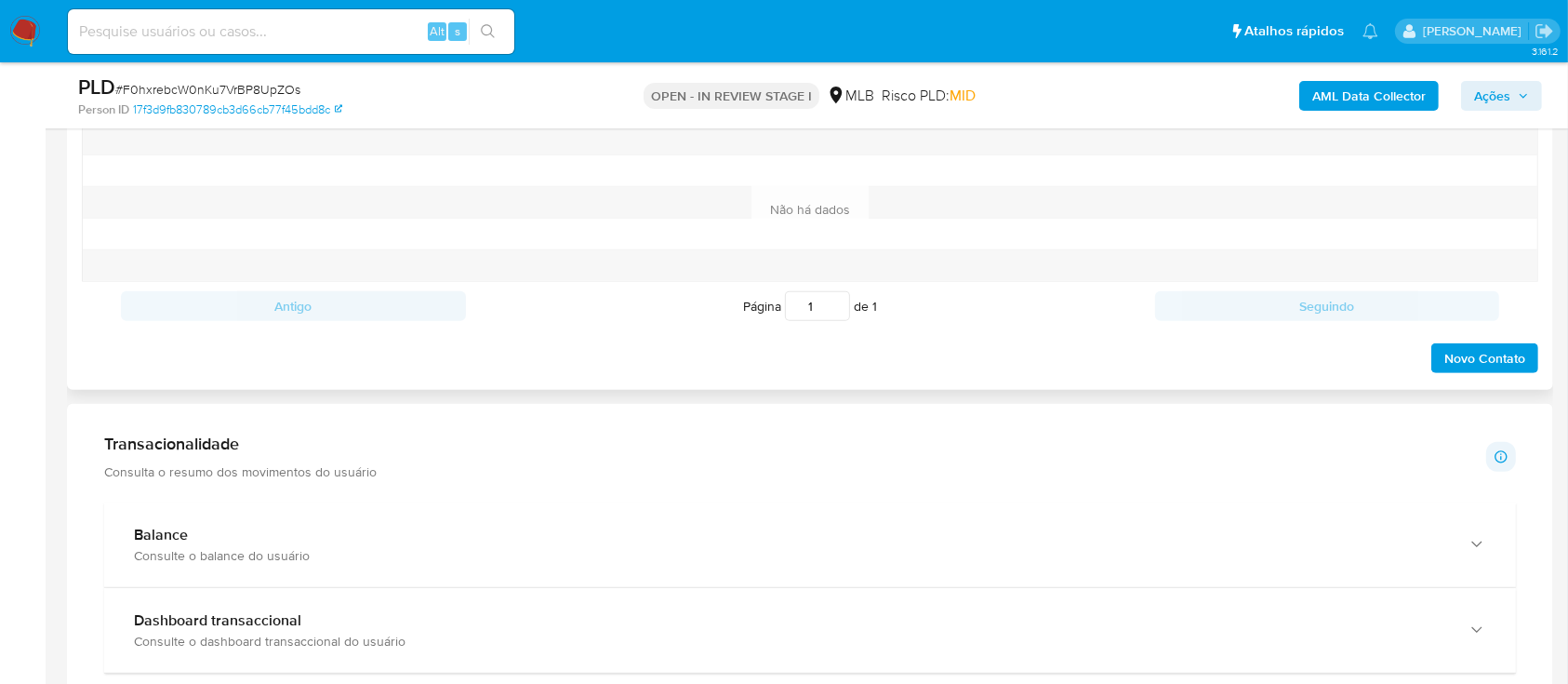
scroll to position [868, 0]
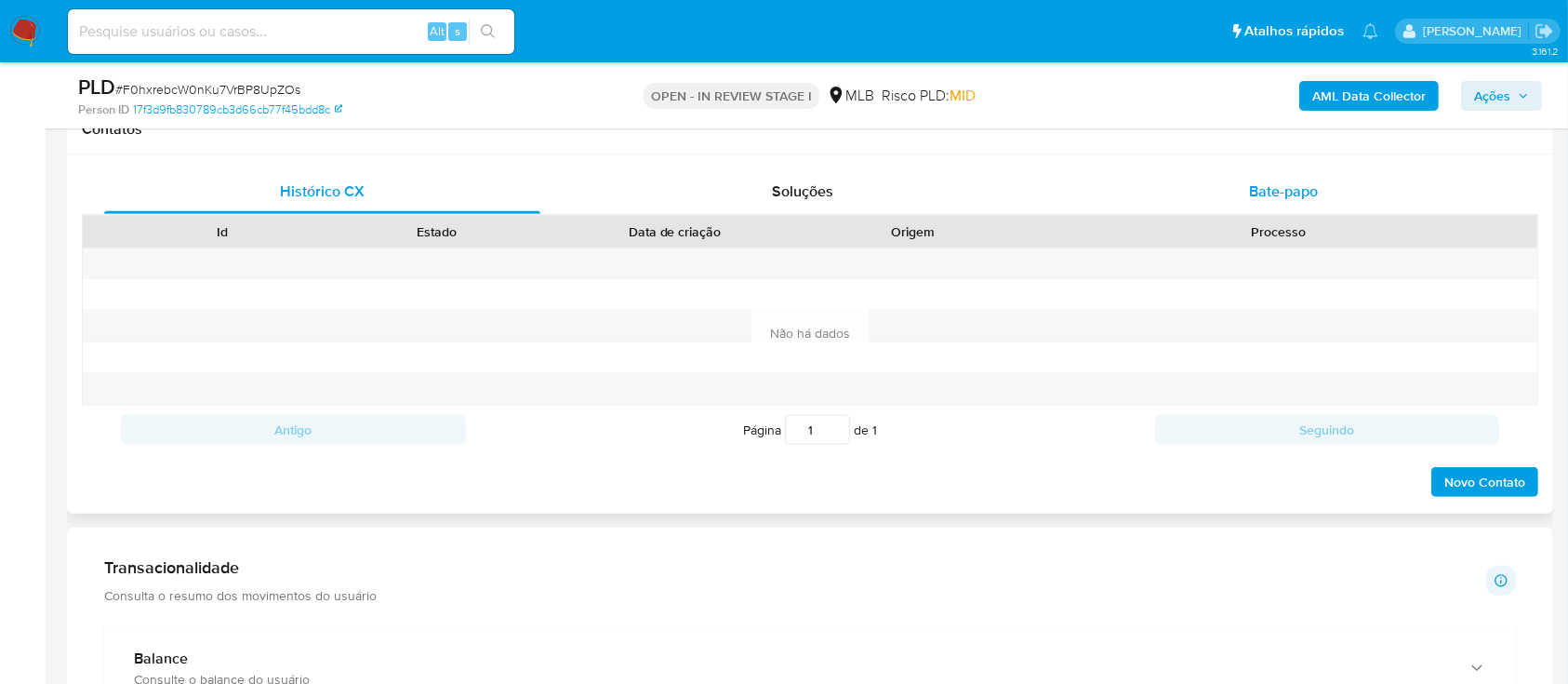
click at [1302, 182] on span "Bate-papo" at bounding box center [1283, 191] width 69 height 21
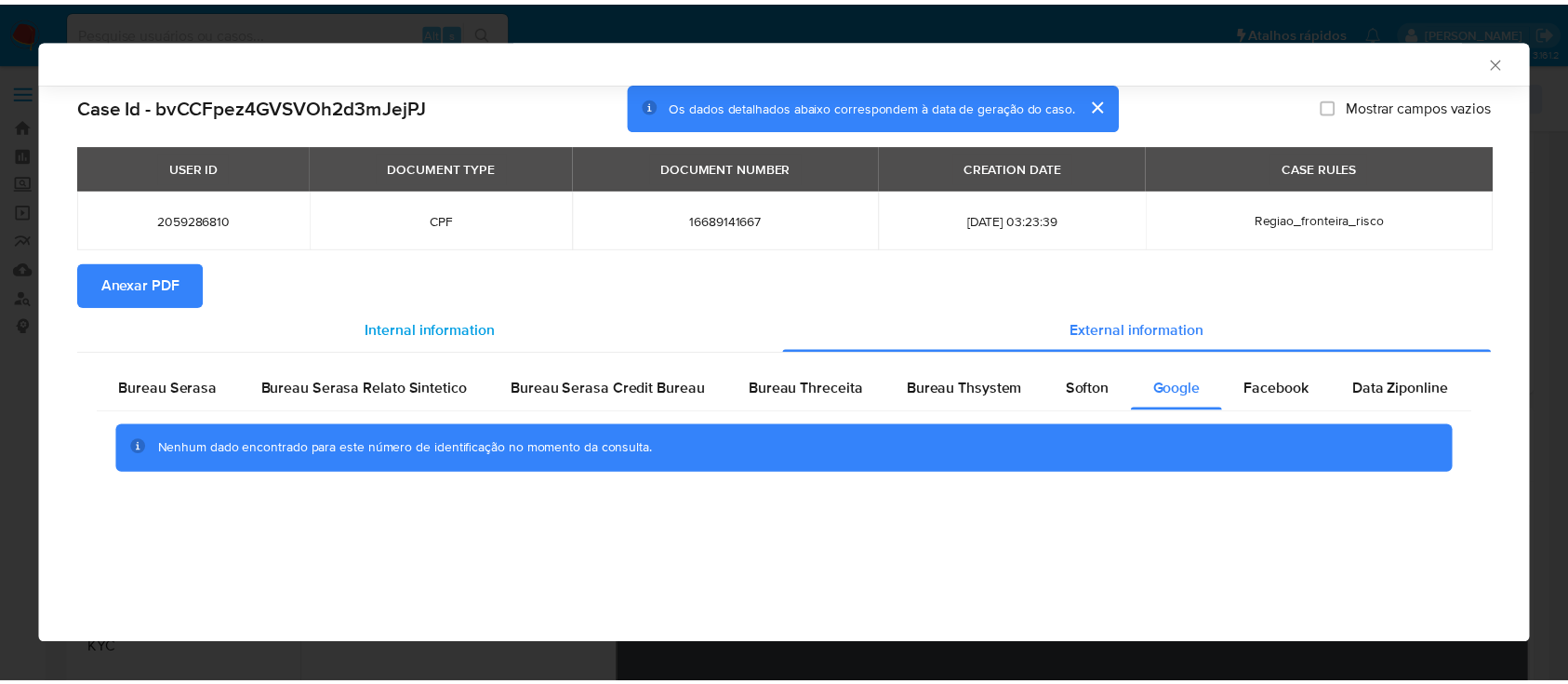
scroll to position [350, 0]
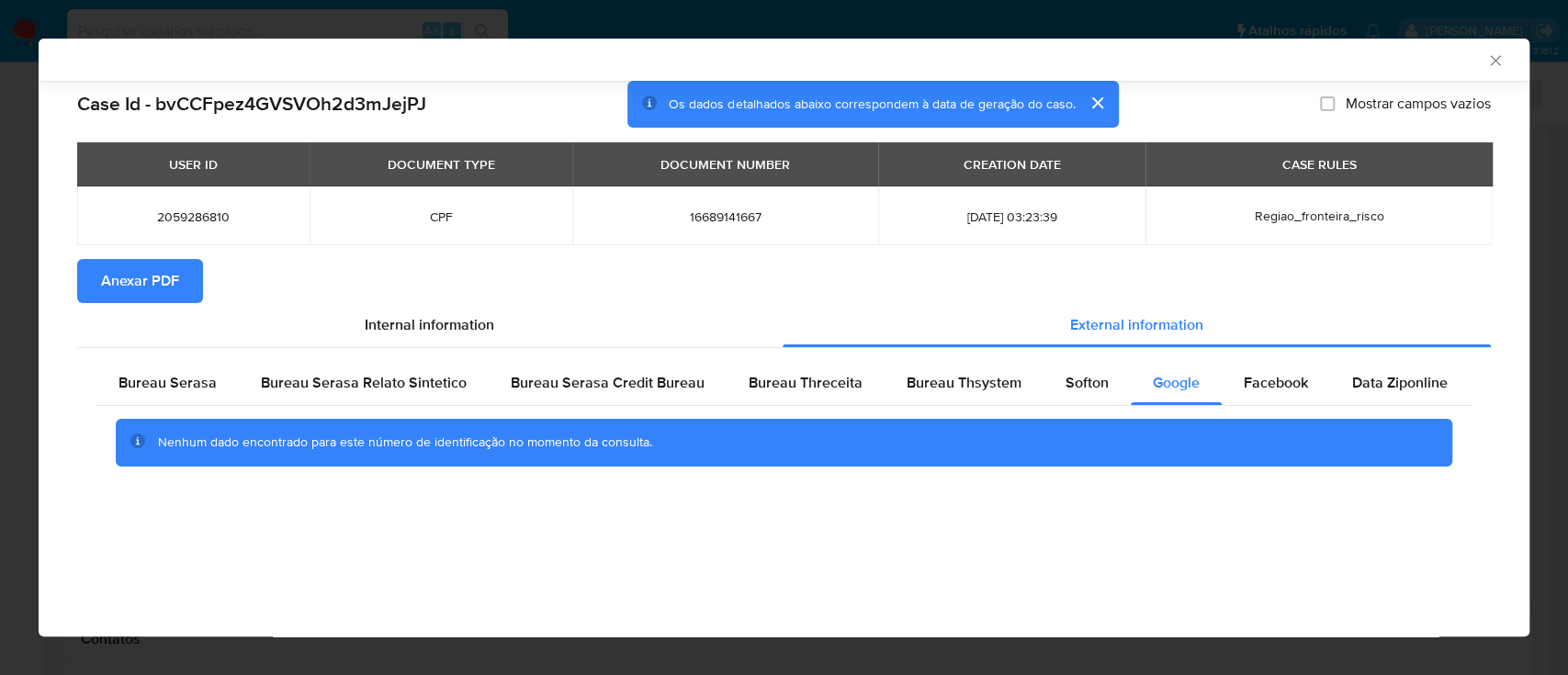
click at [1486, 57] on icon "Fechar a janela" at bounding box center [1495, 60] width 19 height 19
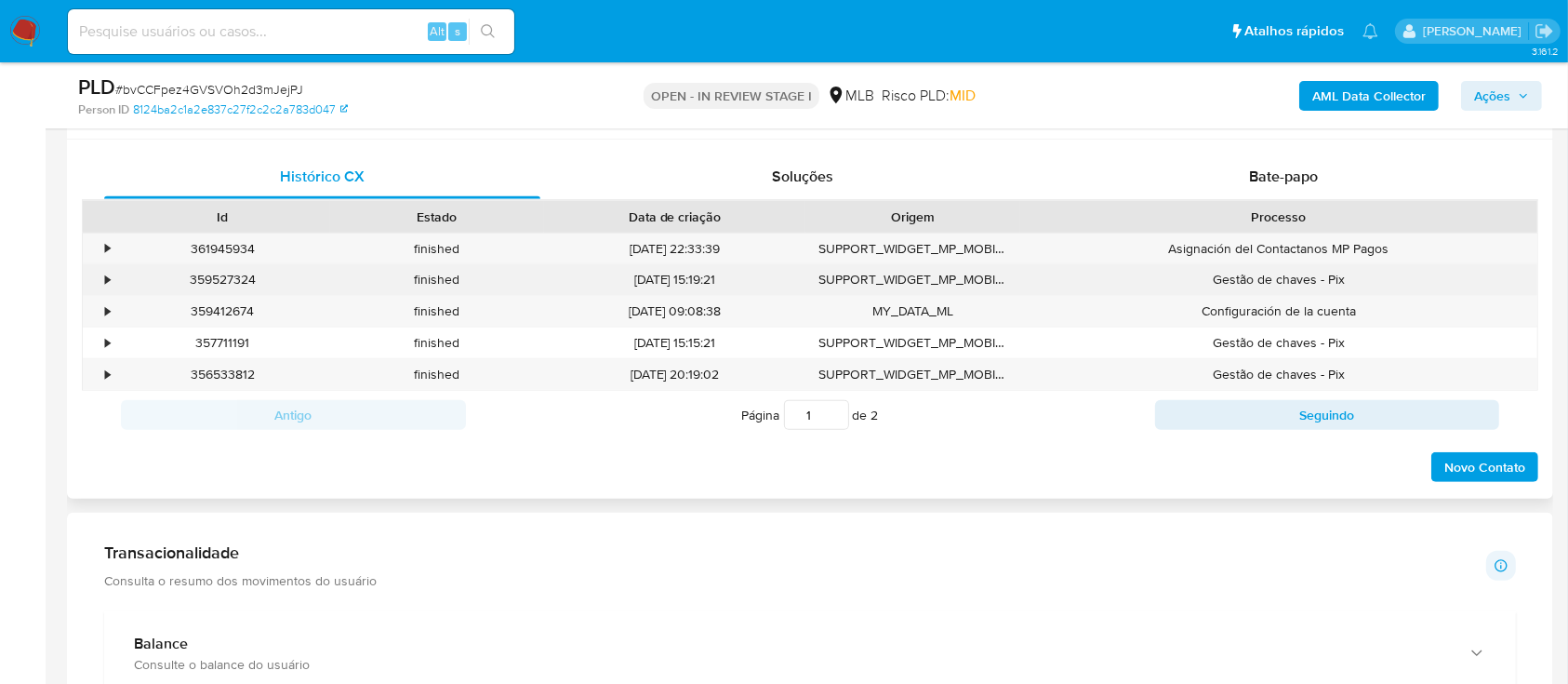
scroll to position [846, 0]
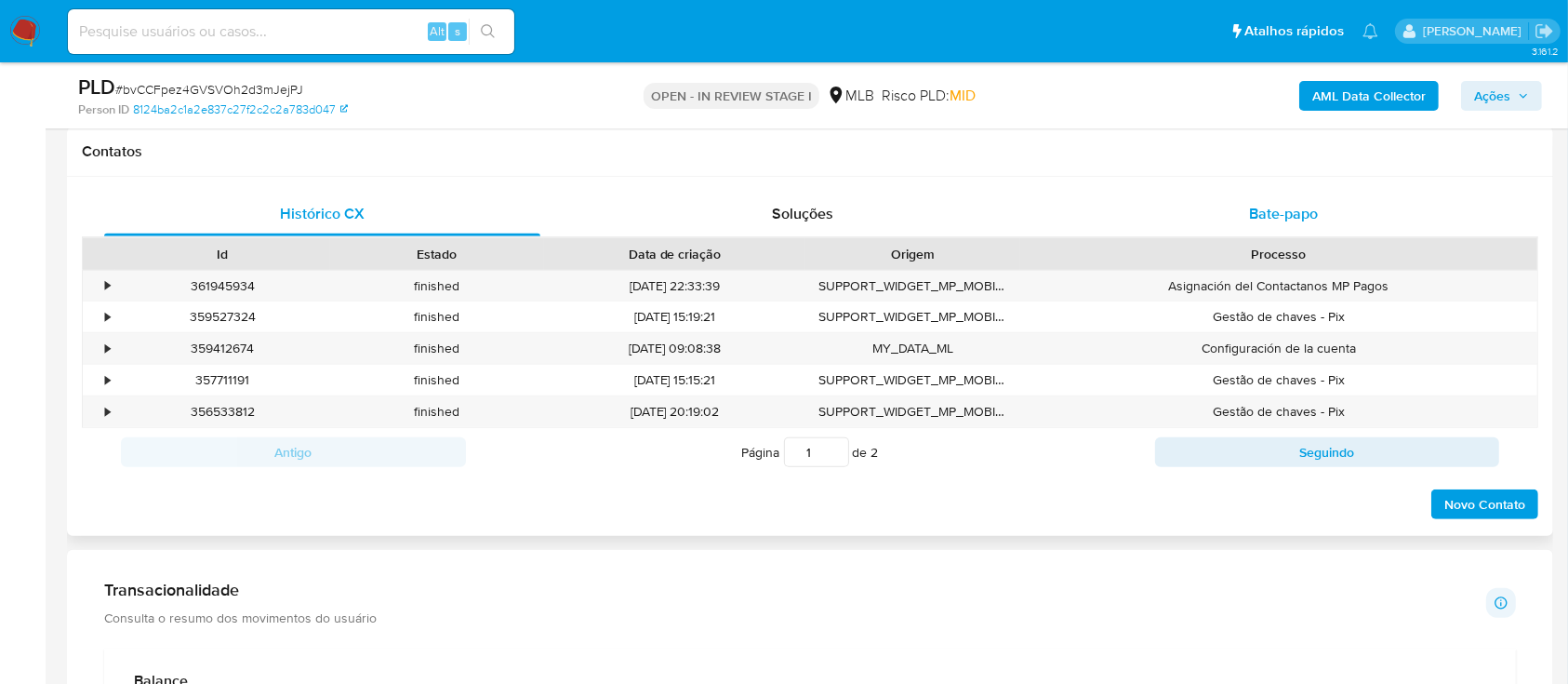
click at [1282, 208] on span "Bate-papo" at bounding box center [1283, 213] width 69 height 21
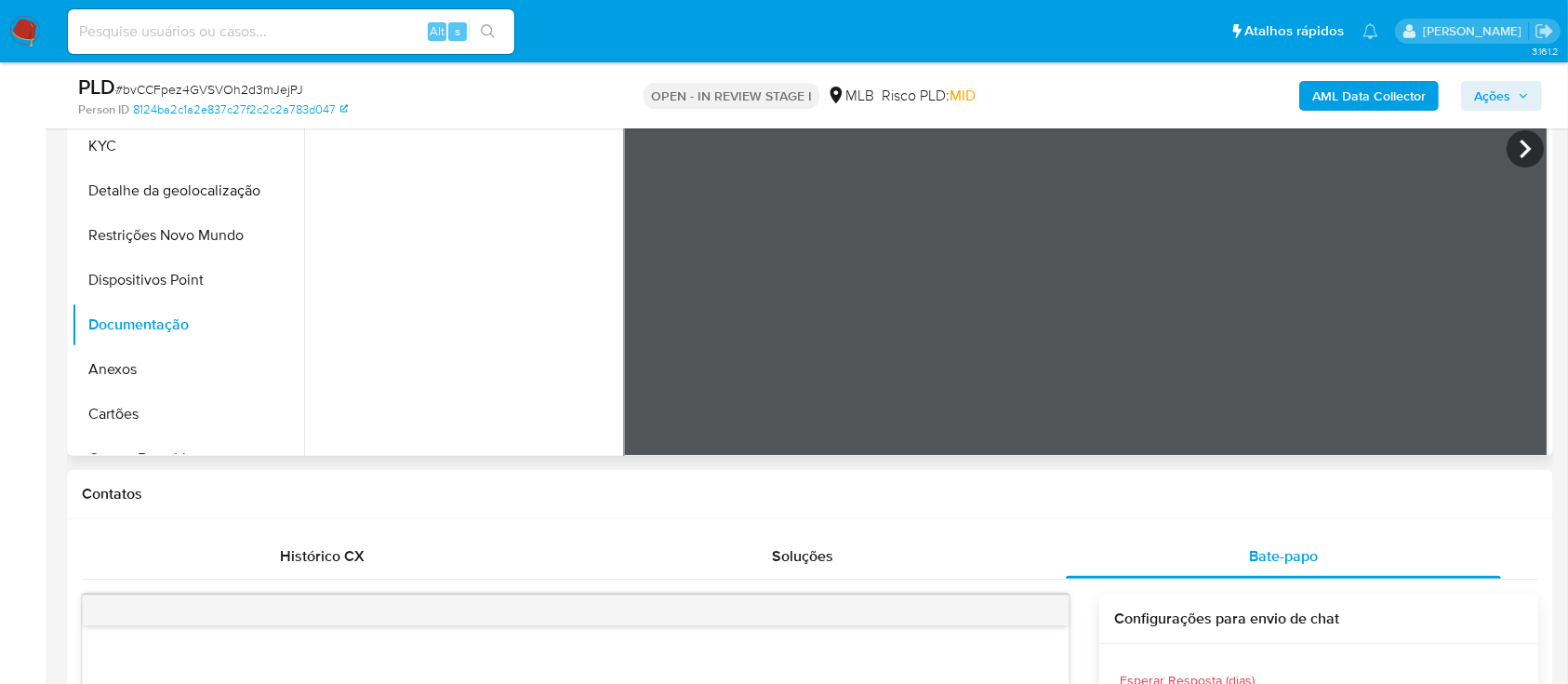
scroll to position [101, 0]
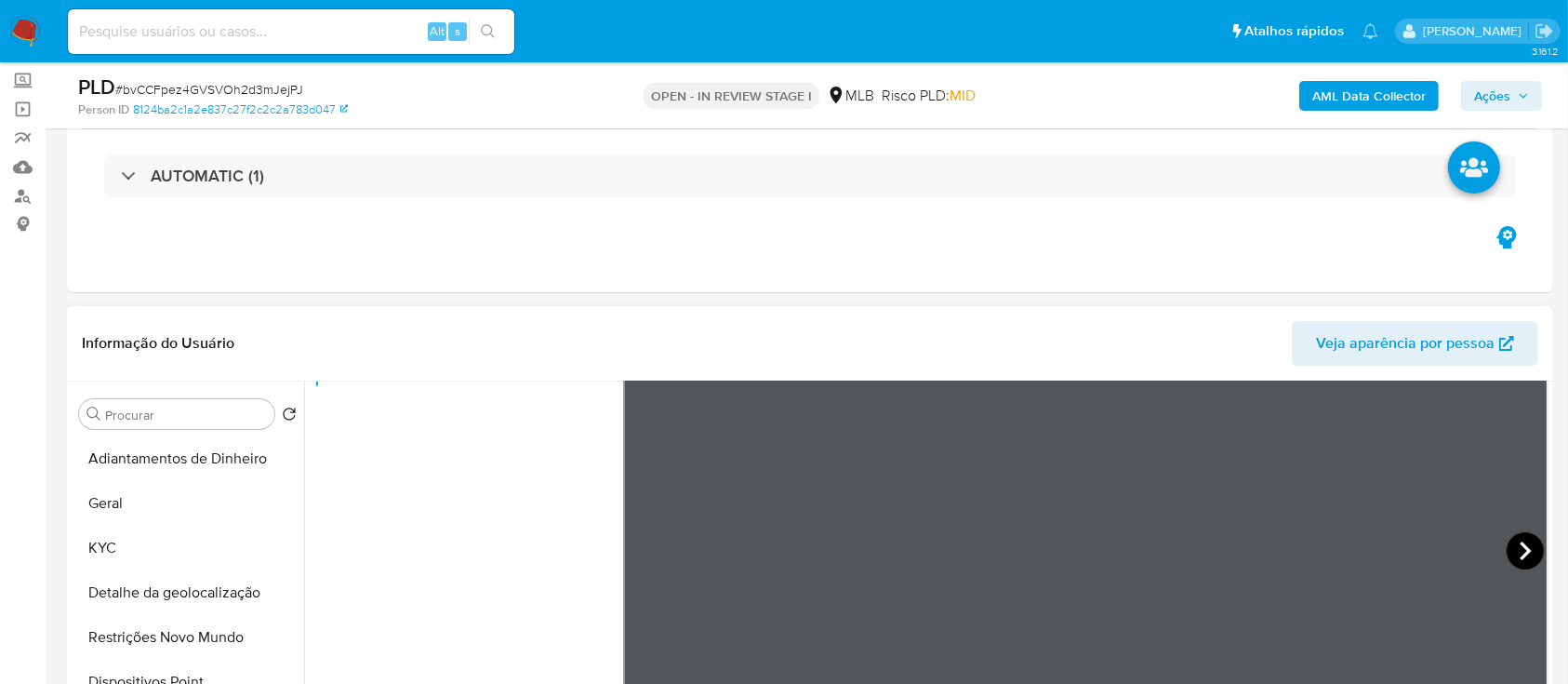
click at [1520, 553] on icon at bounding box center [1525, 551] width 11 height 19
click at [637, 544] on icon at bounding box center [646, 550] width 37 height 37
click at [132, 507] on button "Geral" at bounding box center [181, 503] width 218 height 45
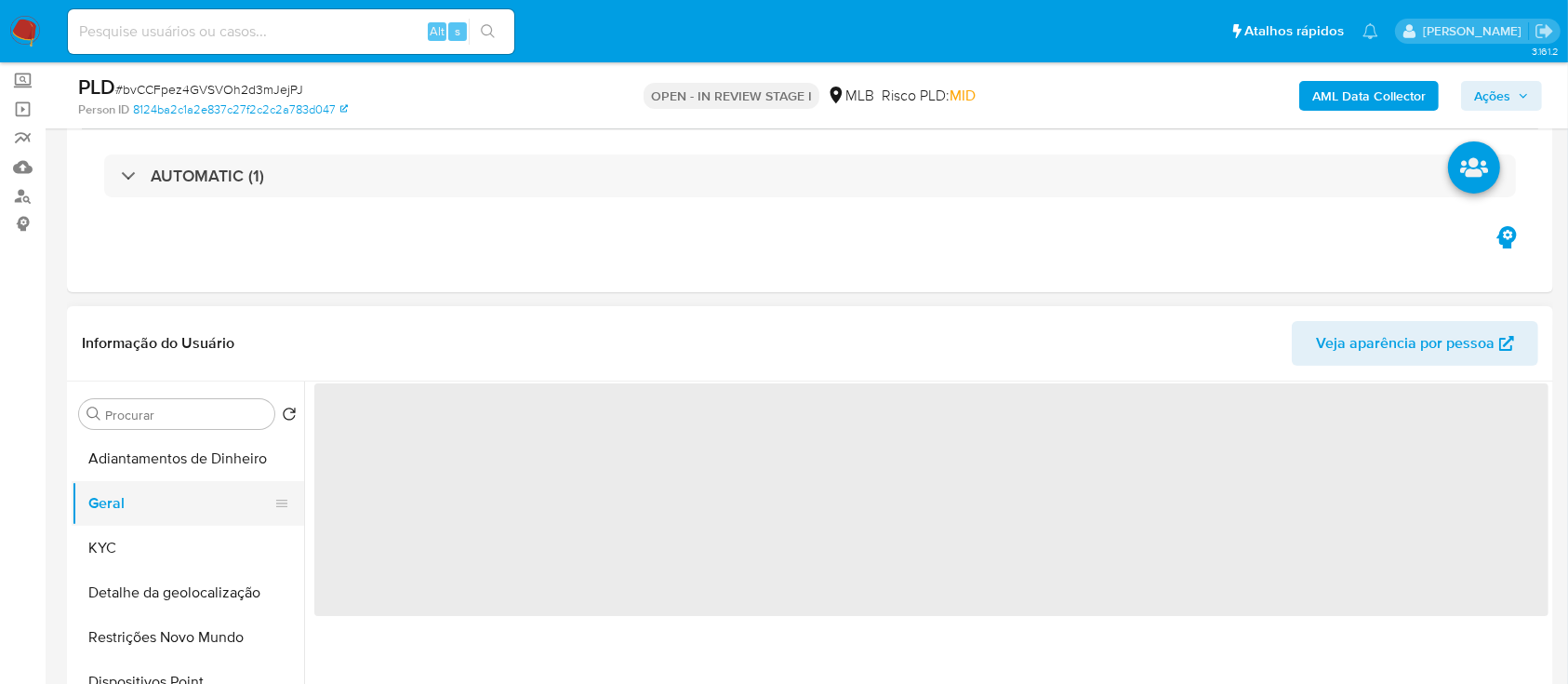
scroll to position [0, 0]
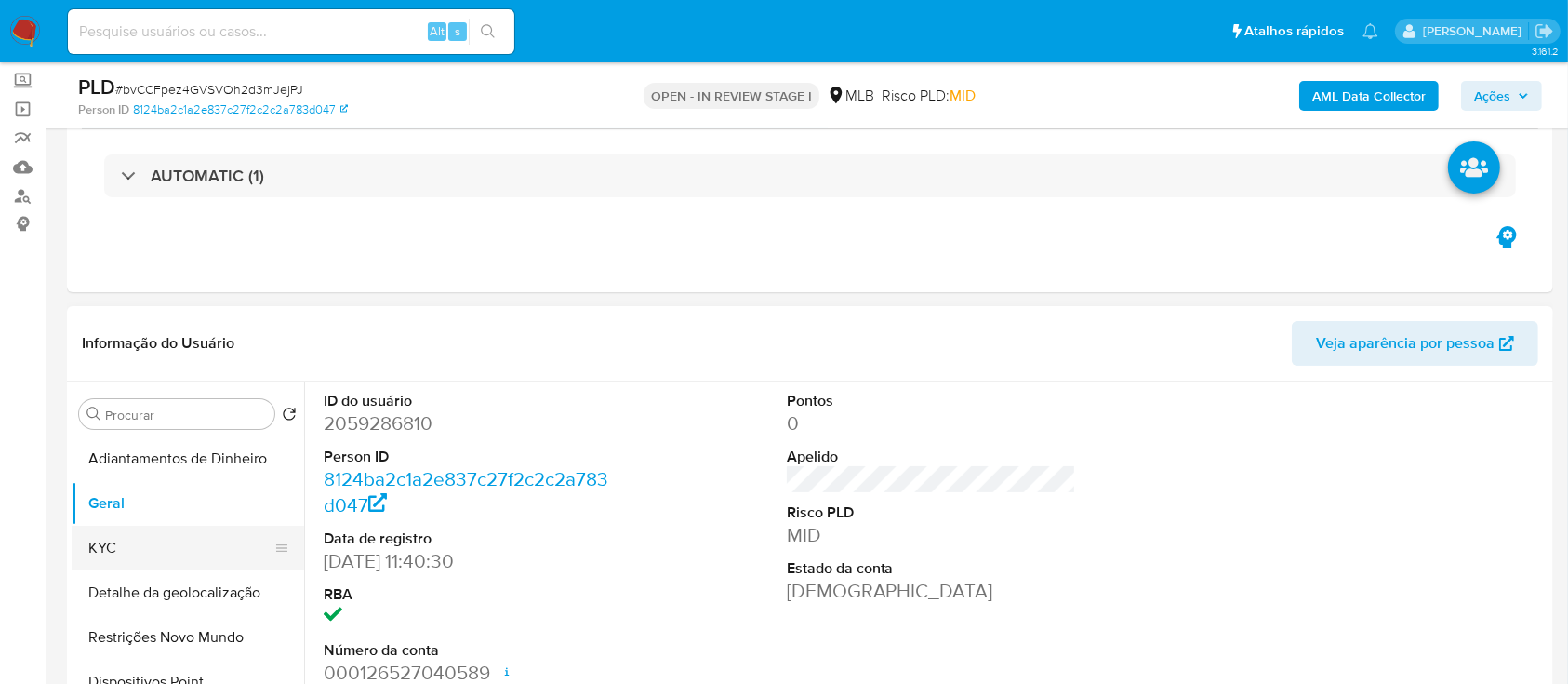
click at [131, 548] on button "KYC" at bounding box center [181, 548] width 218 height 45
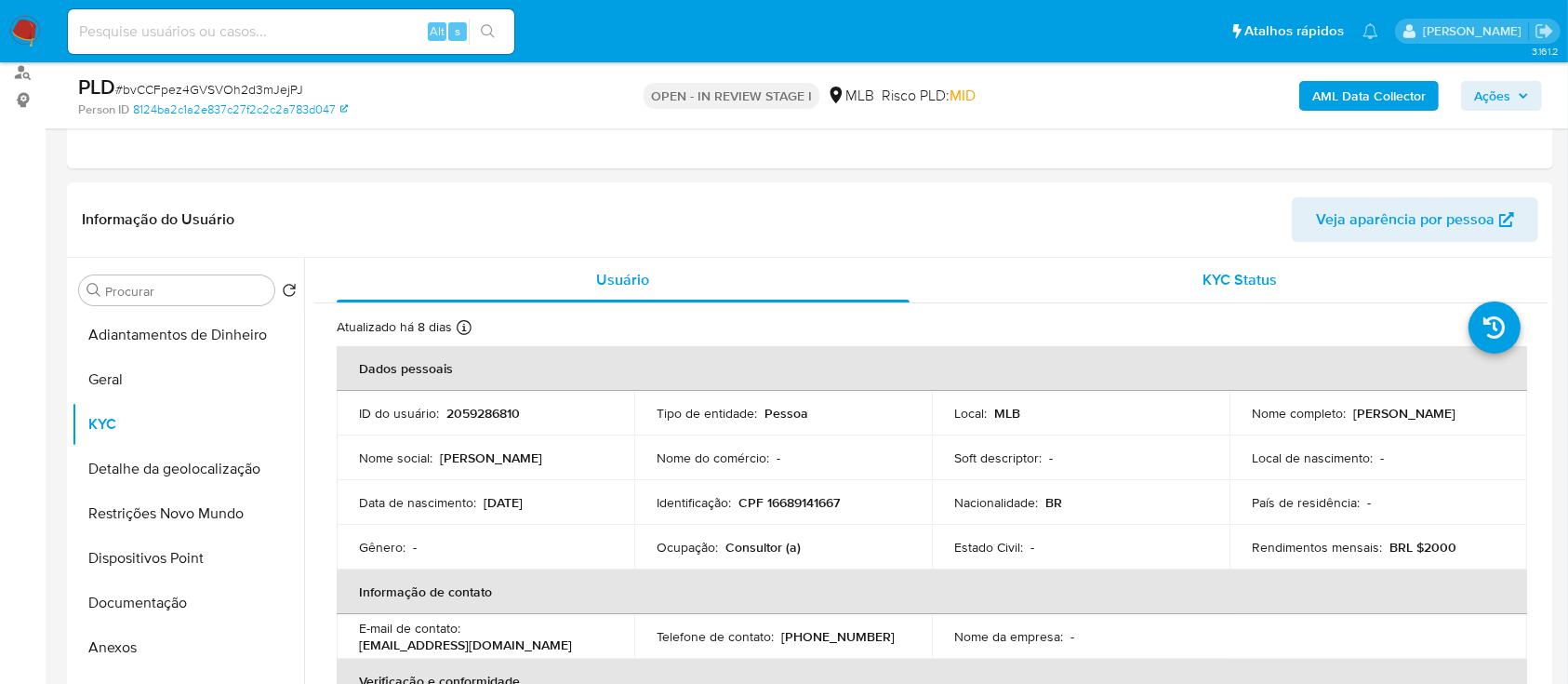
click at [1209, 272] on span "KYC Status" at bounding box center [1239, 279] width 74 height 21
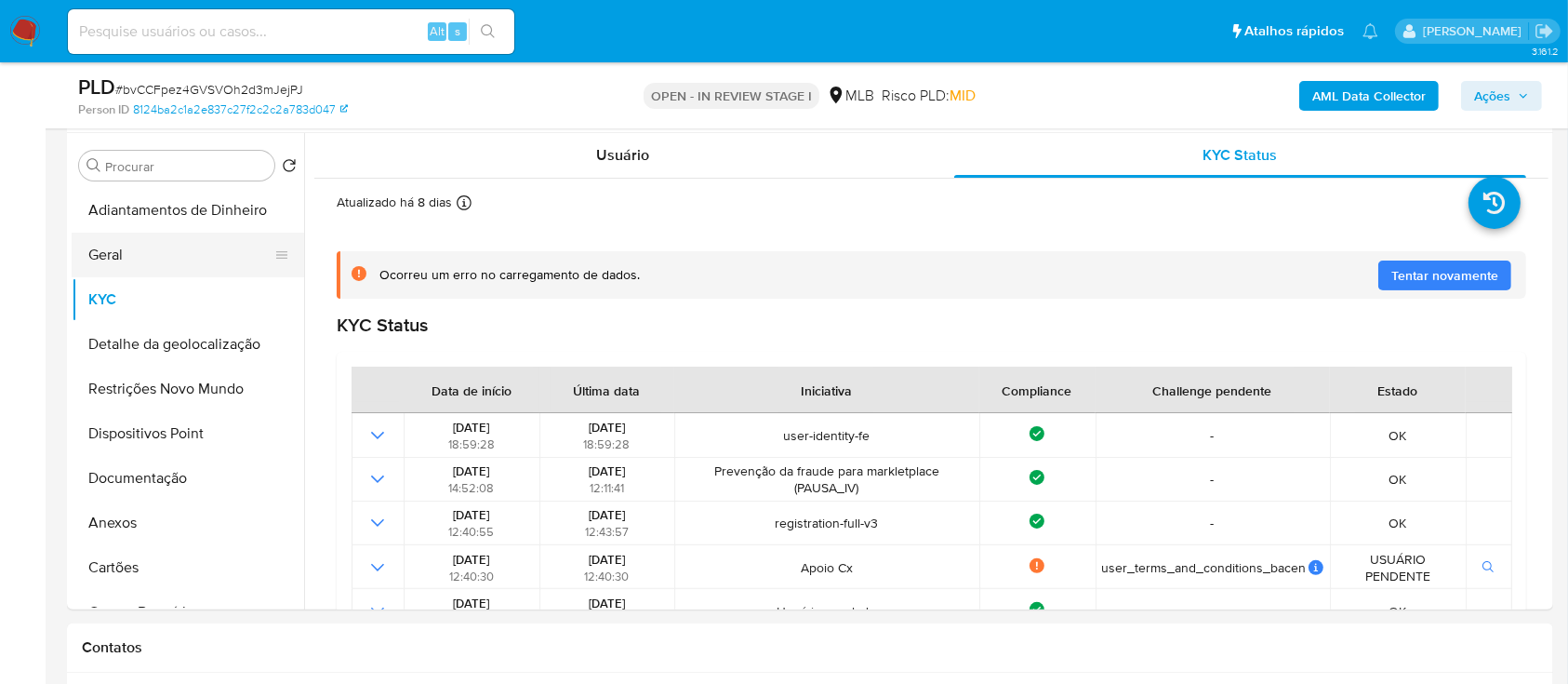
click at [97, 252] on button "Geral" at bounding box center [181, 255] width 218 height 45
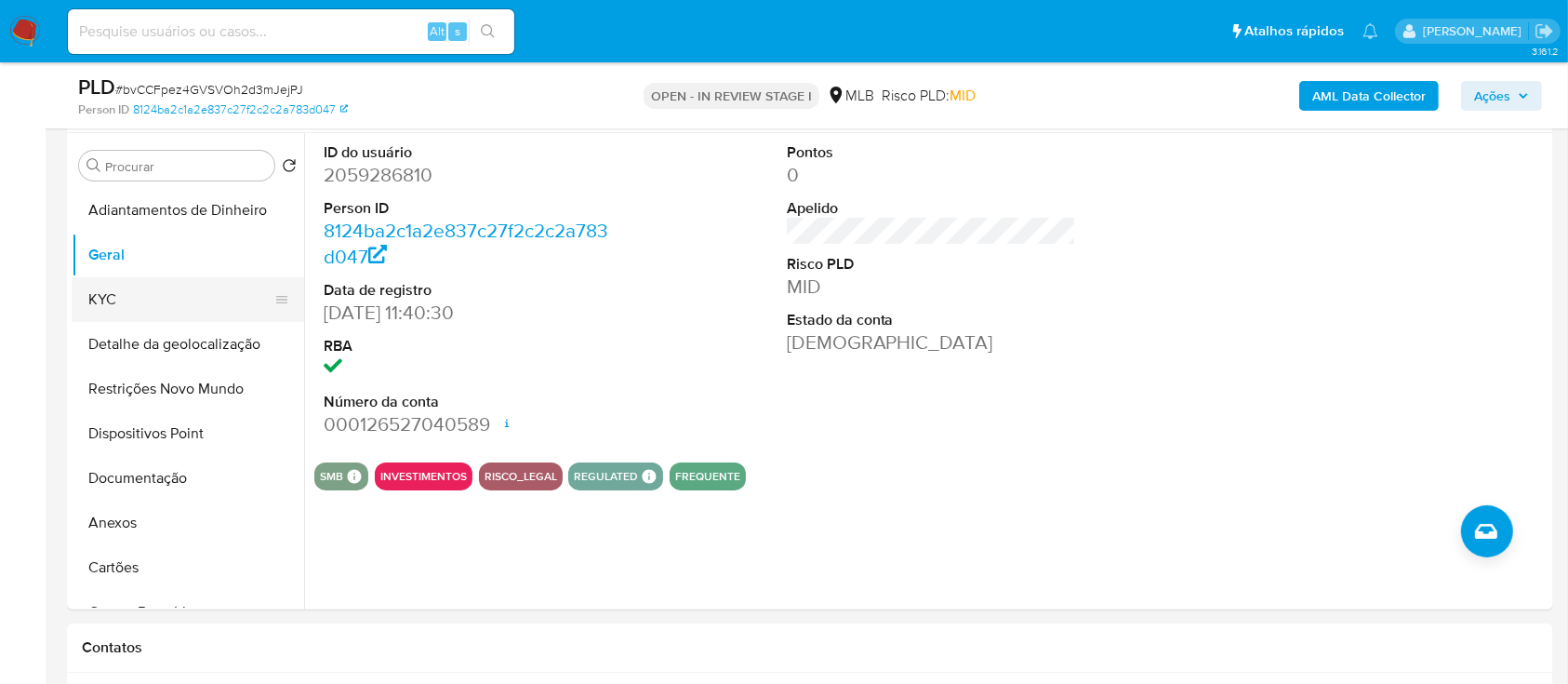
click at [125, 302] on button "KYC" at bounding box center [181, 299] width 218 height 45
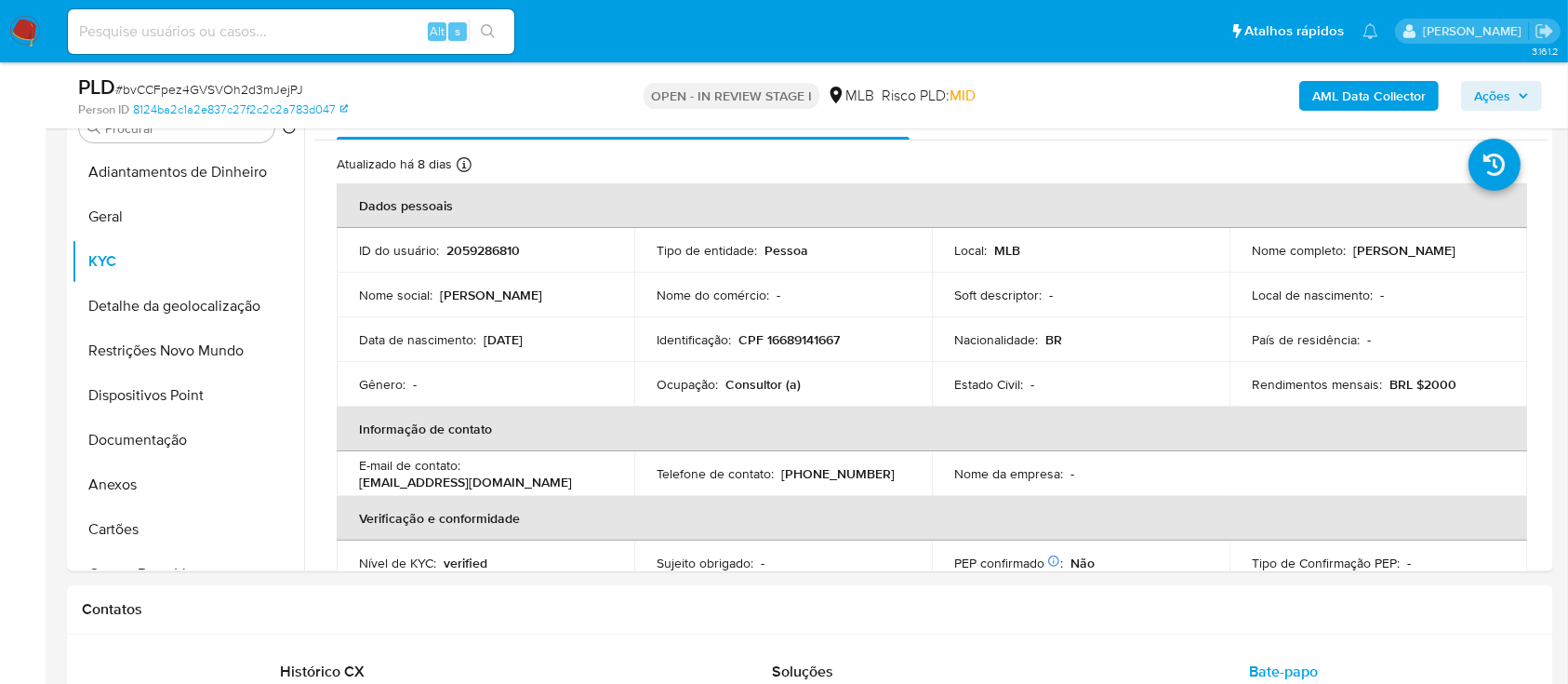
scroll to position [350, 0]
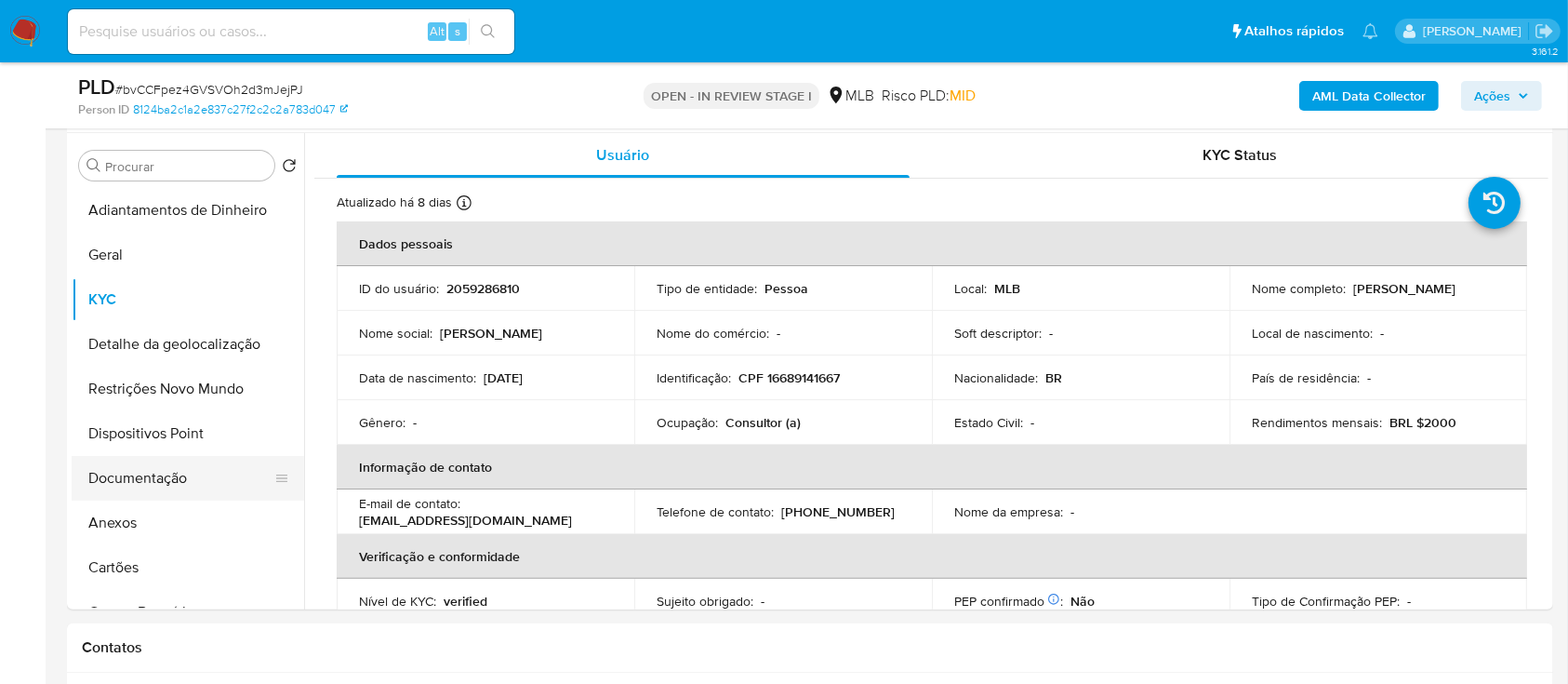
click at [157, 470] on button "Documentação" at bounding box center [181, 478] width 218 height 45
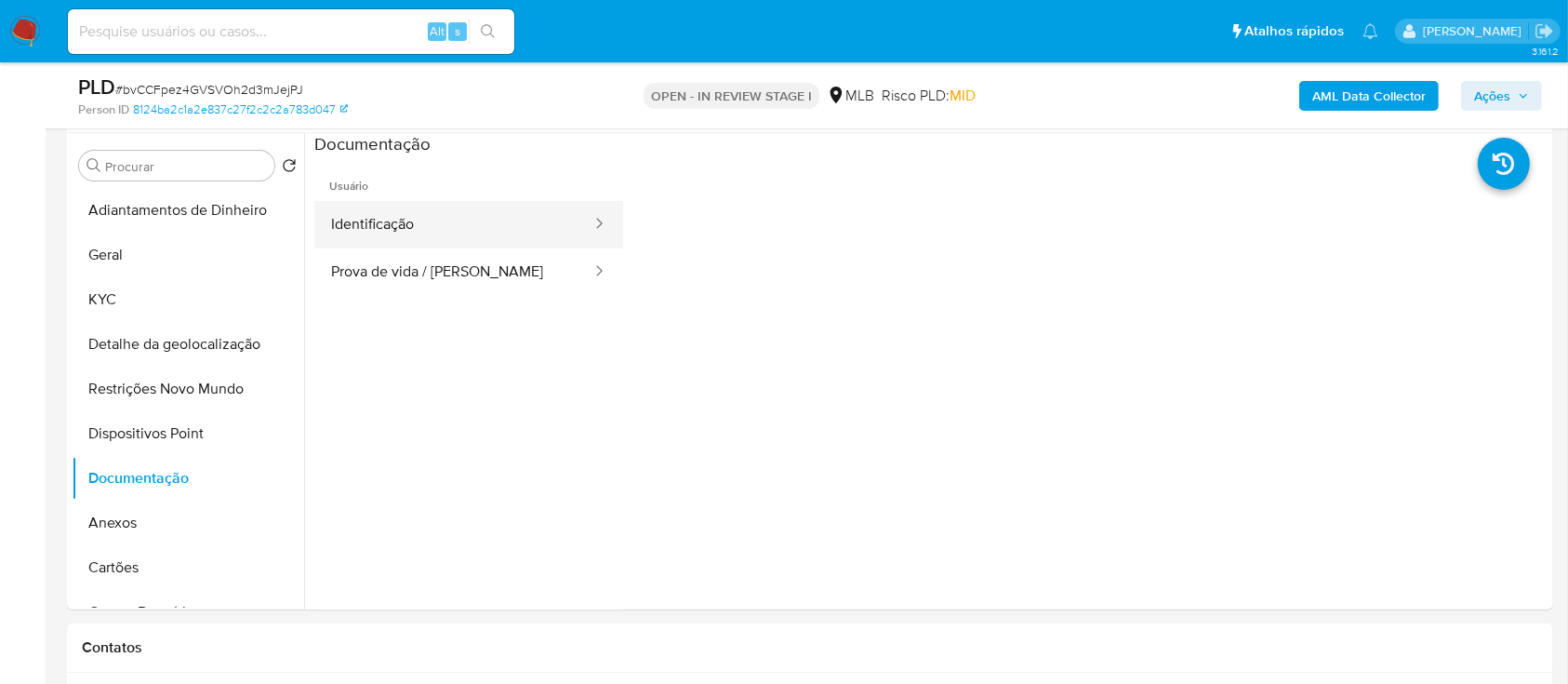
drag, startPoint x: 448, startPoint y: 229, endPoint x: 574, endPoint y: 242, distance: 126.7
click at [447, 229] on button "Identificação" at bounding box center [454, 224] width 279 height 47
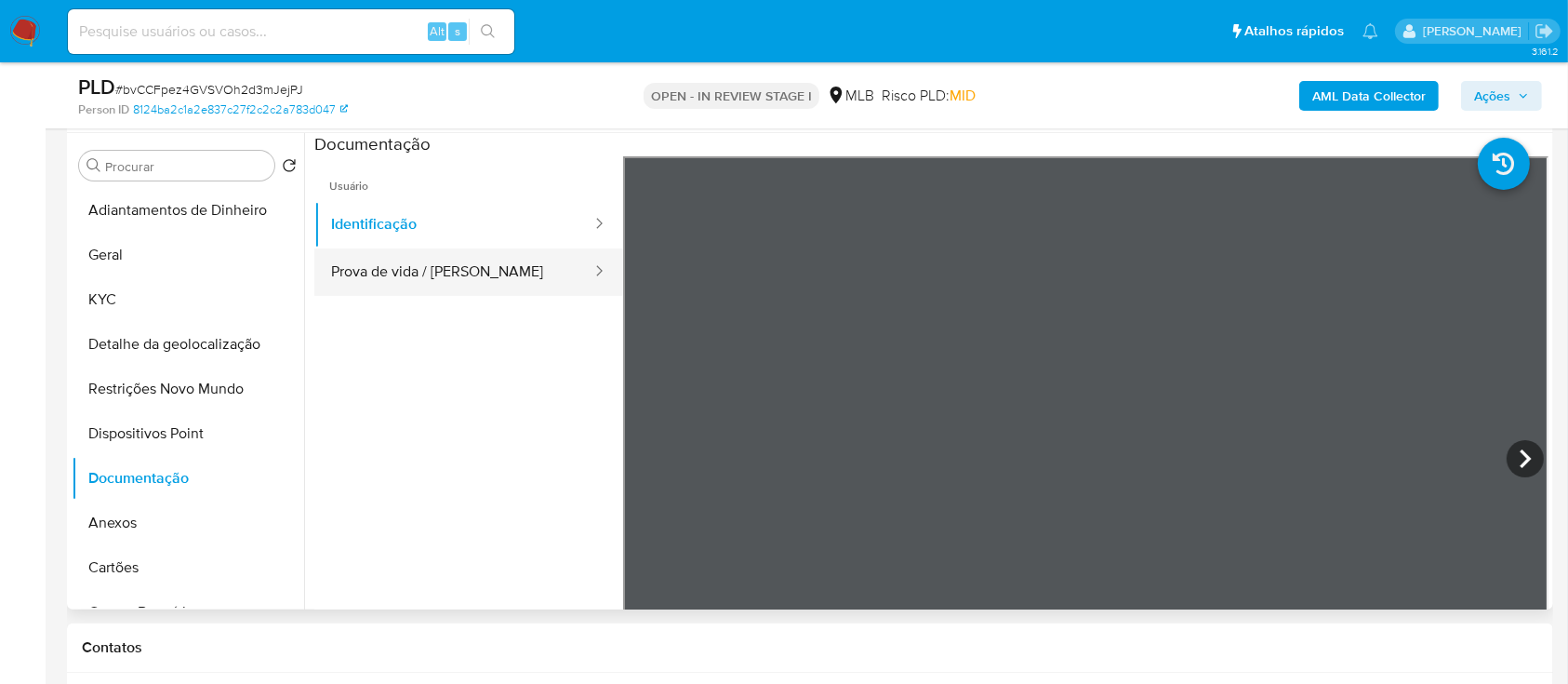
click at [456, 264] on button "Prova de vida / [PERSON_NAME]" at bounding box center [454, 271] width 279 height 47
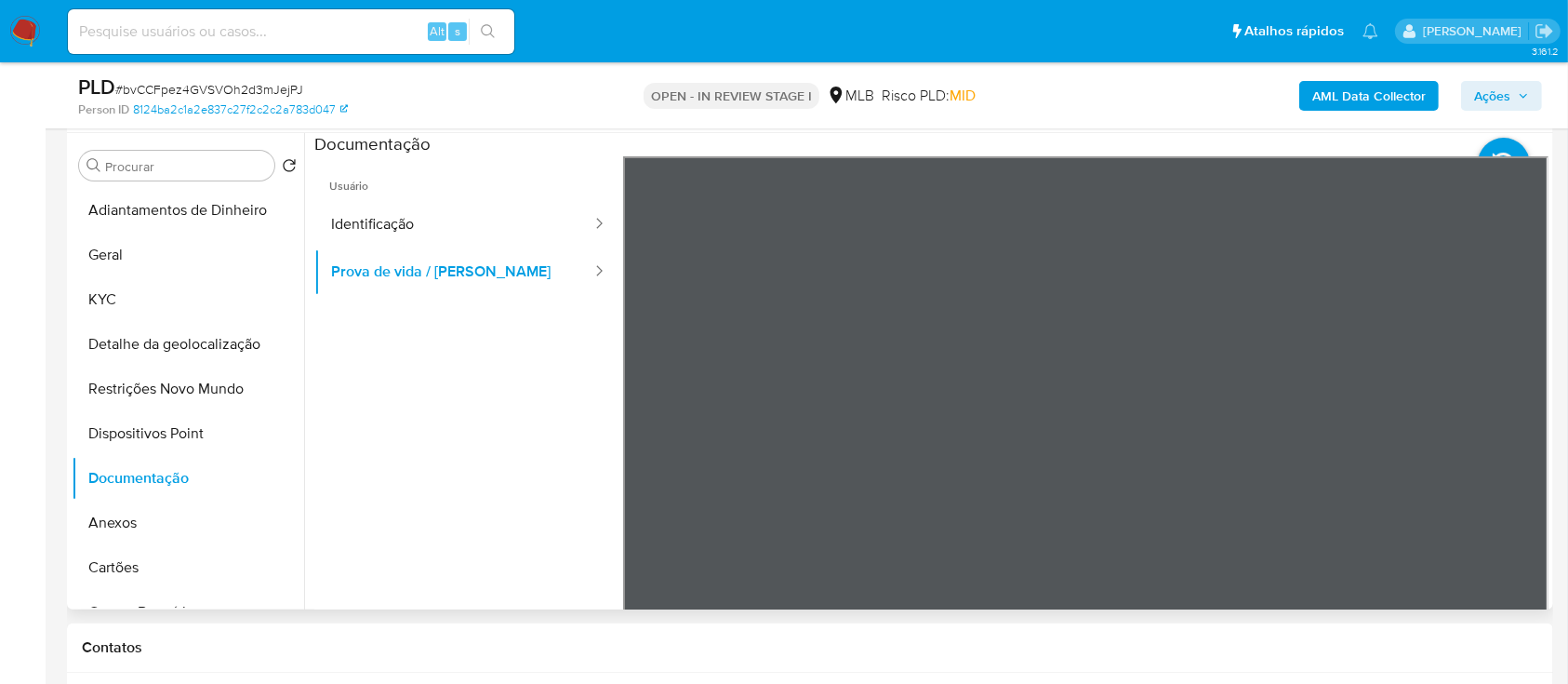
drag, startPoint x: 373, startPoint y: 599, endPoint x: 388, endPoint y: 592, distance: 16.6
click at [373, 597] on ul "Usuário Identificação Prova de vida / [PERSON_NAME]" at bounding box center [469, 424] width 309 height 536
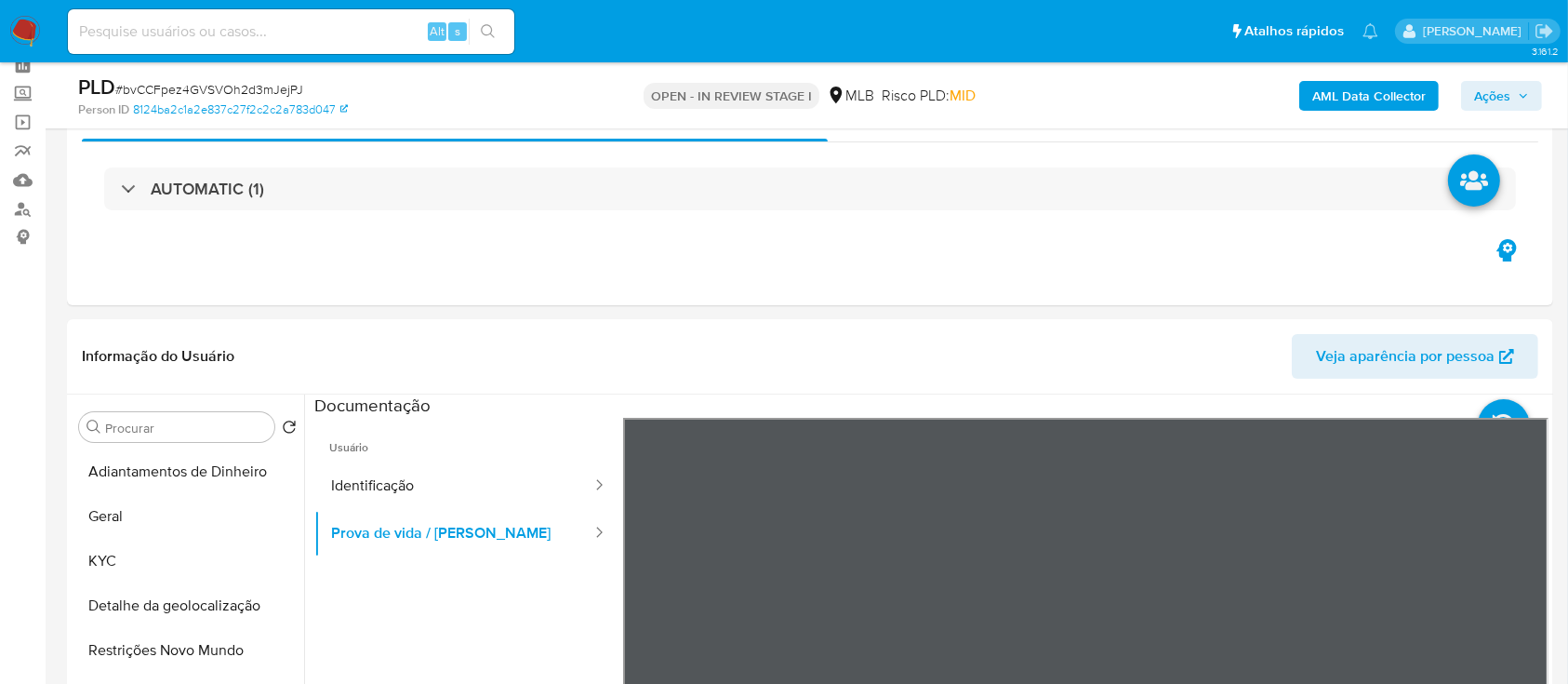
scroll to position [0, 0]
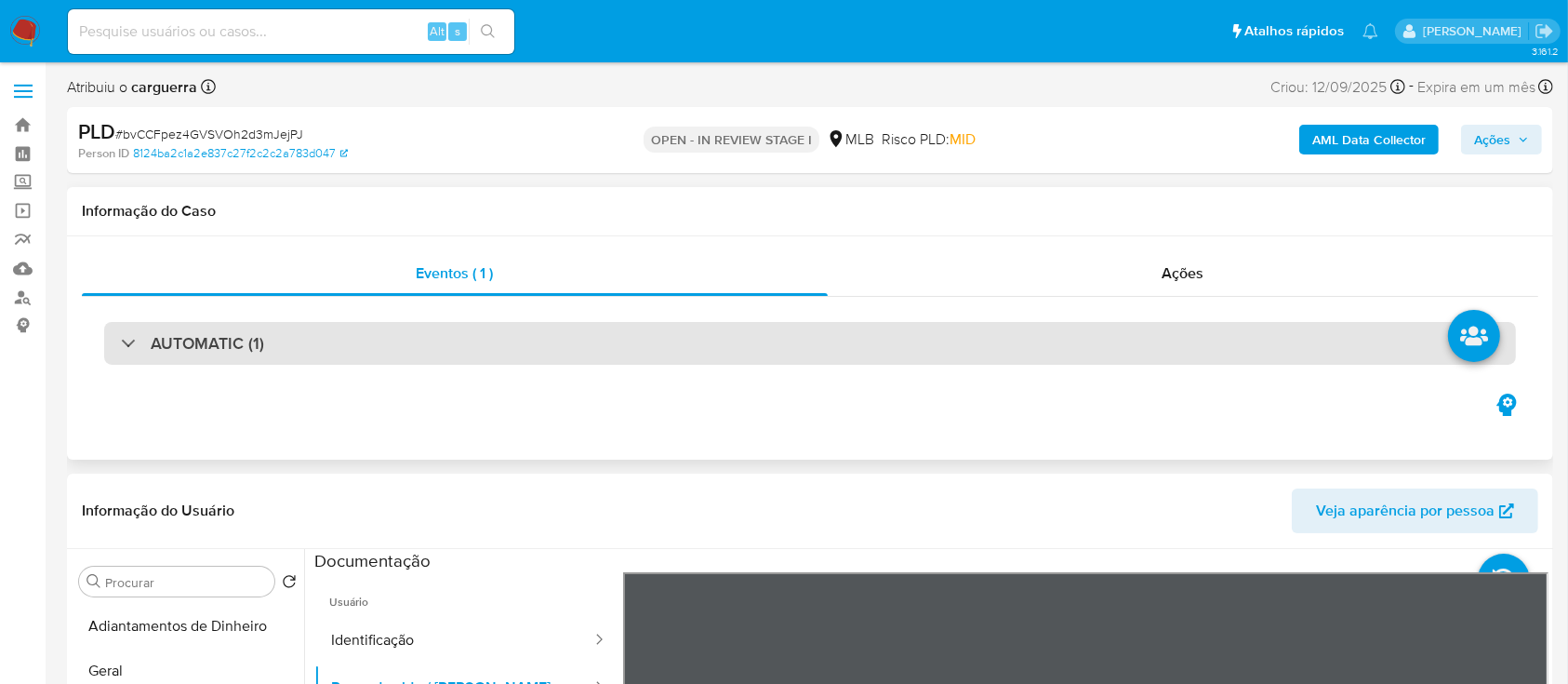
click at [332, 345] on div "AUTOMATIC (1)" at bounding box center [809, 343] width 1412 height 43
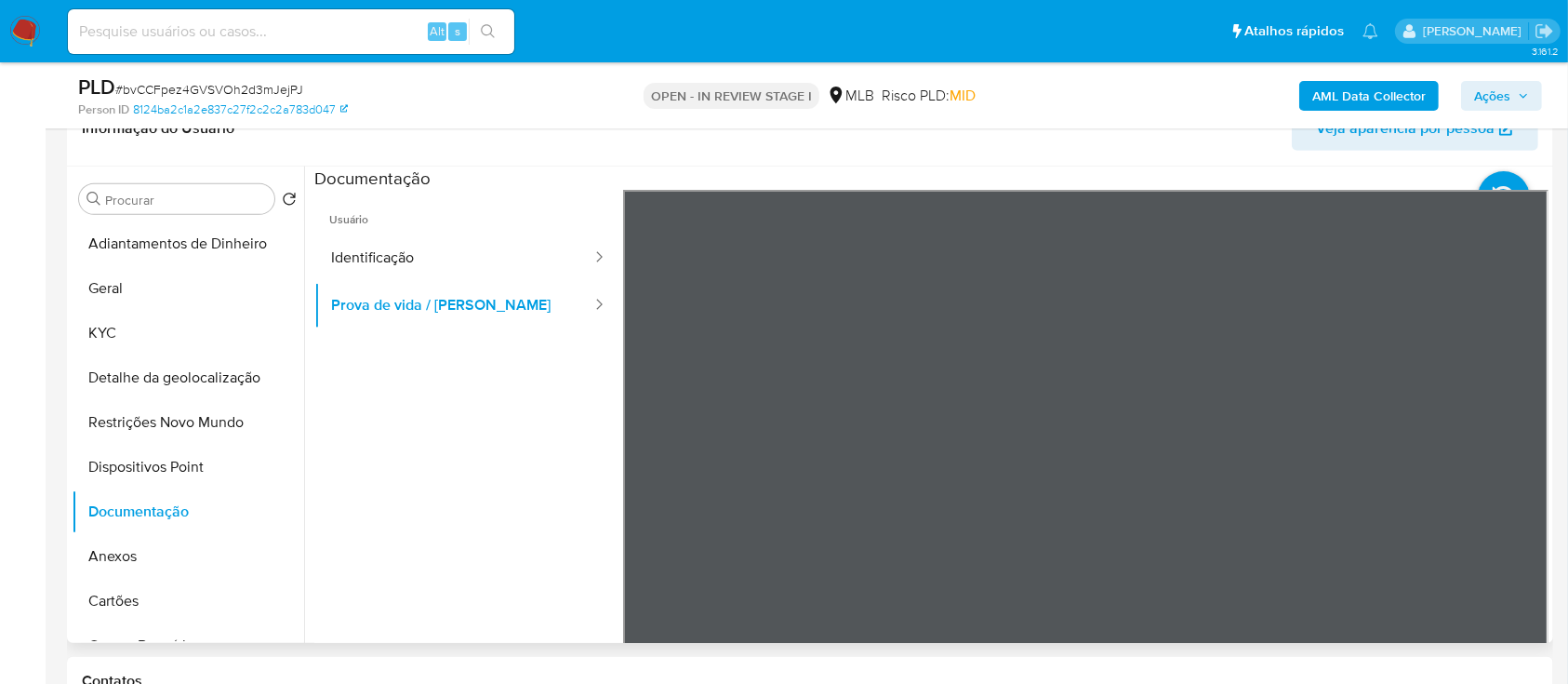
scroll to position [868, 0]
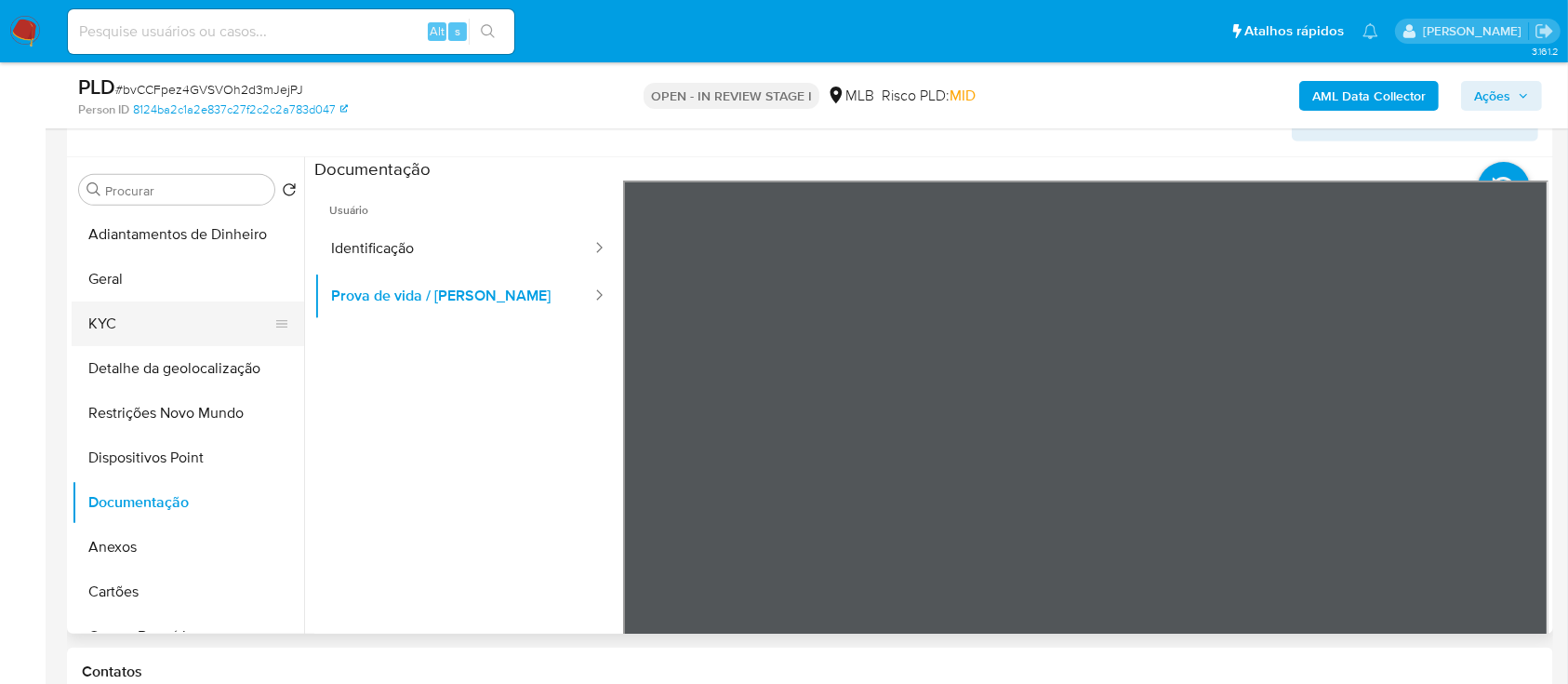
click at [147, 318] on button "KYC" at bounding box center [181, 324] width 218 height 45
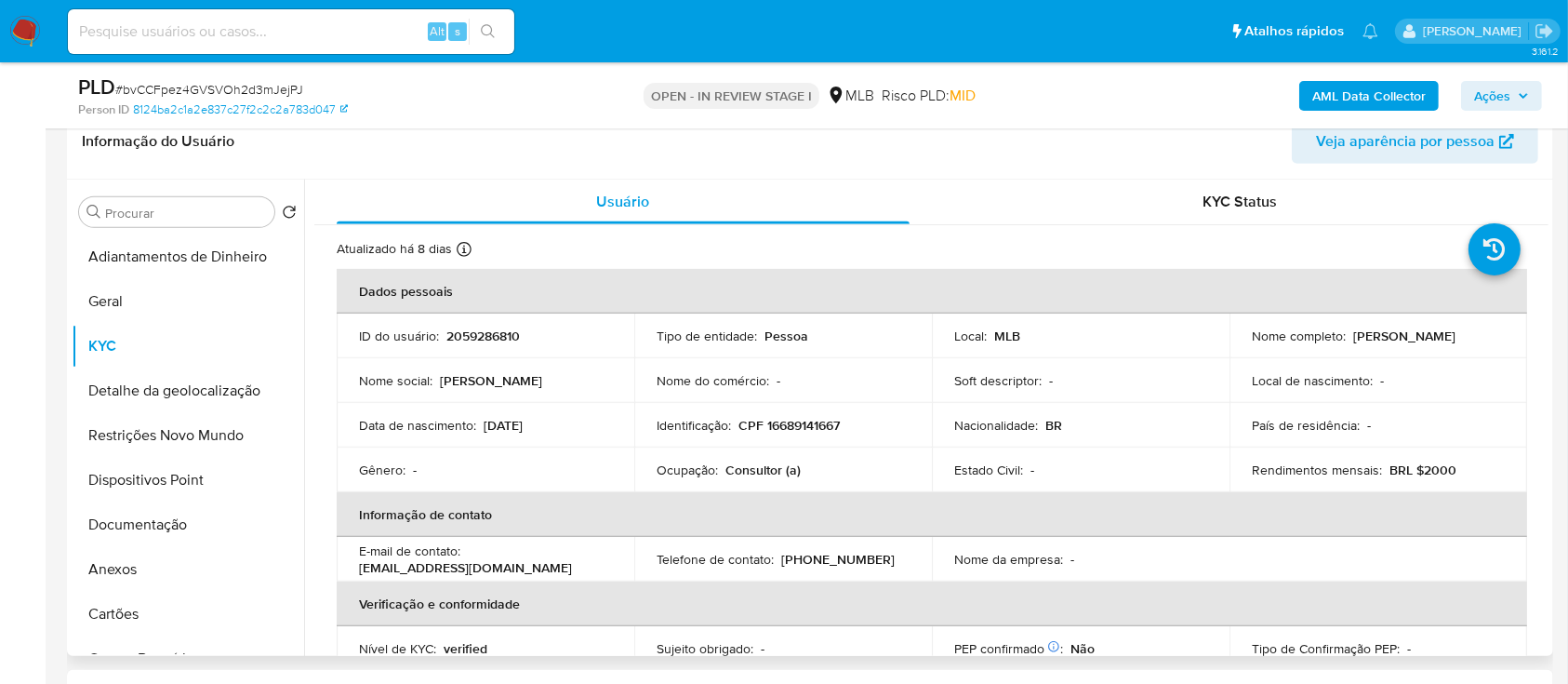
drag, startPoint x: 548, startPoint y: 421, endPoint x: 493, endPoint y: 427, distance: 55.3
click at [481, 421] on div "Data de nascimento : [DEMOGRAPHIC_DATA]" at bounding box center [485, 425] width 253 height 17
copy p "[DATE]"
drag, startPoint x: 120, startPoint y: 519, endPoint x: 131, endPoint y: 521, distance: 11.2
click at [119, 518] on button "Documentação" at bounding box center [181, 525] width 218 height 45
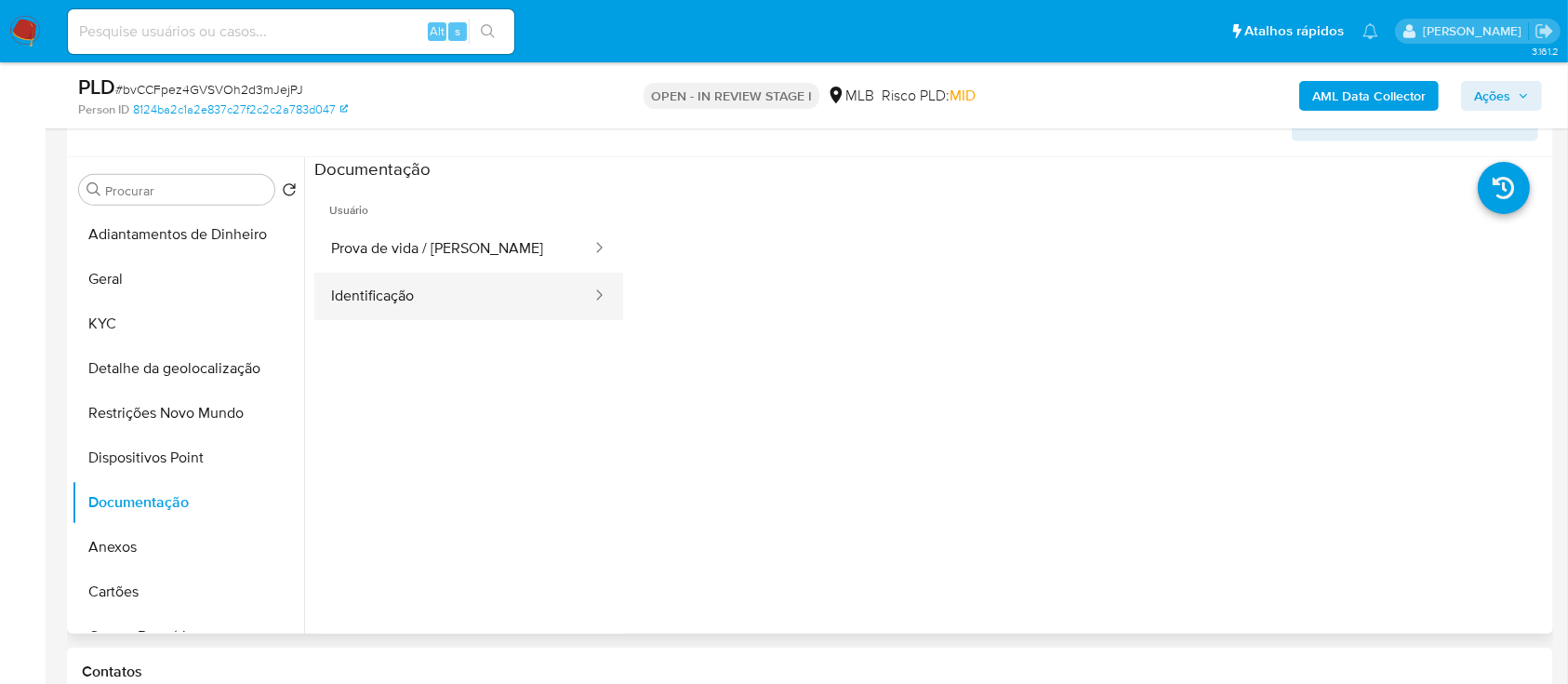
click at [384, 316] on button "Identificação" at bounding box center [454, 296] width 279 height 47
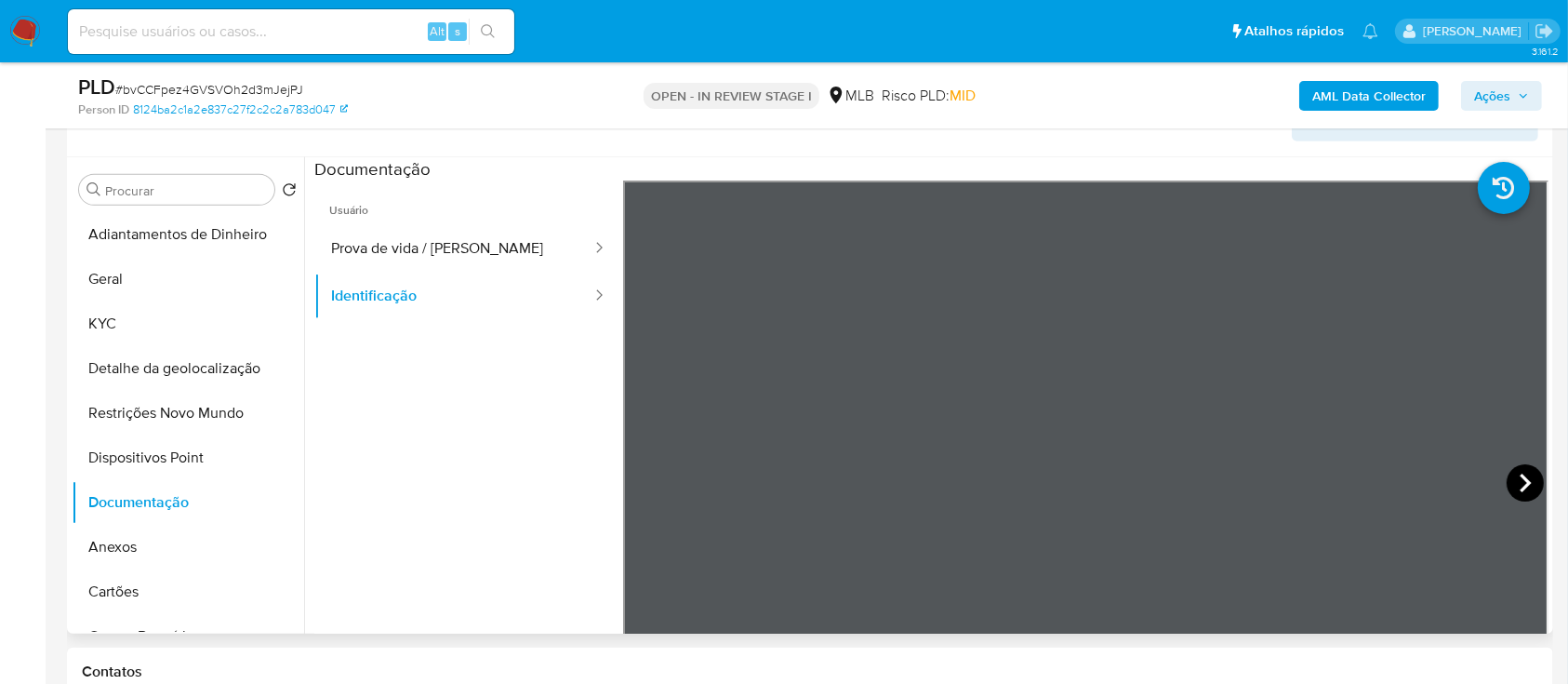
click at [1511, 484] on icon at bounding box center [1525, 482] width 37 height 37
click at [89, 267] on button "Geral" at bounding box center [181, 279] width 218 height 45
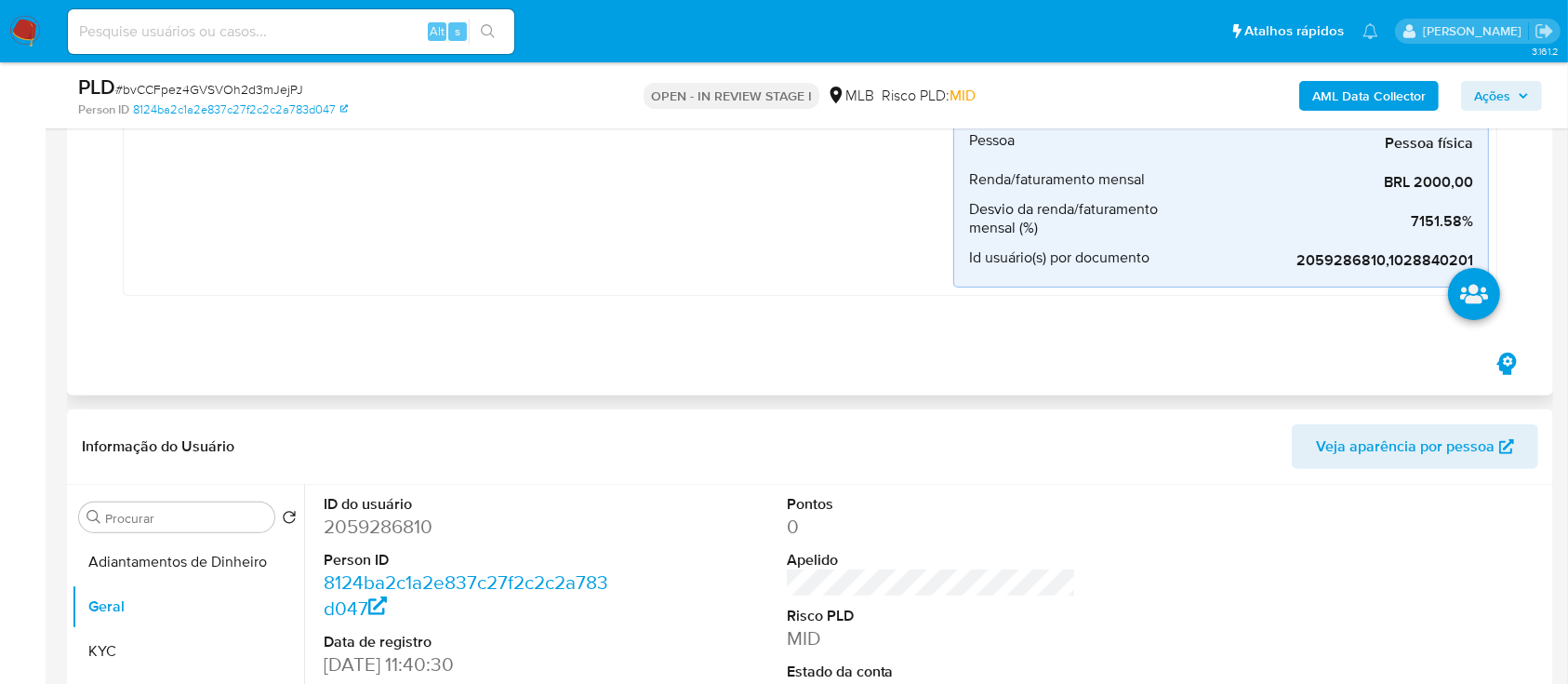
scroll to position [620, 0]
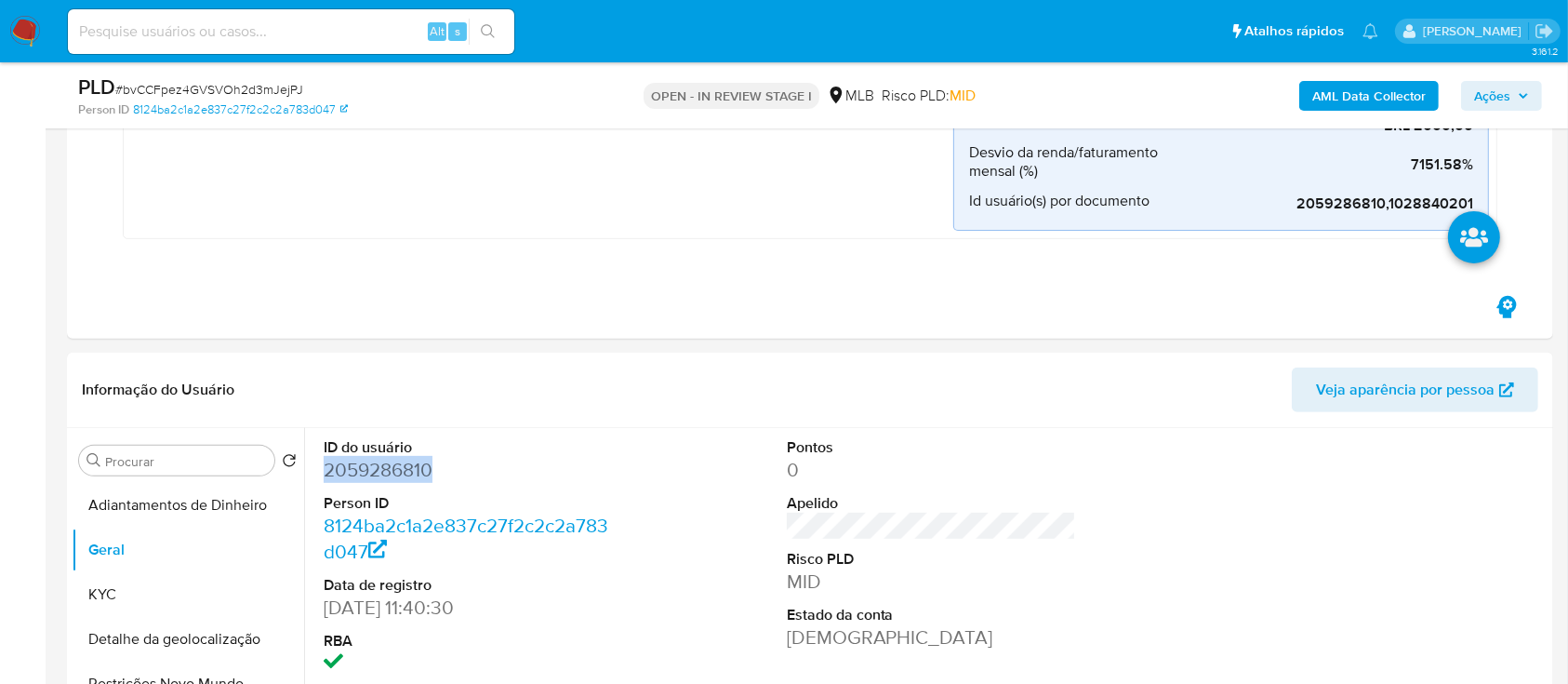
drag, startPoint x: 440, startPoint y: 462, endPoint x: 346, endPoint y: 470, distance: 94.3
click at [321, 468] on div "ID do usuário 2059286810 Person ID 8124ba2c1a2e837c27f2c2c2a783d047 Data de reg…" at bounding box center [469, 585] width 309 height 315
copy dd "2059286810"
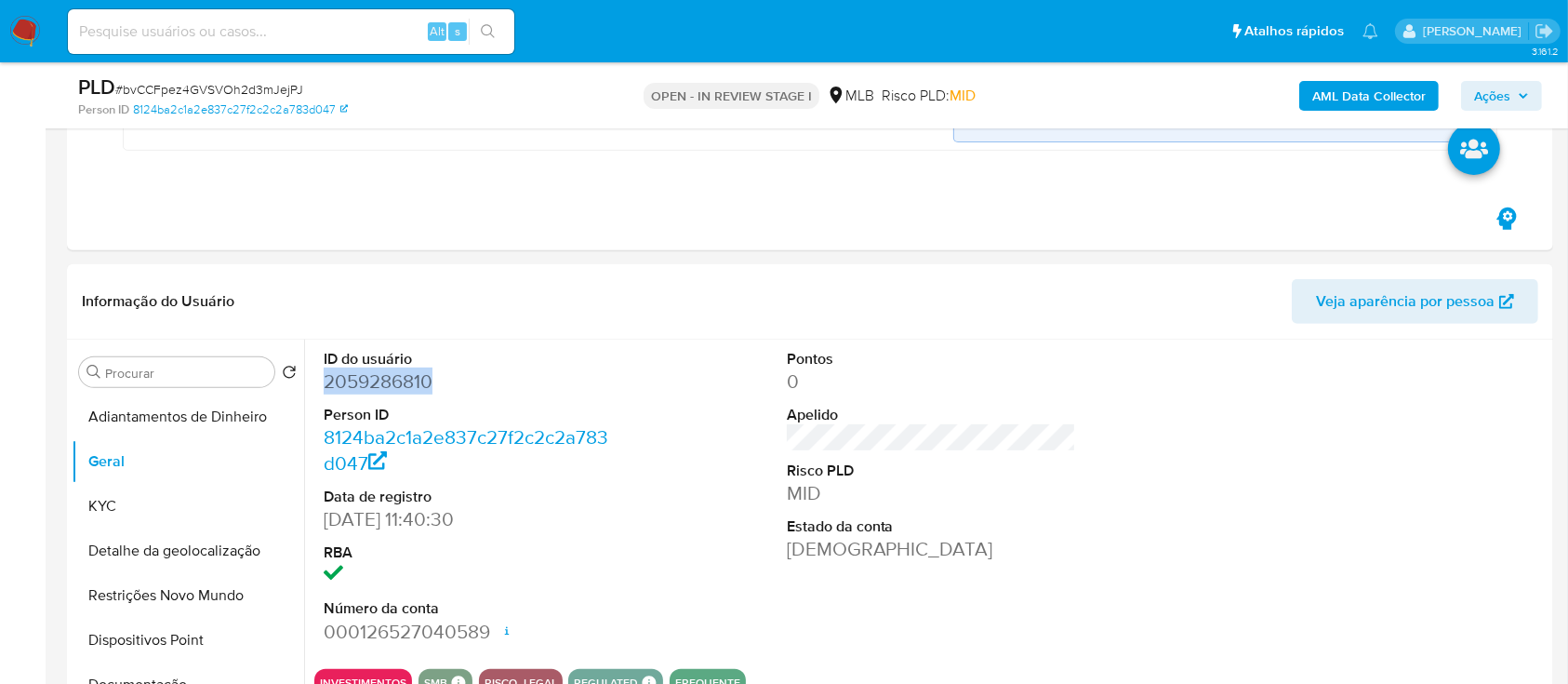
scroll to position [868, 0]
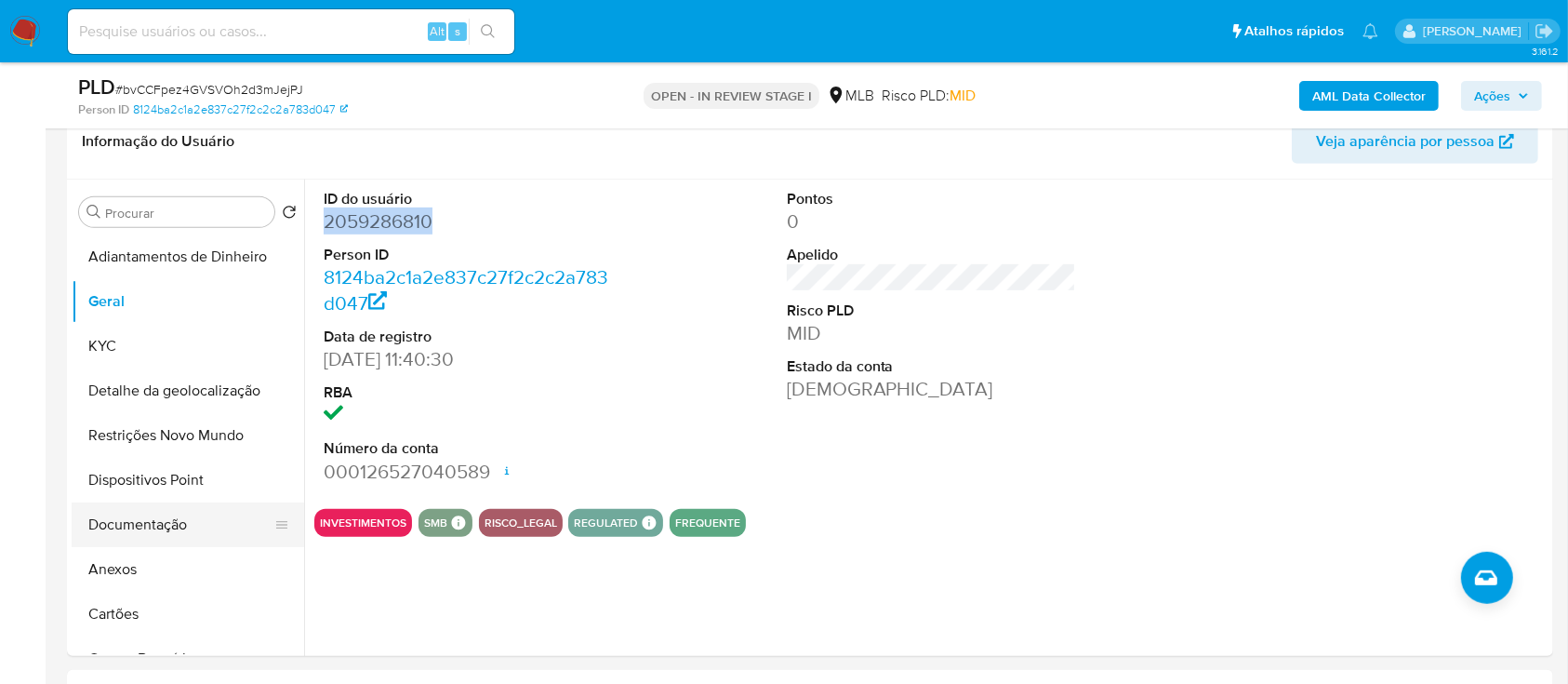
click at [107, 510] on button "Documentação" at bounding box center [181, 525] width 218 height 45
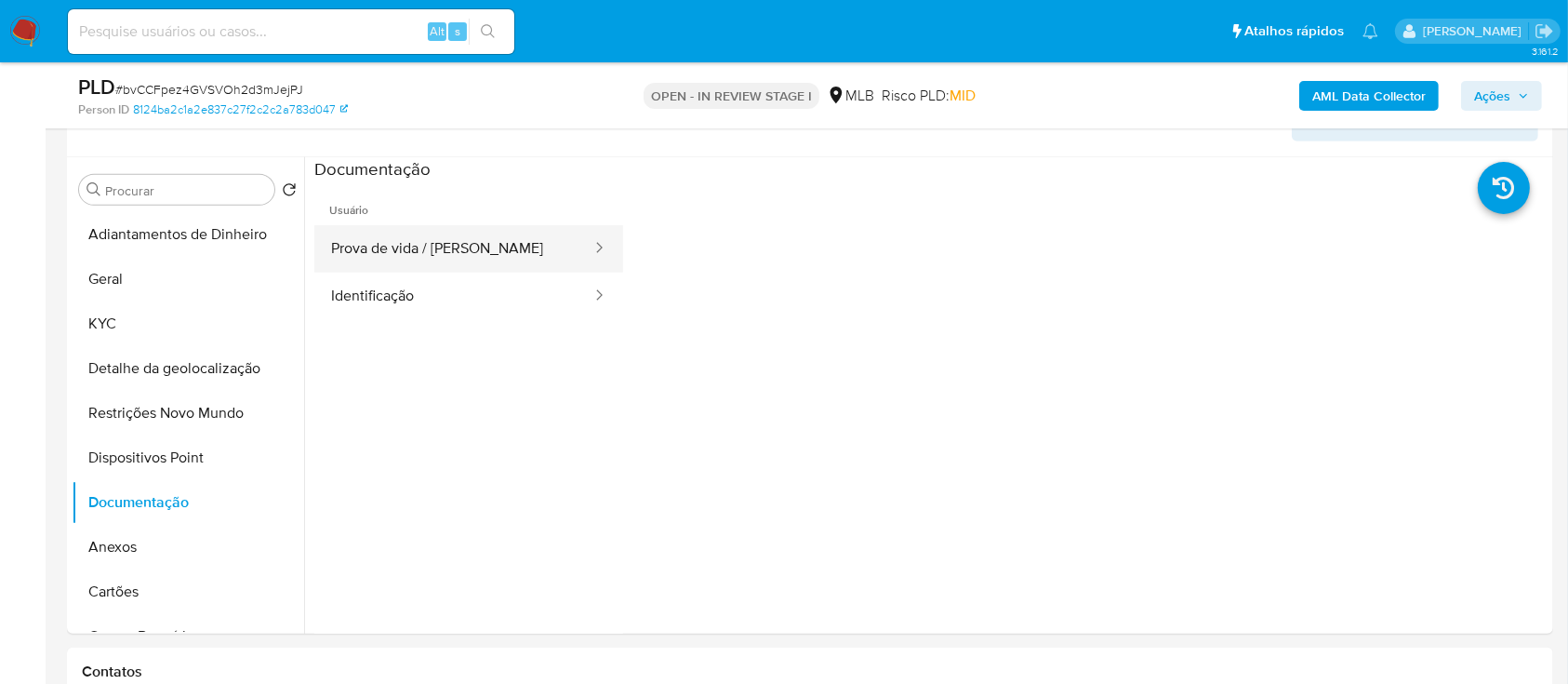
click at [447, 251] on button "Prova de vida / [PERSON_NAME]" at bounding box center [454, 248] width 279 height 47
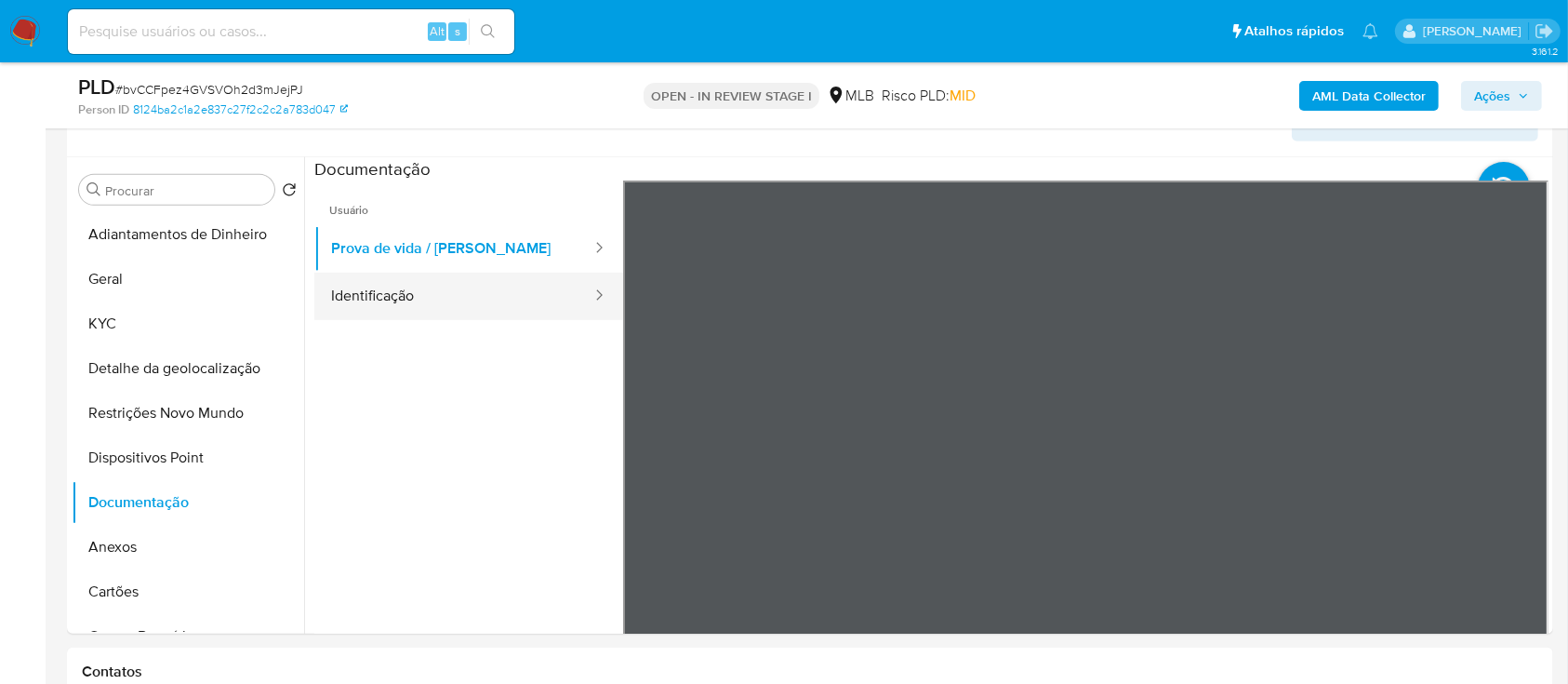
click at [438, 309] on button "Identificação" at bounding box center [454, 296] width 279 height 47
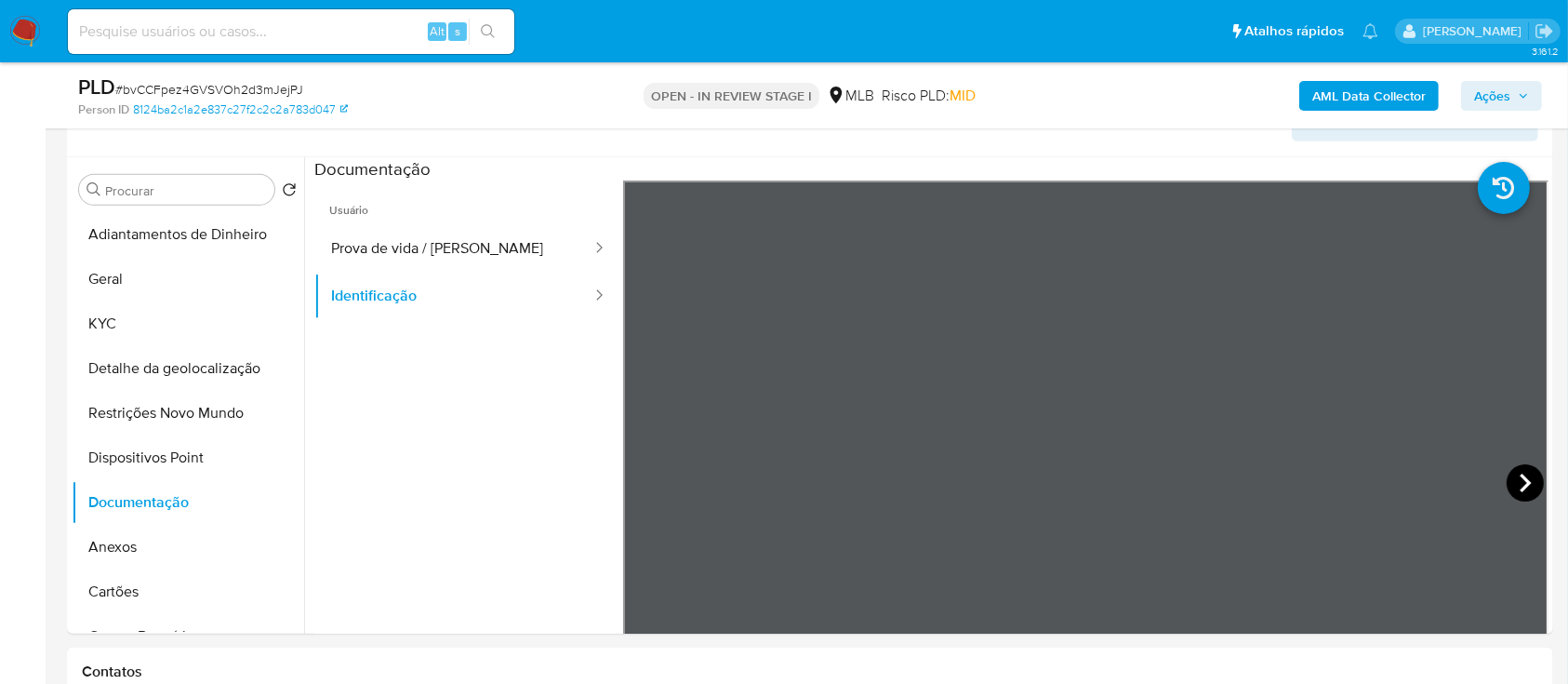
click at [1507, 476] on icon at bounding box center [1525, 482] width 37 height 37
click at [116, 315] on button "KYC" at bounding box center [181, 324] width 218 height 45
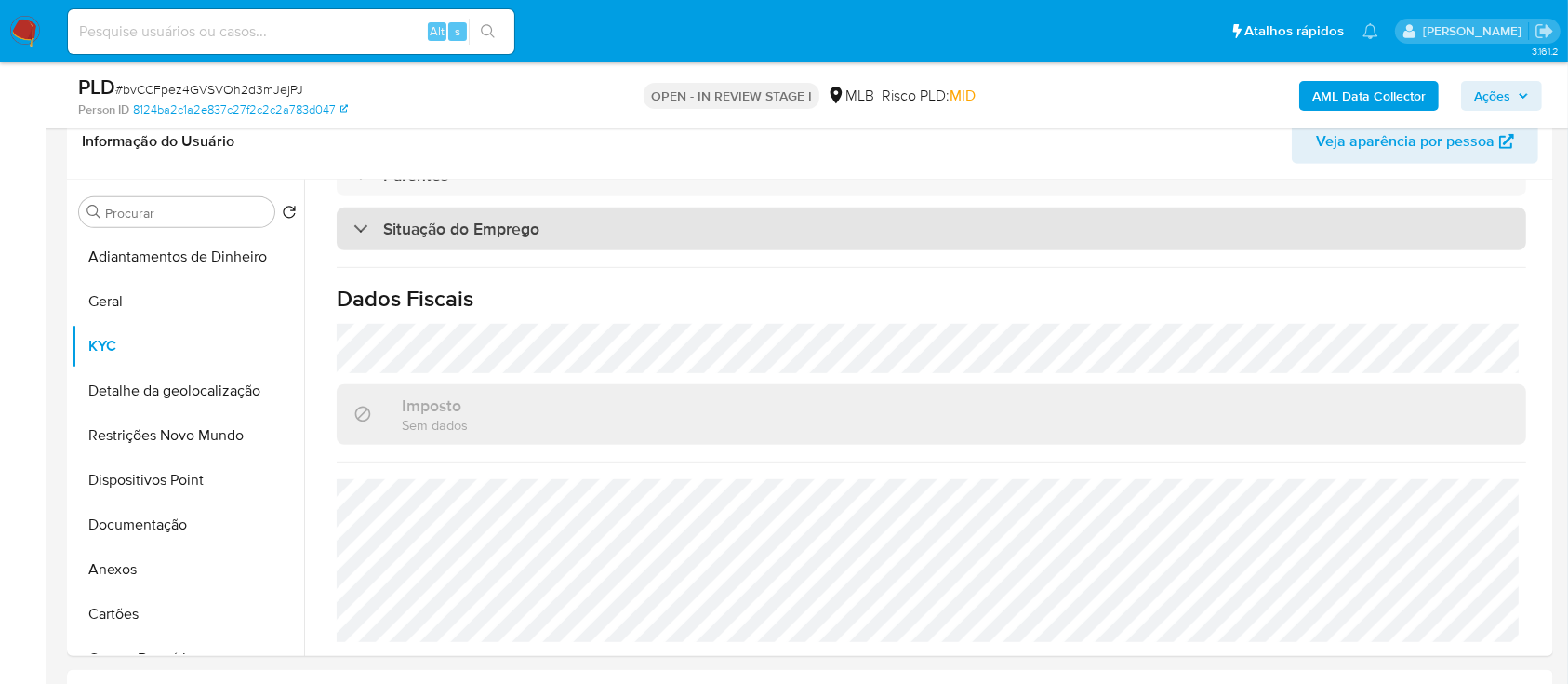
scroll to position [791, 0]
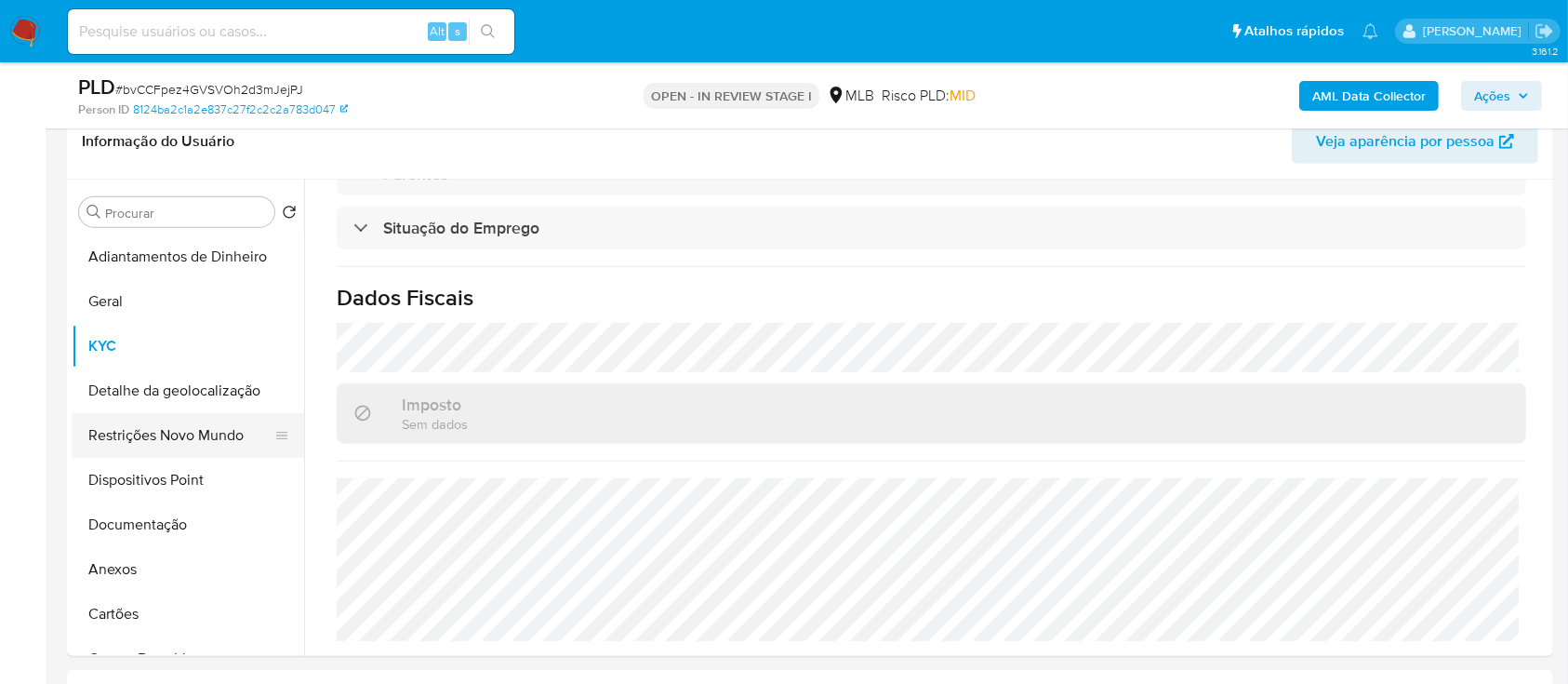
click at [211, 436] on button "Restrições Novo Mundo" at bounding box center [181, 435] width 218 height 45
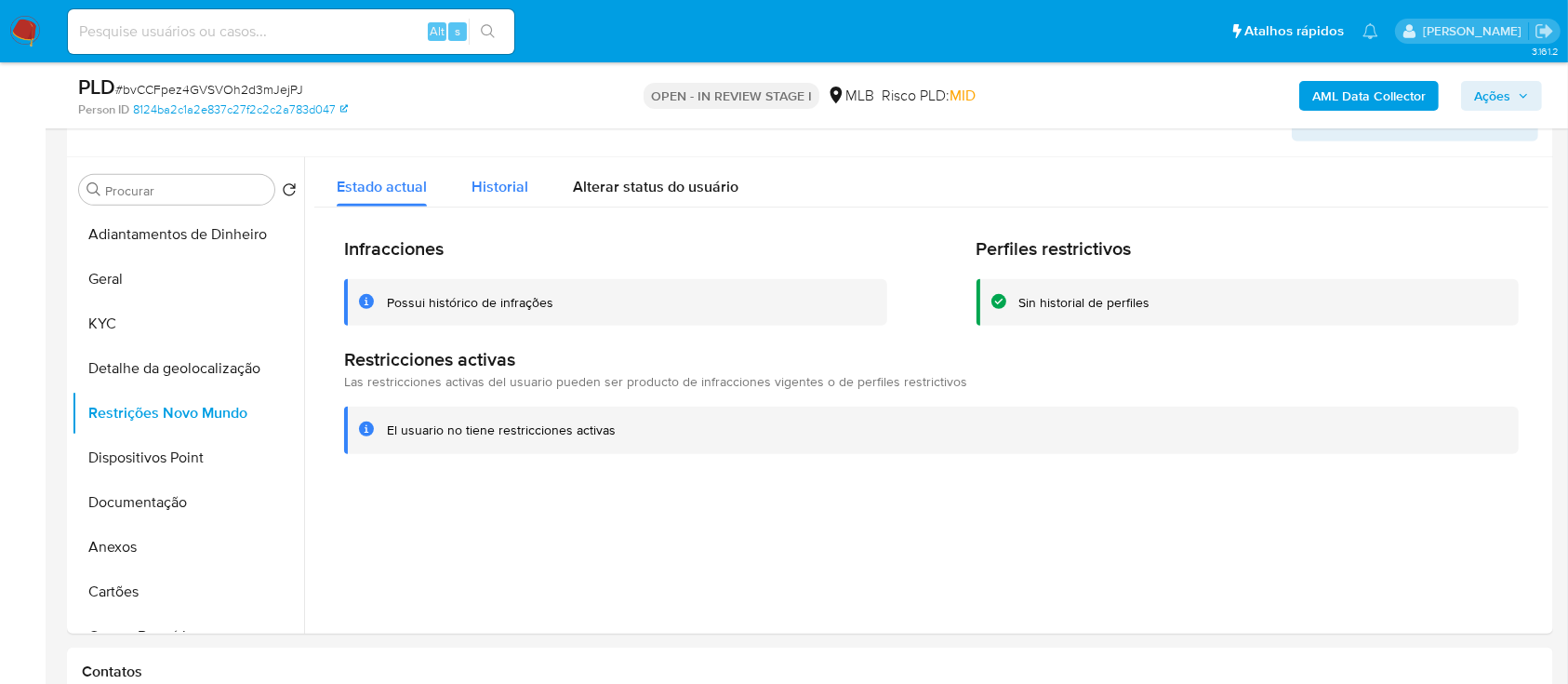
click at [500, 190] on span "Historial" at bounding box center [500, 186] width 57 height 21
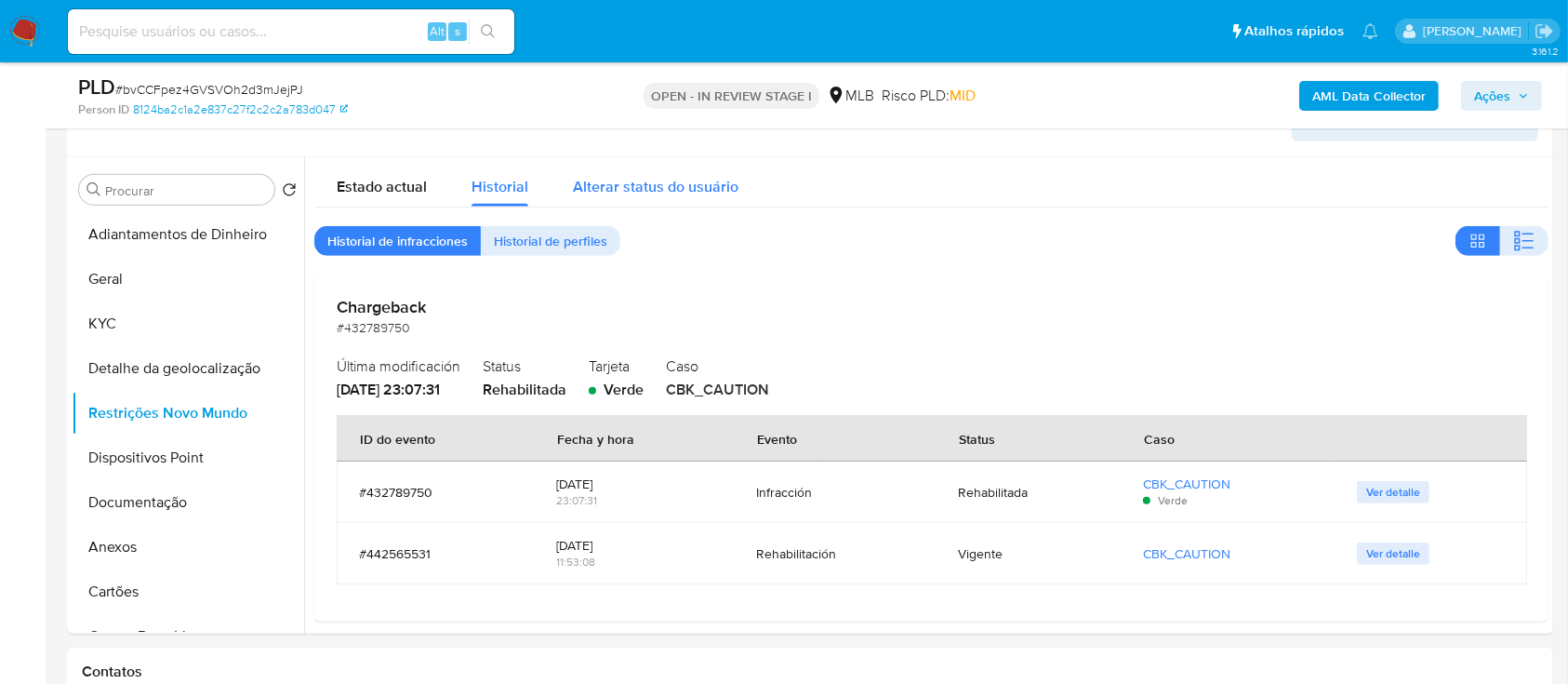
click at [644, 180] on span "Alterar status do usuário" at bounding box center [656, 186] width 166 height 21
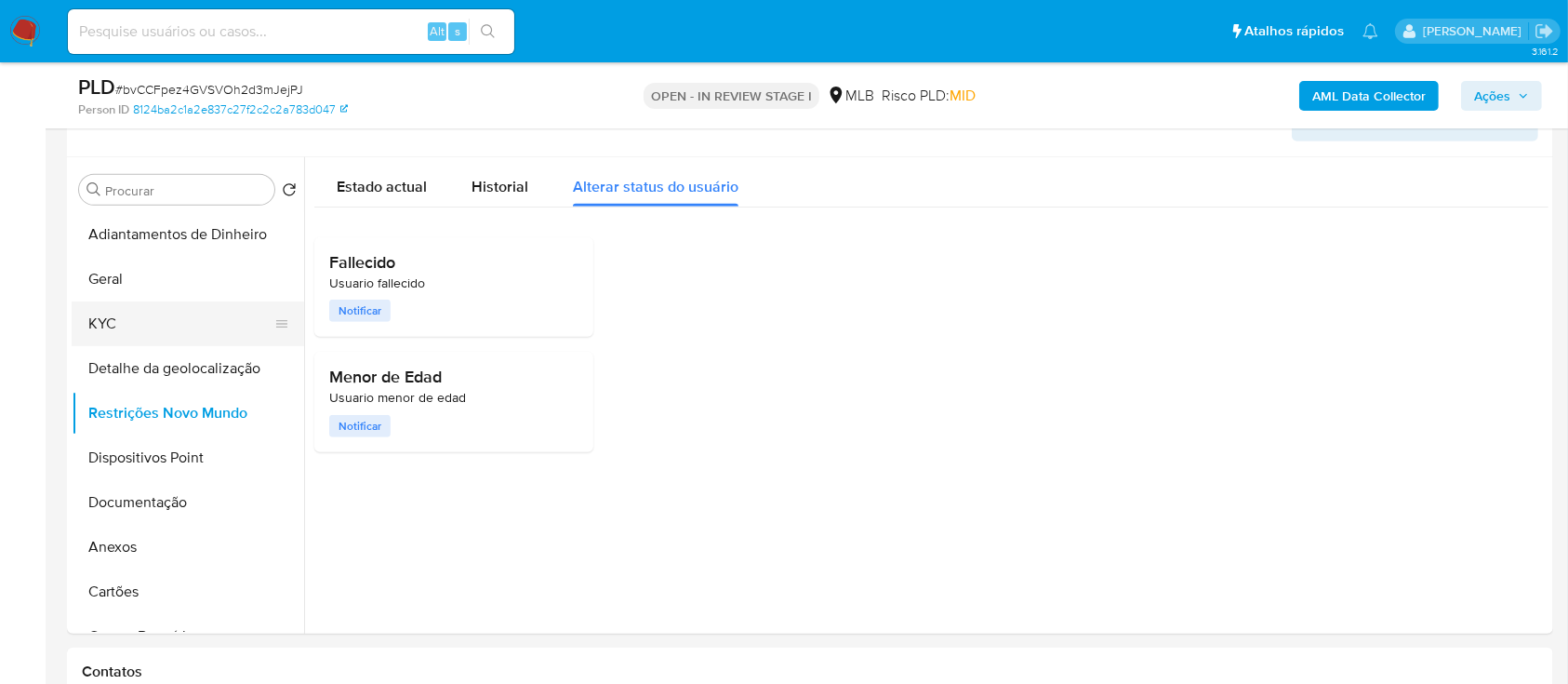
click at [112, 327] on button "KYC" at bounding box center [181, 324] width 218 height 45
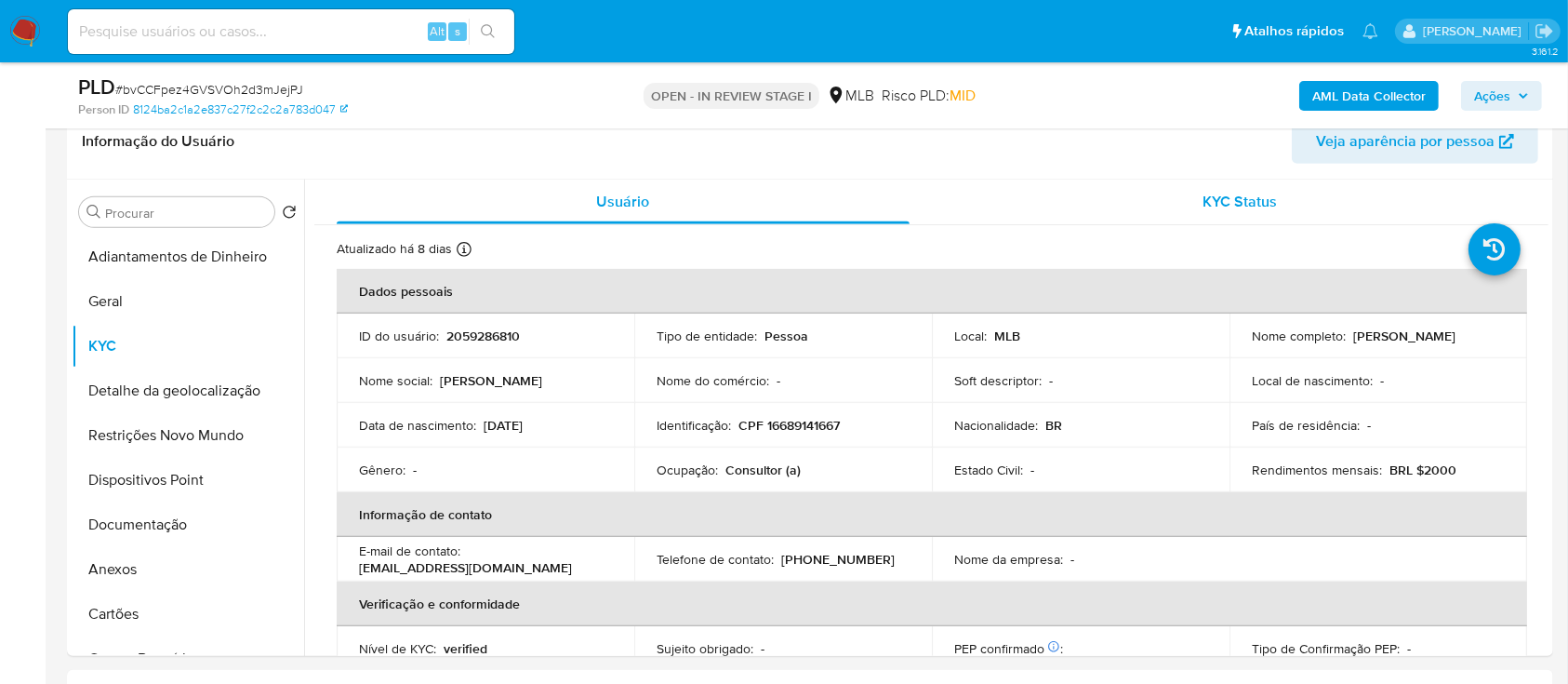
click at [1250, 181] on div "KYC Status" at bounding box center [1240, 202] width 573 height 45
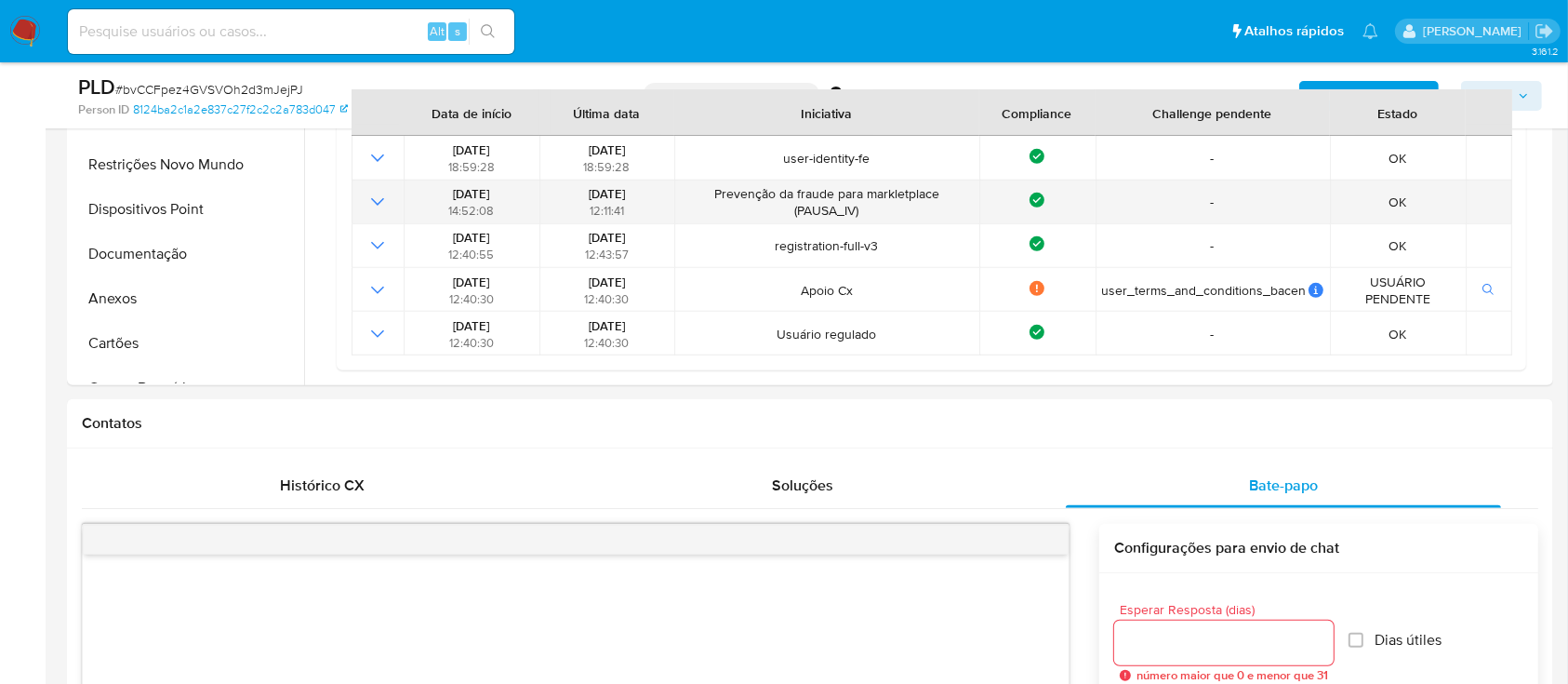
scroll to position [992, 0]
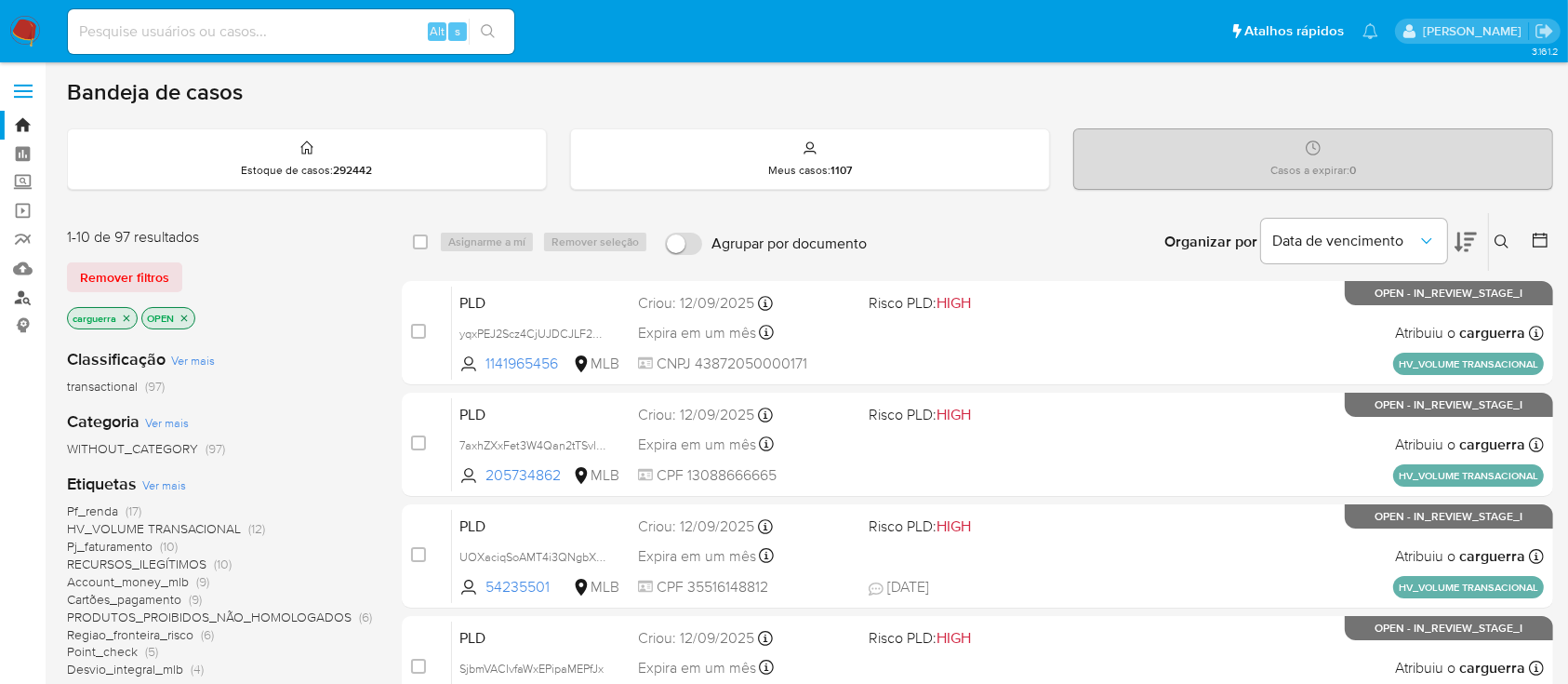
click at [19, 297] on link "Localizador de pessoas" at bounding box center [110, 297] width 221 height 29
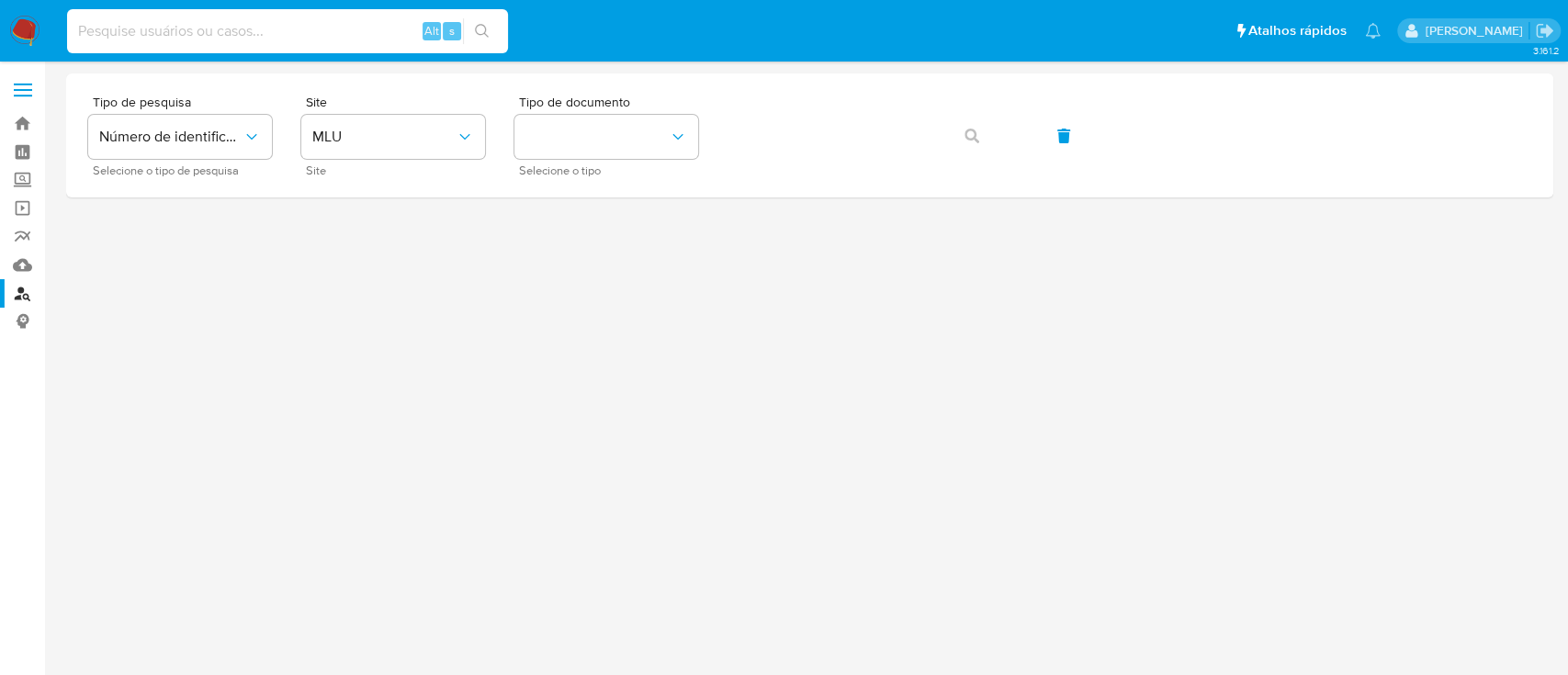
click at [213, 27] on input at bounding box center [287, 32] width 441 height 24
click at [421, 133] on span "MLU" at bounding box center [383, 136] width 143 height 19
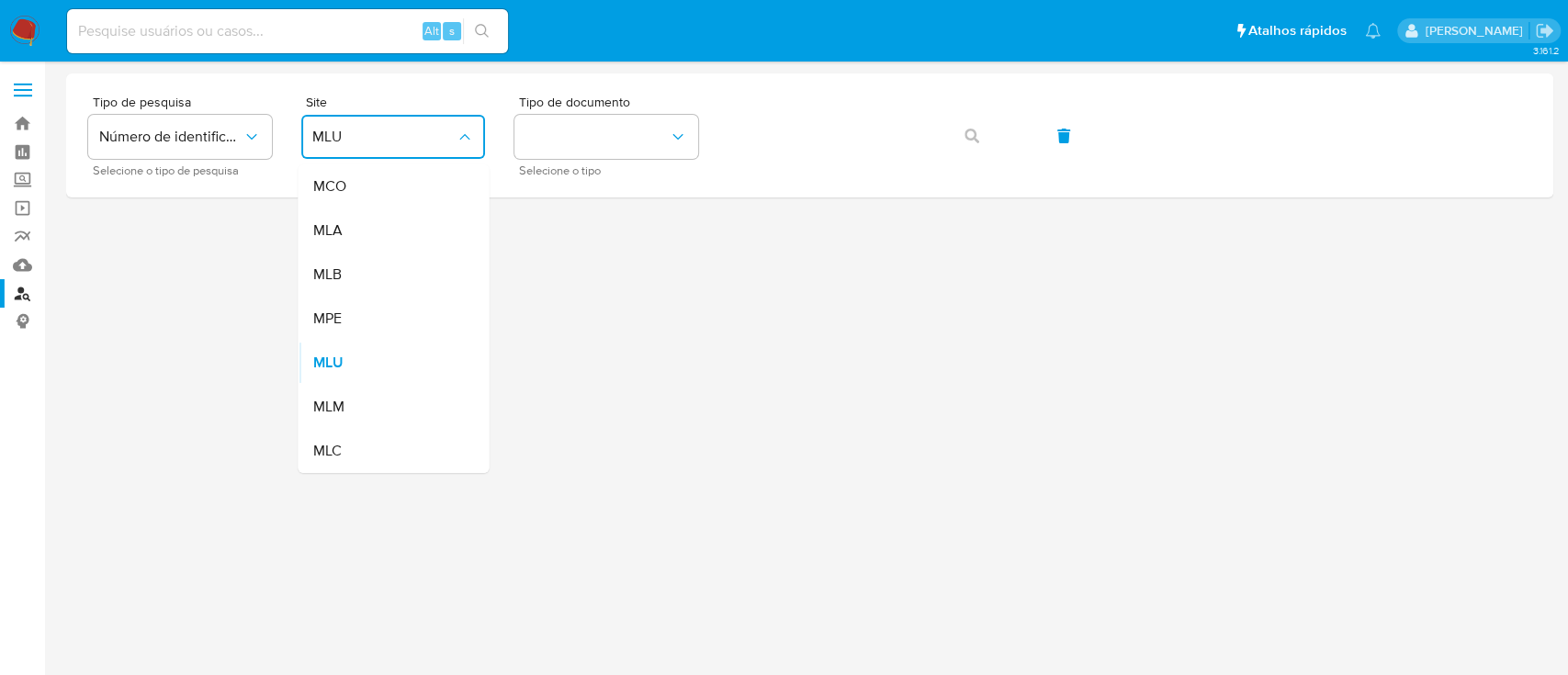
click at [346, 273] on div "MLB" at bounding box center [387, 274] width 151 height 44
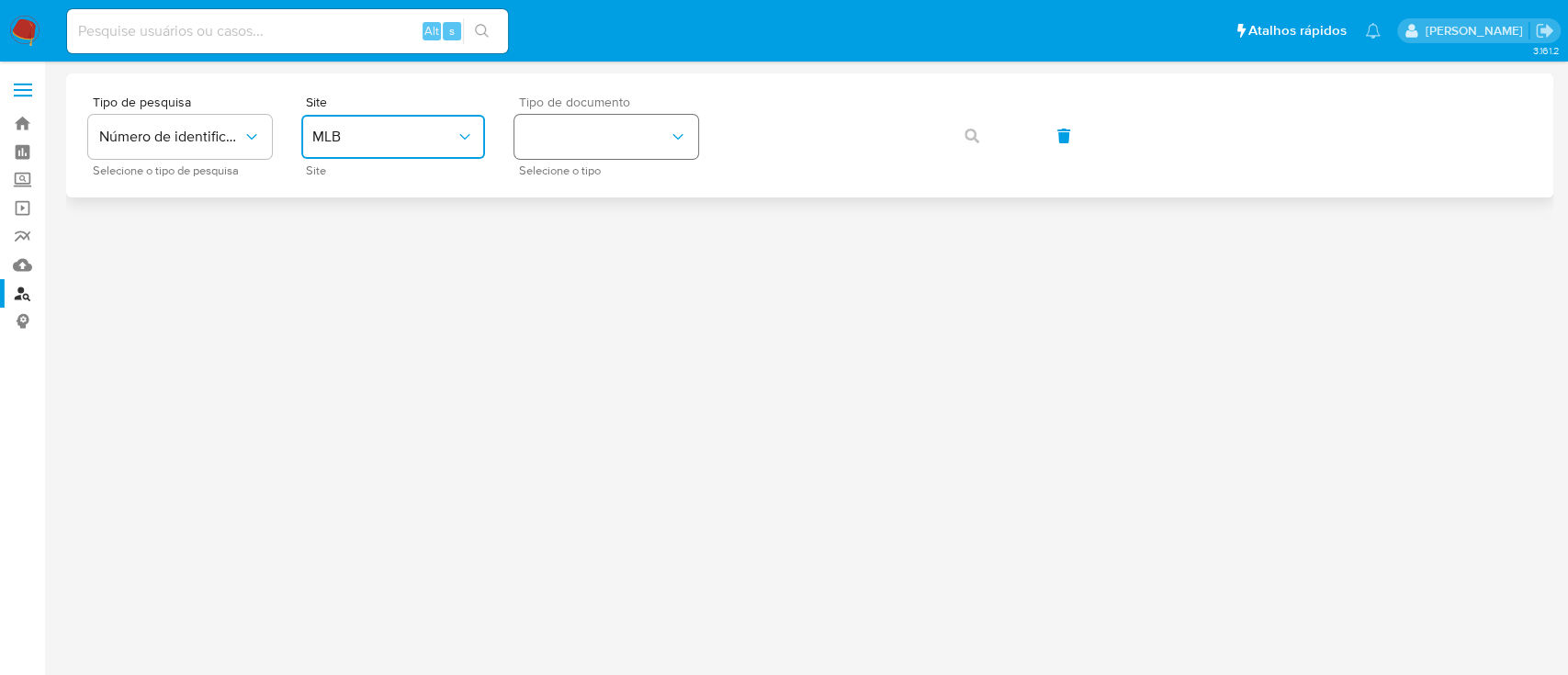
click at [589, 131] on button "identificationType" at bounding box center [606, 136] width 184 height 44
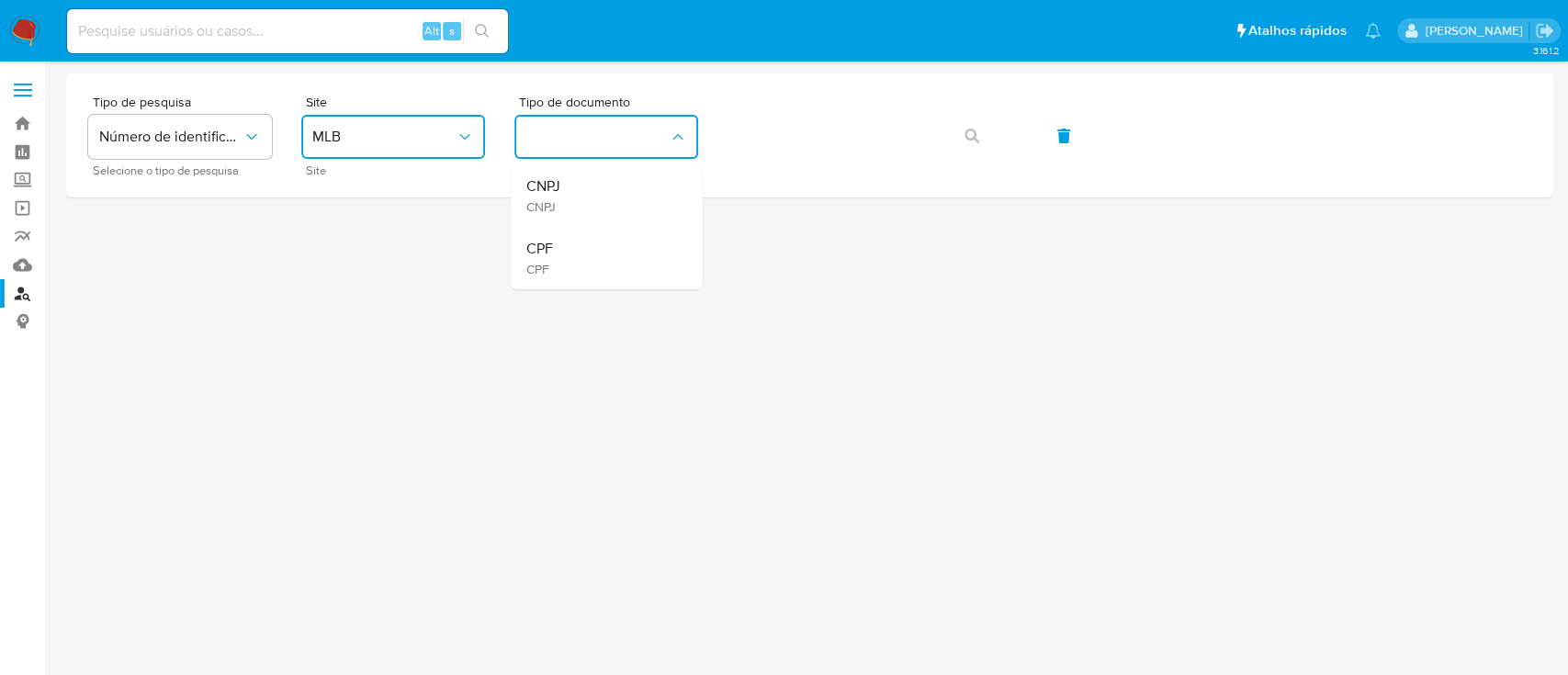
drag, startPoint x: 576, startPoint y: 261, endPoint x: 599, endPoint y: 258, distance: 23.2
click at [577, 261] on div "CPF CPF" at bounding box center [600, 258] width 151 height 62
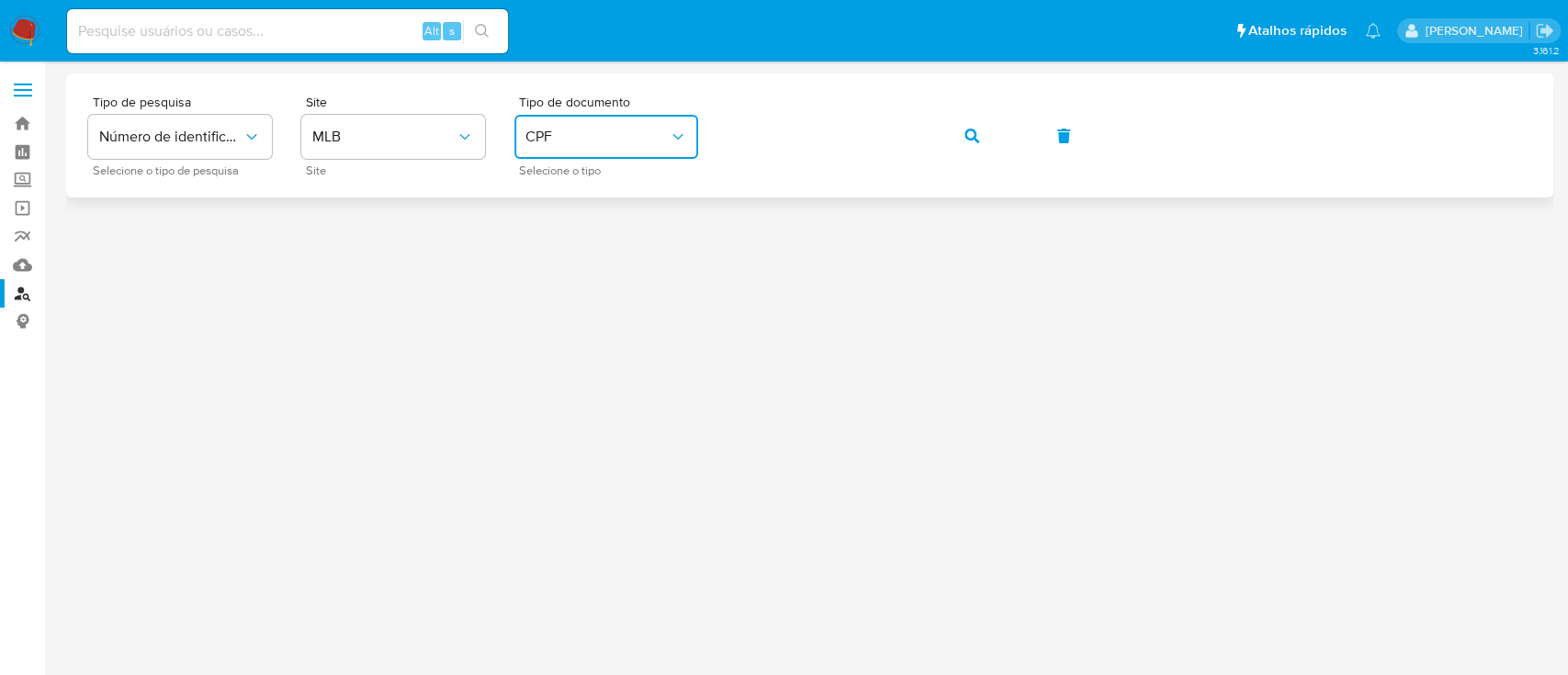
click at [983, 131] on button "button" at bounding box center [971, 135] width 62 height 44
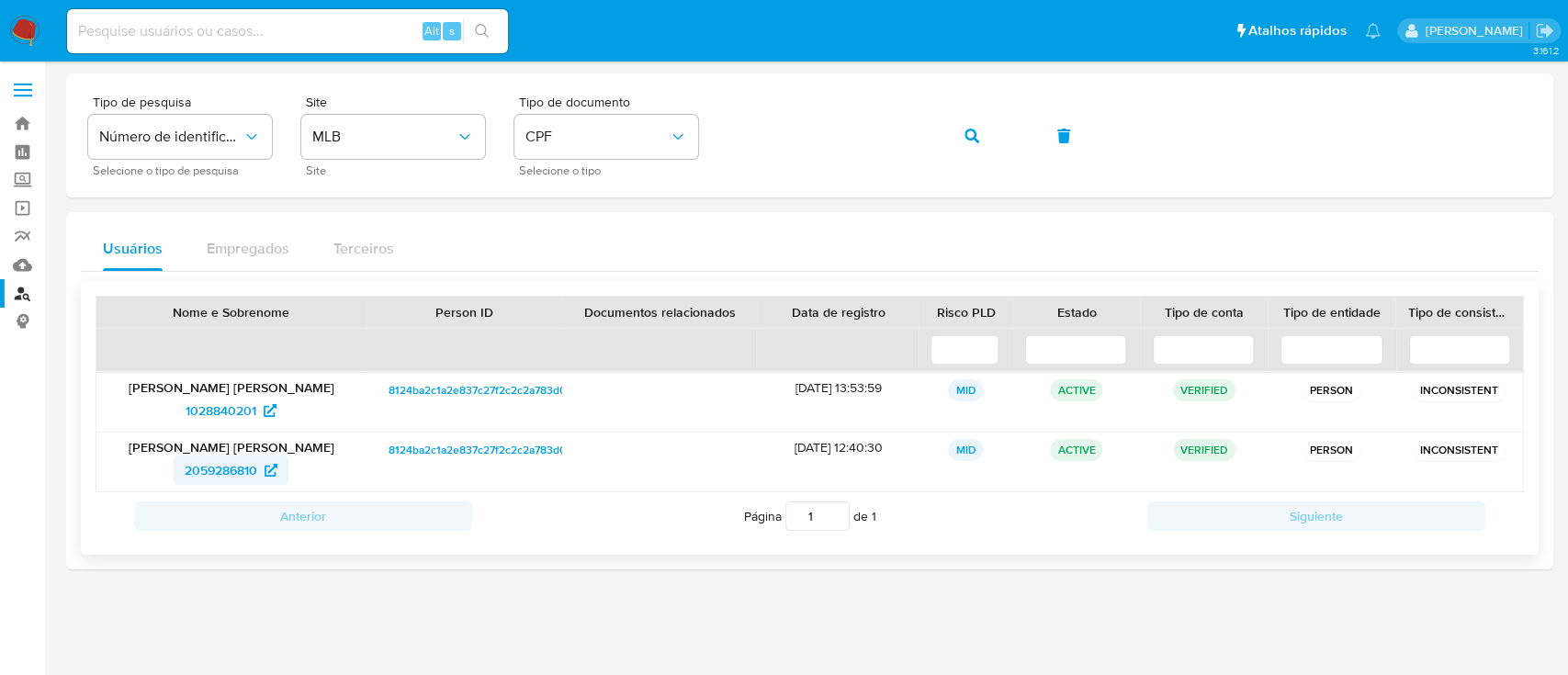
click at [247, 469] on span "2059286810" at bounding box center [221, 471] width 73 height 30
click at [233, 468] on span "2059286810" at bounding box center [221, 471] width 73 height 30
click at [685, 151] on div "Tipo de pesquisa Número de identificação Selecione o tipo de pesquisa Site MLB …" at bounding box center [809, 135] width 1443 height 80
click at [979, 137] on button "button" at bounding box center [971, 135] width 62 height 44
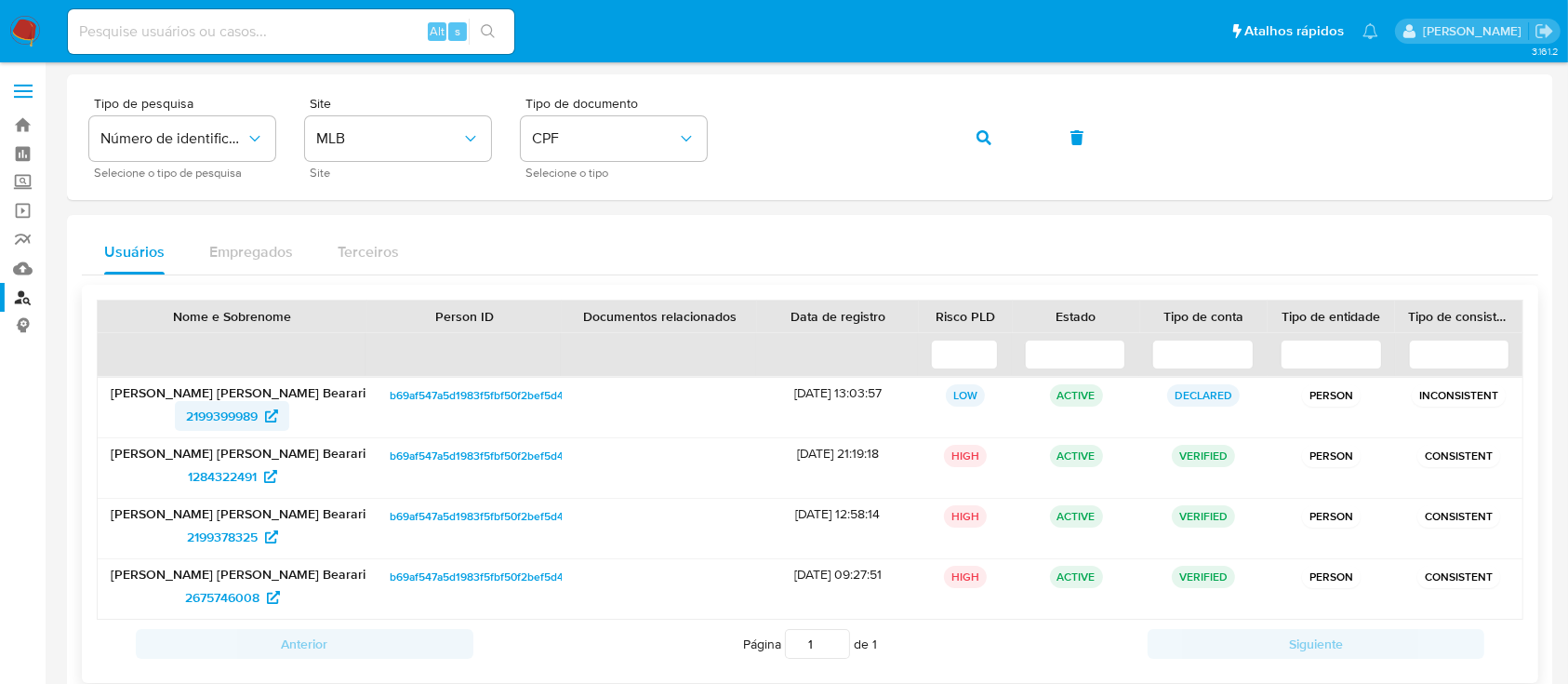
click at [236, 413] on span "2199399989" at bounding box center [222, 416] width 72 height 30
click at [222, 475] on span "1284322491" at bounding box center [222, 477] width 69 height 30
click at [220, 527] on span "2199378325" at bounding box center [222, 537] width 71 height 30
click at [235, 592] on span "2675746008" at bounding box center [222, 598] width 74 height 30
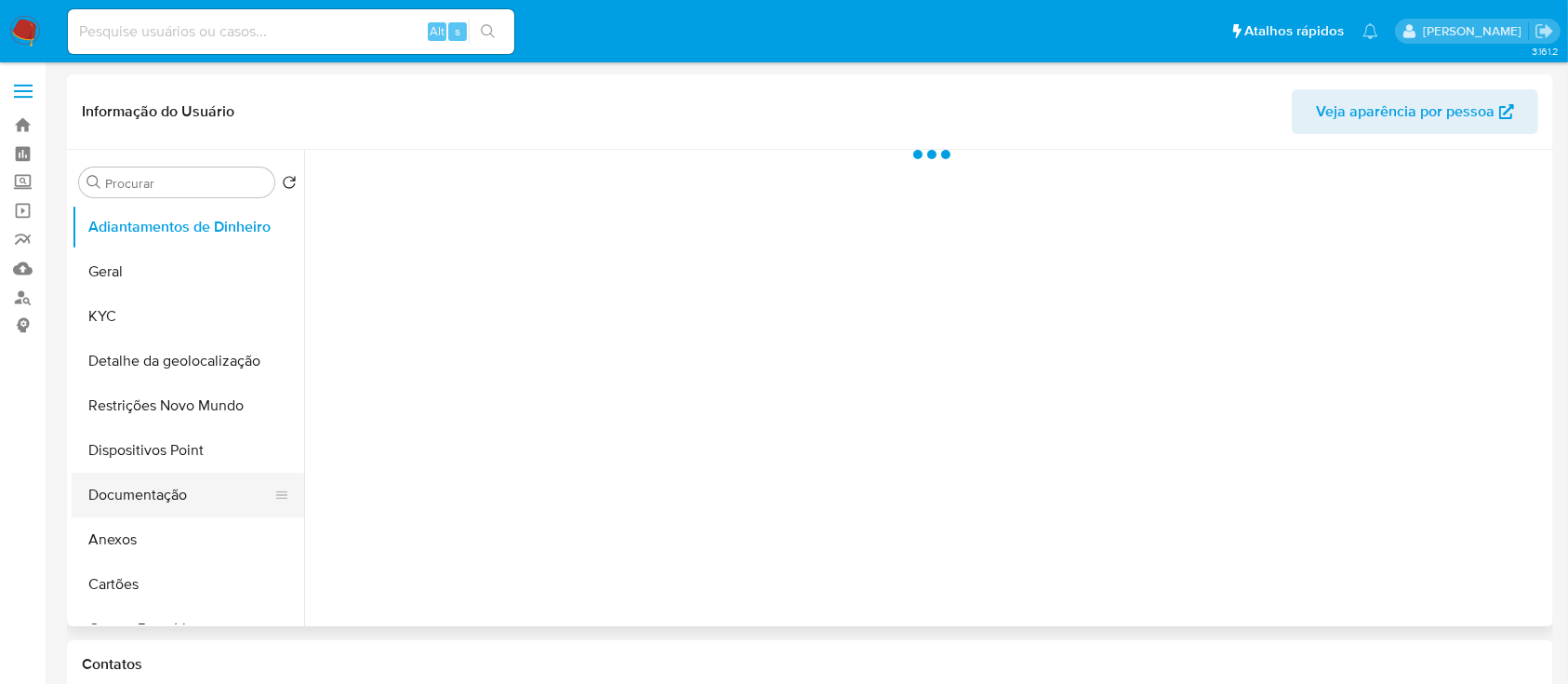
select select "10"
click at [175, 494] on button "Documentação" at bounding box center [181, 495] width 218 height 45
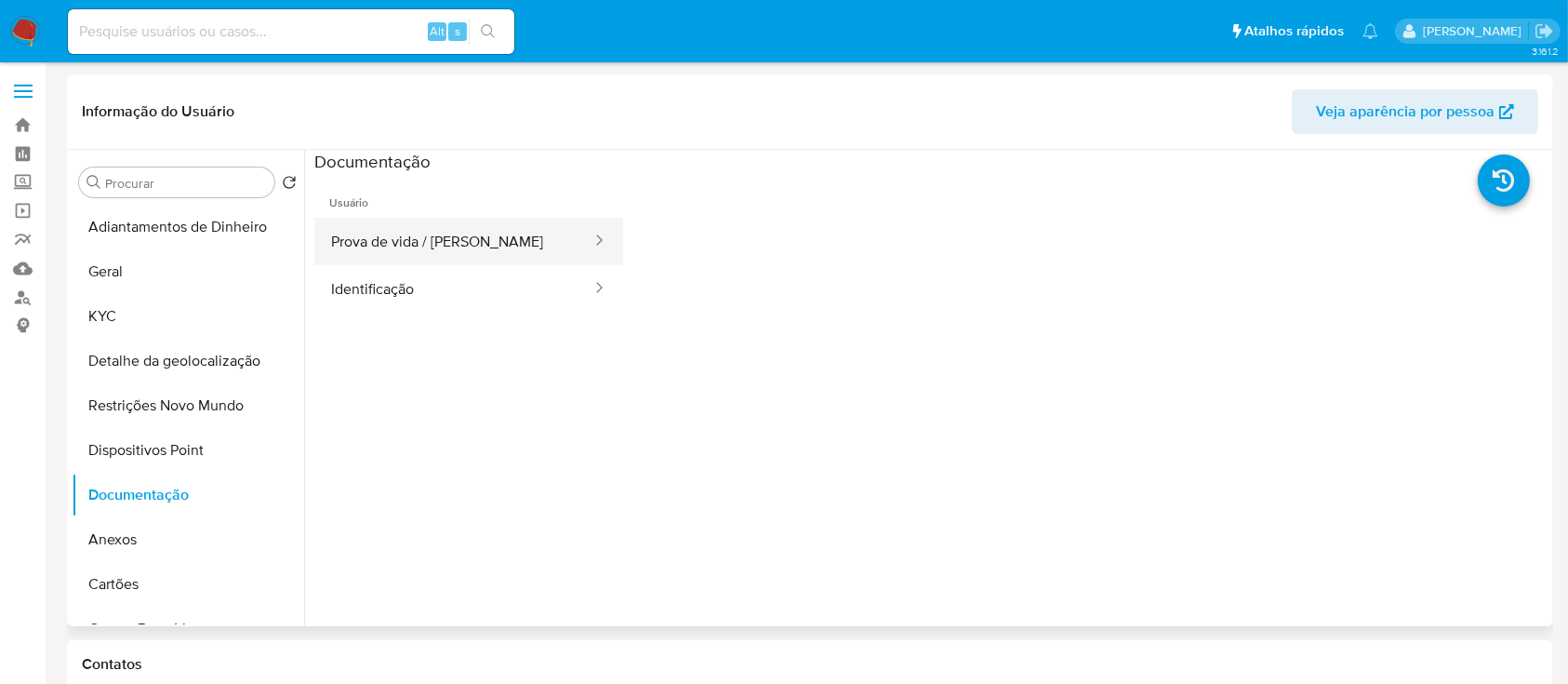
click at [494, 235] on button "Prova de vida / [PERSON_NAME]" at bounding box center [454, 241] width 279 height 47
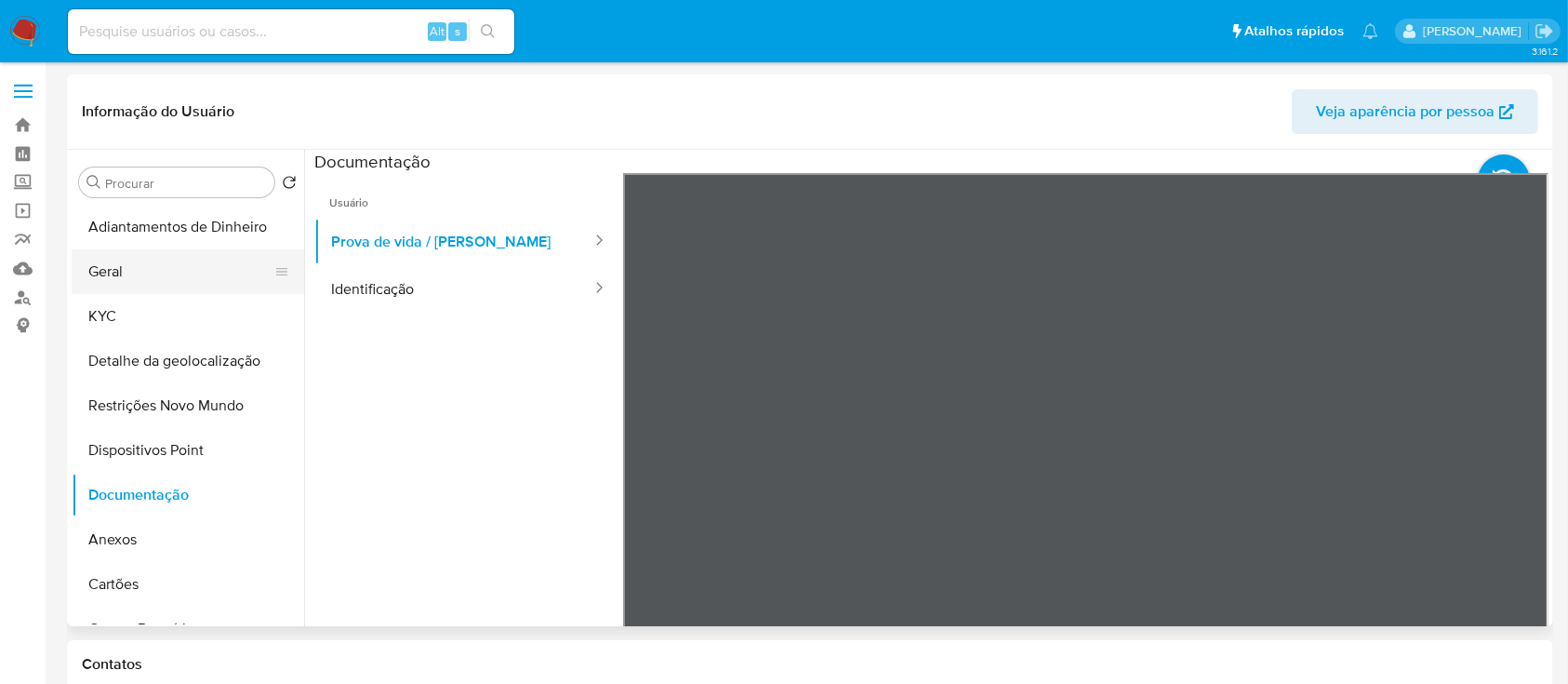
click at [180, 276] on button "Geral" at bounding box center [181, 271] width 218 height 45
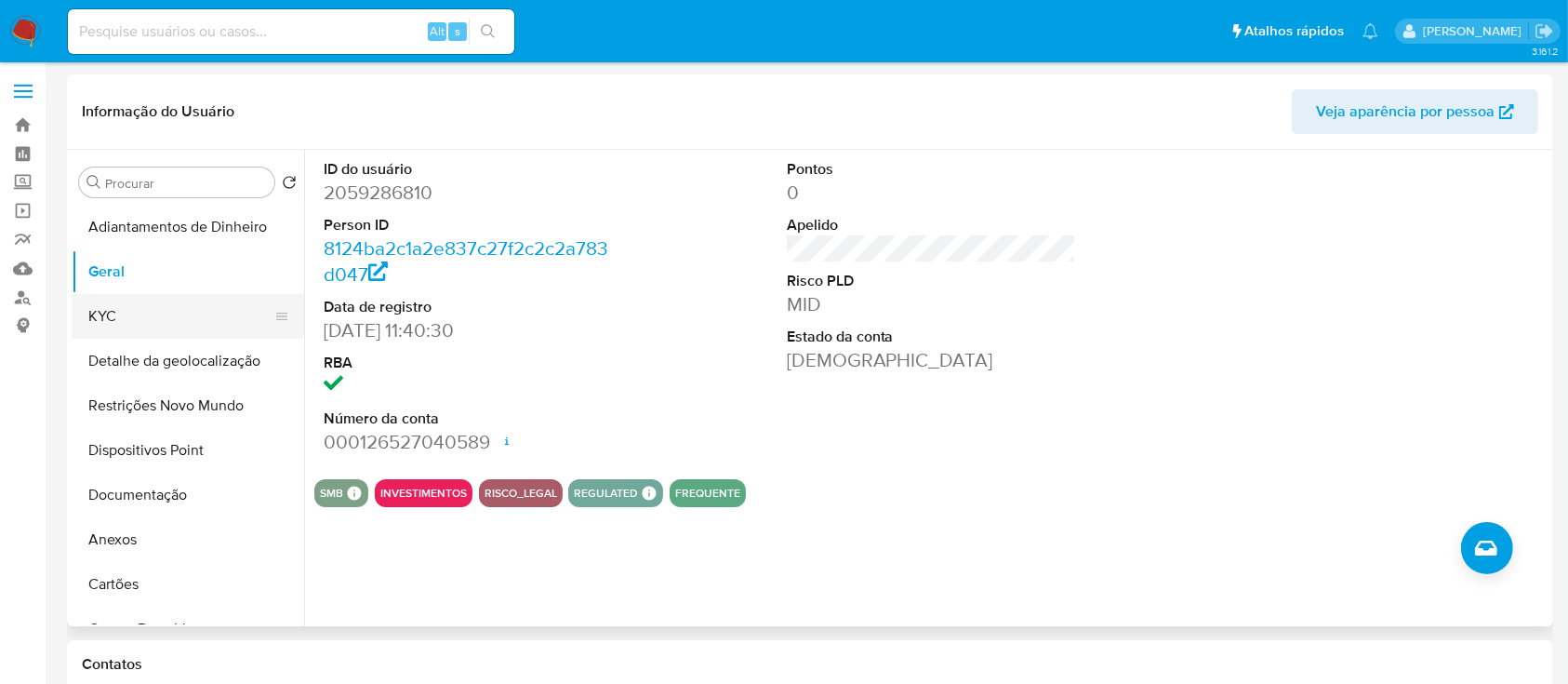
click at [131, 318] on button "KYC" at bounding box center [181, 316] width 218 height 45
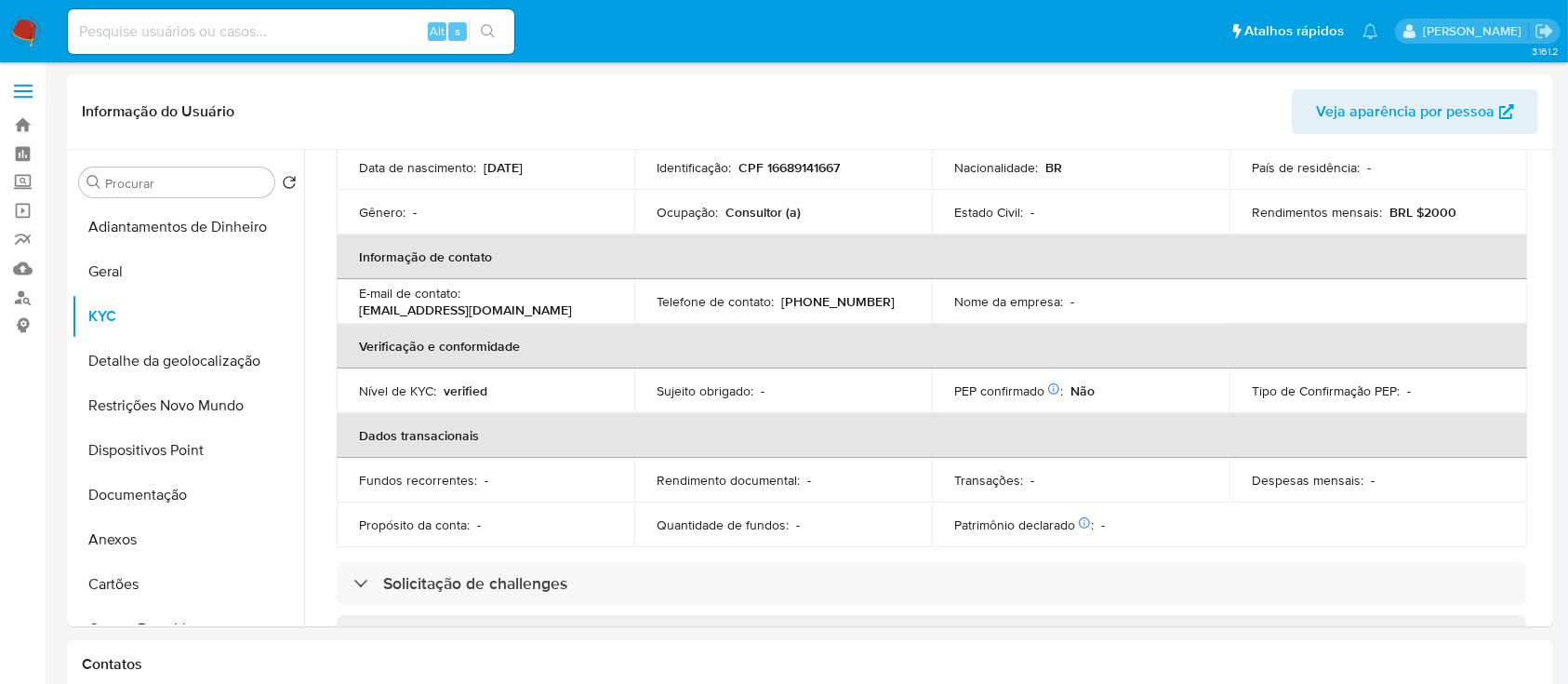
scroll to position [248, 0]
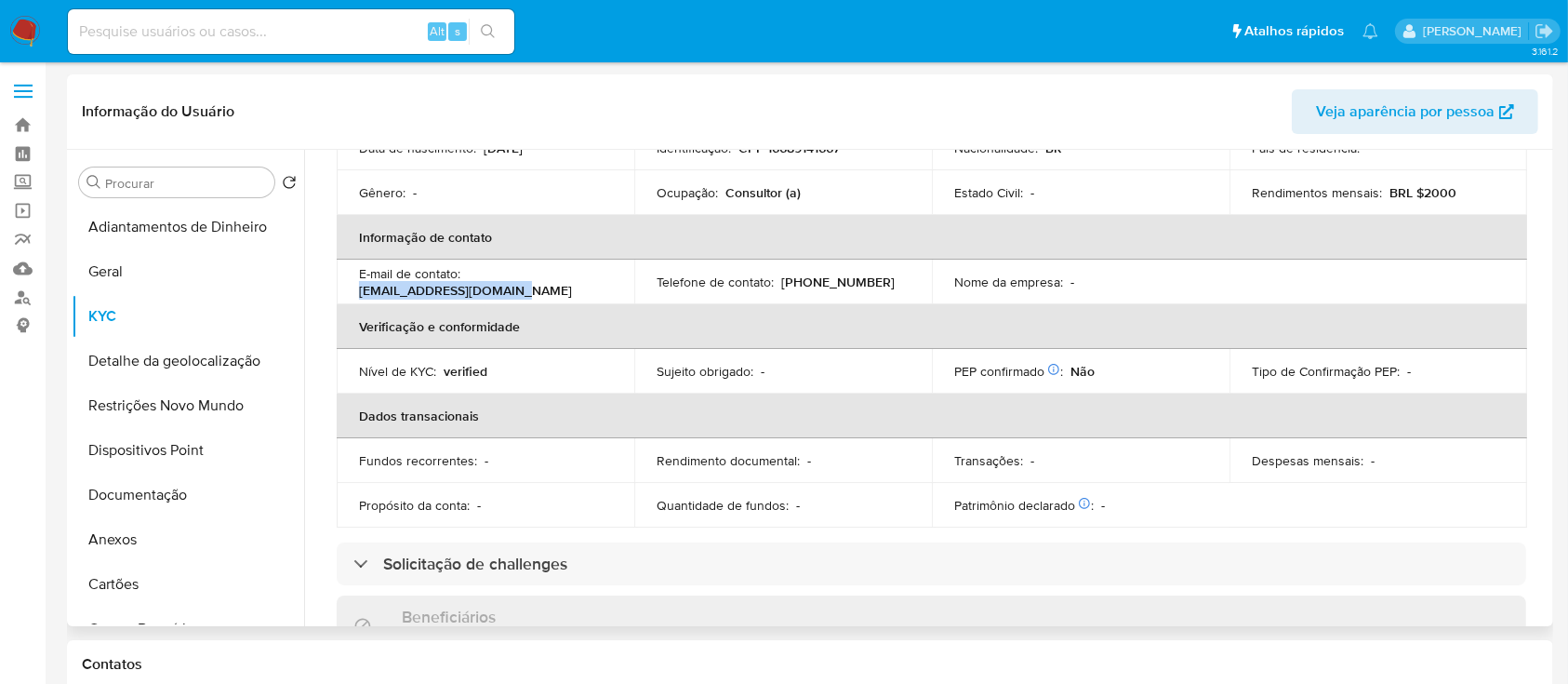
drag, startPoint x: 528, startPoint y: 300, endPoint x: 357, endPoint y: 293, distance: 171.1
click at [357, 293] on td "E-mail de contato : [EMAIL_ADDRESS][DOMAIN_NAME]" at bounding box center [486, 282] width 298 height 45
copy p "[EMAIL_ADDRESS][DOMAIN_NAME]"
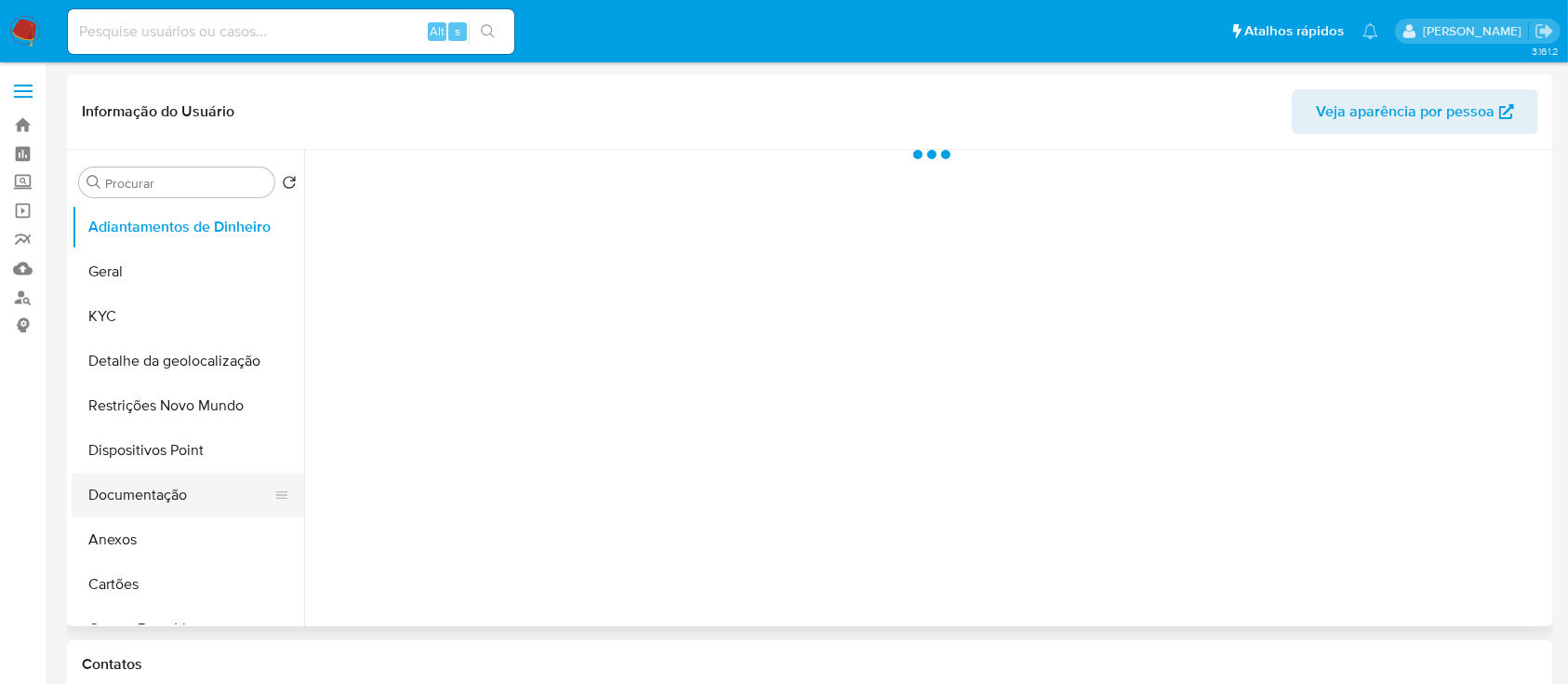
select select "10"
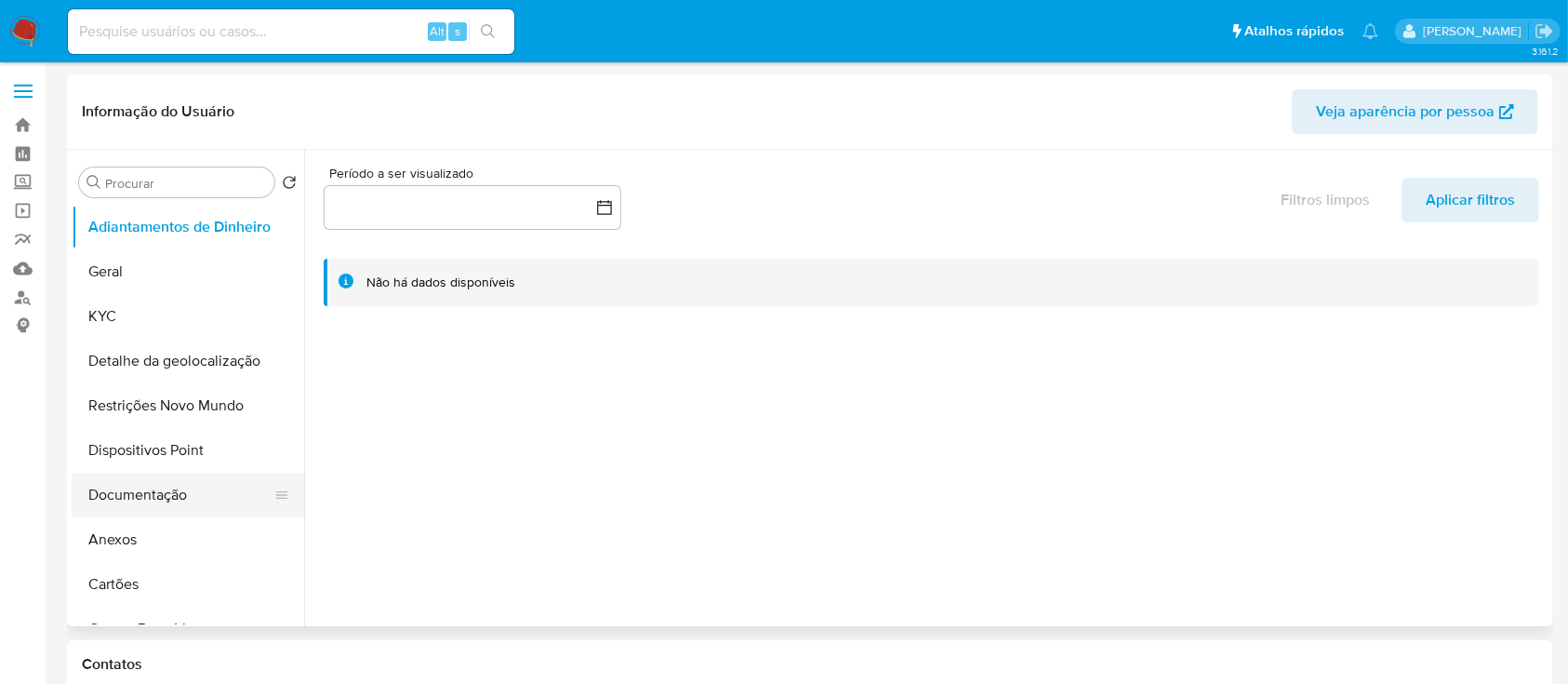
click at [115, 491] on button "Documentação" at bounding box center [181, 495] width 218 height 45
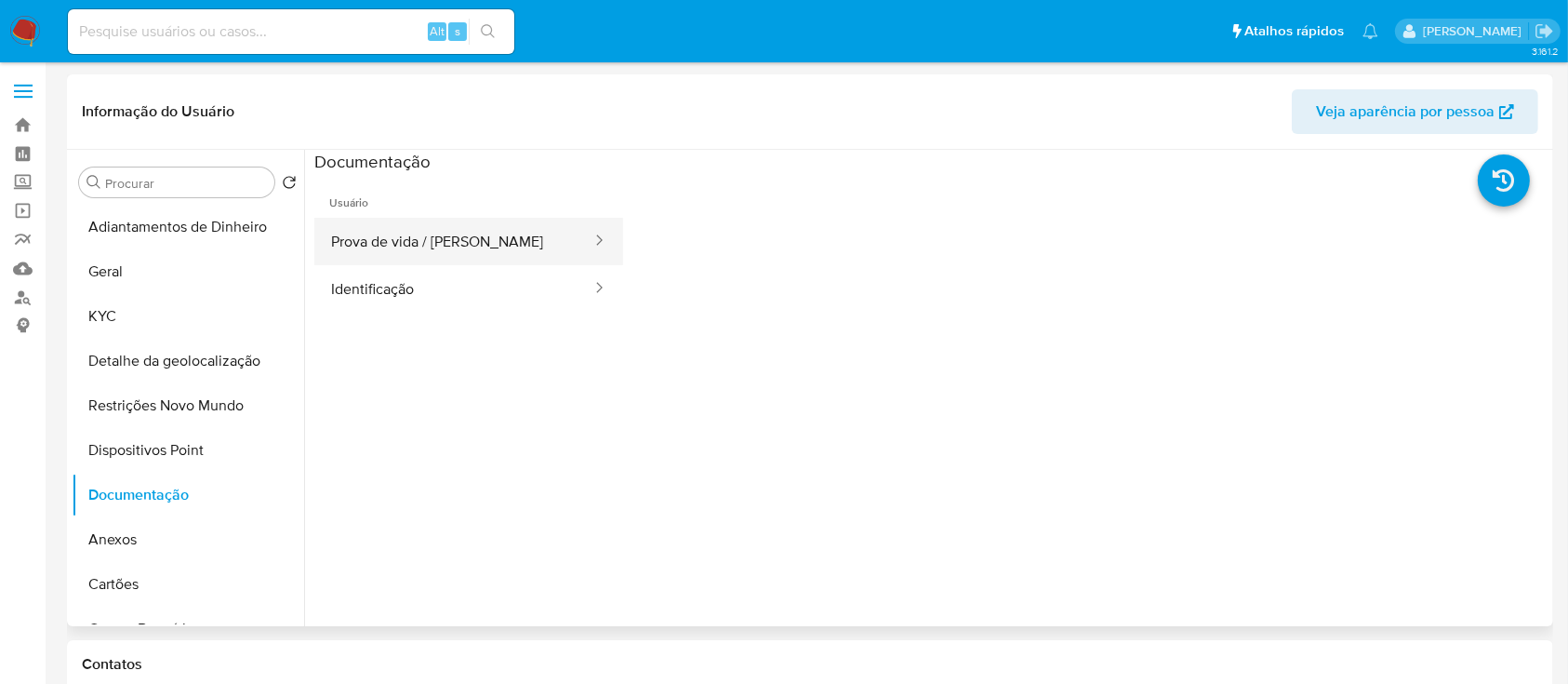
click at [469, 240] on button "Prova de vida / [PERSON_NAME]" at bounding box center [454, 241] width 279 height 47
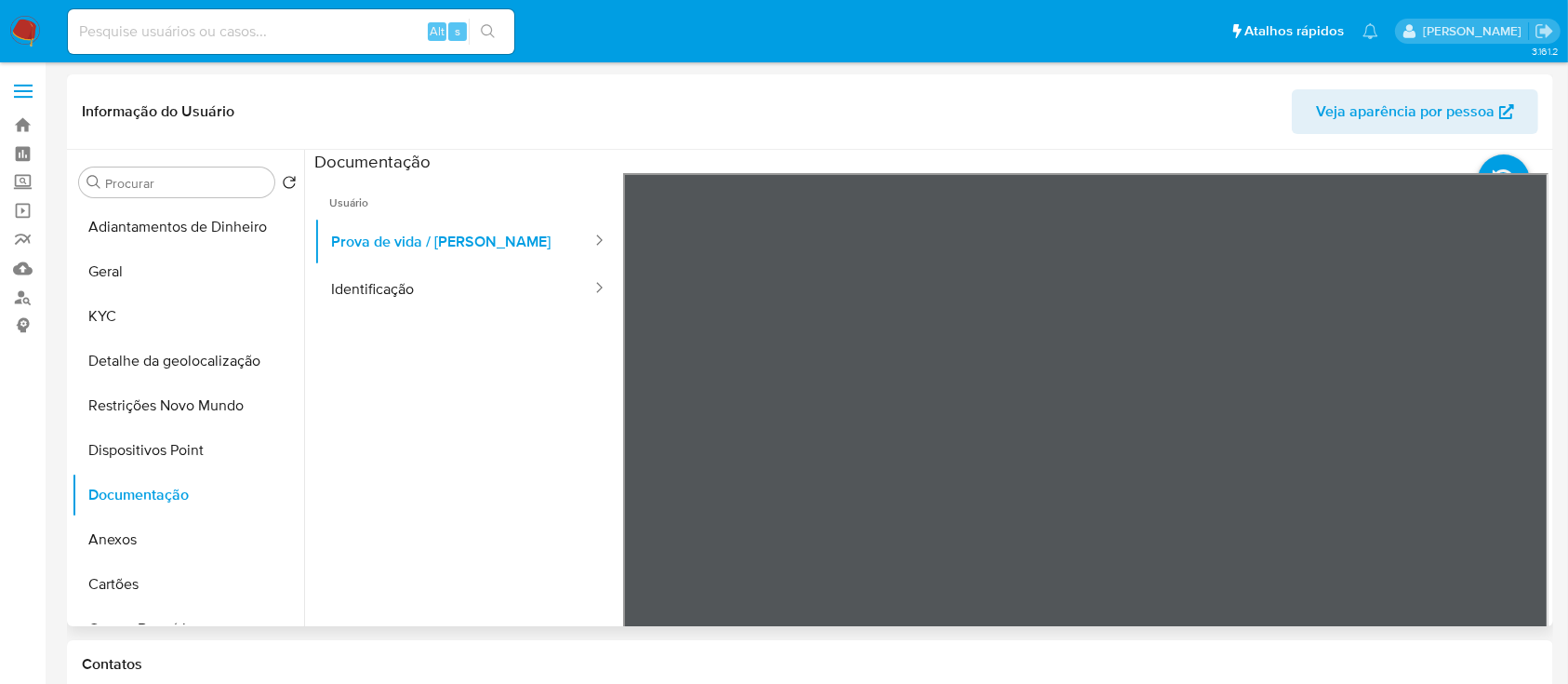
drag, startPoint x: 515, startPoint y: 502, endPoint x: 493, endPoint y: 452, distance: 54.6
click at [503, 452] on ul "Usuário Prova de vida / Selfie Identificação" at bounding box center [469, 441] width 309 height 536
click at [384, 315] on ul "Usuário Prova de vida / Selfie Identificação" at bounding box center [469, 441] width 309 height 536
click at [386, 292] on button "Identificação" at bounding box center [454, 288] width 279 height 47
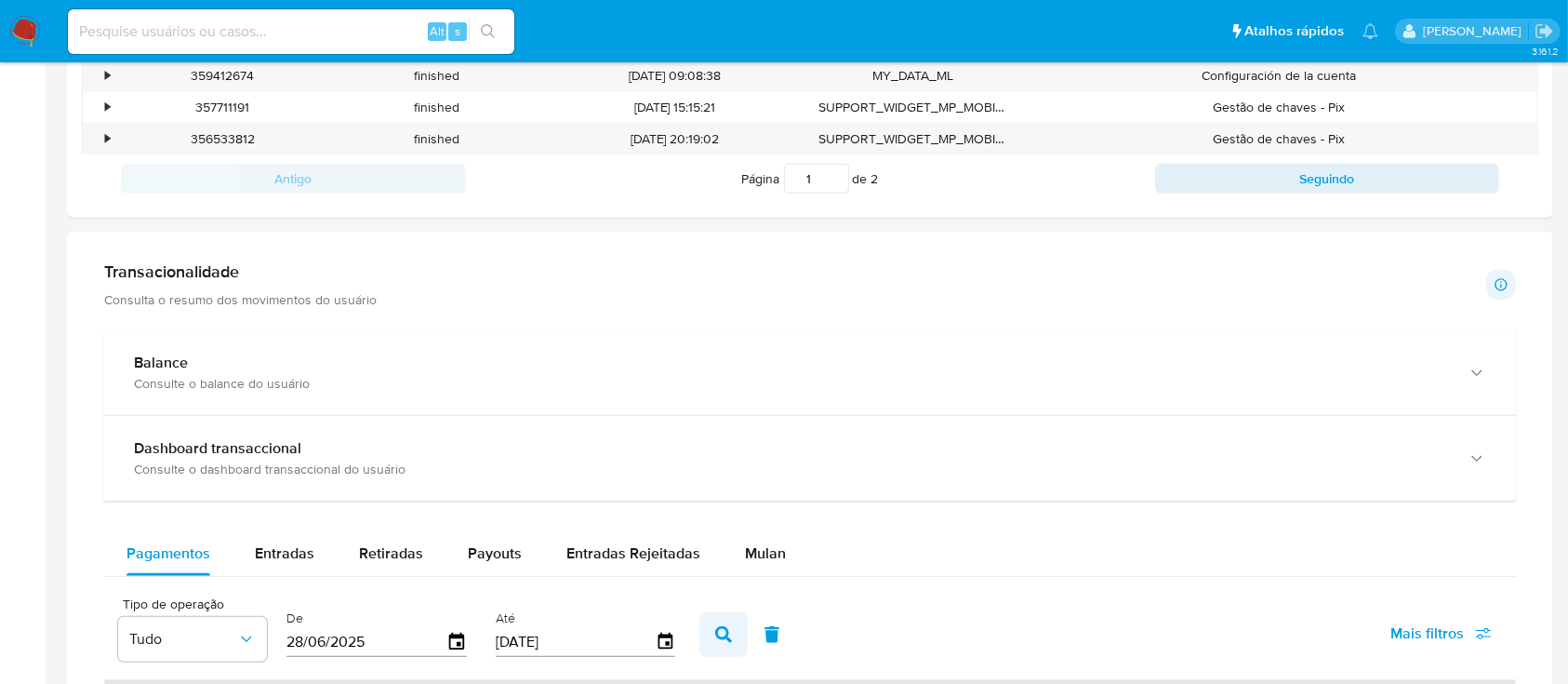
scroll to position [705, 0]
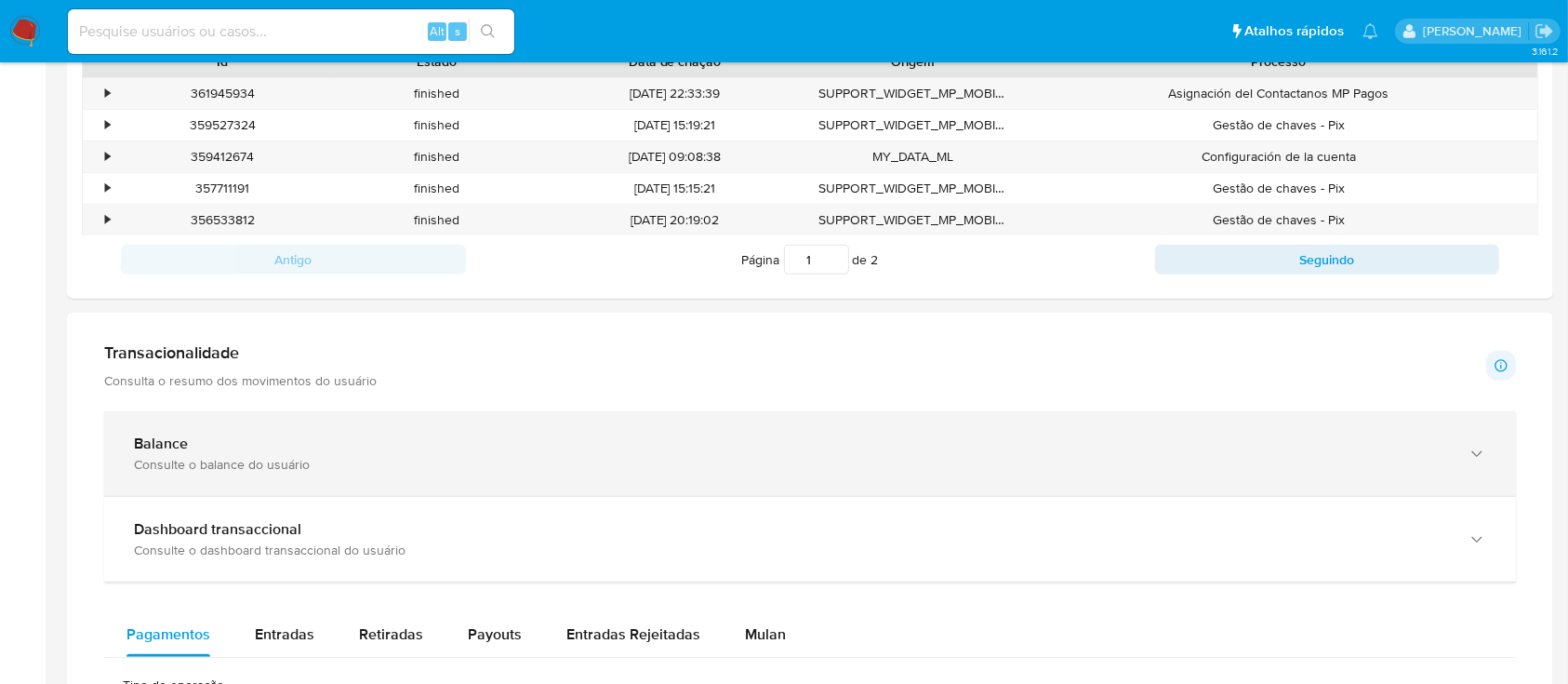
click at [516, 450] on div "Balance" at bounding box center [791, 444] width 1315 height 19
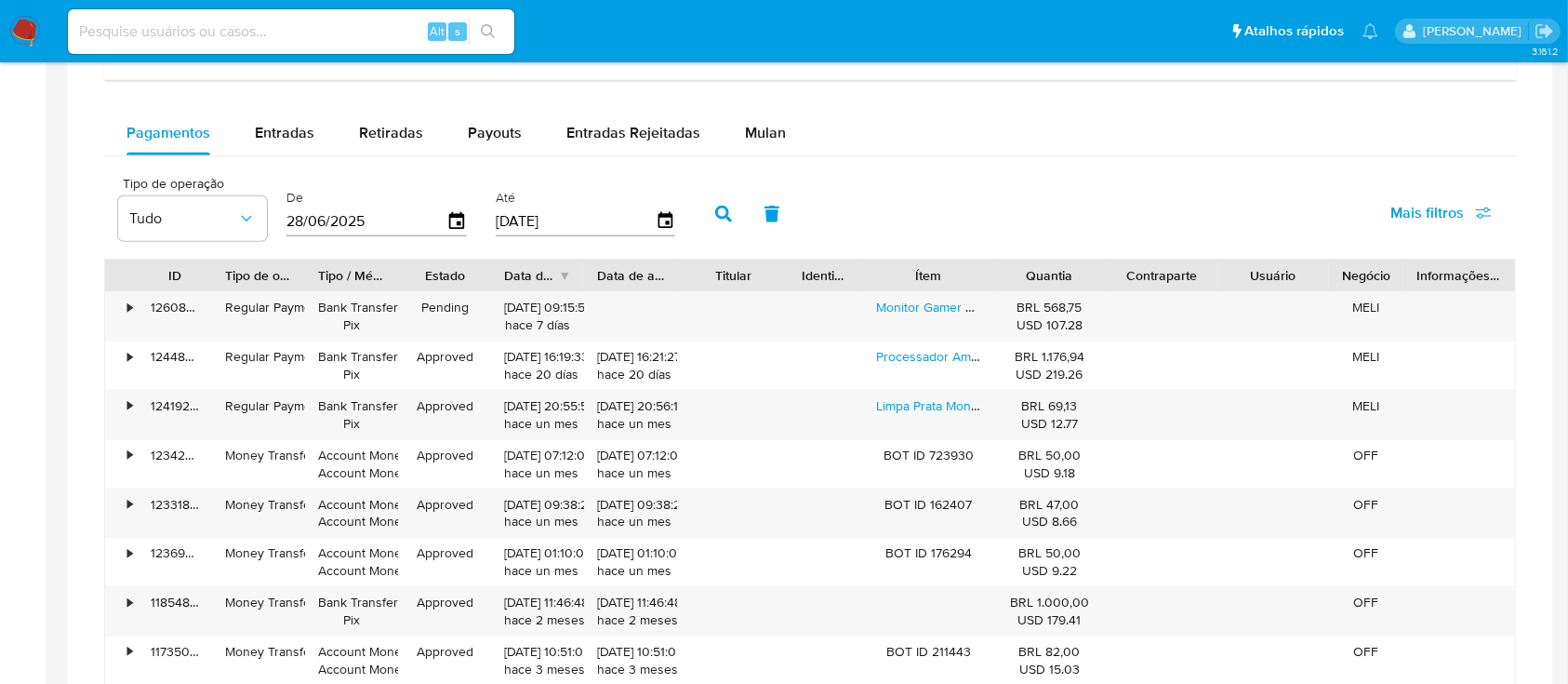
scroll to position [1946, 0]
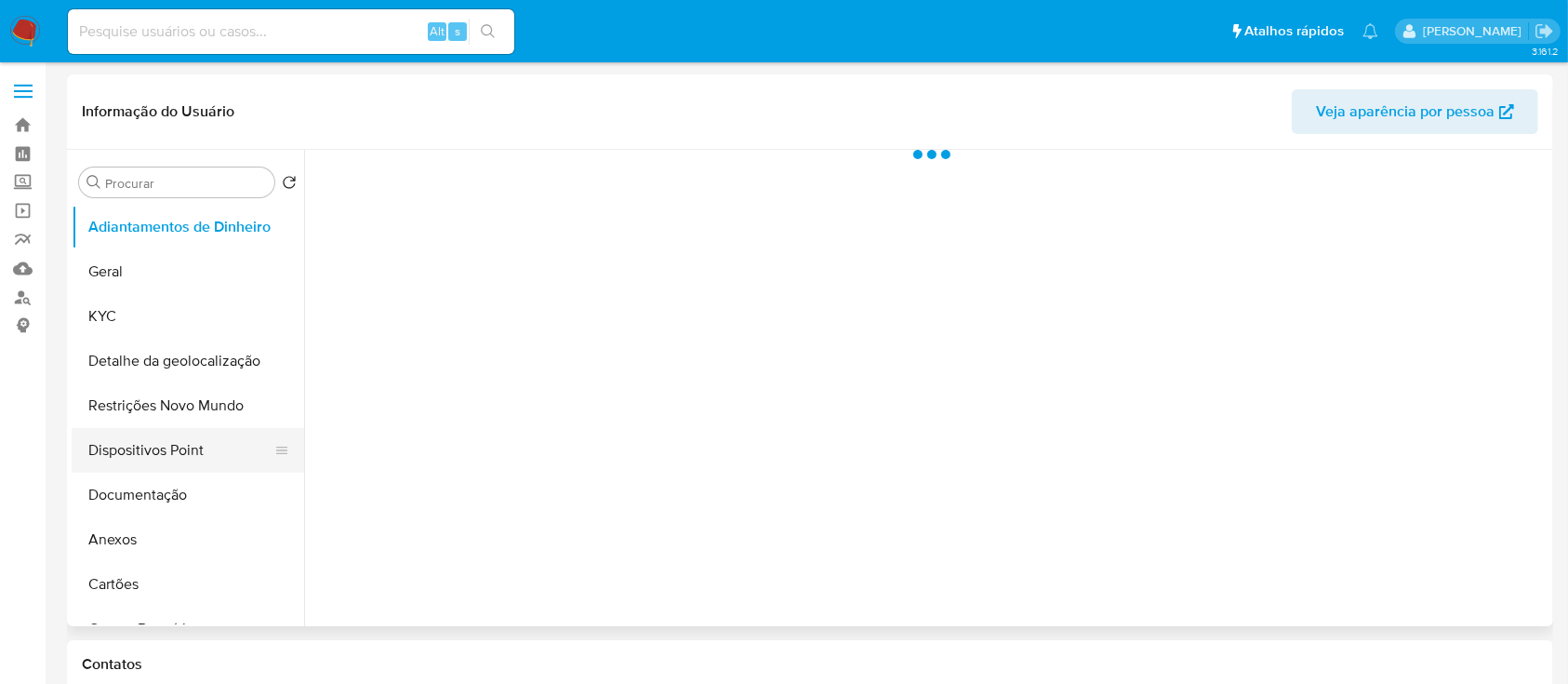
select select "10"
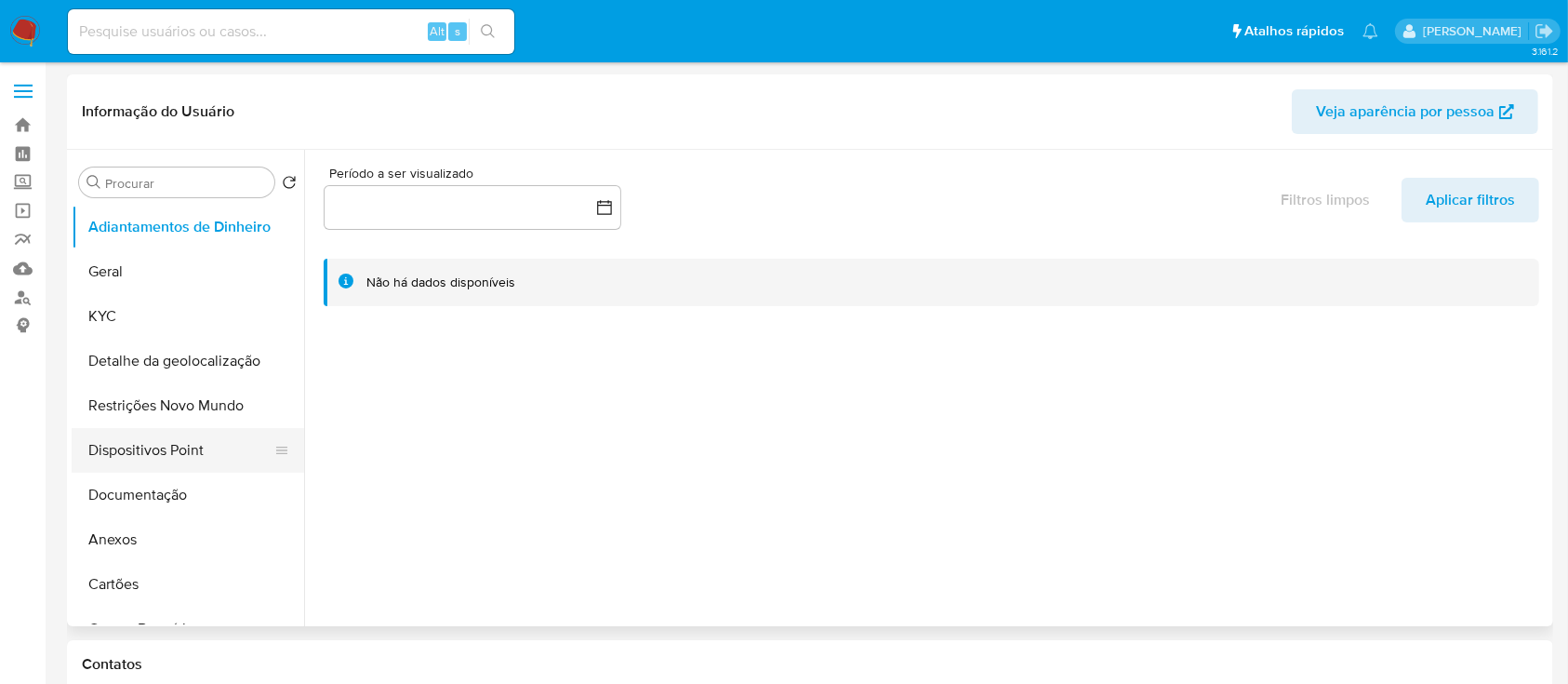
click at [144, 451] on button "Dispositivos Point" at bounding box center [181, 450] width 218 height 45
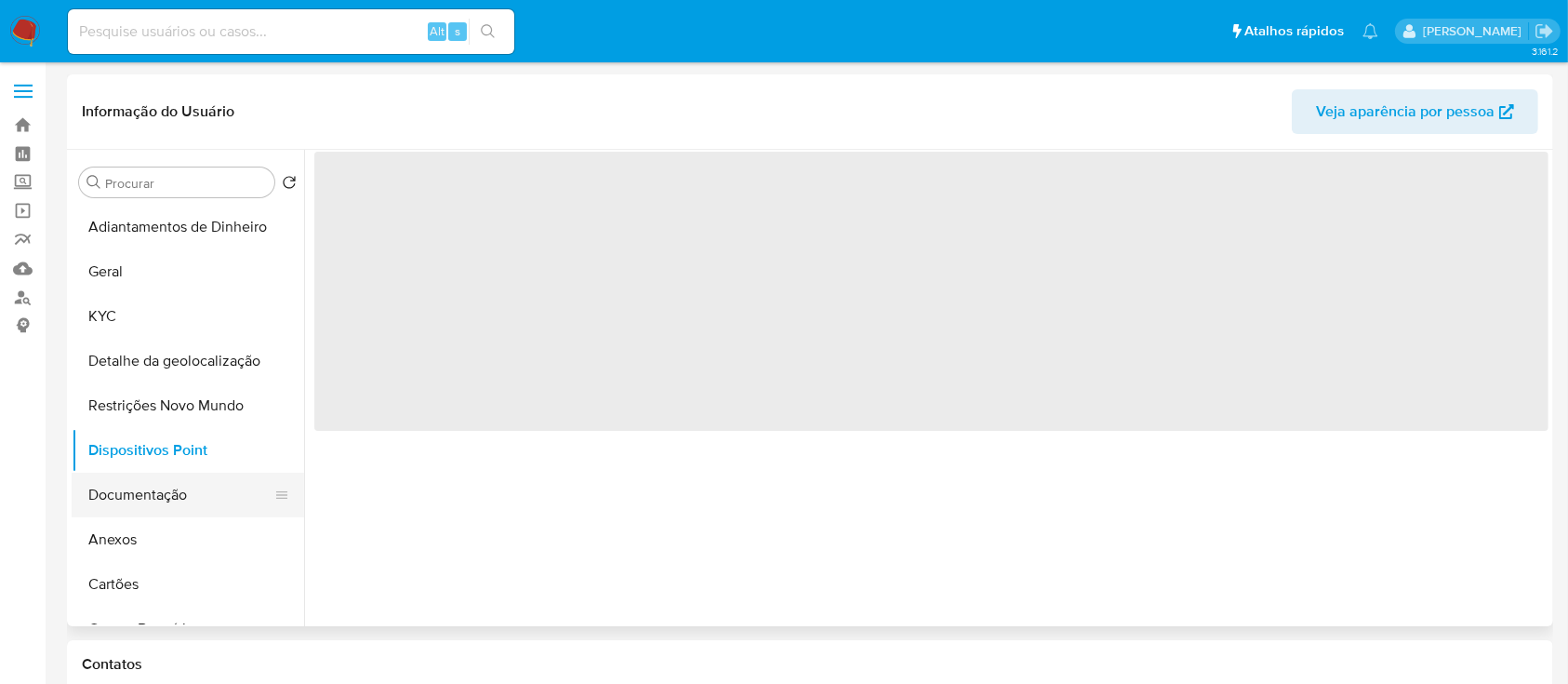
click at [122, 491] on button "Documentação" at bounding box center [181, 495] width 218 height 45
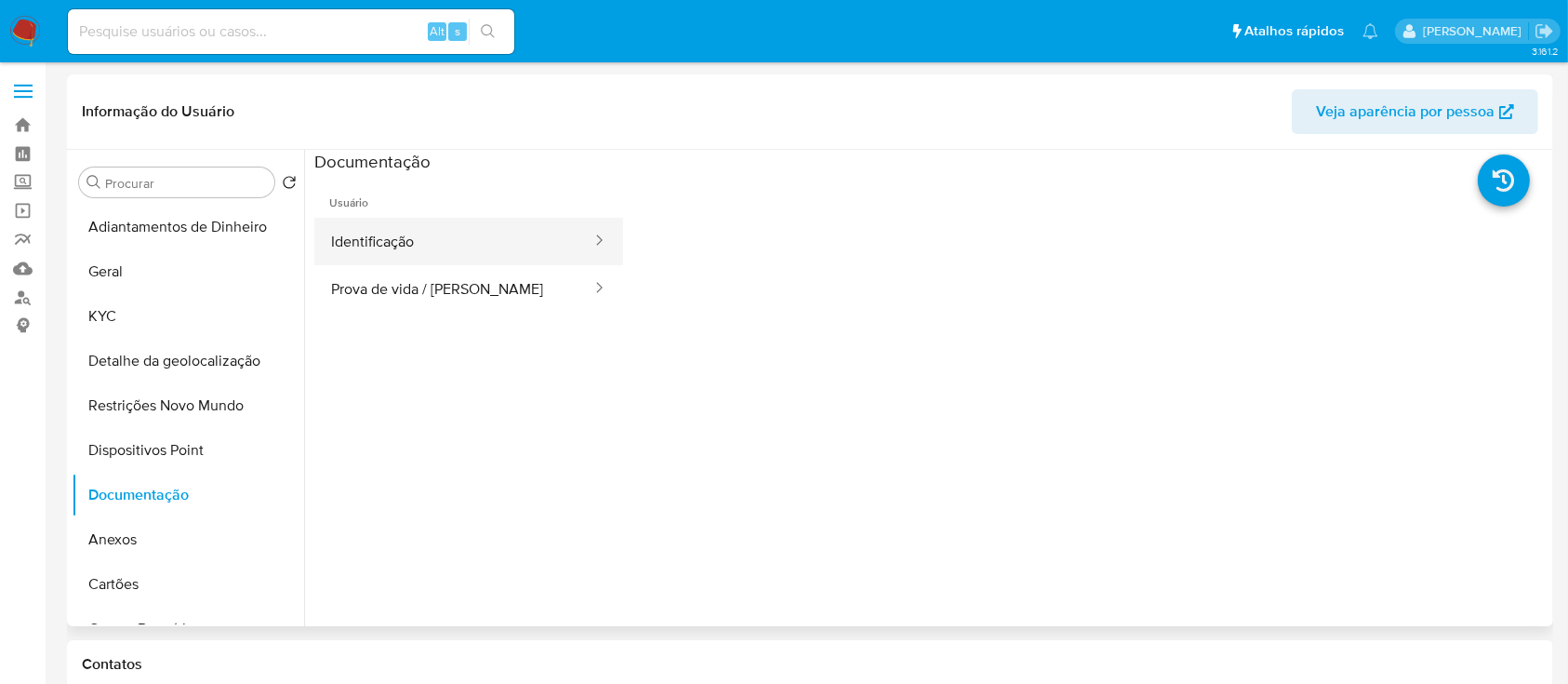
click at [358, 232] on button "Identificação" at bounding box center [454, 241] width 279 height 47
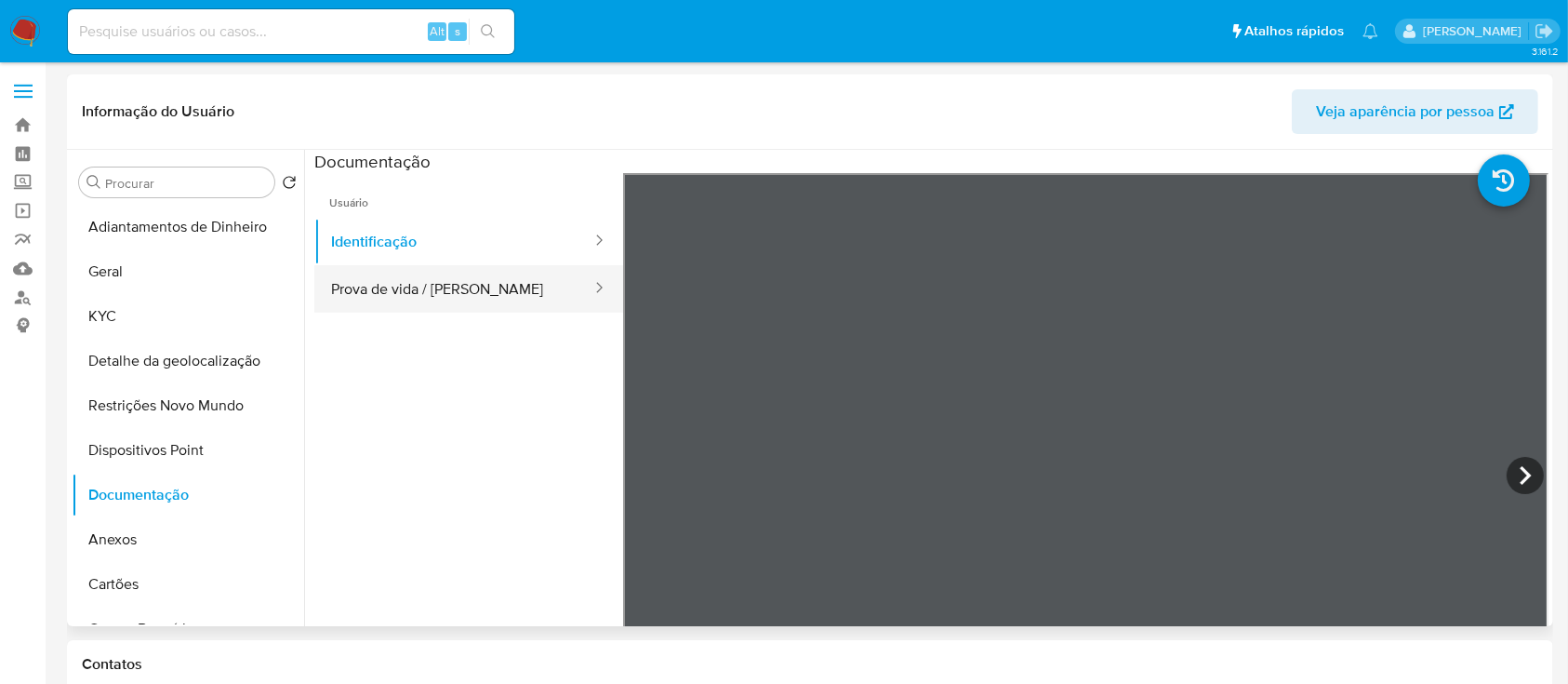
click at [454, 275] on button "Prova de vida / [PERSON_NAME]" at bounding box center [454, 288] width 279 height 47
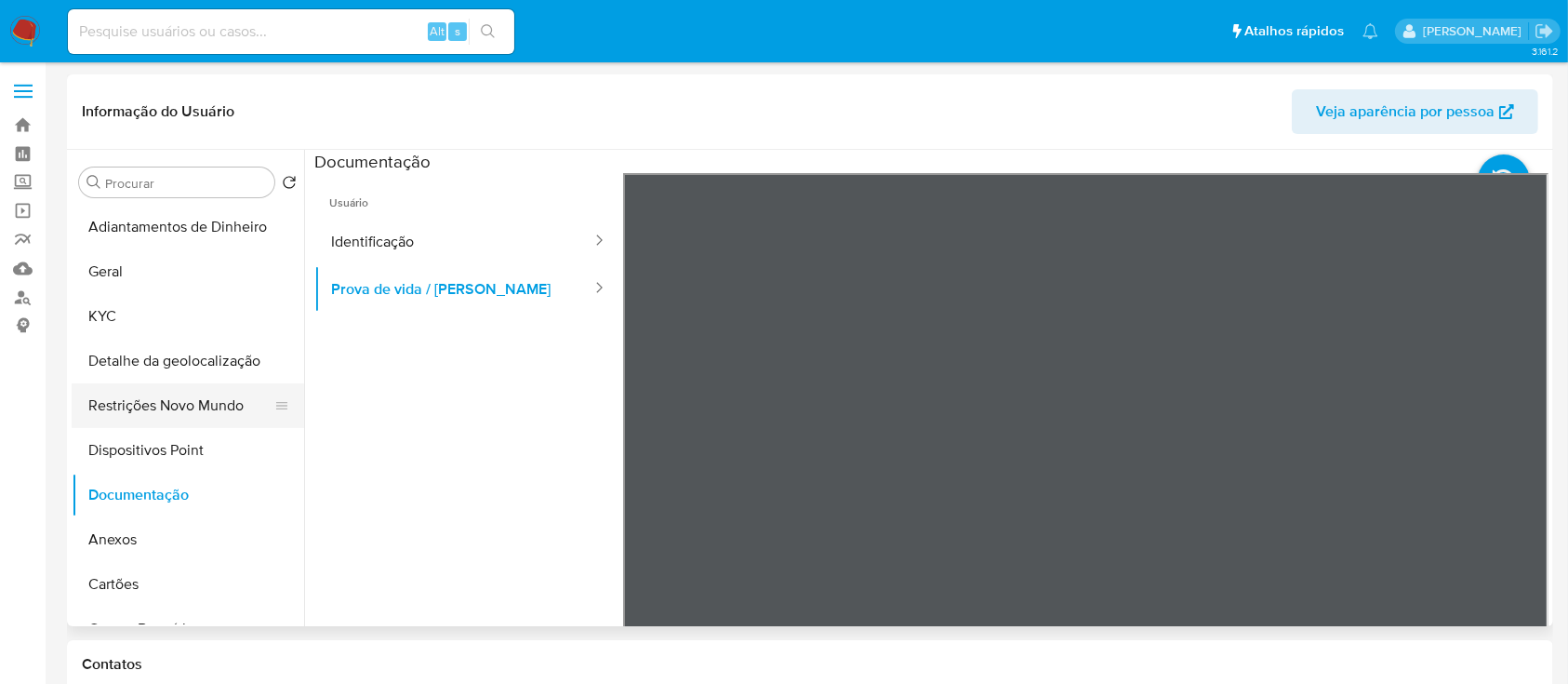
click at [223, 398] on button "Restrições Novo Mundo" at bounding box center [181, 405] width 218 height 45
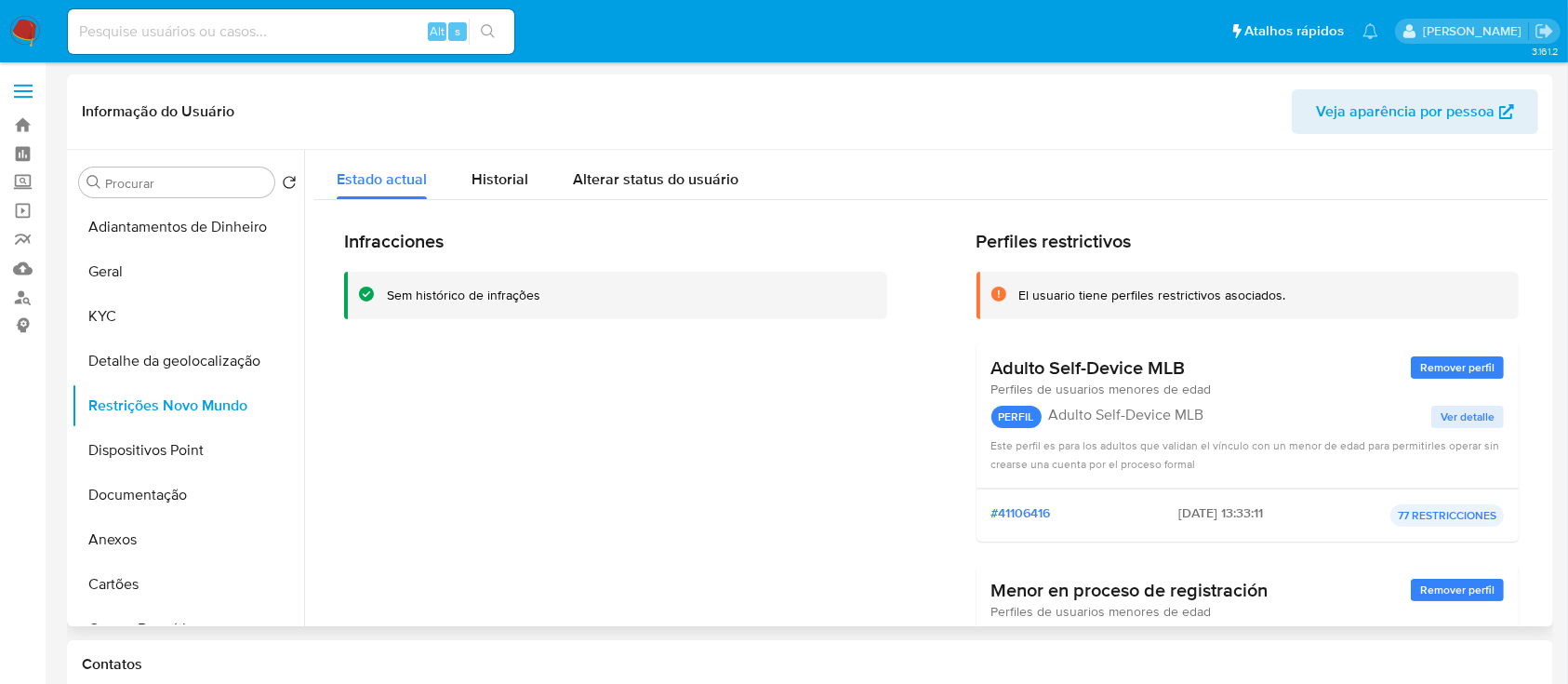
click at [1468, 415] on span "Ver detalle" at bounding box center [1467, 417] width 54 height 19
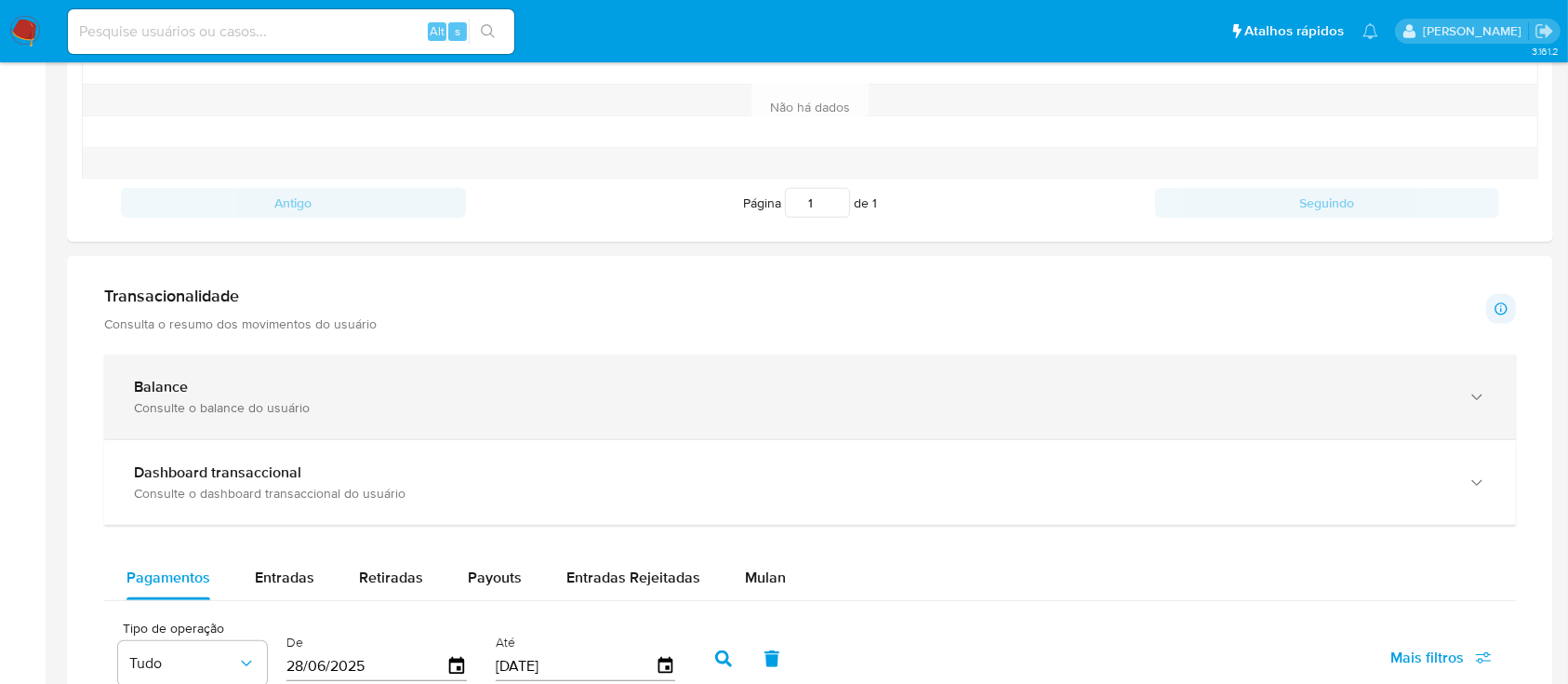
scroll to position [620, 0]
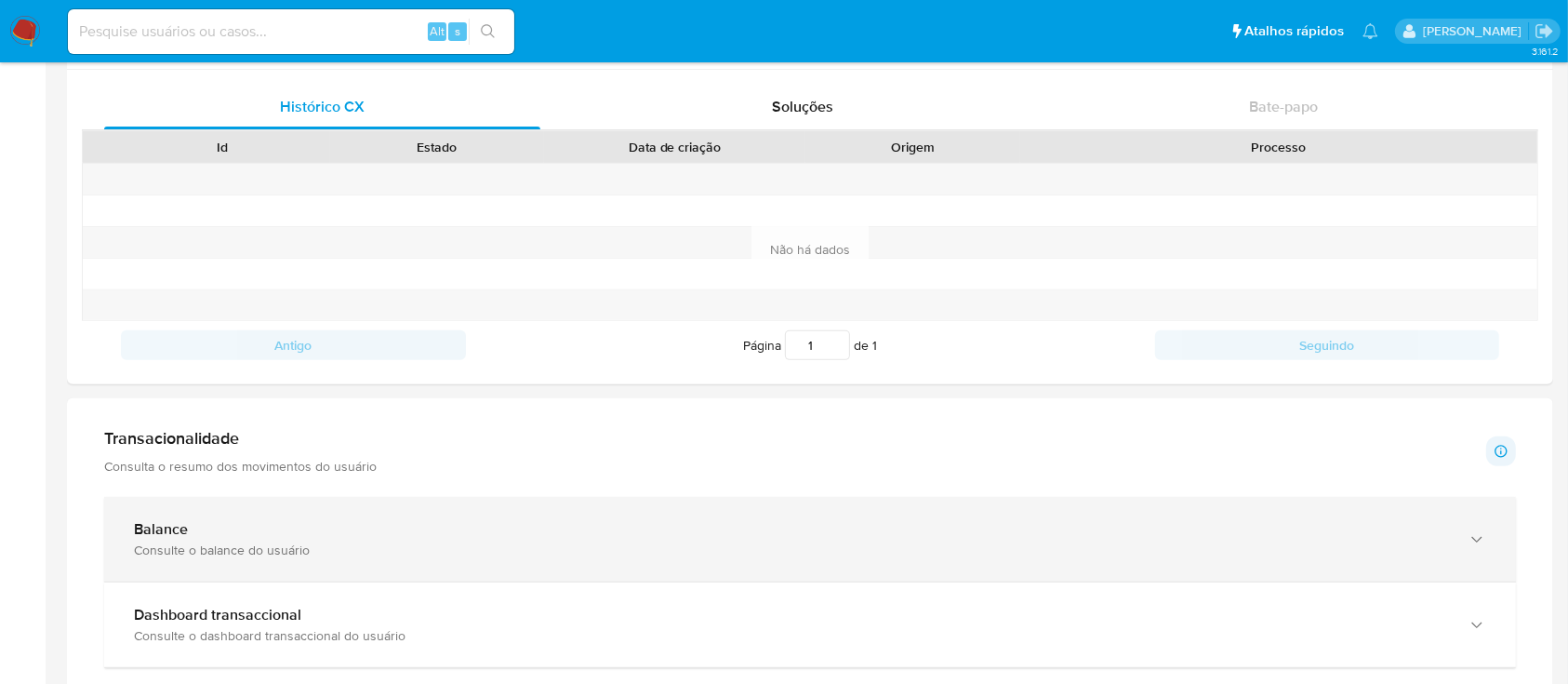
click at [449, 533] on div "Balance" at bounding box center [791, 529] width 1315 height 19
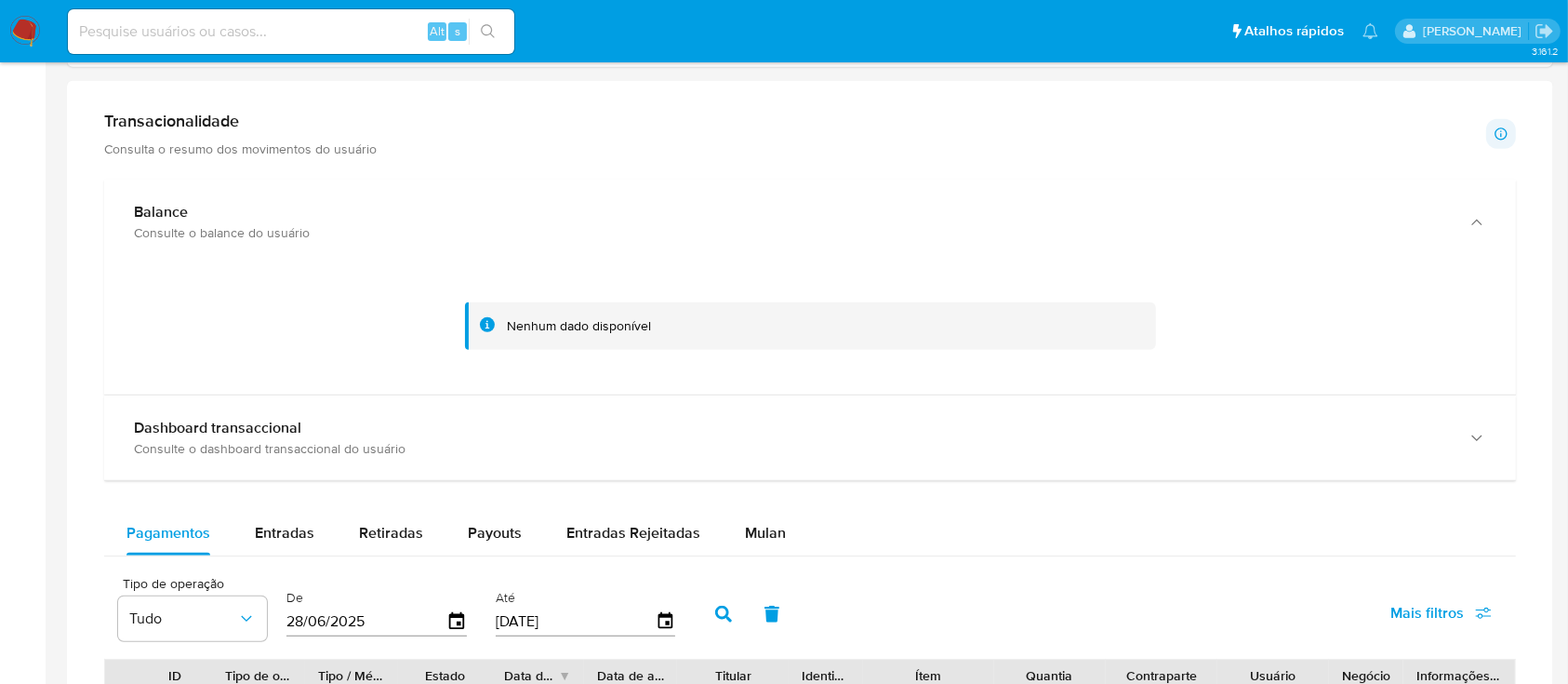
scroll to position [992, 0]
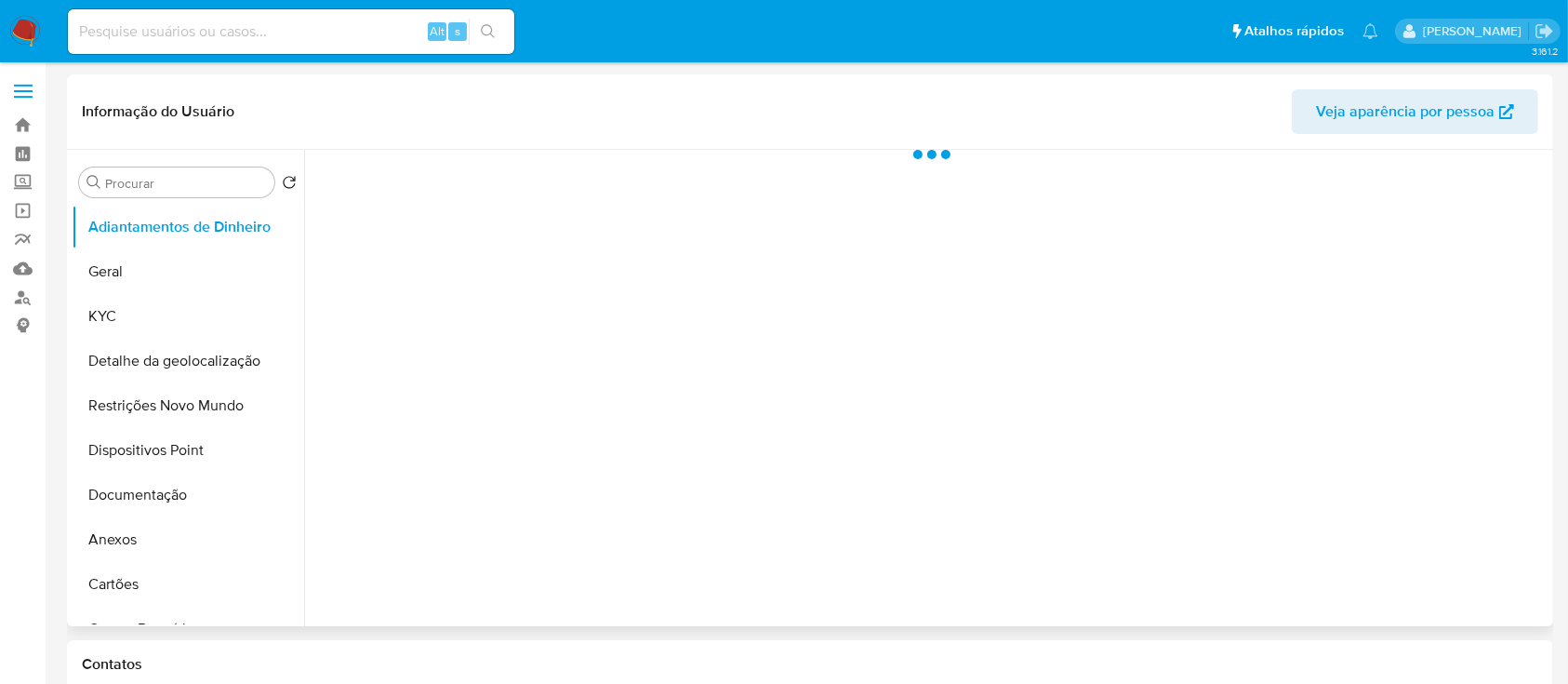
select select "10"
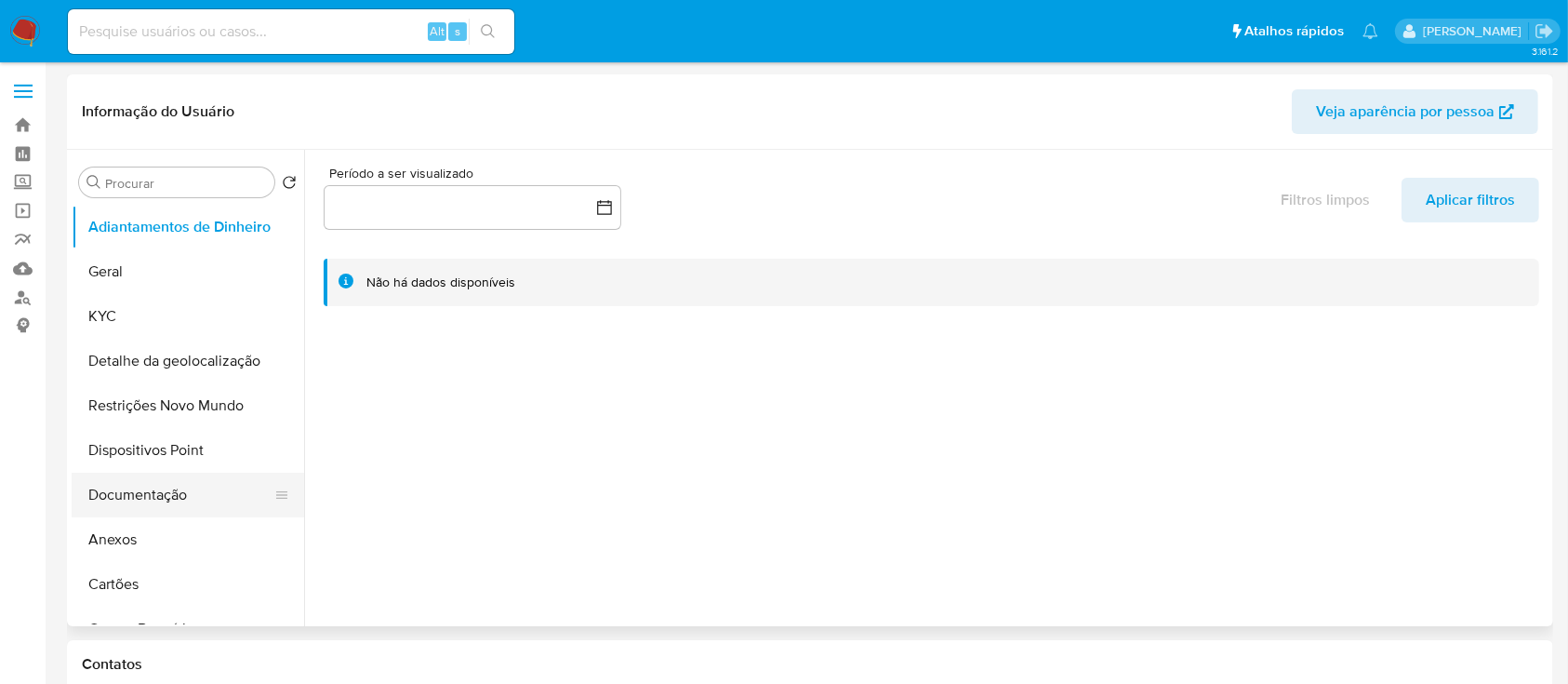
click at [177, 486] on button "Documentação" at bounding box center [181, 495] width 218 height 45
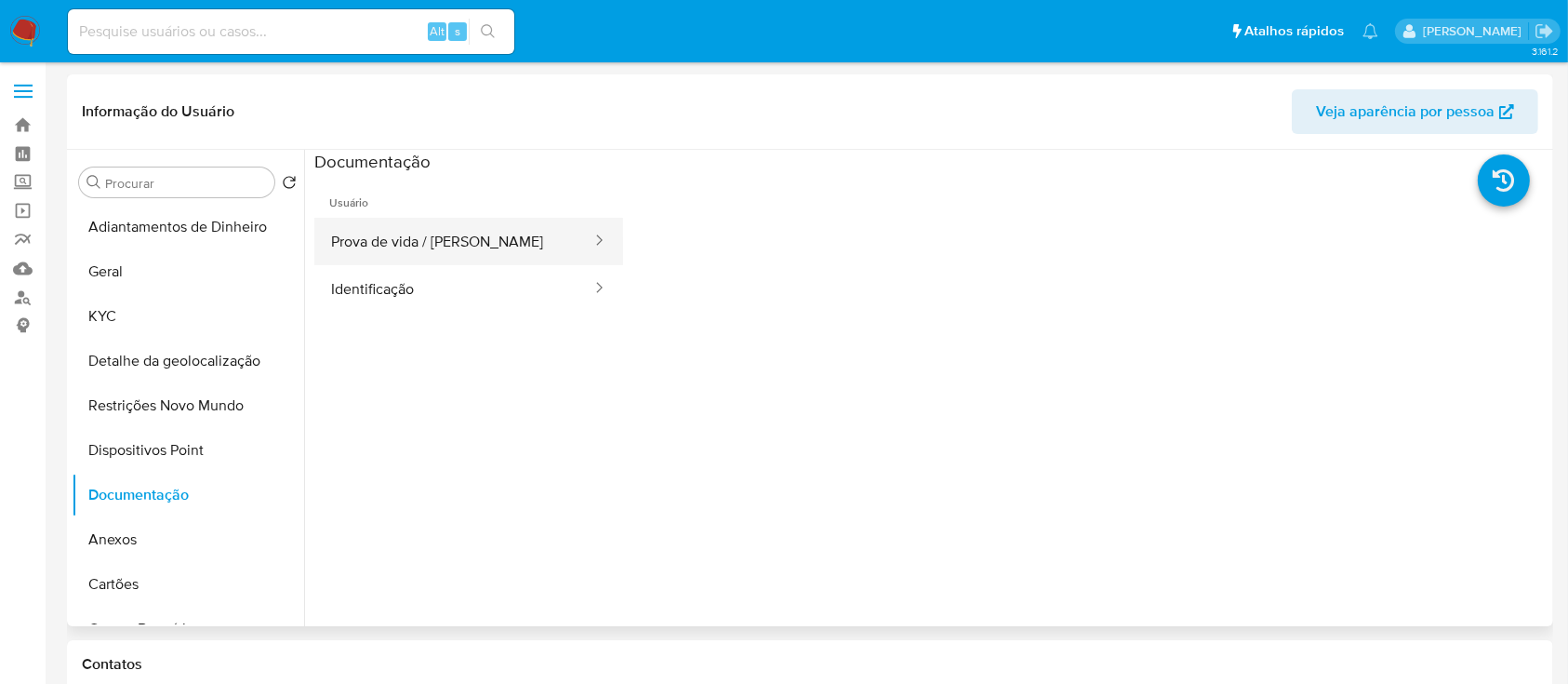
click at [409, 239] on button "Prova de vida / [PERSON_NAME]" at bounding box center [454, 241] width 279 height 47
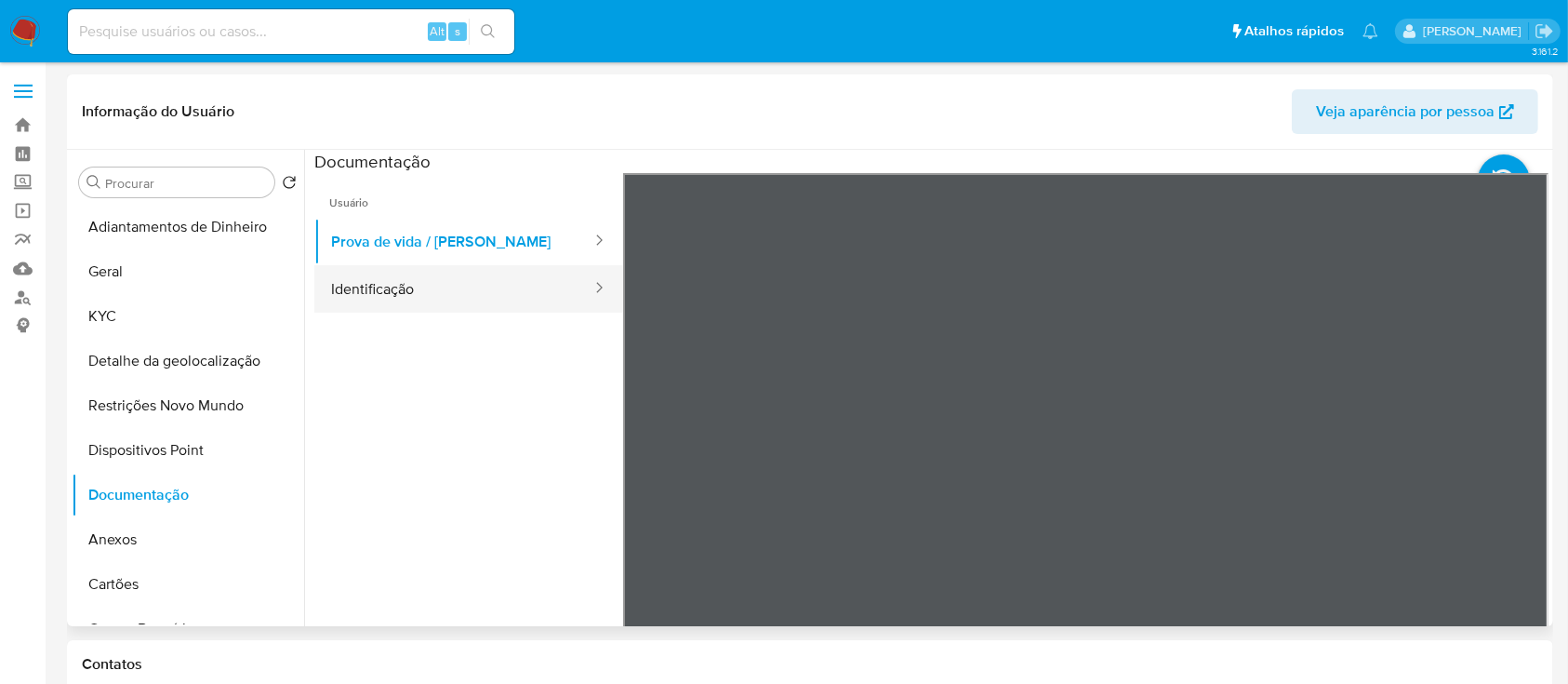
click at [458, 281] on button "Identificação" at bounding box center [454, 288] width 279 height 47
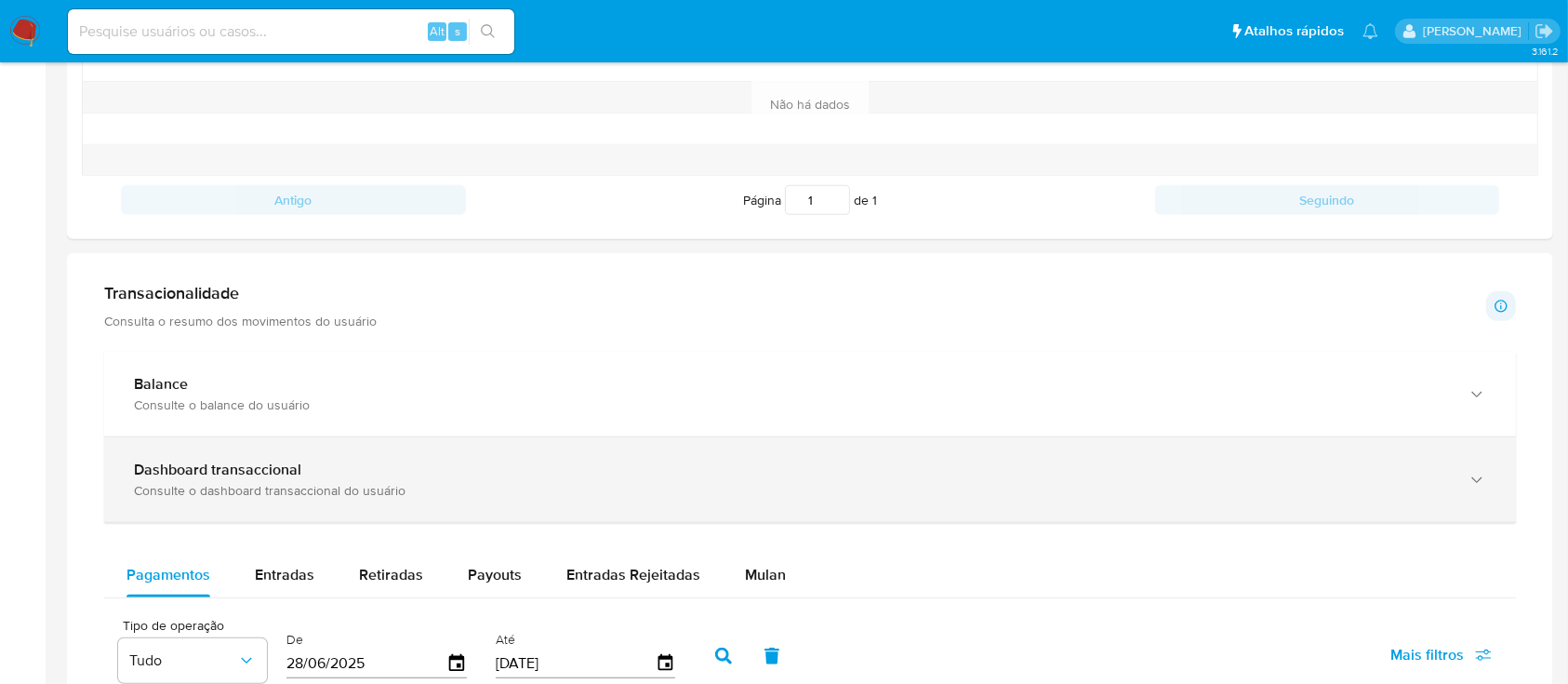
scroll to position [868, 0]
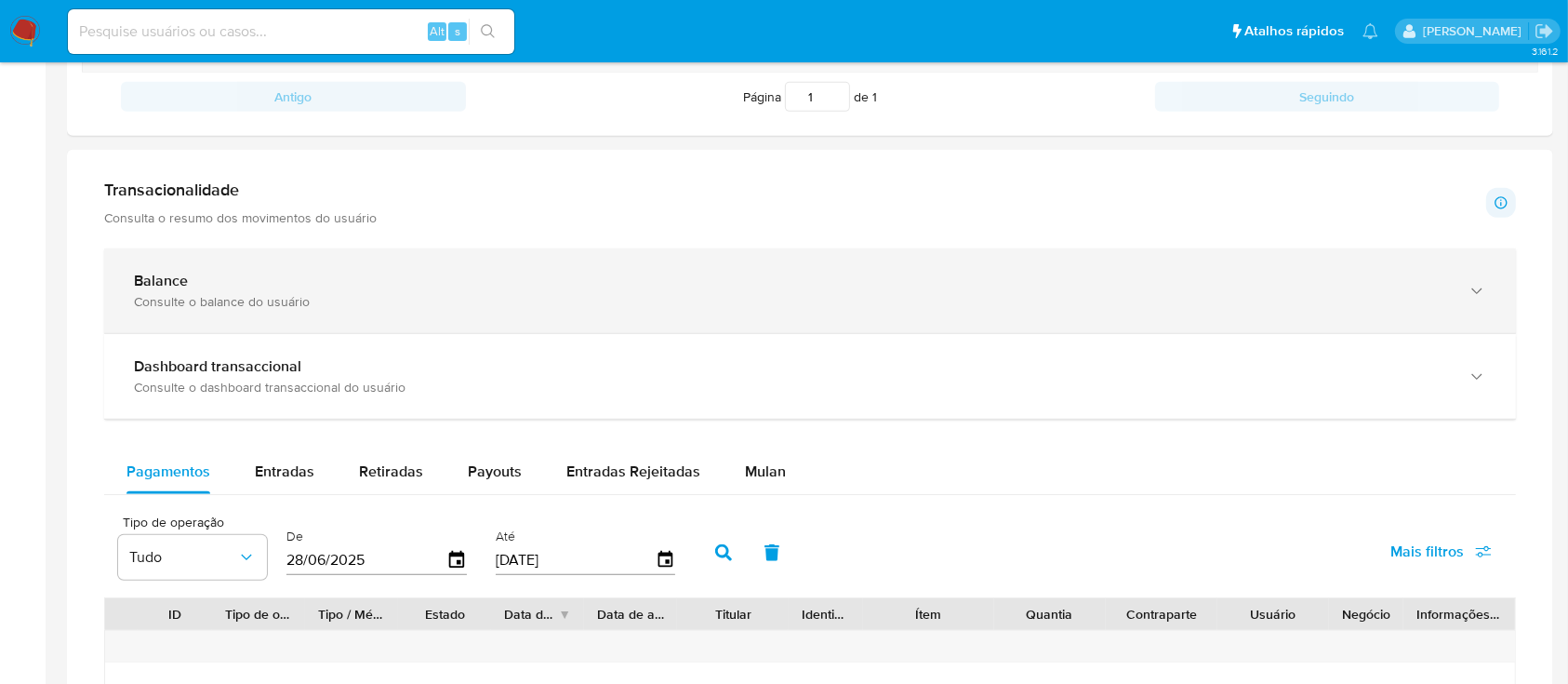
click at [293, 306] on div "Consulte o balance do usuário" at bounding box center [791, 301] width 1315 height 17
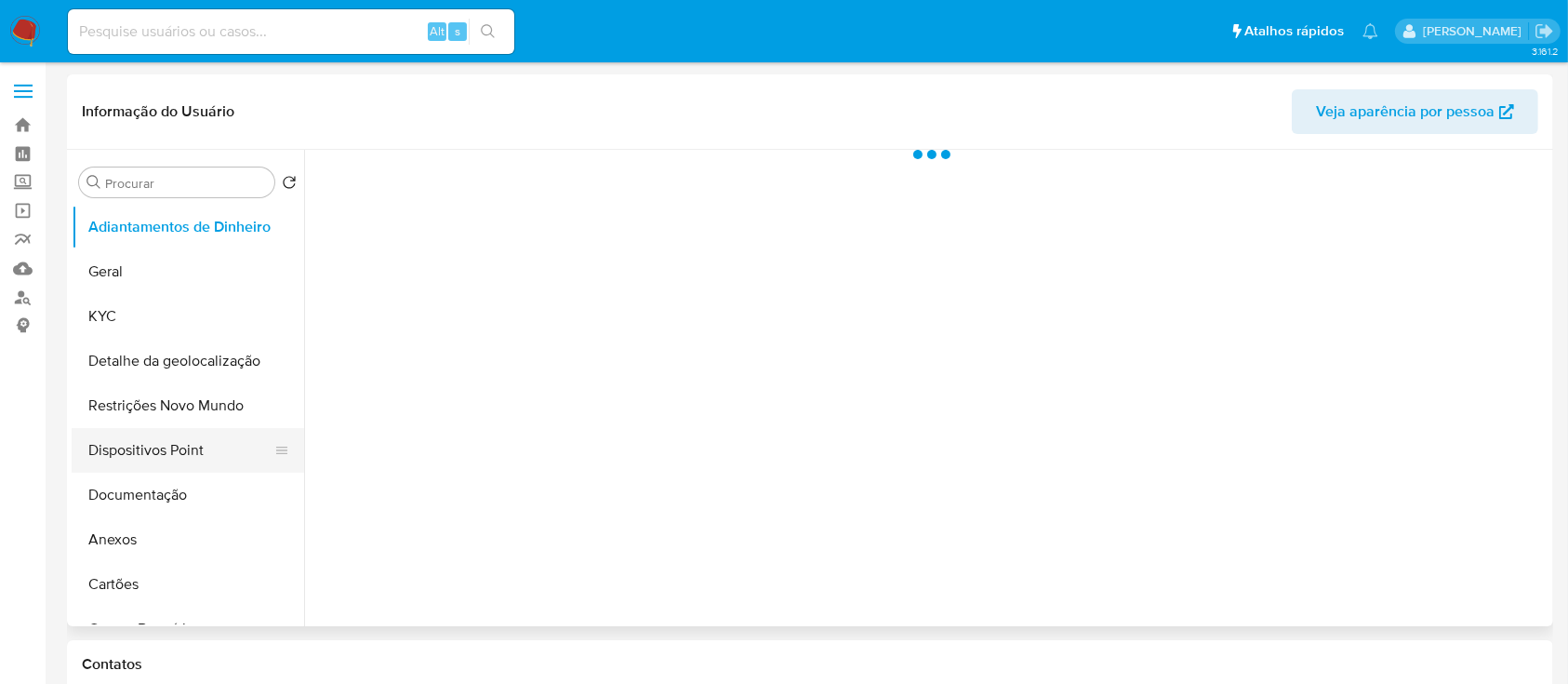
select select "10"
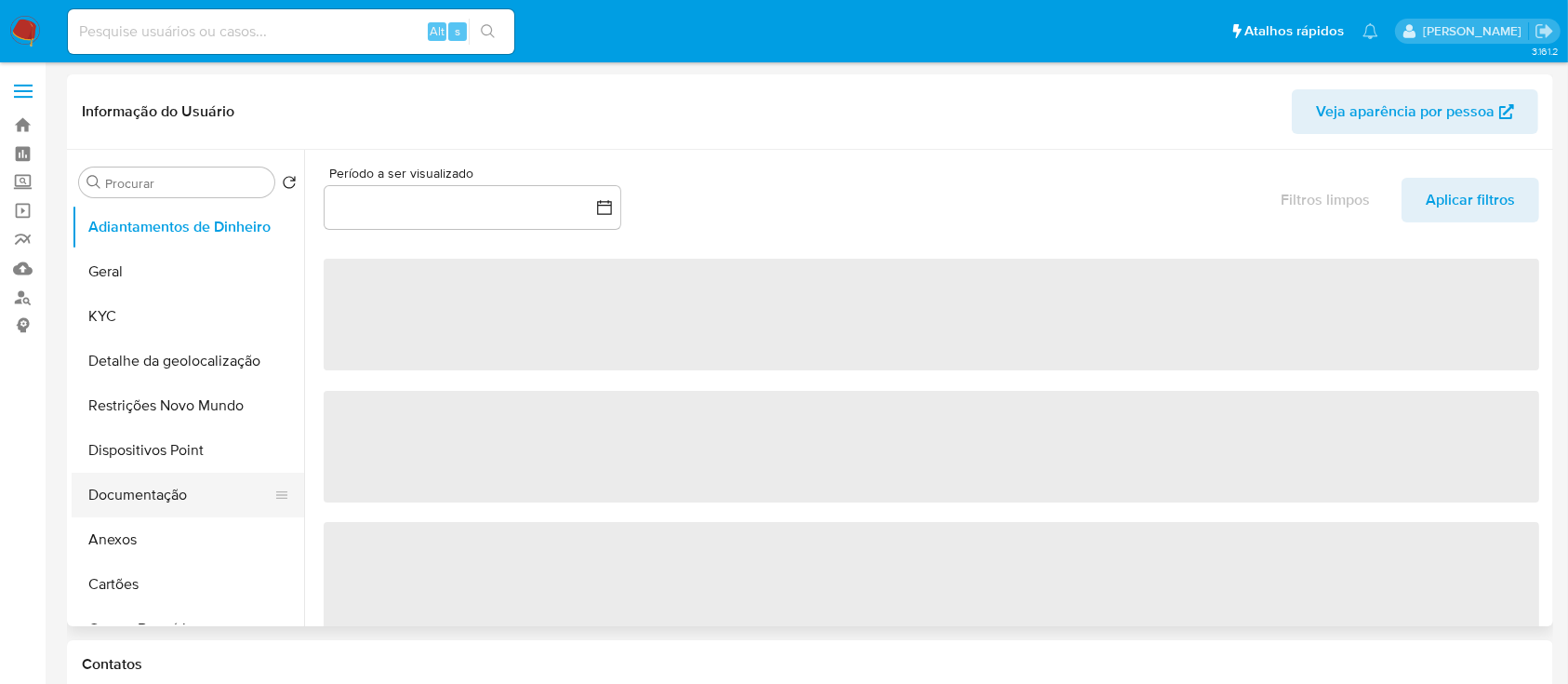
click at [149, 488] on button "Documentação" at bounding box center [181, 495] width 218 height 45
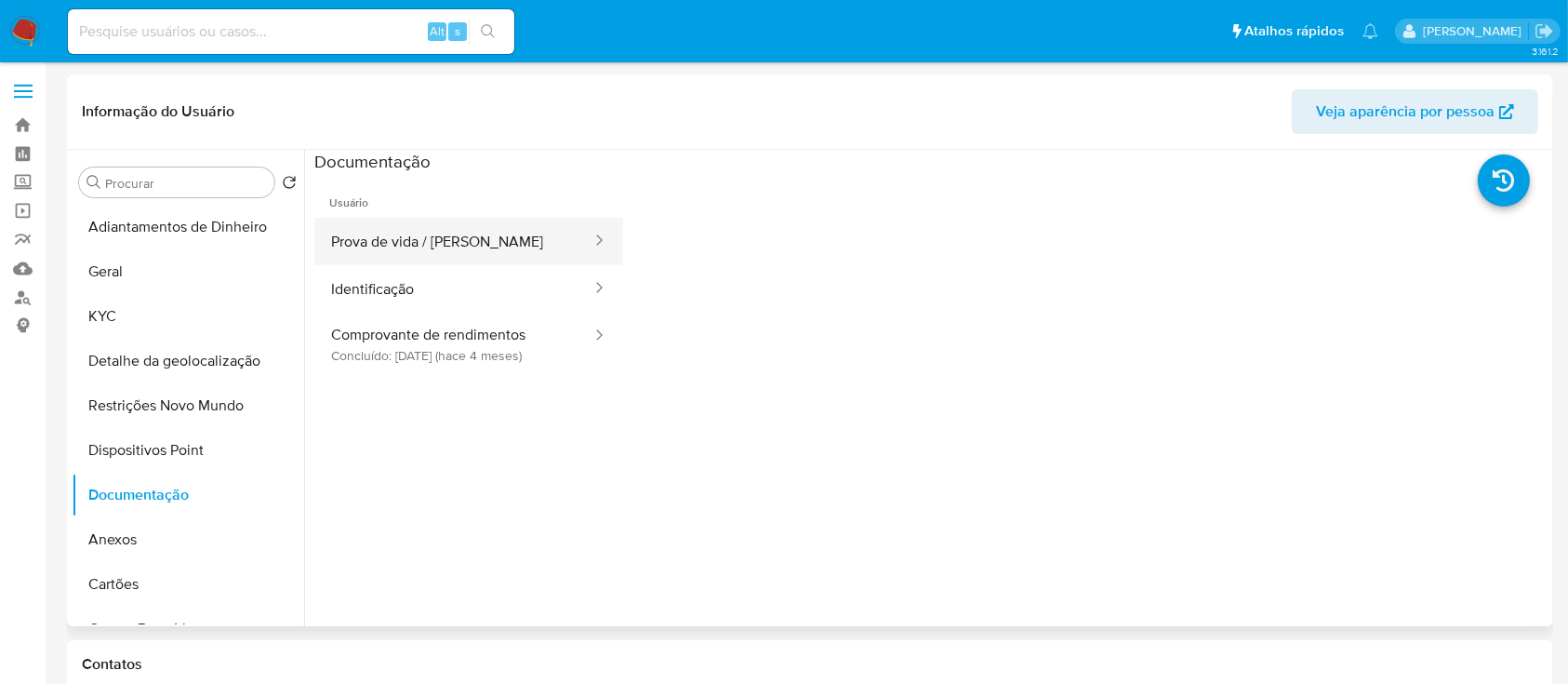
click at [470, 246] on button "Prova de vida / [PERSON_NAME]" at bounding box center [454, 241] width 279 height 47
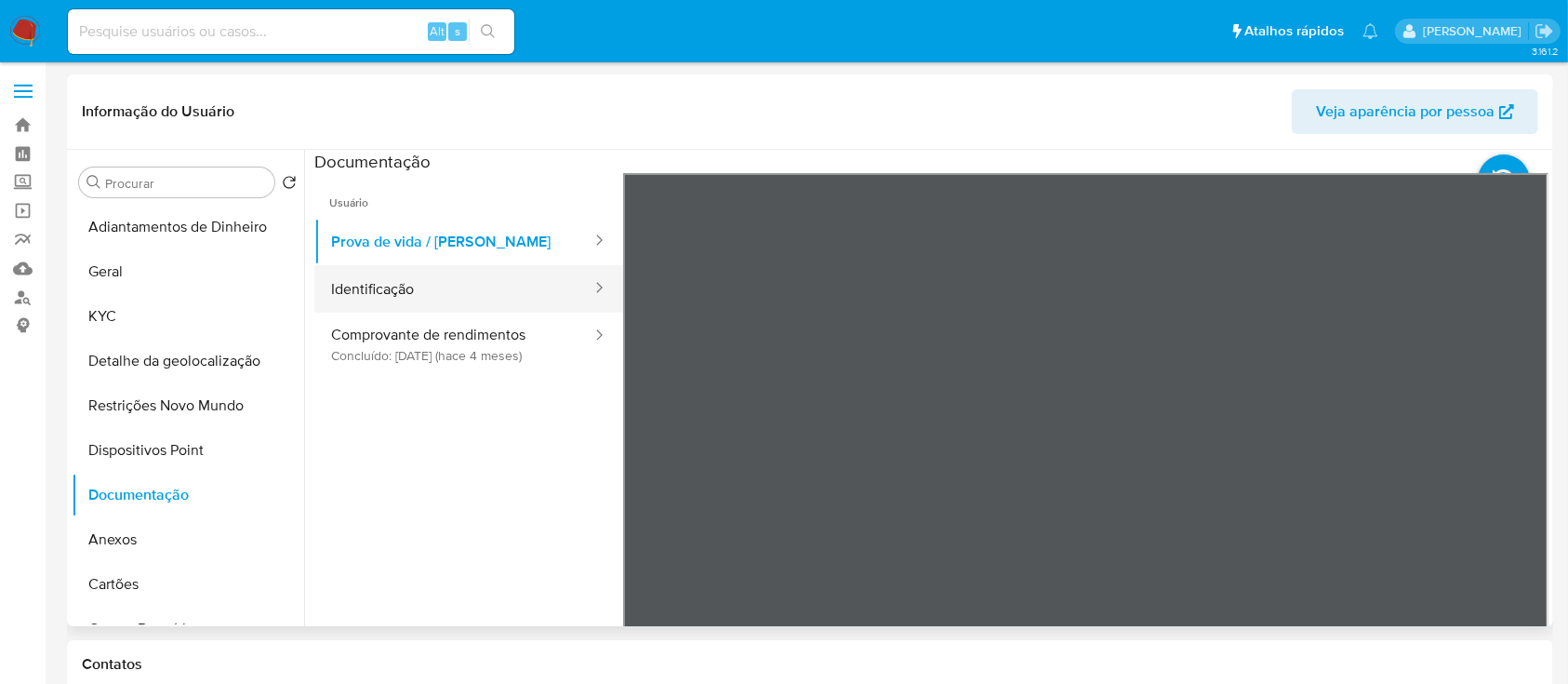
click at [411, 272] on button "Identificação" at bounding box center [454, 288] width 279 height 47
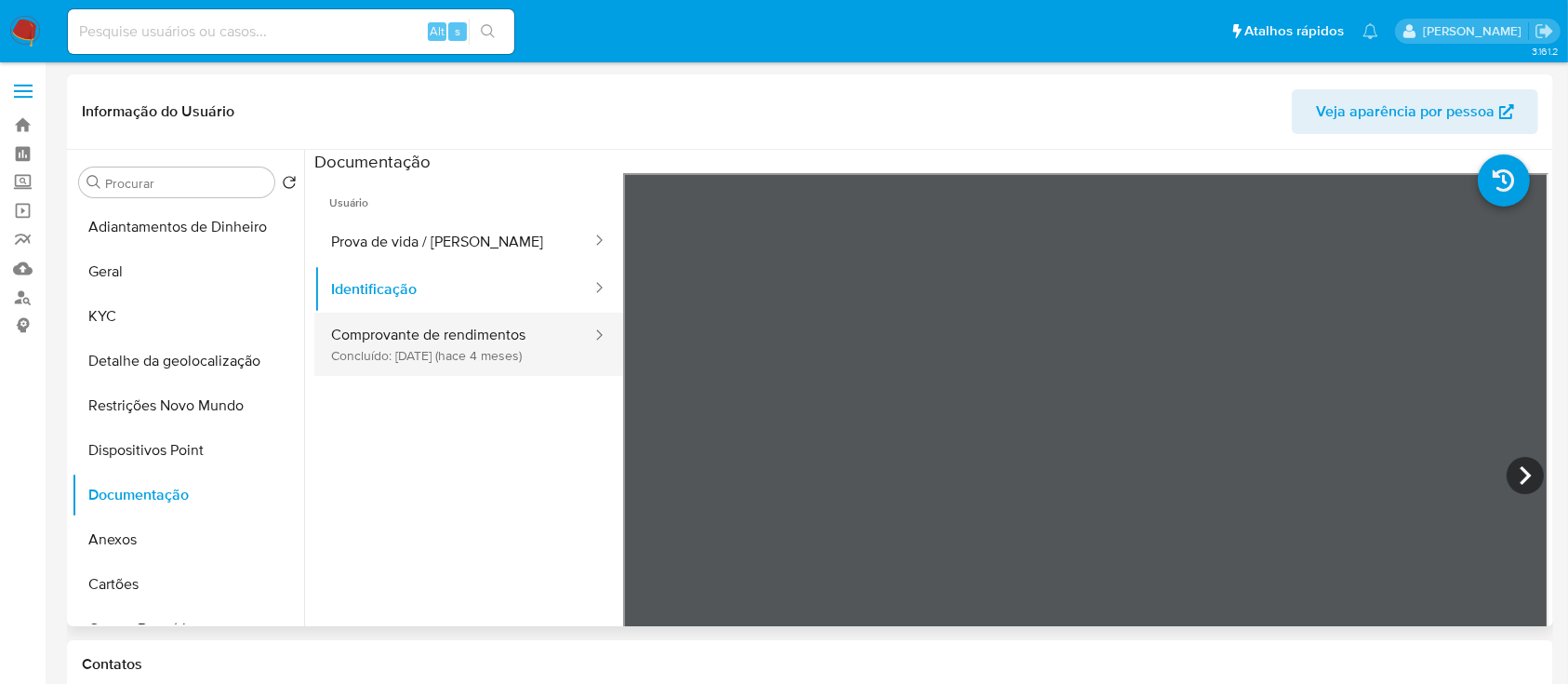
click at [406, 341] on button "Comprovante de rendimentos Concluído: 03/06/2025 (hace 4 meses)" at bounding box center [454, 344] width 279 height 63
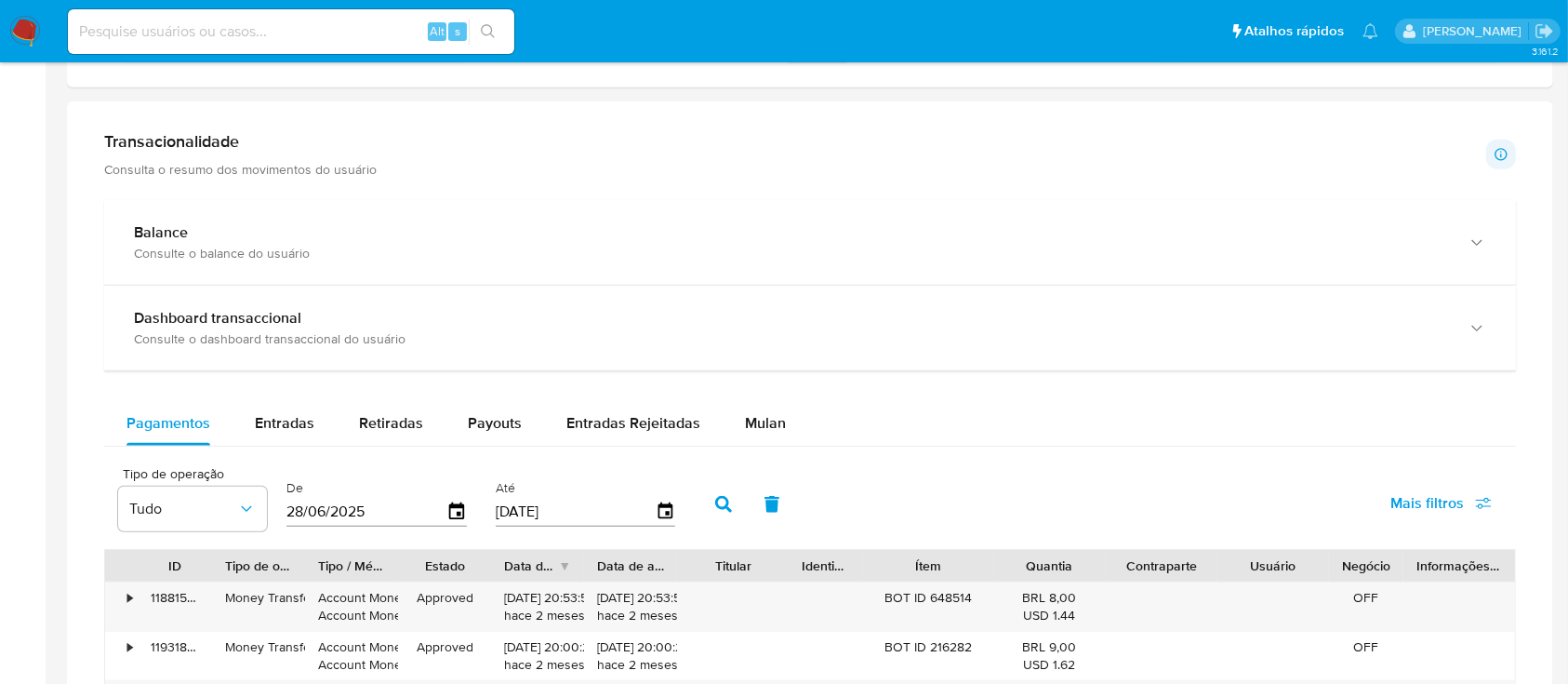
scroll to position [868, 0]
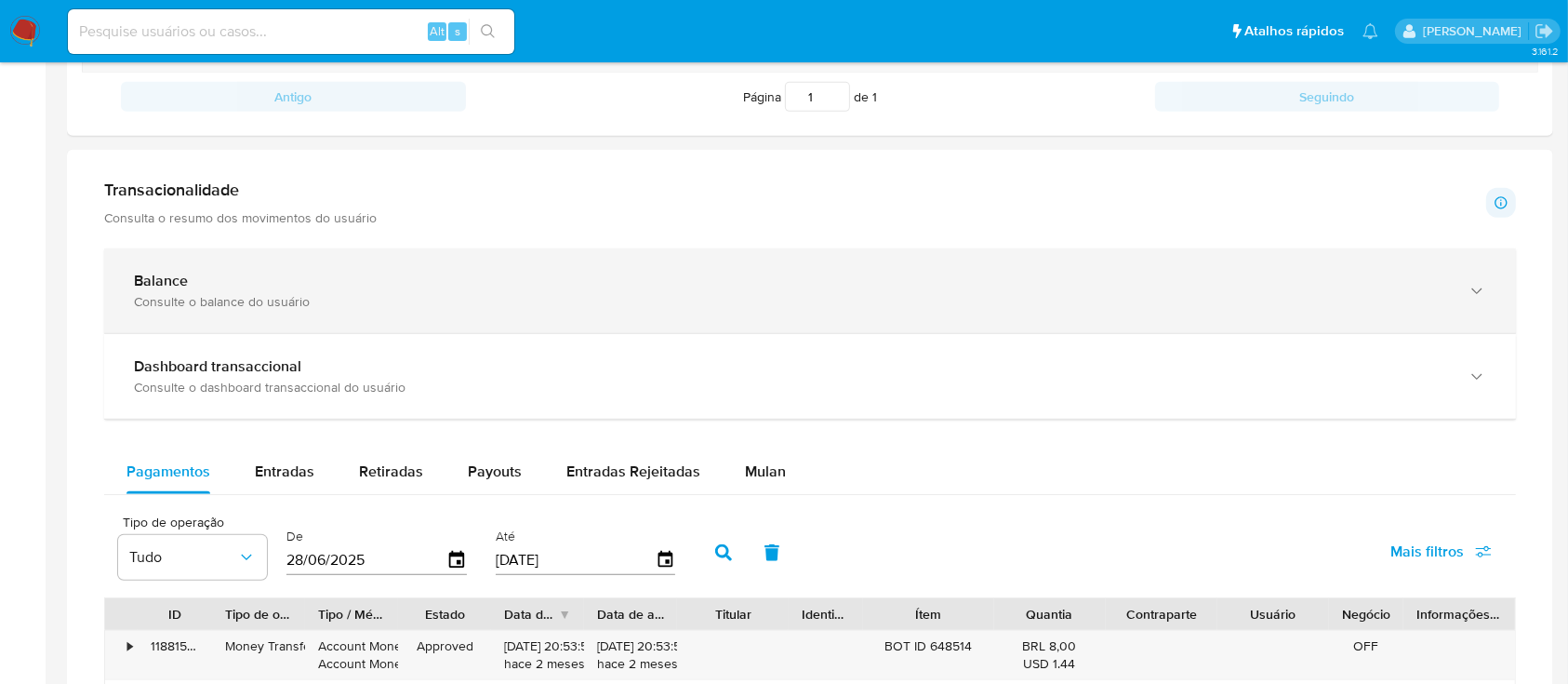
click at [670, 314] on div "Balance Consulte o balance do usuário" at bounding box center [809, 290] width 1412 height 85
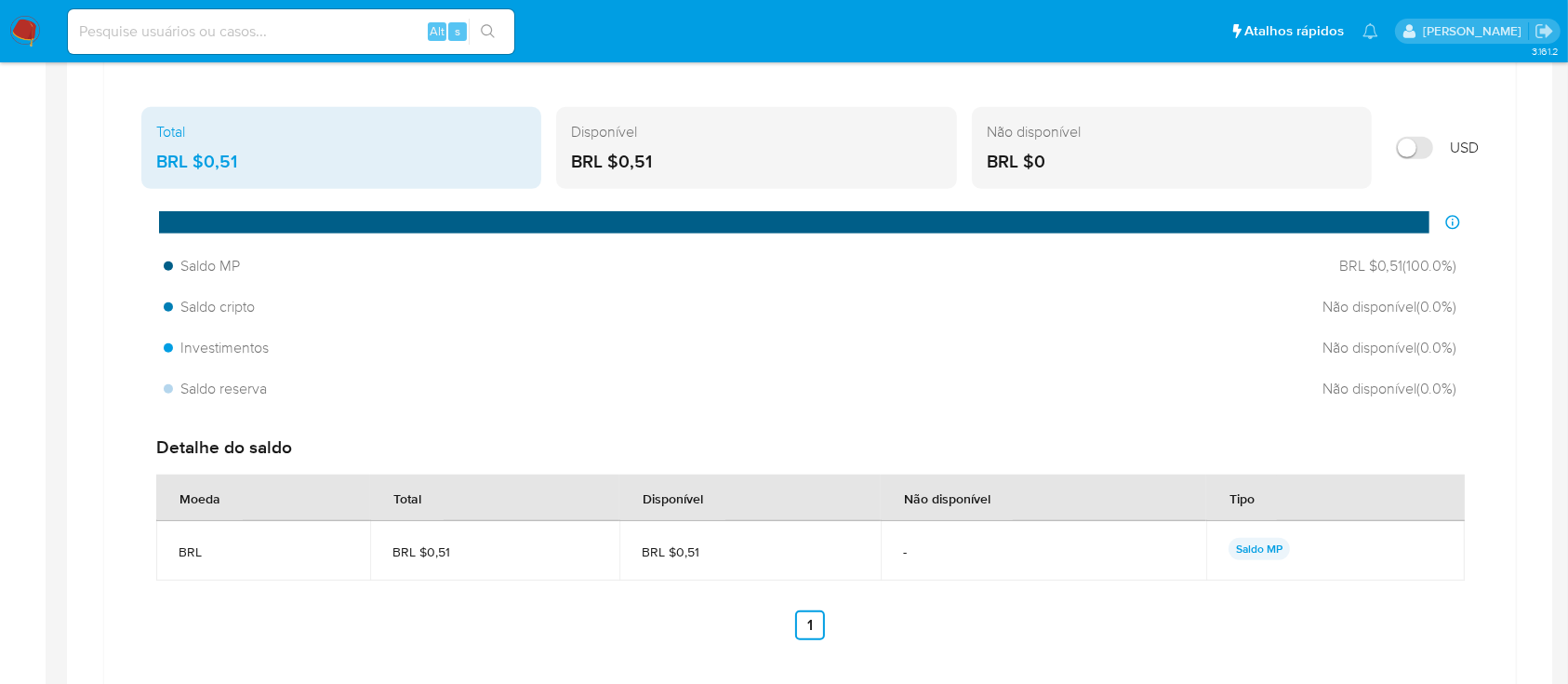
scroll to position [992, 0]
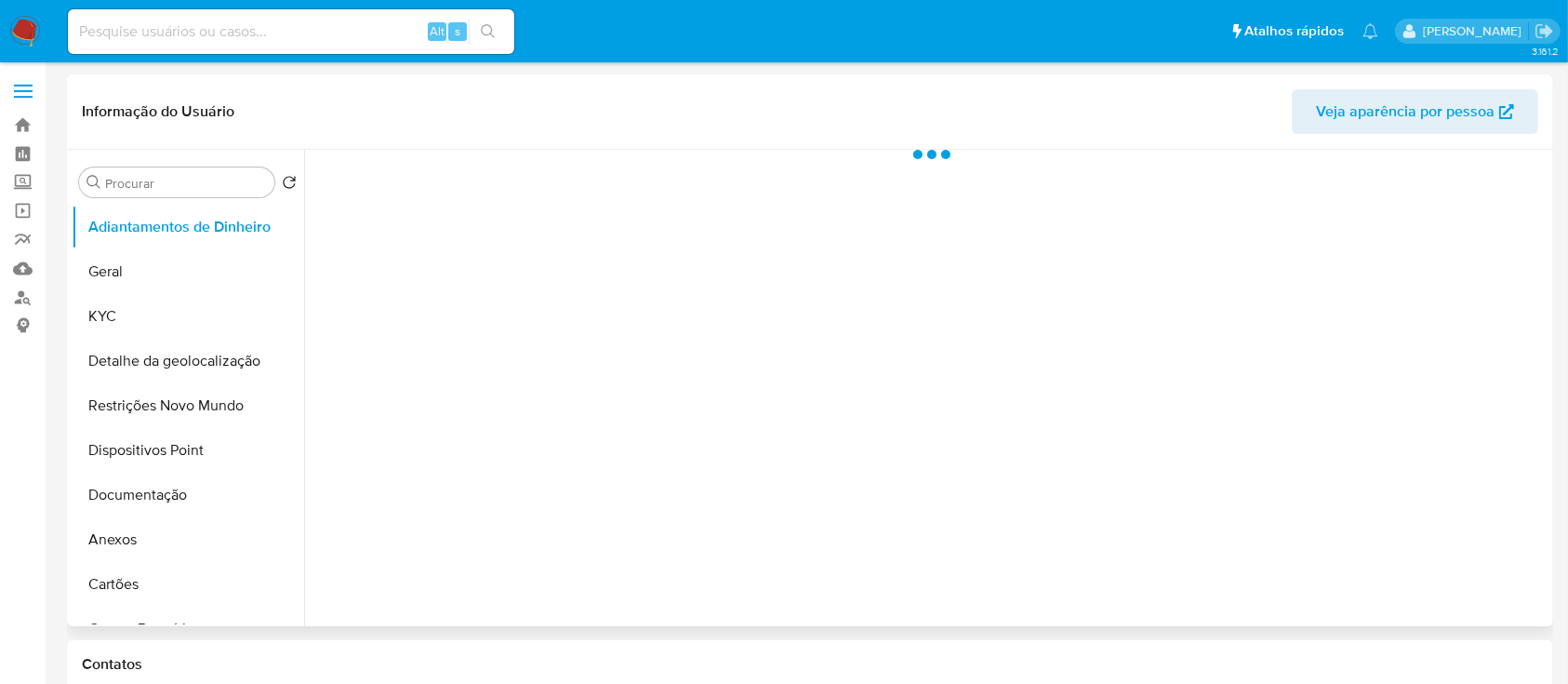
select select "10"
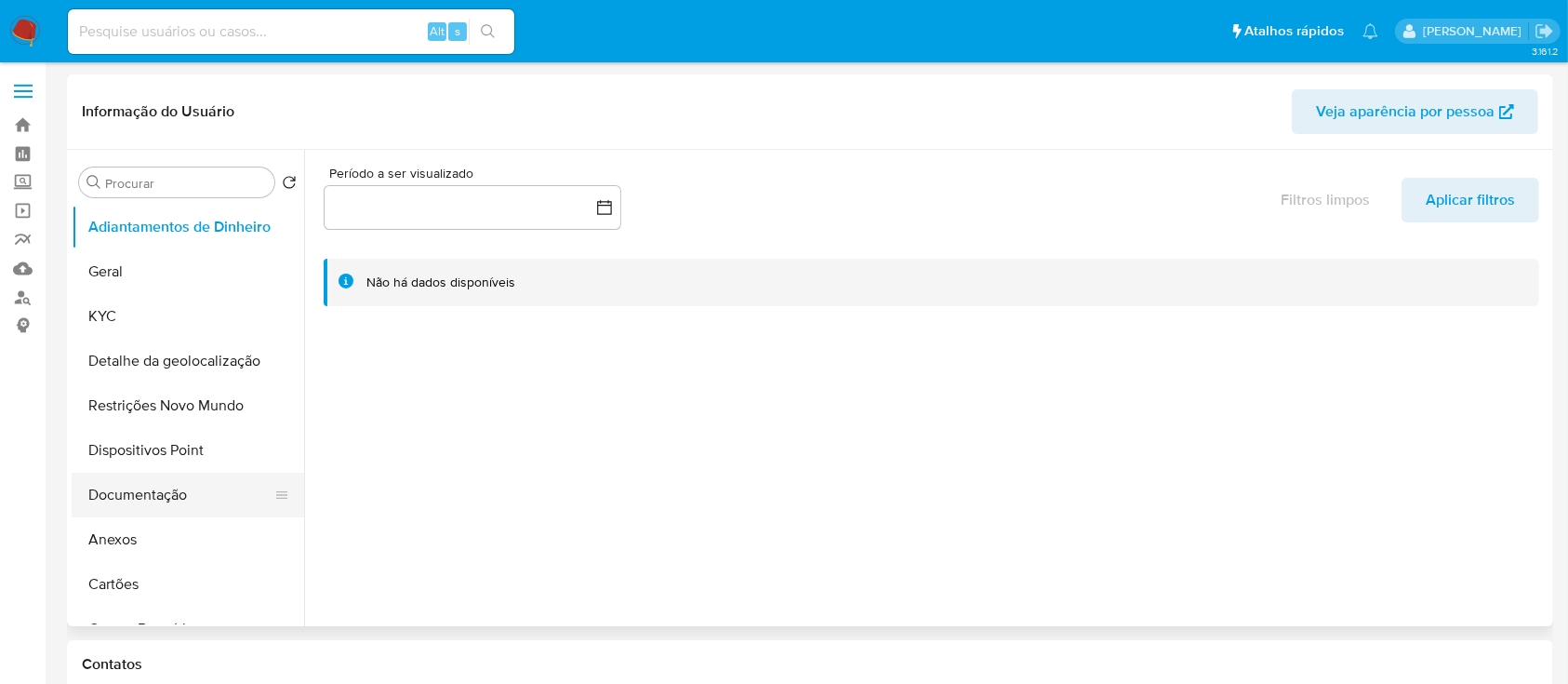
click at [153, 486] on button "Documentação" at bounding box center [181, 495] width 218 height 45
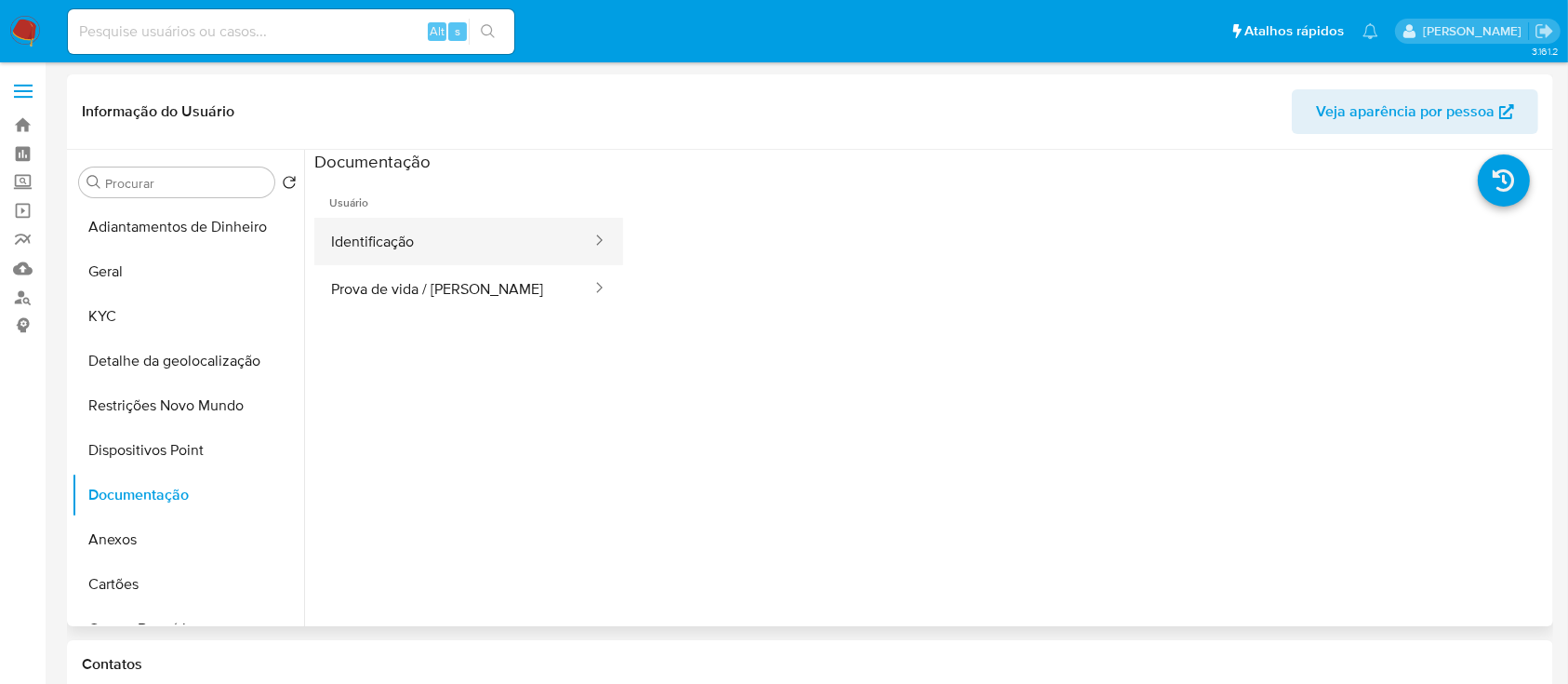
click at [455, 242] on button "Identificação" at bounding box center [454, 241] width 279 height 47
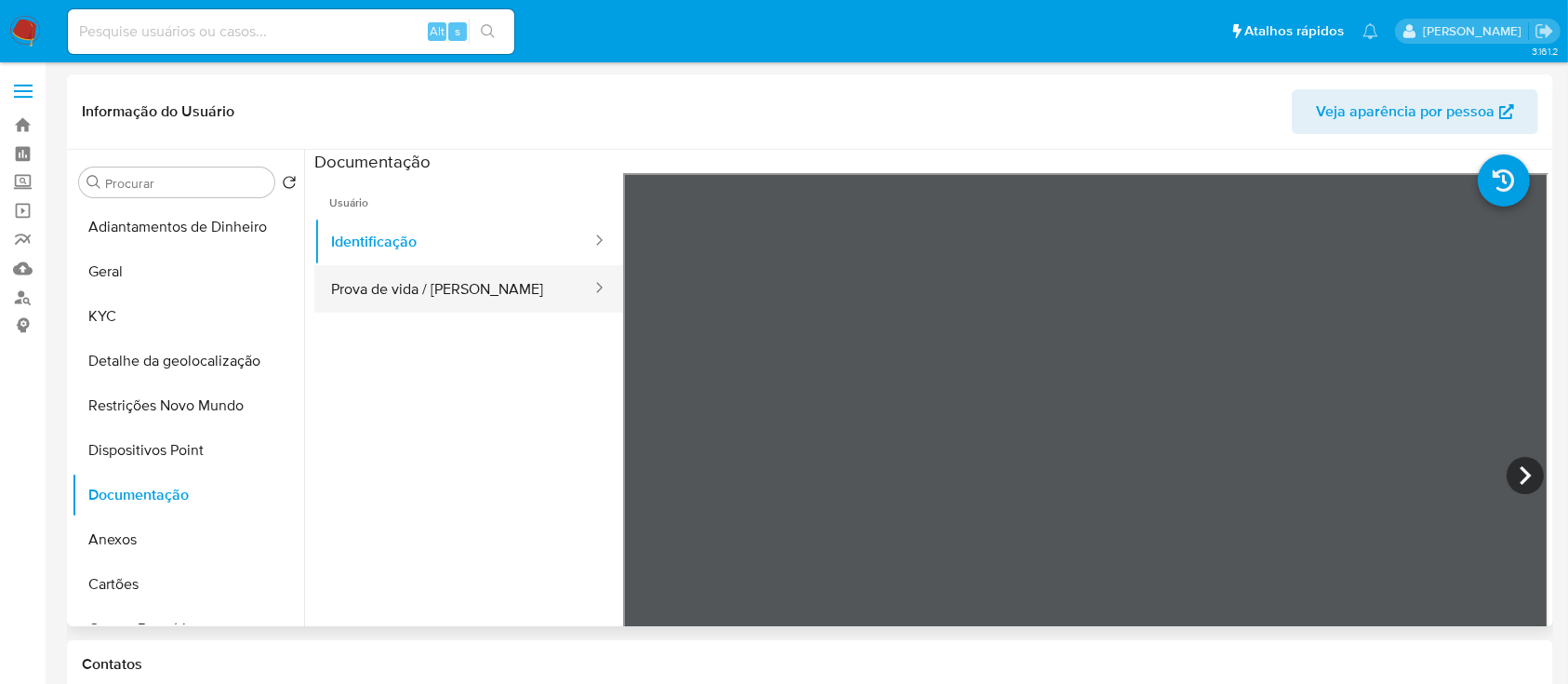
drag, startPoint x: 457, startPoint y: 299, endPoint x: 555, endPoint y: 291, distance: 98.3
click at [457, 299] on button "Prova de vida / Selfie" at bounding box center [454, 288] width 279 height 47
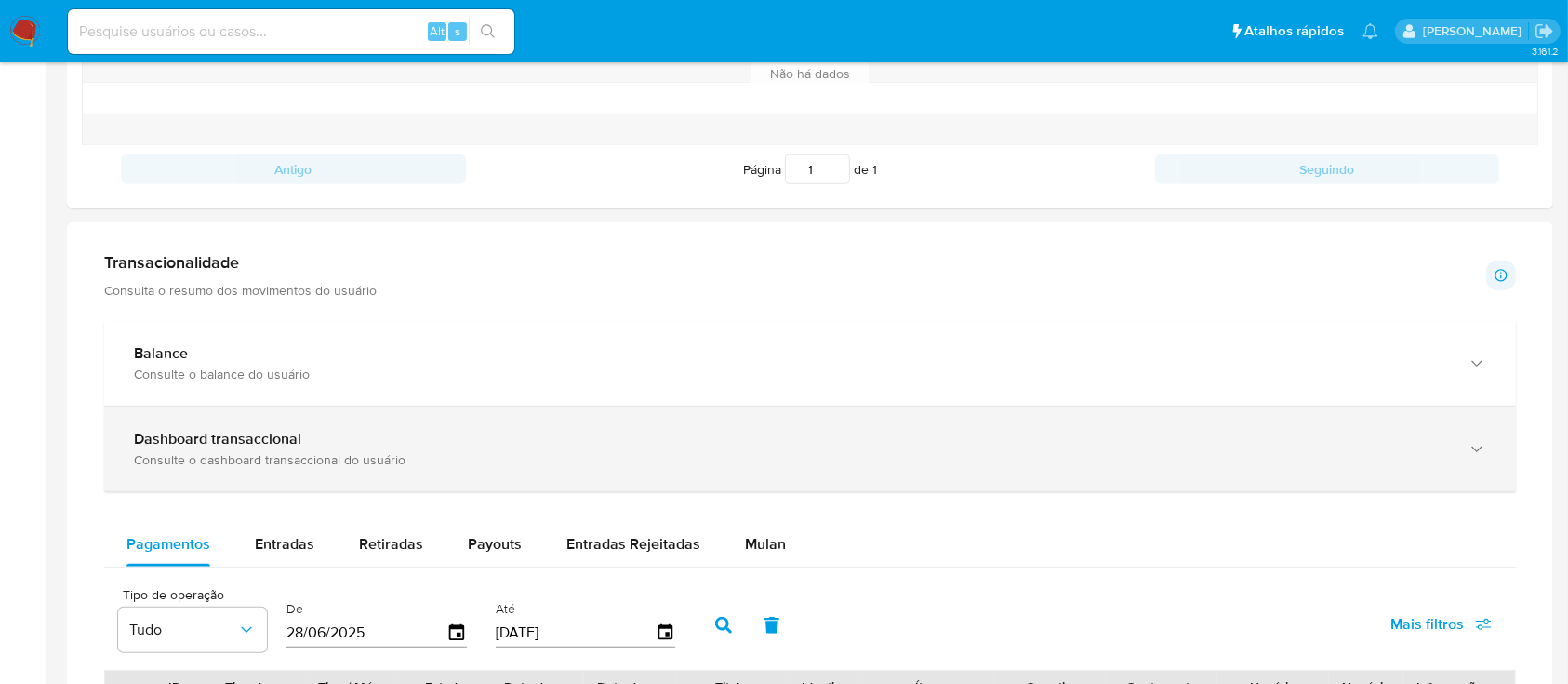
scroll to position [671, 0]
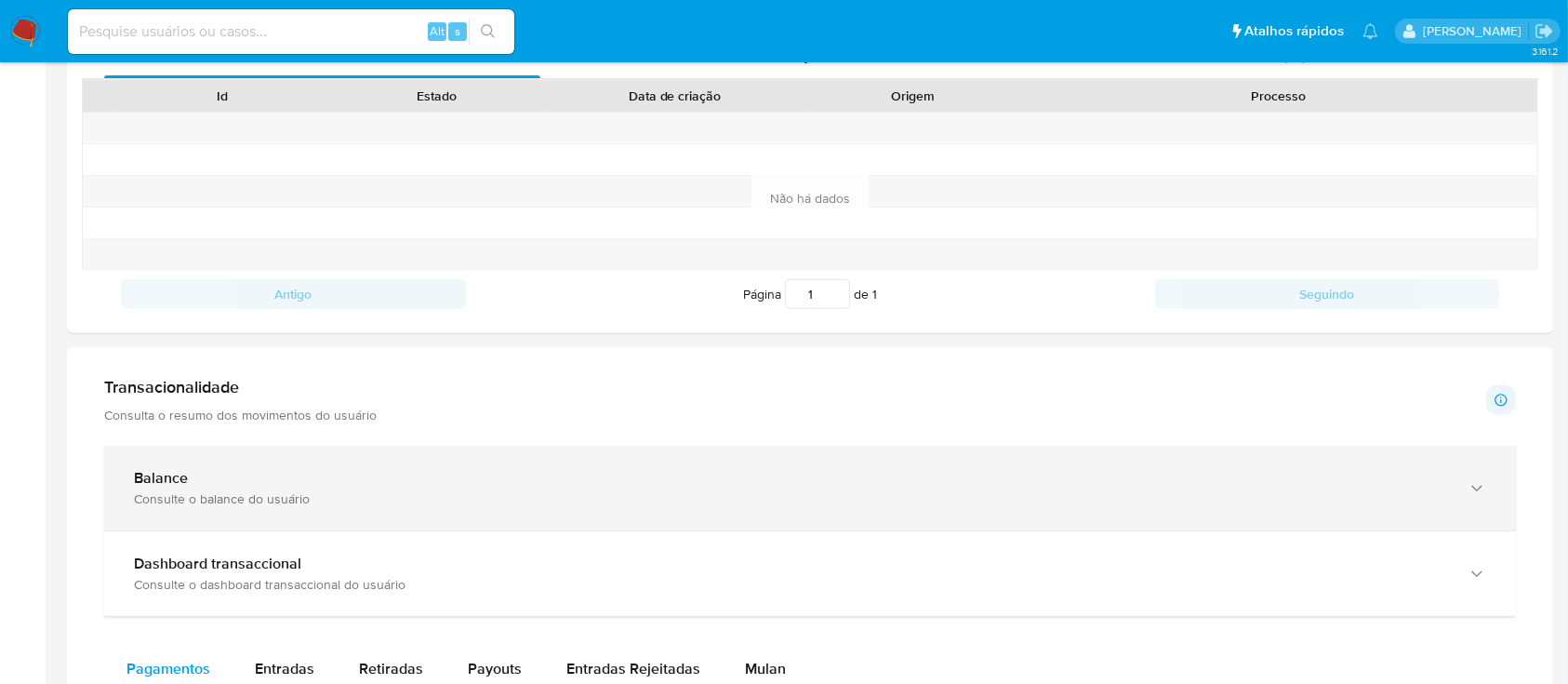
click at [566, 482] on div "Balance" at bounding box center [791, 478] width 1315 height 19
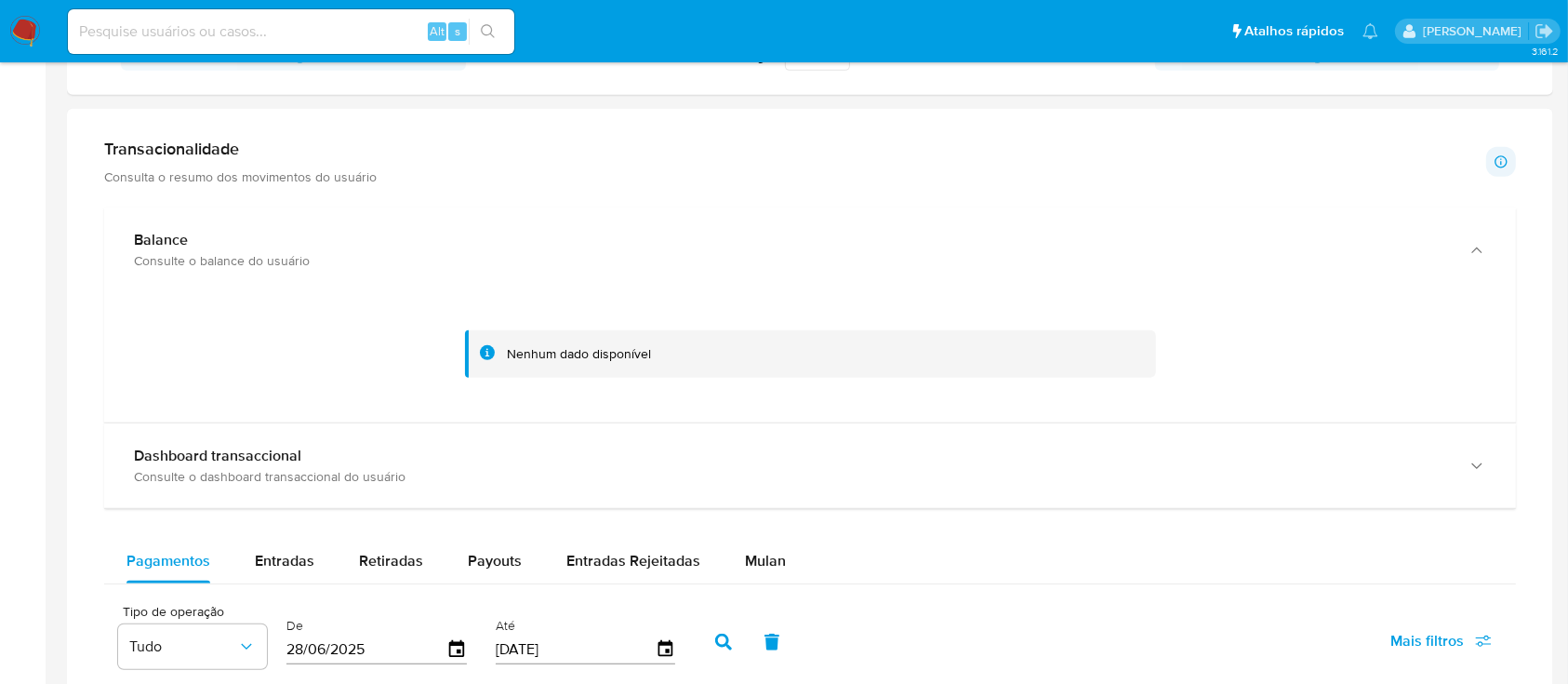
scroll to position [919, 0]
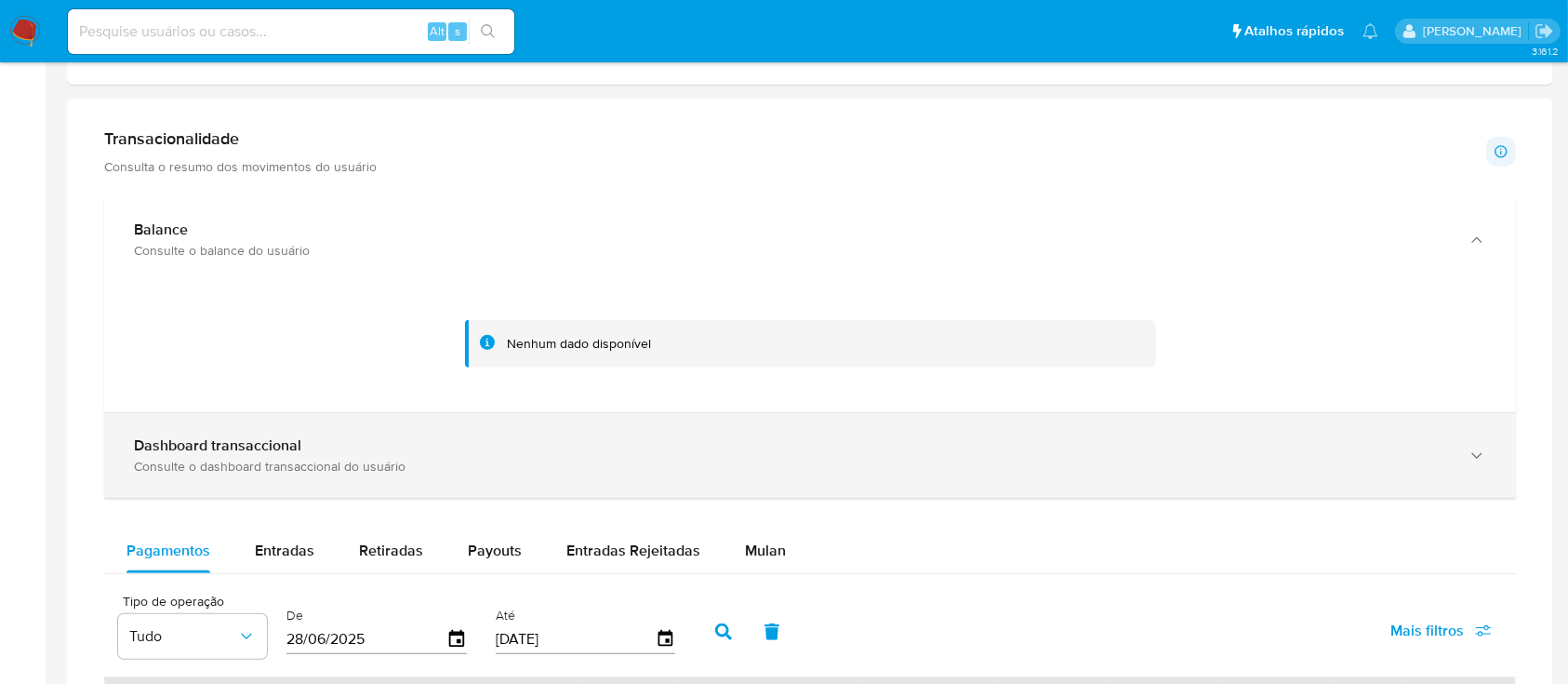
click at [592, 464] on div "Consulte o dashboard transaccional do usuário" at bounding box center [791, 466] width 1315 height 17
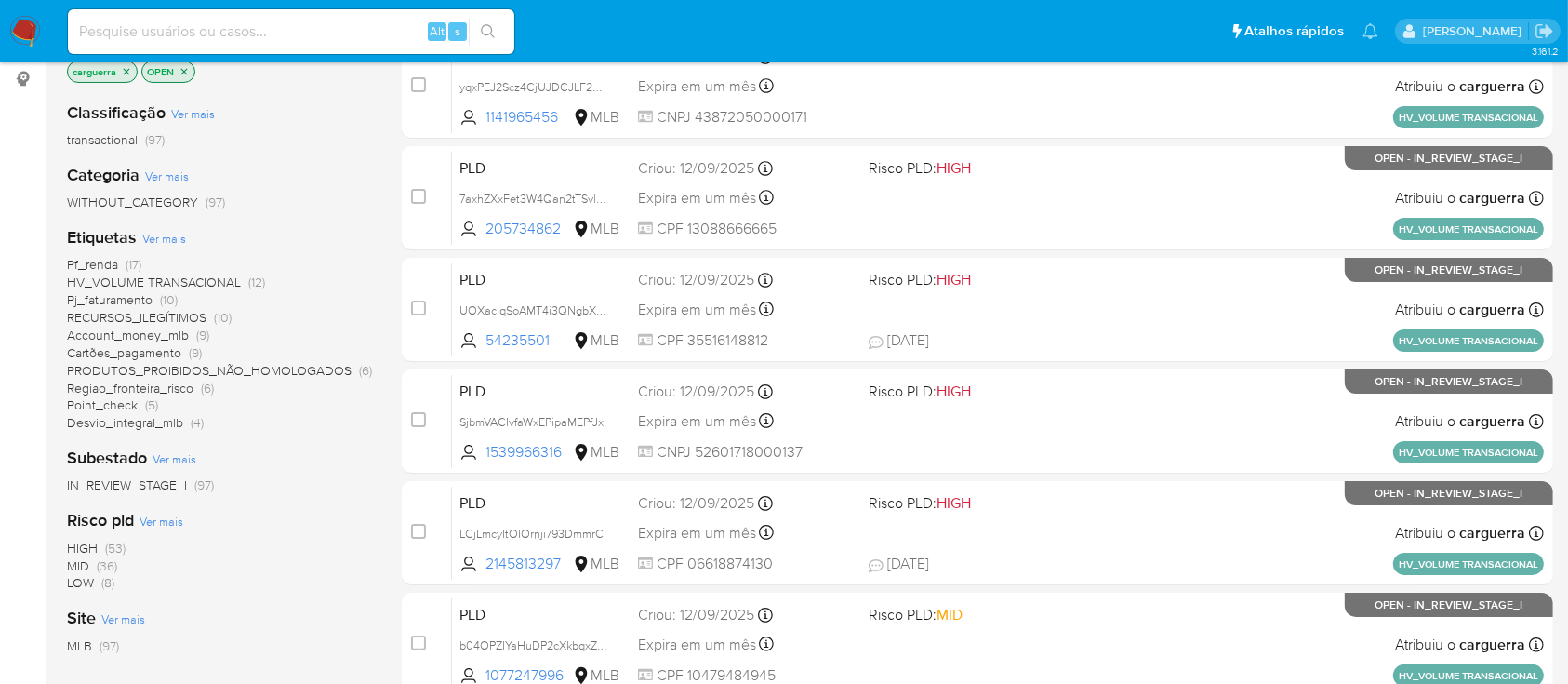
scroll to position [248, 0]
click at [133, 401] on span "Point_check" at bounding box center [102, 404] width 71 height 19
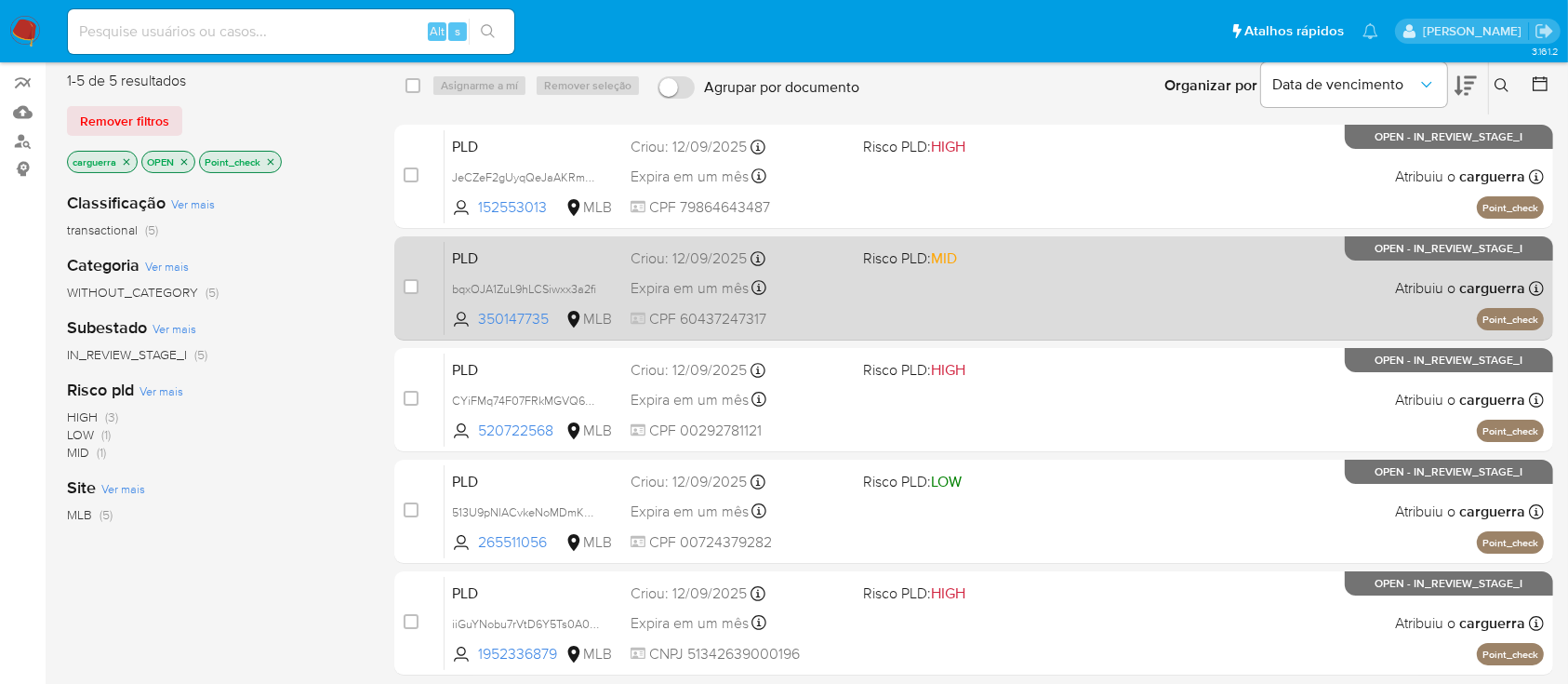
scroll to position [124, 0]
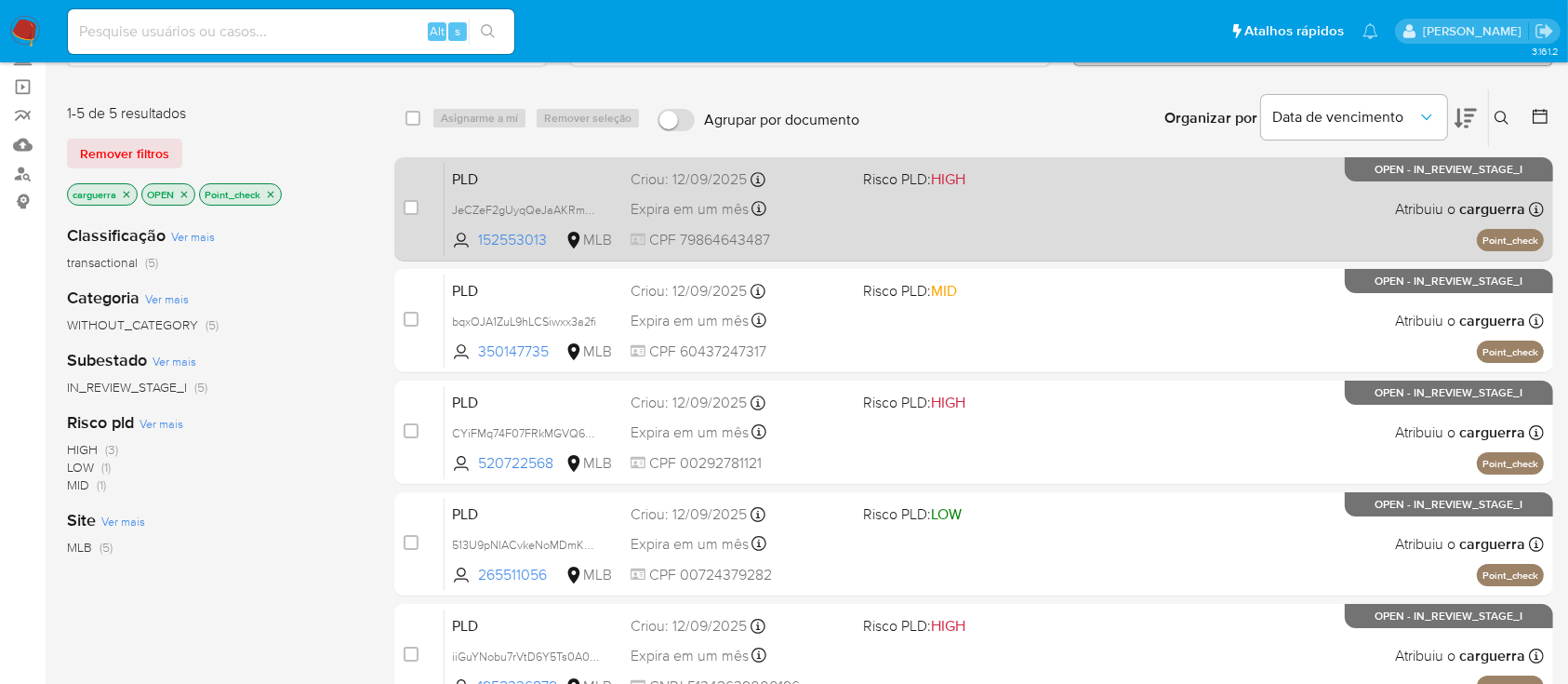
click at [1065, 217] on div "PLD JeCZeF2gUyqQeJaAKRmmv5GQ 152553013 MLB Risco PLD: HIGH Criou: 12/09/2025 Cr…" at bounding box center [994, 209] width 1099 height 94
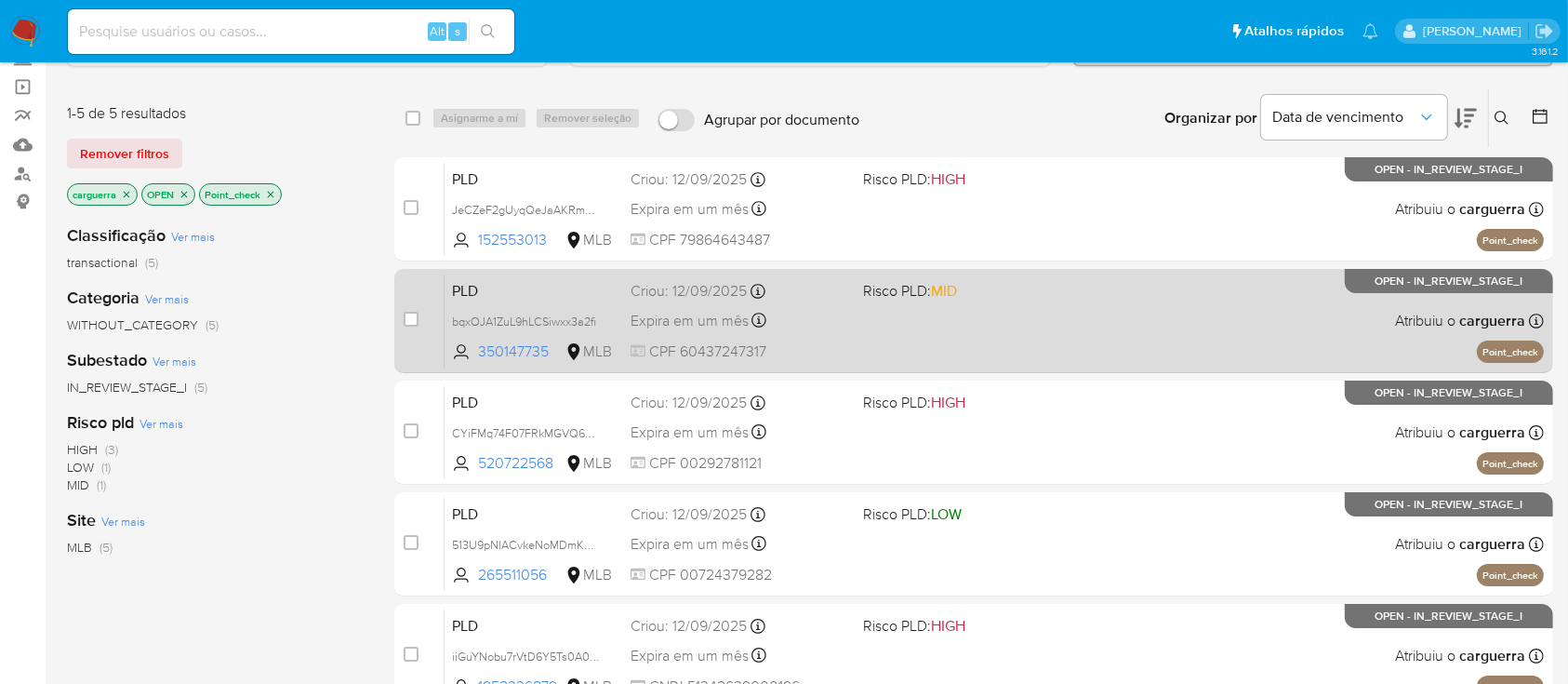
click at [1141, 340] on div "PLD bqxOJA1ZuL9hLCSiwxx3a2fi 350147735 MLB Risco PLD: MID Criou: 12/09/2025 Cri…" at bounding box center [994, 321] width 1099 height 94
click at [1266, 356] on div "PLD bqxOJA1ZuL9hLCSiwxx3a2fi 350147735 MLB Risco PLD: MID Criou: 12/09/2025 Cri…" at bounding box center [994, 321] width 1099 height 94
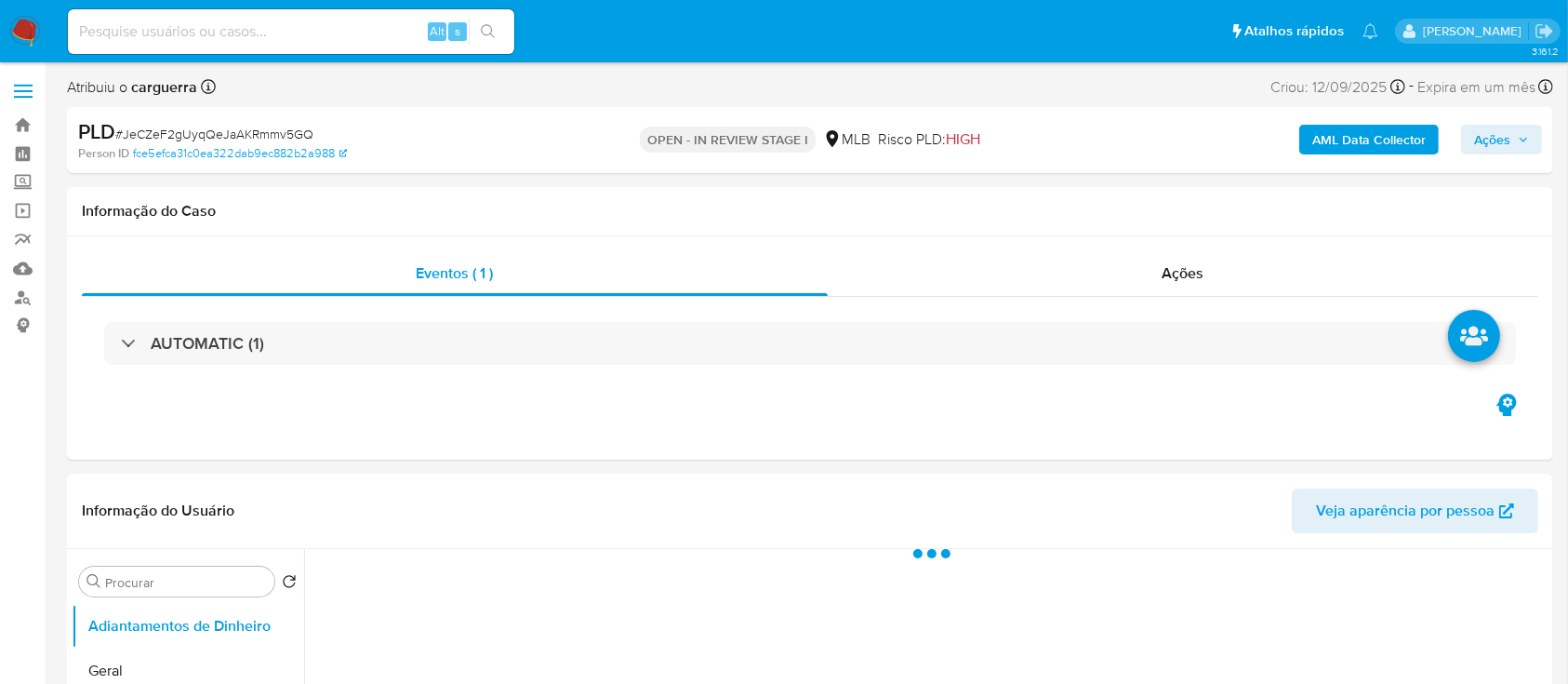
select select "10"
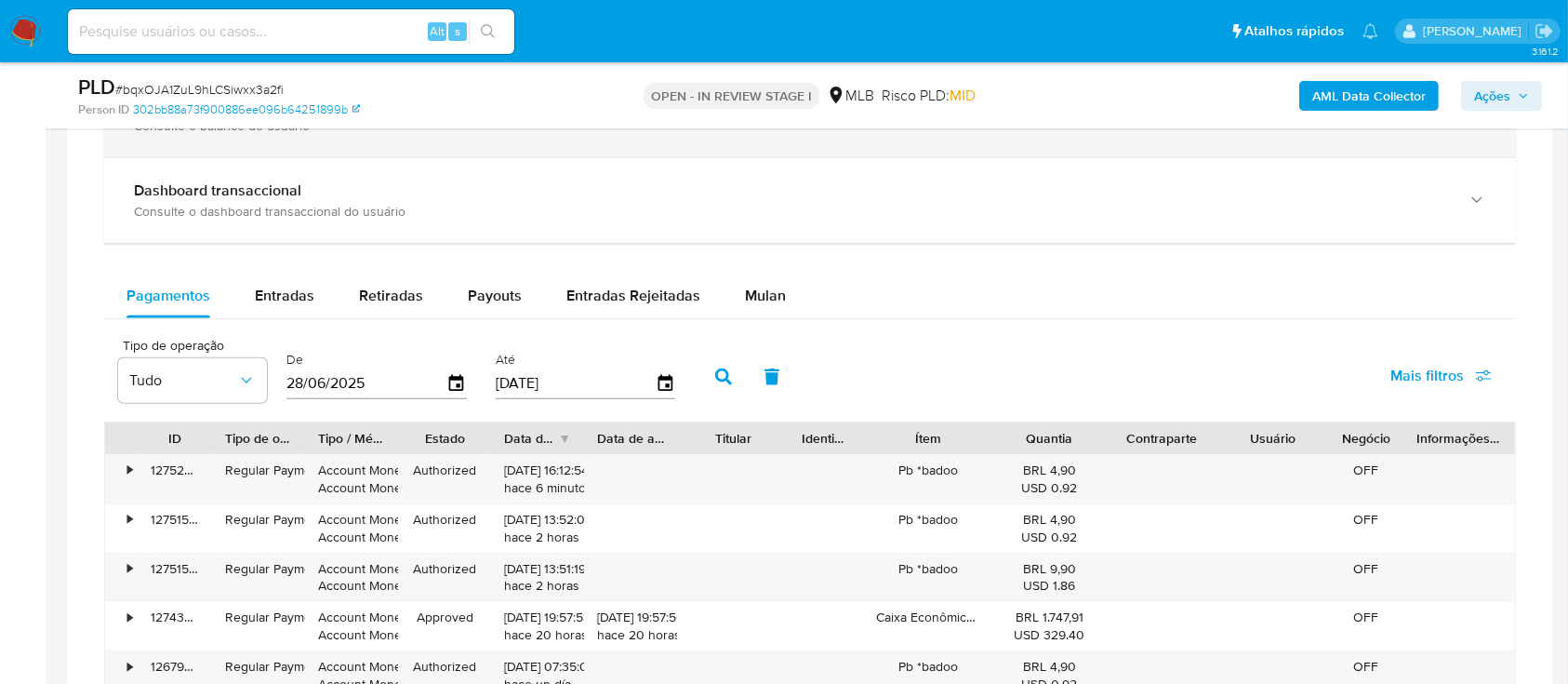
scroll to position [1489, 0]
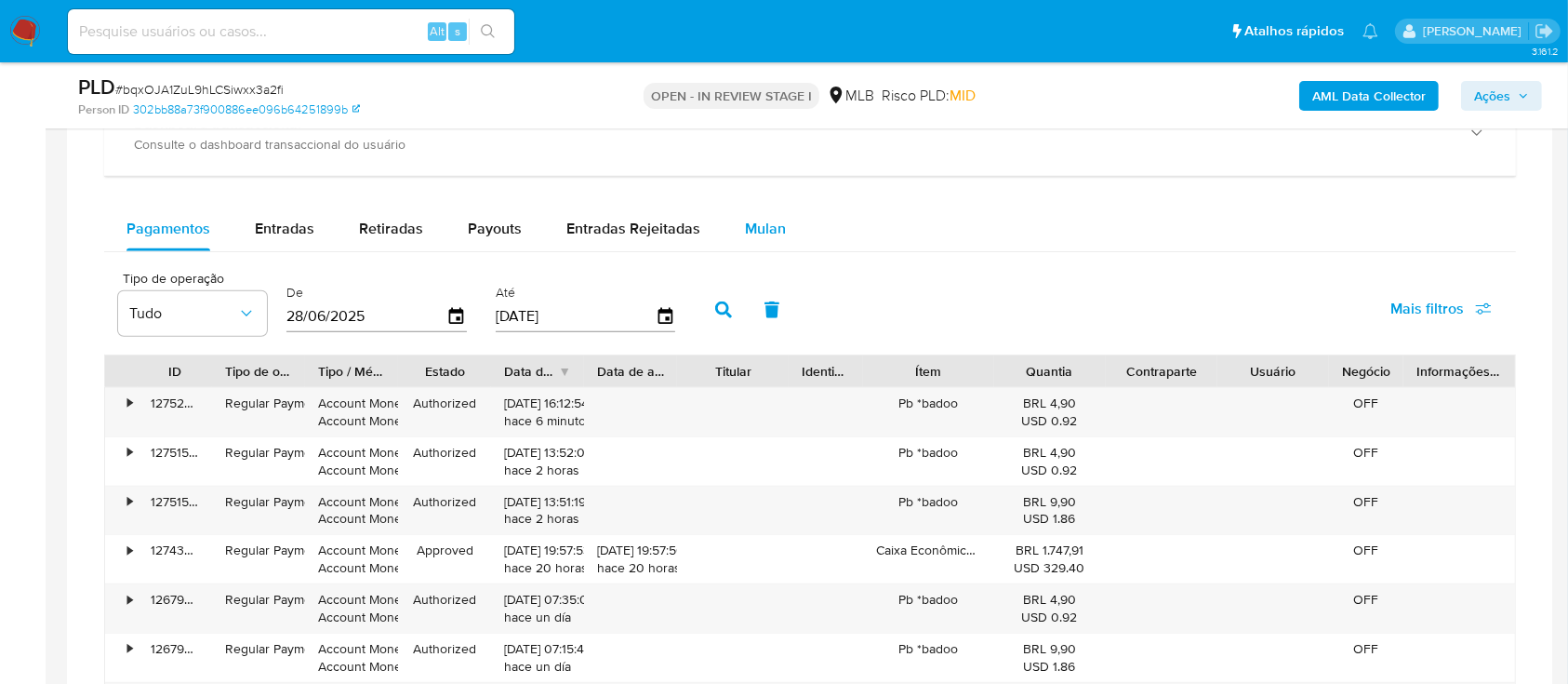
click at [764, 227] on span "Mulan" at bounding box center [765, 228] width 41 height 21
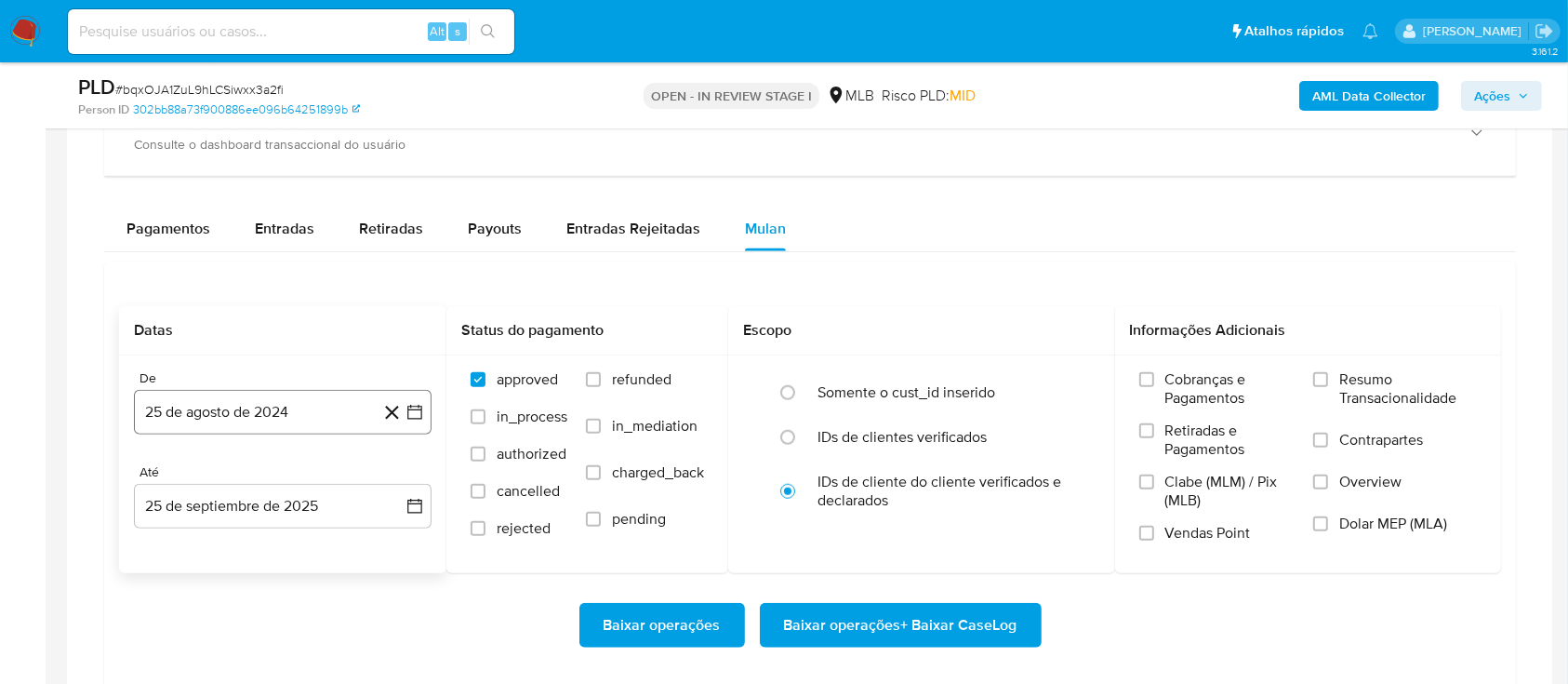
click at [412, 418] on icon "button" at bounding box center [415, 412] width 19 height 19
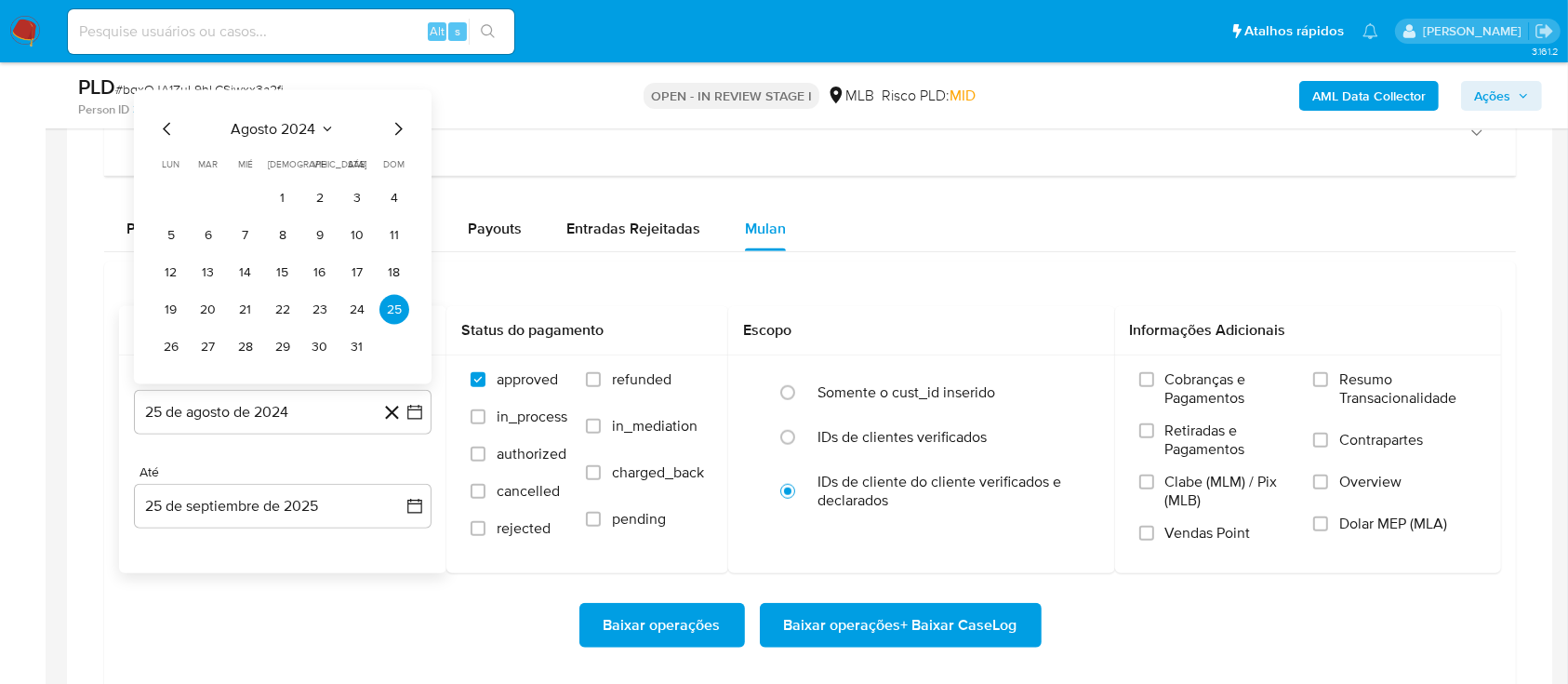
click at [334, 124] on icon "Seleccionar mes y año" at bounding box center [327, 129] width 15 height 15
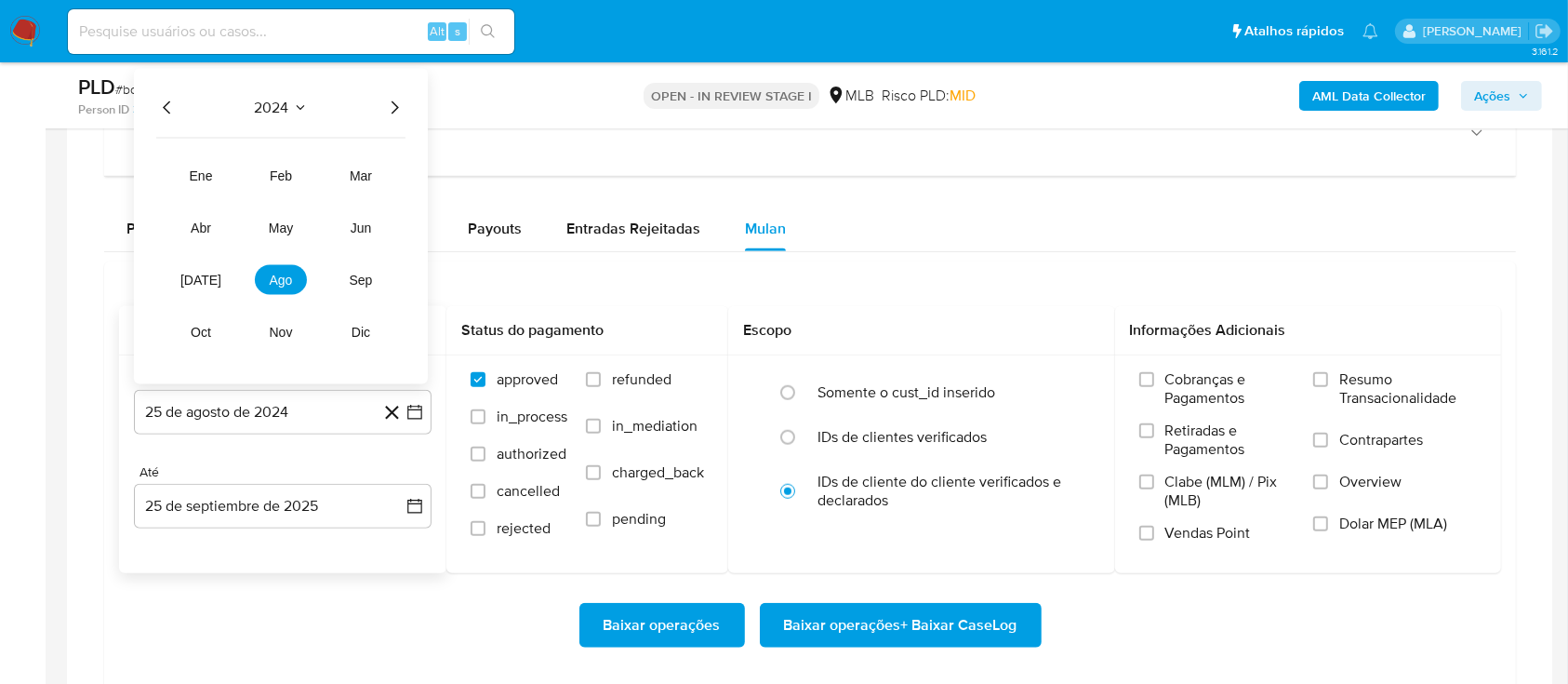
click at [387, 102] on icon "Año siguiente" at bounding box center [394, 108] width 22 height 22
click at [290, 279] on span "ago" at bounding box center [281, 280] width 23 height 15
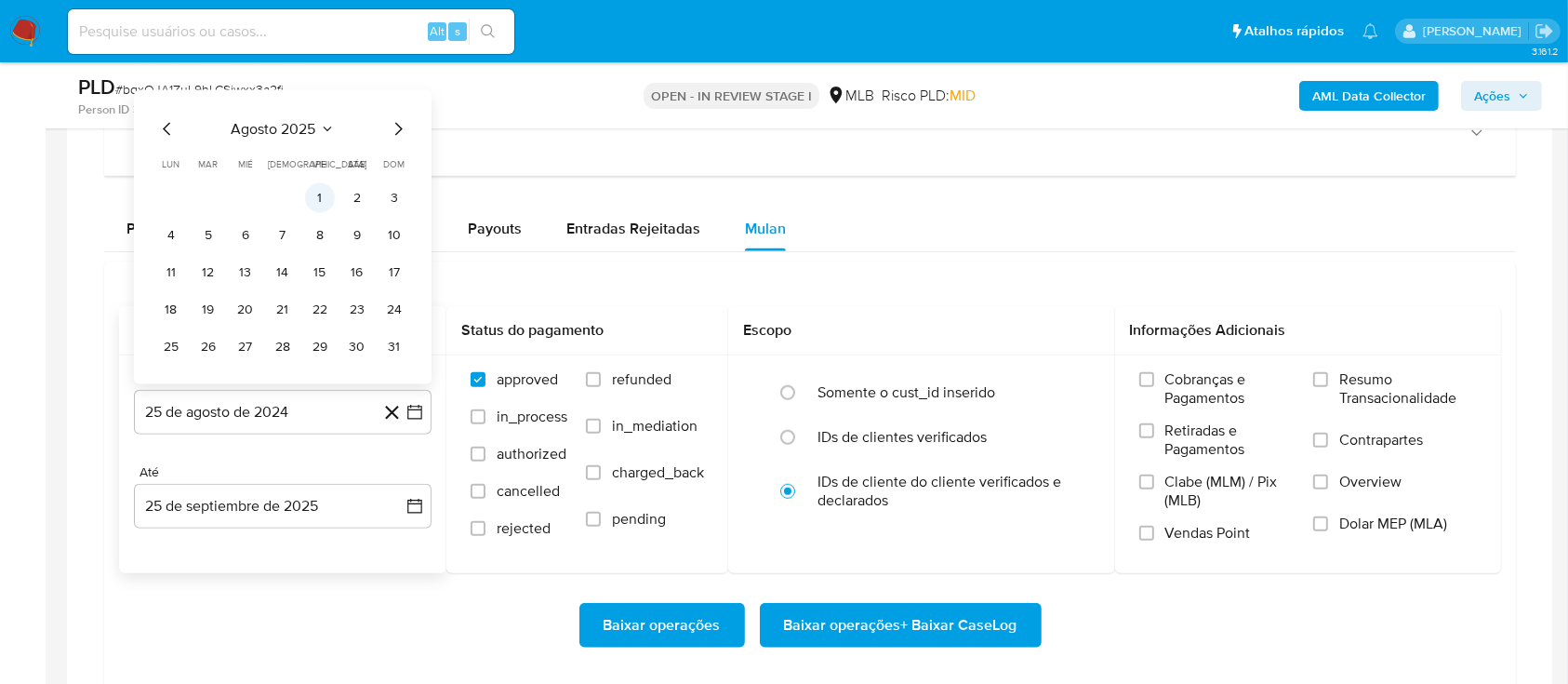
click at [322, 192] on button "1" at bounding box center [320, 198] width 30 height 30
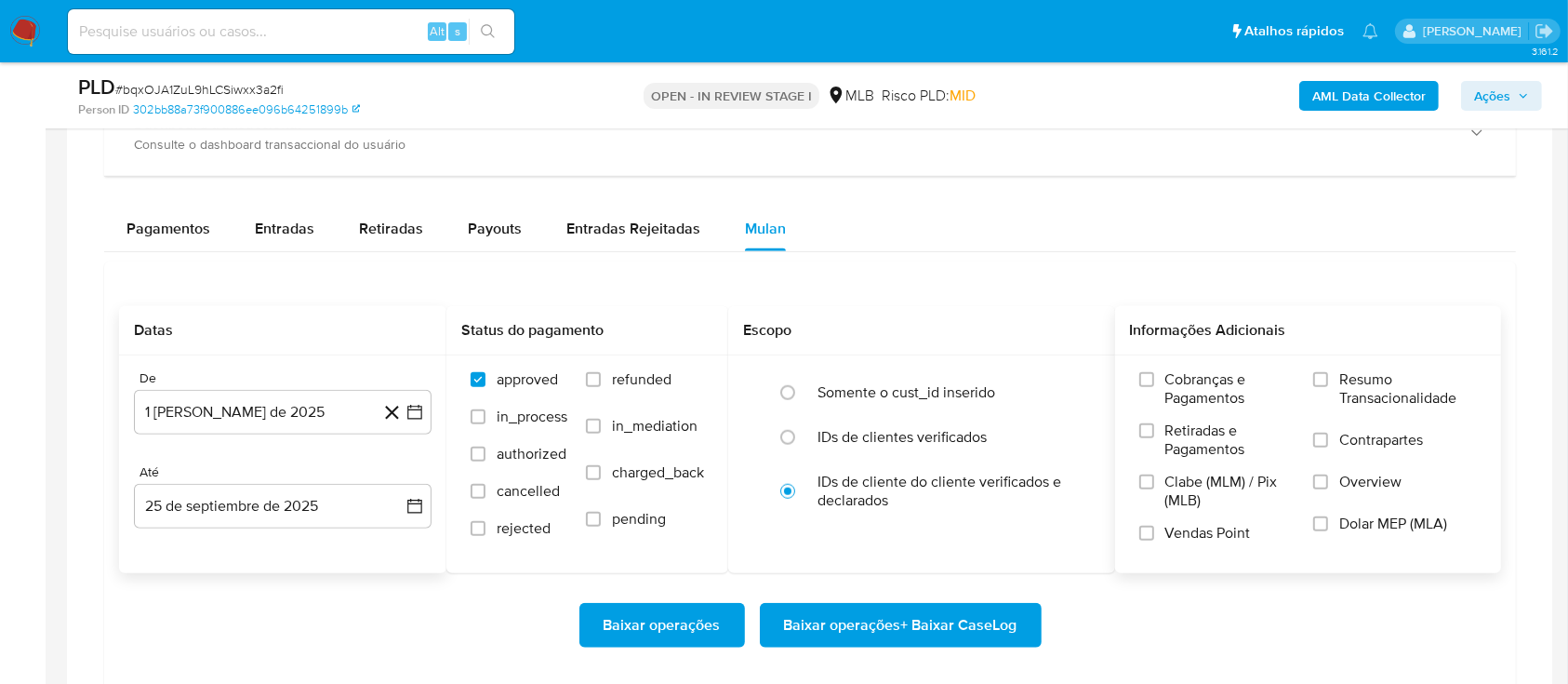
click at [1346, 374] on span "Resumo Transacionalidade" at bounding box center [1408, 388] width 138 height 37
click at [1328, 374] on input "Resumo Transacionalidade" at bounding box center [1320, 379] width 15 height 15
click at [950, 631] on span "Baixar operações + Baixar CaseLog" at bounding box center [900, 625] width 234 height 41
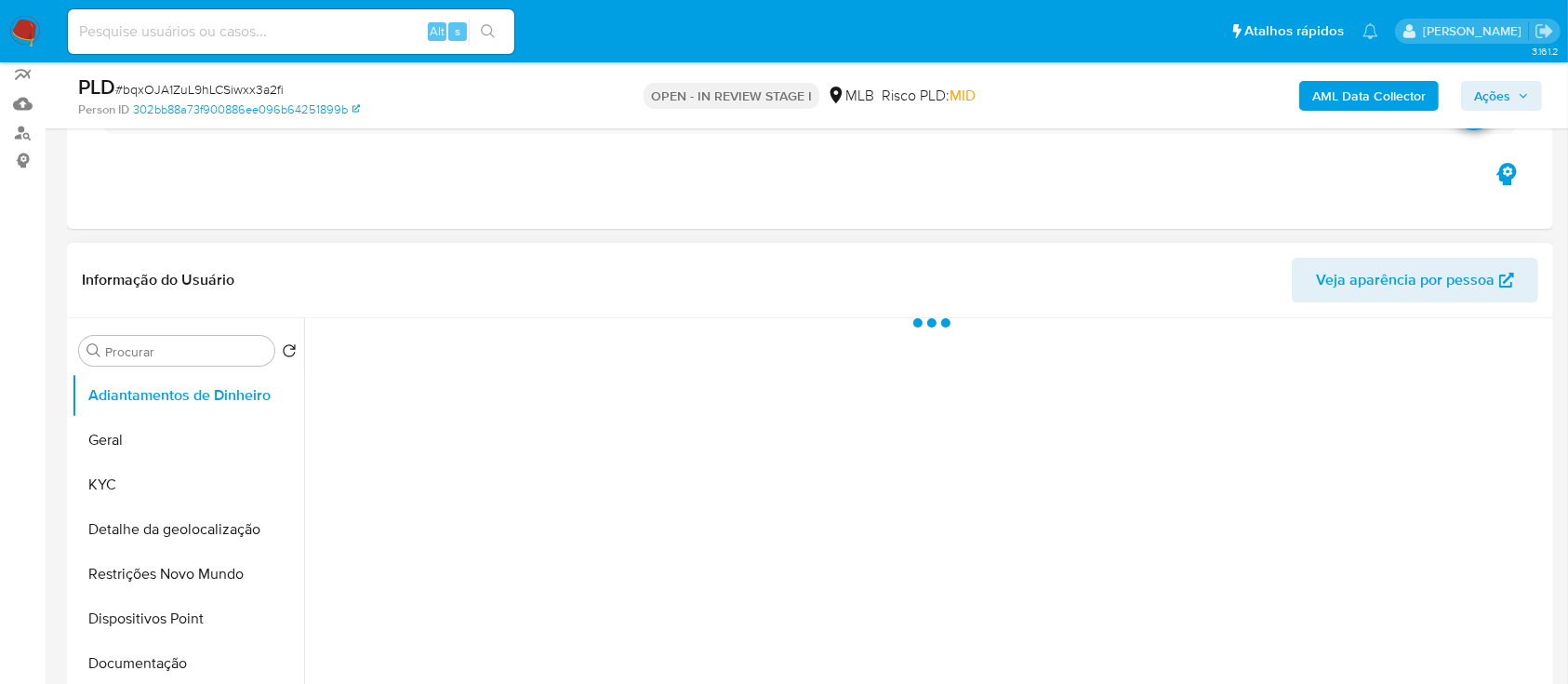
scroll to position [248, 0]
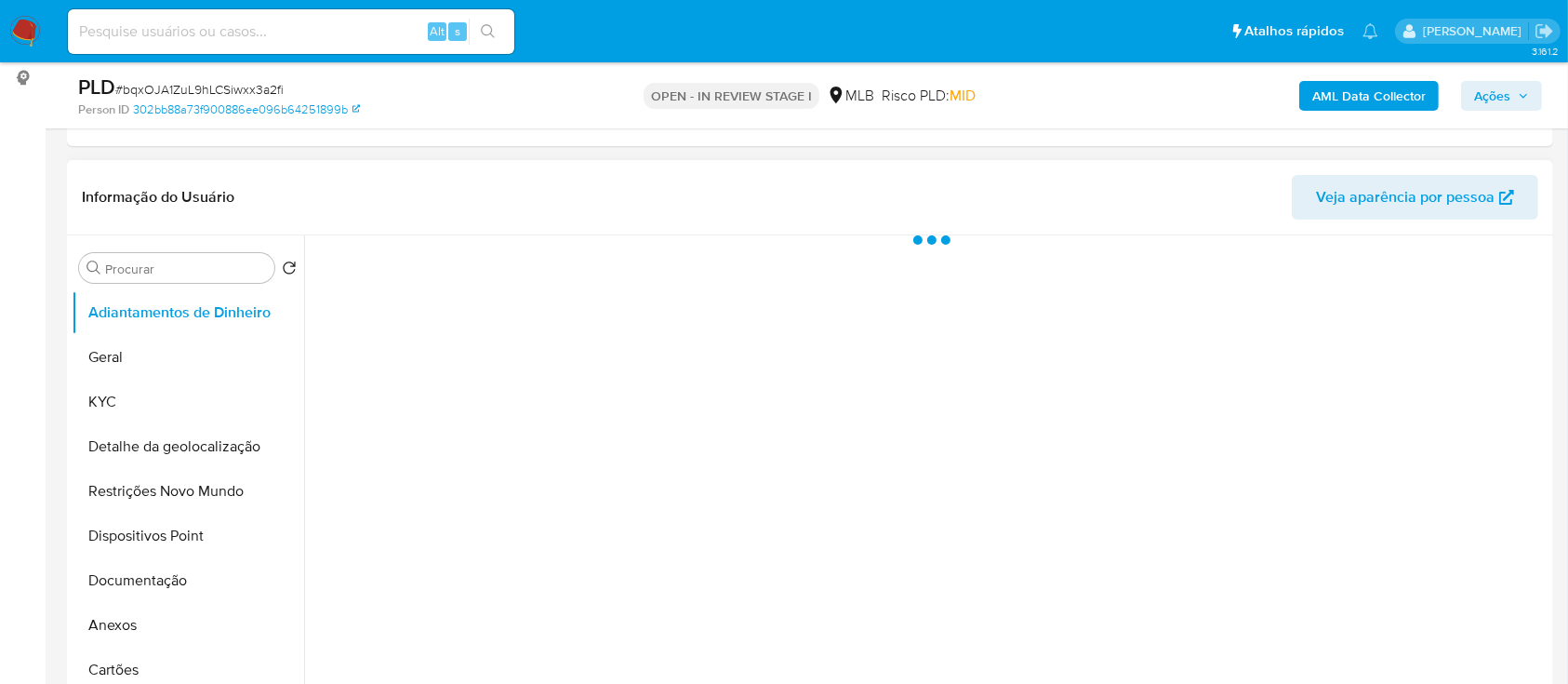
select select "10"
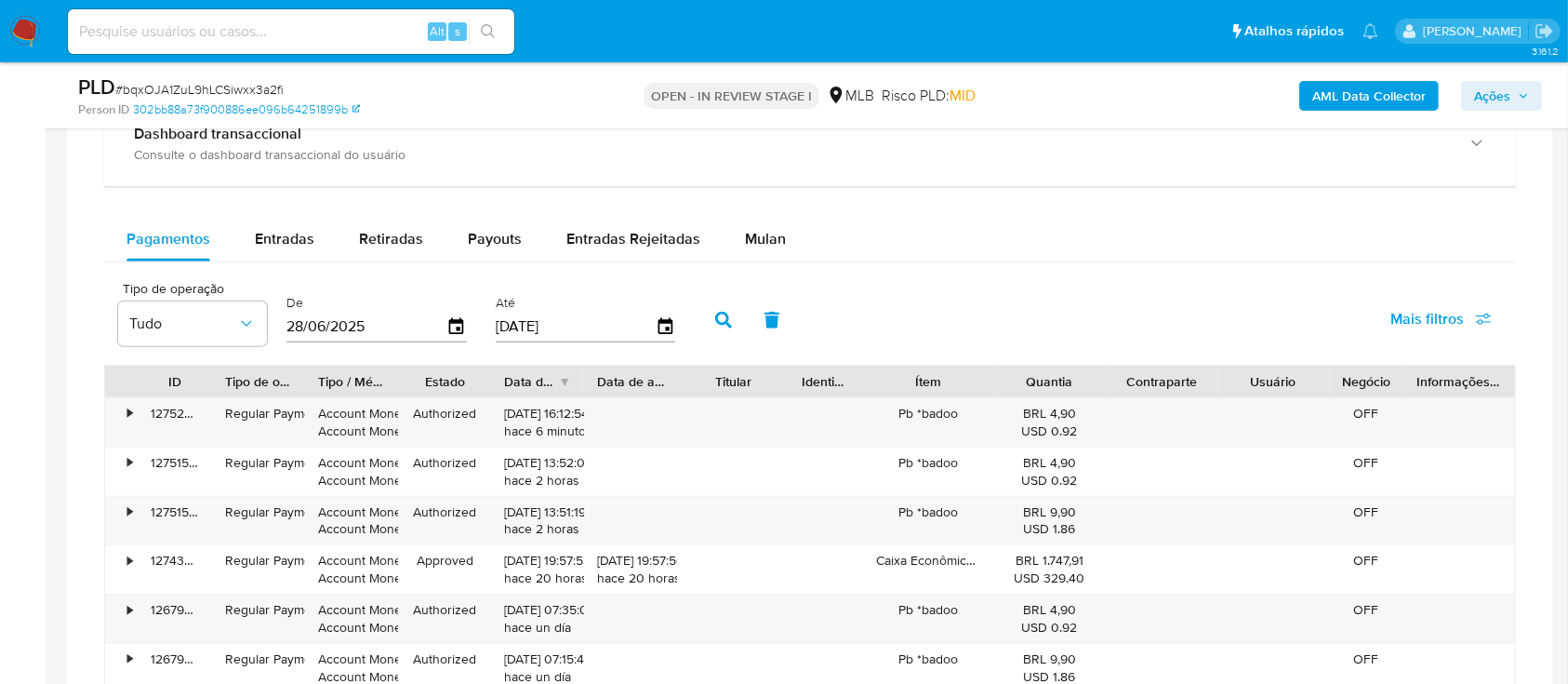
scroll to position [1489, 0]
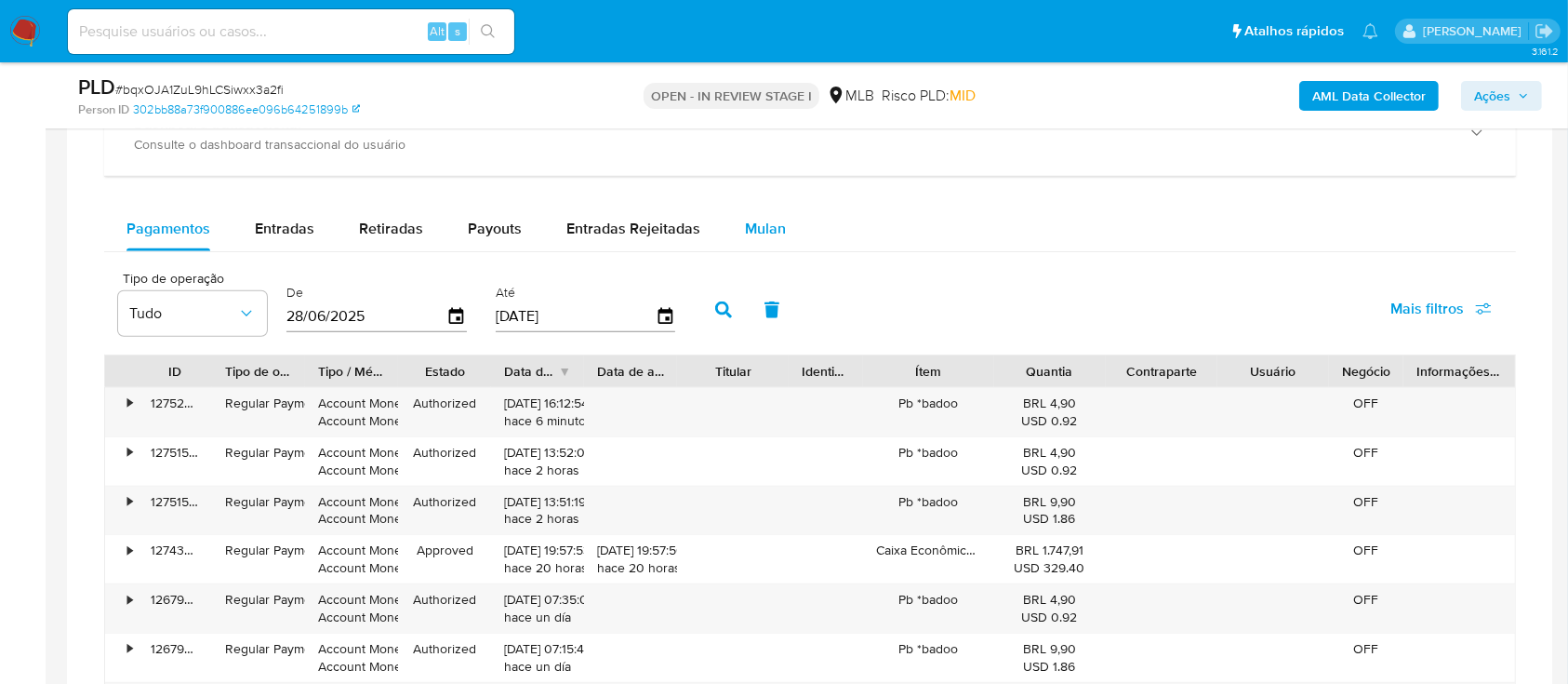
click at [752, 235] on span "Mulan" at bounding box center [765, 228] width 41 height 21
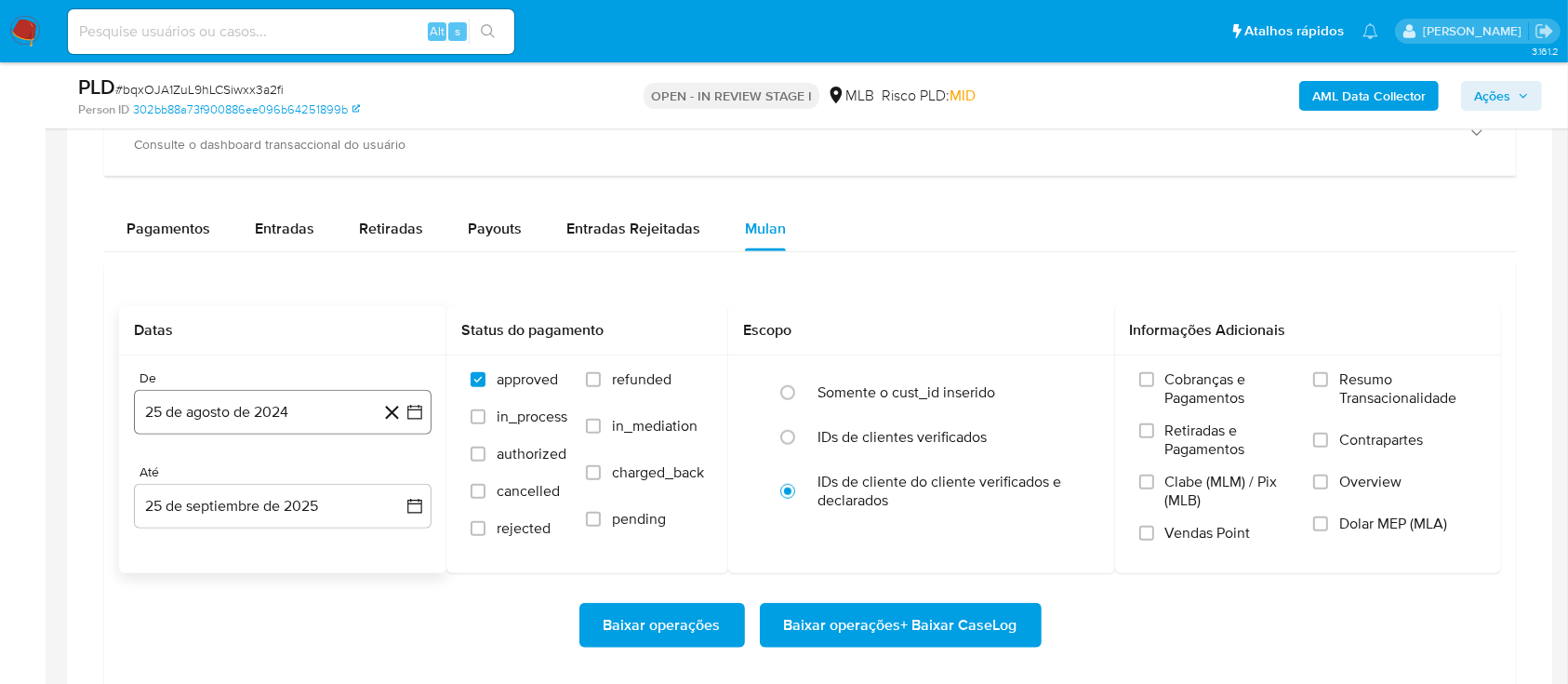
click at [414, 404] on icon "button" at bounding box center [415, 412] width 19 height 19
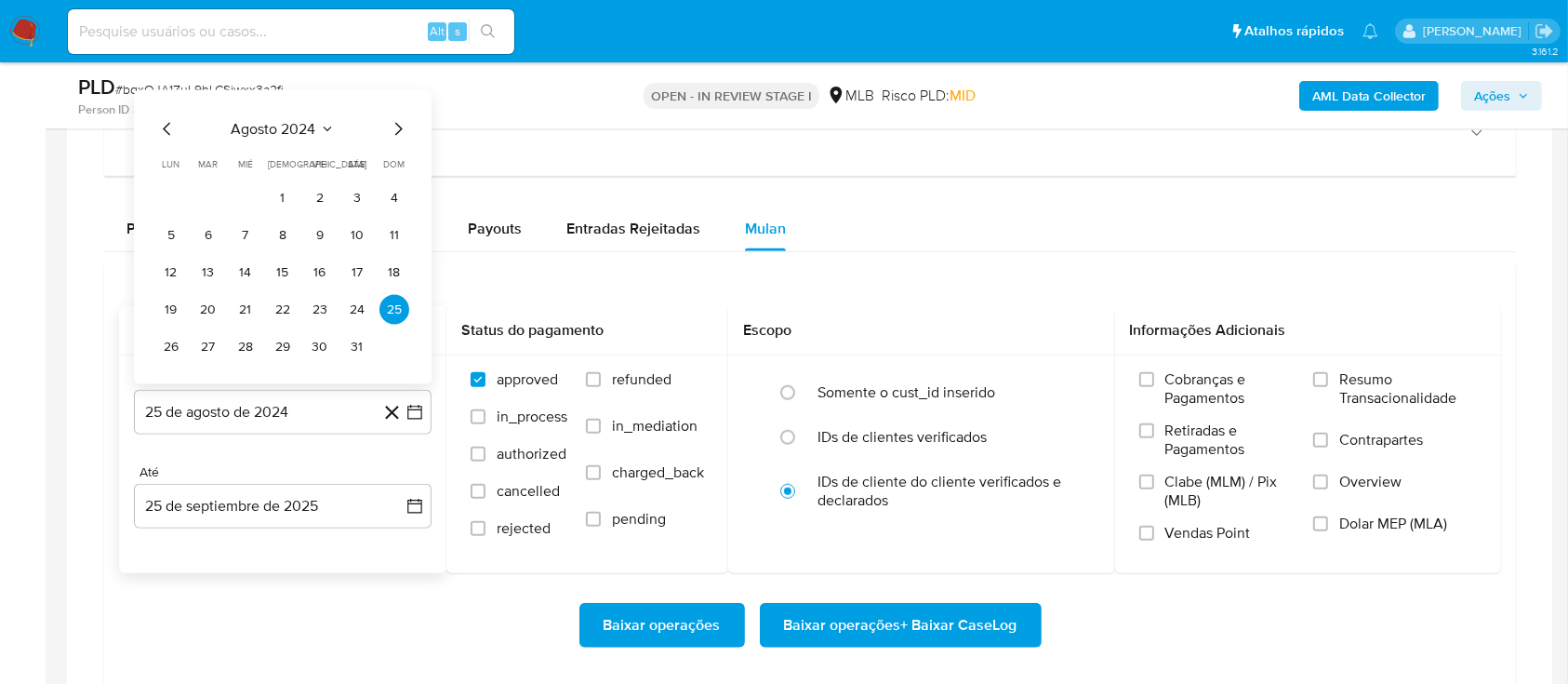
click at [324, 122] on icon "Seleccionar mes y año" at bounding box center [327, 129] width 15 height 15
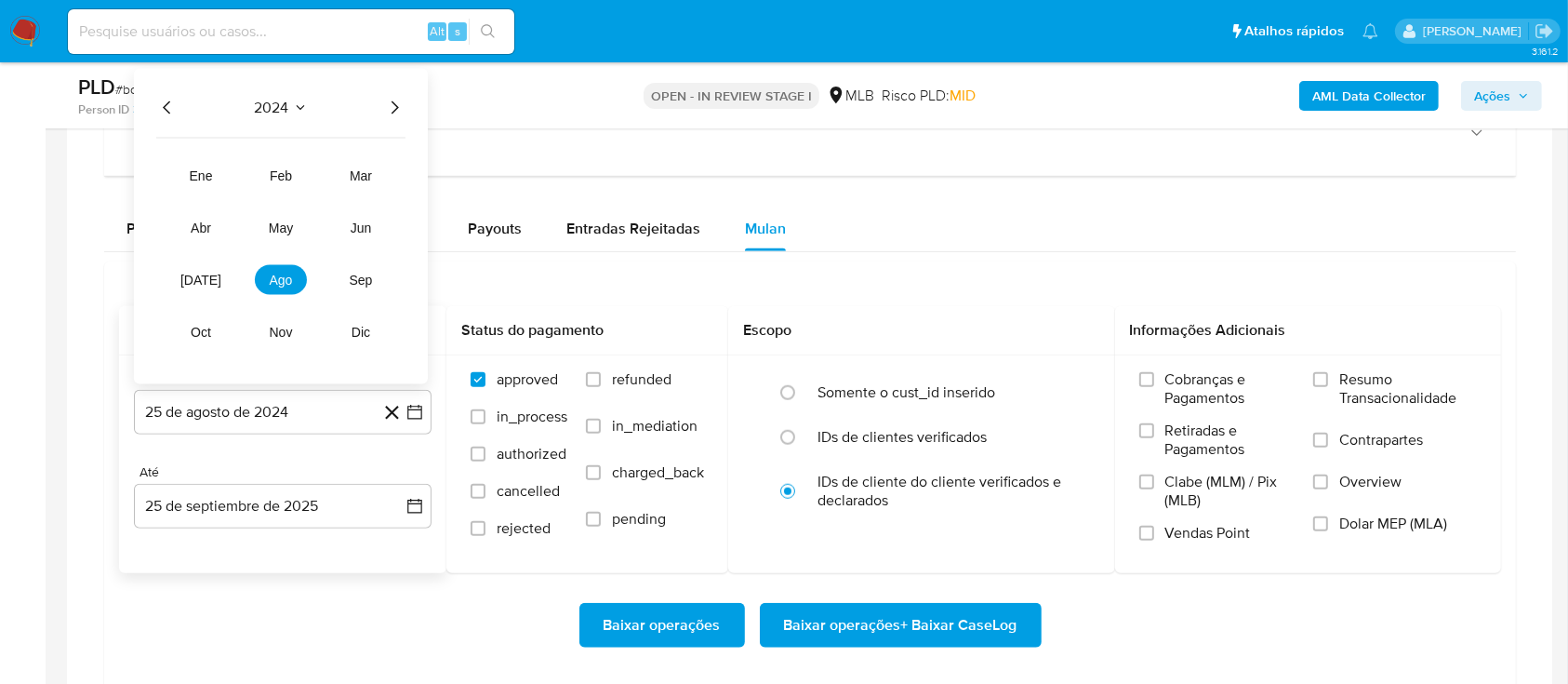
click at [390, 101] on icon "Año siguiente" at bounding box center [394, 108] width 22 height 22
click at [283, 276] on span "ago" at bounding box center [281, 280] width 23 height 15
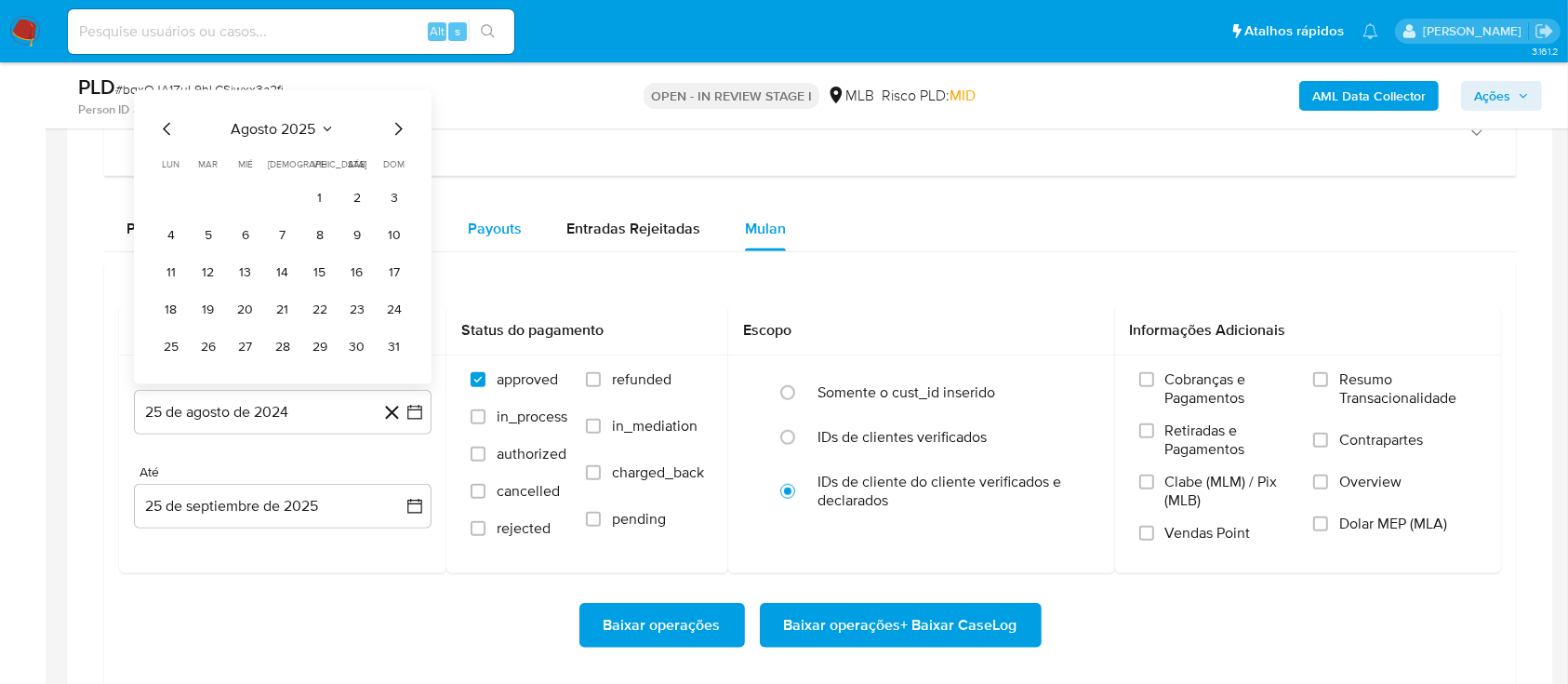
drag, startPoint x: 313, startPoint y: 197, endPoint x: 465, endPoint y: 242, distance: 158.5
click at [313, 198] on button "1" at bounding box center [320, 198] width 30 height 30
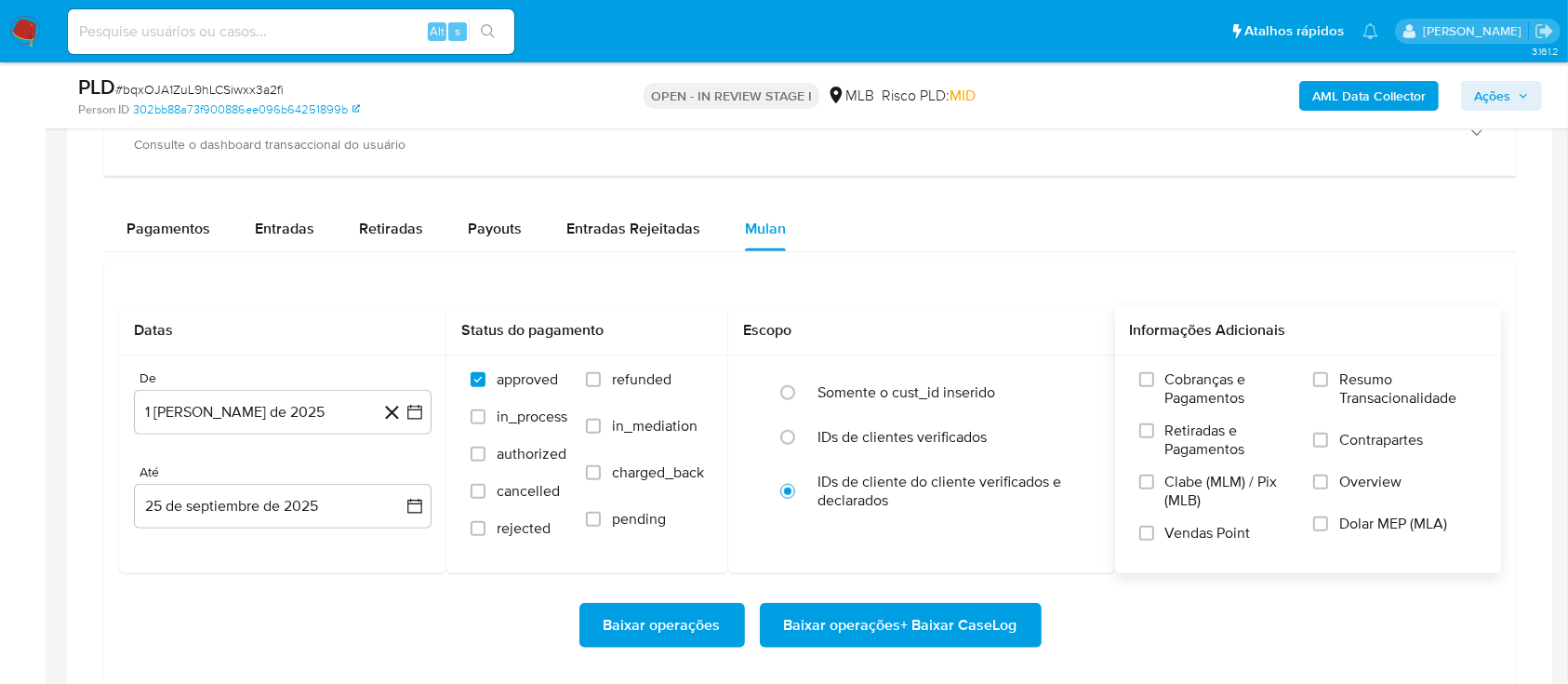
click at [1335, 382] on label "Resumo Transacionalidade" at bounding box center [1395, 400] width 164 height 60
click at [1328, 382] on input "Resumo Transacionalidade" at bounding box center [1320, 379] width 15 height 15
click at [898, 610] on span "Baixar operações + Baixar CaseLog" at bounding box center [900, 625] width 234 height 41
